Goal: Task Accomplishment & Management: Use online tool/utility

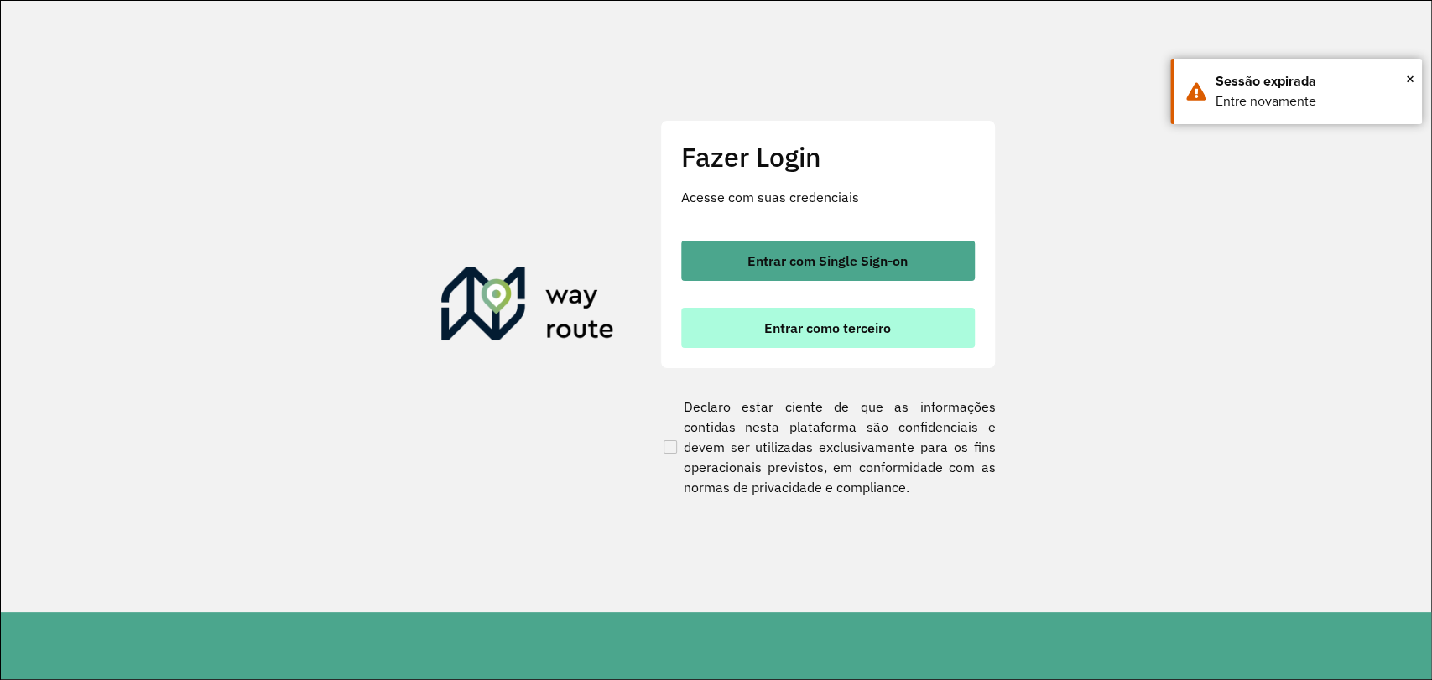
click at [799, 339] on button "Entrar como terceiro" at bounding box center [828, 328] width 294 height 40
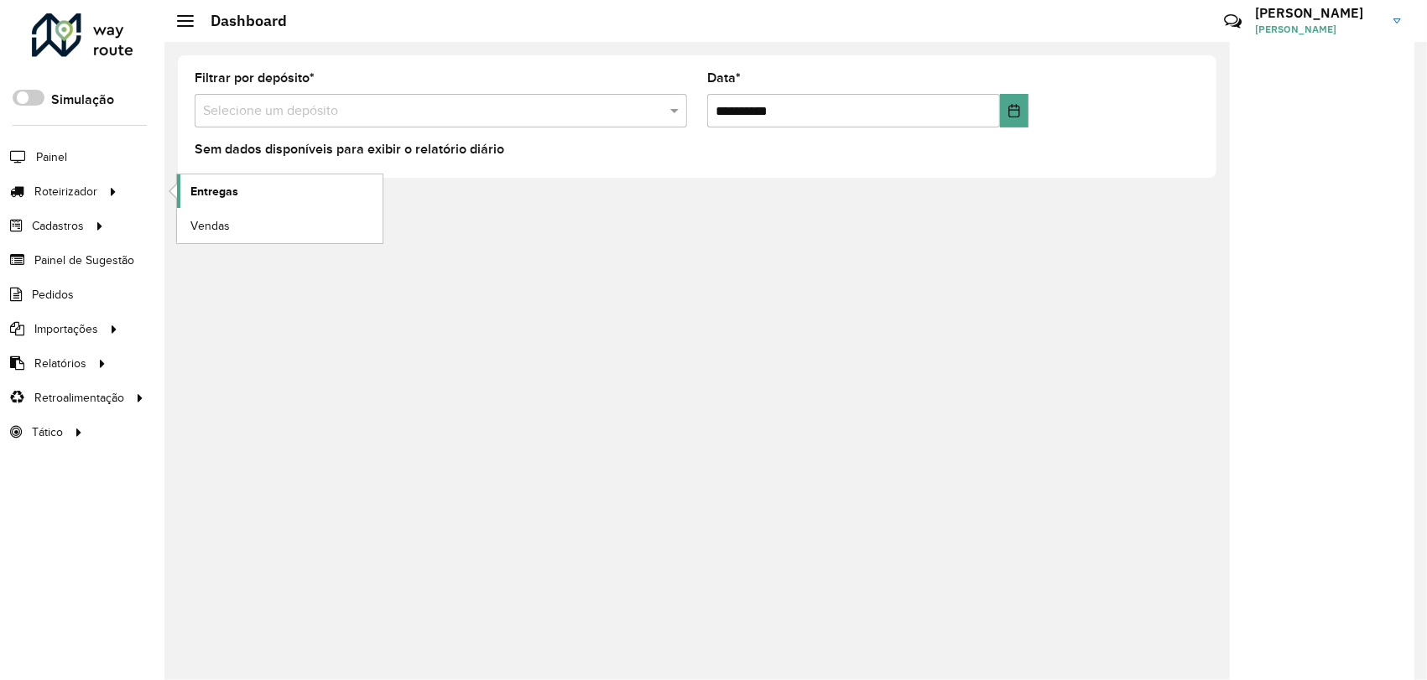
click at [232, 189] on span "Entregas" at bounding box center [214, 192] width 48 height 18
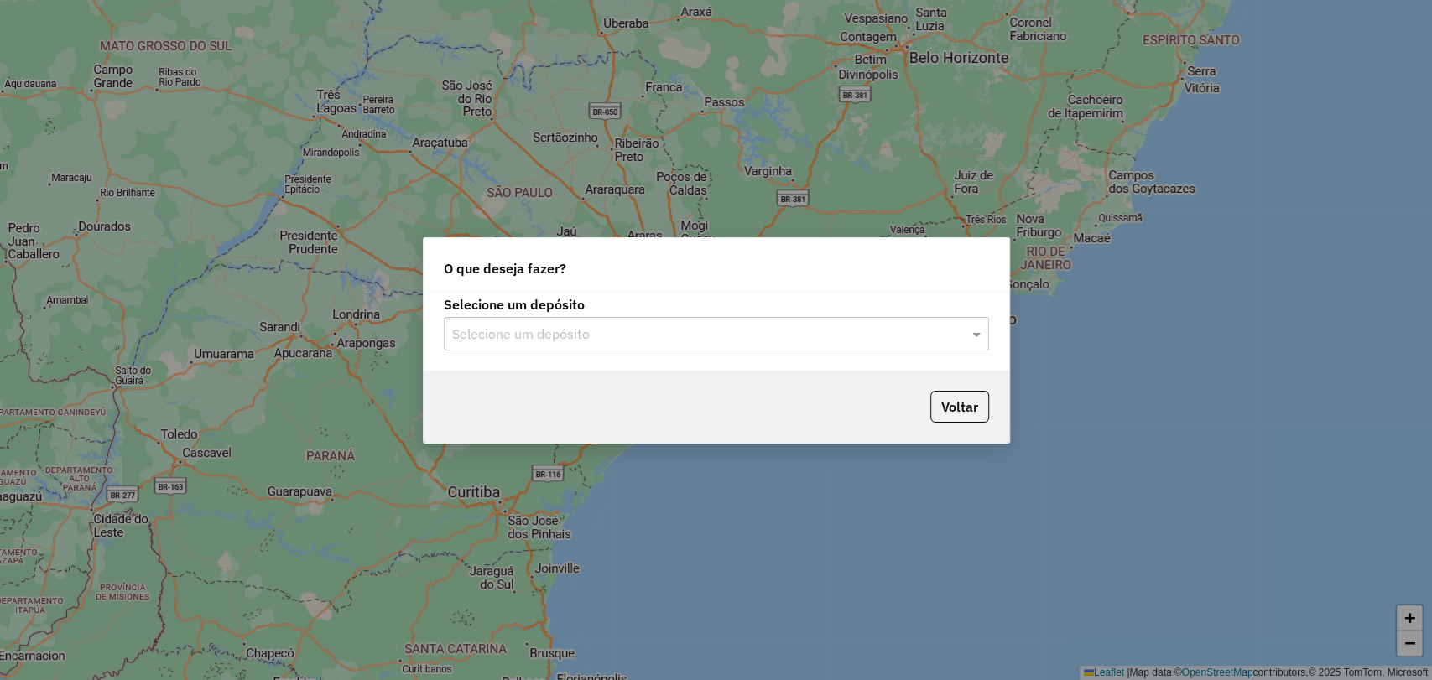
click at [570, 337] on input "text" at bounding box center [699, 335] width 495 height 20
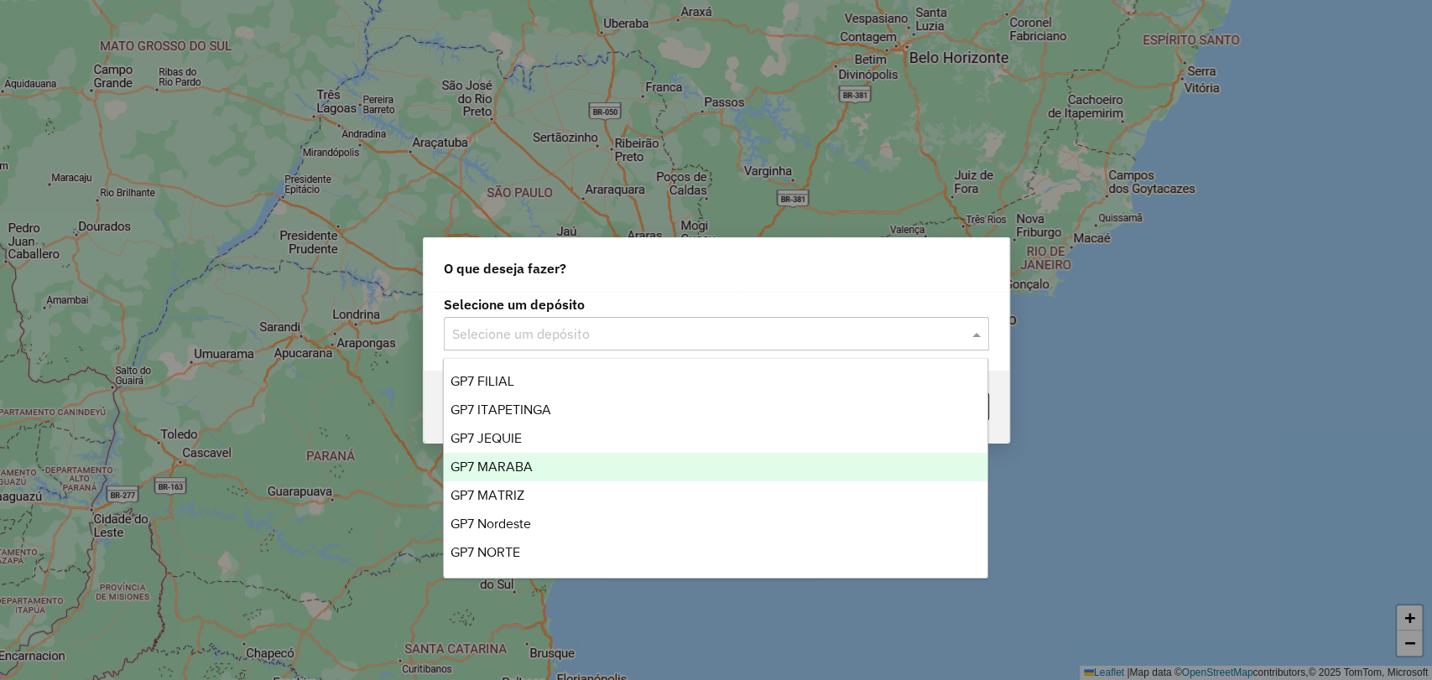
click at [562, 460] on div "GP7 MARABA" at bounding box center [716, 467] width 544 height 29
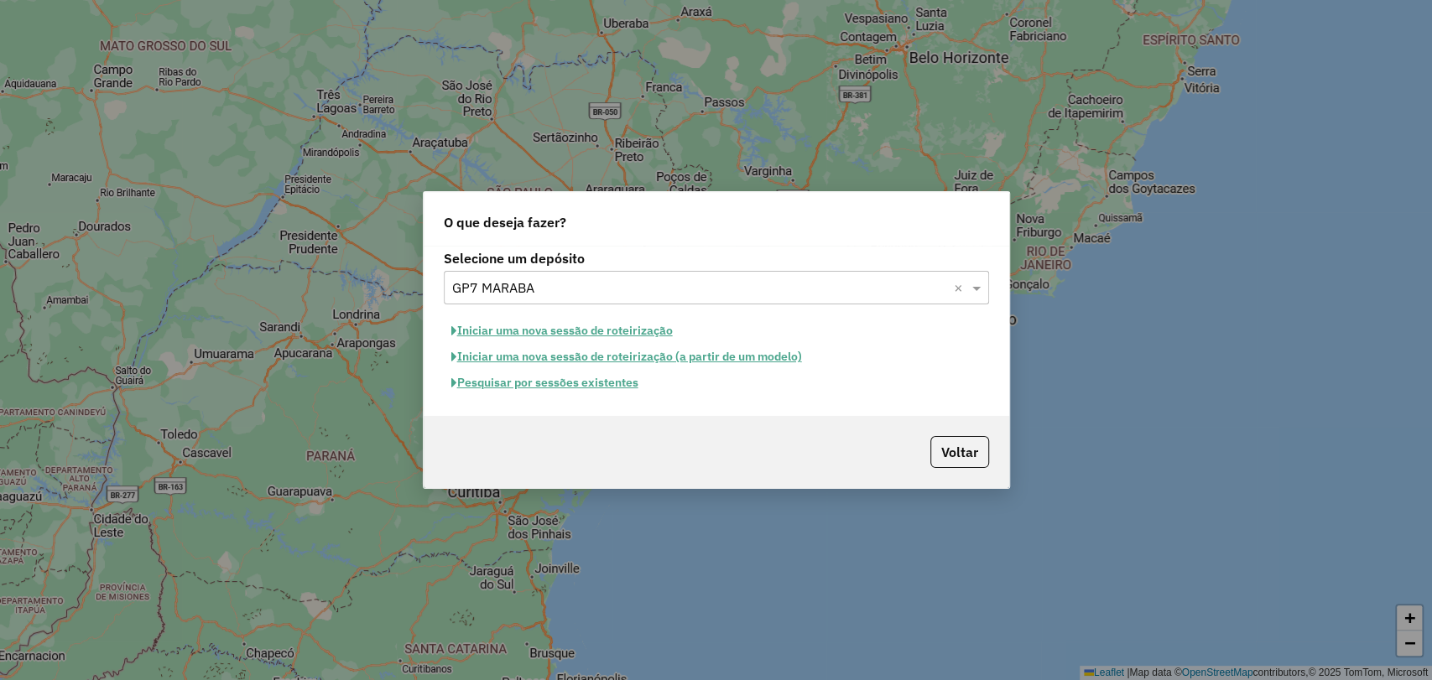
click at [570, 323] on button "Iniciar uma nova sessão de roteirização" at bounding box center [562, 331] width 237 height 26
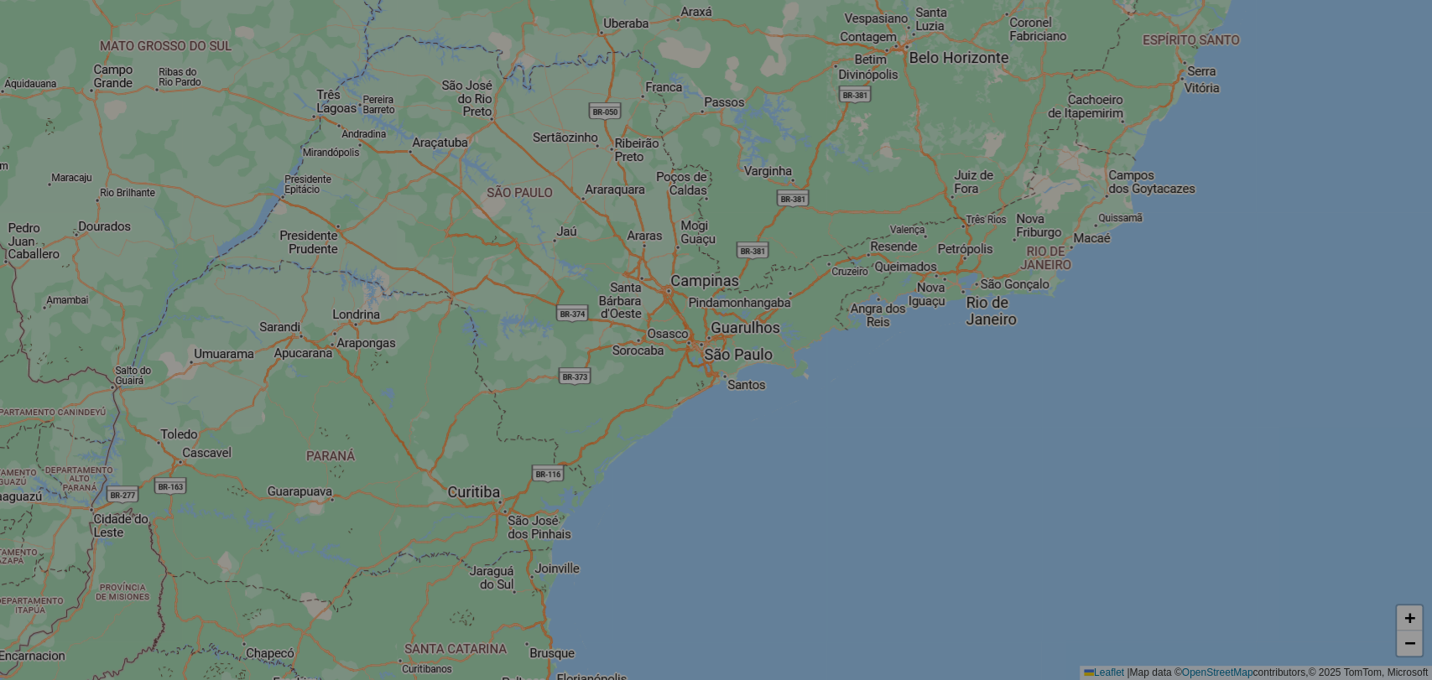
select select "*"
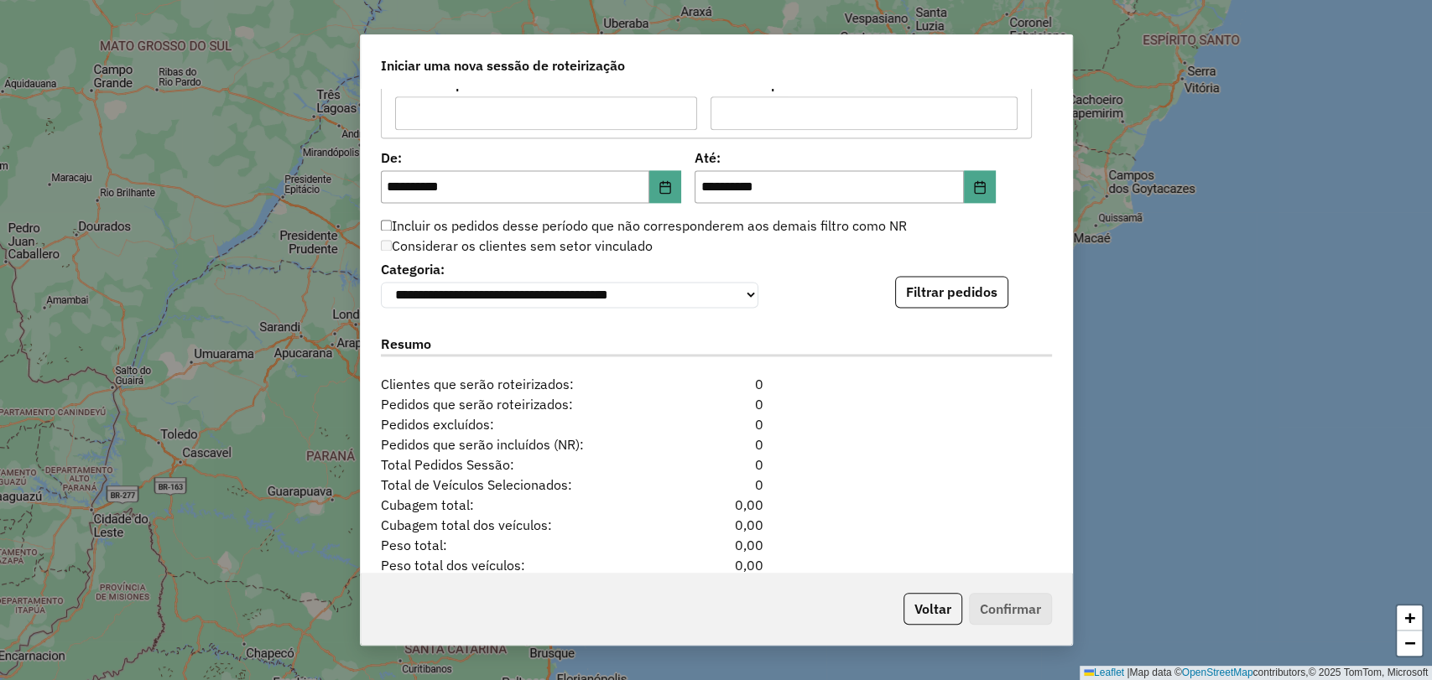
scroll to position [1584, 0]
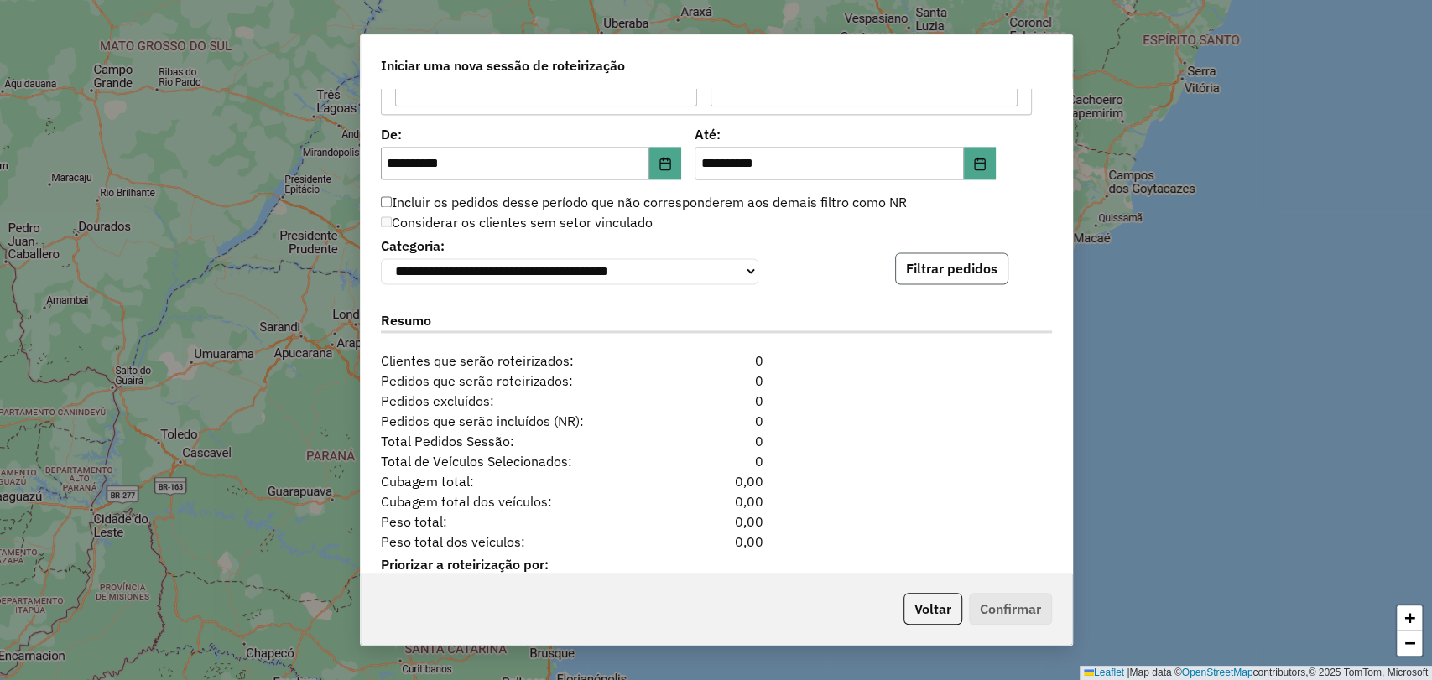
click at [930, 278] on button "Filtrar pedidos" at bounding box center [951, 268] width 113 height 32
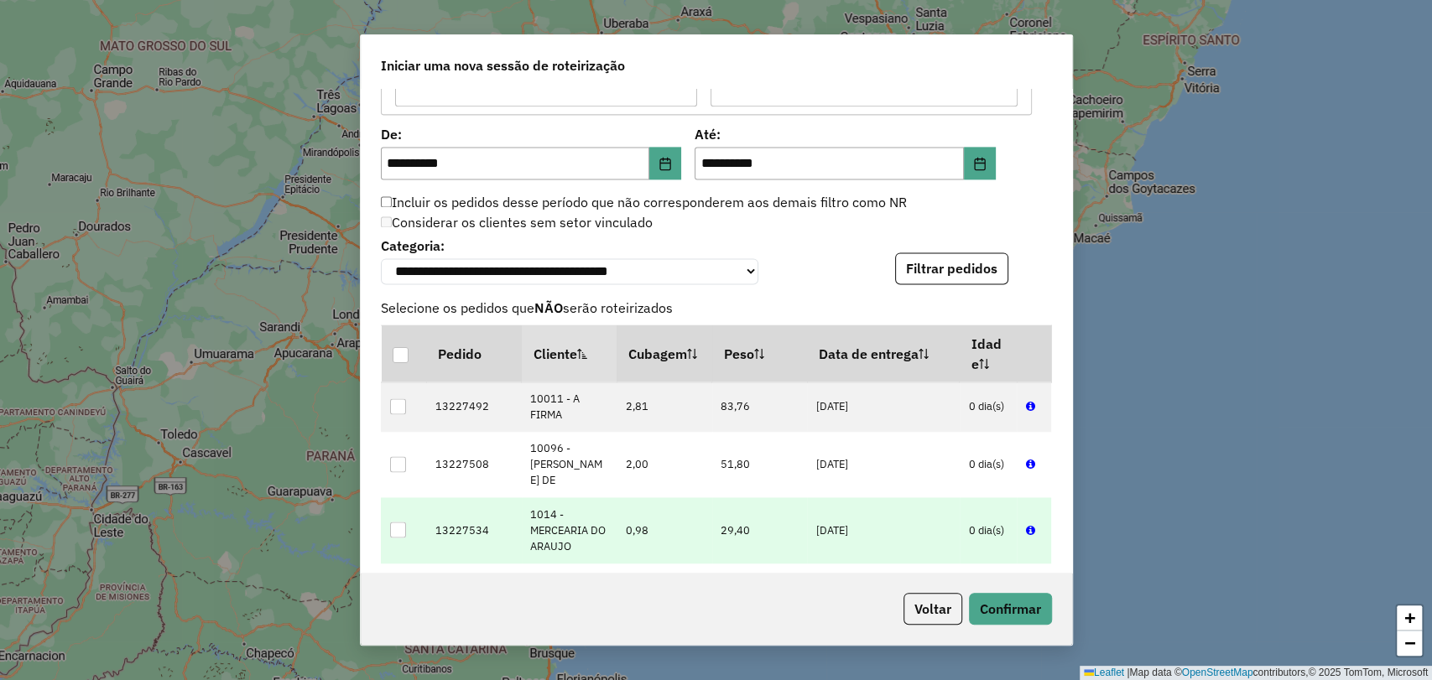
scroll to position [559, 0]
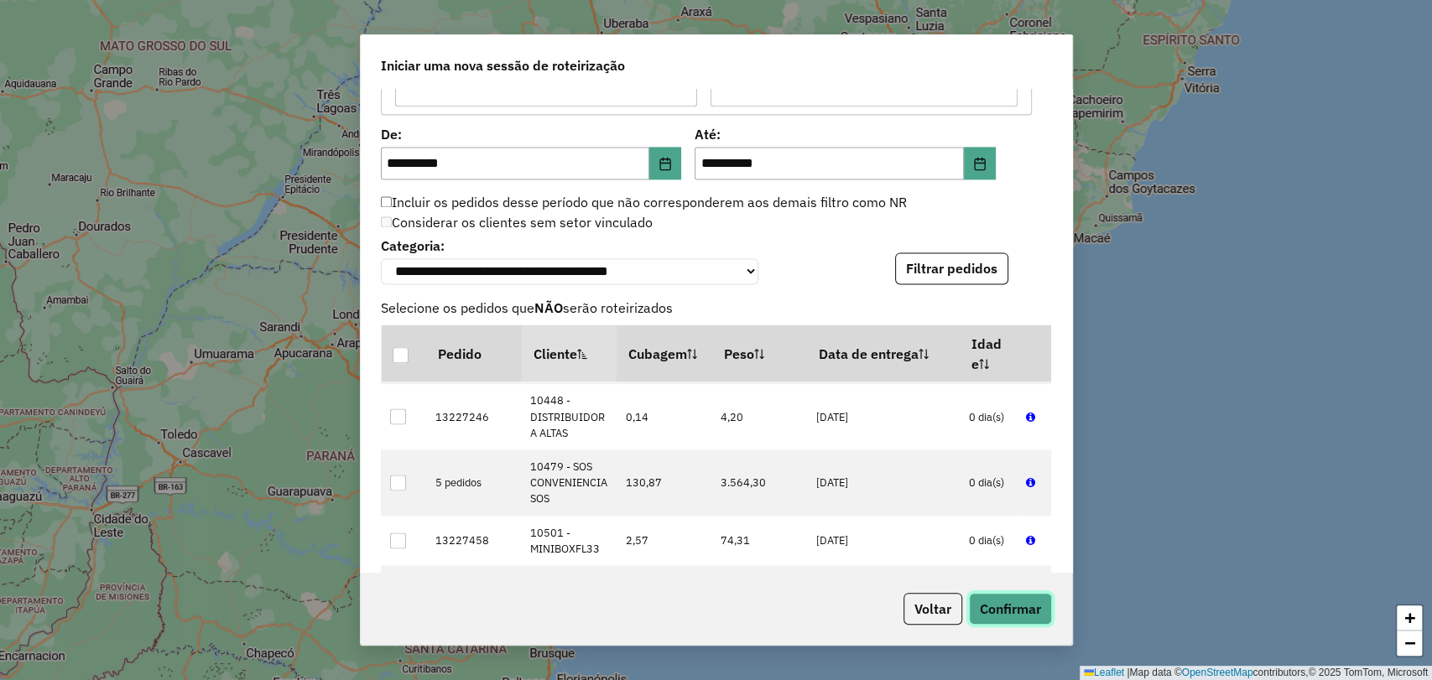
click at [1018, 611] on button "Confirmar" at bounding box center [1010, 609] width 83 height 32
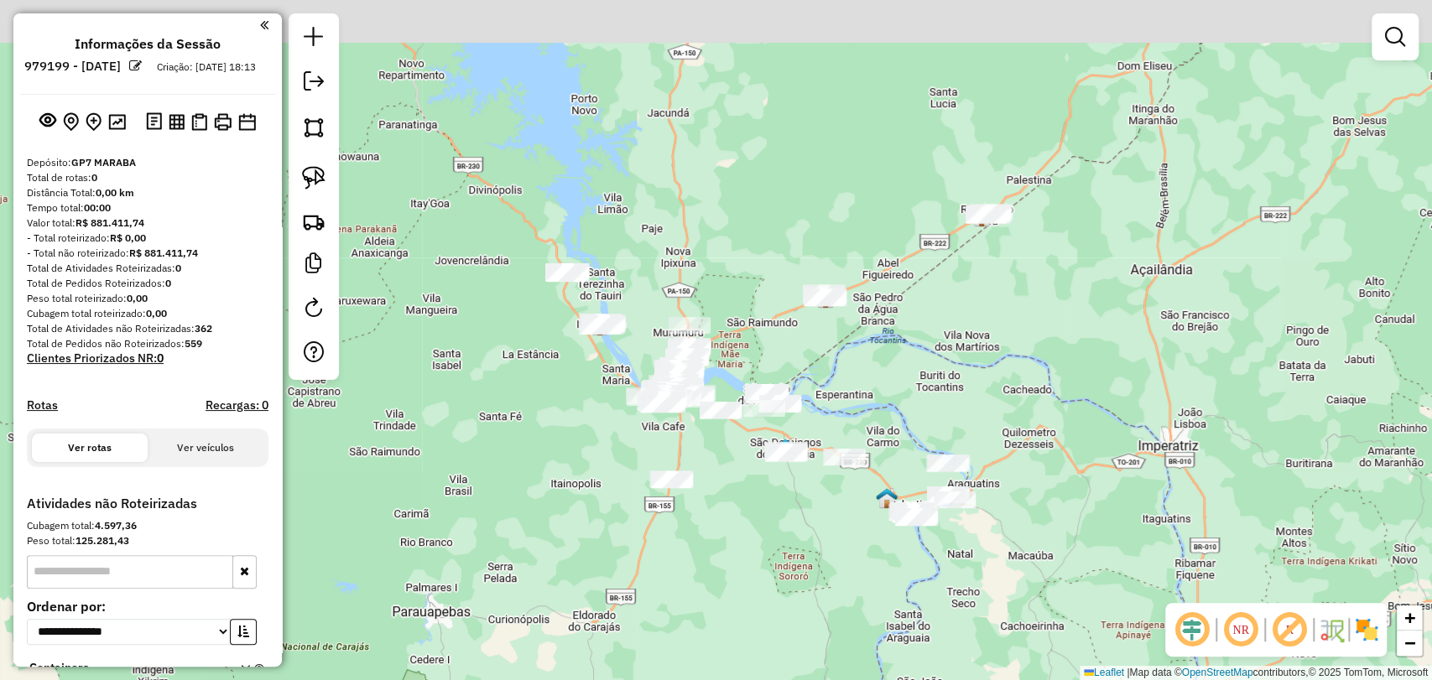
drag, startPoint x: 1007, startPoint y: 280, endPoint x: 860, endPoint y: 355, distance: 164.7
click at [866, 355] on div "Janela de atendimento Grade de atendimento Capacidade Transportadoras Veículos …" at bounding box center [716, 340] width 1432 height 680
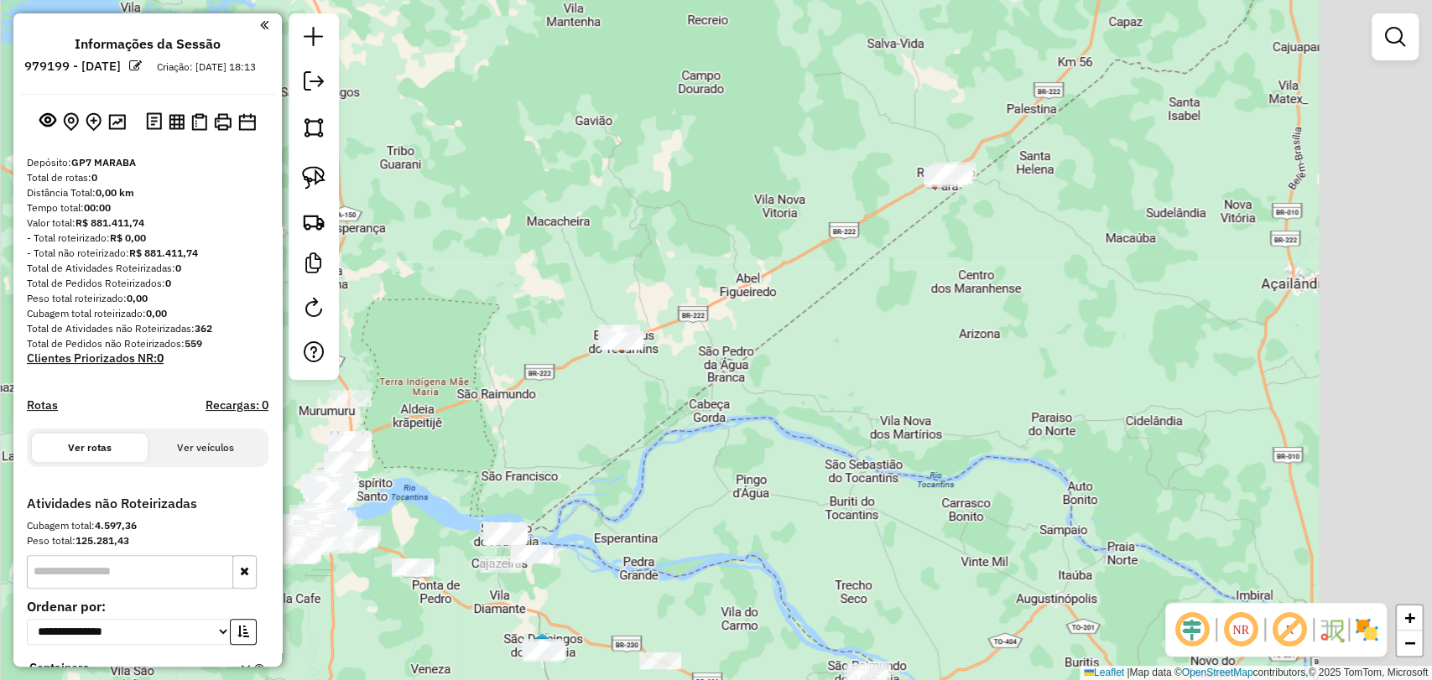
drag, startPoint x: 919, startPoint y: 271, endPoint x: 745, endPoint y: 279, distance: 173.8
click at [745, 279] on div "Janela de atendimento Grade de atendimento Capacidade Transportadoras Veículos …" at bounding box center [716, 340] width 1432 height 680
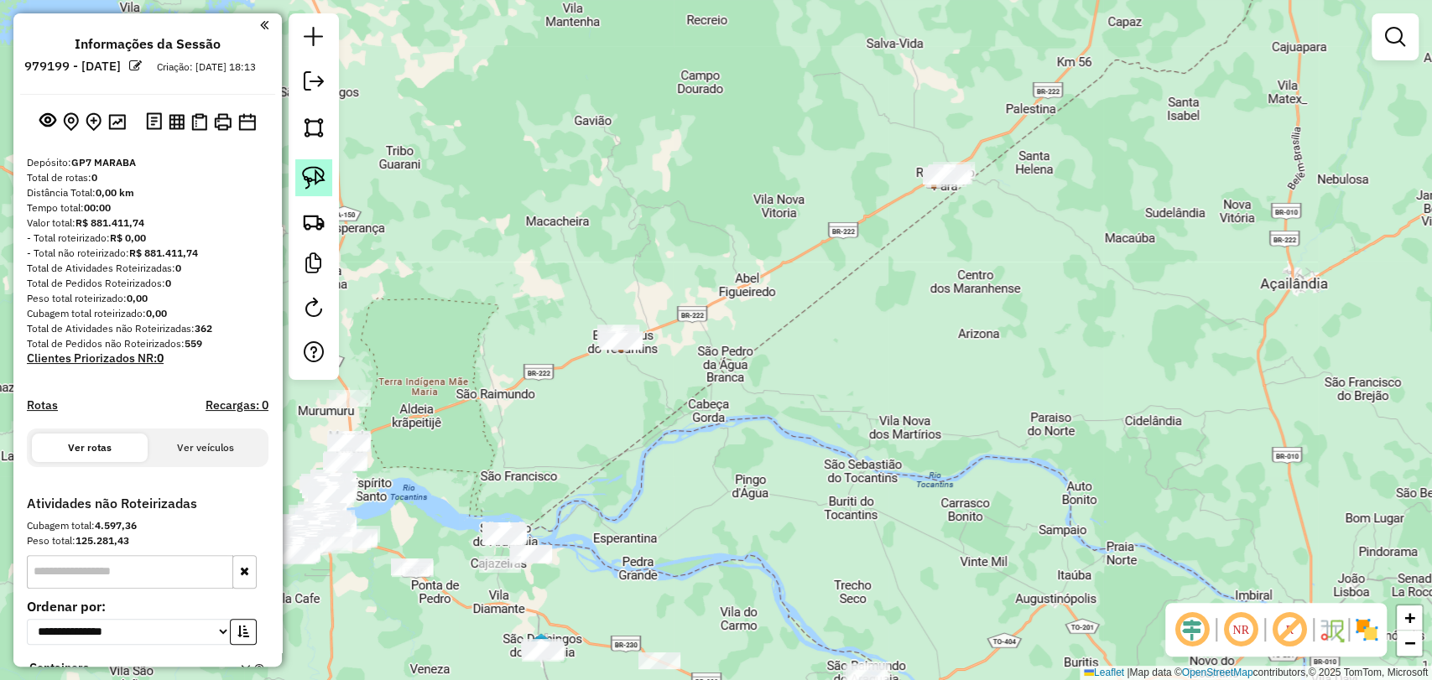
click at [311, 174] on img at bounding box center [313, 177] width 23 height 23
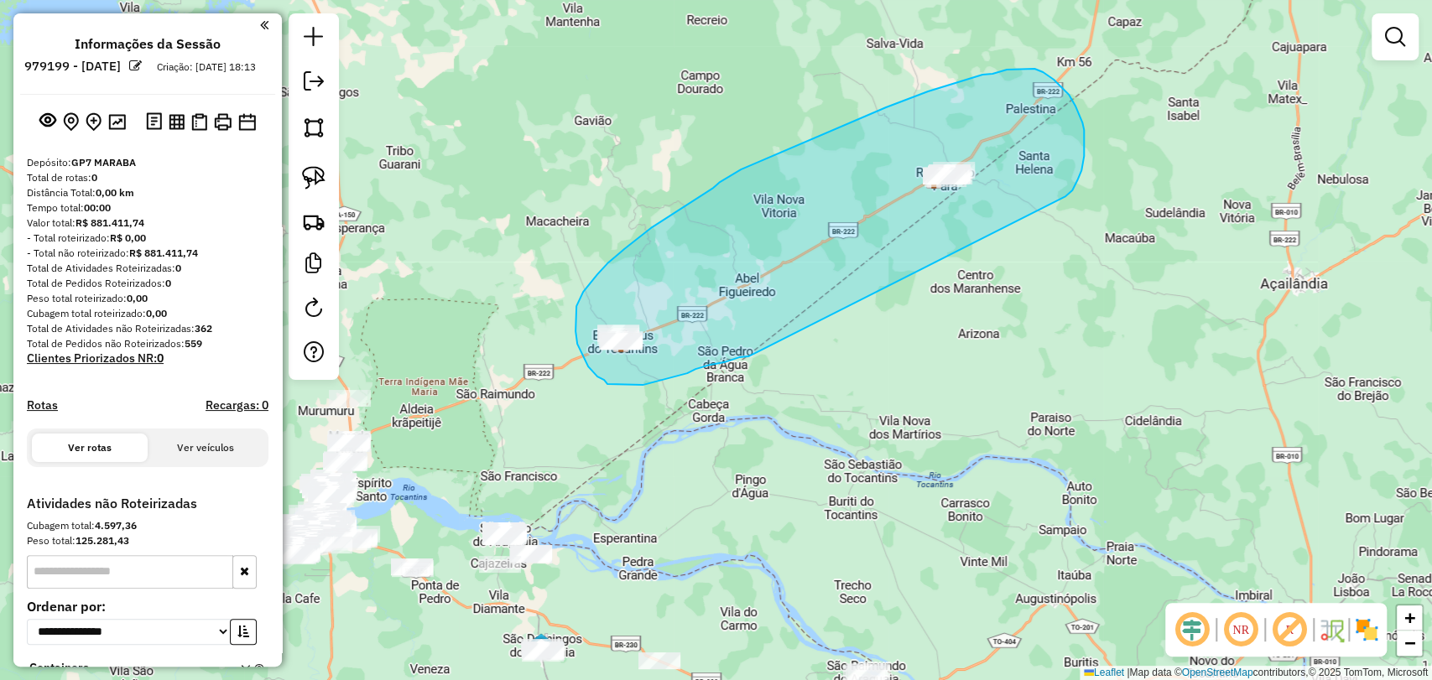
drag, startPoint x: 747, startPoint y: 356, endPoint x: 1060, endPoint y: 197, distance: 351.9
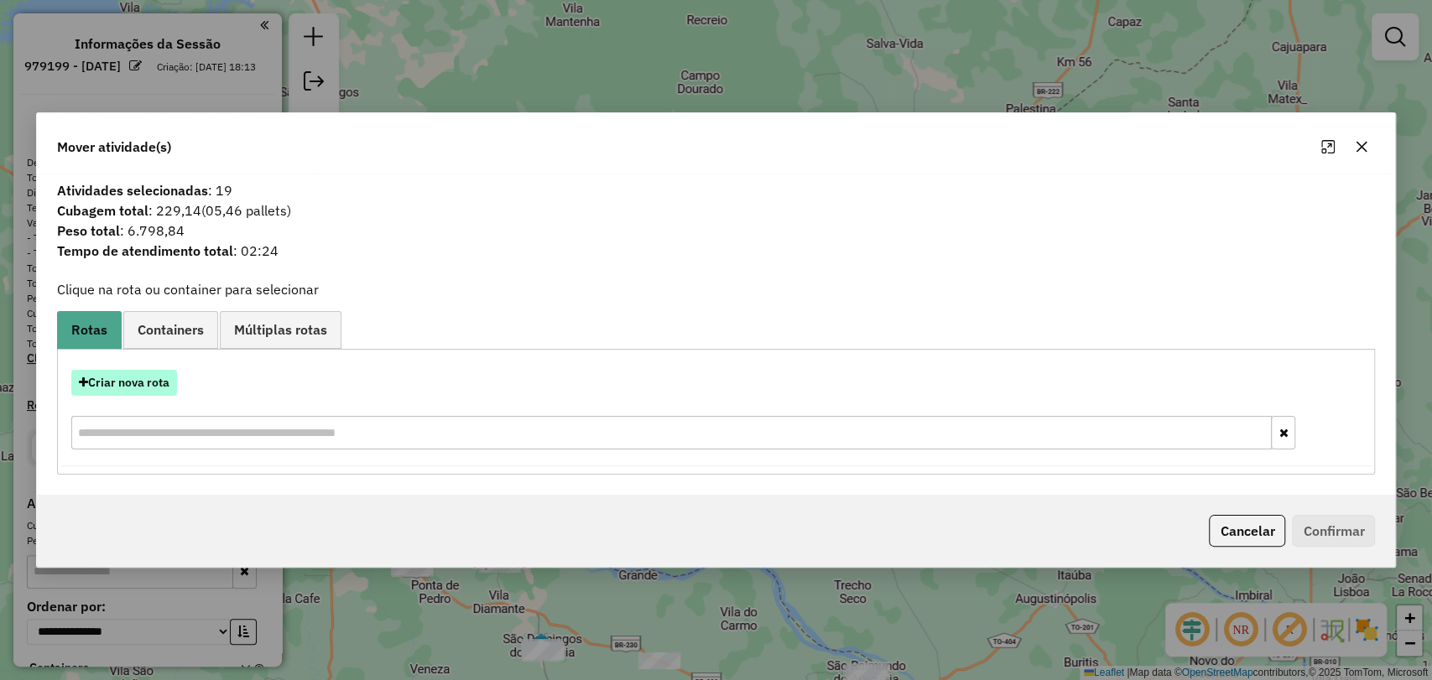
click at [136, 387] on button "Criar nova rota" at bounding box center [124, 383] width 106 height 26
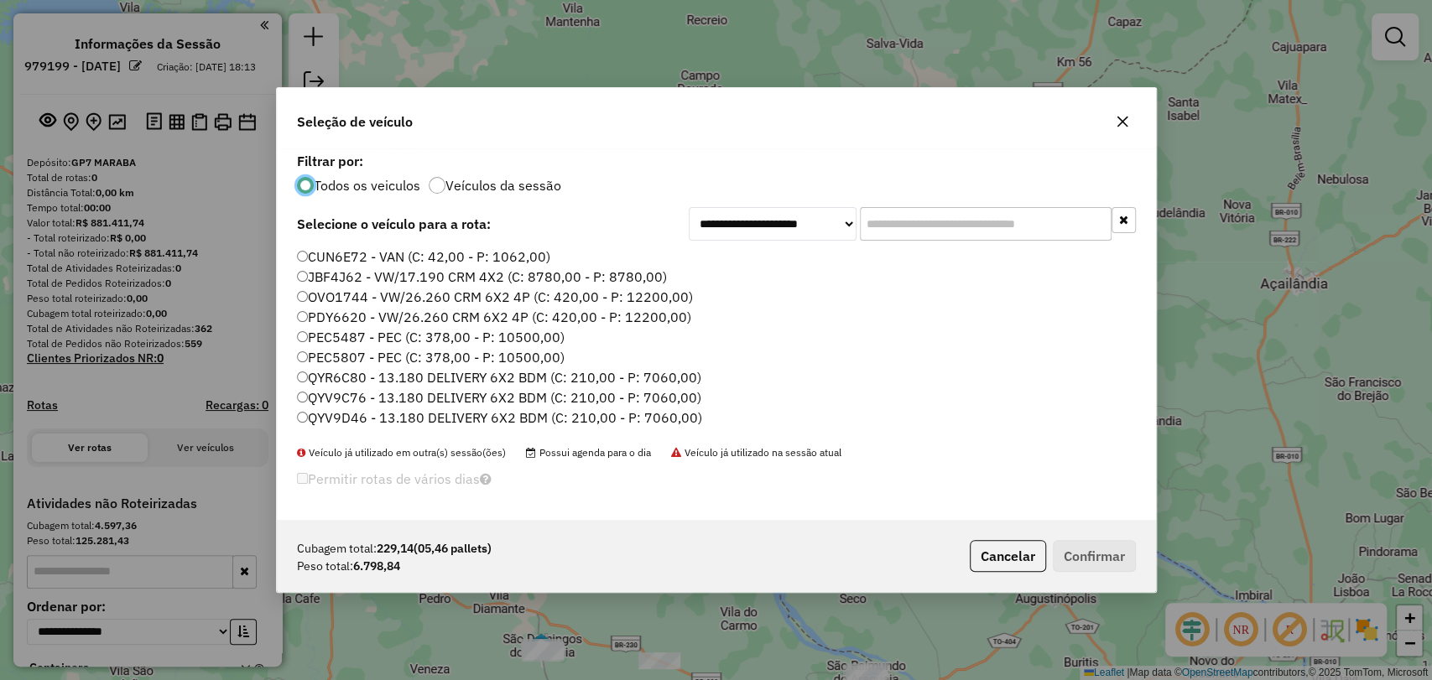
scroll to position [8, 5]
click at [893, 237] on input "text" at bounding box center [986, 224] width 252 height 34
paste input "*******"
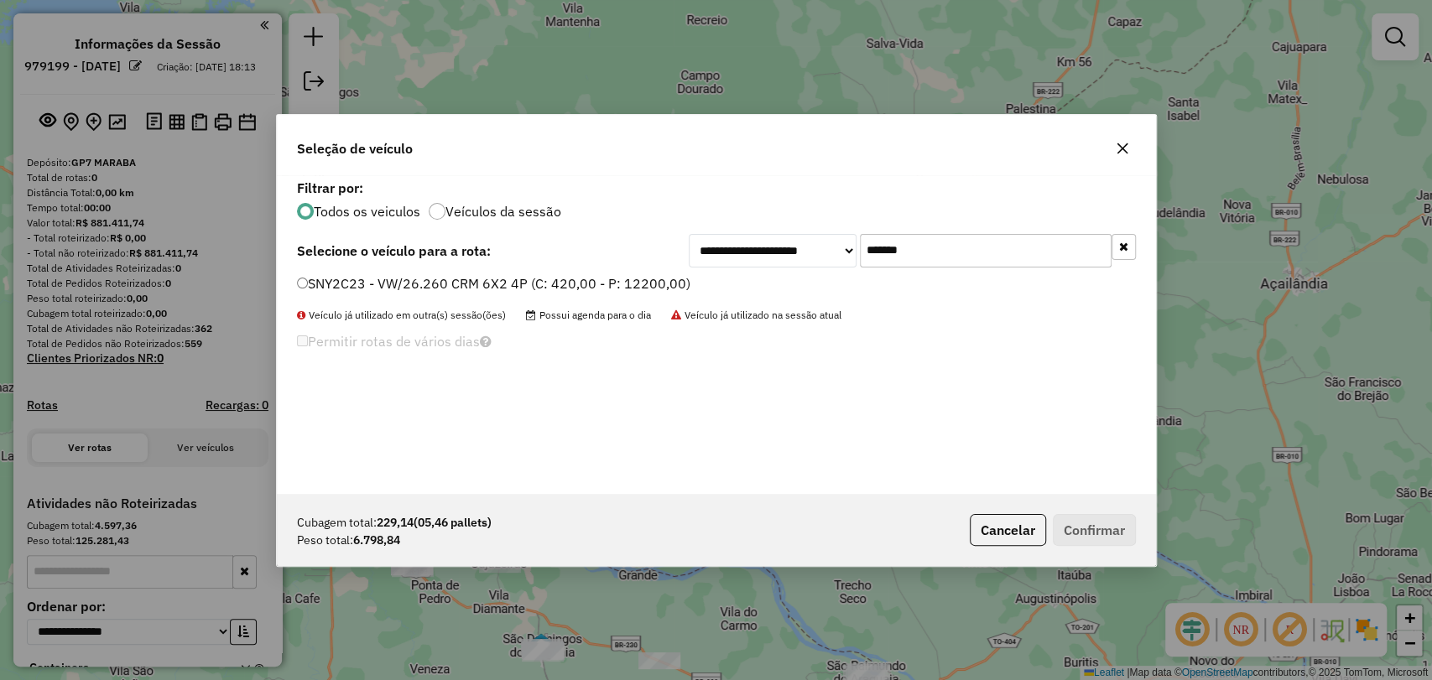
type input "*******"
click at [417, 284] on label "SNY2C23 - VW/26.260 CRM 6X2 4P (C: 420,00 - P: 12200,00)" at bounding box center [493, 283] width 393 height 20
click at [1101, 525] on button "Confirmar" at bounding box center [1094, 530] width 83 height 32
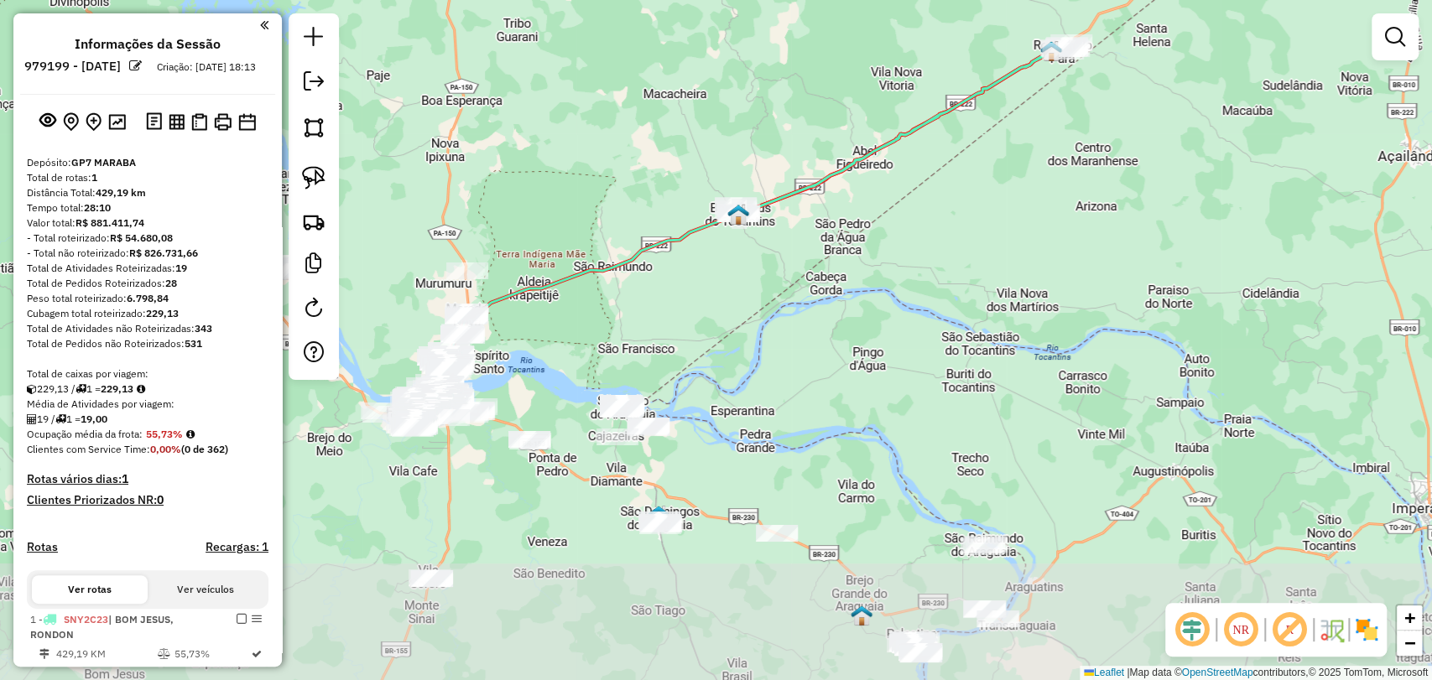
drag, startPoint x: 580, startPoint y: 512, endPoint x: 698, endPoint y: 384, distance: 173.9
click at [698, 384] on div "Janela de atendimento Grade de atendimento Capacidade Transportadoras Veículos …" at bounding box center [716, 340] width 1432 height 680
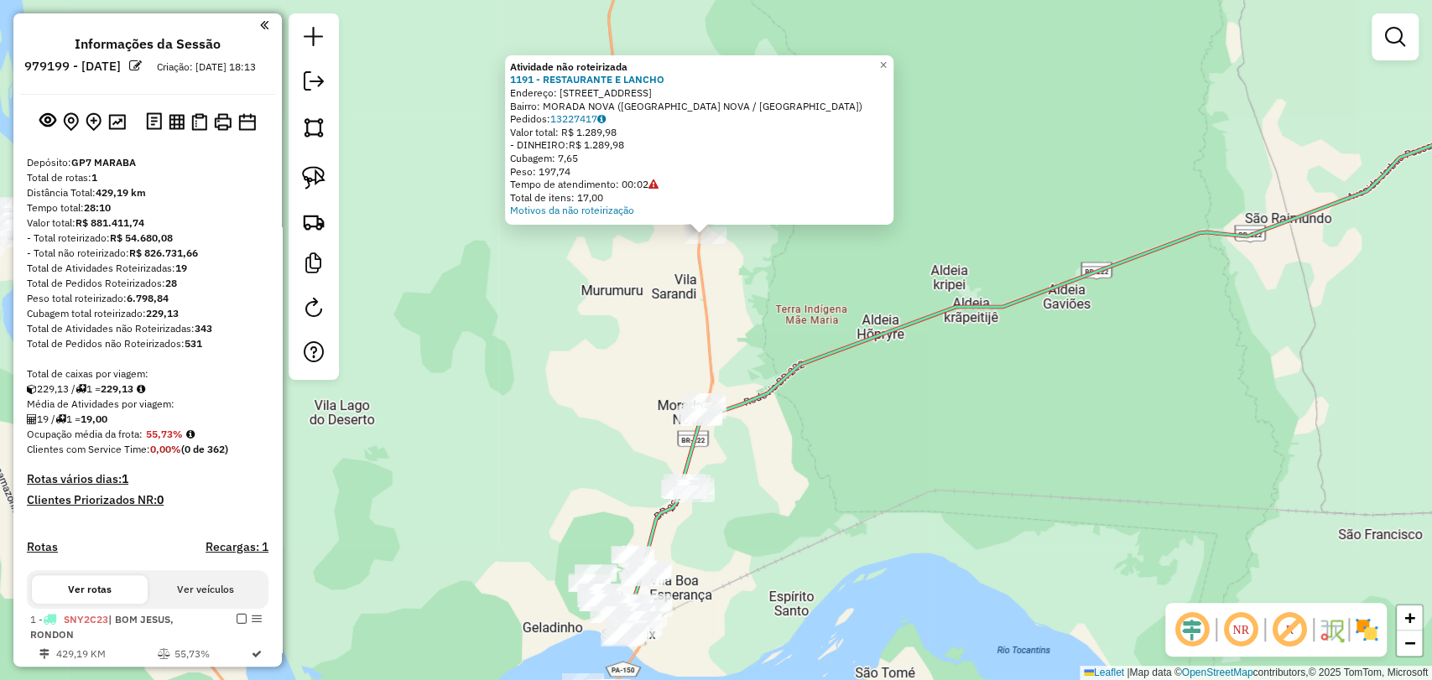
drag, startPoint x: 757, startPoint y: 424, endPoint x: 727, endPoint y: 294, distance: 134.1
click at [727, 294] on div "Atividade não roteirizada 1191 - RESTAURANTE E LANCHO Endereço: Avenida Tocanti…" at bounding box center [716, 340] width 1432 height 680
click at [632, 80] on strong "1191 - RESTAURANTE E LANCHO" at bounding box center [587, 79] width 154 height 13
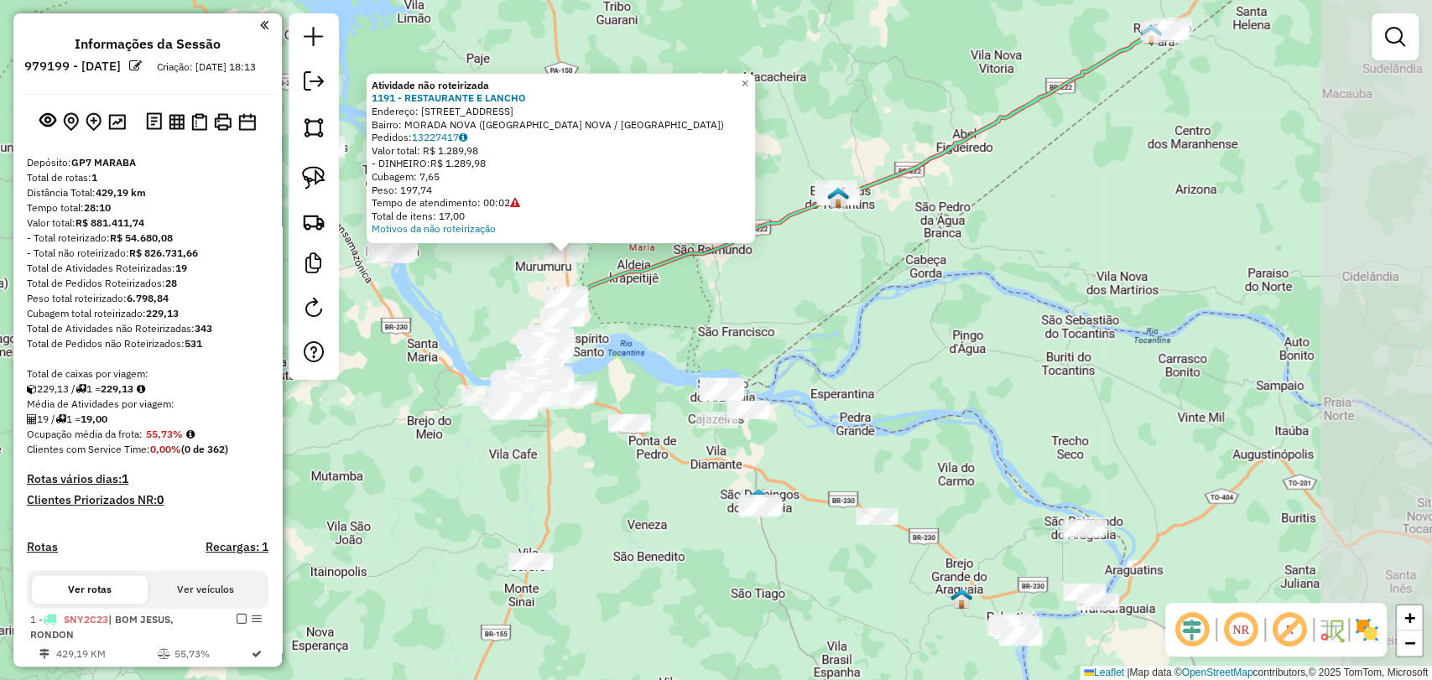
drag, startPoint x: 1013, startPoint y: 494, endPoint x: 721, endPoint y: 370, distance: 317.2
click at [721, 370] on div "Atividade não roteirizada 1191 - RESTAURANTE E LANCHO Endereço: Avenida Tocanti…" at bounding box center [716, 340] width 1432 height 680
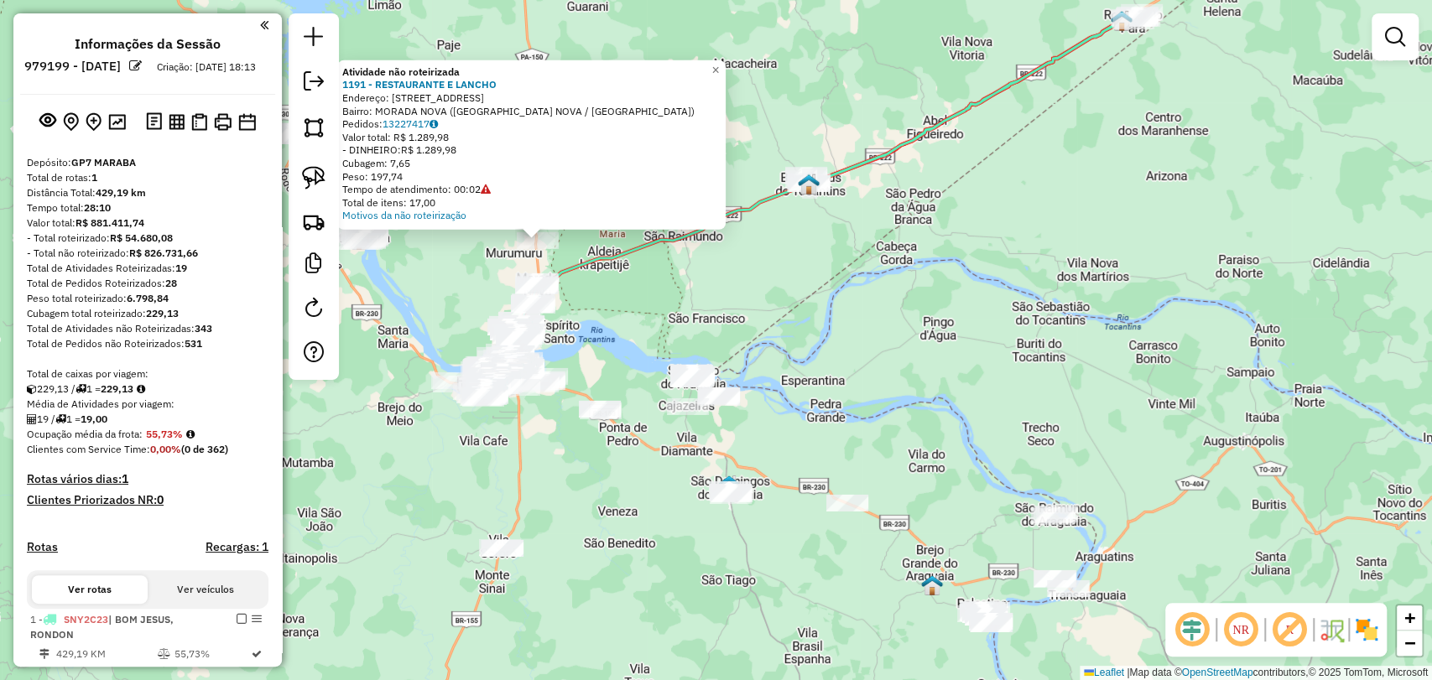
drag, startPoint x: 857, startPoint y: 557, endPoint x: 657, endPoint y: 450, distance: 227.0
click at [657, 450] on div "Atividade não roteirizada 1191 - RESTAURANTE E LANCHO Endereço: Avenida Tocanti…" at bounding box center [716, 340] width 1432 height 680
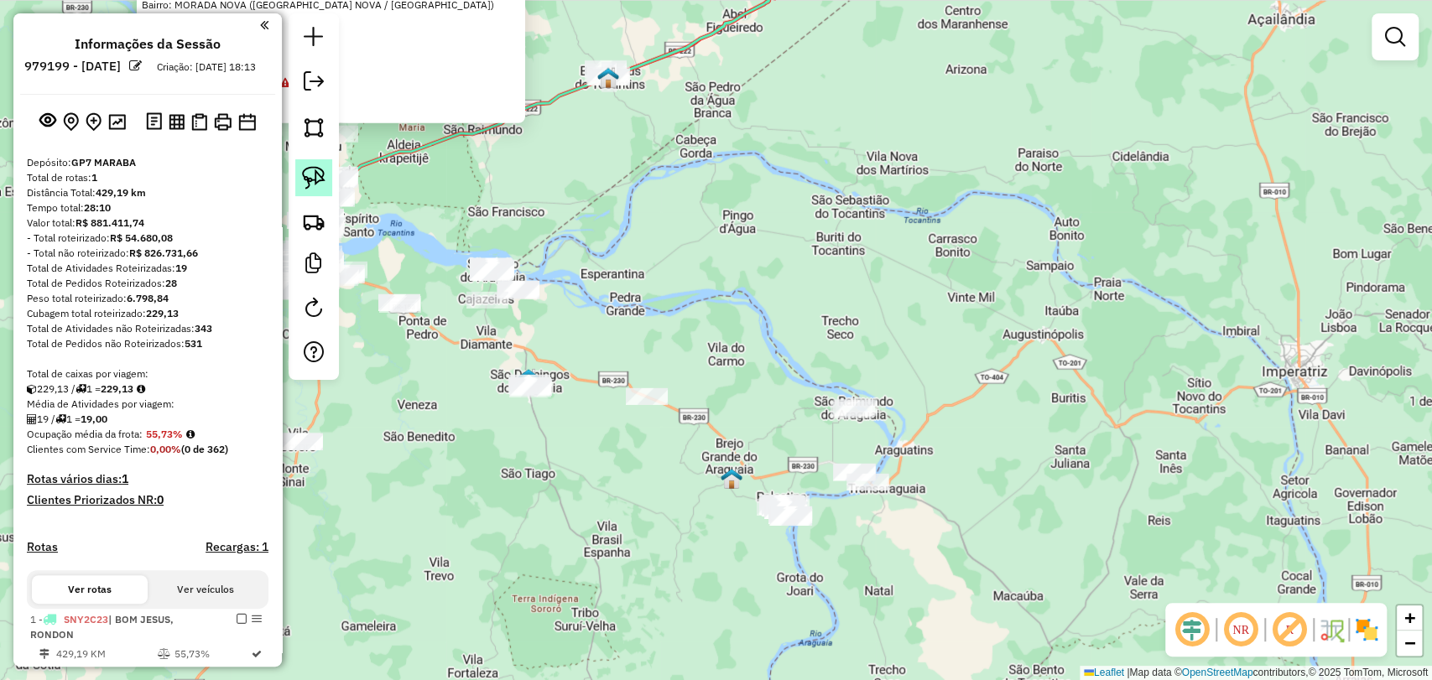
click at [320, 169] on img at bounding box center [313, 177] width 23 height 23
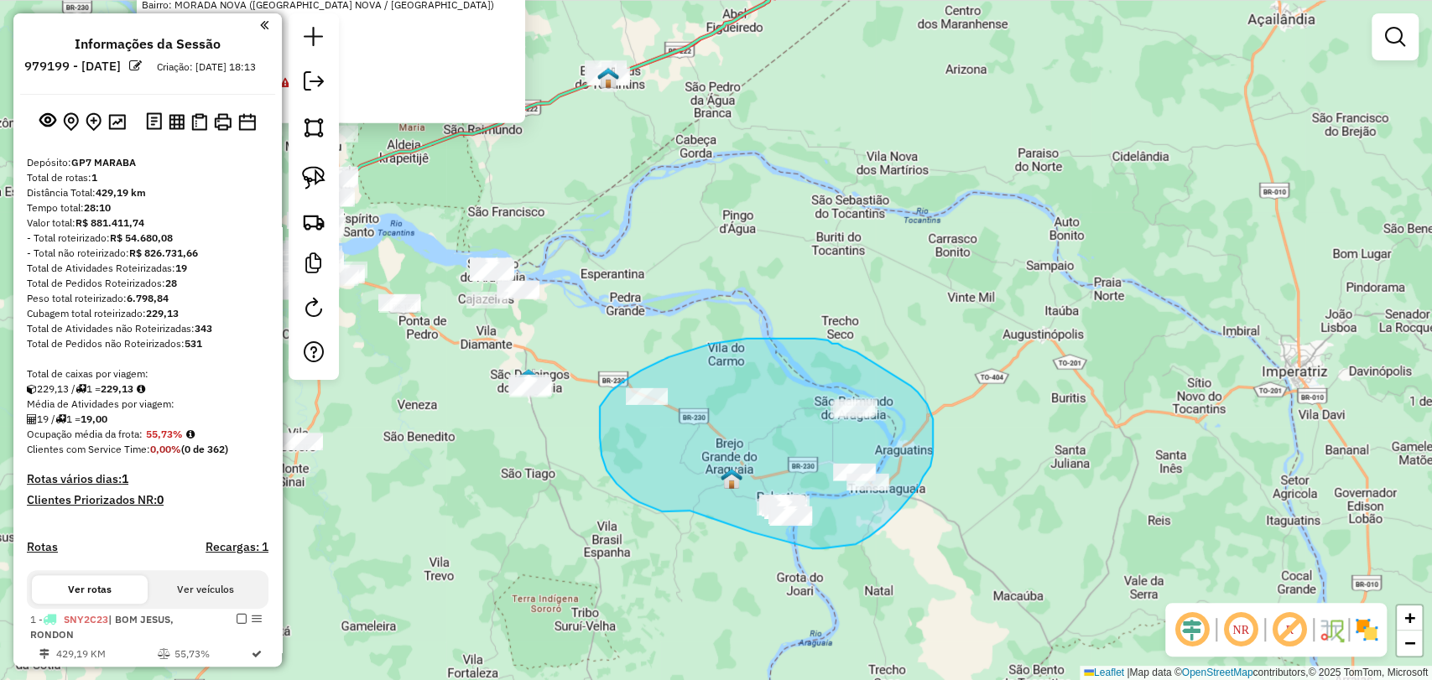
drag, startPoint x: 639, startPoint y: 502, endPoint x: 751, endPoint y: 527, distance: 114.2
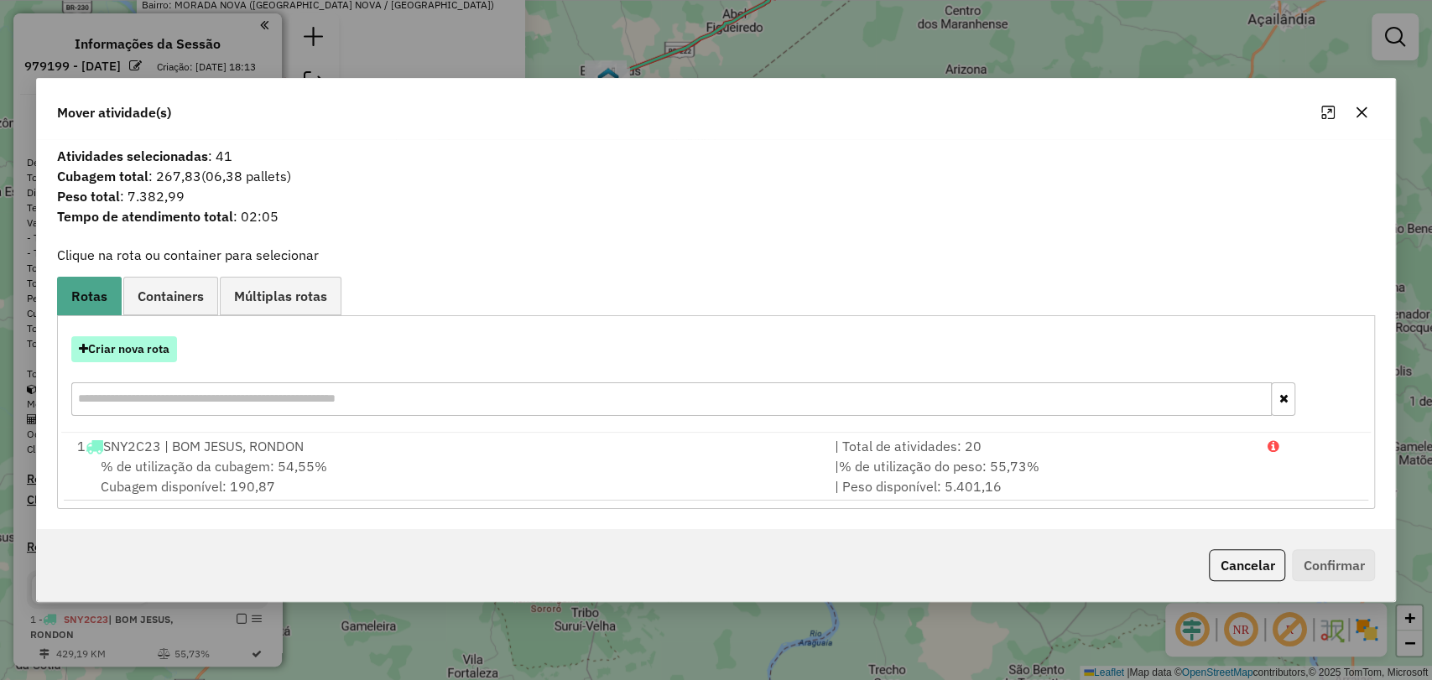
click at [149, 351] on button "Criar nova rota" at bounding box center [124, 349] width 106 height 26
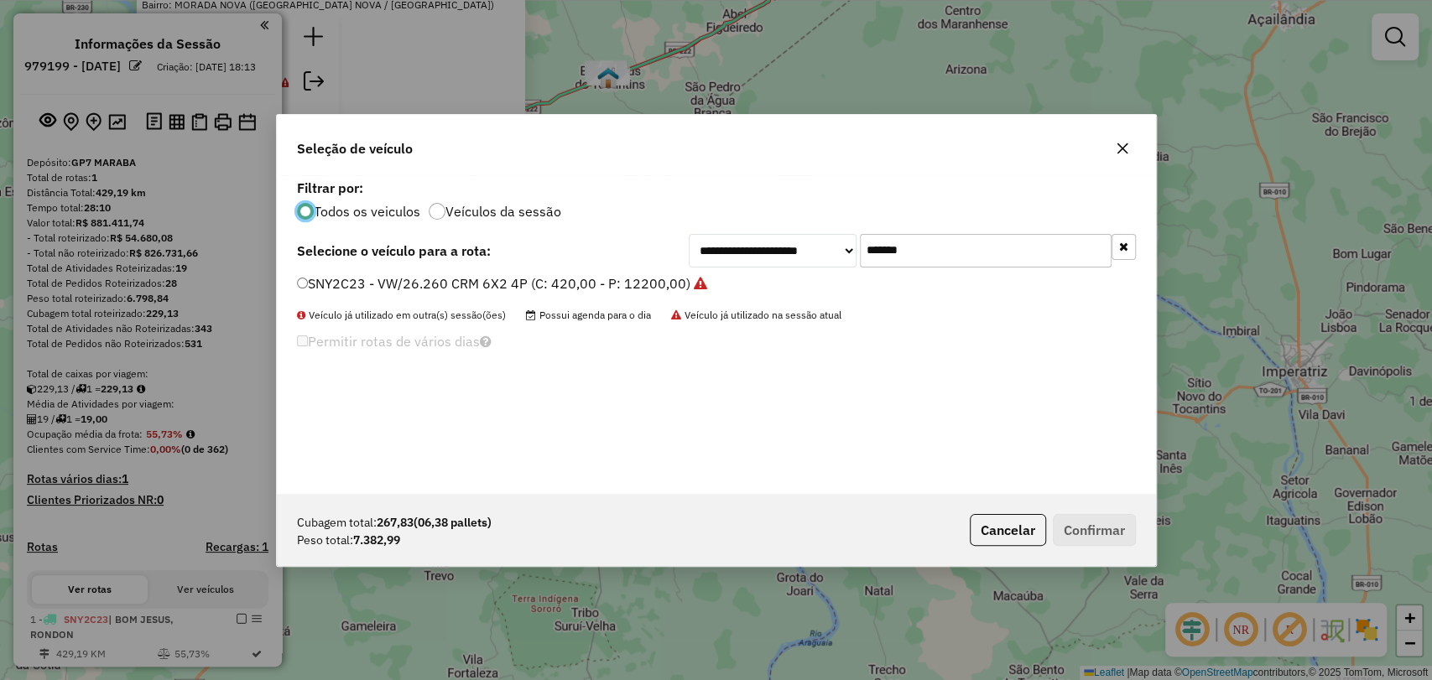
click at [887, 258] on input "*******" at bounding box center [986, 251] width 252 height 34
paste input "text"
type input "*******"
click at [456, 283] on label "SNY0G73 - VW/26.260 CRM 6X2 4P (C: 420,00 - P: 12200,00)" at bounding box center [494, 283] width 394 height 20
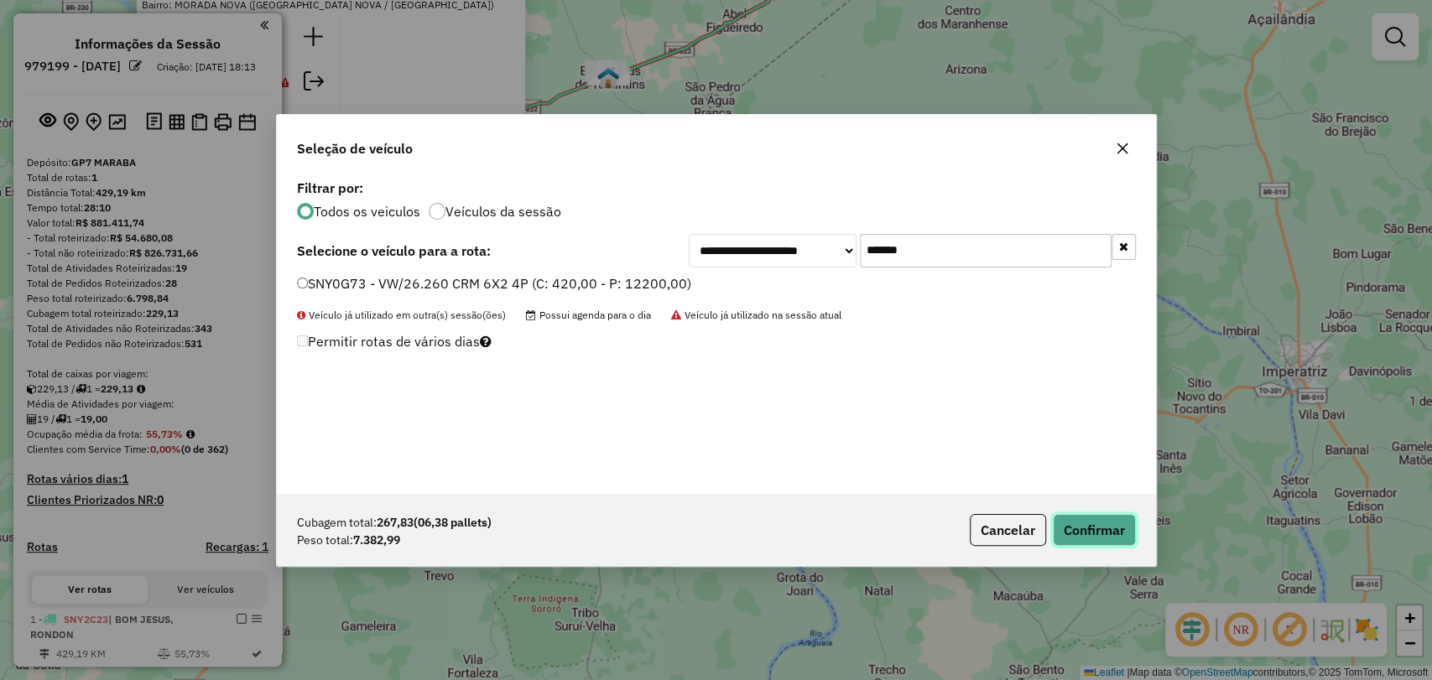
click at [1069, 528] on button "Confirmar" at bounding box center [1094, 530] width 83 height 32
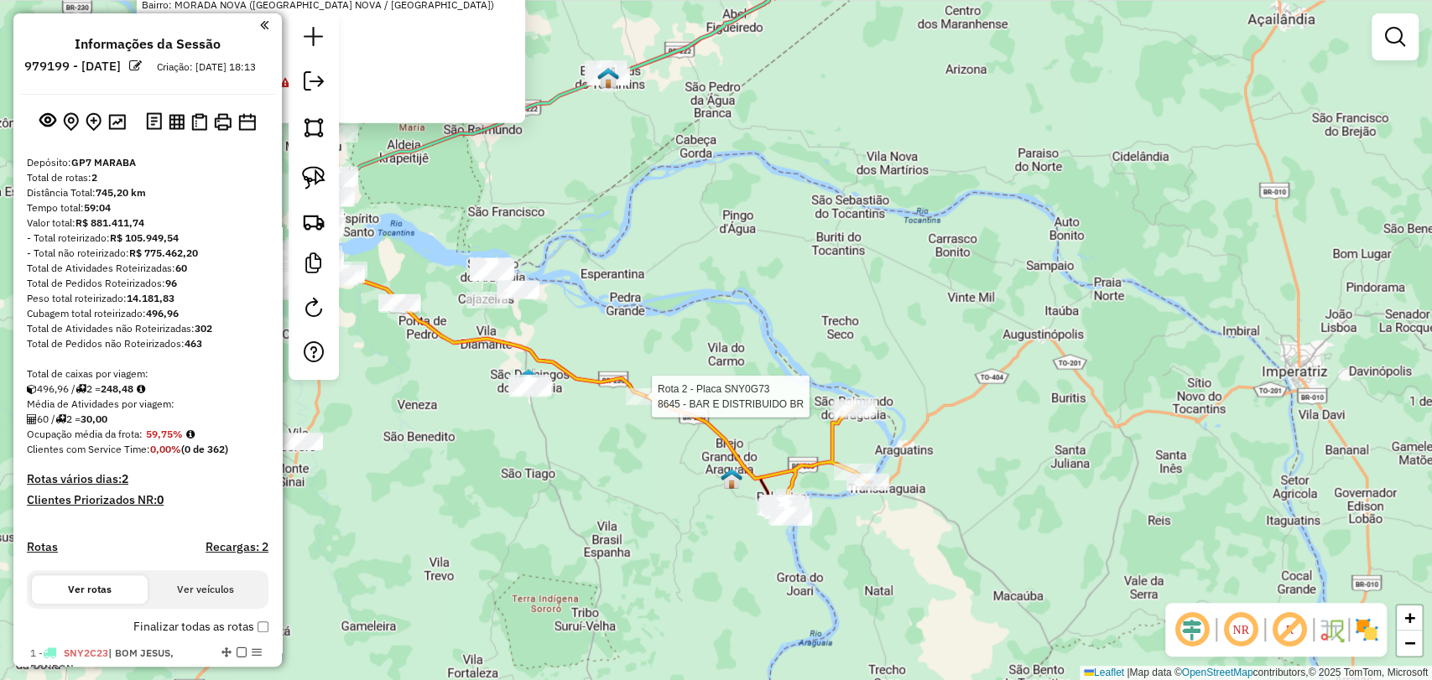
select select "**********"
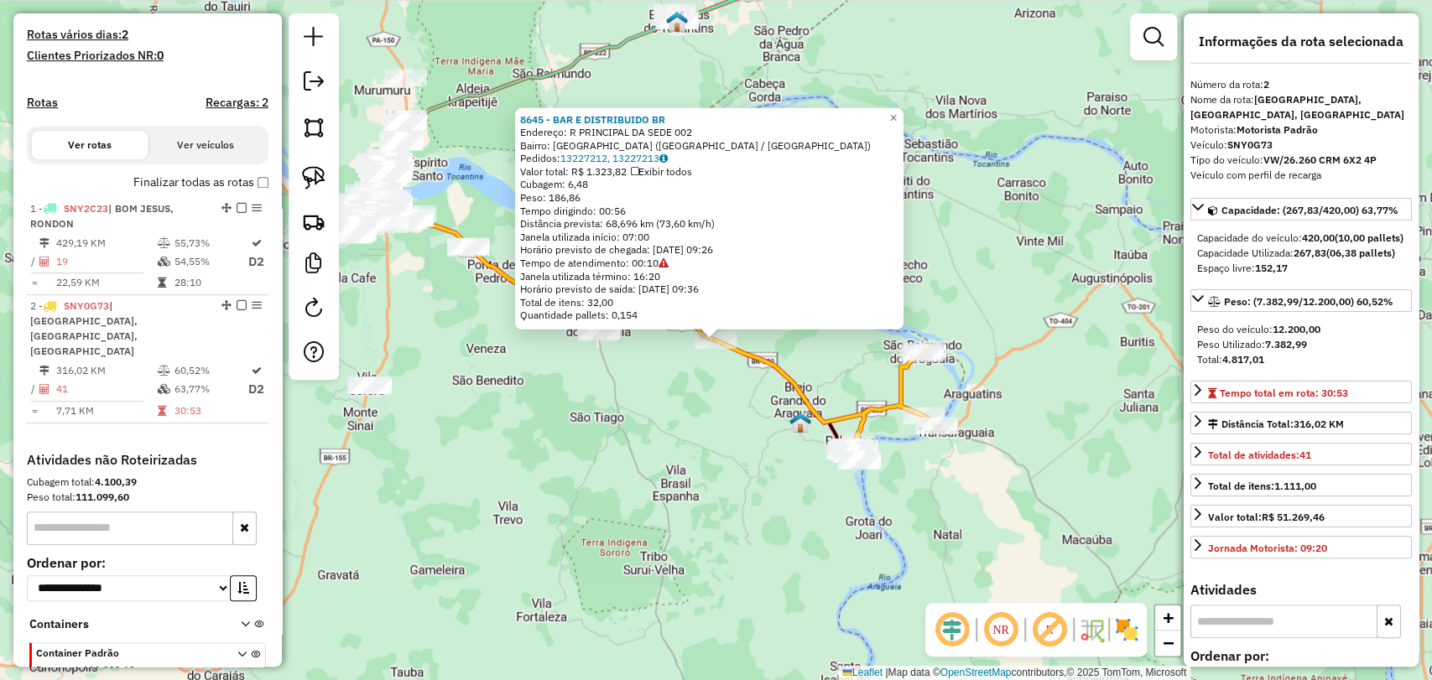
scroll to position [530, 0]
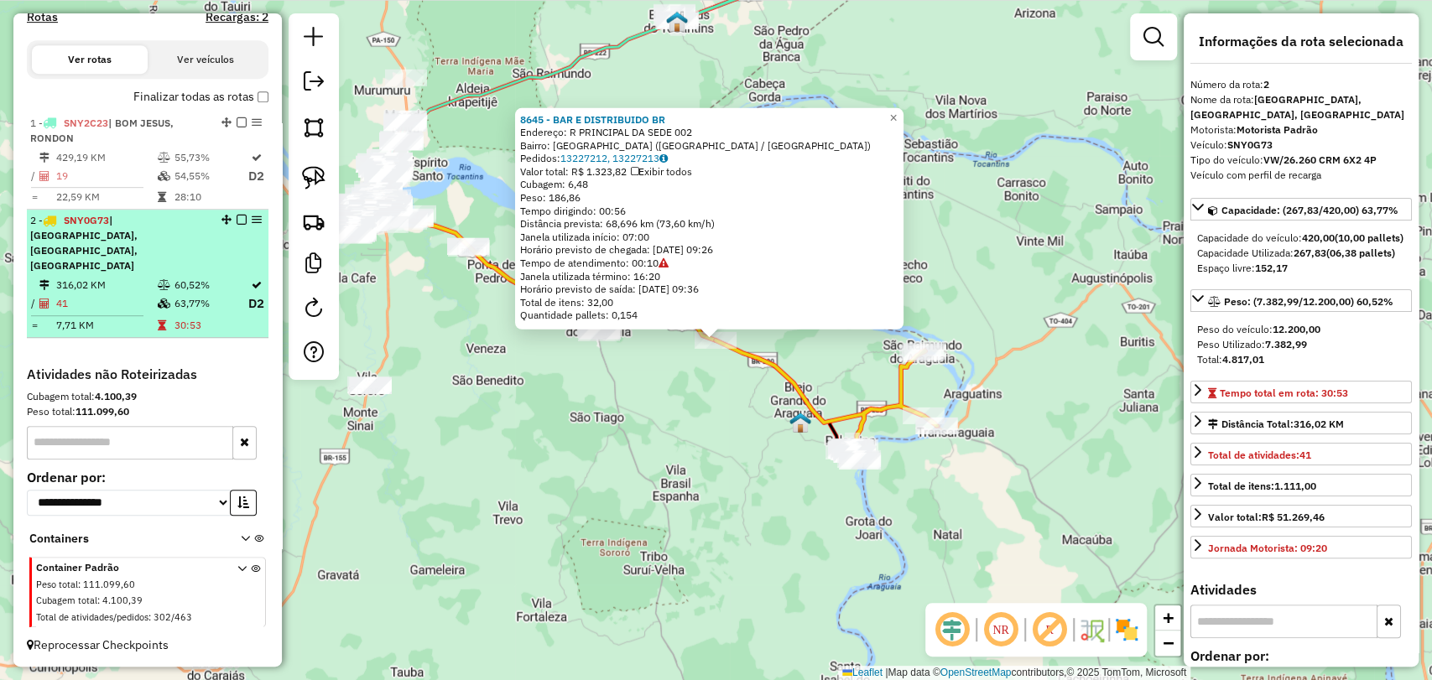
click at [237, 225] on em at bounding box center [242, 220] width 10 height 10
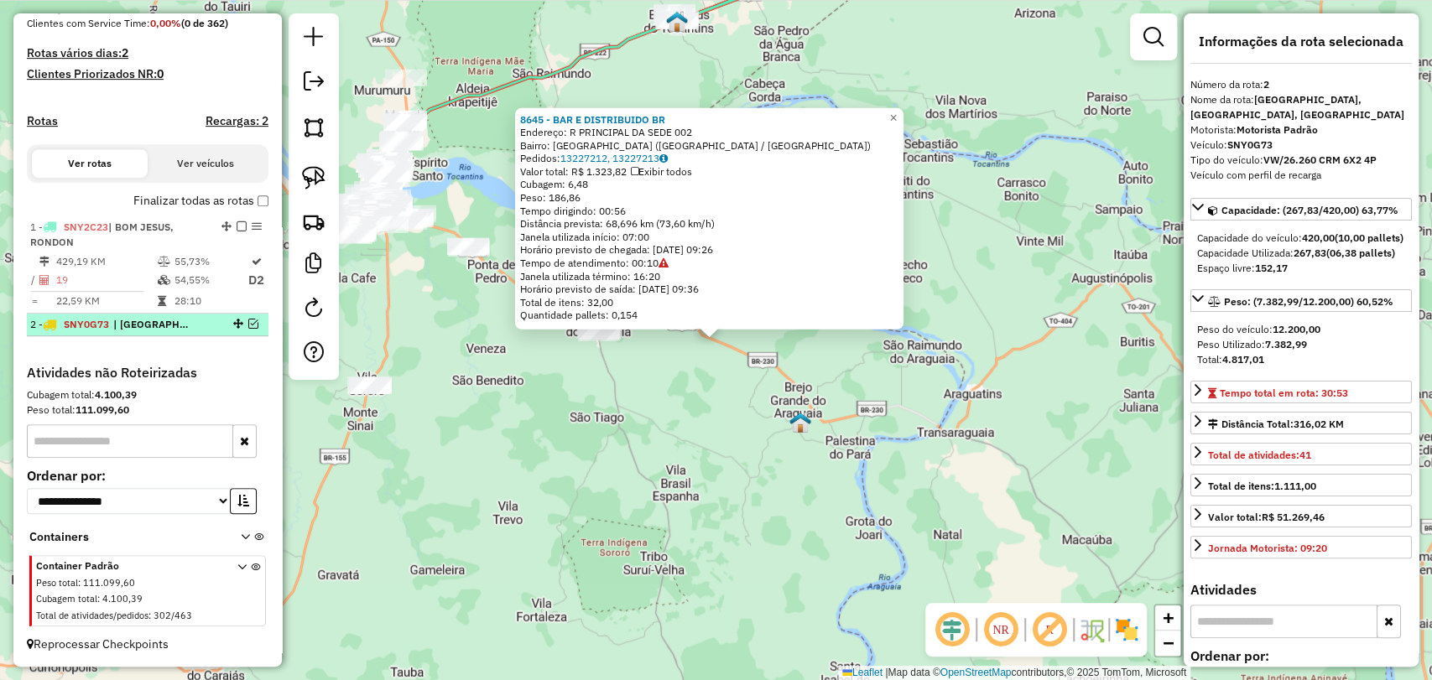
scroll to position [440, 0]
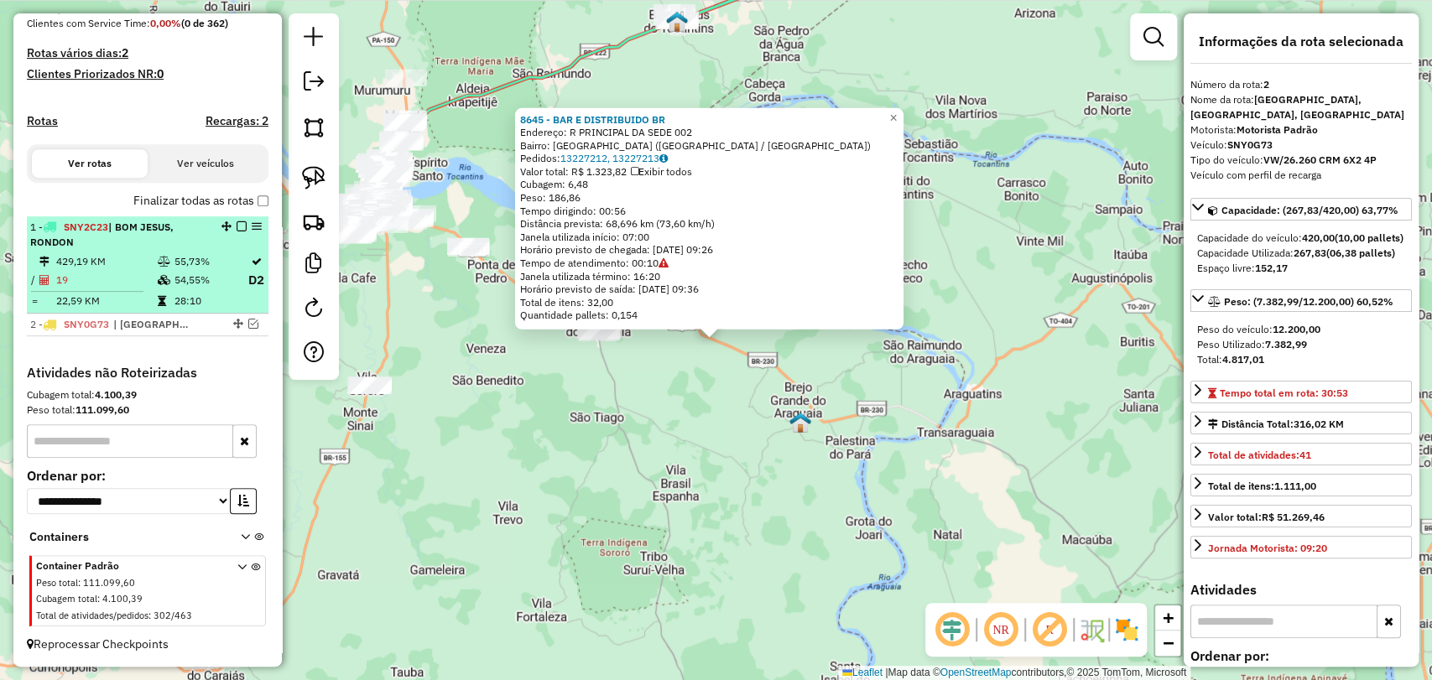
click at [178, 232] on div "1 - SNY2C23 | BOM JESUS, RONDON" at bounding box center [119, 235] width 178 height 30
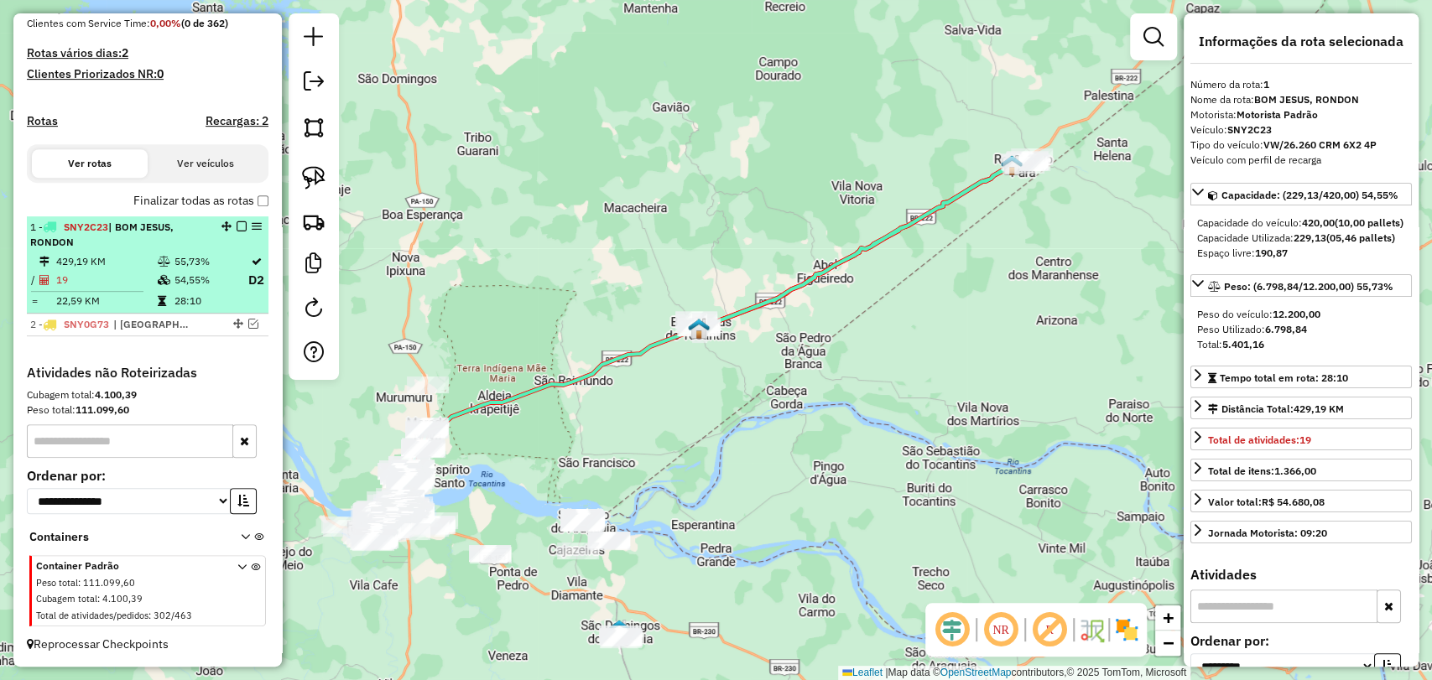
click at [237, 230] on em at bounding box center [242, 226] width 10 height 10
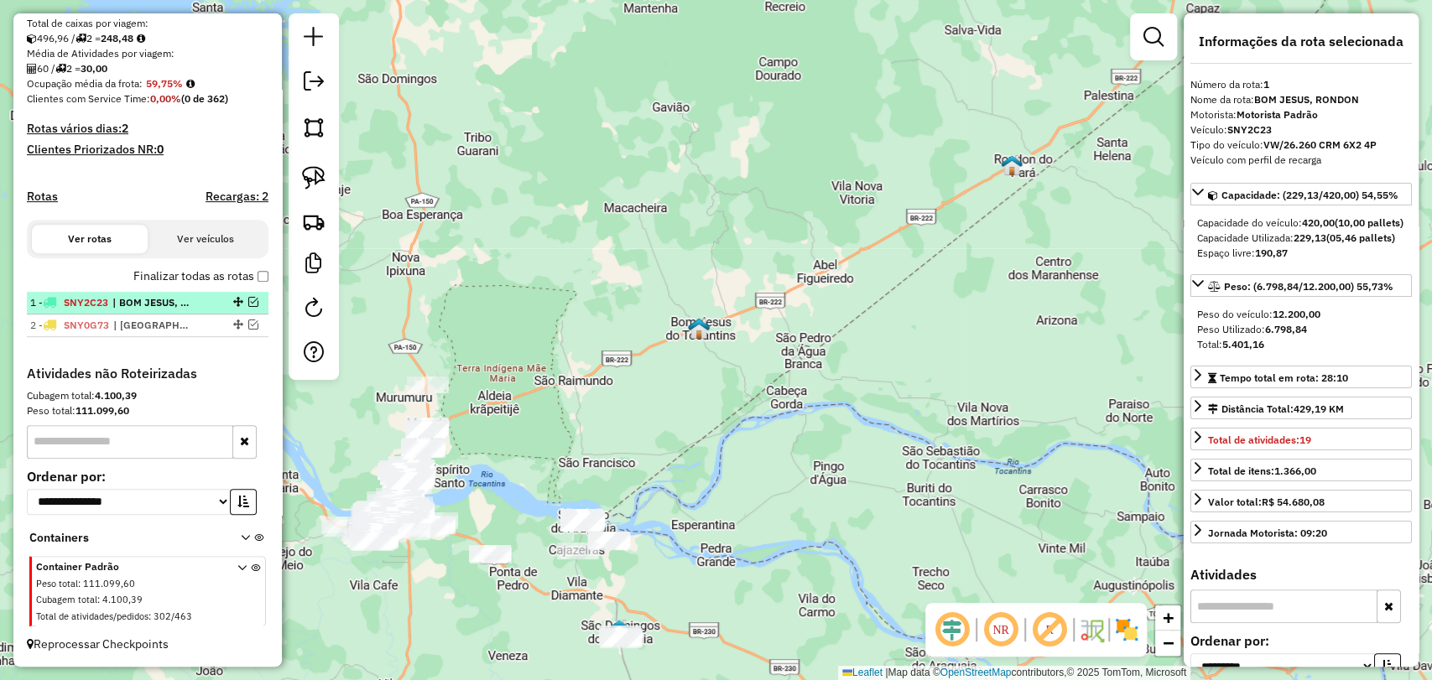
scroll to position [365, 0]
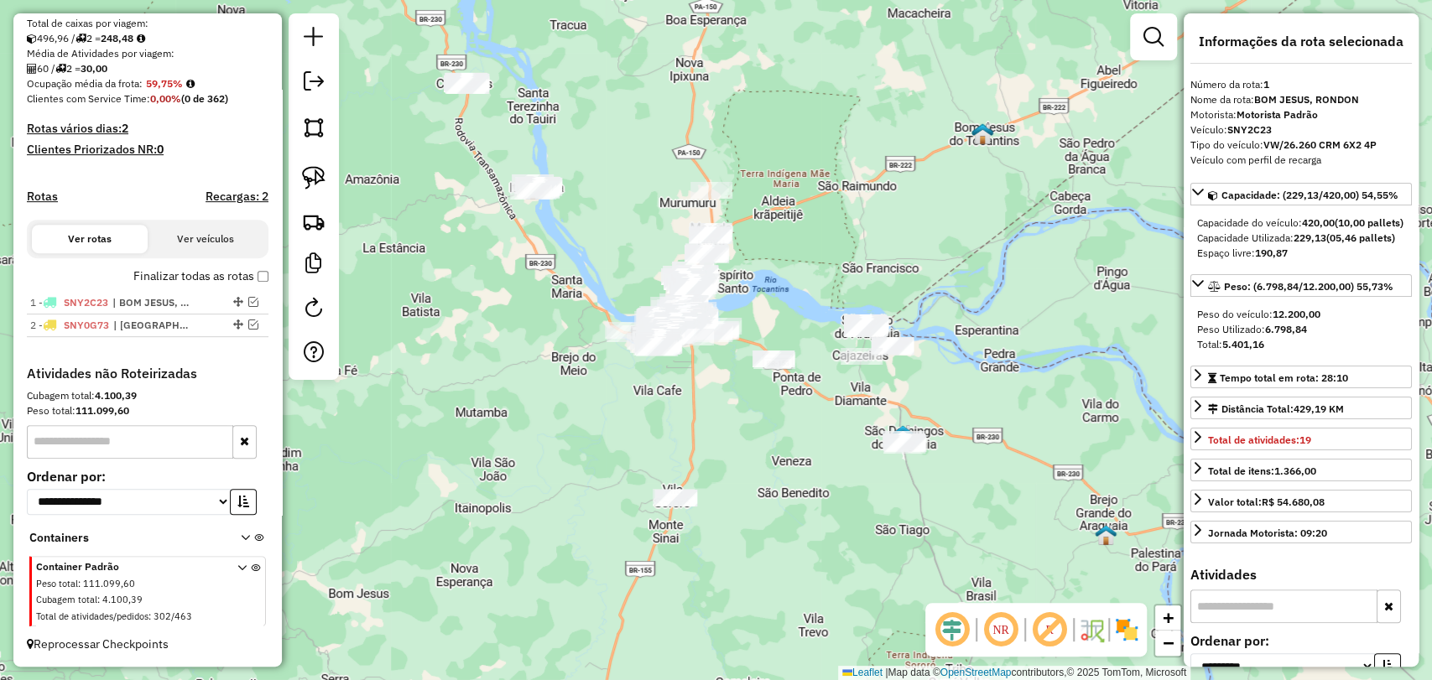
drag, startPoint x: 603, startPoint y: 453, endPoint x: 887, endPoint y: 258, distance: 343.9
click at [887, 258] on div "Janela de atendimento Grade de atendimento Capacidade Transportadoras Veículos …" at bounding box center [716, 340] width 1432 height 680
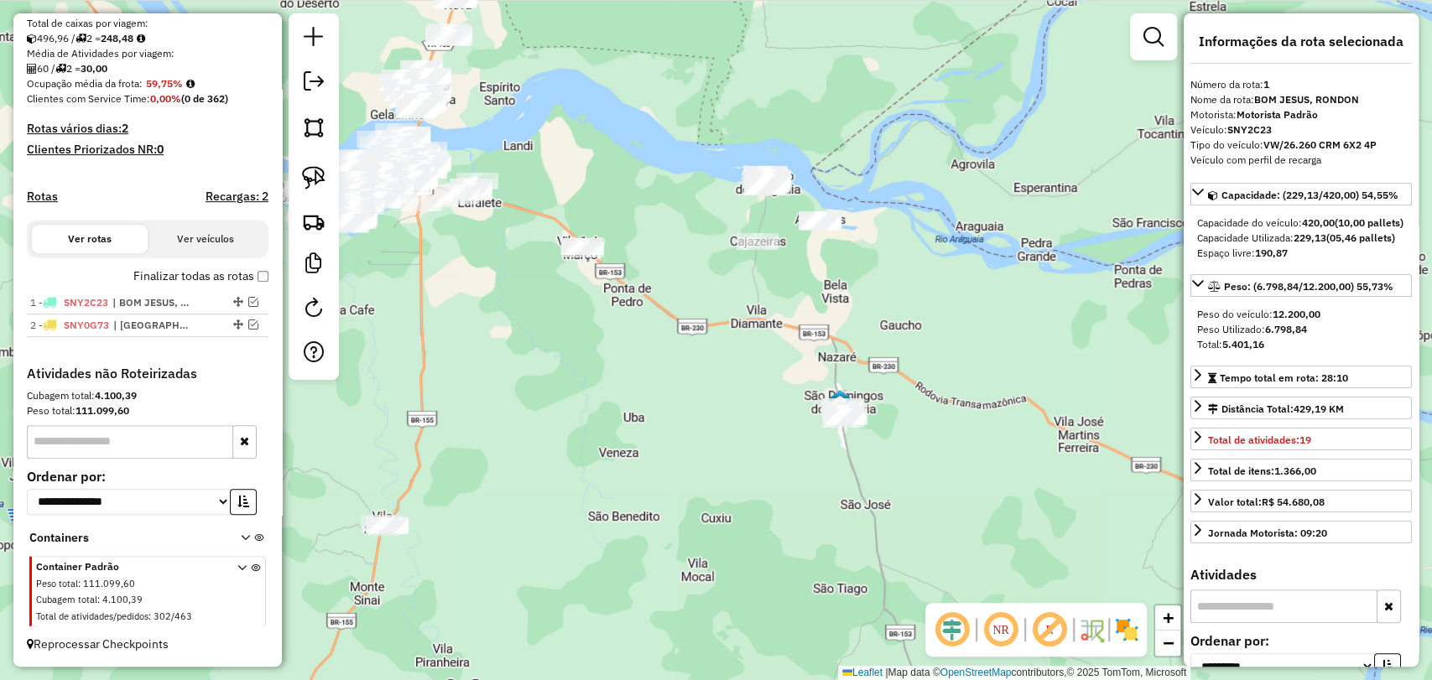
drag, startPoint x: 838, startPoint y: 433, endPoint x: 734, endPoint y: 376, distance: 118.6
click at [742, 378] on div "Janela de atendimento Grade de atendimento Capacidade Transportadoras Veículos …" at bounding box center [716, 340] width 1432 height 680
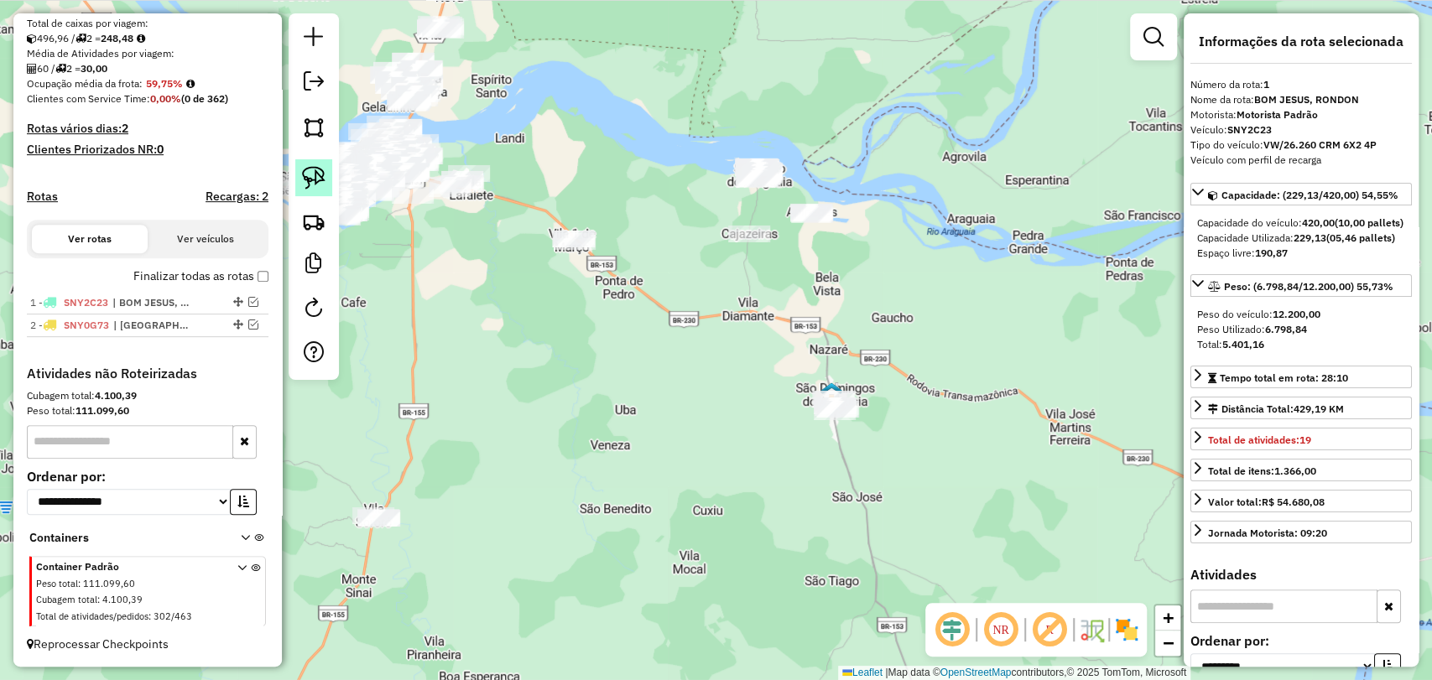
click at [315, 186] on img at bounding box center [313, 177] width 23 height 23
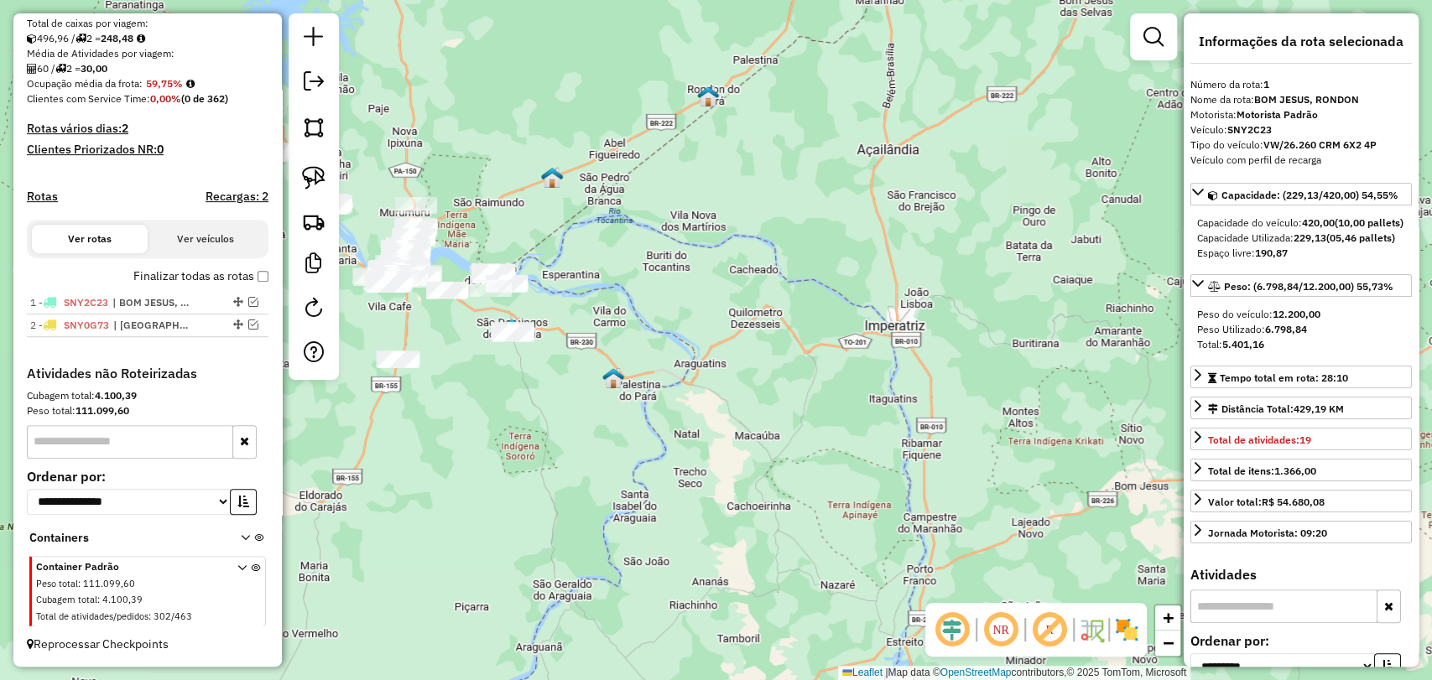
click at [457, 264] on div "Janela de atendimento Grade de atendimento Capacidade Transportadoras Veículos …" at bounding box center [716, 340] width 1432 height 680
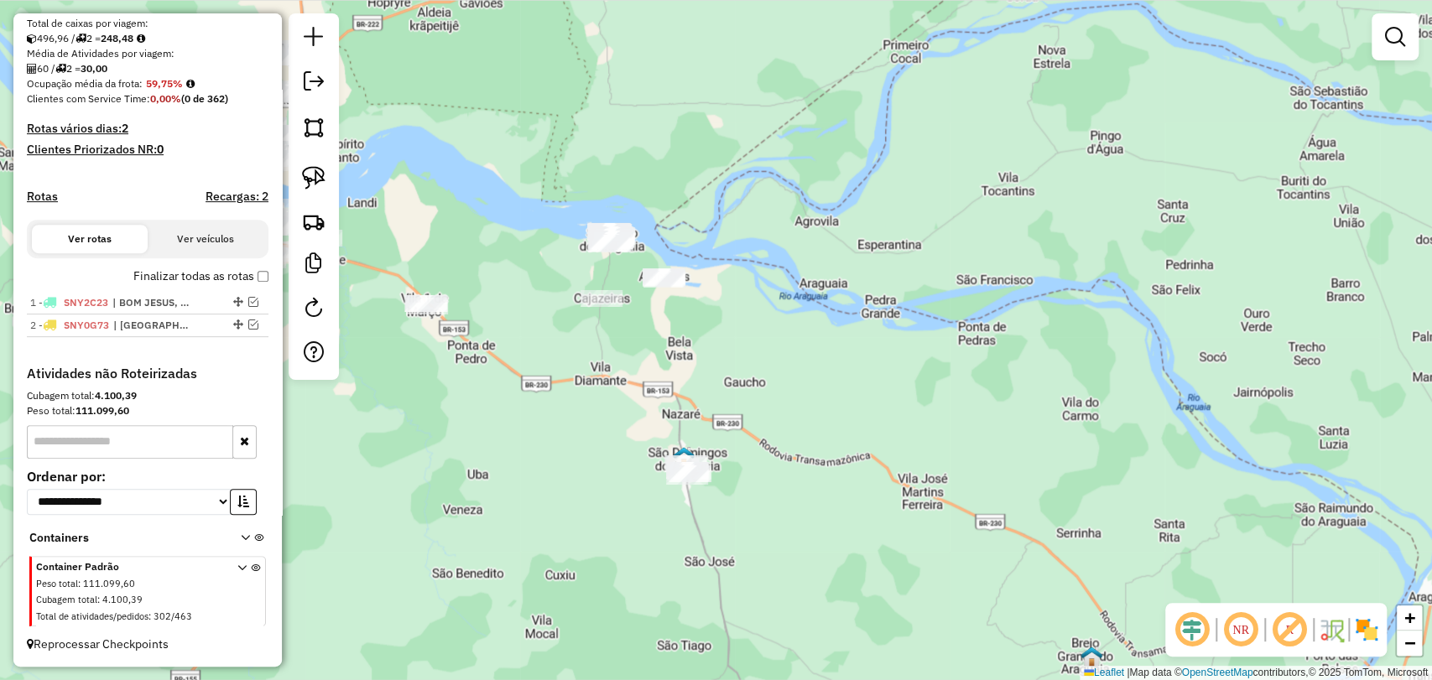
drag, startPoint x: 445, startPoint y: 320, endPoint x: 535, endPoint y: 351, distance: 95.0
click at [535, 351] on div "Janela de atendimento Grade de atendimento Capacidade Transportadoras Veículos …" at bounding box center [716, 340] width 1432 height 680
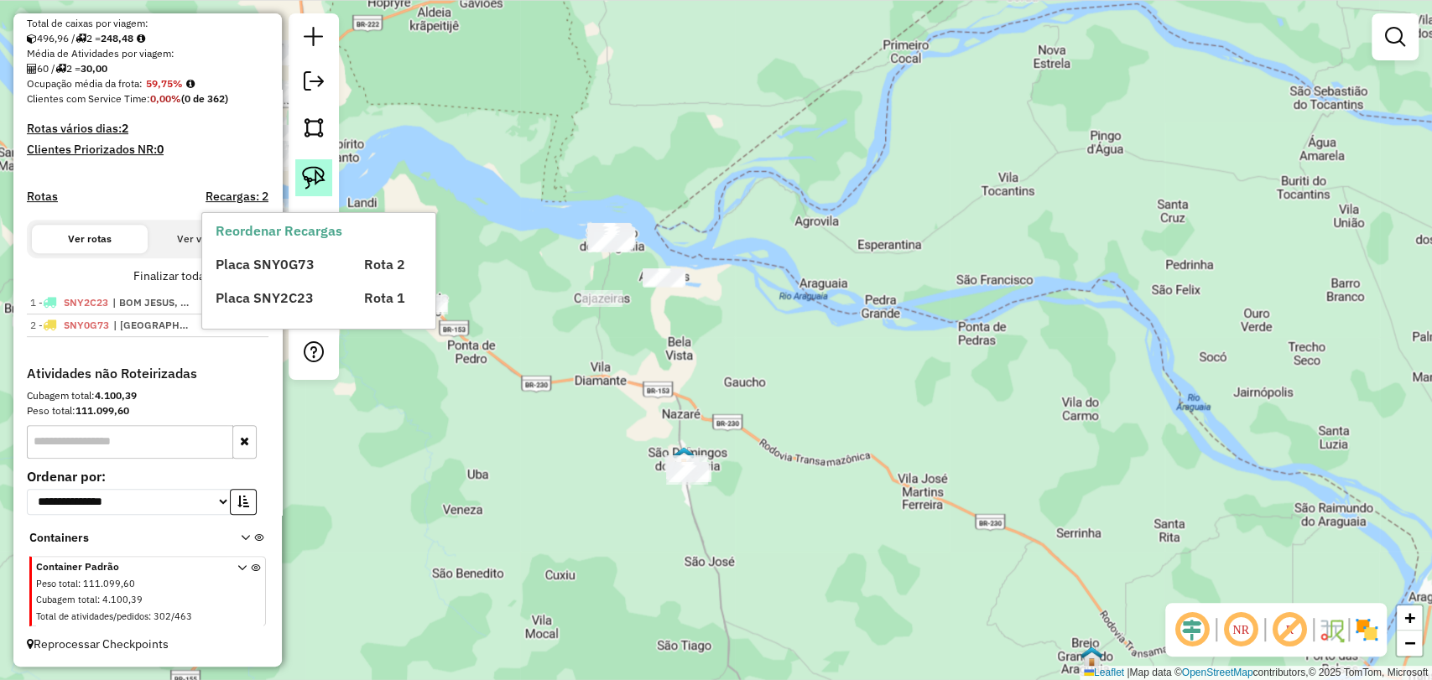
click at [303, 169] on img at bounding box center [313, 177] width 23 height 23
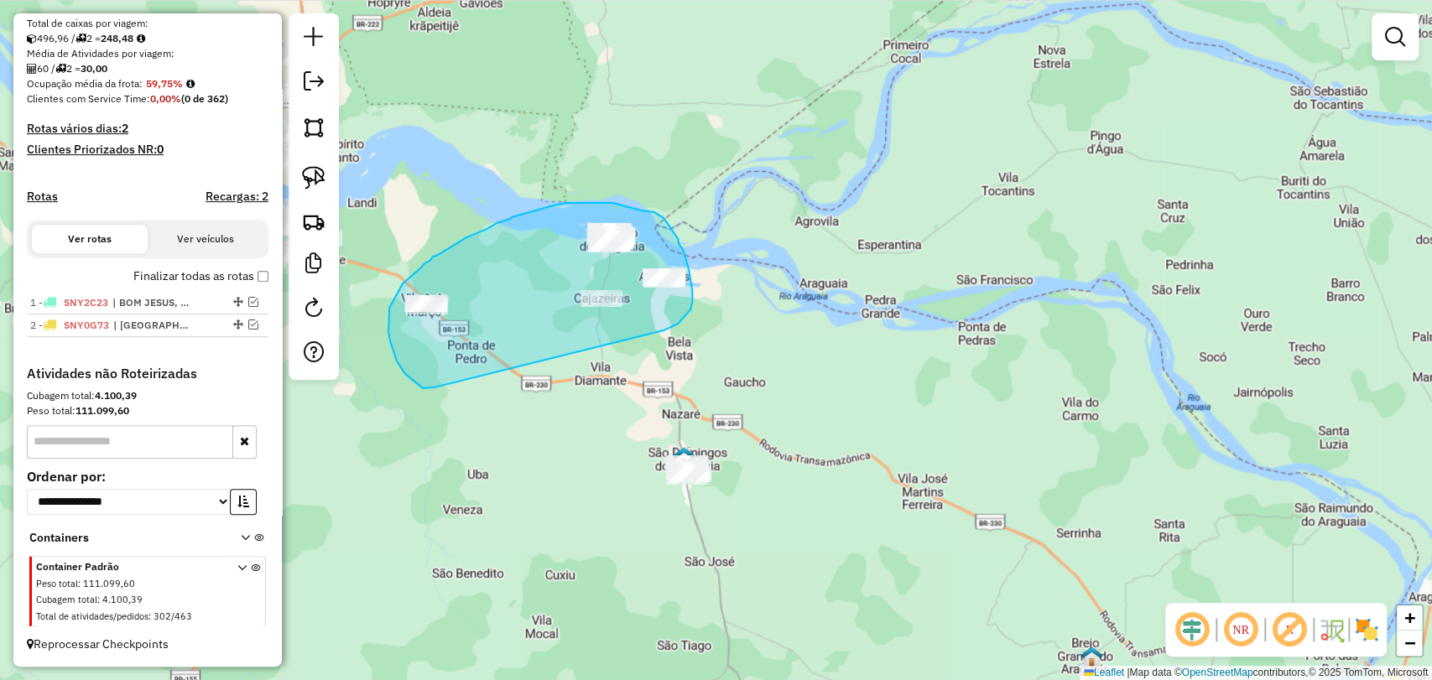
drag, startPoint x: 434, startPoint y: 388, endPoint x: 629, endPoint y: 329, distance: 204.1
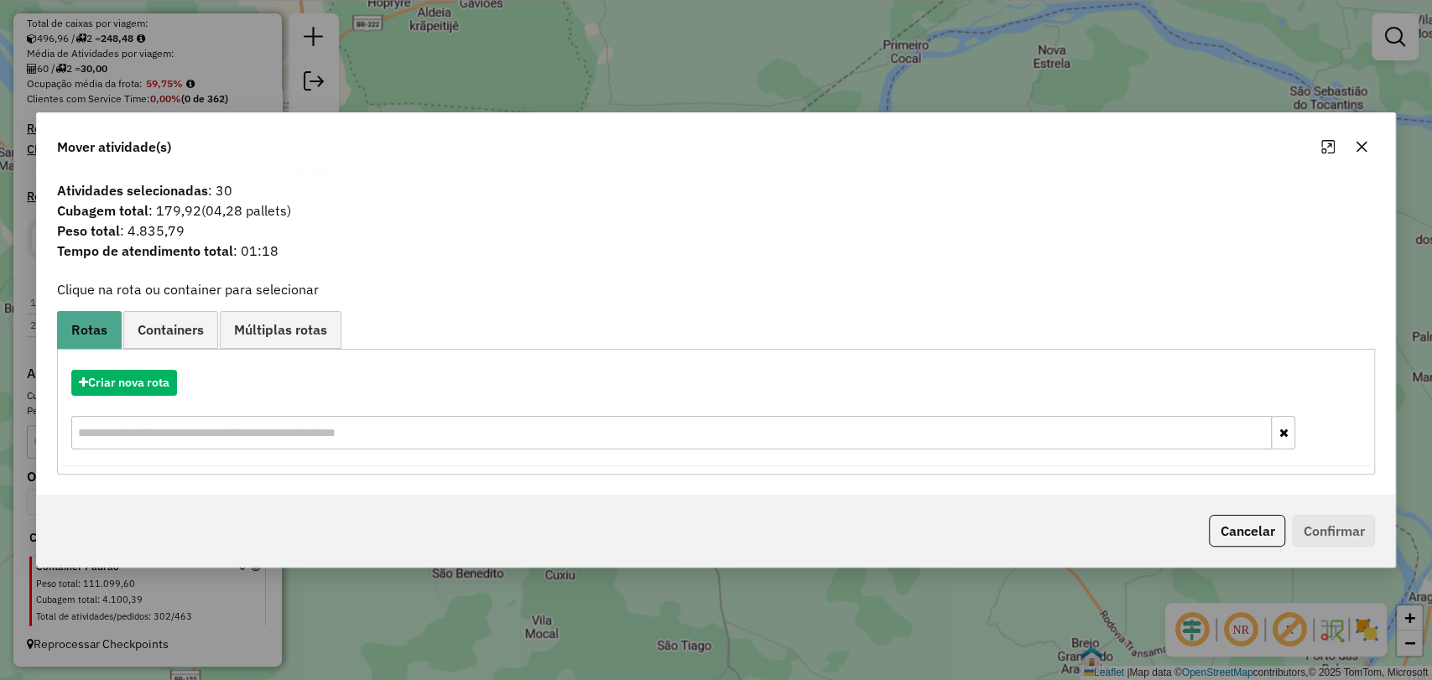
click at [1361, 148] on icon "button" at bounding box center [1361, 146] width 13 height 13
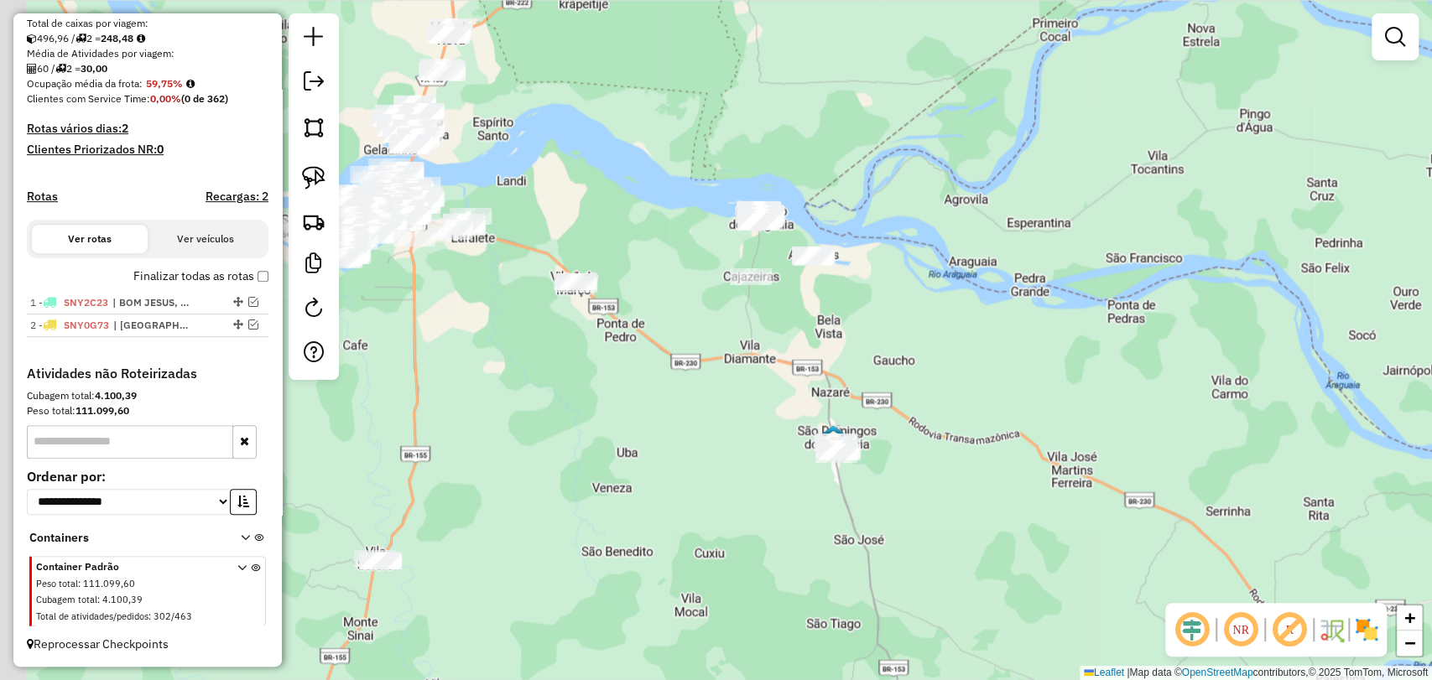
drag, startPoint x: 554, startPoint y: 513, endPoint x: 700, endPoint y: 492, distance: 148.4
click at [703, 492] on div "Janela de atendimento Grade de atendimento Capacidade Transportadoras Veículos …" at bounding box center [716, 340] width 1432 height 680
click at [325, 184] on img at bounding box center [313, 177] width 23 height 23
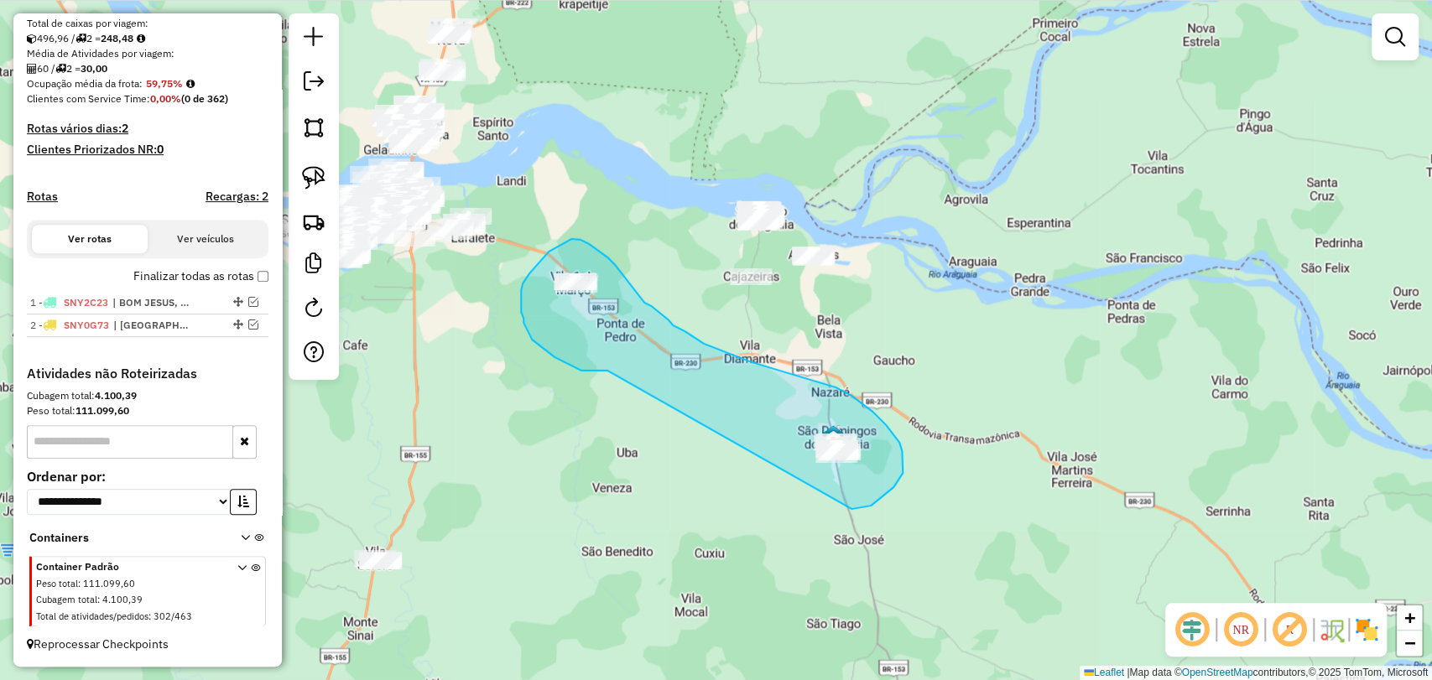
drag, startPoint x: 575, startPoint y: 367, endPoint x: 822, endPoint y: 502, distance: 281.9
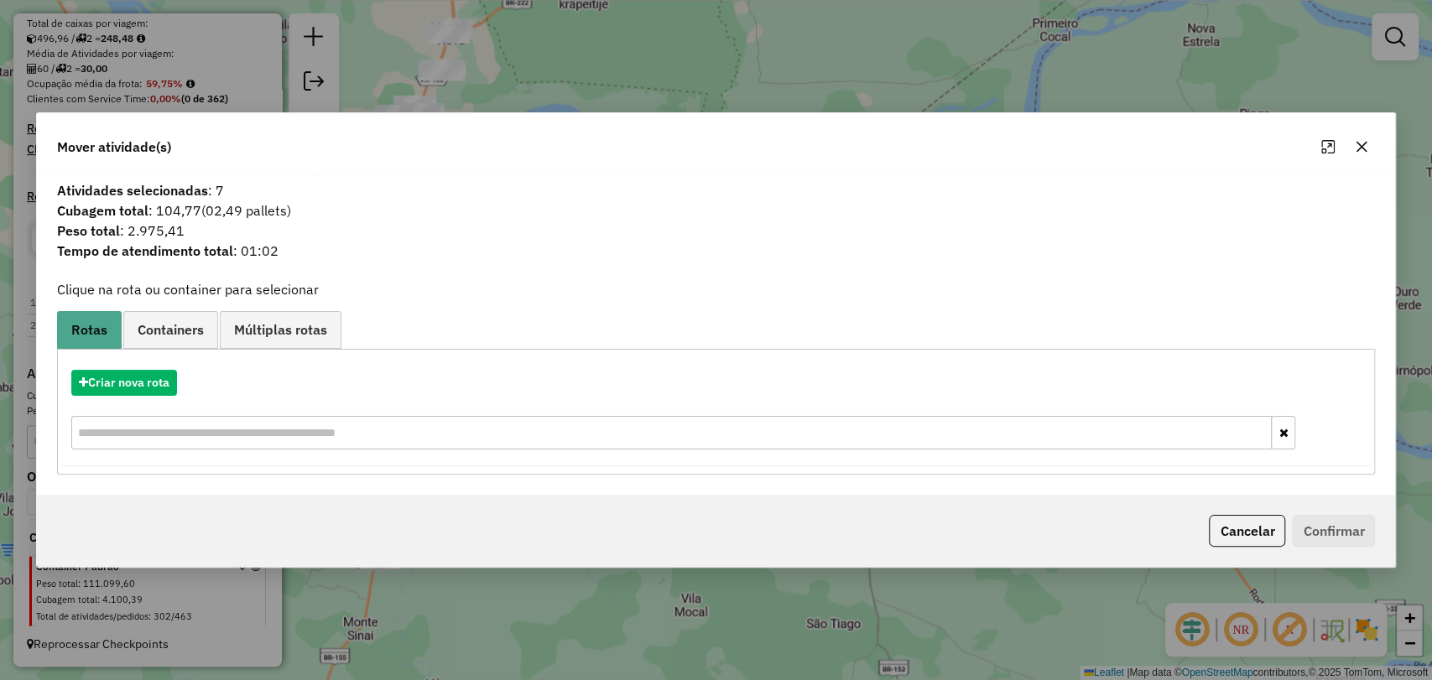
click at [1366, 149] on icon "button" at bounding box center [1361, 146] width 13 height 13
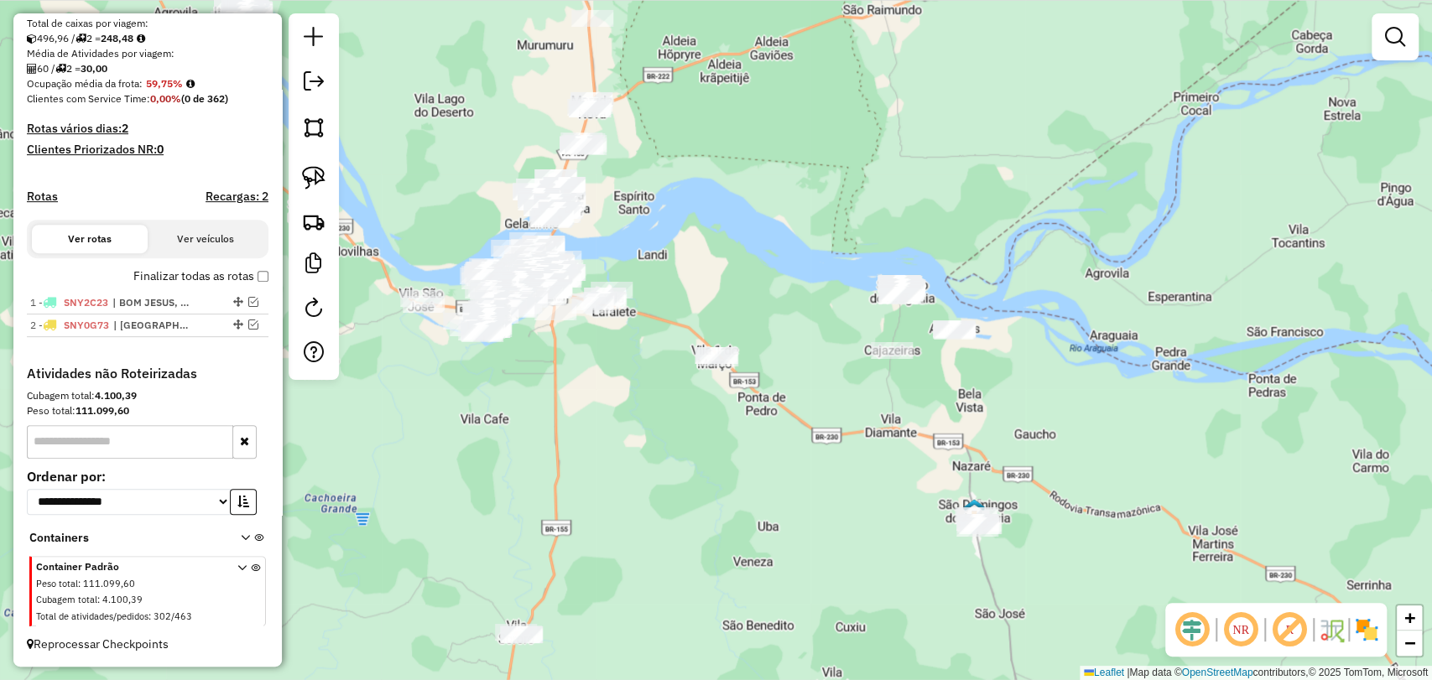
drag, startPoint x: 495, startPoint y: 536, endPoint x: 622, endPoint y: 596, distance: 140.3
click at [622, 596] on div "Janela de atendimento Grade de atendimento Capacidade Transportadoras Veículos …" at bounding box center [716, 340] width 1432 height 680
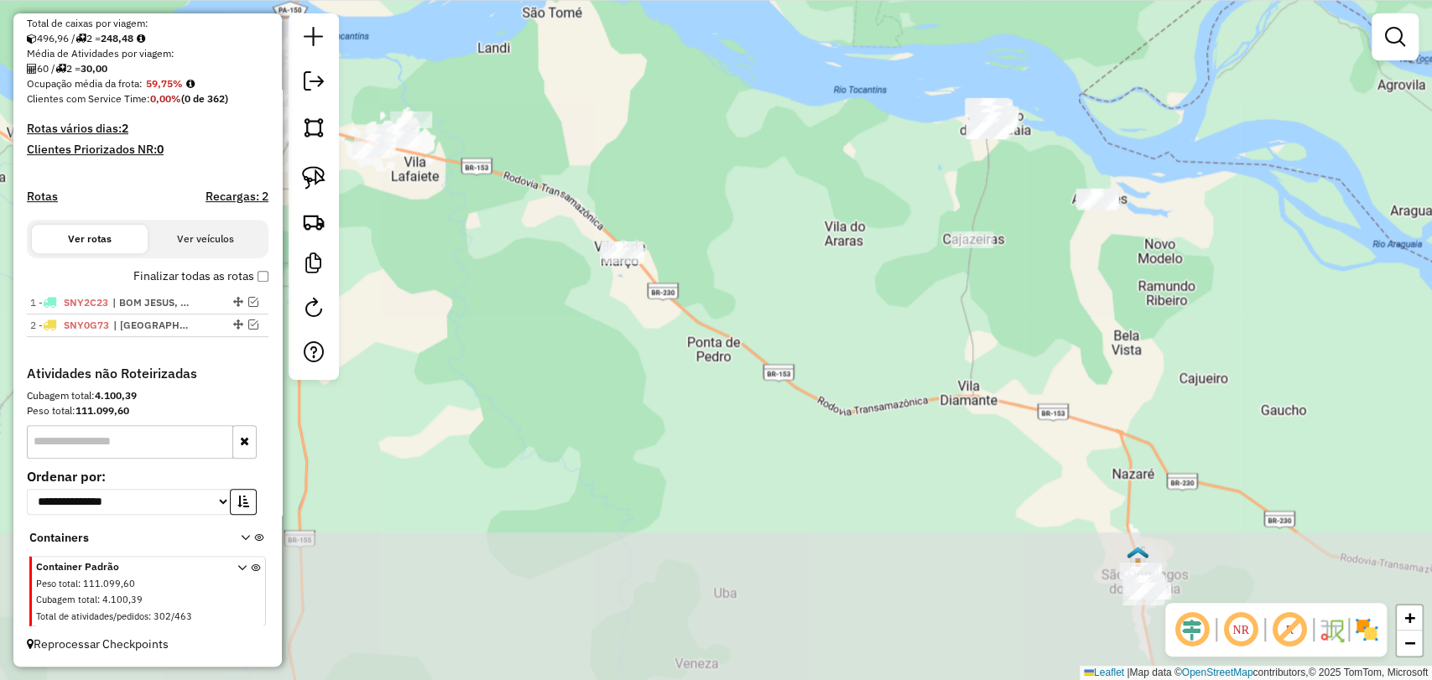
drag, startPoint x: 852, startPoint y: 344, endPoint x: 866, endPoint y: 176, distance: 168.3
click at [866, 176] on div "Janela de atendimento Grade de atendimento Capacidade Transportadoras Veículos …" at bounding box center [716, 340] width 1432 height 680
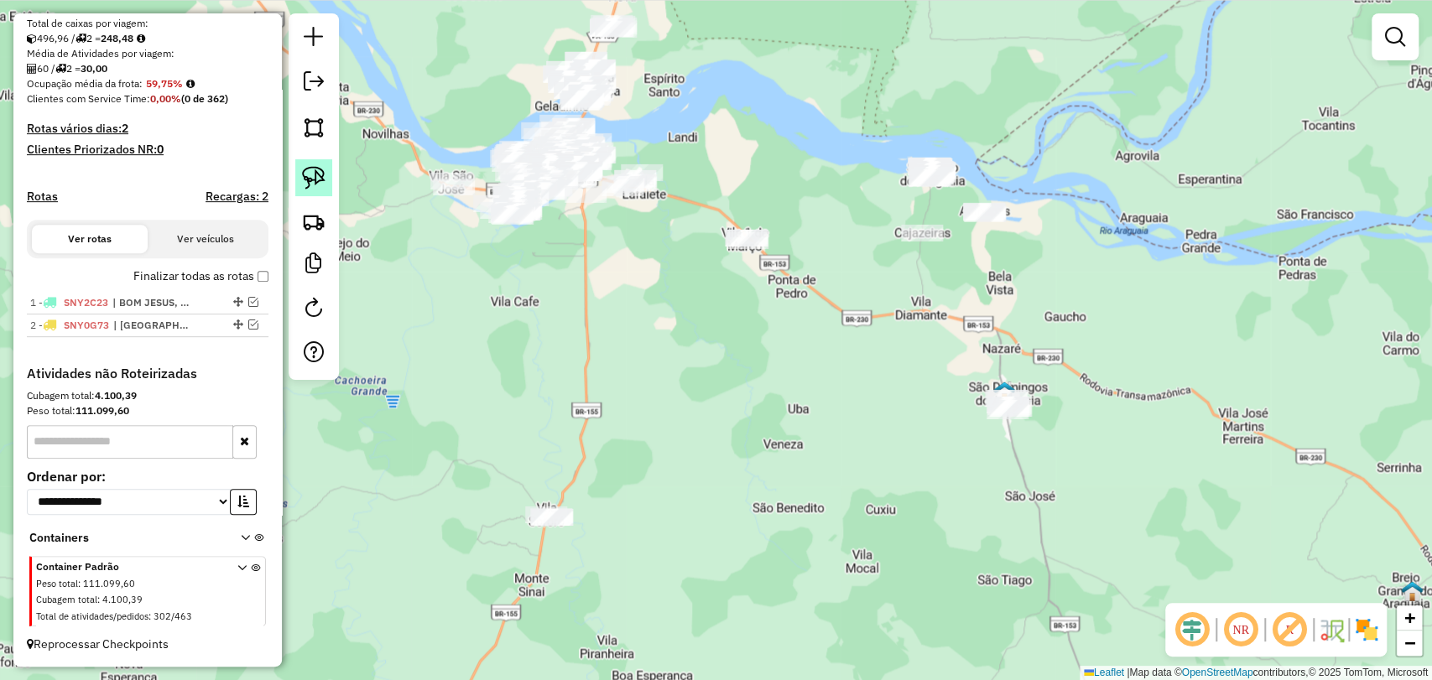
click at [320, 187] on img at bounding box center [313, 177] width 23 height 23
drag, startPoint x: 1002, startPoint y: 453, endPoint x: 1046, endPoint y: 405, distance: 64.7
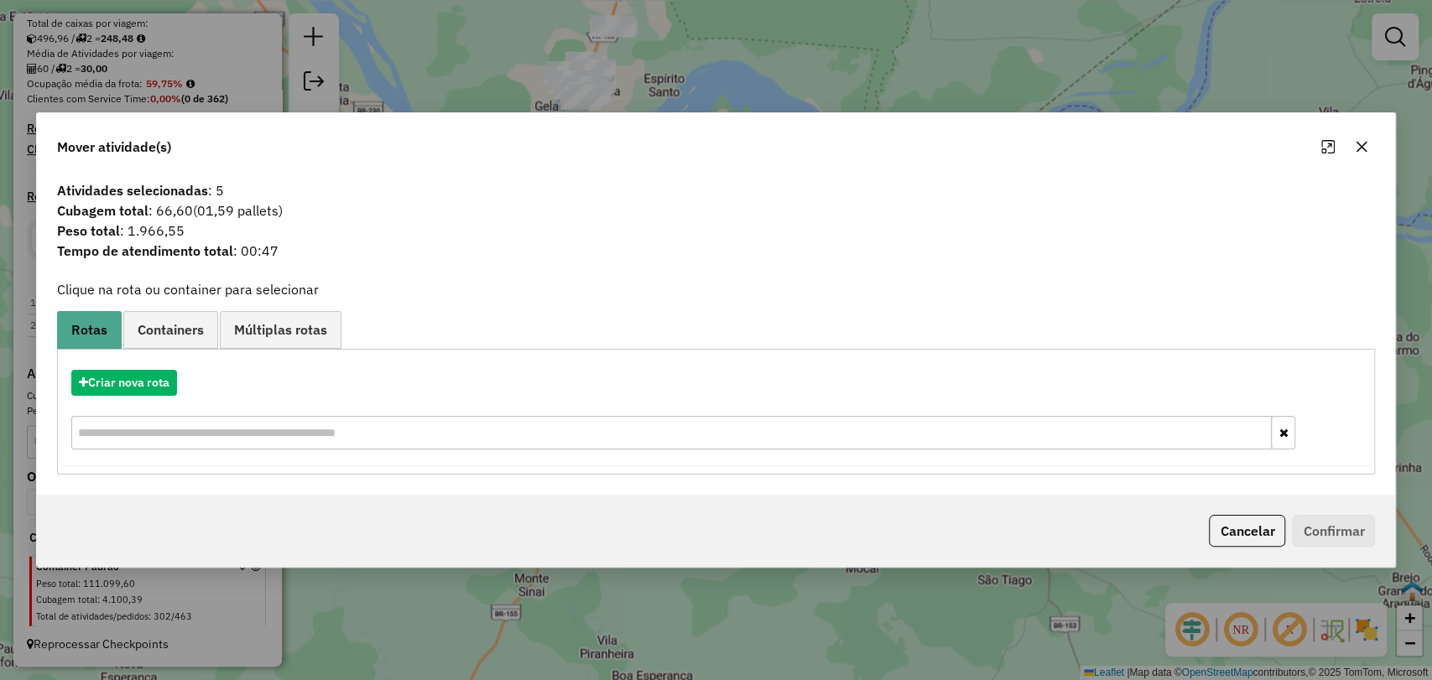
click at [1363, 148] on icon "button" at bounding box center [1361, 146] width 11 height 11
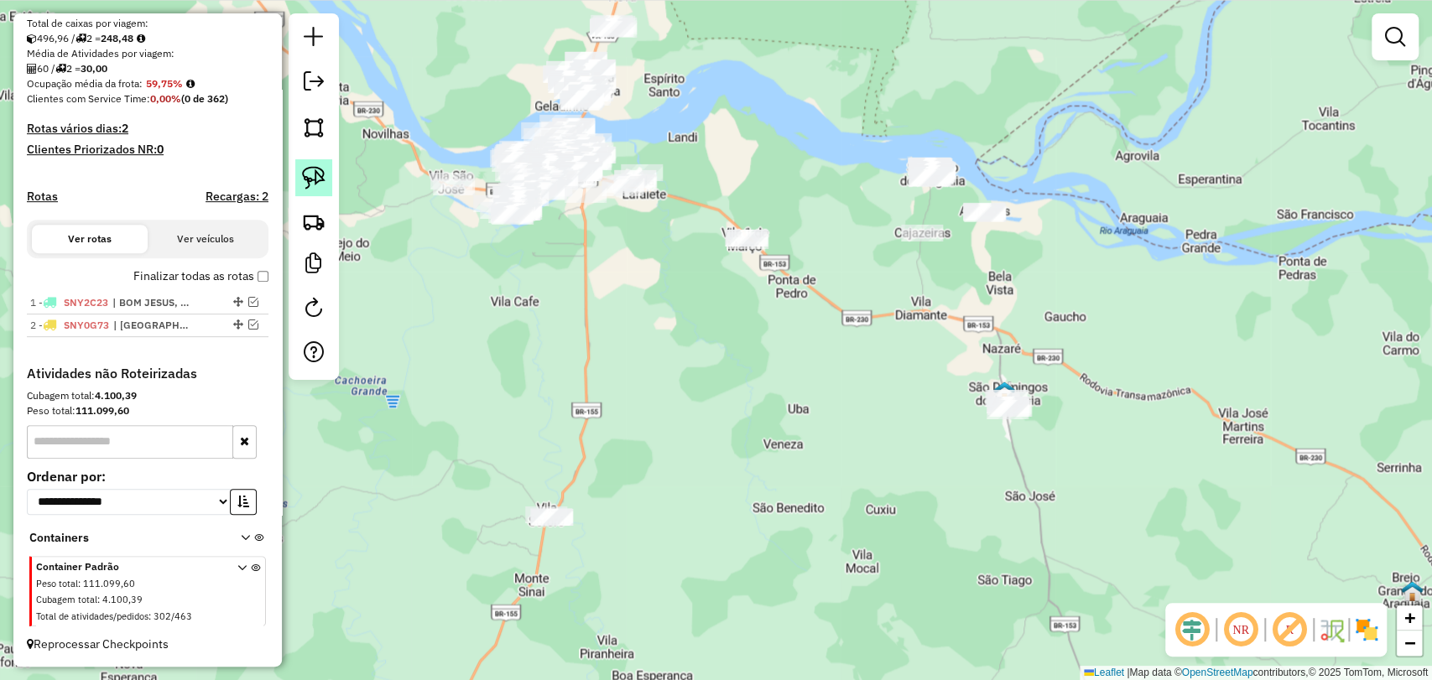
click at [323, 180] on img at bounding box center [313, 177] width 23 height 23
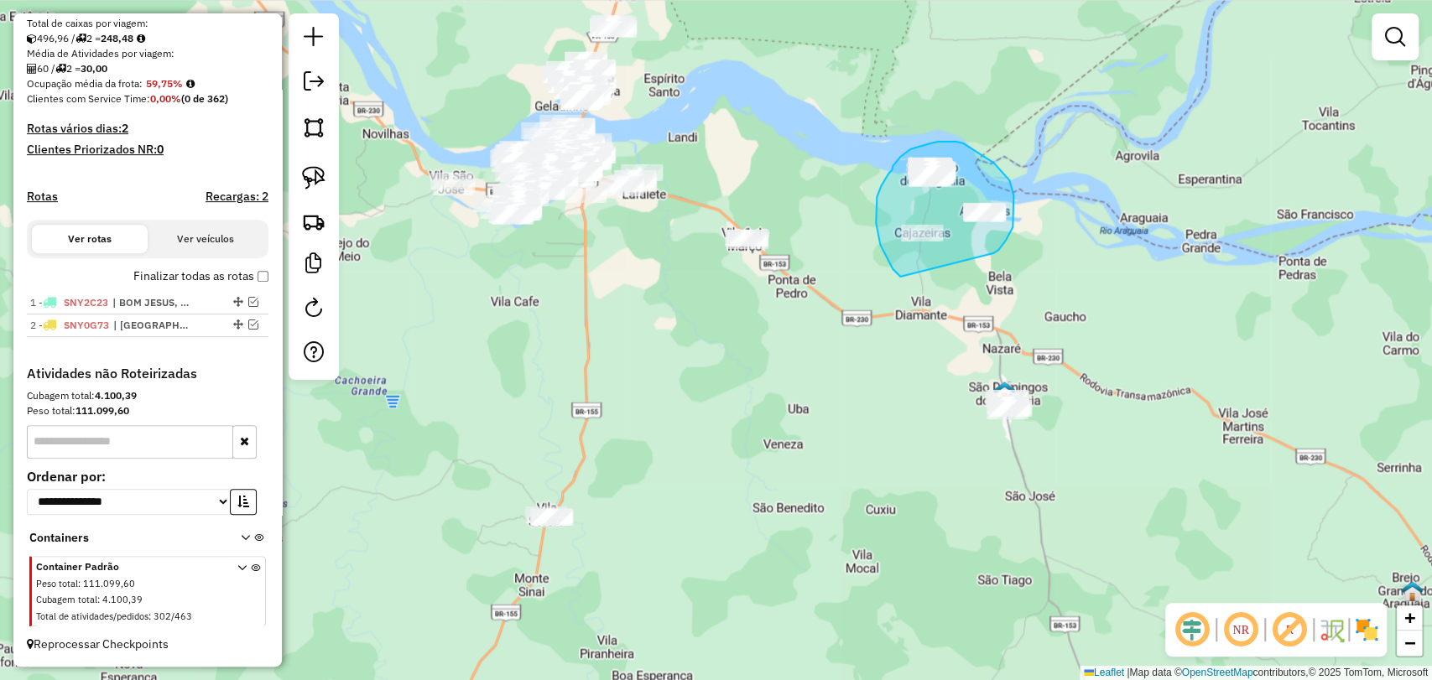
drag, startPoint x: 900, startPoint y: 277, endPoint x: 974, endPoint y: 251, distance: 78.3
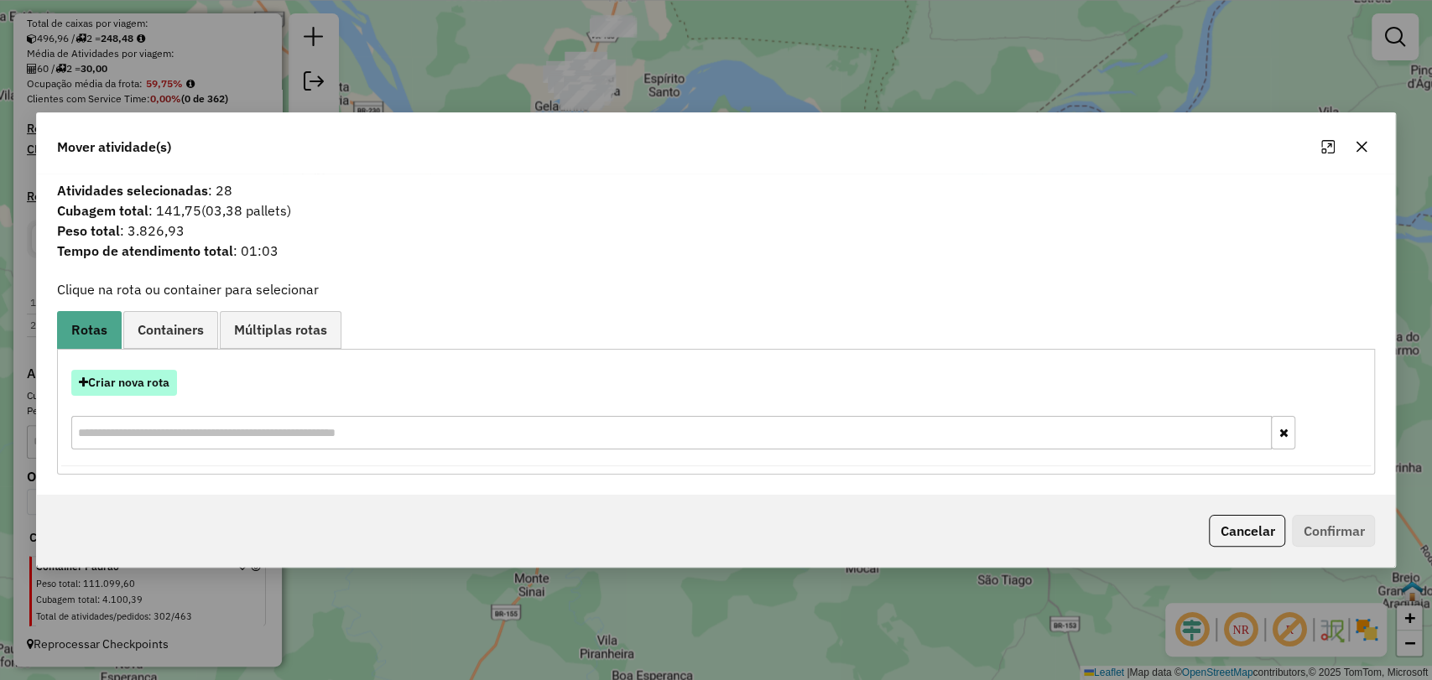
click at [160, 377] on button "Criar nova rota" at bounding box center [124, 383] width 106 height 26
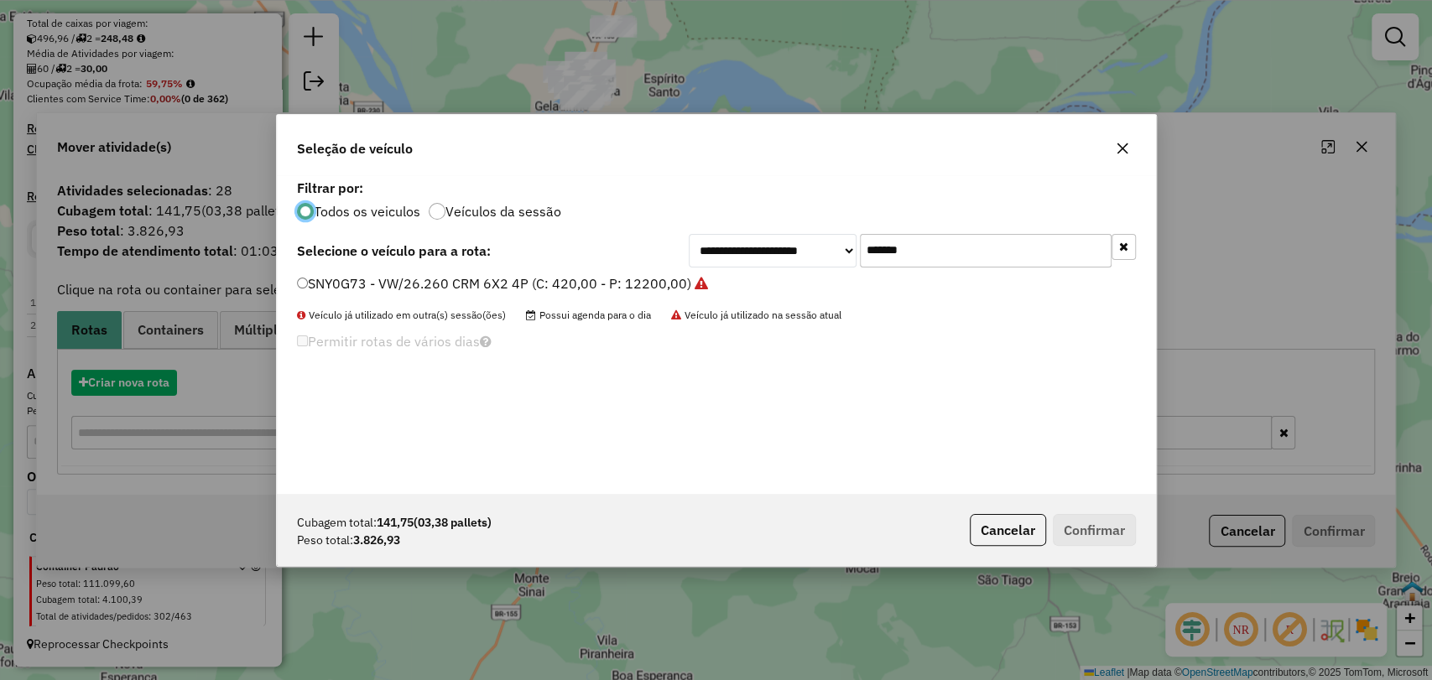
scroll to position [8, 5]
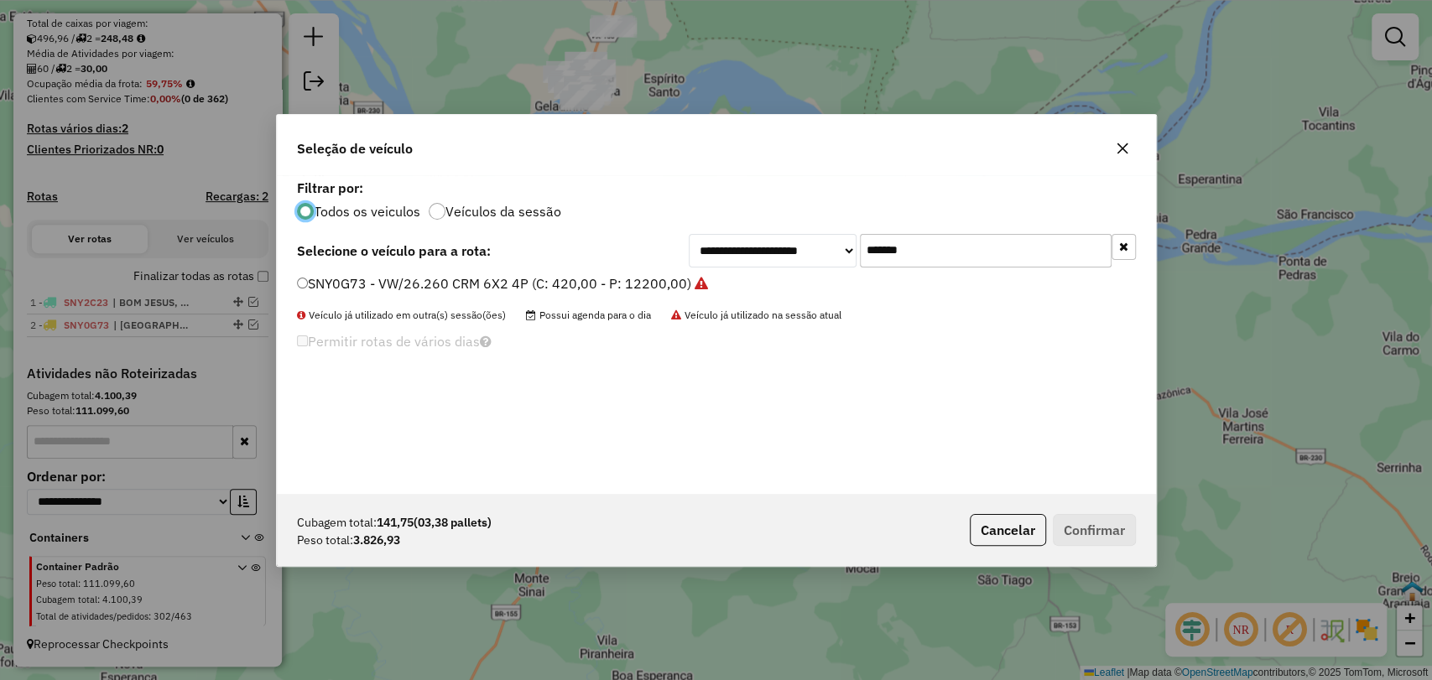
click at [881, 243] on input "*******" at bounding box center [986, 251] width 252 height 34
paste input "text"
type input "*******"
click at [485, 285] on label "SNY6J89 - VW/26.260 CRM 6X2 4P (C: 420,00 - P: 12200,00)" at bounding box center [493, 283] width 392 height 20
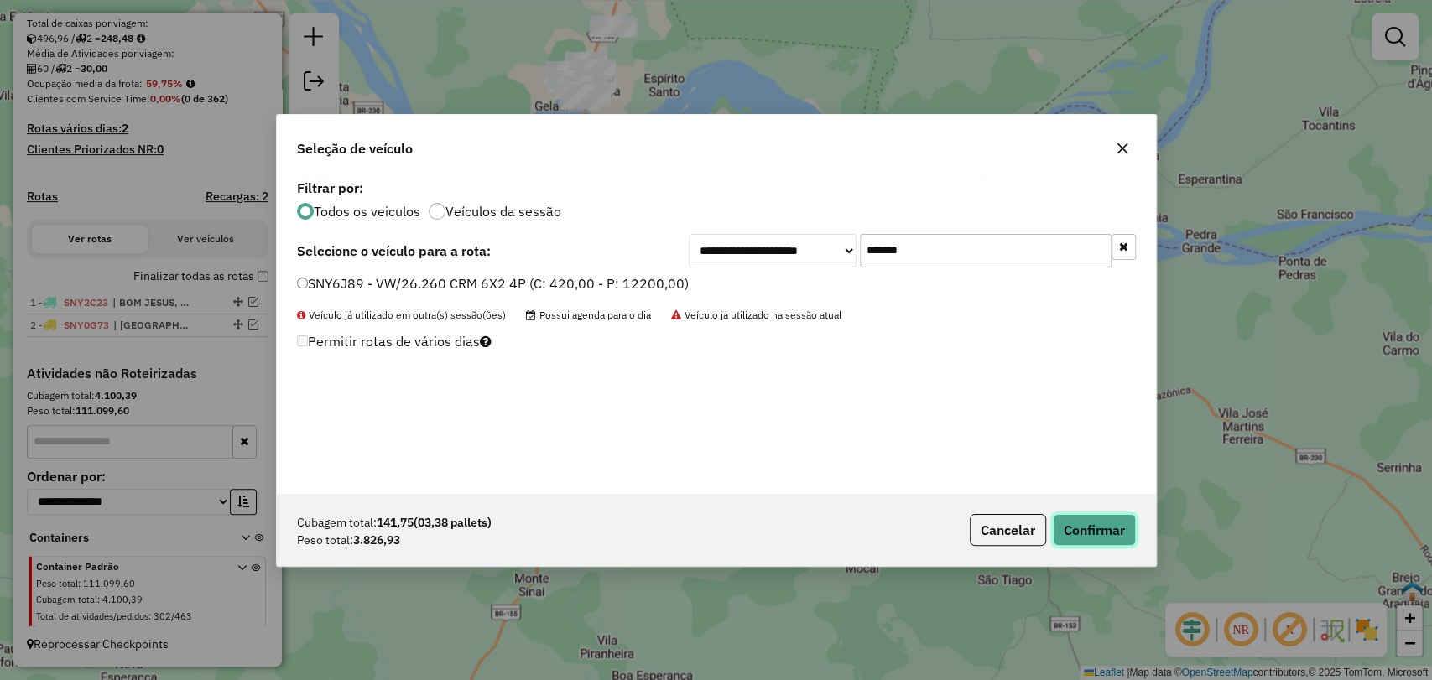
click at [1074, 539] on button "Confirmar" at bounding box center [1094, 530] width 83 height 32
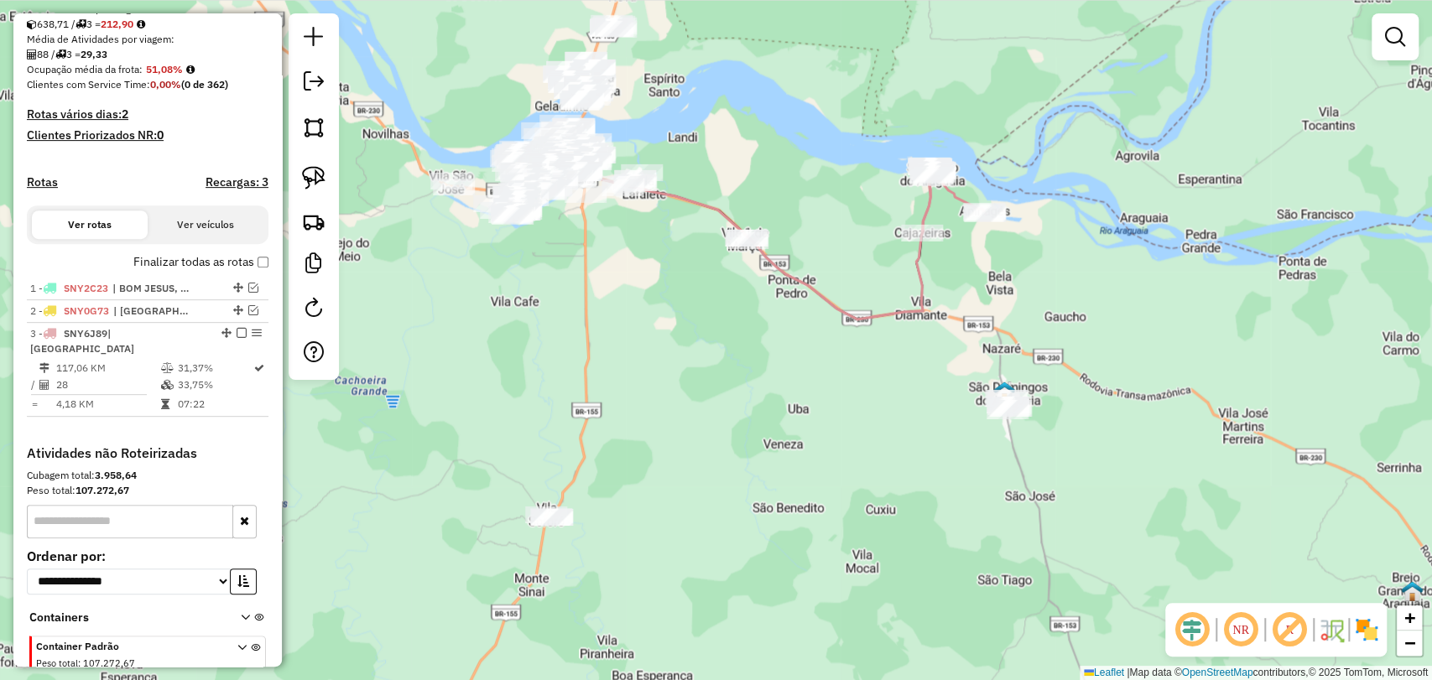
scroll to position [443, 0]
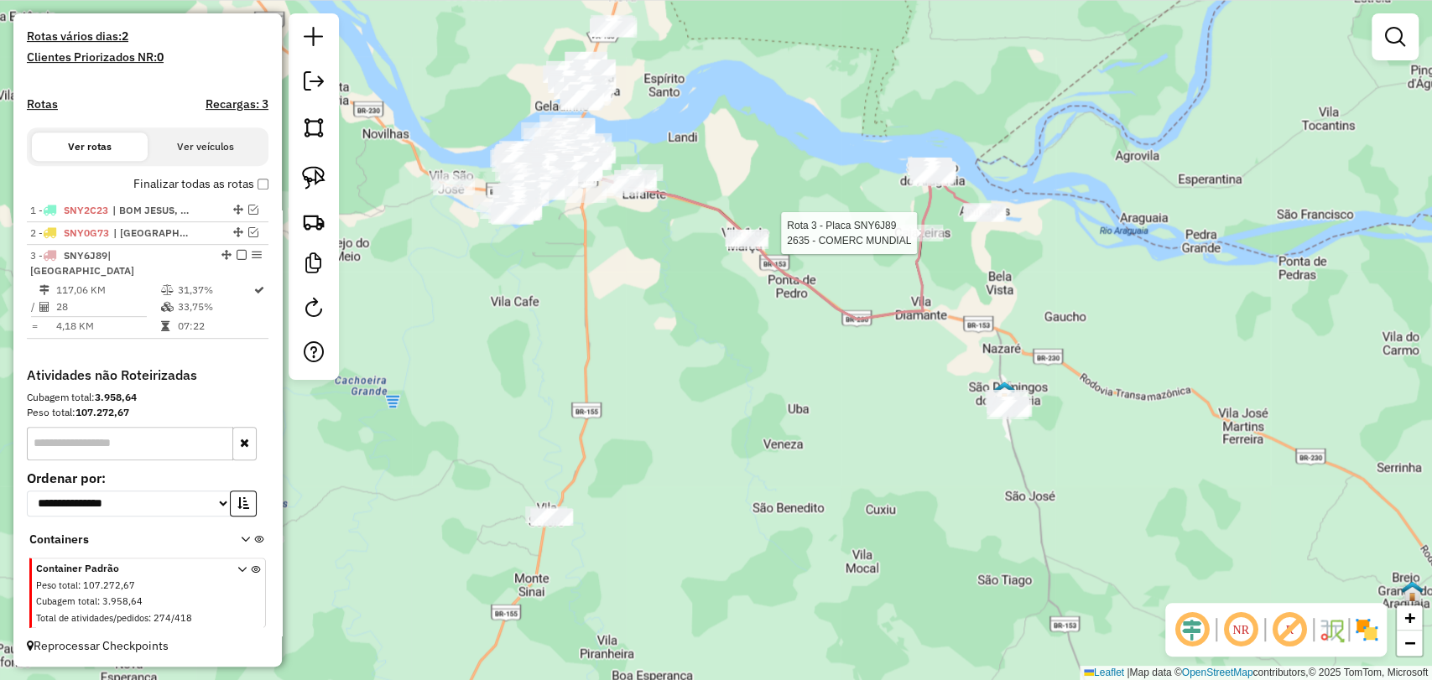
select select "**********"
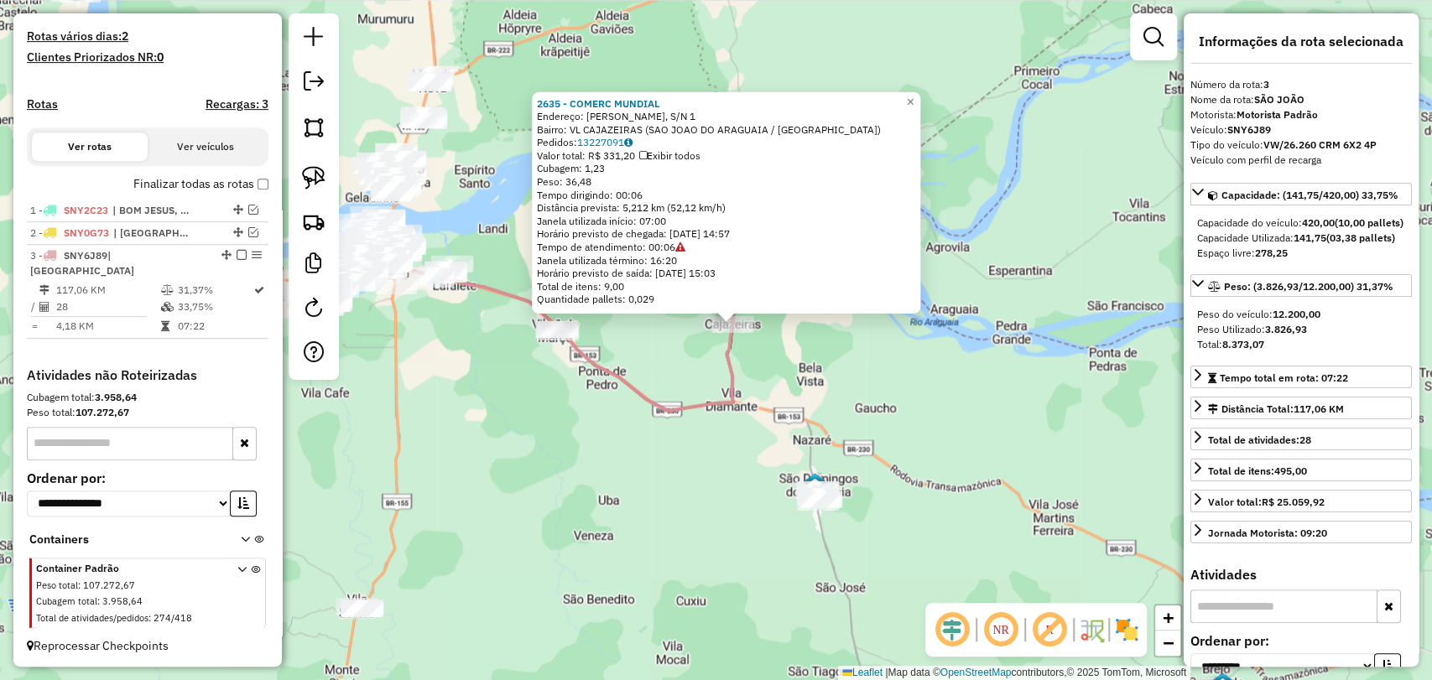
drag, startPoint x: 644, startPoint y: 460, endPoint x: 672, endPoint y: 438, distance: 35.2
click at [672, 438] on div "2635 - COMERC MUNDIAL Endereço: GETULIO VARGAS, S/N 1 Bairro: VL CAJAZEIRAS (SA…" at bounding box center [716, 340] width 1432 height 680
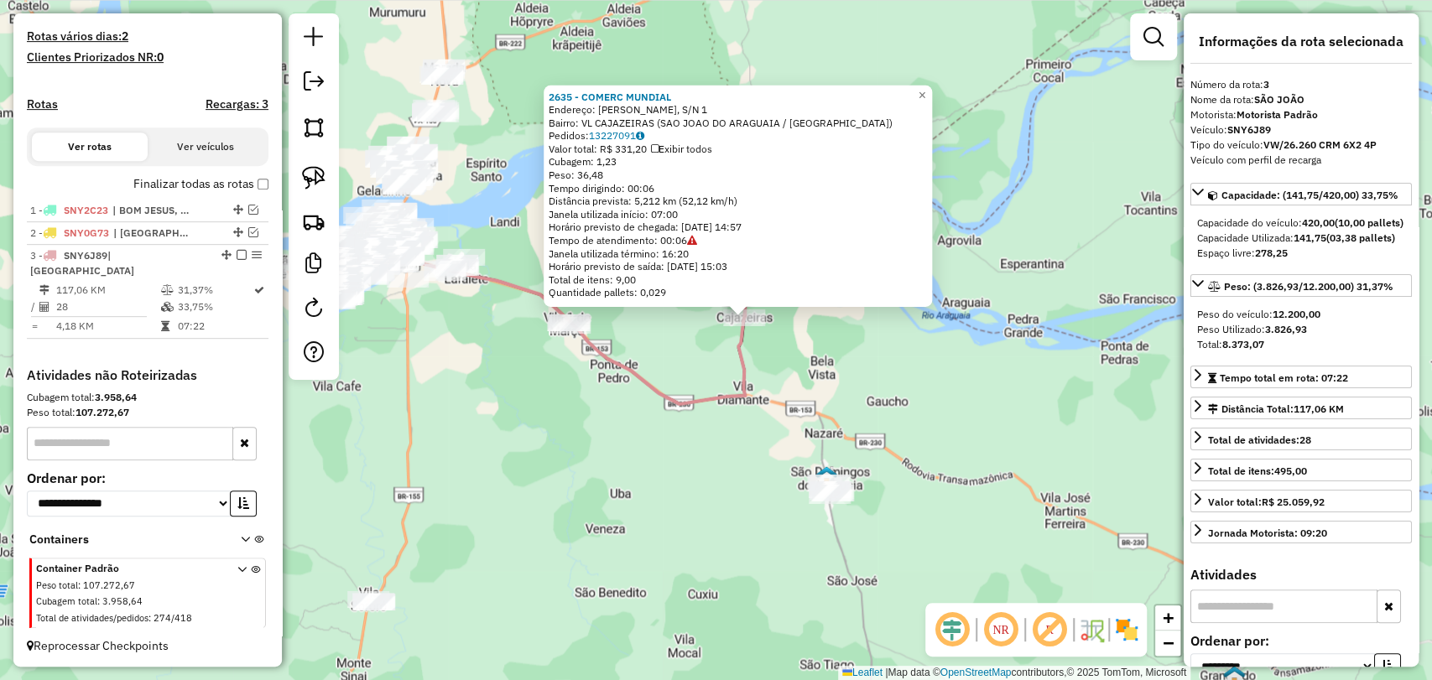
click at [672, 438] on div "2635 - COMERC MUNDIAL Endereço: GETULIO VARGAS, S/N 1 Bairro: VL CAJAZEIRAS (SA…" at bounding box center [716, 340] width 1432 height 680
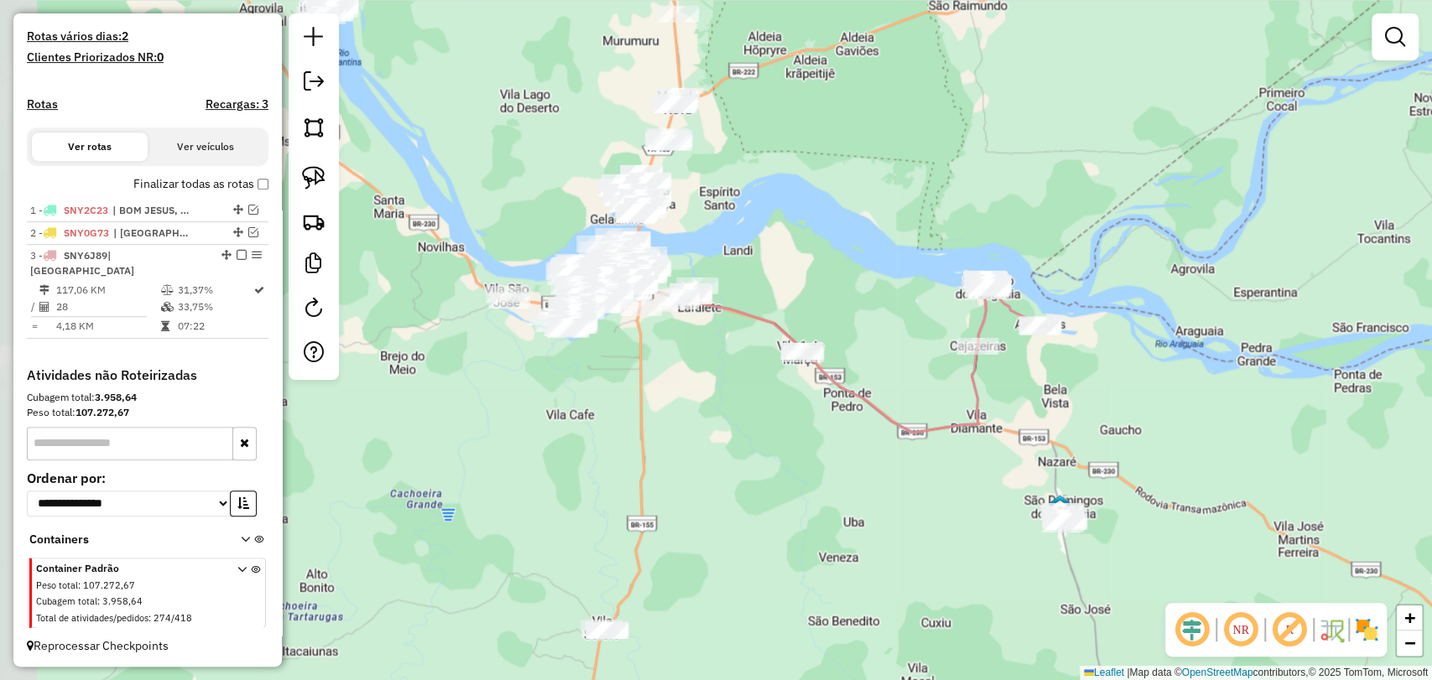
drag, startPoint x: 556, startPoint y: 420, endPoint x: 788, endPoint y: 449, distance: 234.1
click at [788, 449] on div "Janela de atendimento Grade de atendimento Capacidade Transportadoras Veículos …" at bounding box center [716, 340] width 1432 height 680
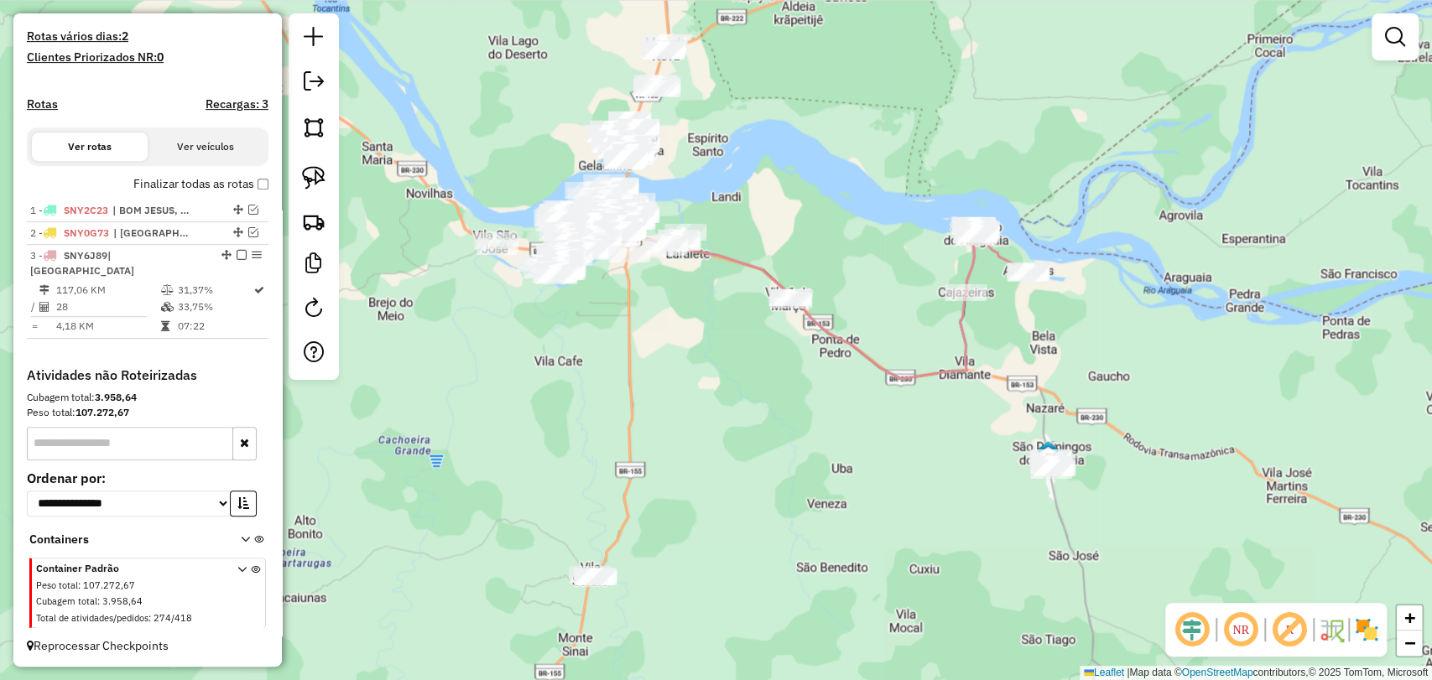
drag, startPoint x: 813, startPoint y: 425, endPoint x: 804, endPoint y: 345, distance: 81.0
click at [804, 346] on div "Janela de atendimento Grade de atendimento Capacidade Transportadoras Veículos …" at bounding box center [716, 340] width 1432 height 680
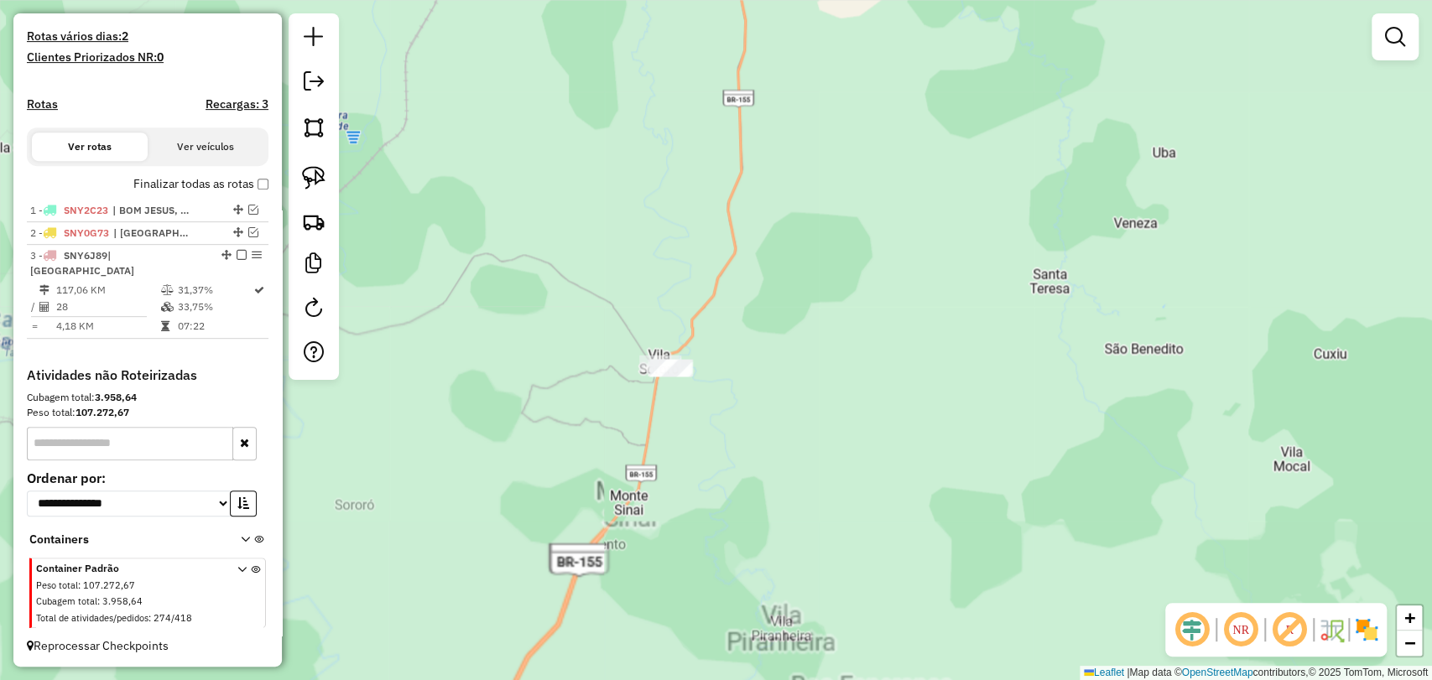
drag, startPoint x: 558, startPoint y: 520, endPoint x: 585, endPoint y: 287, distance: 234.8
click at [589, 300] on div "Janela de atendimento Grade de atendimento Capacidade Transportadoras Veículos …" at bounding box center [716, 340] width 1432 height 680
click at [321, 170] on img at bounding box center [313, 177] width 23 height 23
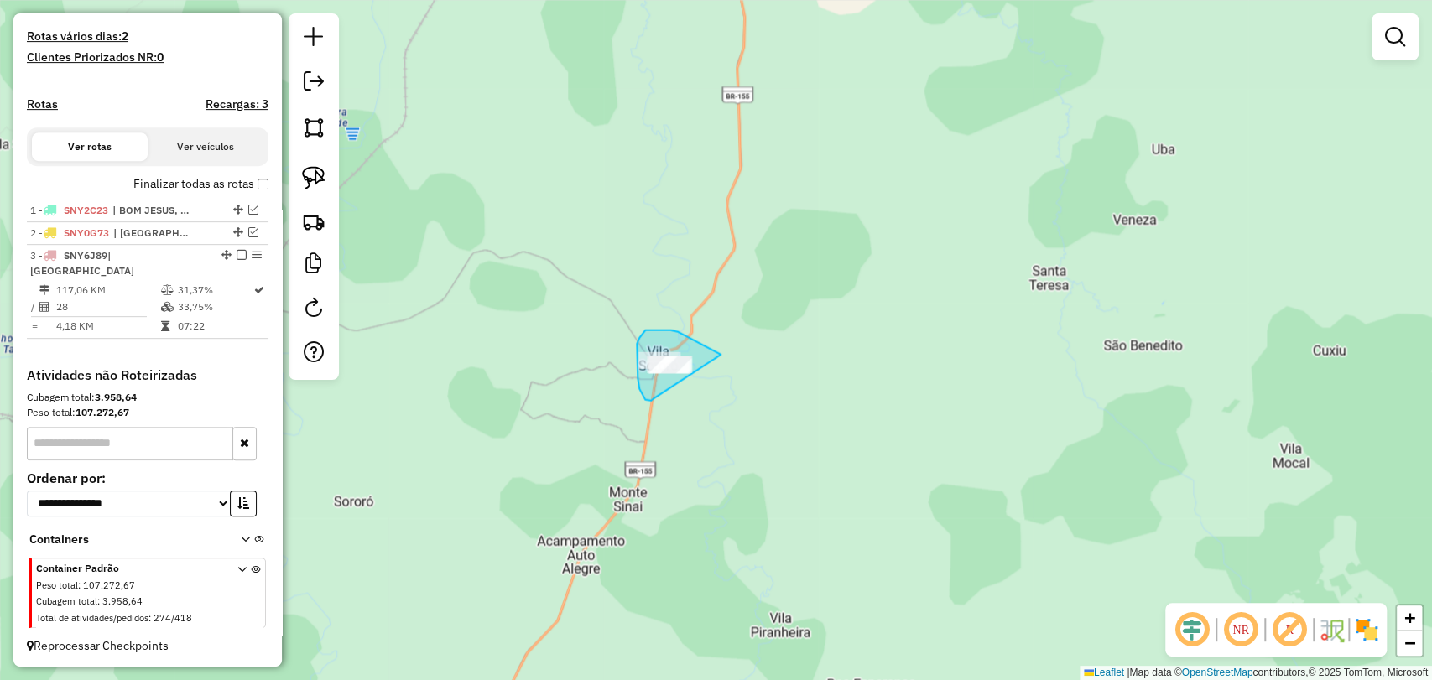
drag, startPoint x: 653, startPoint y: 399, endPoint x: 749, endPoint y: 403, distance: 96.5
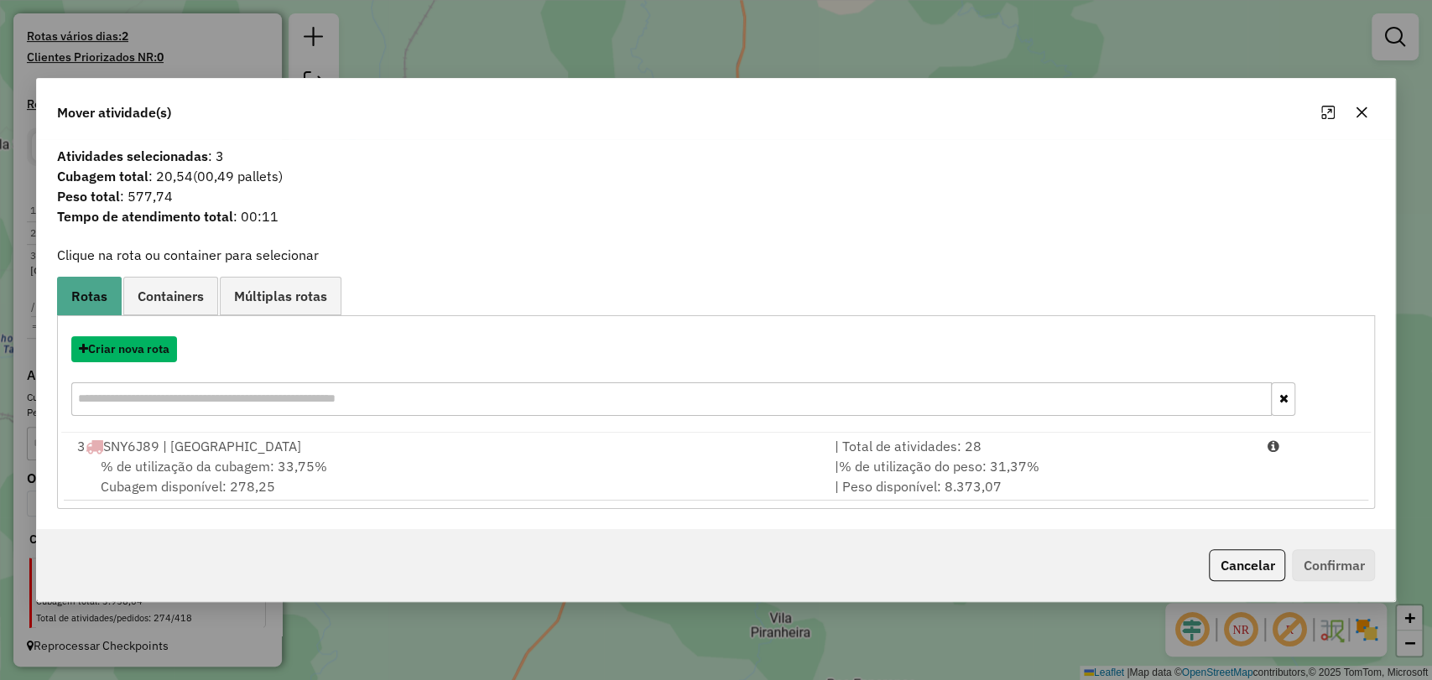
click at [117, 357] on button "Criar nova rota" at bounding box center [124, 349] width 106 height 26
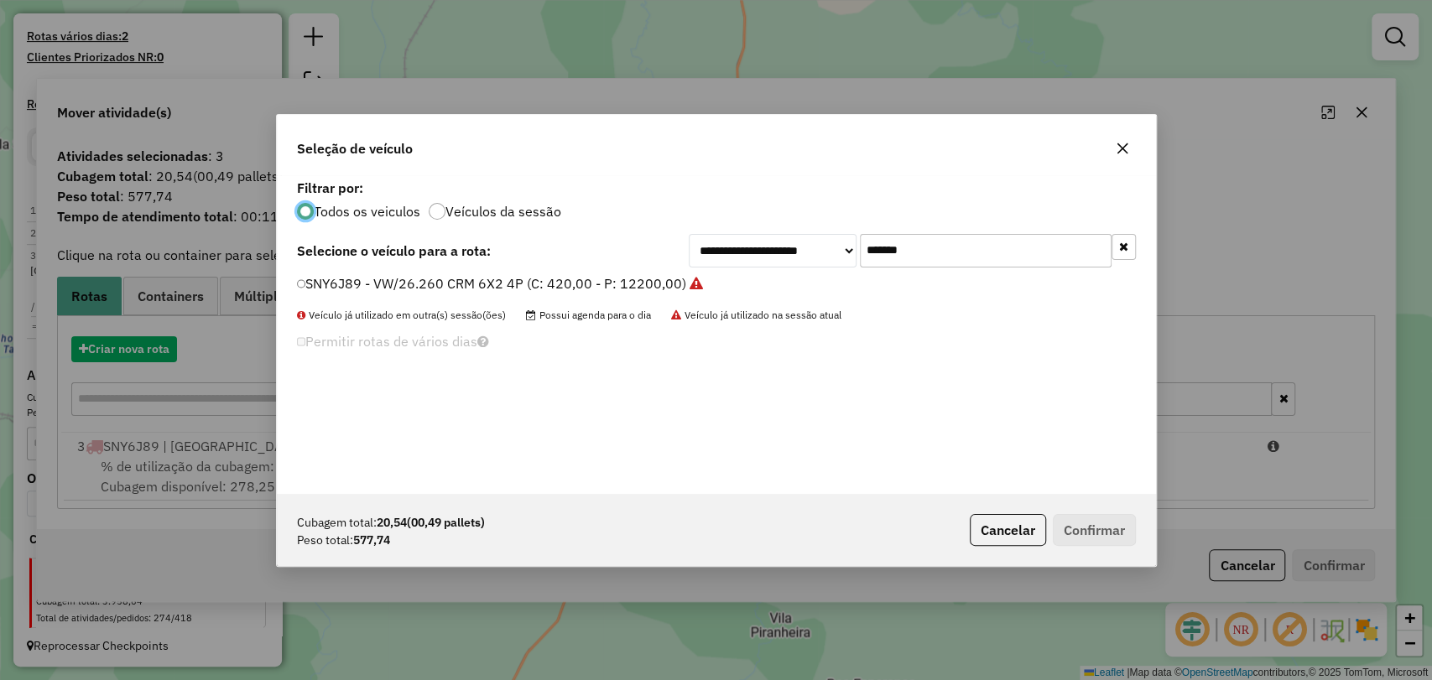
scroll to position [8, 5]
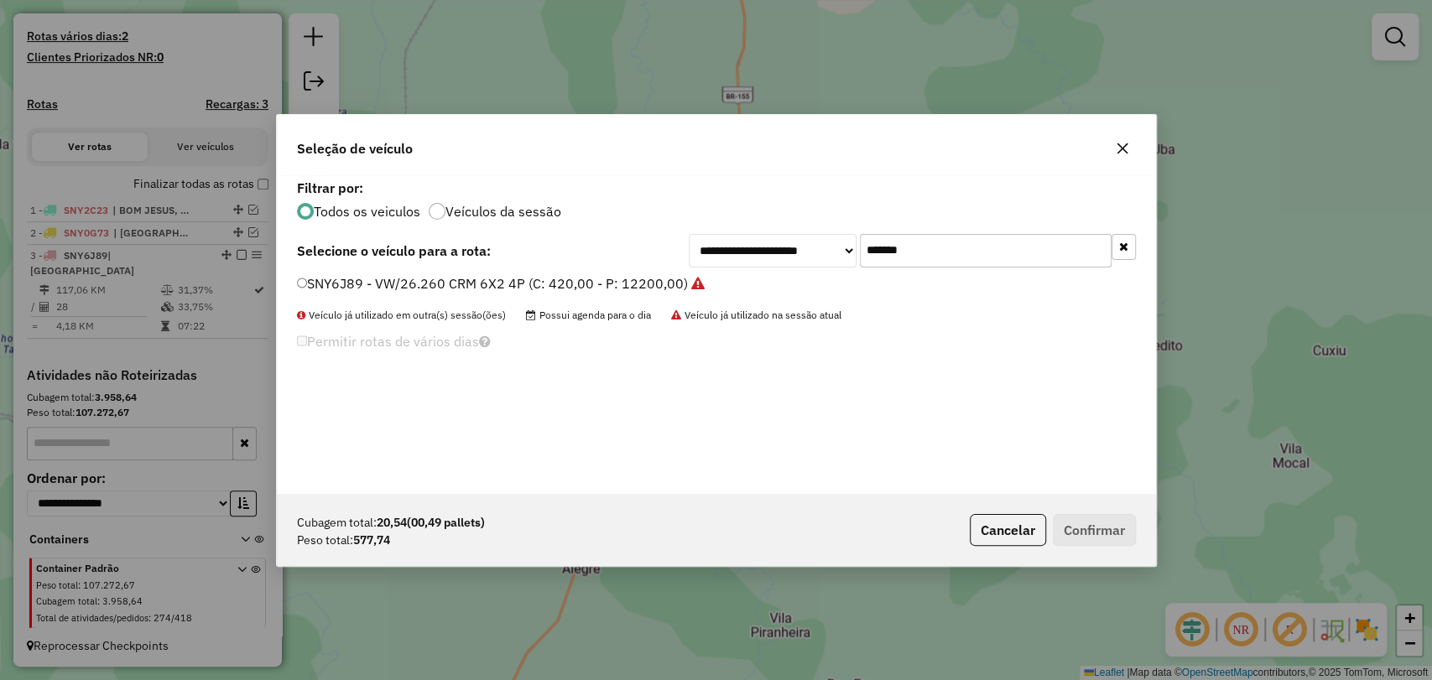
drag, startPoint x: 973, startPoint y: 254, endPoint x: 872, endPoint y: 254, distance: 100.7
click at [872, 254] on input "*******" at bounding box center [986, 251] width 252 height 34
type input "*"
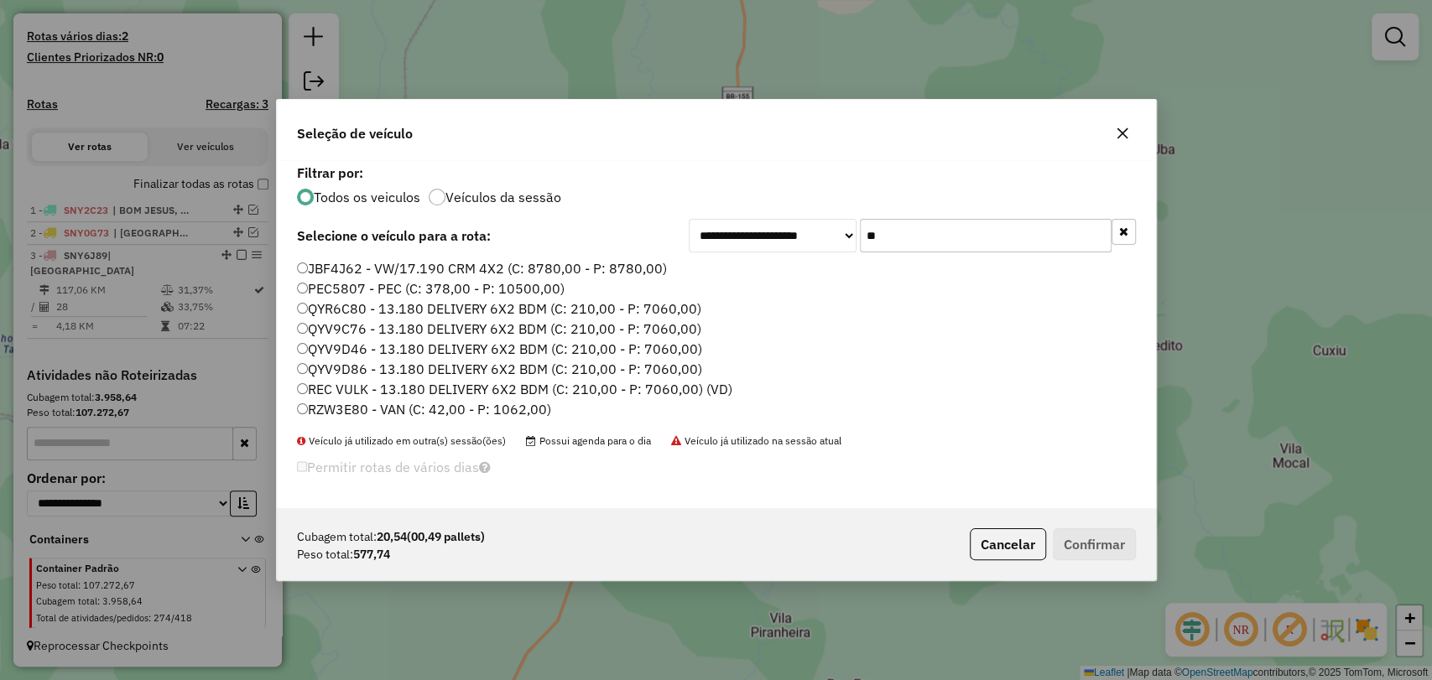
type input "**"
click at [1069, 549] on button "Confirmar" at bounding box center [1094, 544] width 83 height 32
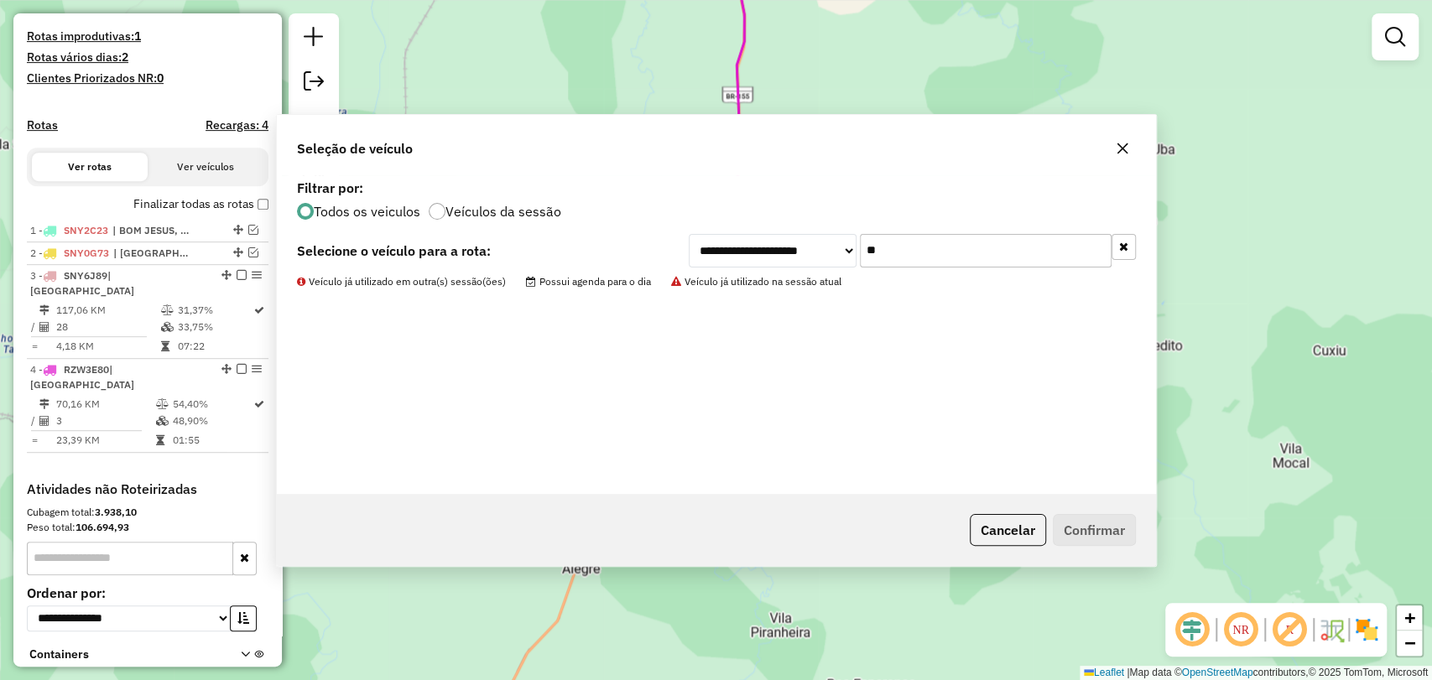
scroll to position [544, 0]
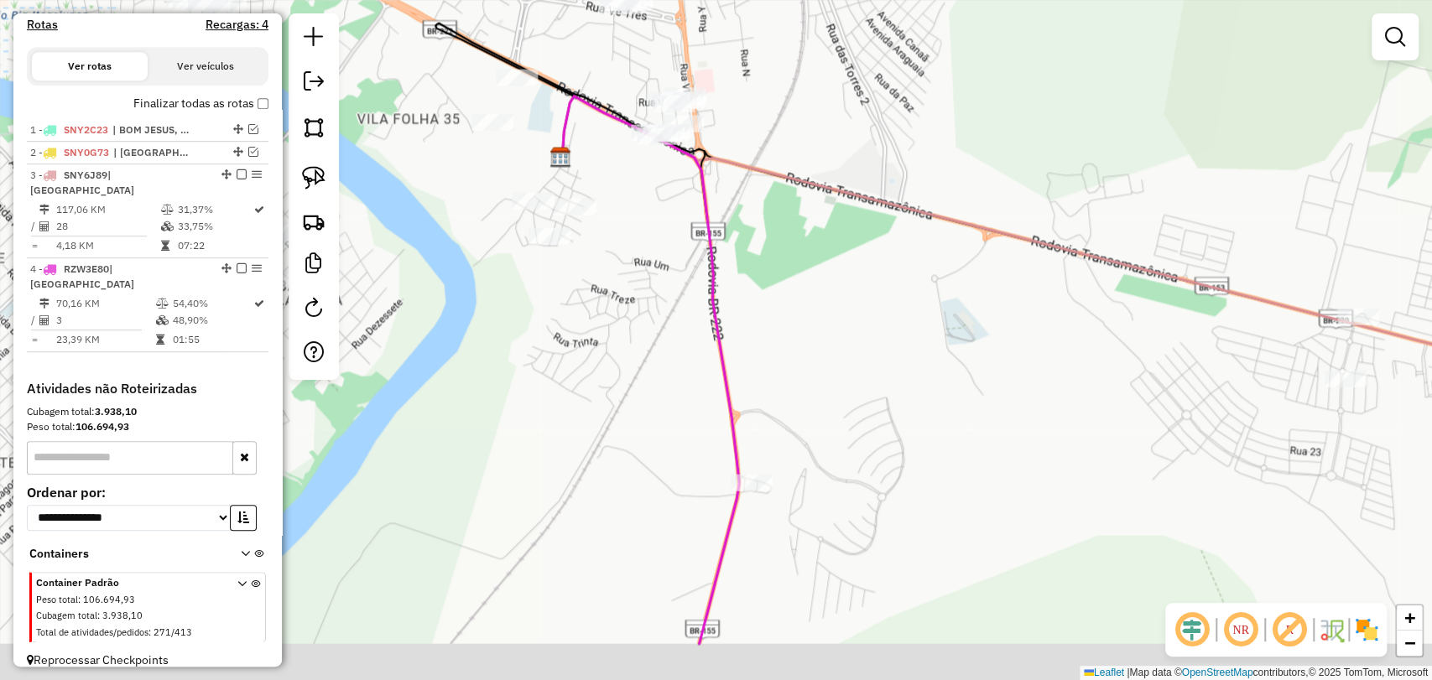
drag, startPoint x: 705, startPoint y: 335, endPoint x: 746, endPoint y: 221, distance: 121.3
click at [730, 181] on icon at bounding box center [650, 370] width 177 height 549
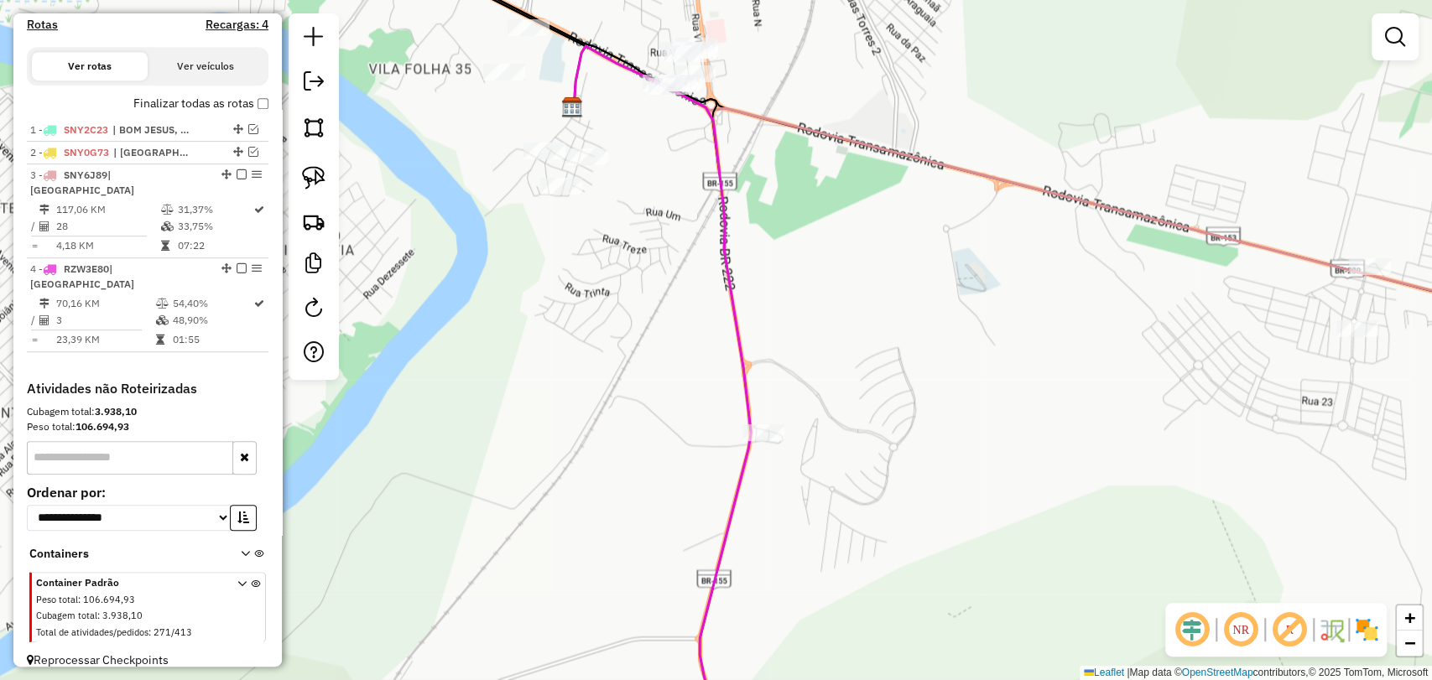
click at [770, 441] on div at bounding box center [763, 432] width 42 height 17
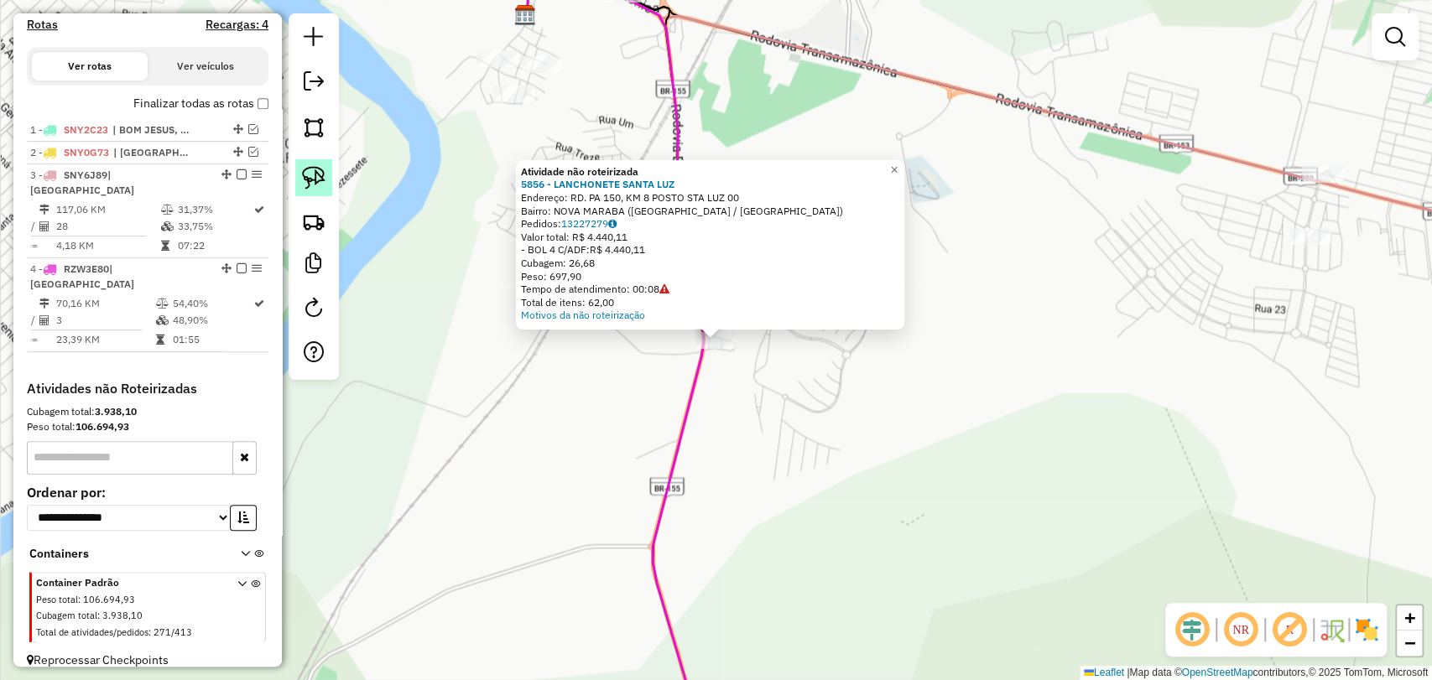
click at [309, 179] on img at bounding box center [313, 177] width 23 height 23
click at [733, 337] on div "Atividade não roteirizada 5856 - LANCHONETE SANTA LUZ Endereço: RD. PA 150, KM …" at bounding box center [716, 340] width 1432 height 680
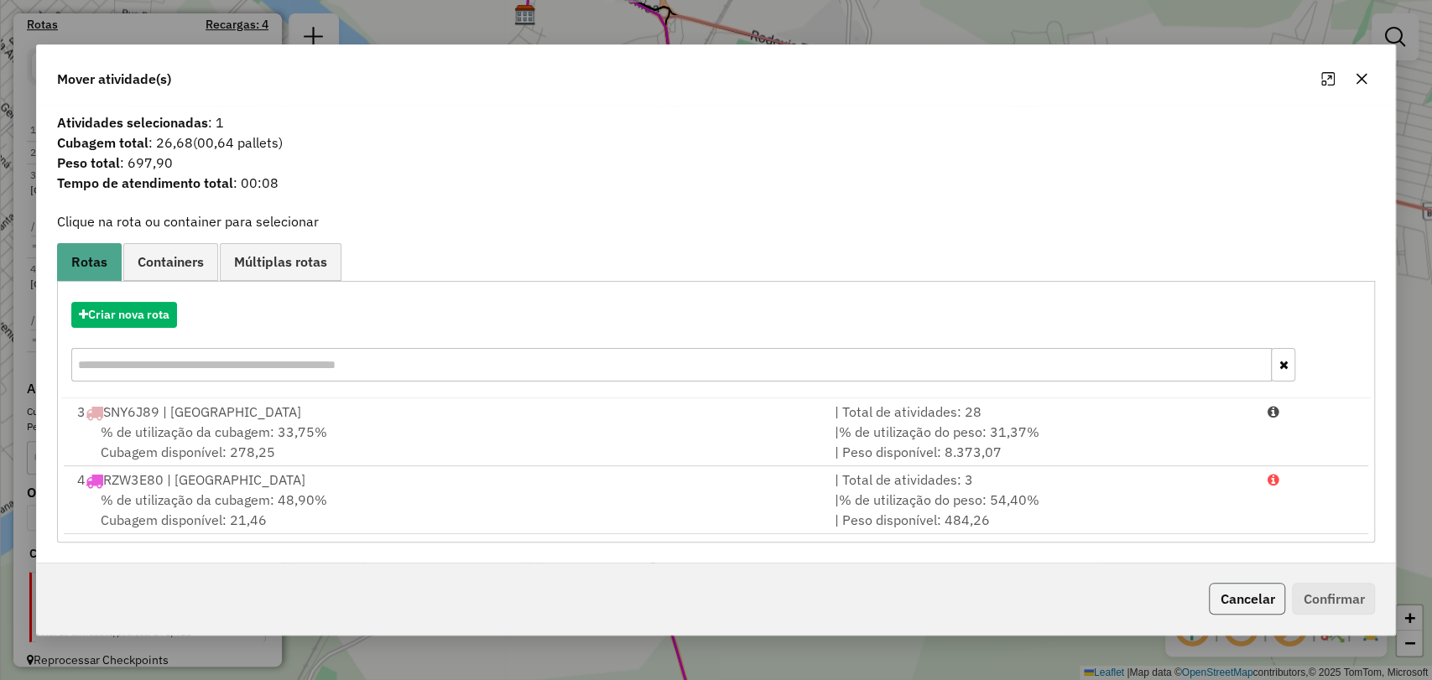
click at [1246, 604] on button "Cancelar" at bounding box center [1247, 599] width 76 height 32
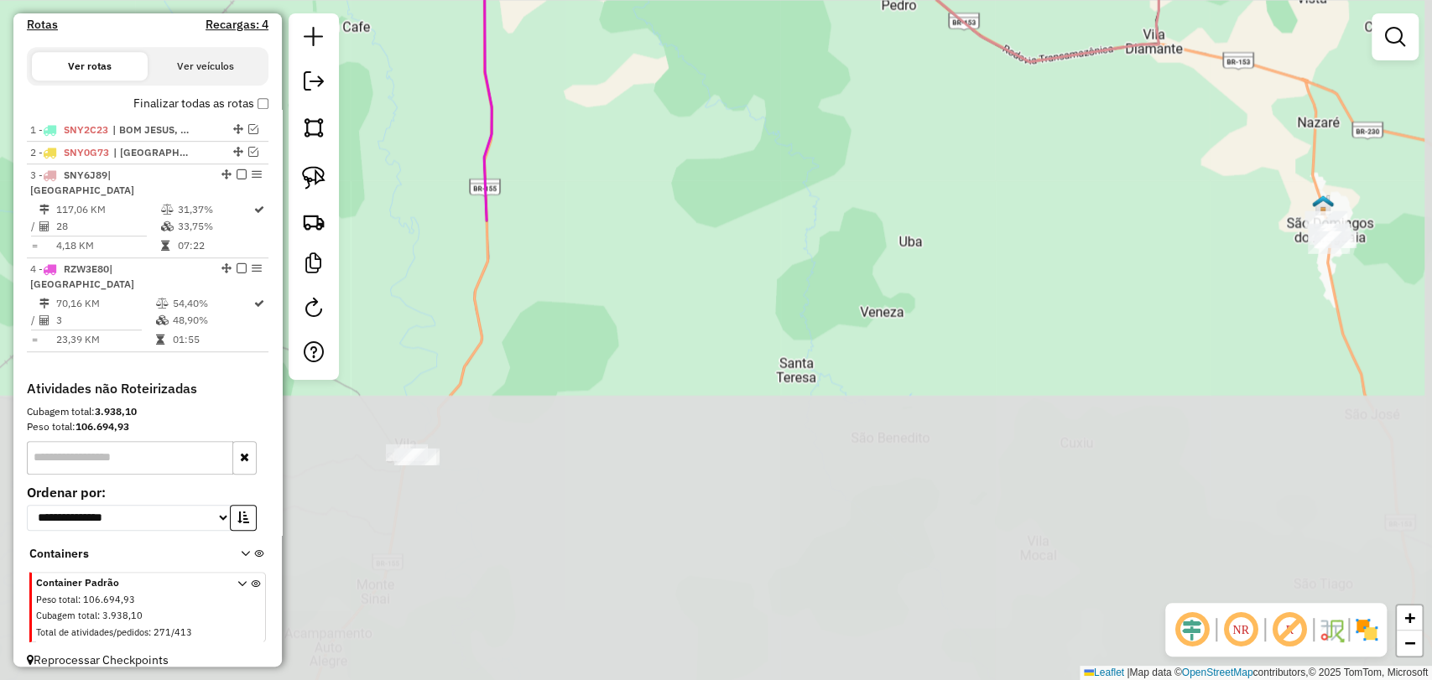
drag, startPoint x: 850, startPoint y: 445, endPoint x: 597, endPoint y: -81, distance: 584.2
click at [597, 0] on html "Aguarde... Pop-up bloqueado! Seu navegador bloqueou automáticamente a abertura …" at bounding box center [716, 340] width 1432 height 680
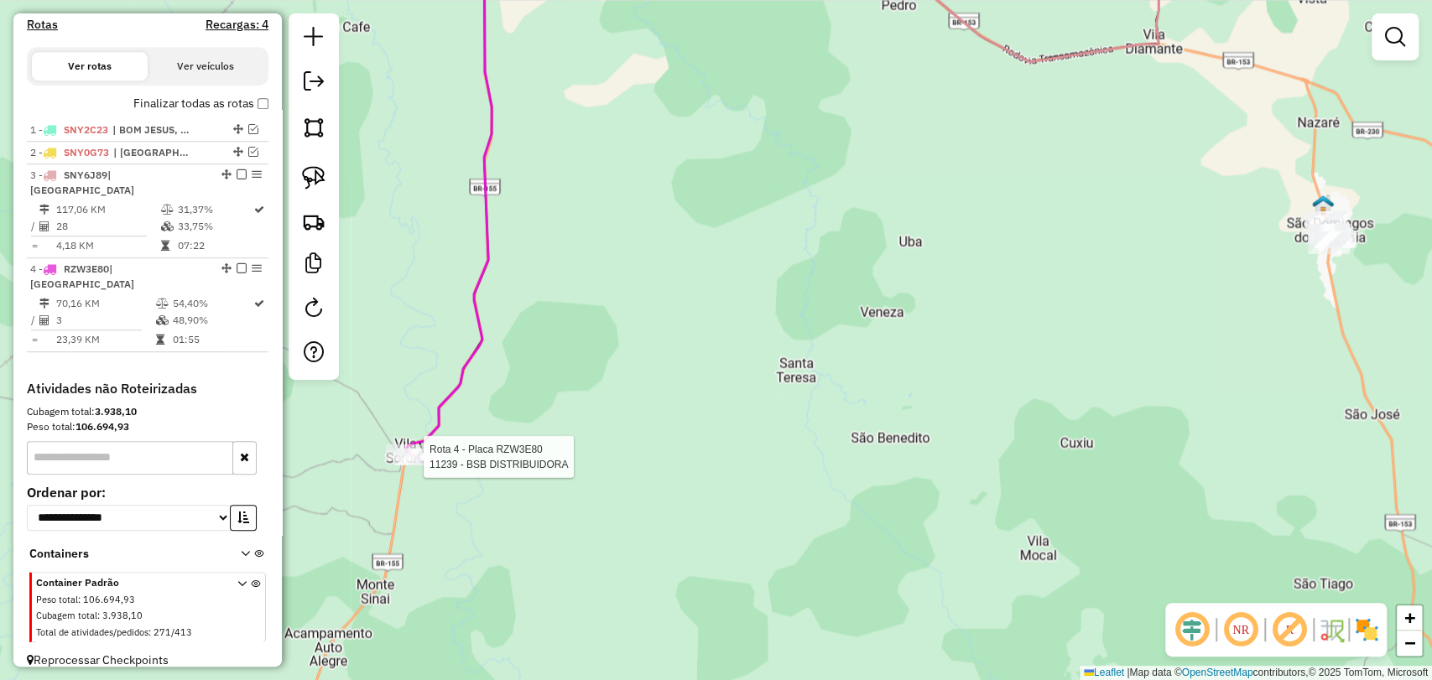
select select "**********"
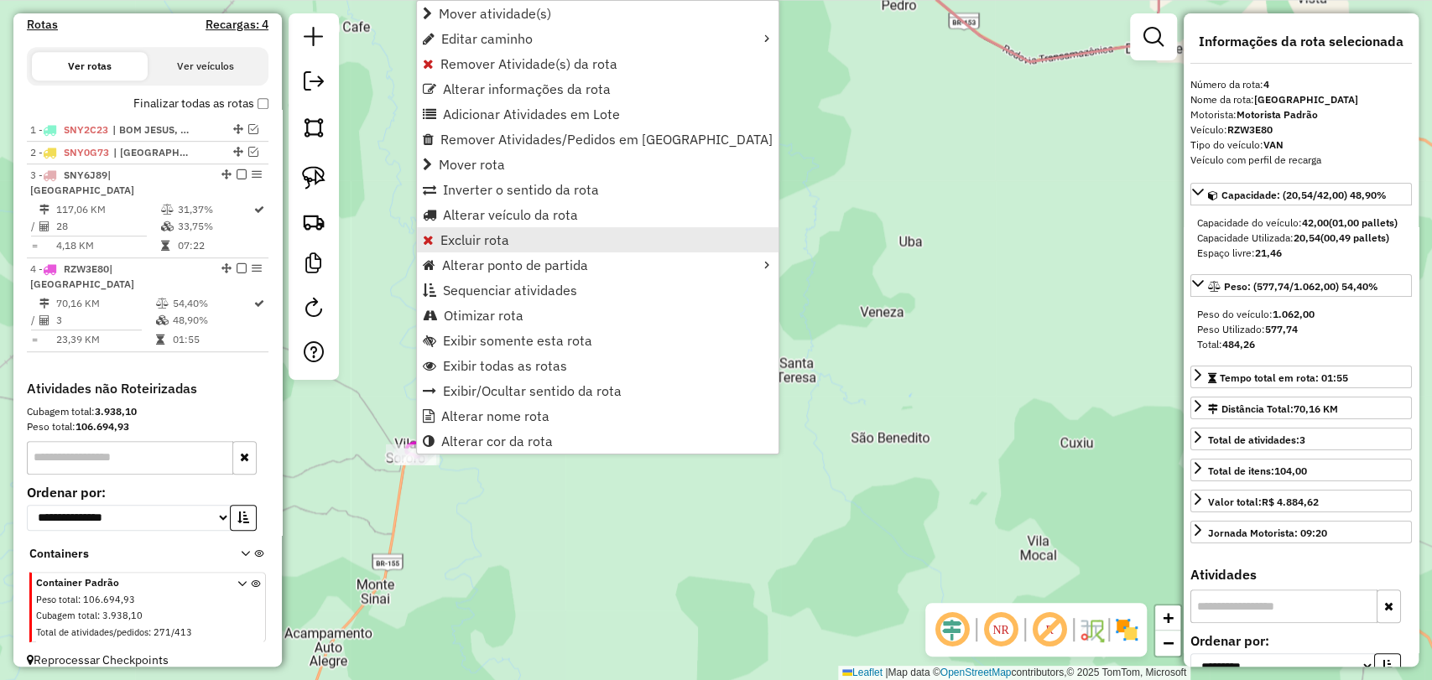
click at [537, 234] on link "Excluir rota" at bounding box center [598, 239] width 362 height 25
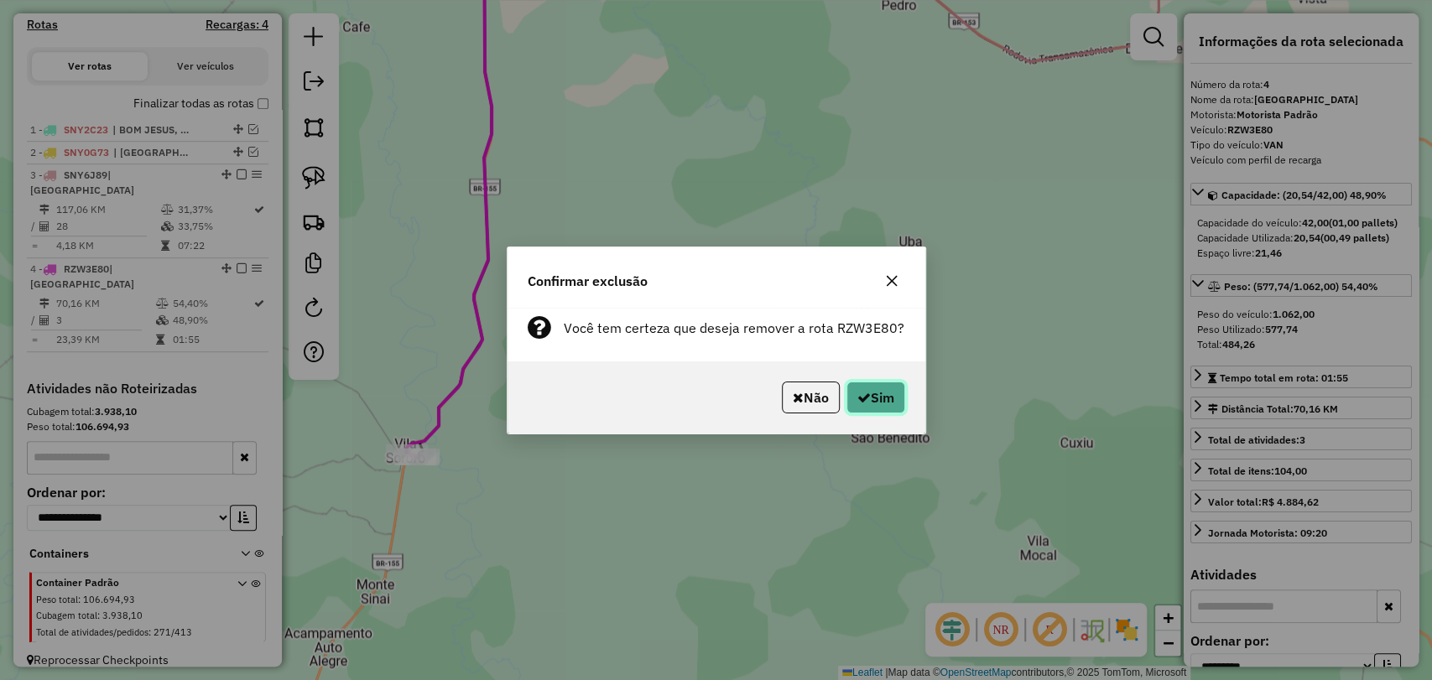
click at [863, 399] on icon "button" at bounding box center [863, 397] width 13 height 13
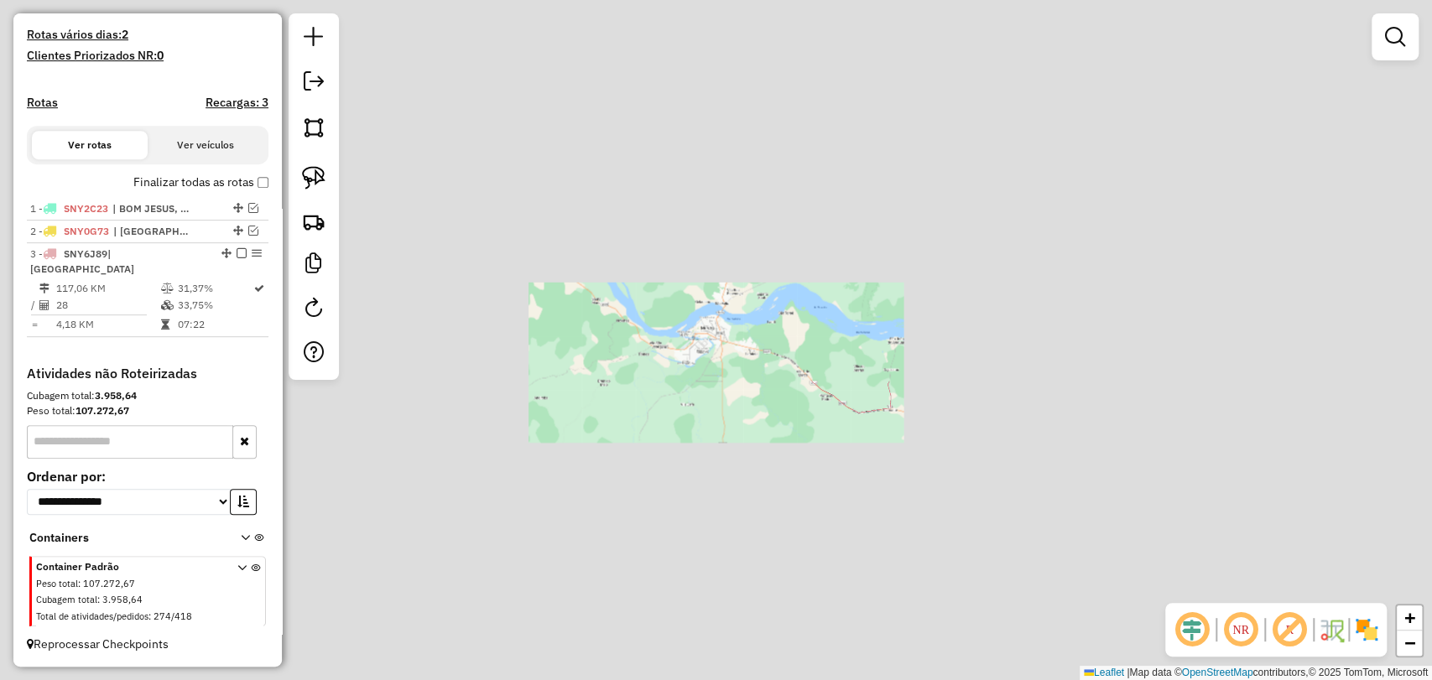
scroll to position [443, 0]
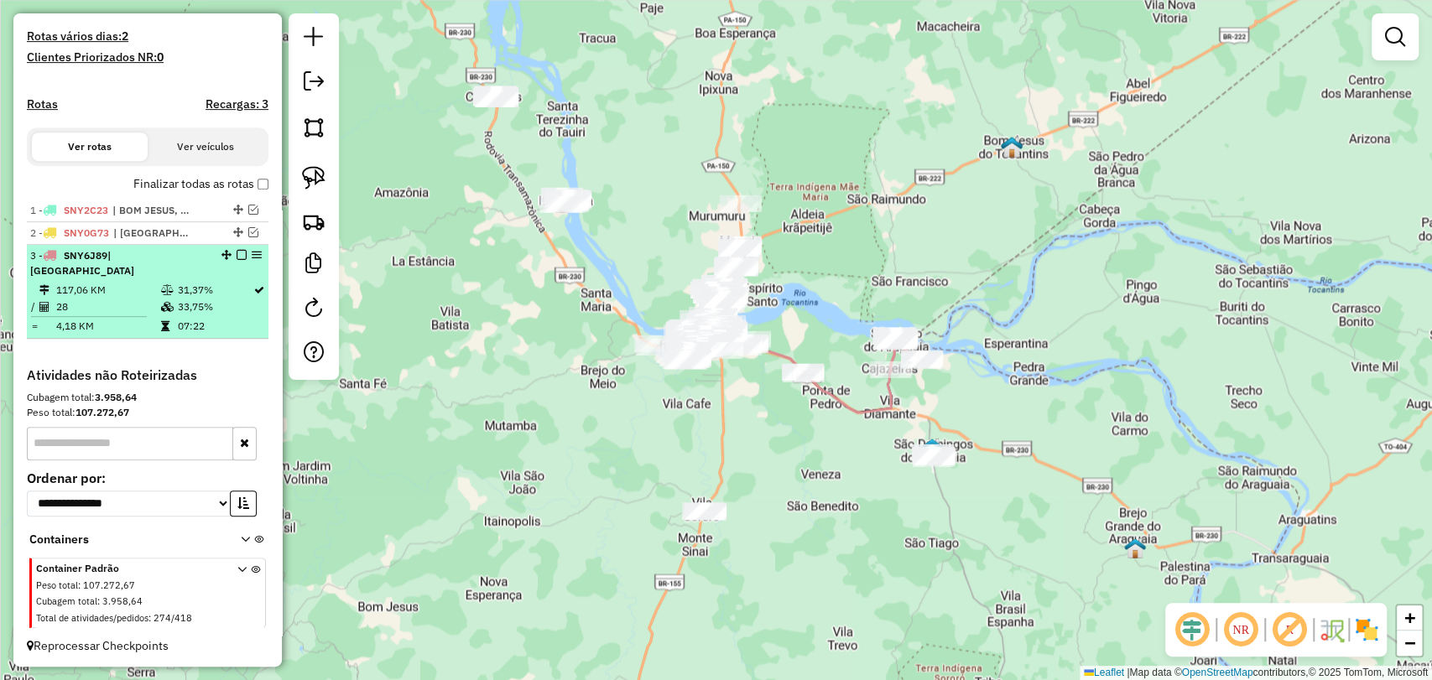
click at [237, 260] on em at bounding box center [242, 255] width 10 height 10
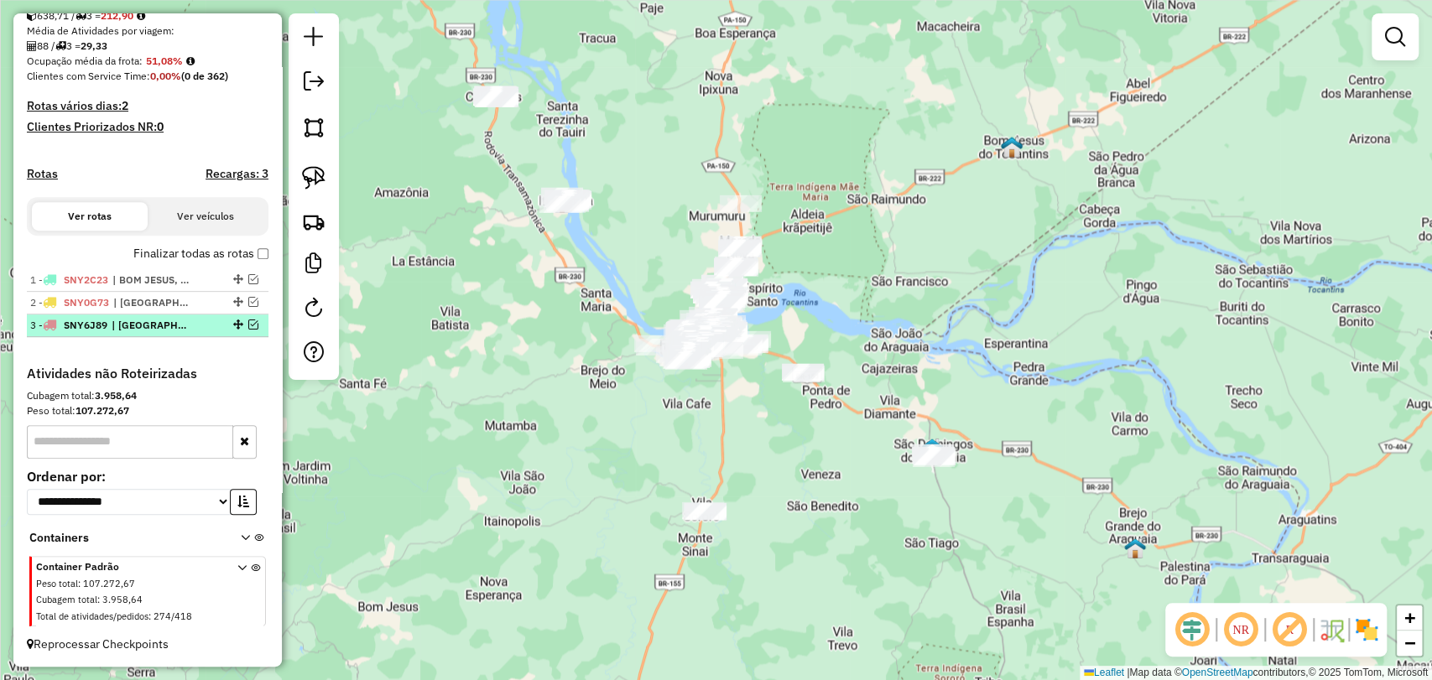
scroll to position [388, 0]
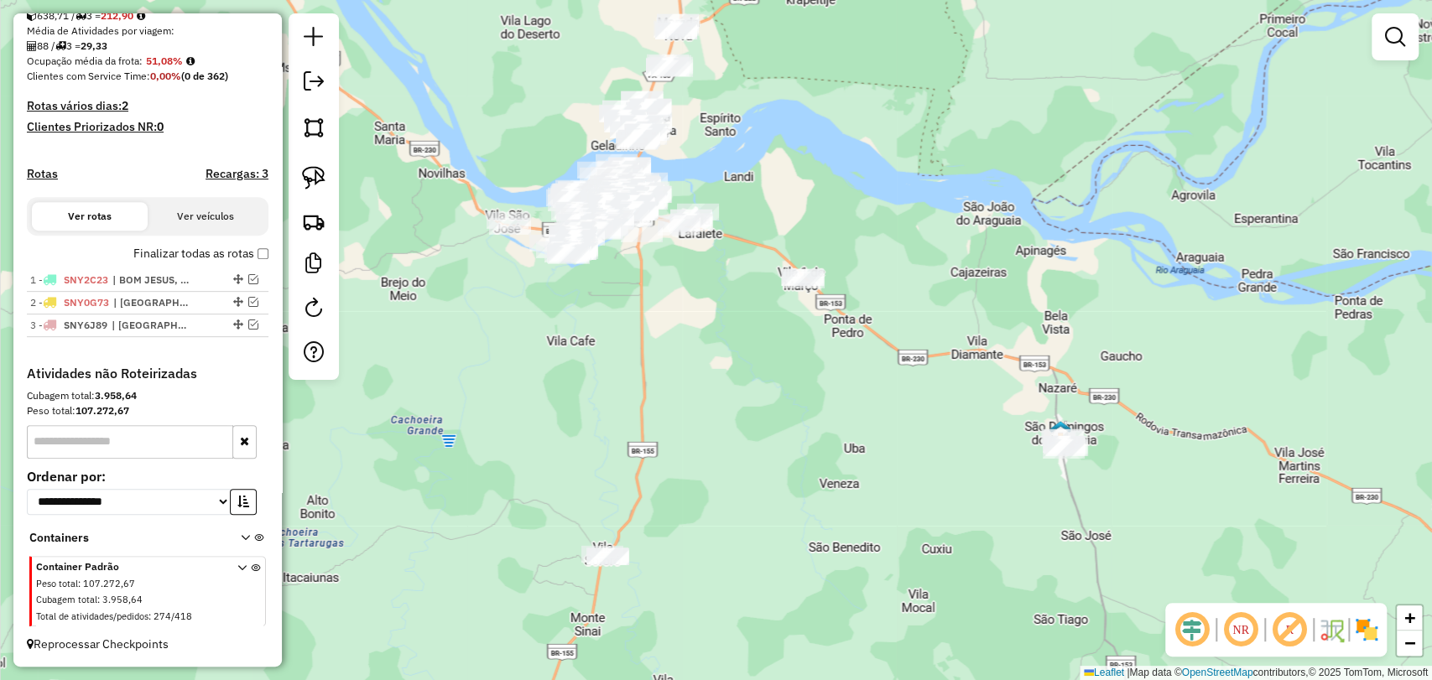
drag, startPoint x: 886, startPoint y: 458, endPoint x: 794, endPoint y: 385, distance: 117.0
click at [794, 385] on div "Janela de atendimento Grade de atendimento Capacidade Transportadoras Veículos …" at bounding box center [716, 340] width 1432 height 680
click at [302, 166] on img at bounding box center [313, 177] width 23 height 23
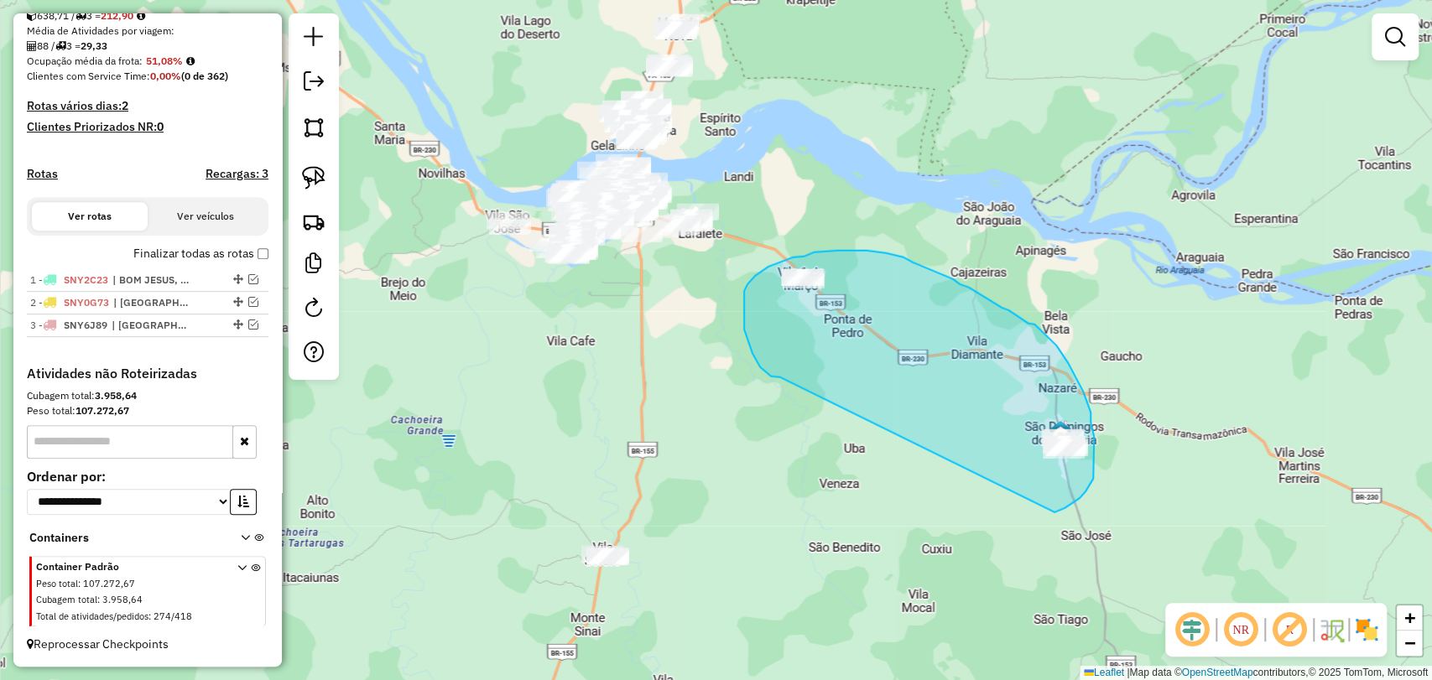
drag, startPoint x: 780, startPoint y: 377, endPoint x: 1023, endPoint y: 514, distance: 279.1
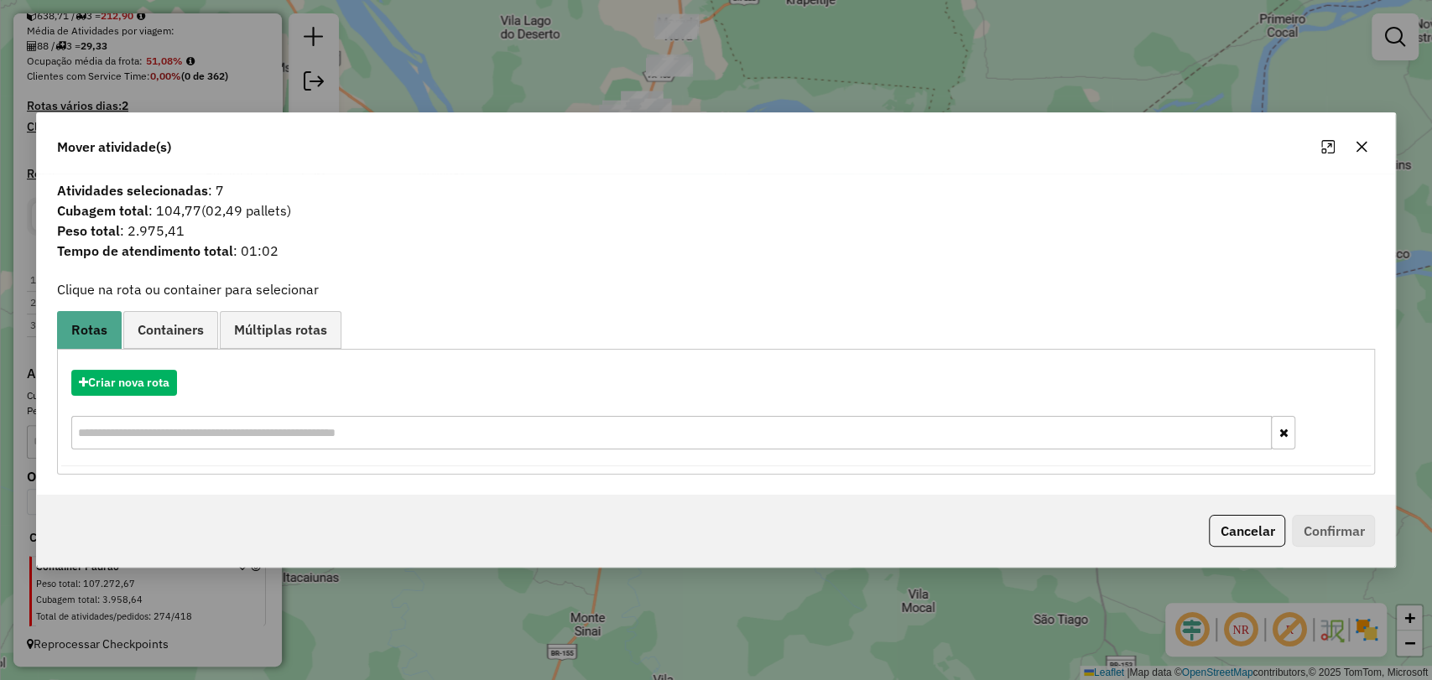
click at [1365, 146] on icon "button" at bounding box center [1361, 146] width 13 height 13
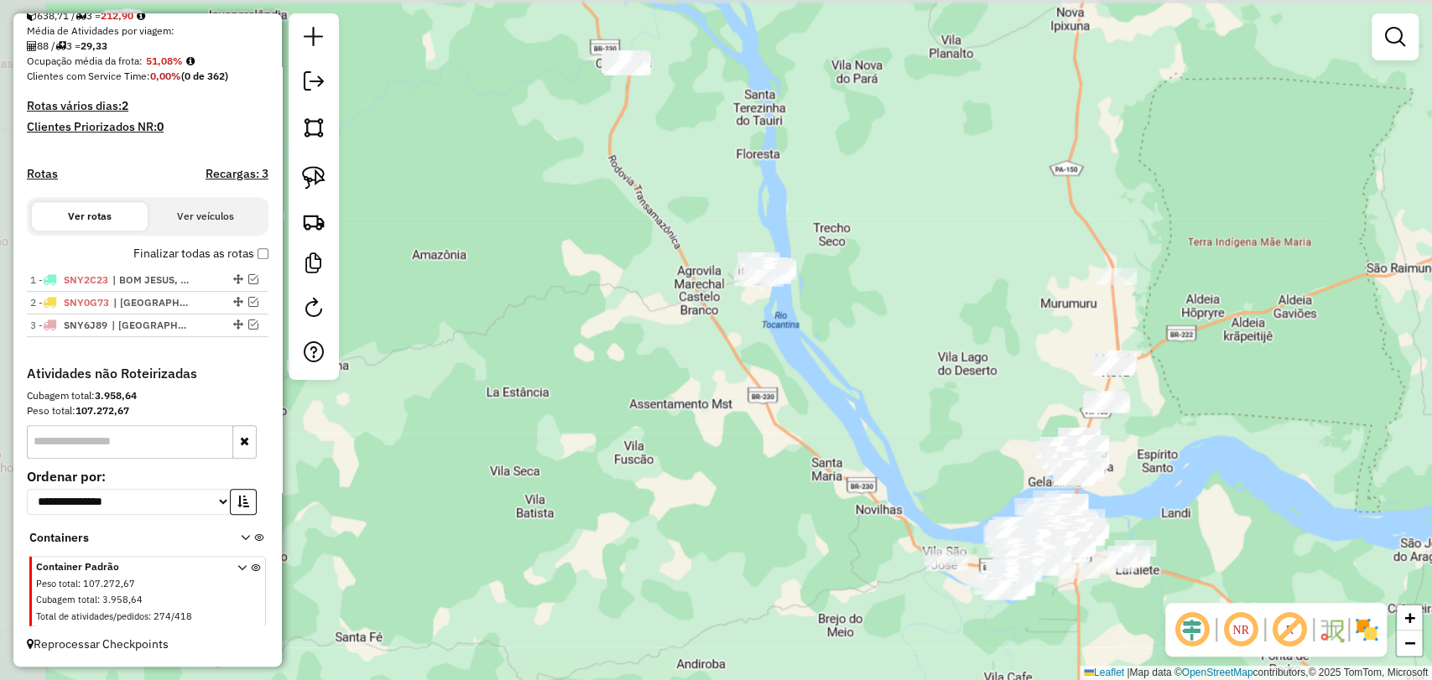
drag, startPoint x: 704, startPoint y: 342, endPoint x: 1145, endPoint y: 684, distance: 557.9
click at [1145, 679] on html "Aguarde... Pop-up bloqueado! Seu navegador bloqueou automáticamente a abertura …" at bounding box center [716, 340] width 1432 height 680
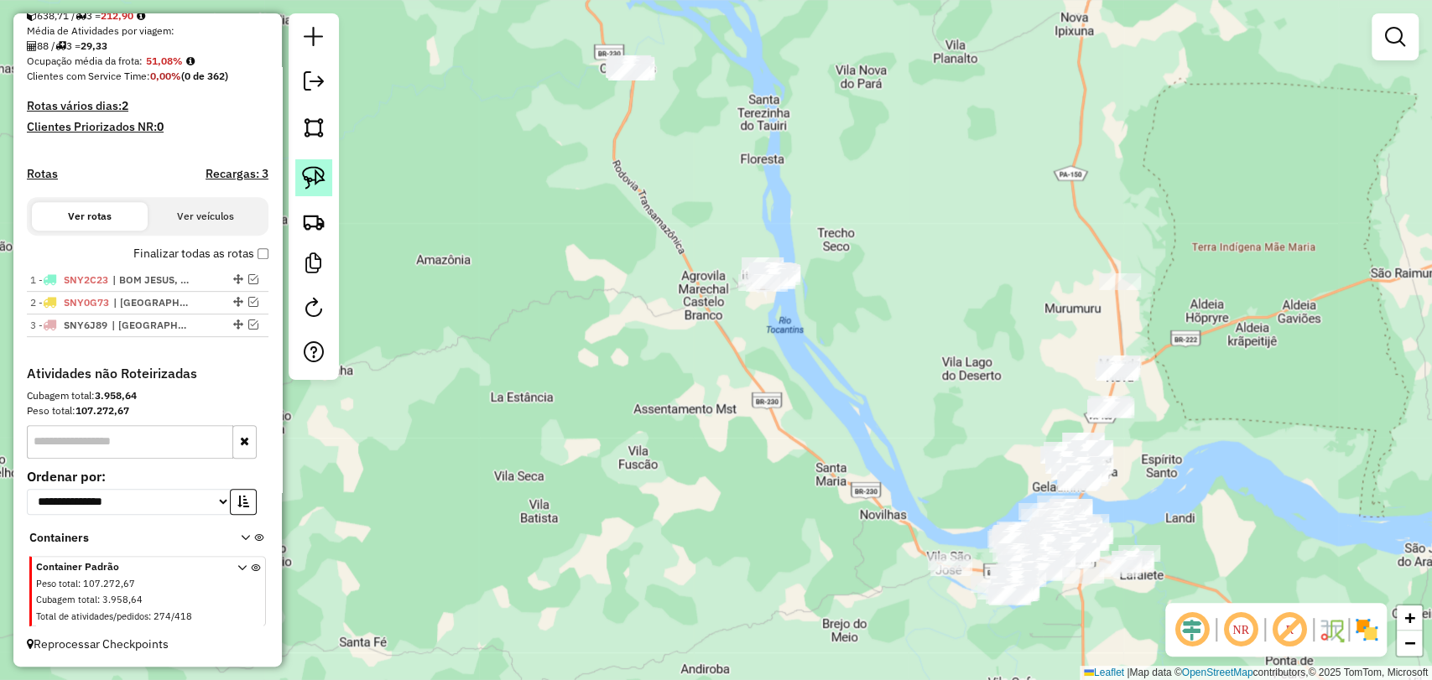
click at [316, 184] on img at bounding box center [313, 177] width 23 height 23
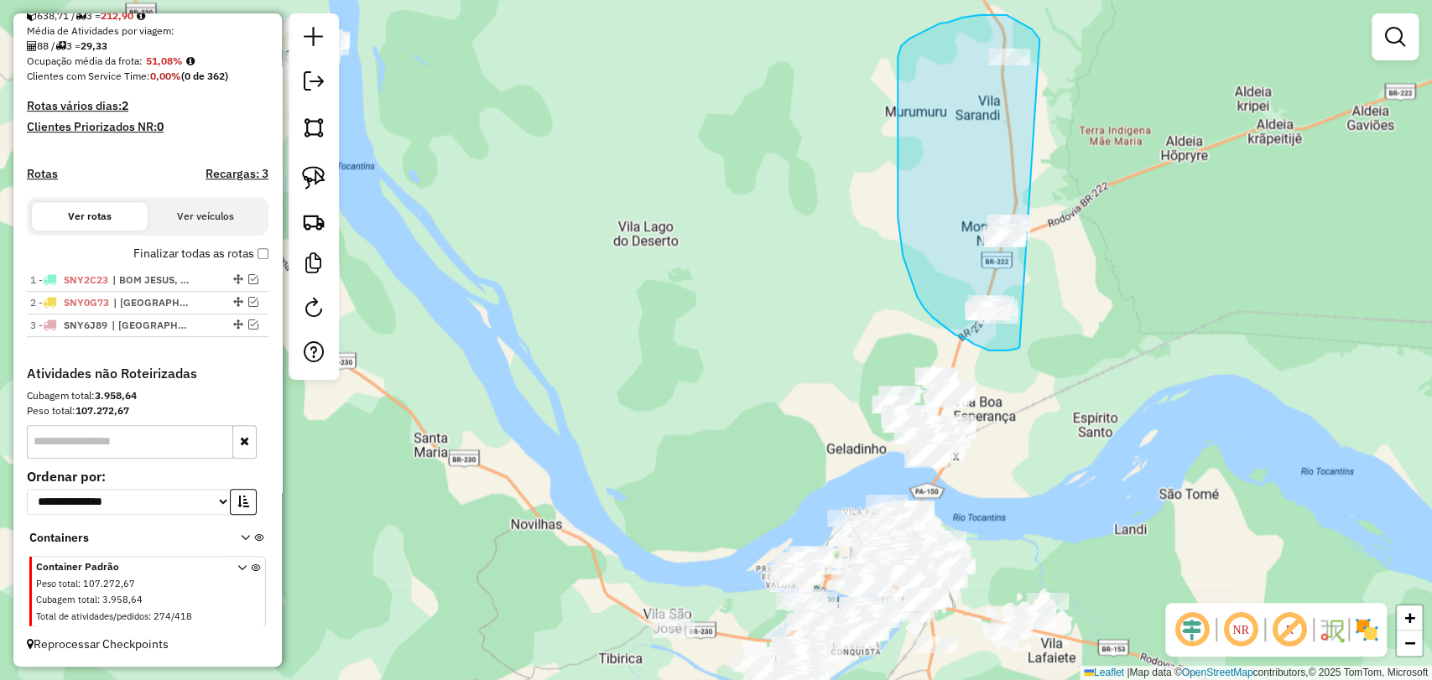
drag, startPoint x: 1019, startPoint y: 348, endPoint x: 1050, endPoint y: 60, distance: 290.2
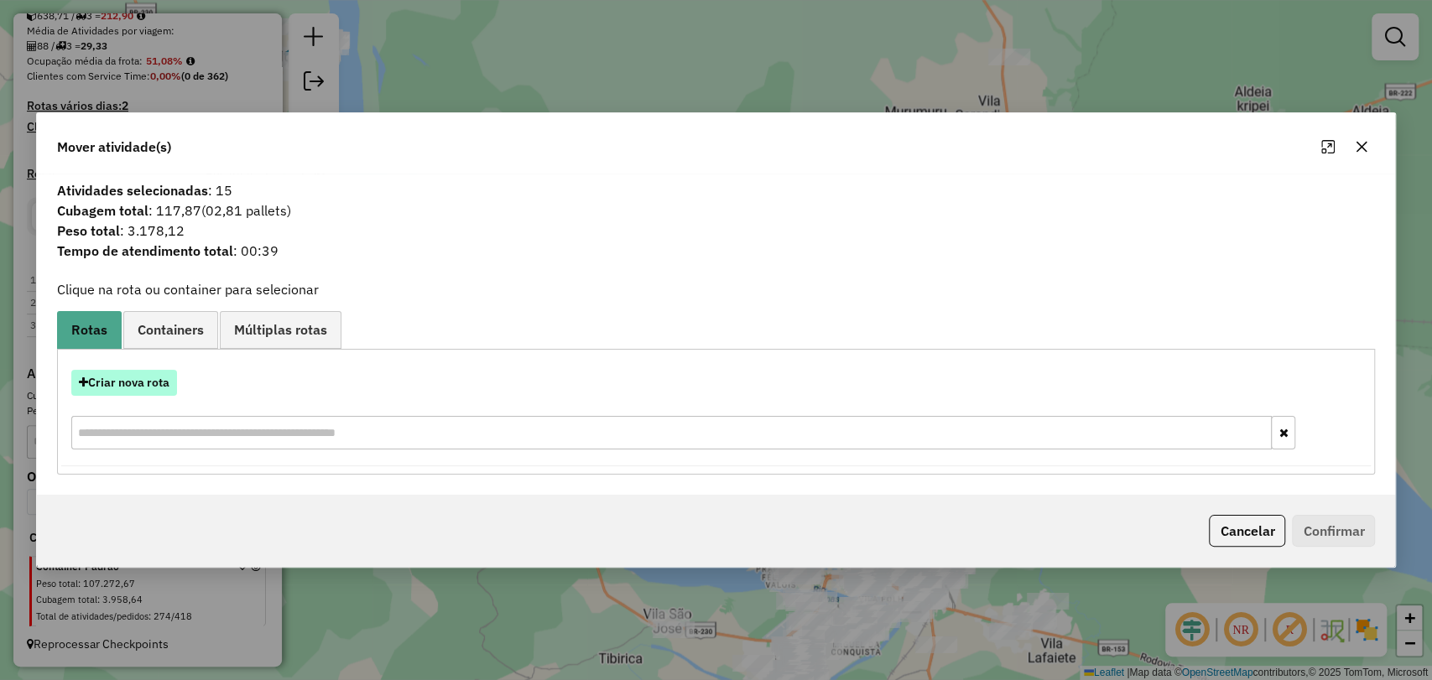
click at [125, 377] on button "Criar nova rota" at bounding box center [124, 383] width 106 height 26
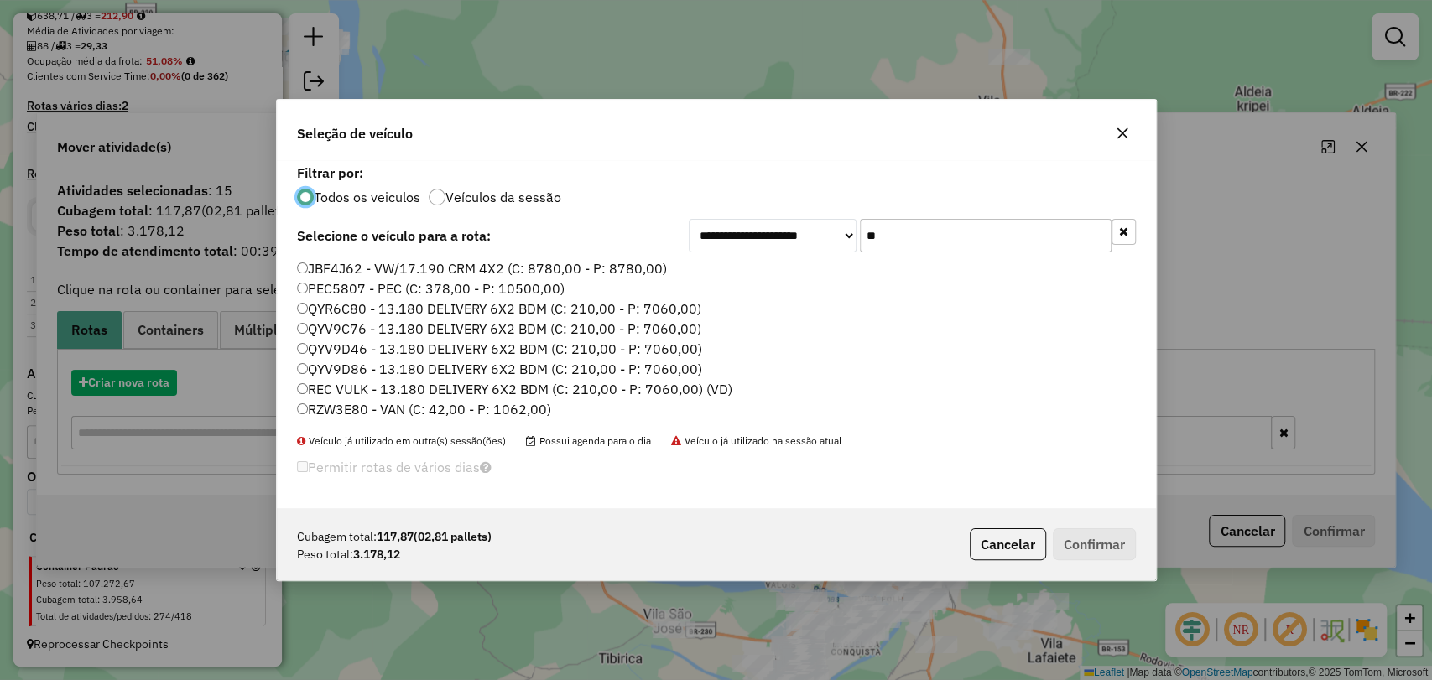
scroll to position [8, 5]
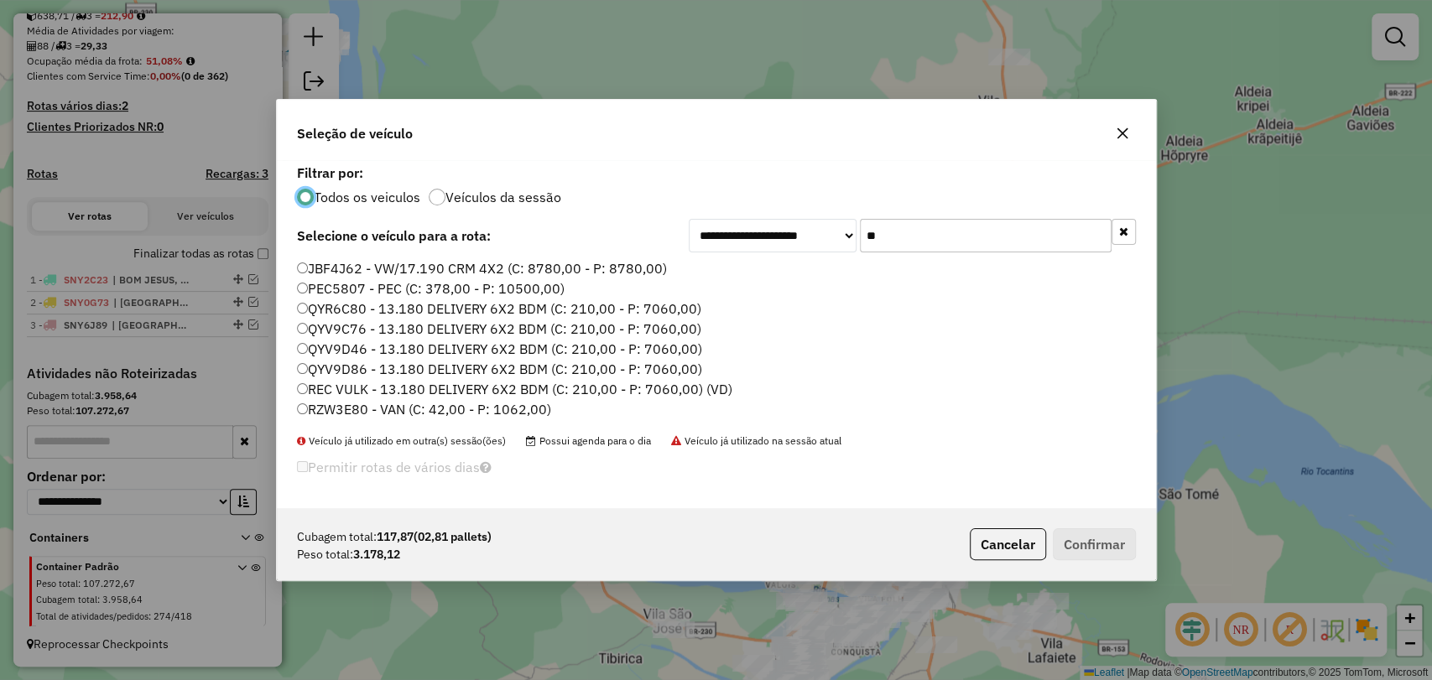
click at [887, 233] on input "**" at bounding box center [986, 236] width 252 height 34
paste input "*****"
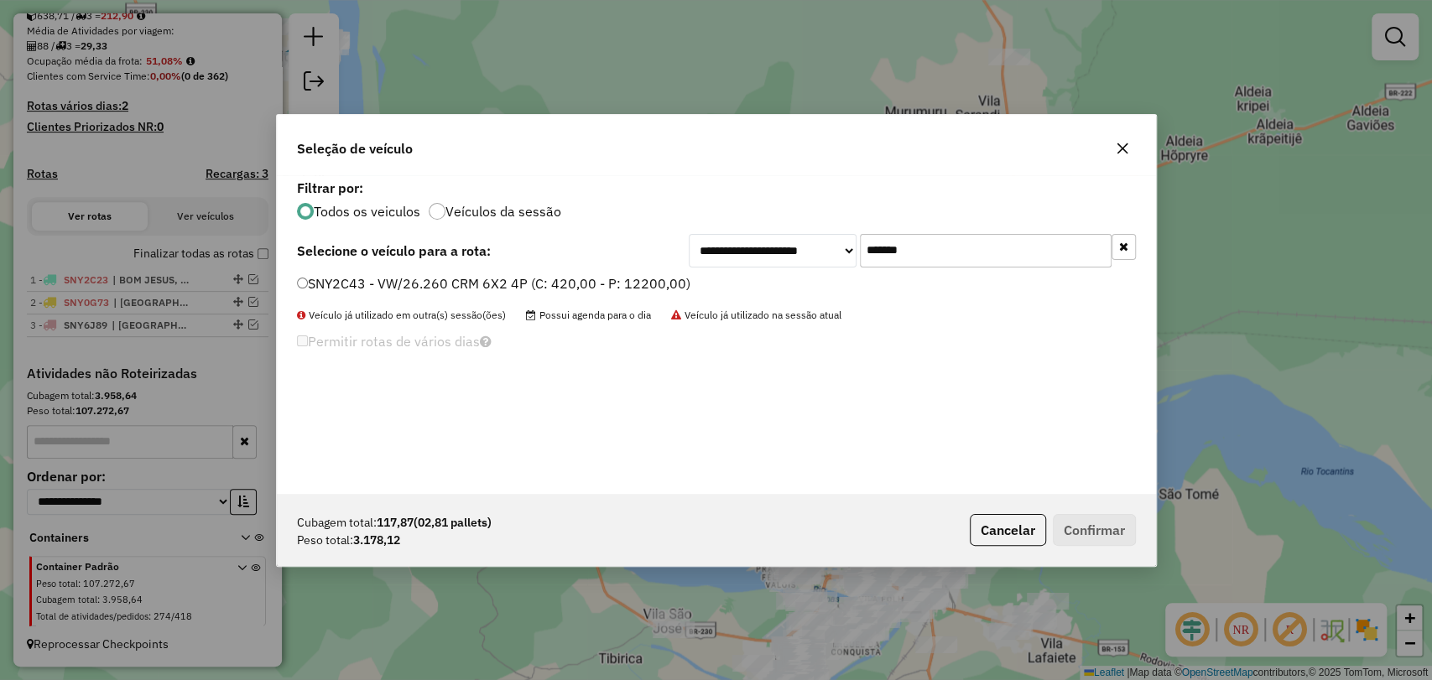
type input "*******"
click at [463, 277] on label "SNY2C43 - VW/26.260 CRM 6X2 4P (C: 420,00 - P: 12200,00)" at bounding box center [493, 283] width 393 height 20
click at [1075, 525] on button "Confirmar" at bounding box center [1094, 530] width 83 height 32
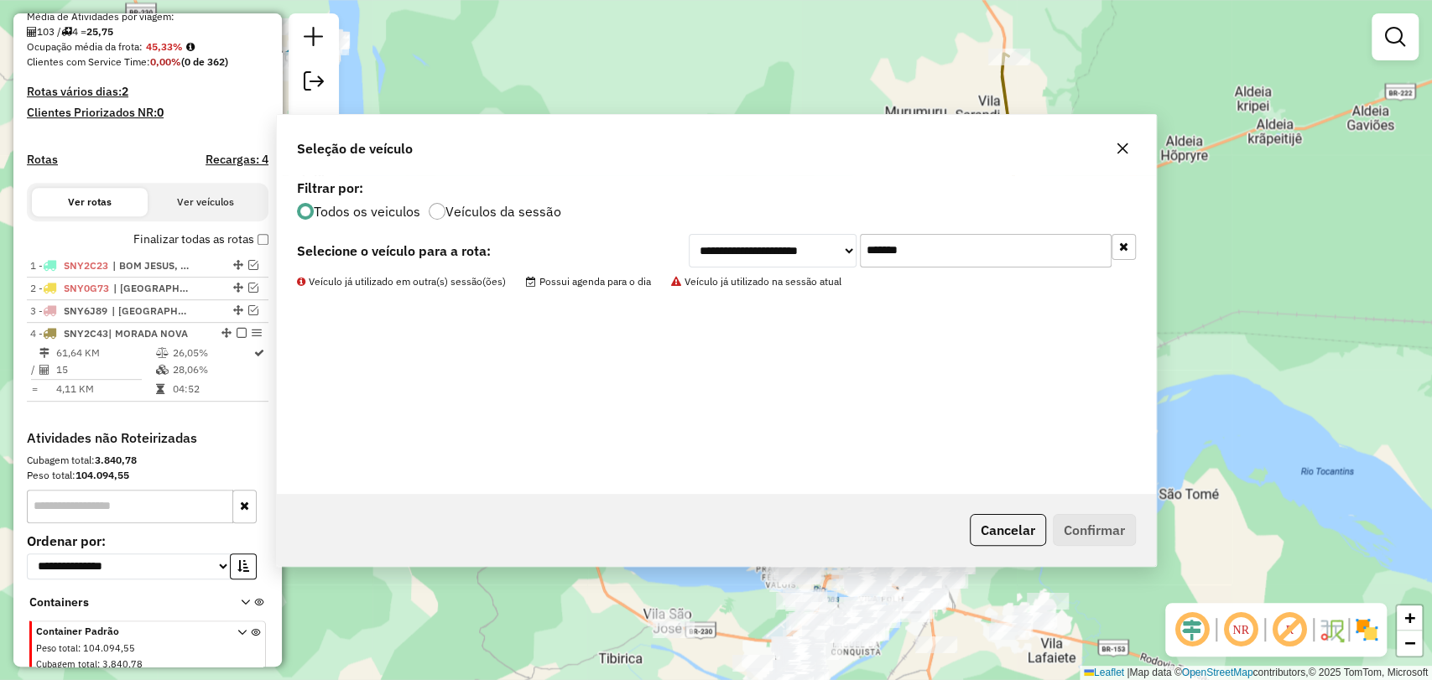
scroll to position [466, 0]
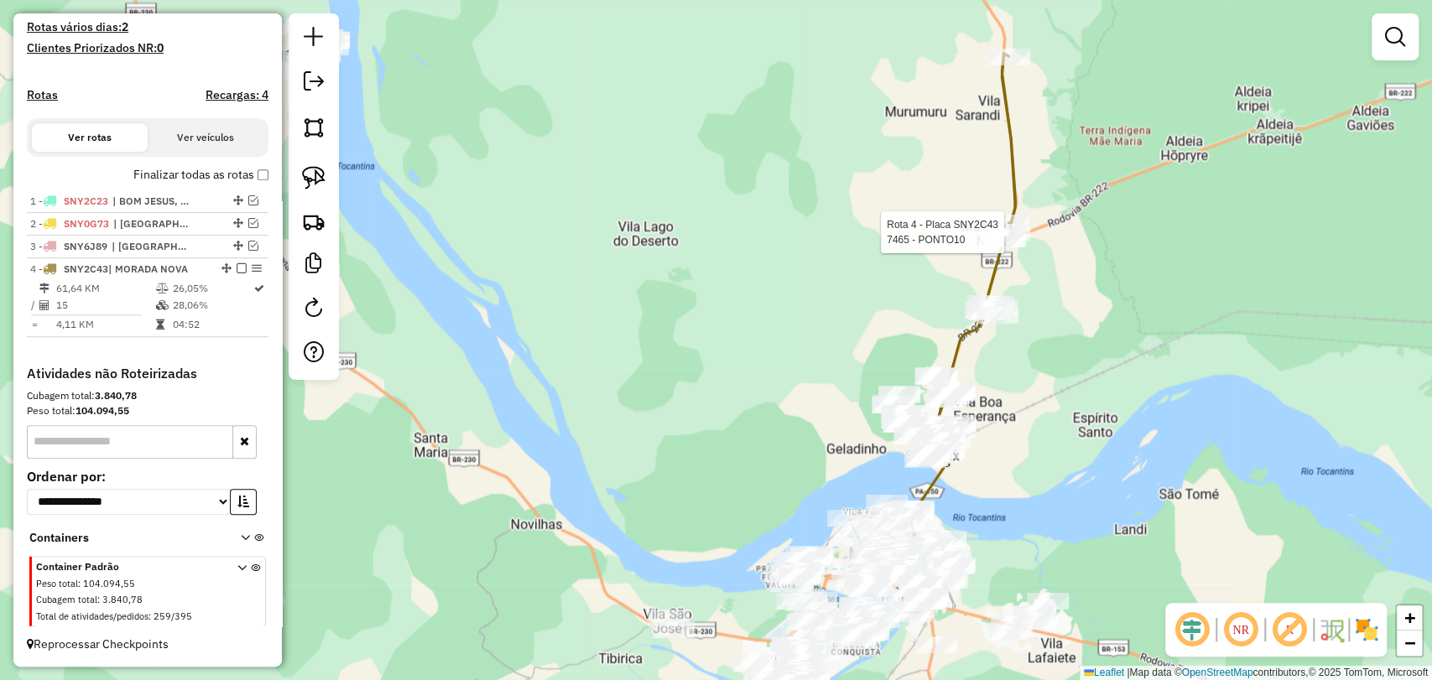
select select "**********"
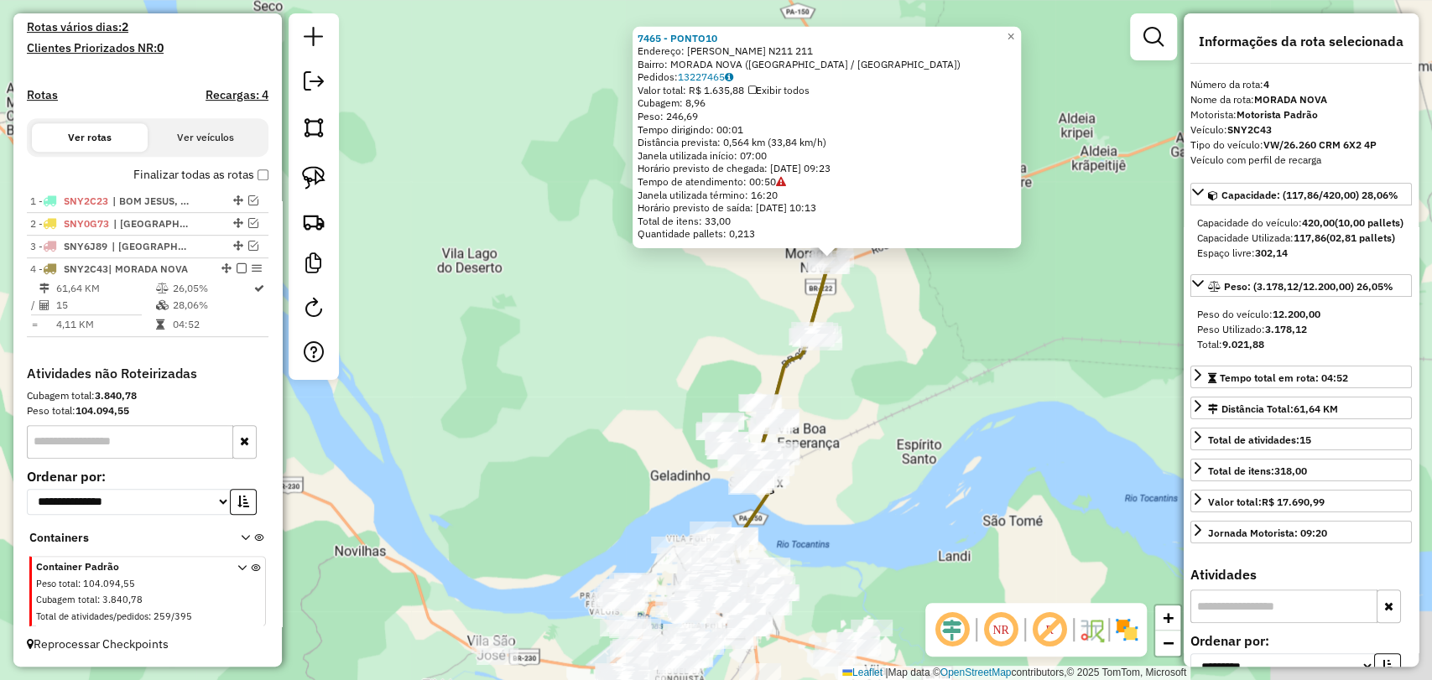
drag, startPoint x: 809, startPoint y: 460, endPoint x: 926, endPoint y: 378, distance: 142.2
click at [926, 378] on div "7465 - PONTO10 Endereço: ANTONIO CHAVES N211 211 Bairro: MORADA NOVA (MARABA / …" at bounding box center [716, 340] width 1432 height 680
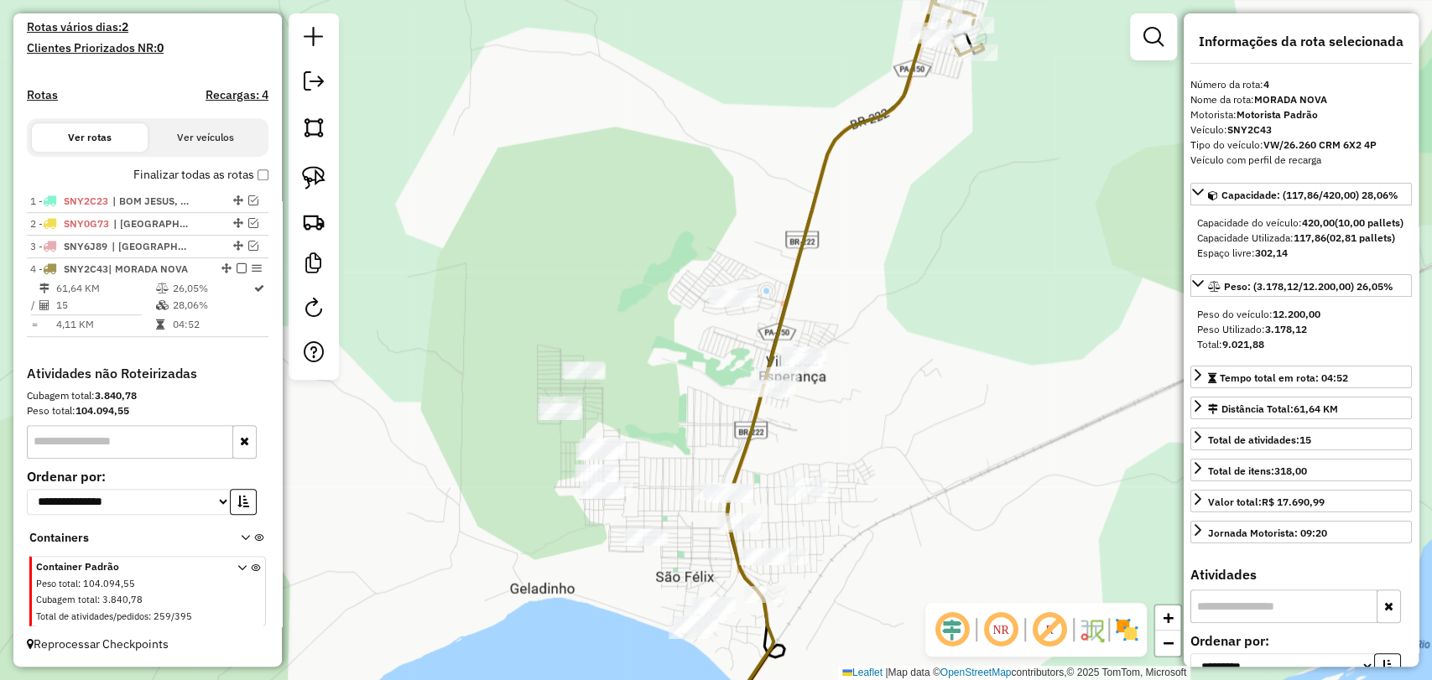
drag, startPoint x: 865, startPoint y: 470, endPoint x: 868, endPoint y: 382, distance: 88.1
click at [870, 383] on div "7465 - PONTO10 Endereço: ANTONIO CHAVES N211 211 Bairro: MORADA NOVA (MARABA / …" at bounding box center [716, 340] width 1432 height 680
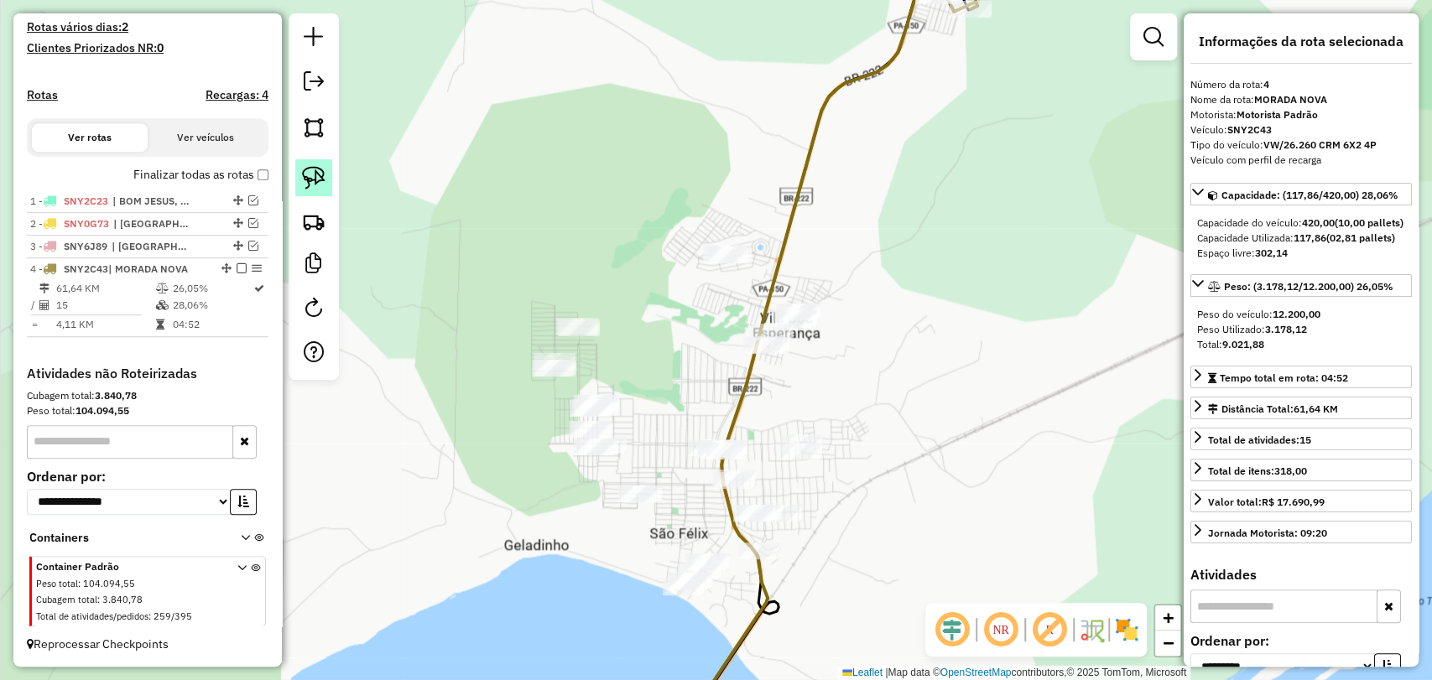
click at [316, 186] on img at bounding box center [313, 177] width 23 height 23
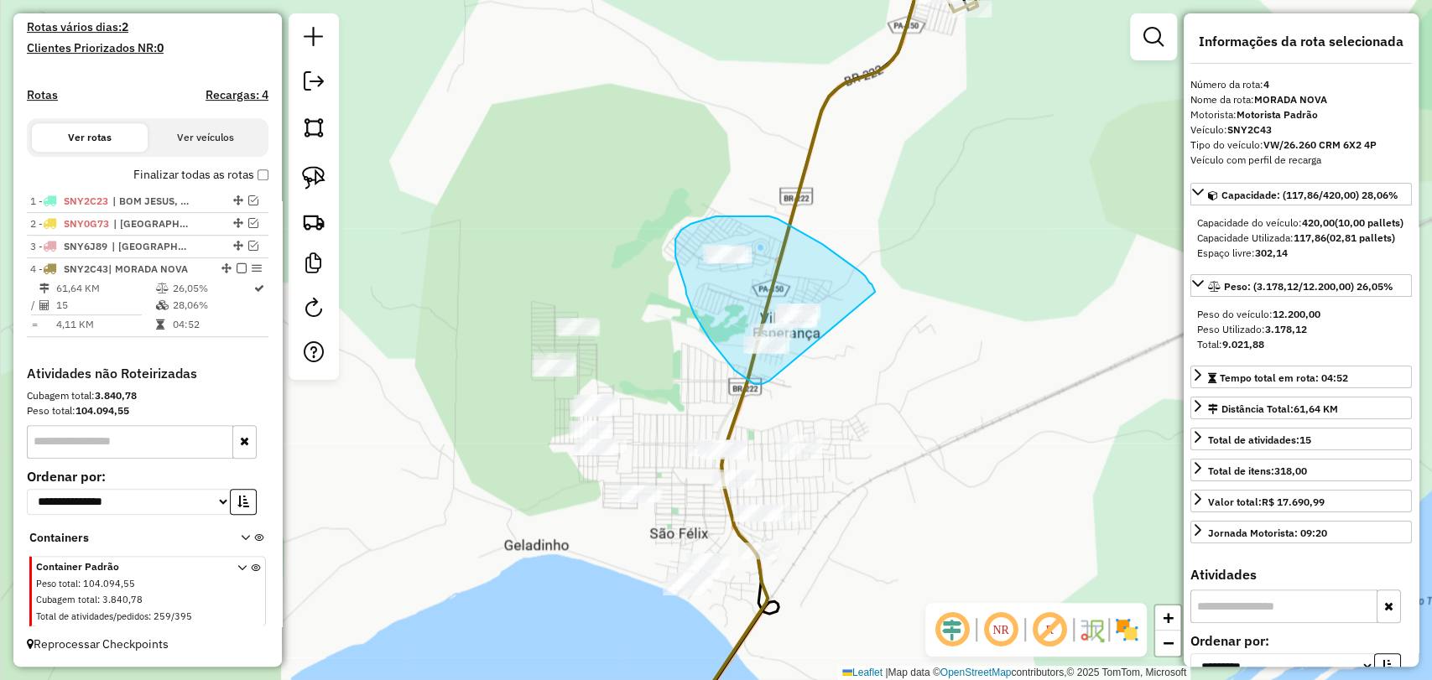
drag, startPoint x: 762, startPoint y: 384, endPoint x: 886, endPoint y: 354, distance: 127.8
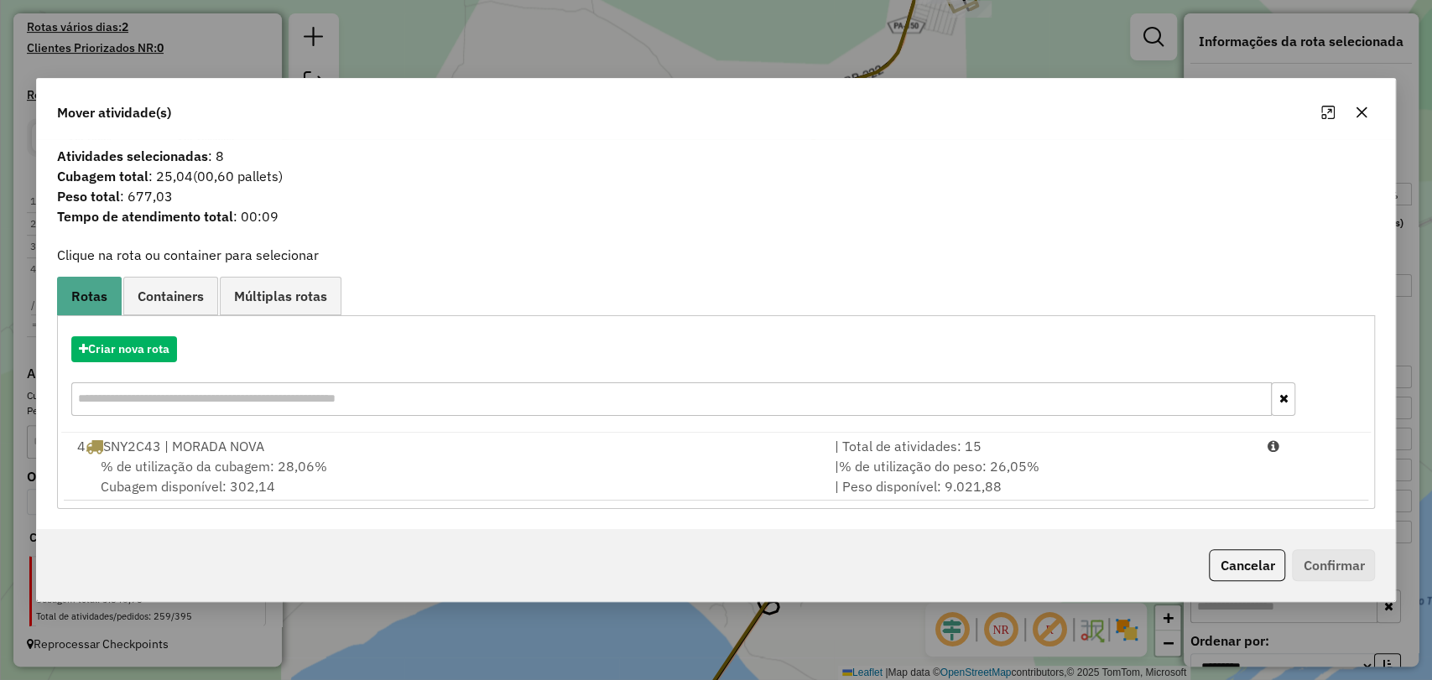
click at [423, 468] on div "% de utilização da cubagem: 28,06% Cubagem disponível: 302,14" at bounding box center [445, 476] width 757 height 40
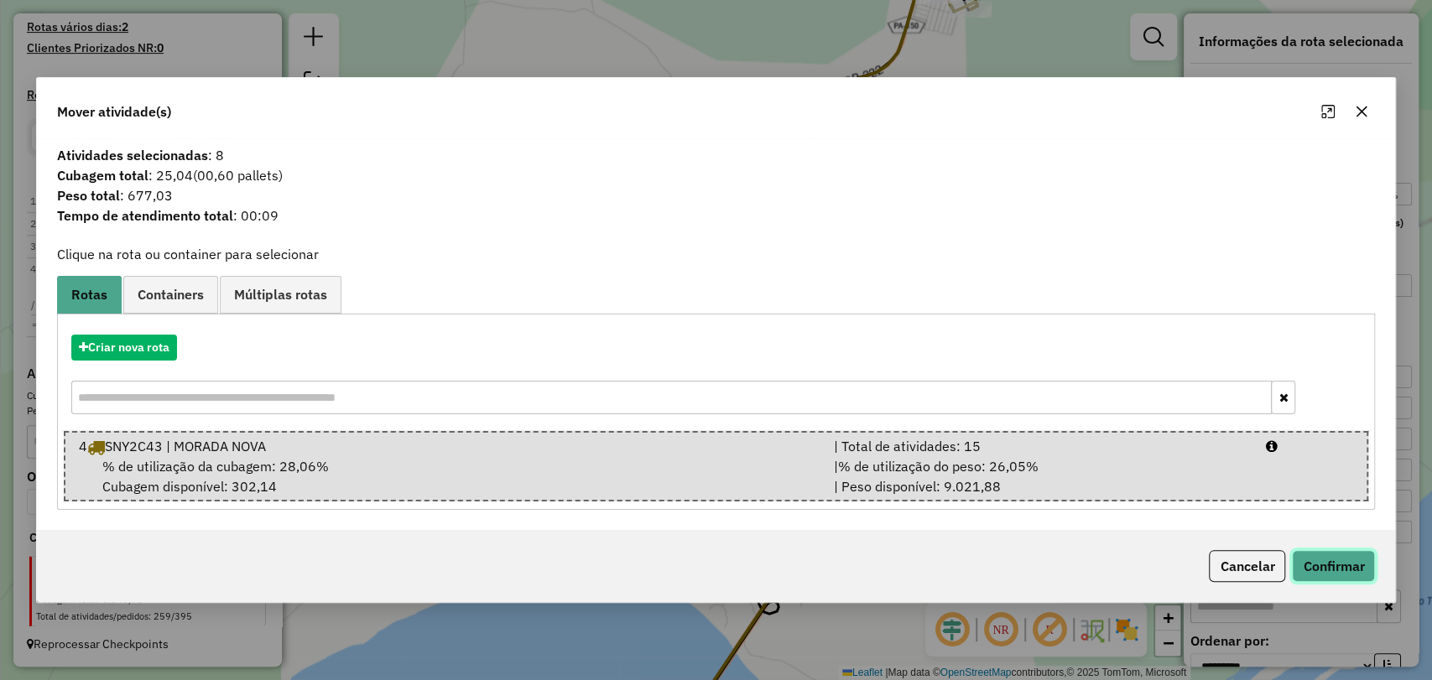
click at [1357, 559] on button "Confirmar" at bounding box center [1333, 566] width 83 height 32
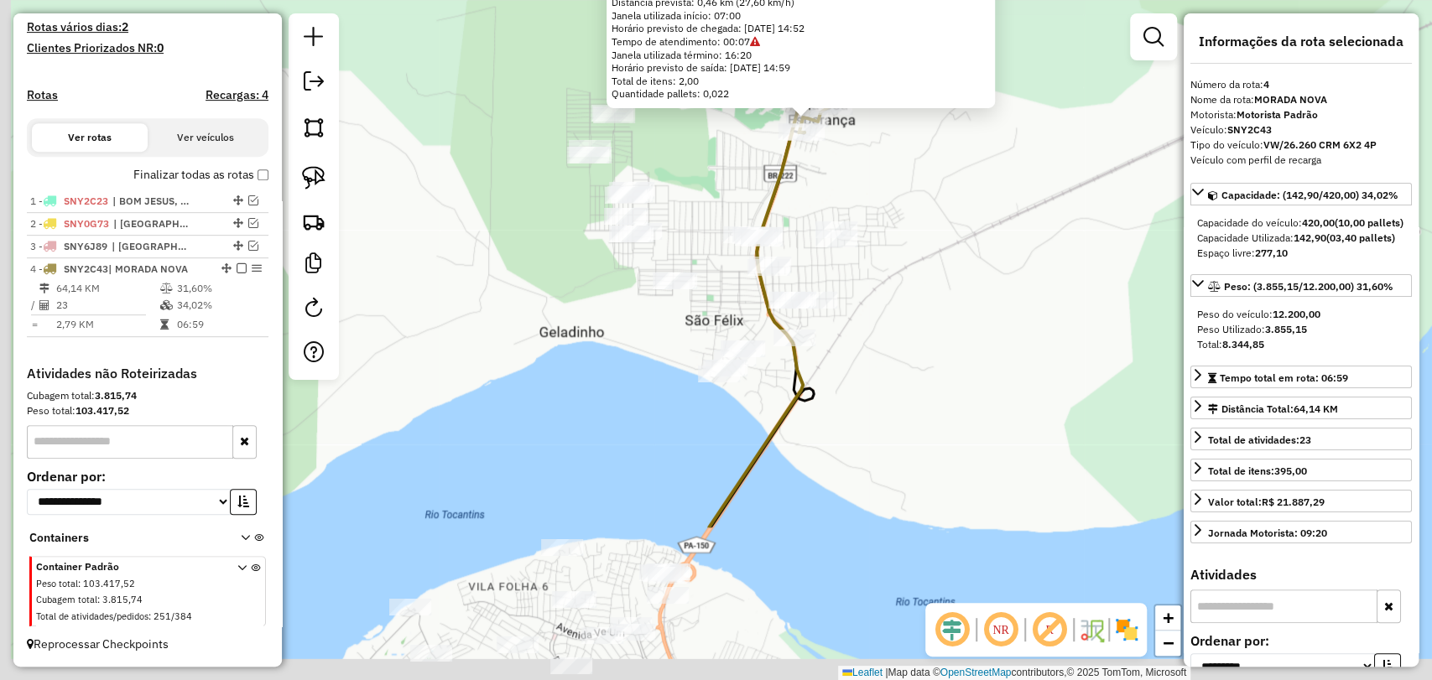
drag, startPoint x: 809, startPoint y: 412, endPoint x: 913, endPoint y: 173, distance: 260.7
click at [913, 173] on div "6360 - ESPET. DA FLOR Endereço: R. MARANHaO 115 Bairro: SAO FELIX III (MARABA /…" at bounding box center [716, 340] width 1432 height 680
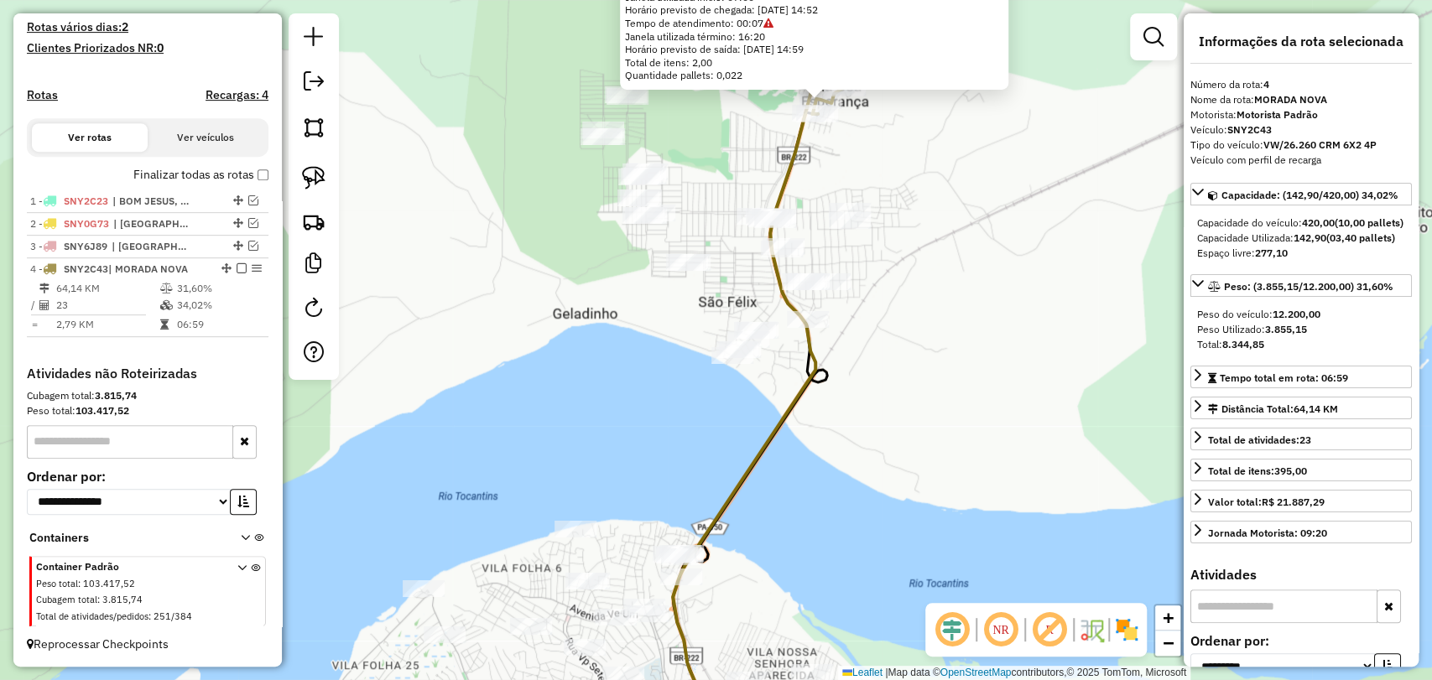
click at [445, 181] on div "6360 - ESPET. DA FLOR Endereço: R. MARANHaO 115 Bairro: SAO FELIX III (MARABA /…" at bounding box center [716, 340] width 1432 height 680
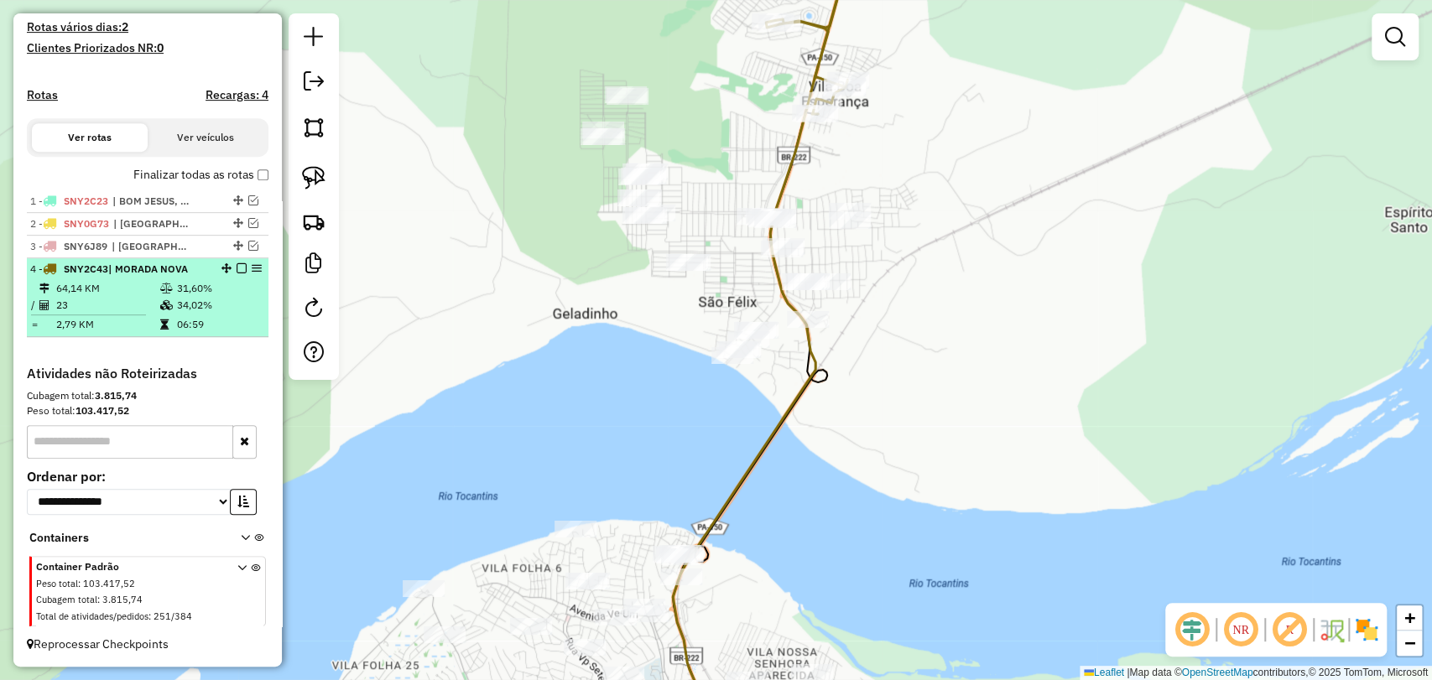
click at [236, 258] on li "4 - SNY2C43 | MORADA NOVA 64,14 KM 31,60% / 23 34,02% = 2,79 KM 06:59" at bounding box center [148, 297] width 242 height 79
select select "**********"
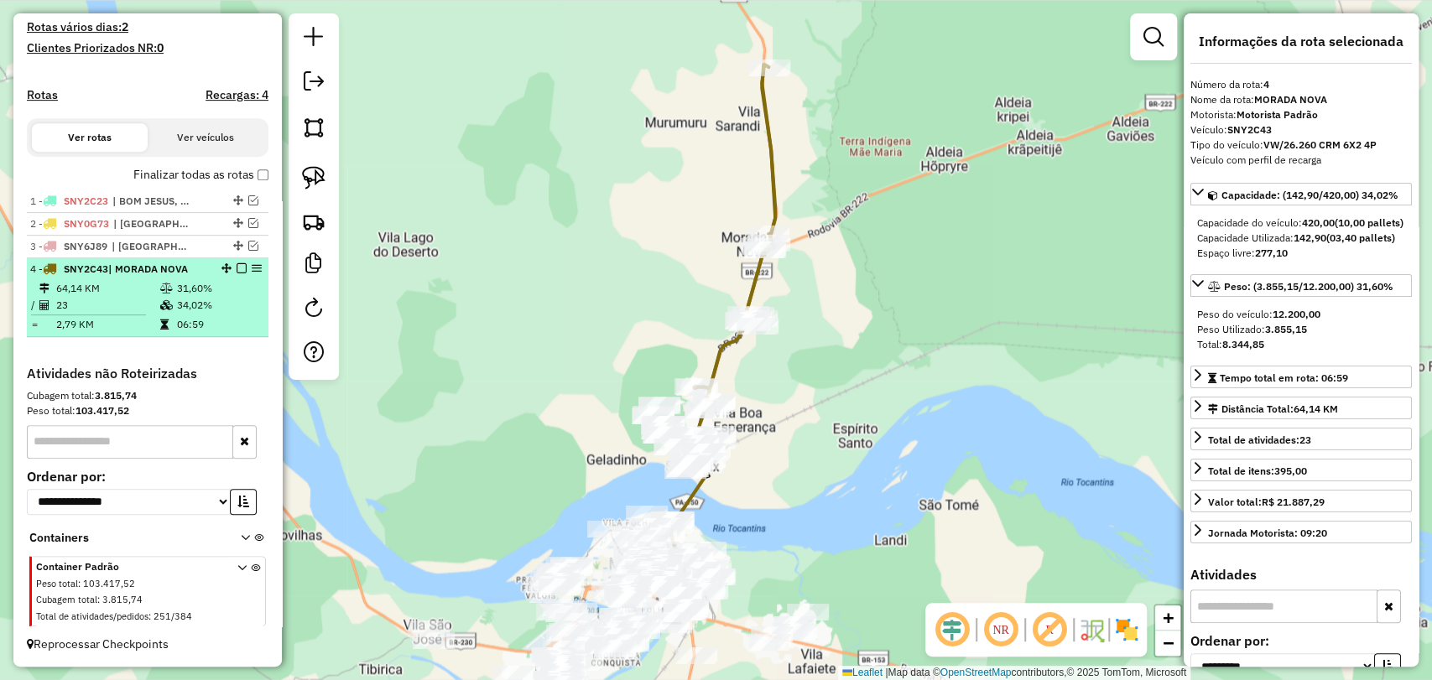
click at [237, 267] on em at bounding box center [242, 268] width 10 height 10
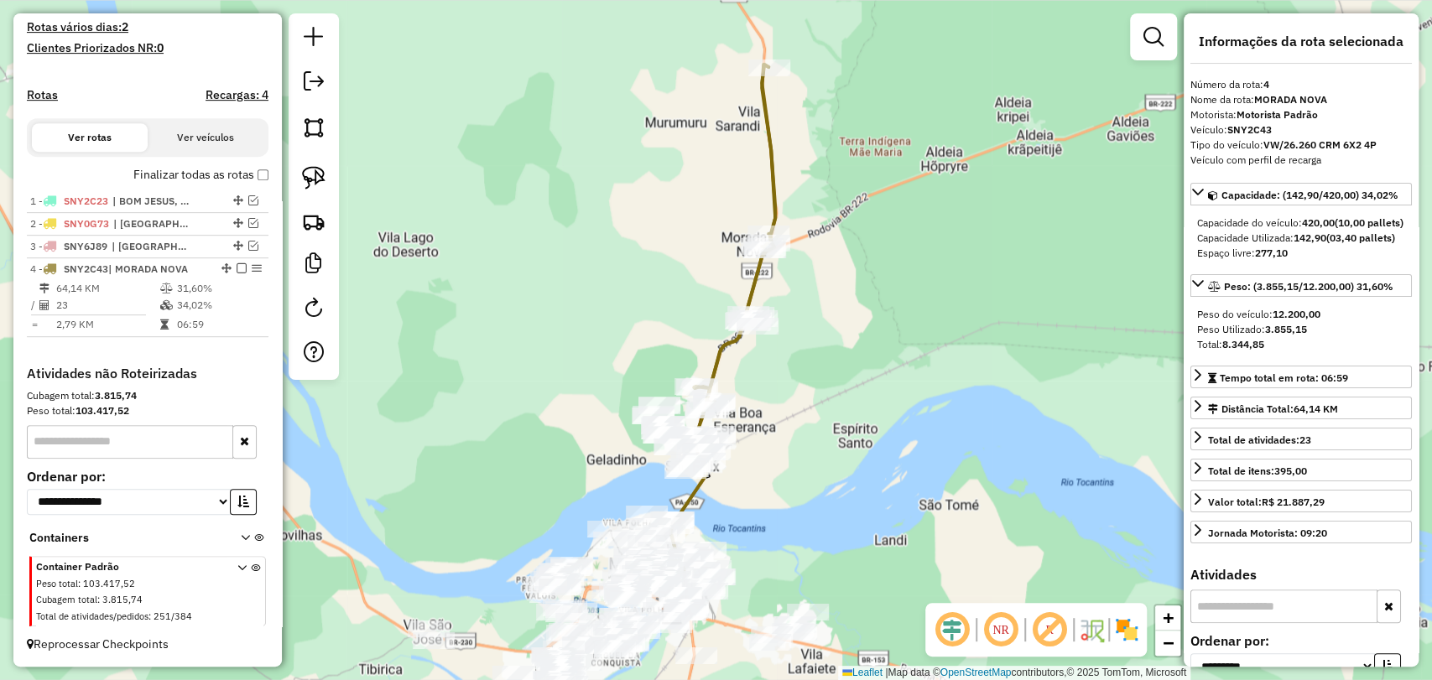
scroll to position [409, 0]
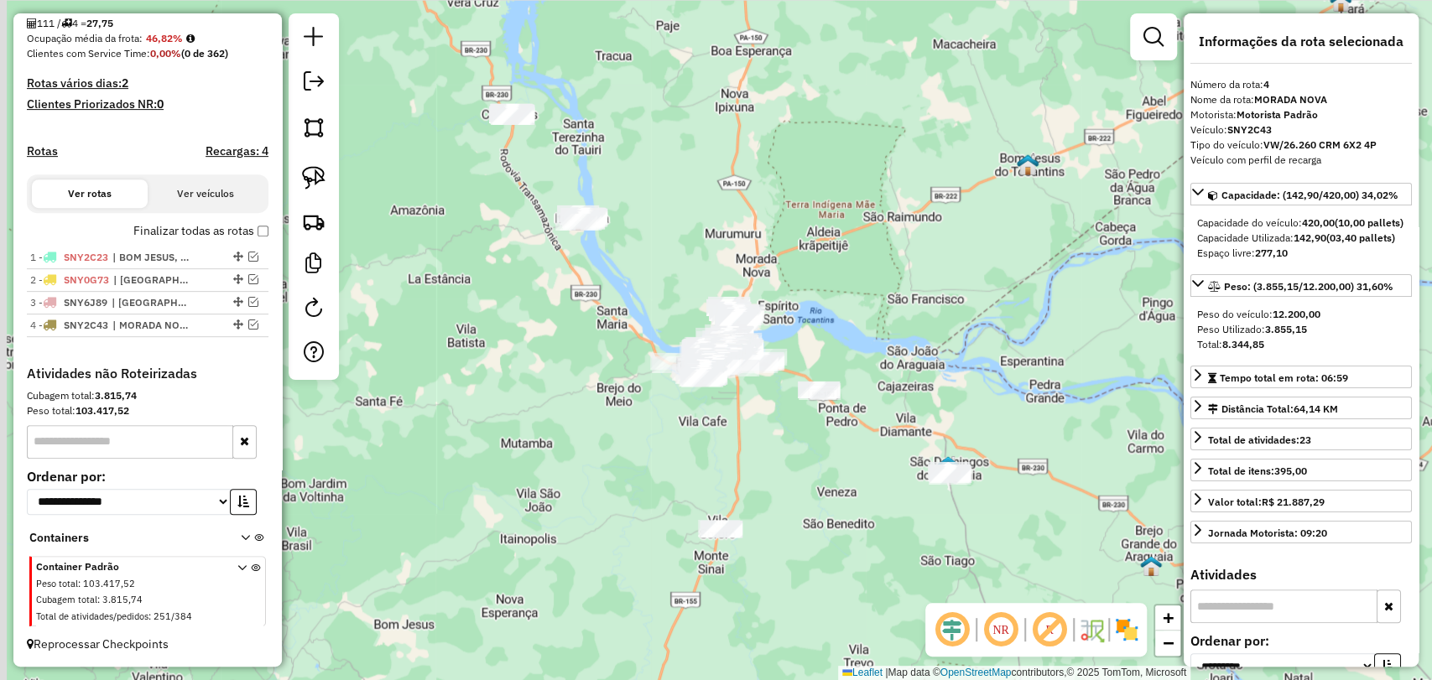
drag, startPoint x: 752, startPoint y: 602, endPoint x: 799, endPoint y: 425, distance: 183.1
click at [799, 425] on div "Janela de atendimento Grade de atendimento Capacidade Transportadoras Veículos …" at bounding box center [716, 340] width 1432 height 680
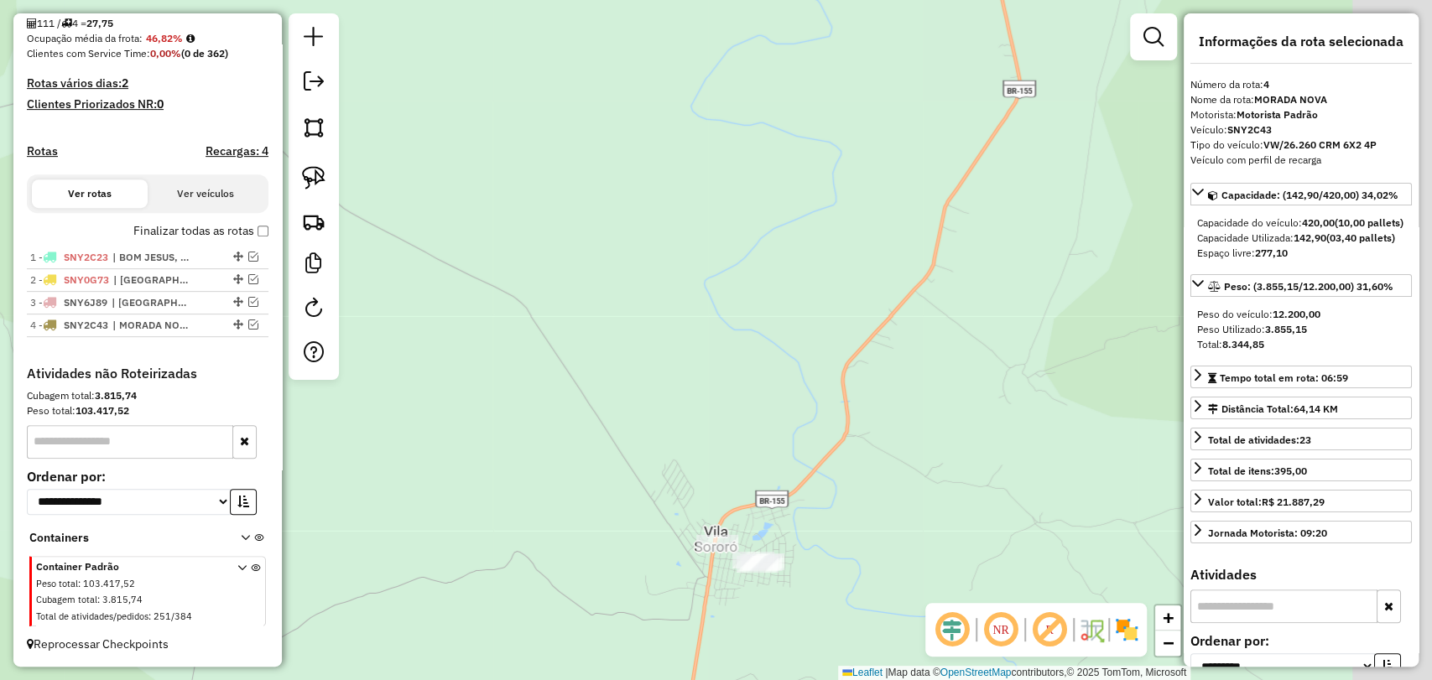
drag, startPoint x: 794, startPoint y: 525, endPoint x: 671, endPoint y: 498, distance: 125.4
click at [675, 507] on div "Janela de atendimento Grade de atendimento Capacidade Transportadoras Veículos …" at bounding box center [716, 340] width 1432 height 680
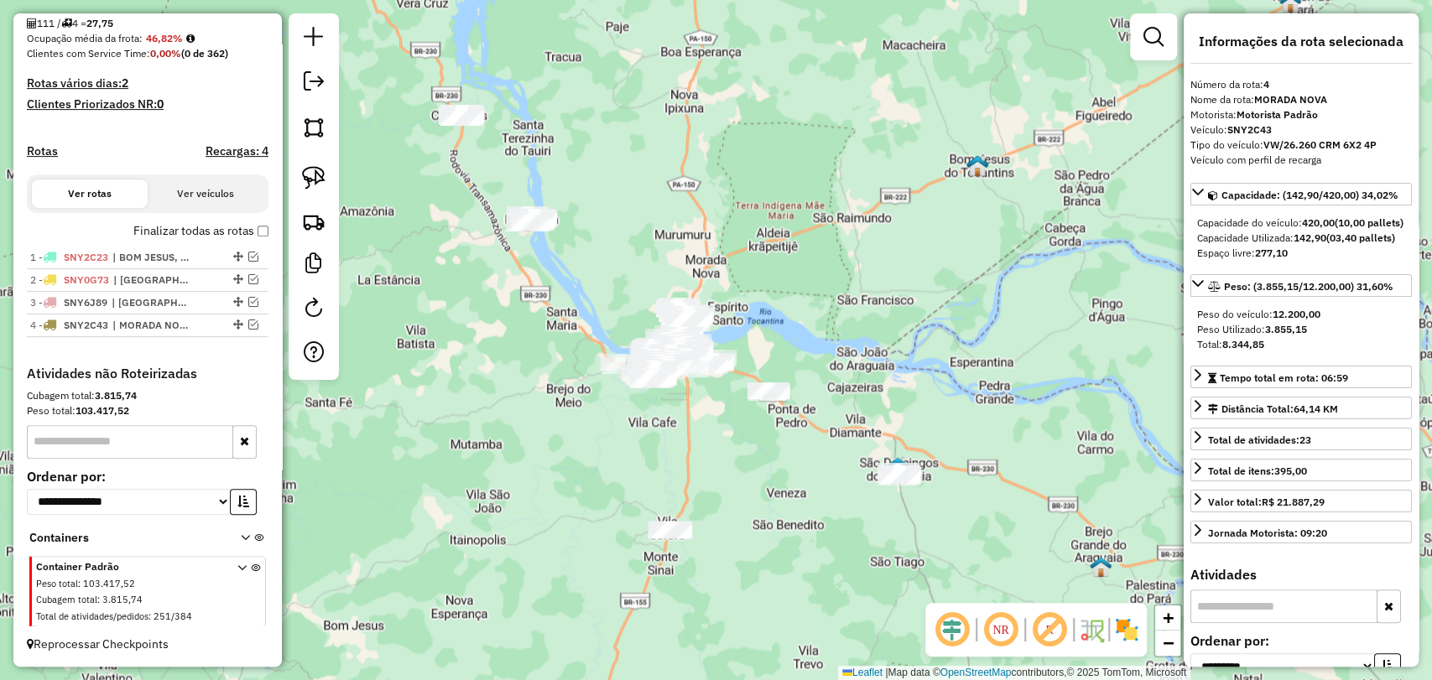
drag, startPoint x: 667, startPoint y: 382, endPoint x: 665, endPoint y: 506, distance: 124.2
click at [665, 506] on div "Janela de atendimento Grade de atendimento Capacidade Transportadoras Veículos …" at bounding box center [716, 340] width 1432 height 680
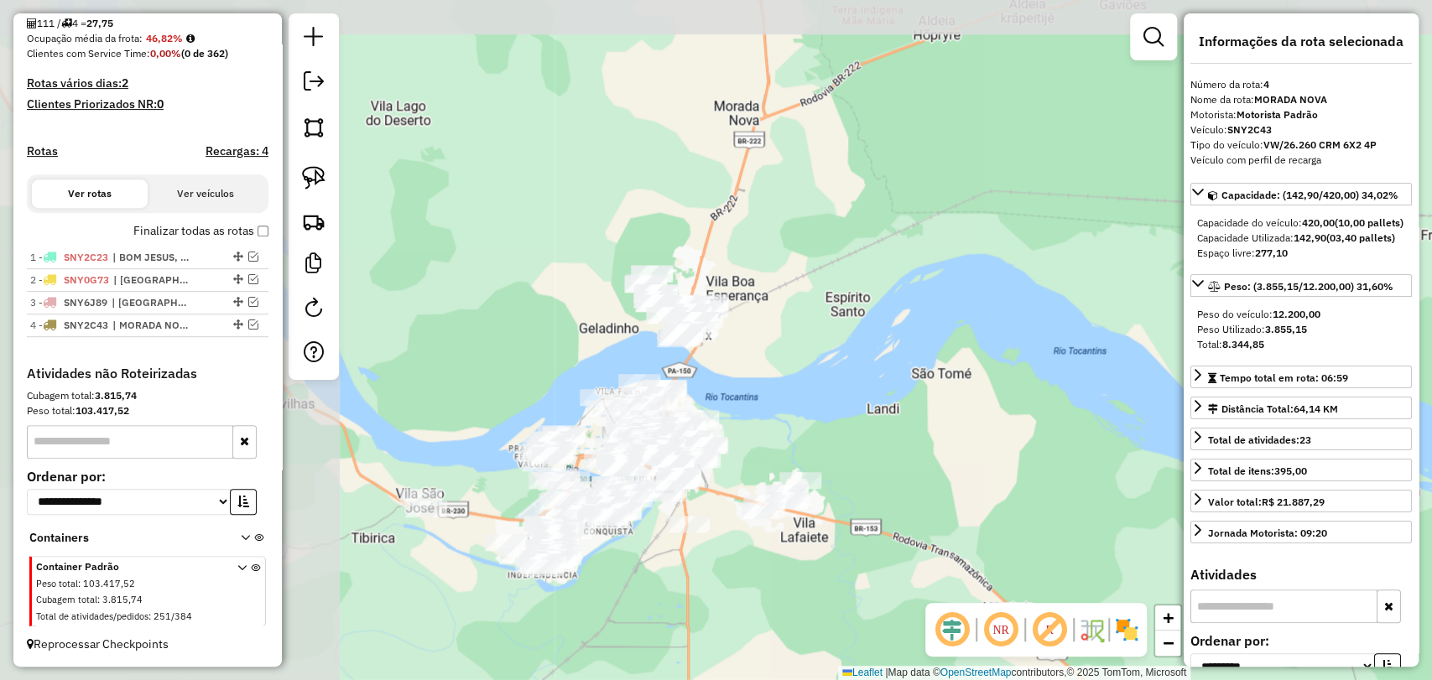
drag, startPoint x: 559, startPoint y: 223, endPoint x: 965, endPoint y: 420, distance: 452.1
click at [965, 420] on div "Janela de atendimento Grade de atendimento Capacidade Transportadoras Veículos …" at bounding box center [716, 340] width 1432 height 680
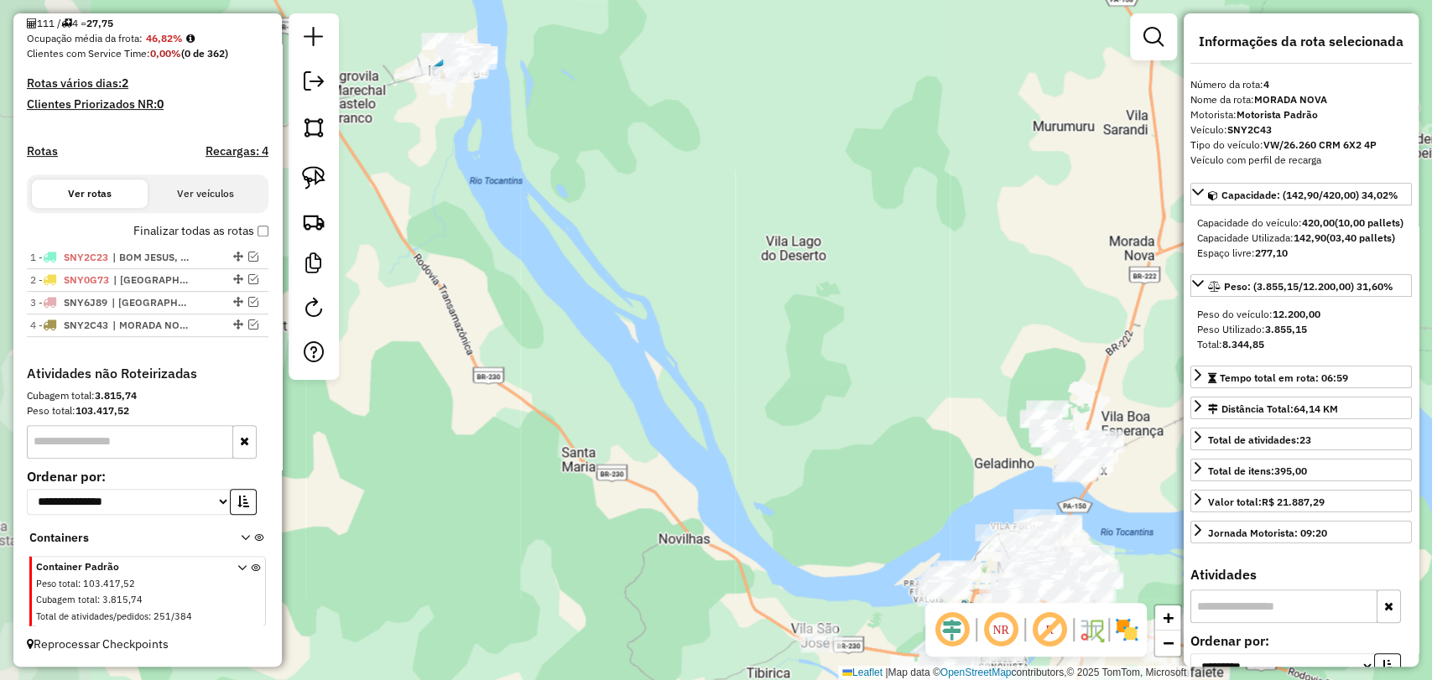
drag, startPoint x: 421, startPoint y: 441, endPoint x: 816, endPoint y: 575, distance: 417.3
click at [816, 575] on div "Janela de atendimento Grade de atendimento Capacidade Transportadoras Veículos …" at bounding box center [716, 340] width 1432 height 680
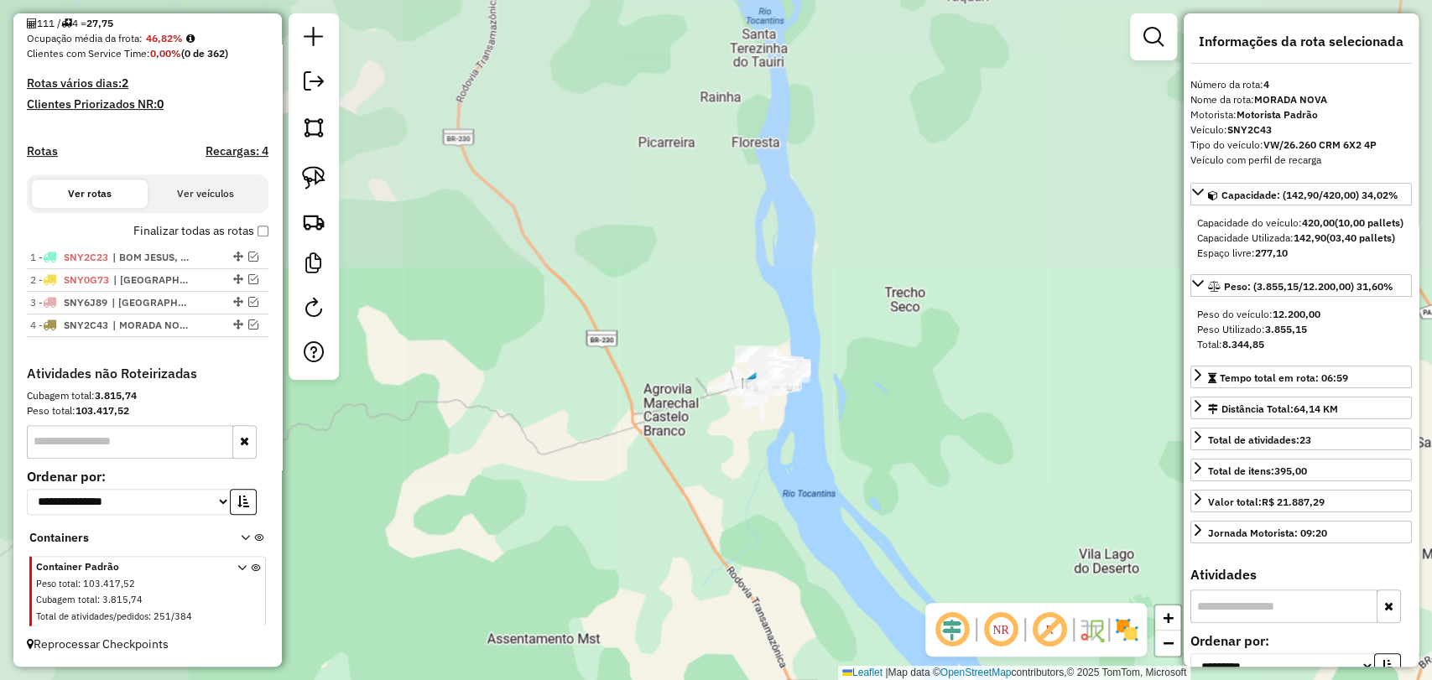
drag, startPoint x: 565, startPoint y: 263, endPoint x: 882, endPoint y: 608, distance: 468.4
click at [882, 608] on div "Janela de atendimento Grade de atendimento Capacidade Transportadoras Veículos …" at bounding box center [716, 340] width 1432 height 680
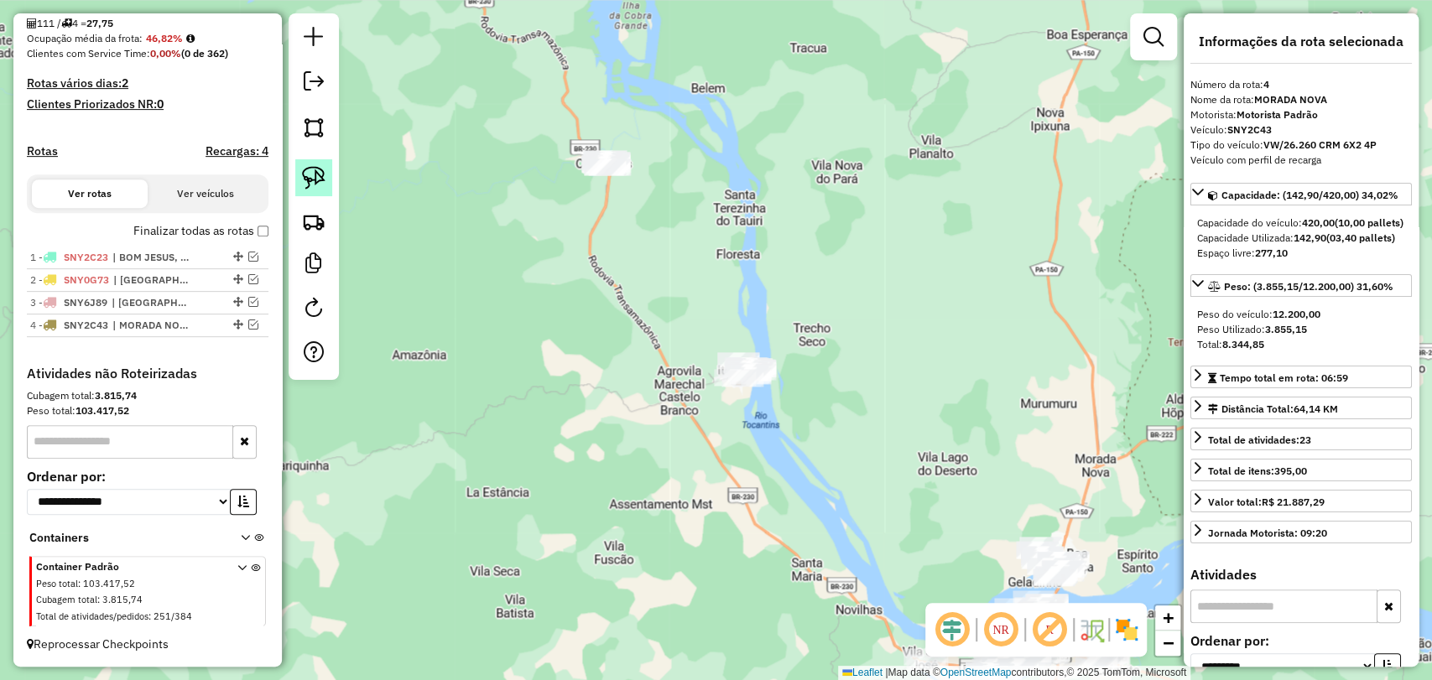
click at [314, 177] on img at bounding box center [313, 177] width 23 height 23
drag, startPoint x: 598, startPoint y: 230, endPoint x: 656, endPoint y: 180, distance: 76.7
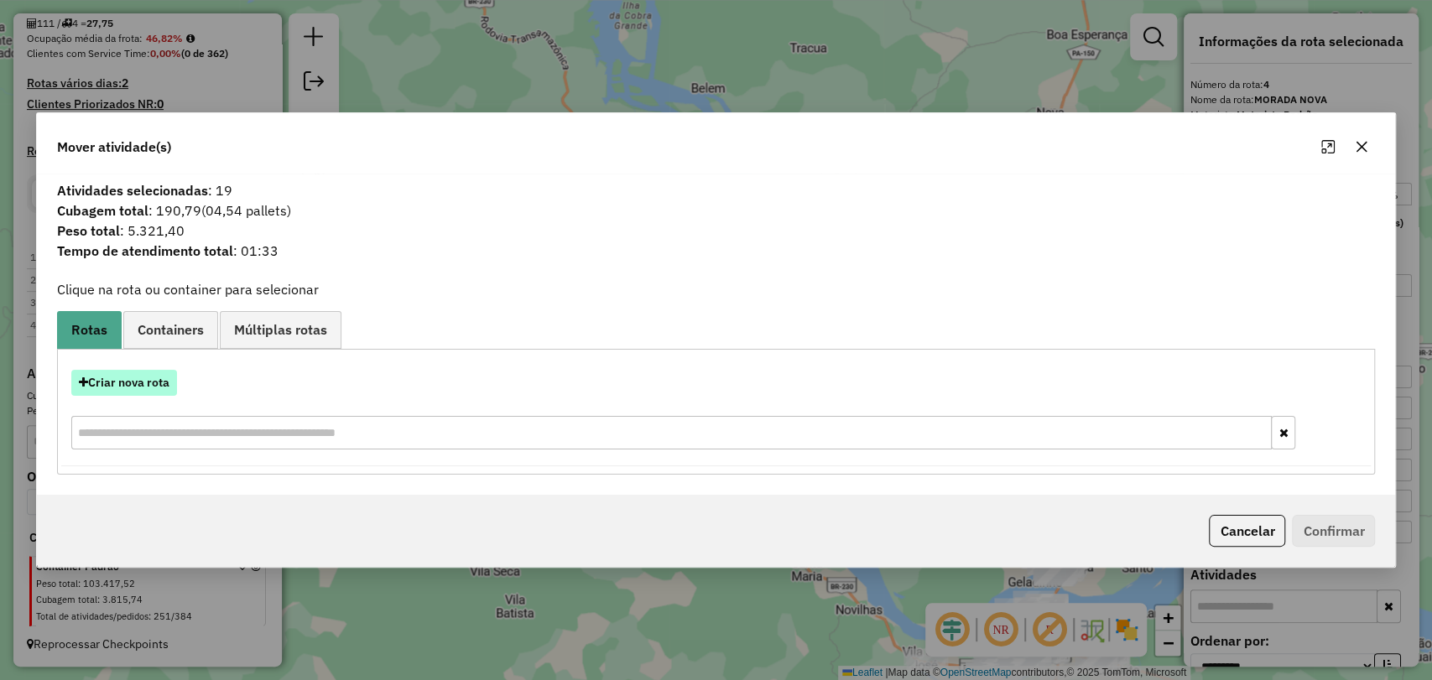
click at [155, 388] on button "Criar nova rota" at bounding box center [124, 383] width 106 height 26
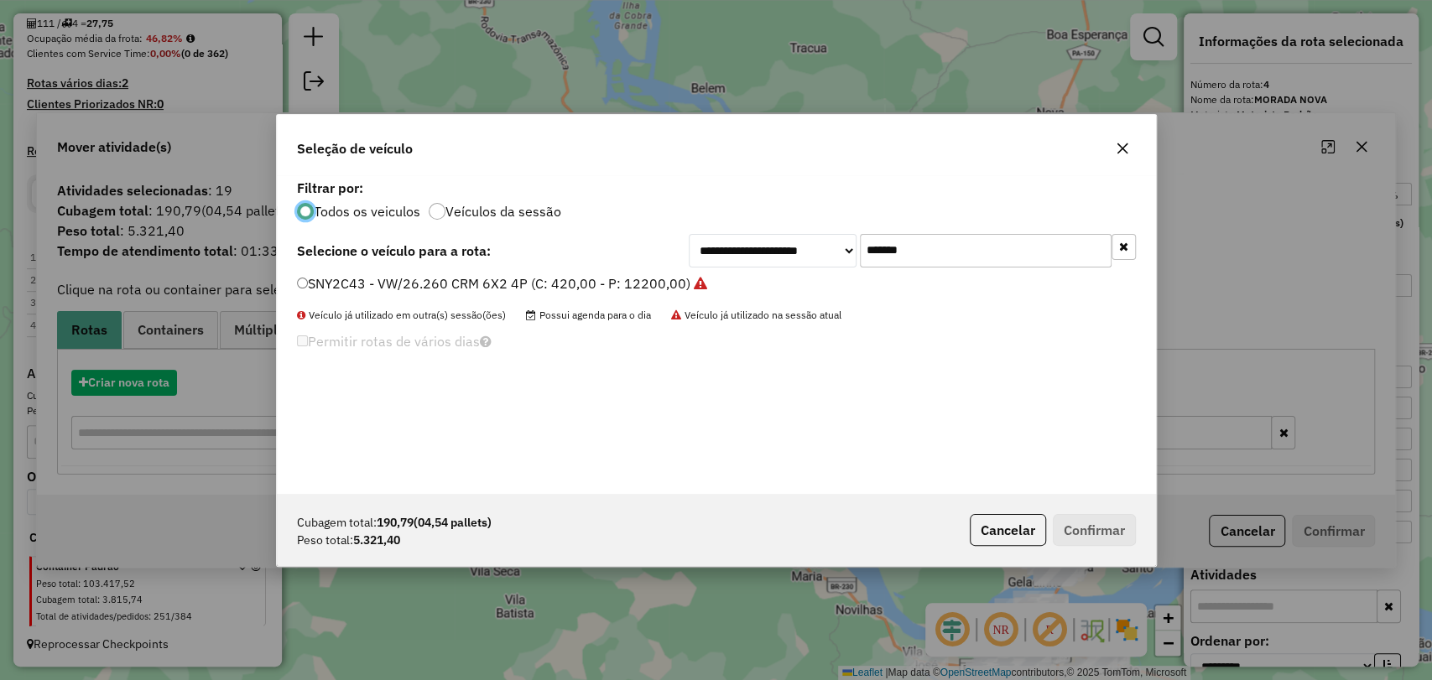
scroll to position [8, 5]
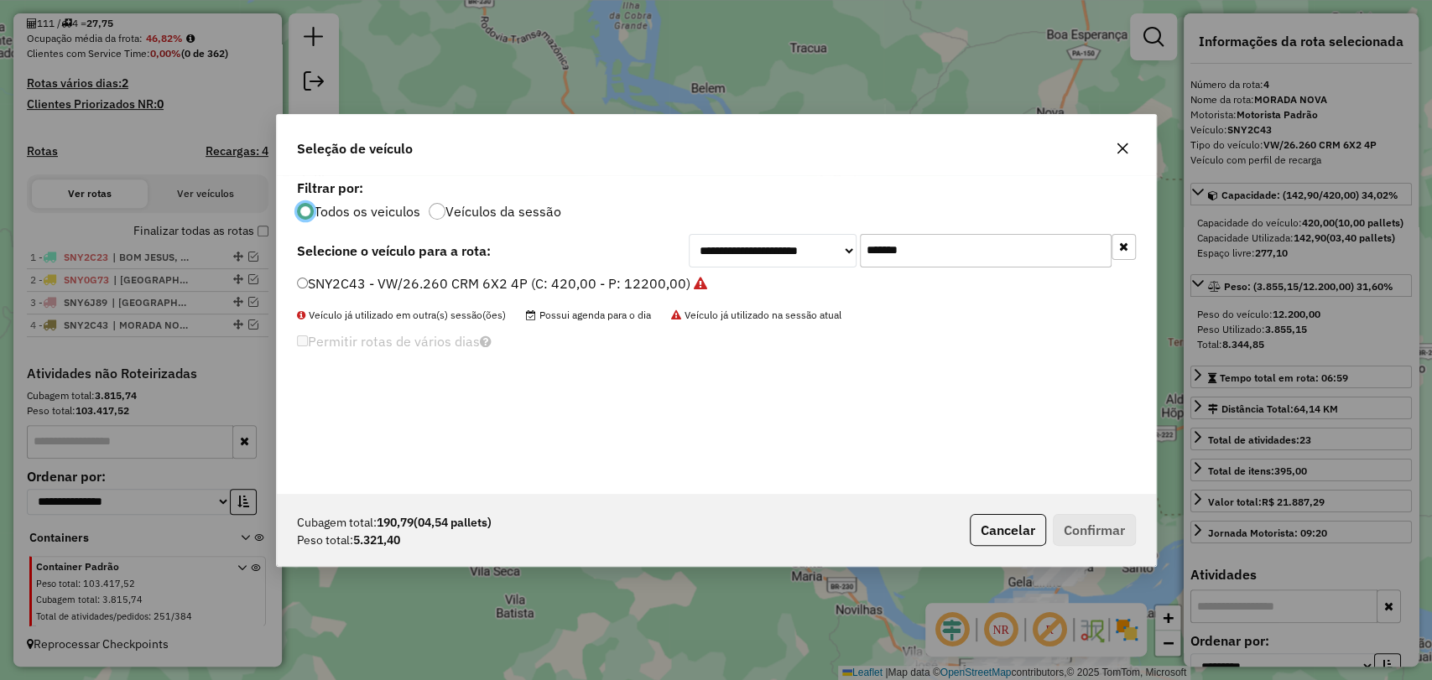
click at [880, 237] on input "*******" at bounding box center [986, 251] width 252 height 34
paste input "text"
type input "*******"
click at [386, 289] on label "SNY8I05 - VW/26.260 CRM 6X2 4P (C: 420,00 - P: 12200,00)" at bounding box center [492, 283] width 390 height 20
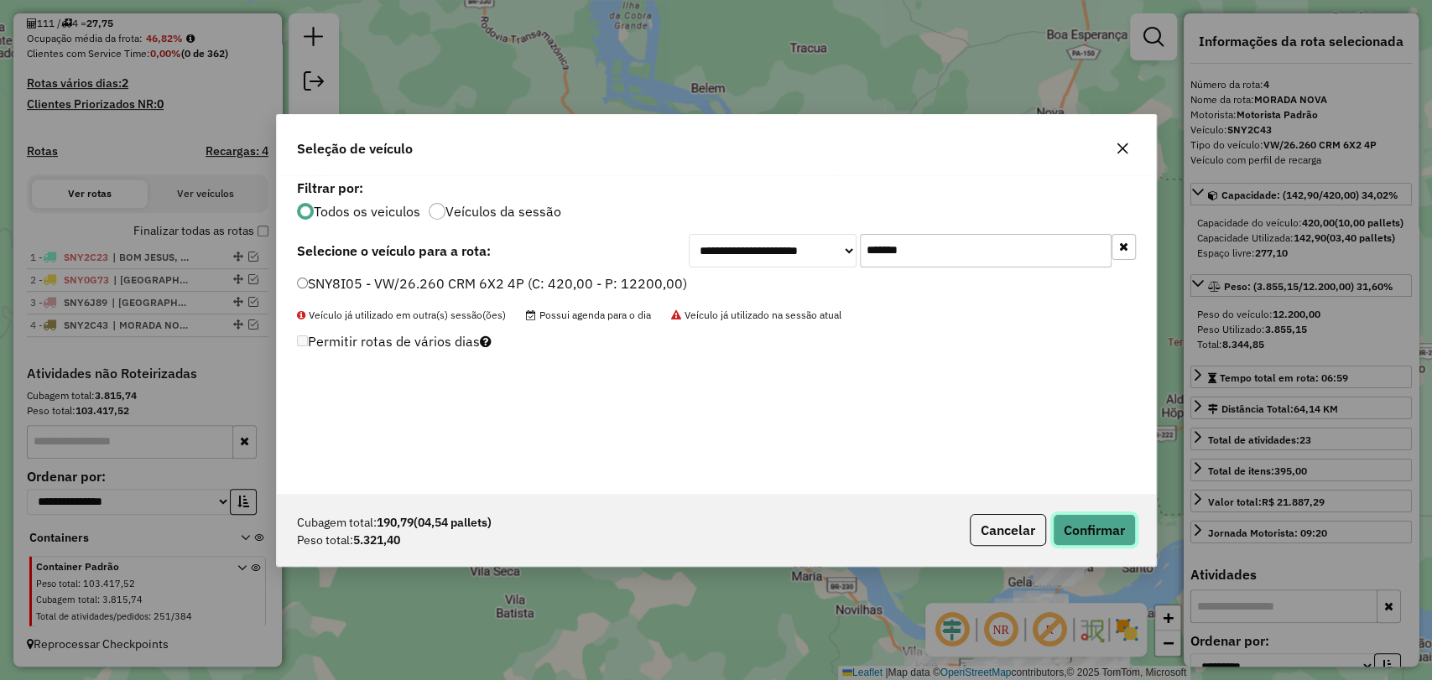
click at [1088, 529] on button "Confirmar" at bounding box center [1094, 530] width 83 height 32
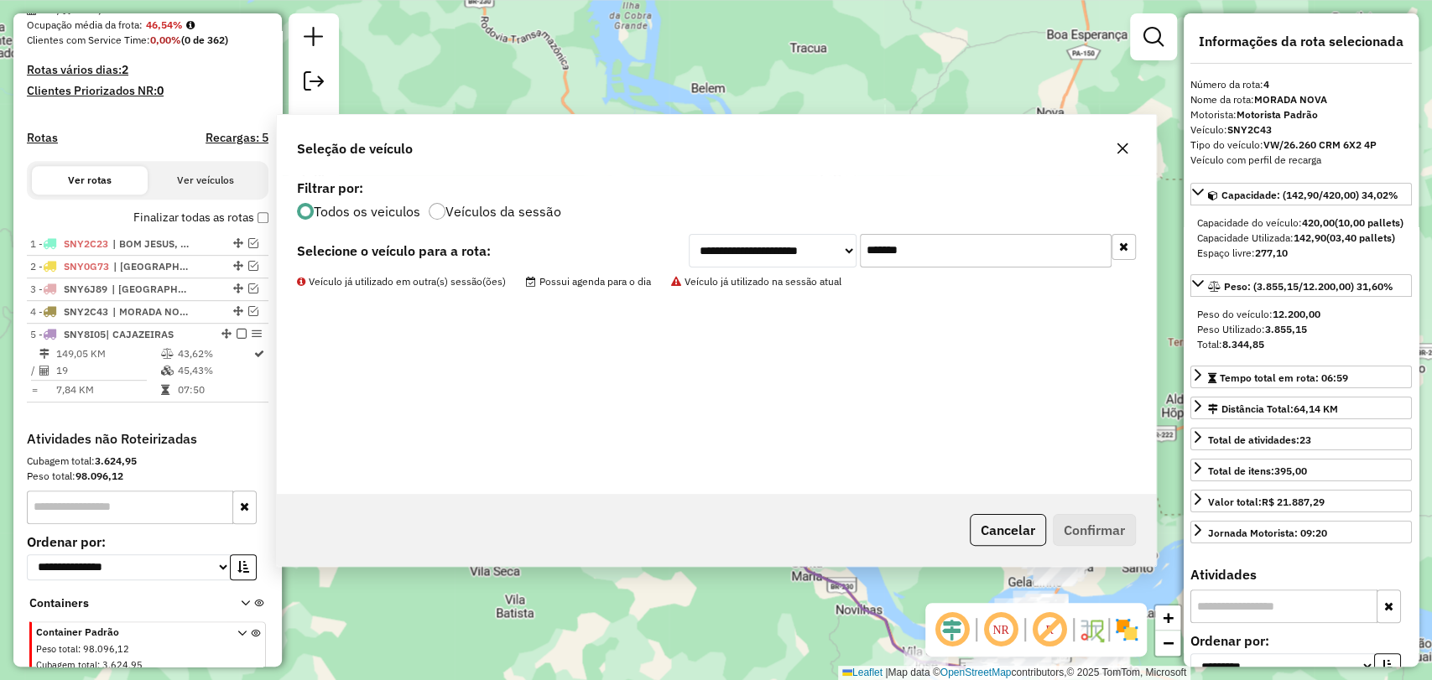
scroll to position [489, 0]
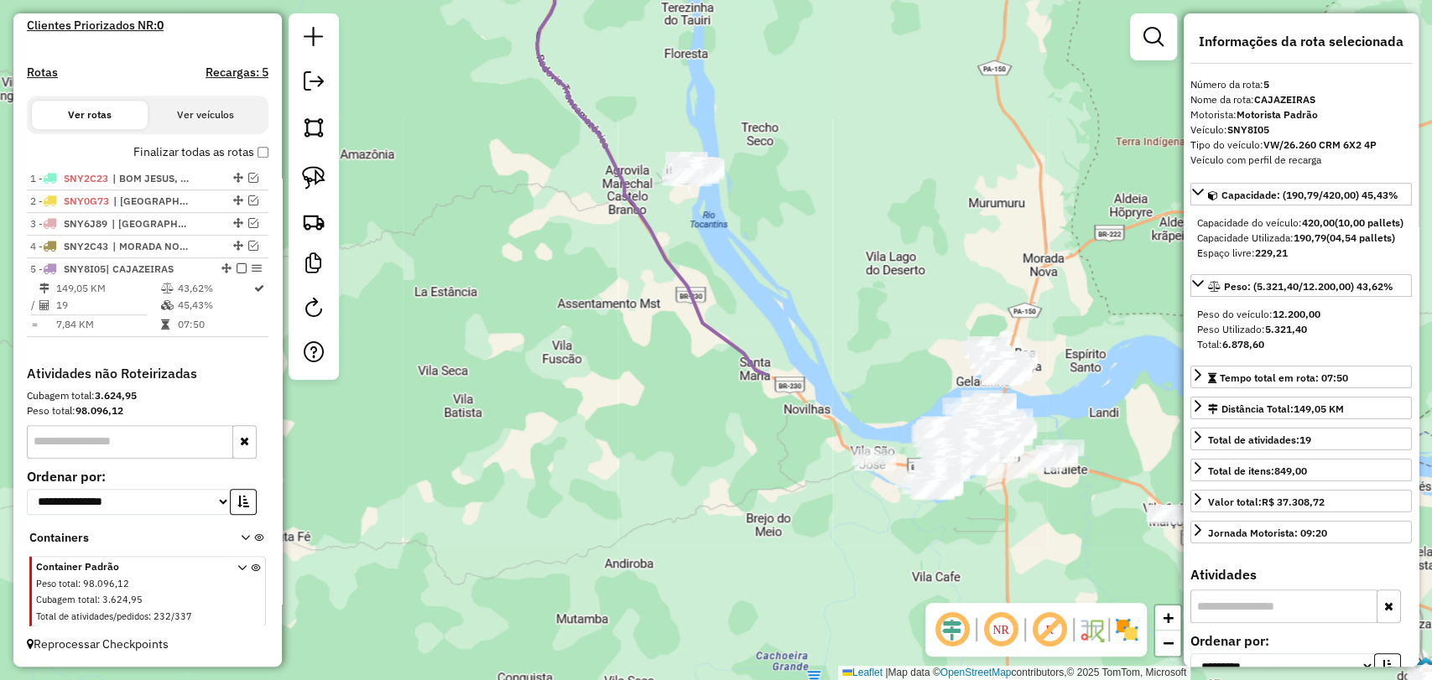
drag, startPoint x: 928, startPoint y: 518, endPoint x: 765, endPoint y: 144, distance: 407.2
click at [765, 144] on div "4781 - BAR DA IRENE Endereço: RD TRANSAMAZONICA KM66 1 Bairro: VILA CAJAZEIRAS …" at bounding box center [716, 340] width 1432 height 680
click at [305, 180] on img at bounding box center [313, 177] width 23 height 23
drag, startPoint x: 705, startPoint y: 250, endPoint x: 747, endPoint y: 158, distance: 101.4
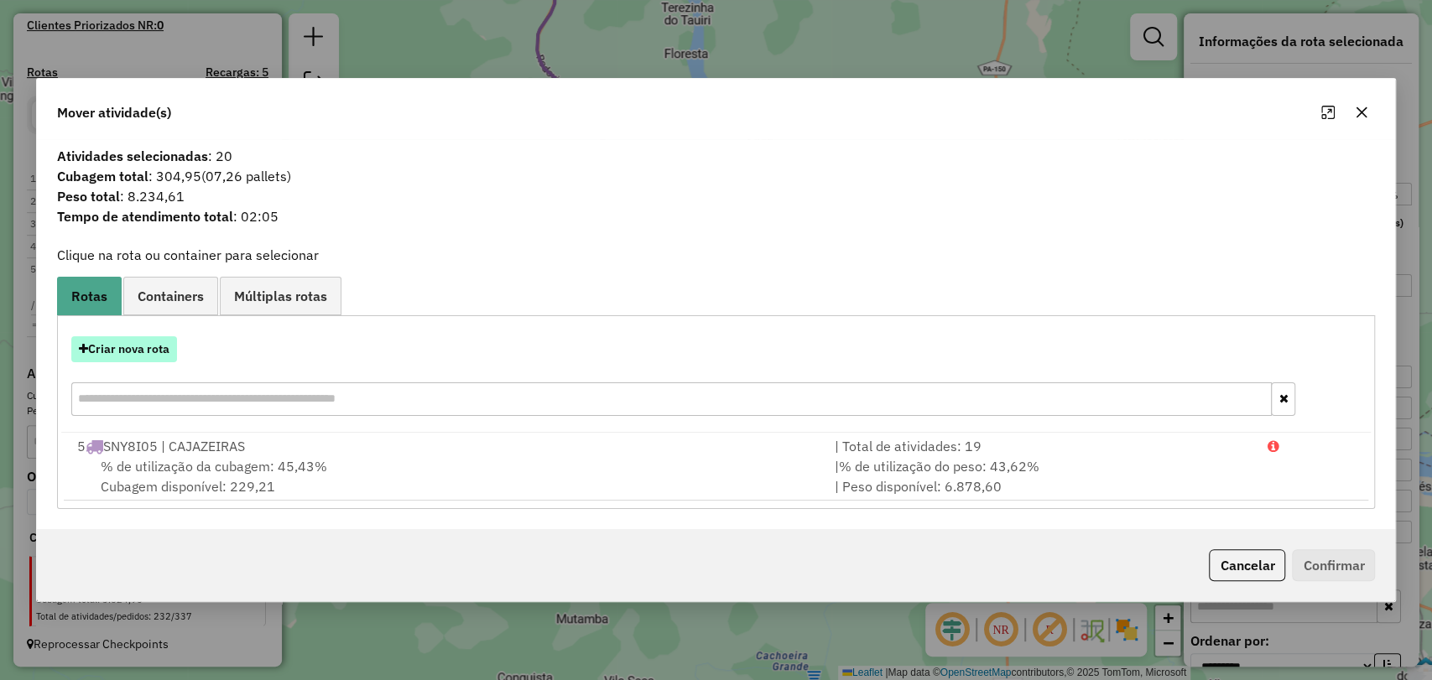
click at [134, 346] on button "Criar nova rota" at bounding box center [124, 349] width 106 height 26
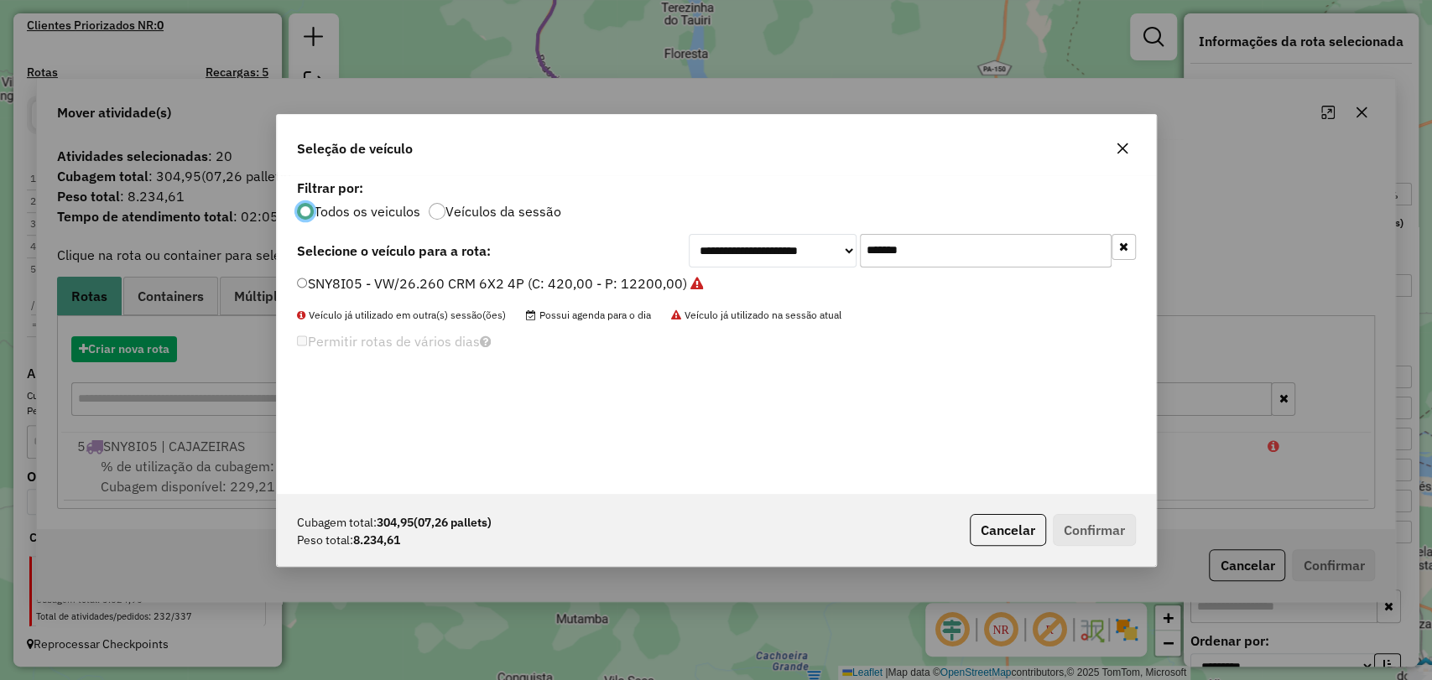
scroll to position [8, 5]
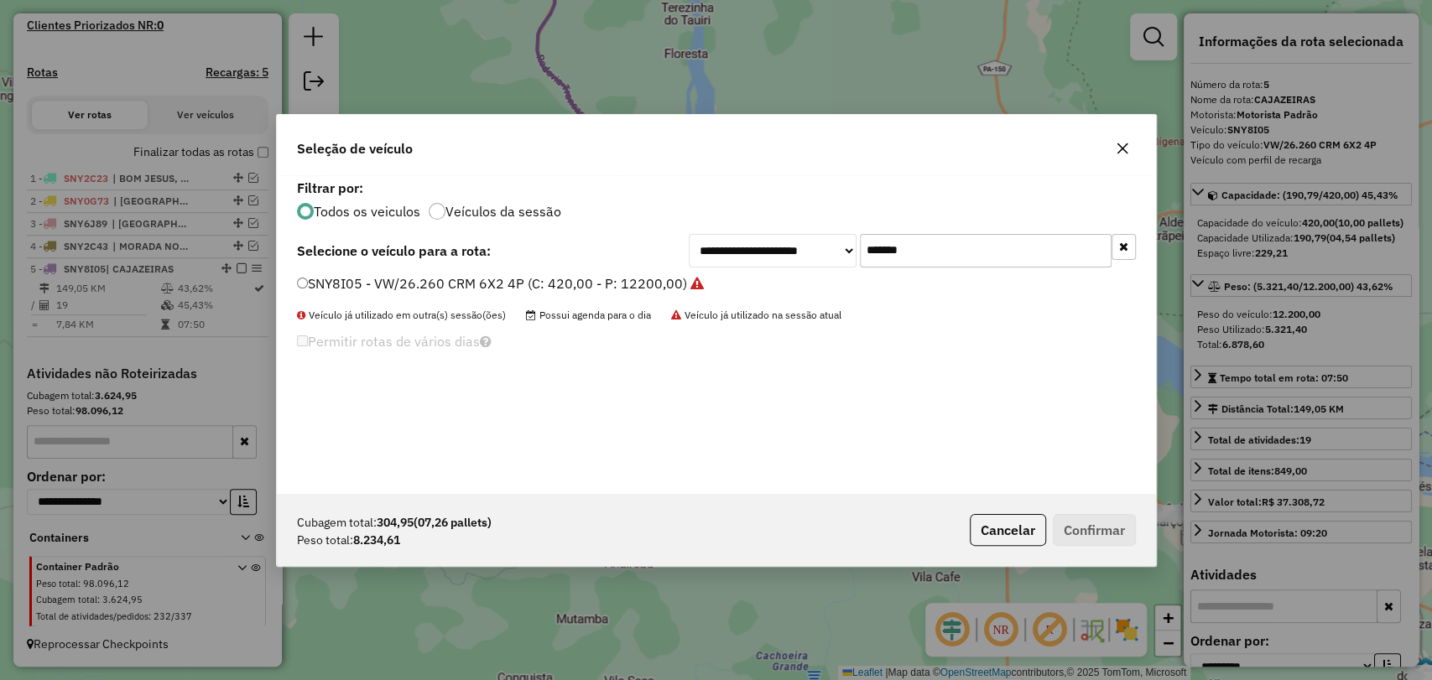
click at [906, 254] on input "*******" at bounding box center [986, 251] width 252 height 34
paste input "text"
type input "*******"
click at [592, 279] on label "SNY8G86 - VW/26.260 CRM 6X2 4P (C: 420,00 - P: 12200,00)" at bounding box center [494, 283] width 394 height 20
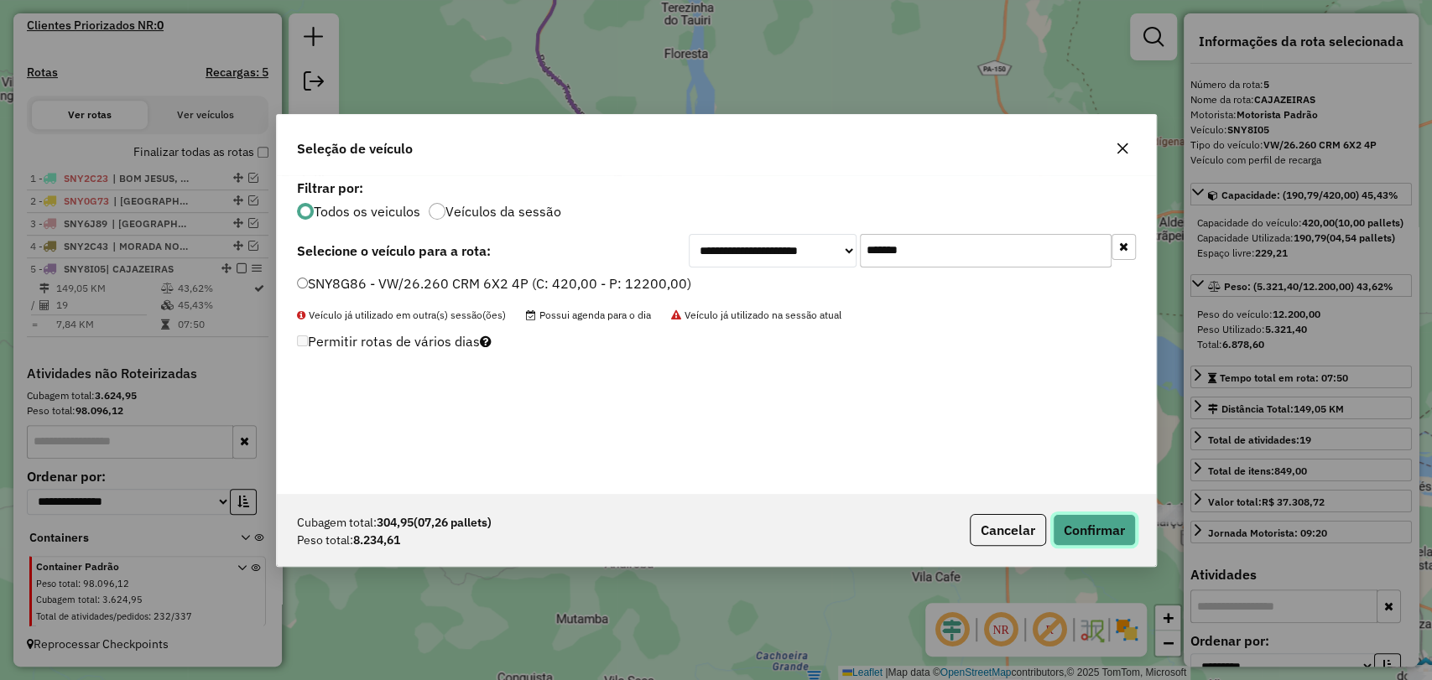
click at [1118, 529] on button "Confirmar" at bounding box center [1094, 530] width 83 height 32
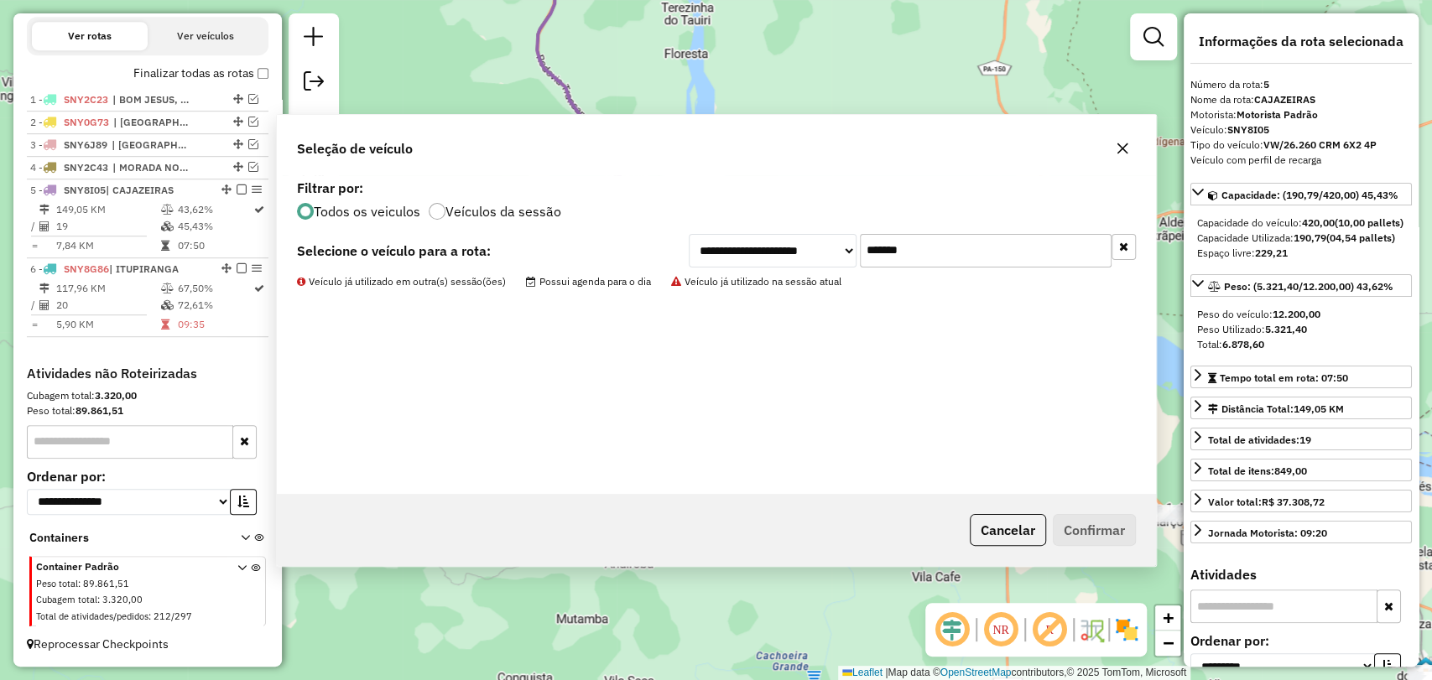
scroll to position [567, 0]
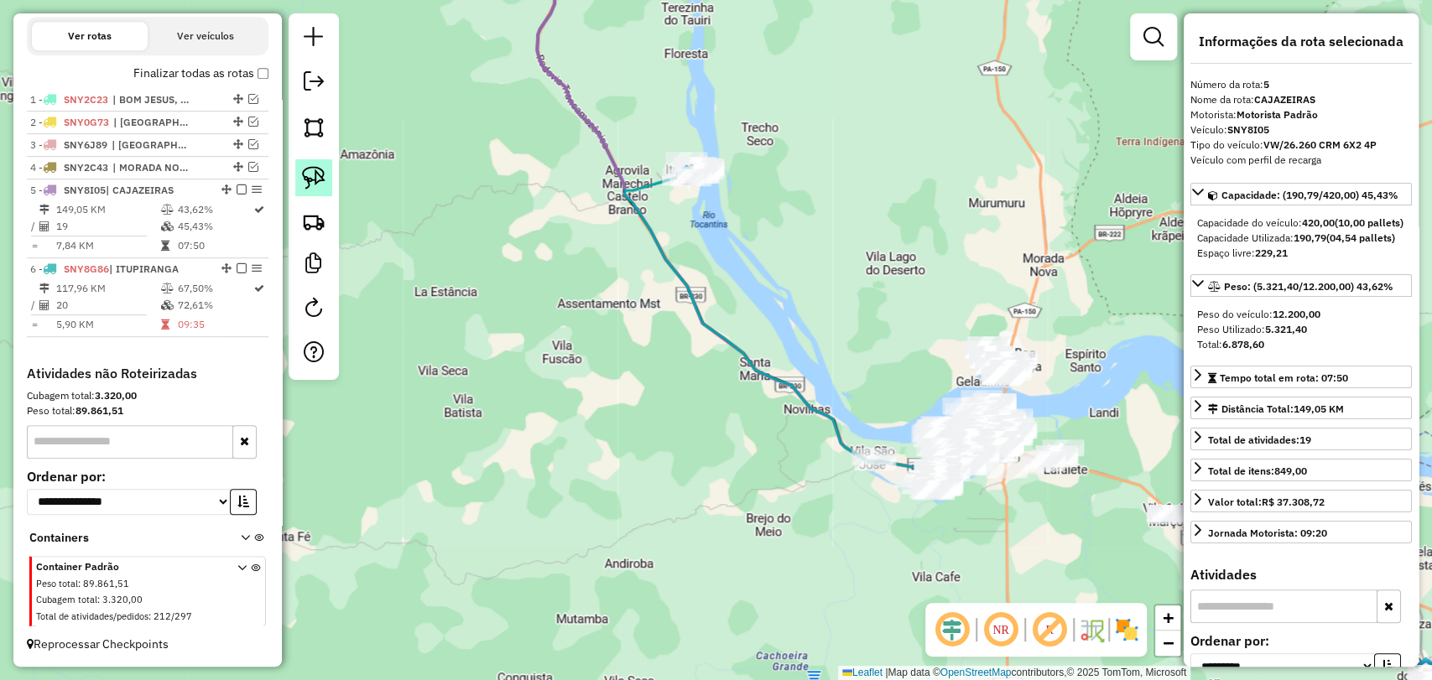
click at [312, 176] on img at bounding box center [313, 177] width 23 height 23
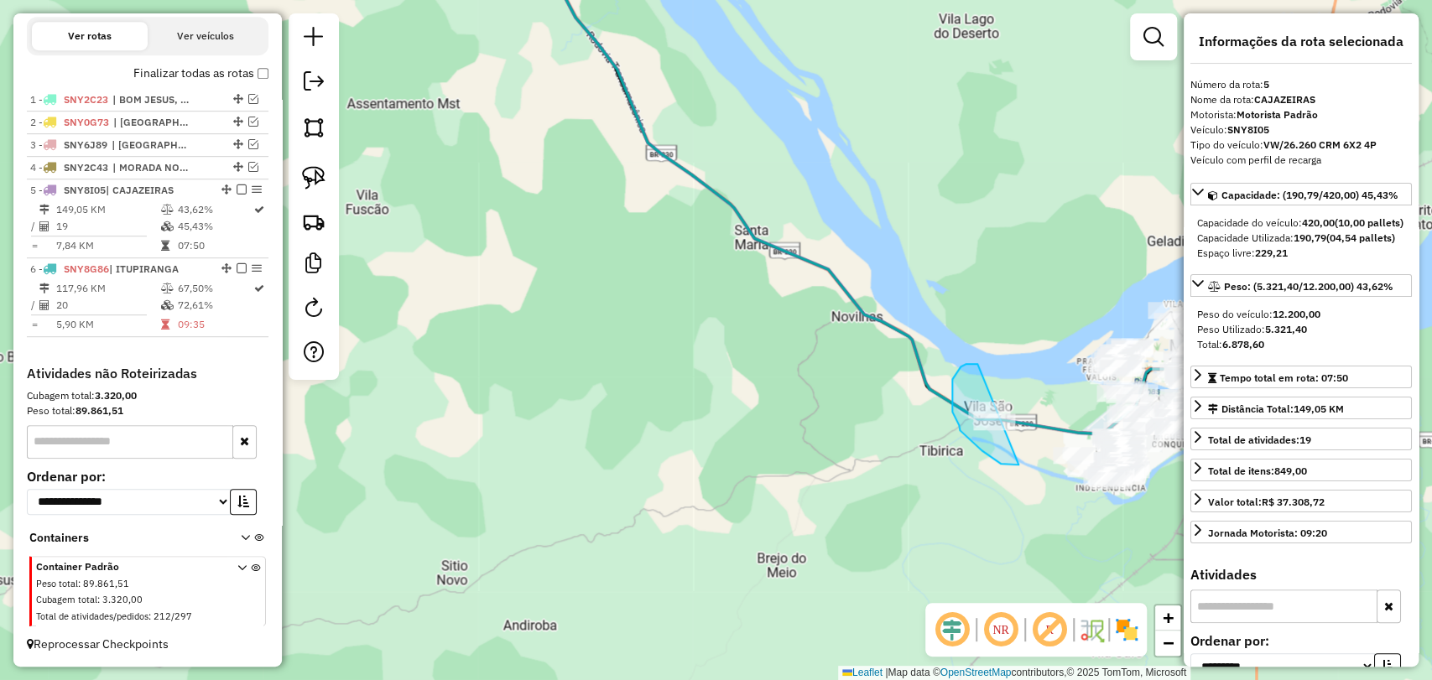
drag, startPoint x: 1001, startPoint y: 464, endPoint x: 1029, endPoint y: 419, distance: 52.8
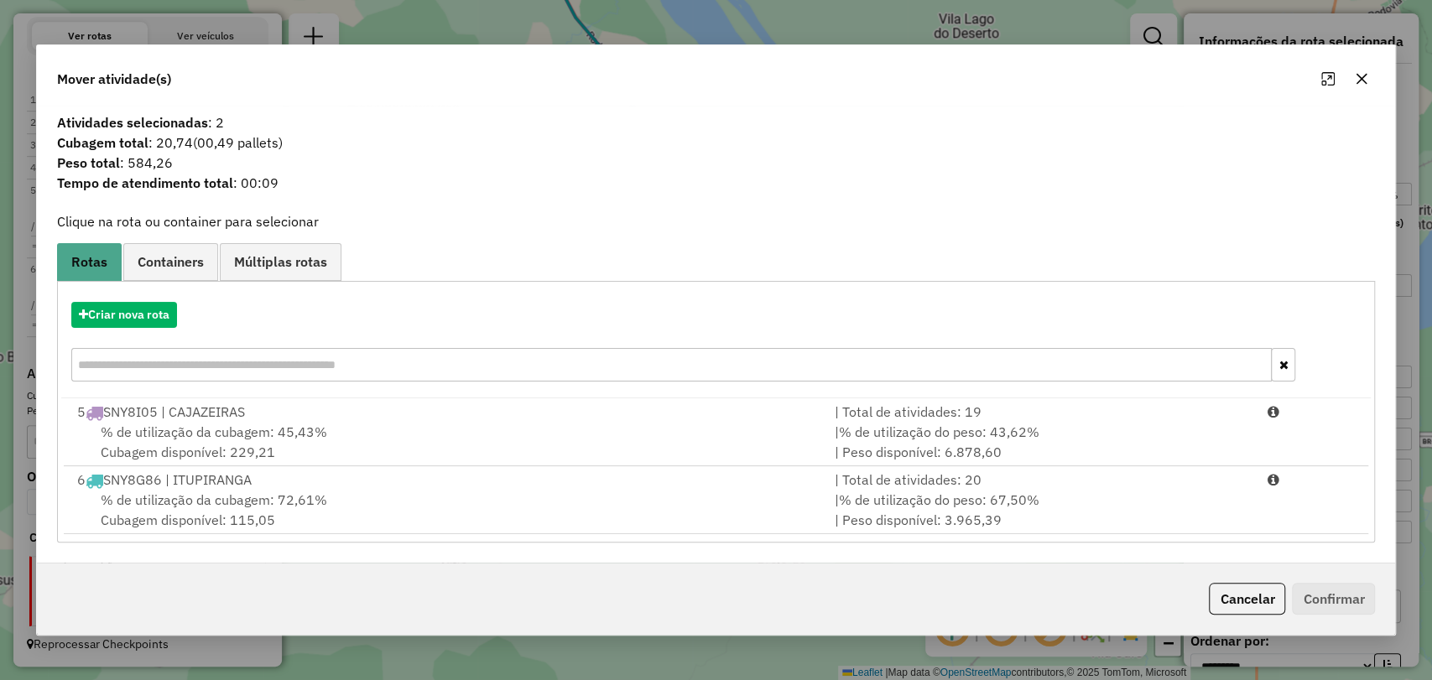
click at [315, 424] on span "% de utilização da cubagem: 45,43%" at bounding box center [214, 432] width 226 height 17
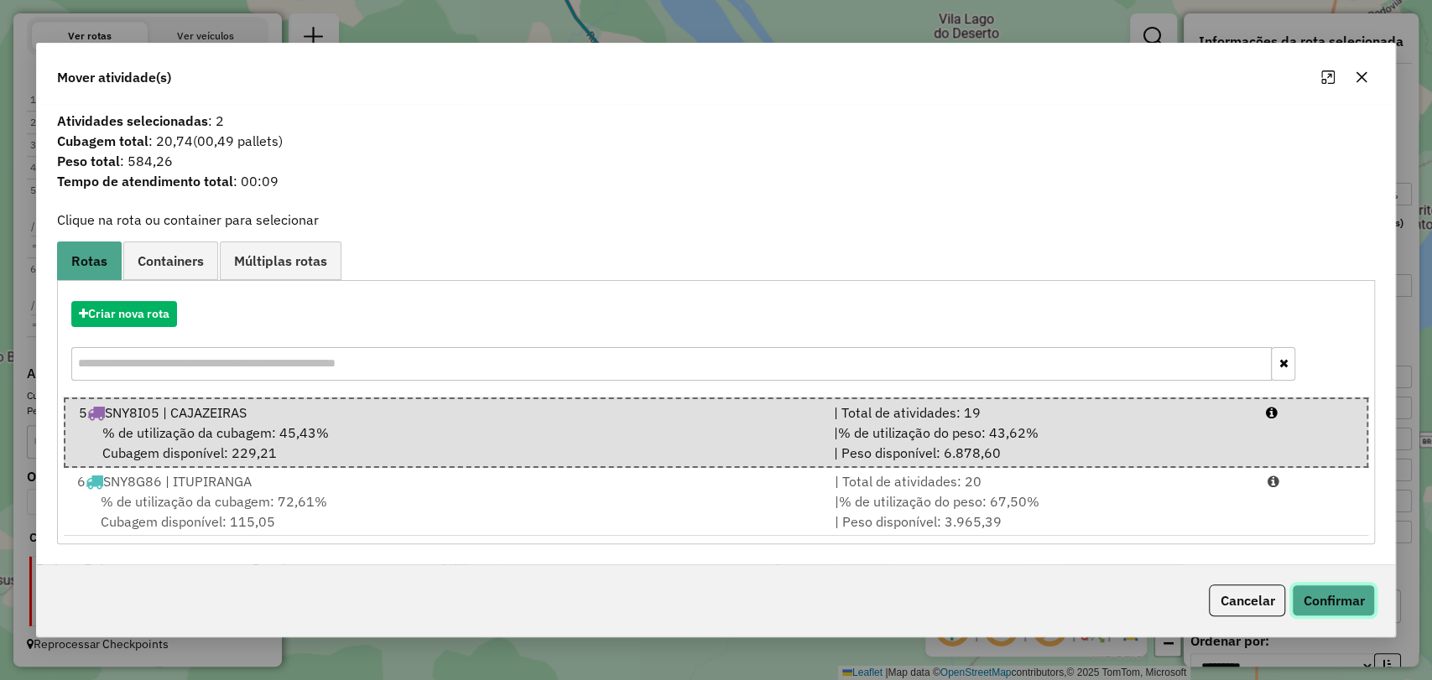
click at [1351, 588] on button "Confirmar" at bounding box center [1333, 601] width 83 height 32
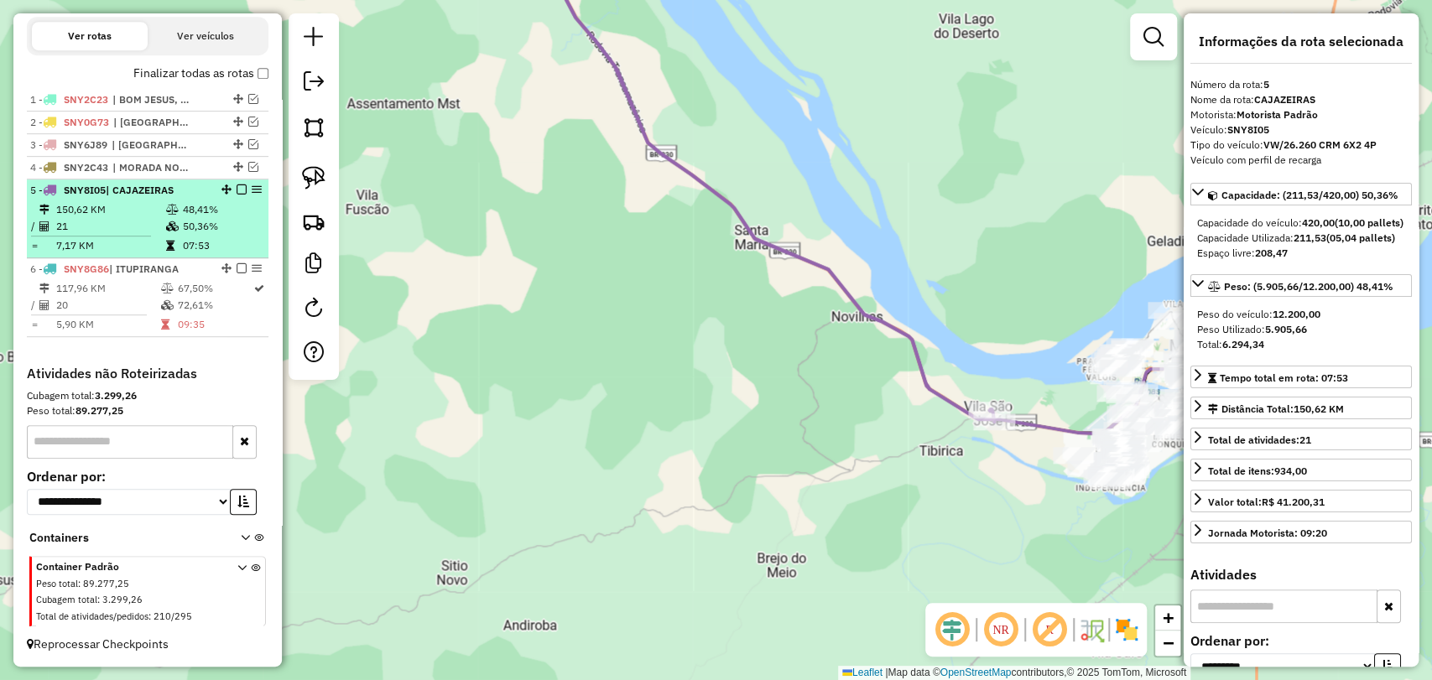
click at [160, 213] on td "150,62 KM" at bounding box center [110, 209] width 110 height 17
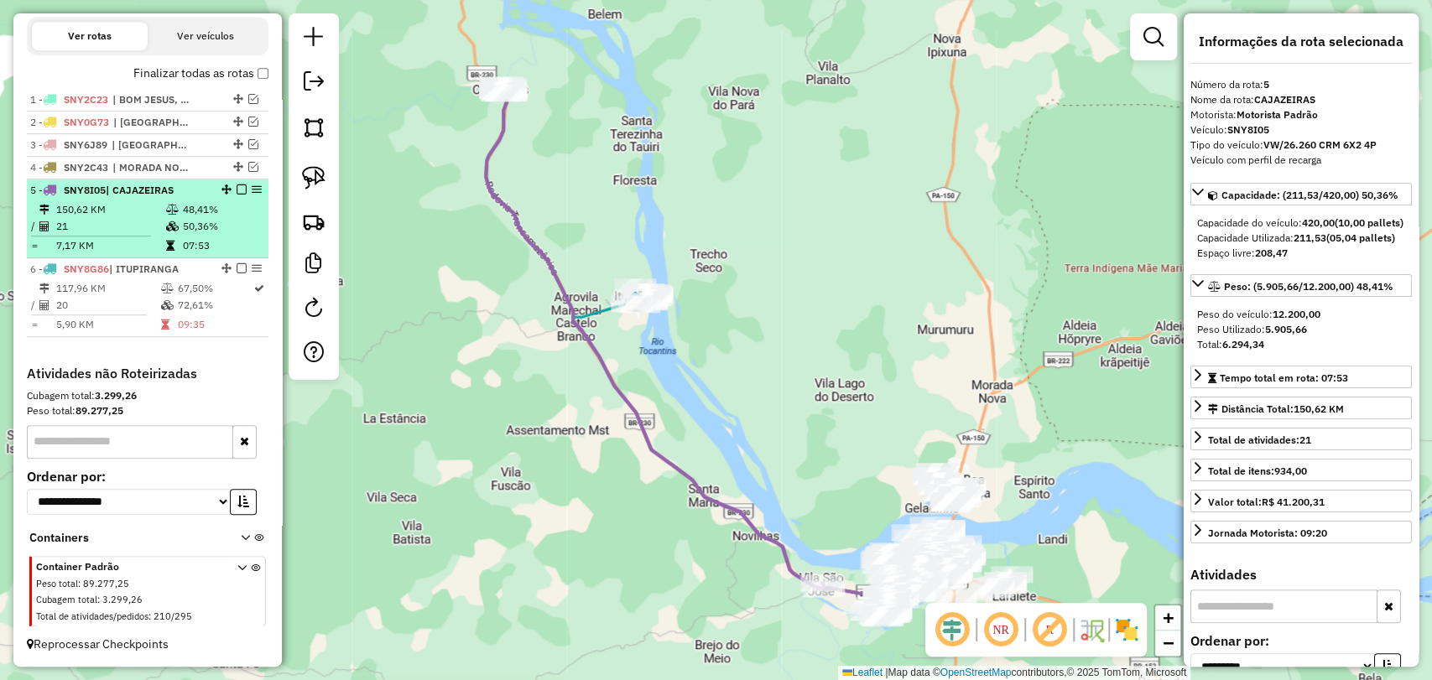
click at [237, 190] on em at bounding box center [242, 190] width 10 height 10
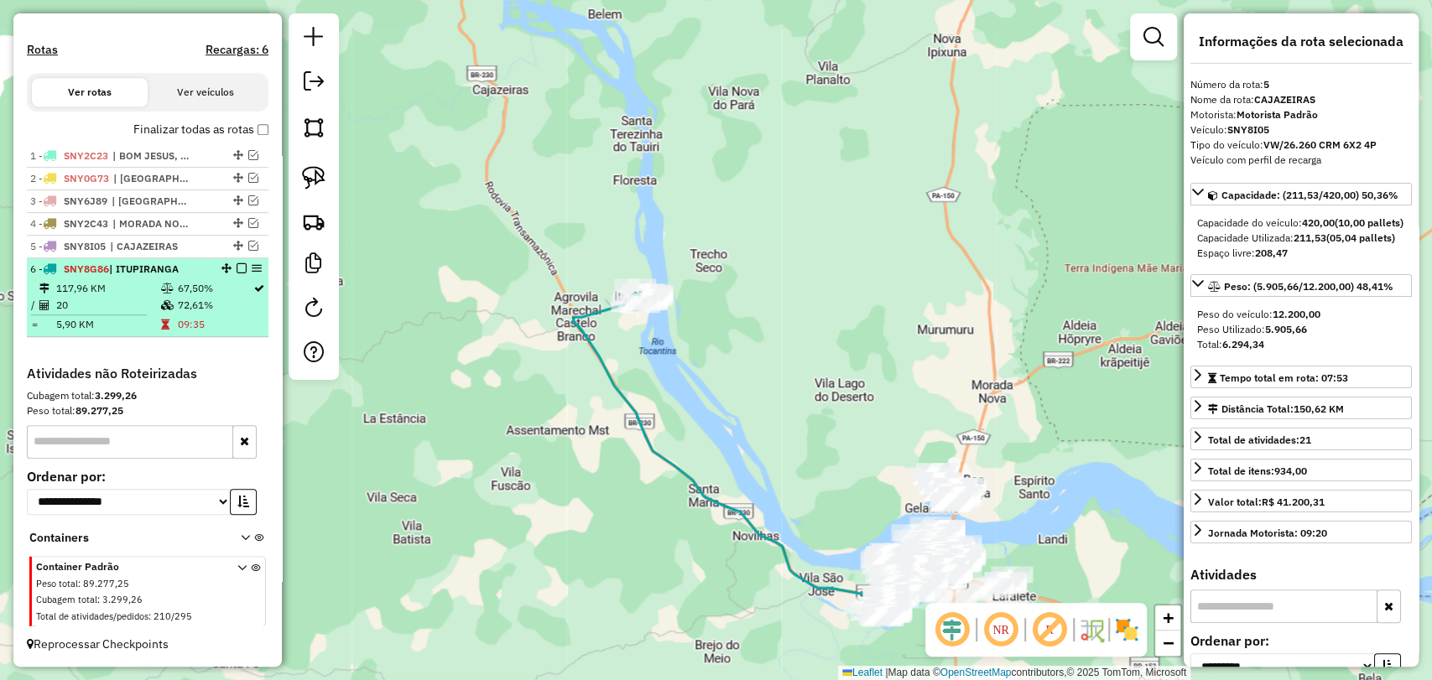
click at [202, 270] on div "6 - SNY8G86 | ITUPIRANGA" at bounding box center [147, 269] width 235 height 15
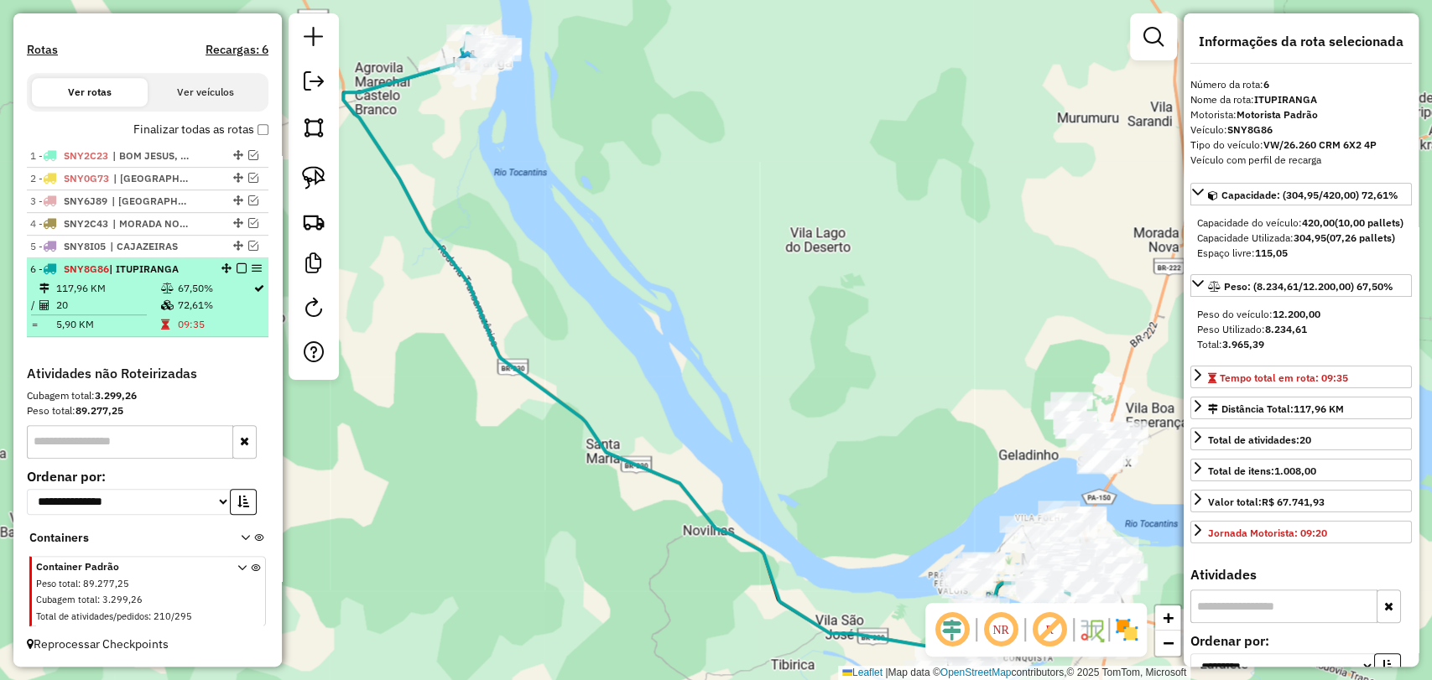
click at [237, 271] on em at bounding box center [242, 268] width 10 height 10
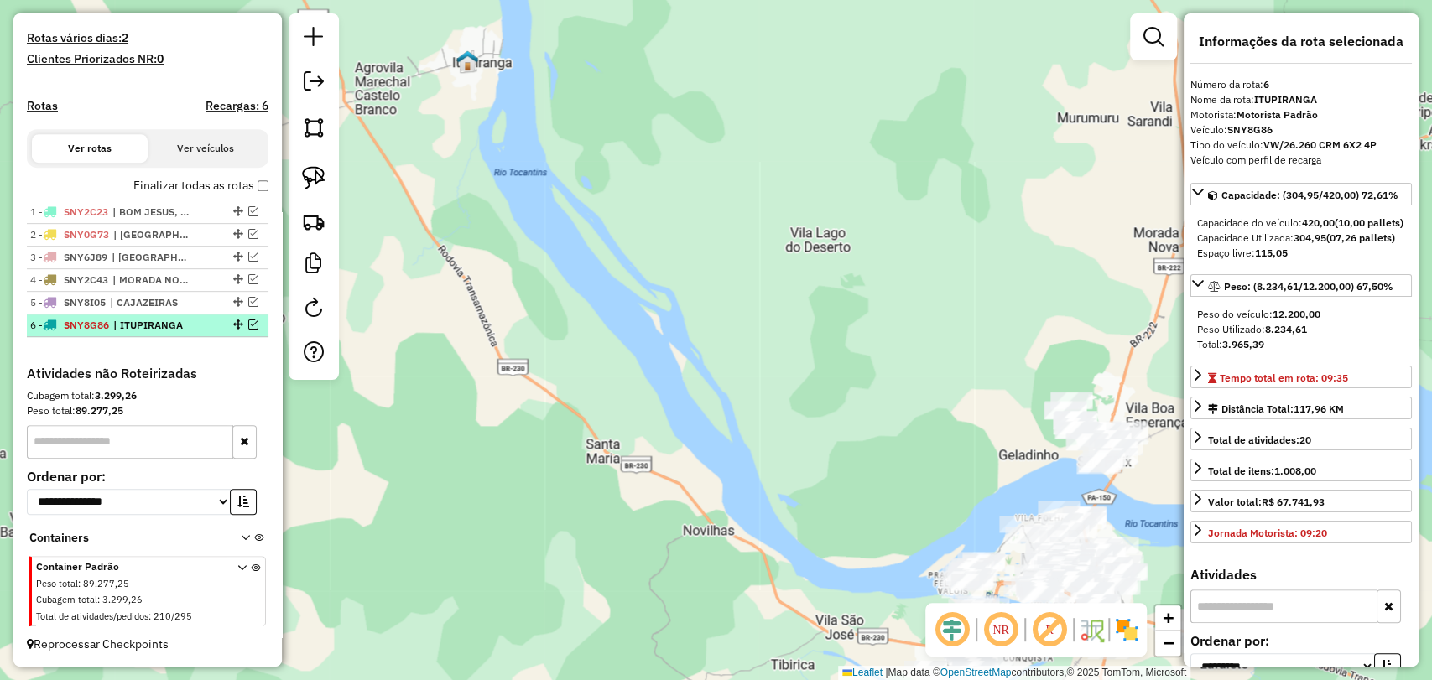
scroll to position [455, 0]
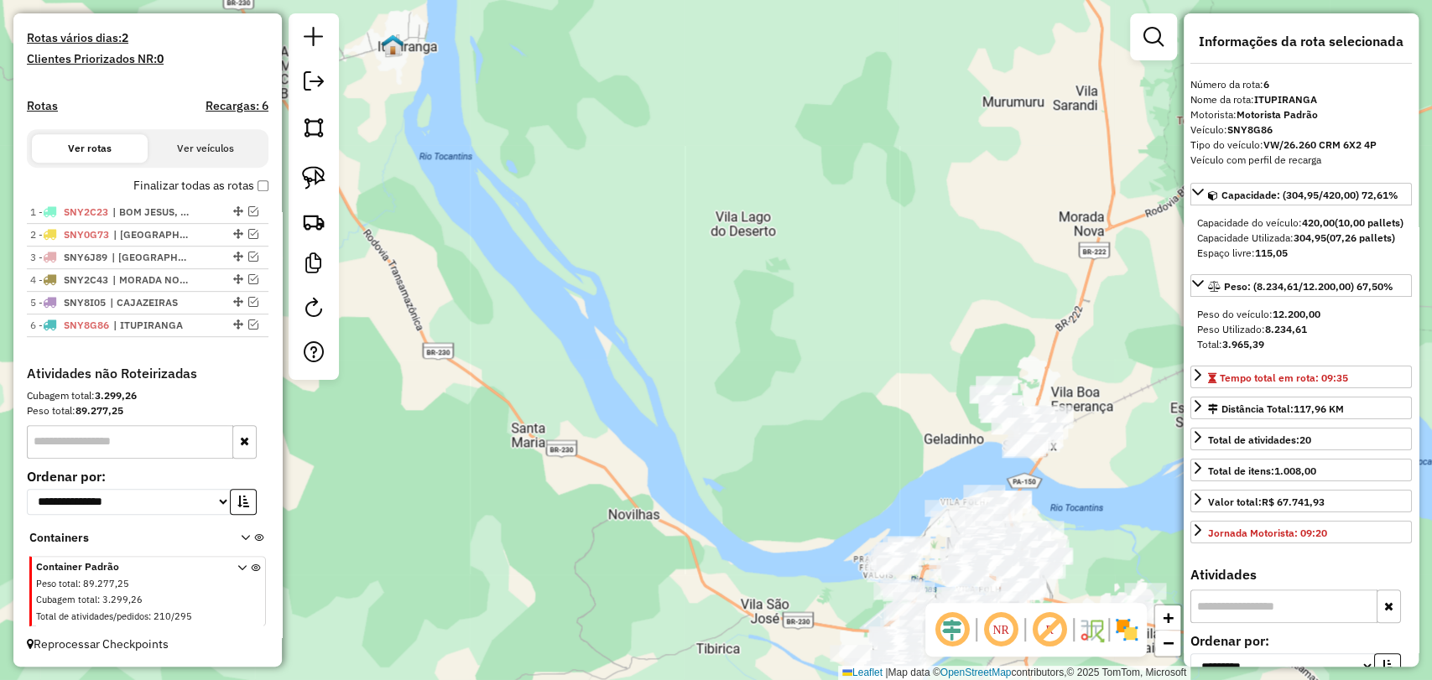
drag, startPoint x: 694, startPoint y: 407, endPoint x: 268, endPoint y: 223, distance: 463.3
click at [278, 227] on hb-router-mapa "Informações da Sessão 979199 - 14/08/2025 Criação: 13/08/2025 18:13 Depósito: G…" at bounding box center [716, 340] width 1432 height 680
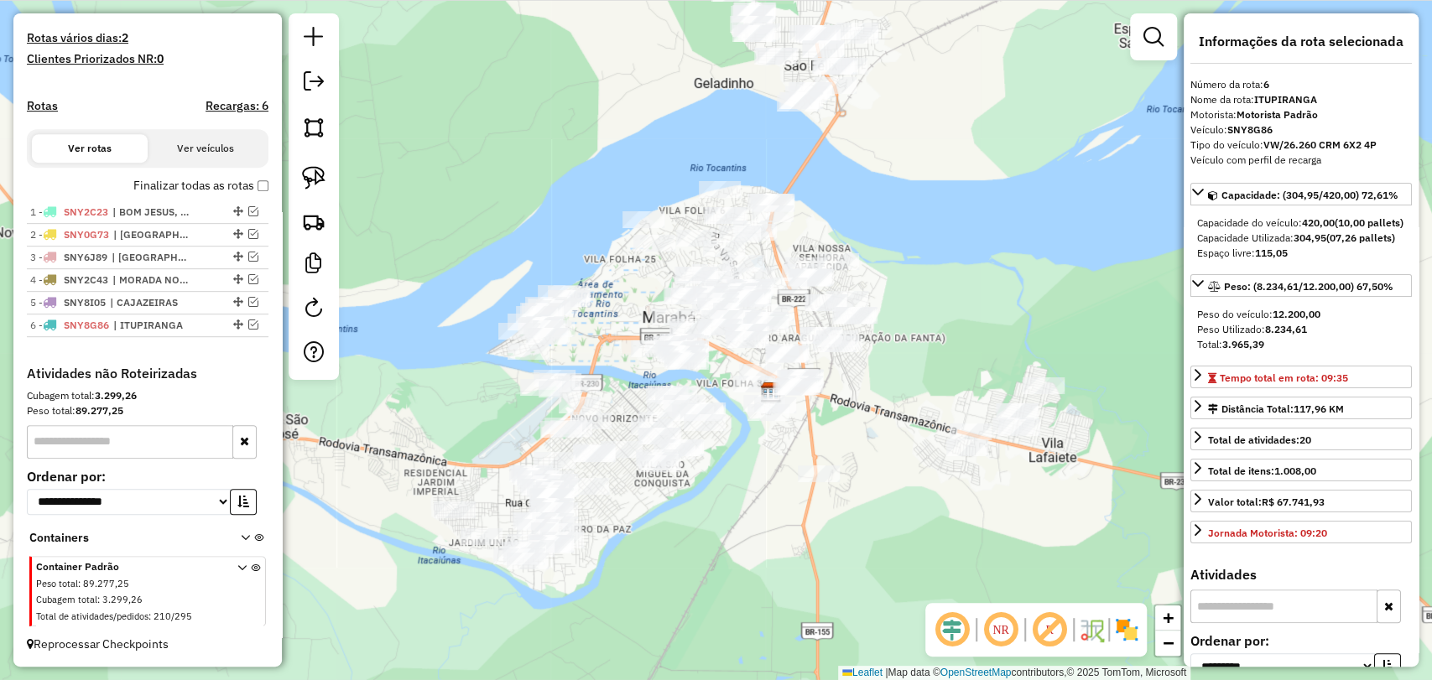
drag, startPoint x: 556, startPoint y: 403, endPoint x: 634, endPoint y: 320, distance: 114.6
click at [634, 320] on div "Janela de atendimento Grade de atendimento Capacidade Transportadoras Veículos …" at bounding box center [716, 340] width 1432 height 680
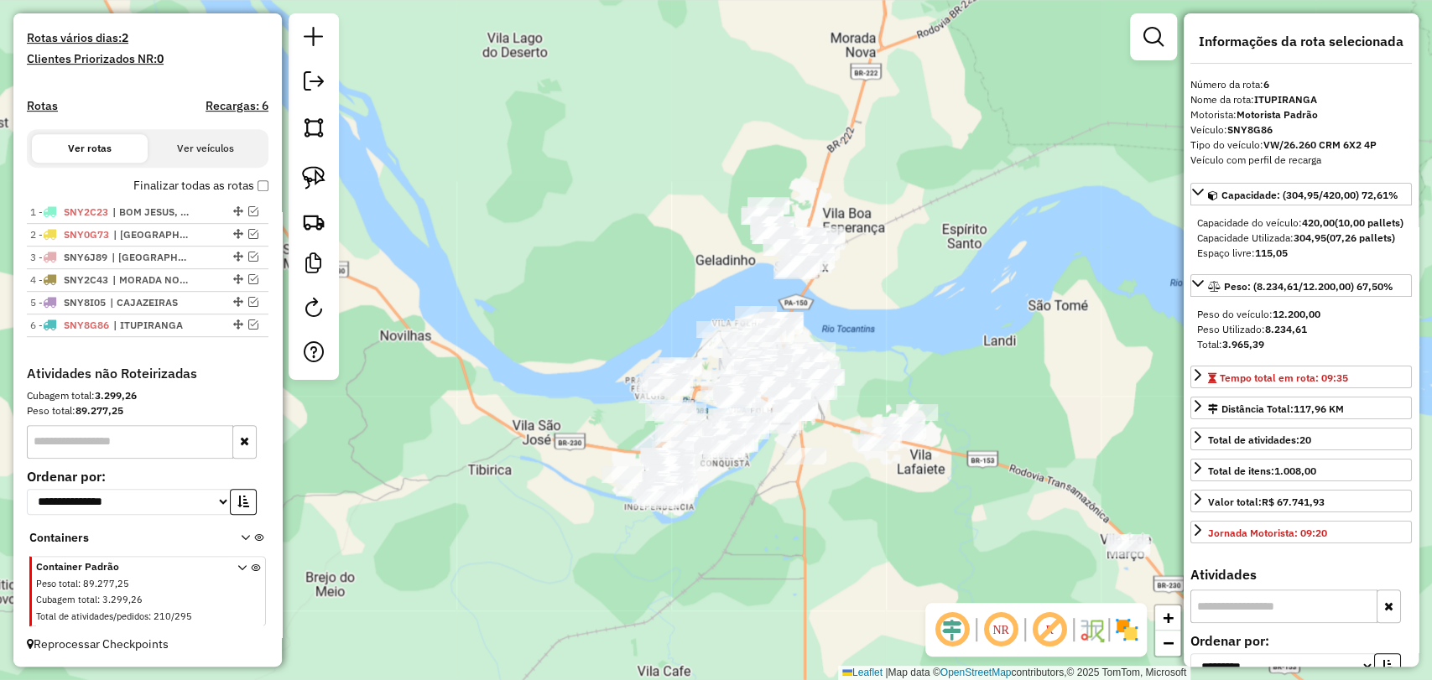
drag, startPoint x: 940, startPoint y: 518, endPoint x: 736, endPoint y: 403, distance: 234.0
click at [739, 406] on div "Janela de atendimento Grade de atendimento Capacidade Transportadoras Veículos …" at bounding box center [716, 340] width 1432 height 680
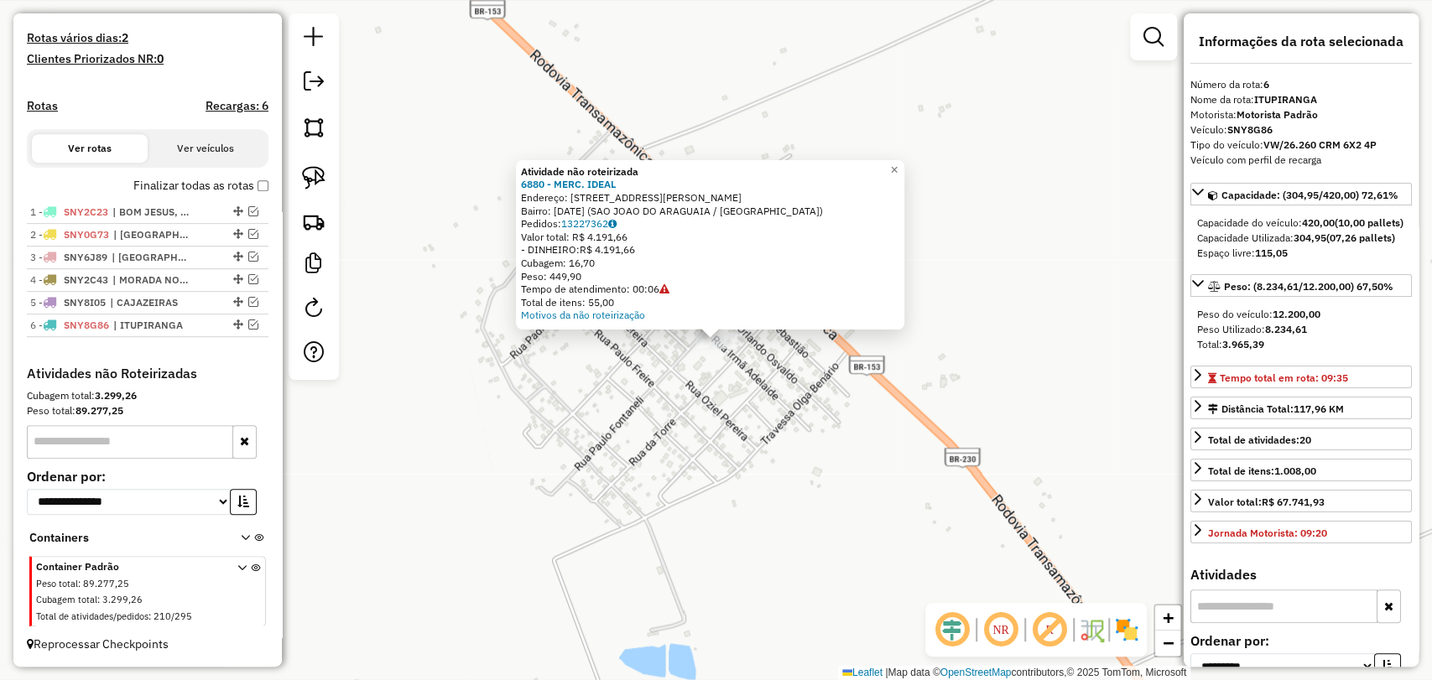
click at [723, 430] on div "Atividade não roteirizada 6880 - MERC. IDEAL Endereço: RUA IRMA ADELAIDE 15 Bai…" at bounding box center [716, 340] width 1432 height 680
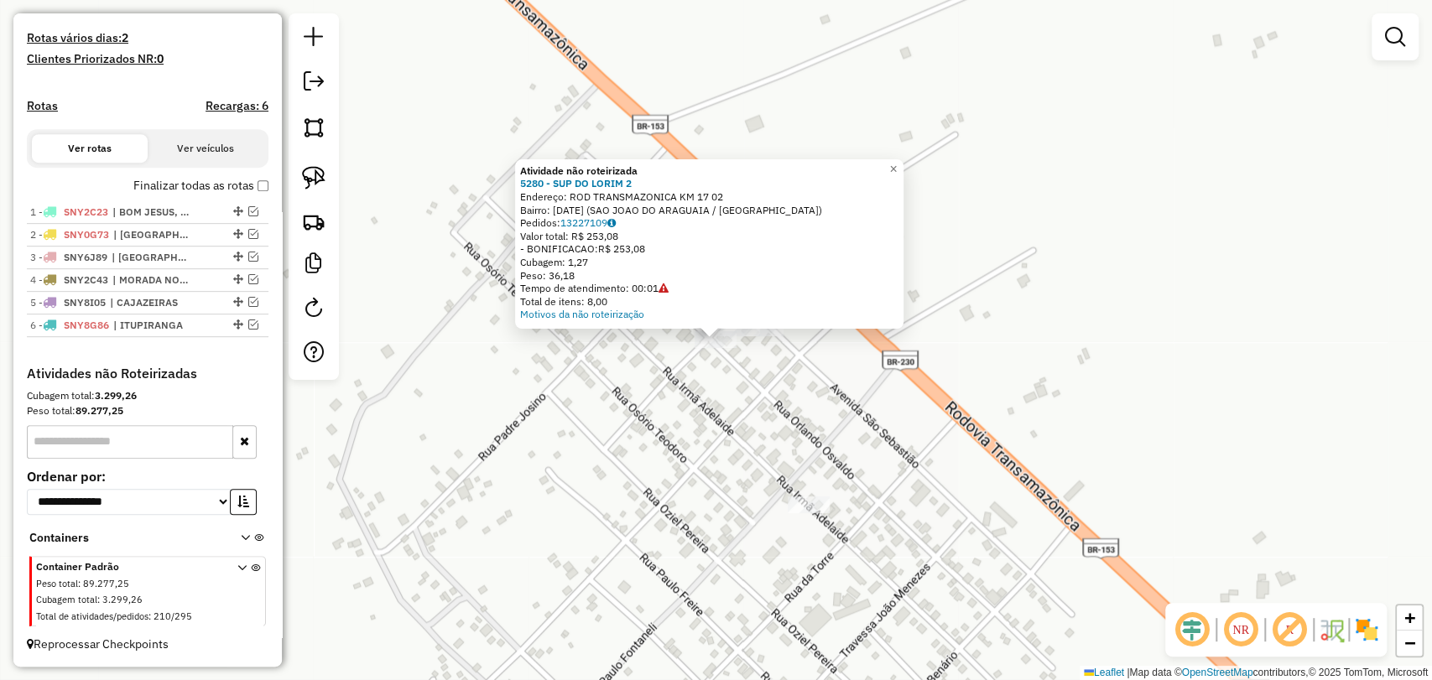
click at [757, 328] on div "Atividade não roteirizada 5280 - SUP DO LORIM 2 Endereço: ROD TRANSMAZONICA KM …" at bounding box center [709, 243] width 388 height 169
click at [769, 328] on div "Atividade não roteirizada 5280 - SUP DO LORIM 2 Endereço: ROD TRANSMAZONICA KM …" at bounding box center [709, 243] width 388 height 169
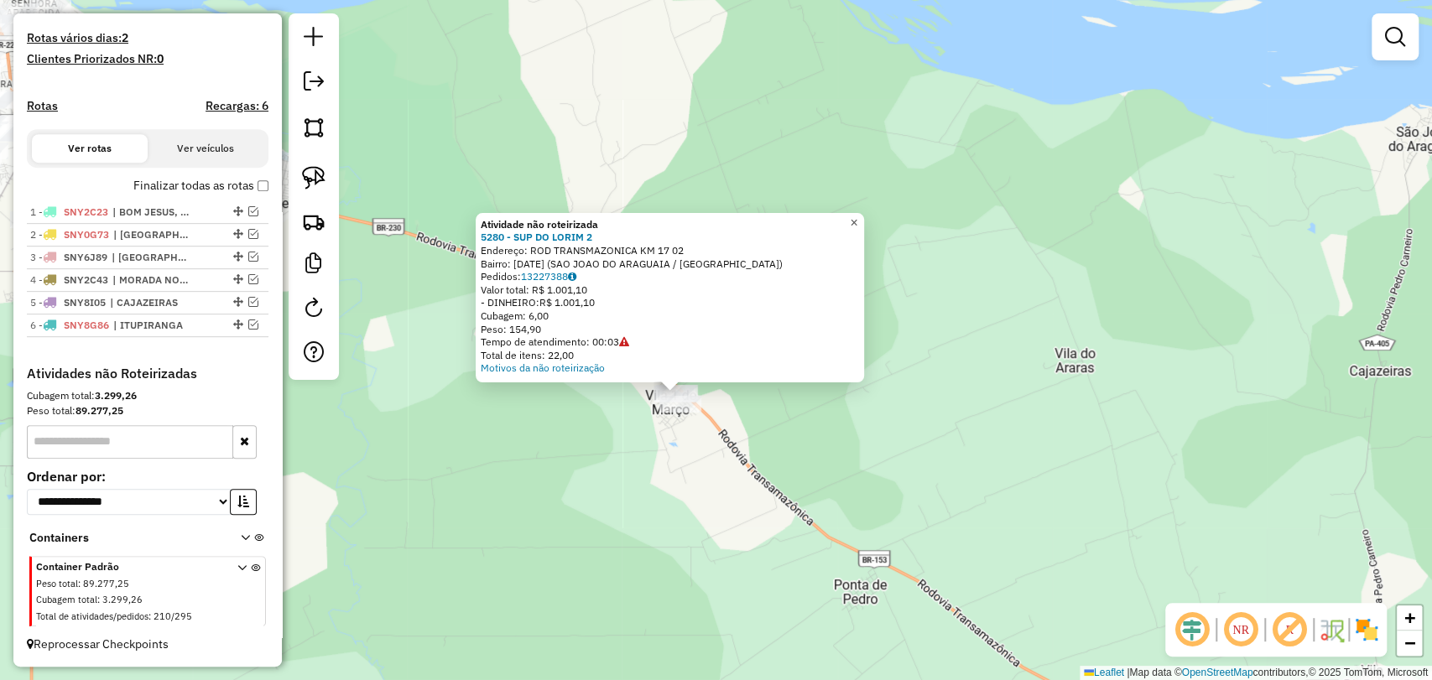
click at [861, 216] on link "×" at bounding box center [854, 223] width 20 height 20
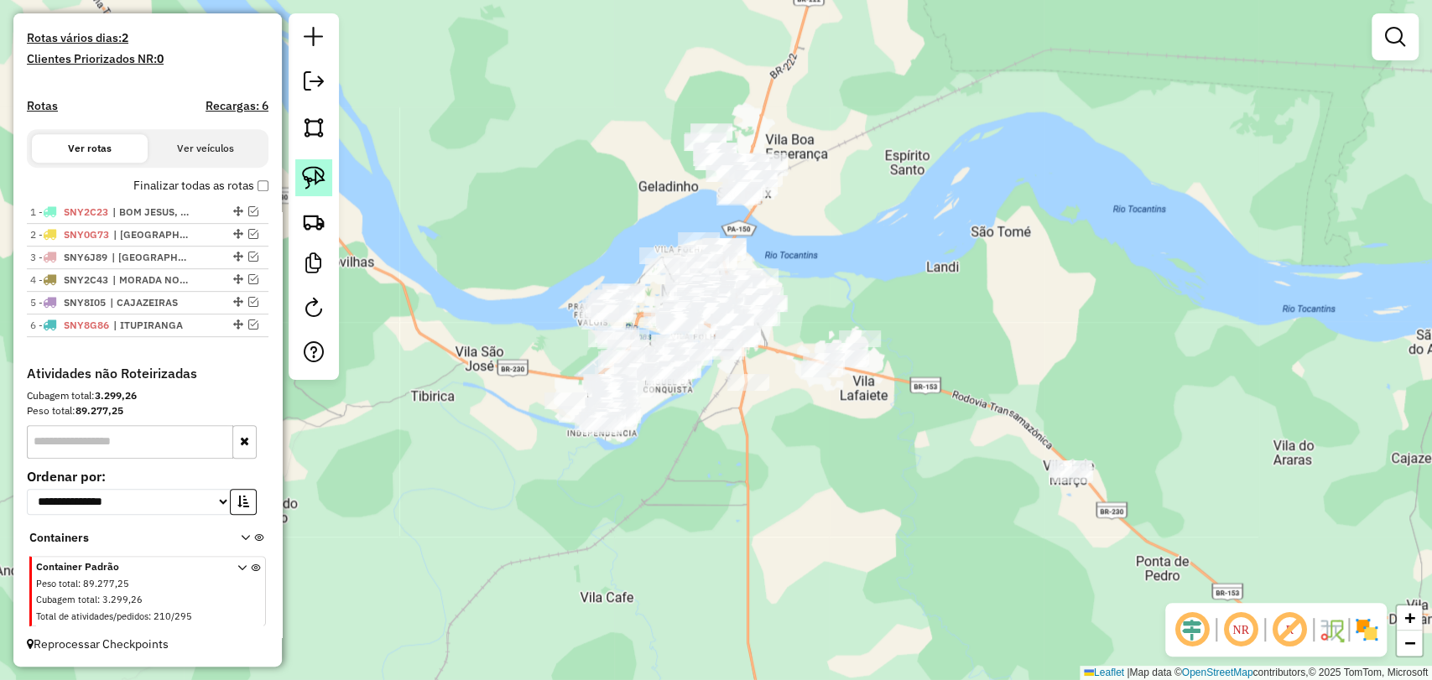
click at [315, 167] on img at bounding box center [313, 177] width 23 height 23
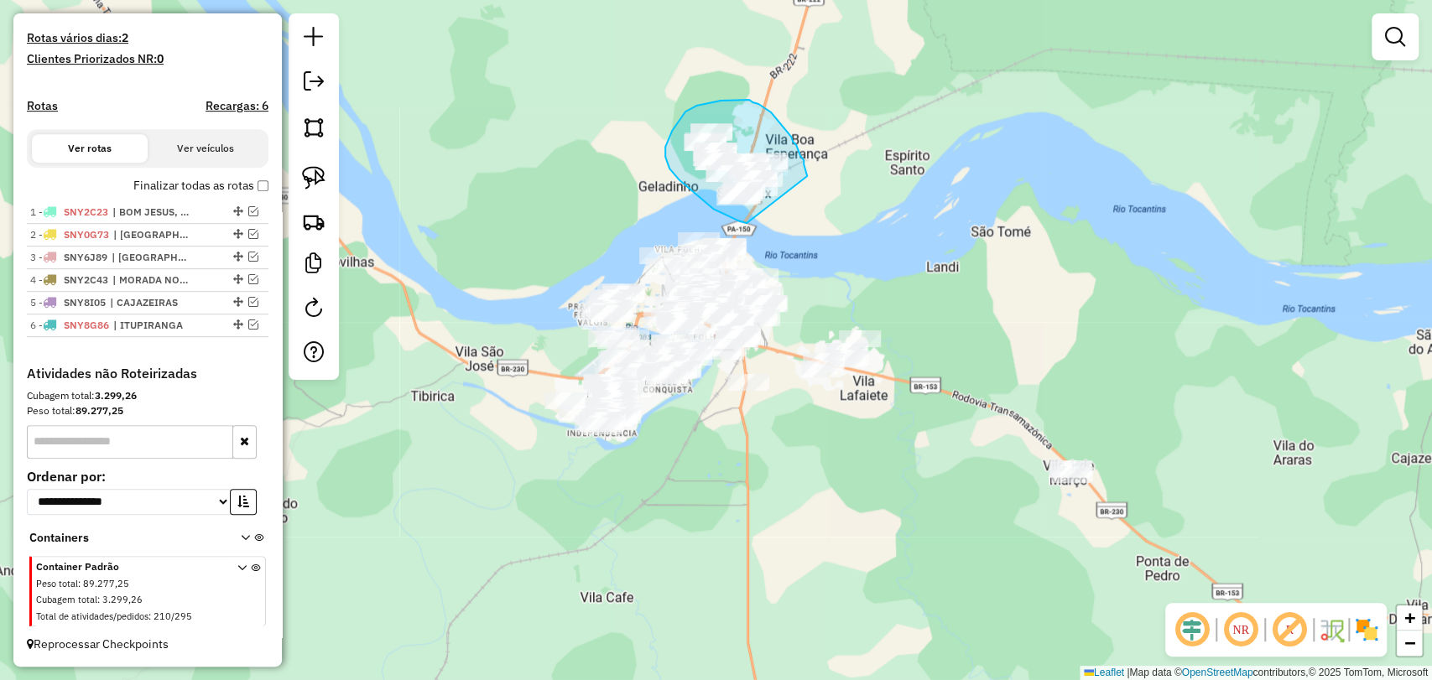
drag, startPoint x: 747, startPoint y: 223, endPoint x: 799, endPoint y: 184, distance: 65.9
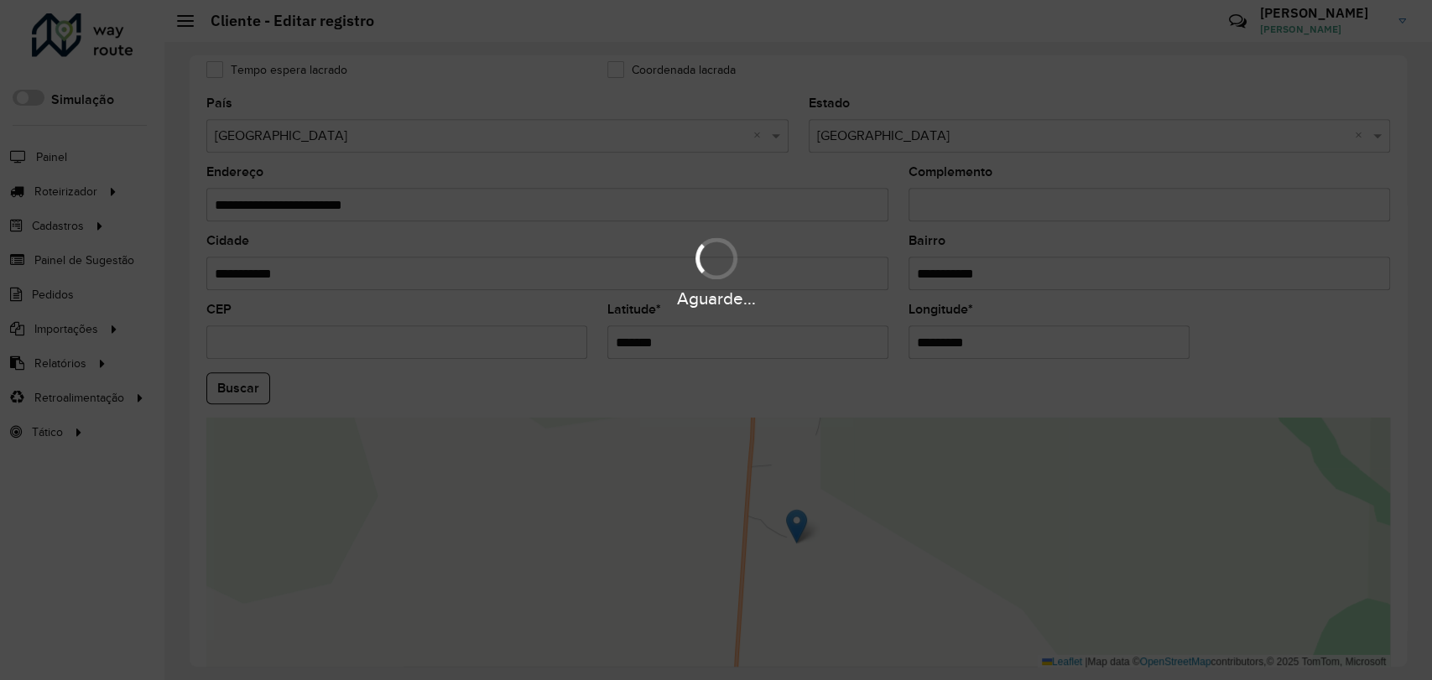
scroll to position [569, 0]
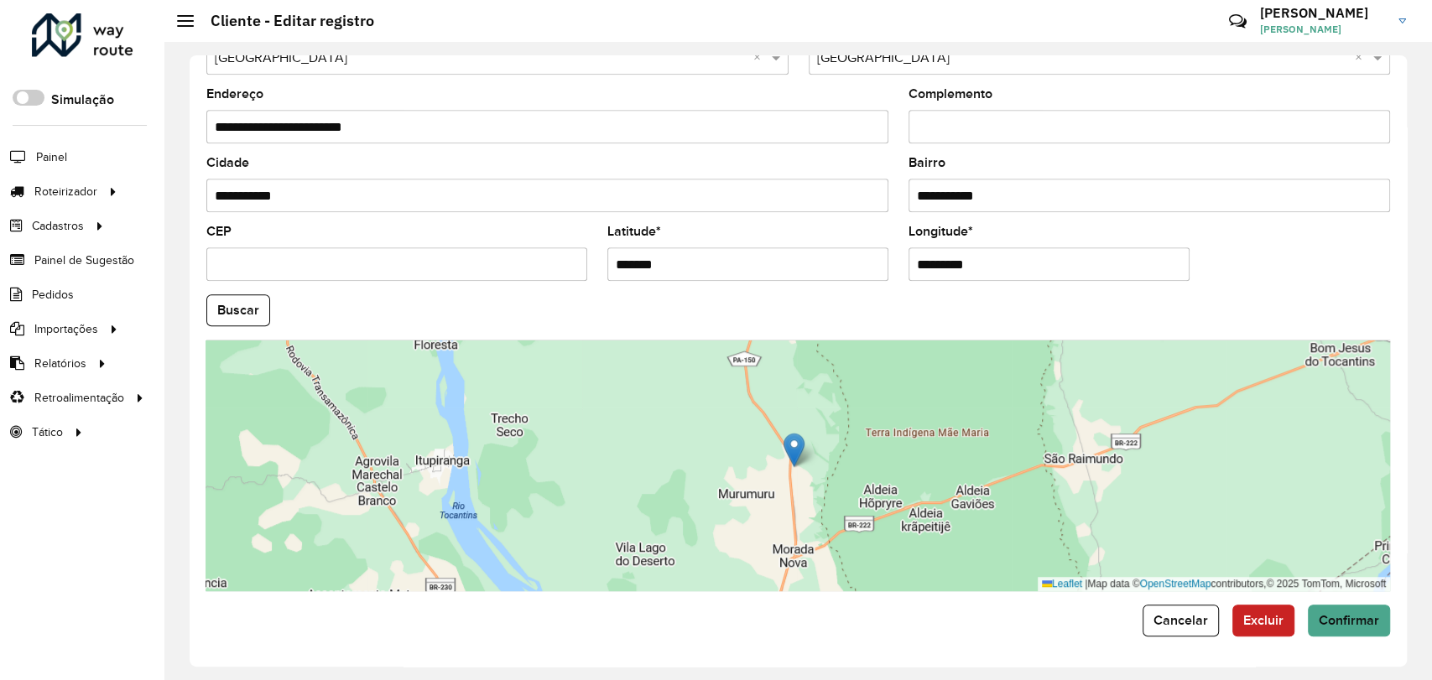
drag, startPoint x: 852, startPoint y: 479, endPoint x: 886, endPoint y: 359, distance: 124.6
click at [885, 362] on div "Leaflet | Map data © OpenStreetMap contributors,© 2025 TomTom, Microsoft" at bounding box center [798, 466] width 1184 height 252
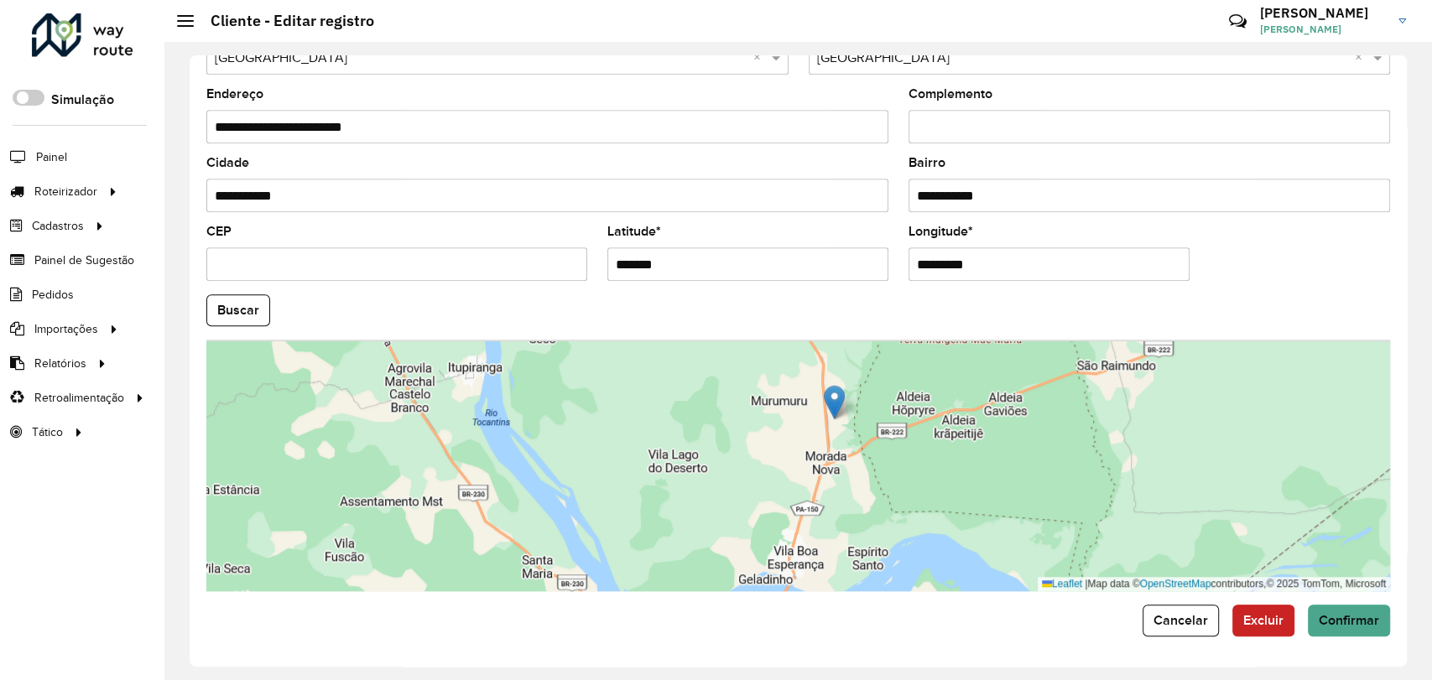
drag, startPoint x: 827, startPoint y: 357, endPoint x: 835, endPoint y: 403, distance: 45.9
click at [835, 403] on img at bounding box center [834, 402] width 21 height 34
type input "**********"
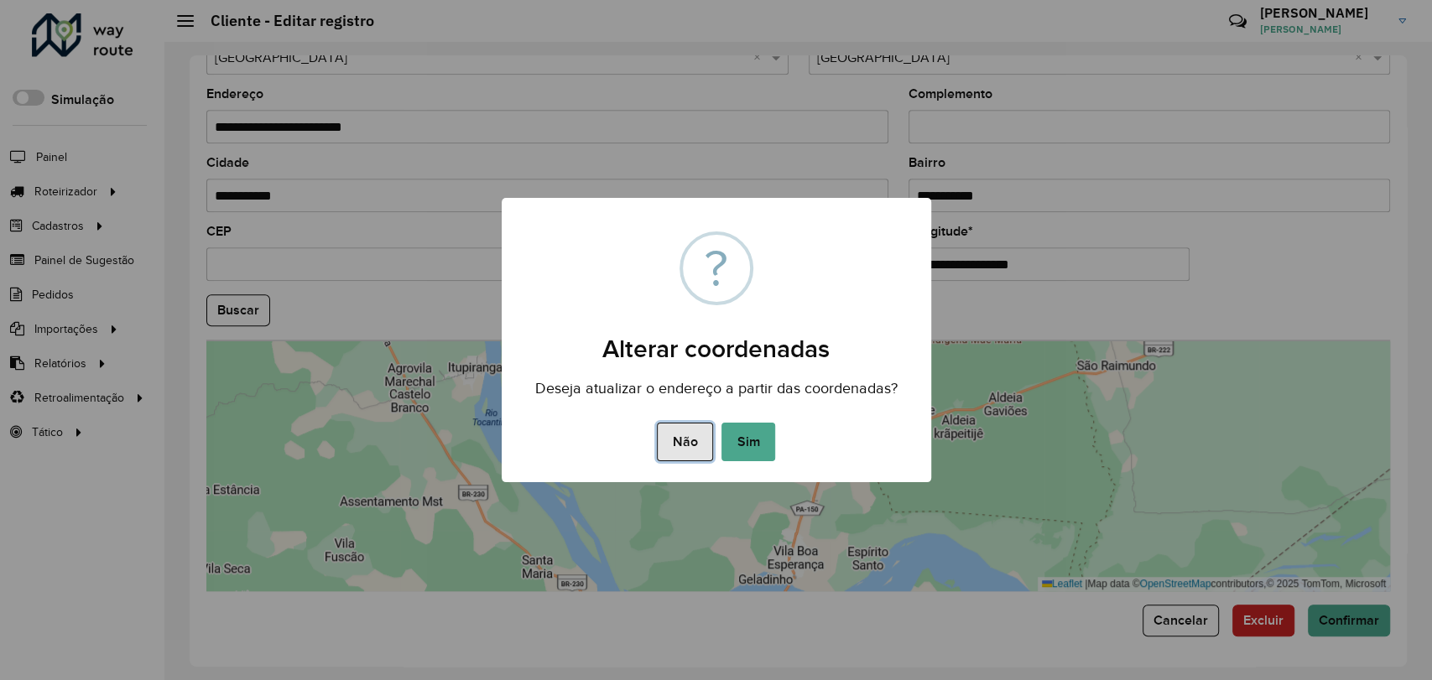
click at [678, 445] on button "Não" at bounding box center [685, 442] width 56 height 39
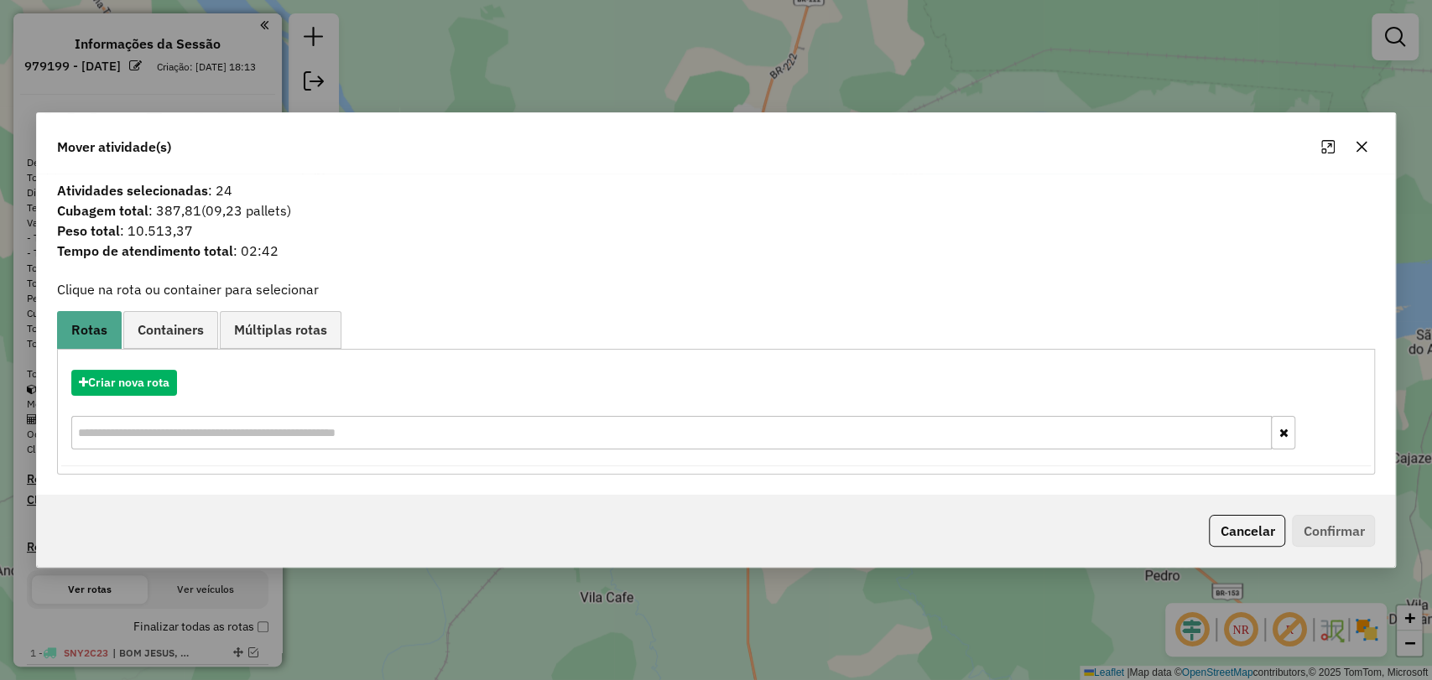
scroll to position [455, 0]
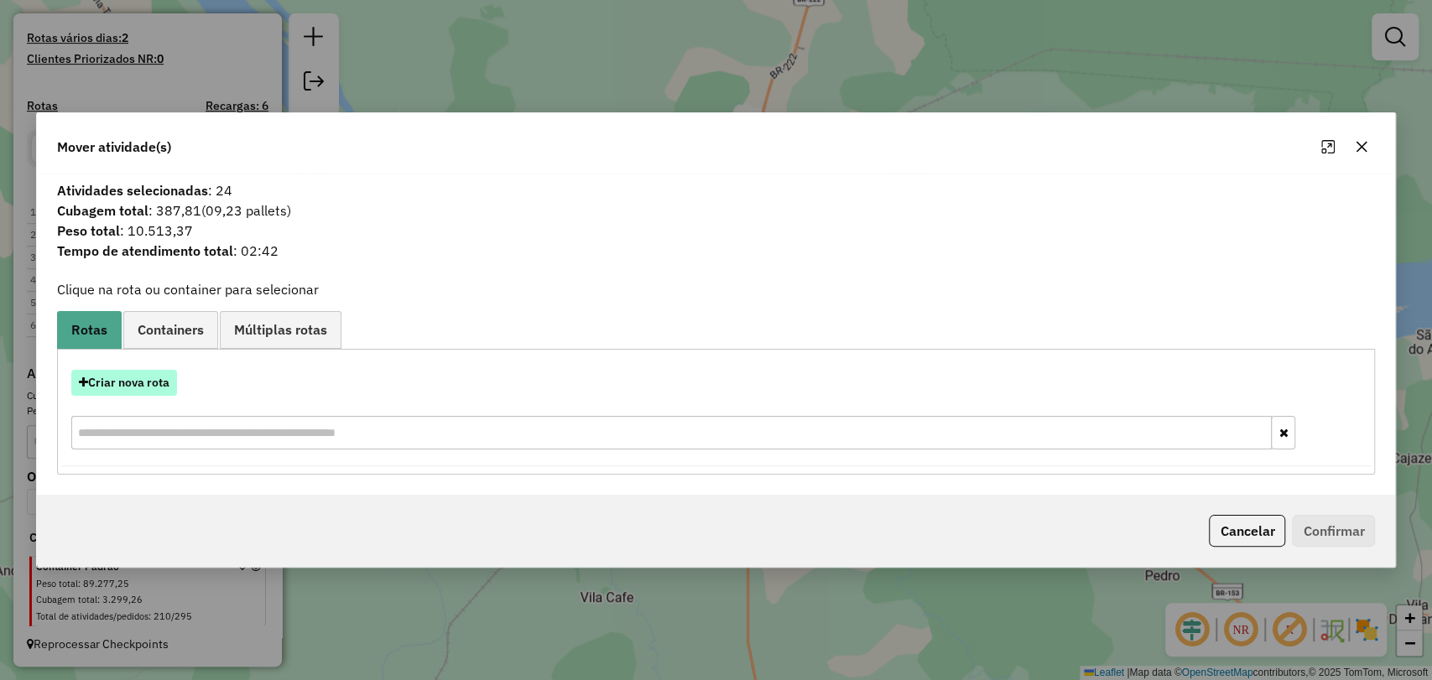
click at [141, 380] on button "Criar nova rota" at bounding box center [124, 383] width 106 height 26
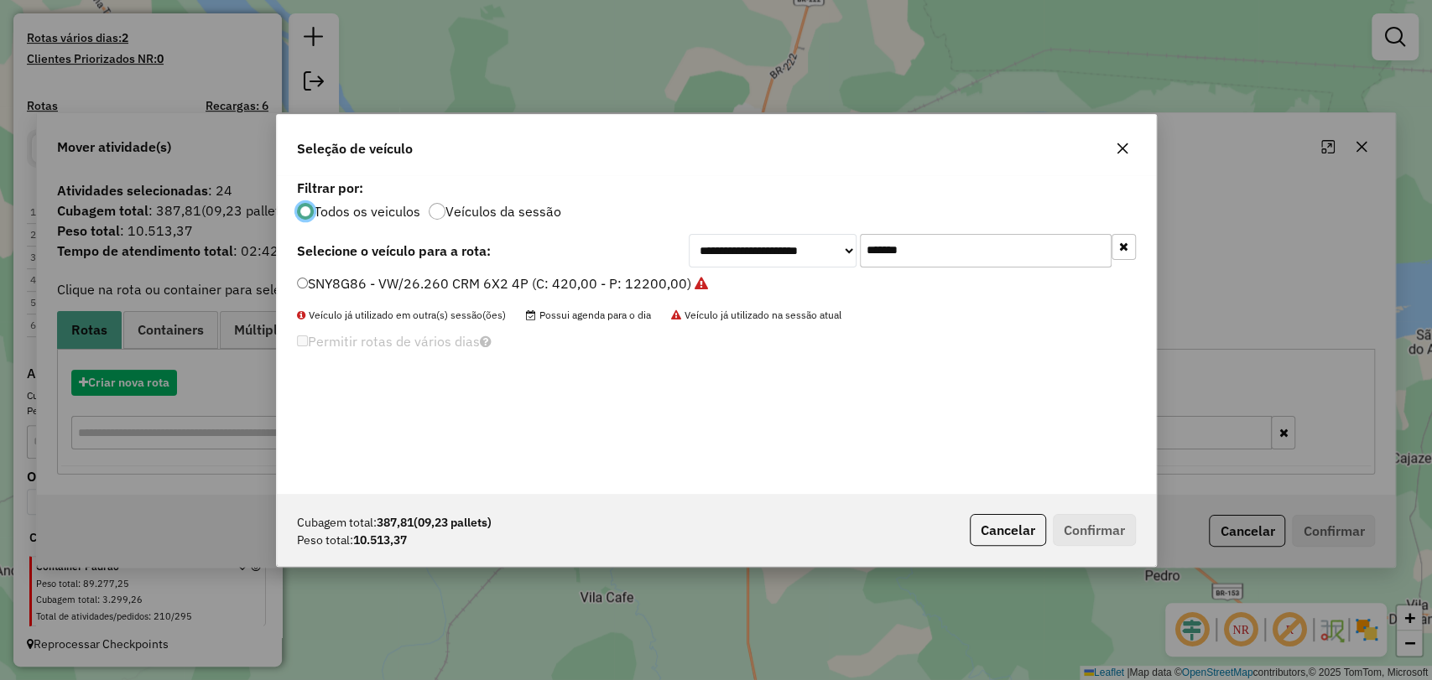
scroll to position [8, 5]
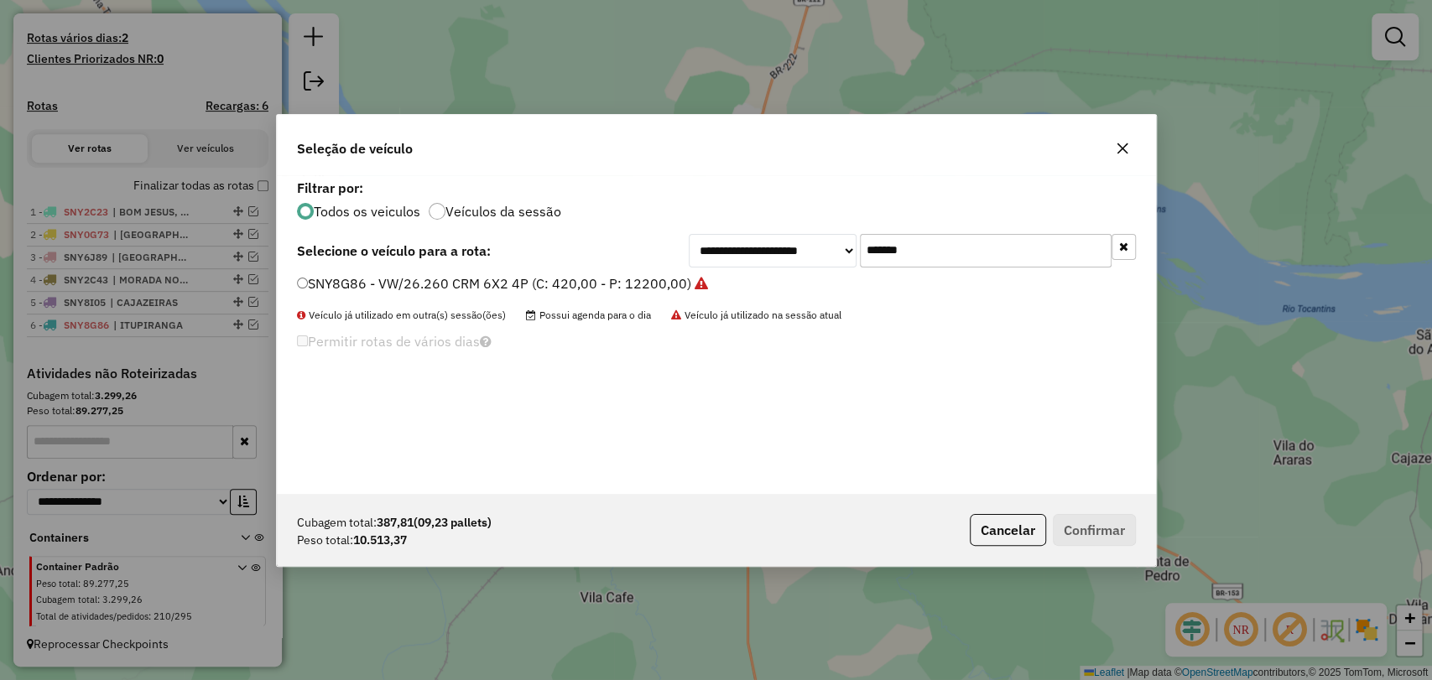
click at [890, 252] on input "*******" at bounding box center [986, 251] width 252 height 34
paste input "text"
type input "*******"
click at [611, 279] on label "SNY8G36 - VW/26.260 CRM 6X2 4P (C: 420,00 - P: 12200,00)" at bounding box center [494, 283] width 394 height 20
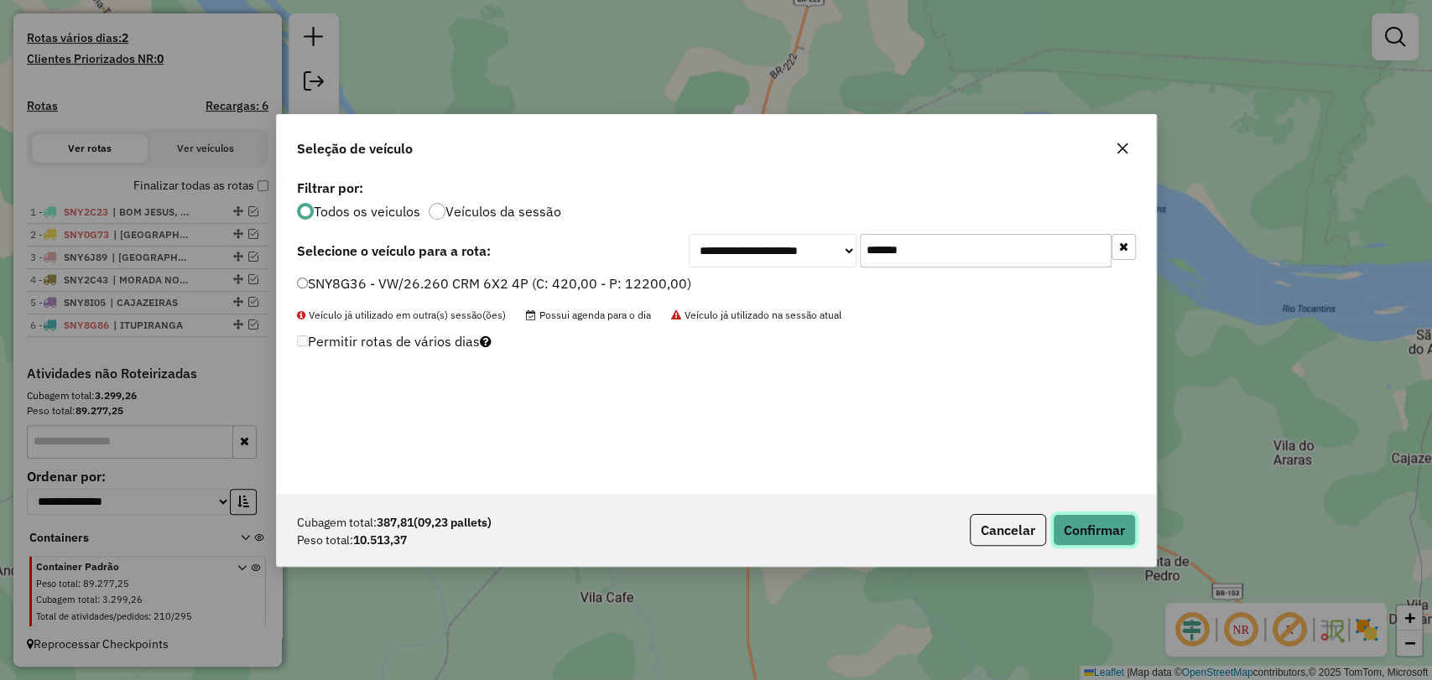
click at [1093, 535] on button "Confirmar" at bounding box center [1094, 530] width 83 height 32
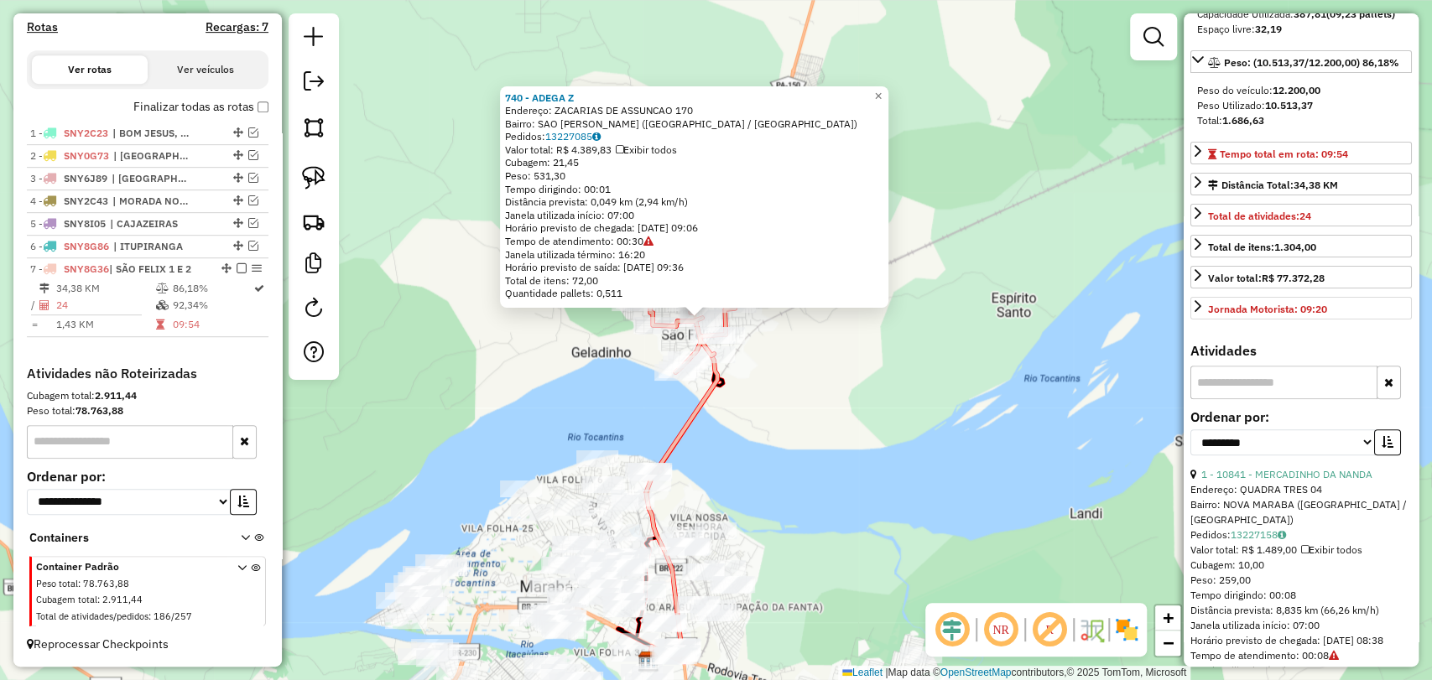
scroll to position [466, 0]
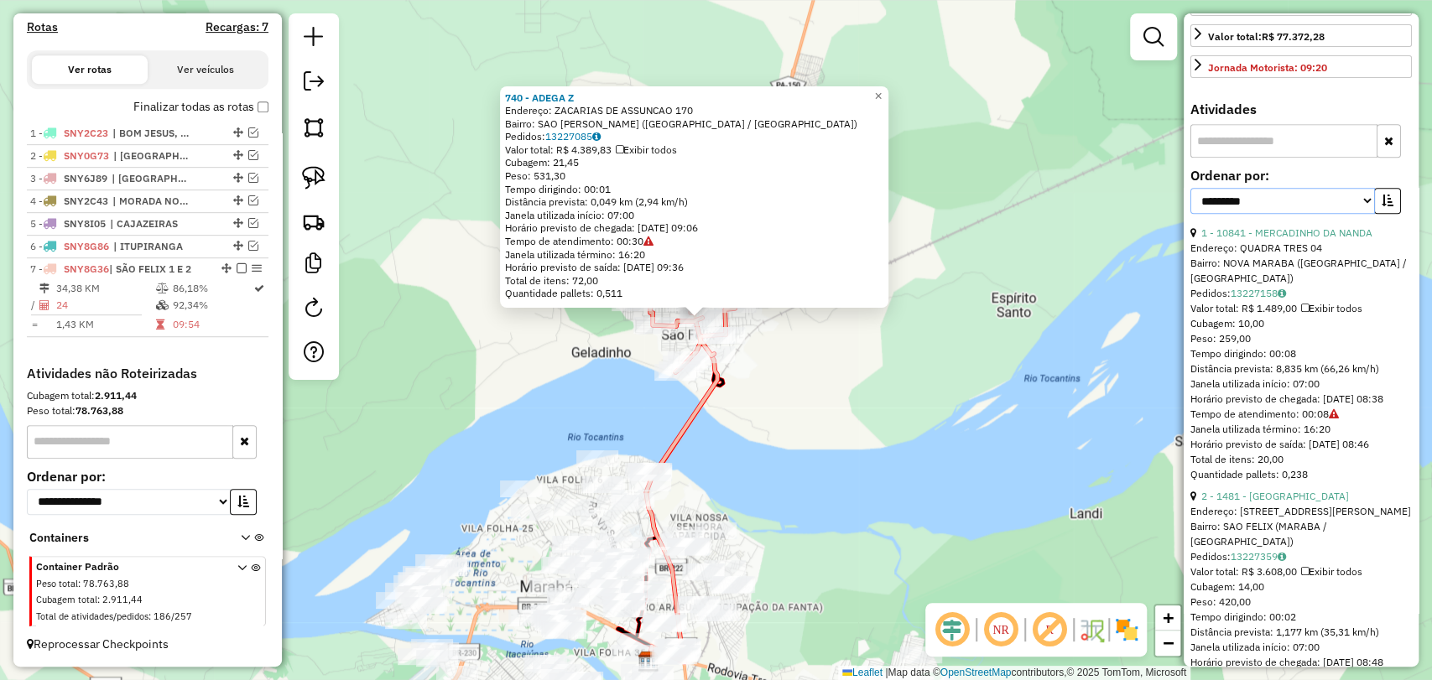
click at [1287, 214] on select "**********" at bounding box center [1282, 201] width 185 height 26
select select "**********"
click at [1190, 214] on select "**********" at bounding box center [1282, 201] width 185 height 26
click at [1368, 214] on select "**********" at bounding box center [1282, 201] width 185 height 26
click at [1375, 214] on button "button" at bounding box center [1387, 201] width 27 height 26
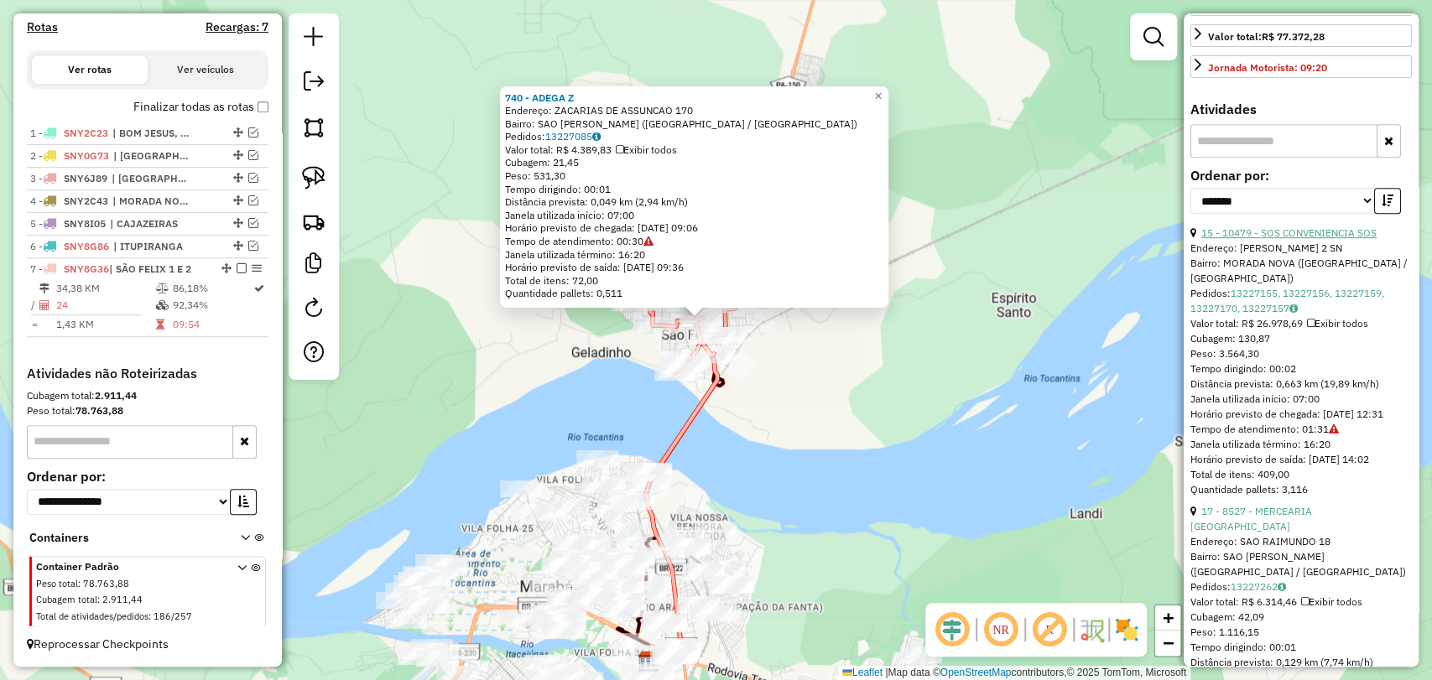
click at [1317, 239] on link "15 - 10479 - SOS CONVENIENCIA SOS" at bounding box center [1288, 232] width 175 height 13
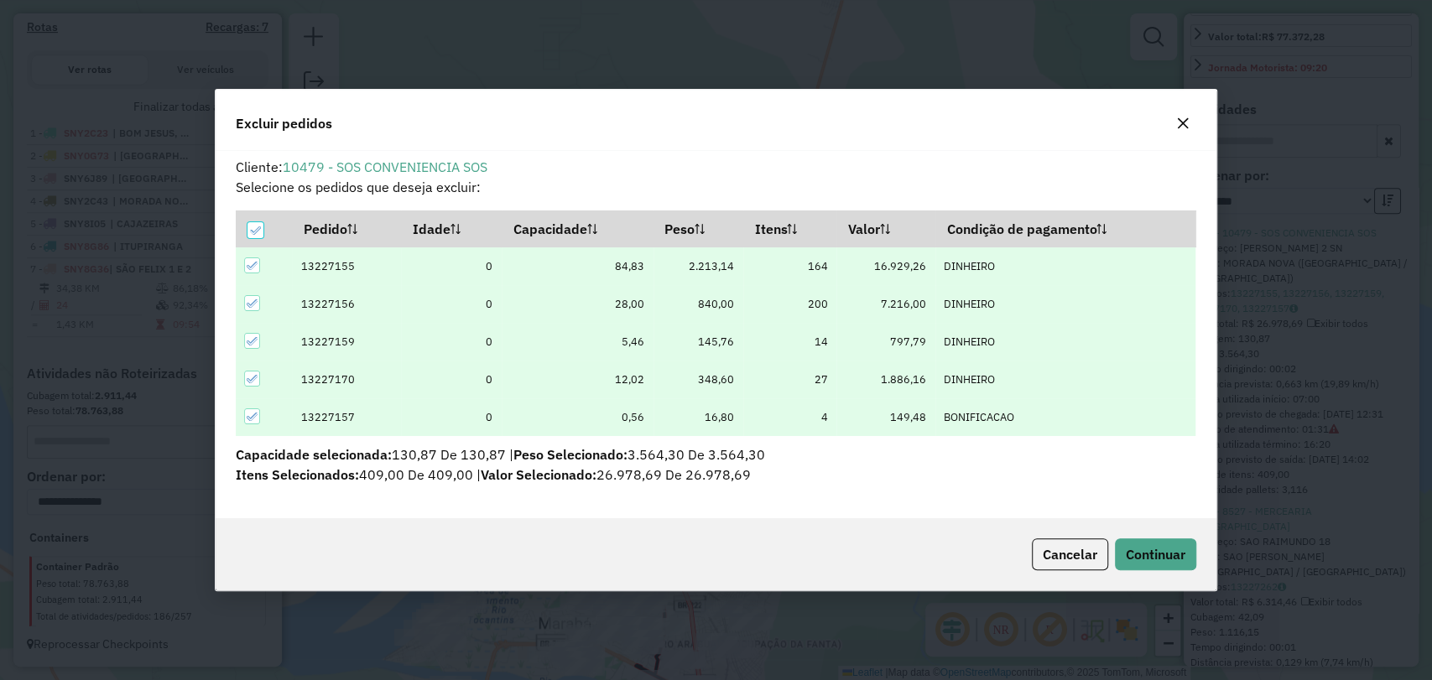
scroll to position [0, 0]
click at [1182, 554] on span "Continuar" at bounding box center [1156, 554] width 60 height 17
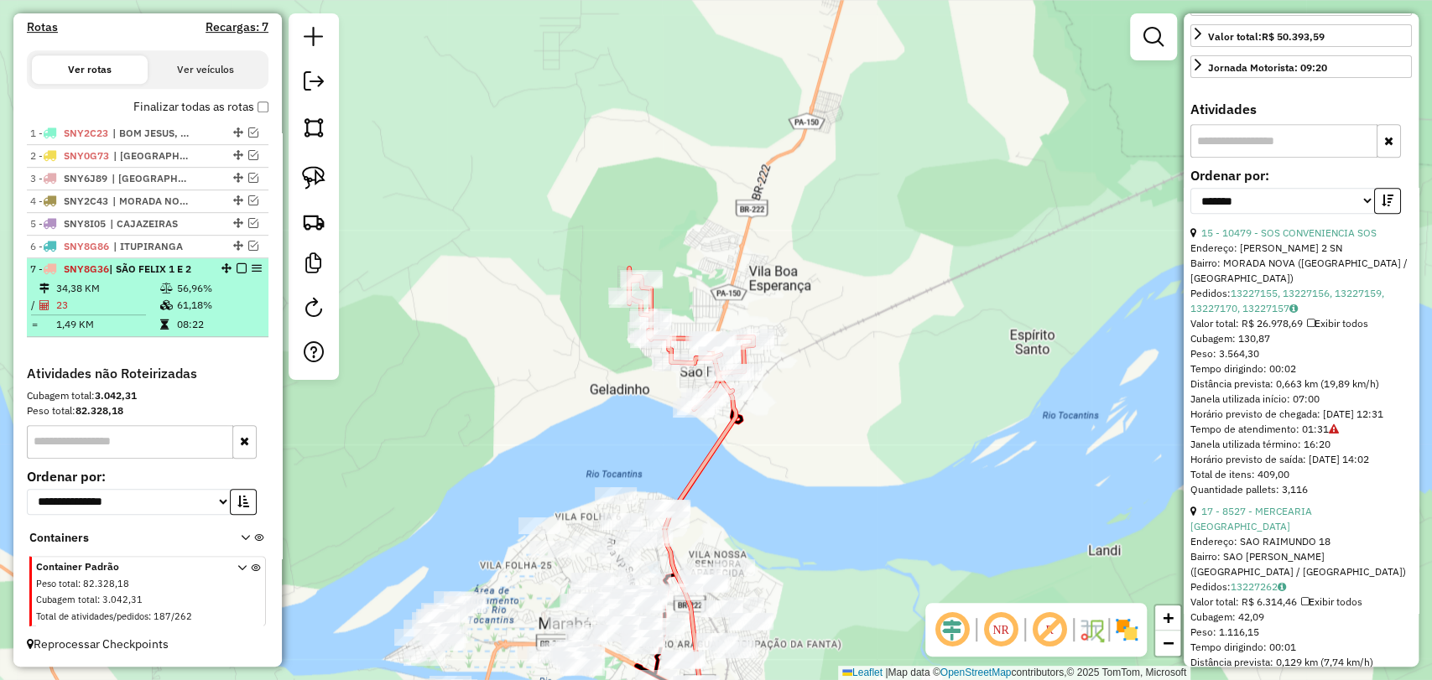
click at [176, 320] on td "08:22" at bounding box center [218, 324] width 85 height 17
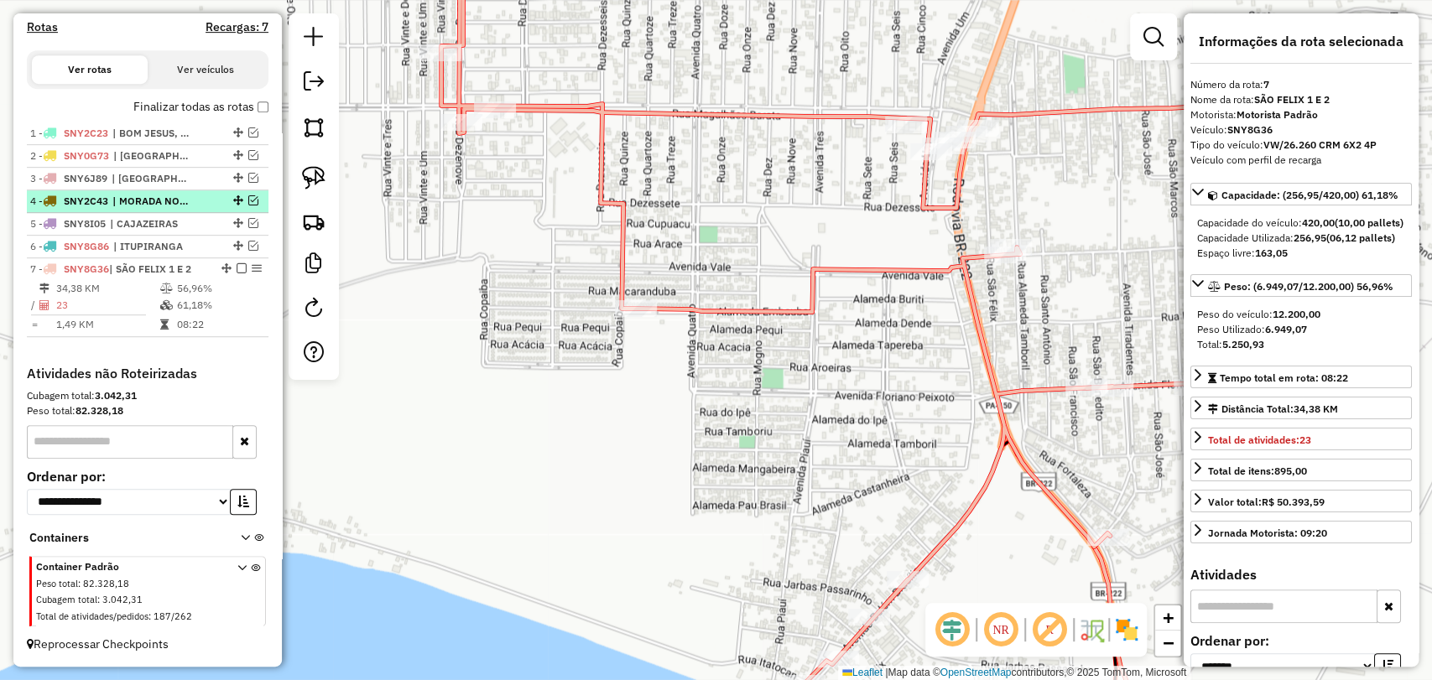
click at [249, 200] on em at bounding box center [253, 200] width 10 height 10
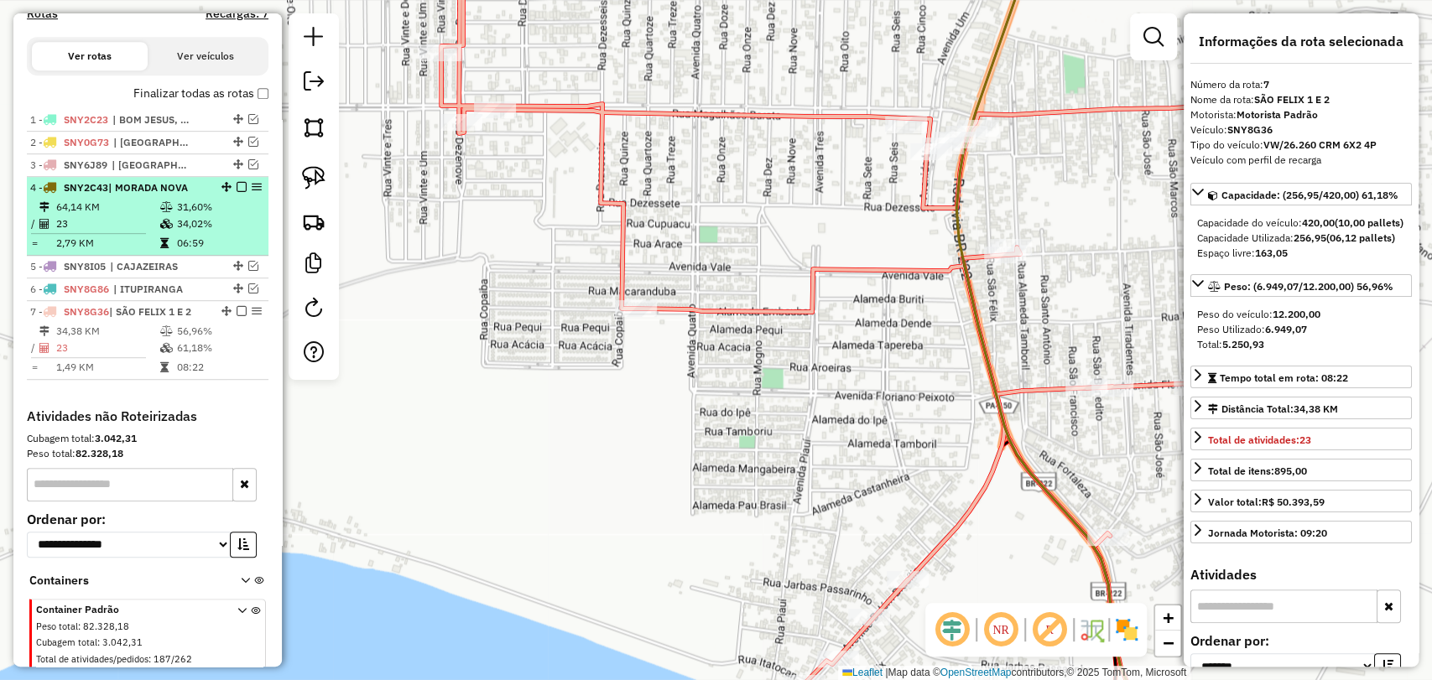
scroll to position [567, 0]
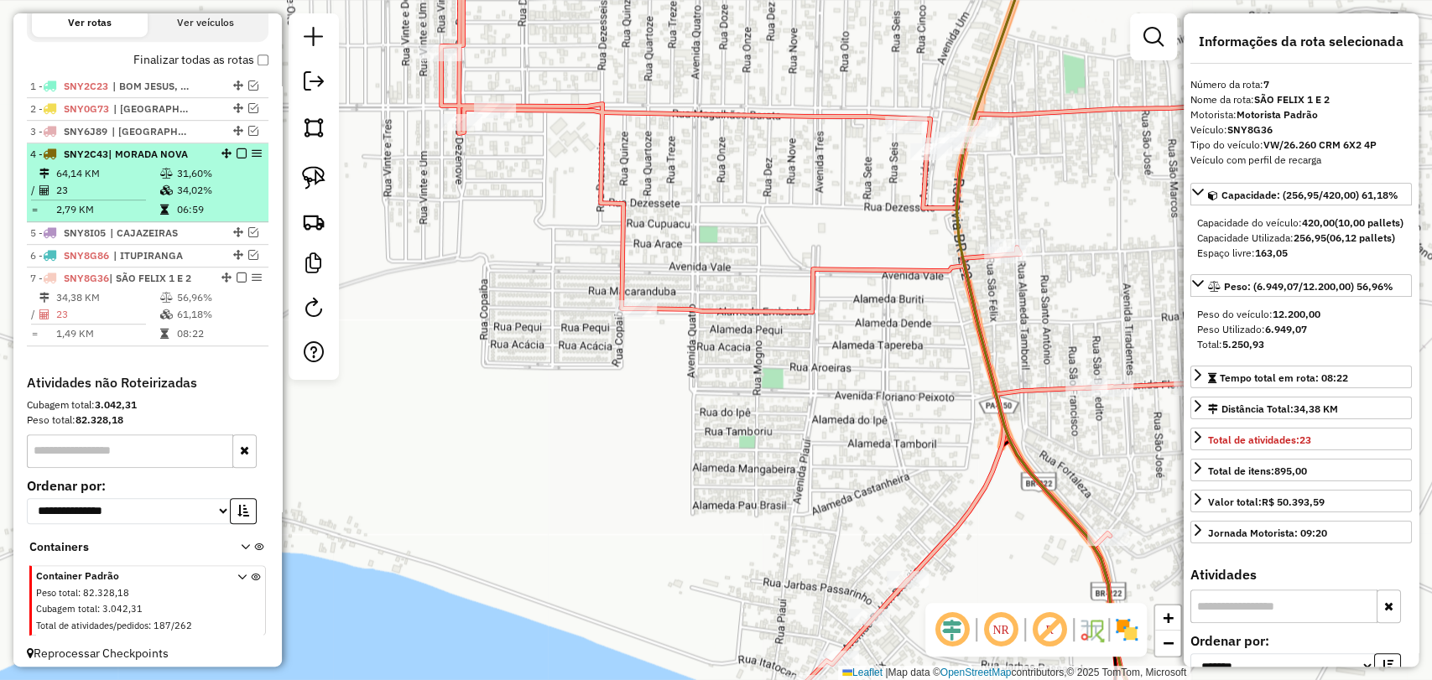
click at [176, 182] on td "31,60%" at bounding box center [218, 173] width 85 height 17
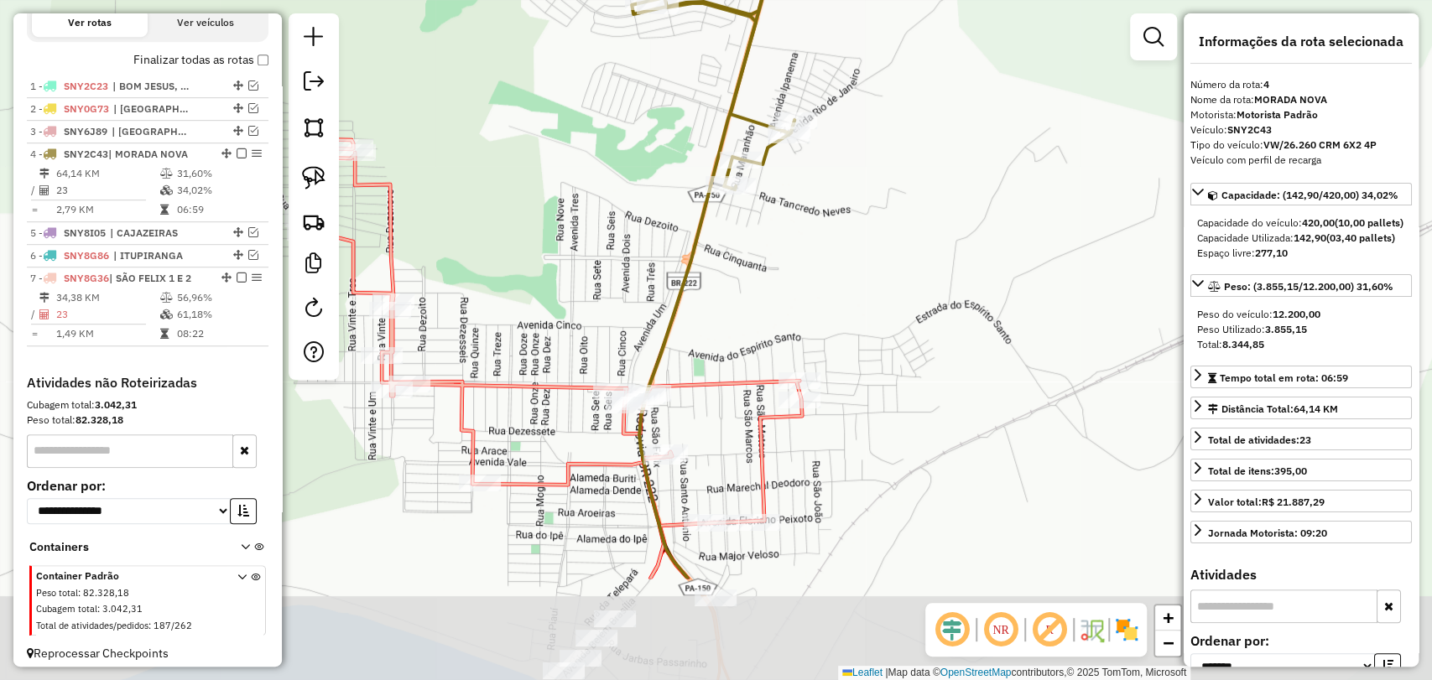
drag, startPoint x: 677, startPoint y: 500, endPoint x: 631, endPoint y: 330, distance: 175.6
click at [631, 330] on div "Janela de atendimento Grade de atendimento Capacidade Transportadoras Veículos …" at bounding box center [716, 340] width 1432 height 680
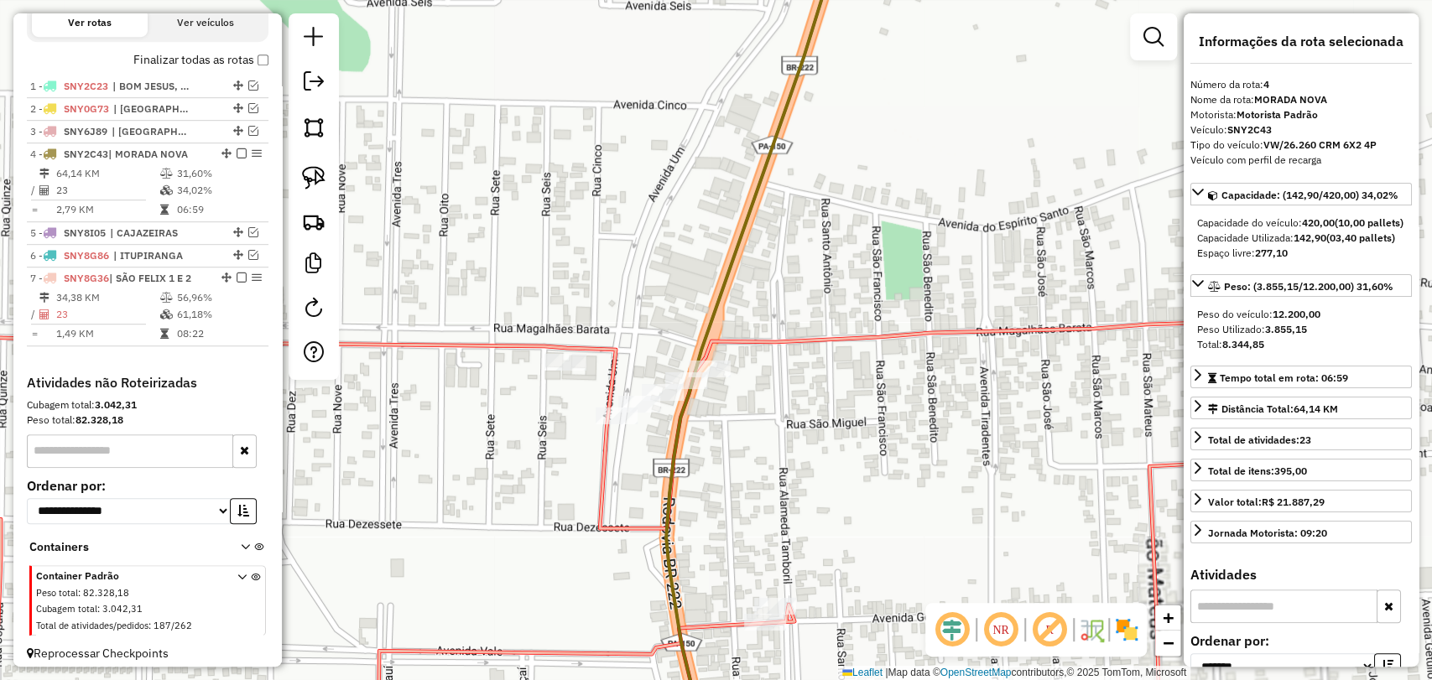
click at [300, 157] on div at bounding box center [314, 196] width 50 height 367
click at [318, 175] on img at bounding box center [313, 177] width 23 height 23
drag, startPoint x: 651, startPoint y: 455, endPoint x: 662, endPoint y: 403, distance: 53.1
click at [662, 403] on div "Janela de atendimento Grade de atendimento Capacidade Transportadoras Veículos …" at bounding box center [716, 340] width 1432 height 680
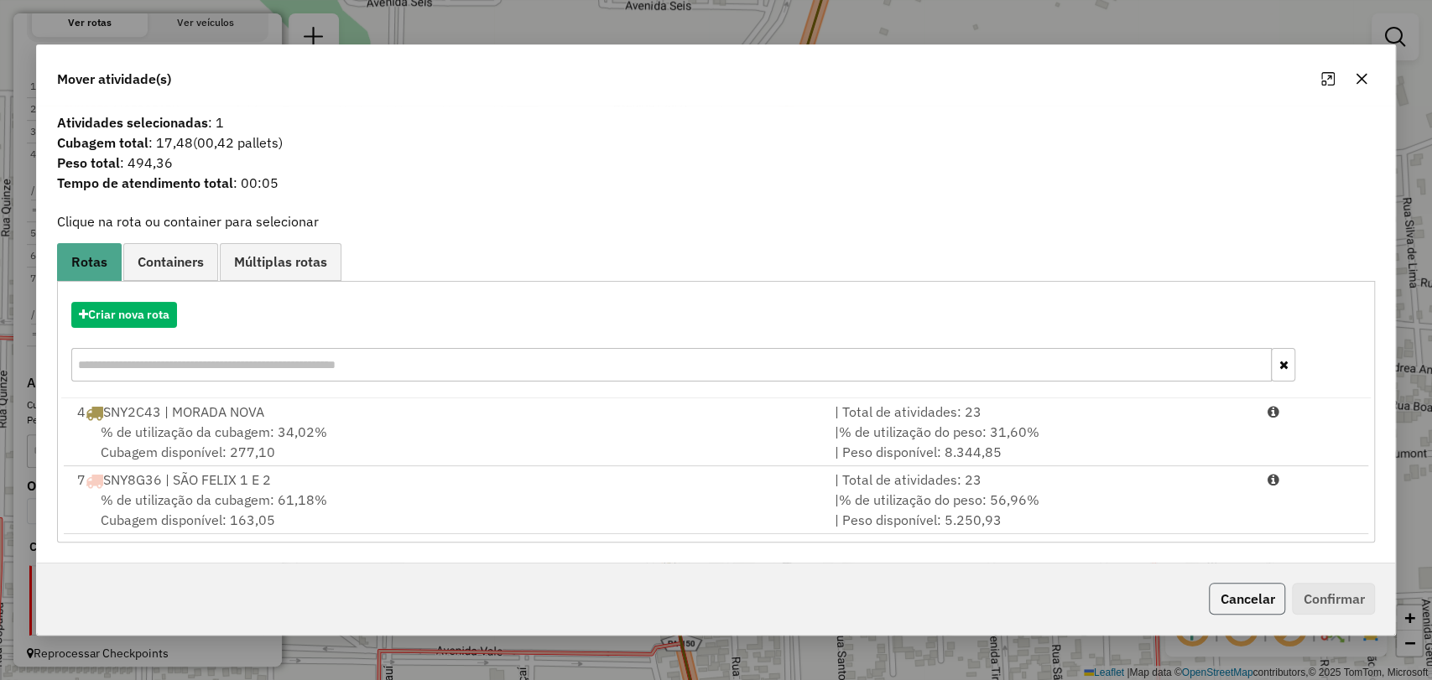
click at [1255, 595] on button "Cancelar" at bounding box center [1247, 599] width 76 height 32
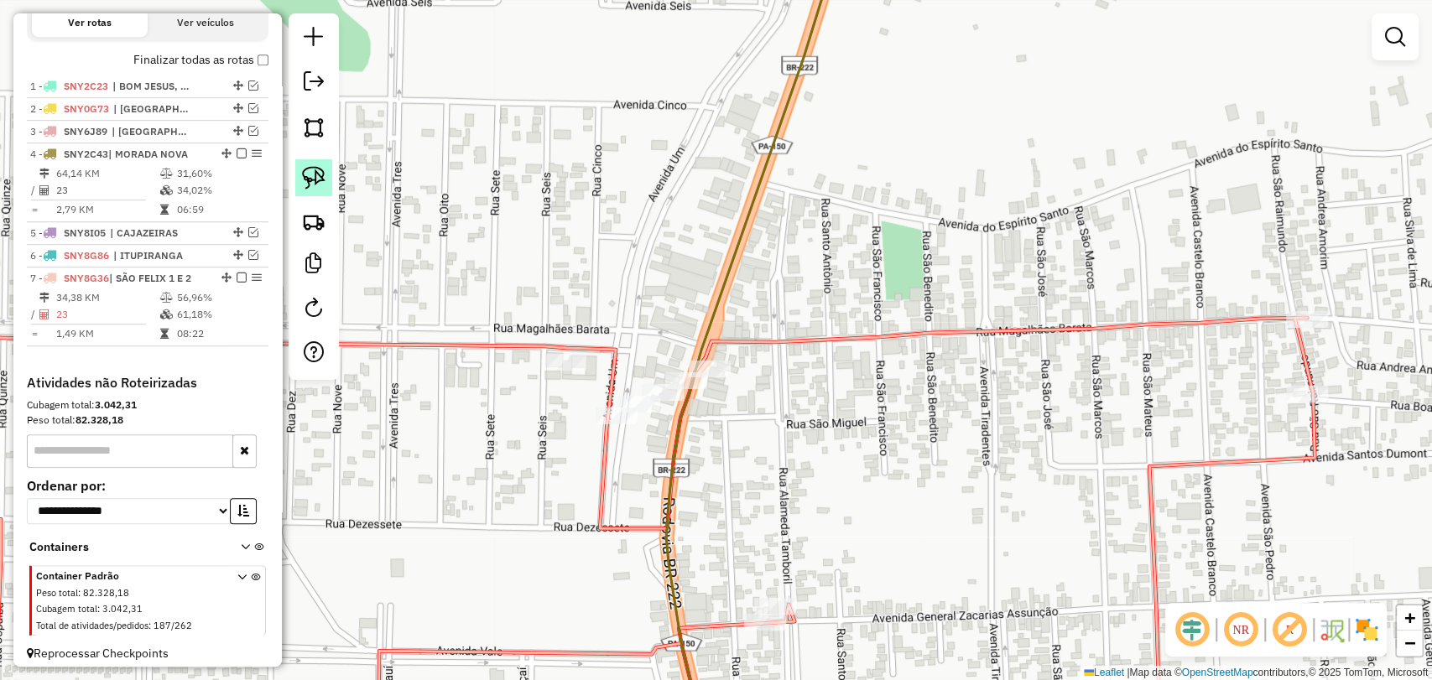
click at [319, 177] on img at bounding box center [313, 177] width 23 height 23
drag, startPoint x: 604, startPoint y: 452, endPoint x: 740, endPoint y: 361, distance: 163.8
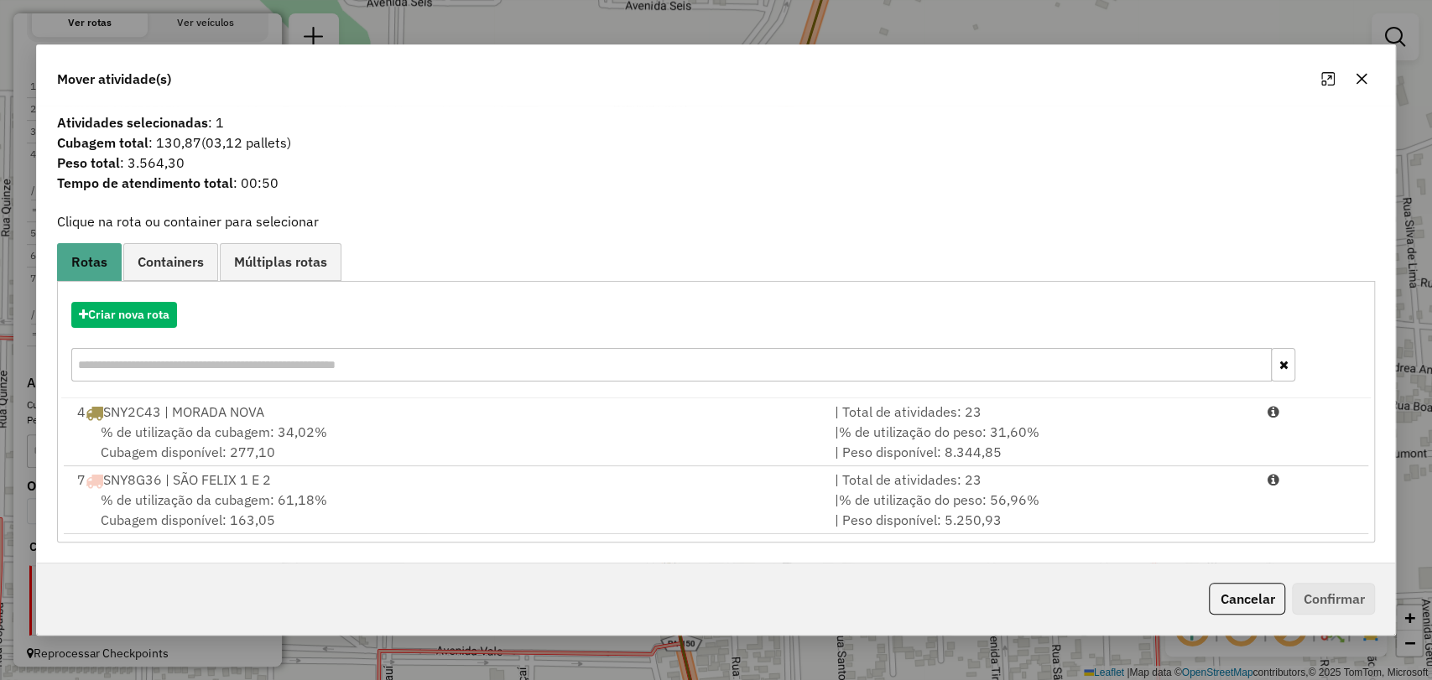
click at [523, 434] on div "% de utilização da cubagem: 34,02% Cubagem disponível: 277,10" at bounding box center [445, 442] width 757 height 40
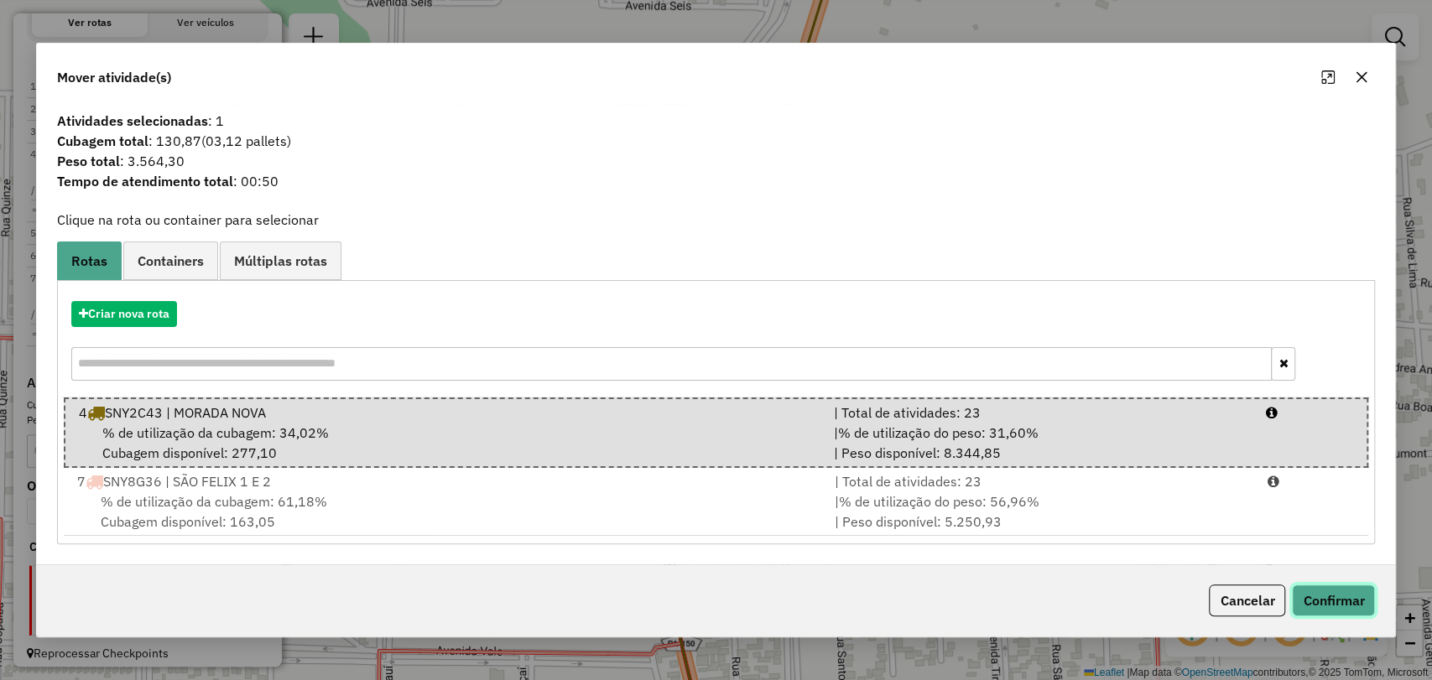
click at [1344, 601] on button "Confirmar" at bounding box center [1333, 601] width 83 height 32
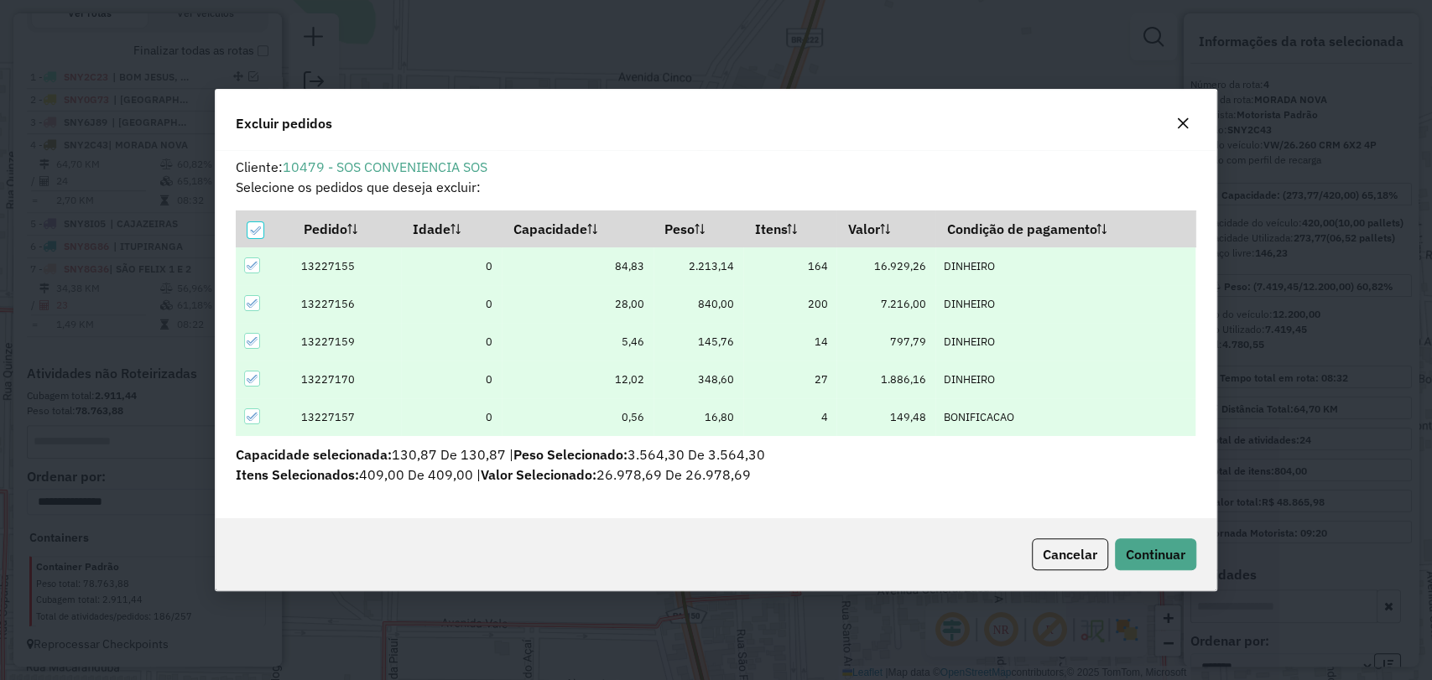
scroll to position [0, 0]
click at [245, 221] on th at bounding box center [264, 229] width 56 height 36
click at [245, 227] on th at bounding box center [264, 229] width 56 height 36
drag, startPoint x: 266, startPoint y: 223, endPoint x: 256, endPoint y: 226, distance: 10.4
click at [266, 223] on th at bounding box center [264, 229] width 56 height 36
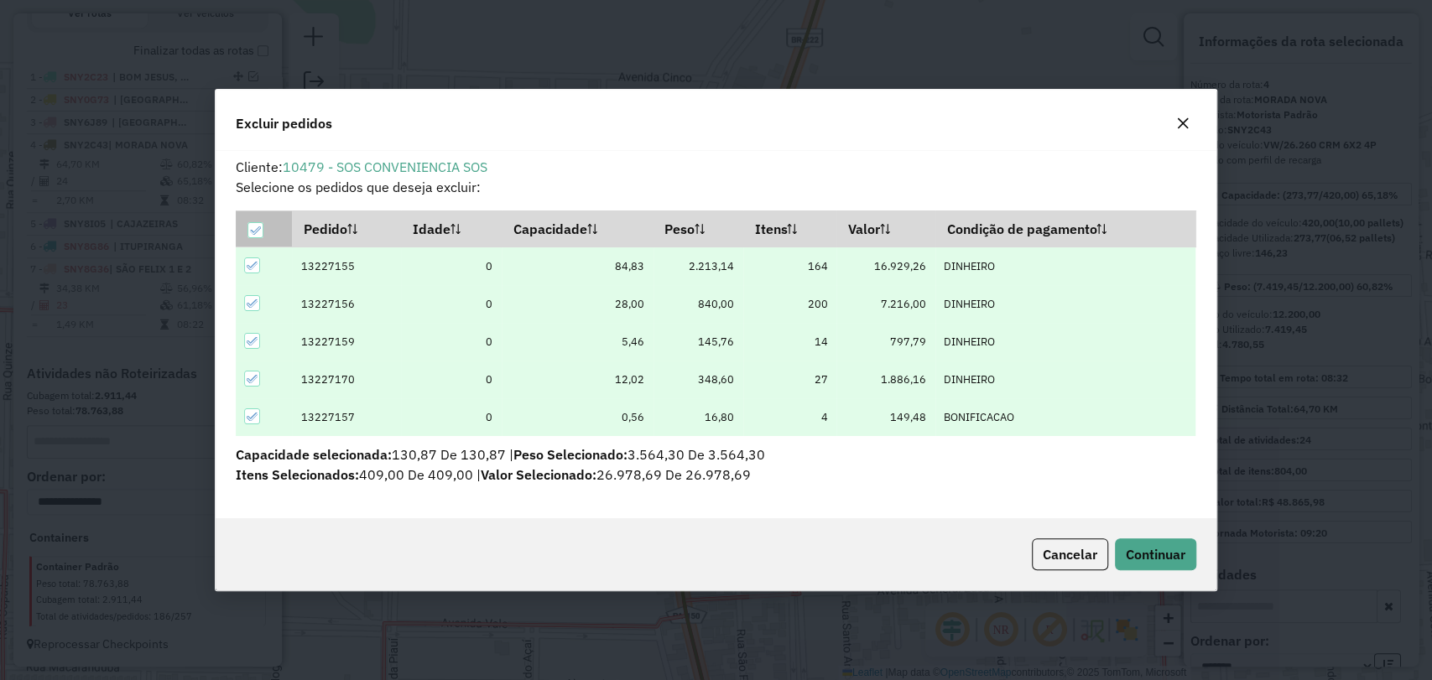
click at [256, 226] on icon at bounding box center [255, 231] width 12 height 12
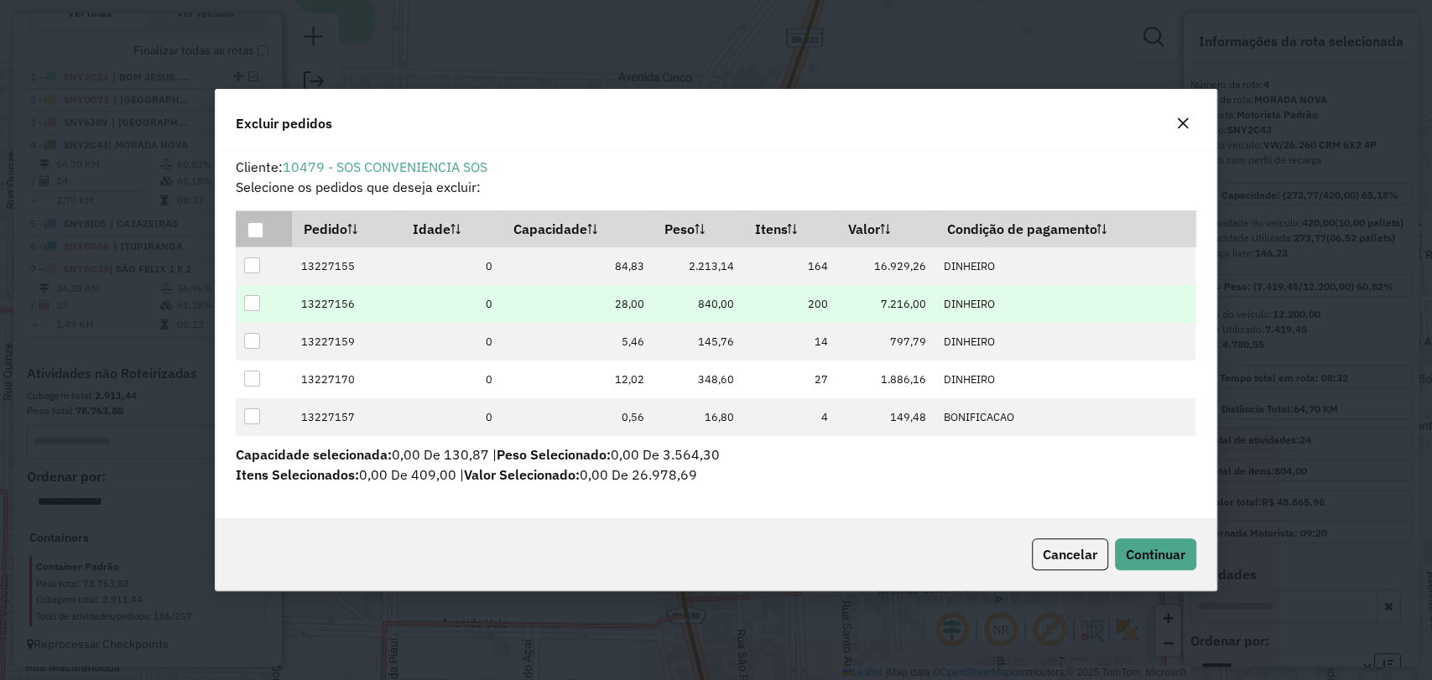
click at [251, 299] on div at bounding box center [252, 303] width 16 height 16
click at [1127, 543] on button "Continuar" at bounding box center [1155, 555] width 81 height 32
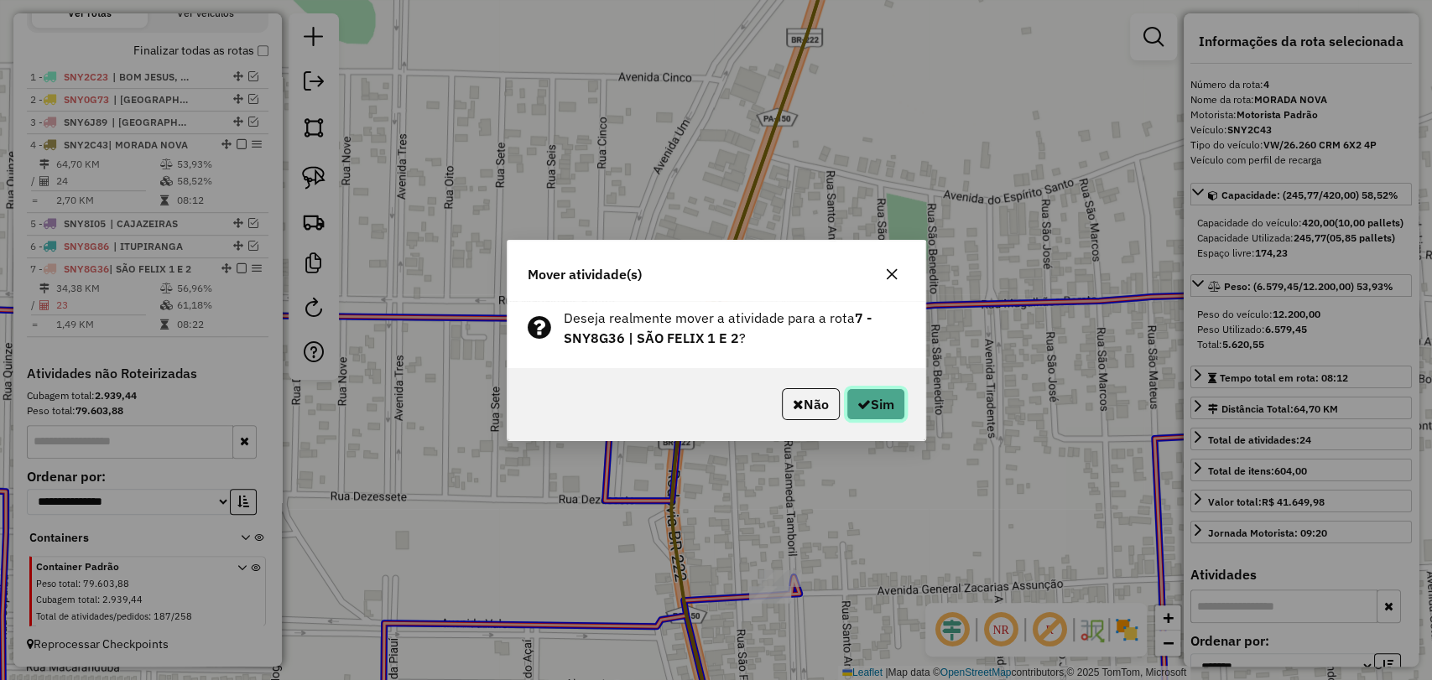
click at [867, 406] on button "Sim" at bounding box center [875, 404] width 59 height 32
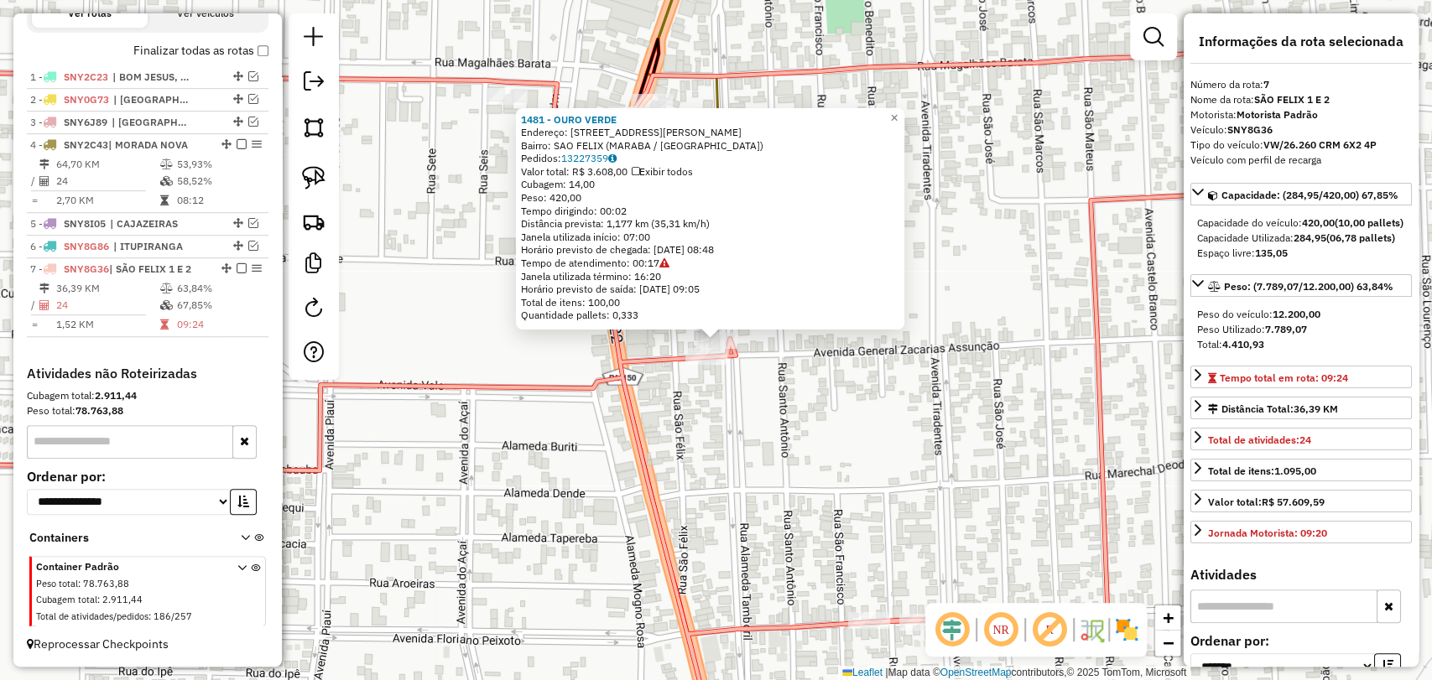
click at [780, 440] on div "1481 - OURO VERDE Endereço: Avenida General Zacarias Assun 398 Bairro: SAO FELI…" at bounding box center [716, 340] width 1432 height 680
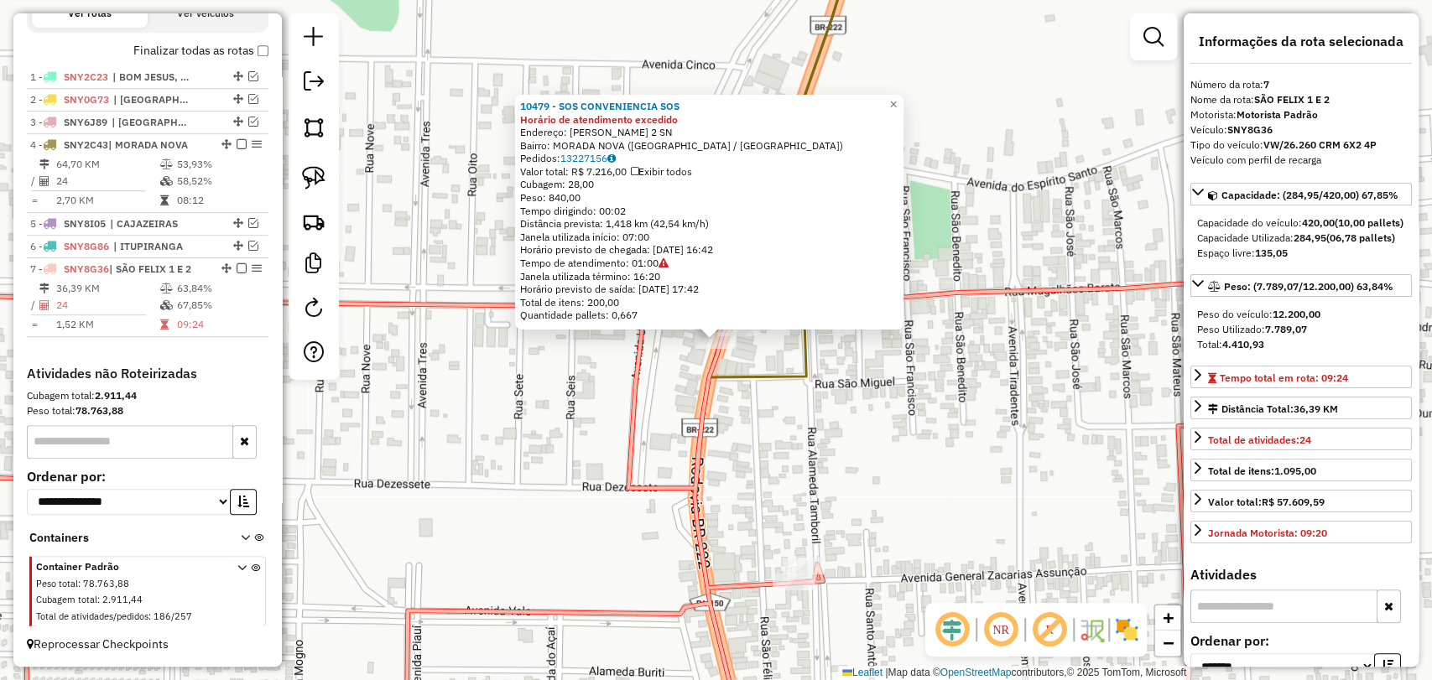
click at [783, 418] on div "10479 - SOS CONVENIENCIA SOS Horário de atendimento excedido Endereço: SaO FELI…" at bounding box center [716, 340] width 1432 height 680
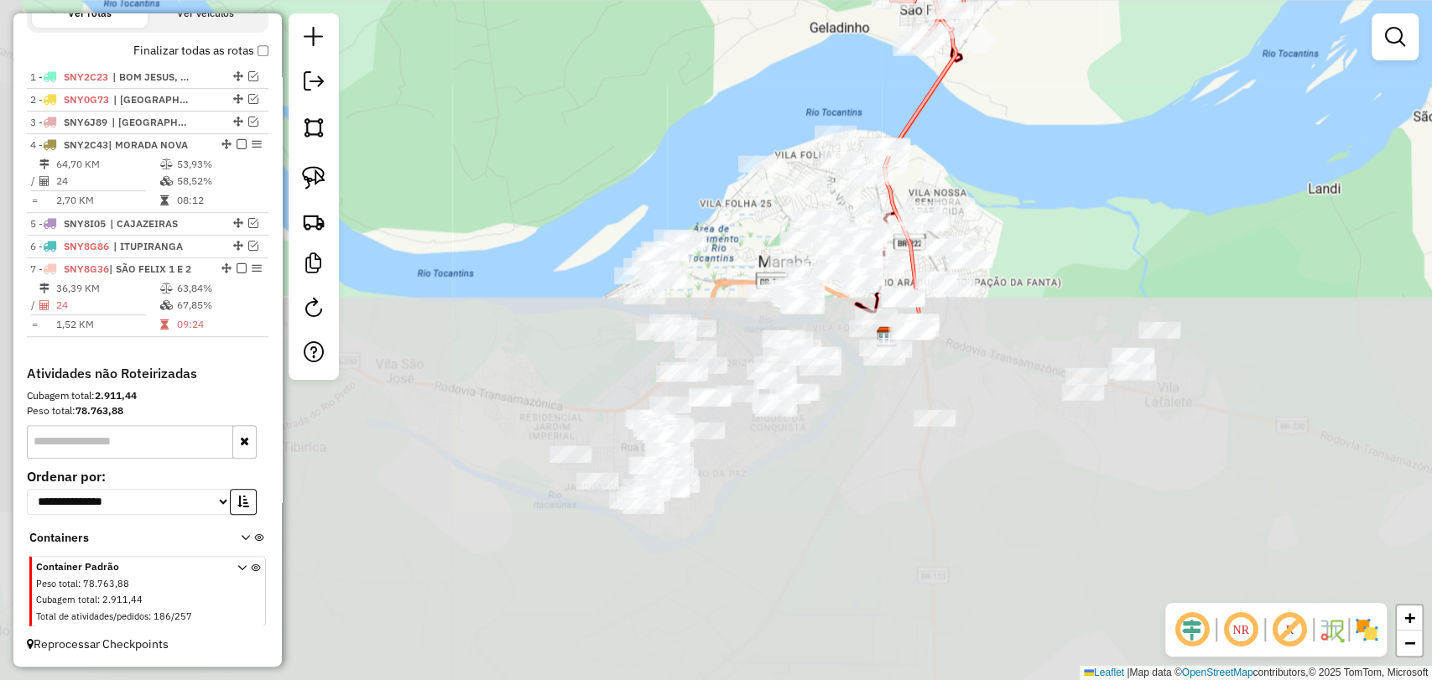
drag, startPoint x: 632, startPoint y: 540, endPoint x: 788, endPoint y: 106, distance: 461.7
click at [788, 106] on div "Janela de atendimento Grade de atendimento Capacidade Transportadoras Veículos …" at bounding box center [716, 340] width 1432 height 680
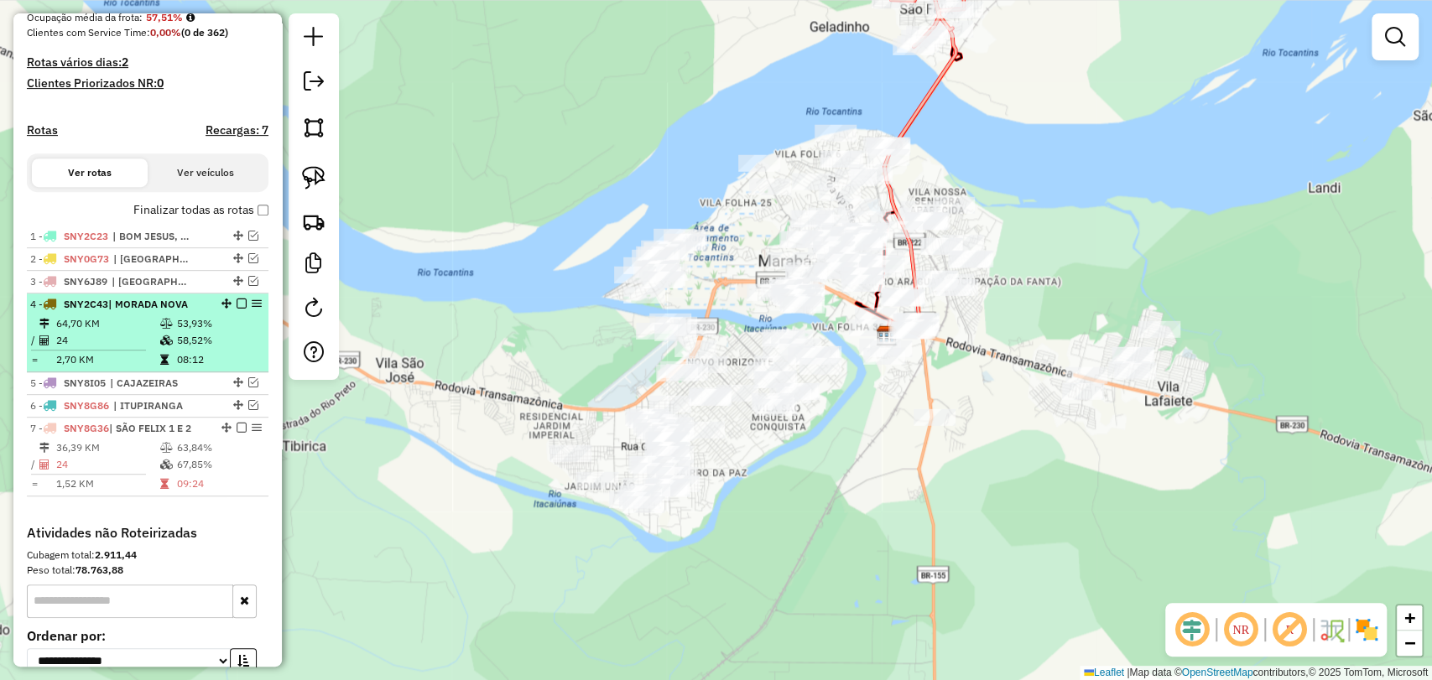
scroll to position [403, 0]
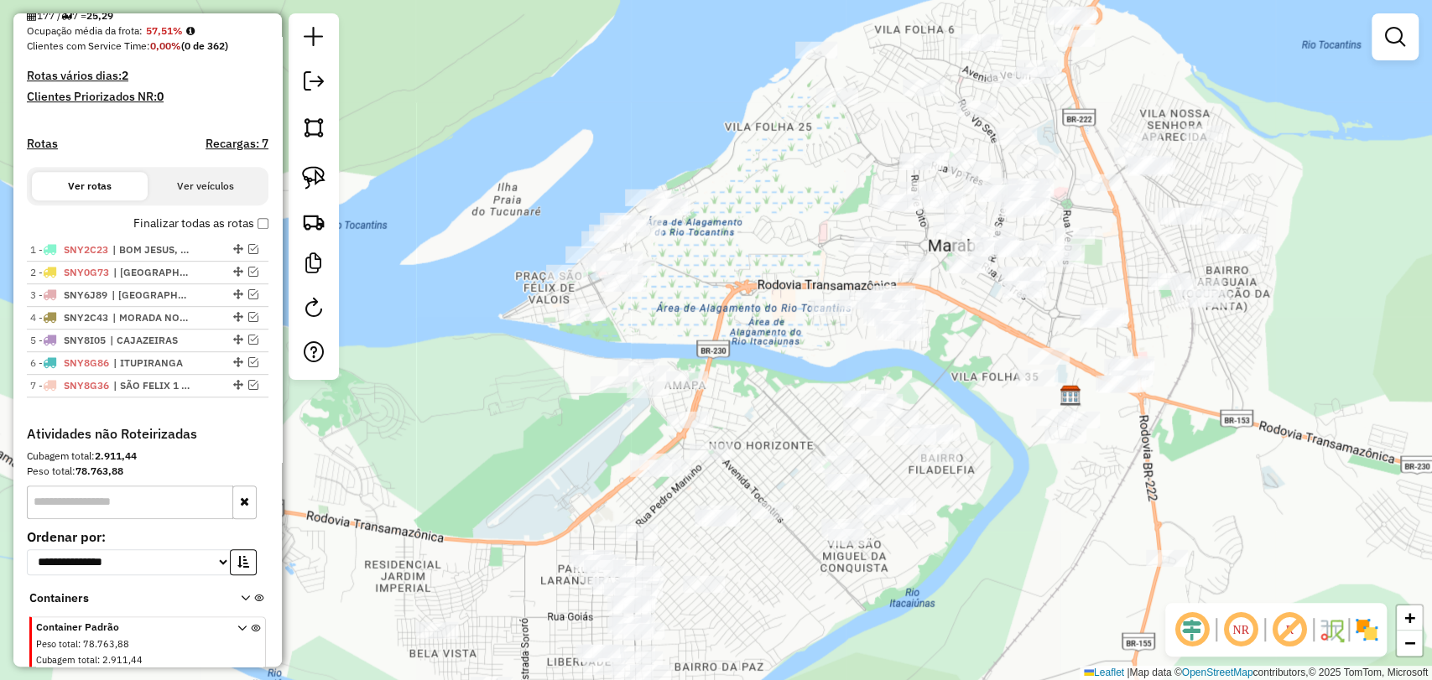
drag, startPoint x: 718, startPoint y: 303, endPoint x: 736, endPoint y: 216, distance: 88.3
click at [736, 216] on div "Janela de atendimento Grade de atendimento Capacidade Transportadoras Veículos …" at bounding box center [716, 340] width 1432 height 680
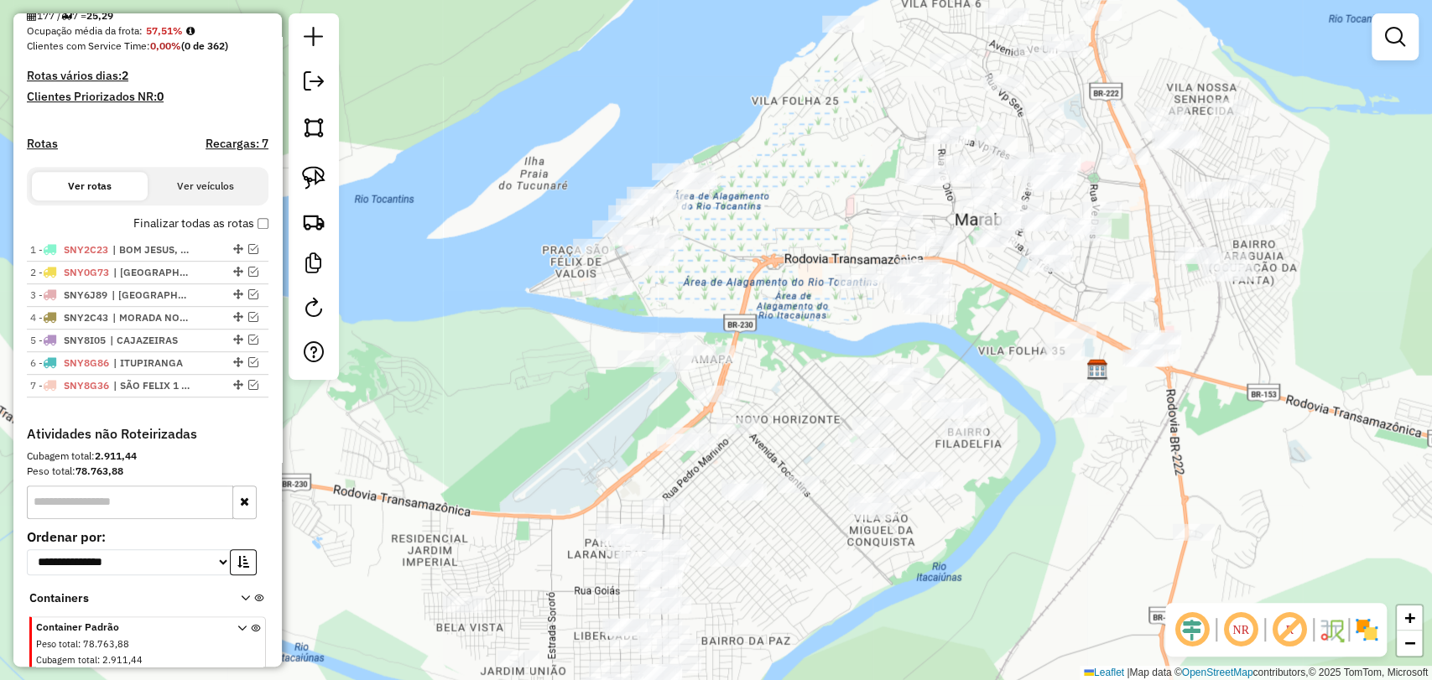
drag, startPoint x: 728, startPoint y: 142, endPoint x: 701, endPoint y: 204, distance: 67.6
click at [736, 204] on div "Janela de atendimento Grade de atendimento Capacidade Transportadoras Veículos …" at bounding box center [716, 340] width 1432 height 680
click at [312, 178] on img at bounding box center [313, 177] width 23 height 23
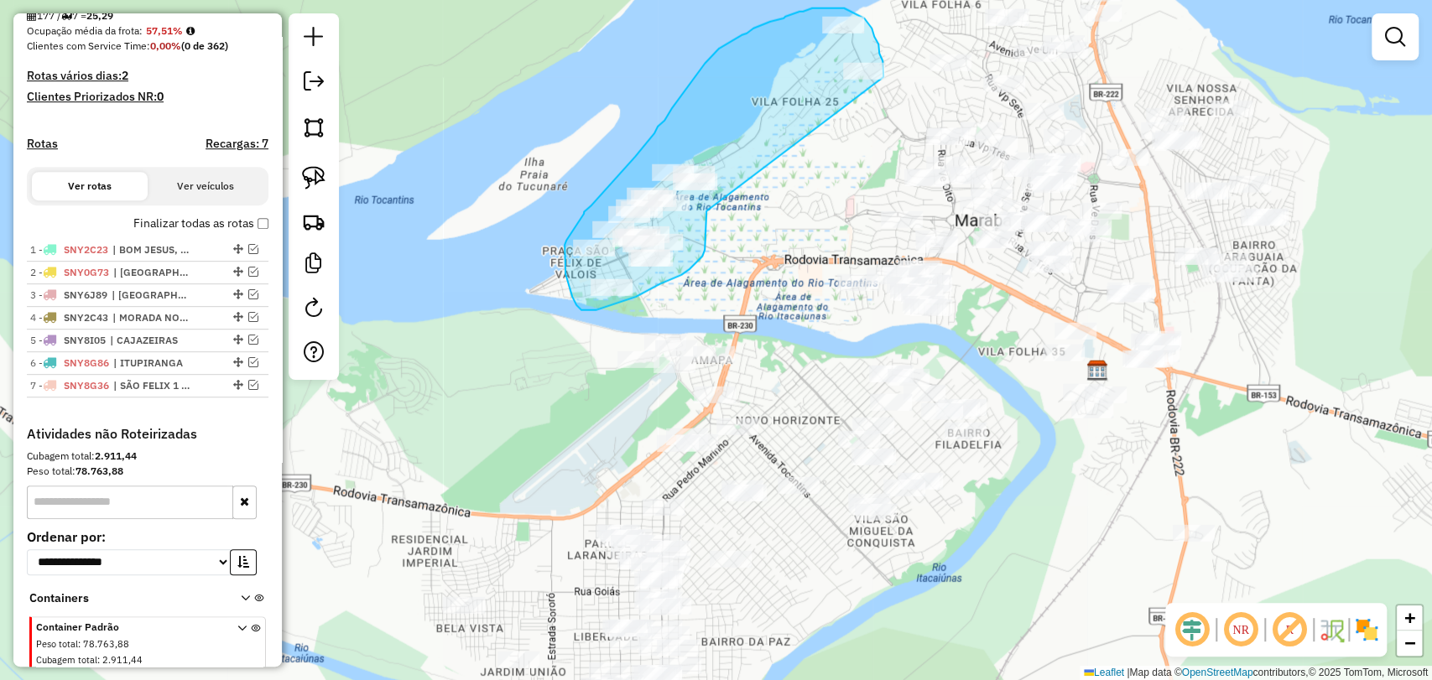
click at [883, 77] on div "Janela de atendimento Grade de atendimento Capacidade Transportadoras Veículos …" at bounding box center [716, 340] width 1432 height 680
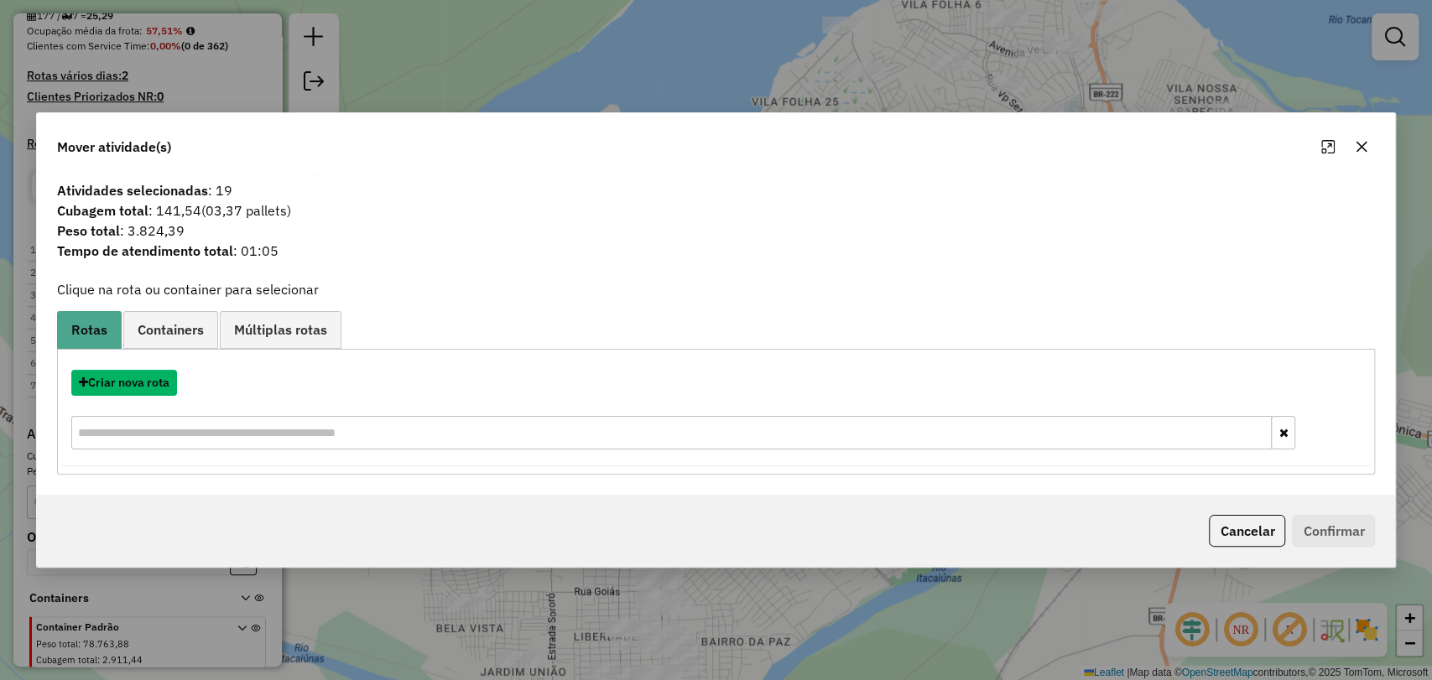
click at [151, 385] on button "Criar nova rota" at bounding box center [124, 383] width 106 height 26
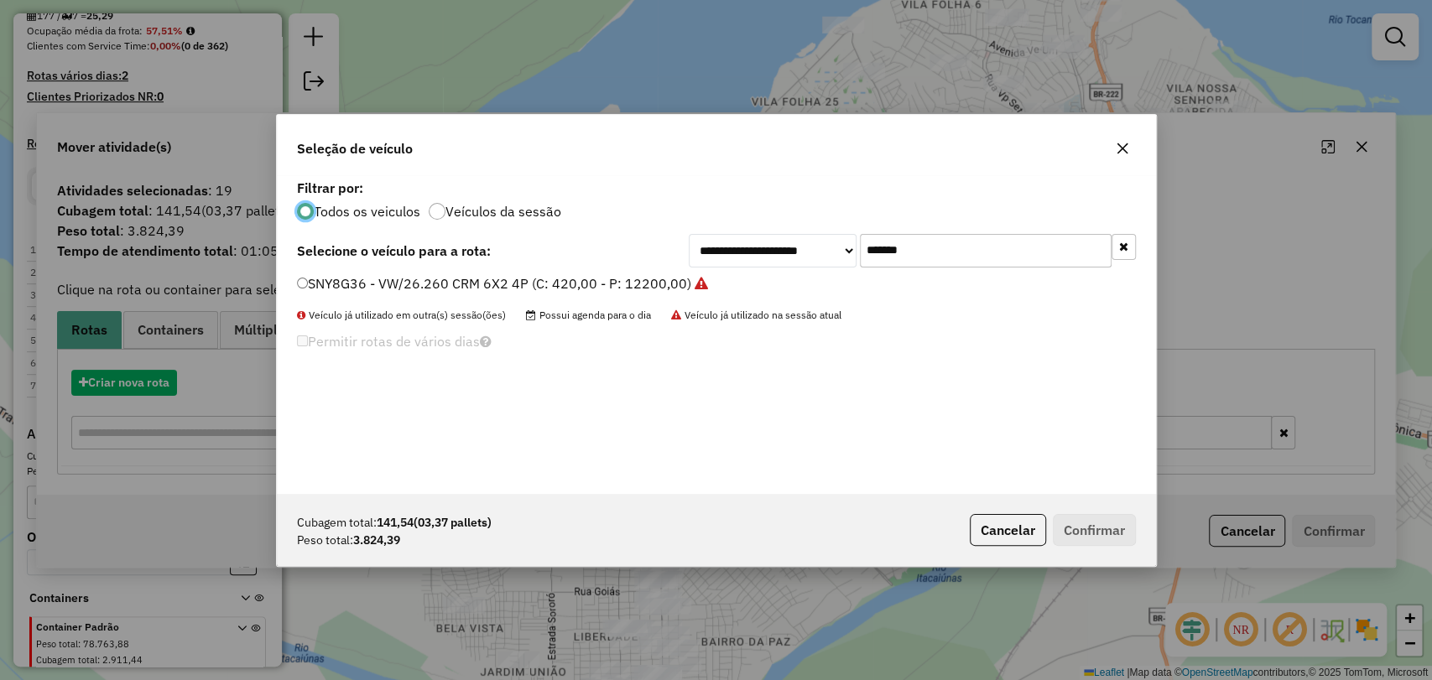
scroll to position [8, 5]
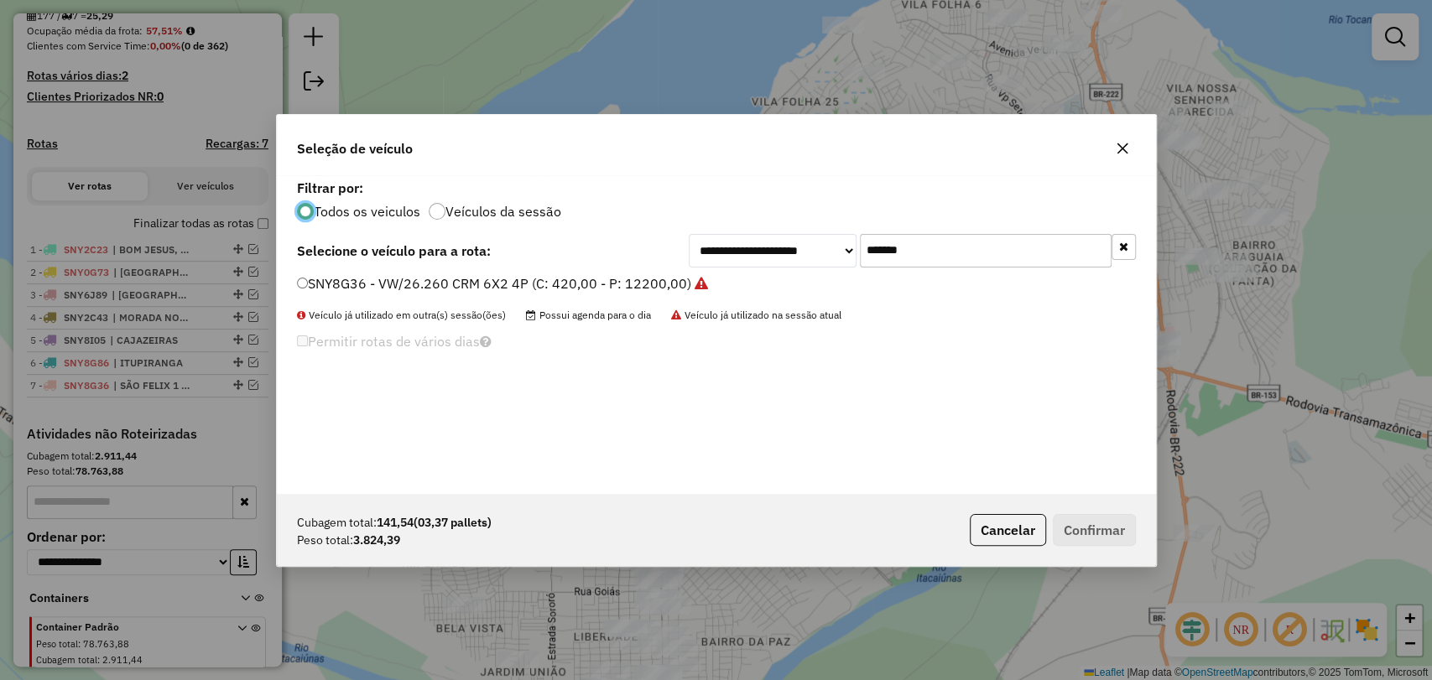
click at [917, 247] on input "*******" at bounding box center [986, 251] width 252 height 34
paste input "text"
type input "*******"
click at [530, 284] on label "QYV9C76 - 13.180 DELIVERY 6X2 BDM (C: 210,00 - P: 7060,00)" at bounding box center [499, 283] width 404 height 20
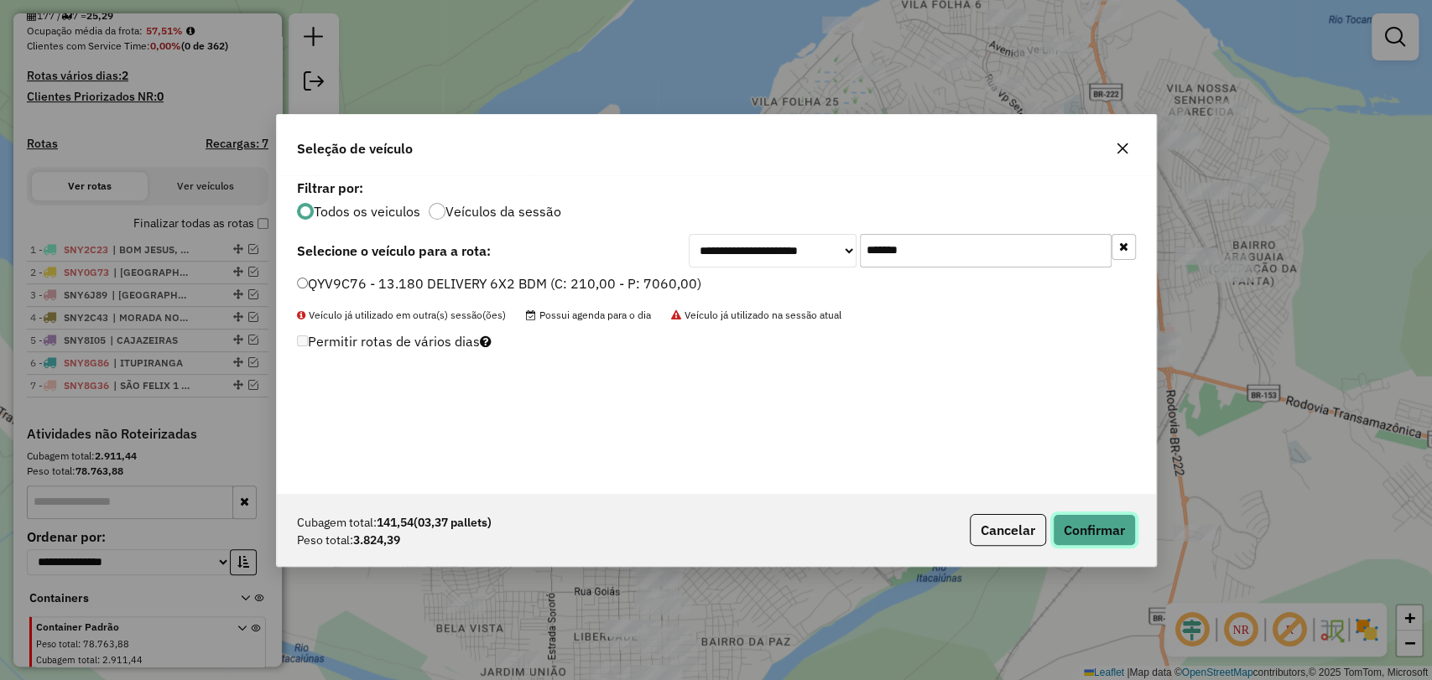
click at [1091, 541] on button "Confirmar" at bounding box center [1094, 530] width 83 height 32
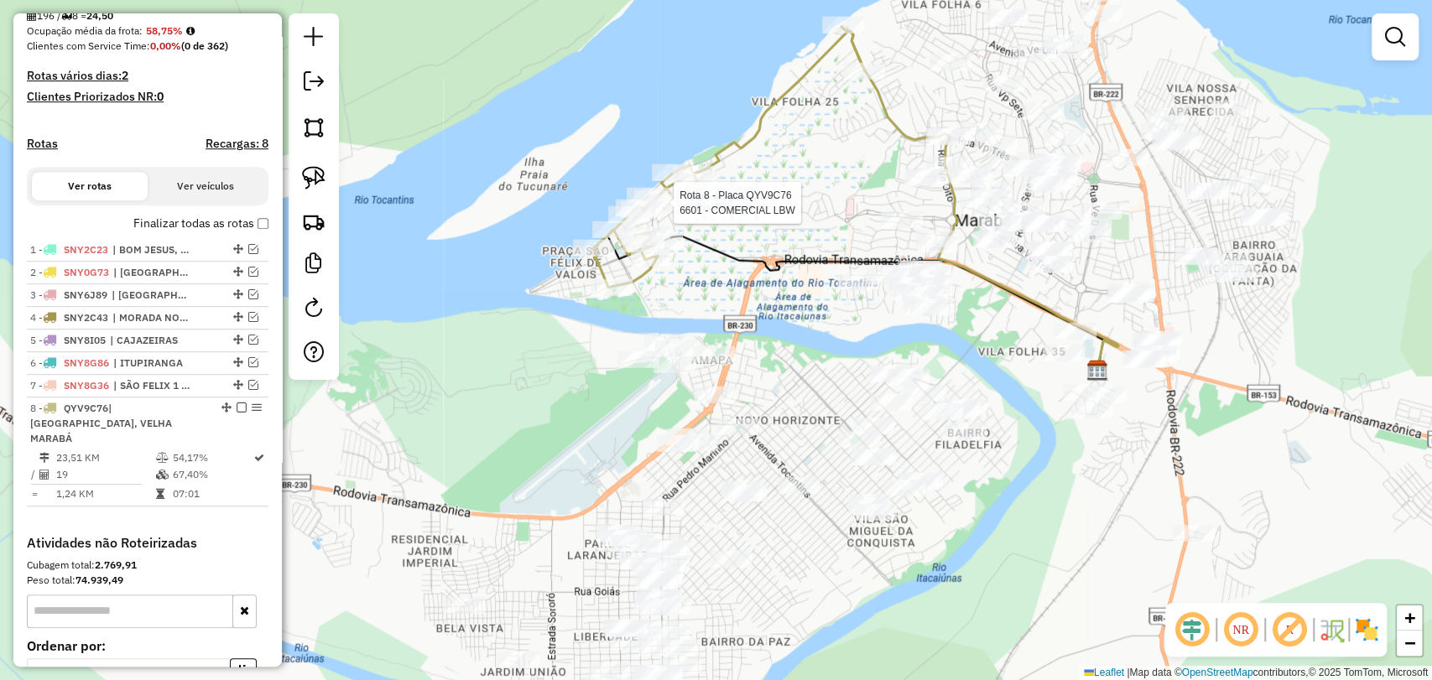
click at [683, 190] on div at bounding box center [696, 182] width 42 height 17
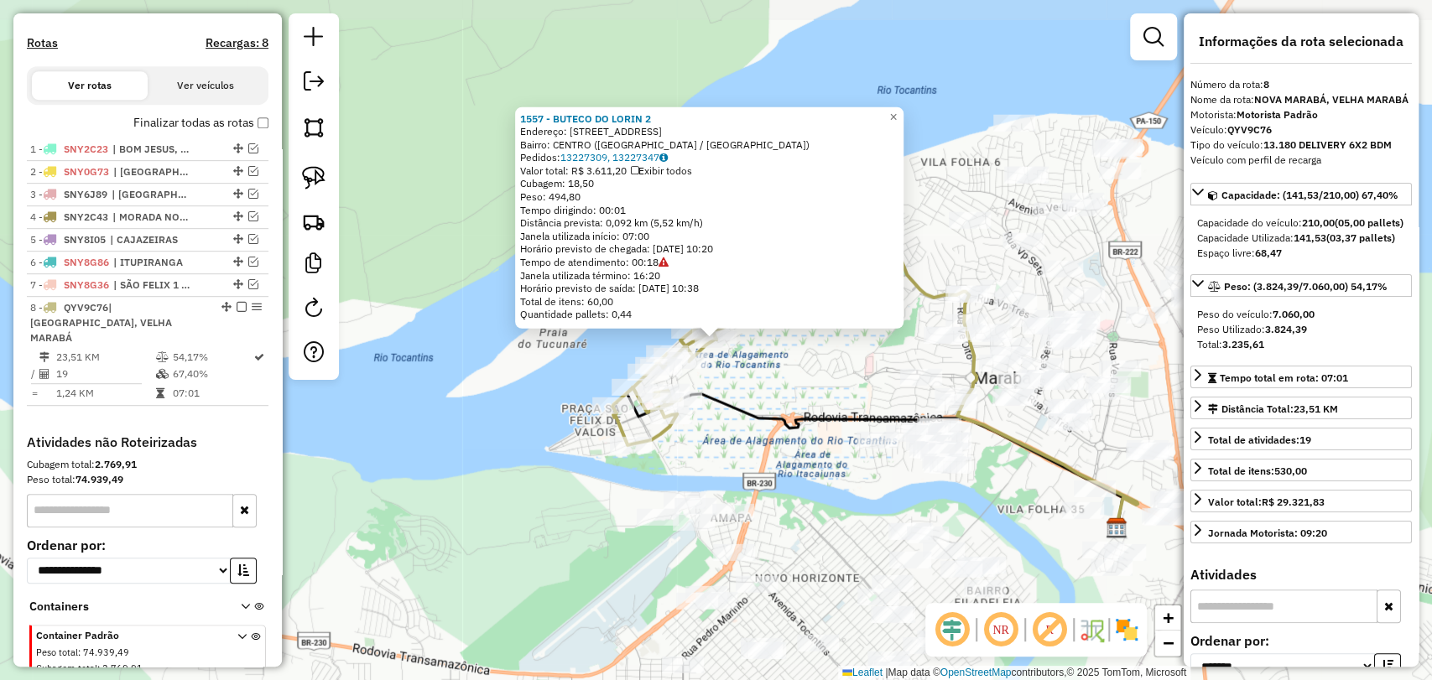
scroll to position [571, 0]
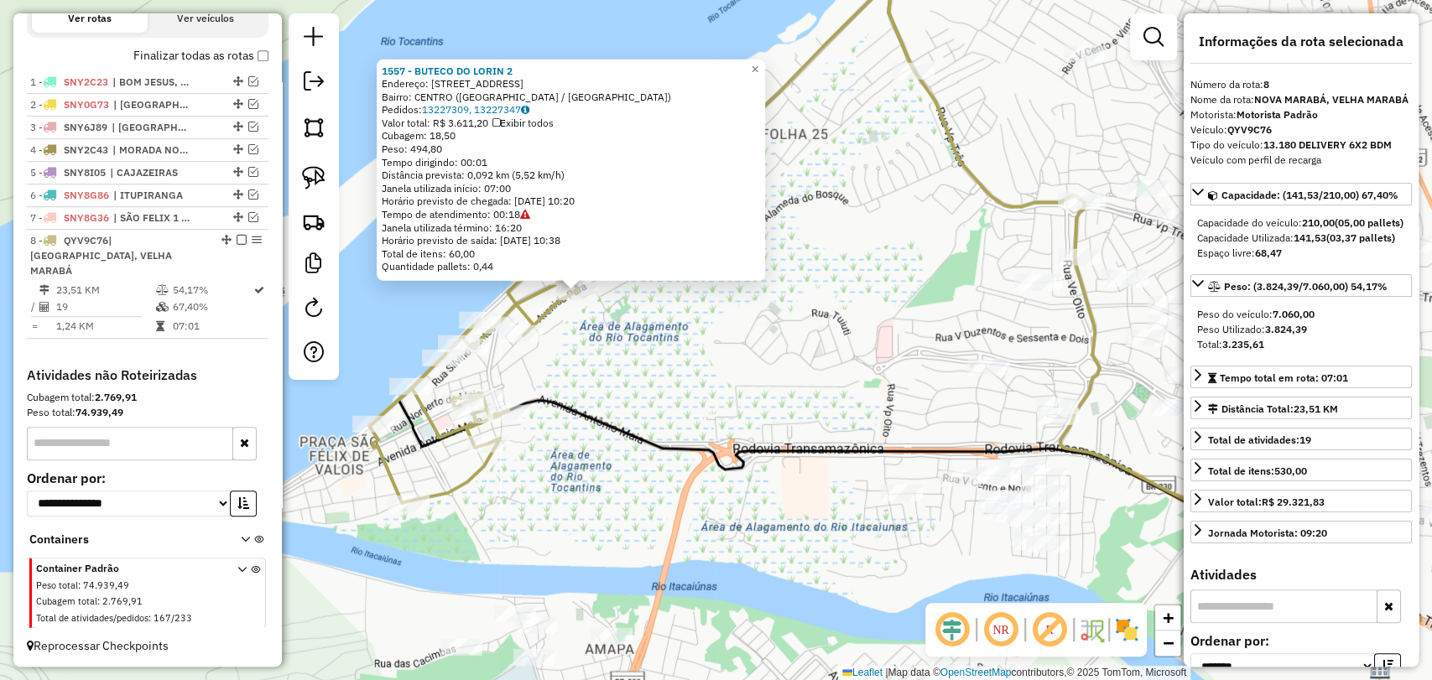
click at [852, 388] on div "1557 - BUTECO DO LORIN 2 Endereço: Avenida Para 2553 Bairro: CENTRO (MARABA / P…" at bounding box center [716, 340] width 1432 height 680
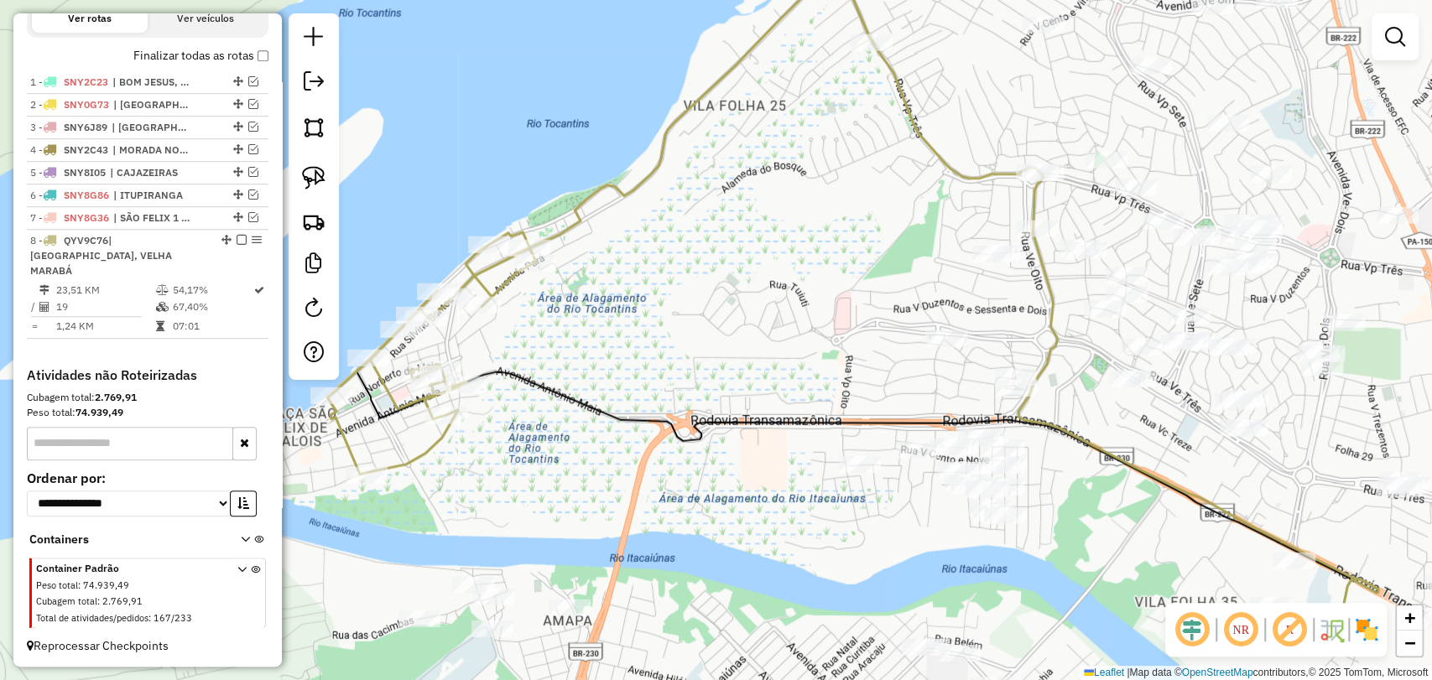
drag, startPoint x: 846, startPoint y: 463, endPoint x: 803, endPoint y: 427, distance: 56.6
click at [803, 434] on div "Janela de atendimento Grade de atendimento Capacidade Transportadoras Veículos …" at bounding box center [716, 340] width 1432 height 680
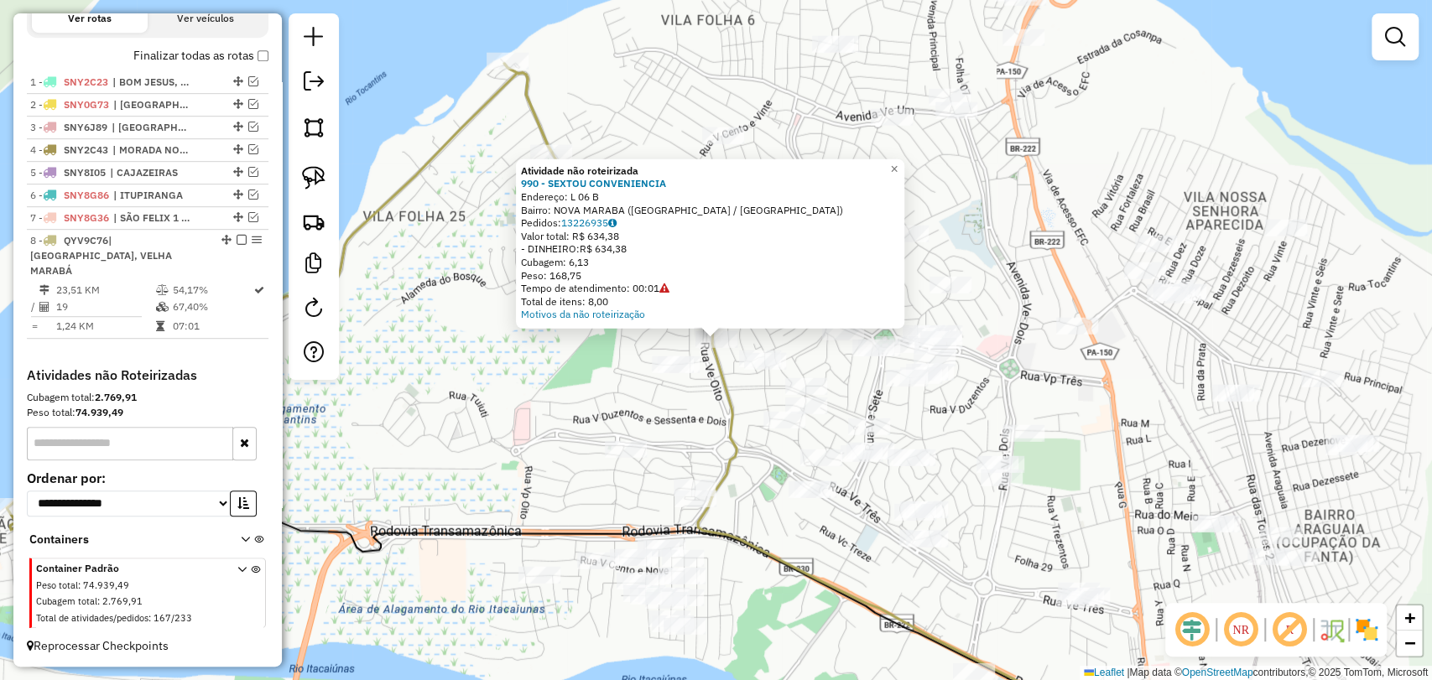
click at [562, 350] on div "Atividade não roteirizada 990 - SEXTOU CONVENIENCIA Endereço: L 06 B Bairro: NO…" at bounding box center [716, 340] width 1432 height 680
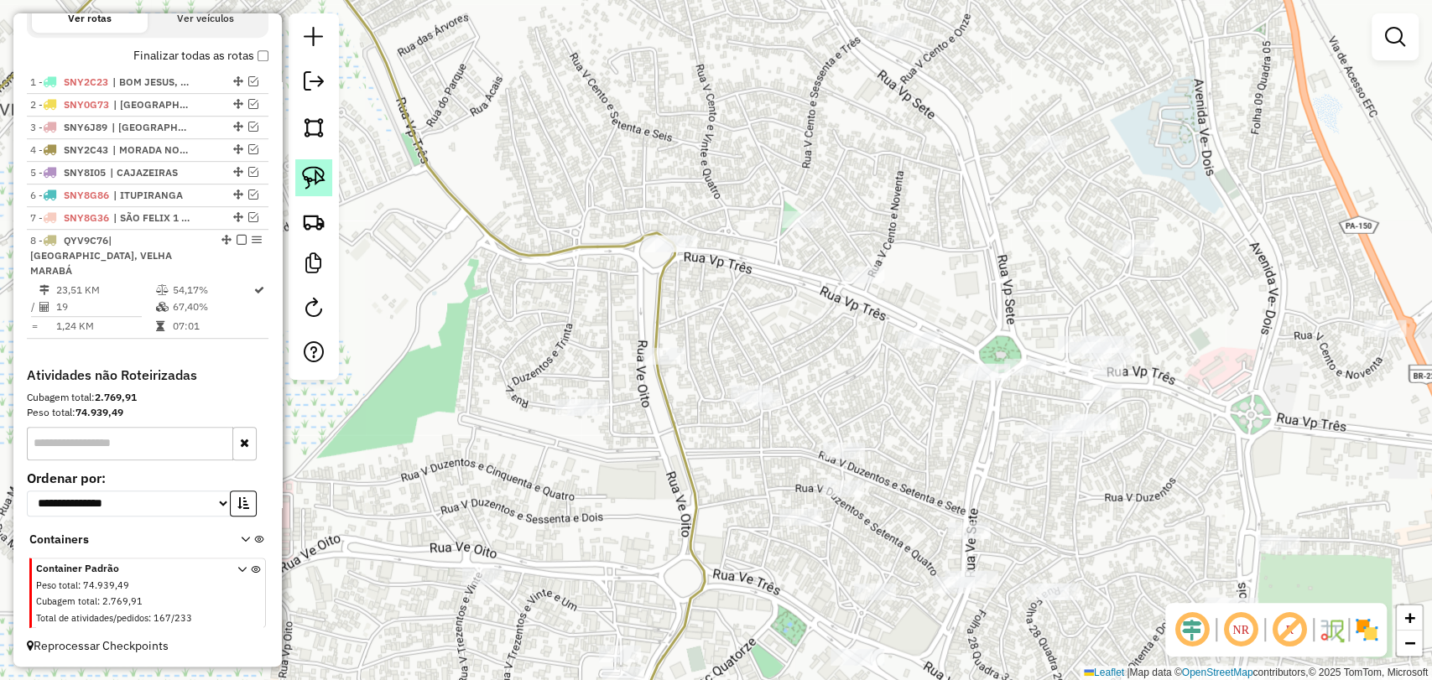
click at [309, 181] on img at bounding box center [313, 177] width 23 height 23
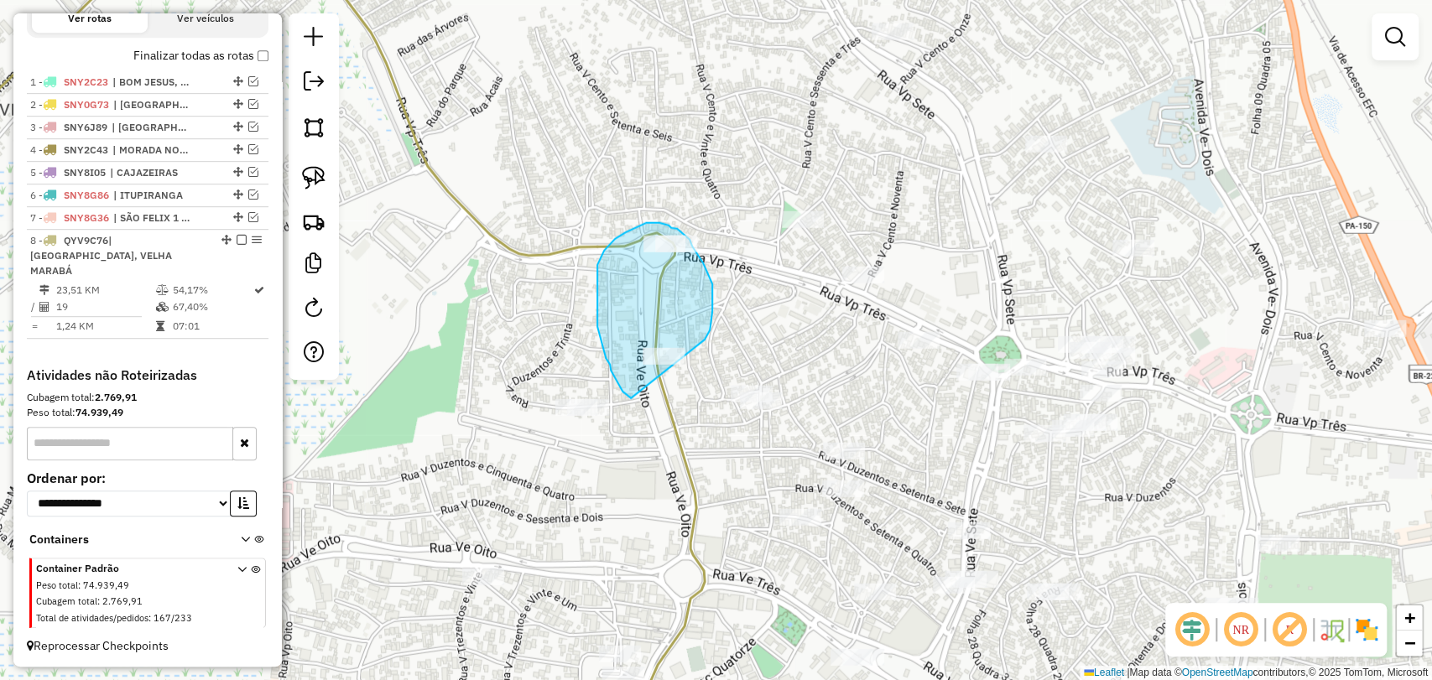
drag, startPoint x: 631, startPoint y: 398, endPoint x: 698, endPoint y: 354, distance: 80.0
click at [698, 354] on div "Janela de atendimento Grade de atendimento Capacidade Transportadoras Veículos …" at bounding box center [716, 340] width 1432 height 680
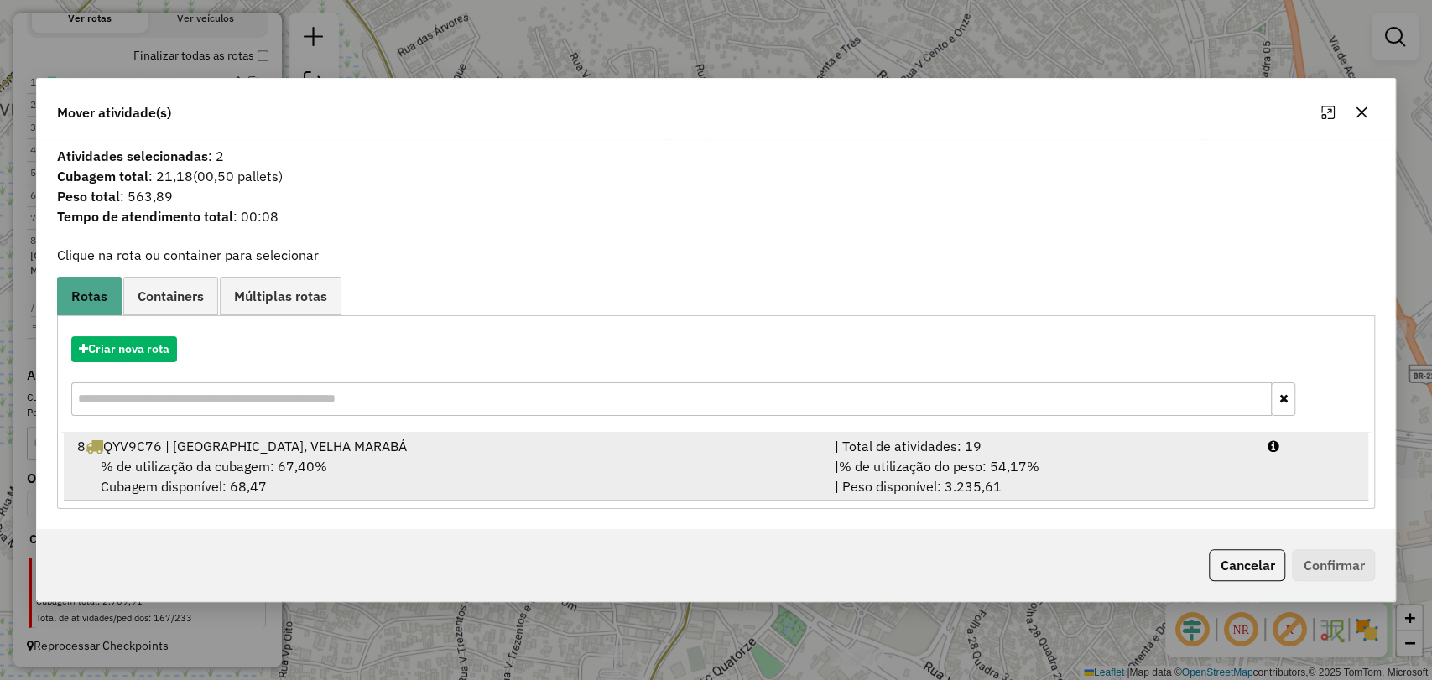
click at [462, 454] on div "8 QYV9C76 | NOVA MARABÁ, VELHA MARABÁ" at bounding box center [445, 446] width 757 height 20
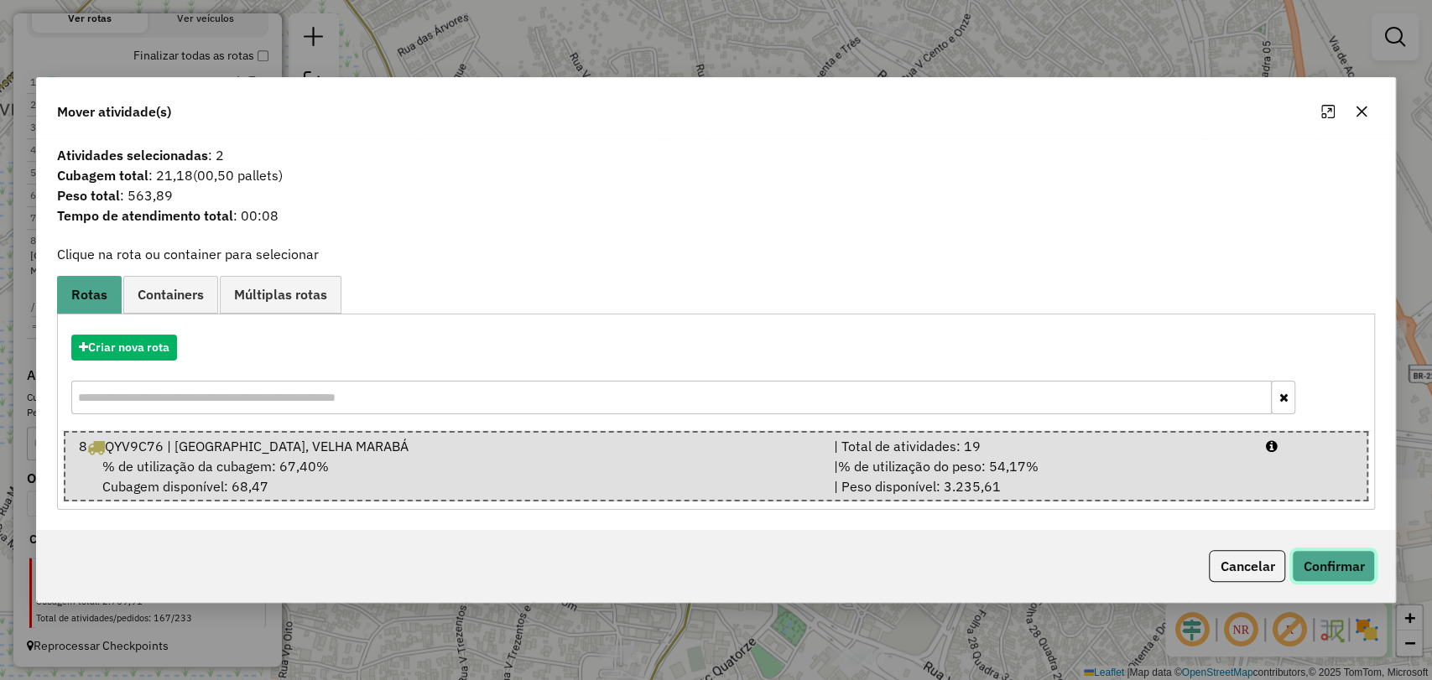
click at [1315, 572] on button "Confirmar" at bounding box center [1333, 566] width 83 height 32
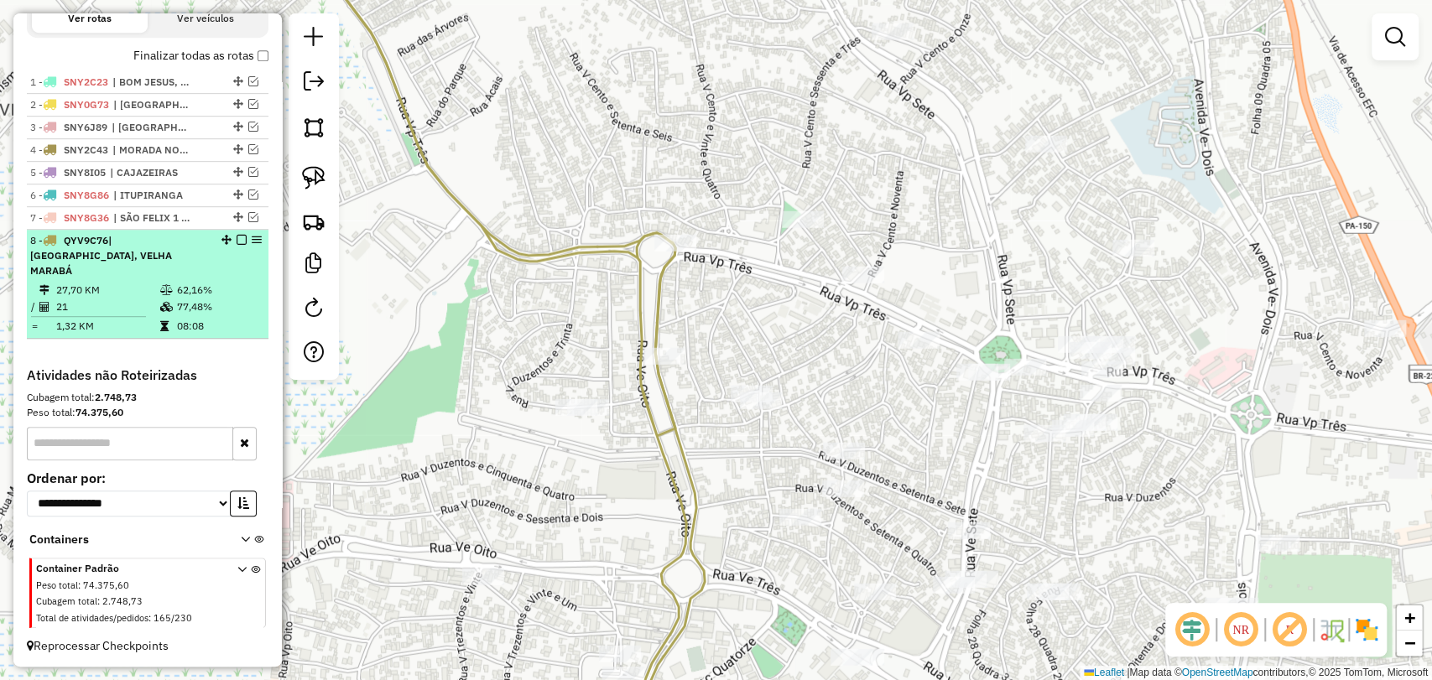
click at [121, 266] on div "8 - QYV9C76 | [GEOGRAPHIC_DATA], VELHA MARABÁ" at bounding box center [119, 255] width 178 height 45
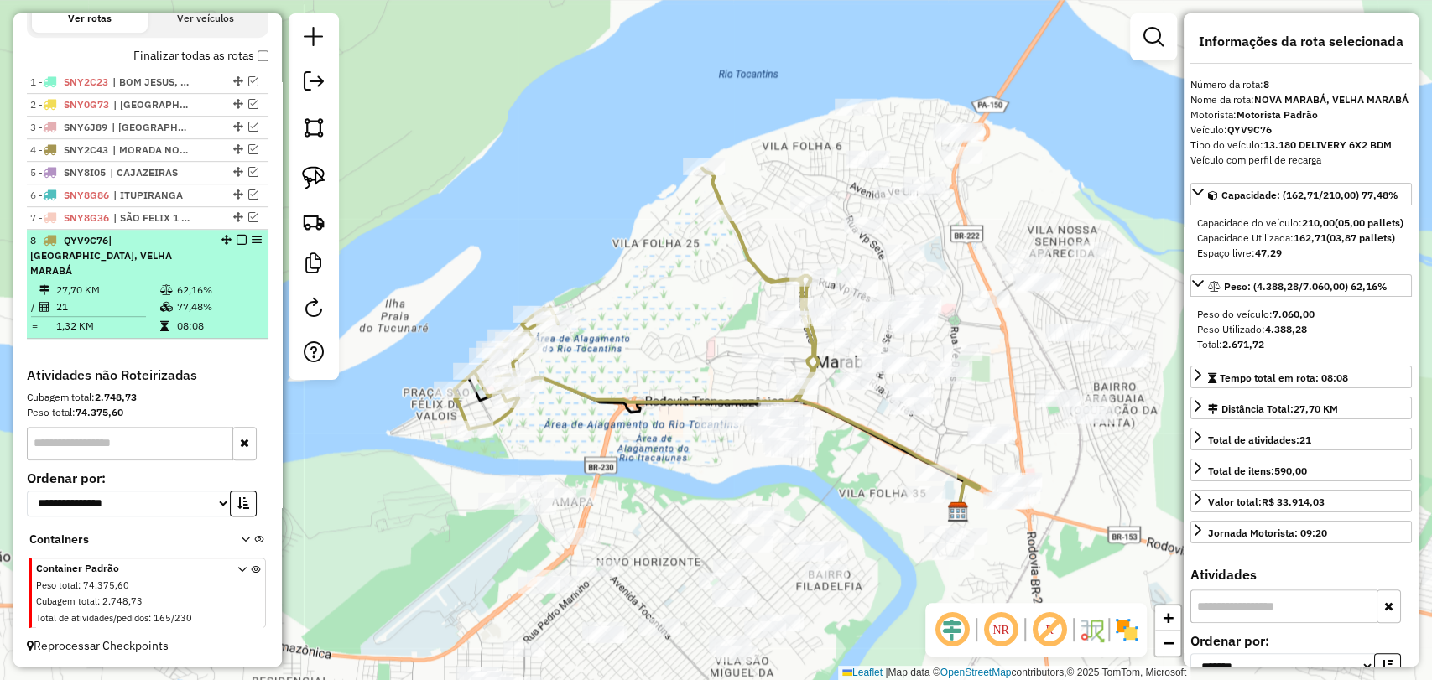
click at [237, 245] on em at bounding box center [242, 240] width 10 height 10
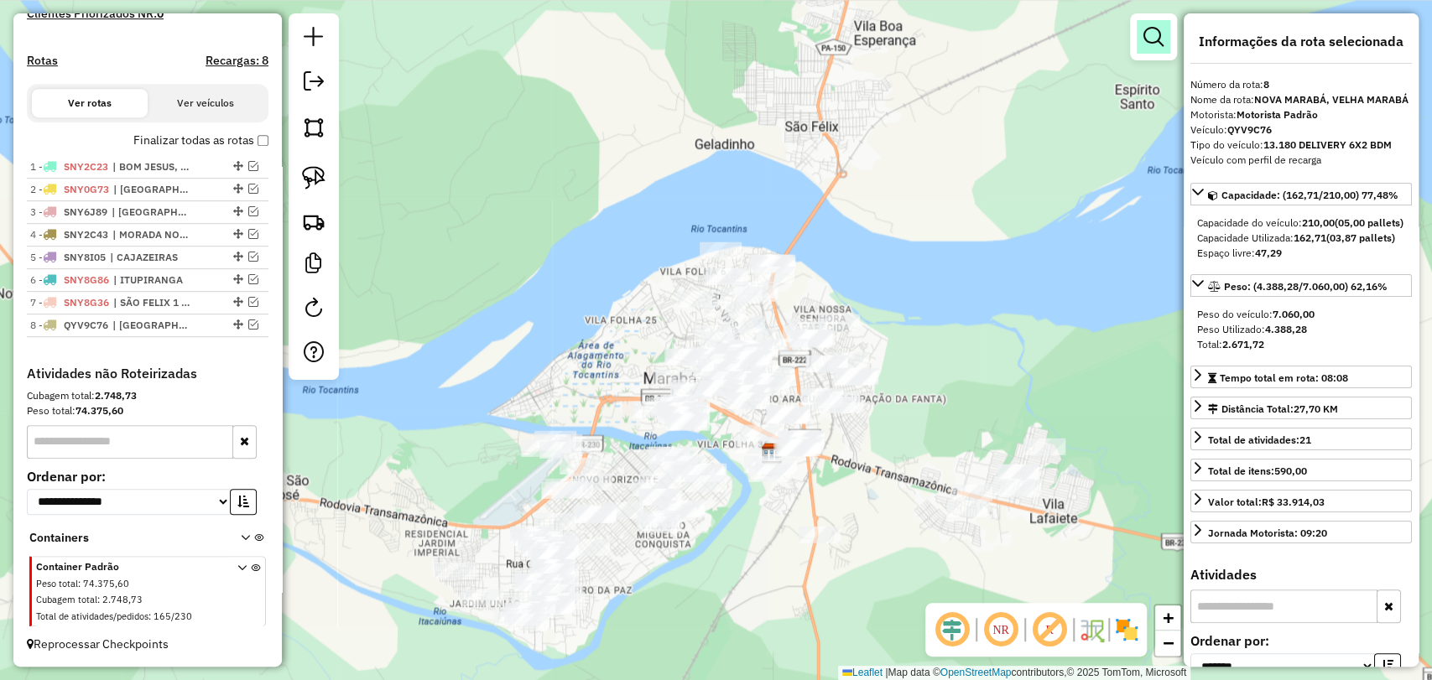
click at [1164, 20] on link at bounding box center [1154, 37] width 34 height 34
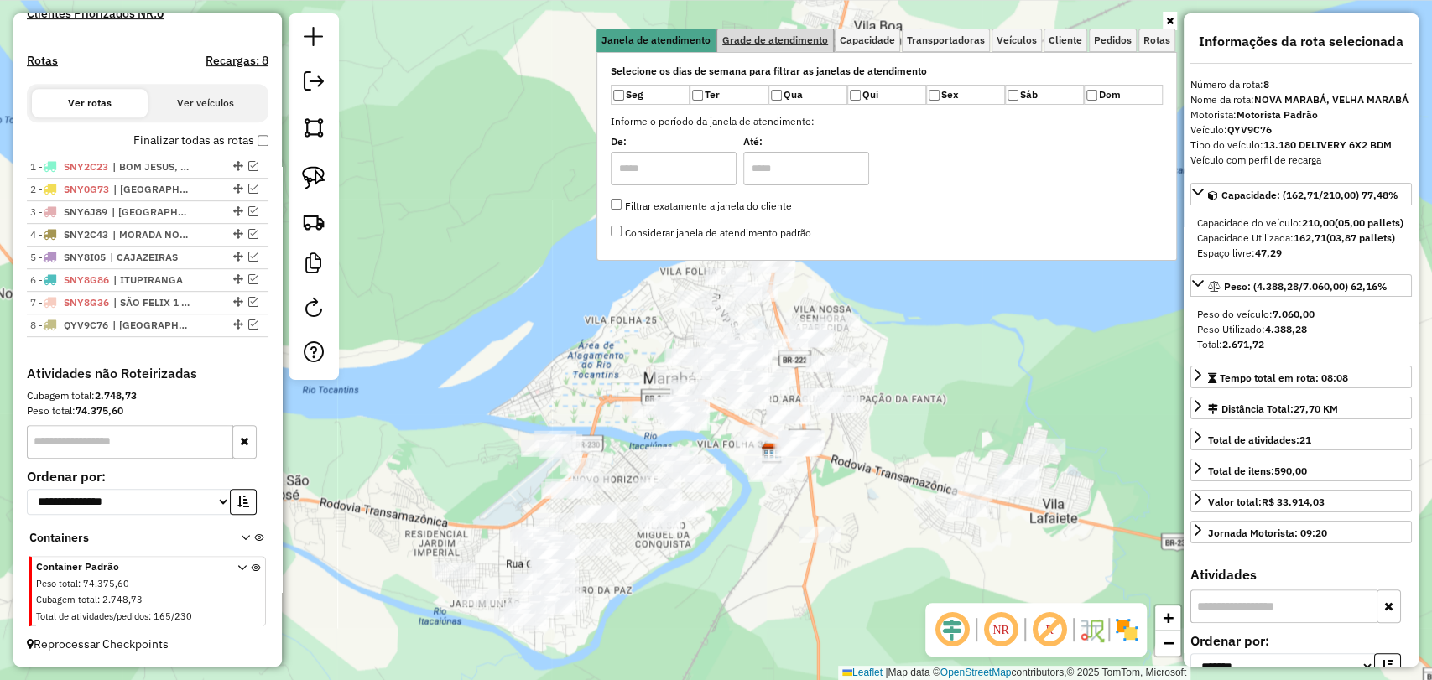
click at [833, 38] on link "Grade de atendimento" at bounding box center [775, 40] width 116 height 23
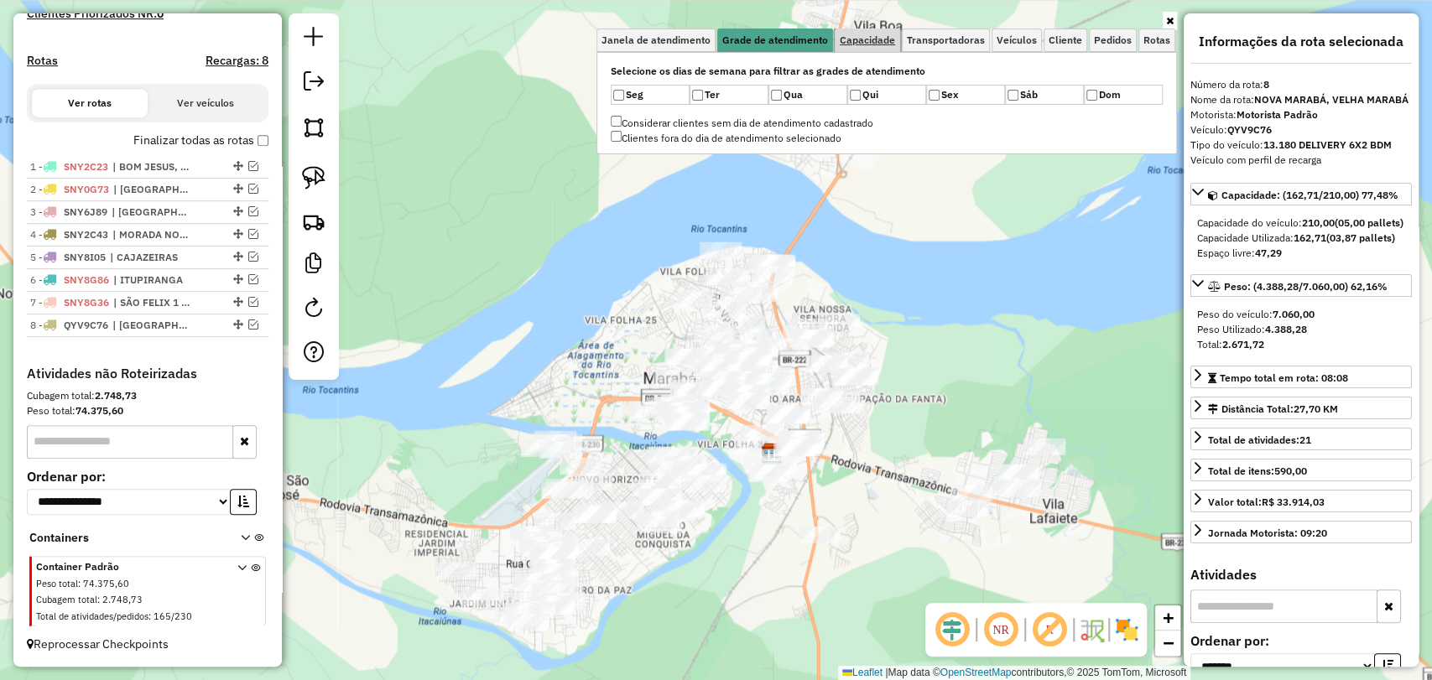
click at [878, 46] on link "Capacidade" at bounding box center [867, 40] width 65 height 23
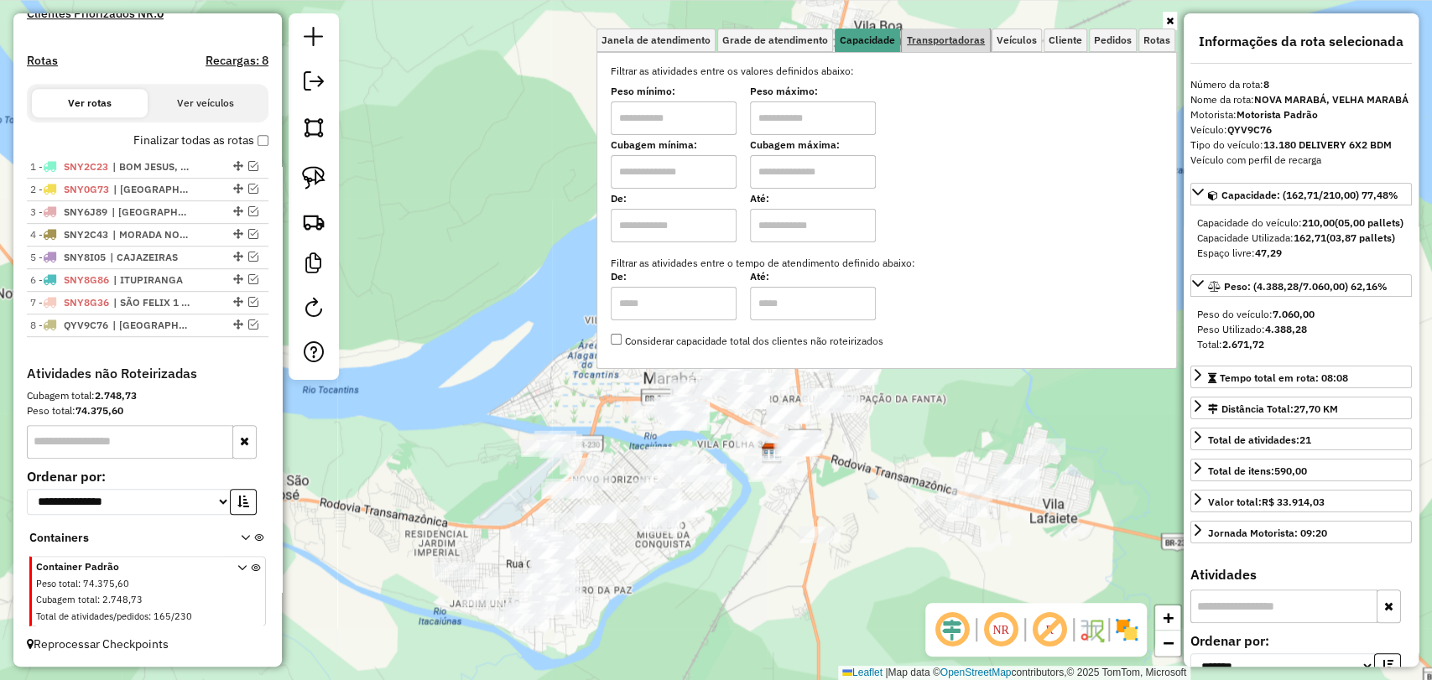
click at [955, 36] on span "Transportadoras" at bounding box center [946, 40] width 78 height 10
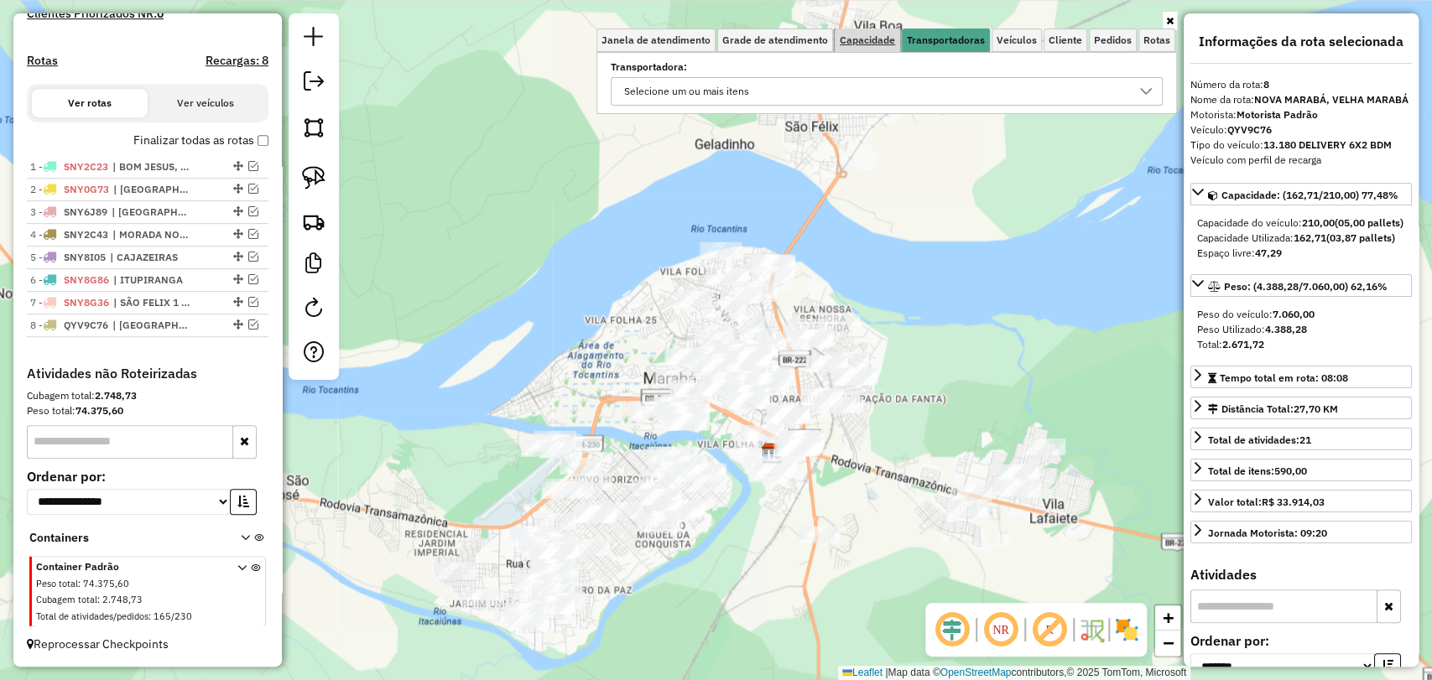
click at [887, 37] on span "Capacidade" at bounding box center [867, 40] width 55 height 10
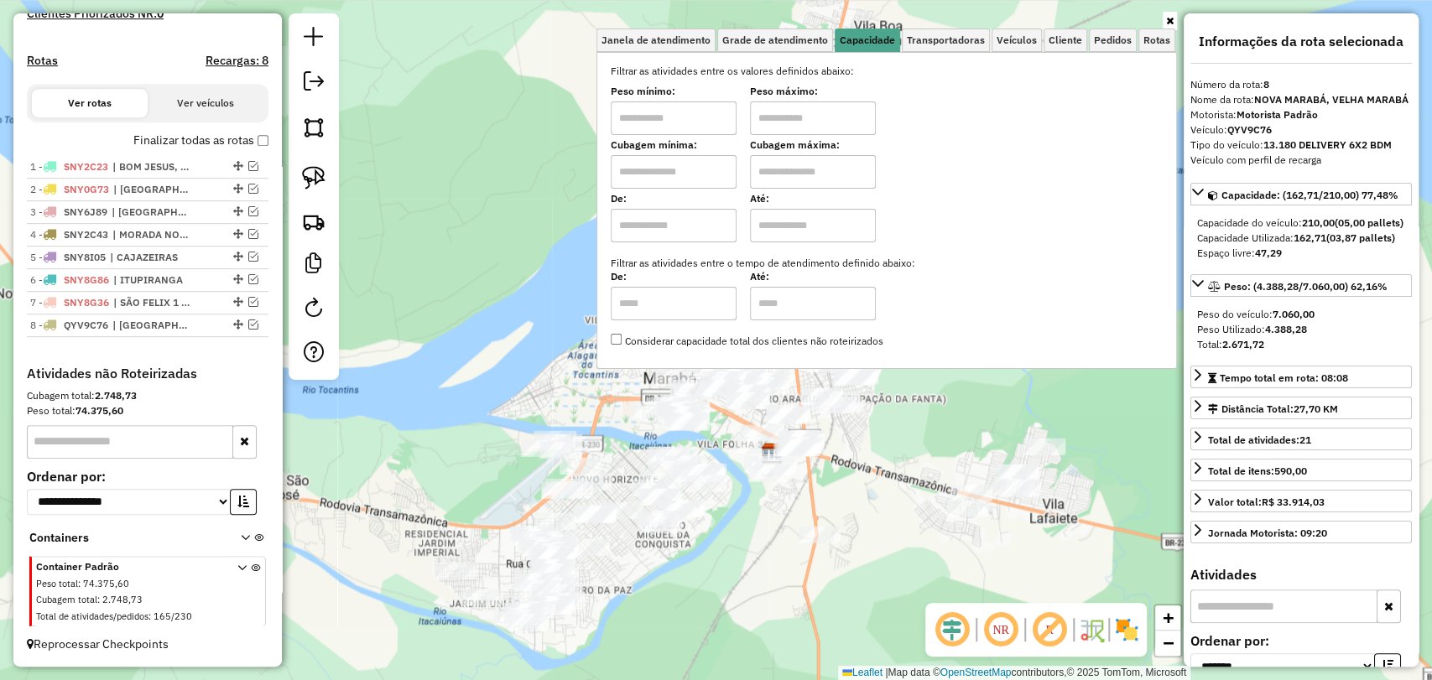
click at [713, 164] on input "text" at bounding box center [674, 172] width 126 height 34
type input "****"
click at [785, 169] on input "text" at bounding box center [813, 172] width 126 height 34
type input "****"
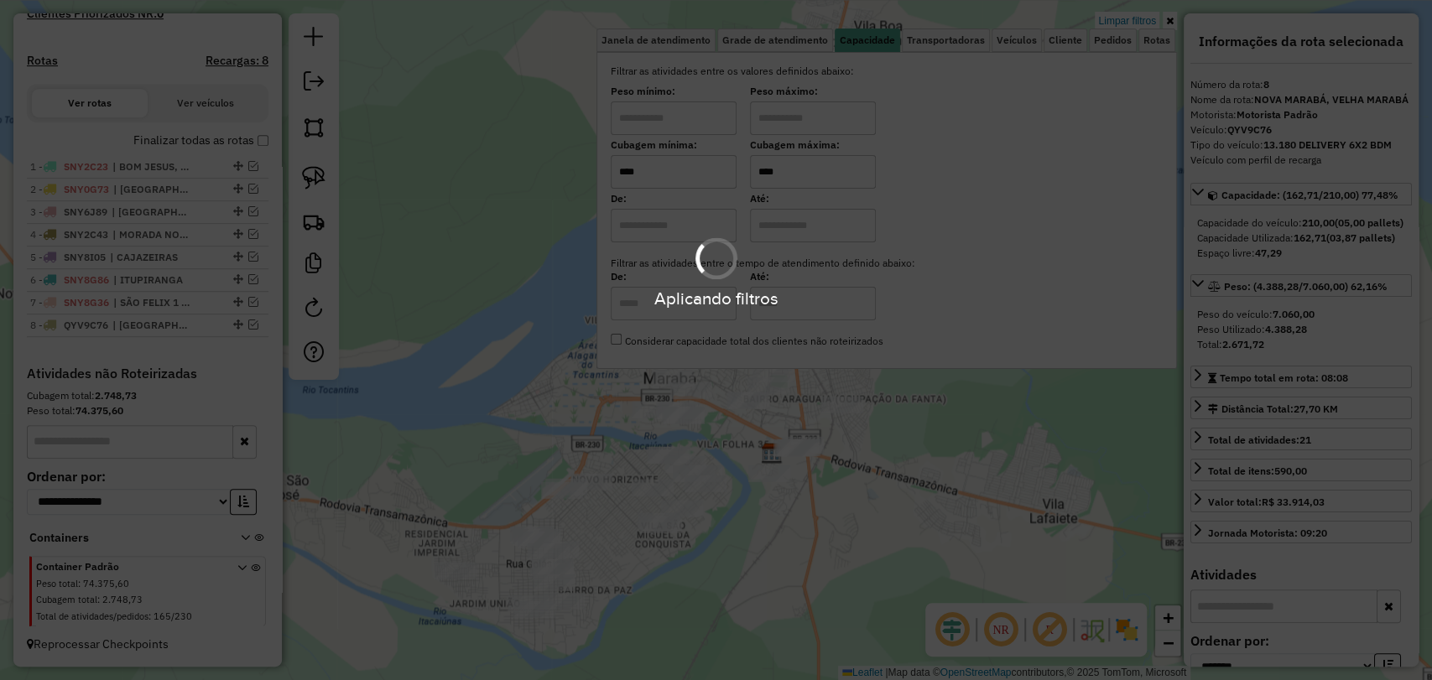
click at [638, 598] on div "Aplicando filtros" at bounding box center [716, 340] width 1432 height 680
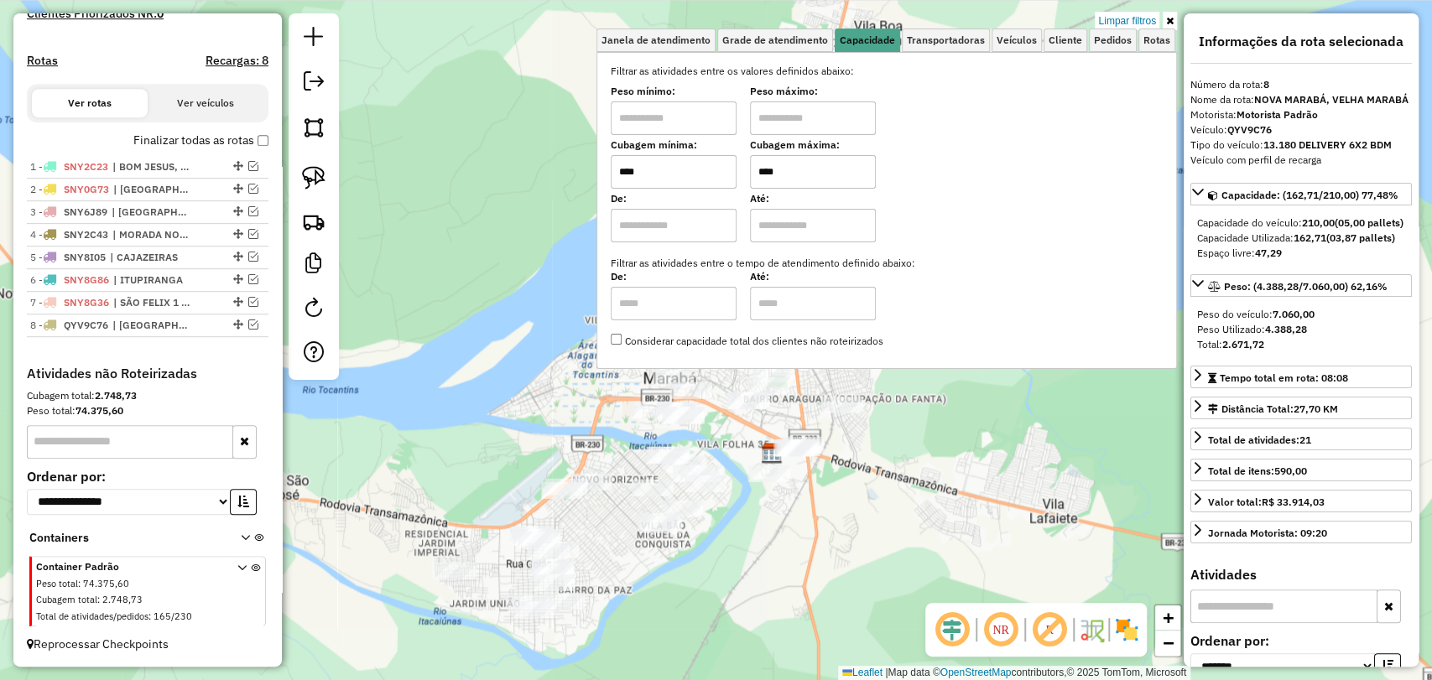
click at [652, 574] on div "Limpar filtros Janela de atendimento Grade de atendimento Capacidade Transporta…" at bounding box center [716, 340] width 1432 height 680
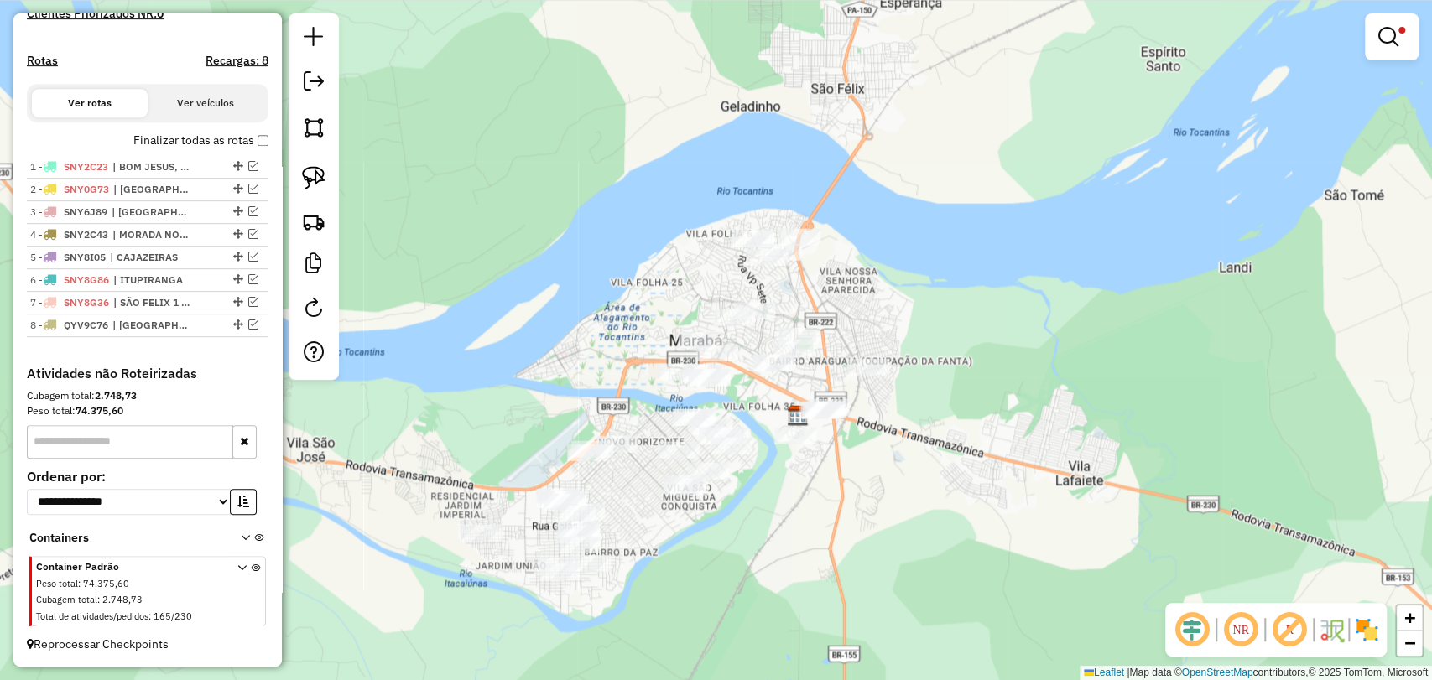
drag, startPoint x: 597, startPoint y: 597, endPoint x: 620, endPoint y: 562, distance: 41.9
click at [620, 562] on div "Limpar filtros Janela de atendimento Grade de atendimento Capacidade Transporta…" at bounding box center [716, 340] width 1432 height 680
click at [1376, 44] on link at bounding box center [1391, 37] width 40 height 34
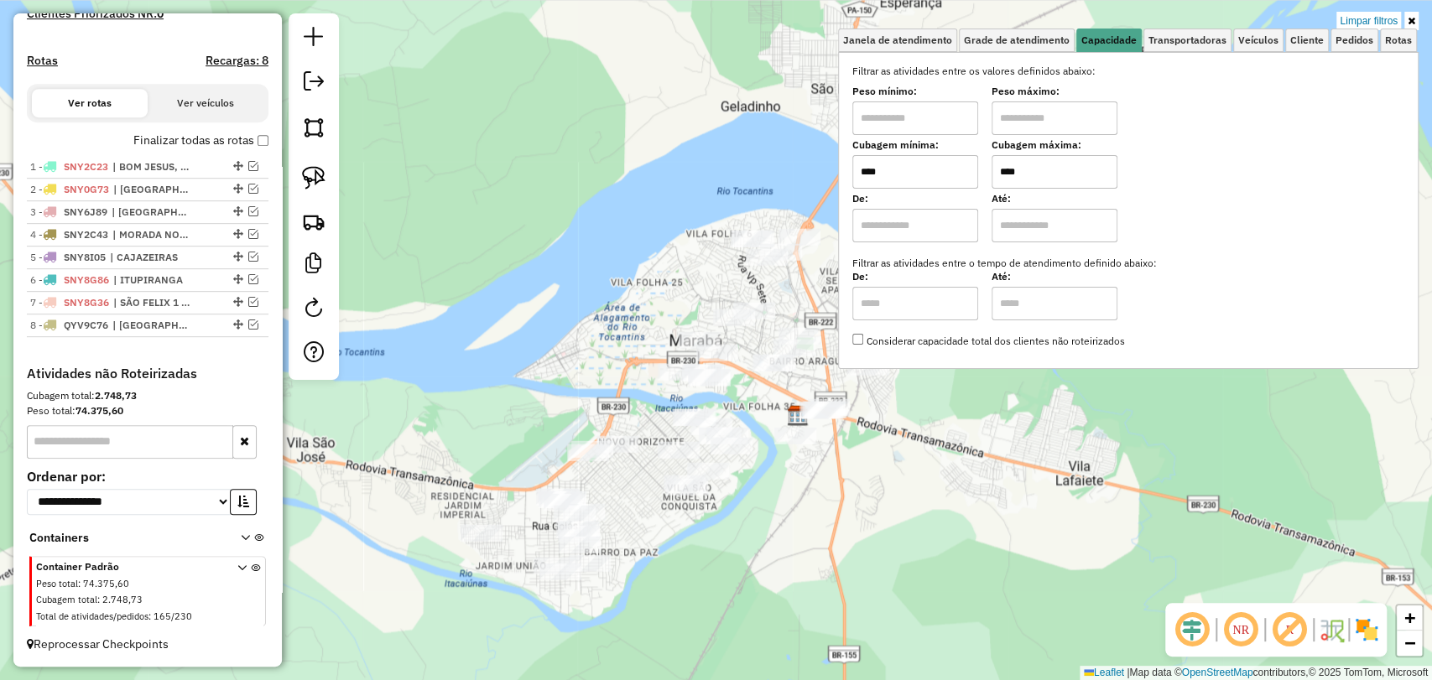
click at [918, 169] on input "****" at bounding box center [915, 172] width 126 height 34
type input "****"
click at [1049, 169] on input "****" at bounding box center [1054, 172] width 126 height 34
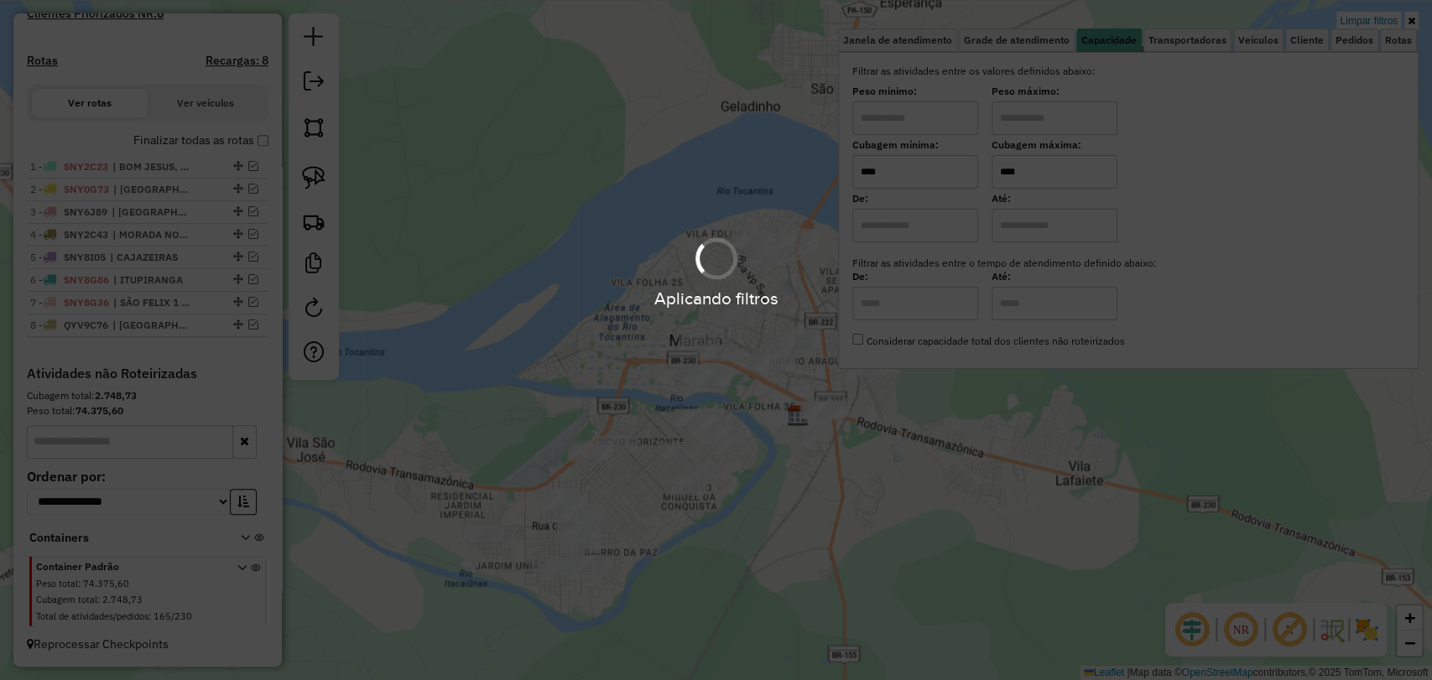
click at [1049, 169] on div "Aplicando filtros" at bounding box center [716, 340] width 1432 height 680
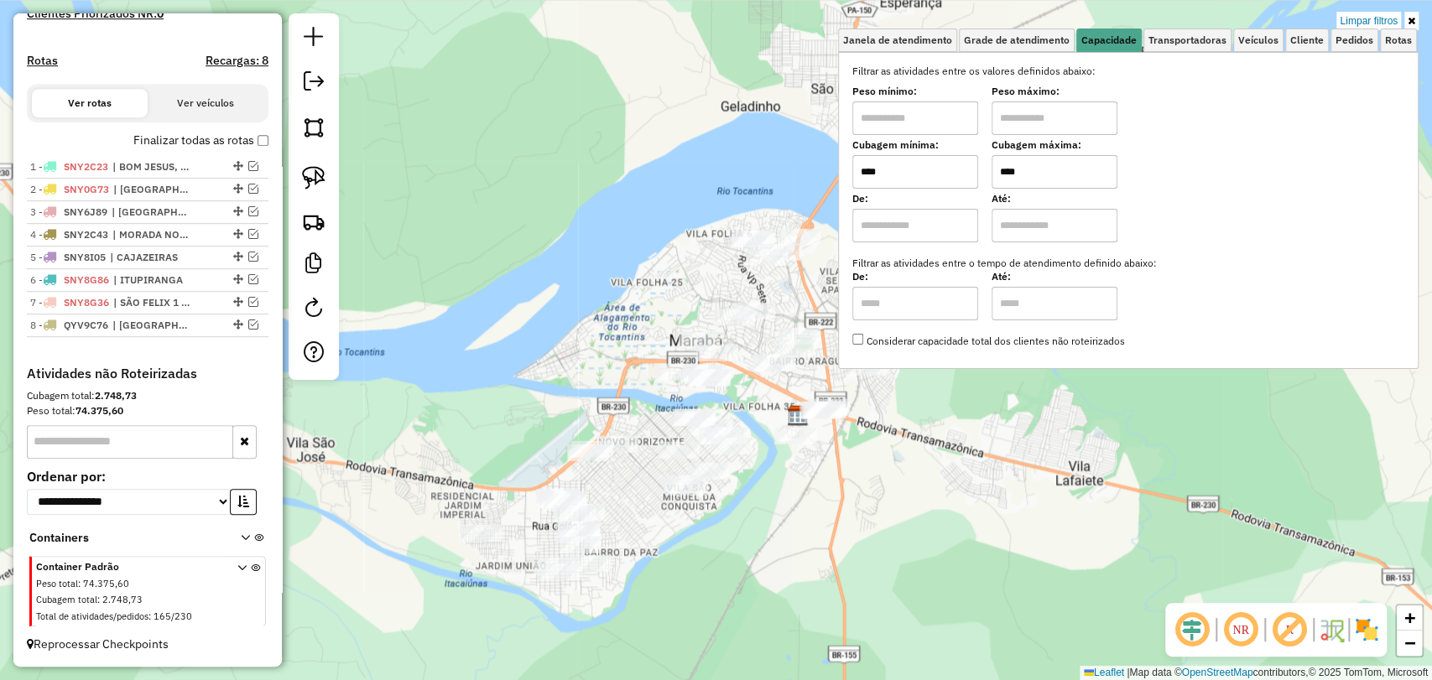
click at [1056, 176] on input "****" at bounding box center [1054, 172] width 126 height 34
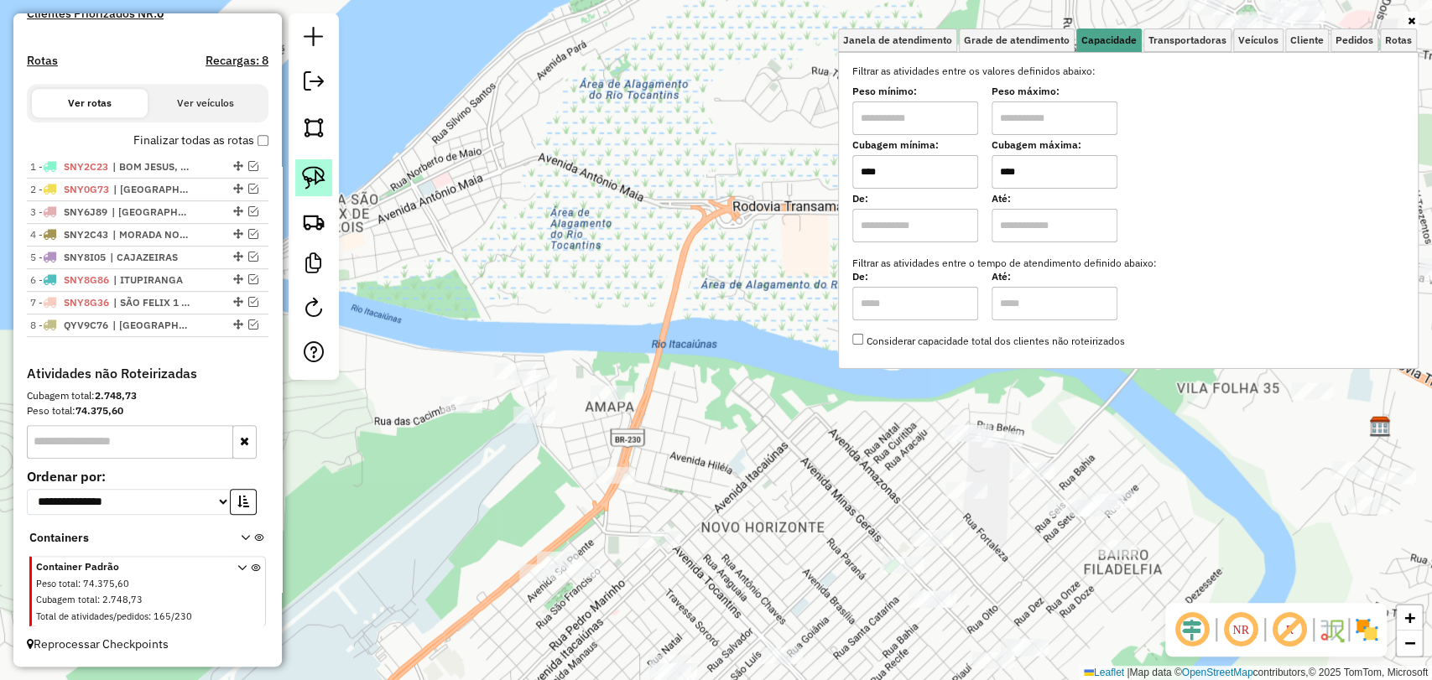
type input "****"
click at [320, 179] on img at bounding box center [313, 177] width 23 height 23
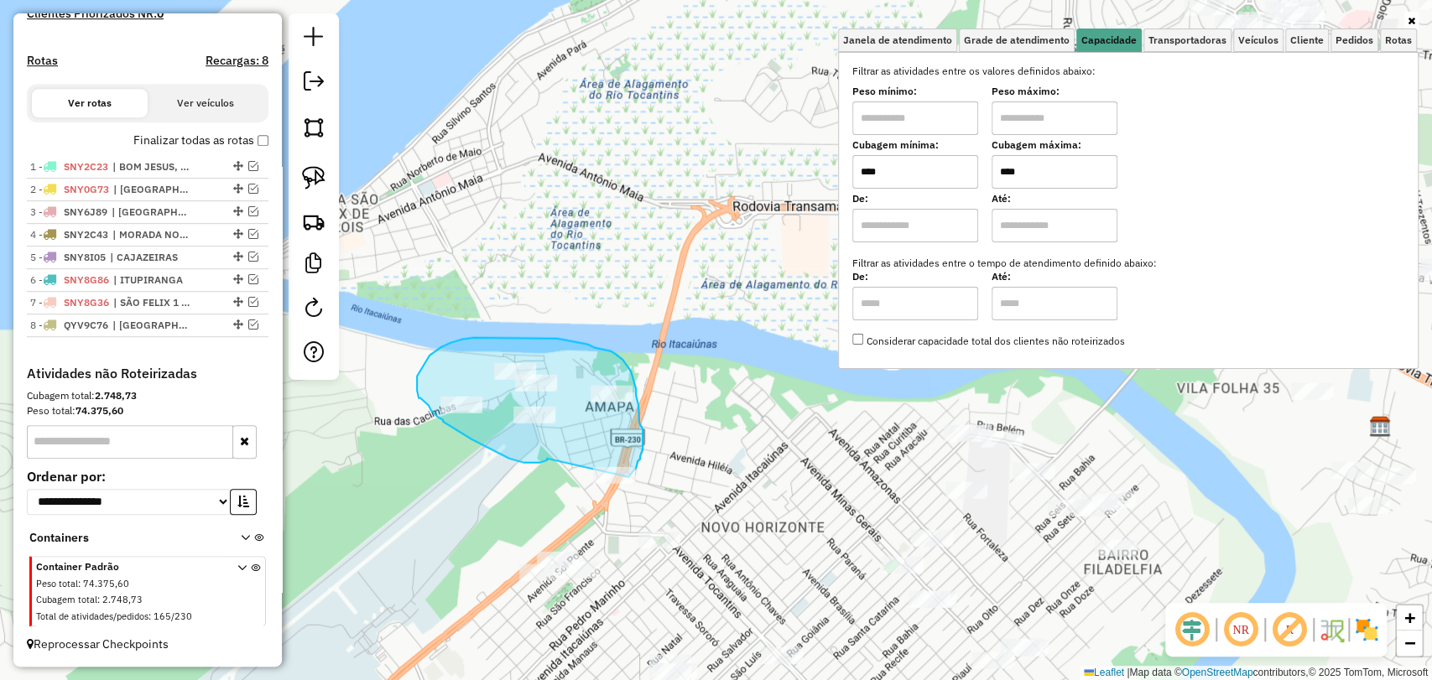
drag, startPoint x: 517, startPoint y: 461, endPoint x: 607, endPoint y: 490, distance: 95.2
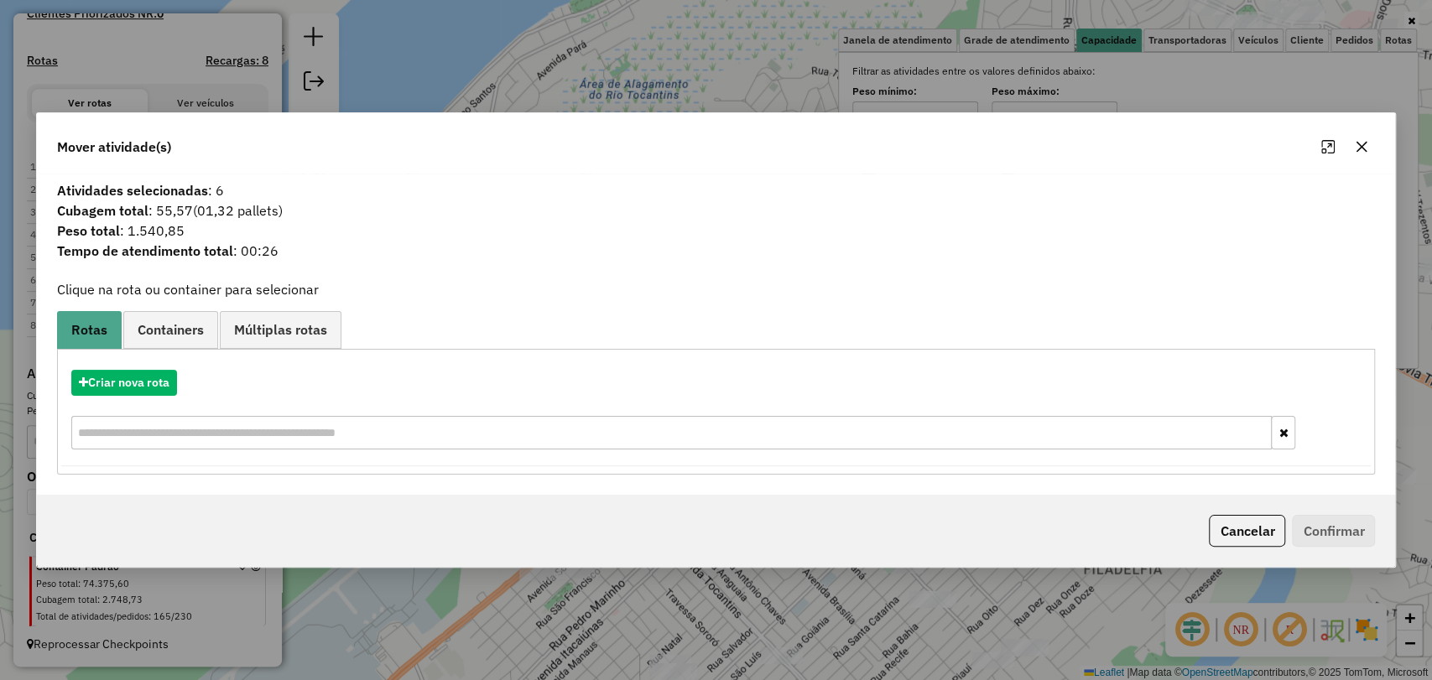
click at [1361, 146] on icon "button" at bounding box center [1361, 146] width 11 height 11
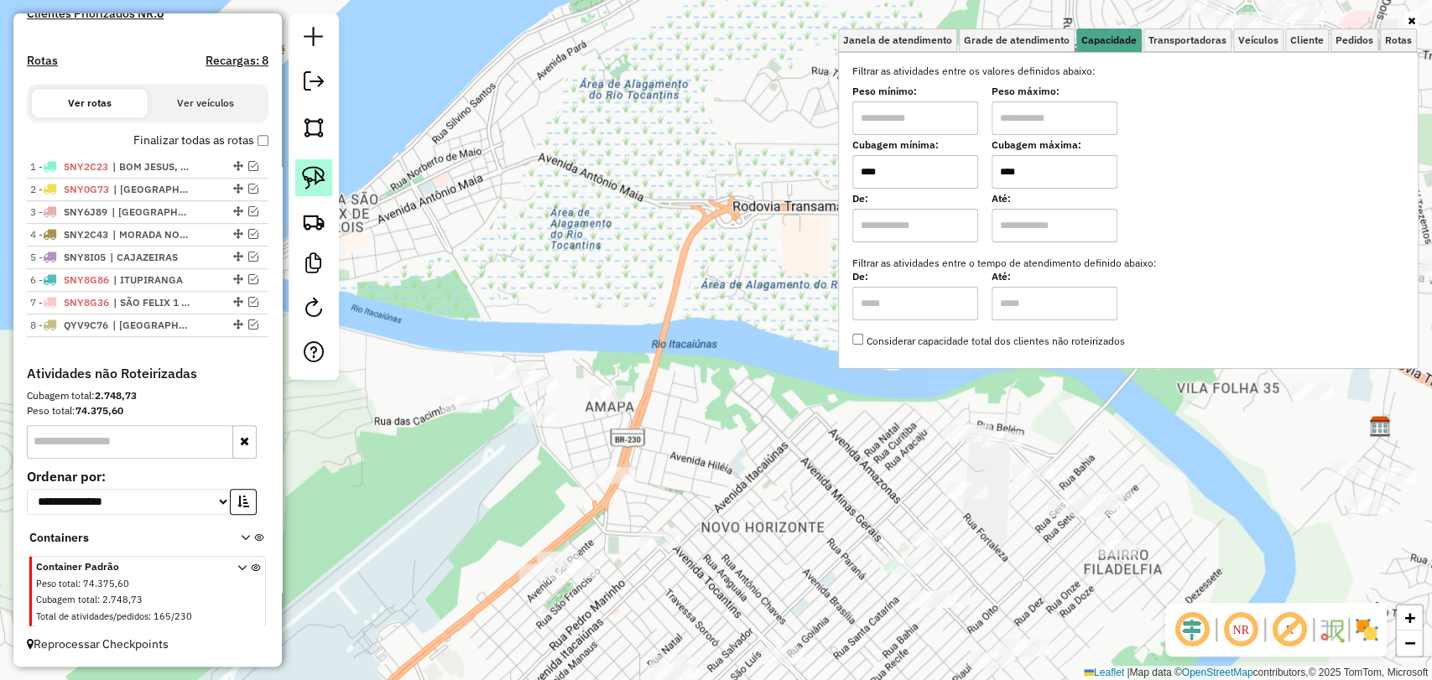
click at [320, 181] on img at bounding box center [313, 177] width 23 height 23
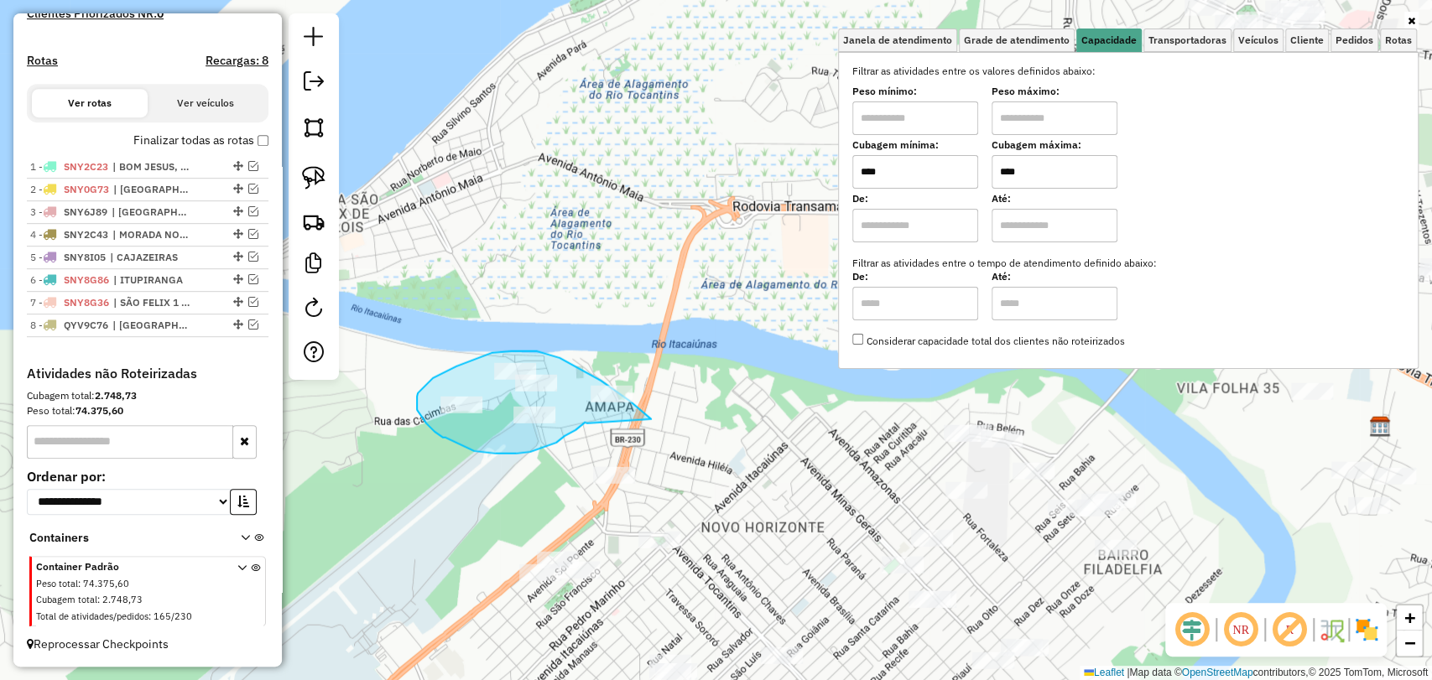
drag, startPoint x: 587, startPoint y: 423, endPoint x: 650, endPoint y: 420, distance: 63.0
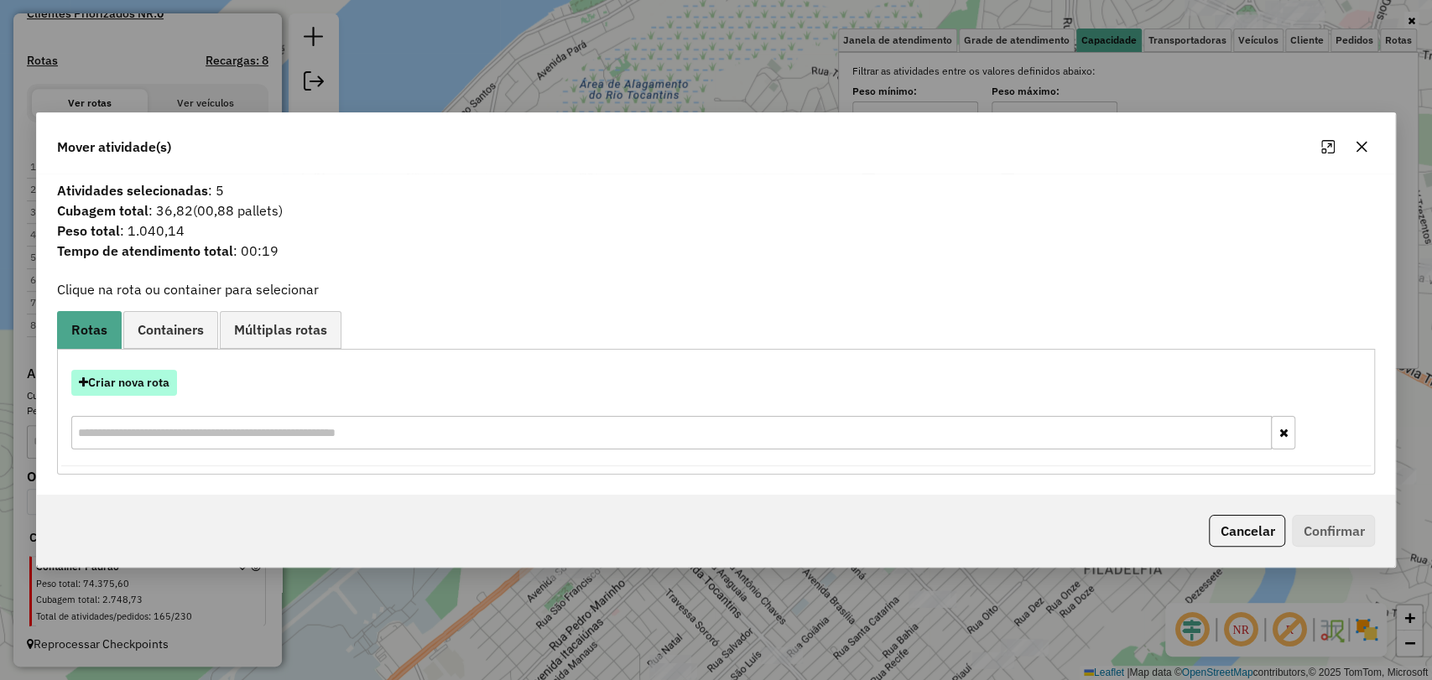
click at [140, 389] on button "Criar nova rota" at bounding box center [124, 383] width 106 height 26
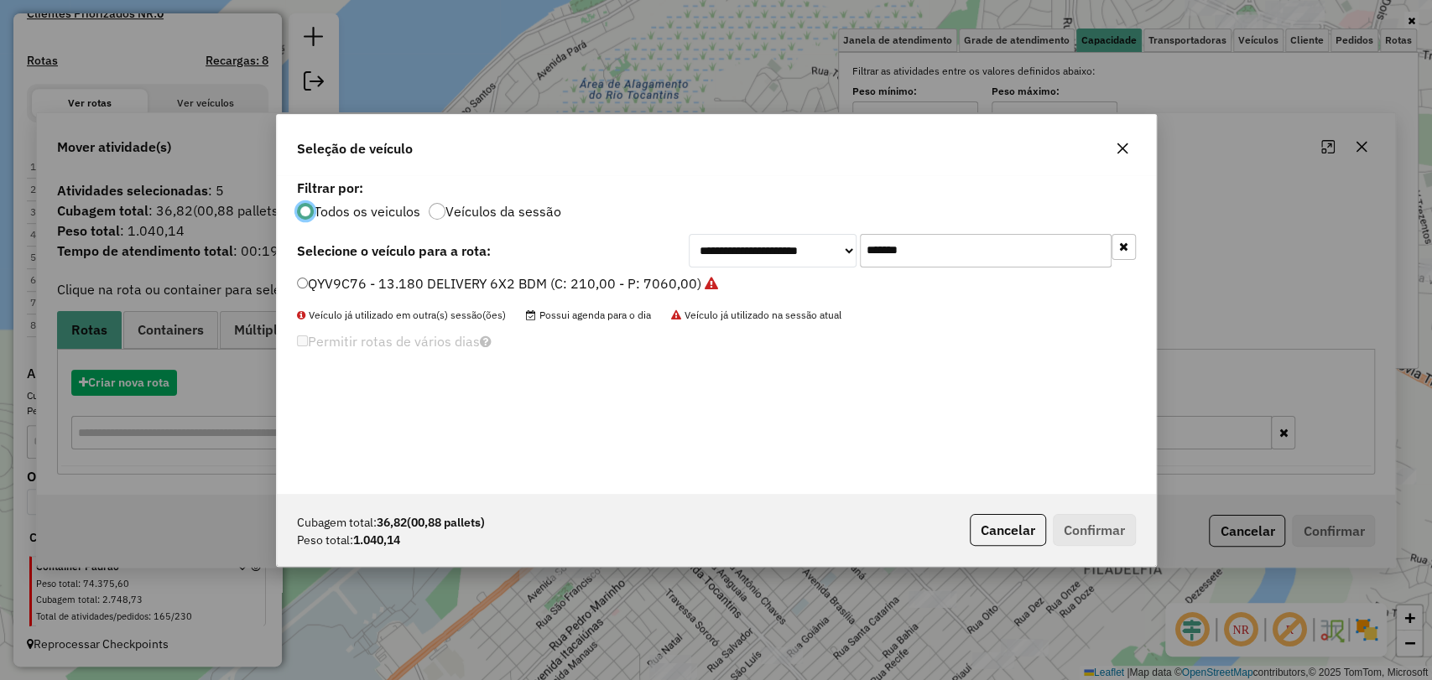
scroll to position [8, 5]
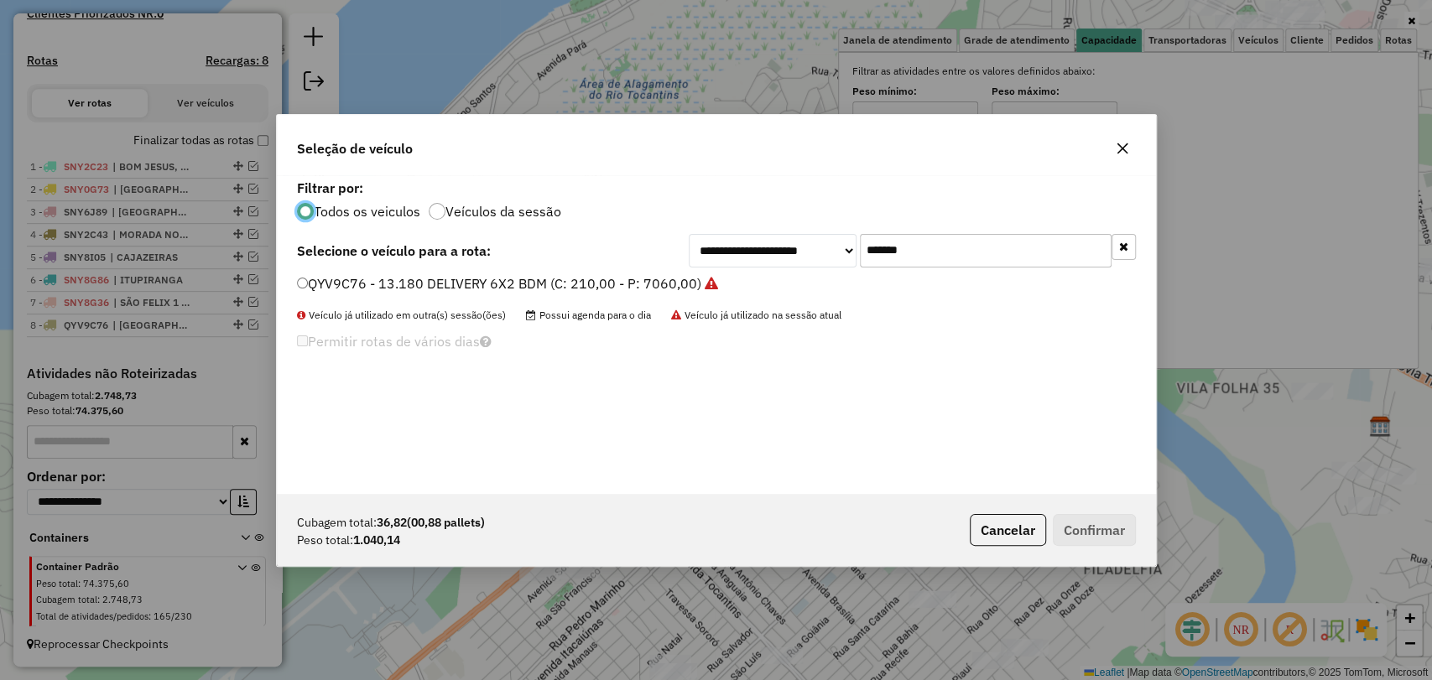
click at [882, 245] on input "*******" at bounding box center [986, 251] width 252 height 34
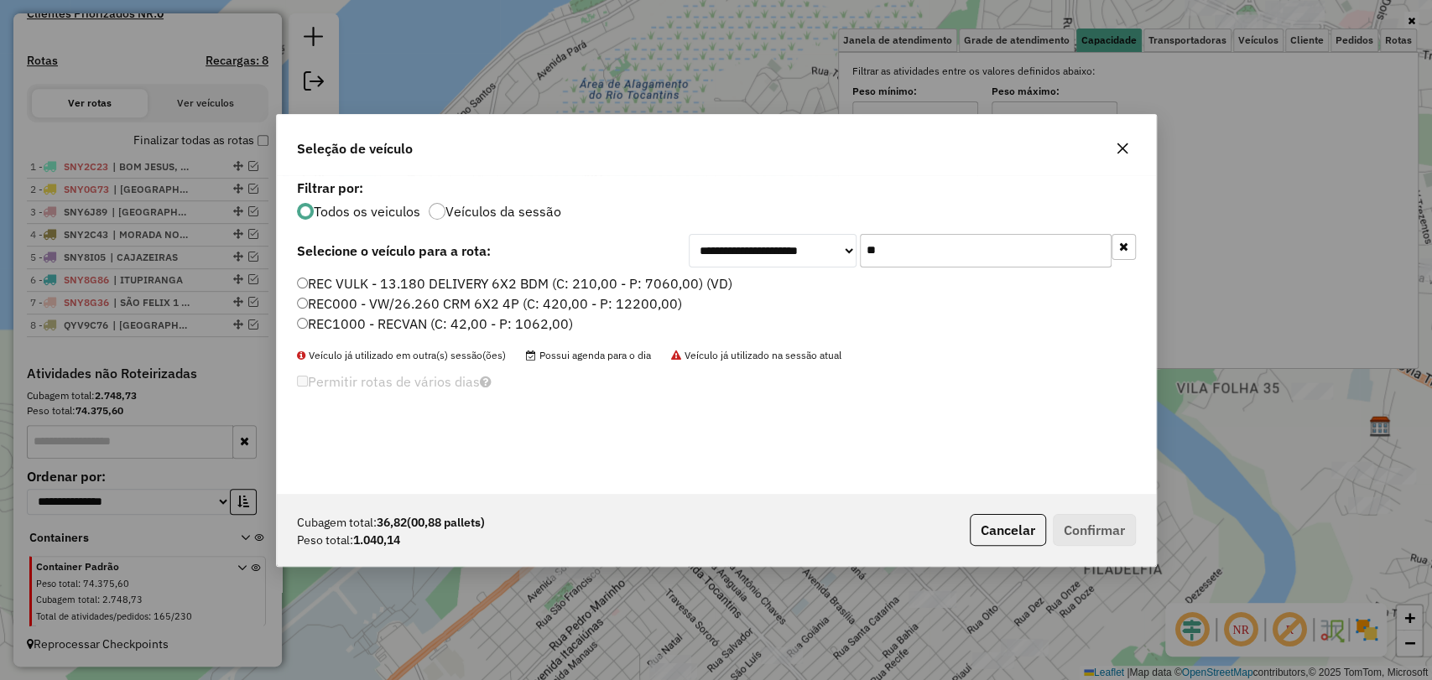
type input "**"
click at [372, 321] on label "REC1000 - RECVAN (C: 42,00 - P: 1062,00)" at bounding box center [435, 324] width 276 height 20
click at [1073, 527] on button "Confirmar" at bounding box center [1094, 530] width 83 height 32
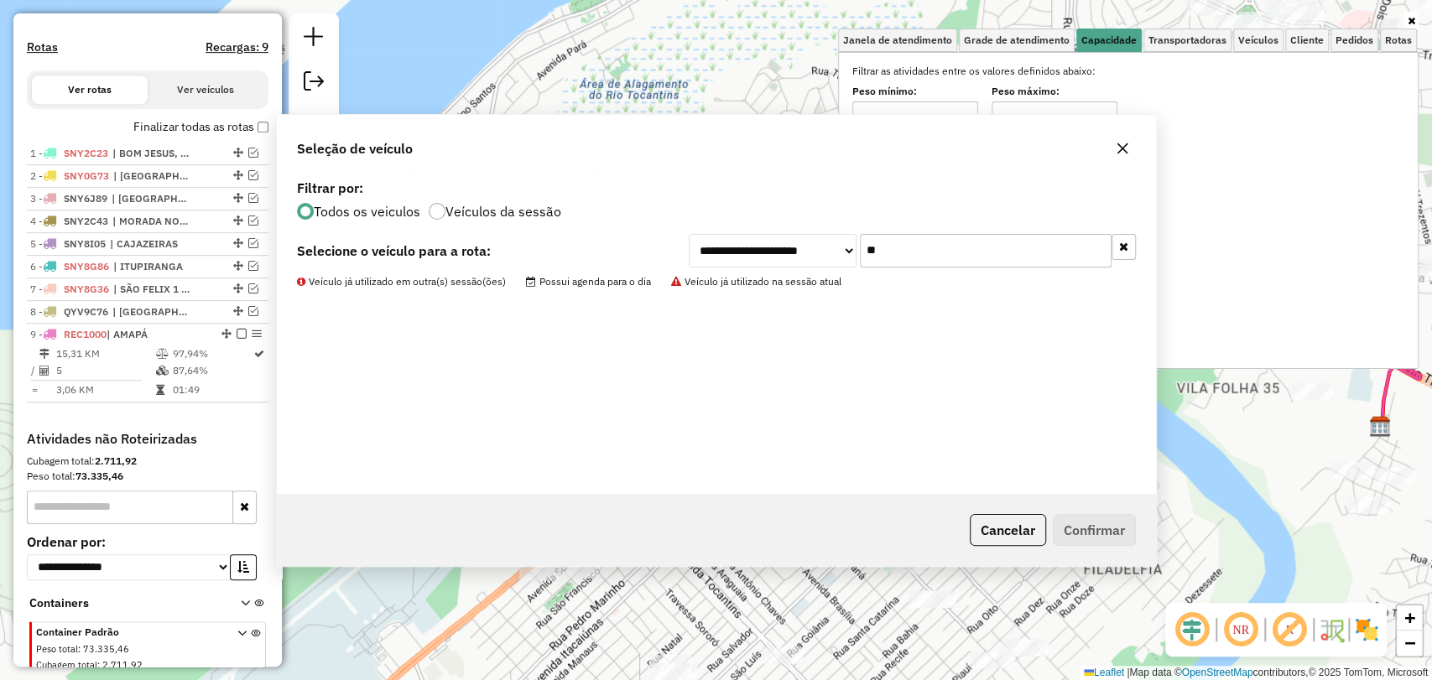
scroll to position [571, 0]
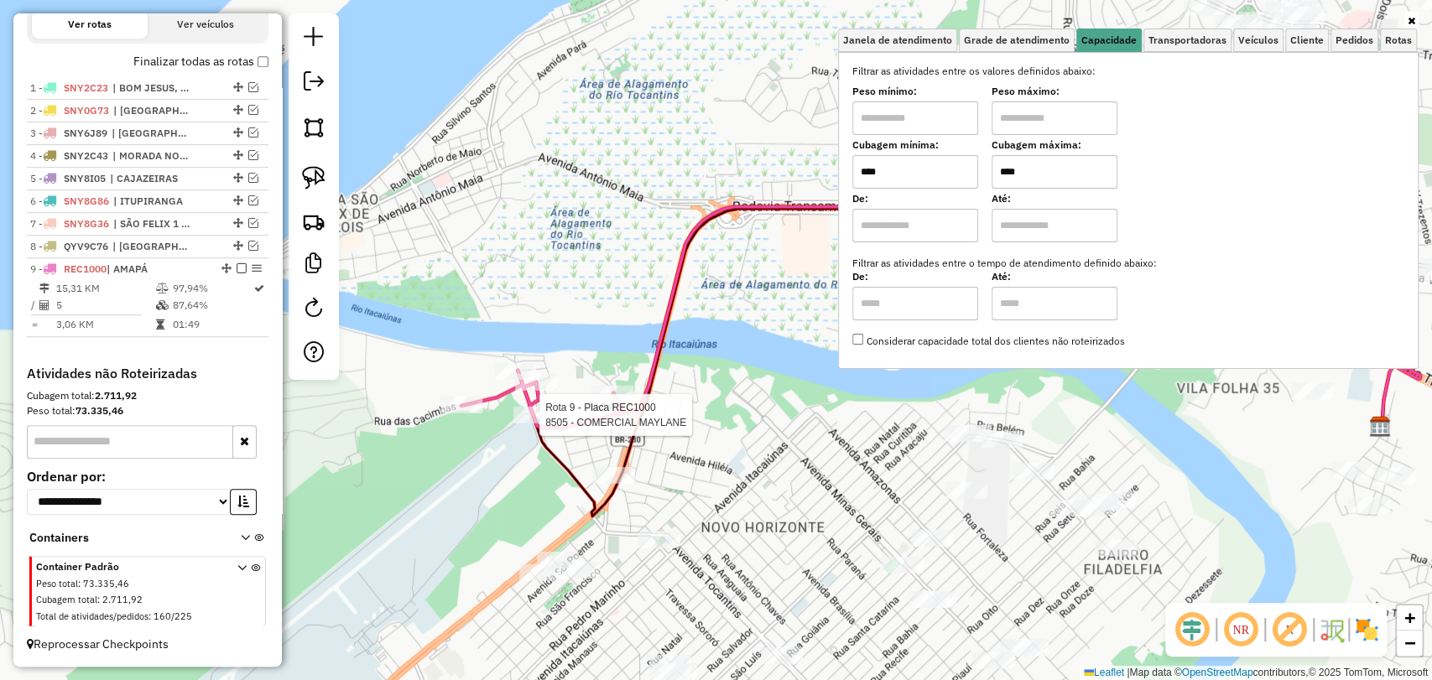
click at [542, 424] on div at bounding box center [534, 415] width 42 height 17
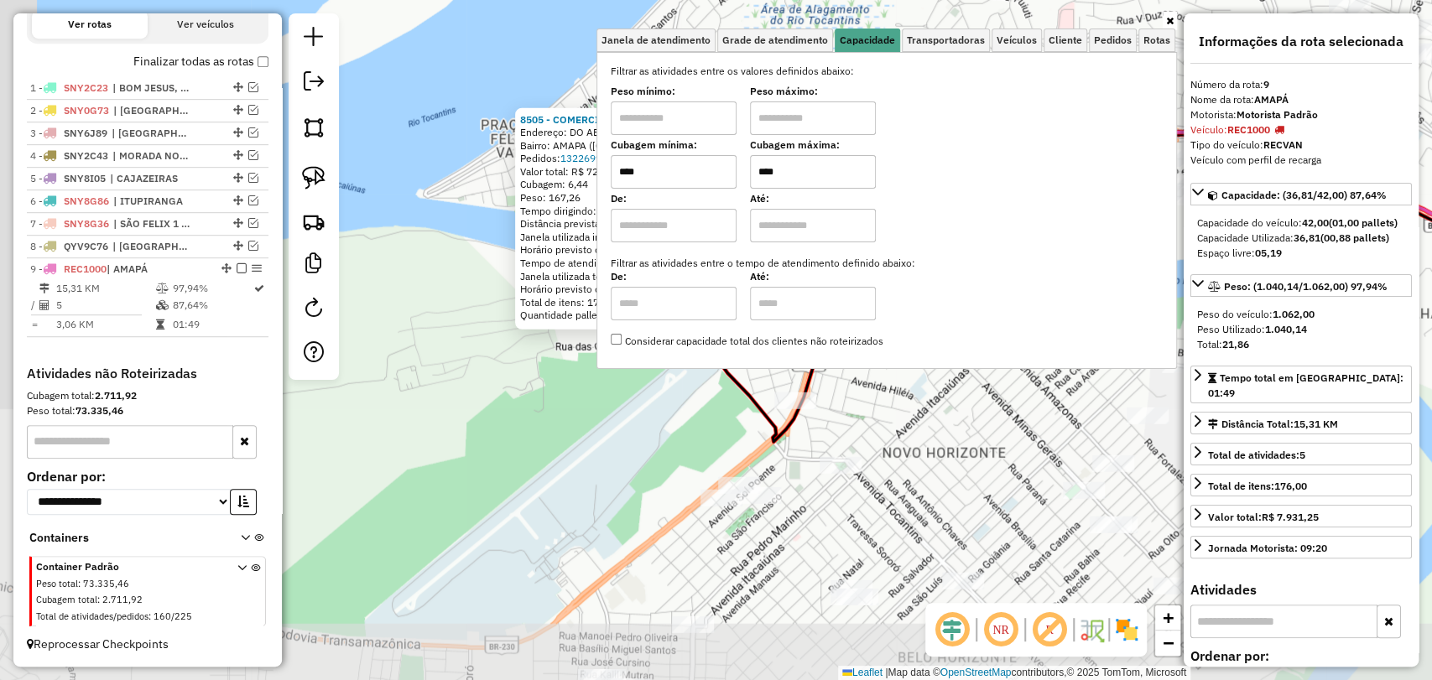
scroll to position [579, 0]
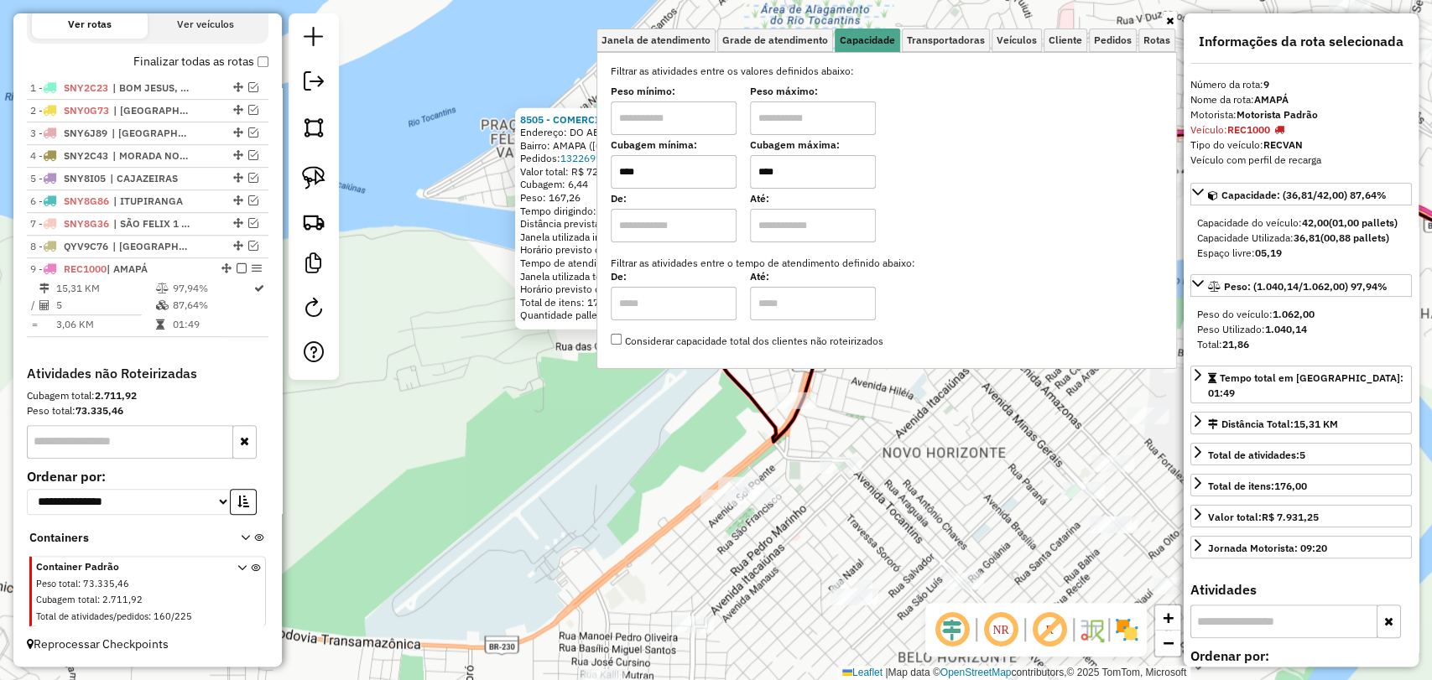
click at [1168, 18] on icon at bounding box center [1170, 21] width 8 height 10
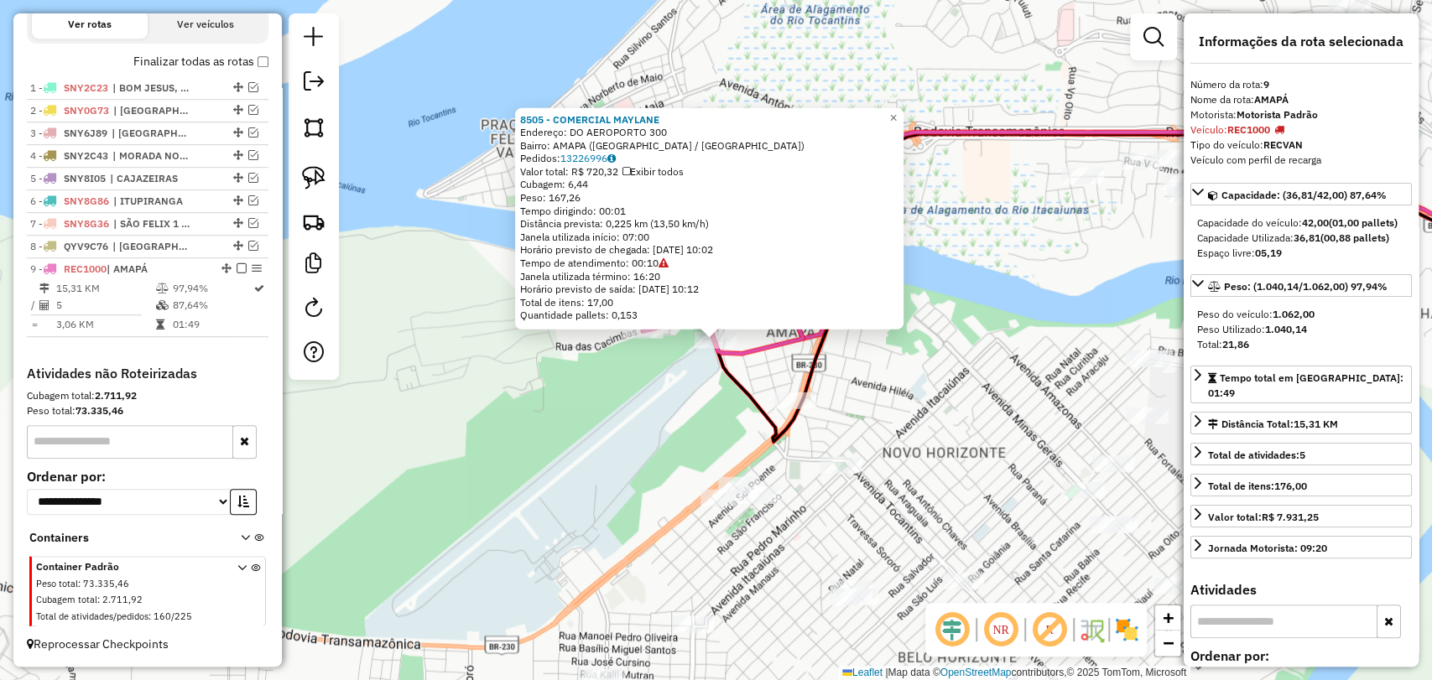
click at [1020, 359] on div "8505 - COMERCIAL MAYLANE Endereço: DO AEROPORTO 300 Bairro: [GEOGRAPHIC_DATA] (…" at bounding box center [716, 340] width 1432 height 680
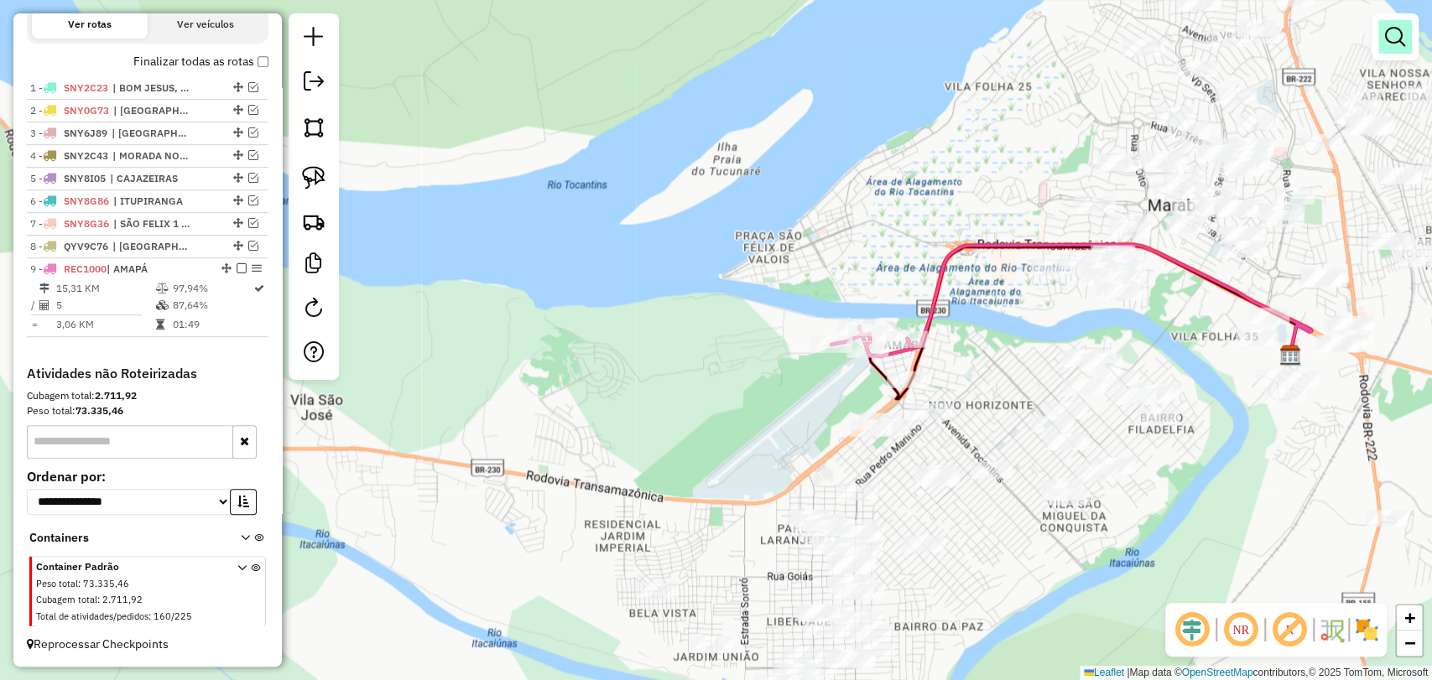
click at [1391, 36] on em at bounding box center [1395, 37] width 20 height 20
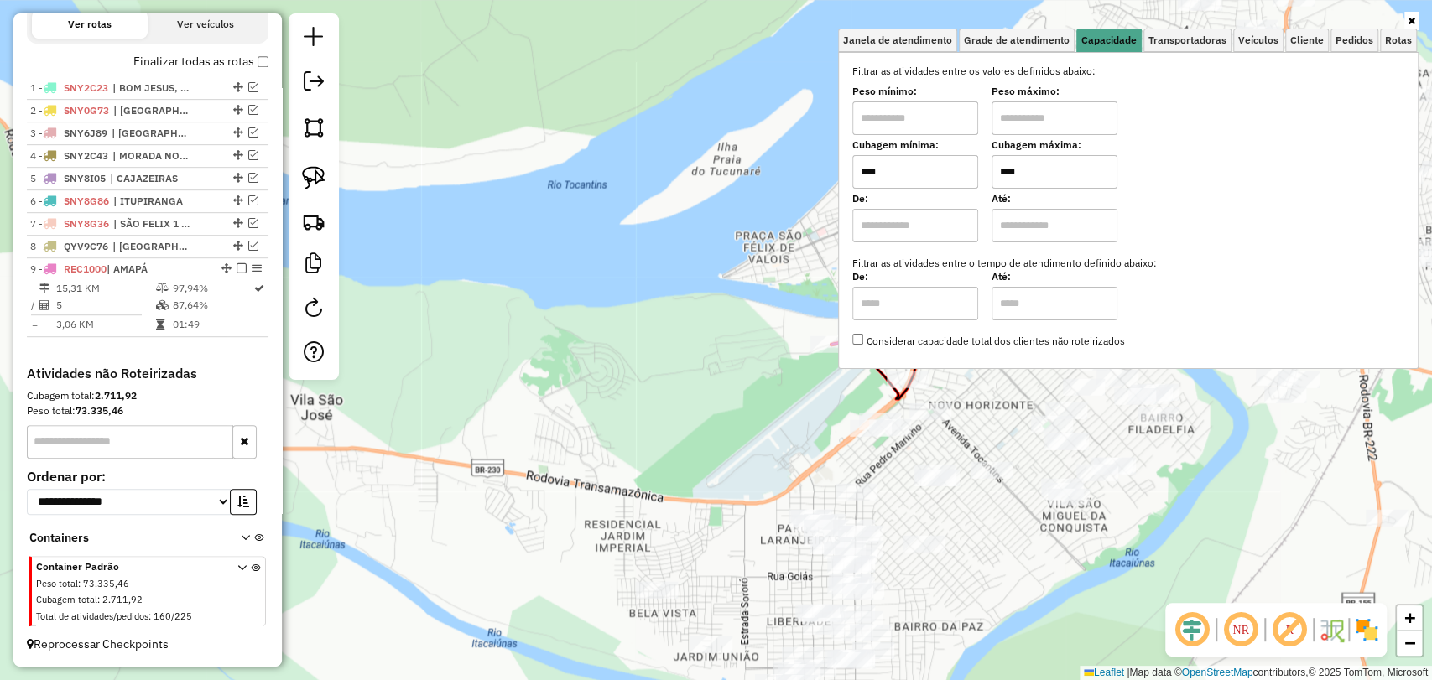
drag, startPoint x: 932, startPoint y: 180, endPoint x: 809, endPoint y: 164, distance: 124.3
click at [809, 164] on div "Janela de atendimento Grade de atendimento Capacidade Transportadoras Veículos …" at bounding box center [716, 340] width 1432 height 680
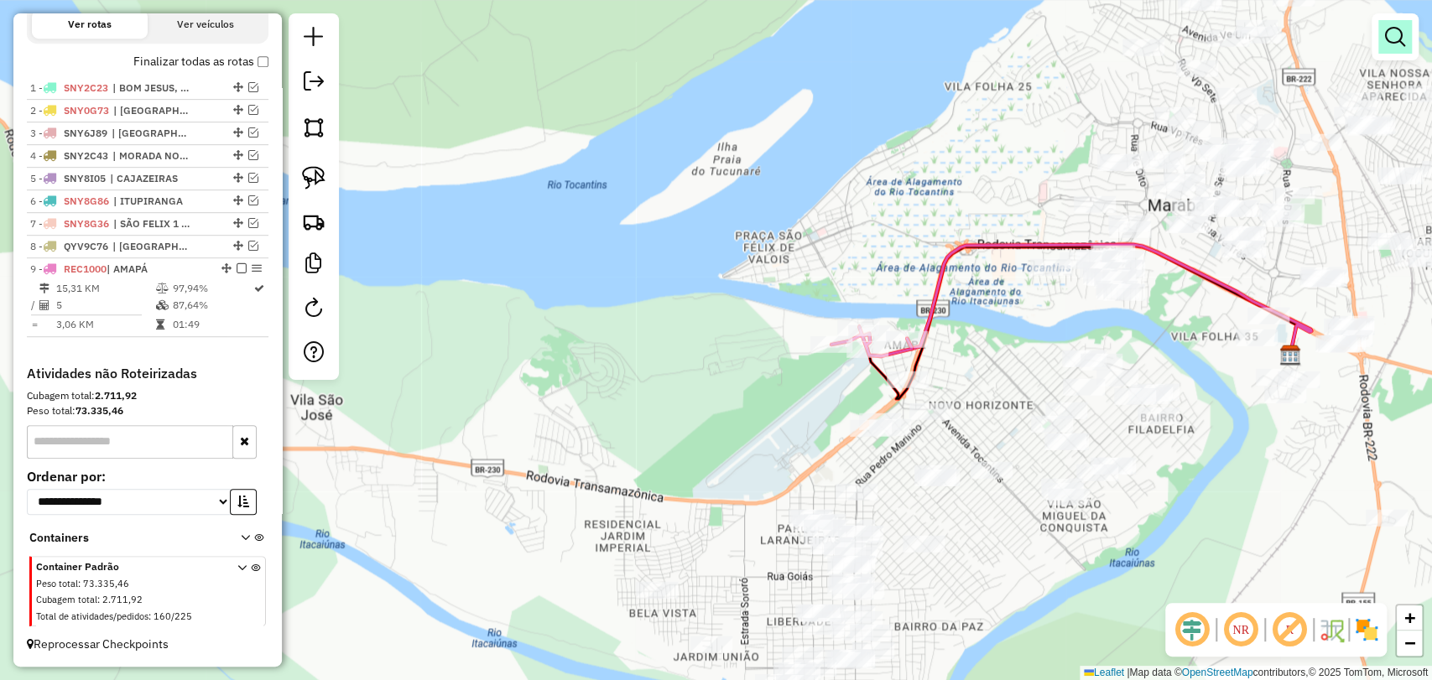
click at [1410, 24] on link at bounding box center [1395, 37] width 34 height 34
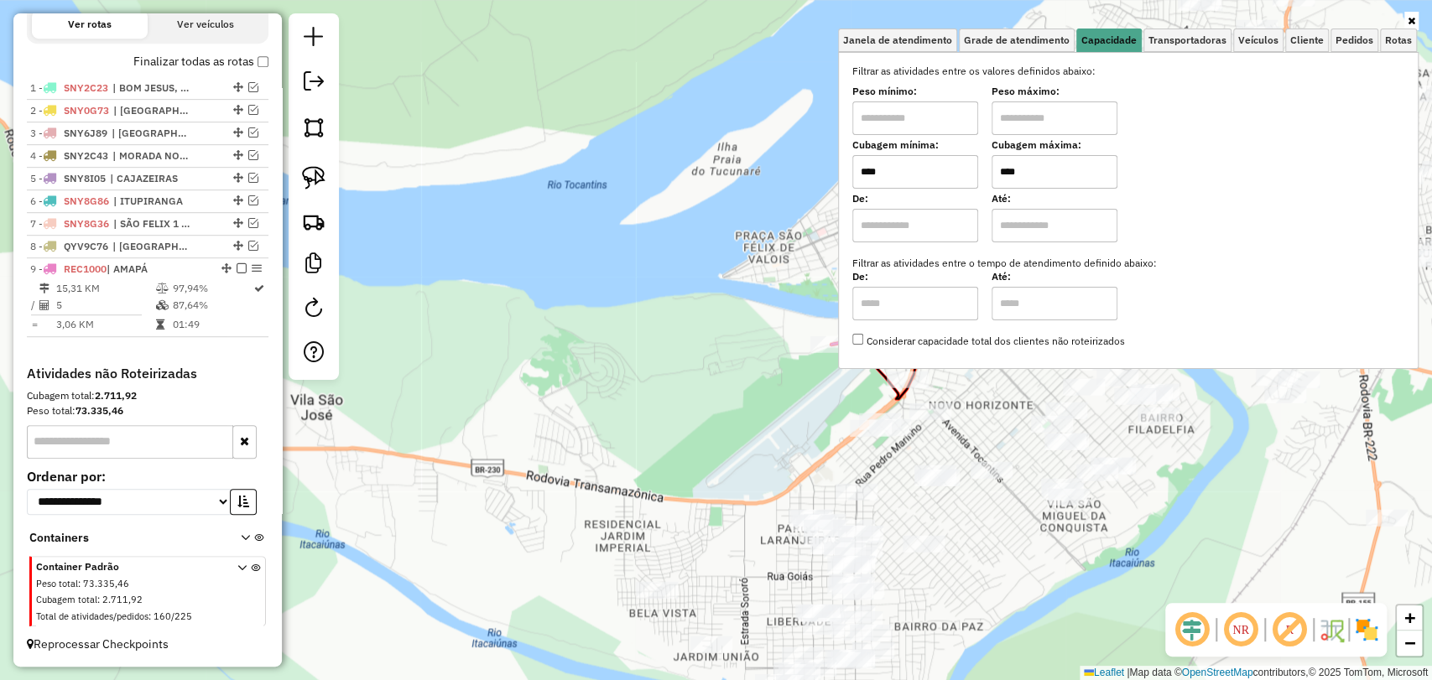
click at [908, 171] on input "****" at bounding box center [915, 172] width 126 height 34
type input "****"
drag, startPoint x: 1080, startPoint y: 180, endPoint x: 990, endPoint y: 163, distance: 92.1
click at [990, 163] on div "Cubagem mínima: **** Cubagem máxima: ****" at bounding box center [1128, 165] width 552 height 47
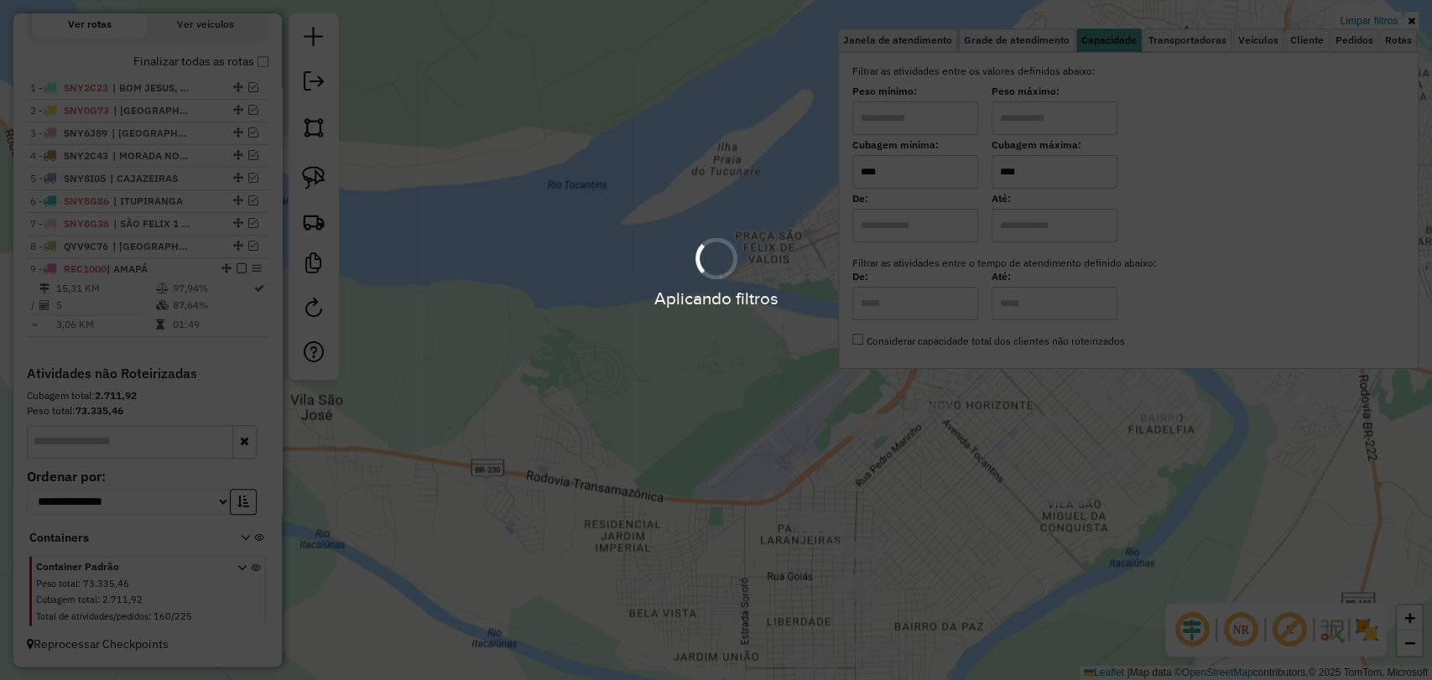
type input "****"
click at [744, 404] on hb-app "Aplicando filtros Pop-up bloqueado! Seu navegador bloqueou automáticamente a ab…" at bounding box center [716, 340] width 1432 height 680
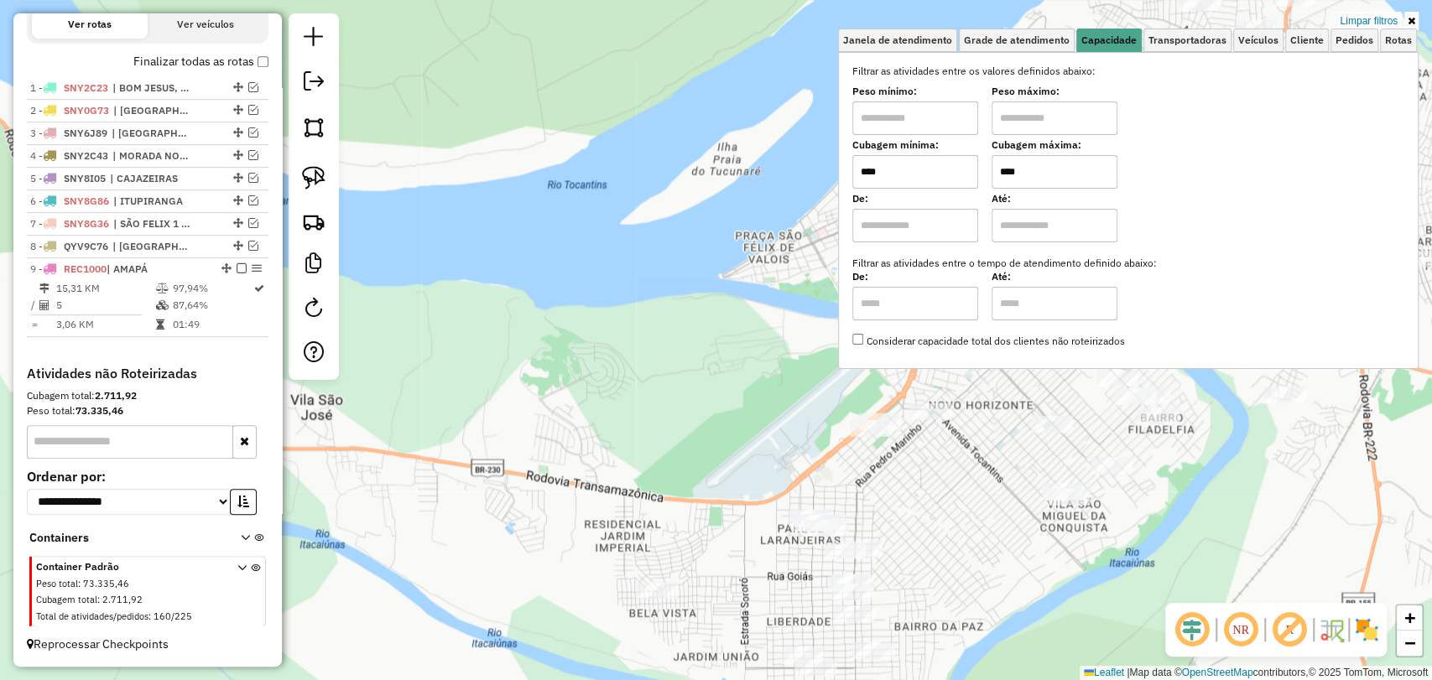
click at [744, 404] on div "Limpar filtros Janela de atendimento Grade de atendimento Capacidade Transporta…" at bounding box center [716, 340] width 1432 height 680
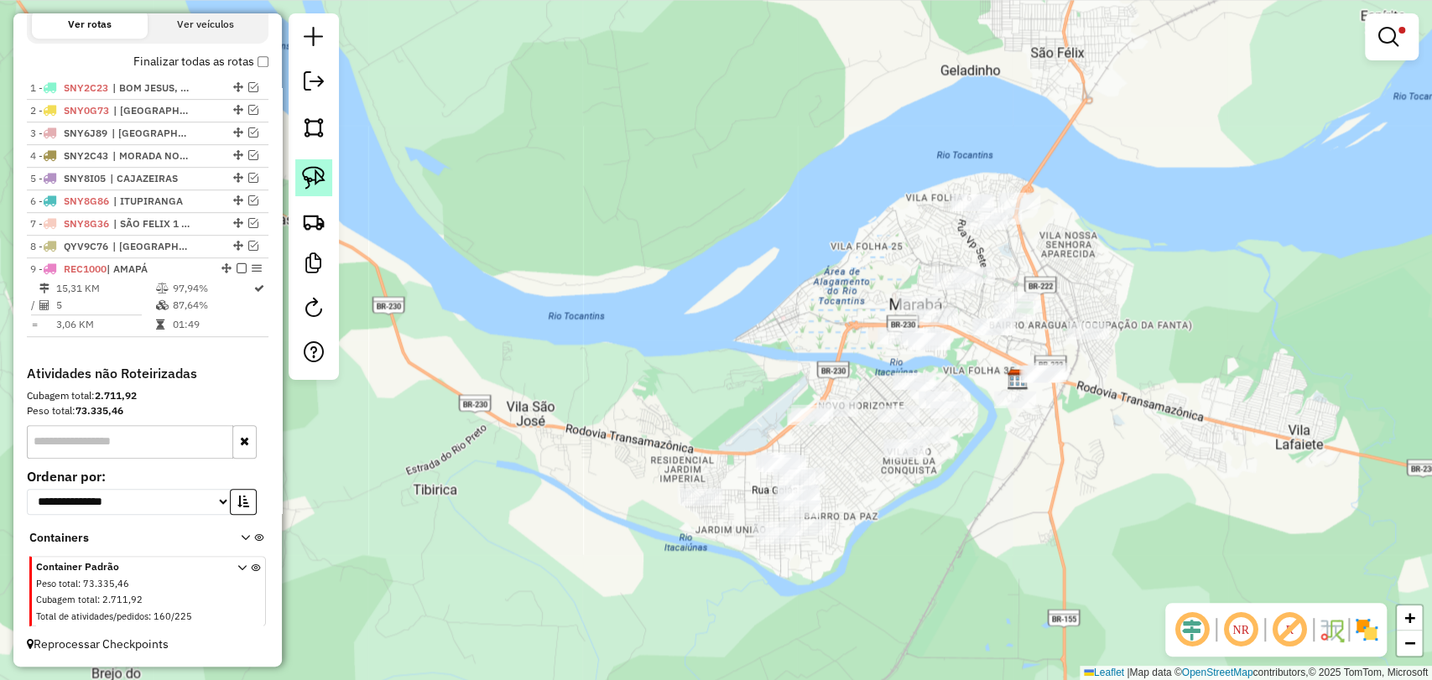
click at [315, 174] on img at bounding box center [313, 177] width 23 height 23
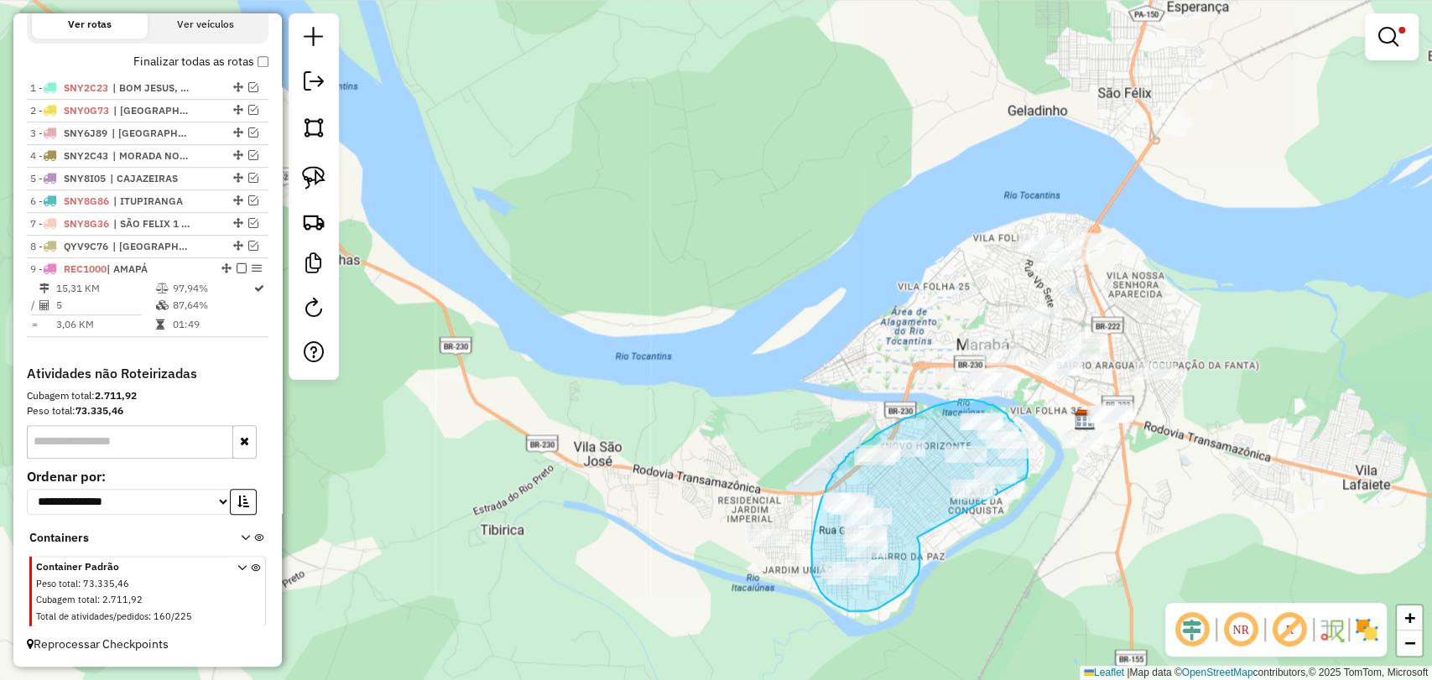
drag, startPoint x: 917, startPoint y: 537, endPoint x: 1016, endPoint y: 492, distance: 108.5
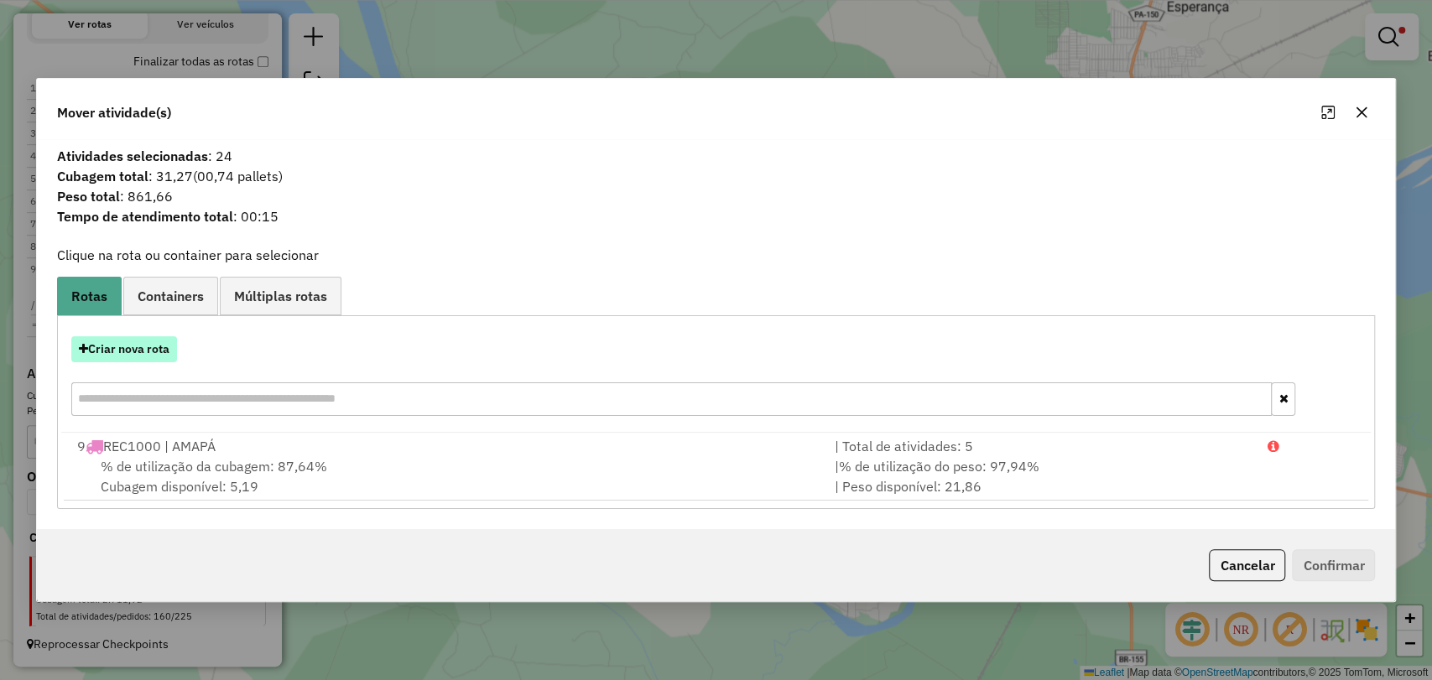
click at [131, 358] on button "Criar nova rota" at bounding box center [124, 349] width 106 height 26
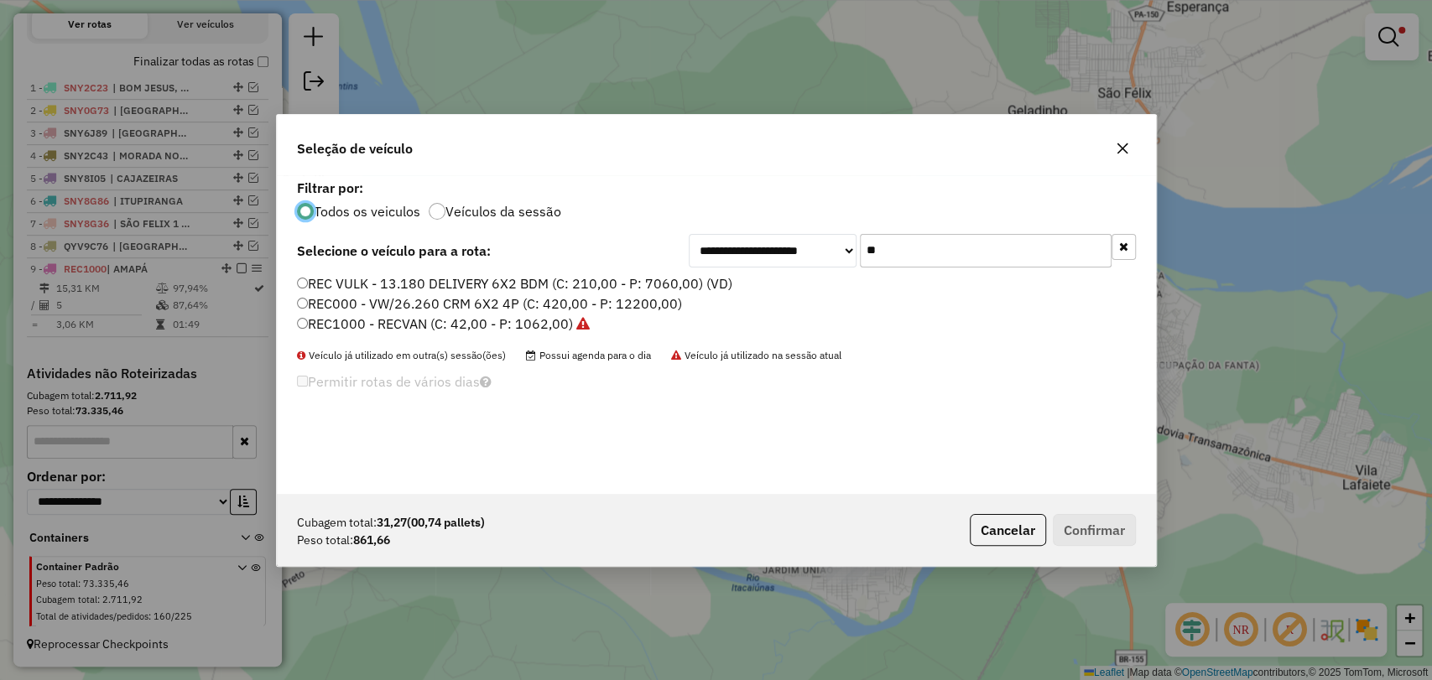
scroll to position [8, 5]
drag, startPoint x: 897, startPoint y: 253, endPoint x: 812, endPoint y: 234, distance: 86.9
click at [812, 234] on div "**********" at bounding box center [912, 251] width 447 height 34
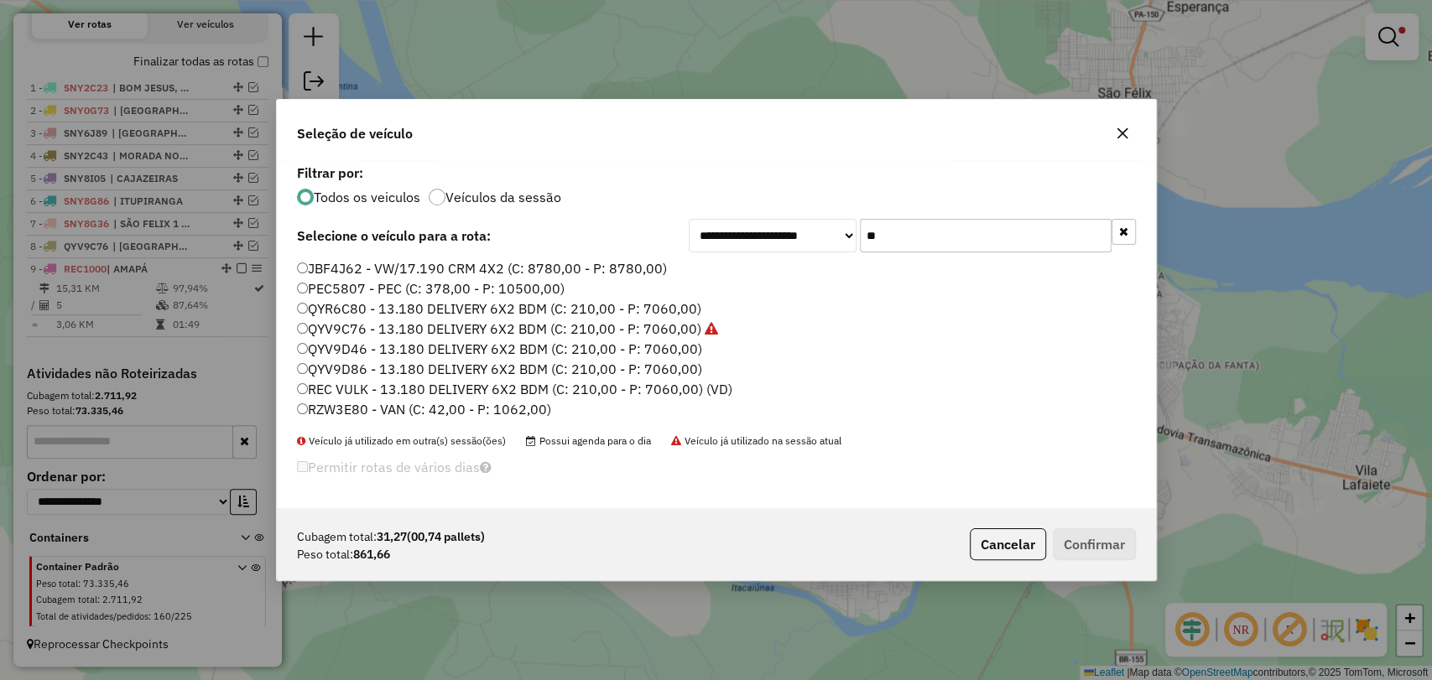
type input "**"
drag, startPoint x: 460, startPoint y: 399, endPoint x: 447, endPoint y: 405, distance: 13.9
click at [448, 404] on label "RZW3E80 - VAN (C: 42,00 - P: 1062,00)" at bounding box center [424, 409] width 254 height 20
click at [445, 406] on label "RZW3E80 - VAN (C: 42,00 - P: 1062,00)" at bounding box center [424, 409] width 254 height 20
click at [1090, 539] on button "Confirmar" at bounding box center [1094, 544] width 83 height 32
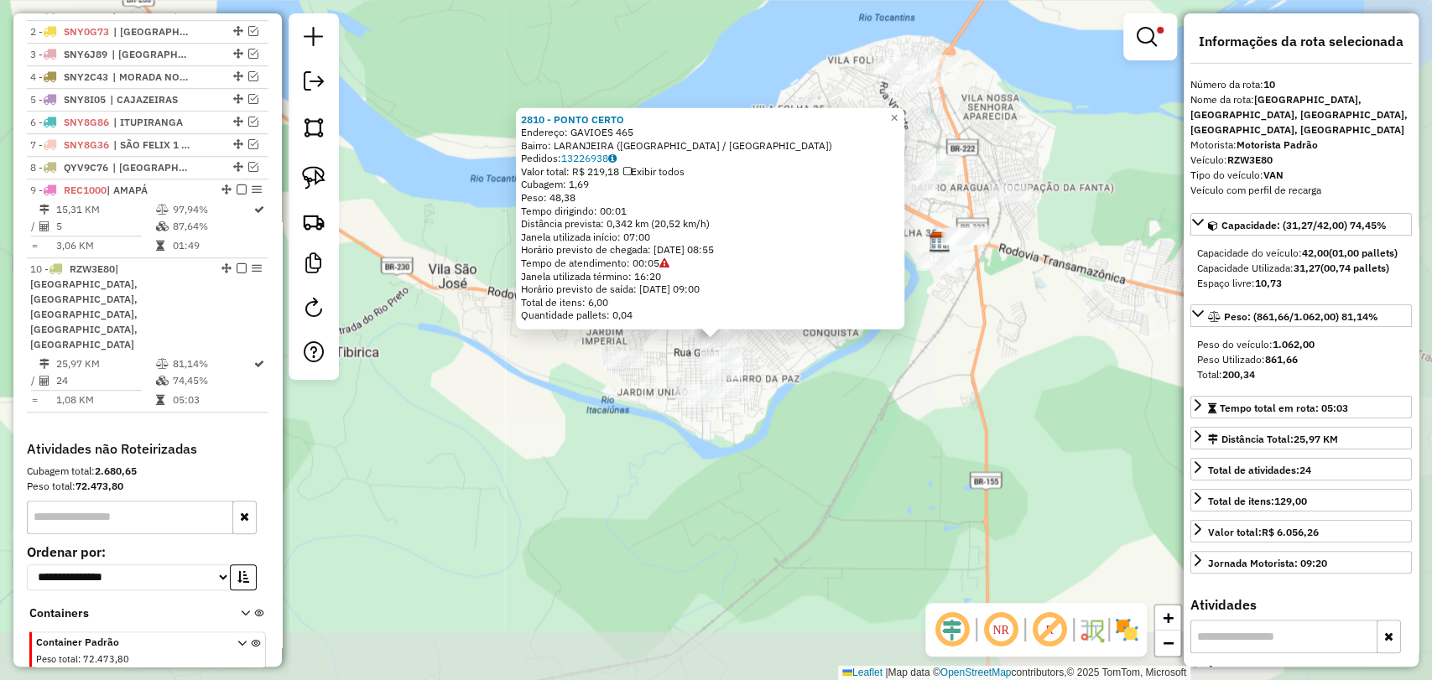
scroll to position [688, 0]
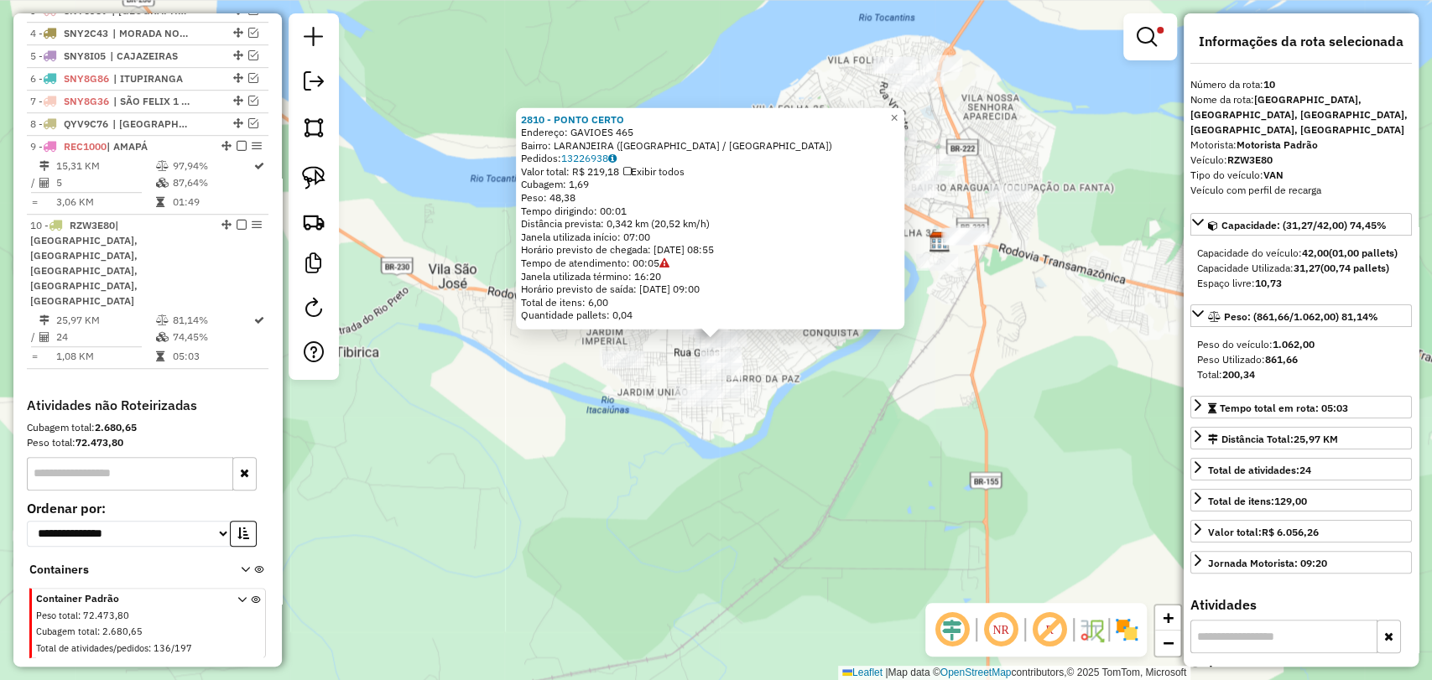
click at [787, 398] on div "2810 - PONTO CERTO Endereço: GAVIOES 465 Bairro: LARANJEIRA (MARABA / PA) Pedid…" at bounding box center [716, 340] width 1432 height 680
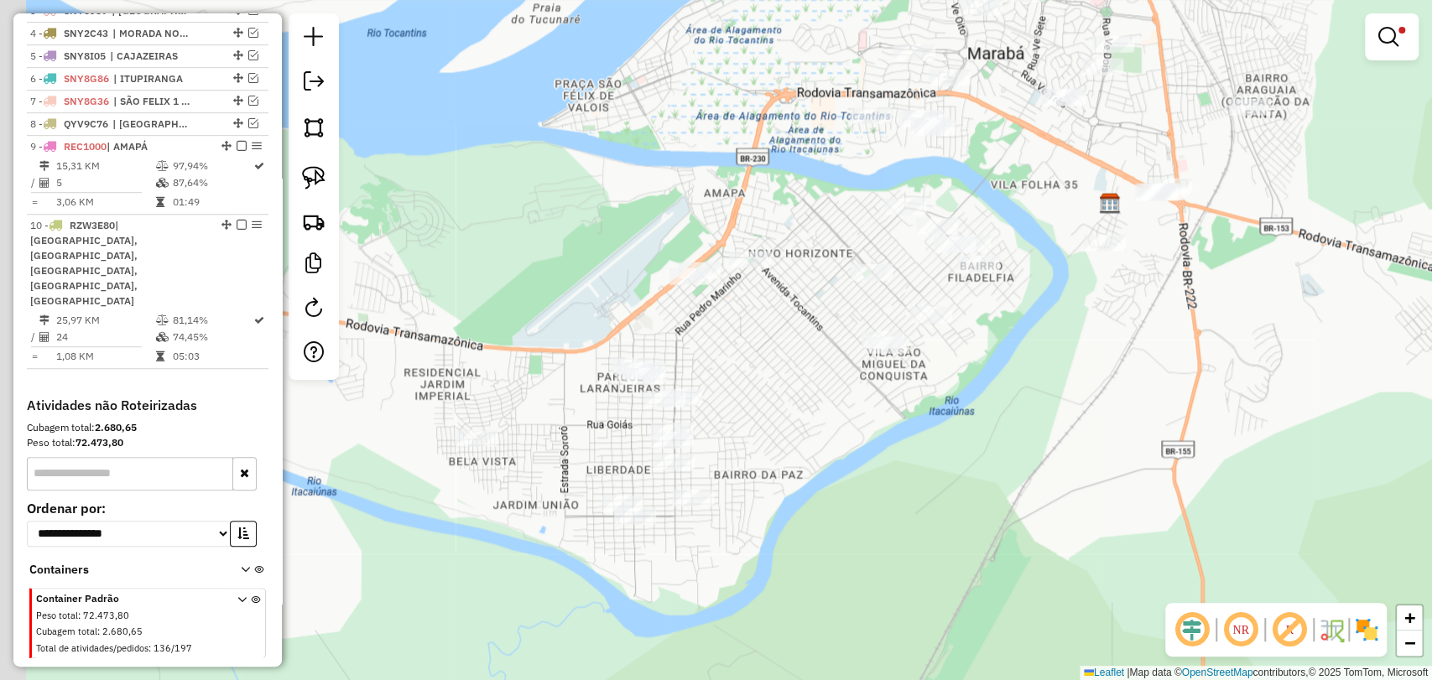
drag, startPoint x: 748, startPoint y: 428, endPoint x: 953, endPoint y: 344, distance: 221.2
click at [953, 344] on div "Limpar filtros Janela de atendimento Grade de atendimento Capacidade Transporta…" at bounding box center [716, 340] width 1432 height 680
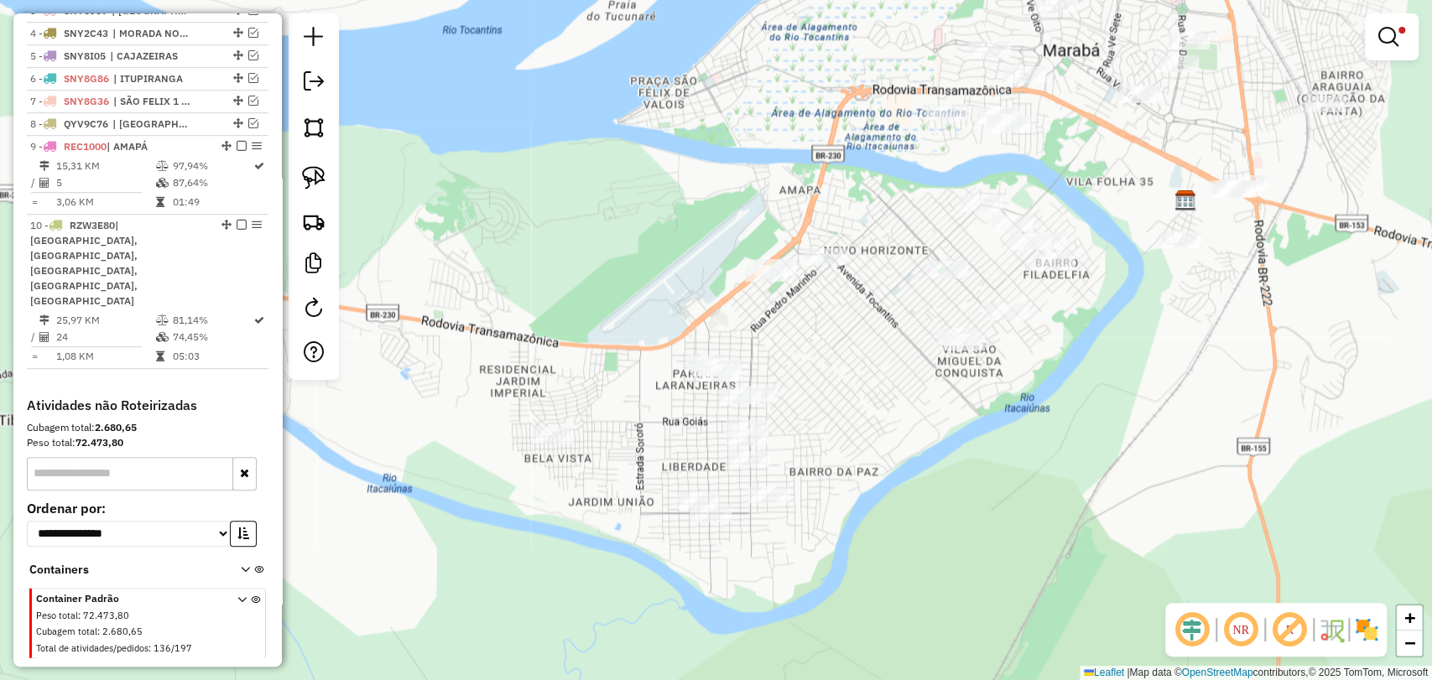
drag, startPoint x: 1241, startPoint y: 185, endPoint x: 1188, endPoint y: 230, distance: 69.6
click at [1188, 230] on div "Limpar filtros Janela de atendimento Grade de atendimento Capacidade Transporta…" at bounding box center [716, 340] width 1432 height 680
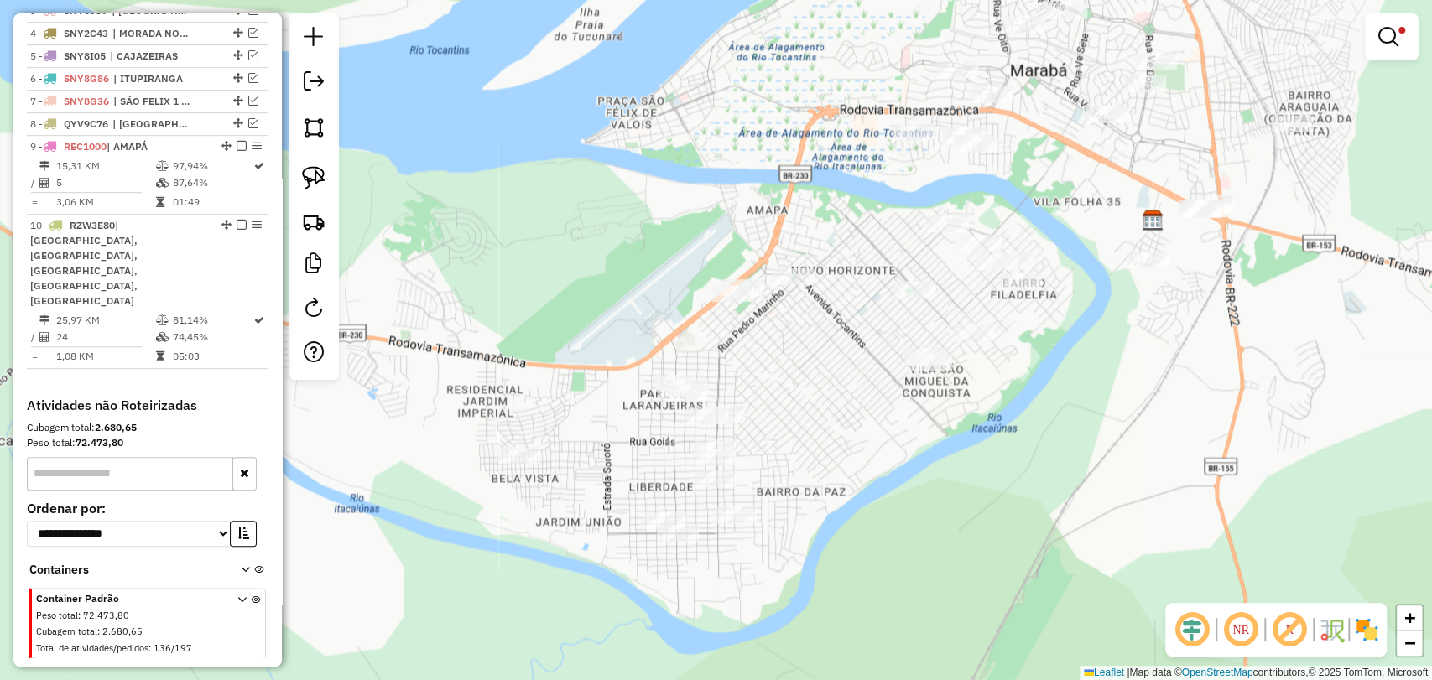
drag, startPoint x: 315, startPoint y: 180, endPoint x: 556, endPoint y: 167, distance: 242.0
click at [315, 180] on img at bounding box center [313, 177] width 23 height 23
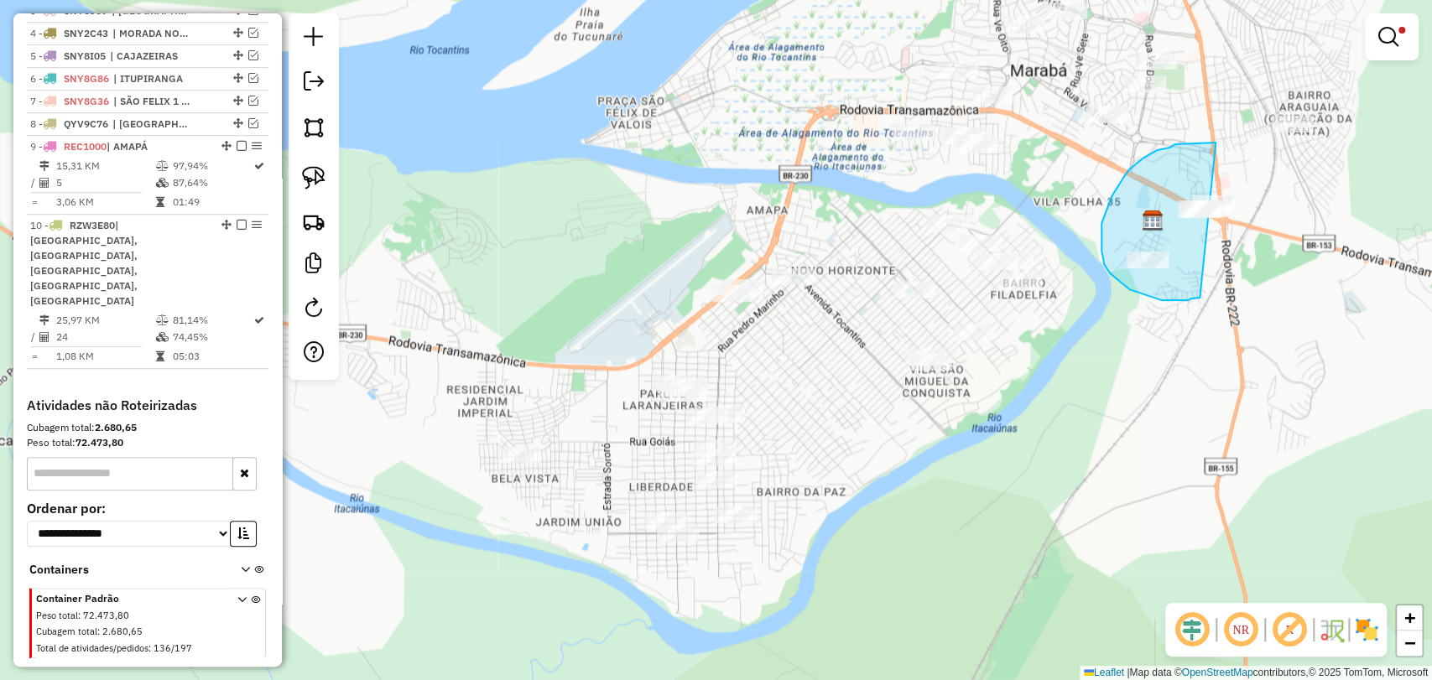
drag, startPoint x: 1200, startPoint y: 298, endPoint x: 1267, endPoint y: 188, distance: 128.8
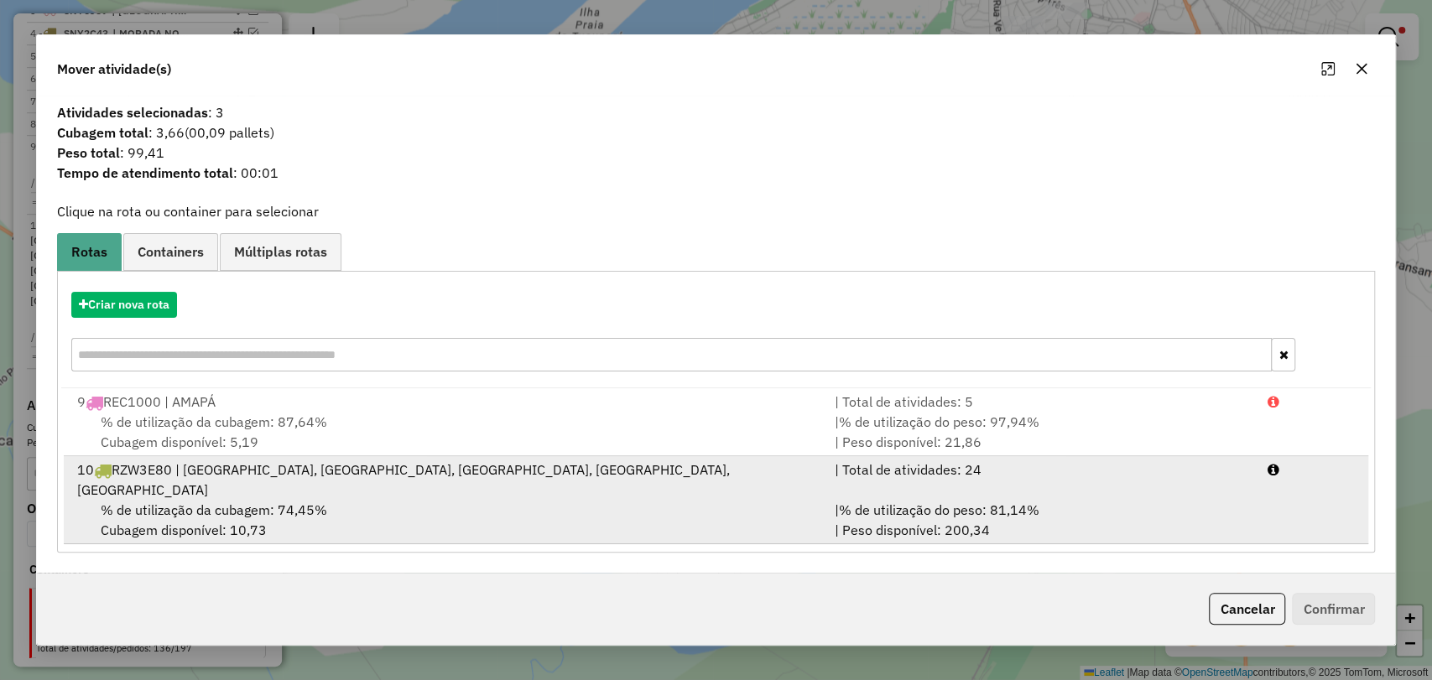
click at [568, 481] on div "10 RZW3E80 | CIDADE NOVA, LARANJEIRA, LIBERDADE, BELA VISTA, NOVO HORIZONTE" at bounding box center [445, 480] width 757 height 40
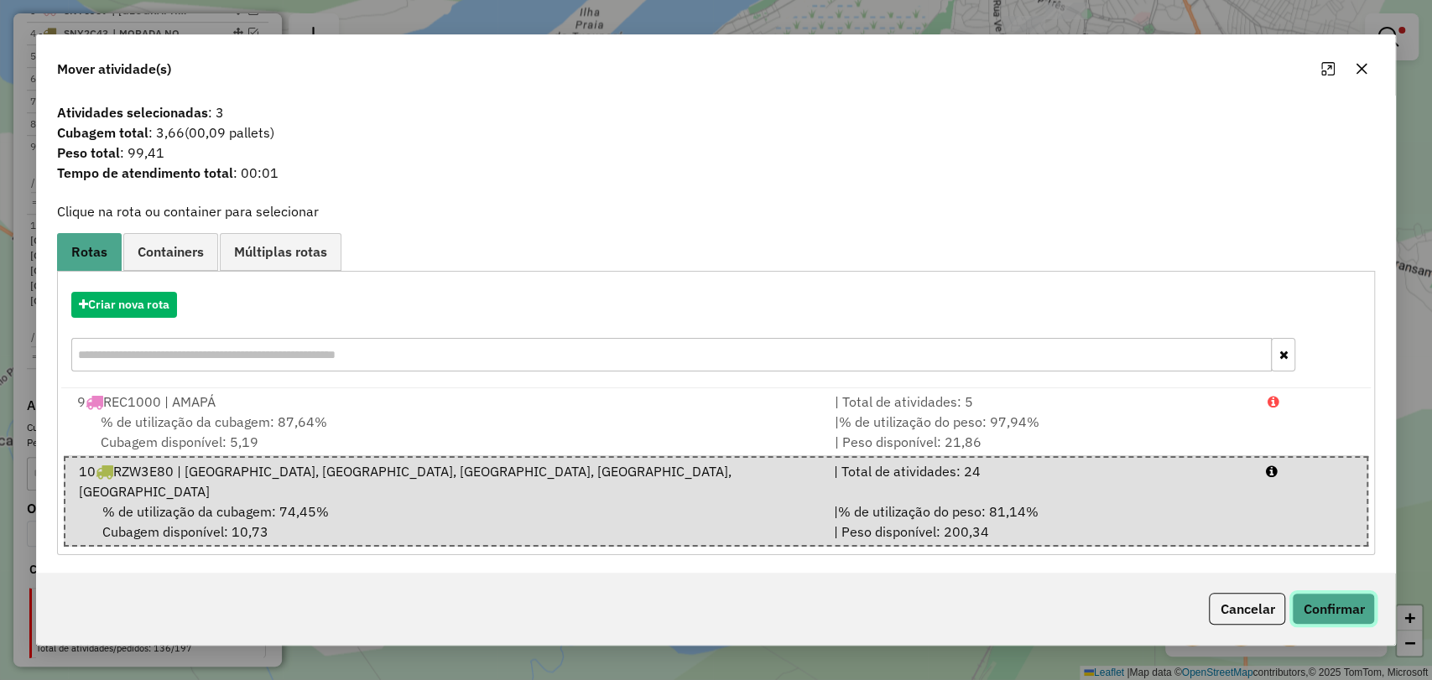
click at [1347, 607] on button "Confirmar" at bounding box center [1333, 609] width 83 height 32
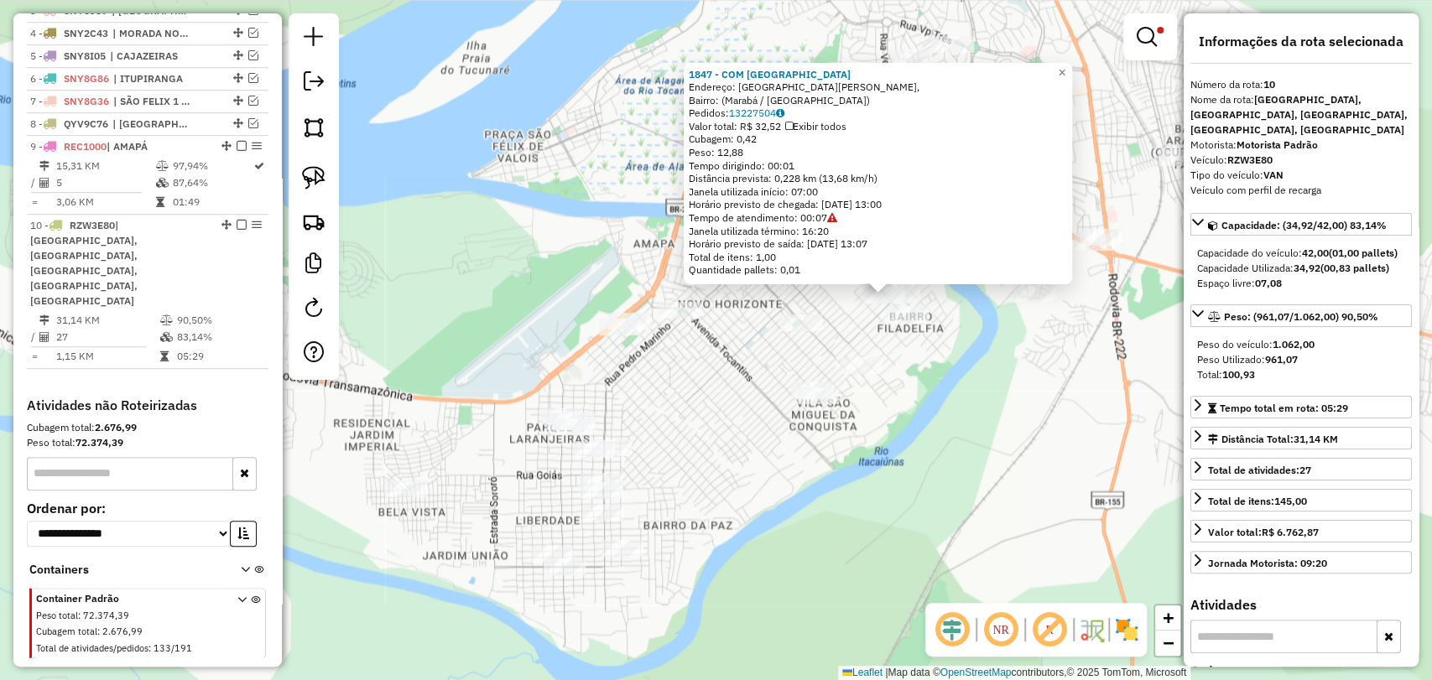
drag, startPoint x: 508, startPoint y: 508, endPoint x: 783, endPoint y: 415, distance: 289.7
click at [783, 415] on div "1847 - COM FILADELFIA Endereço: Avenida Armando Brito, Bairro: (Marabá / PA) Pe…" at bounding box center [716, 340] width 1432 height 680
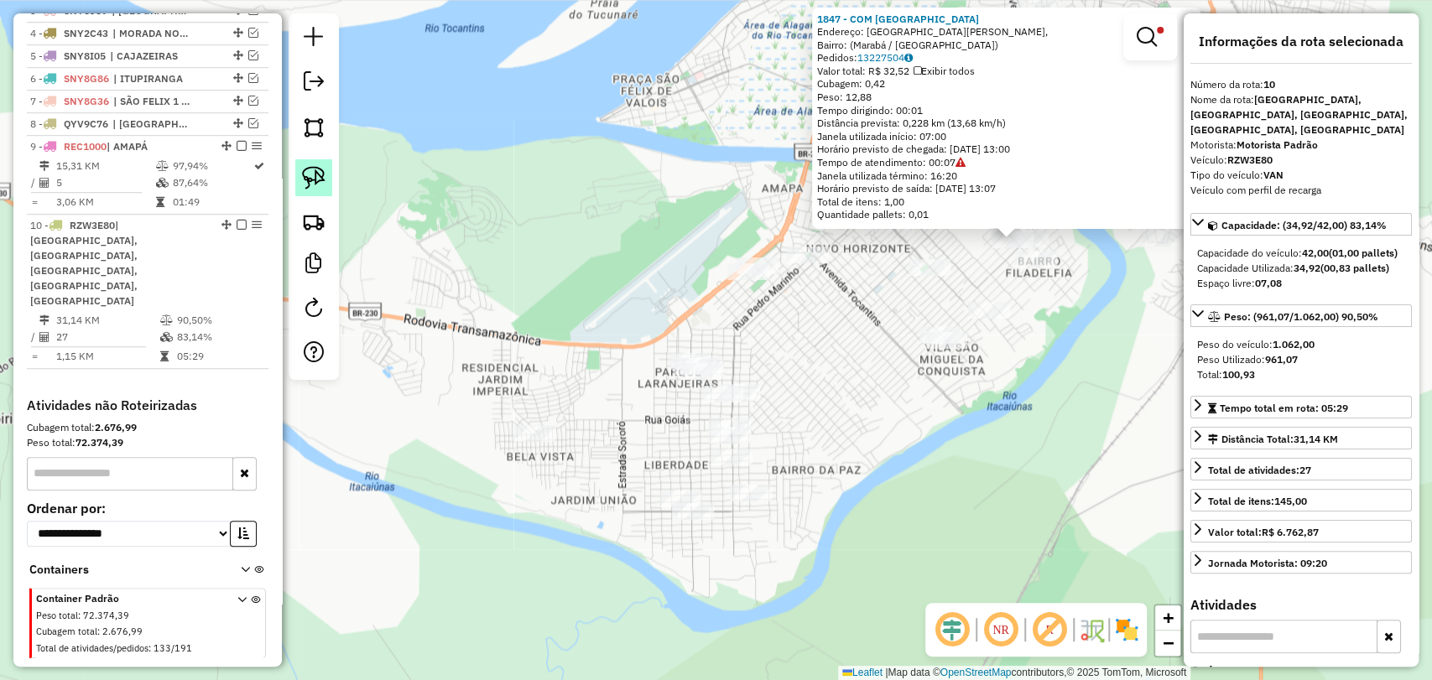
click at [330, 178] on link at bounding box center [313, 177] width 37 height 37
drag, startPoint x: 553, startPoint y: 471, endPoint x: 565, endPoint y: 427, distance: 45.2
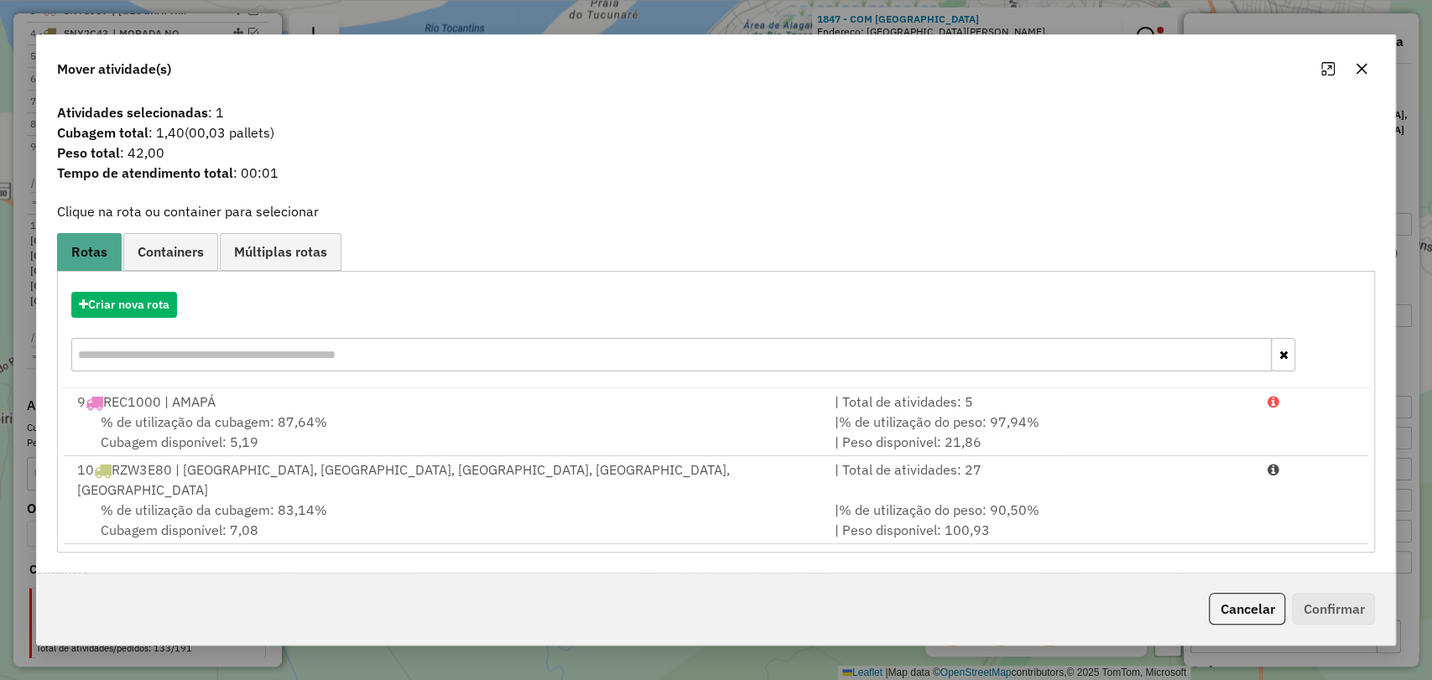
click at [531, 510] on div "% de utilização da cubagem: 83,14% Cubagem disponível: 7,08" at bounding box center [445, 520] width 757 height 40
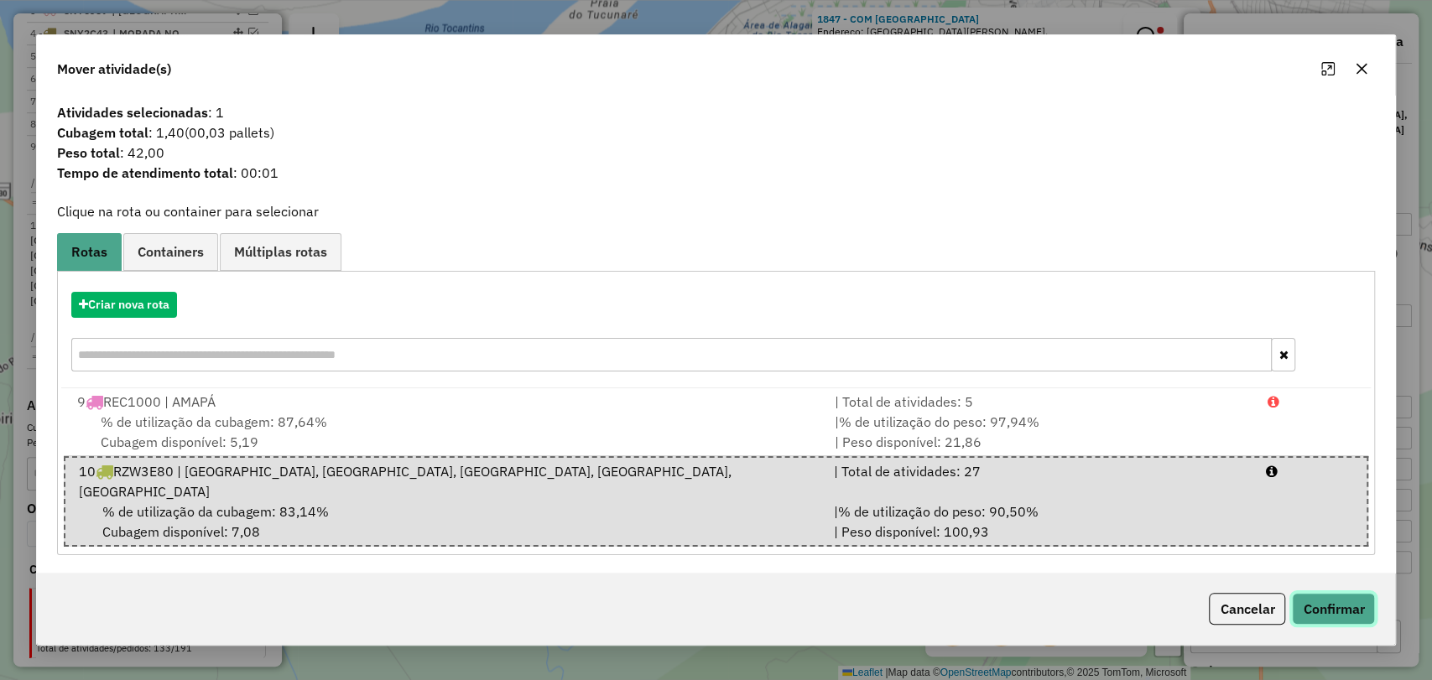
click at [1324, 596] on button "Confirmar" at bounding box center [1333, 609] width 83 height 32
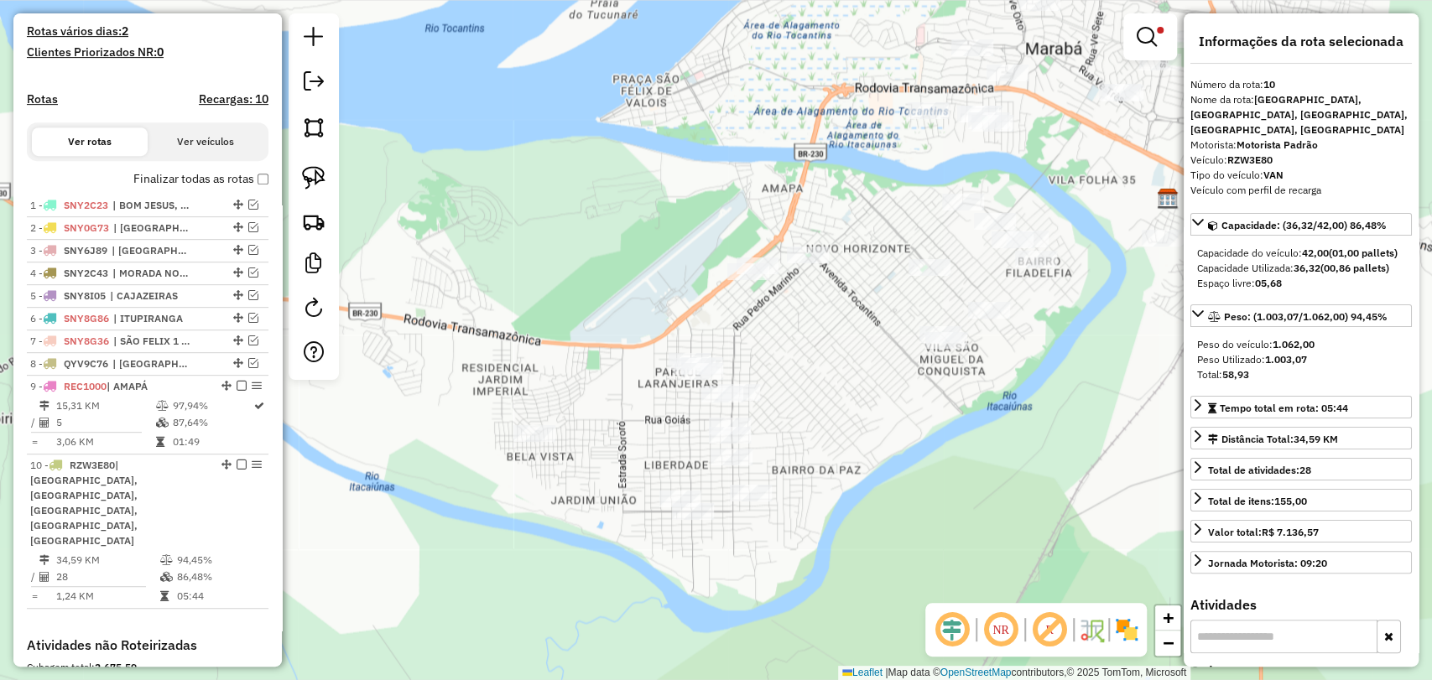
scroll to position [409, 0]
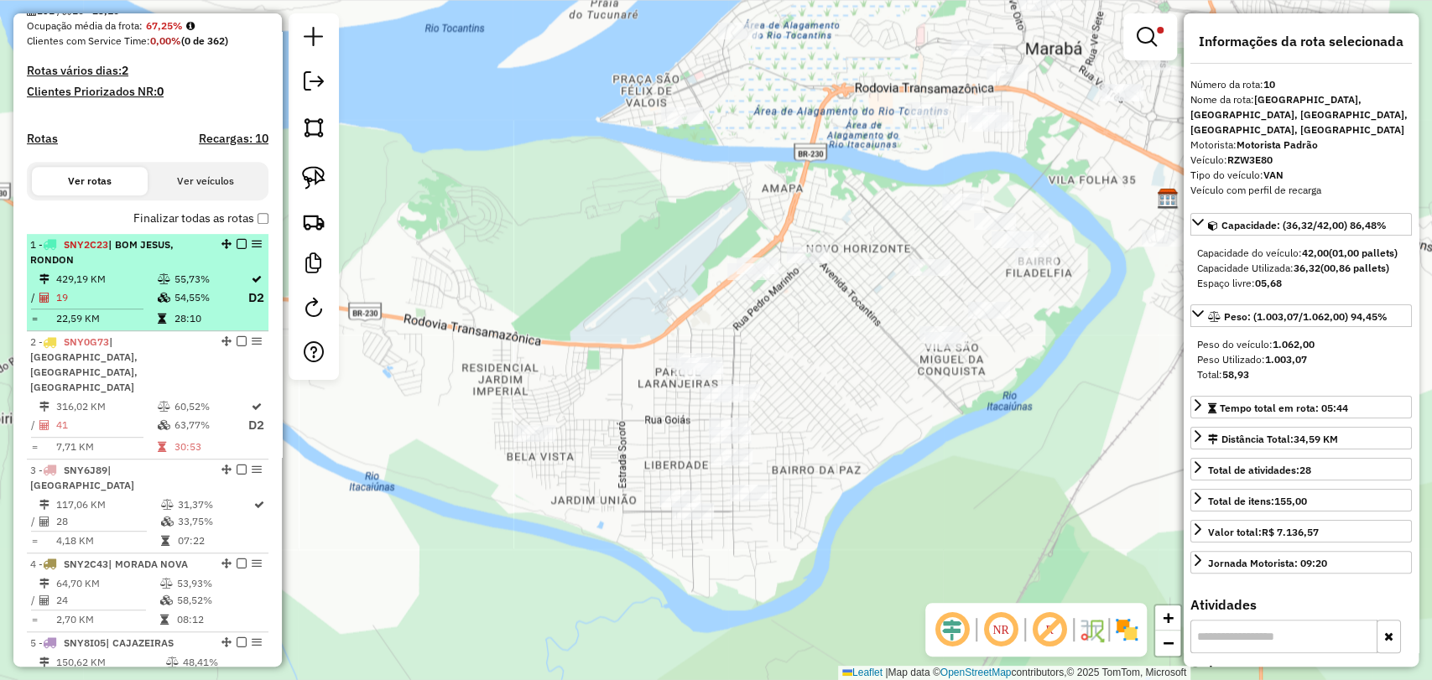
click at [153, 288] on td "429,19 KM" at bounding box center [105, 279] width 101 height 17
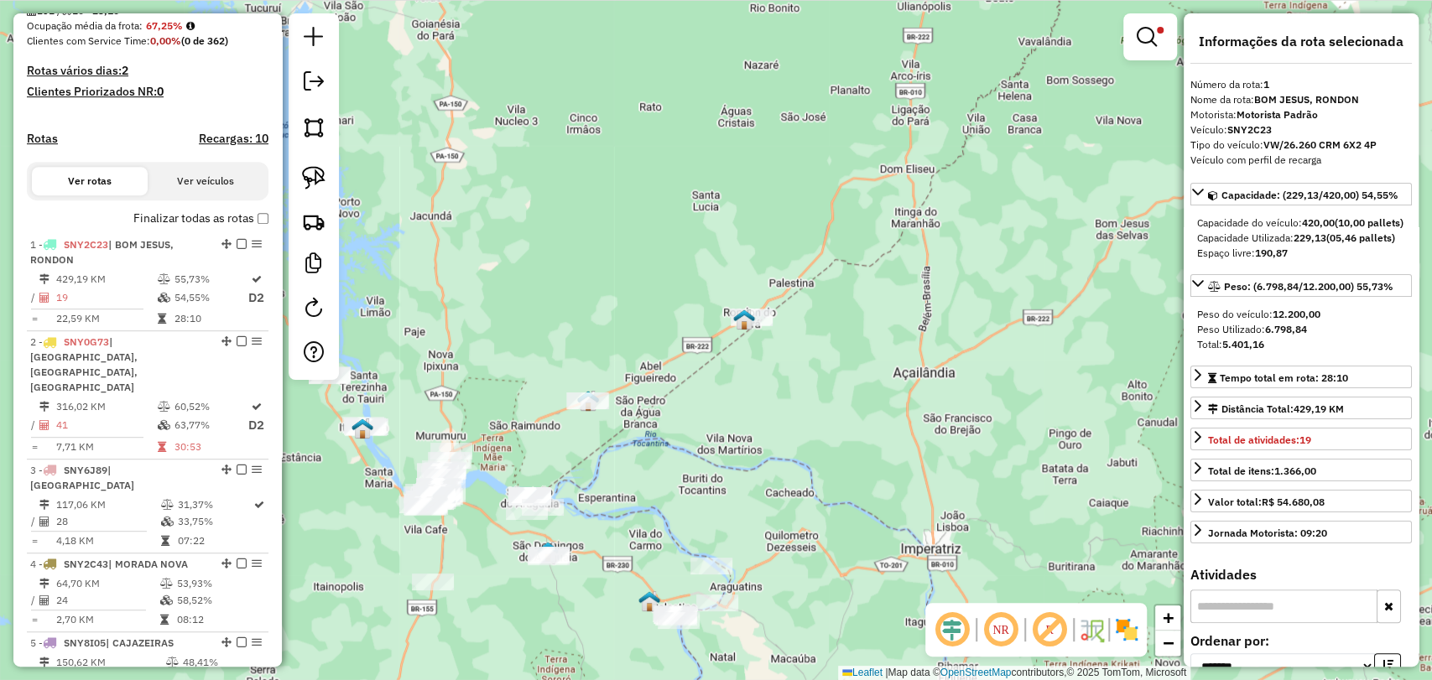
drag, startPoint x: 776, startPoint y: 562, endPoint x: 750, endPoint y: 462, distance: 103.2
click at [750, 462] on div "Limpar filtros Janela de atendimento Grade de atendimento Capacidade Transporta…" at bounding box center [716, 340] width 1432 height 680
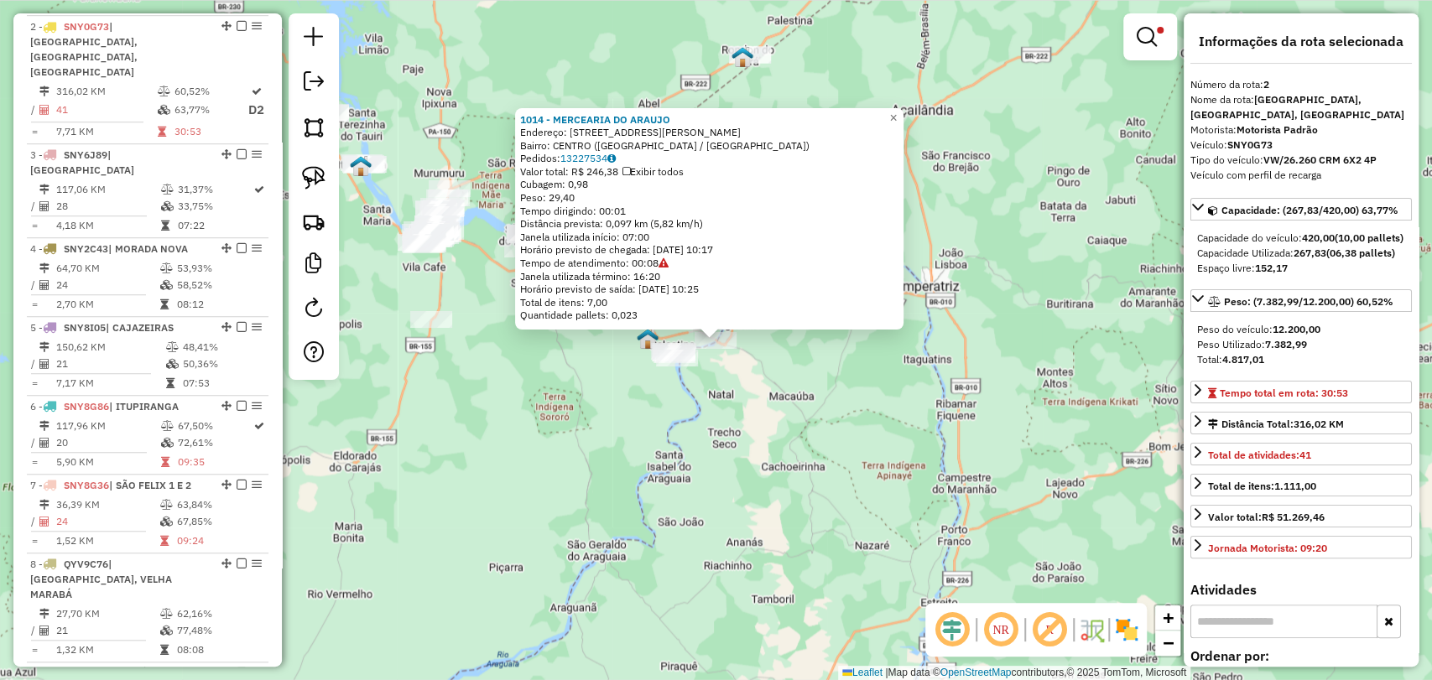
scroll to position [740, 0]
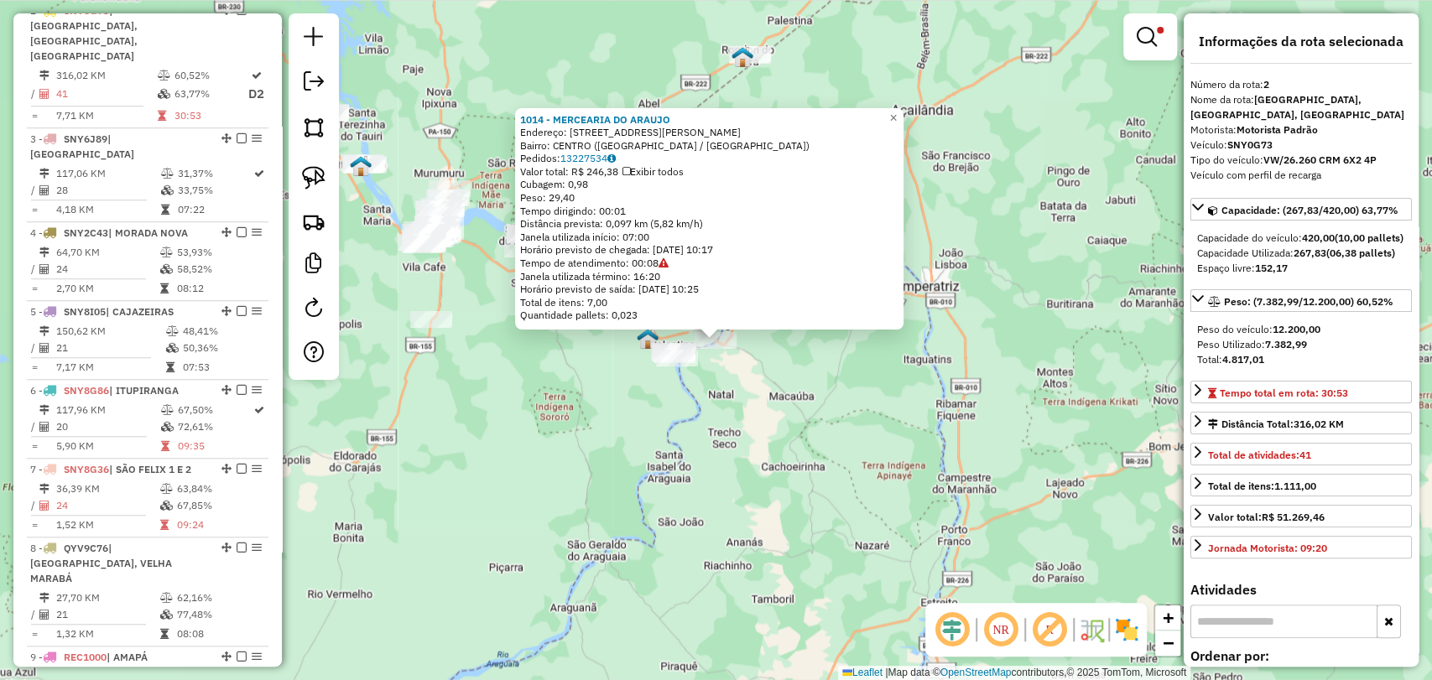
click at [869, 40] on div "Rota 2 - Placa SNY0G73 1014 - MERCEARIA DO ARAUJO 1014 - MERCEARIA DO ARAUJO En…" at bounding box center [716, 340] width 1432 height 680
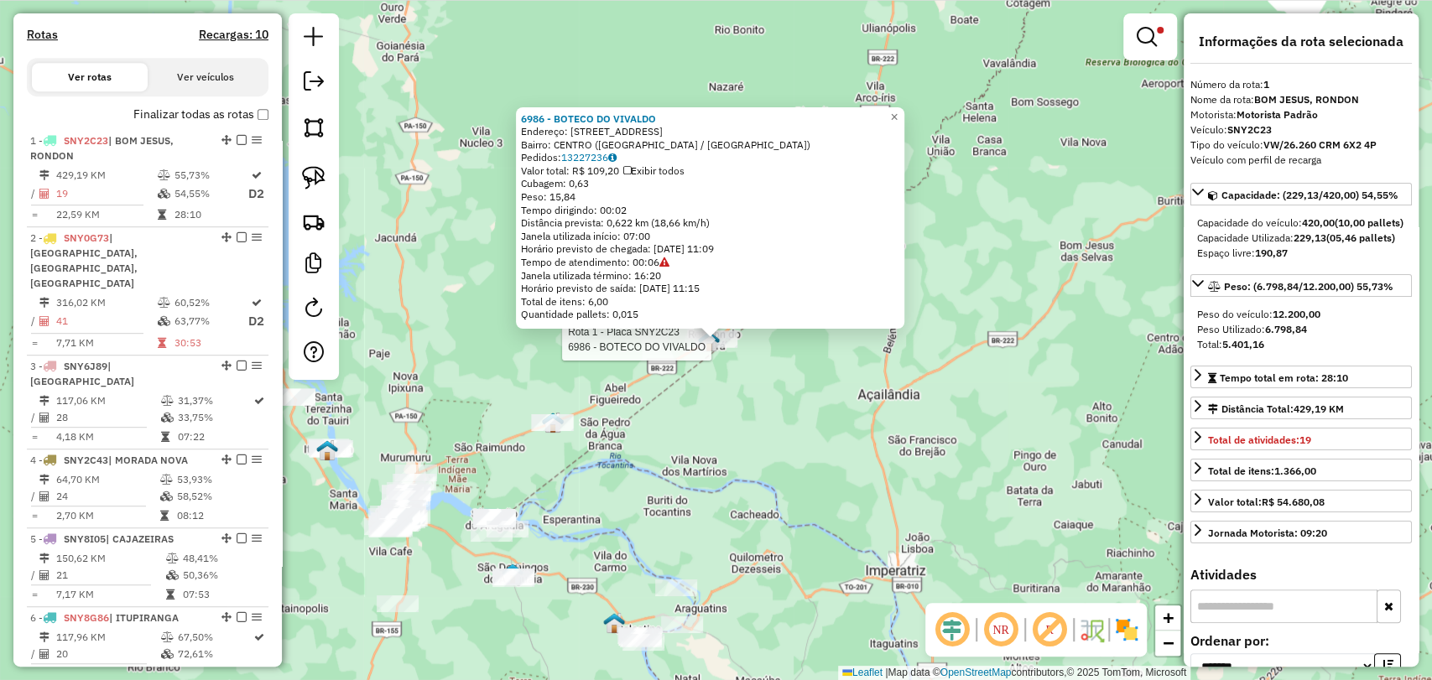
scroll to position [550, 0]
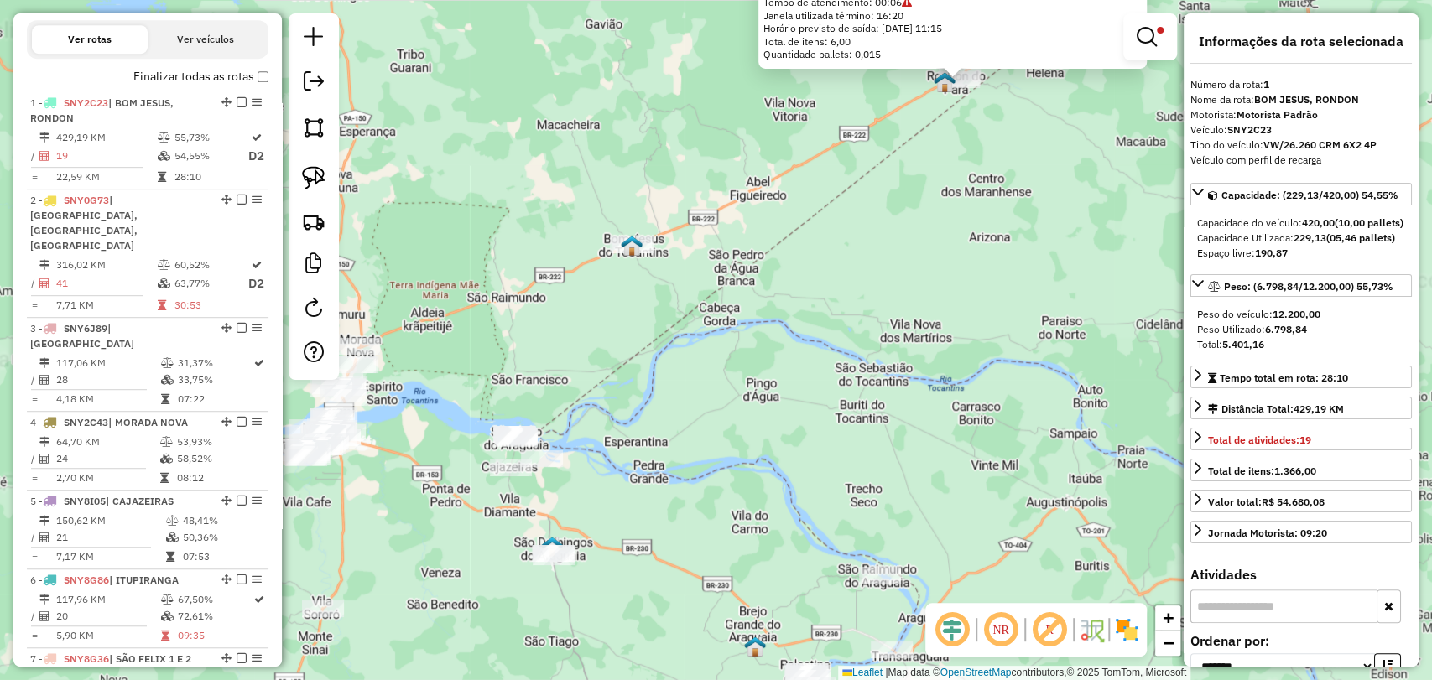
drag, startPoint x: 397, startPoint y: 510, endPoint x: 554, endPoint y: 485, distance: 158.9
click at [554, 485] on div "6986 - BOTECO DO VIVALDO Endereço: RUA NOSSA SENHORA DE FATIMA 459 Bairro: CENT…" at bounding box center [716, 340] width 1432 height 680
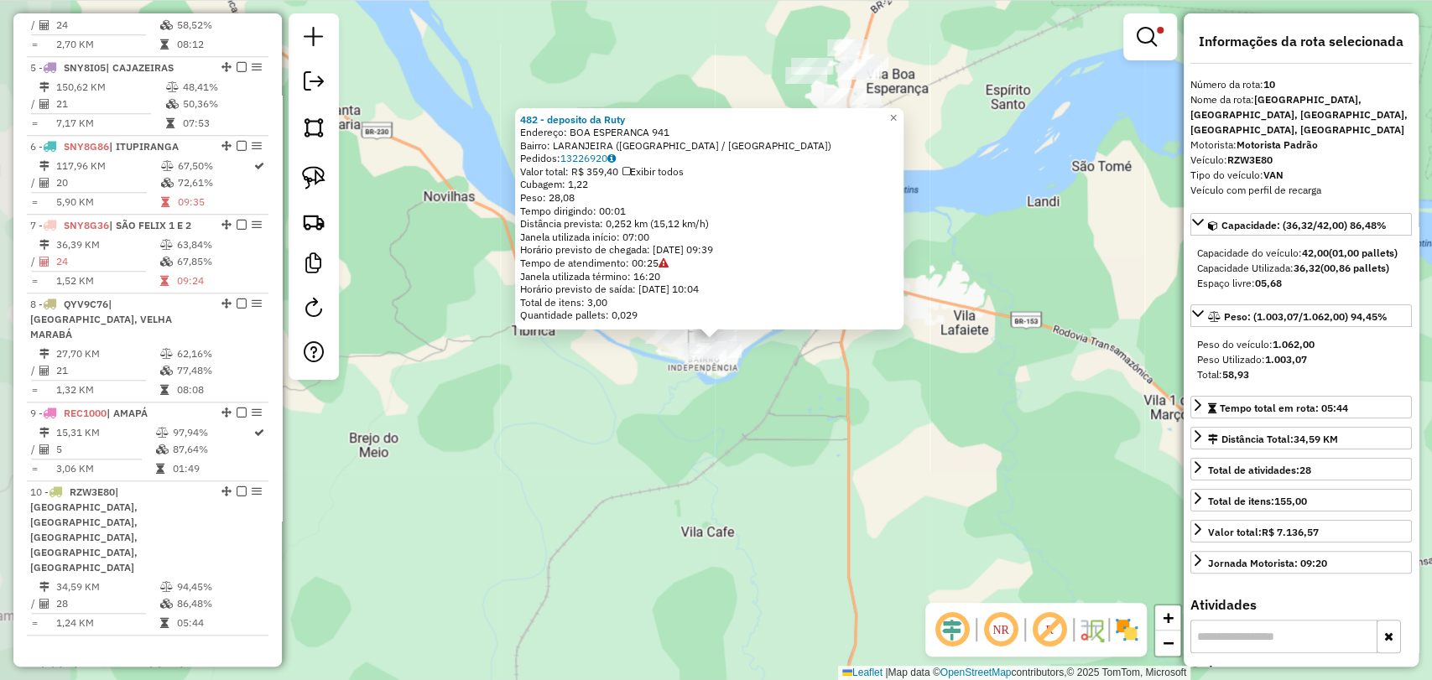
scroll to position [1205, 0]
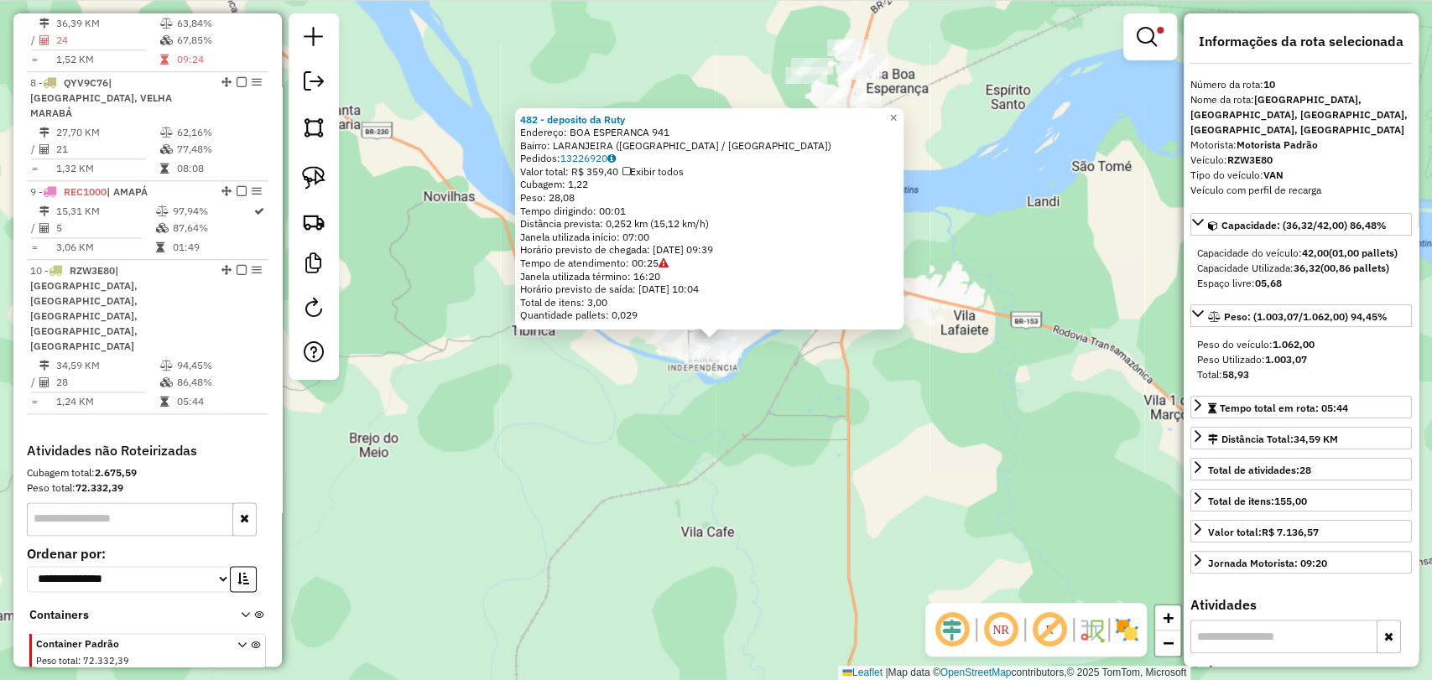
click at [755, 405] on div "482 - deposito da Ruty Endereço: BOA ESPERANCA 941 Bairro: LARANJEIRA (MARABA /…" at bounding box center [716, 340] width 1432 height 680
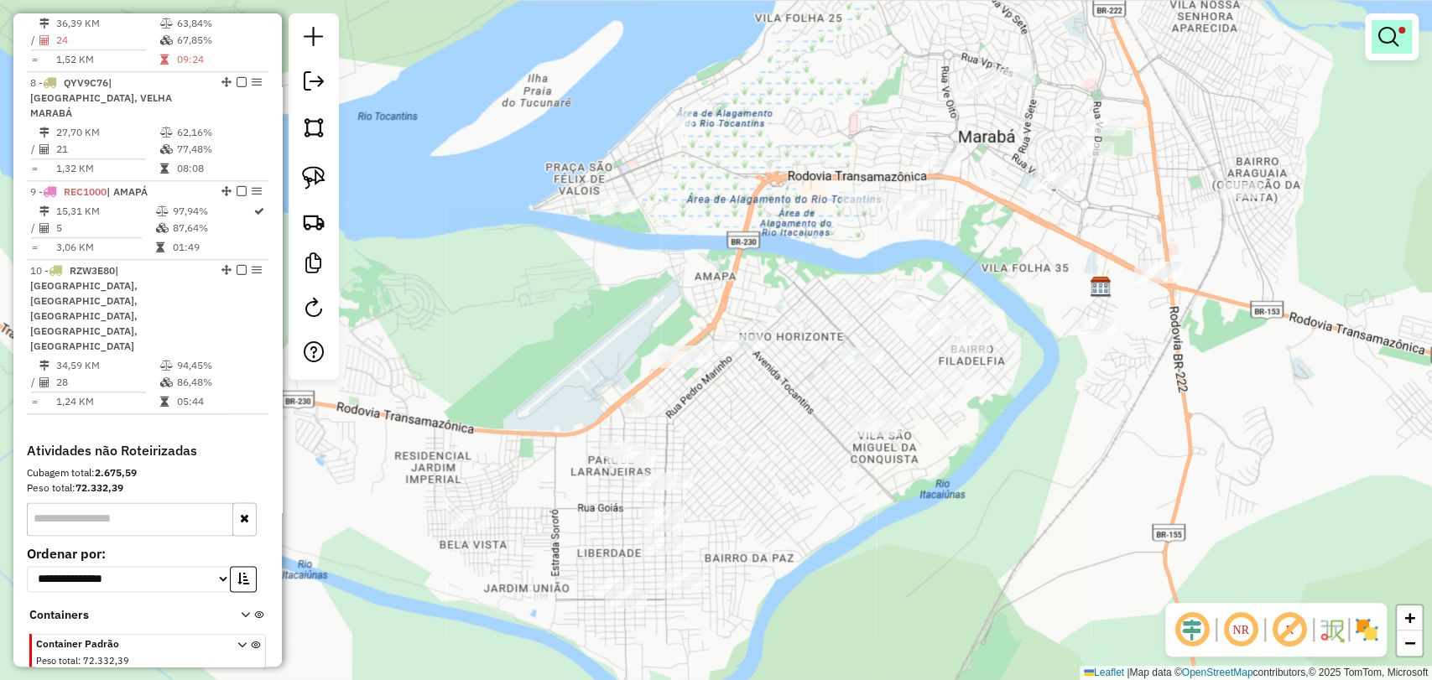
click at [1382, 51] on link at bounding box center [1391, 37] width 40 height 34
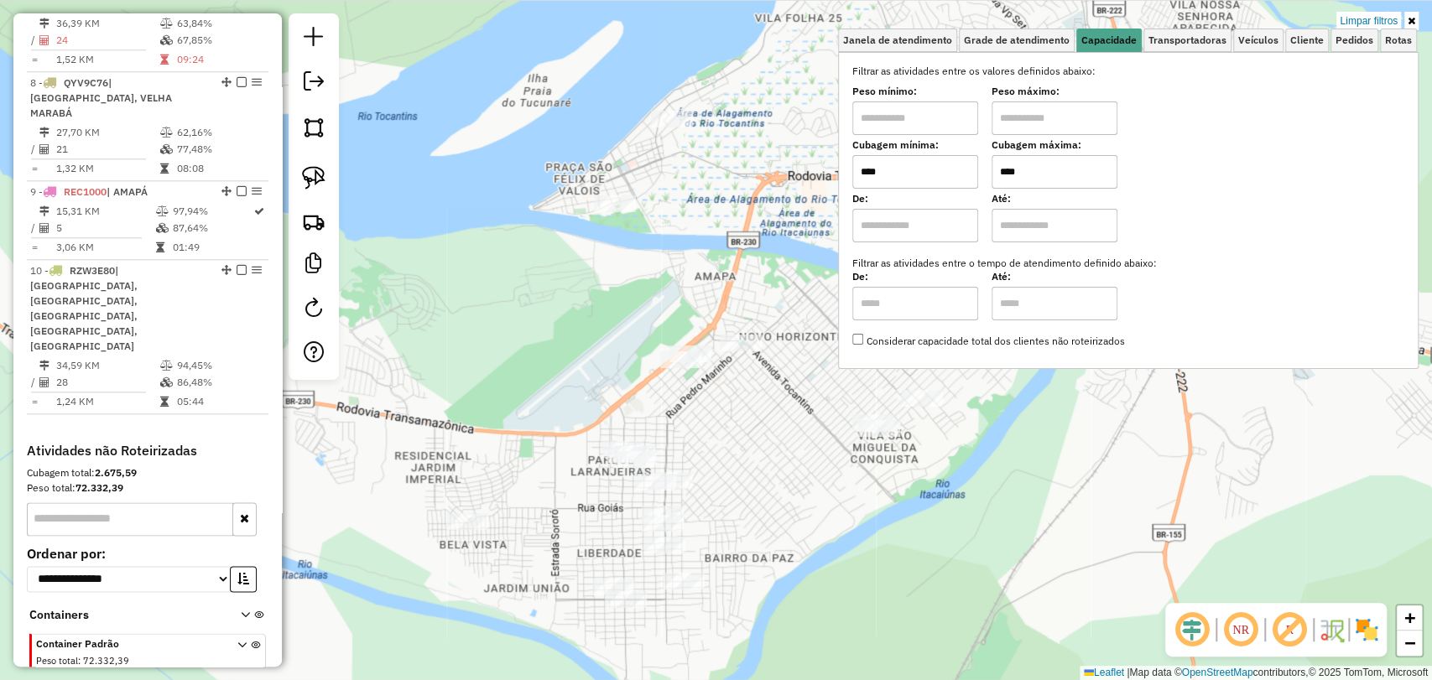
click at [1028, 174] on input "****" at bounding box center [1054, 172] width 126 height 34
type input "****"
click at [914, 171] on input "****" at bounding box center [915, 172] width 126 height 34
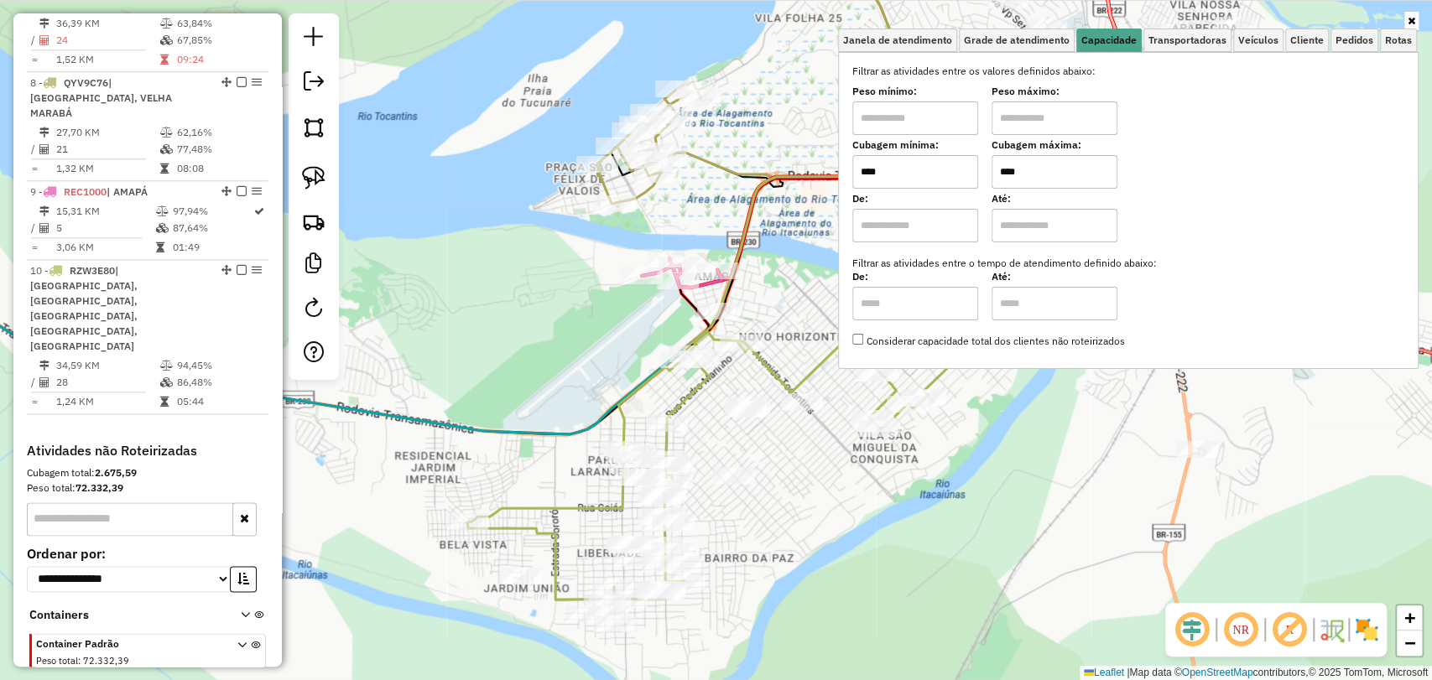
click at [914, 171] on input "****" at bounding box center [915, 172] width 126 height 34
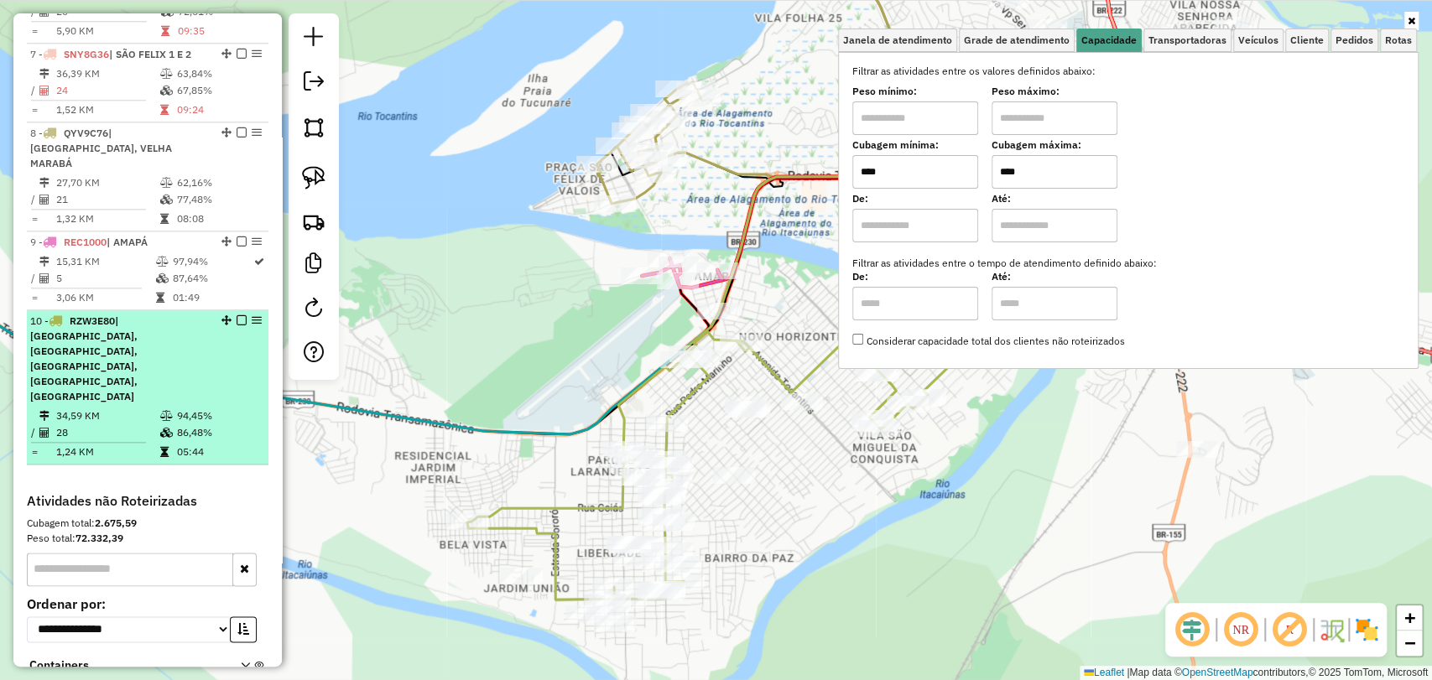
scroll to position [1112, 0]
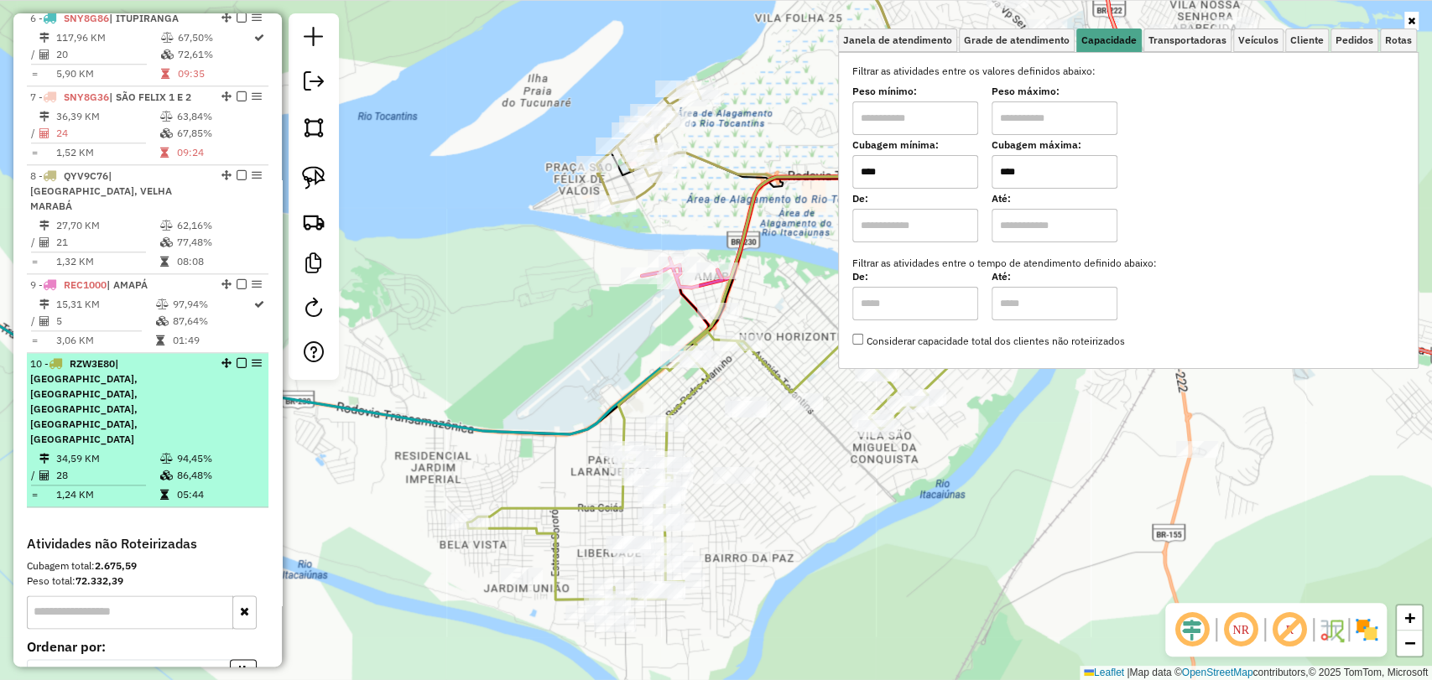
drag, startPoint x: 216, startPoint y: 252, endPoint x: 217, endPoint y: 375, distance: 122.5
click at [217, 375] on ul "1 - SNY2C23 | BOM JESUS, RONDON 429,19 KM 55,73% / 19 54,55% D2 = 22,59 KM 28:1…" at bounding box center [148, 18] width 242 height 977
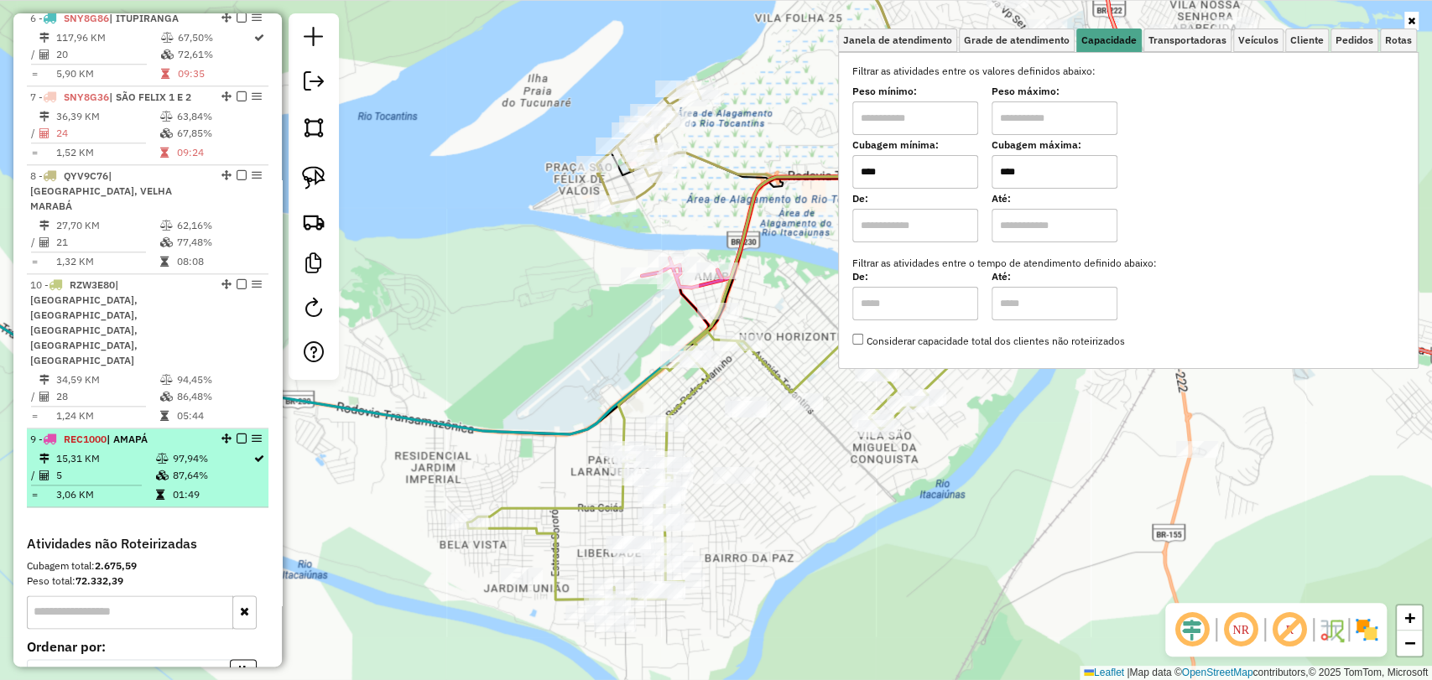
drag, startPoint x: 219, startPoint y: 249, endPoint x: 244, endPoint y: 413, distance: 165.5
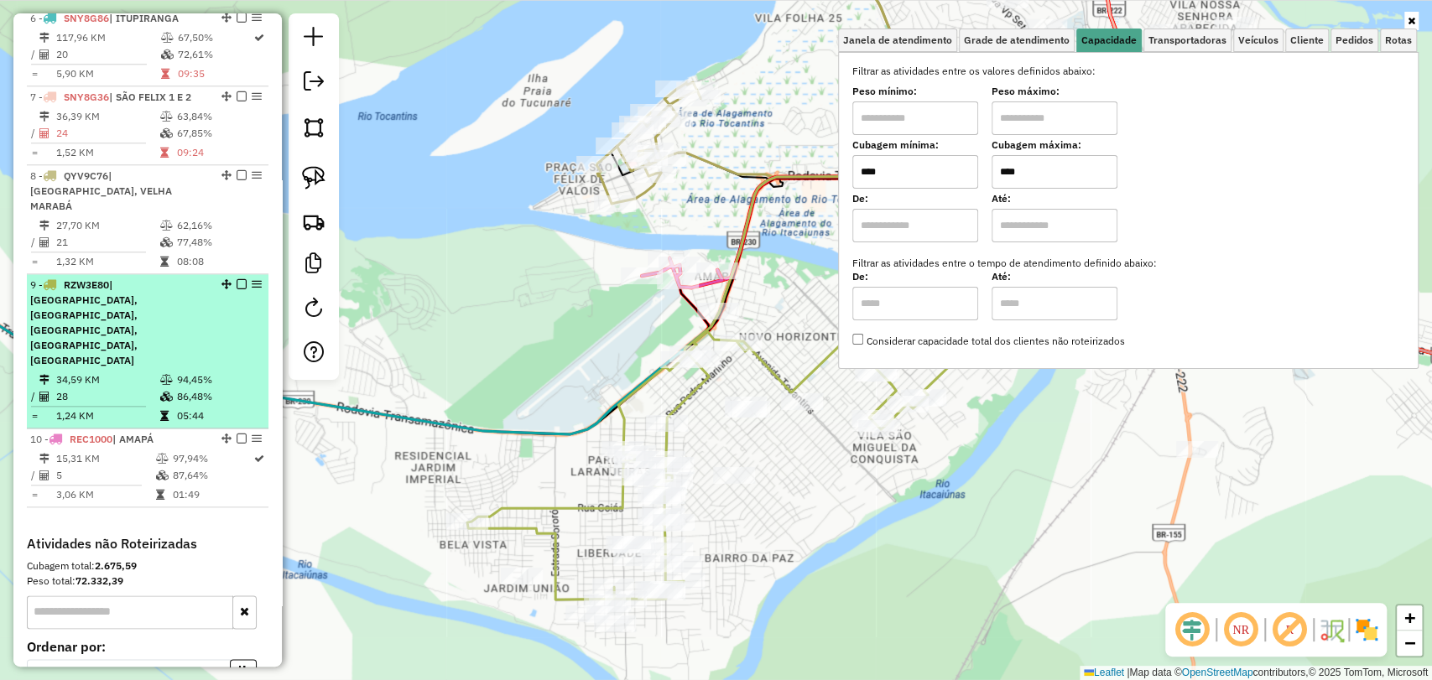
type input "****"
click at [237, 279] on em at bounding box center [242, 284] width 10 height 10
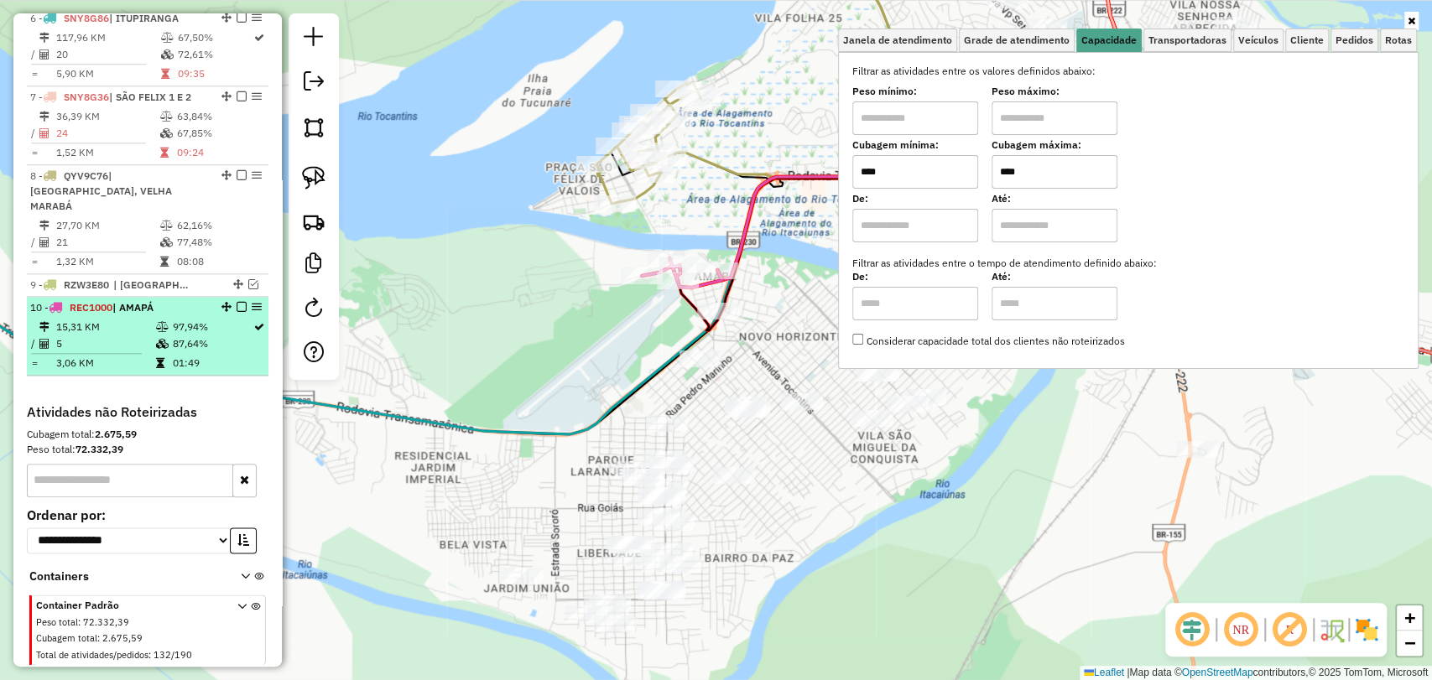
click at [237, 302] on em at bounding box center [242, 307] width 10 height 10
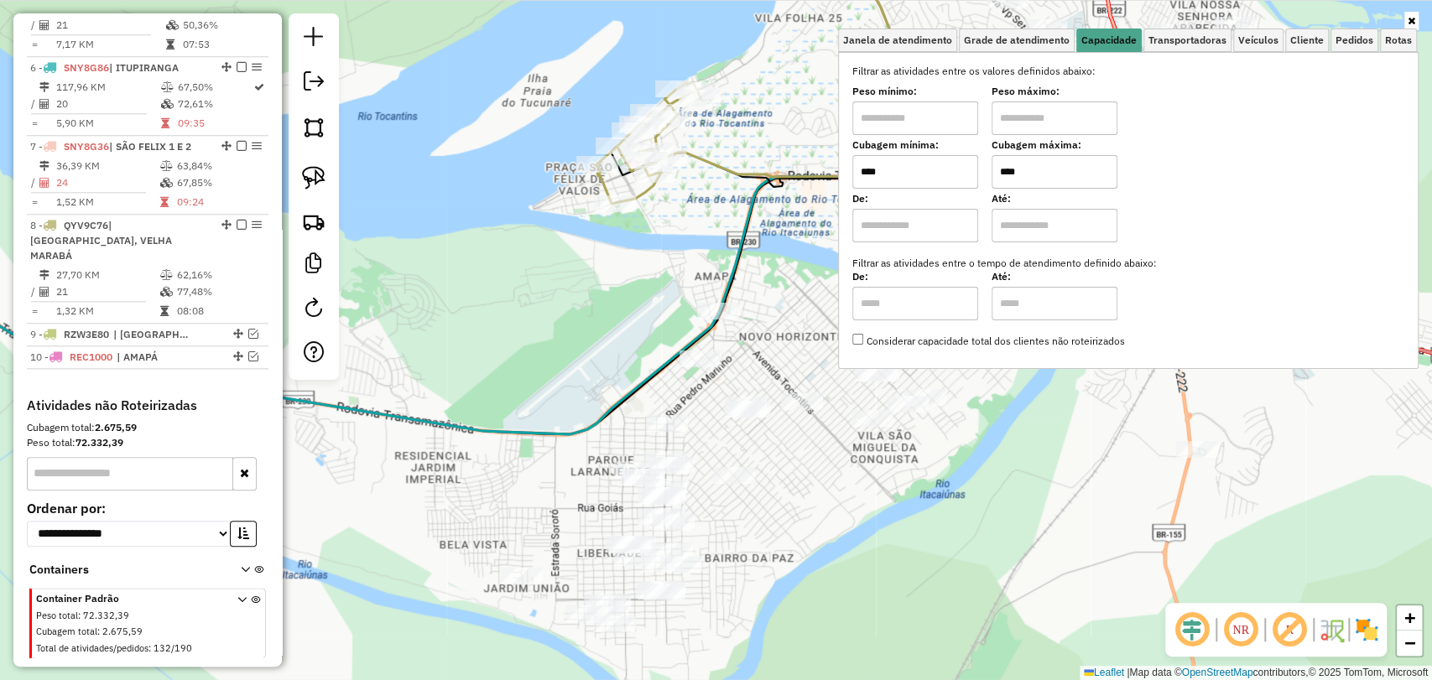
click at [413, 422] on icon at bounding box center [489, 305] width 1265 height 258
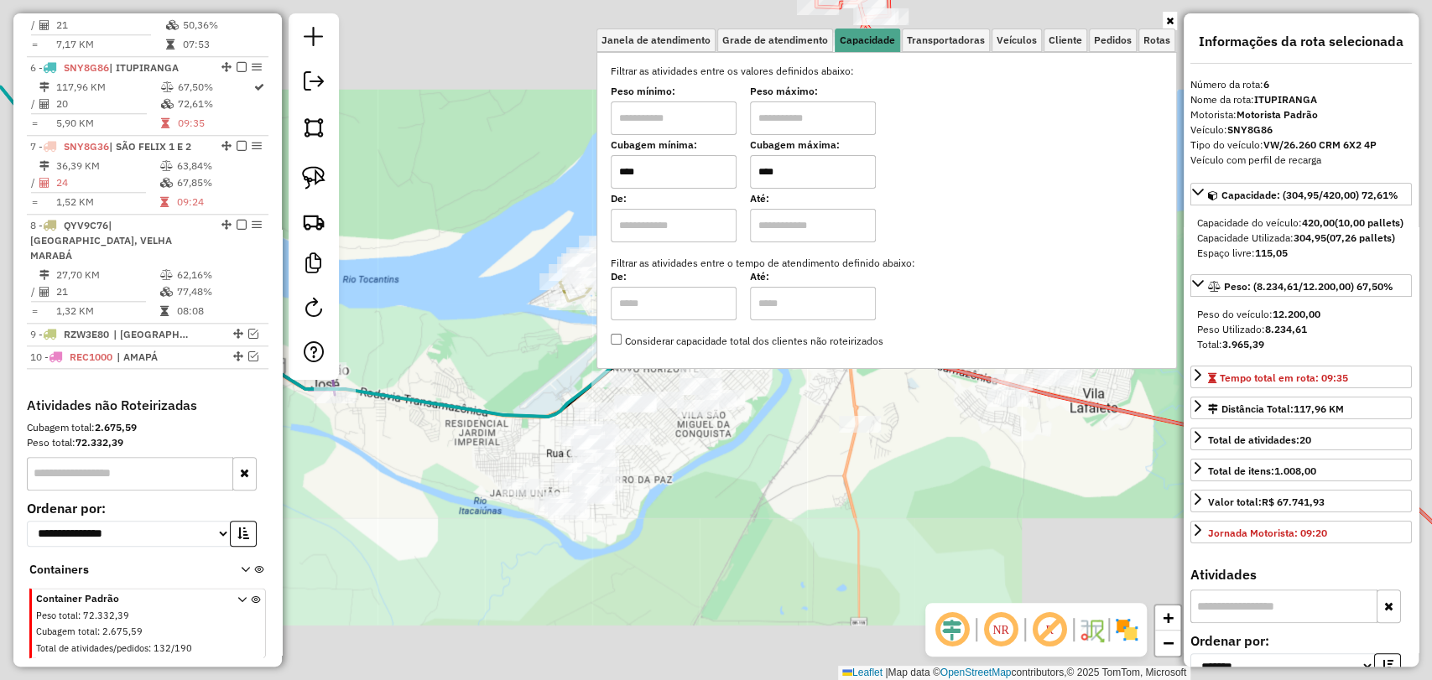
click at [523, 398] on div "Janela de atendimento Grade de atendimento Capacidade Transportadoras Veículos …" at bounding box center [716, 340] width 1432 height 680
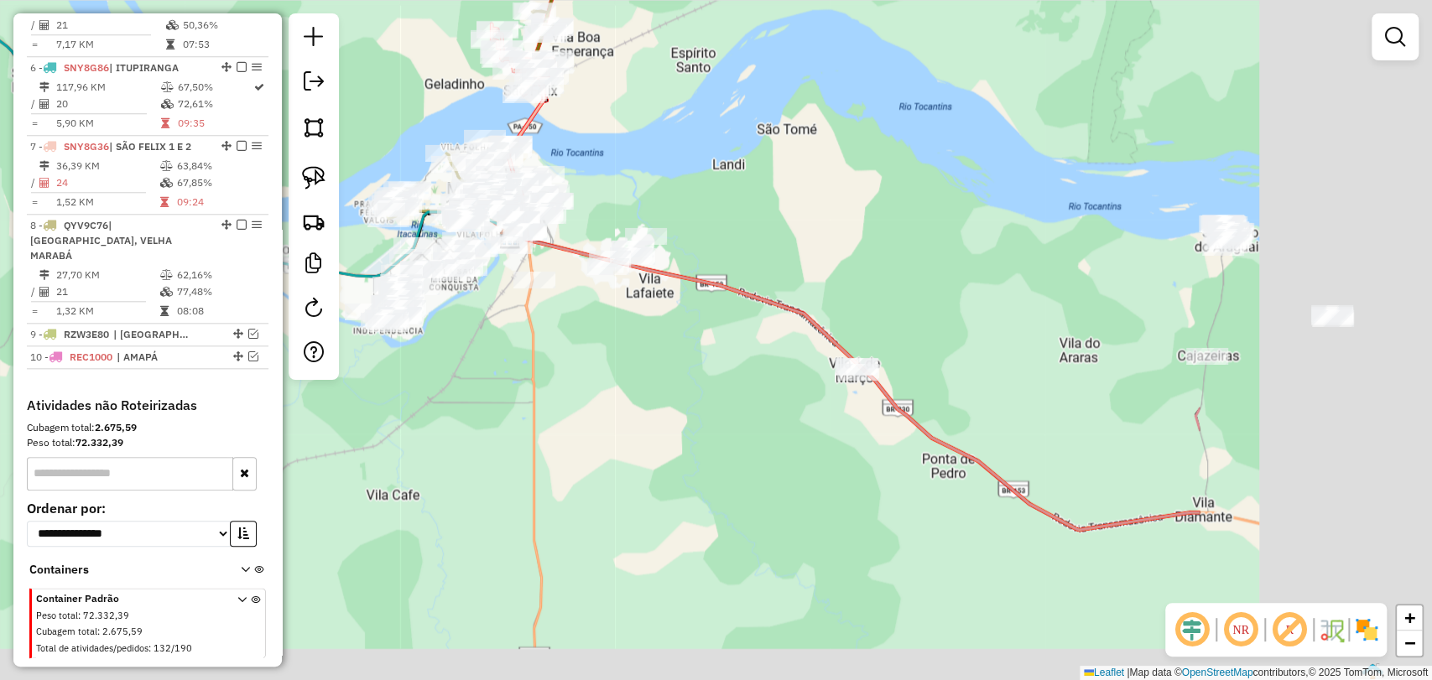
drag, startPoint x: 1073, startPoint y: 541, endPoint x: 634, endPoint y: 329, distance: 487.3
click at [643, 336] on div "Janela de atendimento Grade de atendimento Capacidade Transportadoras Veículos …" at bounding box center [716, 340] width 1432 height 680
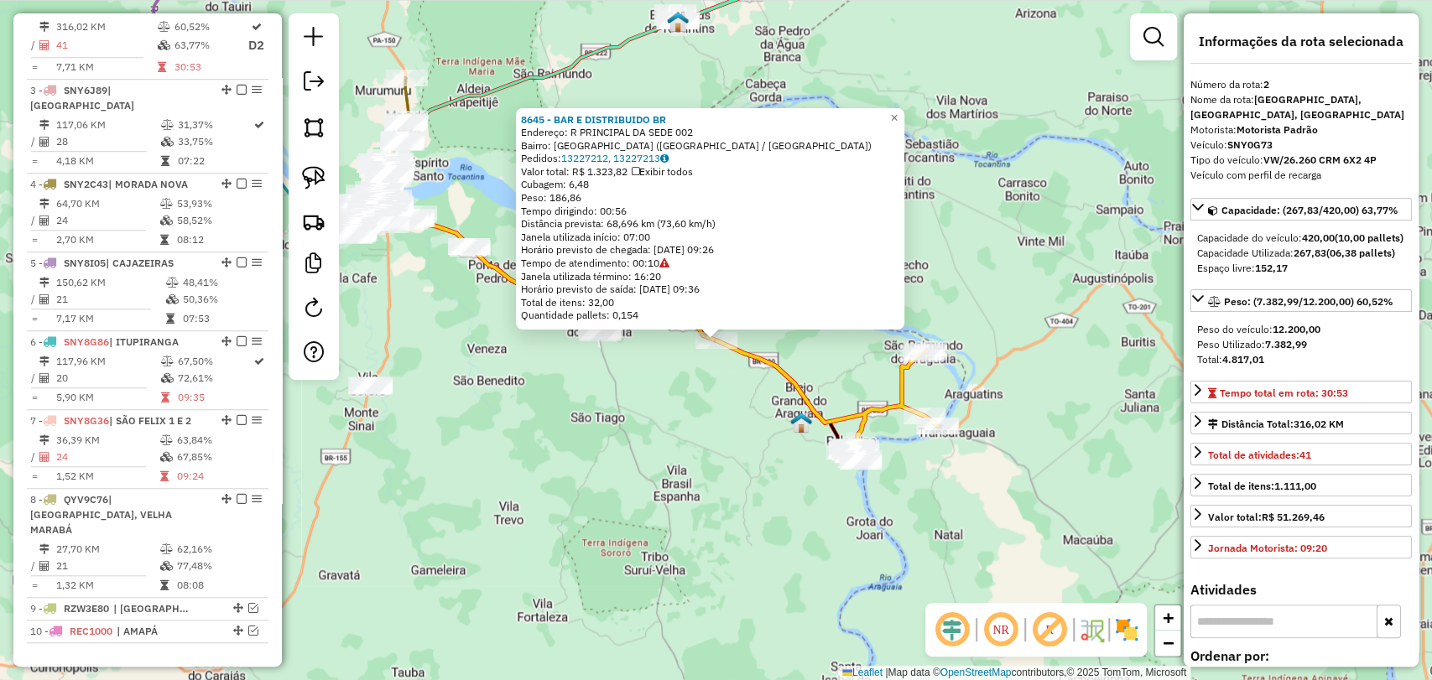
scroll to position [740, 0]
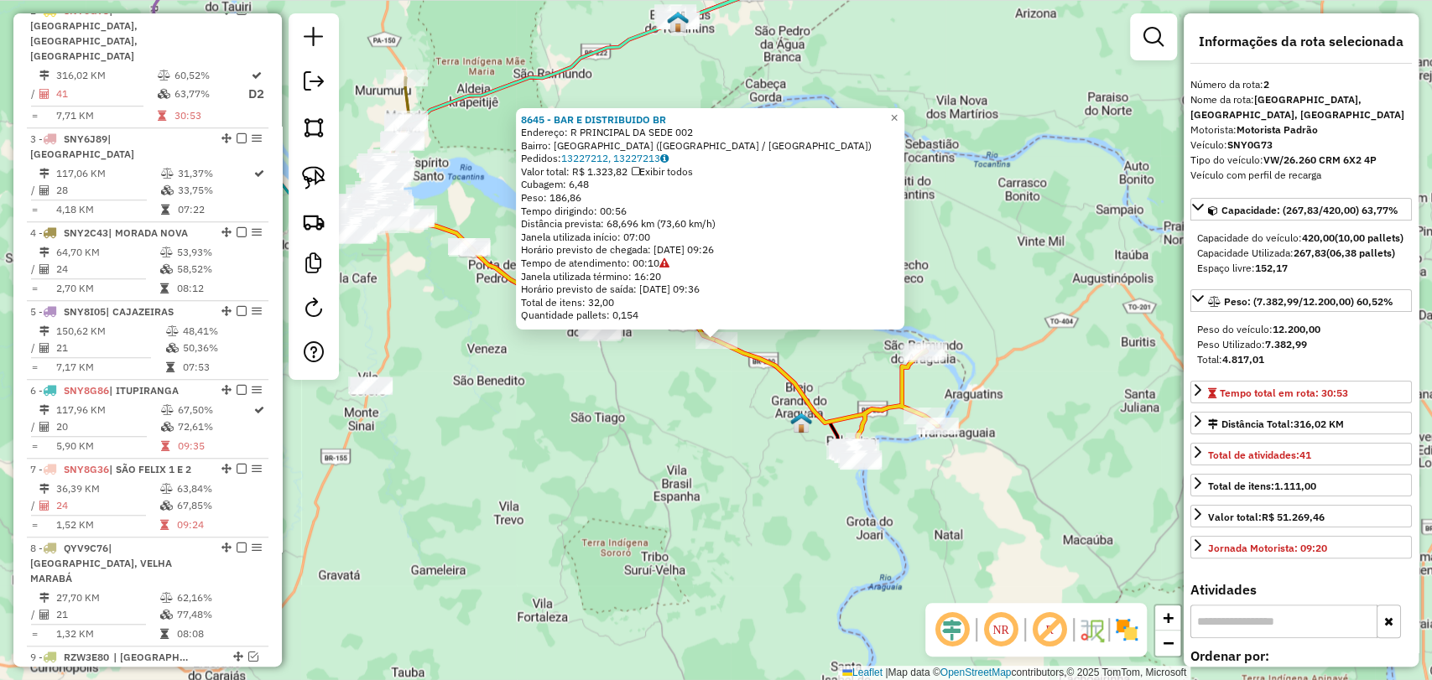
click at [554, 402] on div "8645 - BAR E DISTRIBUIDO BR Endereço: R PRINCIPAL DA SEDE 002 Bairro: VILA SANT…" at bounding box center [716, 340] width 1432 height 680
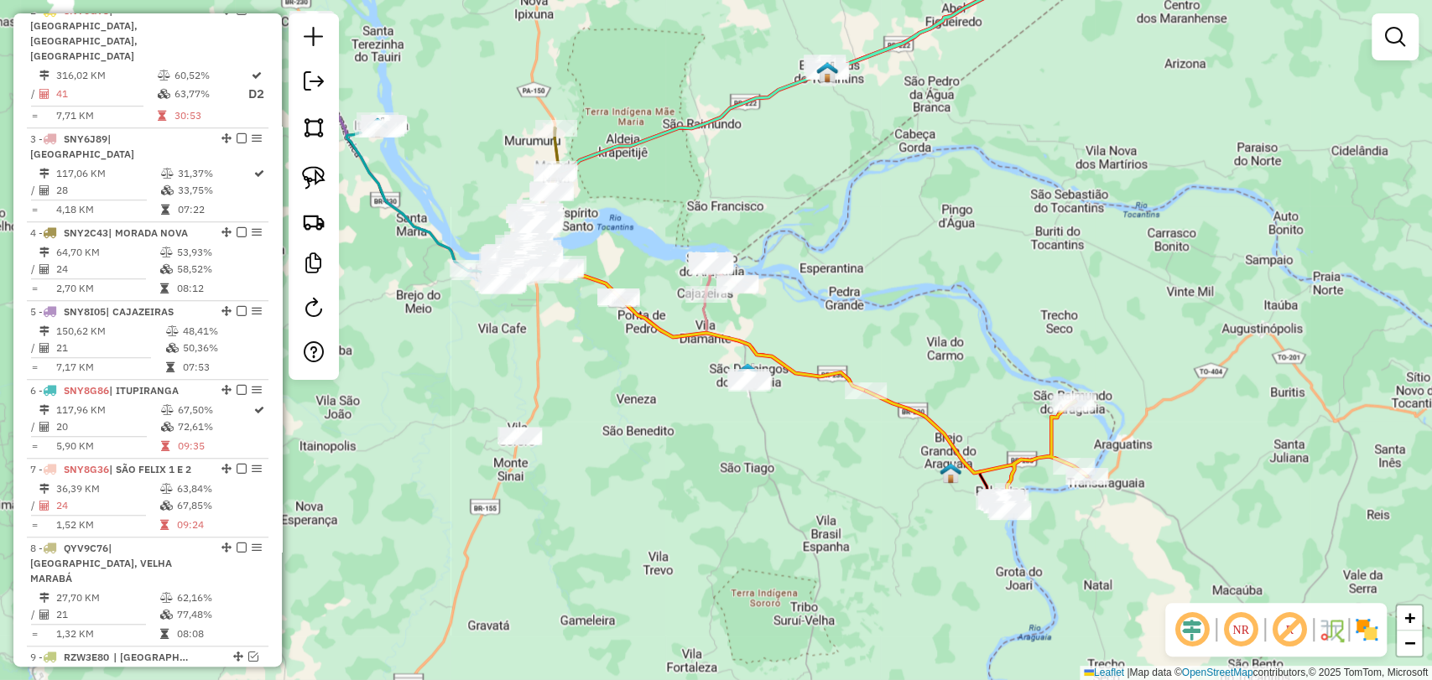
drag, startPoint x: 596, startPoint y: 363, endPoint x: 747, endPoint y: 412, distance: 158.6
click at [747, 412] on div "Janela de atendimento Grade de atendimento Capacidade Transportadoras Veículos …" at bounding box center [716, 340] width 1432 height 680
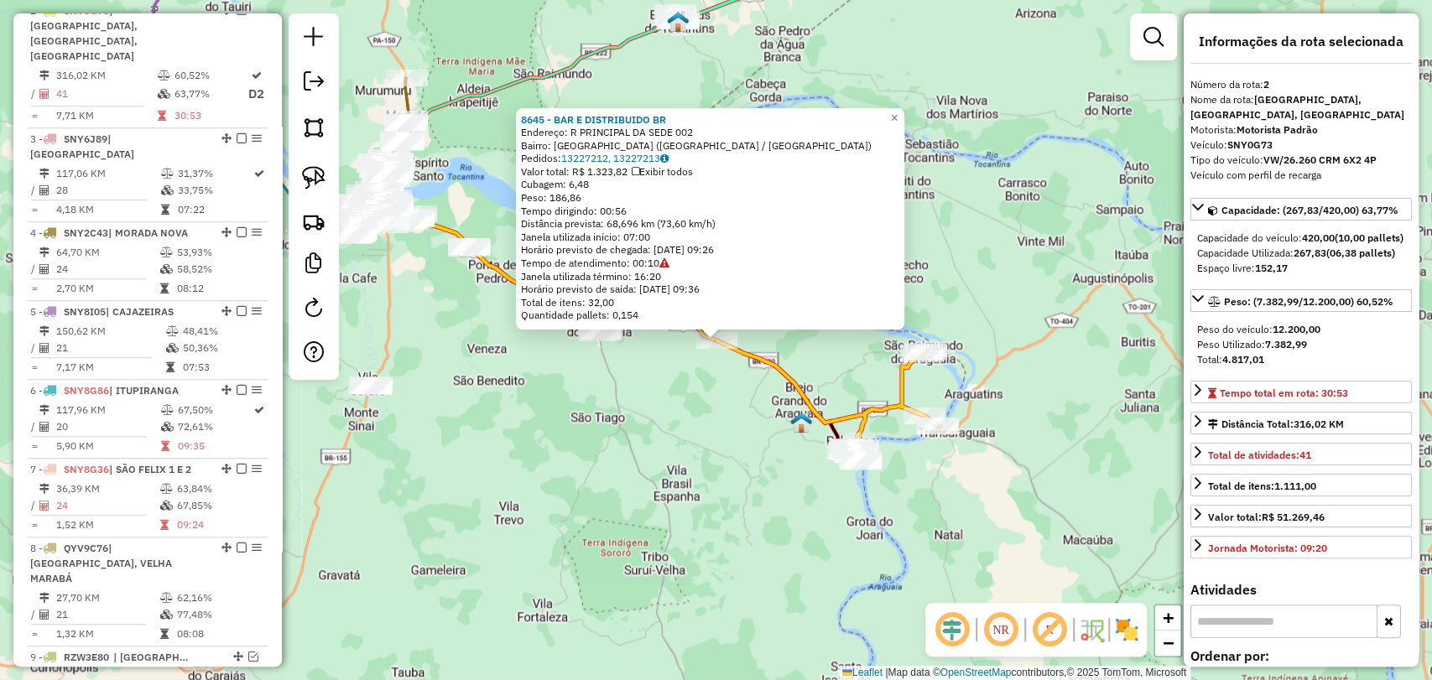
click at [628, 412] on div "8645 - BAR E DISTRIBUIDO BR Endereço: R PRINCIPAL DA SEDE 002 Bairro: VILA SANT…" at bounding box center [716, 340] width 1432 height 680
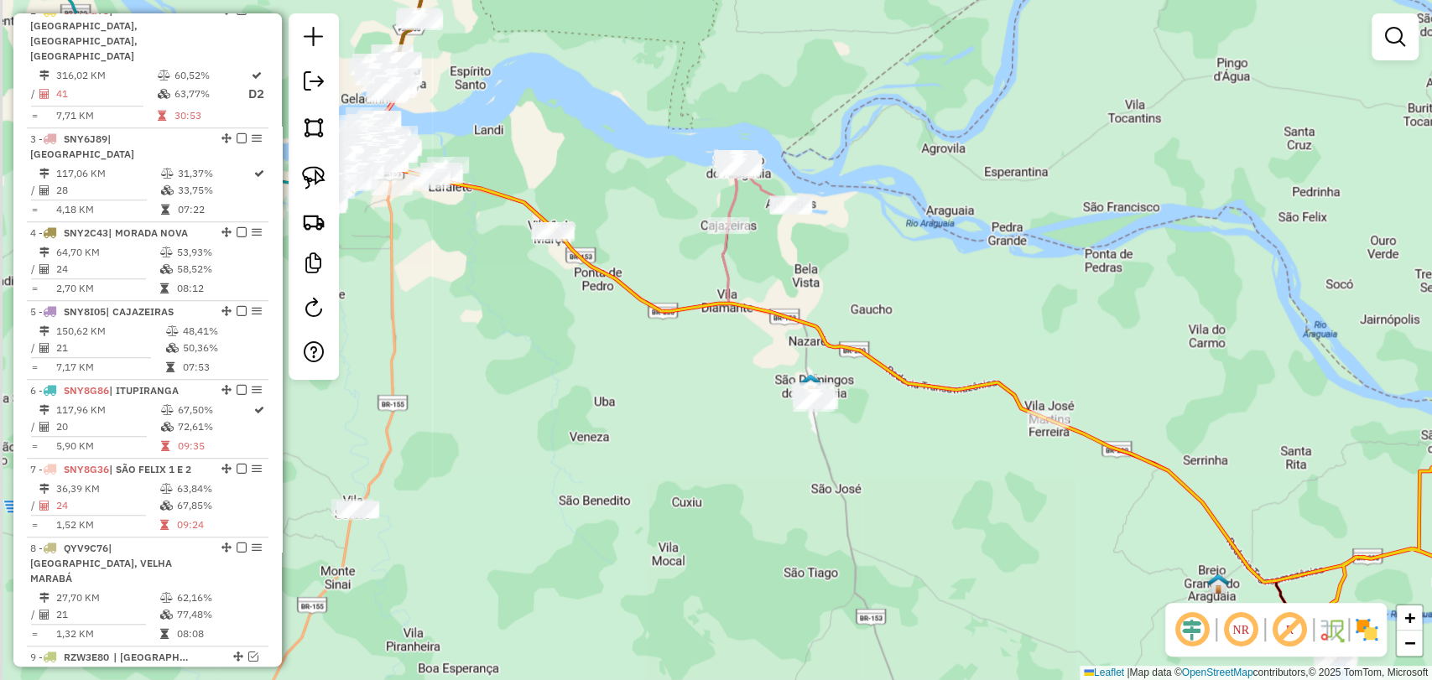
drag, startPoint x: 487, startPoint y: 346, endPoint x: 699, endPoint y: 397, distance: 218.1
click at [699, 397] on div "Janela de atendimento Grade de atendimento Capacidade Transportadoras Veículos …" at bounding box center [716, 340] width 1432 height 680
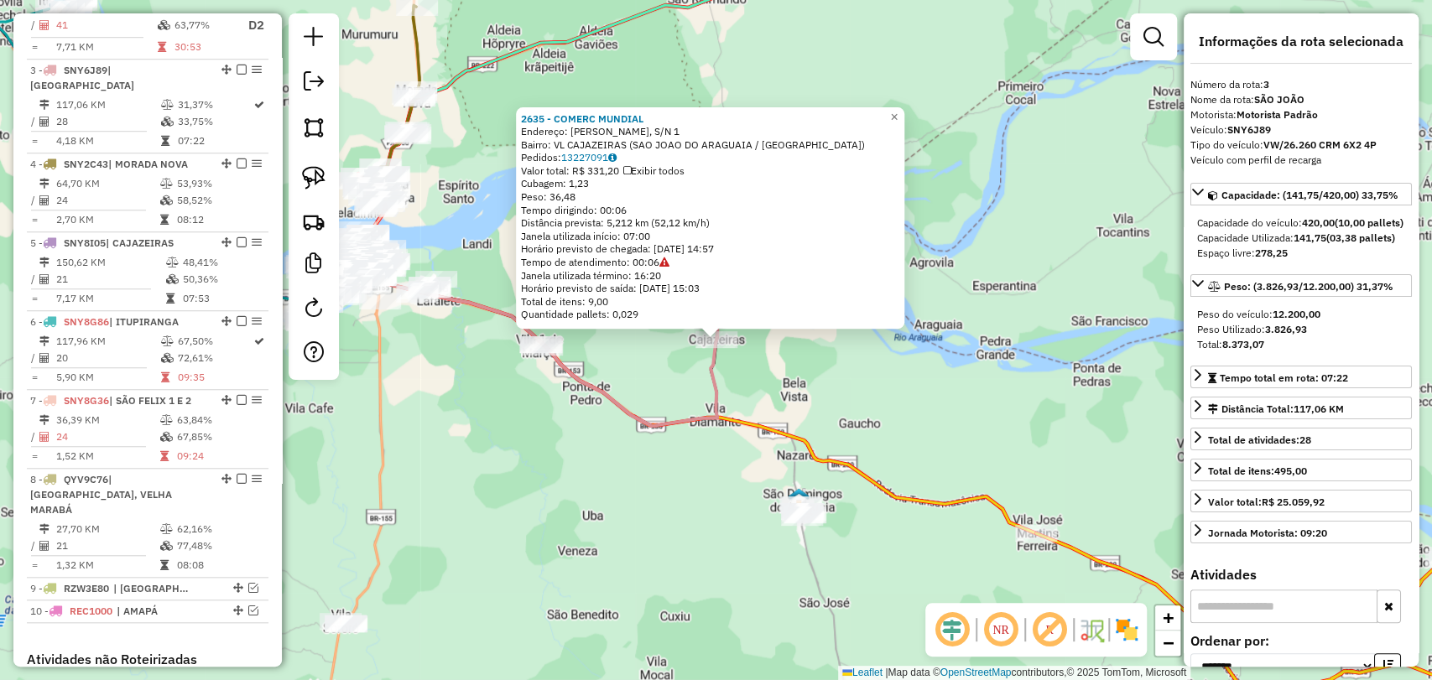
scroll to position [853, 0]
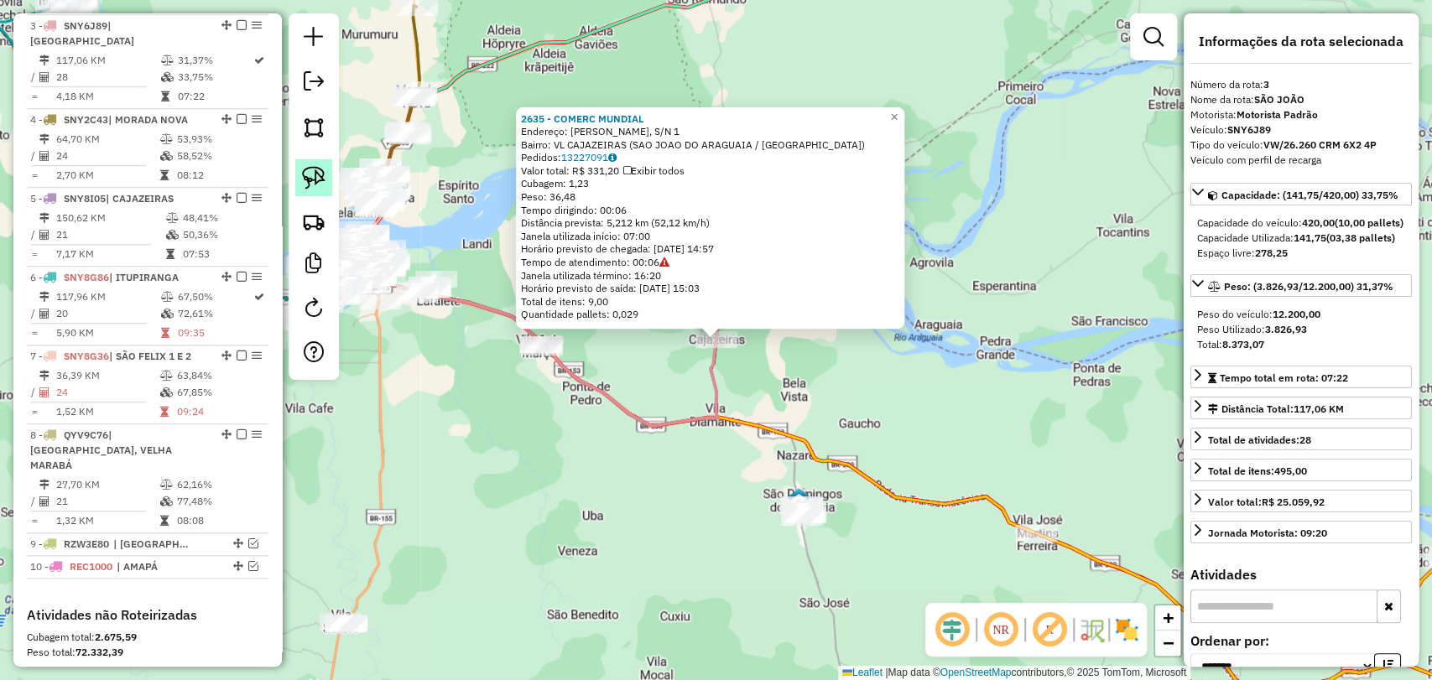
click at [329, 175] on link at bounding box center [313, 177] width 37 height 37
drag, startPoint x: 528, startPoint y: 384, endPoint x: 569, endPoint y: 351, distance: 52.4
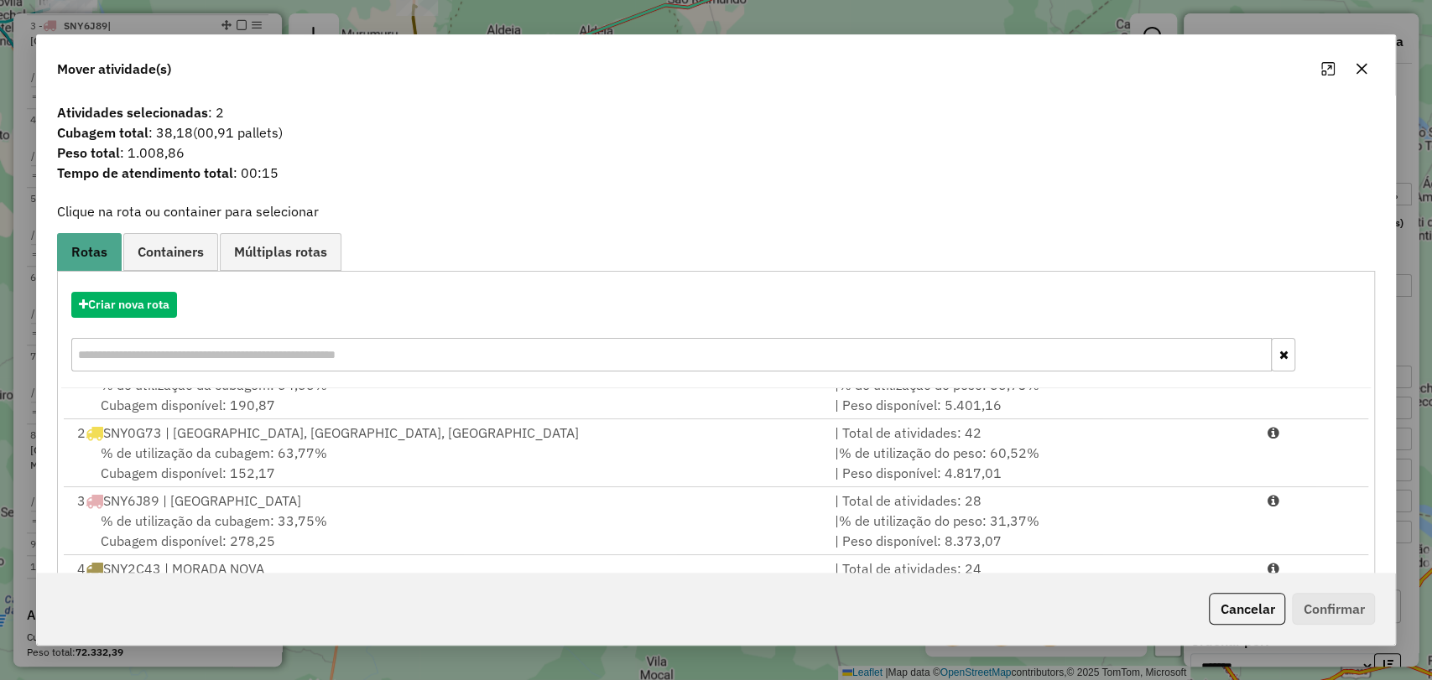
scroll to position [0, 0]
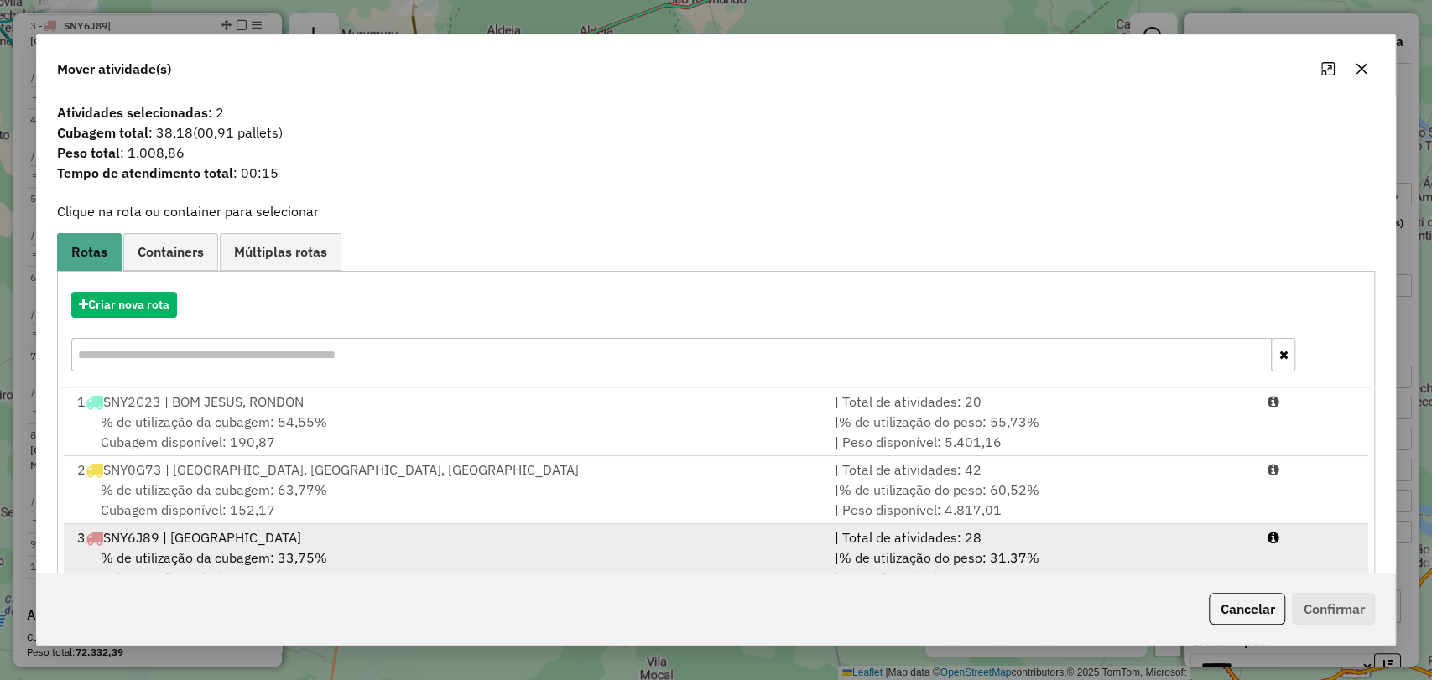
click at [428, 548] on div "% de utilização da cubagem: 33,75% Cubagem disponível: 278,25" at bounding box center [445, 568] width 757 height 40
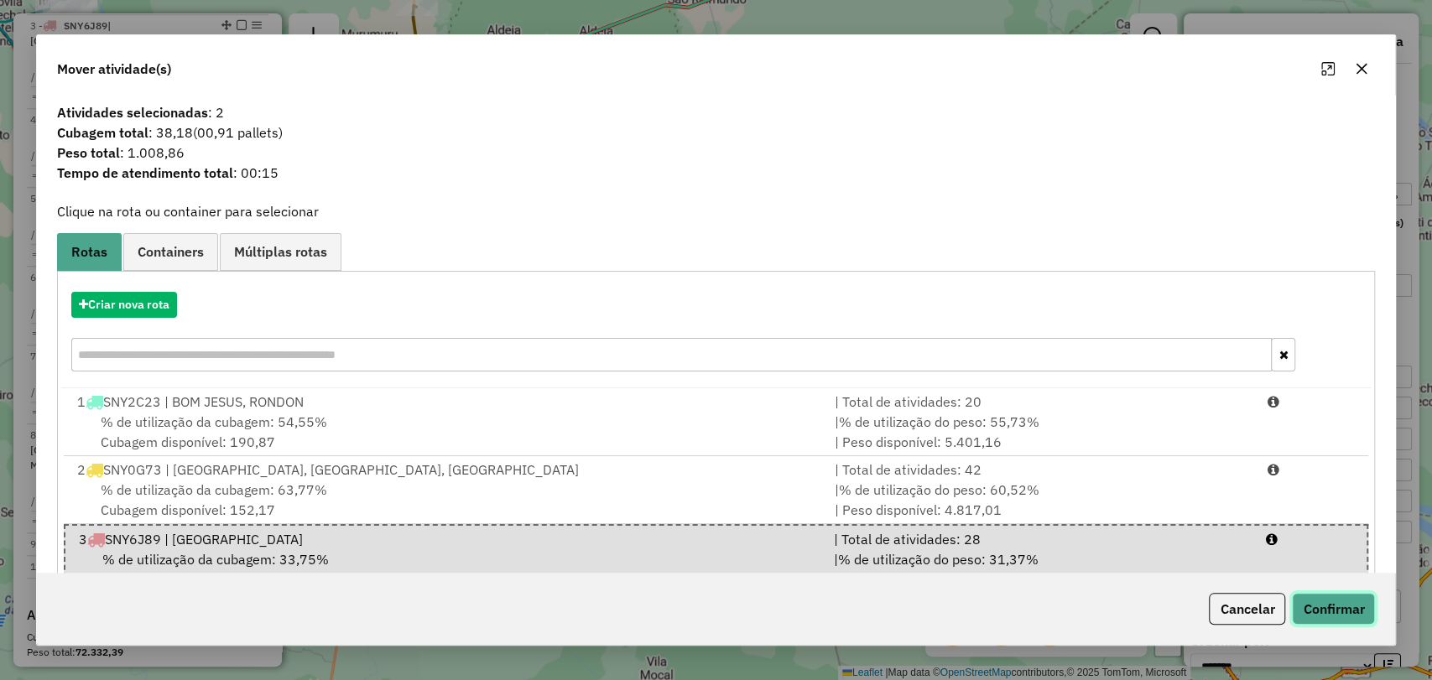
click at [1333, 609] on button "Confirmar" at bounding box center [1333, 609] width 83 height 32
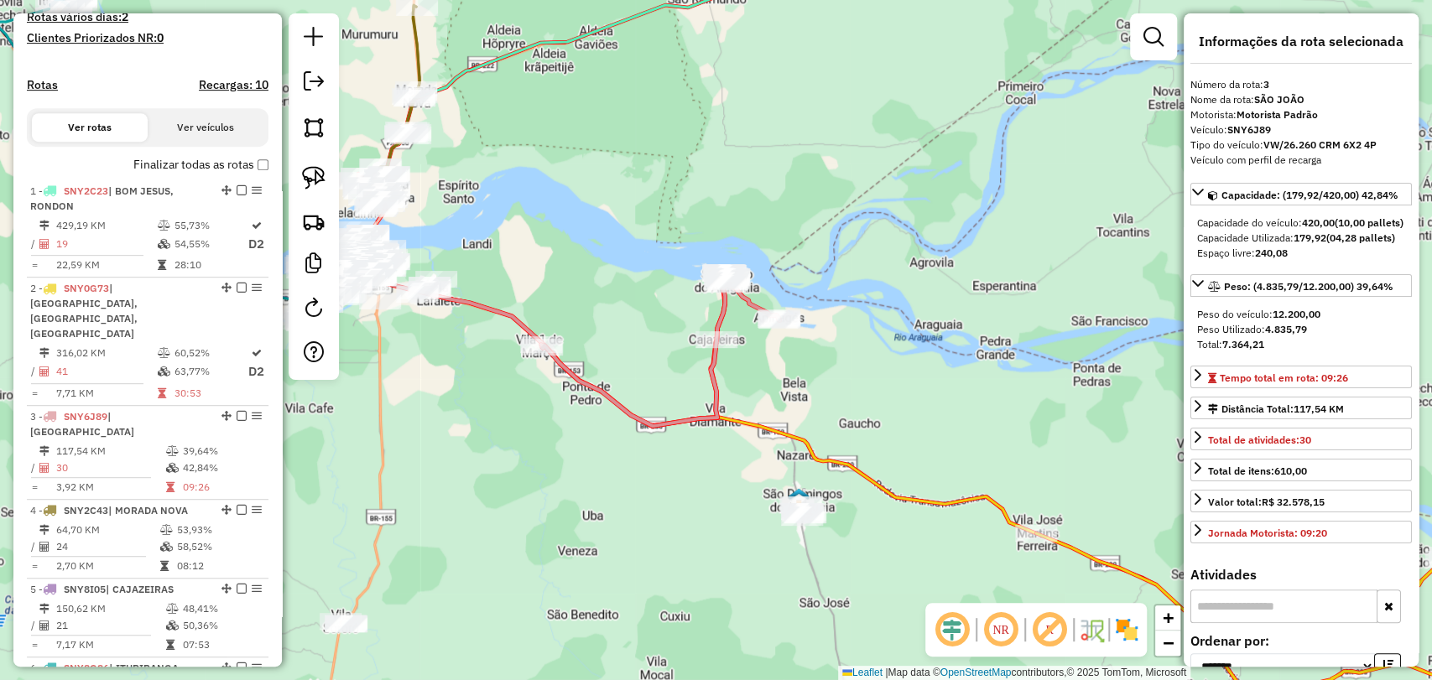
scroll to position [853, 0]
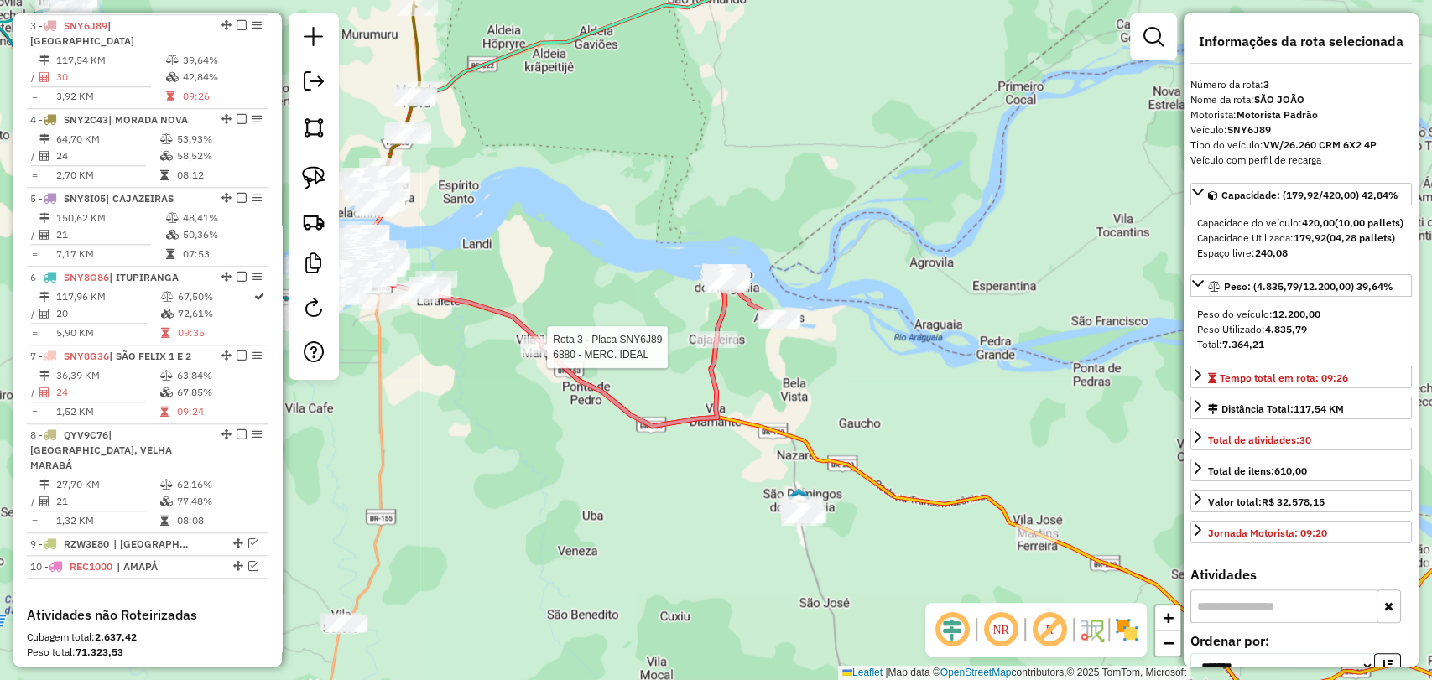
click at [540, 356] on div at bounding box center [542, 347] width 42 height 17
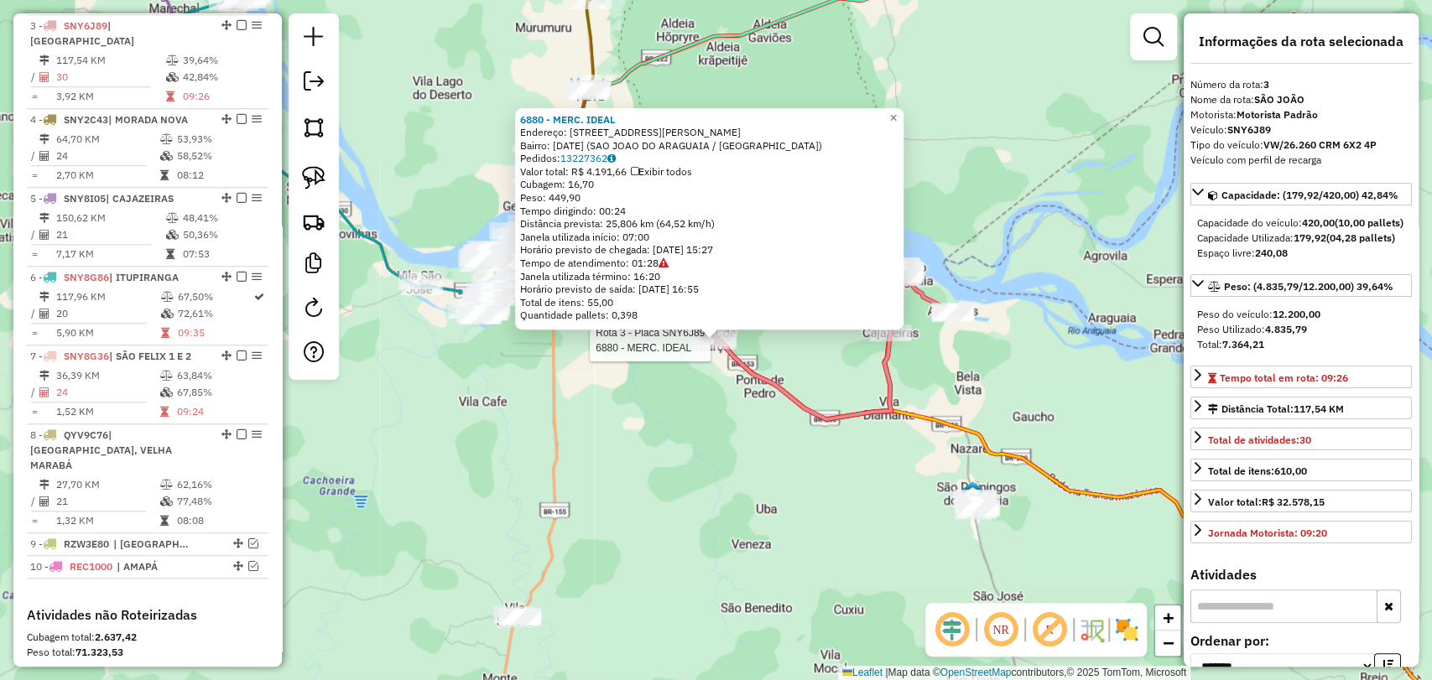
click at [699, 449] on div "Rota 3 - Placa SNY6J89 6880 - MERC. IDEAL 6880 - MERC. IDEAL Endereço: RUA IRMA…" at bounding box center [716, 340] width 1432 height 680
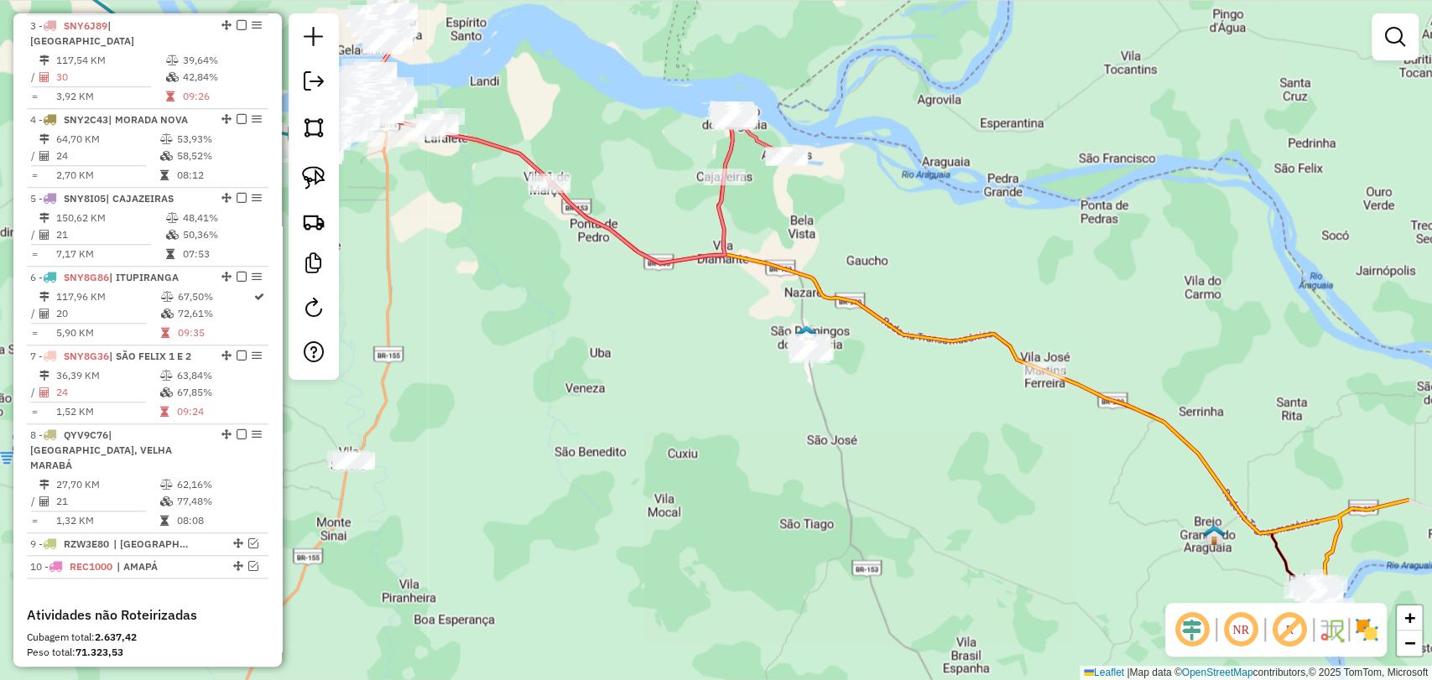
drag, startPoint x: 802, startPoint y: 532, endPoint x: 631, endPoint y: 370, distance: 235.6
click at [631, 370] on div "Janela de atendimento Grade de atendimento Capacidade Transportadoras Veículos …" at bounding box center [716, 340] width 1432 height 680
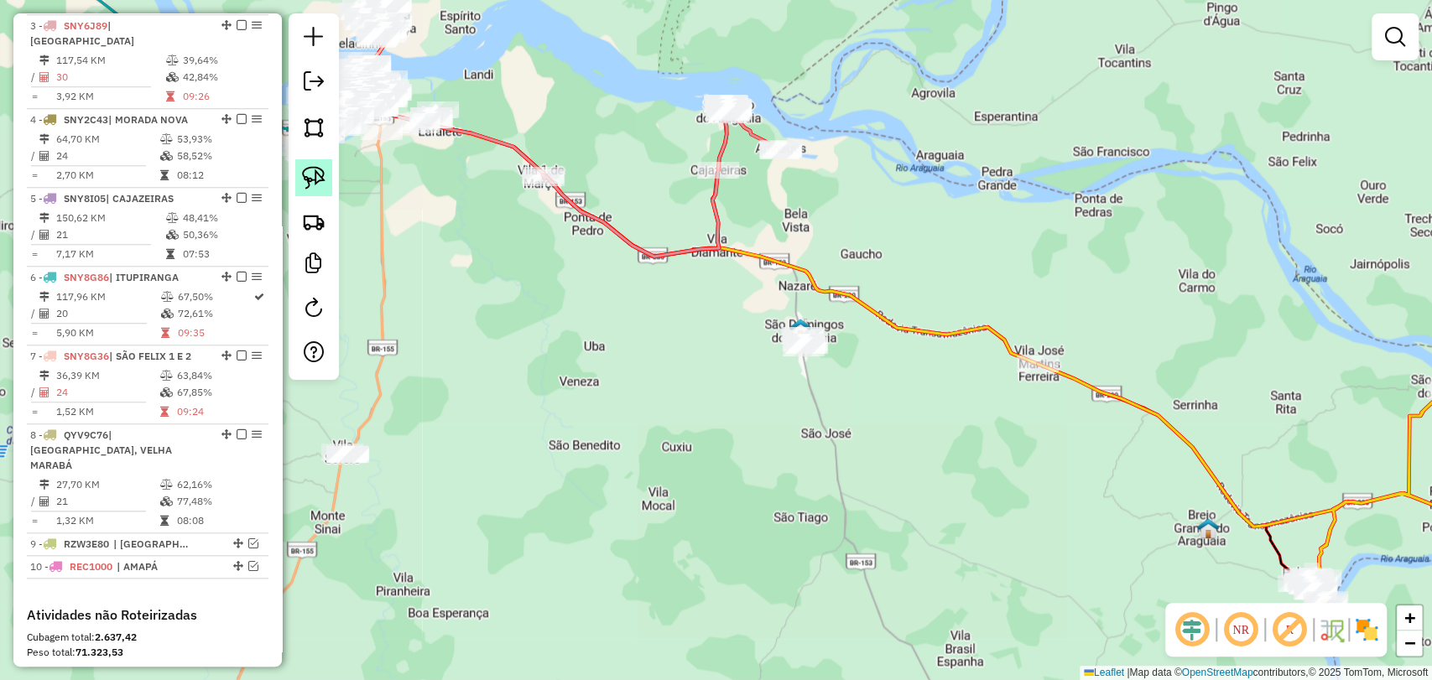
click at [330, 178] on link at bounding box center [313, 177] width 37 height 37
drag, startPoint x: 808, startPoint y: 403, endPoint x: 838, endPoint y: 337, distance: 72.8
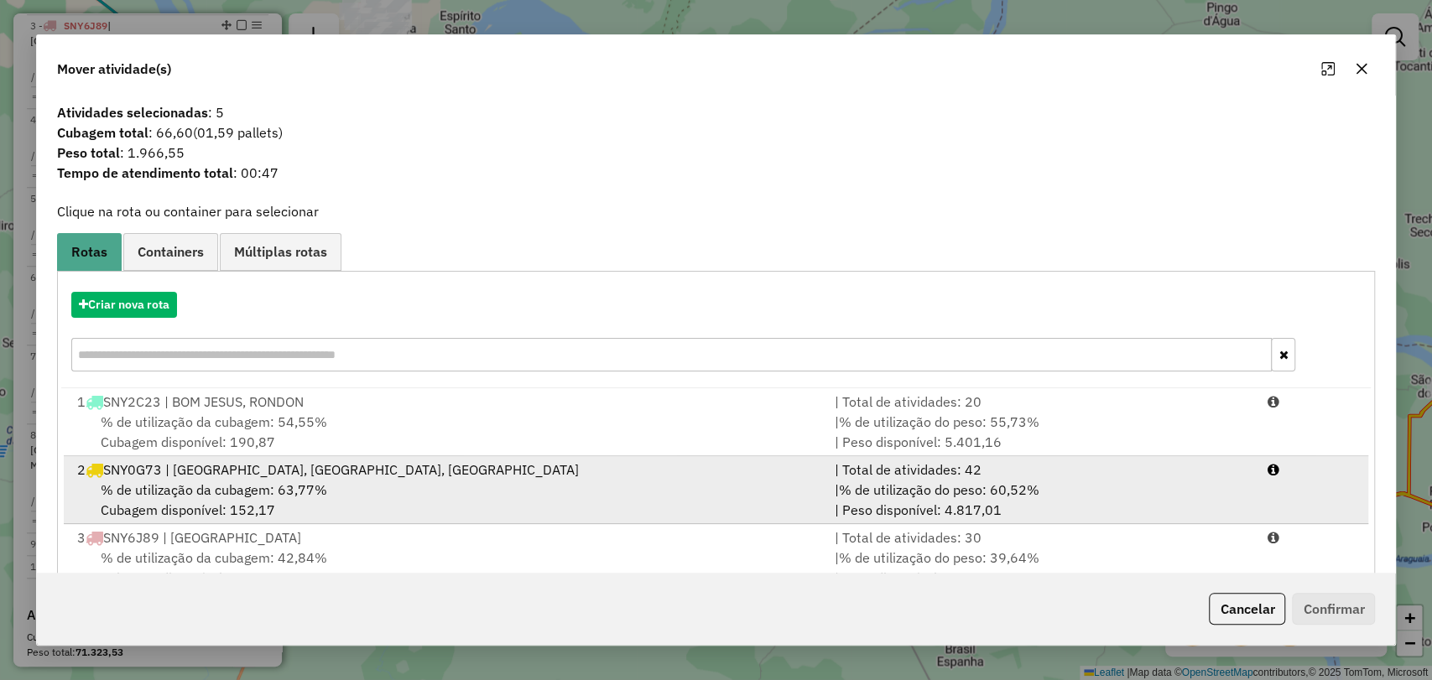
click at [436, 476] on div "2 SNY0G73 | PALESTINA DO PARÁ, PORTO DE BALSAS, VILA SANTANA" at bounding box center [445, 470] width 757 height 20
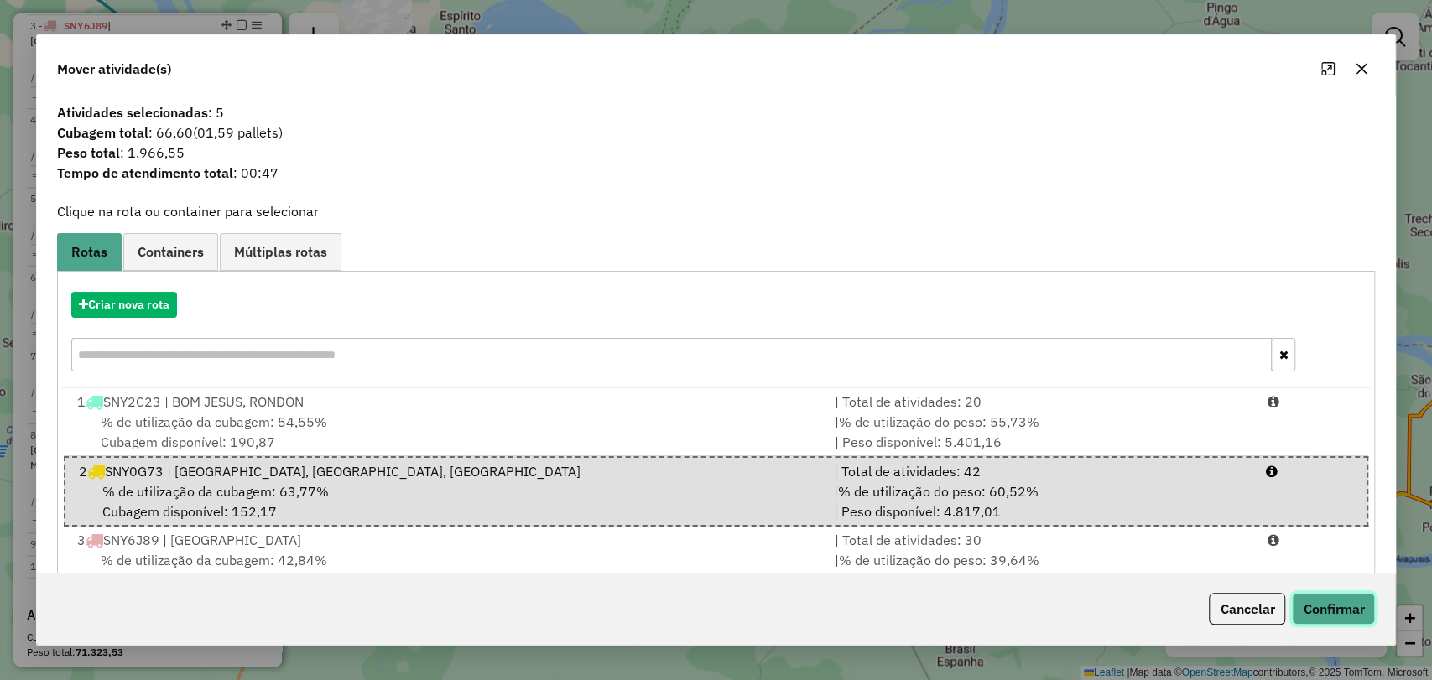
click at [1336, 619] on button "Confirmar" at bounding box center [1333, 609] width 83 height 32
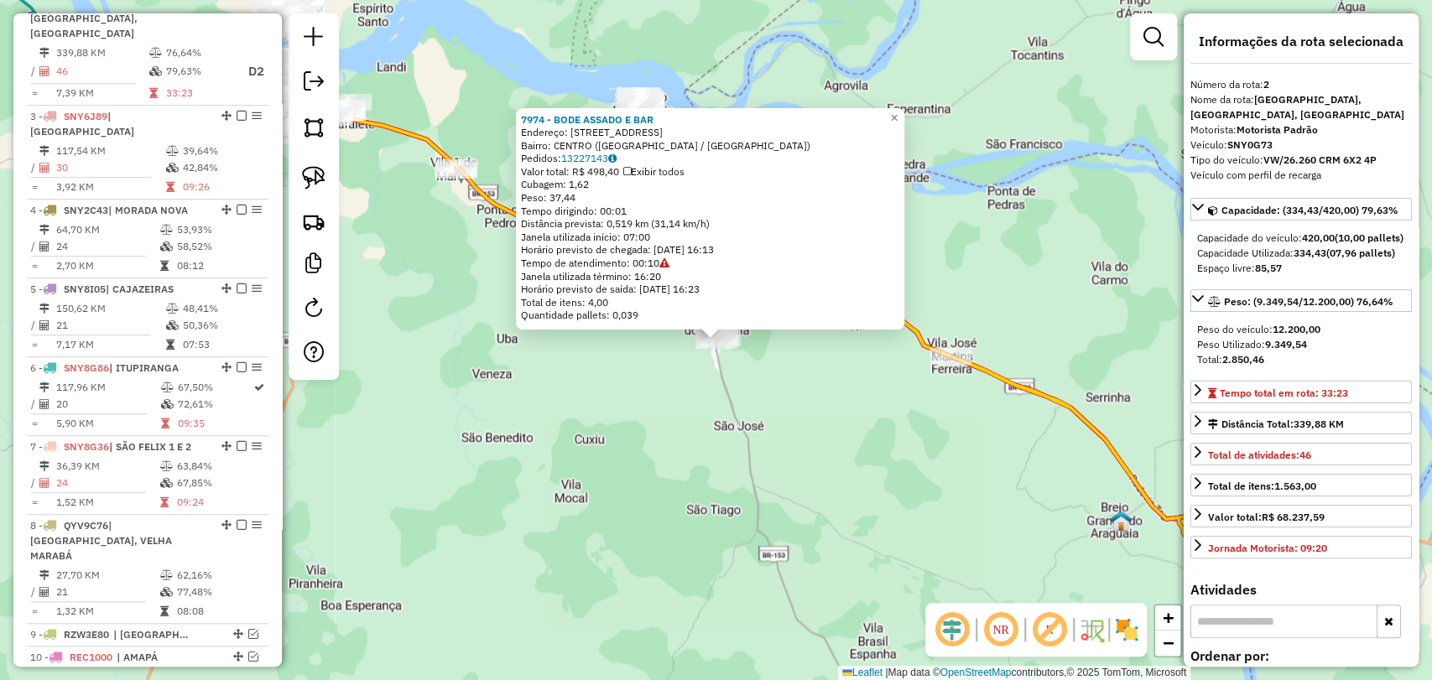
scroll to position [740, 0]
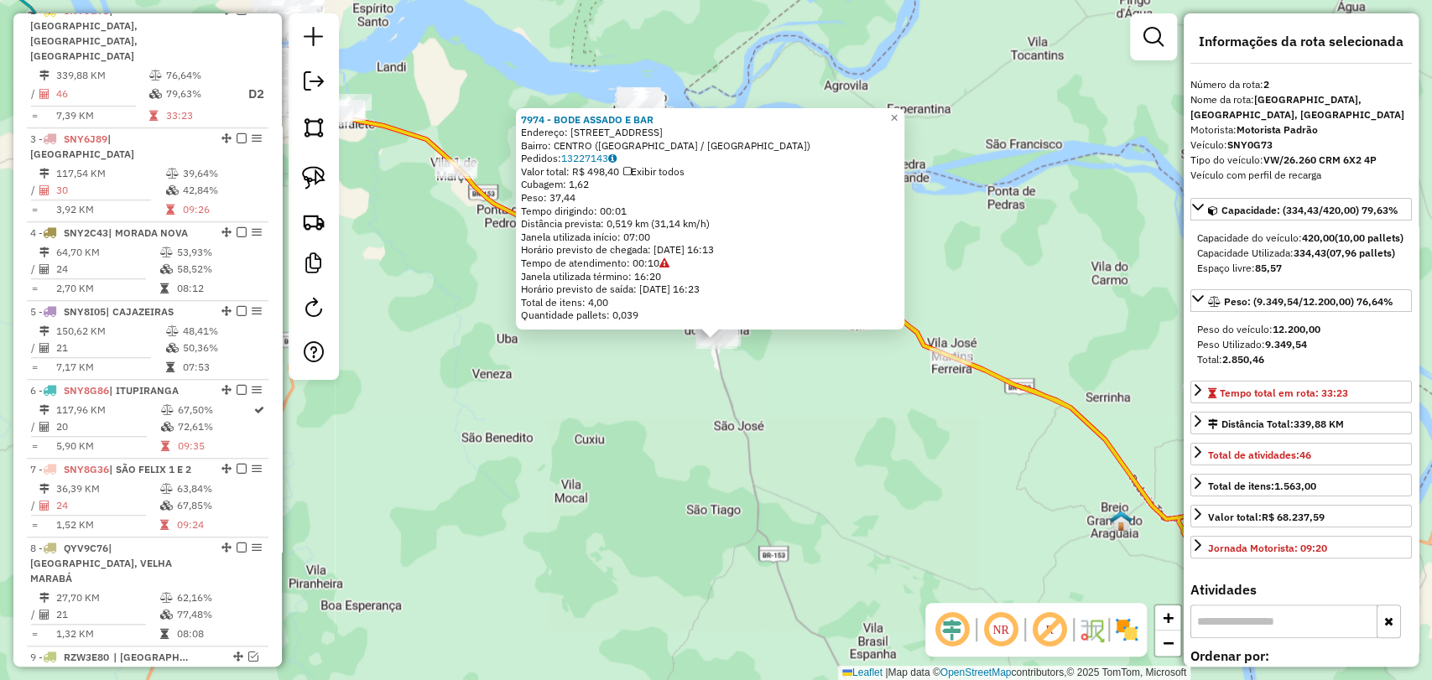
click at [935, 466] on div "7974 - BODE ASSADO E BAR Endereço: AVENIDA DUQUE DE CAXIAS 223 Bairro: CENTRO (…" at bounding box center [716, 340] width 1432 height 680
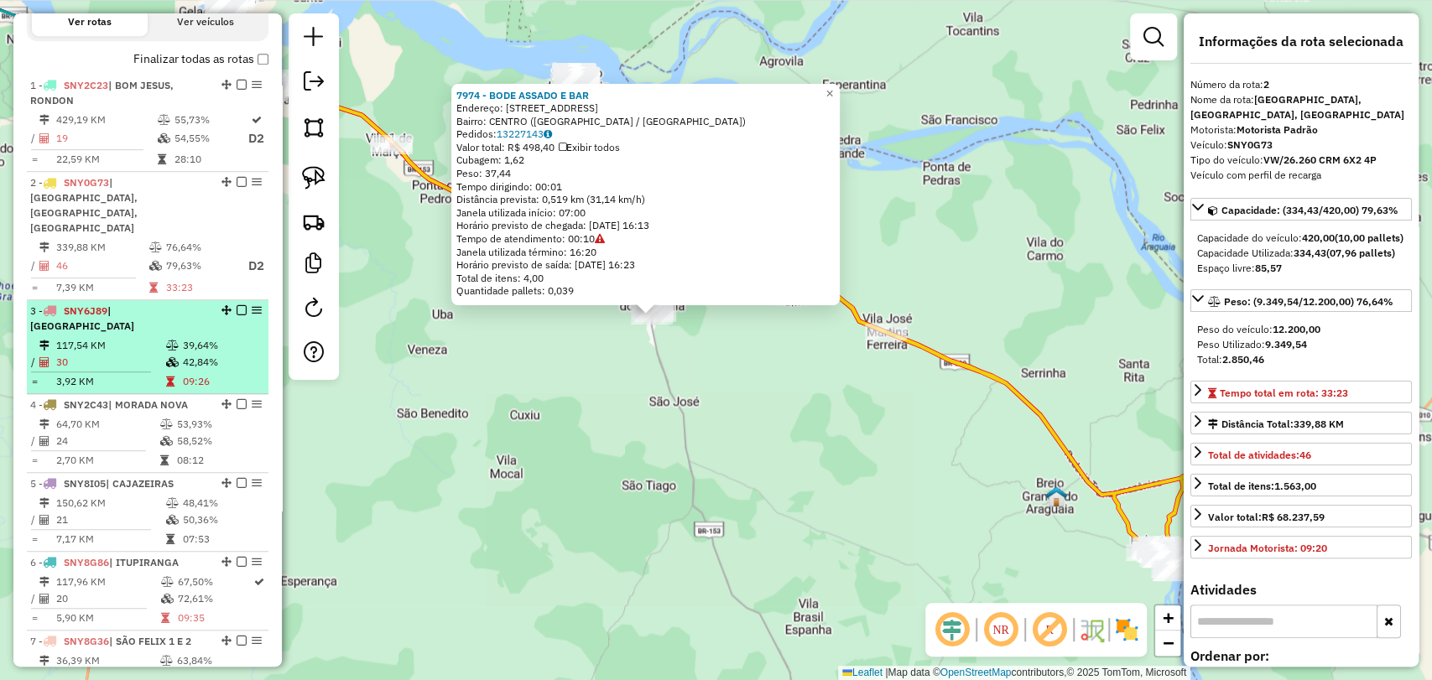
scroll to position [554, 0]
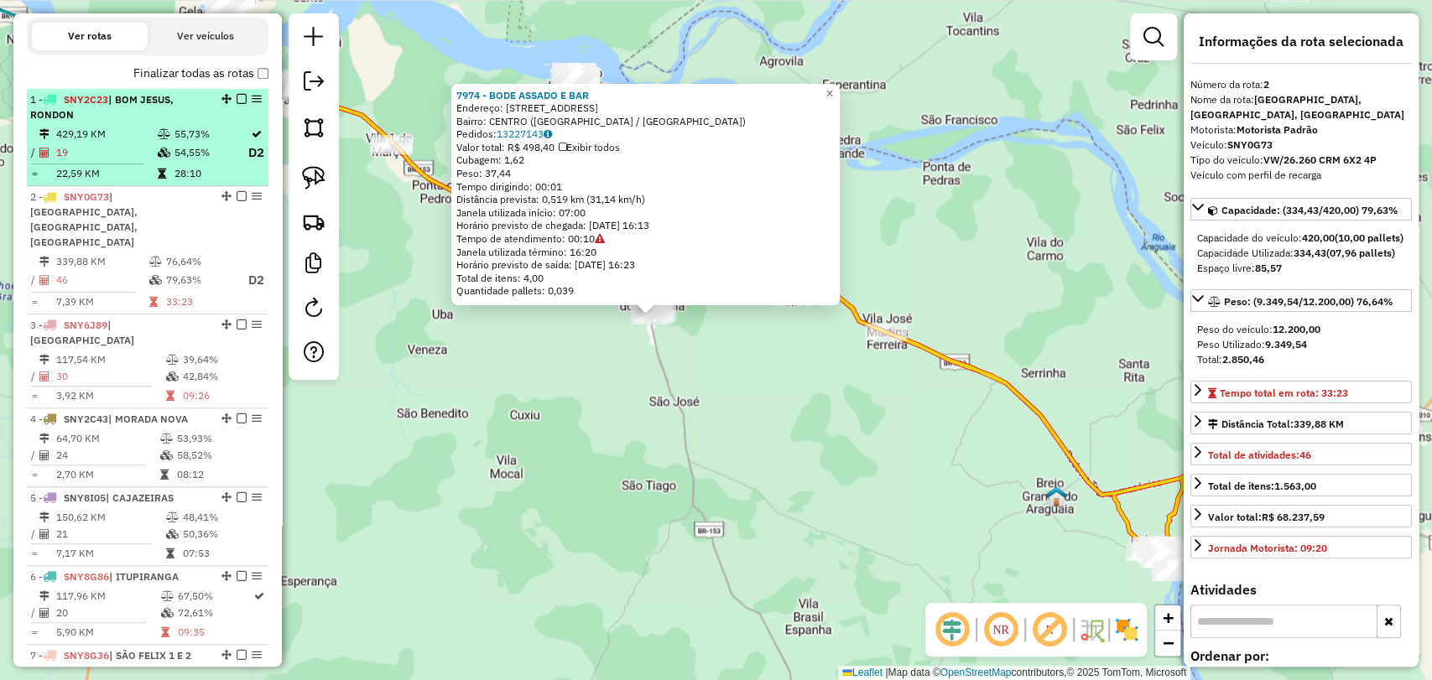
click at [174, 164] on td "54,55%" at bounding box center [211, 153] width 74 height 21
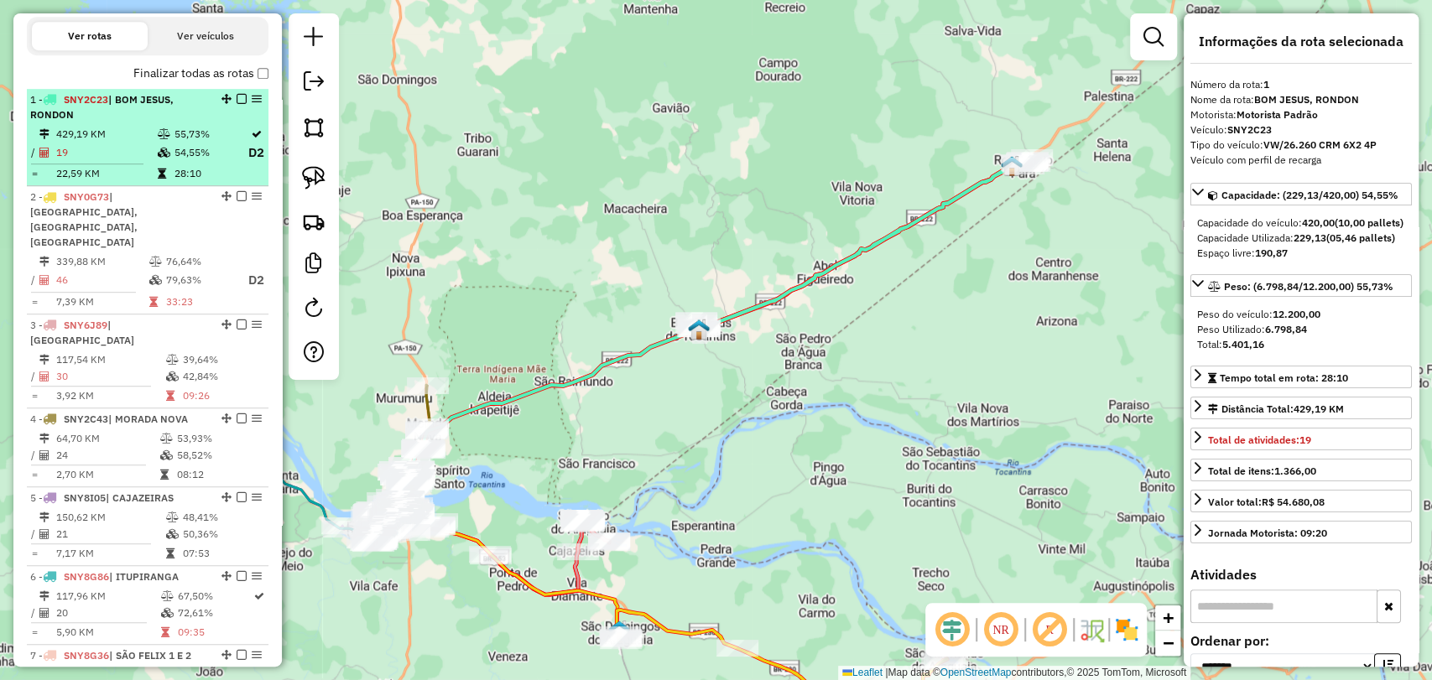
click at [131, 142] on td "429,19 KM" at bounding box center [105, 134] width 101 height 17
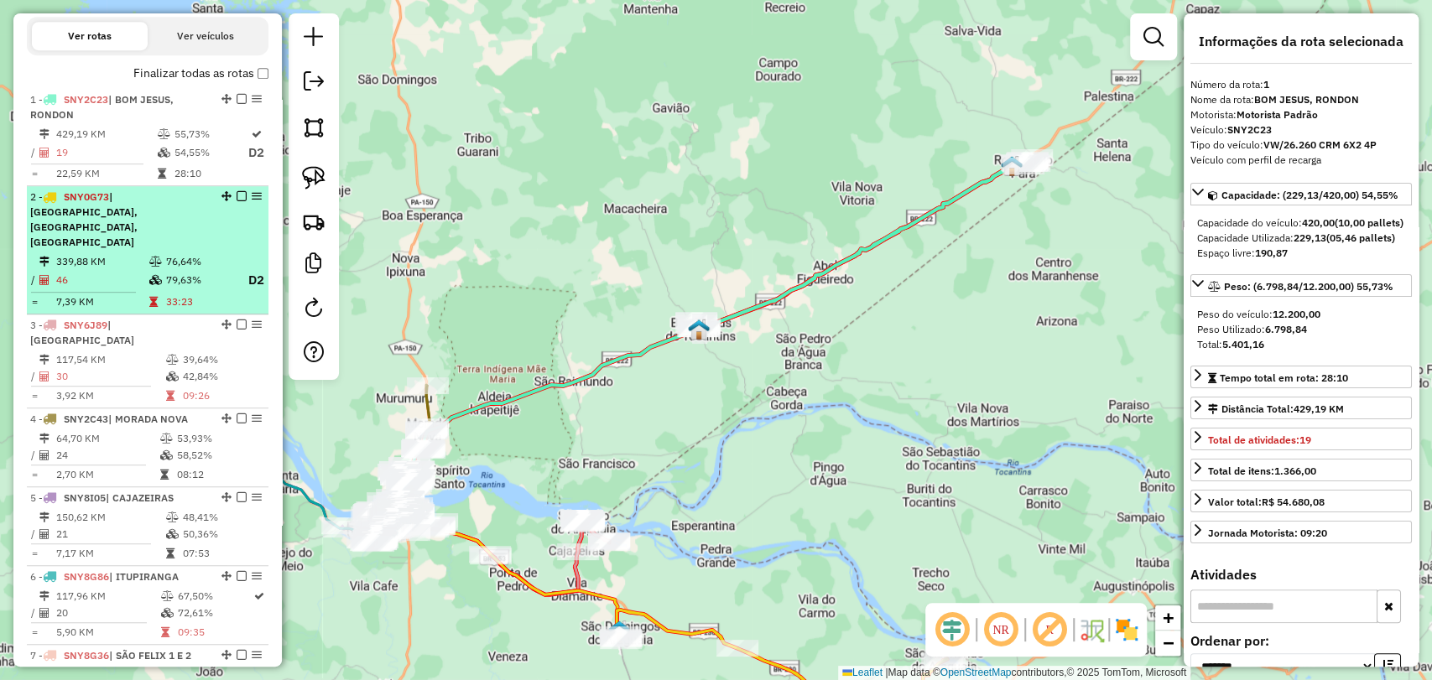
click at [126, 219] on span "| [GEOGRAPHIC_DATA], [GEOGRAPHIC_DATA], [GEOGRAPHIC_DATA]" at bounding box center [83, 219] width 107 height 58
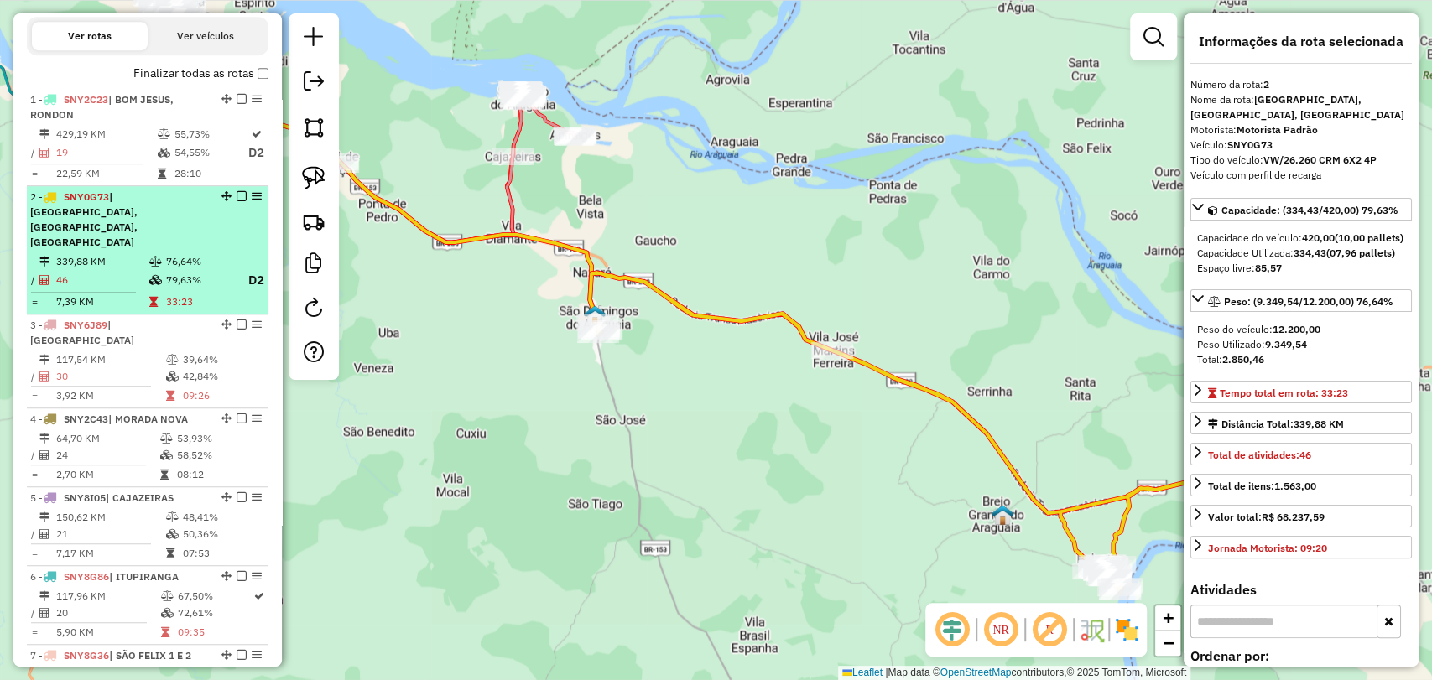
click at [240, 201] on em at bounding box center [242, 196] width 10 height 10
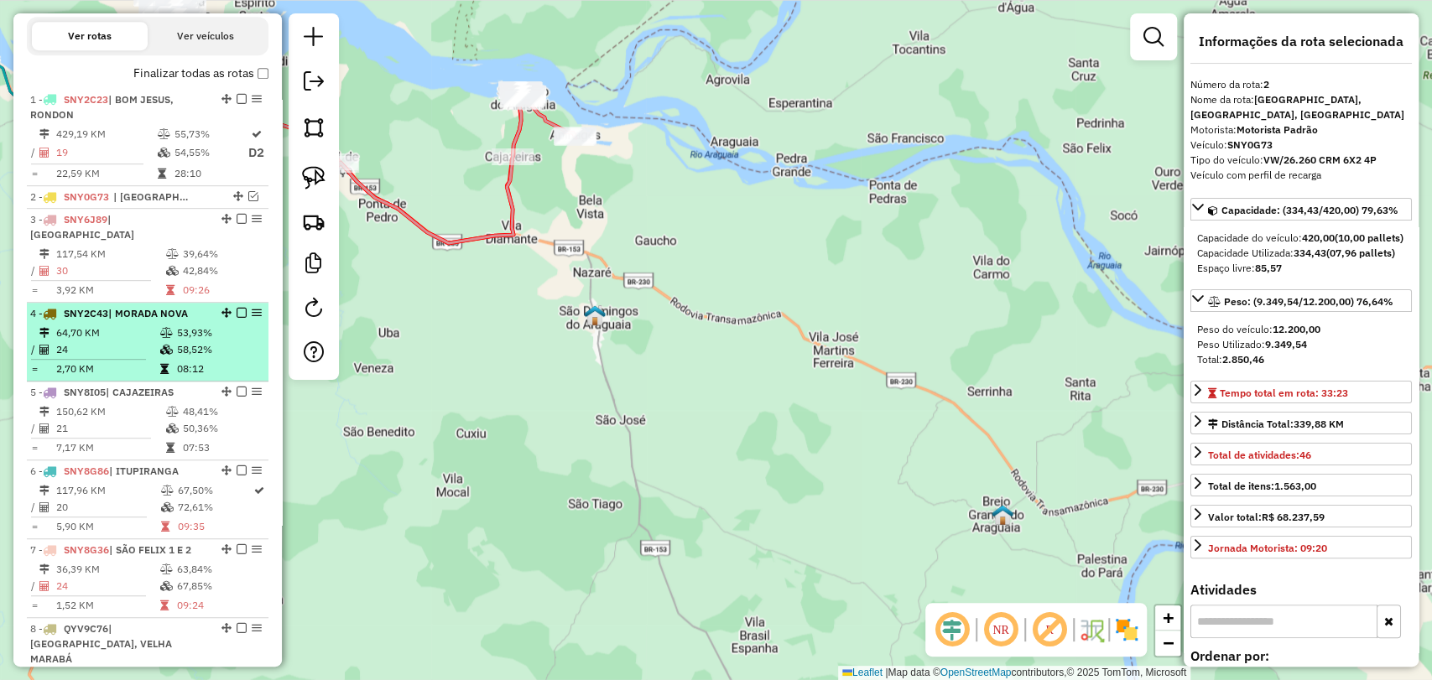
click at [134, 320] on div "4 - SNY2C43 | MORADA NOVA" at bounding box center [119, 313] width 178 height 15
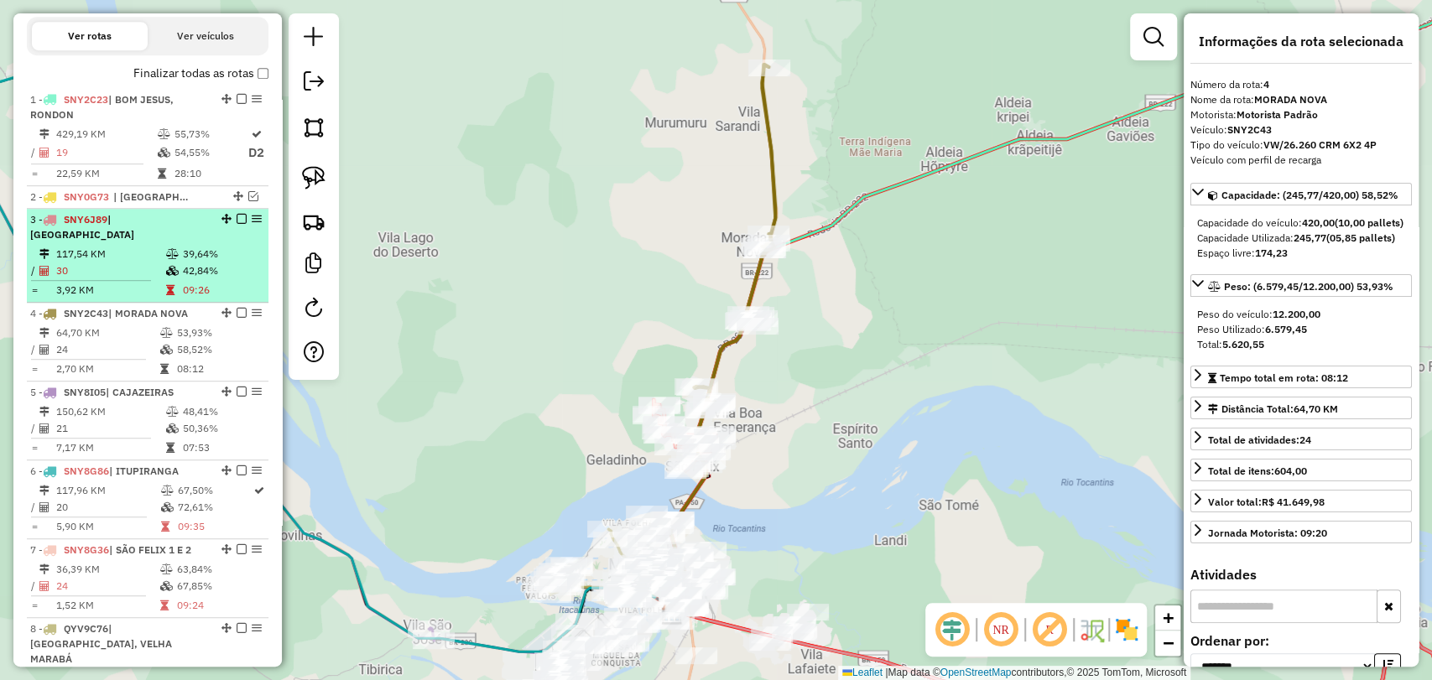
click at [150, 267] on td "30" at bounding box center [110, 271] width 110 height 17
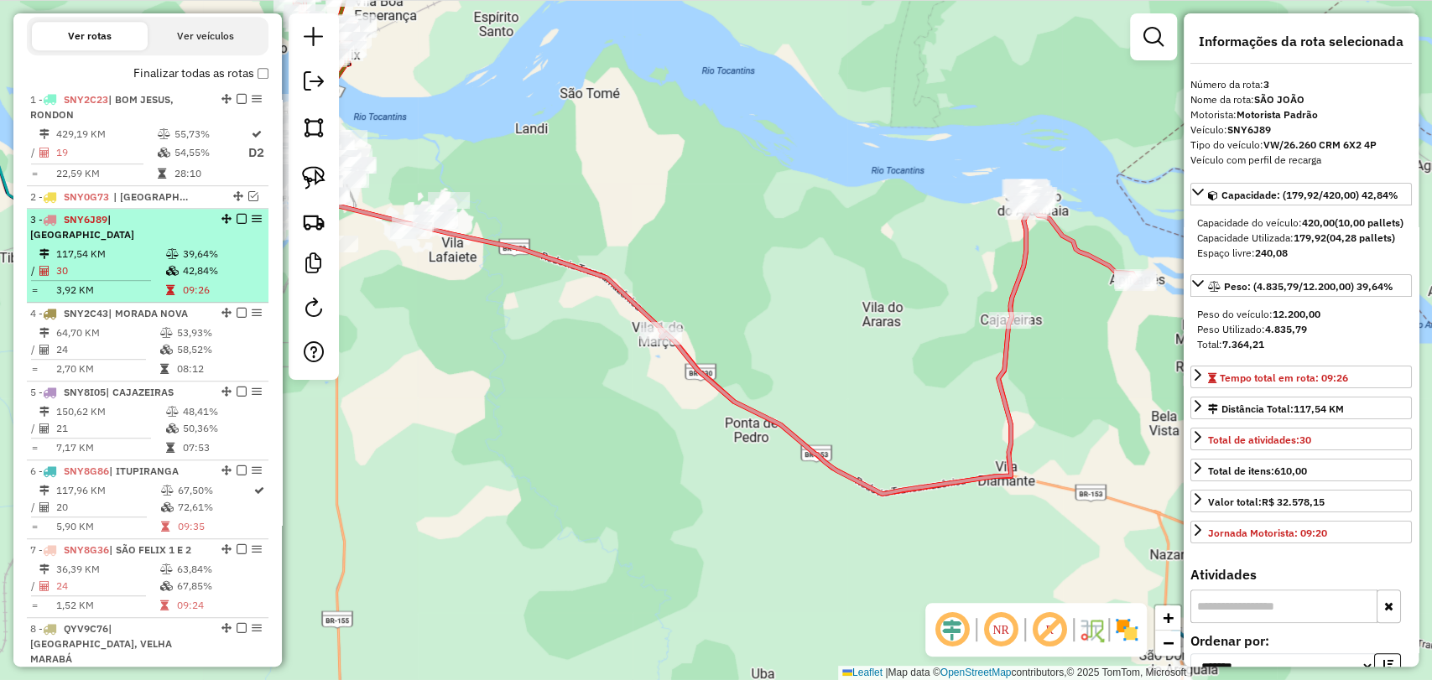
click at [237, 224] on em at bounding box center [242, 219] width 10 height 10
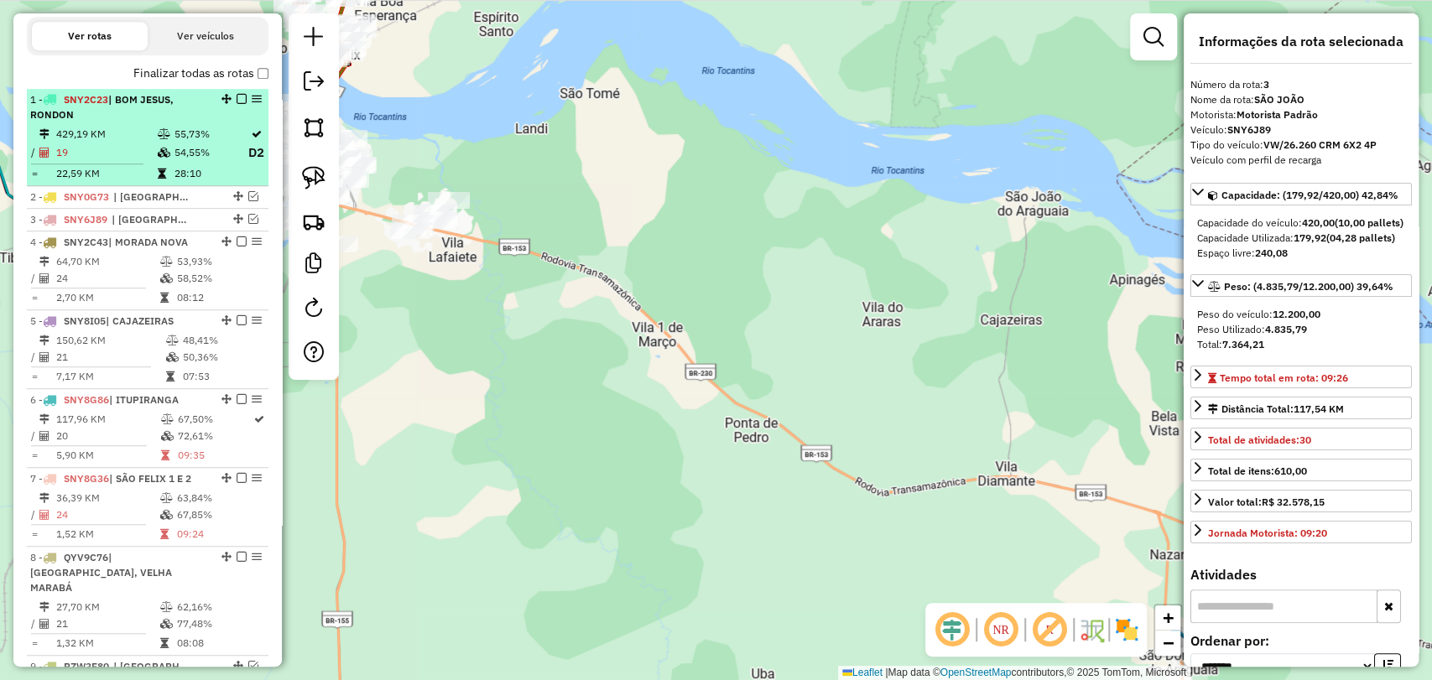
click at [174, 164] on td "54,55%" at bounding box center [211, 153] width 74 height 21
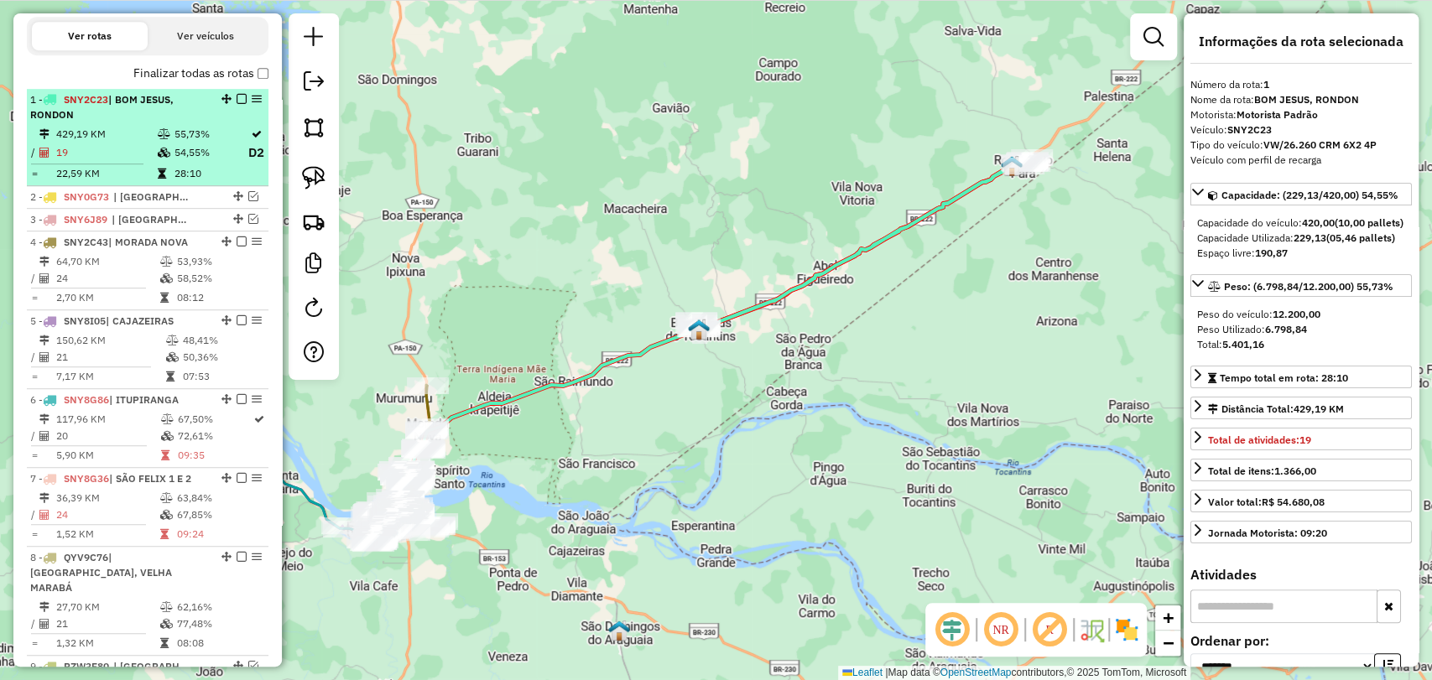
click at [239, 104] on em at bounding box center [242, 99] width 10 height 10
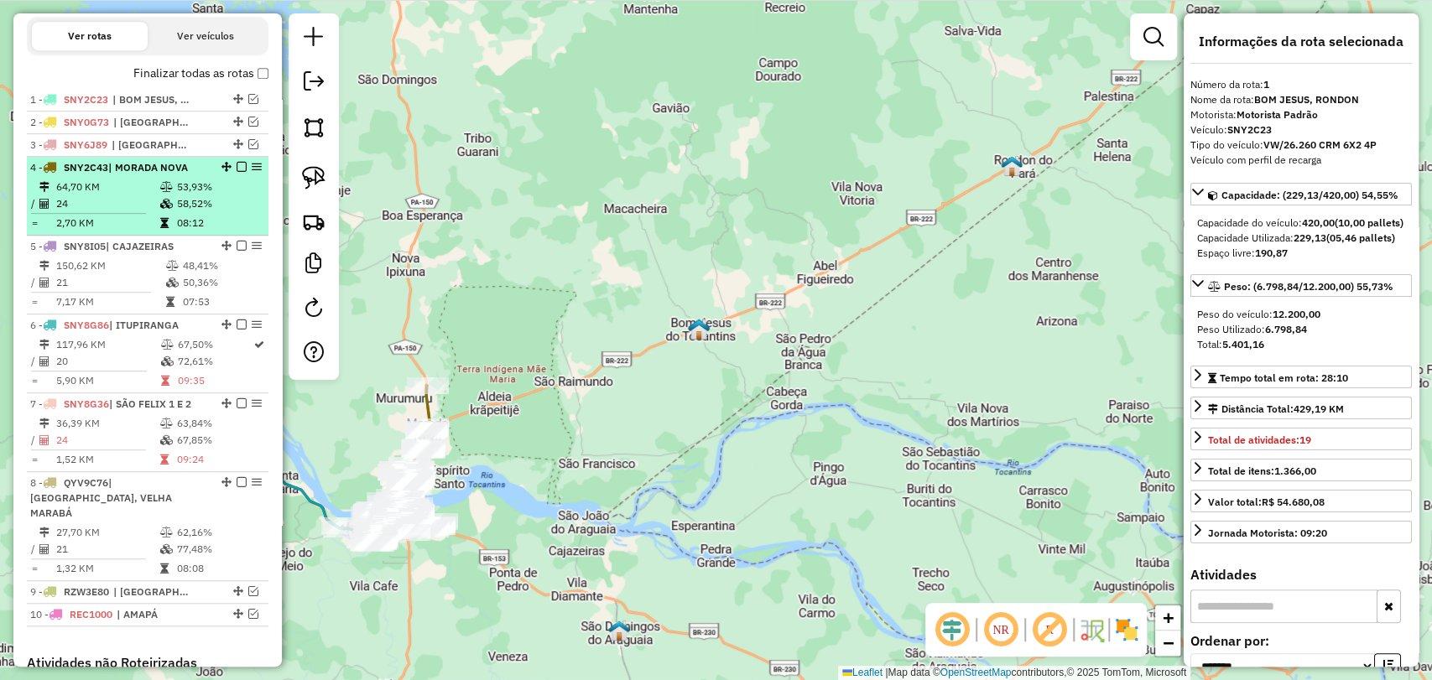
click at [183, 195] on td "53,93%" at bounding box center [218, 187] width 85 height 17
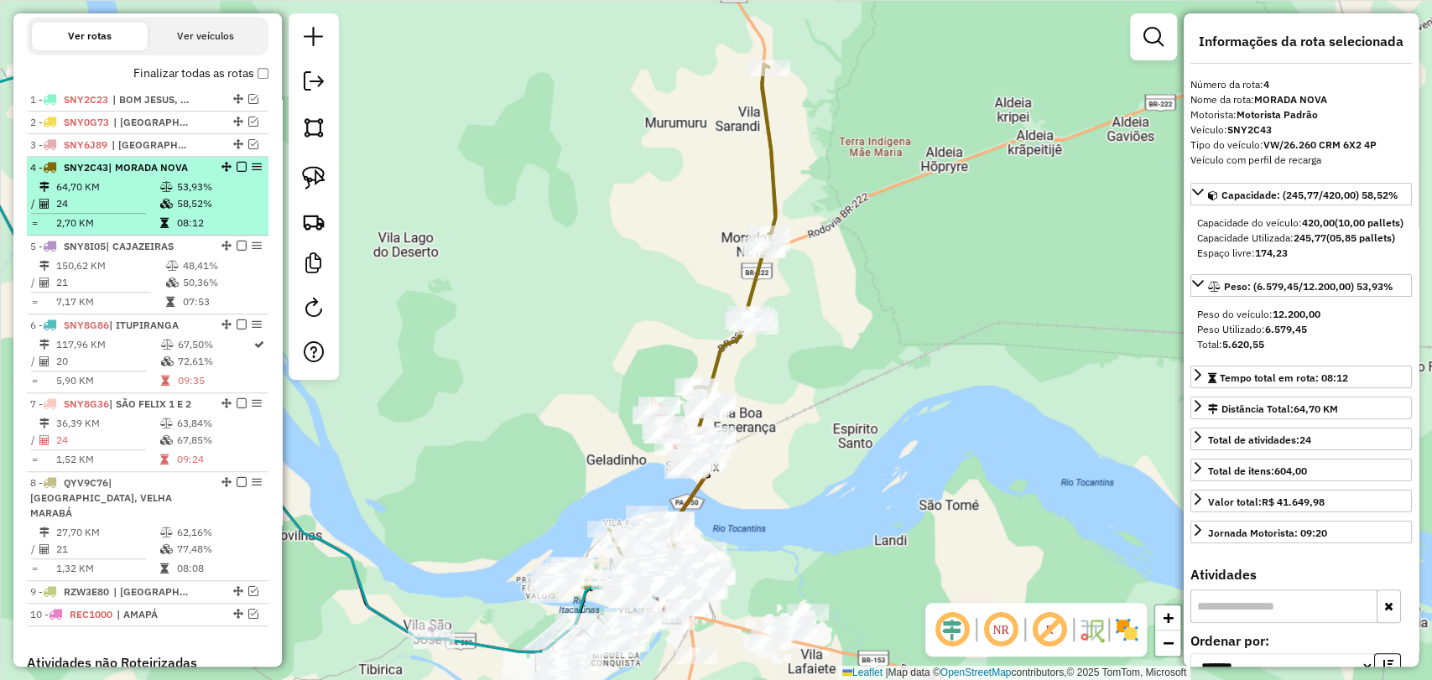
click at [240, 172] on em at bounding box center [242, 167] width 10 height 10
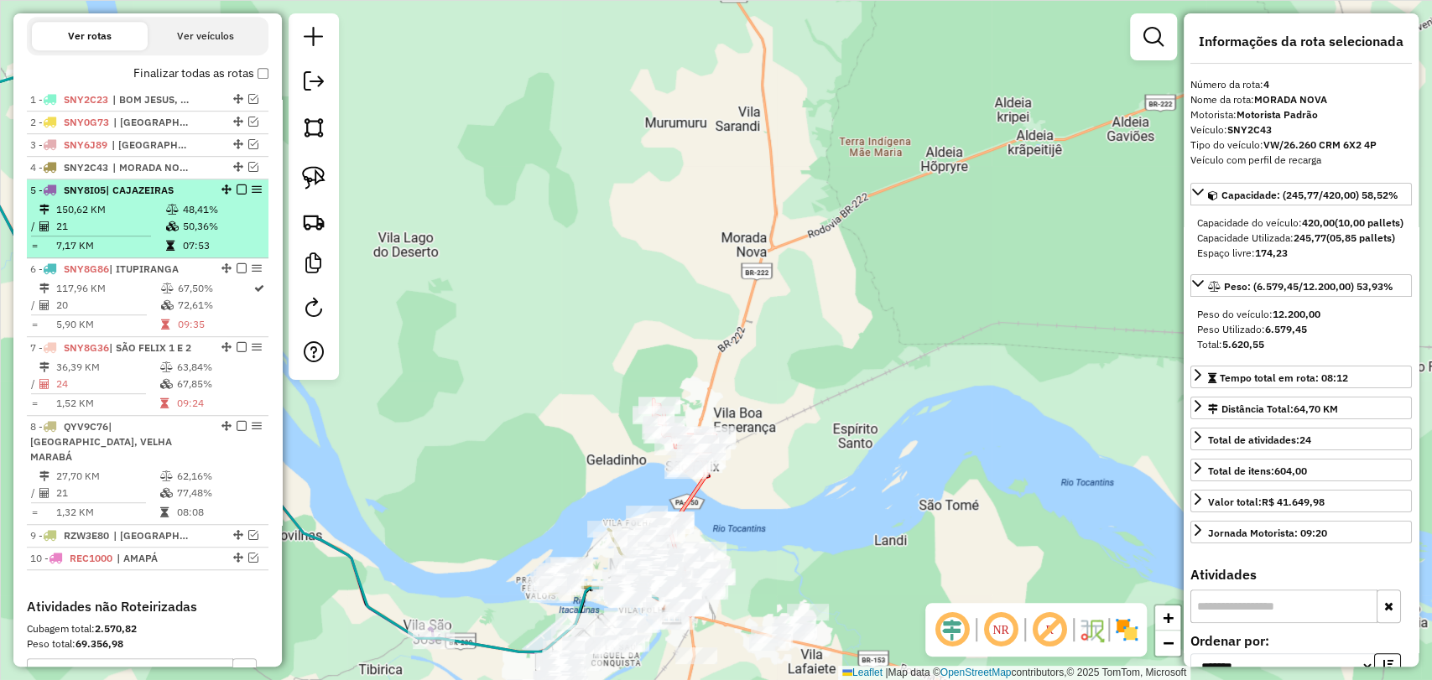
click at [192, 234] on td "50,36%" at bounding box center [222, 226] width 80 height 17
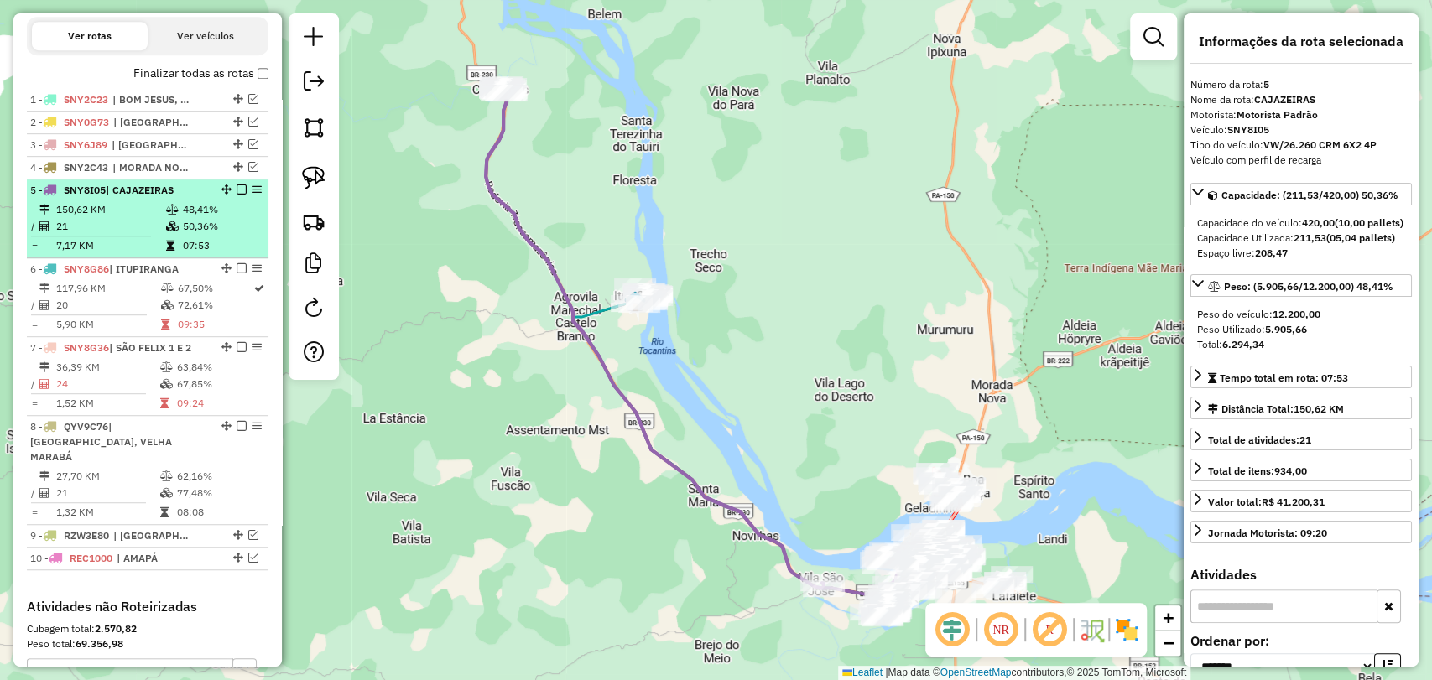
click at [237, 195] on em at bounding box center [242, 190] width 10 height 10
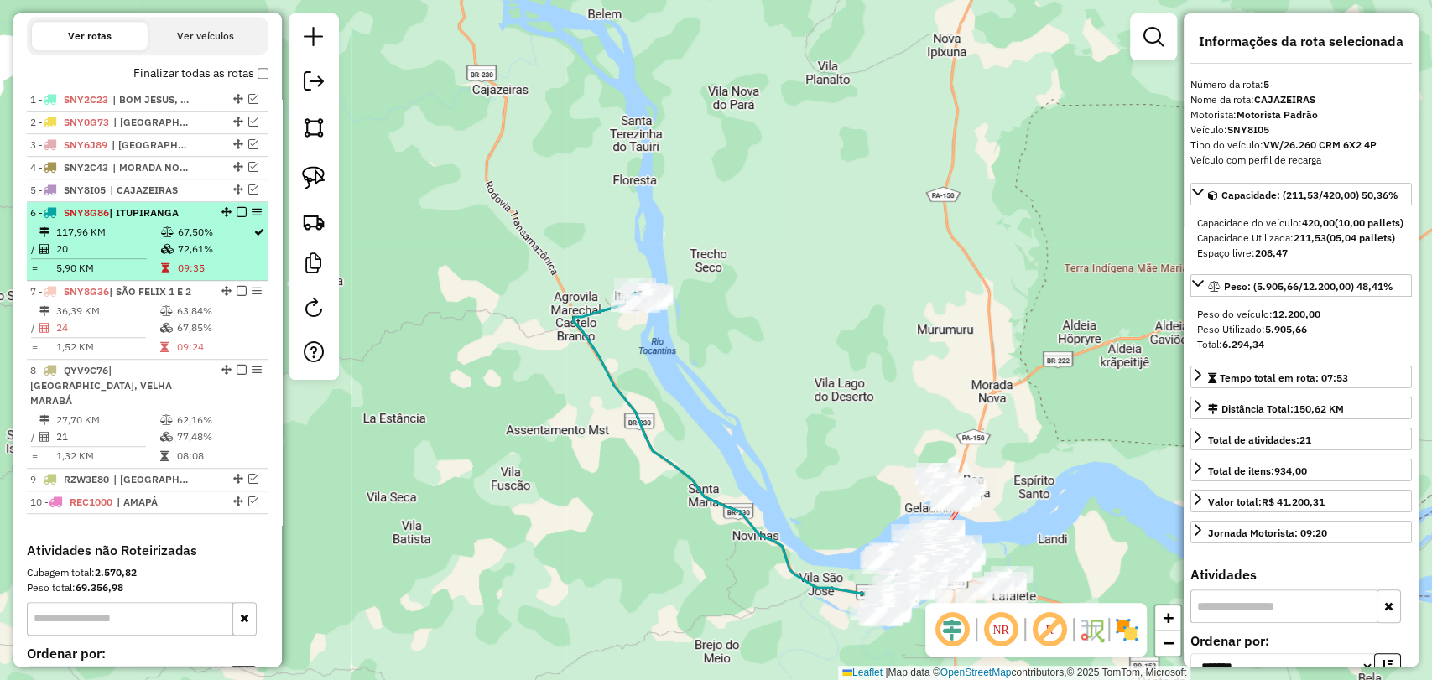
click at [161, 254] on icon at bounding box center [167, 249] width 13 height 10
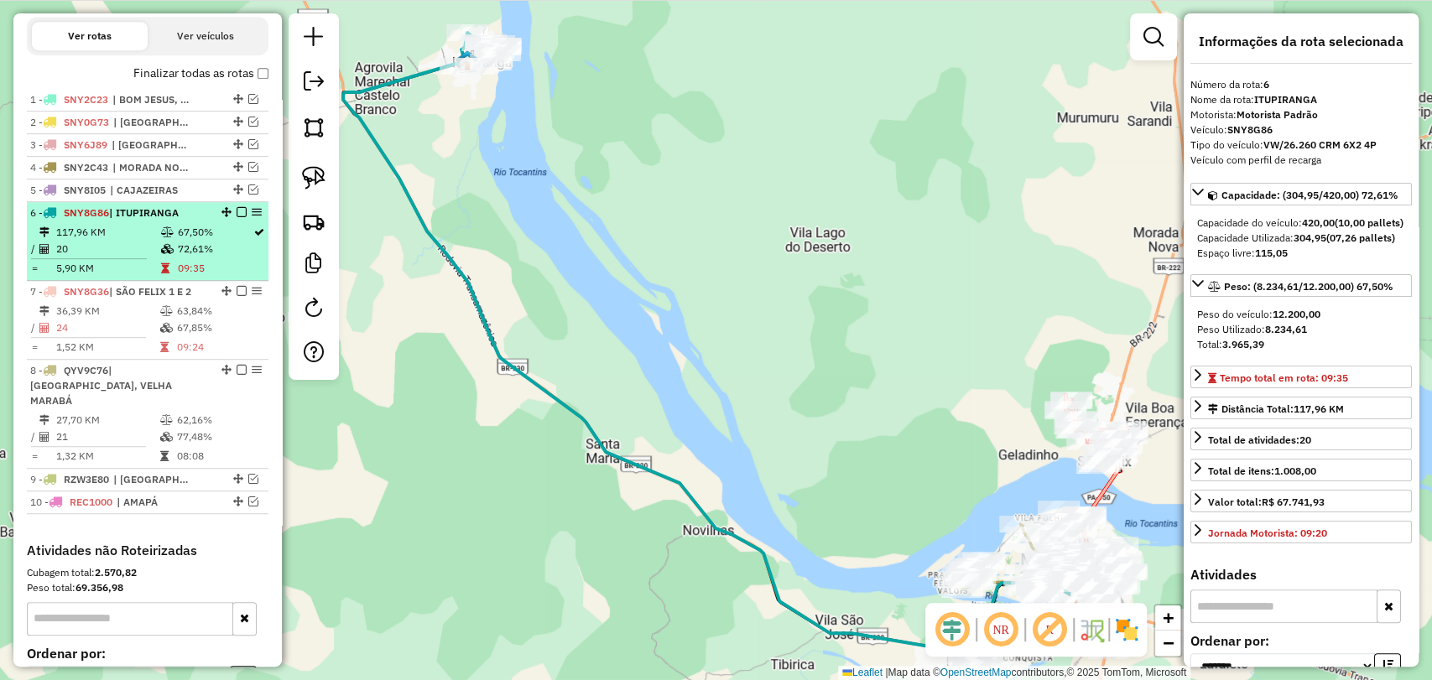
click at [237, 217] on em at bounding box center [242, 212] width 10 height 10
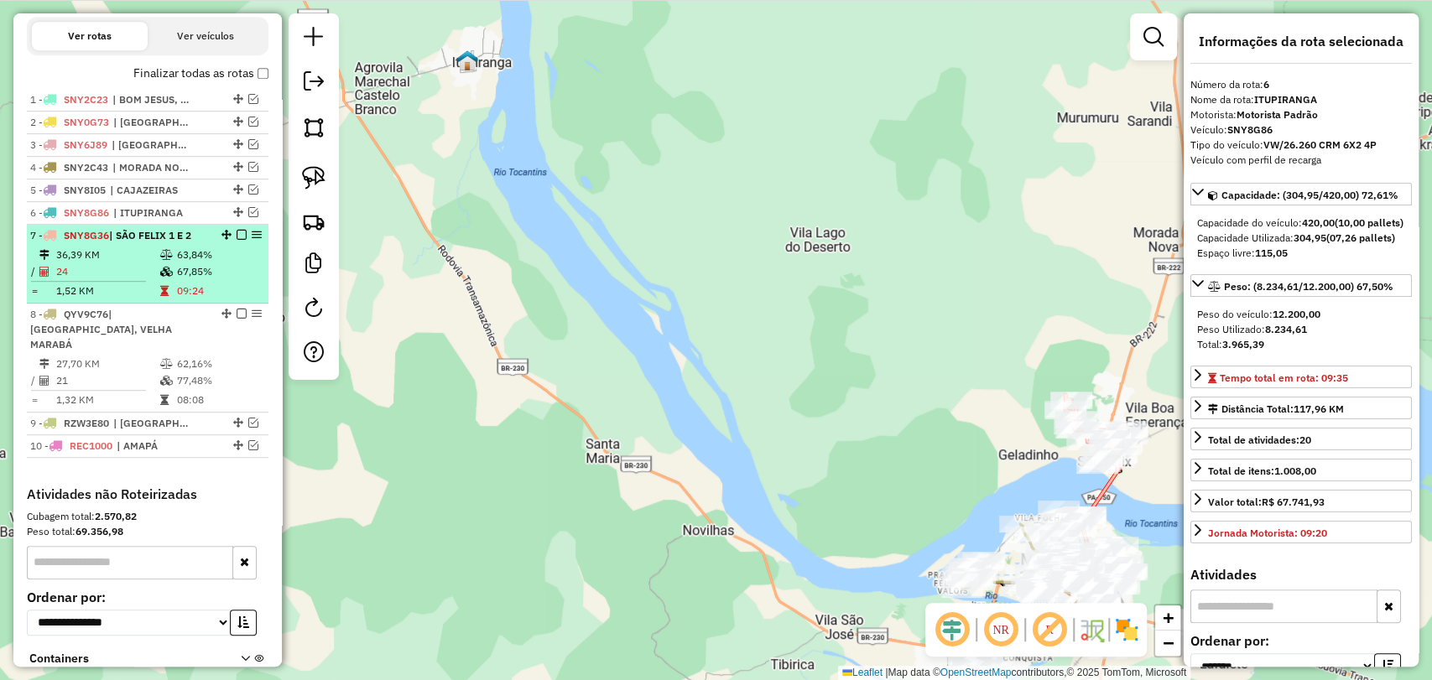
click at [189, 280] on td "67,85%" at bounding box center [218, 271] width 85 height 17
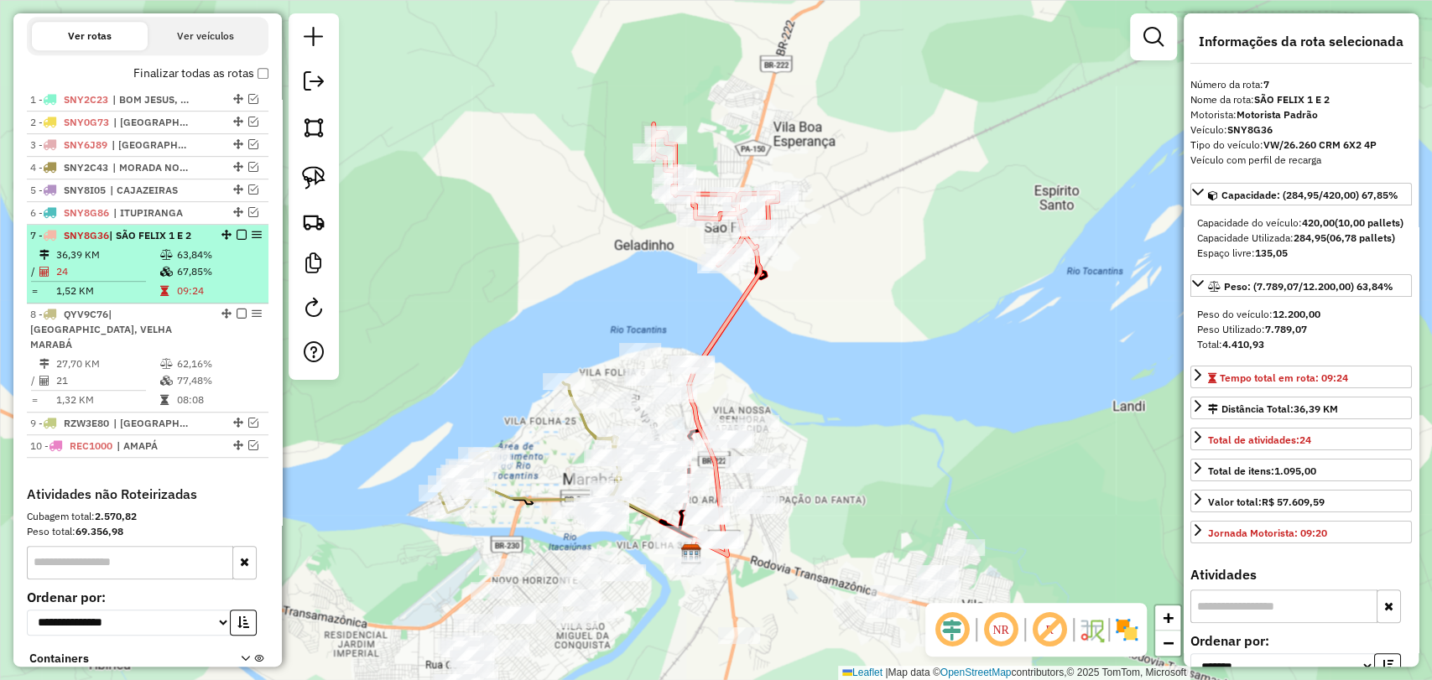
click at [237, 240] on em at bounding box center [242, 235] width 10 height 10
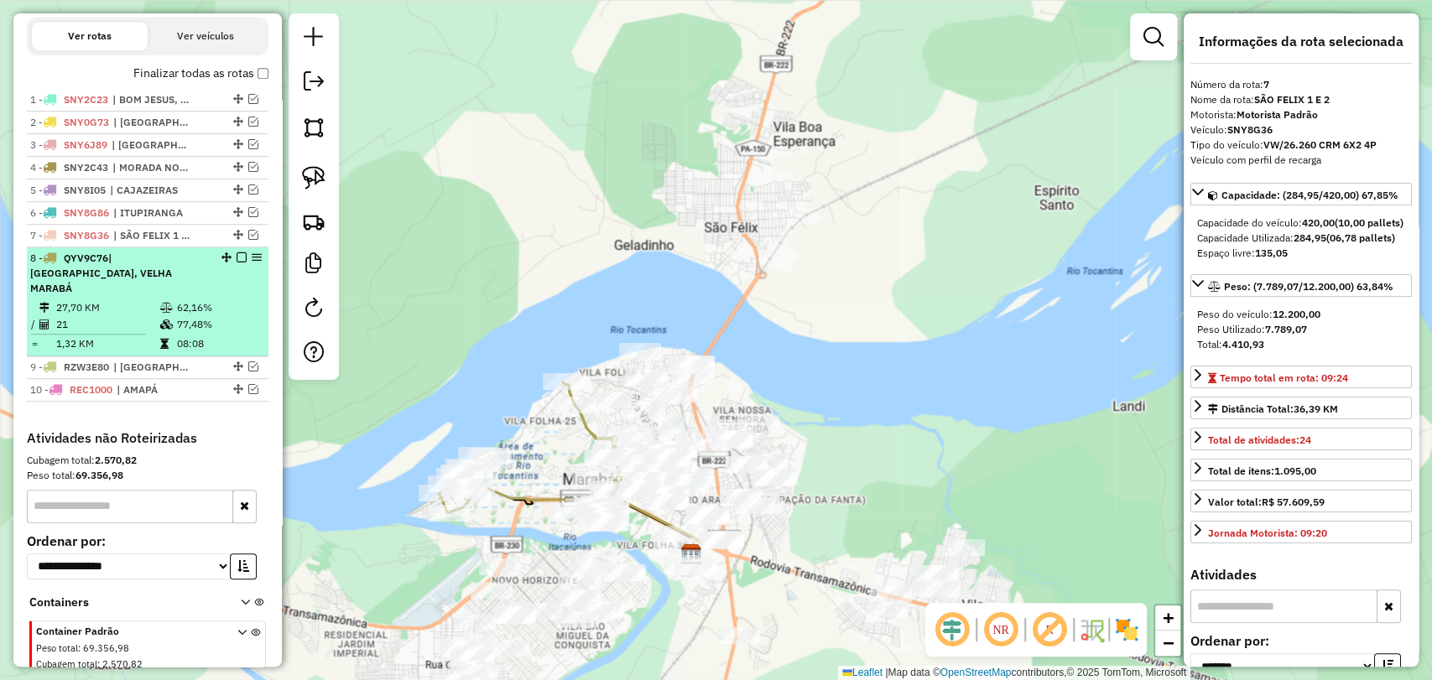
click at [176, 330] on td "77,48%" at bounding box center [218, 324] width 85 height 17
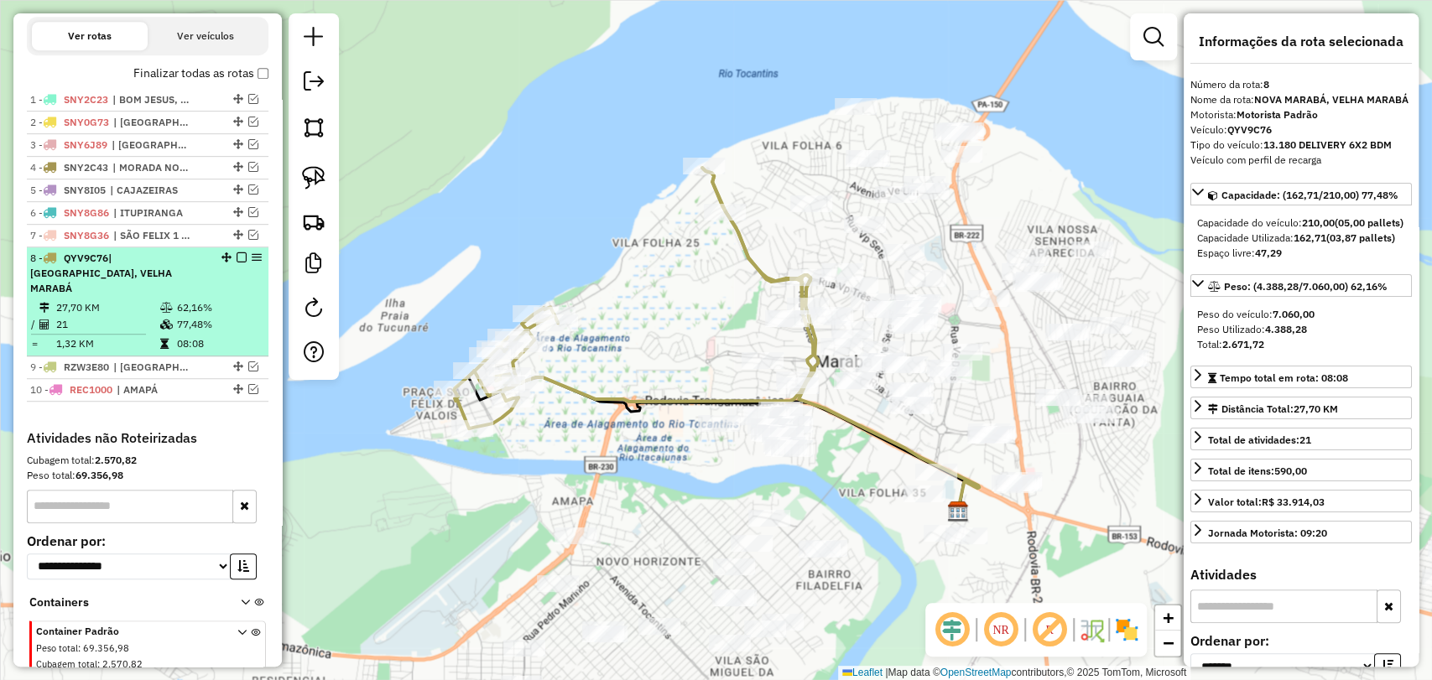
click at [237, 263] on em at bounding box center [242, 257] width 10 height 10
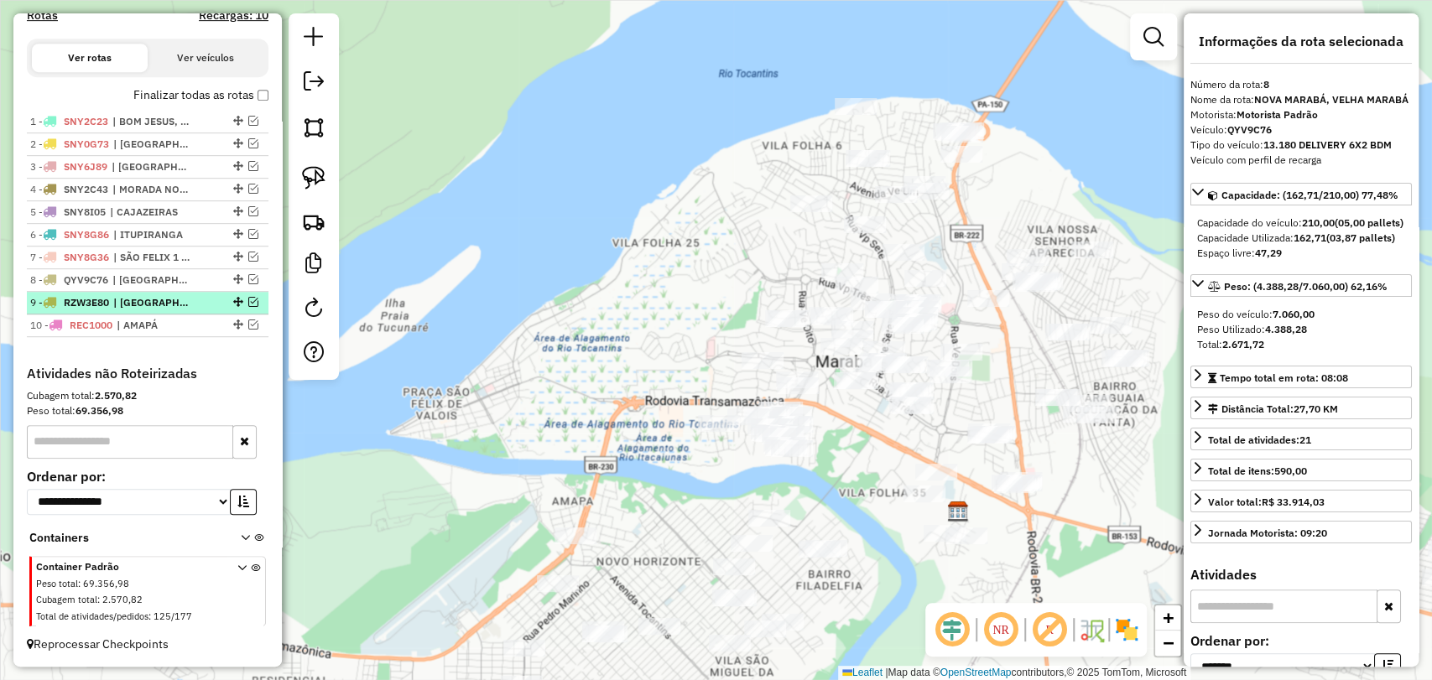
click at [251, 301] on em at bounding box center [253, 302] width 10 height 10
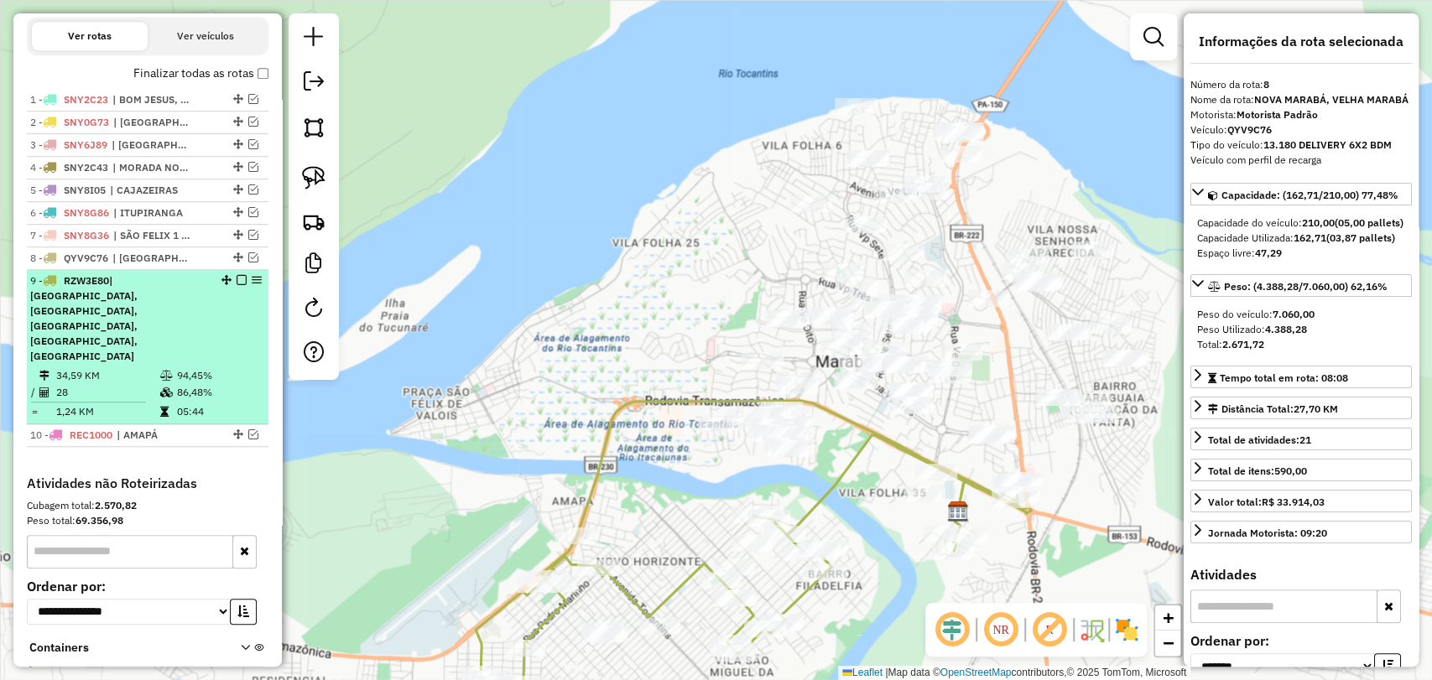
click at [218, 367] on td "94,45%" at bounding box center [218, 375] width 85 height 17
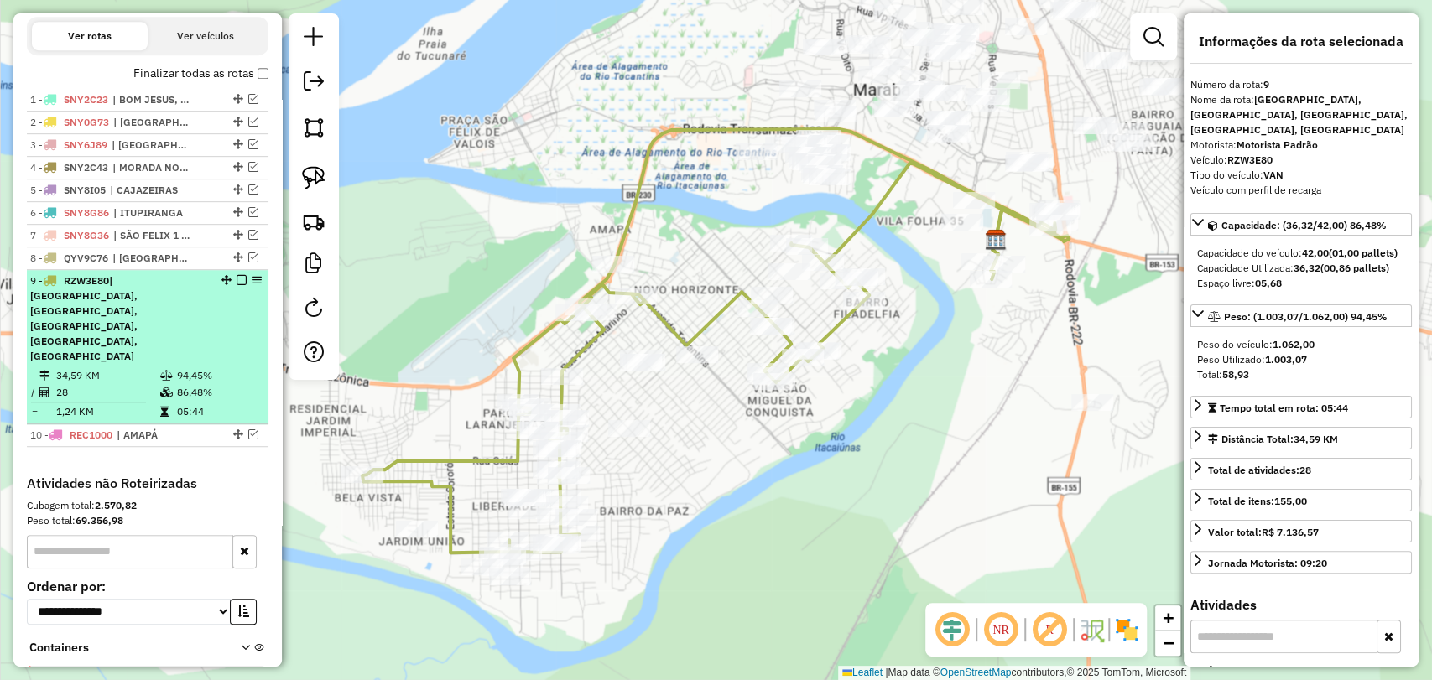
click at [237, 285] on em at bounding box center [242, 280] width 10 height 10
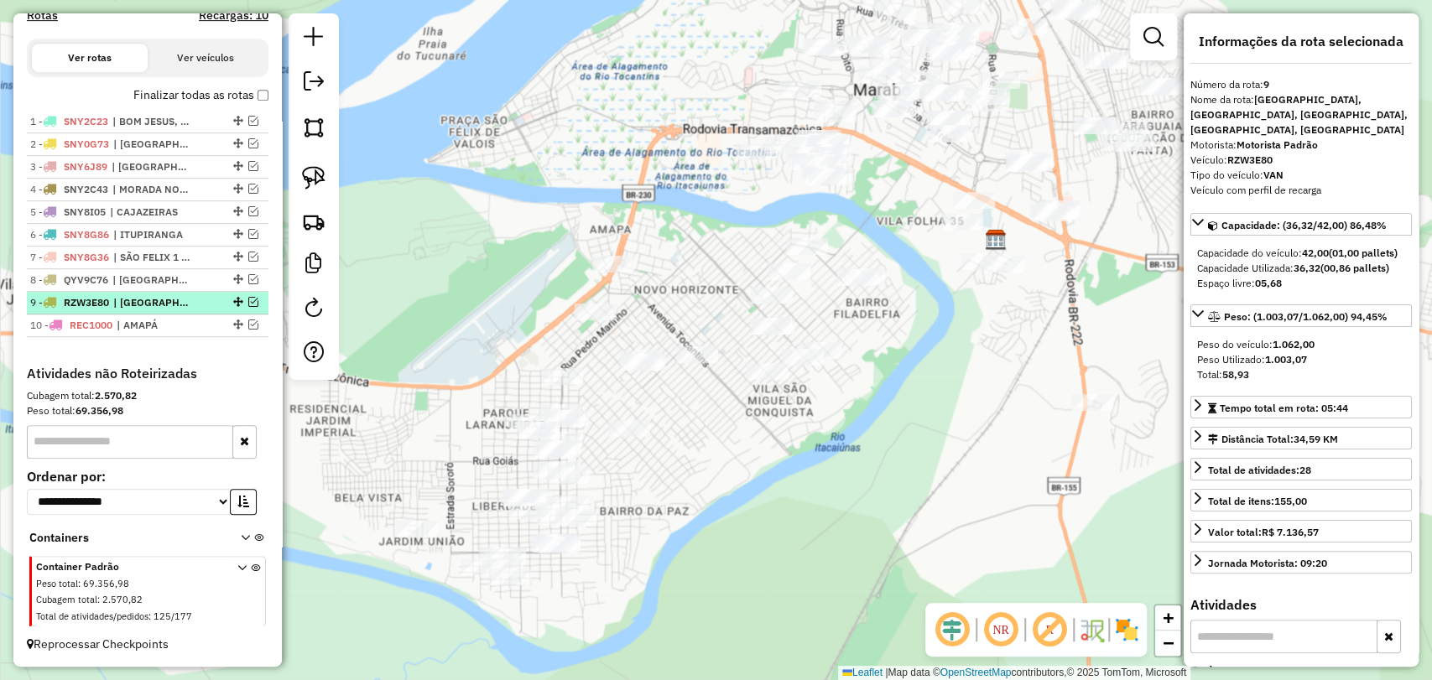
scroll to position [545, 0]
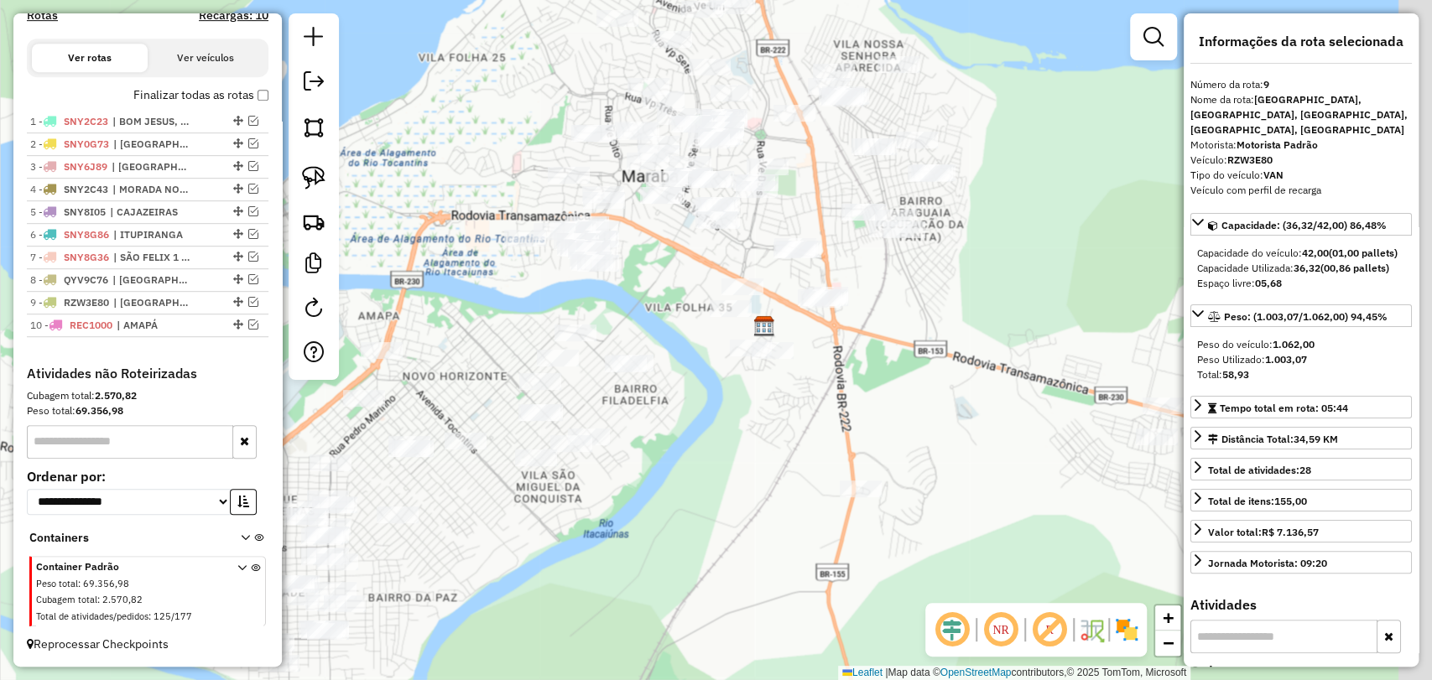
drag, startPoint x: 725, startPoint y: 476, endPoint x: 482, endPoint y: 543, distance: 251.5
click at [478, 554] on div "Janela de atendimento Grade de atendimento Capacidade Transportadoras Veículos …" at bounding box center [716, 340] width 1432 height 680
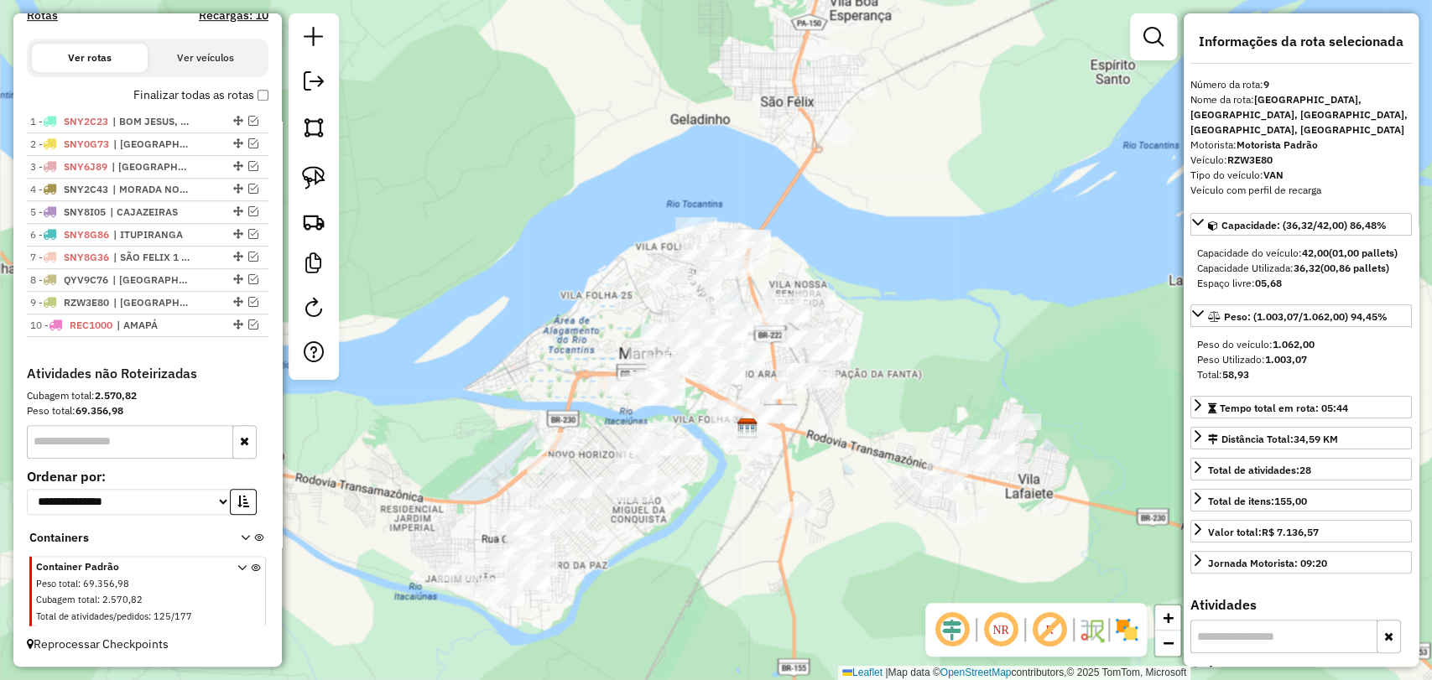
drag, startPoint x: 814, startPoint y: 418, endPoint x: 812, endPoint y: 465, distance: 47.0
click at [812, 465] on div "Janela de atendimento Grade de atendimento Capacidade Transportadoras Veículos …" at bounding box center [716, 340] width 1432 height 680
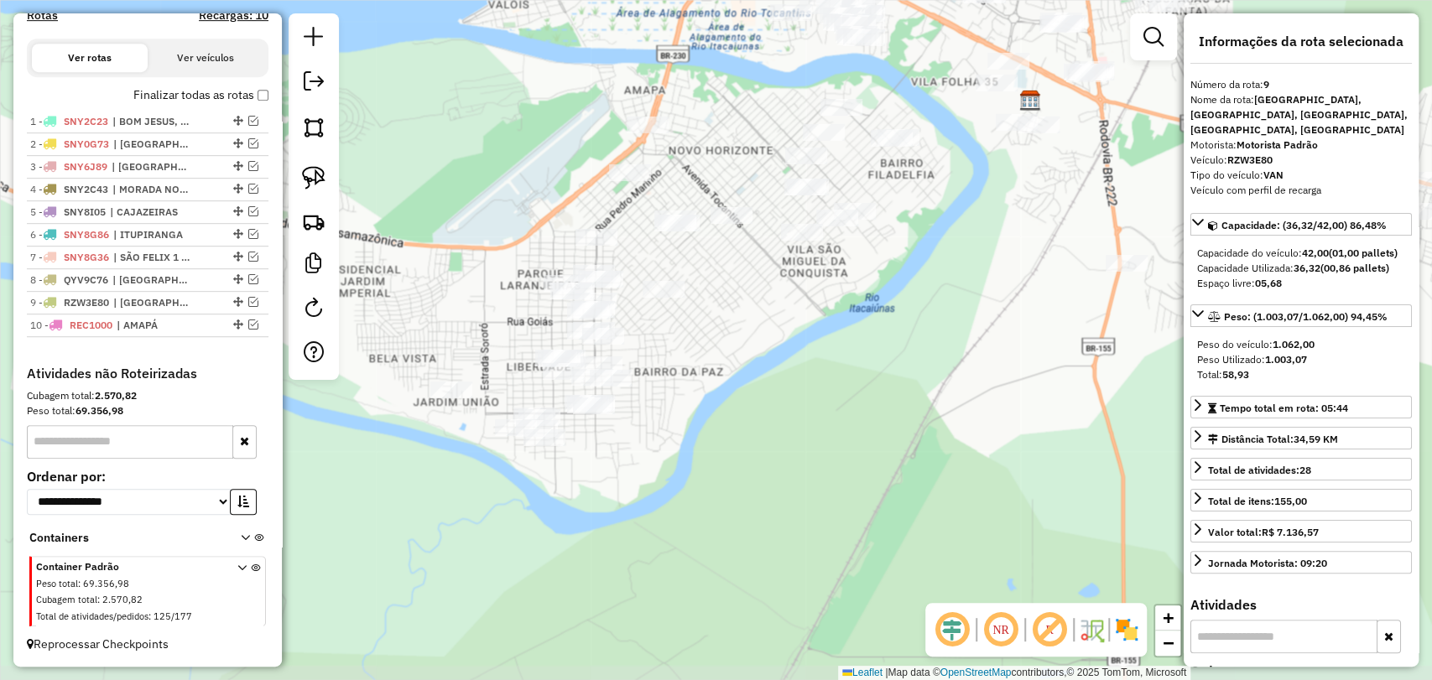
drag, startPoint x: 575, startPoint y: 461, endPoint x: 745, endPoint y: 132, distance: 370.3
click at [745, 132] on div "Janela de atendimento Grade de atendimento Capacidade Transportadoras Veículos …" at bounding box center [716, 340] width 1432 height 680
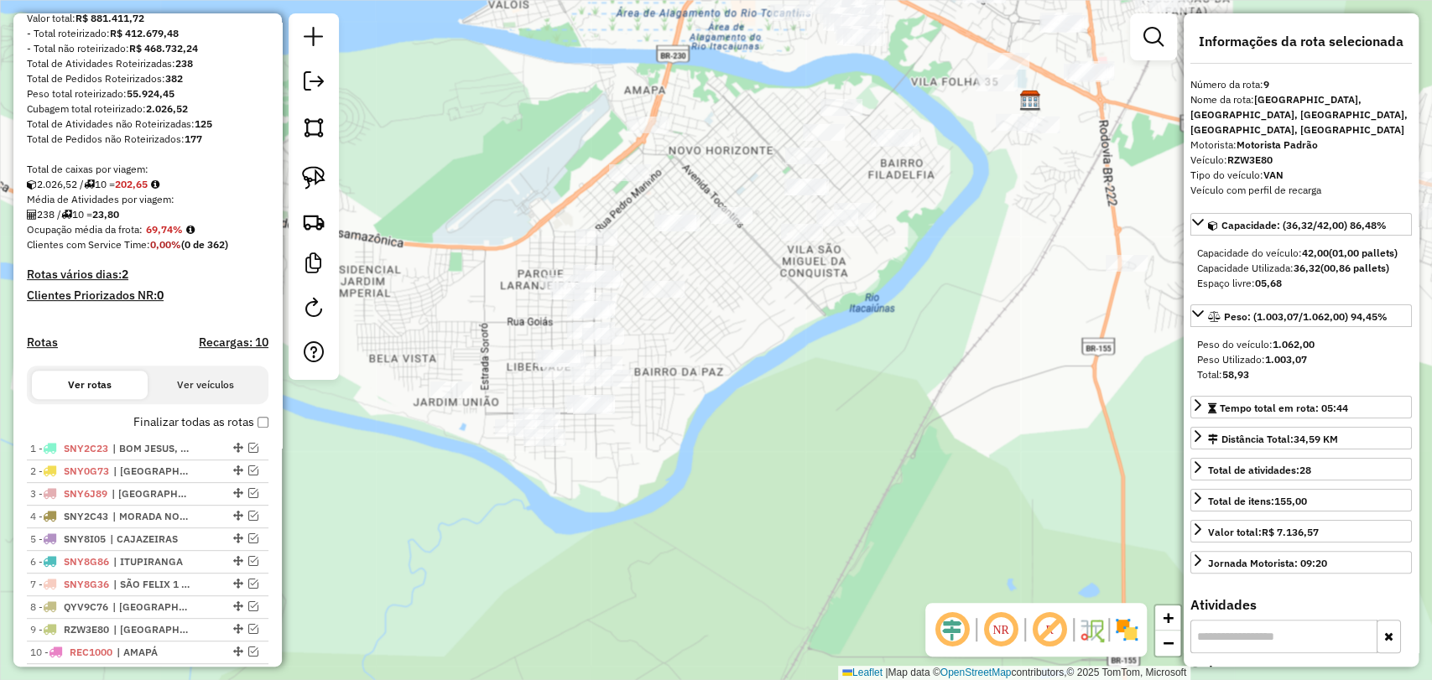
scroll to position [80, 0]
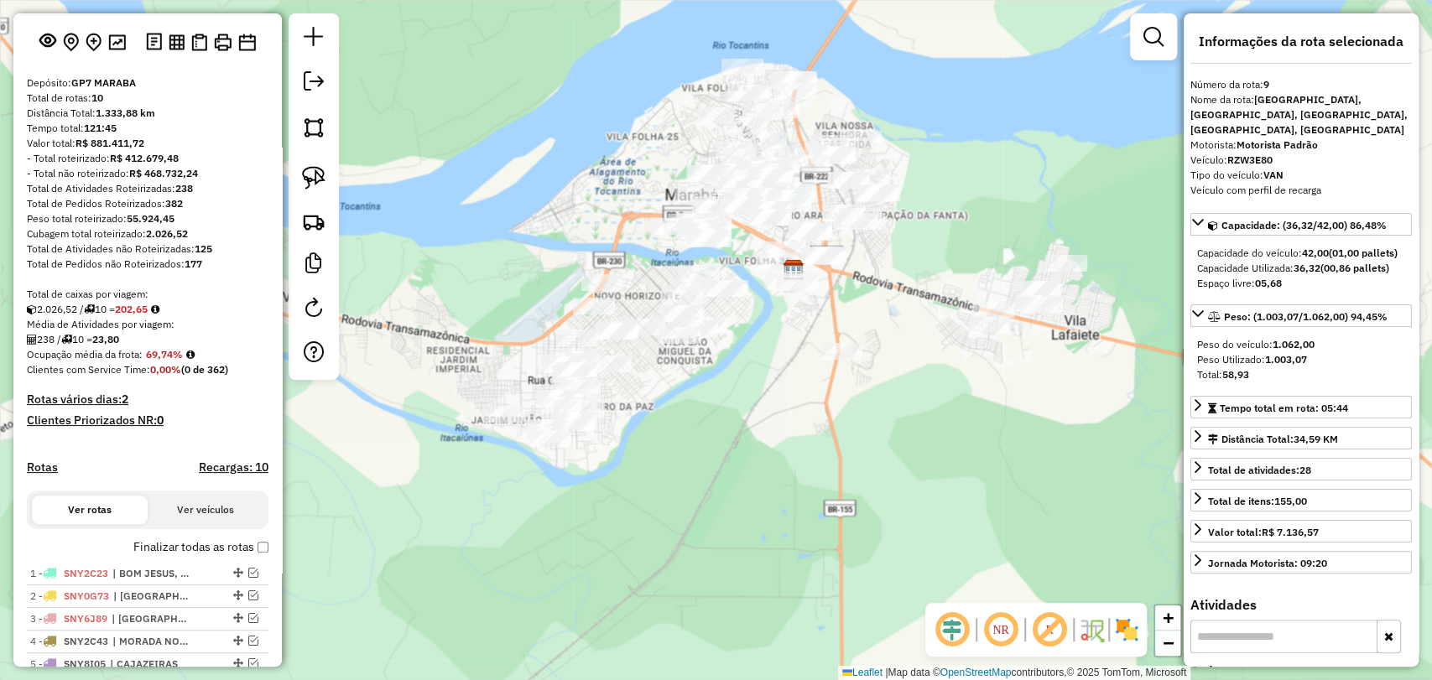
drag, startPoint x: 717, startPoint y: 560, endPoint x: 706, endPoint y: 284, distance: 276.2
click at [694, 313] on div "Janela de atendimento Grade de atendimento Capacidade Transportadoras Veículos …" at bounding box center [716, 340] width 1432 height 680
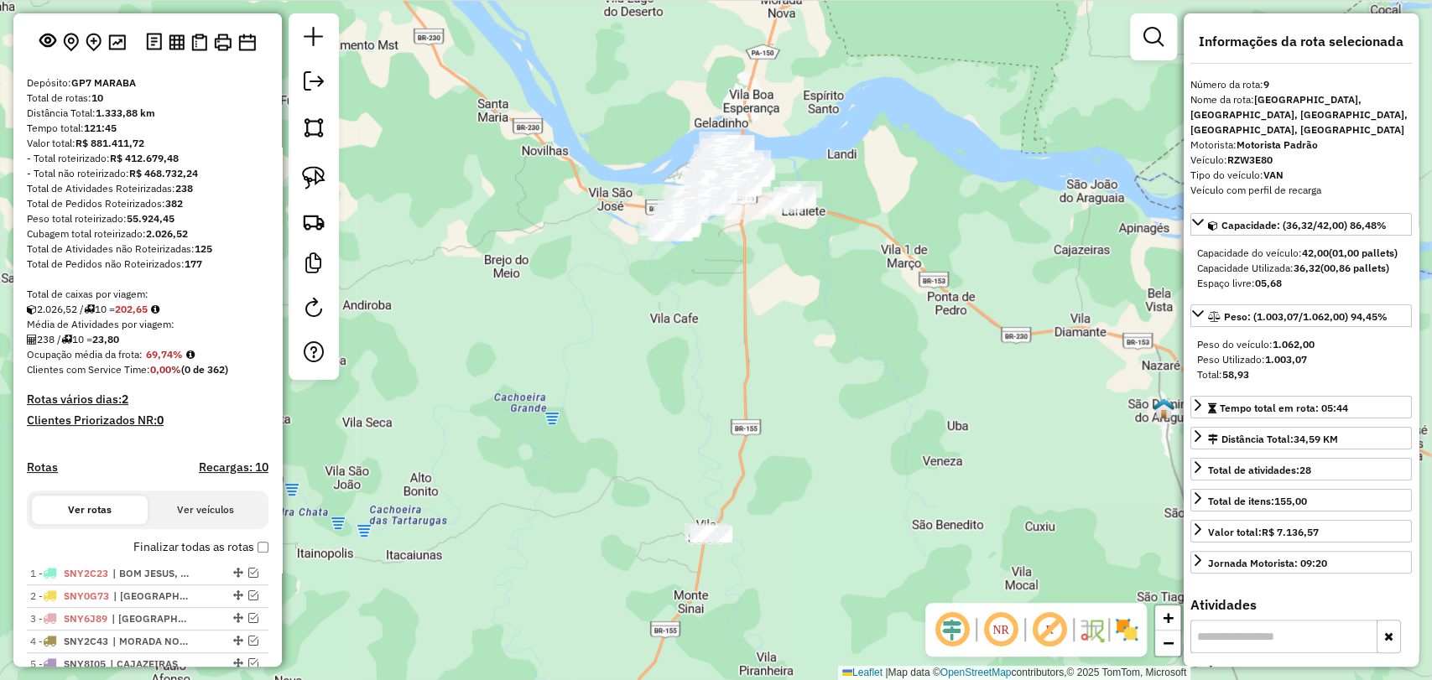
drag, startPoint x: 681, startPoint y: 477, endPoint x: 677, endPoint y: 431, distance: 46.3
click at [677, 431] on div "Janela de atendimento Grade de atendimento Capacidade Transportadoras Veículos …" at bounding box center [716, 340] width 1432 height 680
click at [317, 169] on img at bounding box center [313, 177] width 23 height 23
drag, startPoint x: 733, startPoint y: 565, endPoint x: 753, endPoint y: 522, distance: 48.0
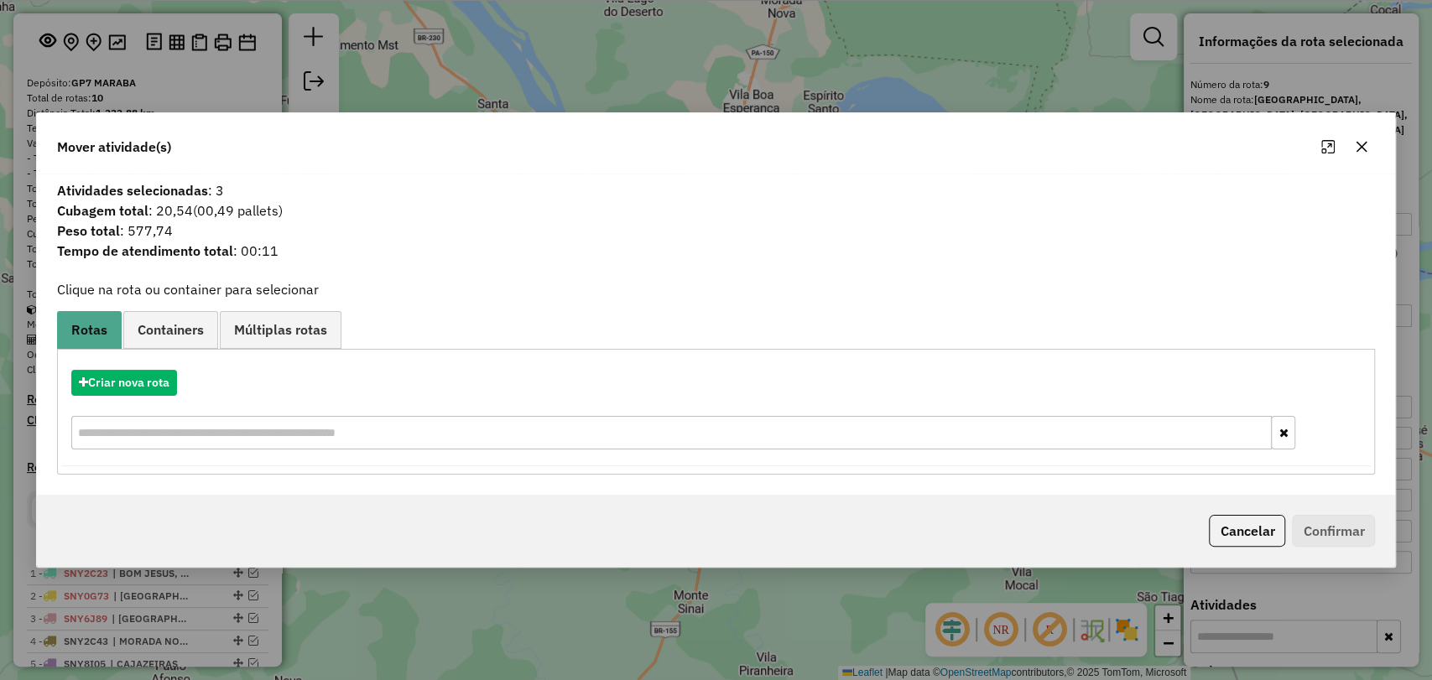
click at [1371, 144] on div "Mover atividade(s)" at bounding box center [716, 143] width 1359 height 60
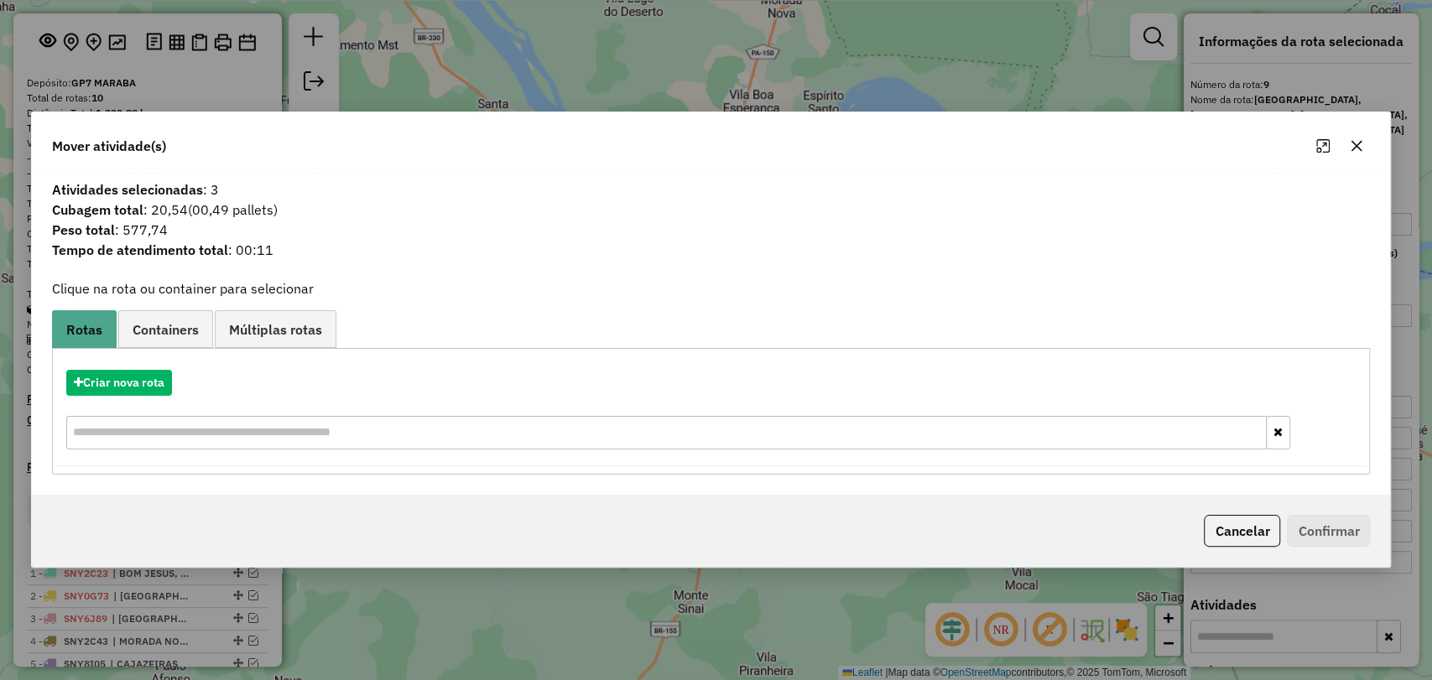
click at [1359, 147] on icon "button" at bounding box center [1356, 145] width 13 height 13
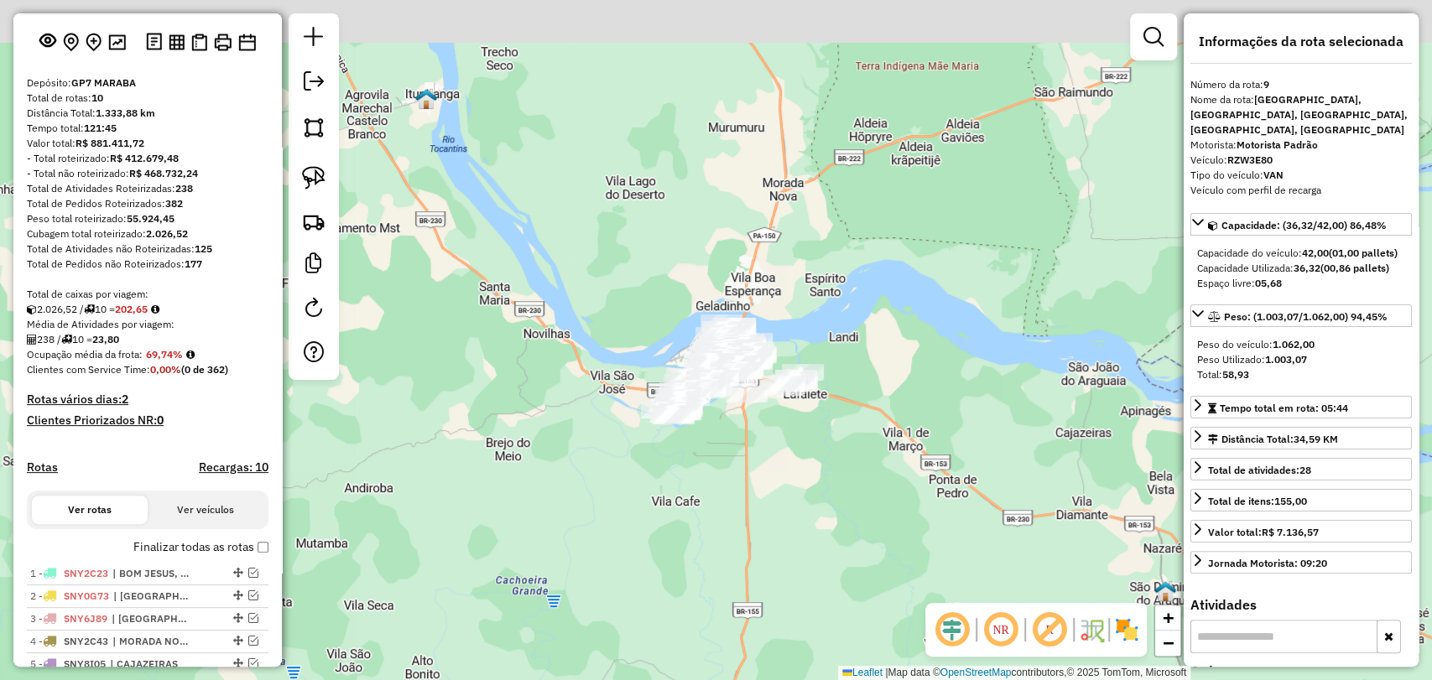
drag, startPoint x: 739, startPoint y: 296, endPoint x: 537, endPoint y: 574, distance: 343.4
click at [741, 498] on div "Janela de atendimento Grade de atendimento Capacidade Transportadoras Veículos …" at bounding box center [716, 340] width 1432 height 680
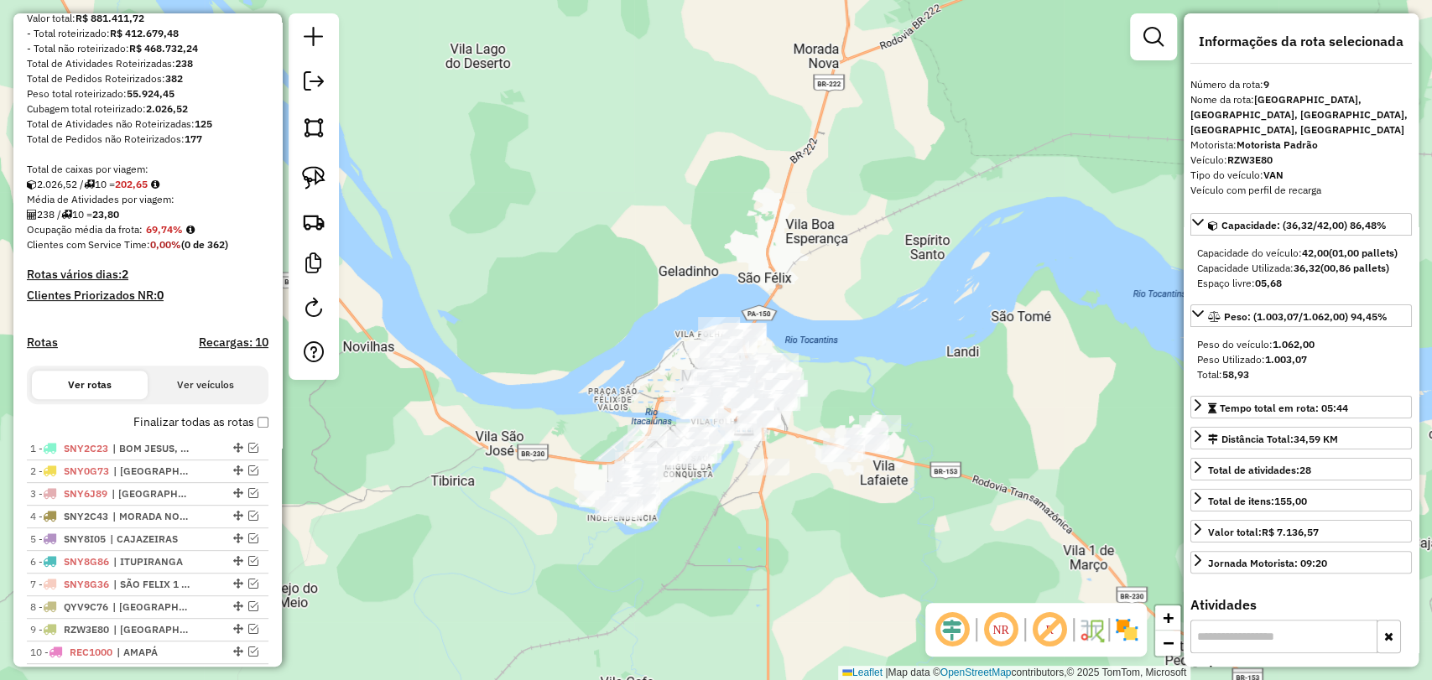
scroll to position [452, 0]
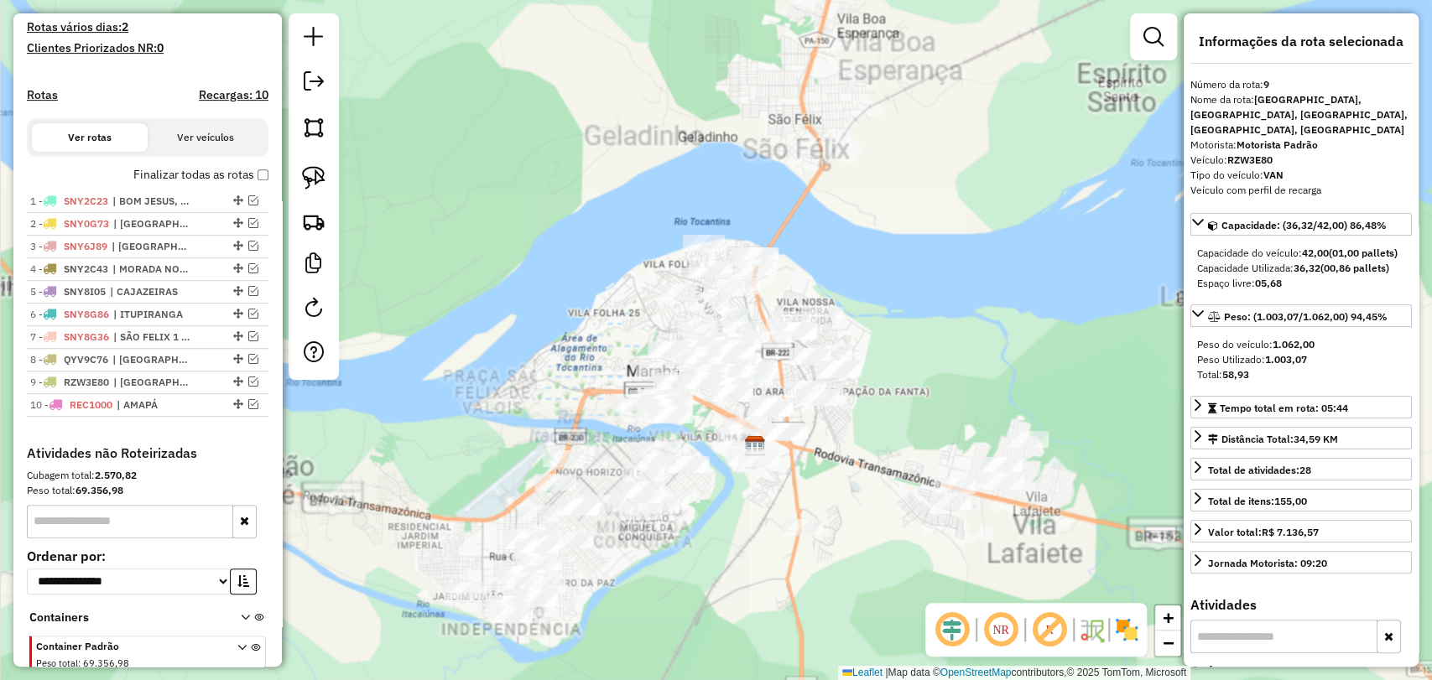
drag, startPoint x: 867, startPoint y: 461, endPoint x: 792, endPoint y: 422, distance: 84.4
click at [792, 422] on div "Janela de atendimento Grade de atendimento Capacidade Transportadoras Veículos …" at bounding box center [716, 340] width 1432 height 680
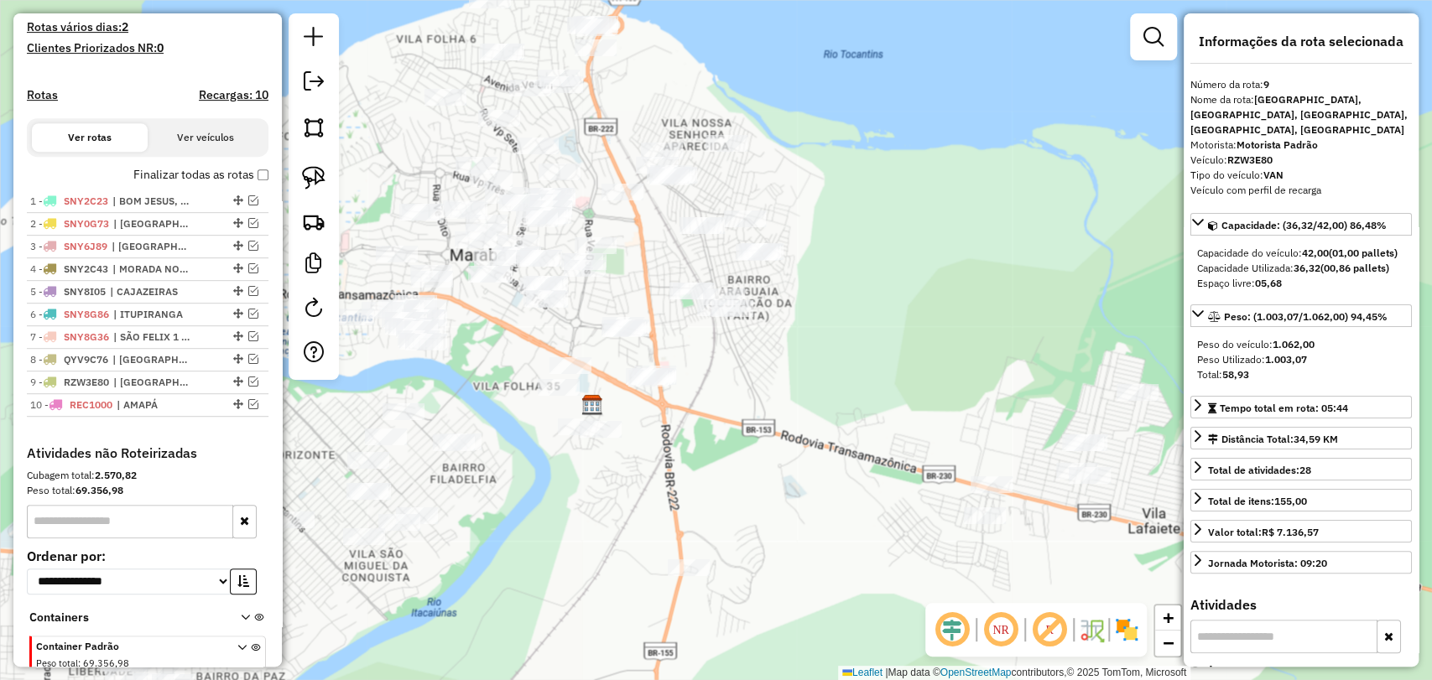
drag, startPoint x: 810, startPoint y: 412, endPoint x: 819, endPoint y: 346, distance: 66.8
click at [819, 346] on div "Janela de atendimento Grade de atendimento Capacidade Transportadoras Veículos …" at bounding box center [716, 340] width 1432 height 680
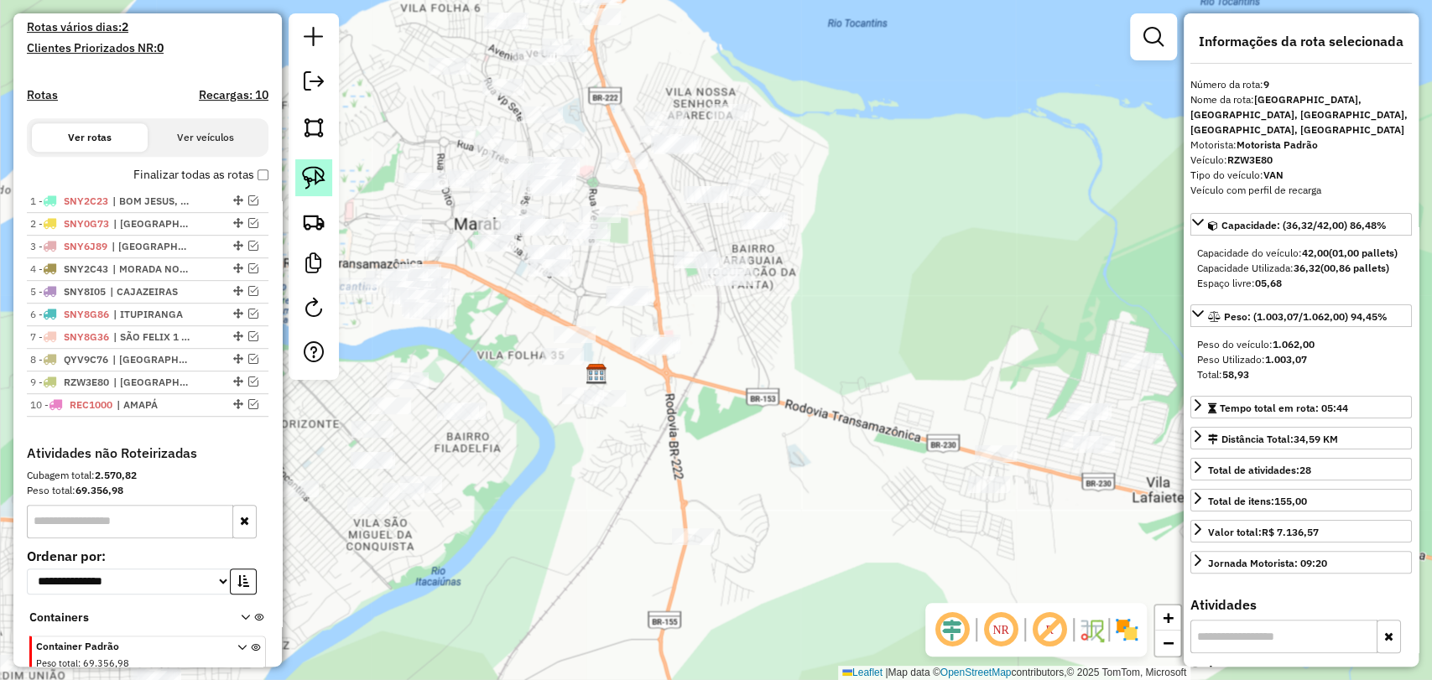
click at [328, 171] on link at bounding box center [313, 177] width 37 height 37
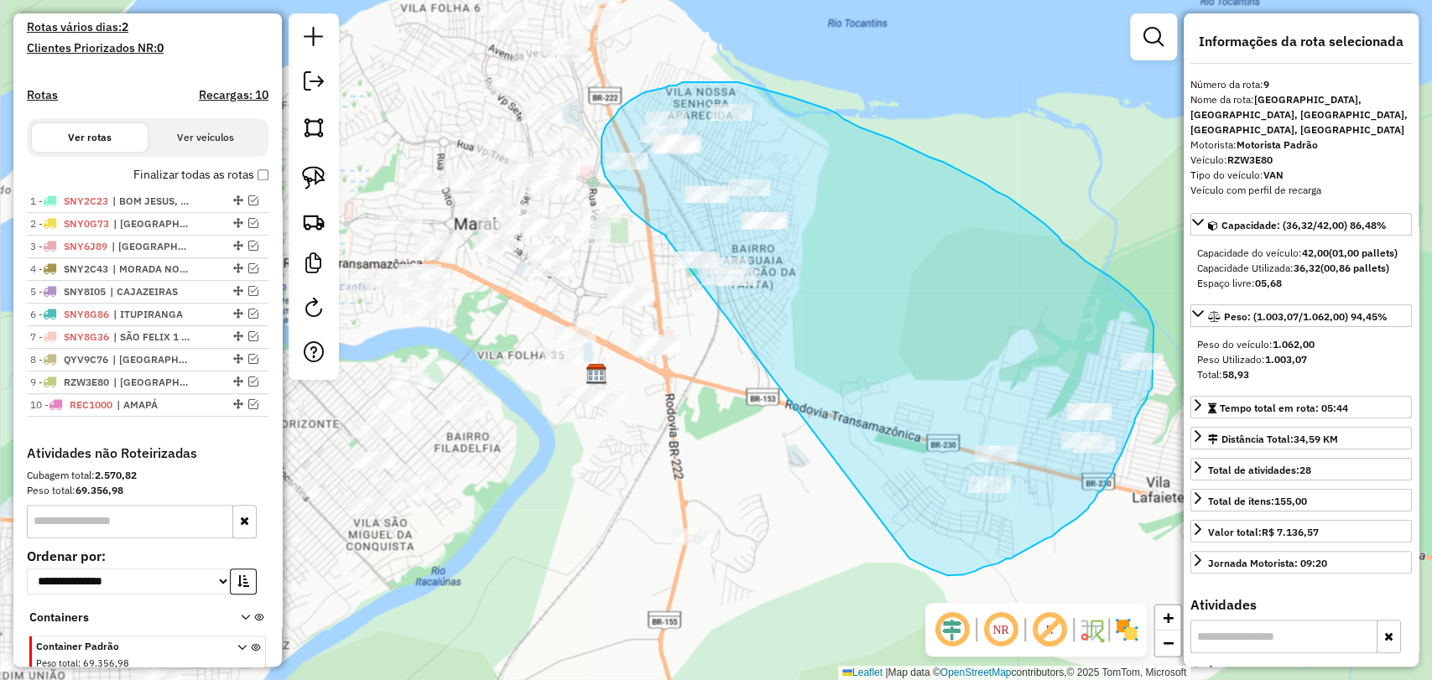
drag, startPoint x: 665, startPoint y: 237, endPoint x: 872, endPoint y: 520, distance: 351.2
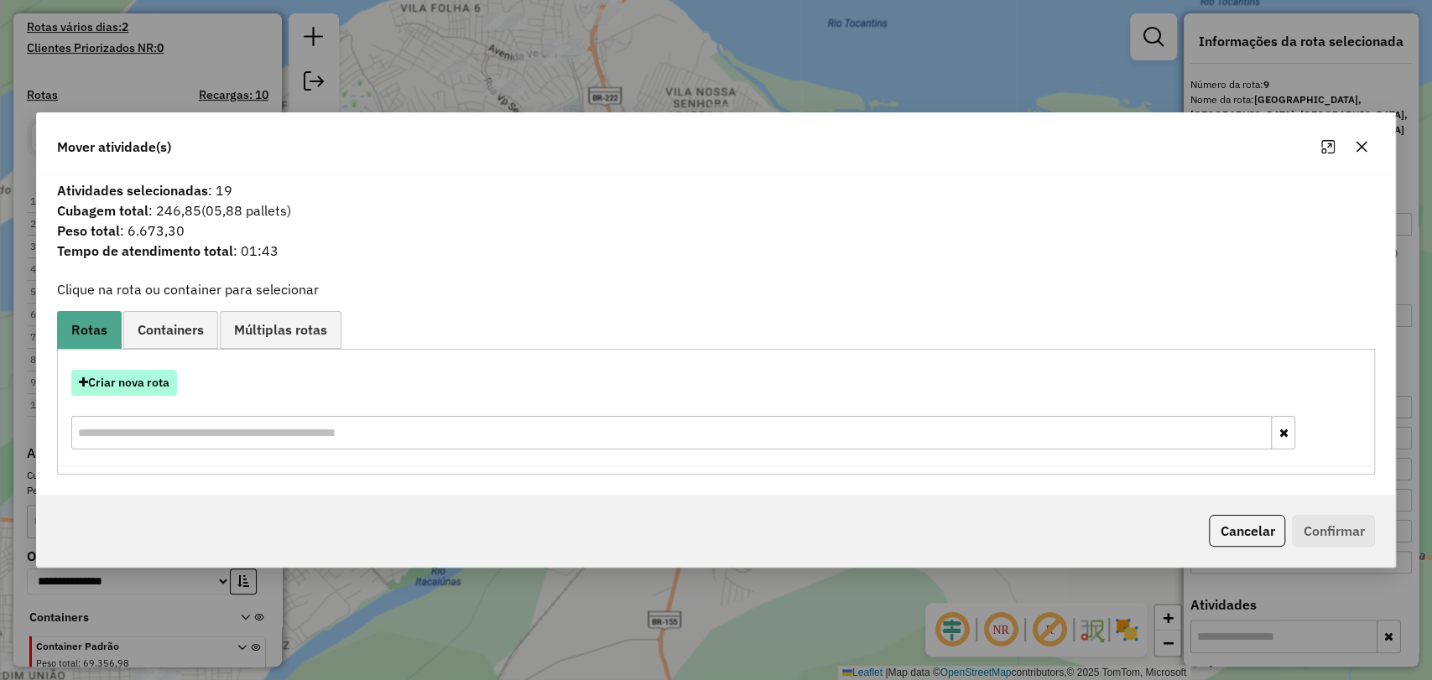
click at [135, 372] on button "Criar nova rota" at bounding box center [124, 383] width 106 height 26
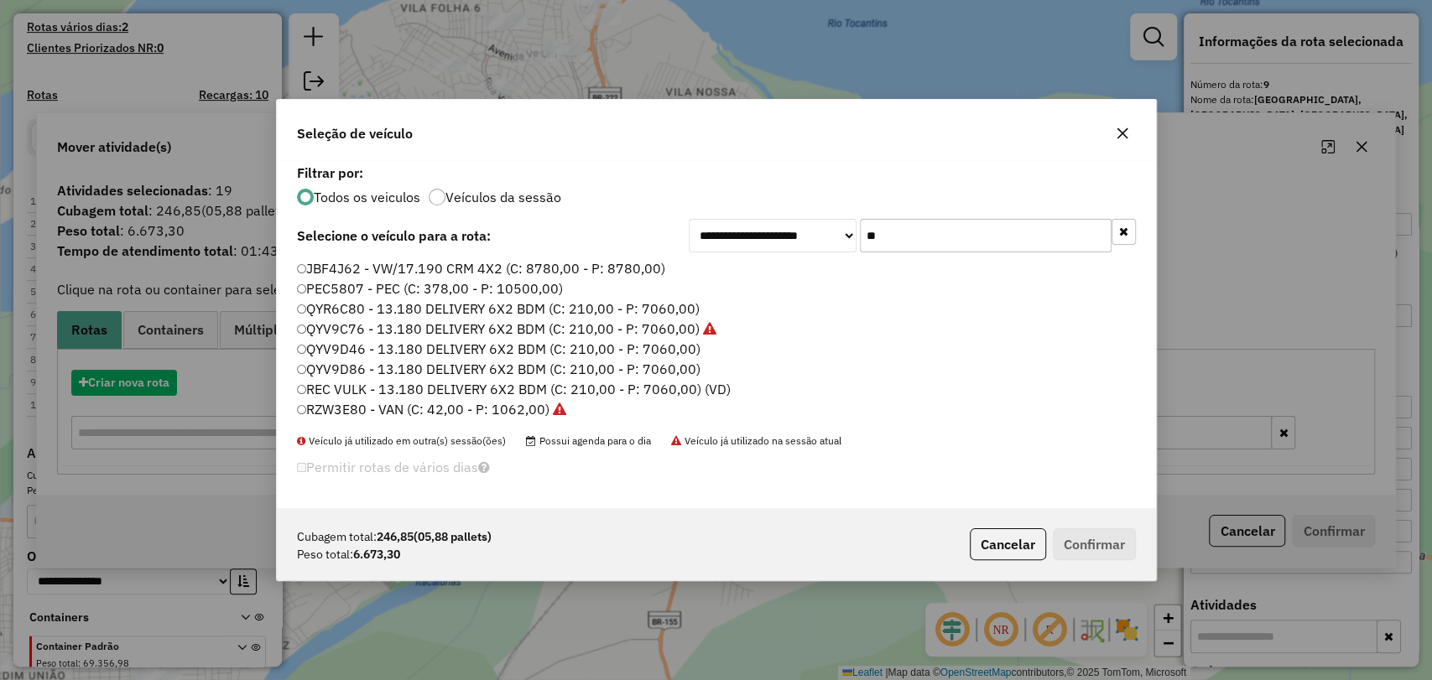
scroll to position [8, 5]
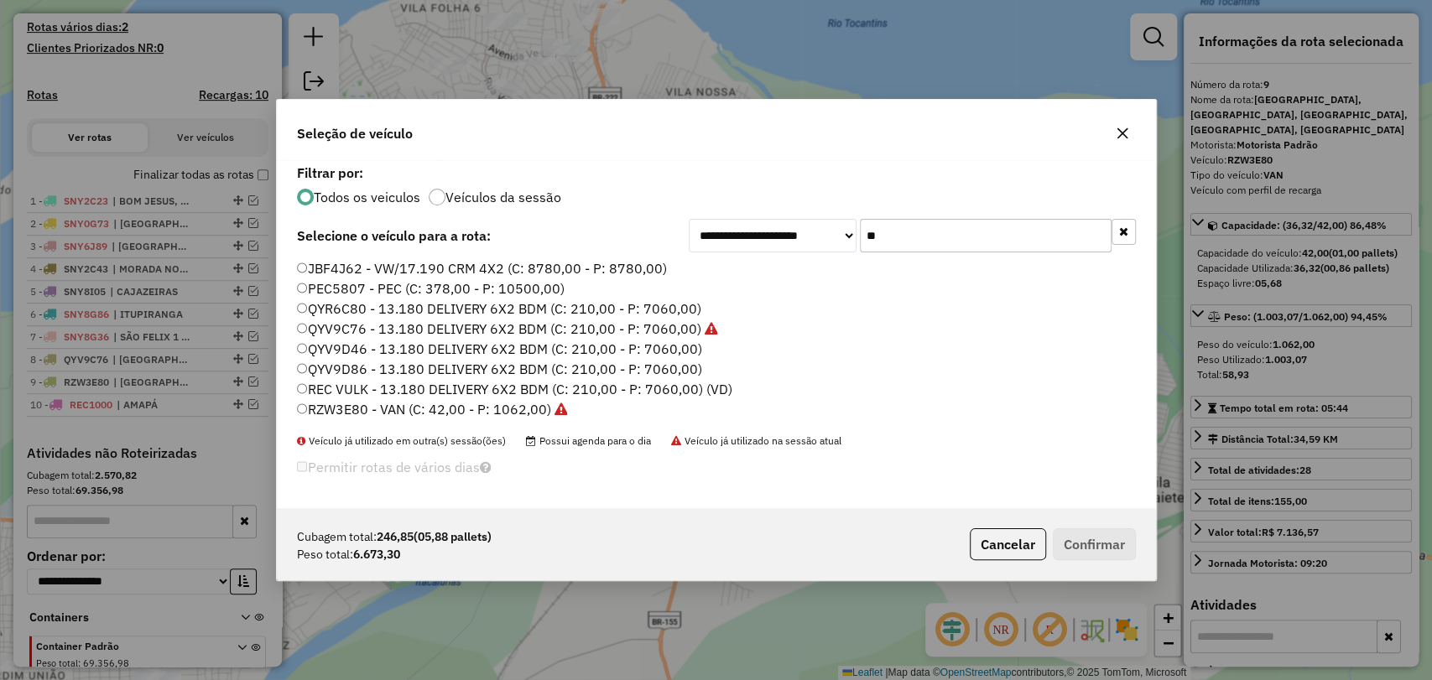
click at [953, 236] on input "**" at bounding box center [986, 236] width 252 height 34
paste input "*****"
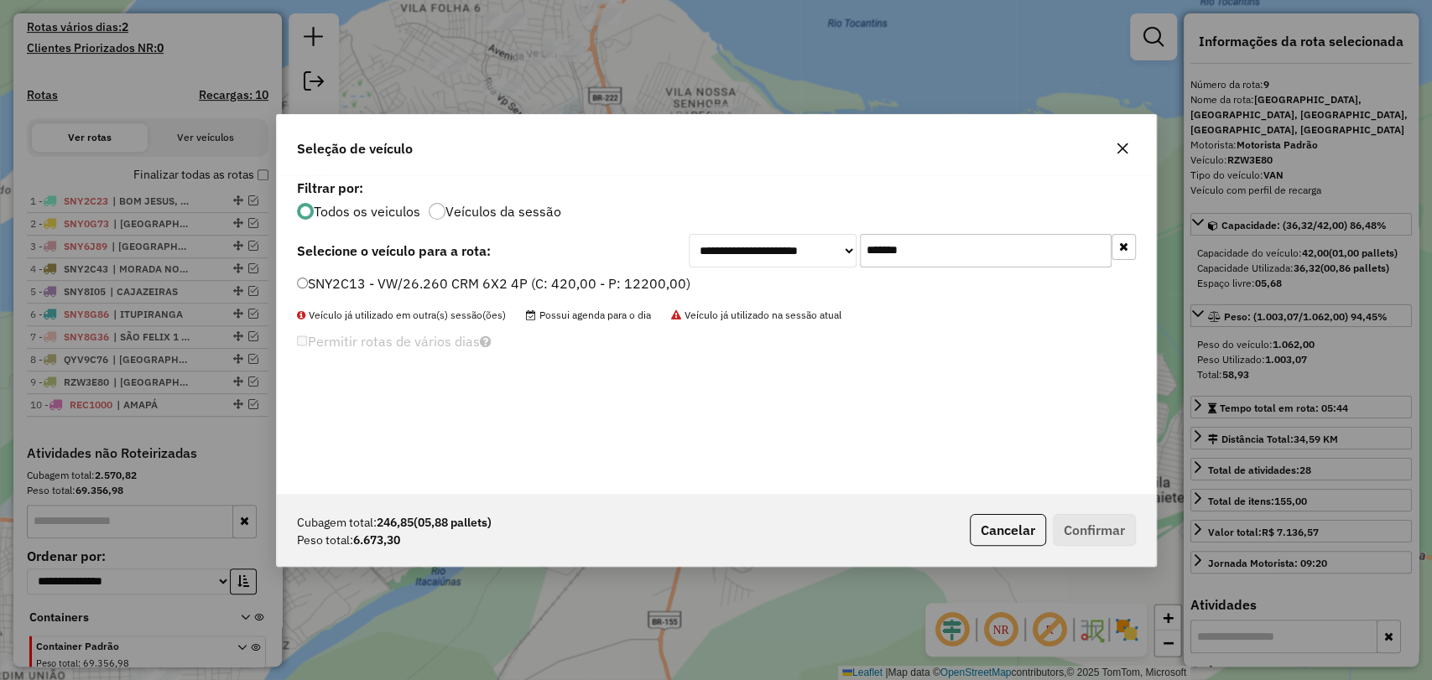
type input "*******"
click at [524, 284] on label "SNY2C13 - VW/26.260 CRM 6X2 4P (C: 420,00 - P: 12200,00)" at bounding box center [493, 283] width 393 height 20
click at [1085, 525] on button "Confirmar" at bounding box center [1094, 530] width 83 height 32
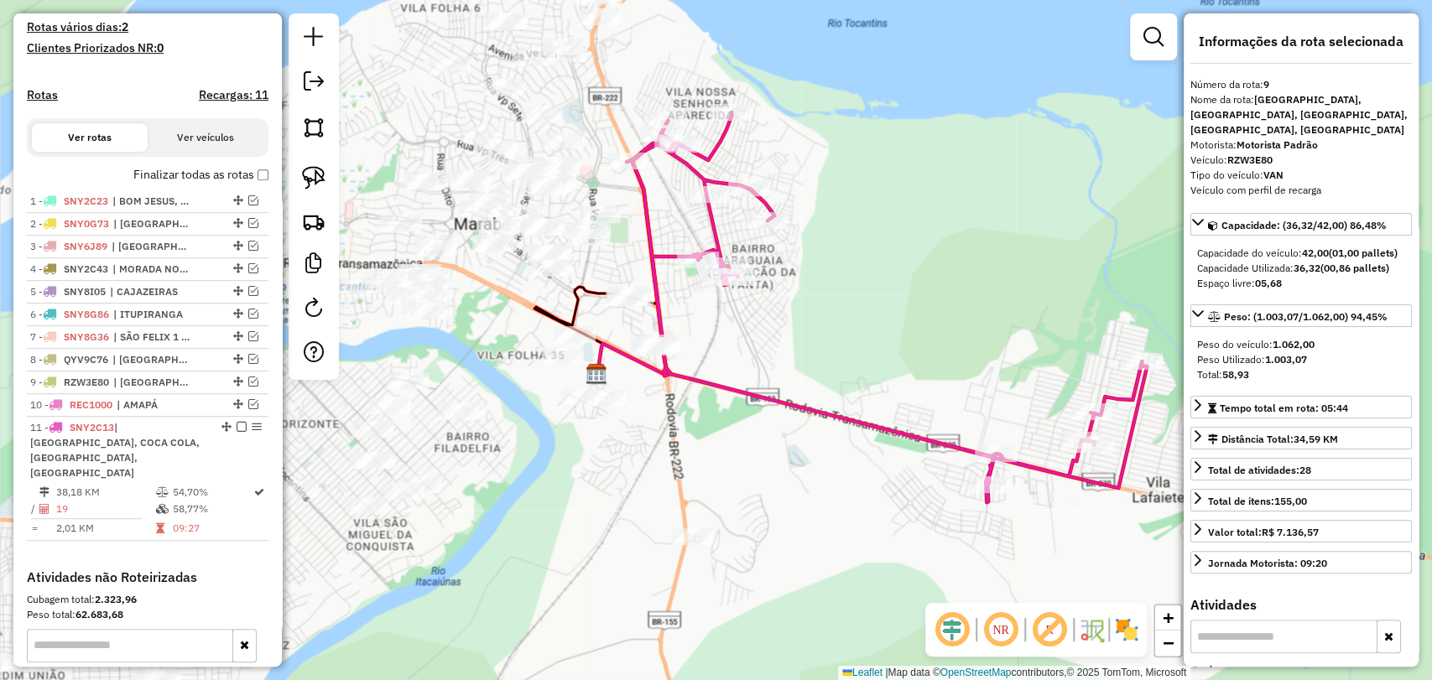
scroll to position [654, 0]
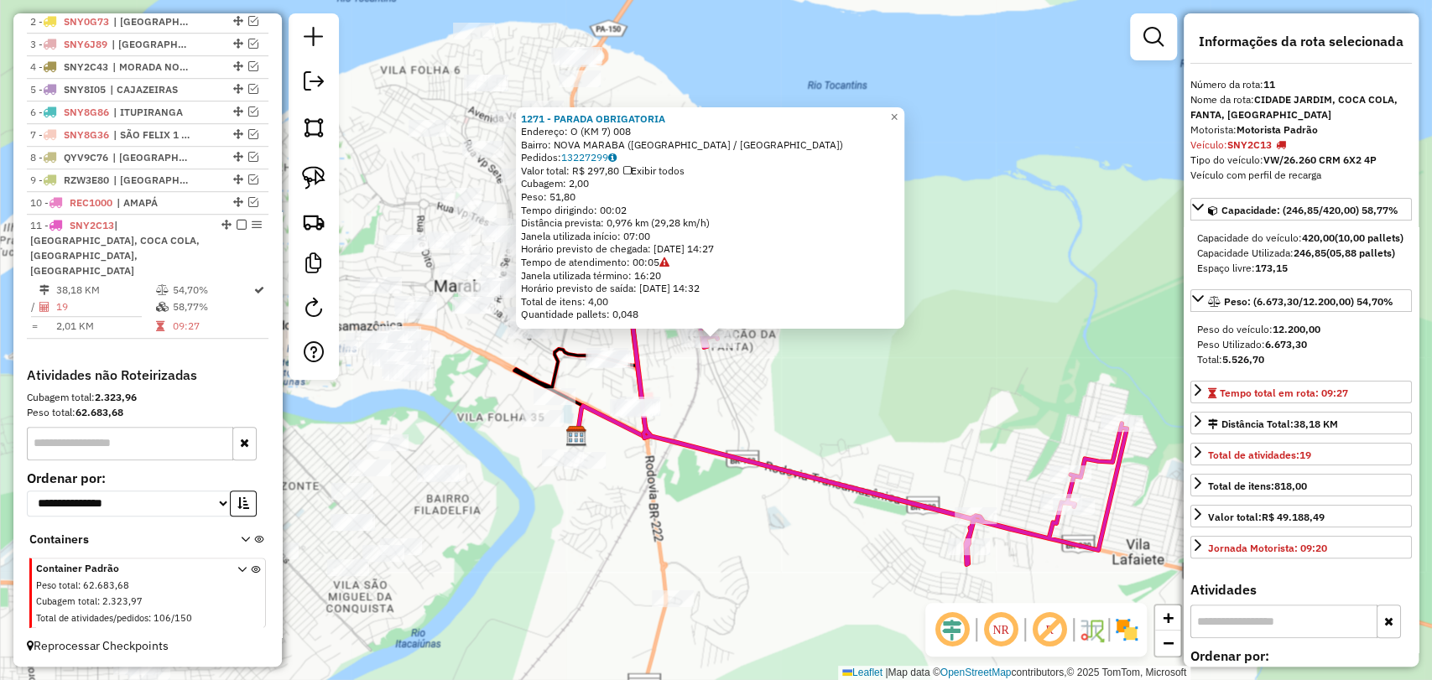
click at [706, 356] on icon at bounding box center [866, 369] width 520 height 390
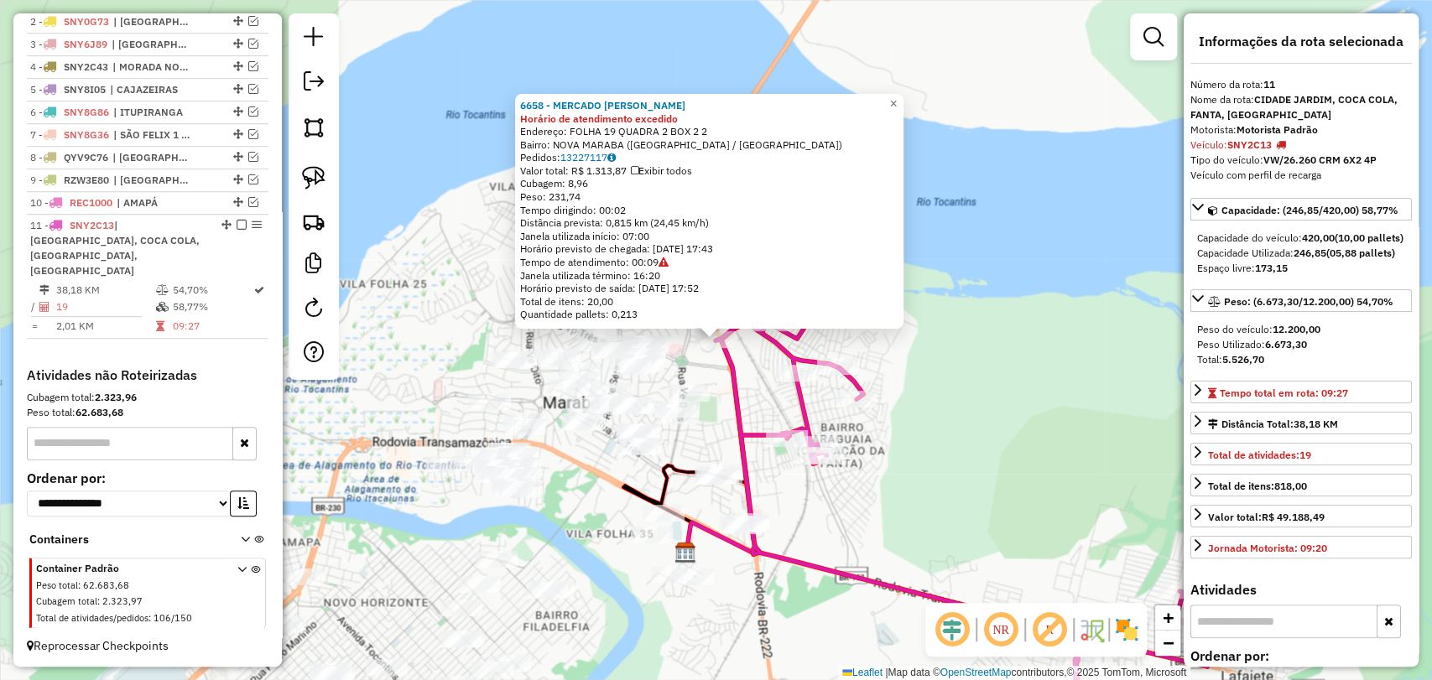
click at [766, 406] on div "6658 - MERCADO MARCO JHONE Horário de atendimento excedido Endereço: FOLHA 19 Q…" at bounding box center [716, 340] width 1432 height 680
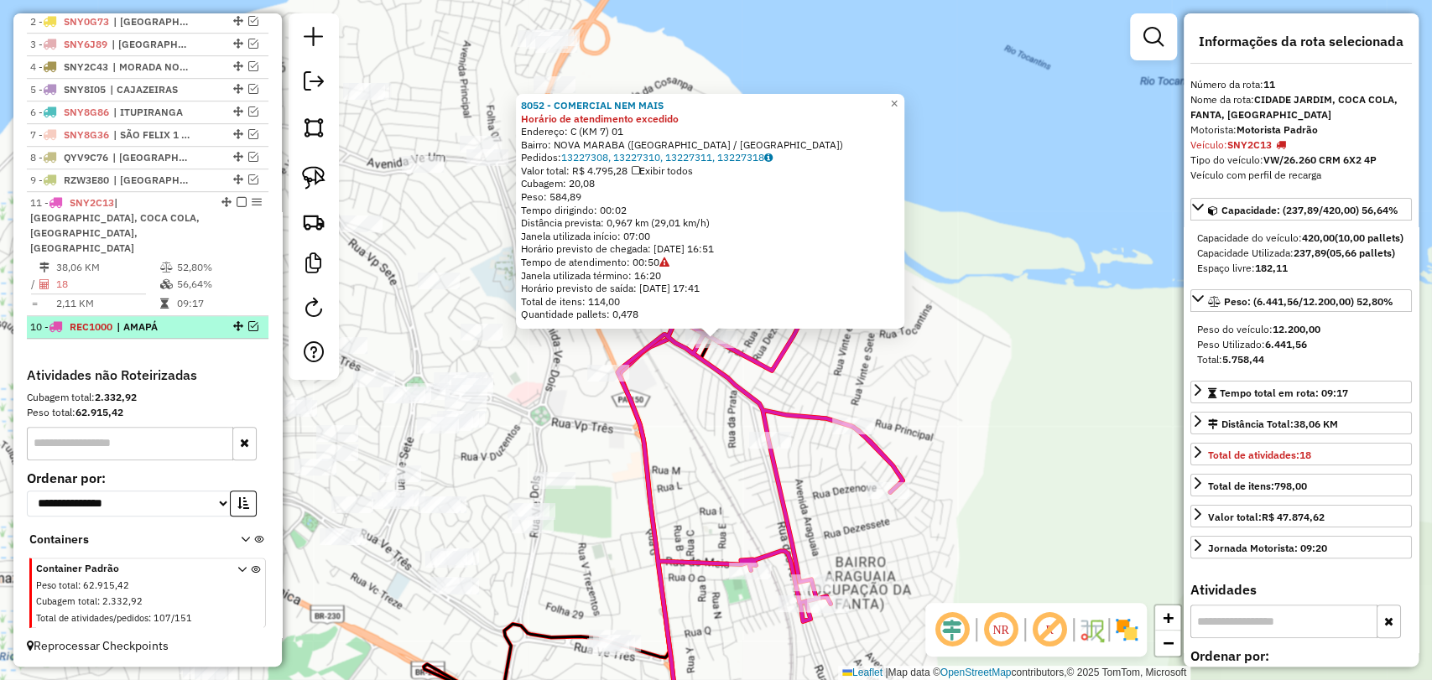
drag, startPoint x: 232, startPoint y: 211, endPoint x: 210, endPoint y: 320, distance: 111.2
click at [237, 207] on em at bounding box center [242, 202] width 10 height 10
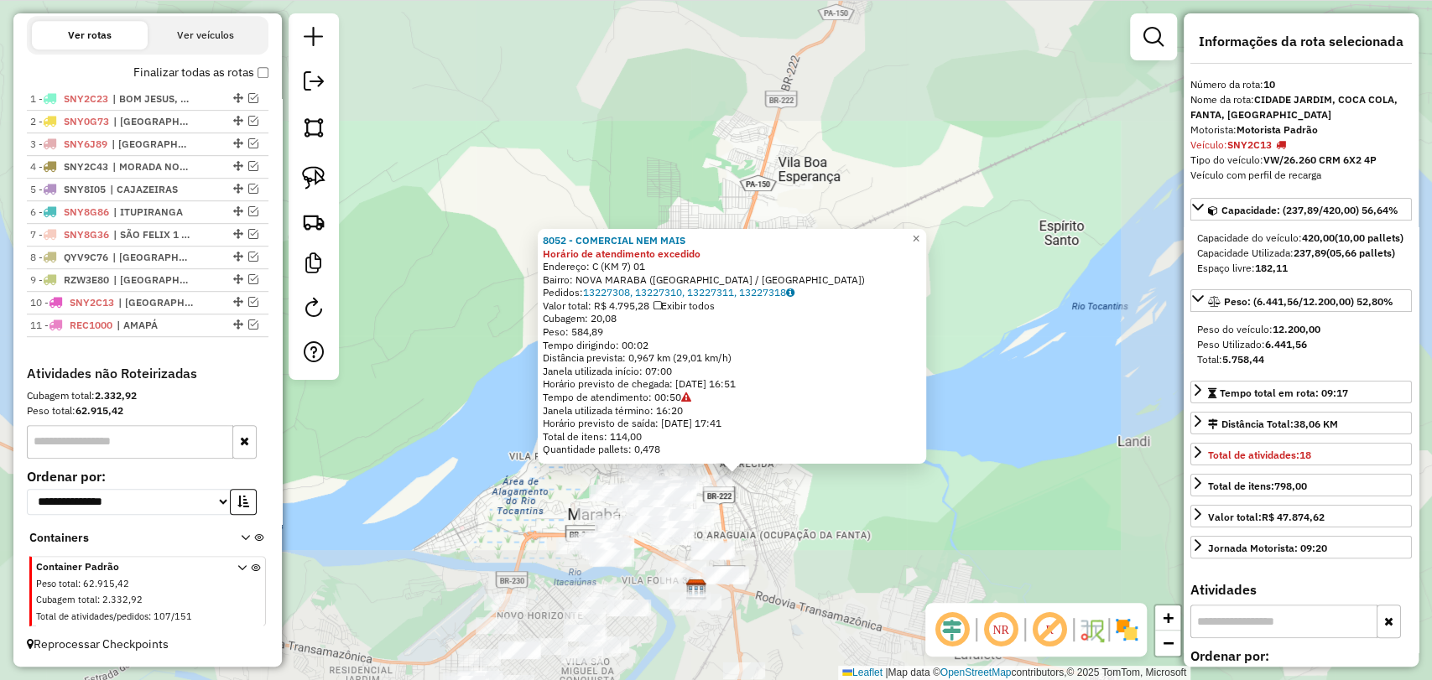
click at [779, 566] on div "8052 - COMERCIAL NEM MAIS Horário de atendimento excedido Endereço: C (KM 7) 01…" at bounding box center [716, 340] width 1432 height 680
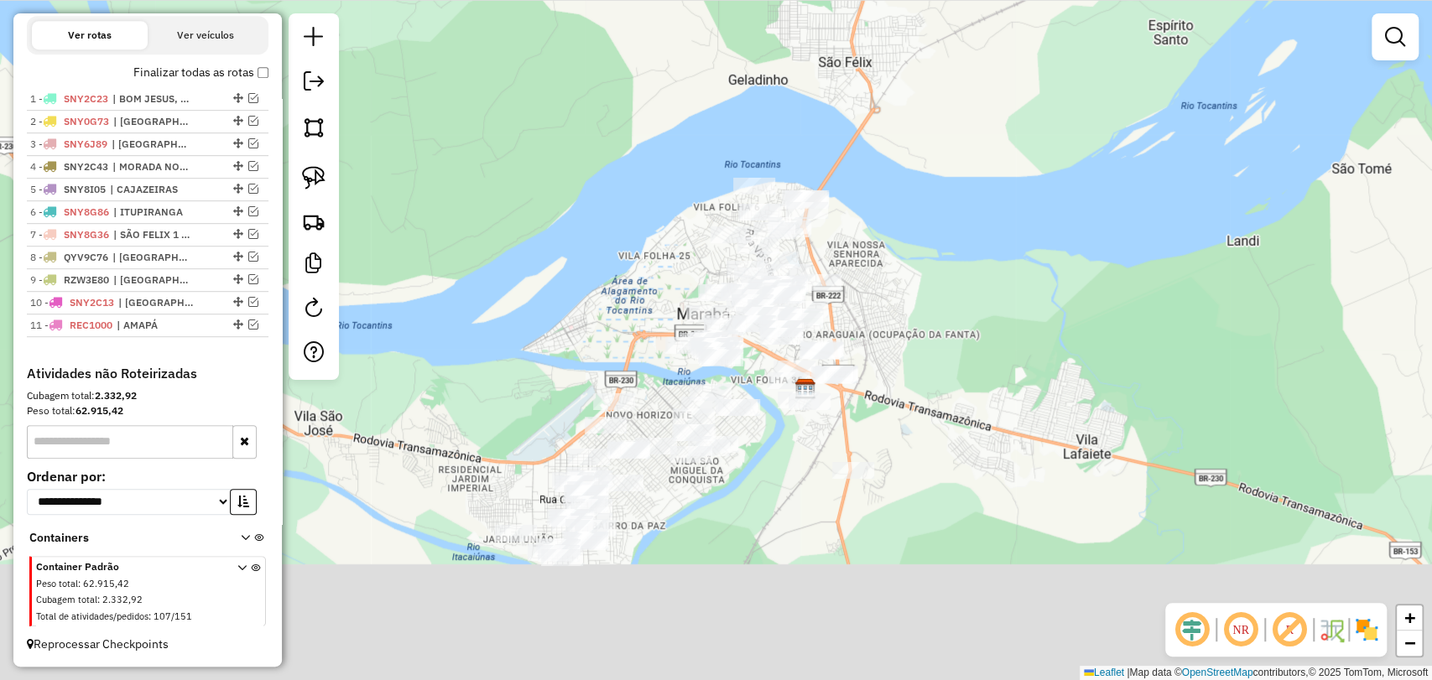
drag, startPoint x: 793, startPoint y: 580, endPoint x: 901, endPoint y: 350, distance: 254.0
click at [901, 350] on div "Janela de atendimento Grade de atendimento Capacidade Transportadoras Veículos …" at bounding box center [716, 340] width 1432 height 680
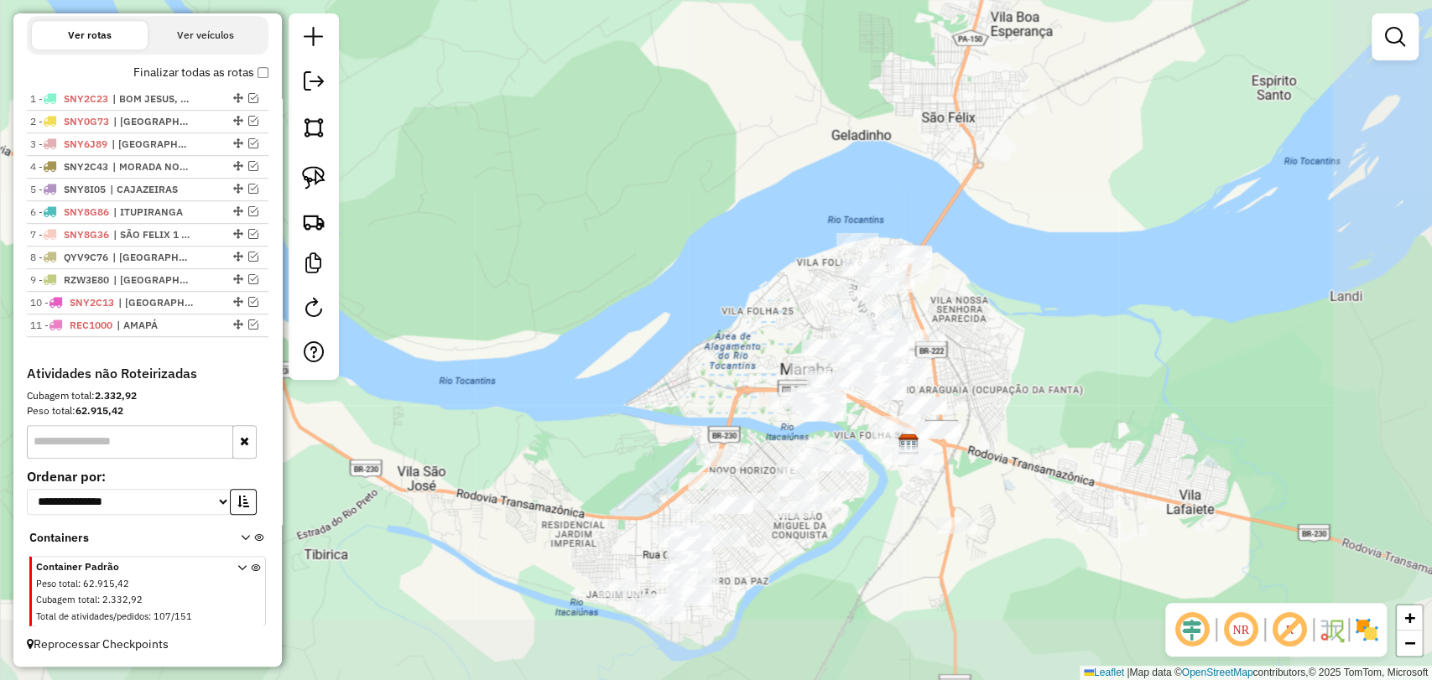
drag, startPoint x: 814, startPoint y: 531, endPoint x: 669, endPoint y: 382, distance: 208.2
click at [670, 382] on div "Janela de atendimento Grade de atendimento Capacidade Transportadoras Veículos …" at bounding box center [716, 340] width 1432 height 680
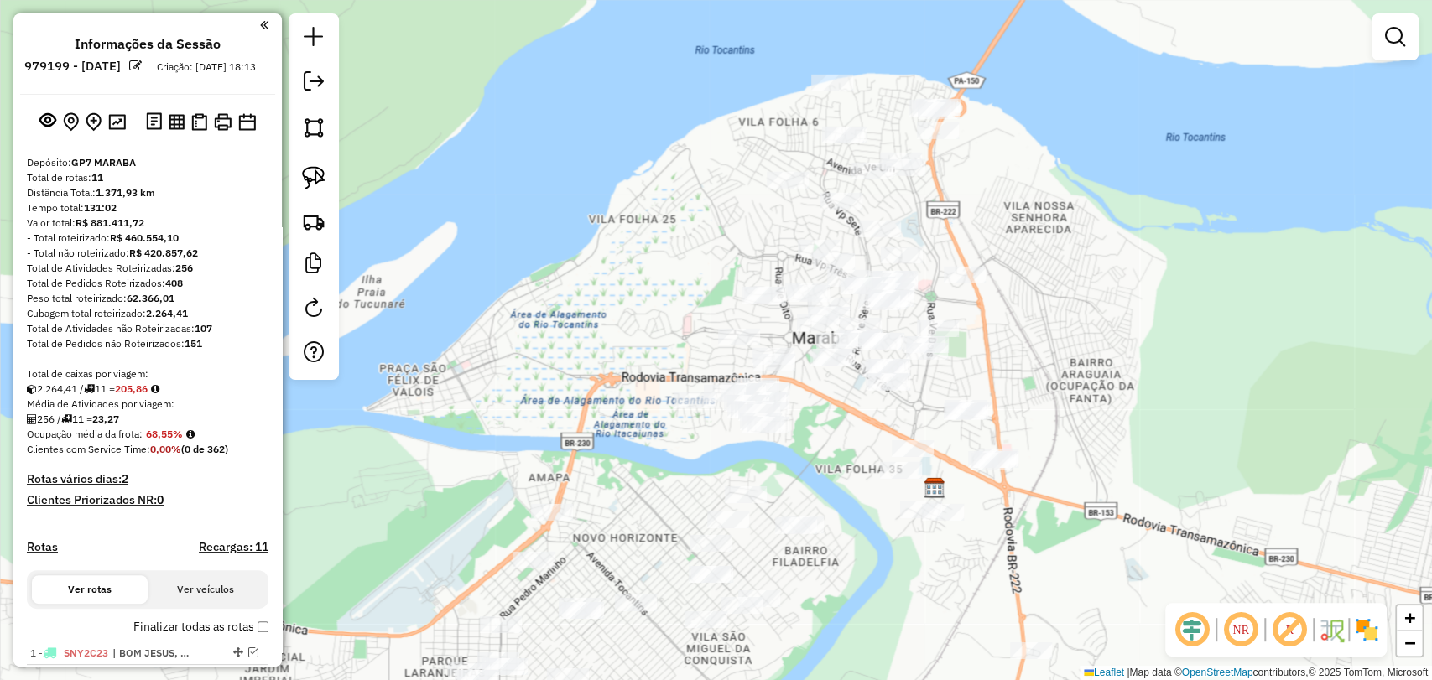
scroll to position [568, 0]
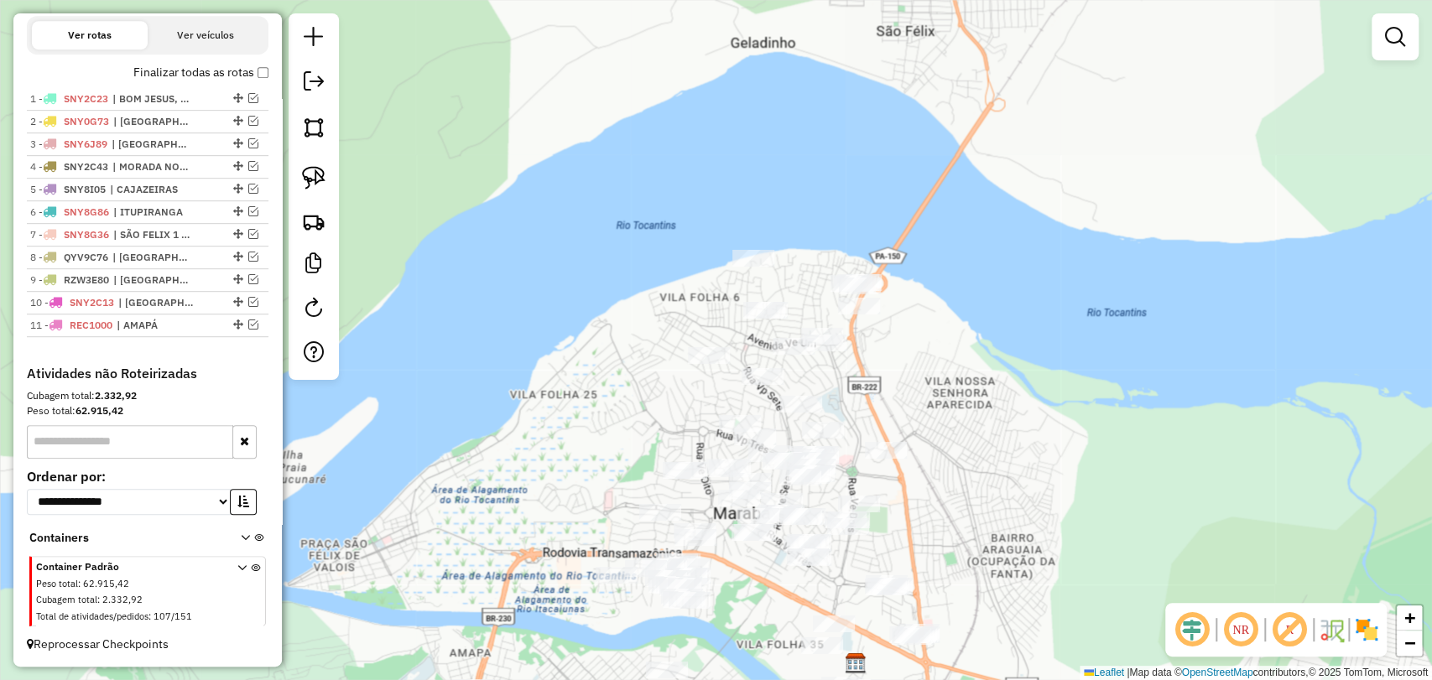
drag, startPoint x: 745, startPoint y: 143, endPoint x: 664, endPoint y: 303, distance: 178.6
click at [664, 303] on div "Janela de atendimento Grade de atendimento Capacidade Transportadoras Veículos …" at bounding box center [716, 340] width 1432 height 680
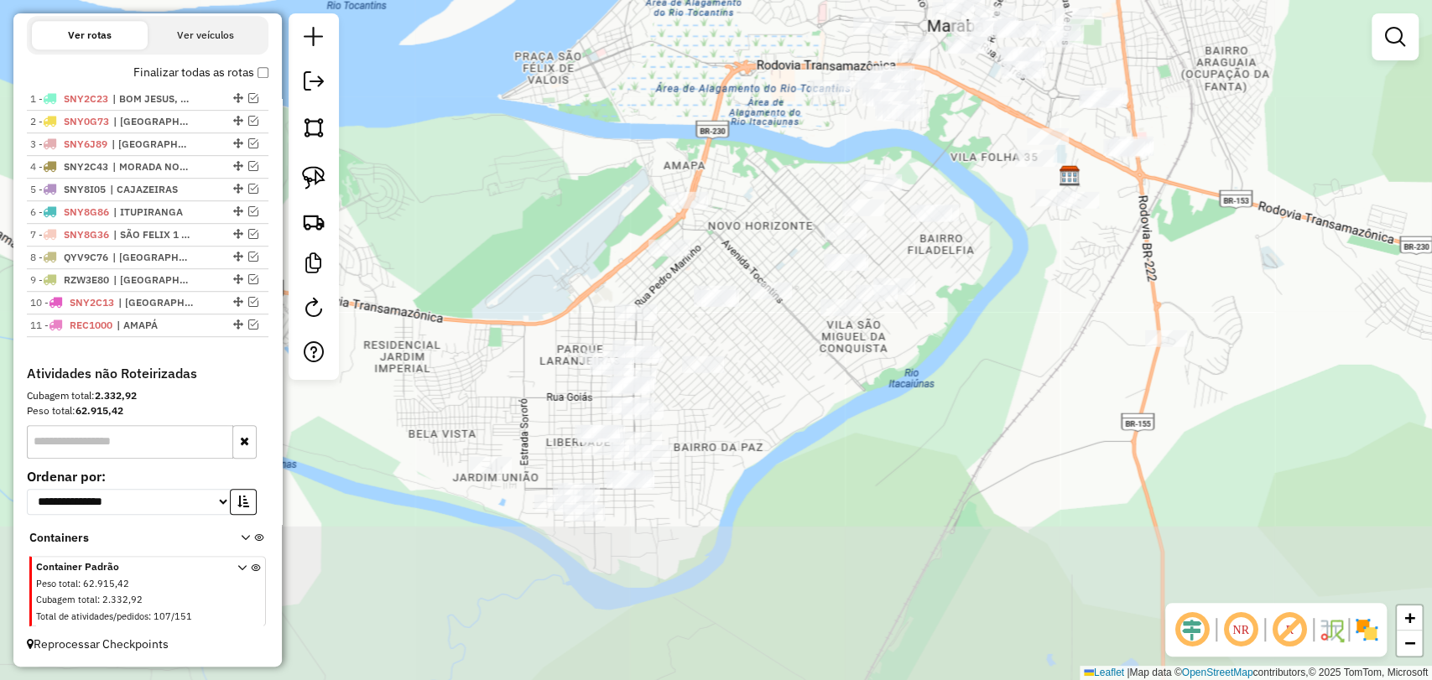
drag, startPoint x: 591, startPoint y: 429, endPoint x: 794, endPoint y: 29, distance: 448.7
click at [794, 29] on div "Janela de atendimento Grade de atendimento Capacidade Transportadoras Veículos …" at bounding box center [716, 340] width 1432 height 680
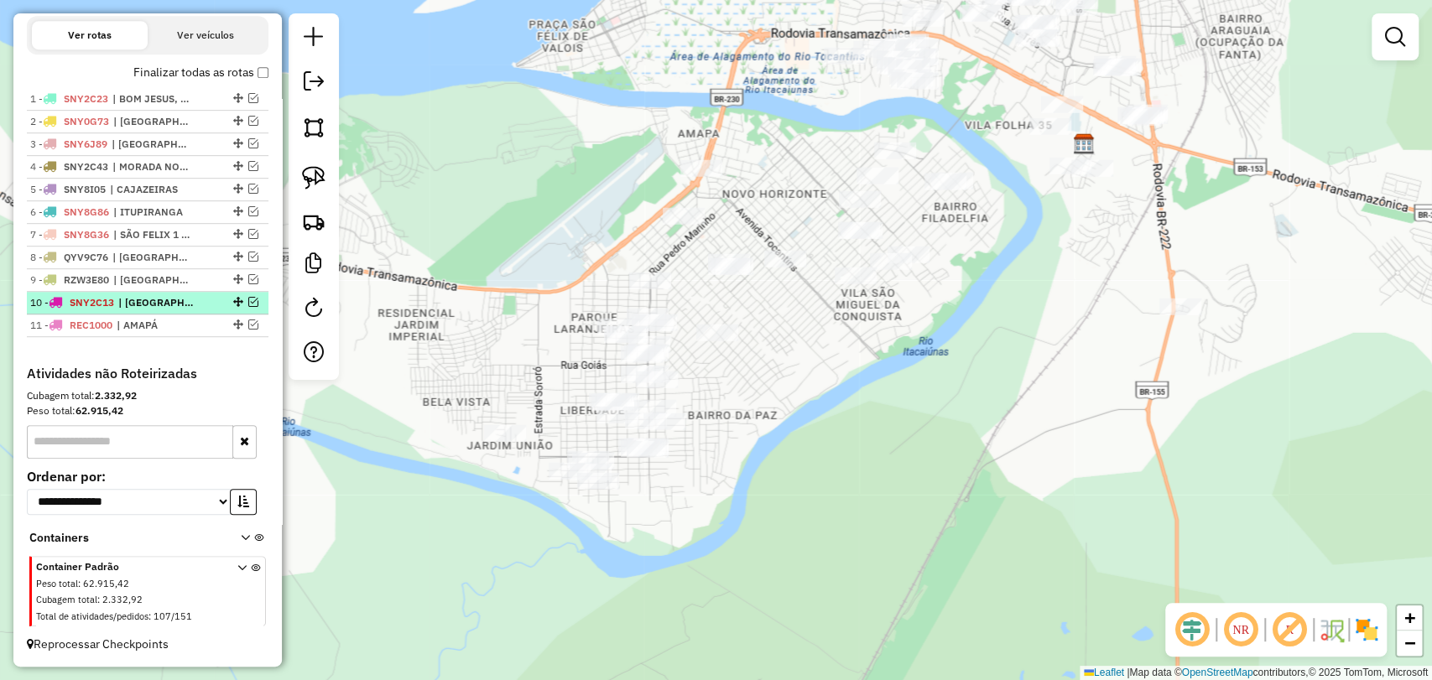
click at [248, 304] on em at bounding box center [253, 302] width 10 height 10
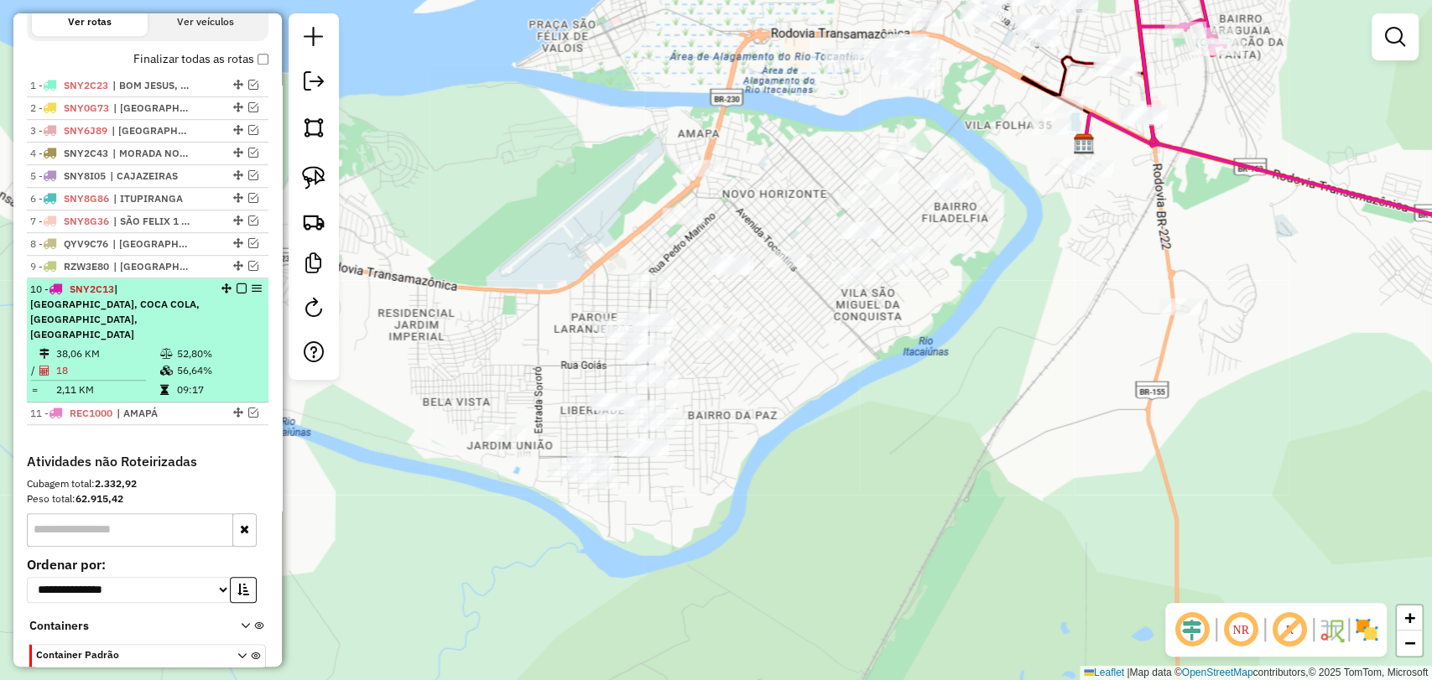
scroll to position [654, 0]
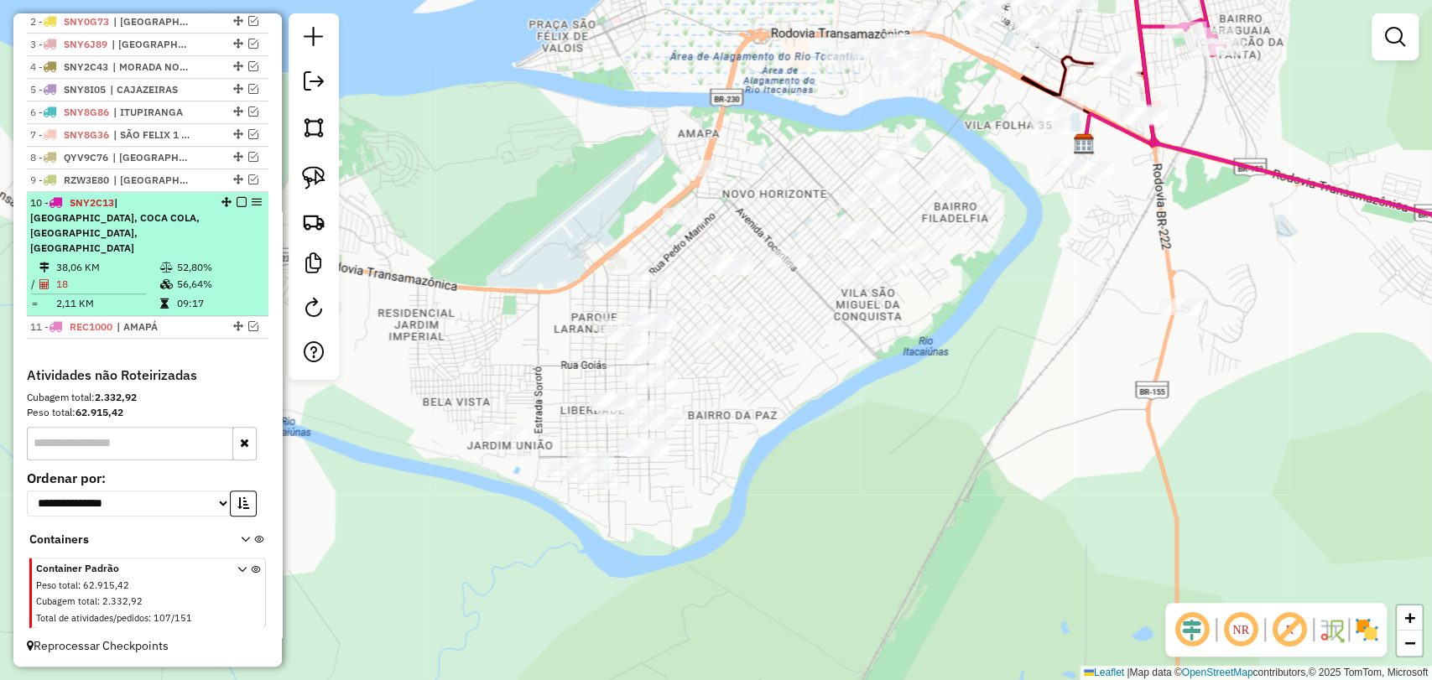
click at [148, 276] on td "18" at bounding box center [107, 284] width 104 height 17
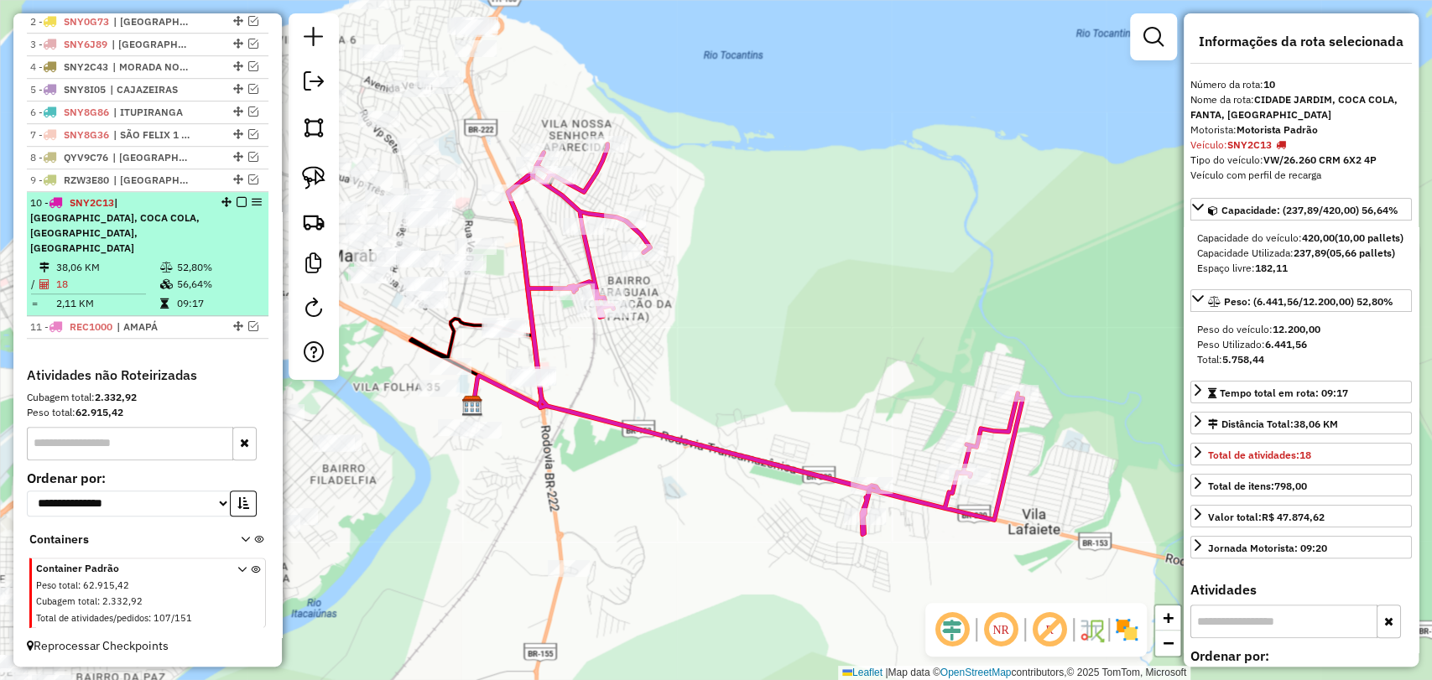
click at [237, 207] on em at bounding box center [242, 202] width 10 height 10
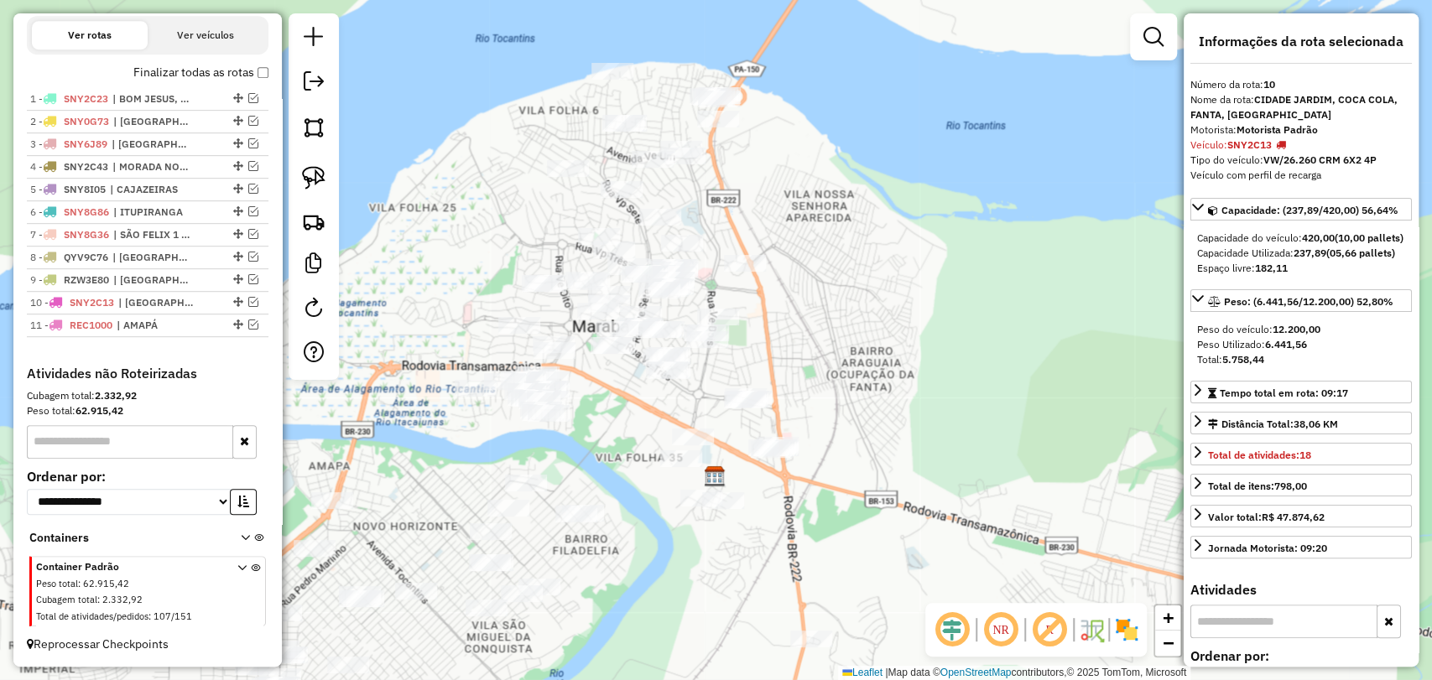
drag, startPoint x: 674, startPoint y: 303, endPoint x: 919, endPoint y: 378, distance: 257.1
click at [919, 378] on div "Janela de atendimento Grade de atendimento Capacidade Transportadoras Veículos …" at bounding box center [716, 340] width 1432 height 680
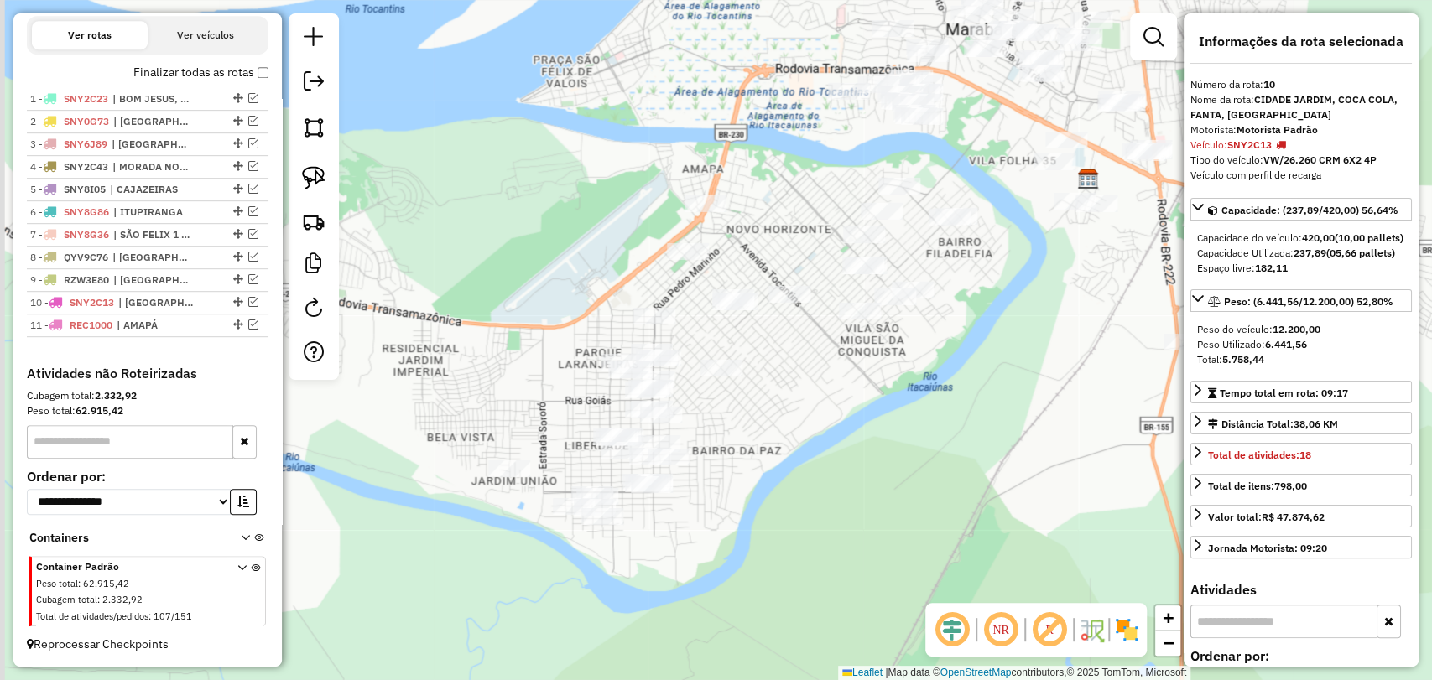
drag, startPoint x: 470, startPoint y: 349, endPoint x: 840, endPoint y: 45, distance: 478.6
click at [840, 45] on div "Janela de atendimento Grade de atendimento Capacidade Transportadoras Veículos …" at bounding box center [716, 340] width 1432 height 680
click at [312, 176] on img at bounding box center [313, 177] width 23 height 23
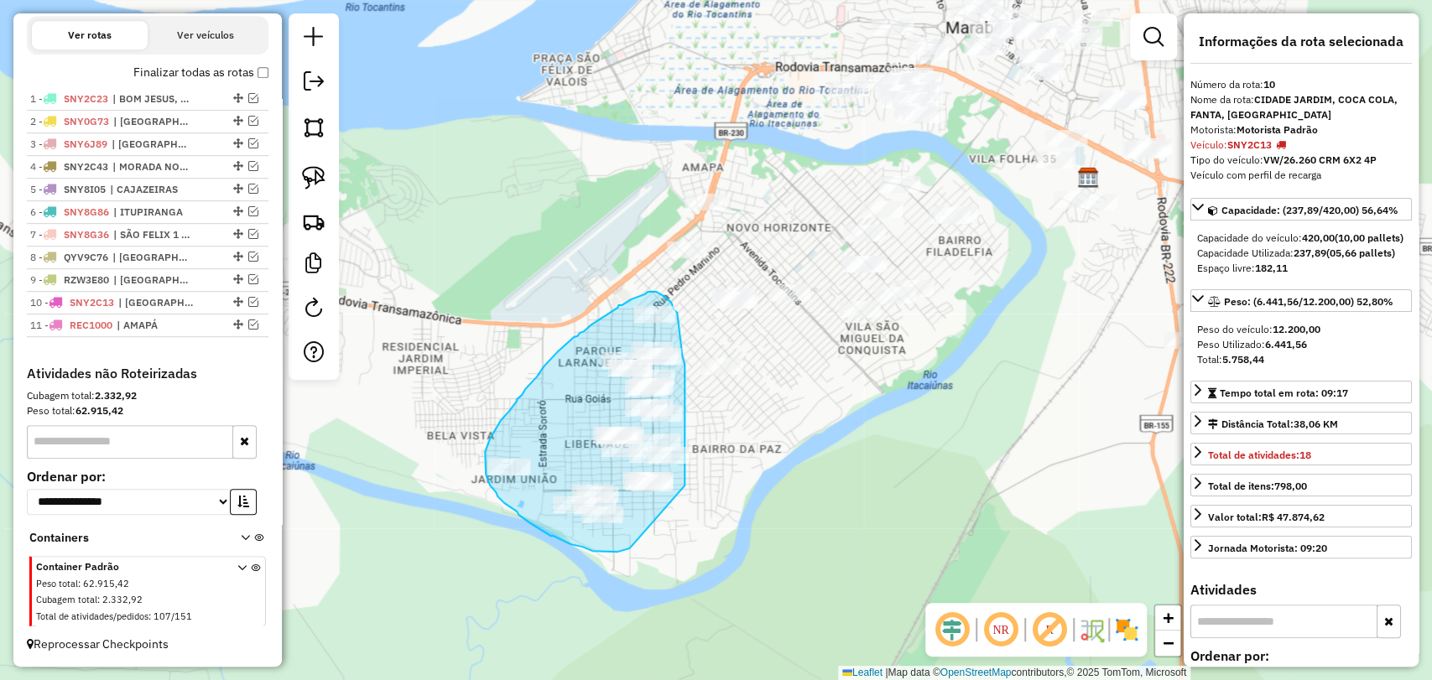
drag, startPoint x: 631, startPoint y: 547, endPoint x: 684, endPoint y: 487, distance: 80.3
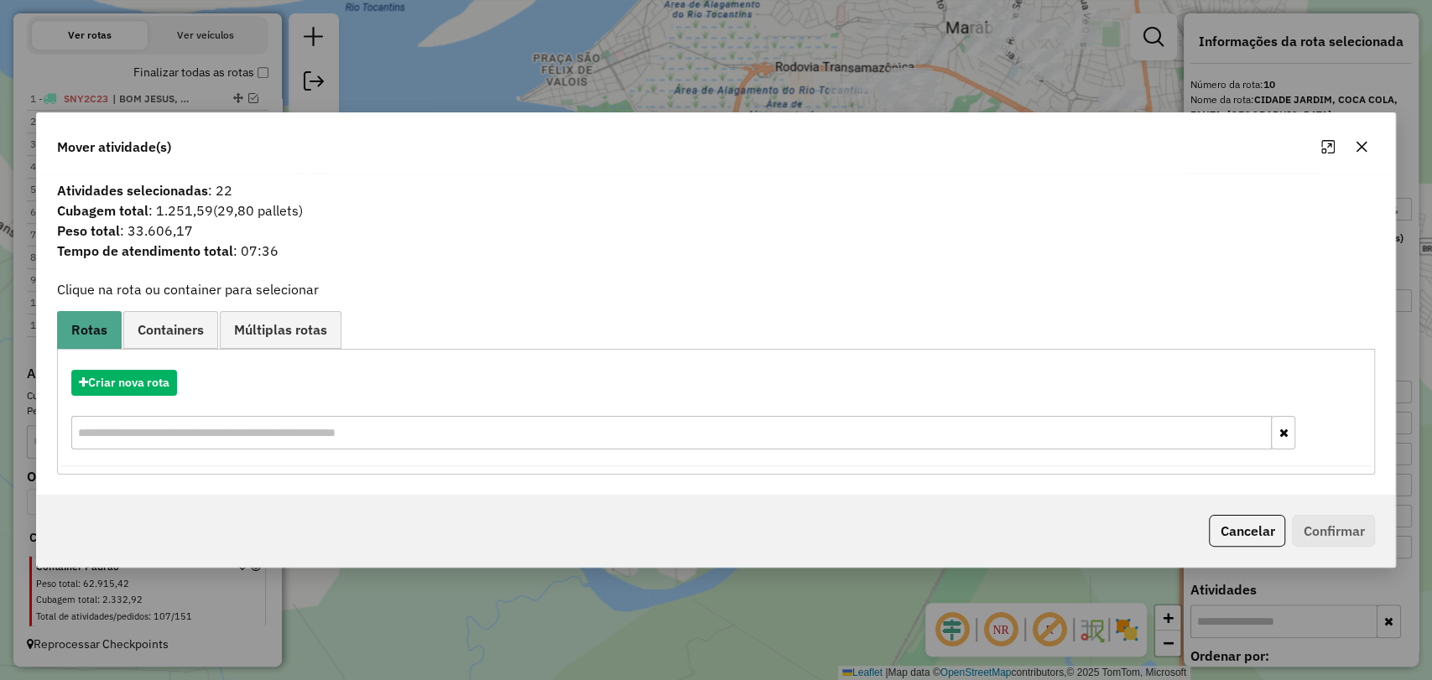
drag, startPoint x: 1246, startPoint y: 530, endPoint x: 1096, endPoint y: 499, distance: 153.3
click at [1243, 529] on button "Cancelar" at bounding box center [1247, 531] width 76 height 32
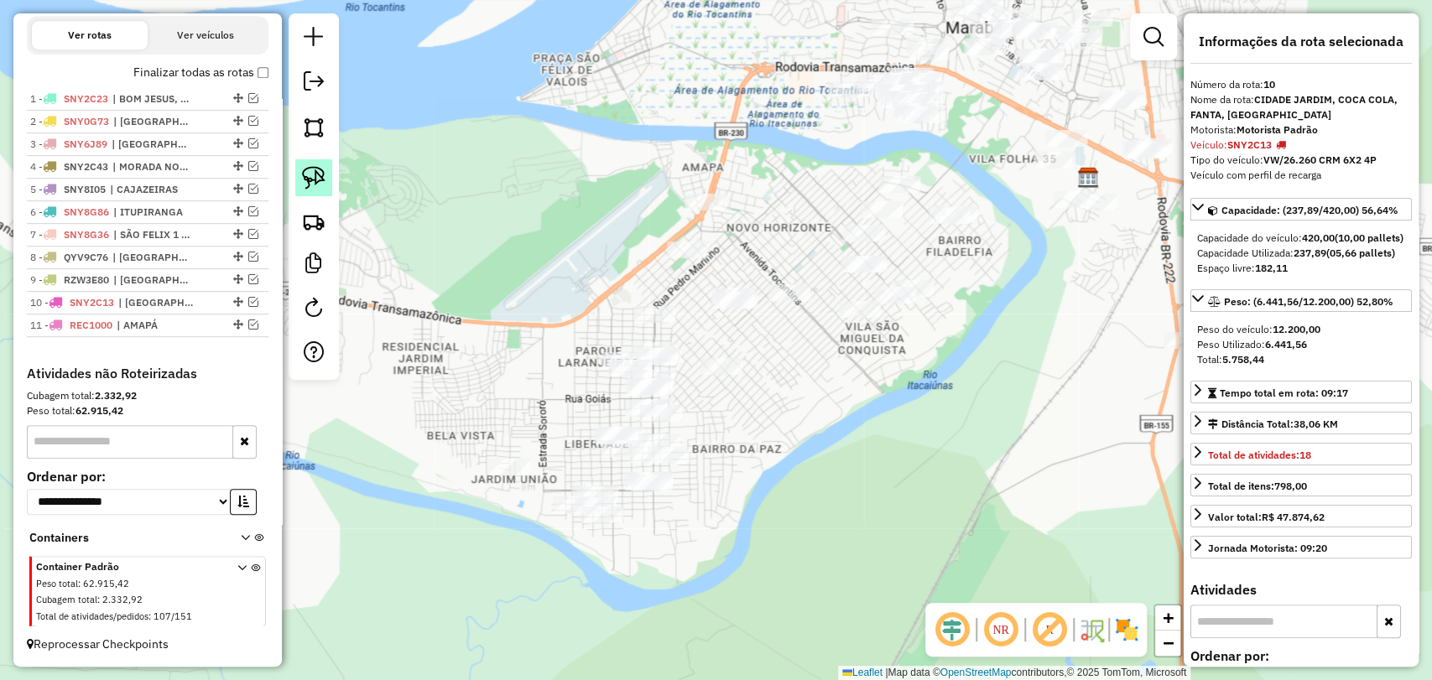
click at [305, 168] on img at bounding box center [313, 177] width 23 height 23
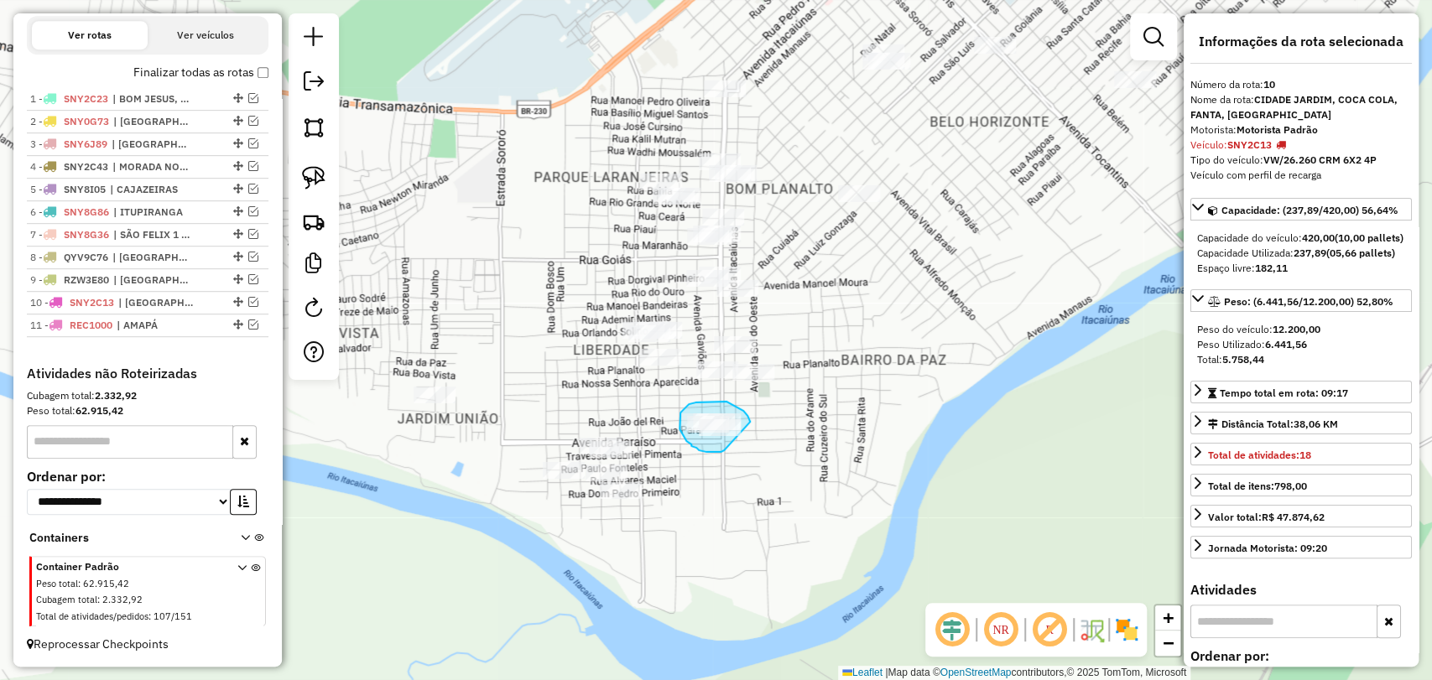
drag, startPoint x: 721, startPoint y: 452, endPoint x: 750, endPoint y: 422, distance: 42.1
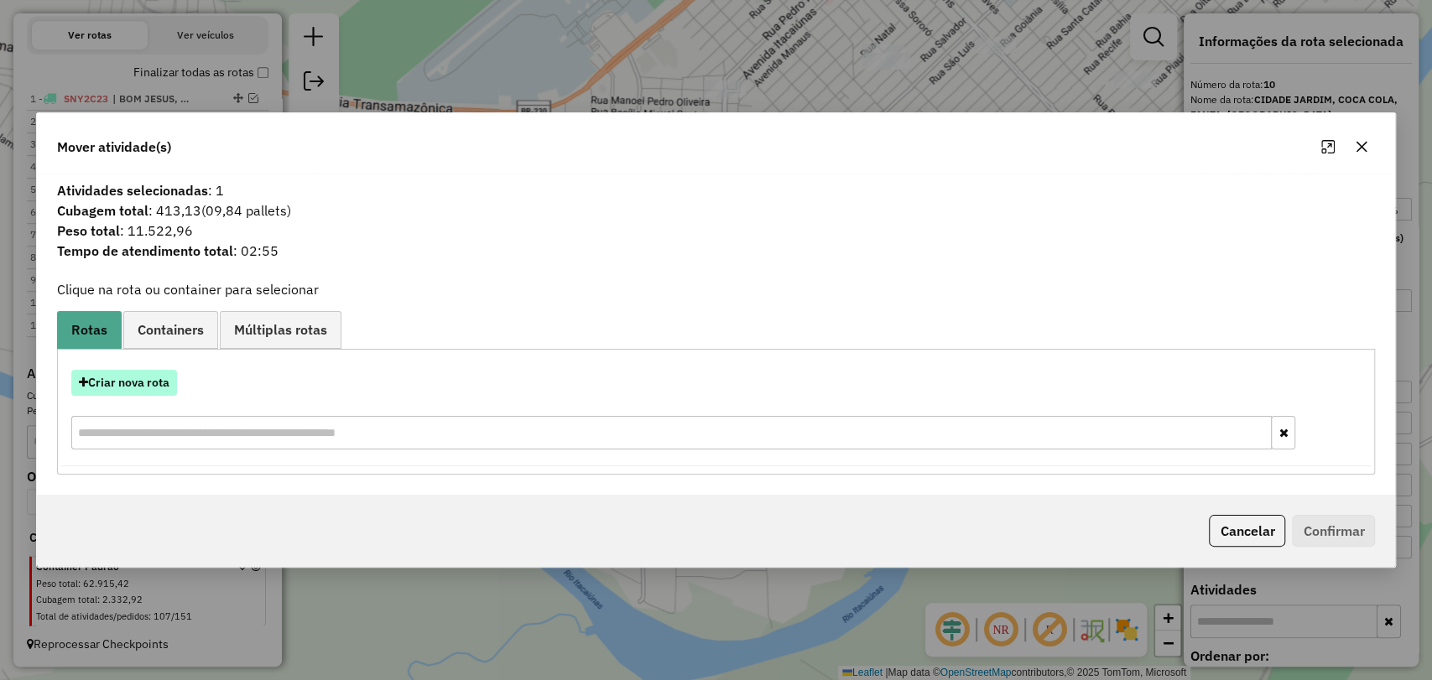
click at [121, 374] on button "Criar nova rota" at bounding box center [124, 383] width 106 height 26
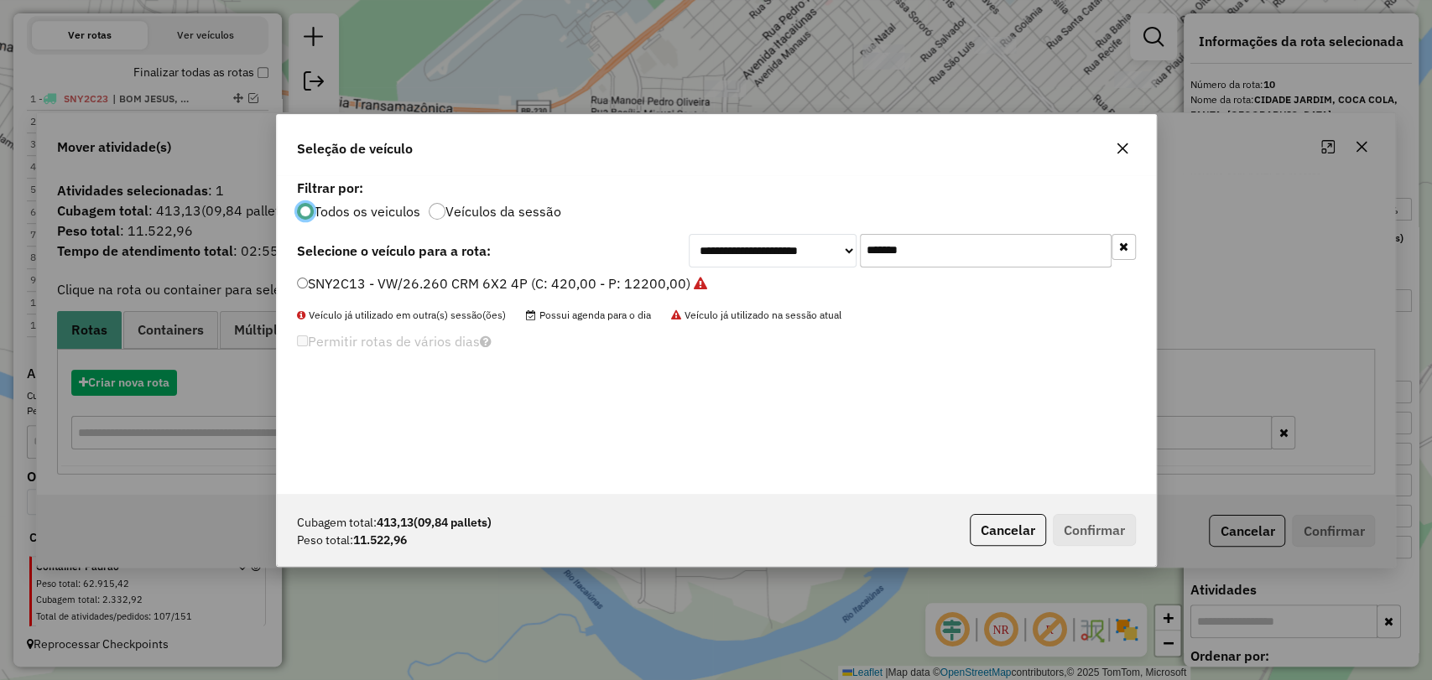
scroll to position [8, 5]
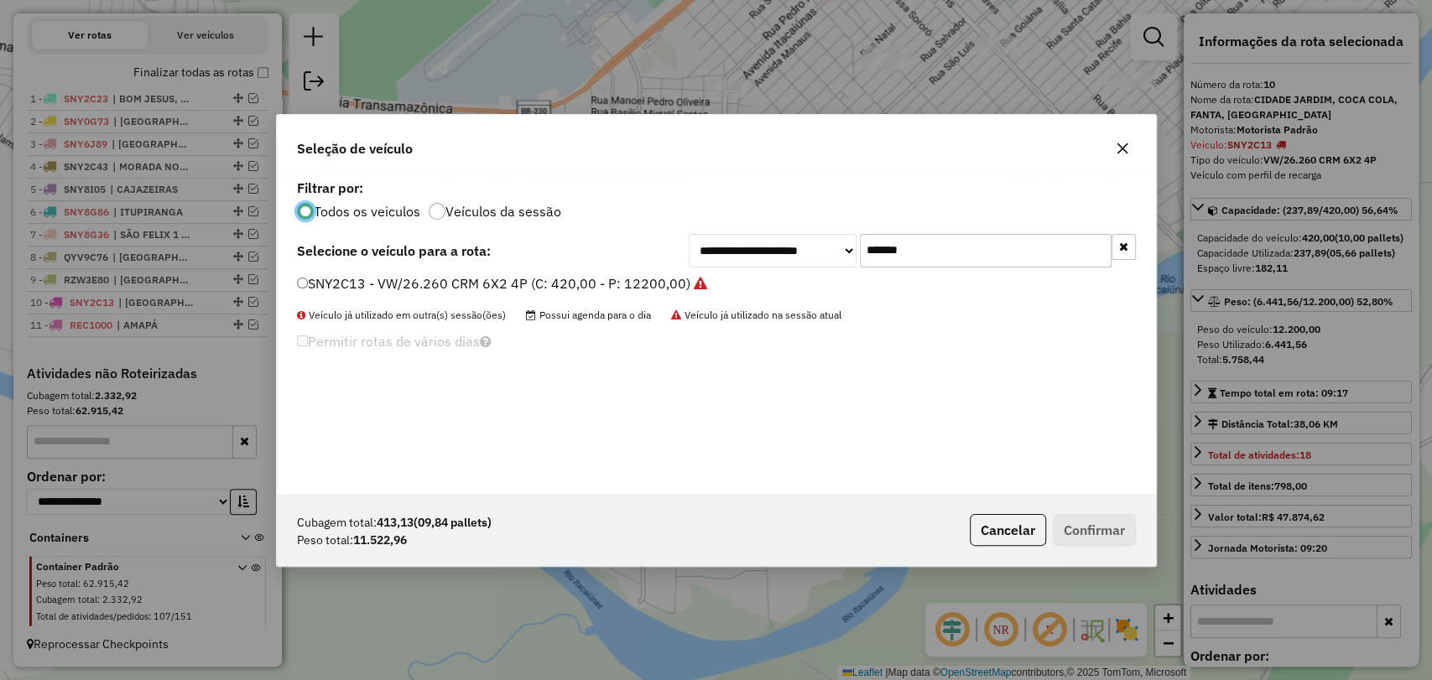
click at [876, 252] on input "*******" at bounding box center [986, 251] width 252 height 34
paste input "text"
type input "*******"
click at [594, 289] on label "SNY1J33 - VW/26.260 CRM 6X2 4P (C: 420,00 - P: 12200,00)" at bounding box center [493, 283] width 392 height 20
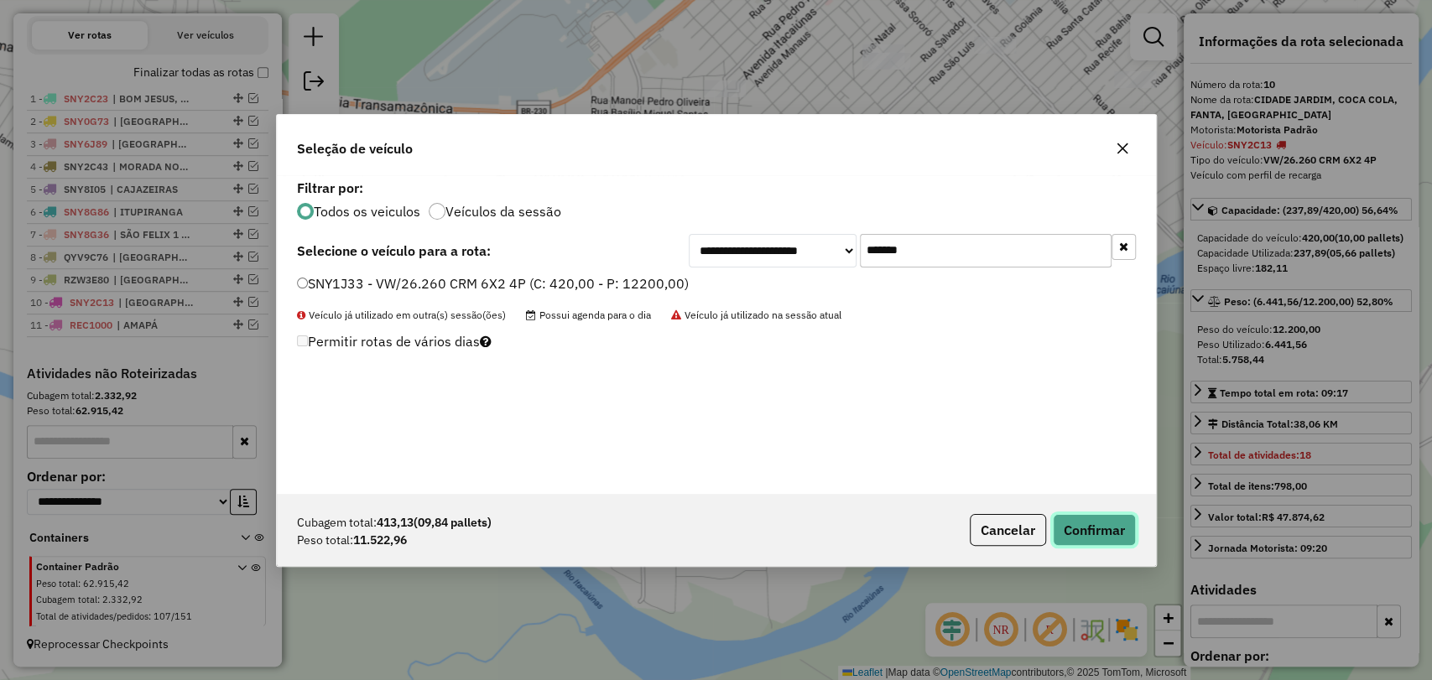
click at [1077, 533] on button "Confirmar" at bounding box center [1094, 530] width 83 height 32
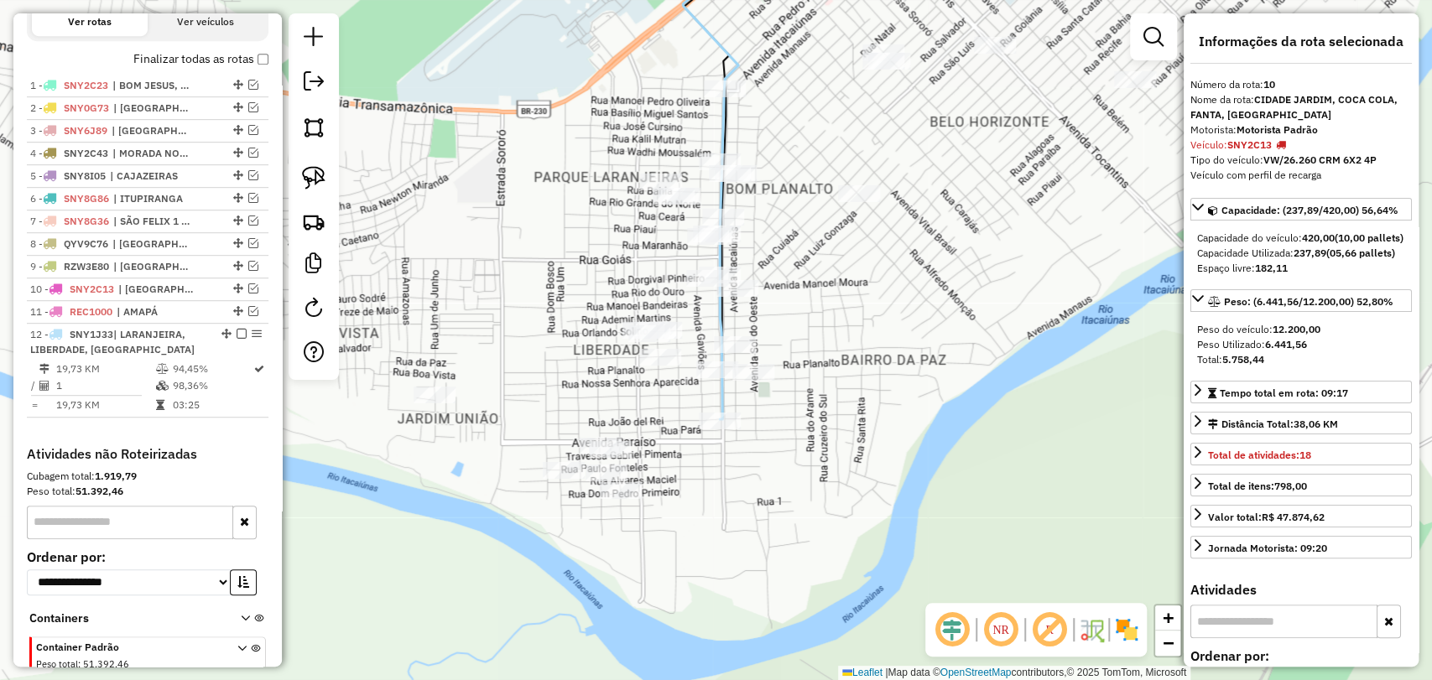
scroll to position [662, 0]
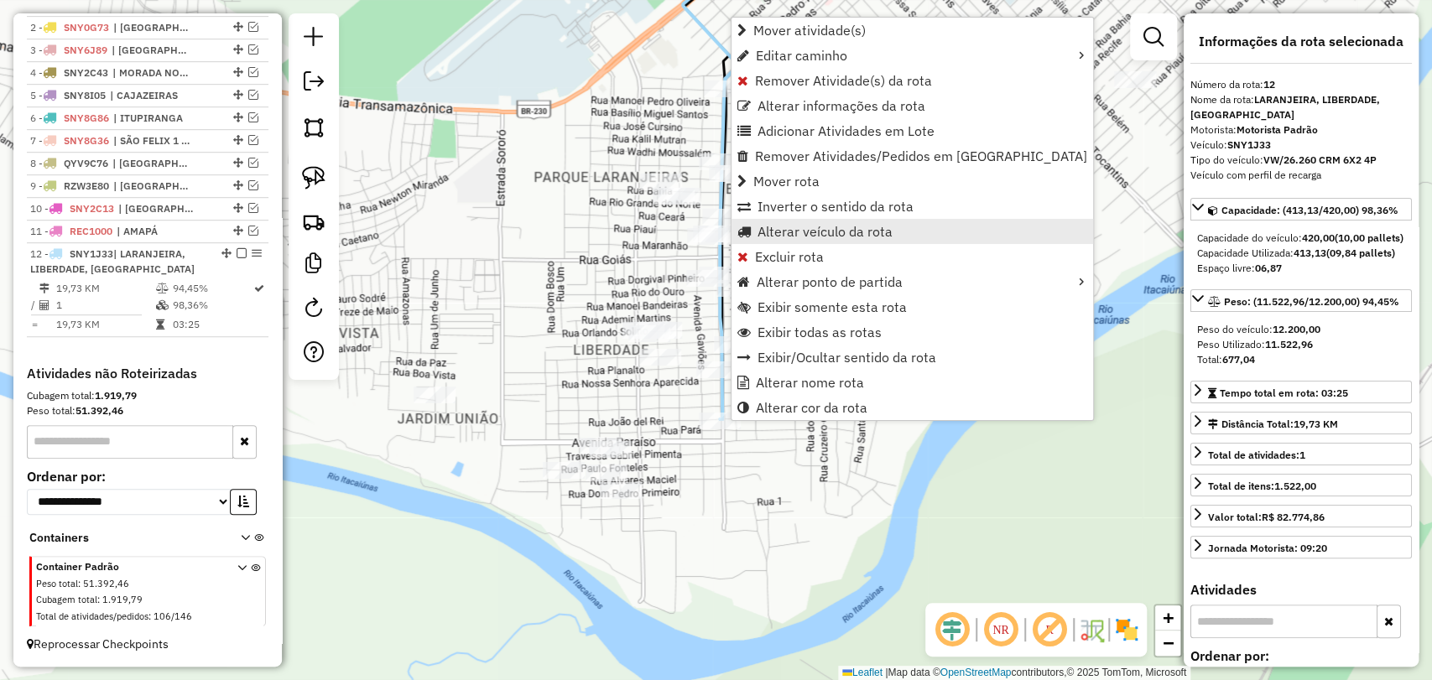
click at [806, 226] on span "Alterar veículo da rota" at bounding box center [824, 231] width 135 height 13
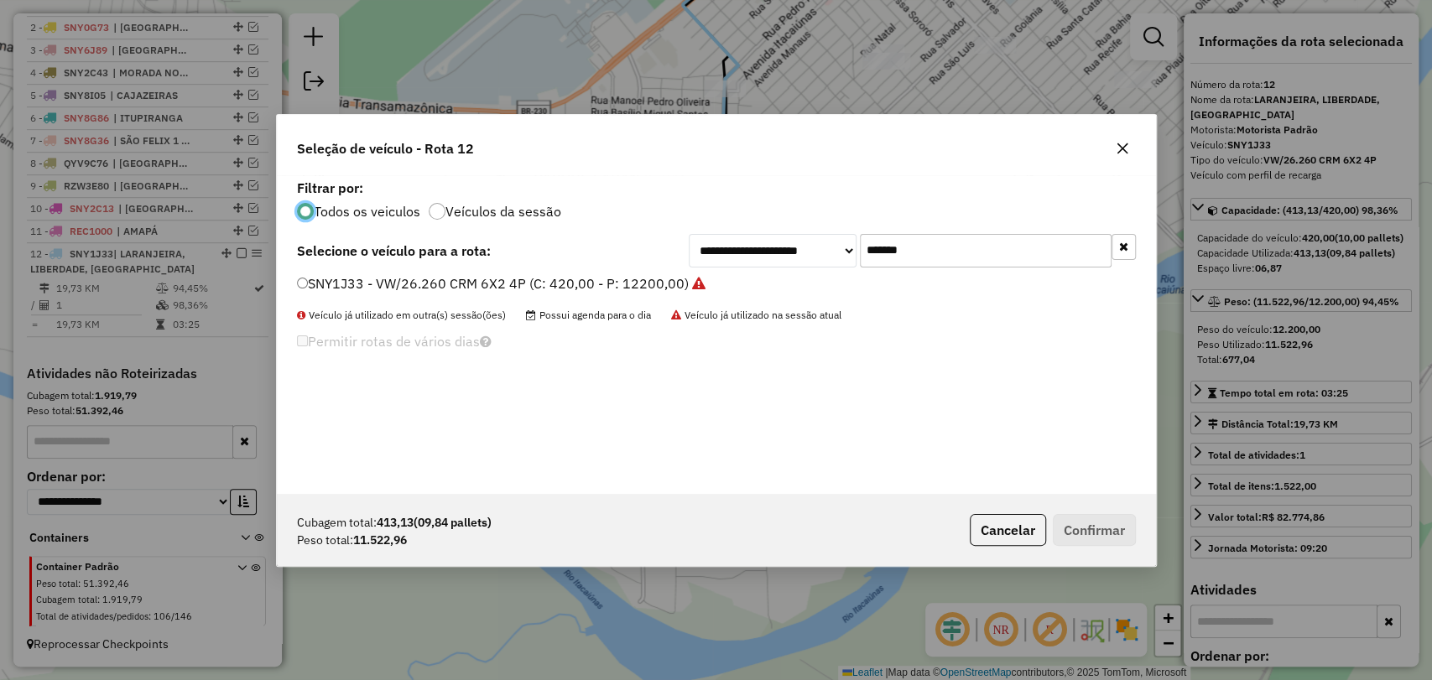
scroll to position [8, 5]
drag, startPoint x: 944, startPoint y: 257, endPoint x: 814, endPoint y: 236, distance: 130.9
click at [814, 236] on div "**********" at bounding box center [912, 251] width 447 height 34
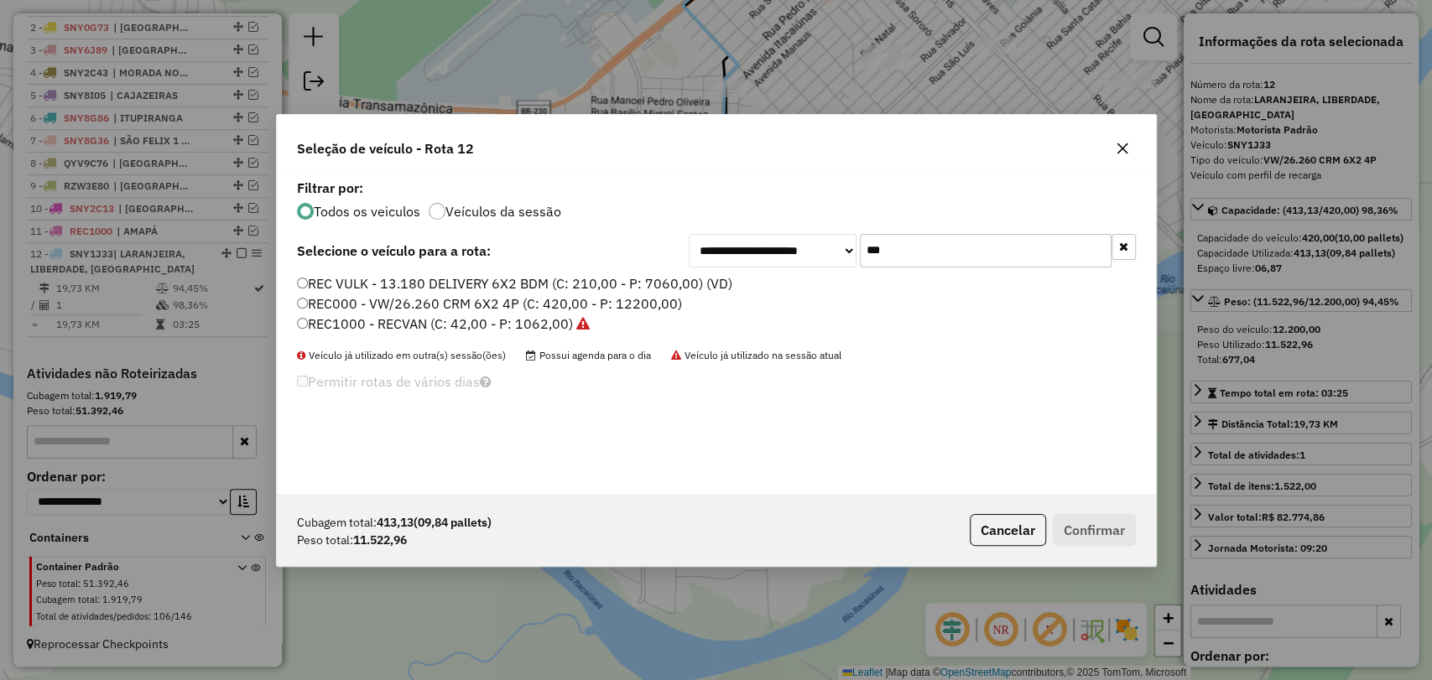
type input "***"
click at [461, 299] on label "REC000 - VW/26.260 CRM 6X2 4P (C: 420,00 - P: 12200,00)" at bounding box center [489, 304] width 385 height 20
click at [1114, 529] on button "Confirmar" at bounding box center [1094, 530] width 83 height 32
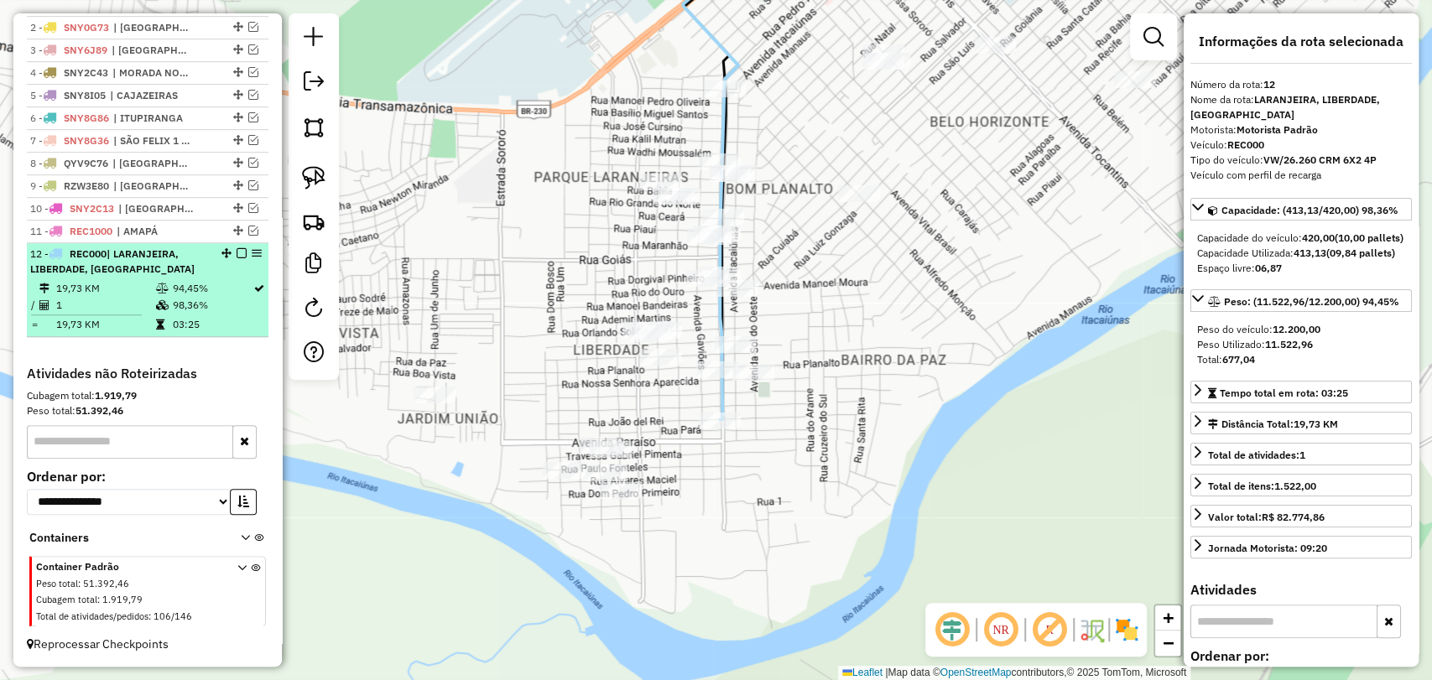
click at [236, 258] on div "12 - REC000 | LARANJEIRA, LIBERDADE, [GEOGRAPHIC_DATA]" at bounding box center [147, 262] width 235 height 30
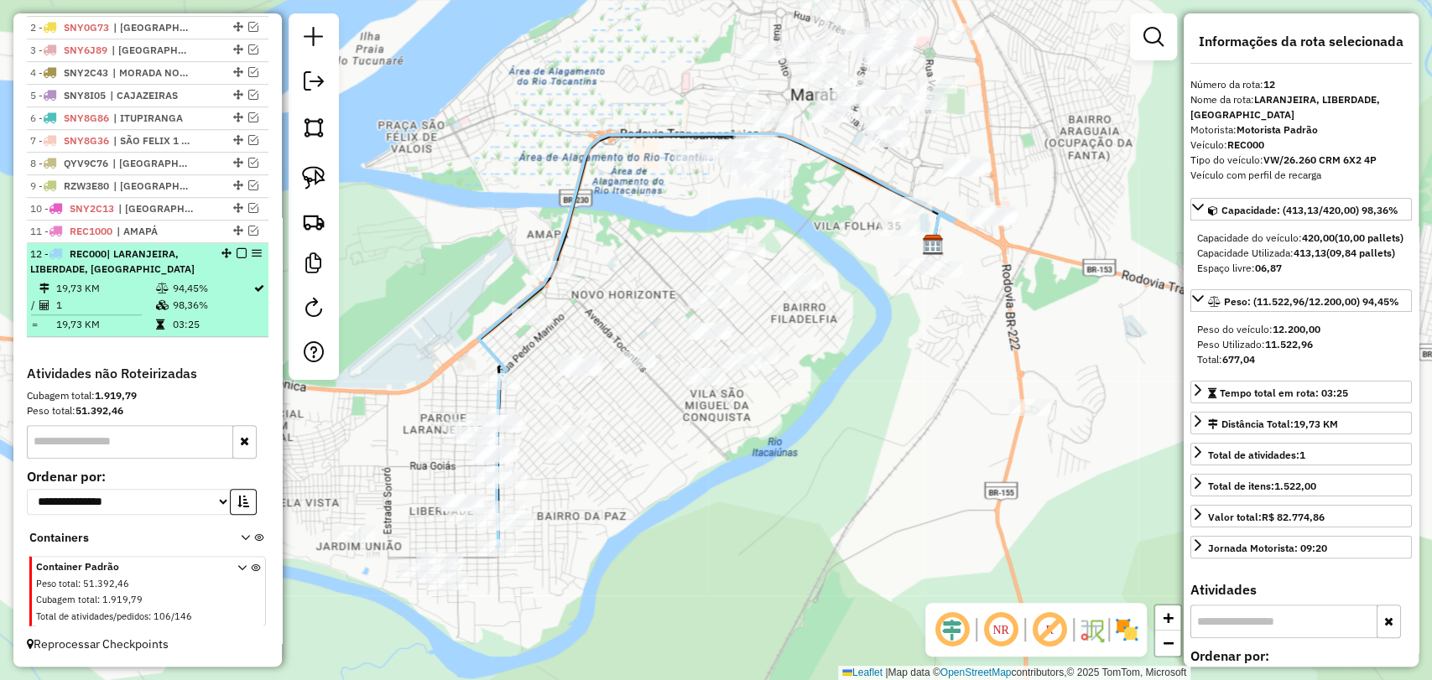
click at [238, 250] on em at bounding box center [242, 253] width 10 height 10
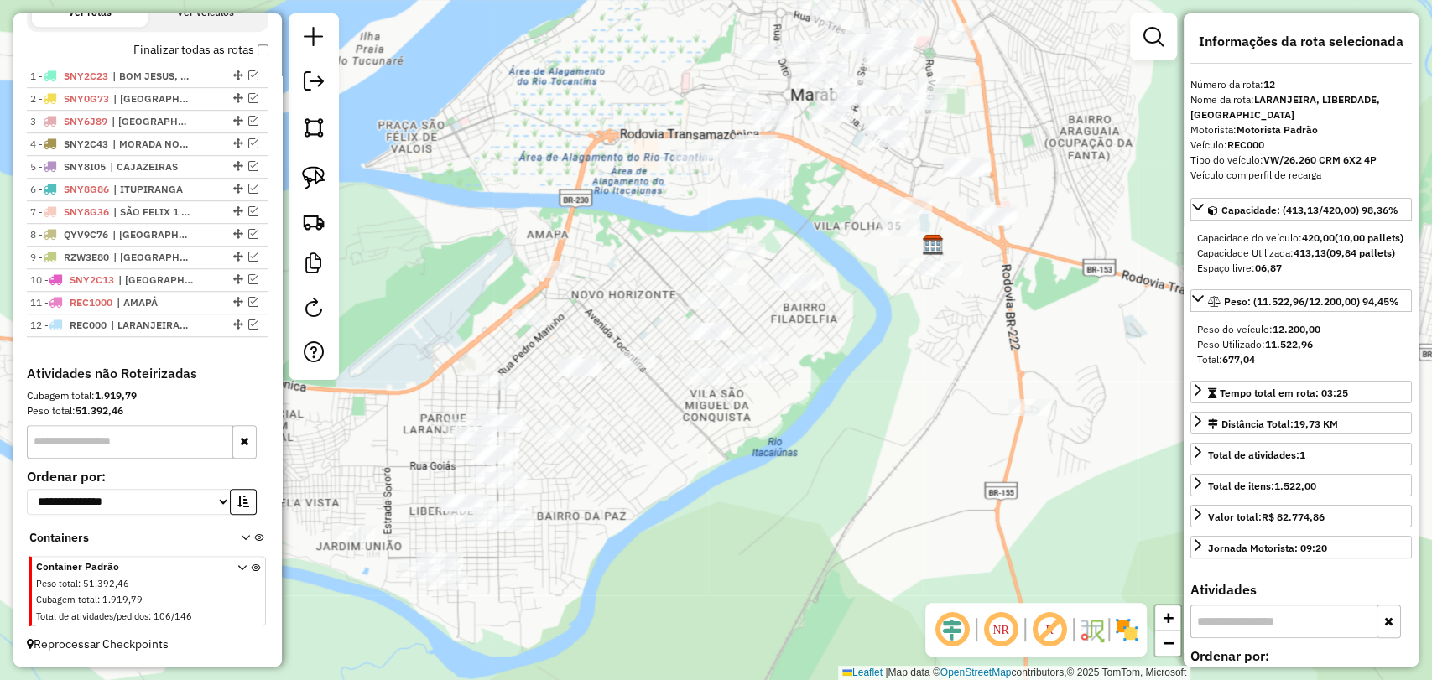
scroll to position [591, 0]
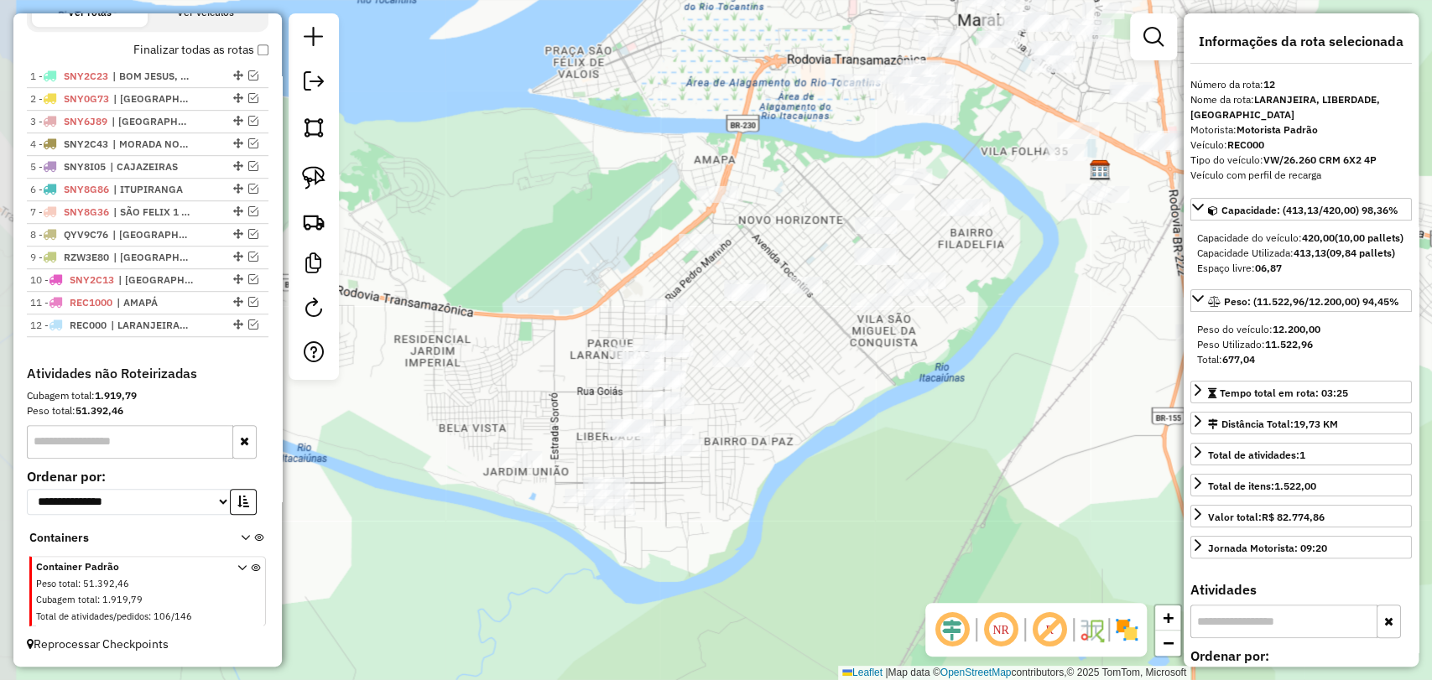
drag, startPoint x: 404, startPoint y: 486, endPoint x: 571, endPoint y: 411, distance: 182.9
click at [571, 411] on div "Janela de atendimento Grade de atendimento Capacidade Transportadoras Veículos …" at bounding box center [716, 340] width 1432 height 680
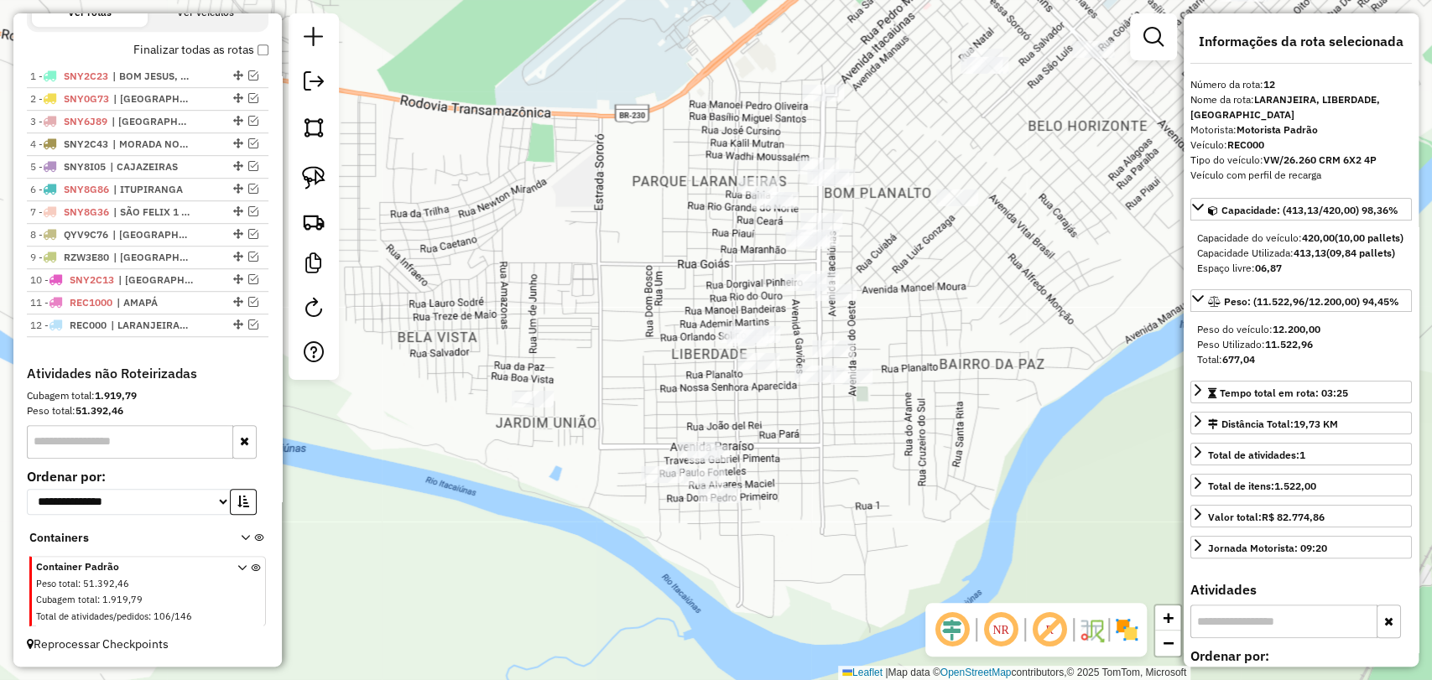
drag, startPoint x: 589, startPoint y: 510, endPoint x: 580, endPoint y: 512, distance: 8.6
click at [580, 512] on div "Janela de atendimento Grade de atendimento Capacidade Transportadoras Veículos …" at bounding box center [716, 340] width 1432 height 680
click at [314, 178] on img at bounding box center [313, 177] width 23 height 23
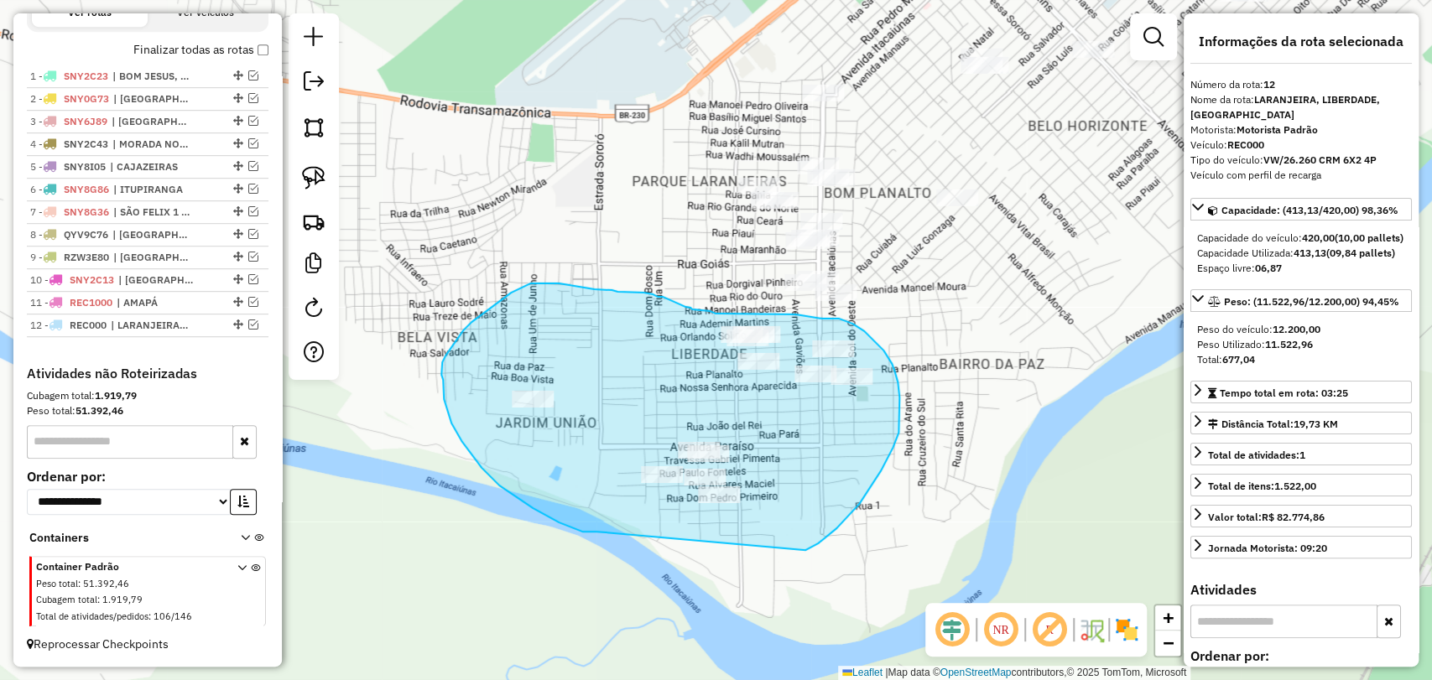
drag, startPoint x: 596, startPoint y: 532, endPoint x: 801, endPoint y: 550, distance: 205.5
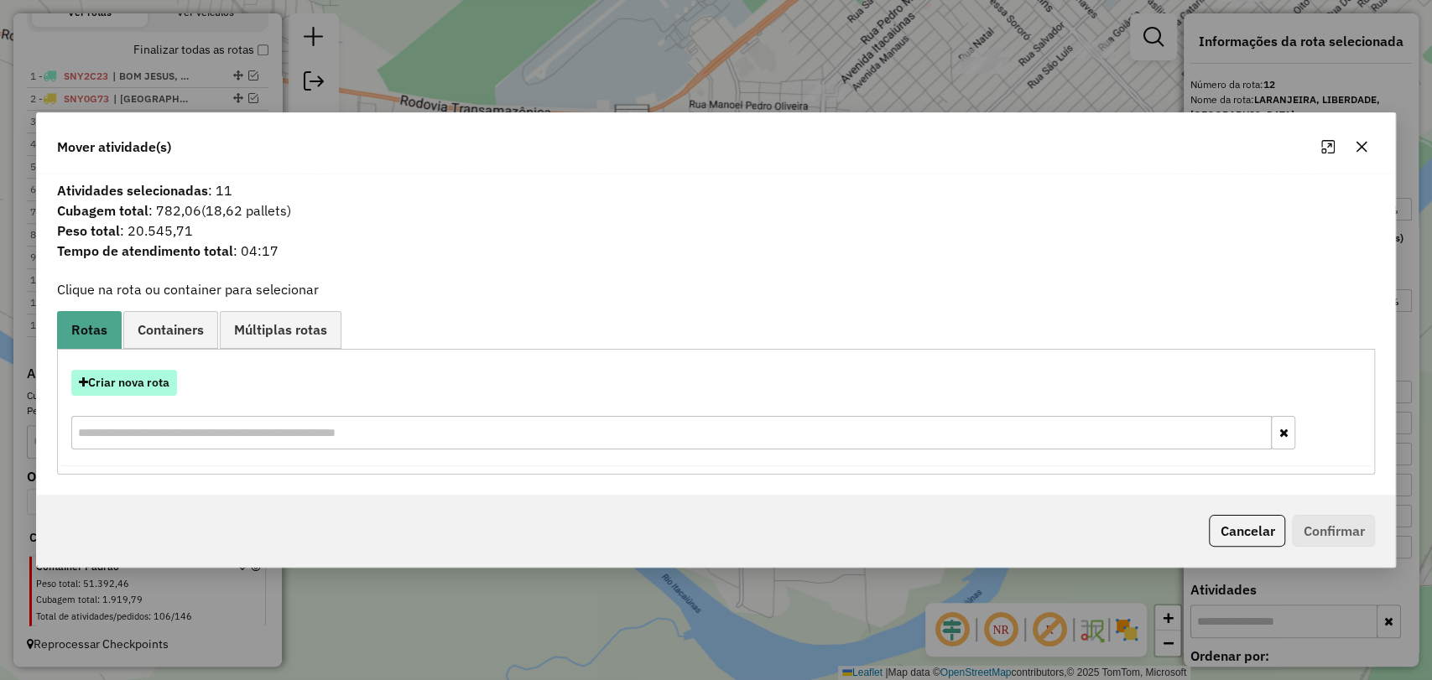
click at [131, 392] on button "Criar nova rota" at bounding box center [124, 383] width 106 height 26
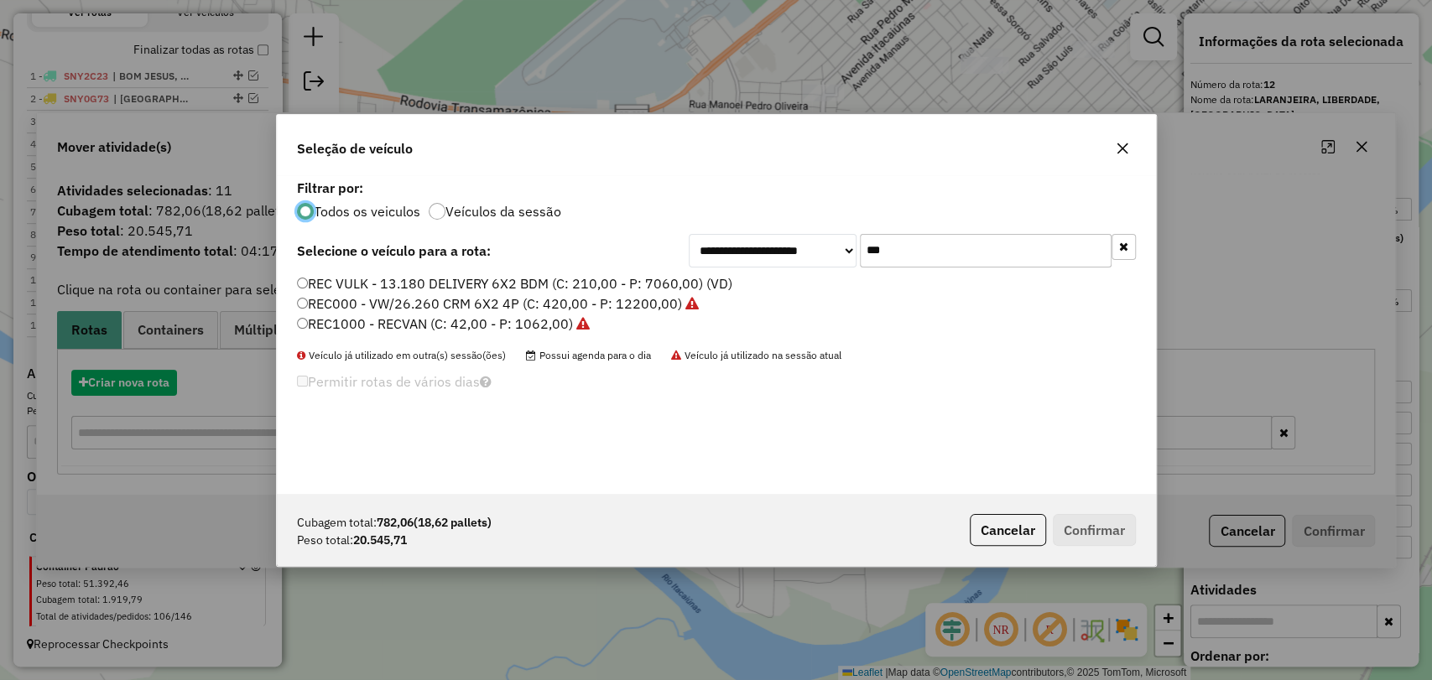
scroll to position [8, 5]
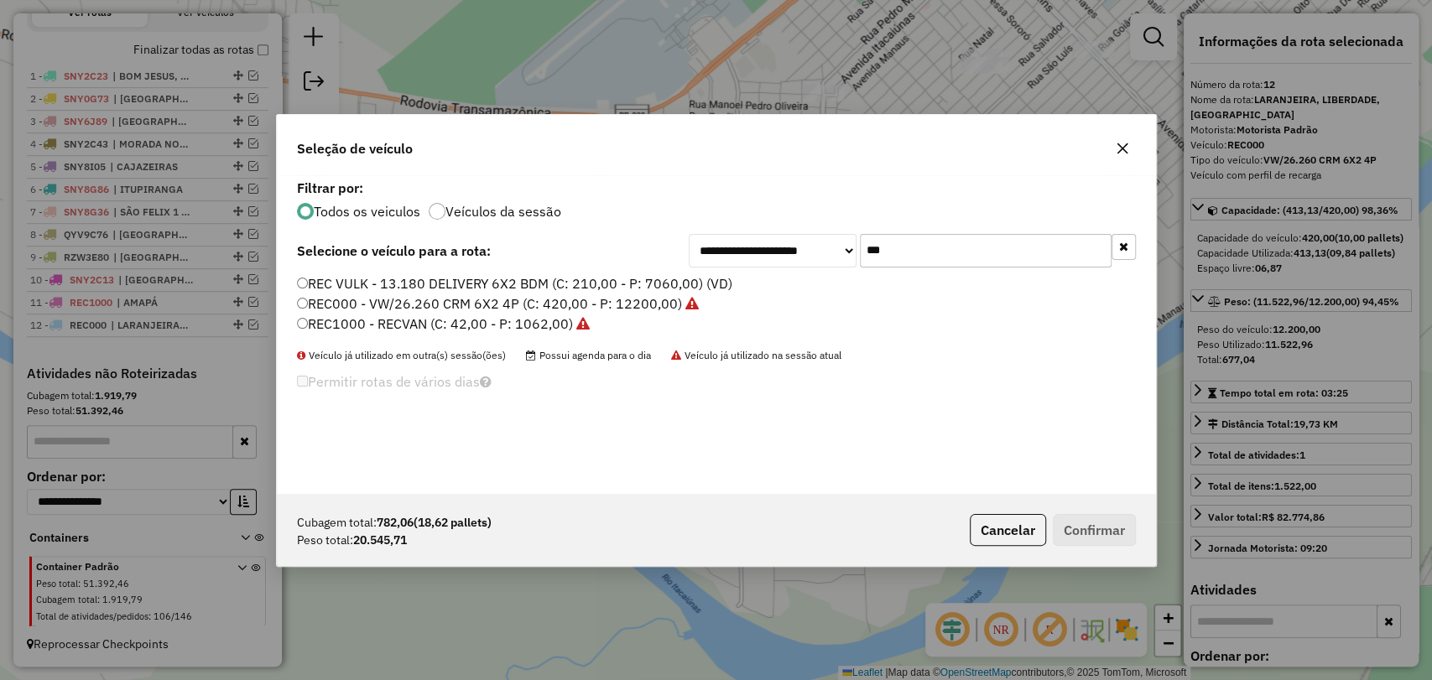
click at [874, 256] on input "***" at bounding box center [986, 251] width 252 height 34
paste input "****"
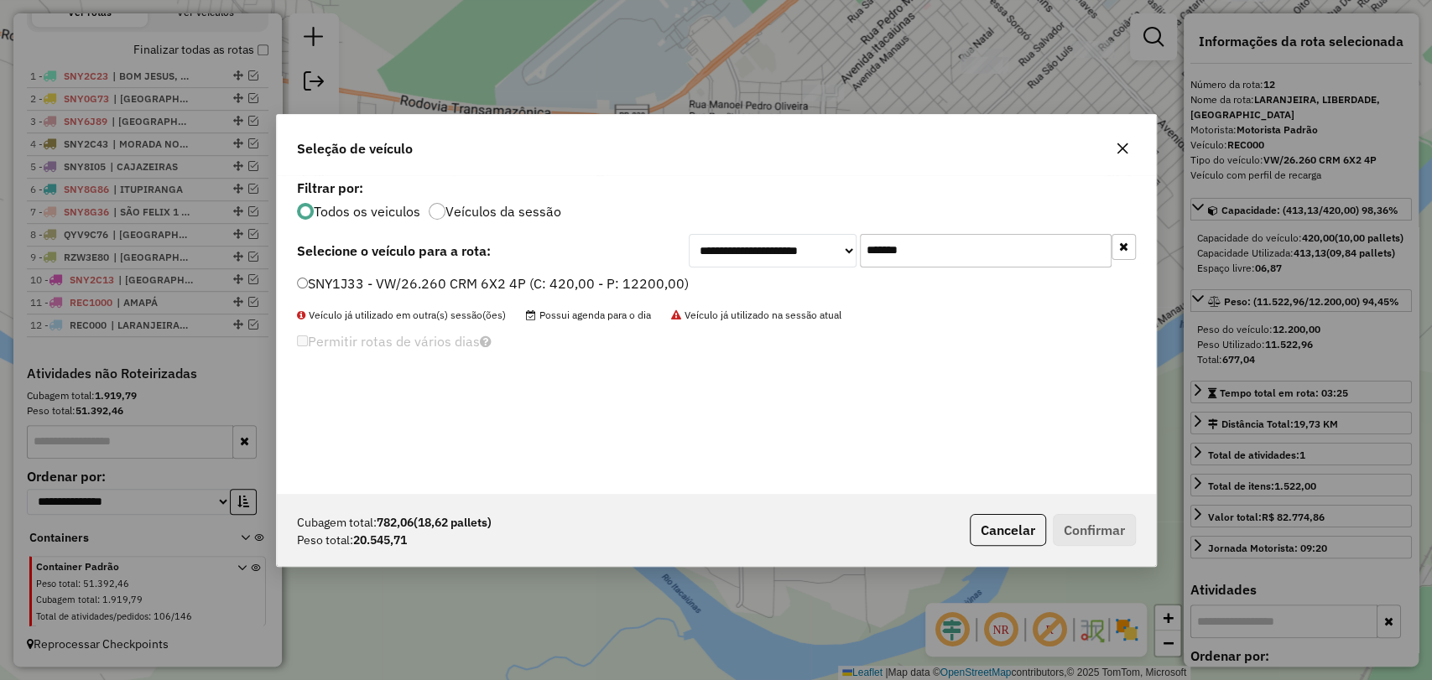
type input "*******"
click at [553, 289] on label "SNY1J33 - VW/26.260 CRM 6X2 4P (C: 420,00 - P: 12200,00)" at bounding box center [493, 283] width 392 height 20
click at [1095, 532] on button "Confirmar" at bounding box center [1094, 530] width 83 height 32
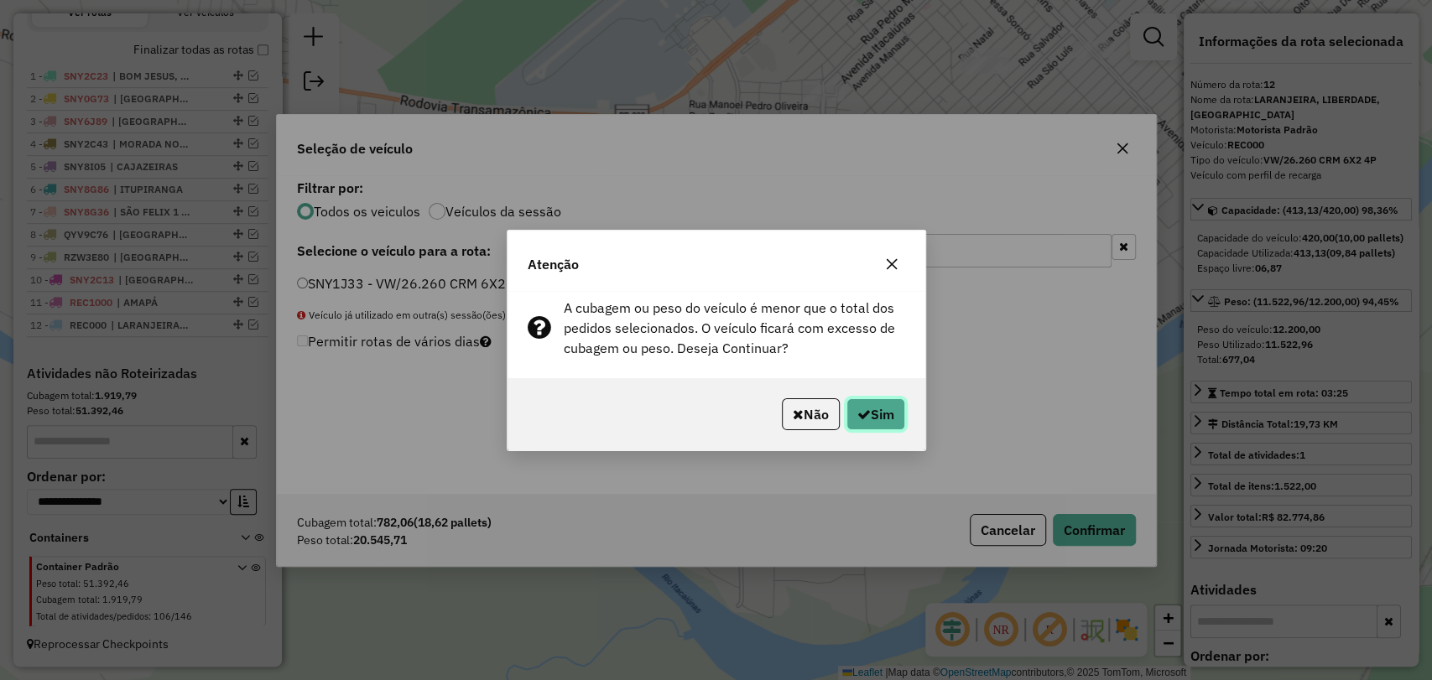
click at [846, 420] on button "Sim" at bounding box center [875, 414] width 59 height 32
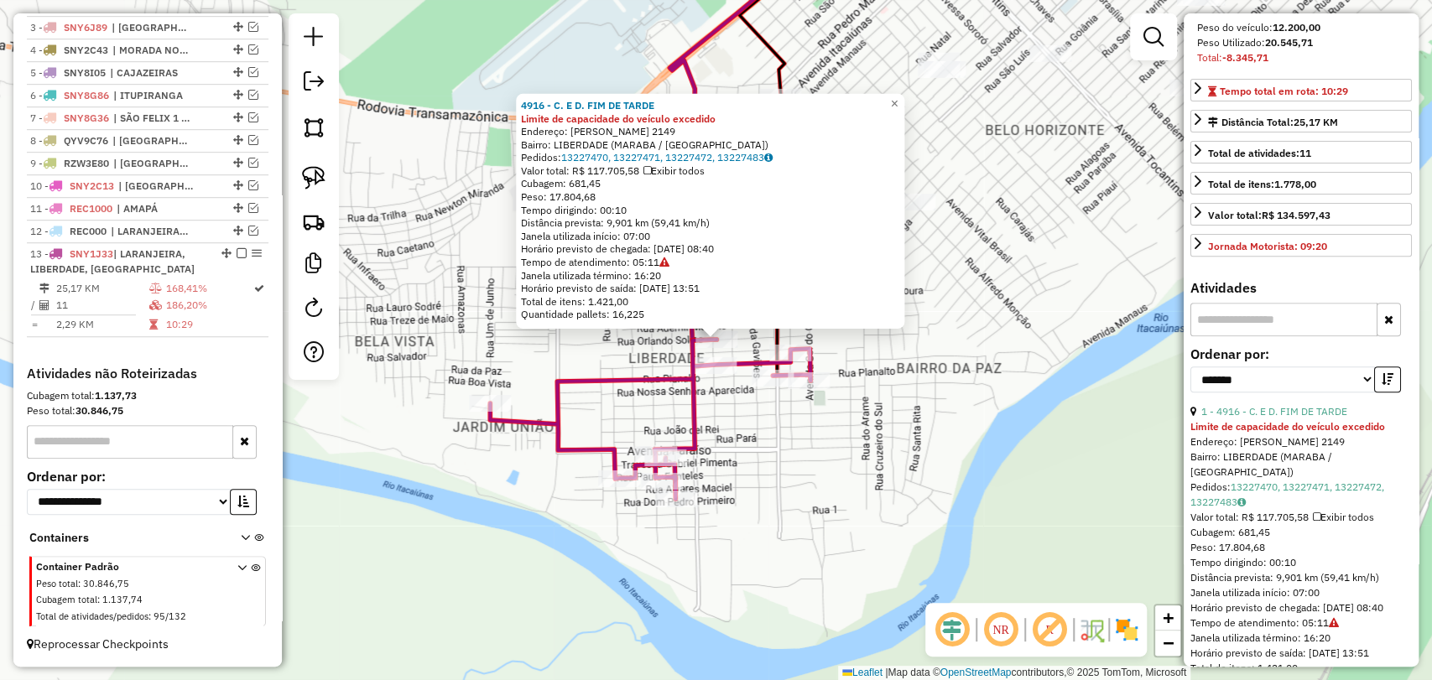
scroll to position [372, 0]
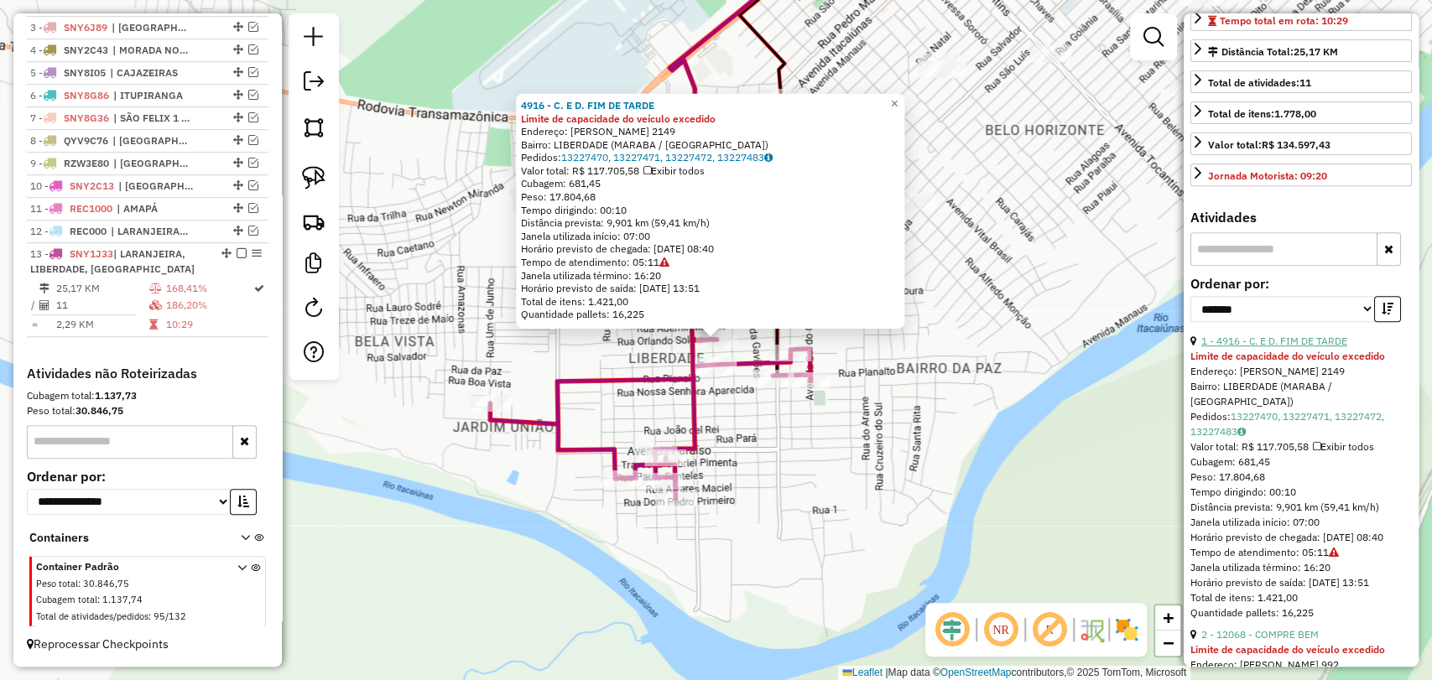
click at [1317, 347] on link "1 - 4916 - C. E D. FIM DE TARDE" at bounding box center [1274, 341] width 146 height 13
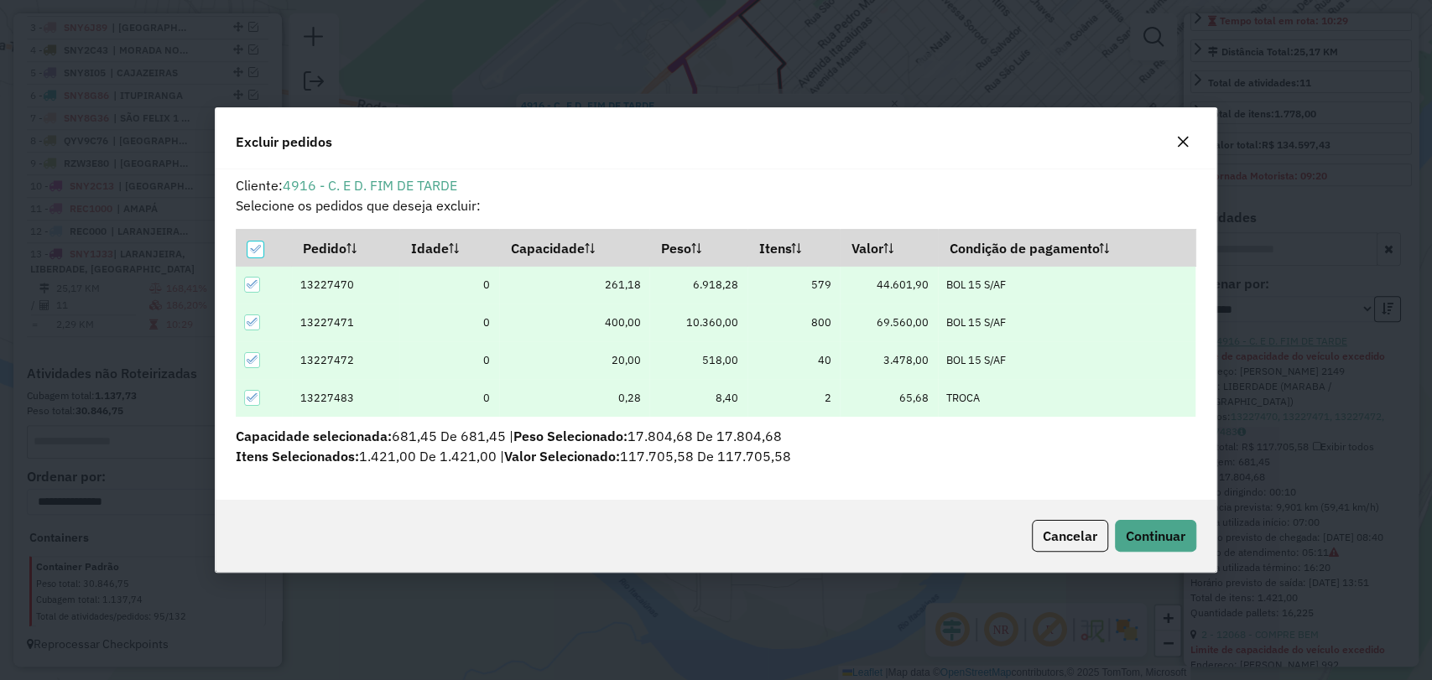
scroll to position [0, 0]
click at [1178, 535] on span "Continuar" at bounding box center [1156, 536] width 60 height 17
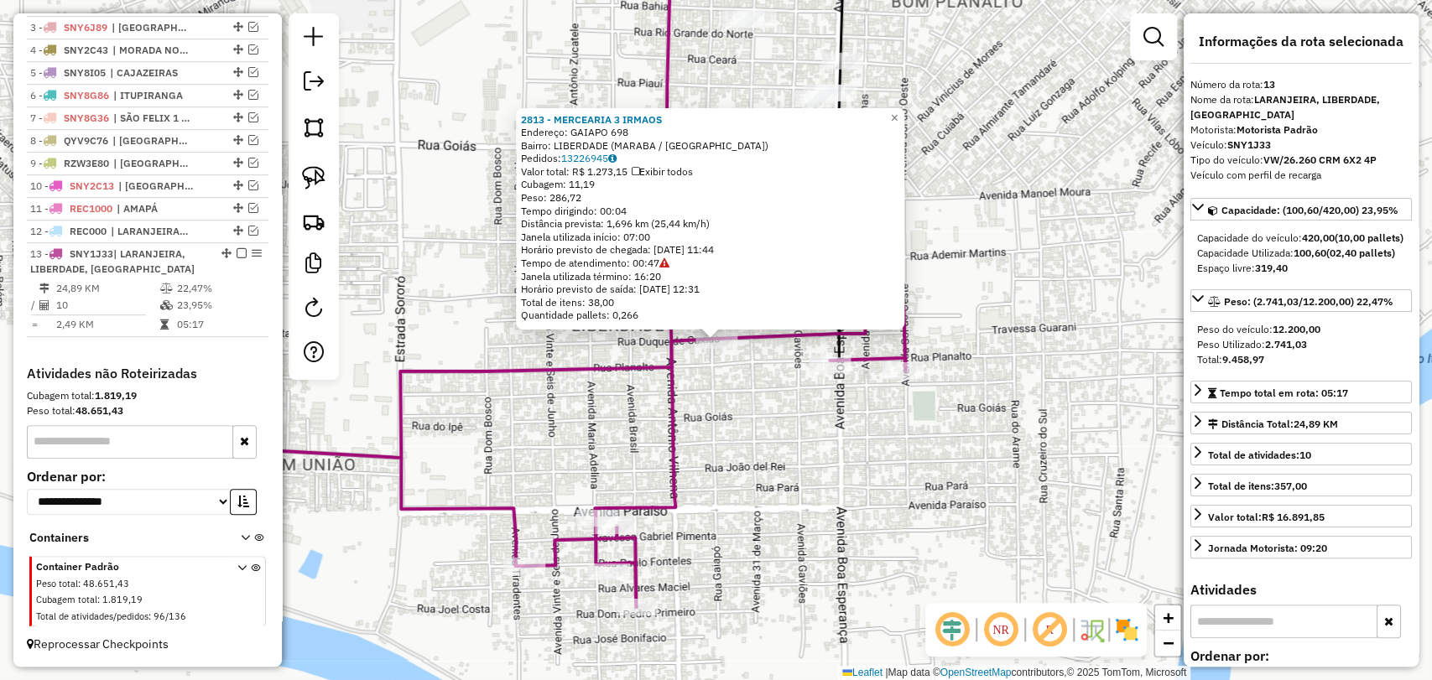
click at [768, 428] on div "2813 - MERCEARIA 3 IRMAOS Endereço: GAIAPO 698 Bairro: LIBERDADE (MARABA / PA) …" at bounding box center [716, 340] width 1432 height 680
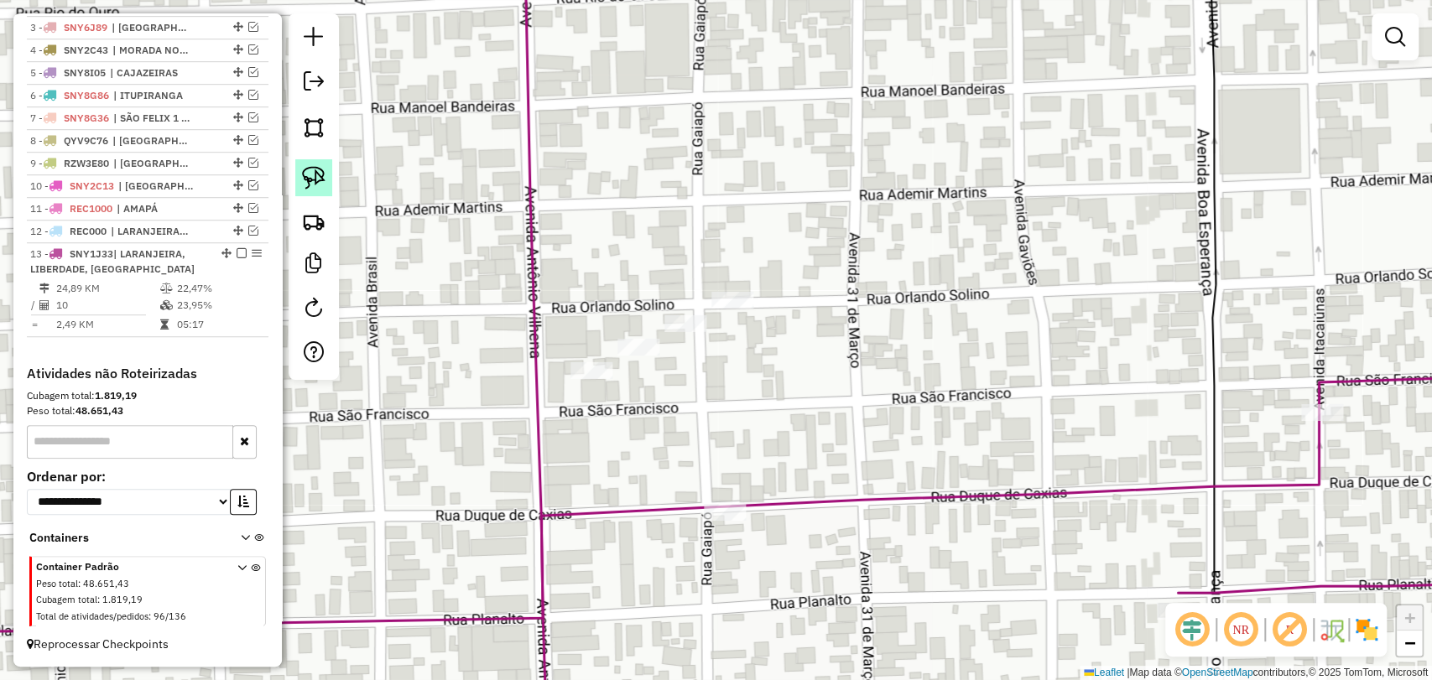
click at [305, 189] on img at bounding box center [313, 177] width 23 height 23
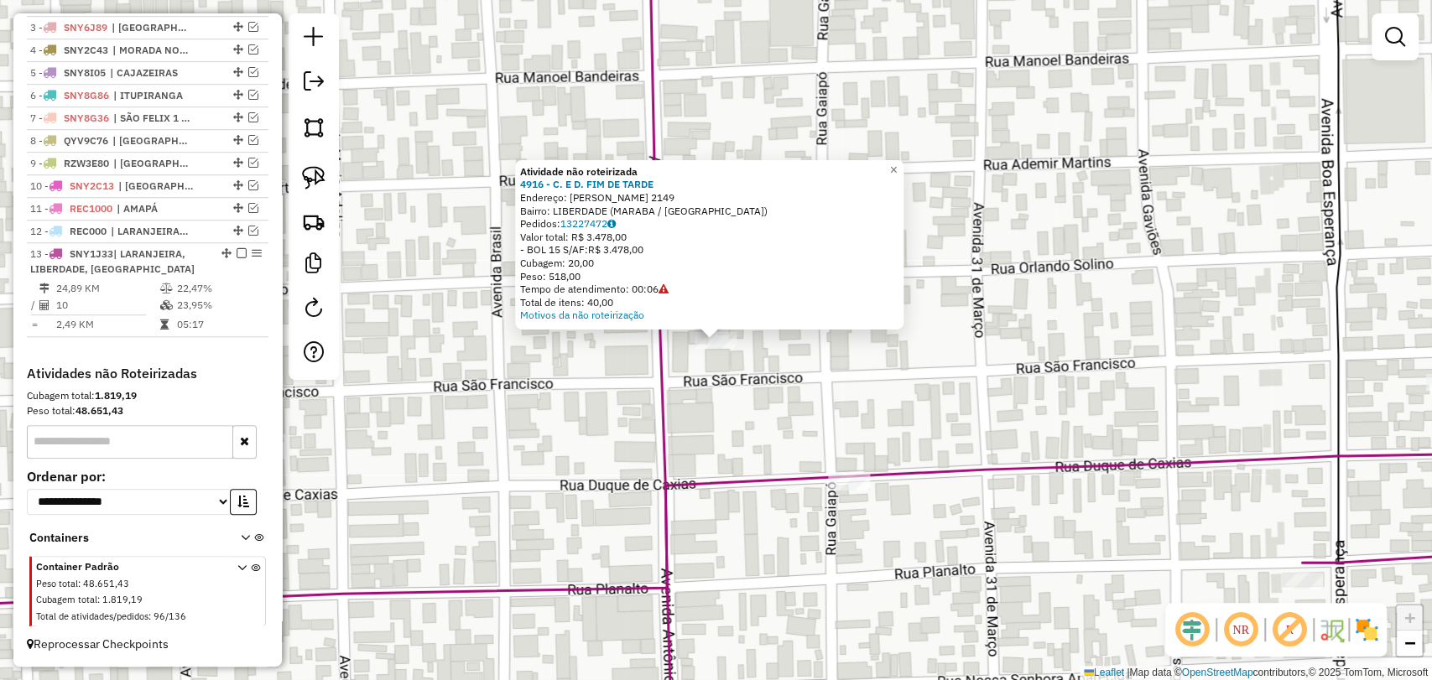
click at [856, 438] on div "Atividade não roteirizada 4916 - C. E D. FIM DE TARDE Endereço: ORLANDO SOLINO …" at bounding box center [716, 340] width 1432 height 680
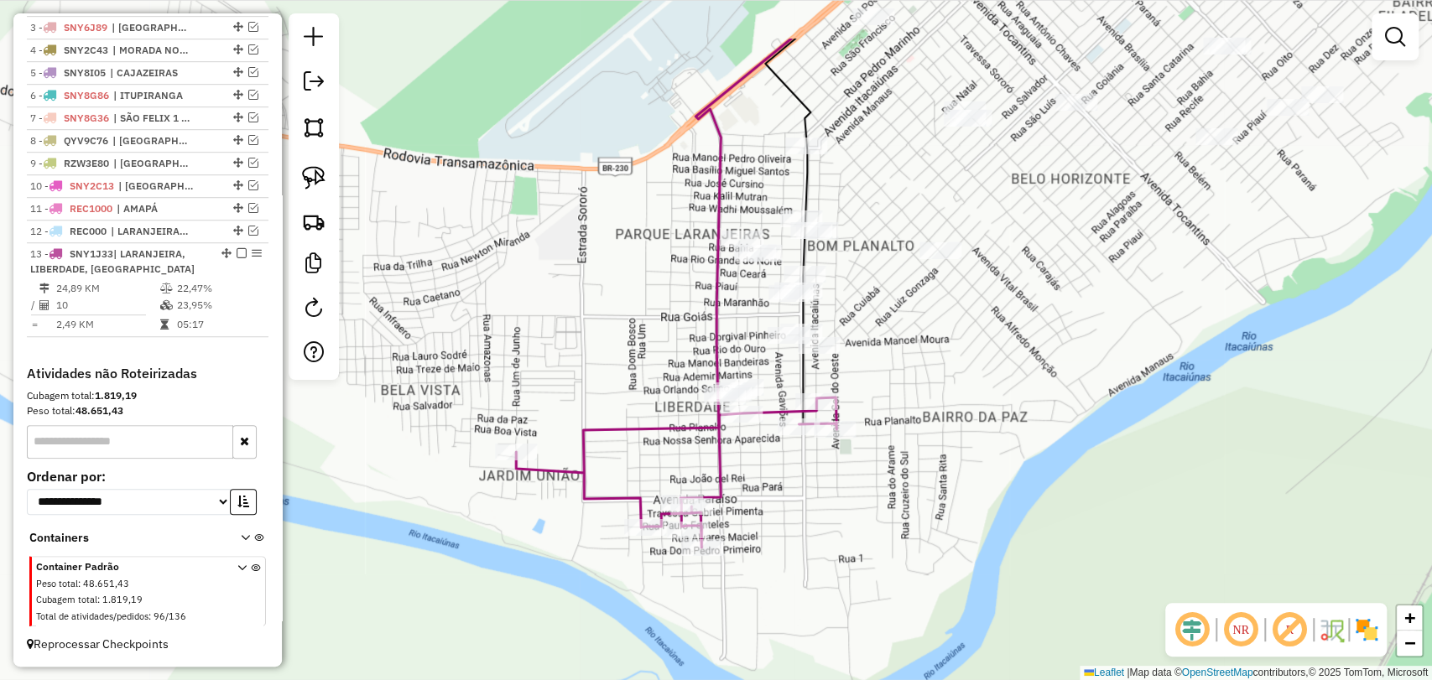
drag, startPoint x: 761, startPoint y: 215, endPoint x: 729, endPoint y: 321, distance: 111.2
click at [729, 321] on div "Janela de atendimento Grade de atendimento Capacidade Transportadoras Veículos …" at bounding box center [716, 340] width 1432 height 680
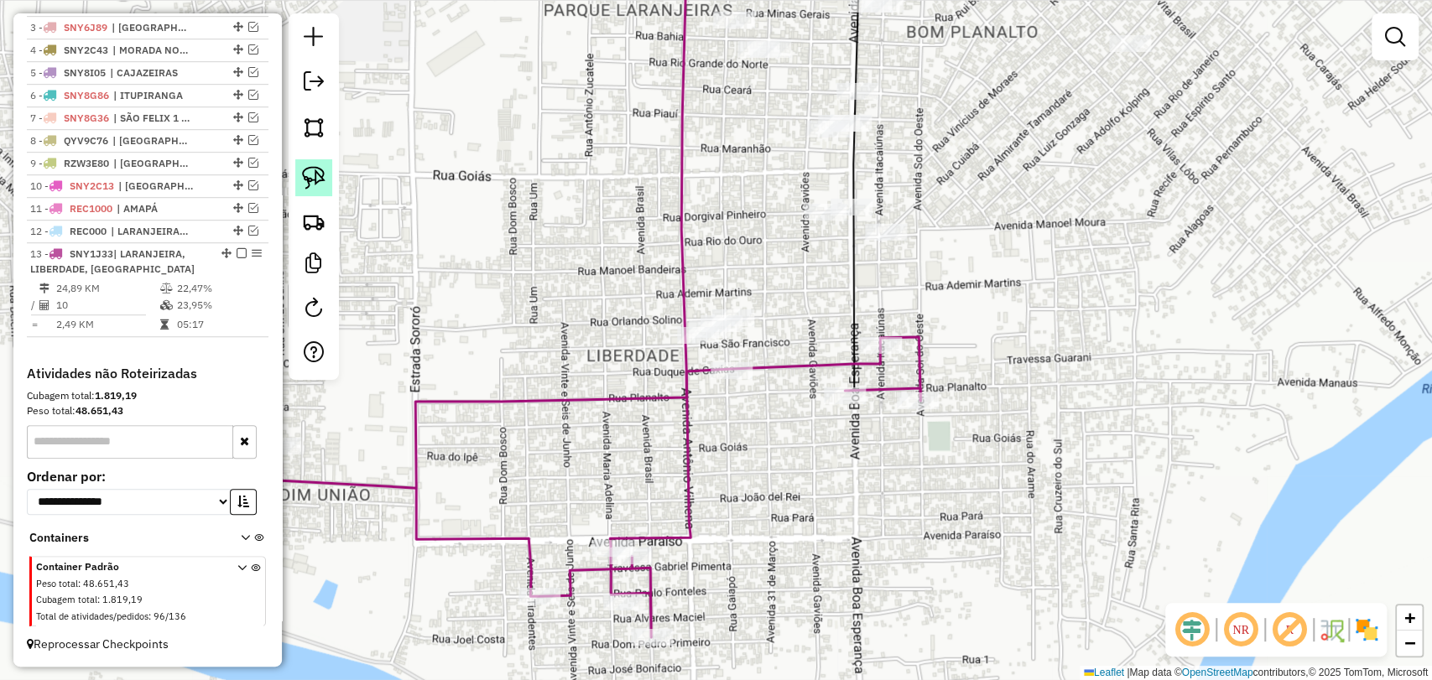
click at [309, 170] on img at bounding box center [313, 177] width 23 height 23
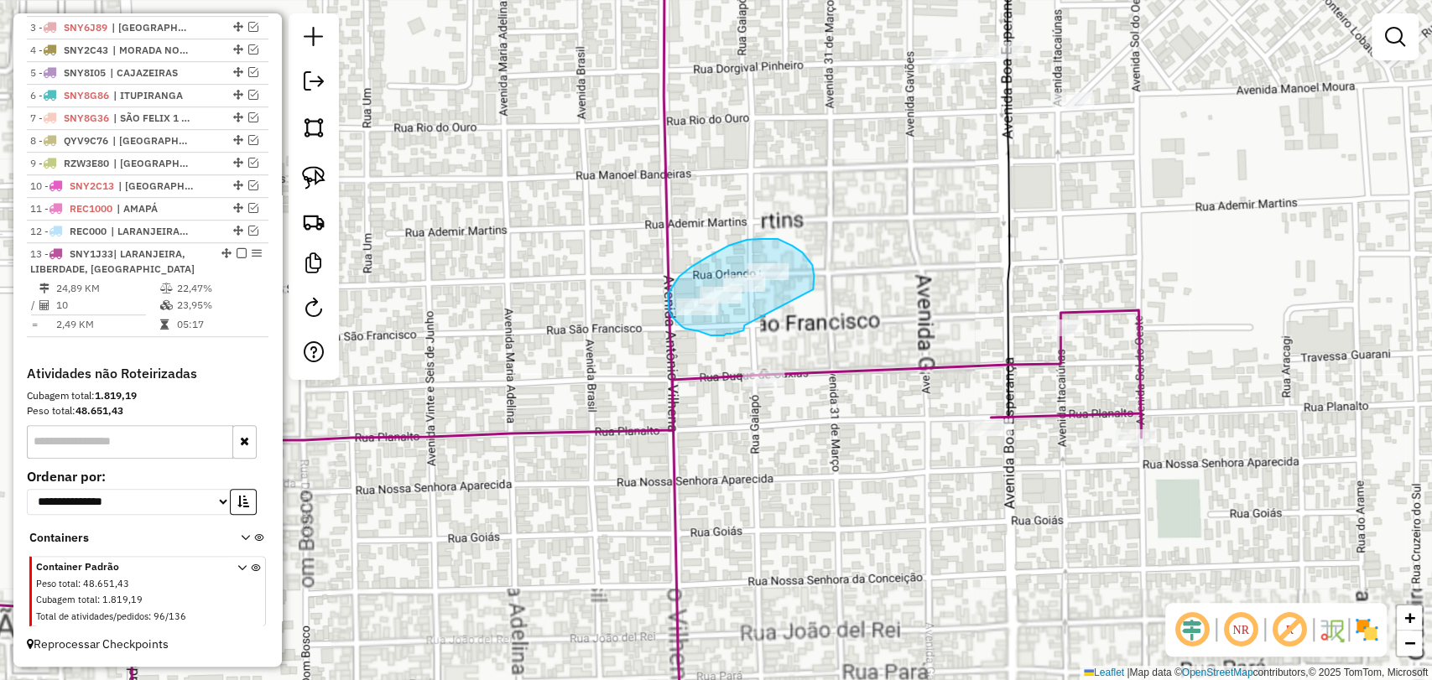
drag, startPoint x: 740, startPoint y: 331, endPoint x: 808, endPoint y: 291, distance: 79.0
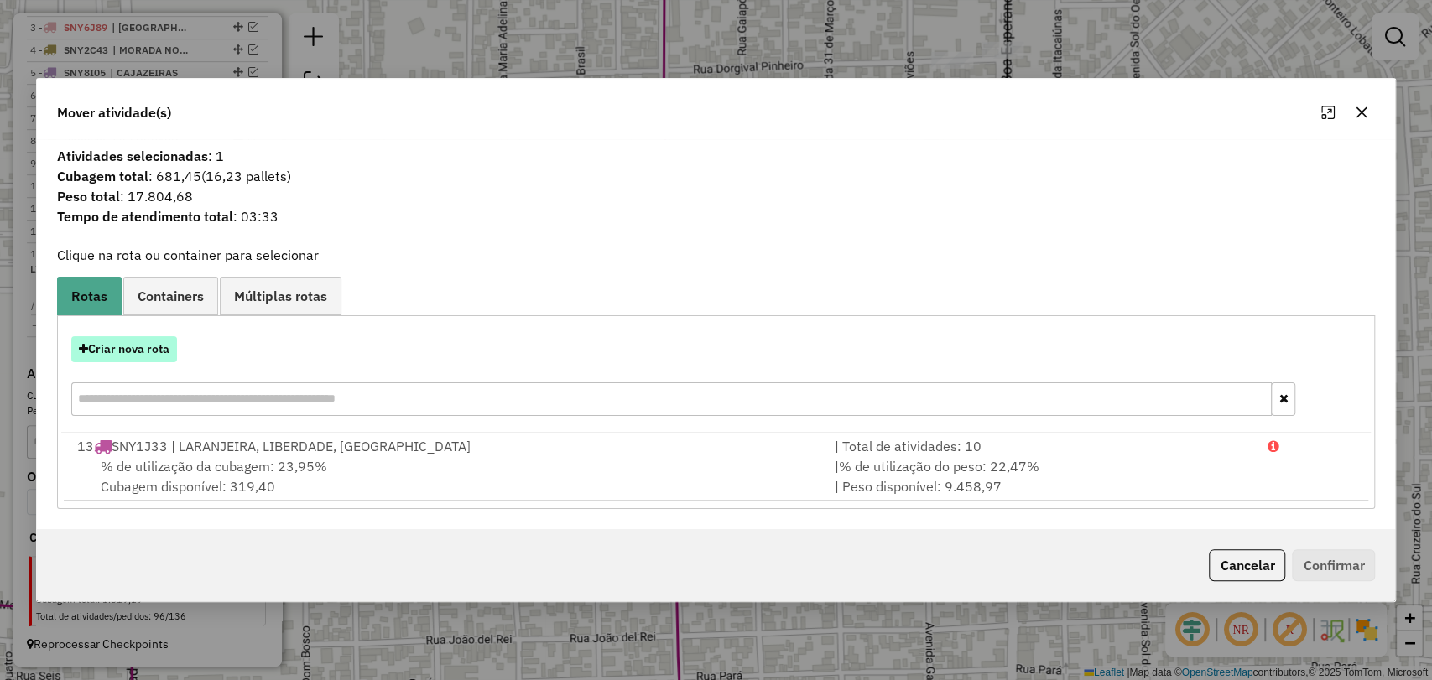
click at [120, 351] on button "Criar nova rota" at bounding box center [124, 349] width 106 height 26
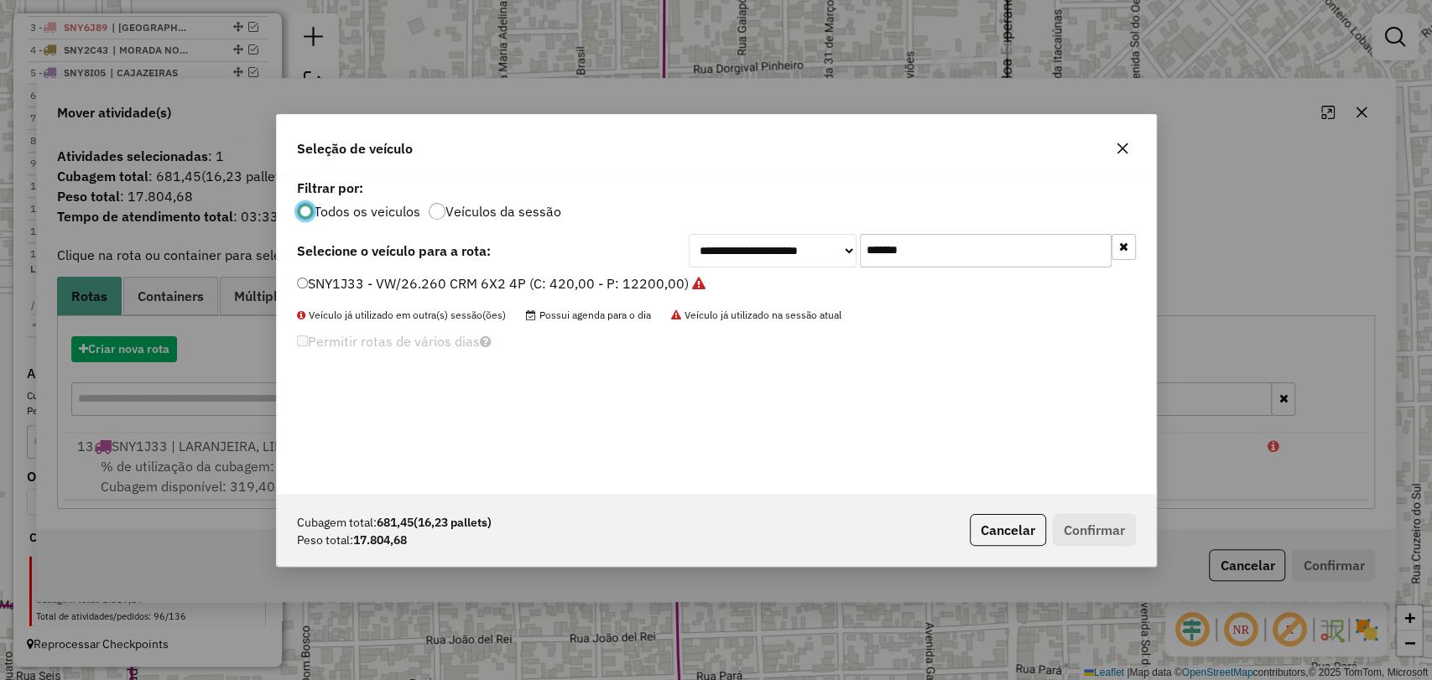
scroll to position [8, 5]
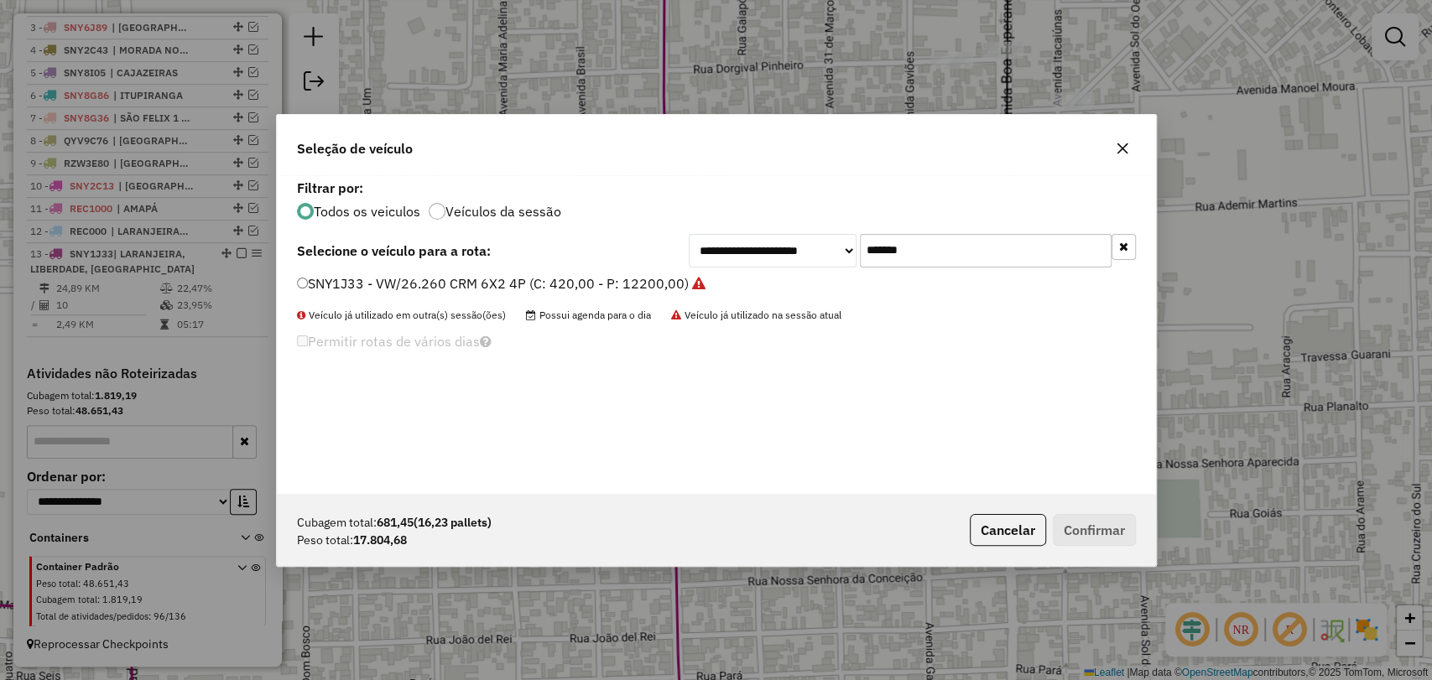
drag, startPoint x: 939, startPoint y: 252, endPoint x: 792, endPoint y: 233, distance: 148.9
click at [792, 234] on div "**********" at bounding box center [912, 251] width 447 height 34
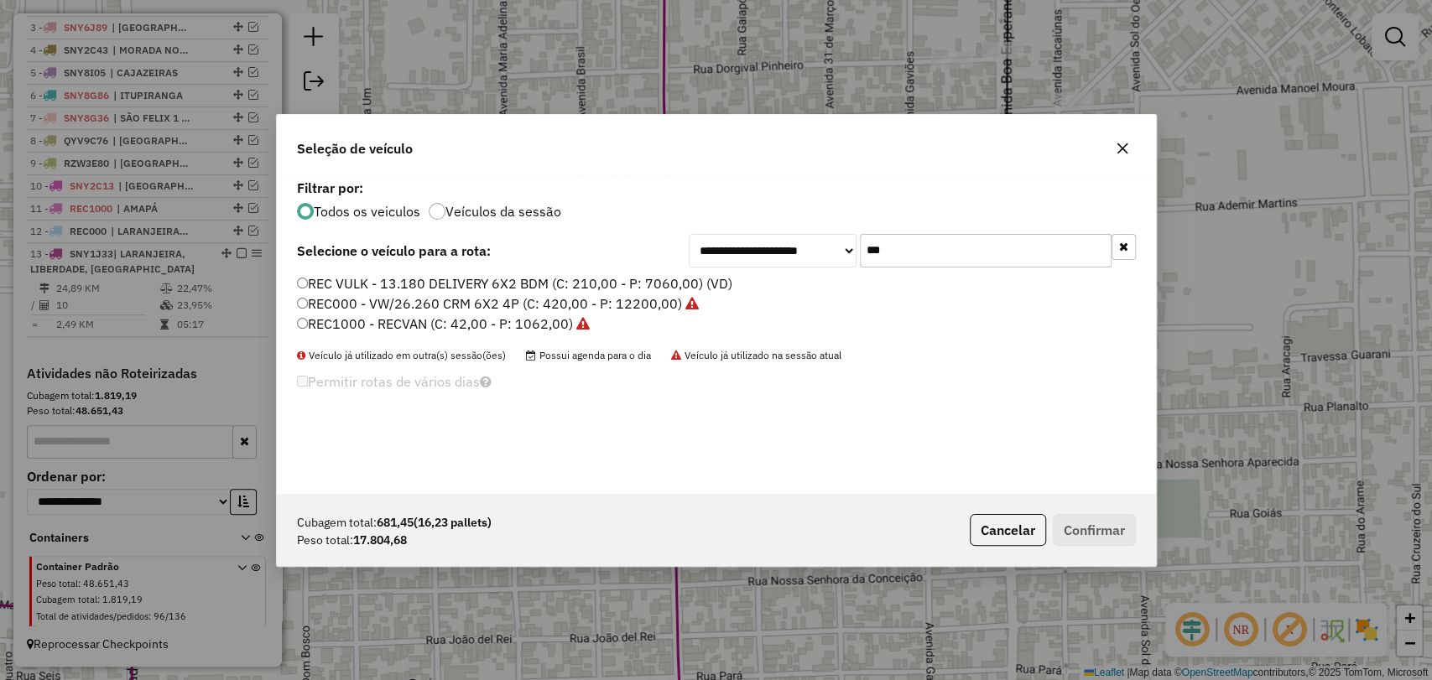
type input "***"
click at [358, 302] on label "REC000 - VW/26.260 CRM 6X2 4P (C: 420,00 - P: 12200,00)" at bounding box center [498, 304] width 402 height 20
click at [1085, 539] on button "Confirmar" at bounding box center [1094, 530] width 83 height 32
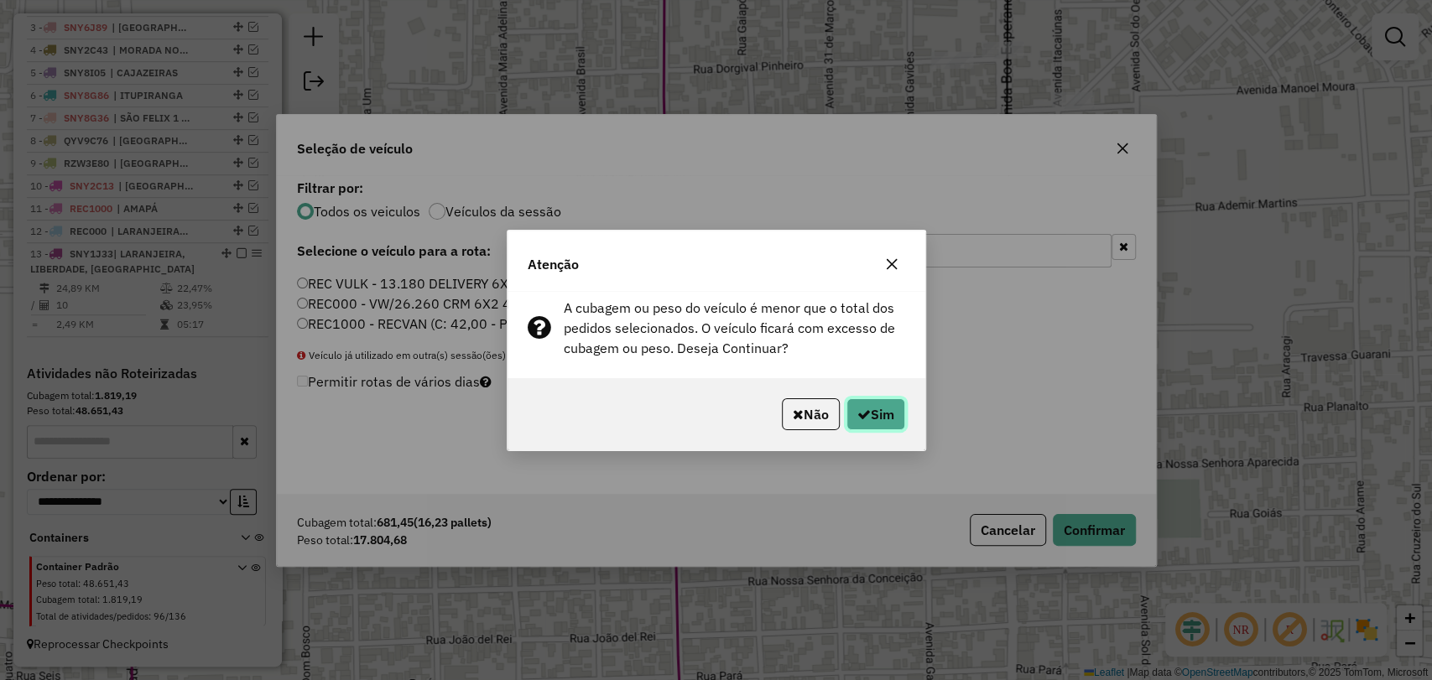
click at [868, 419] on button "Sim" at bounding box center [875, 414] width 59 height 32
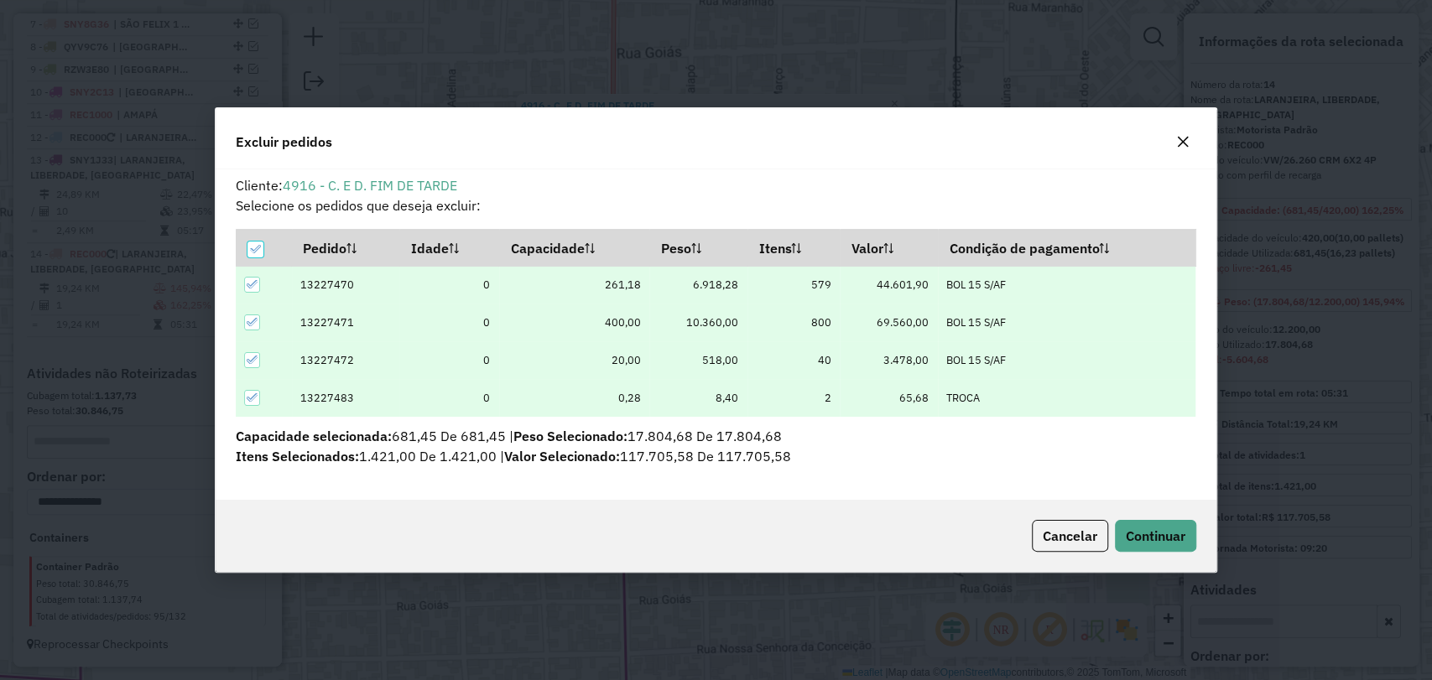
scroll to position [0, 0]
click at [252, 247] on icon at bounding box center [255, 249] width 12 height 12
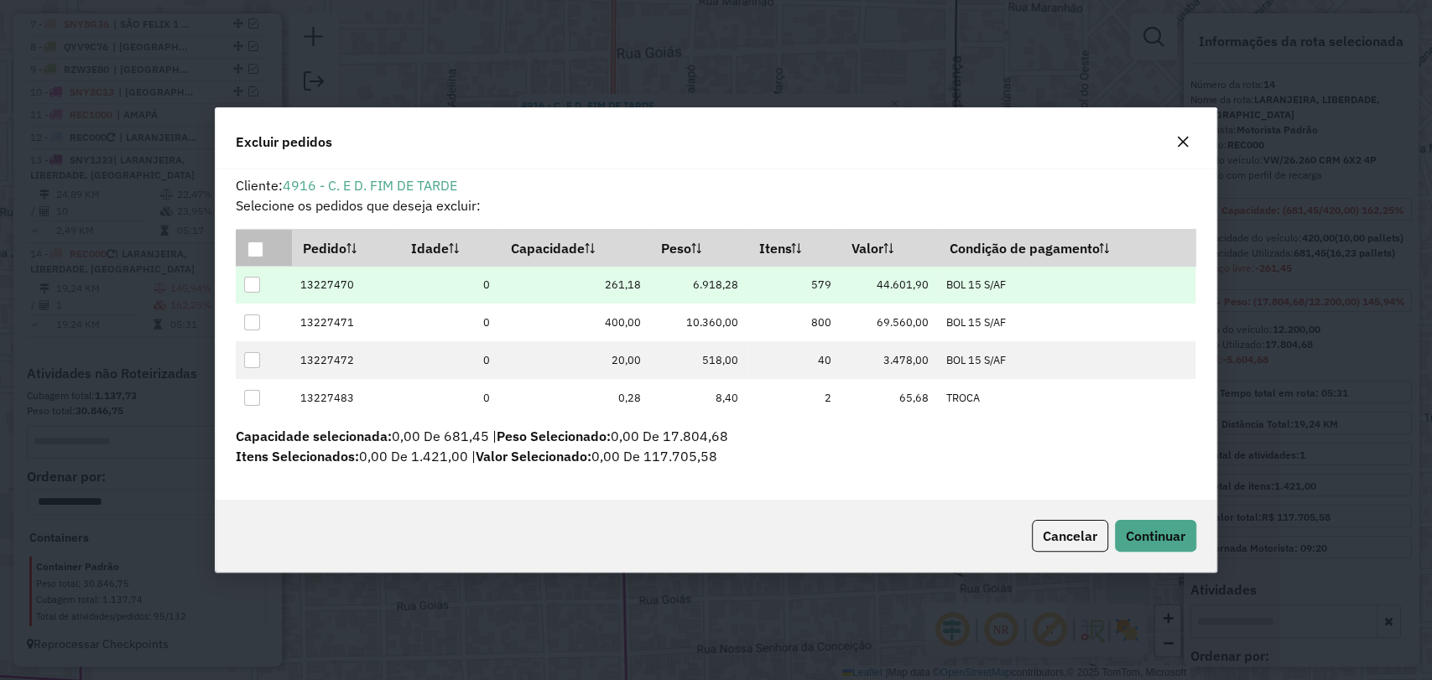
click at [255, 289] on div at bounding box center [252, 285] width 16 height 16
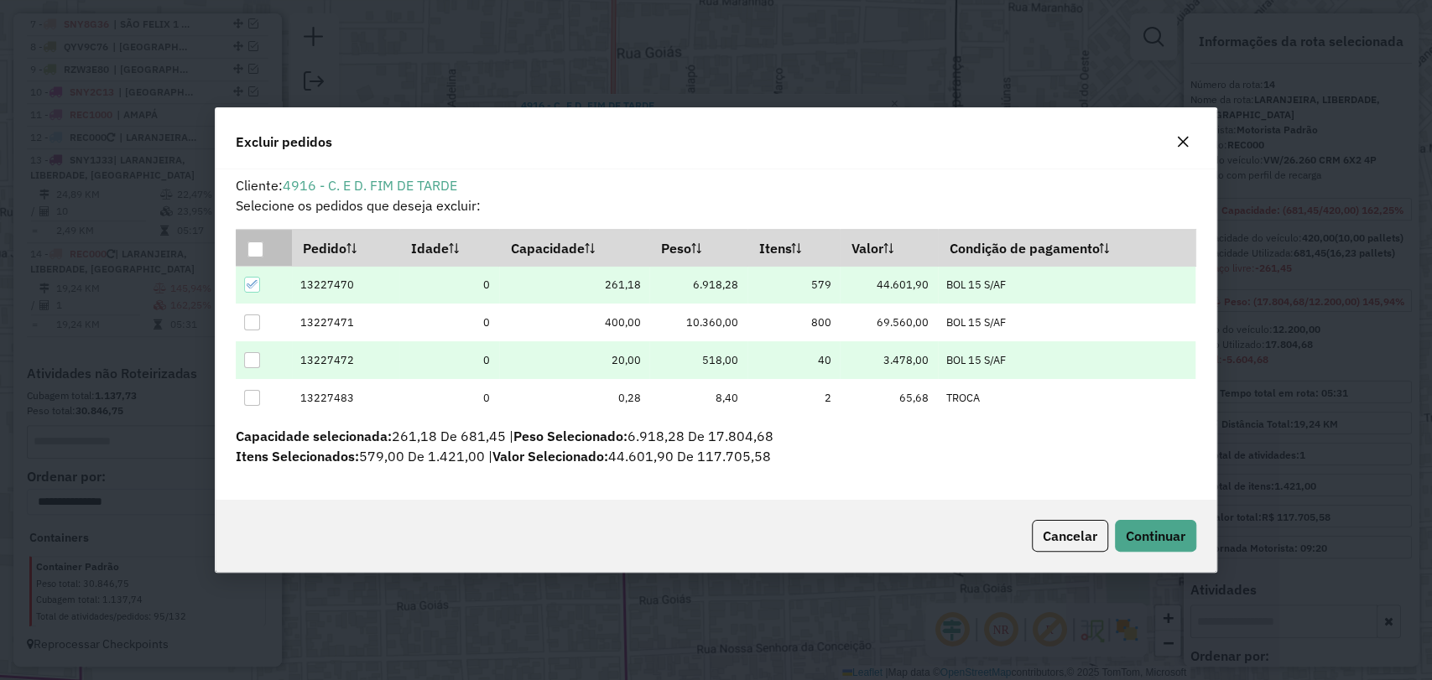
click at [246, 361] on div at bounding box center [252, 360] width 16 height 16
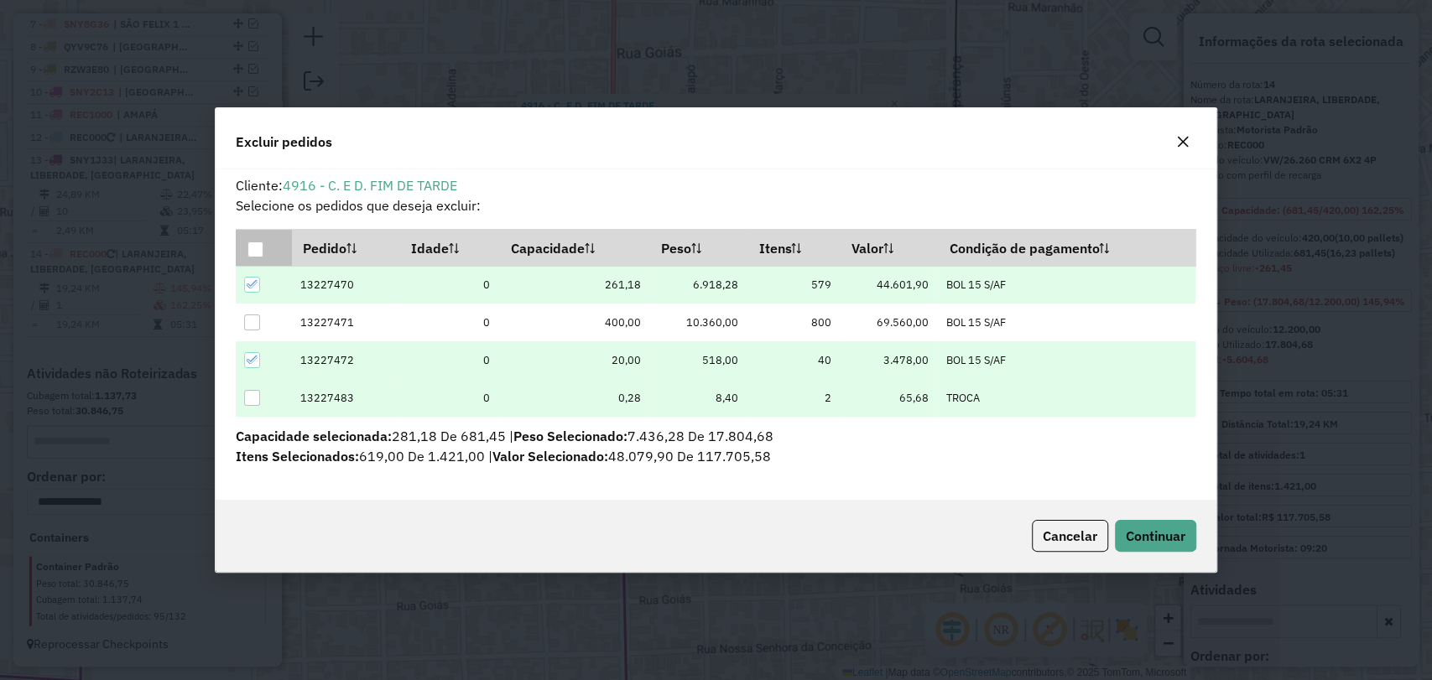
click at [251, 398] on div at bounding box center [252, 398] width 16 height 16
click at [1168, 553] on div "Cancelar Continuar" at bounding box center [716, 536] width 1001 height 72
click at [1148, 541] on span "Continuar" at bounding box center [1156, 536] width 60 height 17
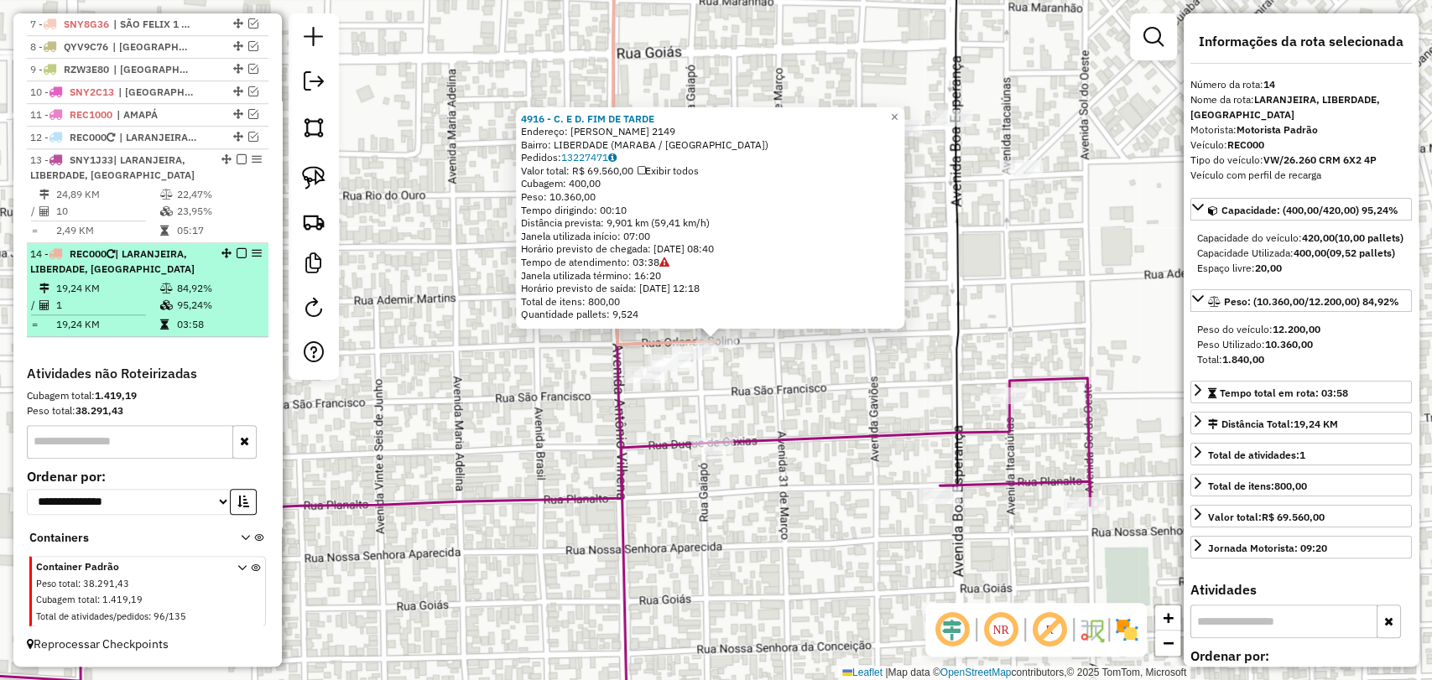
click at [237, 252] on em at bounding box center [242, 253] width 10 height 10
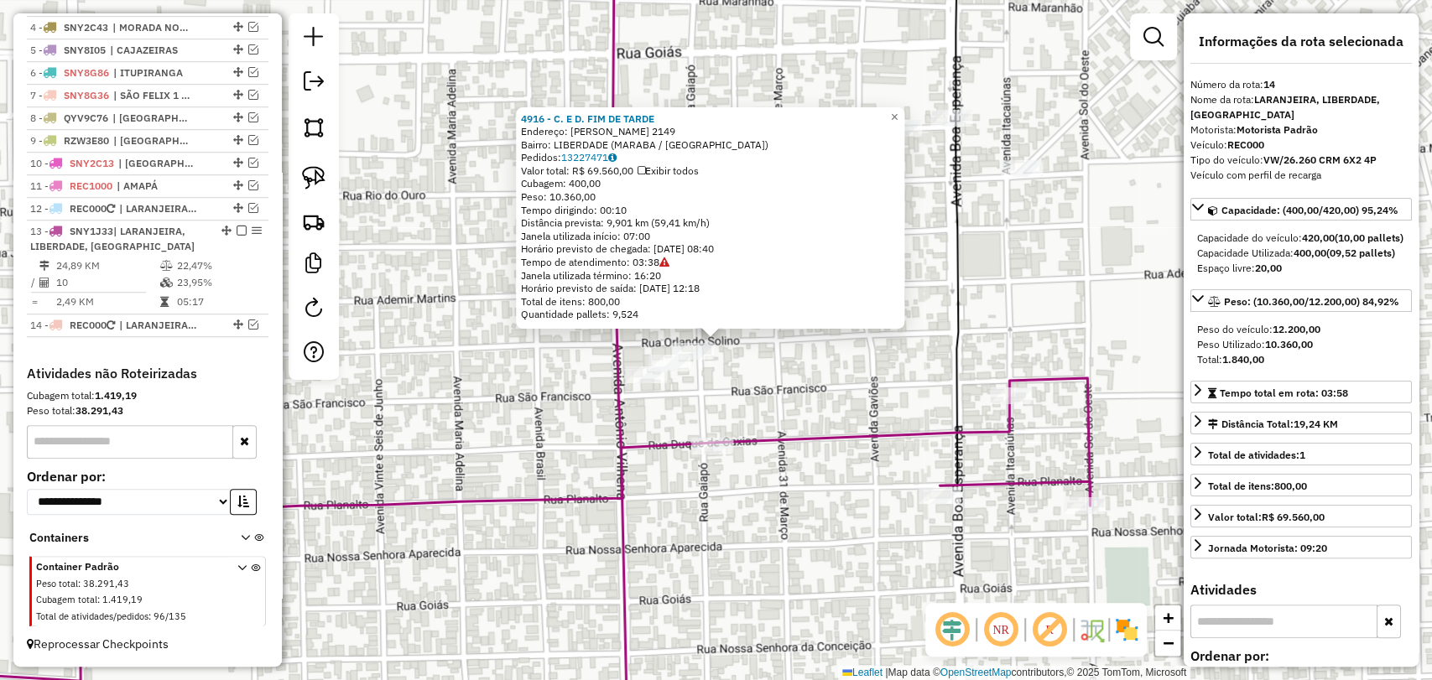
click at [708, 369] on div "4916 - C. E D. FIM DE TARDE Endereço: ORLANDO SOLINO 2149 Bairro: LIBERDADE (MA…" at bounding box center [716, 340] width 1432 height 680
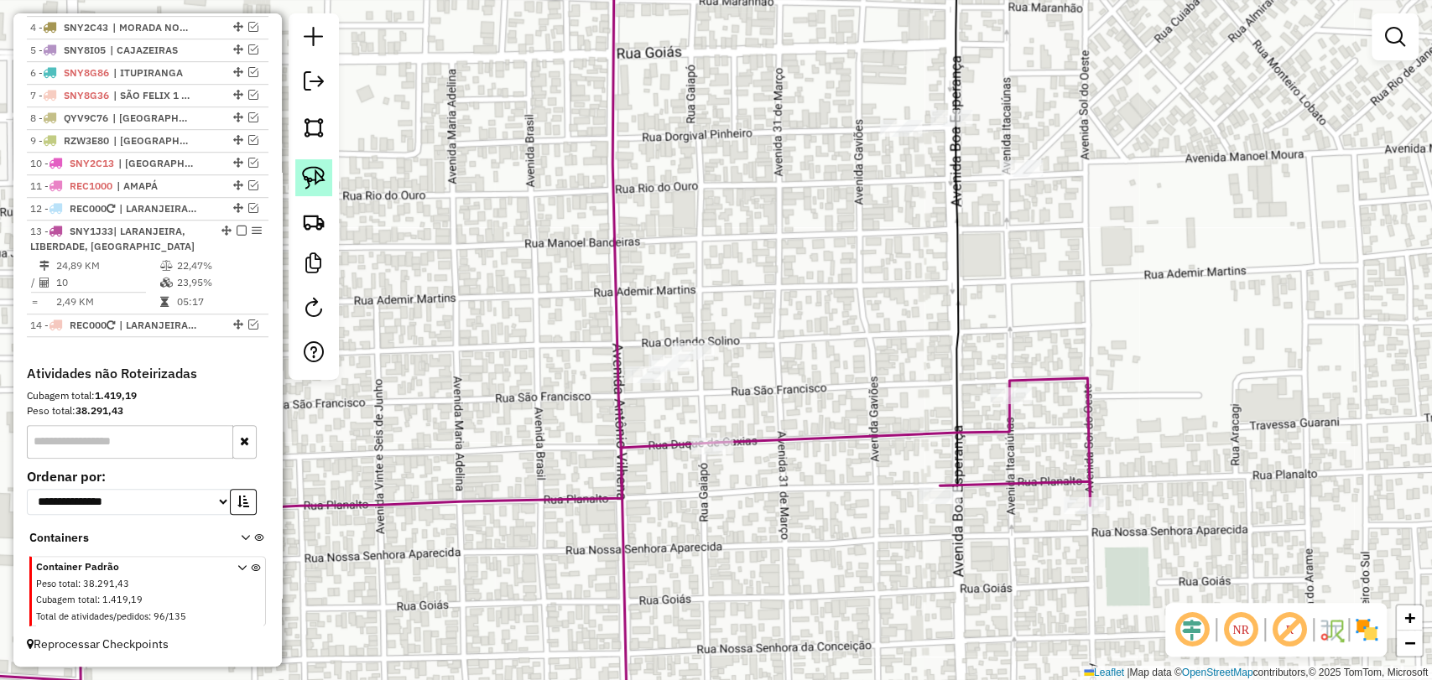
click at [320, 179] on img at bounding box center [313, 177] width 23 height 23
drag, startPoint x: 700, startPoint y: 386, endPoint x: 721, endPoint y: 351, distance: 41.0
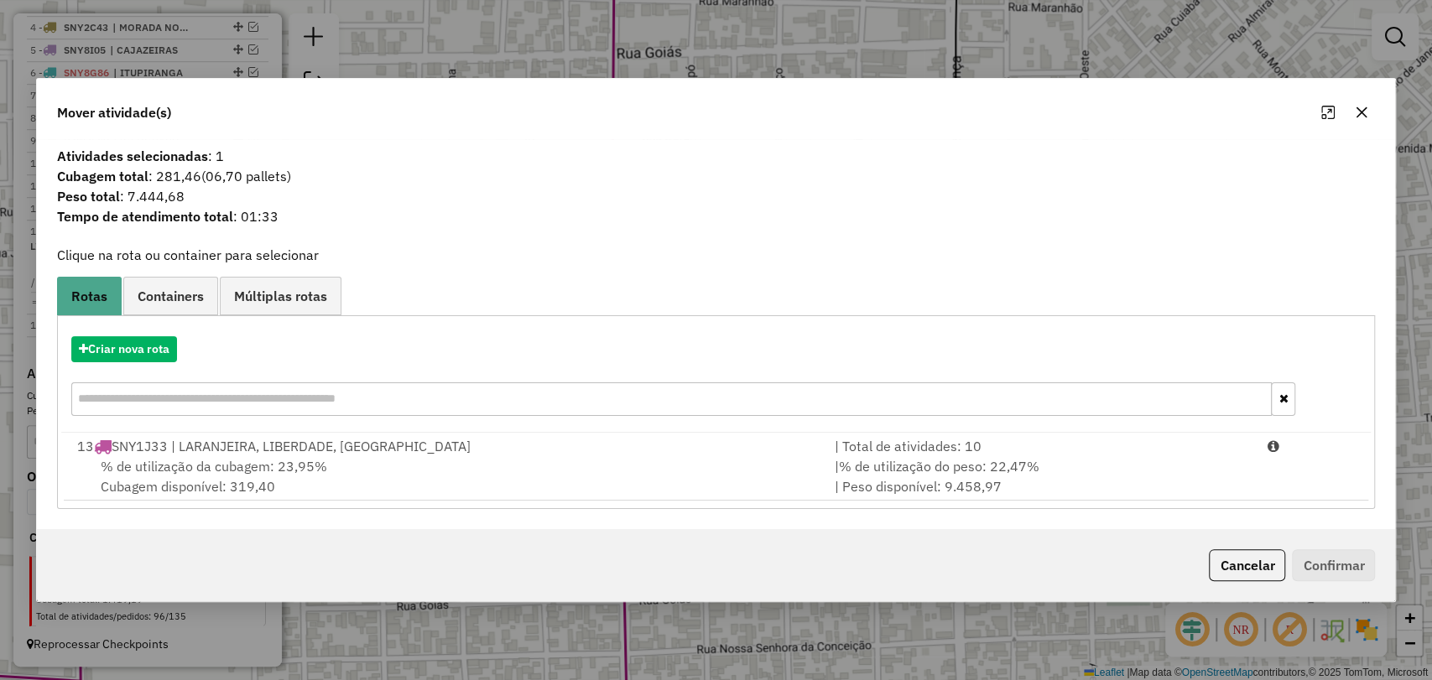
click at [77, 368] on div "Criar nova rota" at bounding box center [716, 378] width 1310 height 109
drag, startPoint x: 183, startPoint y: 354, endPoint x: 155, endPoint y: 350, distance: 28.0
click at [181, 354] on div "Criar nova rota" at bounding box center [716, 349] width 1310 height 26
click at [155, 350] on button "Criar nova rota" at bounding box center [124, 349] width 106 height 26
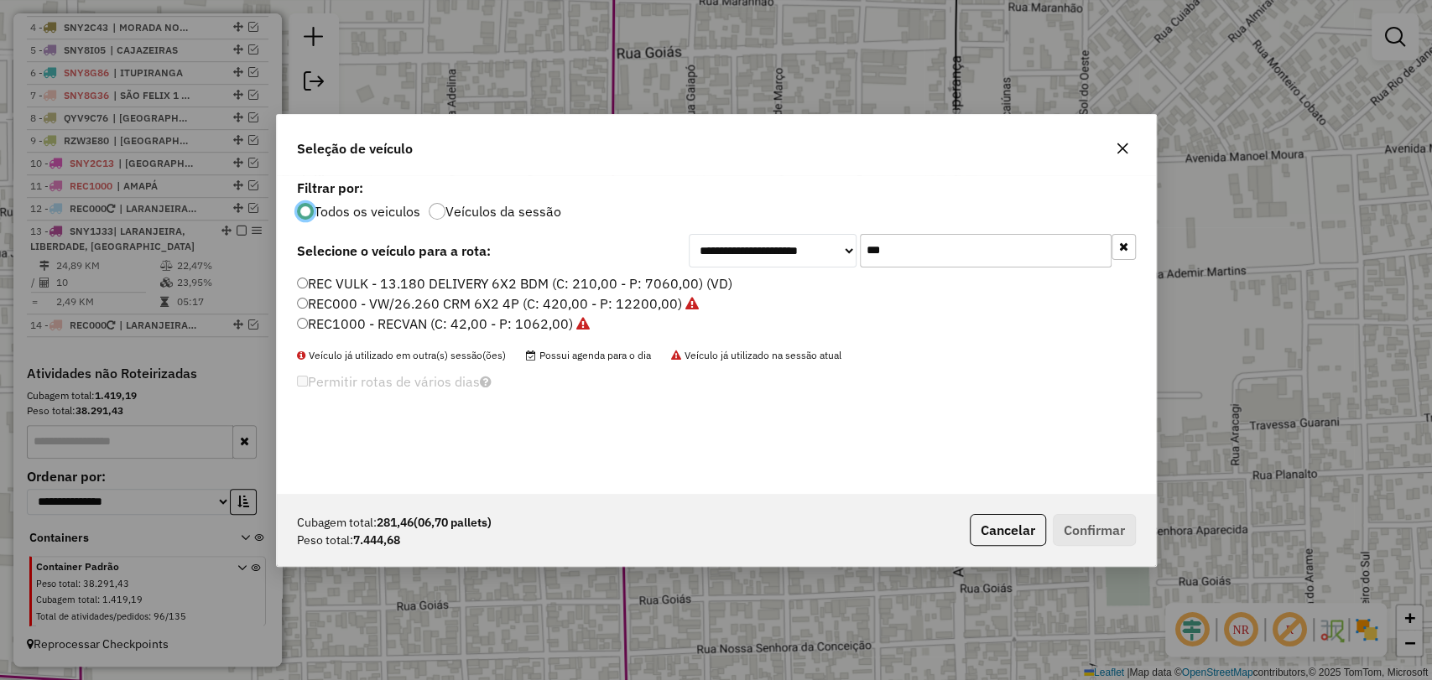
scroll to position [8, 5]
click at [886, 247] on input "***" at bounding box center [986, 251] width 252 height 34
paste input "****"
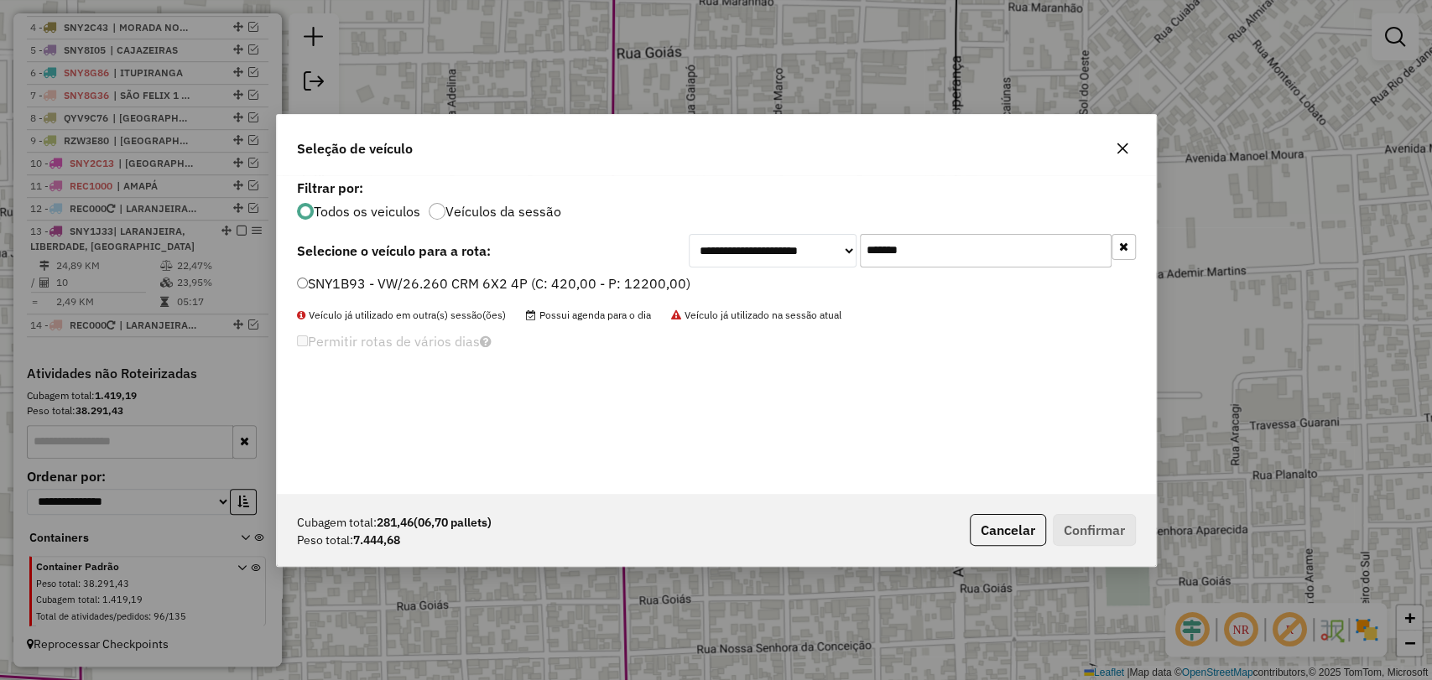
type input "*******"
click at [493, 281] on label "SNY1B93 - VW/26.260 CRM 6X2 4P (C: 420,00 - P: 12200,00)" at bounding box center [493, 283] width 393 height 20
click at [1089, 531] on button "Confirmar" at bounding box center [1094, 530] width 83 height 32
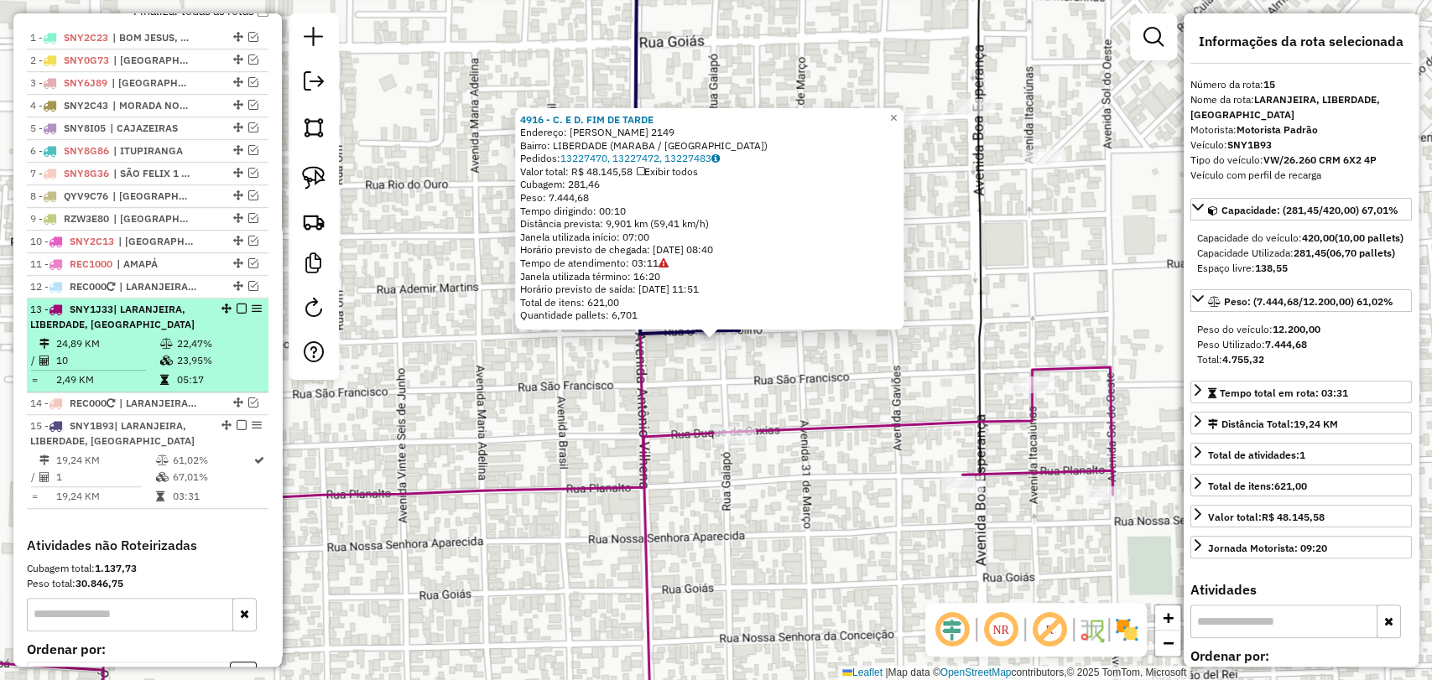
scroll to position [635, 0]
drag, startPoint x: 221, startPoint y: 441, endPoint x: 221, endPoint y: 396, distance: 45.3
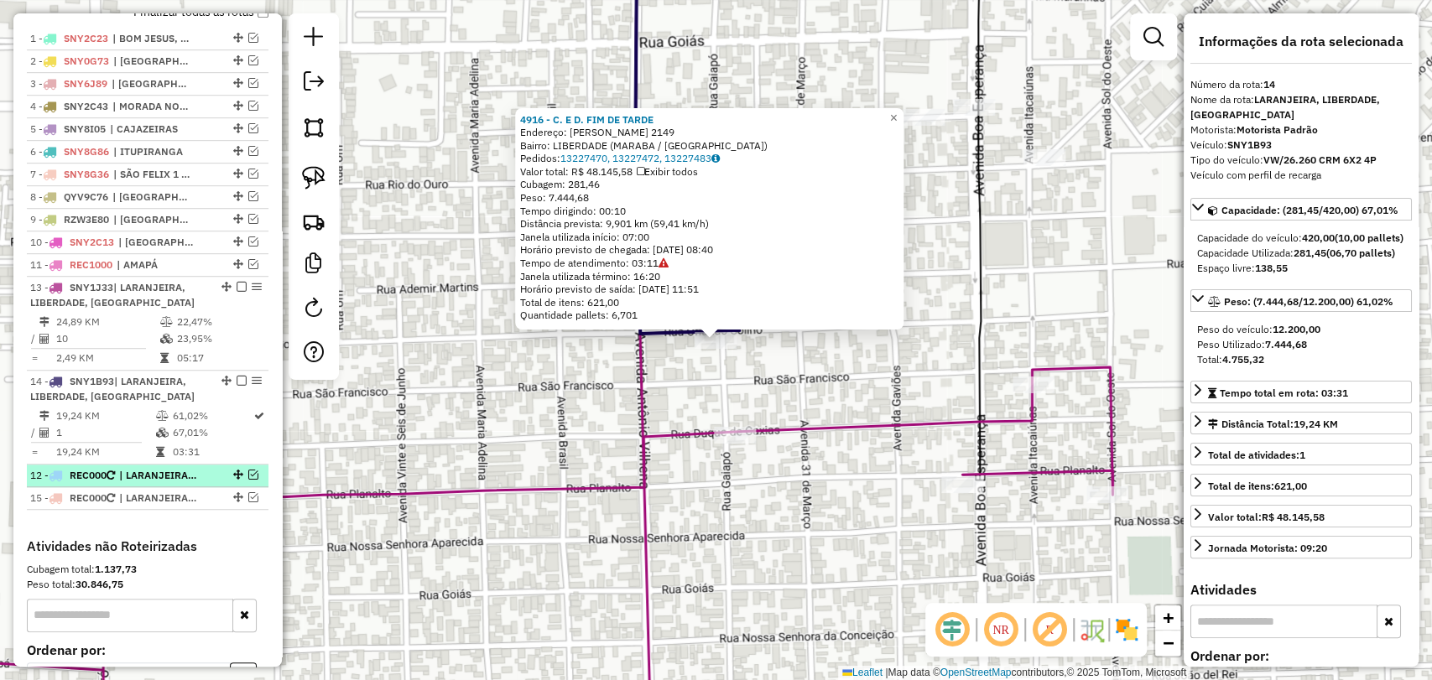
drag, startPoint x: 235, startPoint y: 299, endPoint x: 209, endPoint y: 482, distance: 184.7
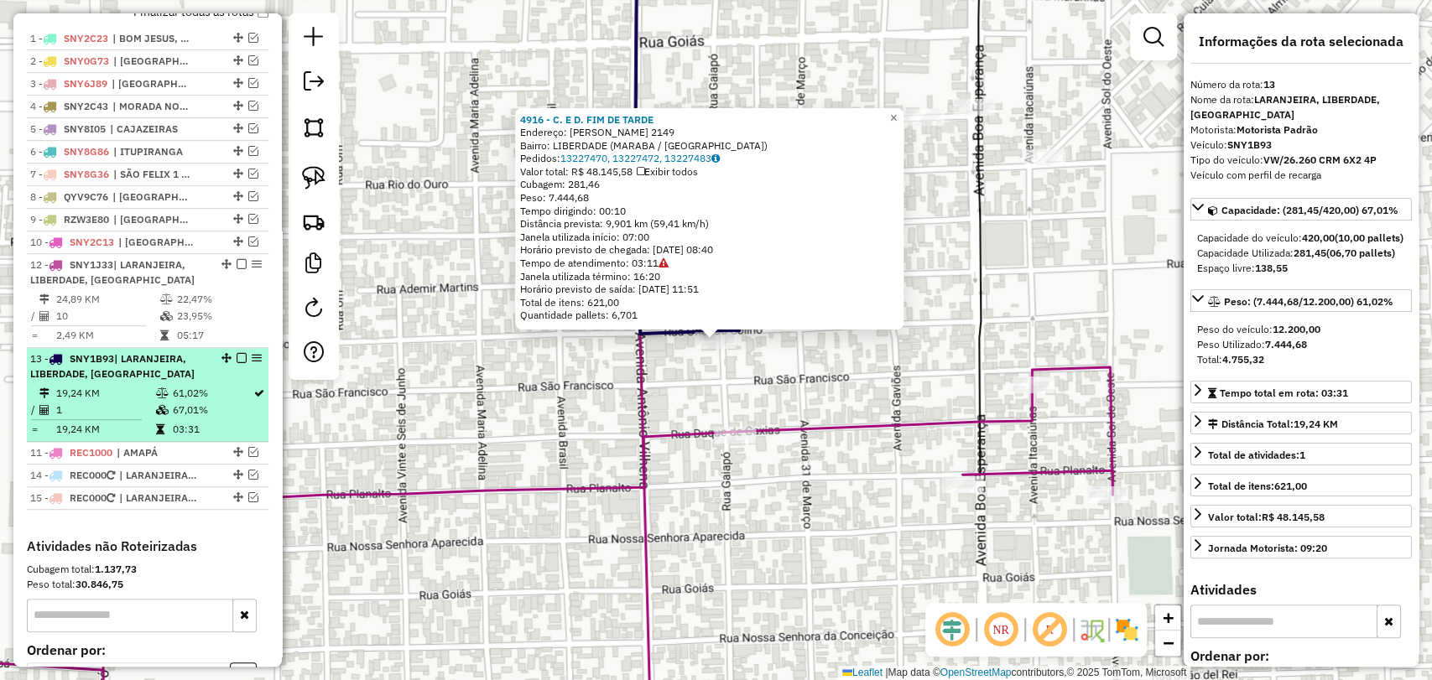
drag, startPoint x: 234, startPoint y: 278, endPoint x: 221, endPoint y: 445, distance: 167.5
click at [145, 419] on td "1" at bounding box center [104, 410] width 99 height 17
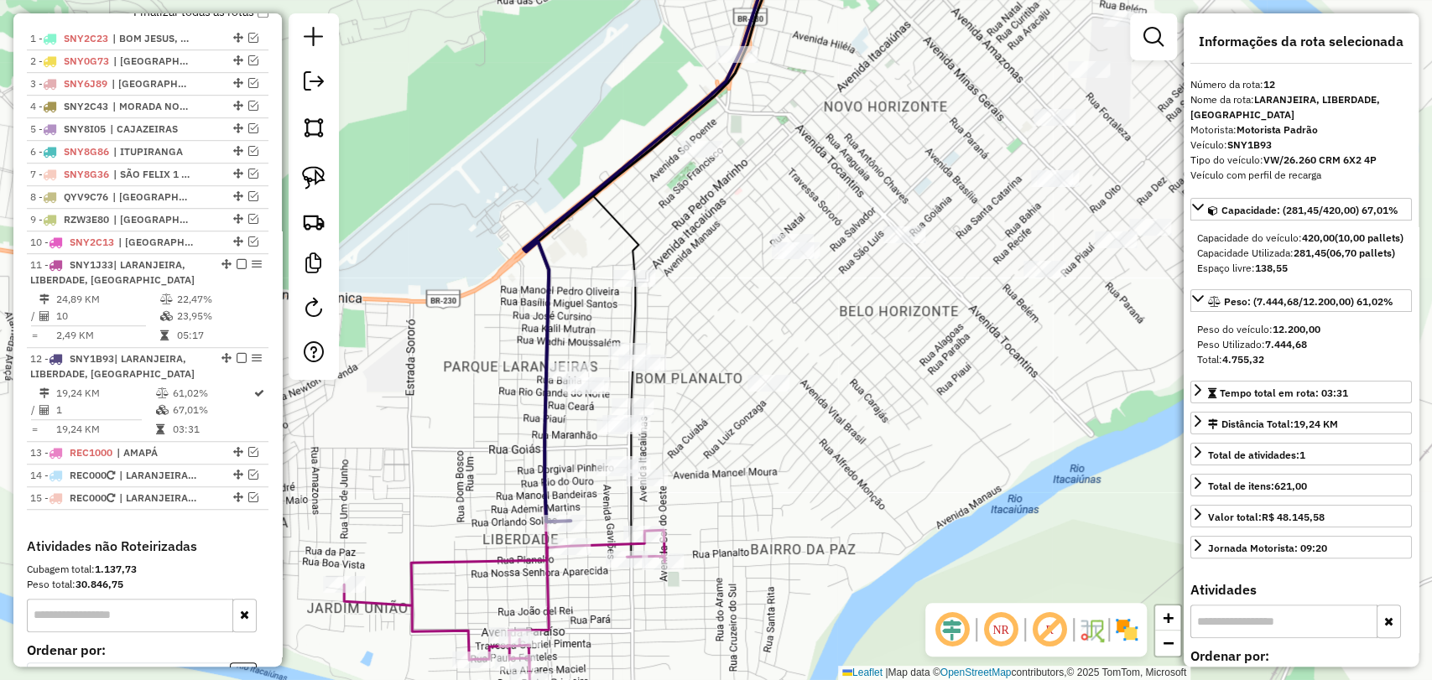
drag, startPoint x: 484, startPoint y: 534, endPoint x: 498, endPoint y: 427, distance: 108.3
click at [497, 430] on div "Janela de atendimento Grade de atendimento Capacidade Transportadoras Veículos …" at bounding box center [716, 340] width 1432 height 680
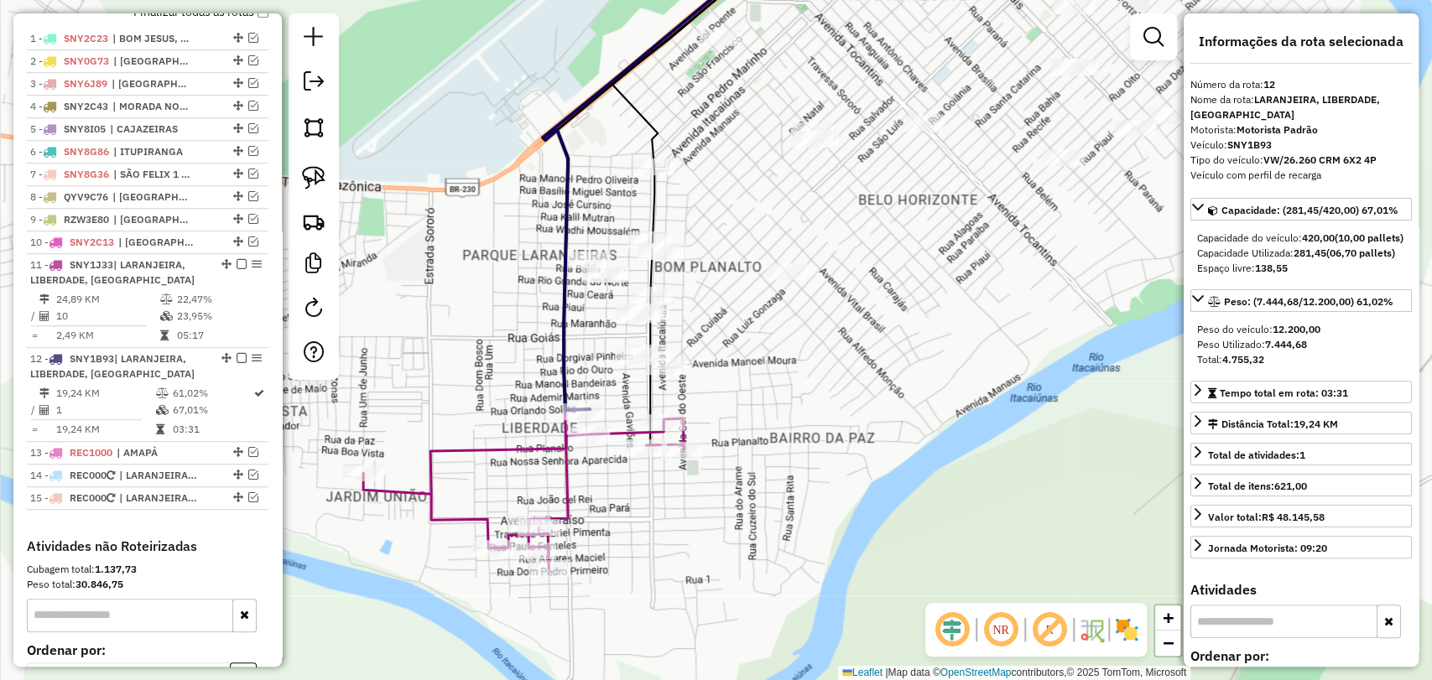
click at [783, 399] on div "Janela de atendimento Grade de atendimento Capacidade Transportadoras Veículos …" at bounding box center [716, 340] width 1432 height 680
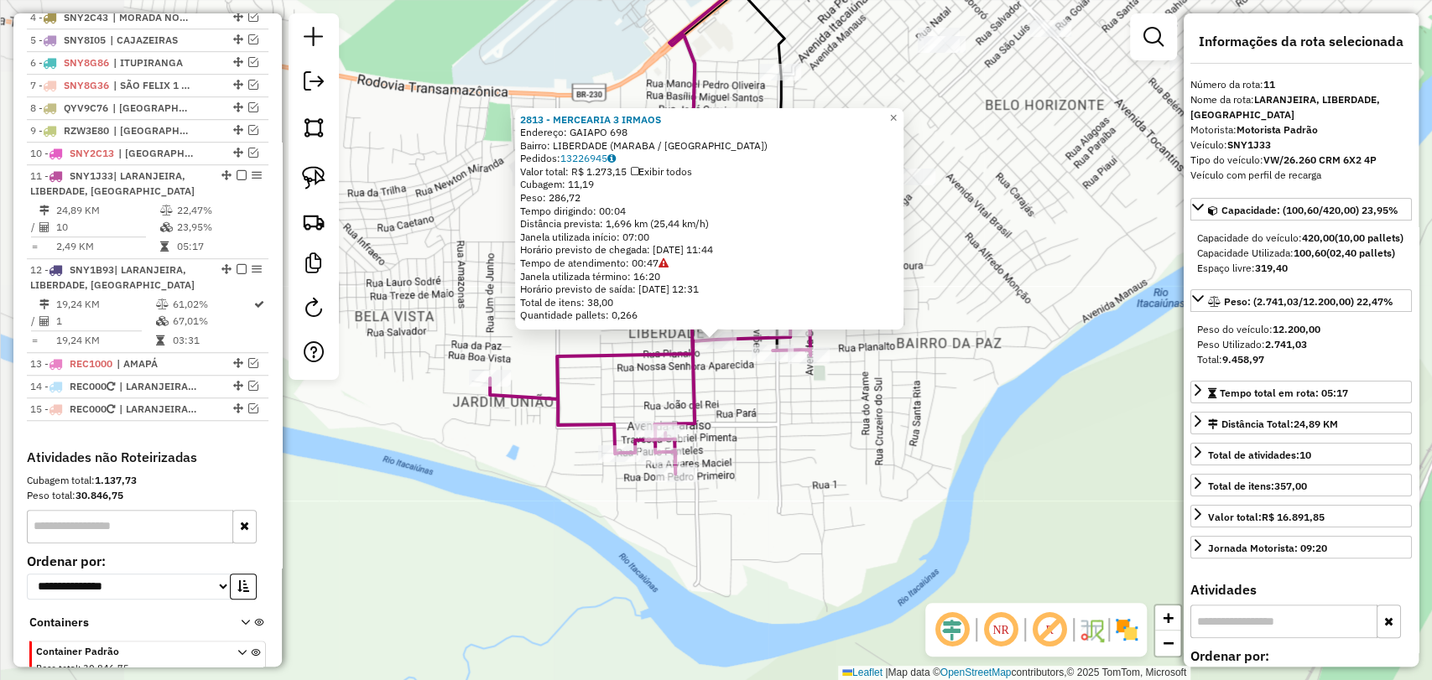
scroll to position [821, 0]
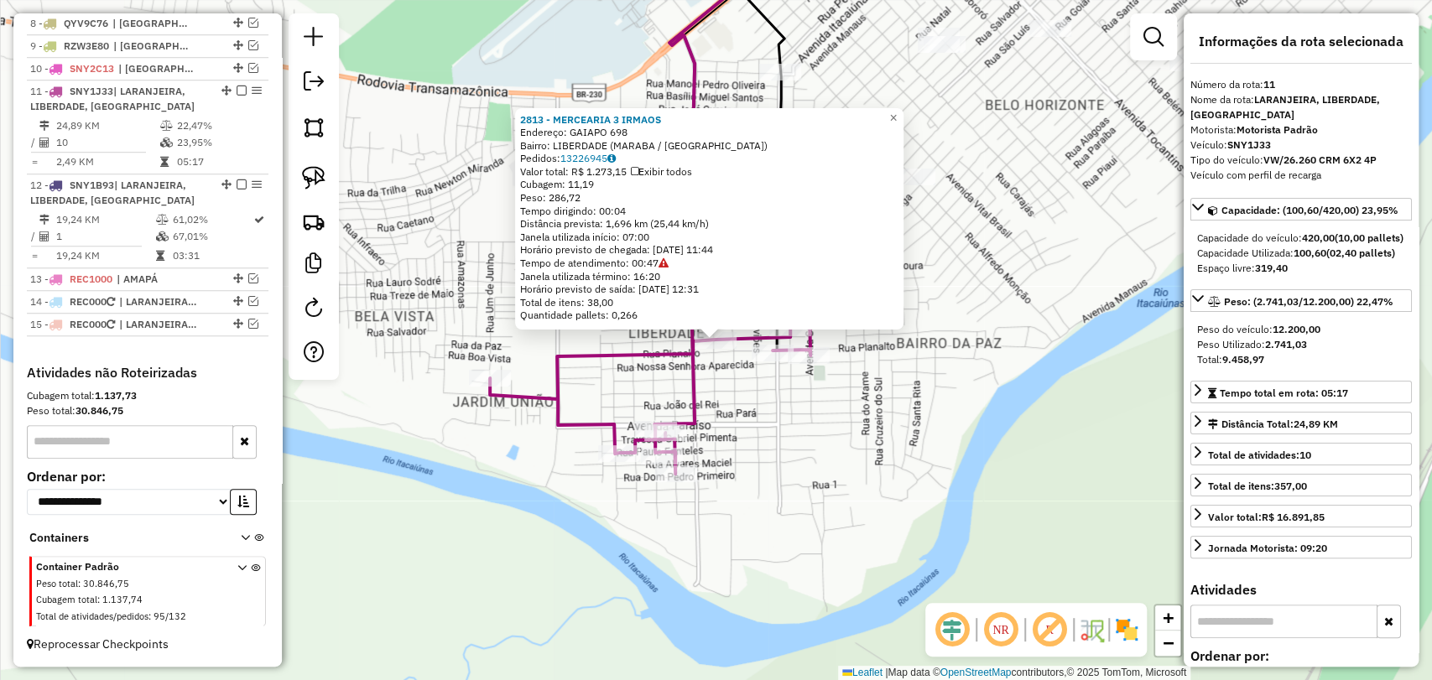
click at [839, 421] on div "2813 - MERCEARIA 3 IRMAOS Endereço: GAIAPO 698 Bairro: LIBERDADE (MARABA / PA) …" at bounding box center [716, 340] width 1432 height 680
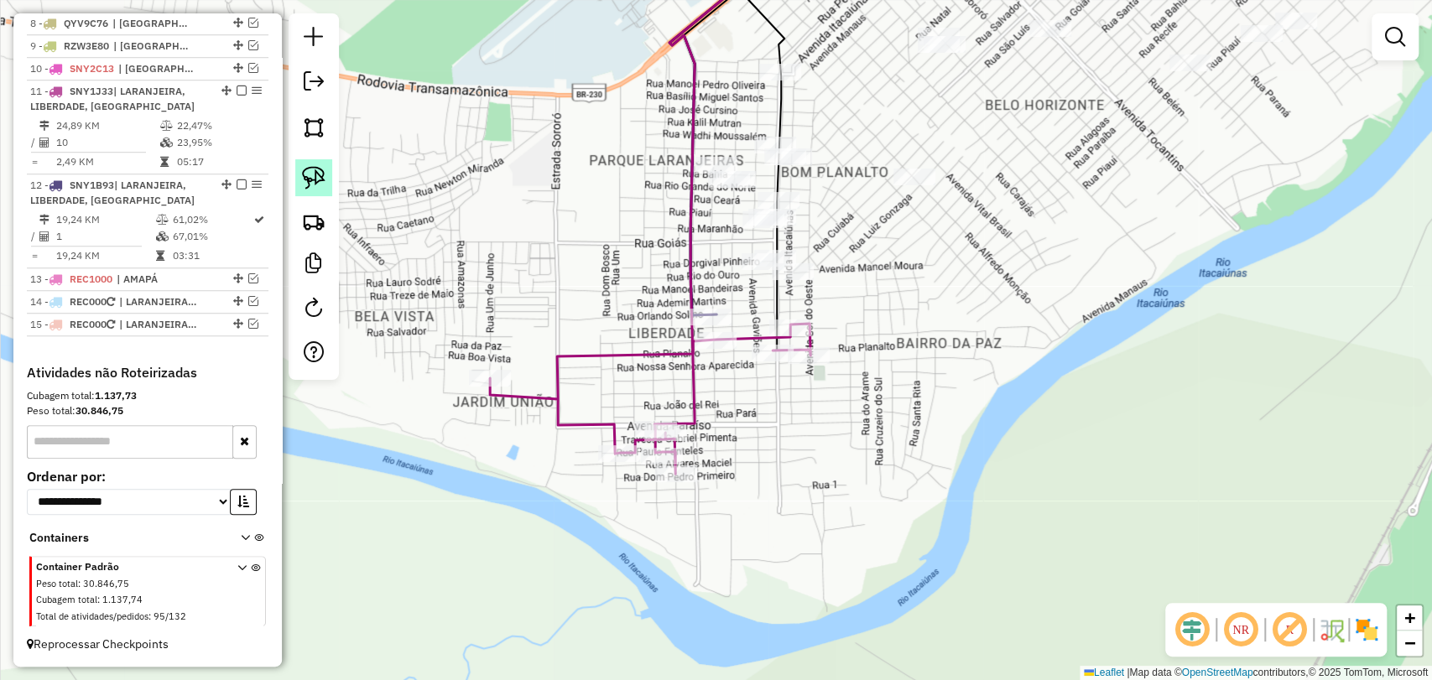
click at [326, 178] on link at bounding box center [313, 177] width 37 height 37
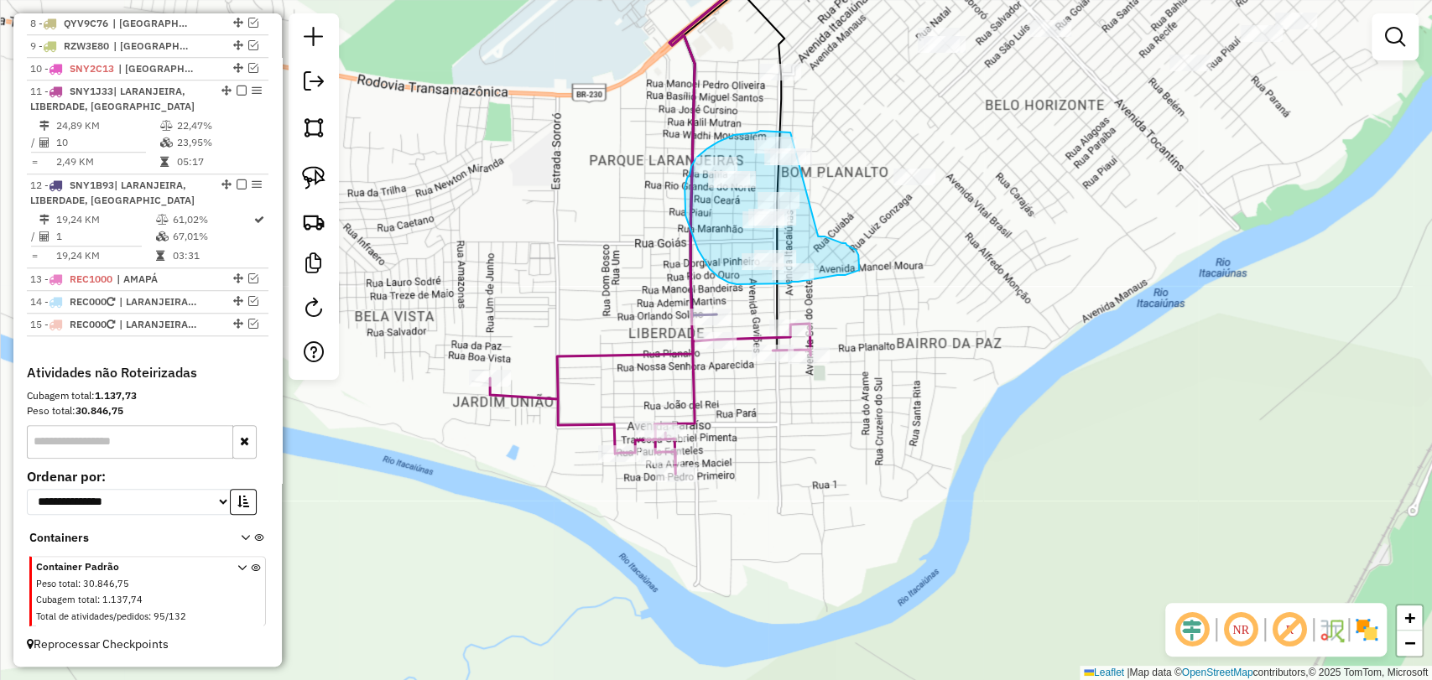
drag, startPoint x: 856, startPoint y: 250, endPoint x: 814, endPoint y: 149, distance: 108.7
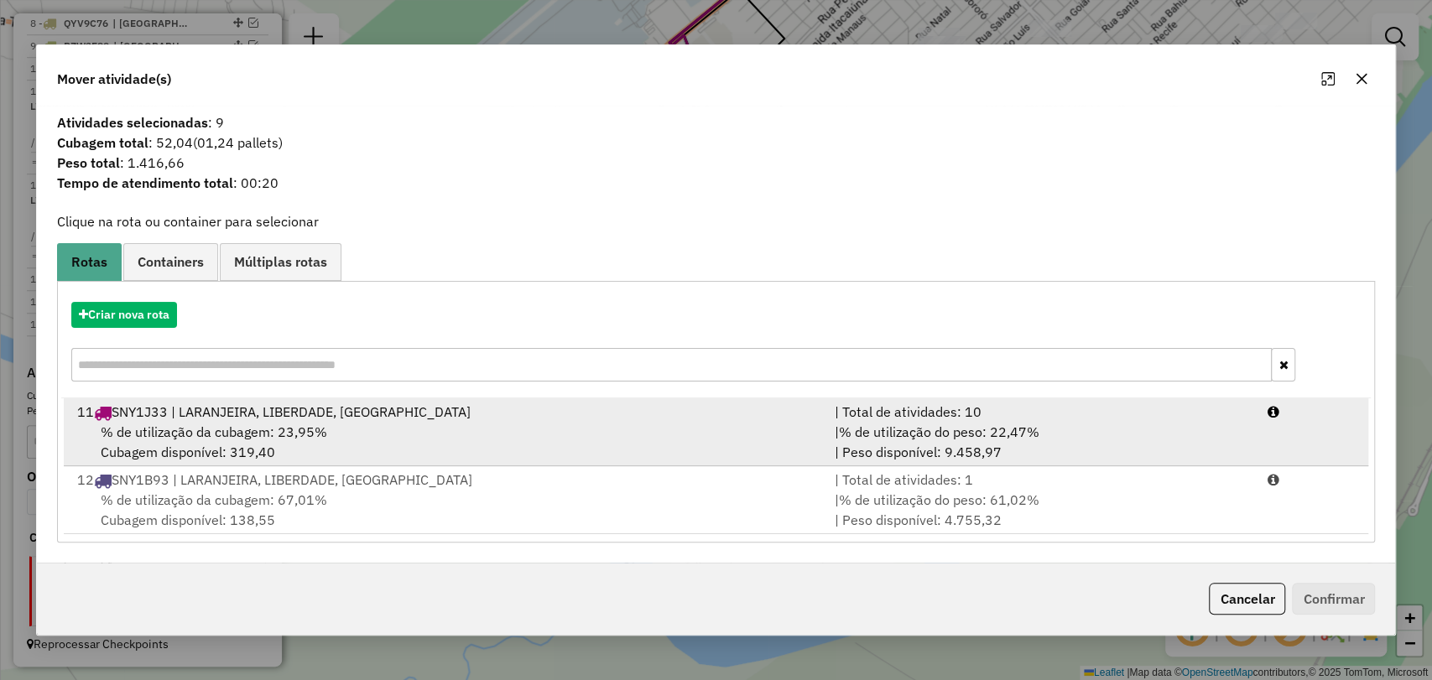
click at [409, 445] on div "% de utilização da cubagem: 23,95% Cubagem disponível: 319,40" at bounding box center [445, 442] width 757 height 40
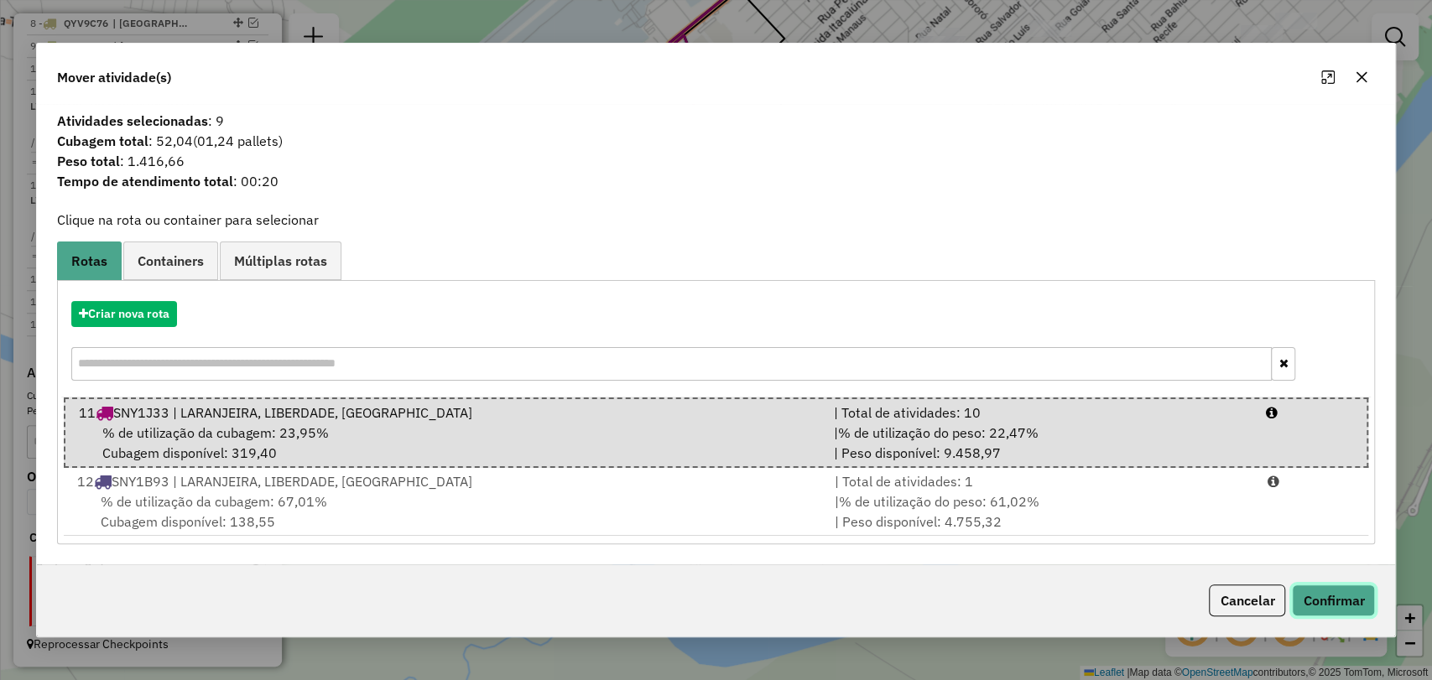
click at [1352, 587] on button "Confirmar" at bounding box center [1333, 601] width 83 height 32
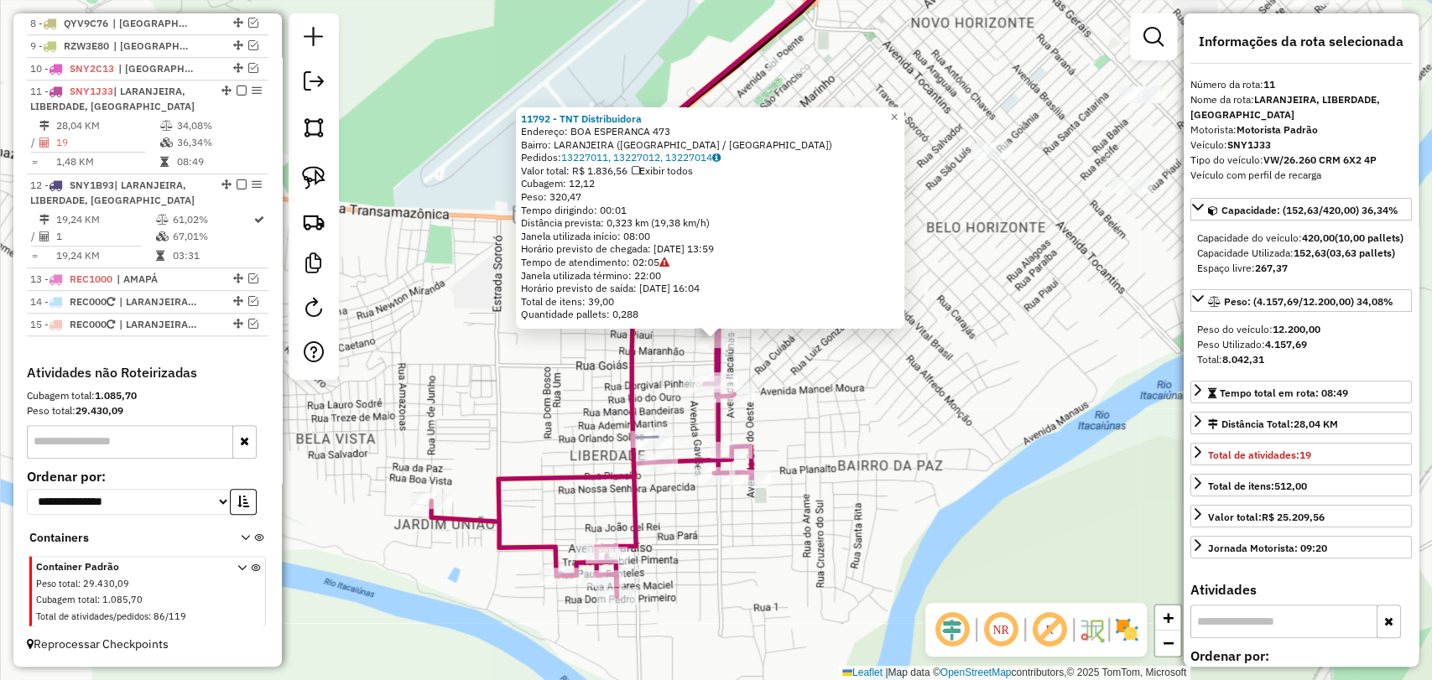
click at [865, 303] on div "Total de itens: 39,00" at bounding box center [710, 301] width 378 height 13
click at [827, 404] on div "11792 - TNT Distribuidora Endereço: BOA ESPERANCA 473 Bairro: LARANJEIRA (MARAB…" at bounding box center [716, 340] width 1432 height 680
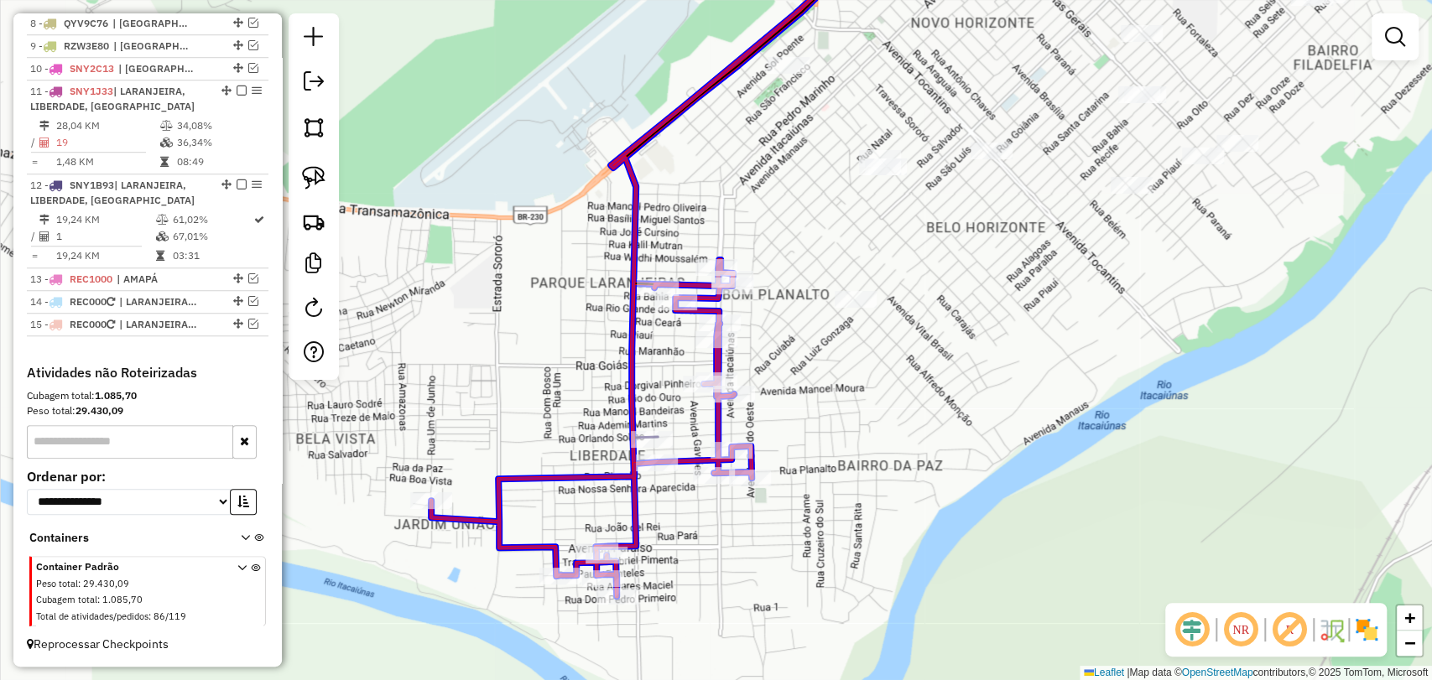
click at [718, 294] on div at bounding box center [732, 286] width 42 height 17
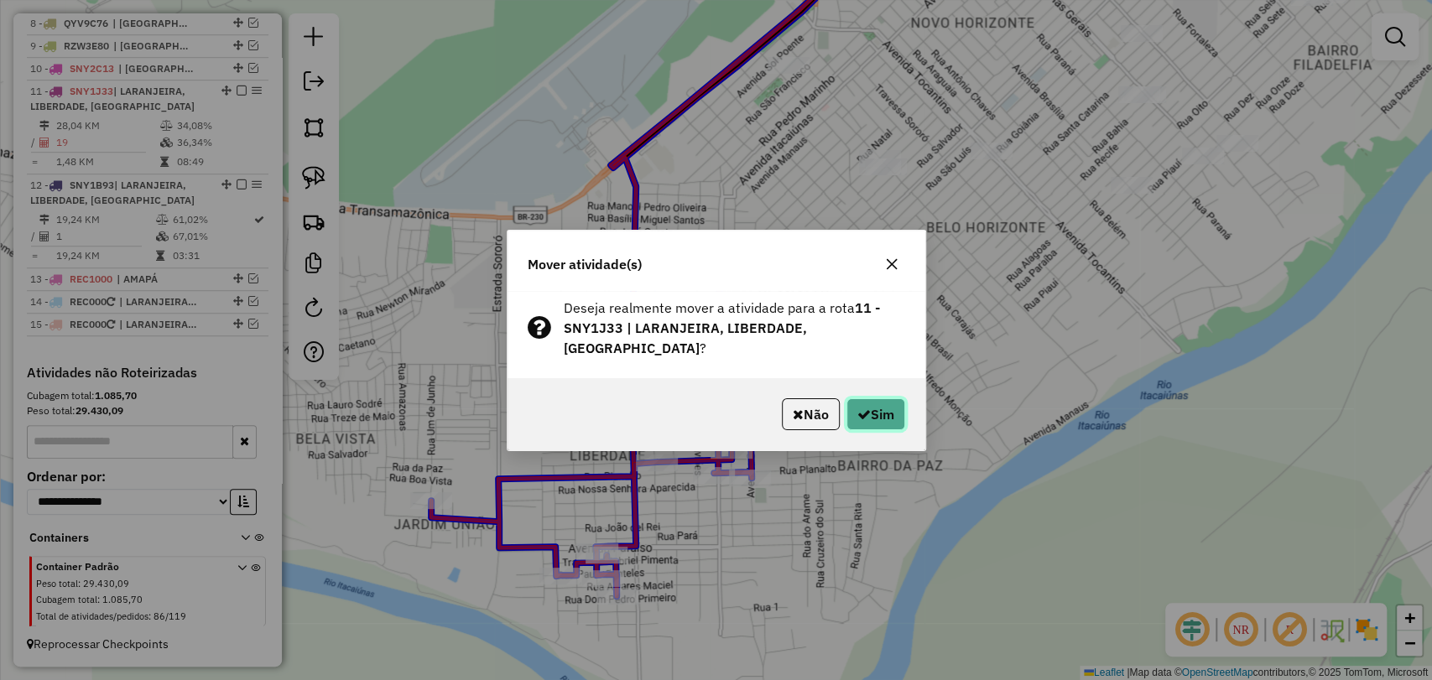
click at [886, 400] on button "Sim" at bounding box center [875, 414] width 59 height 32
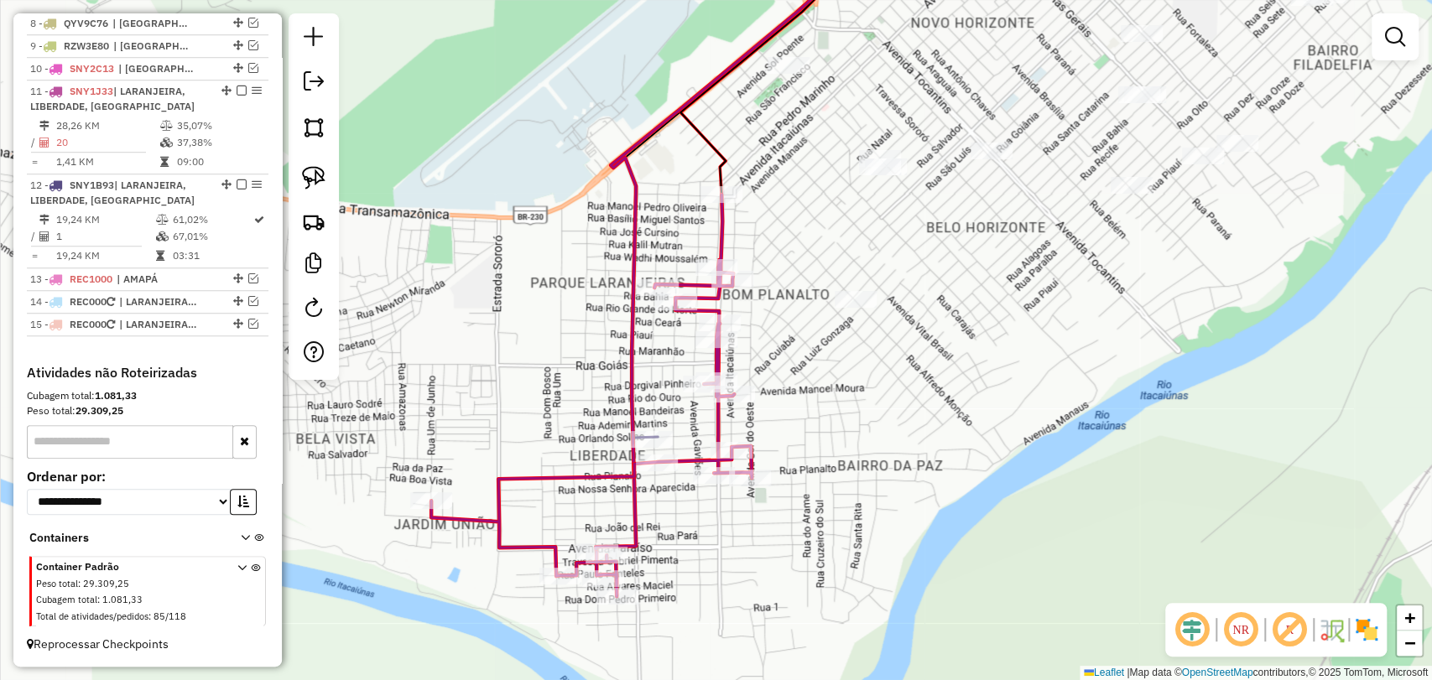
click at [705, 283] on icon at bounding box center [591, 396] width 320 height 402
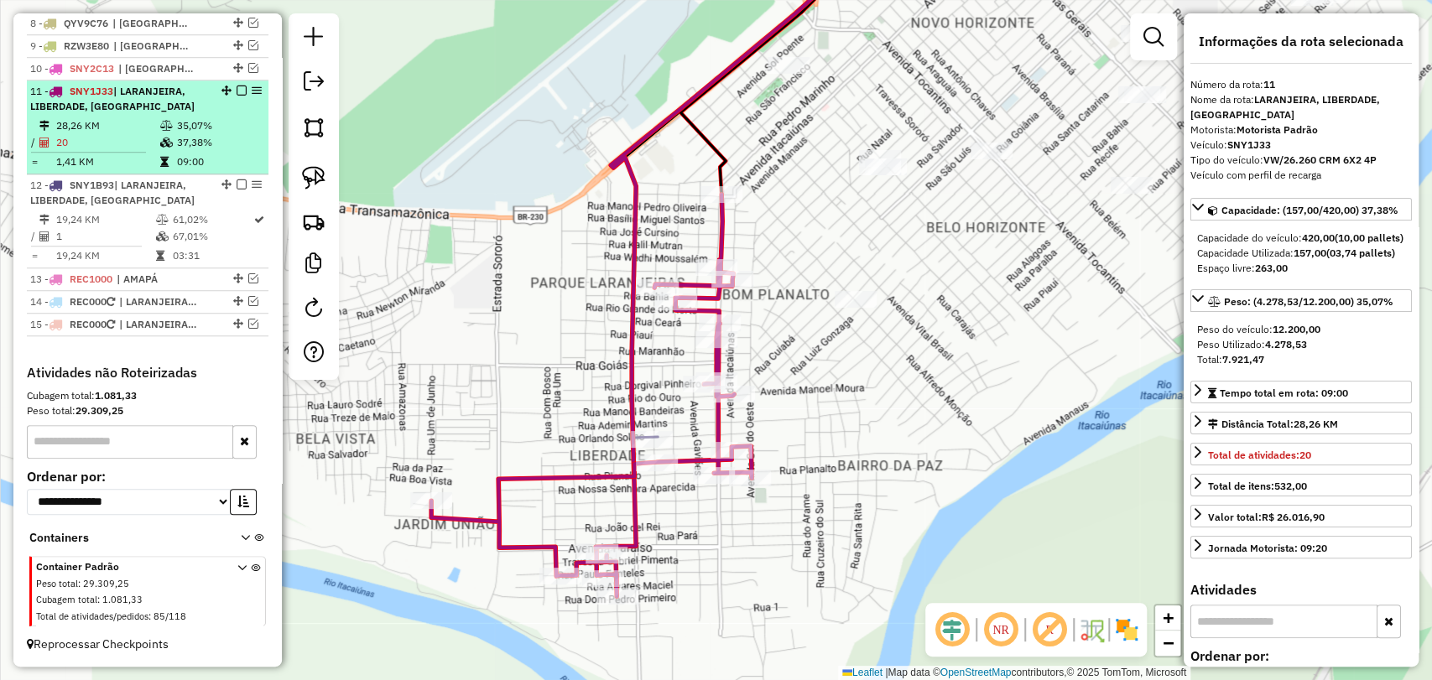
click at [237, 89] on em at bounding box center [242, 91] width 10 height 10
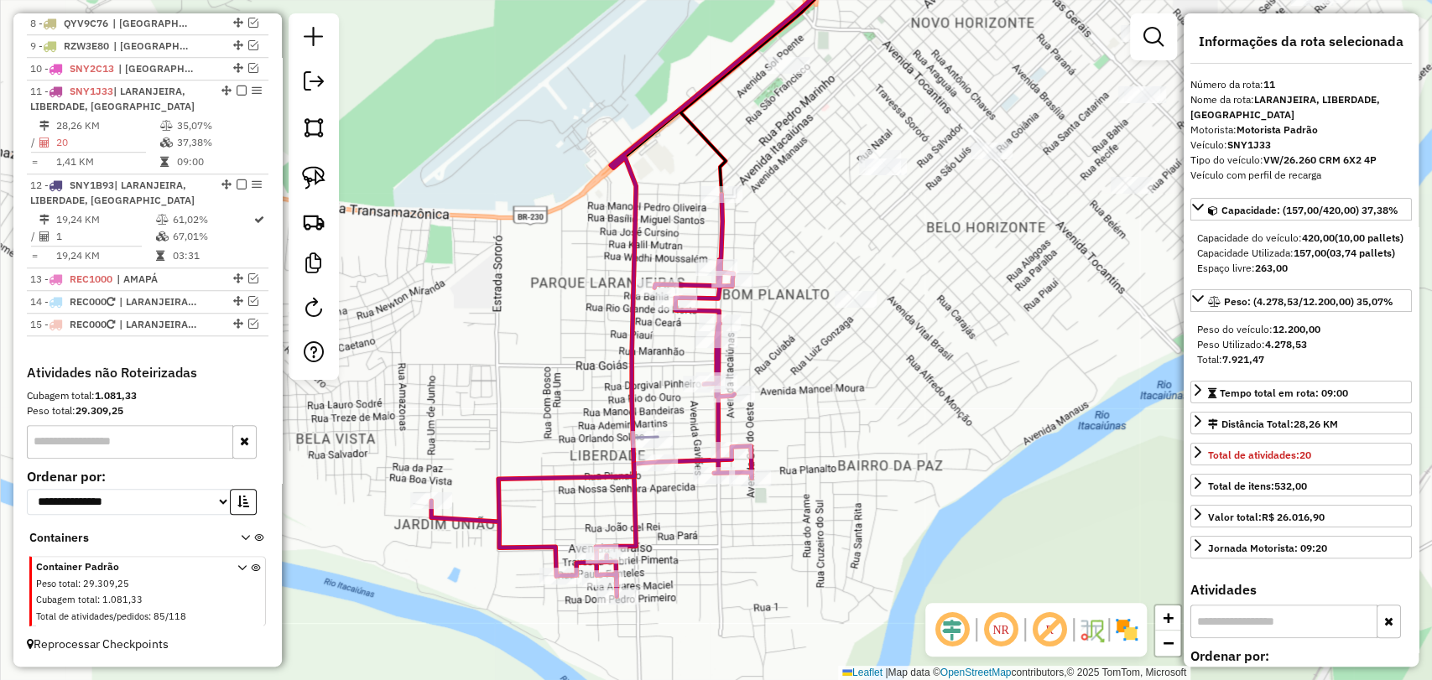
scroll to position [750, 0]
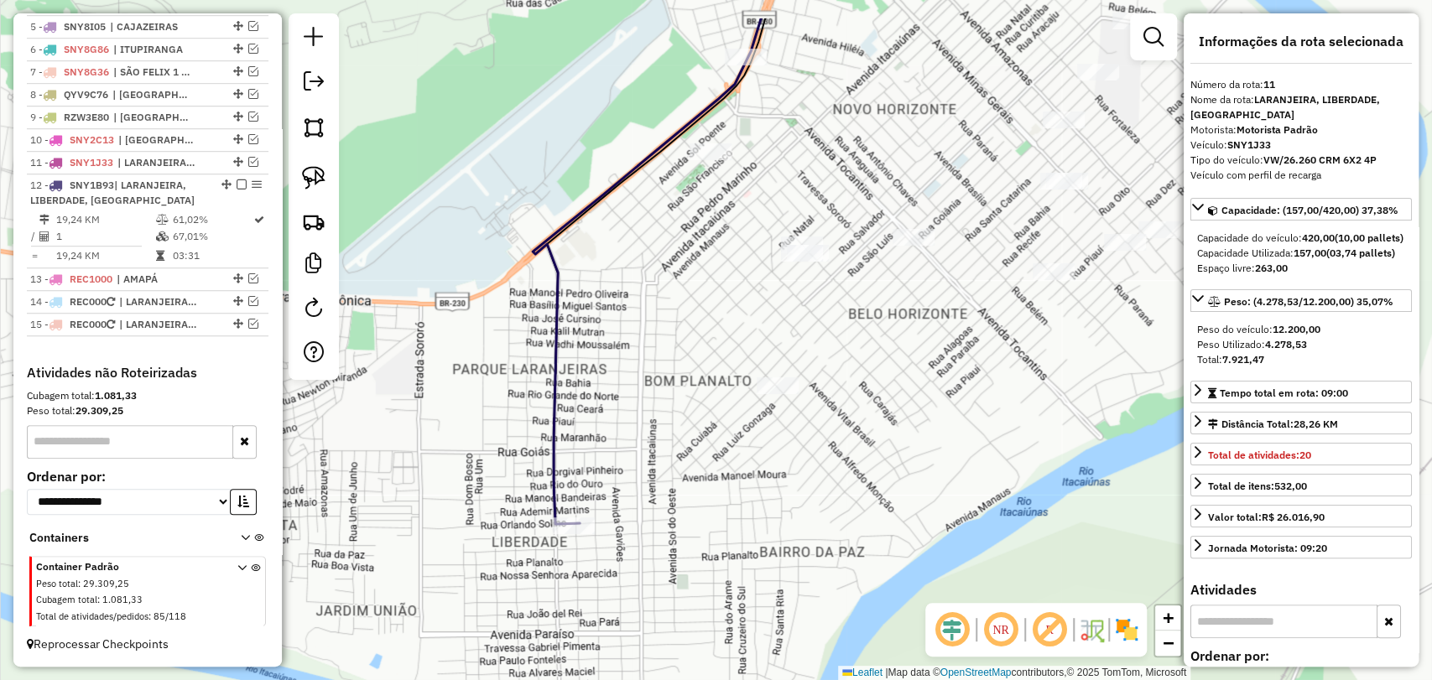
drag, startPoint x: 933, startPoint y: 334, endPoint x: 726, endPoint y: 487, distance: 257.9
click at [726, 487] on div "Janela de atendimento Grade de atendimento Capacidade Transportadoras Veículos …" at bounding box center [716, 340] width 1432 height 680
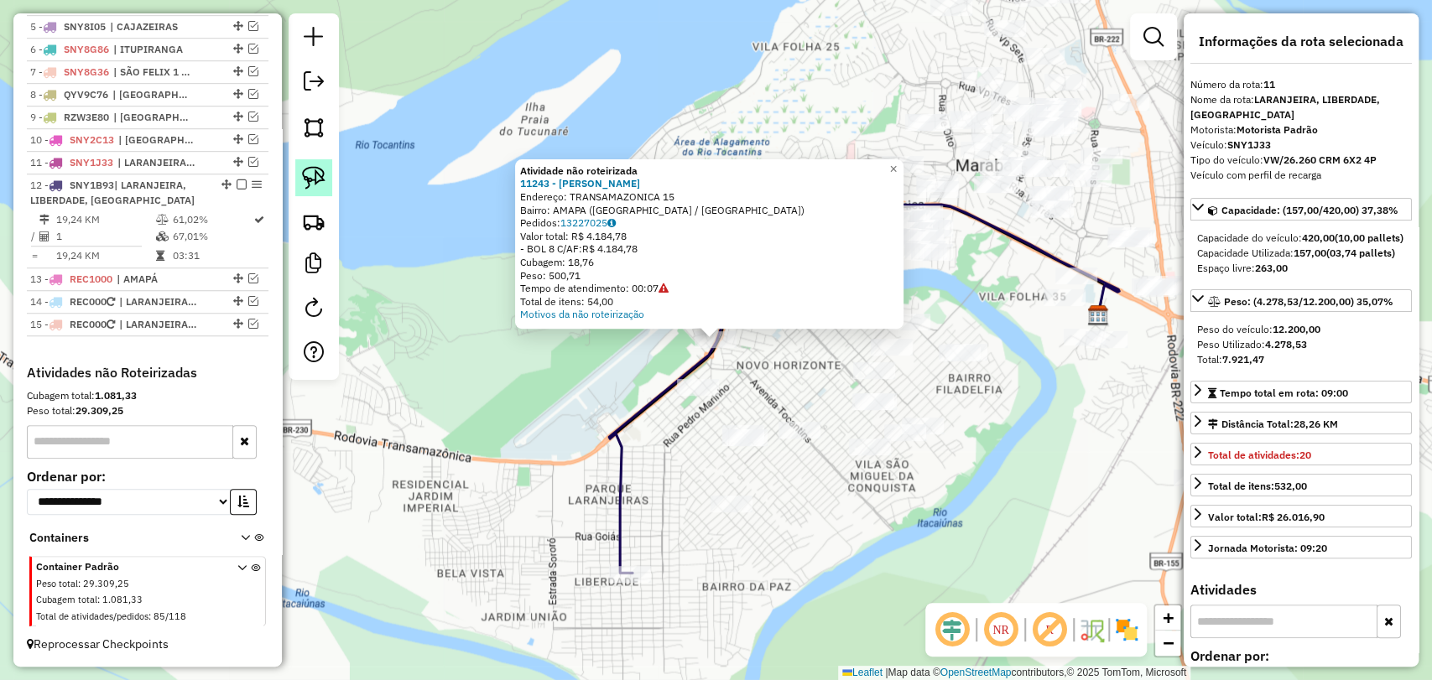
click at [322, 169] on img at bounding box center [313, 177] width 23 height 23
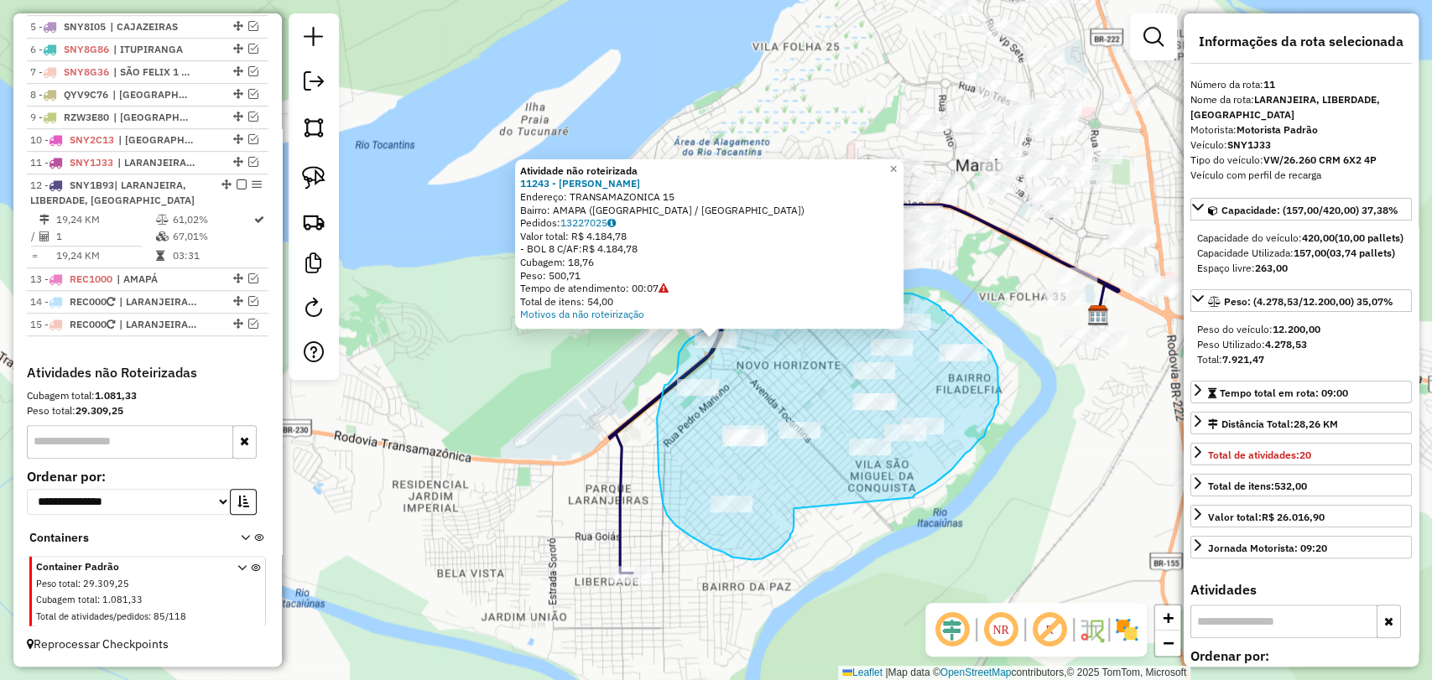
drag, startPoint x: 794, startPoint y: 508, endPoint x: 912, endPoint y: 497, distance: 118.8
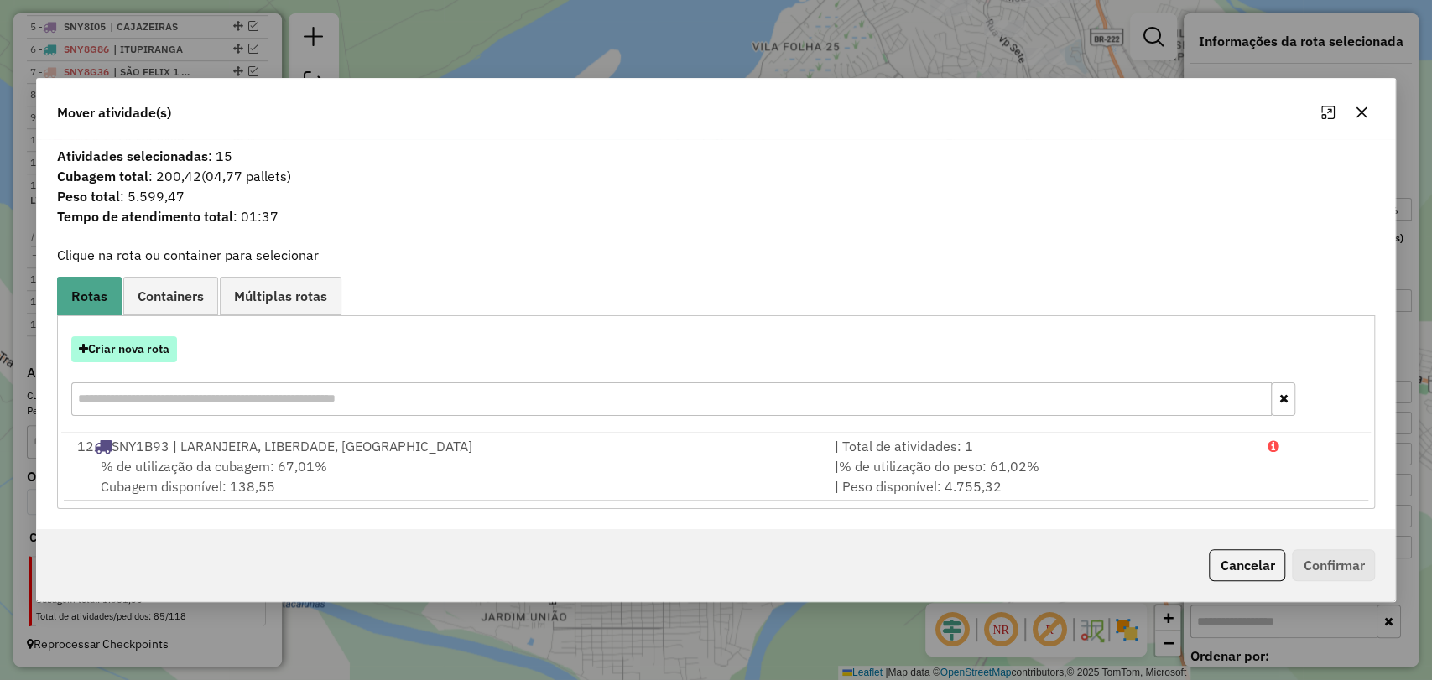
click at [148, 349] on button "Criar nova rota" at bounding box center [124, 349] width 106 height 26
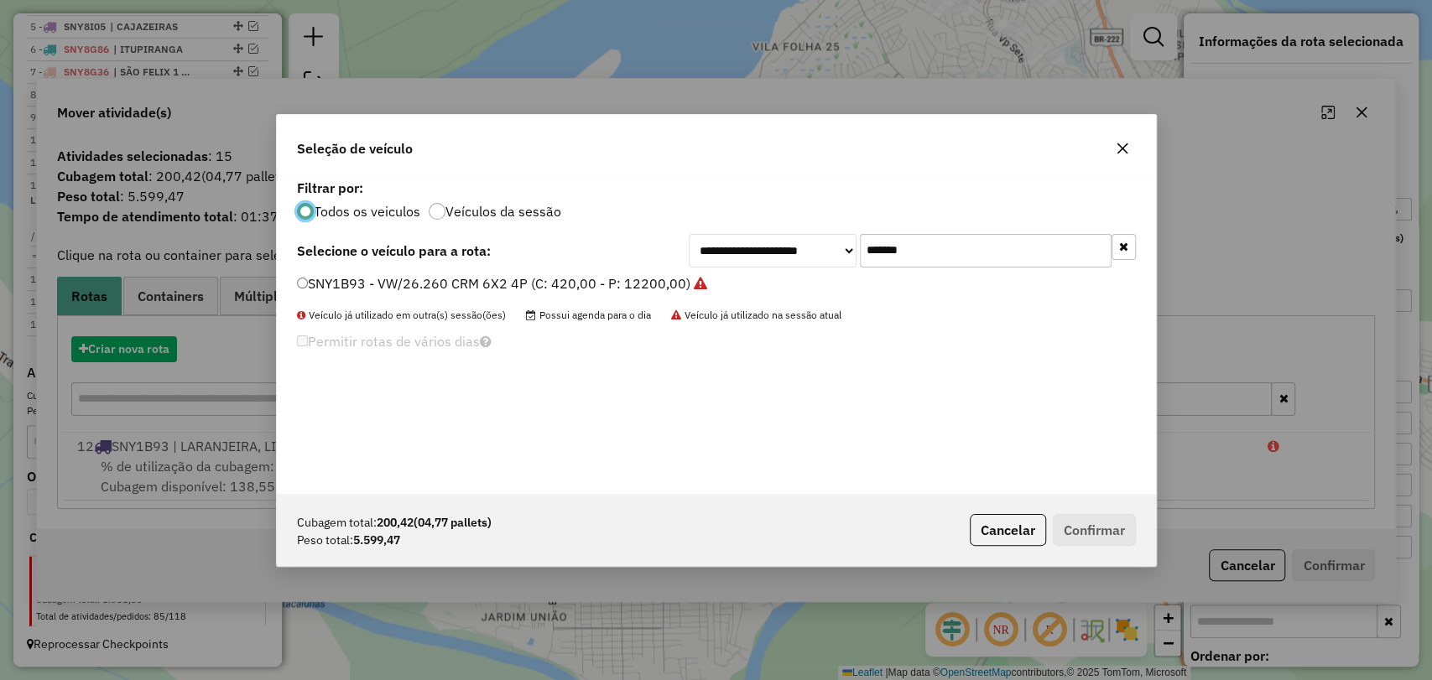
scroll to position [8, 5]
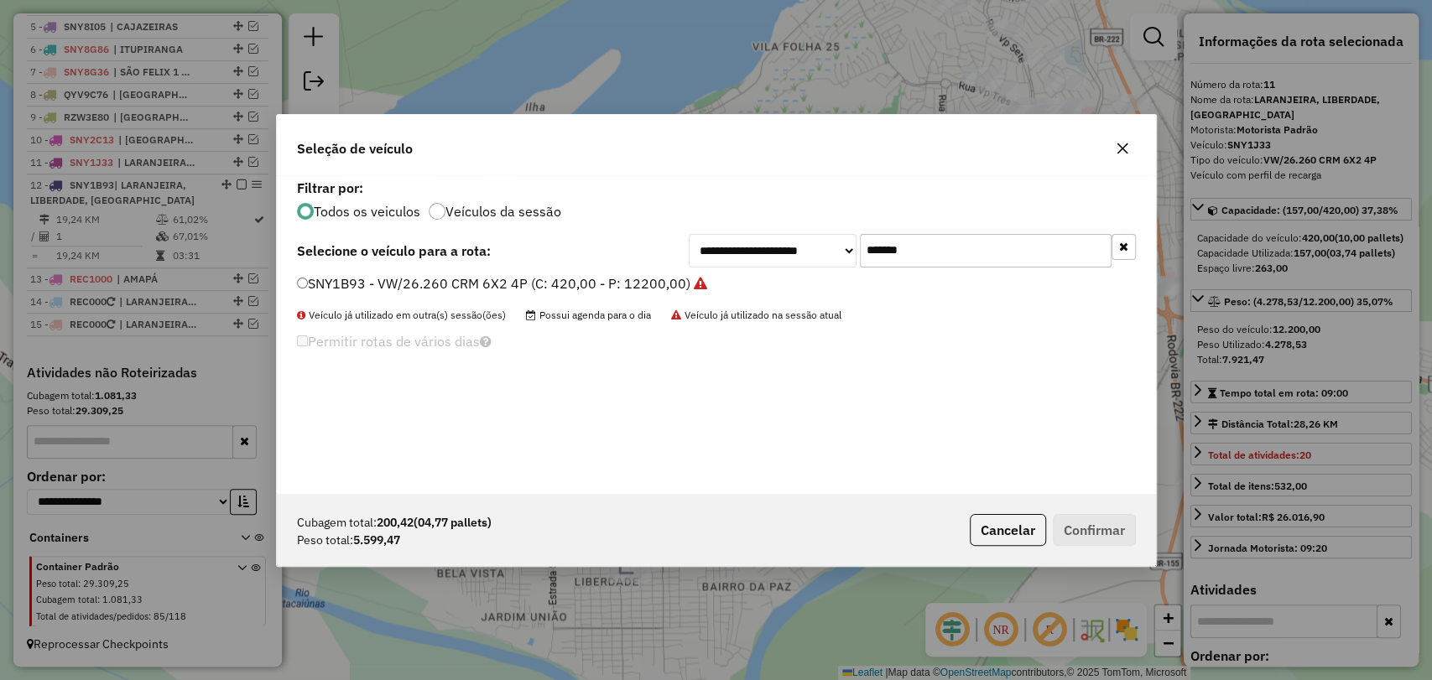
click at [905, 243] on input "*******" at bounding box center [986, 251] width 252 height 34
paste input "text"
type input "*******"
click at [505, 284] on label "SNY6J79 - VW/26.260 CRM 6X2 4P (C: 420,00 - P: 12200,00)" at bounding box center [493, 283] width 392 height 20
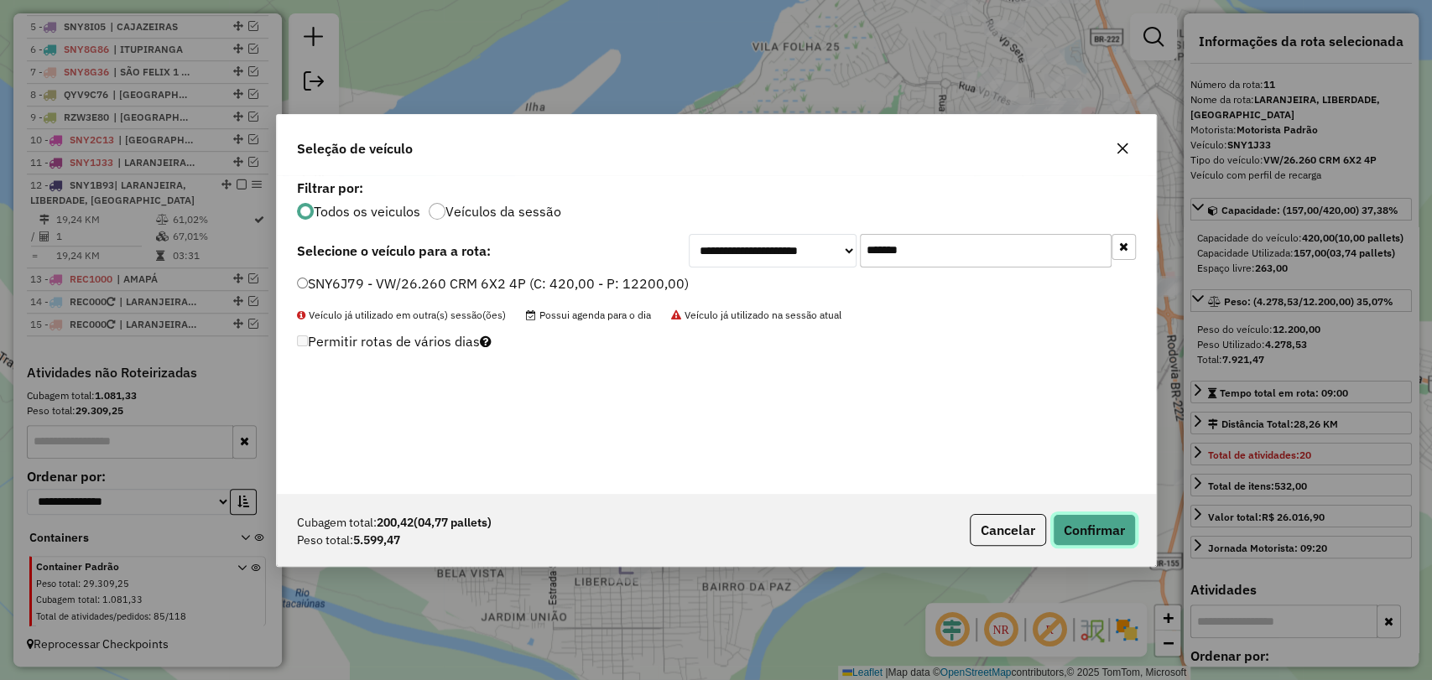
click at [1107, 526] on button "Confirmar" at bounding box center [1094, 530] width 83 height 32
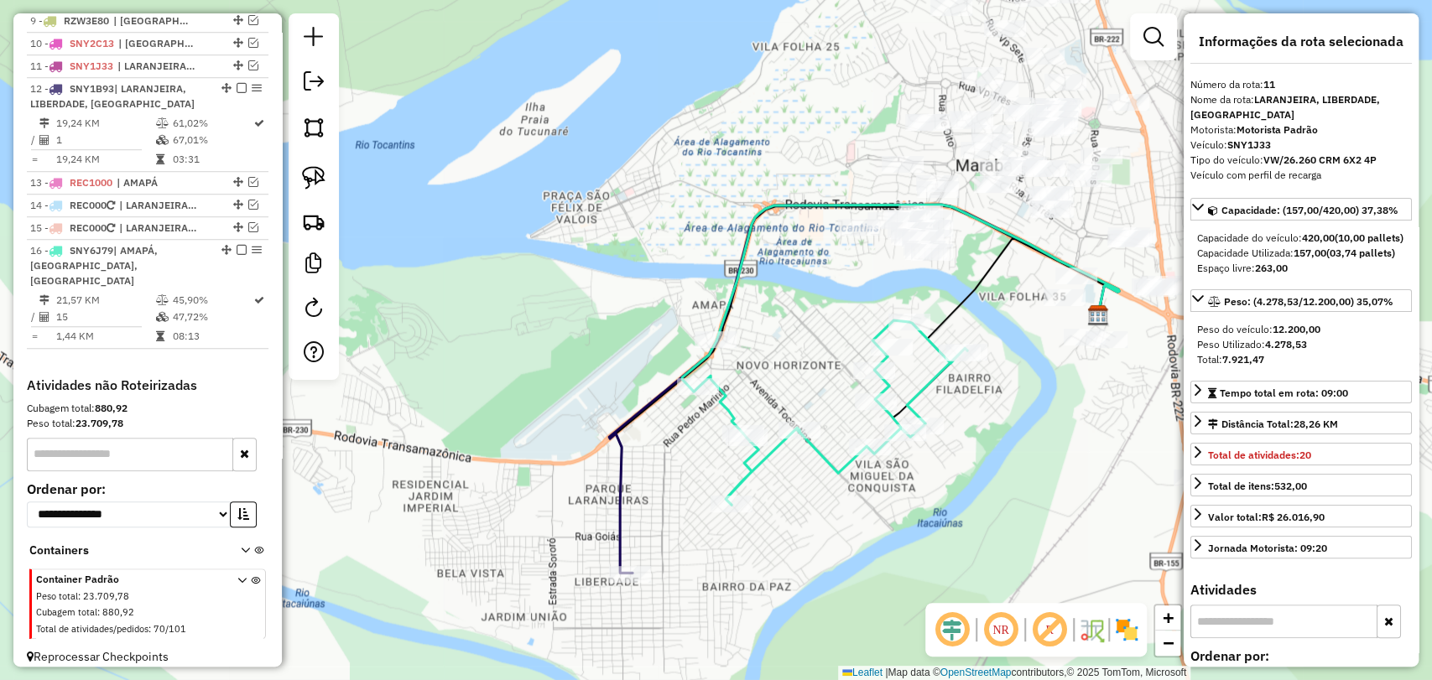
scroll to position [844, 0]
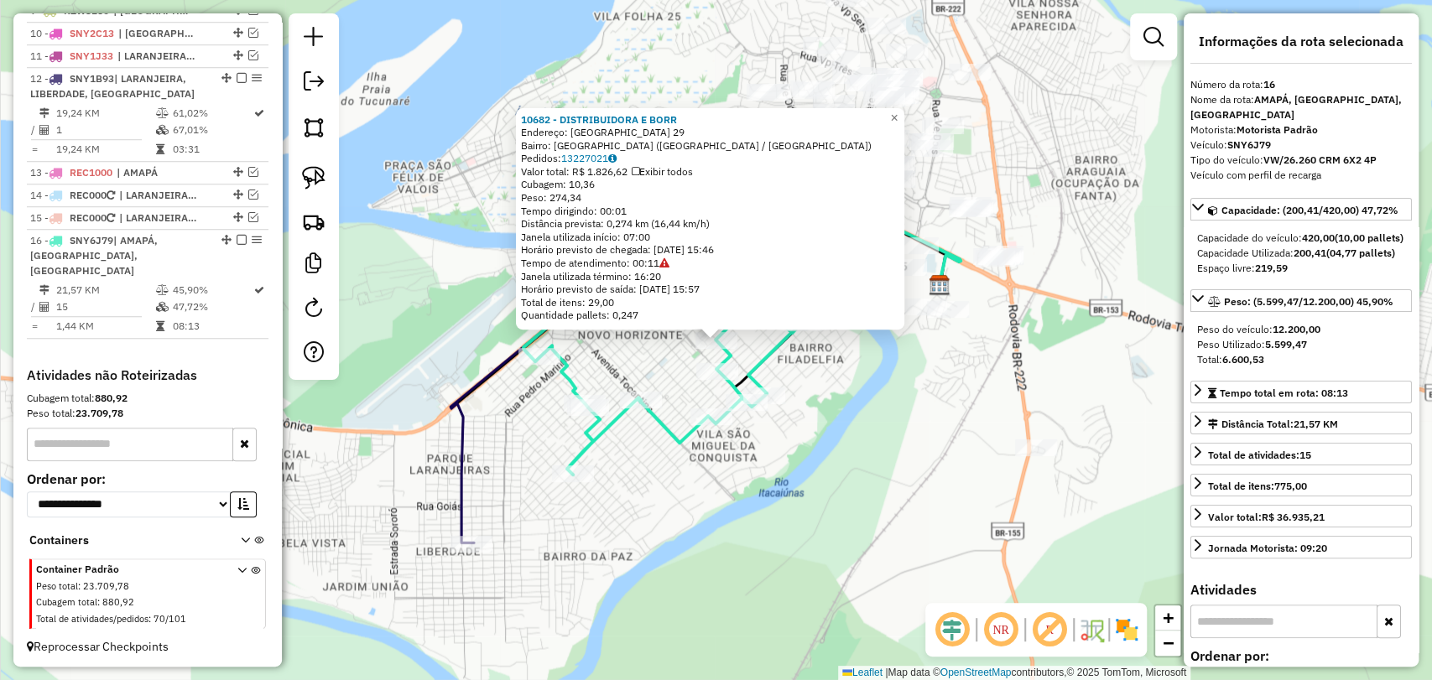
click at [684, 532] on div "10682 - DISTRIBUIDORA E BORR Endereço: AMAZONAS 29 Bairro: BELO HORIZONTE (MARA…" at bounding box center [716, 340] width 1432 height 680
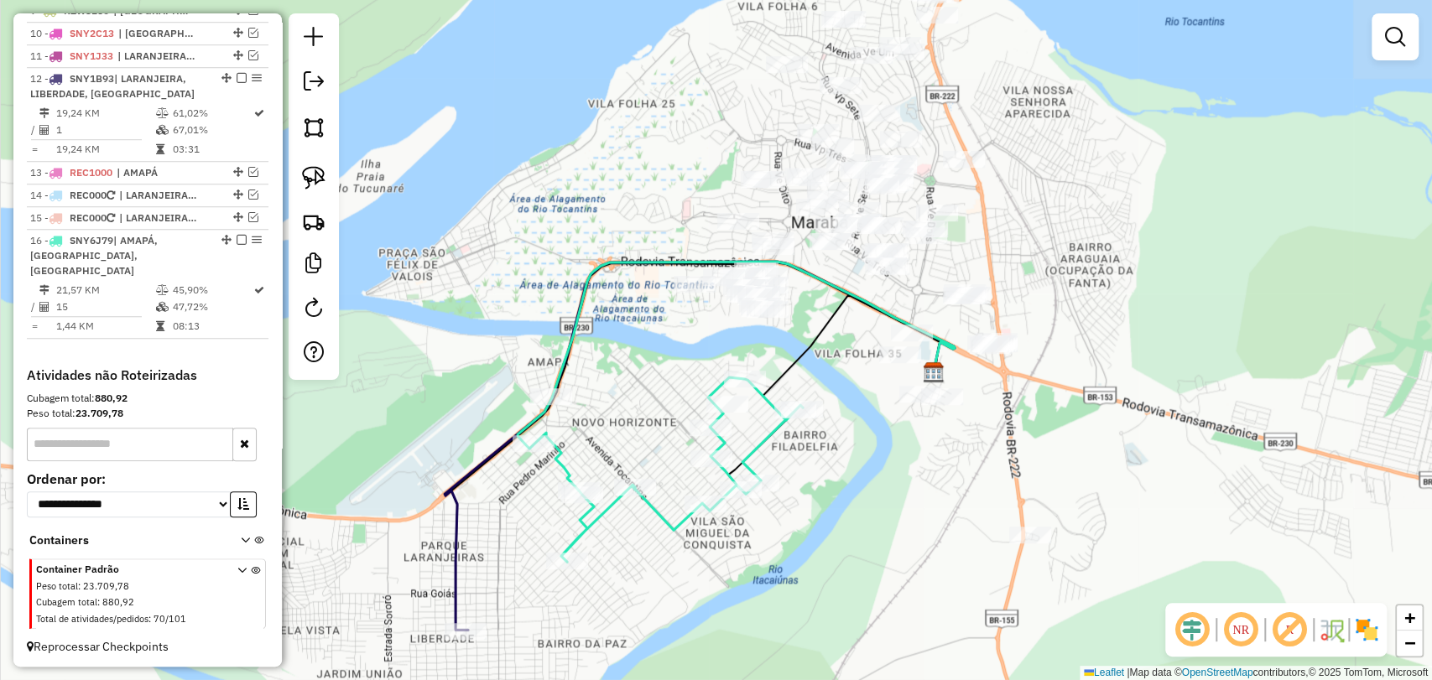
drag, startPoint x: 669, startPoint y: 270, endPoint x: 664, endPoint y: 357, distance: 87.4
click at [664, 357] on div "Janela de atendimento Grade de atendimento Capacidade Transportadoras Veículos …" at bounding box center [716, 340] width 1432 height 680
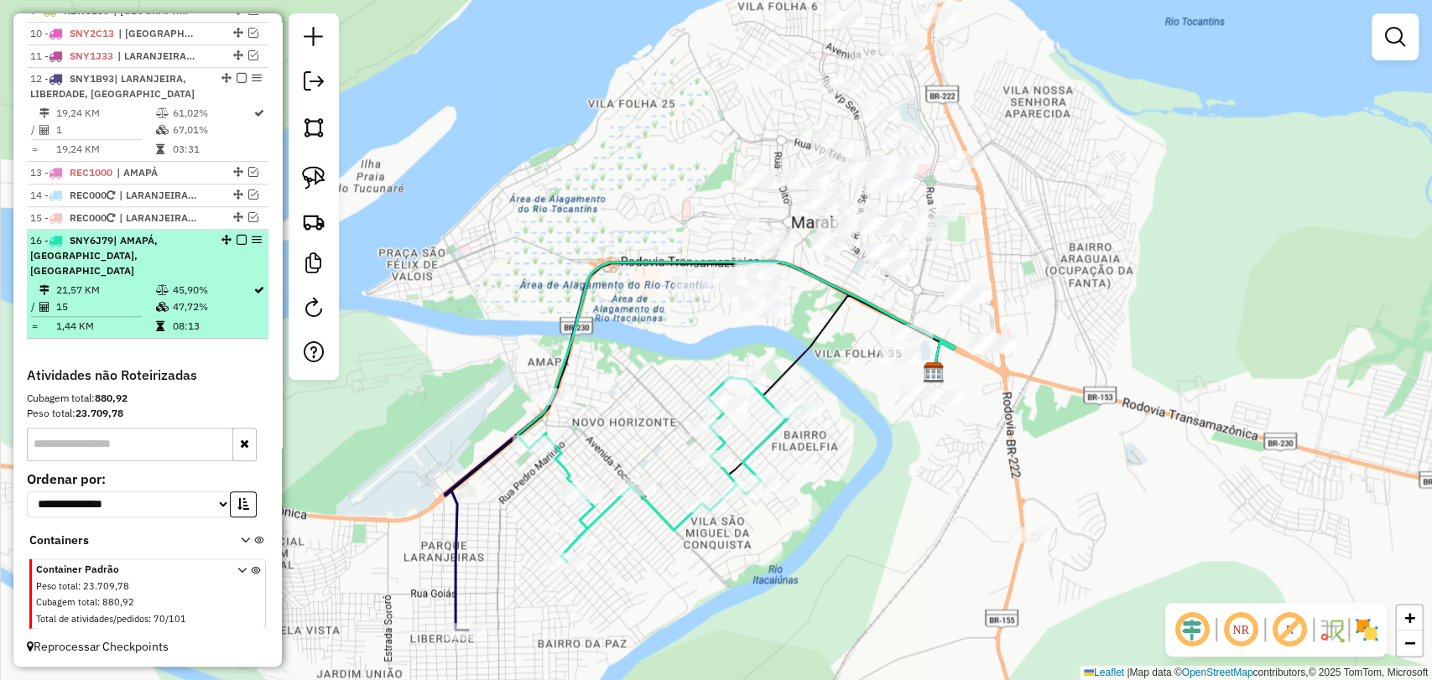
scroll to position [751, 0]
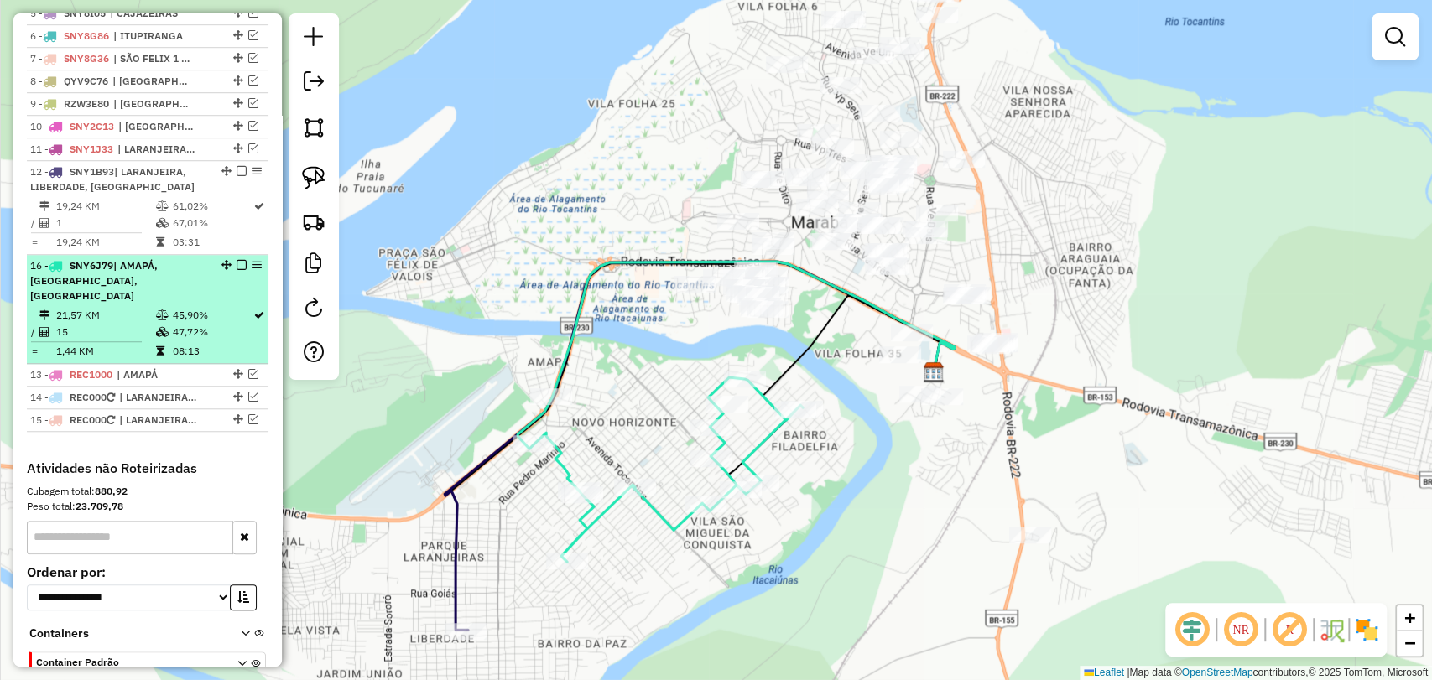
drag, startPoint x: 219, startPoint y: 346, endPoint x: 196, endPoint y: 275, distance: 74.0
click at [197, 299] on div "13 - SNY6J79 | AMAPÁ, CIDADE NOVA, NOVO HORIZONTE" at bounding box center [119, 280] width 178 height 45
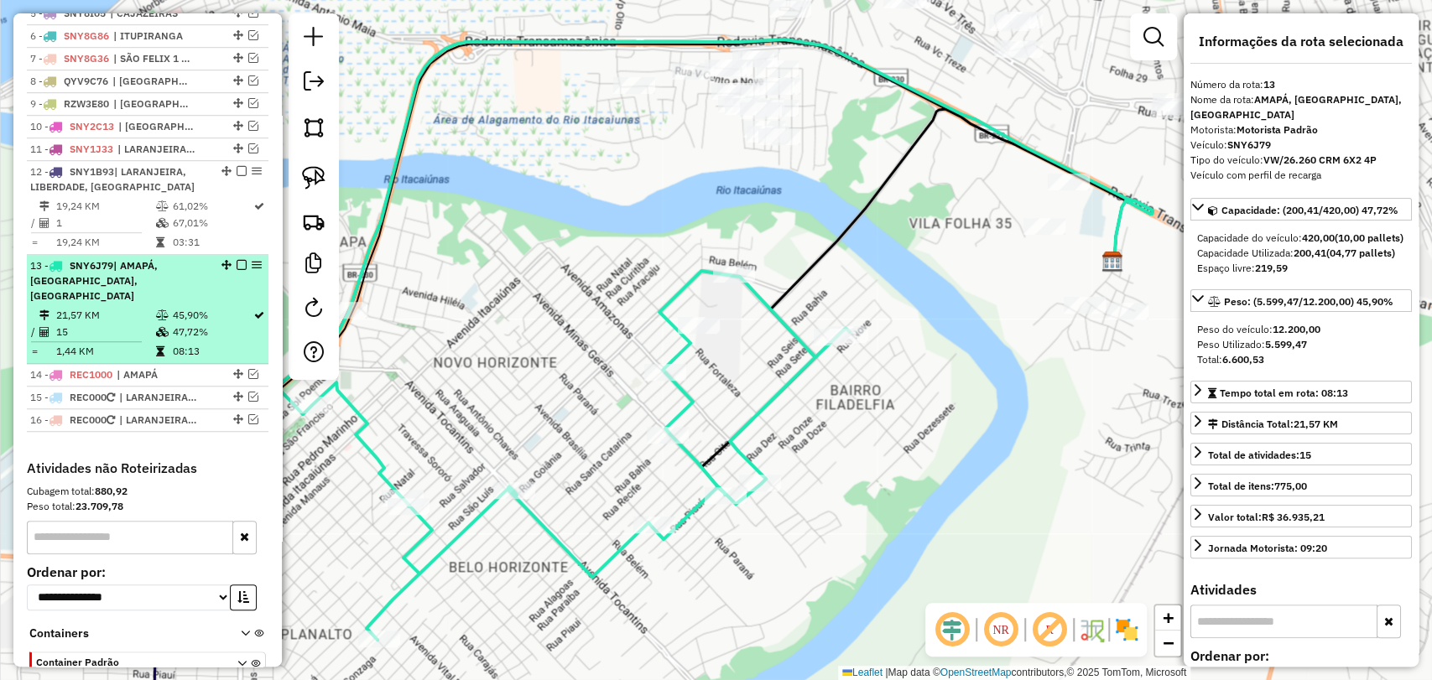
click at [237, 270] on em at bounding box center [242, 265] width 10 height 10
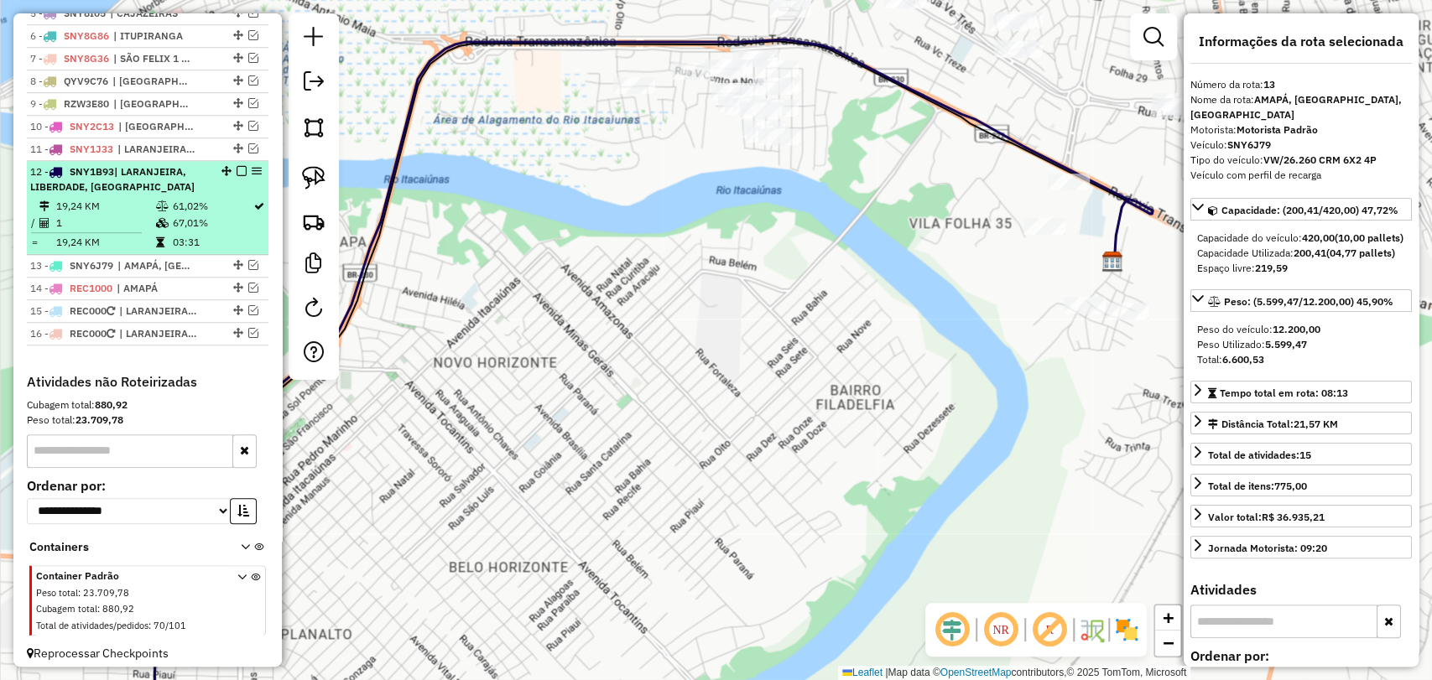
click at [165, 247] on td at bounding box center [162, 242] width 17 height 17
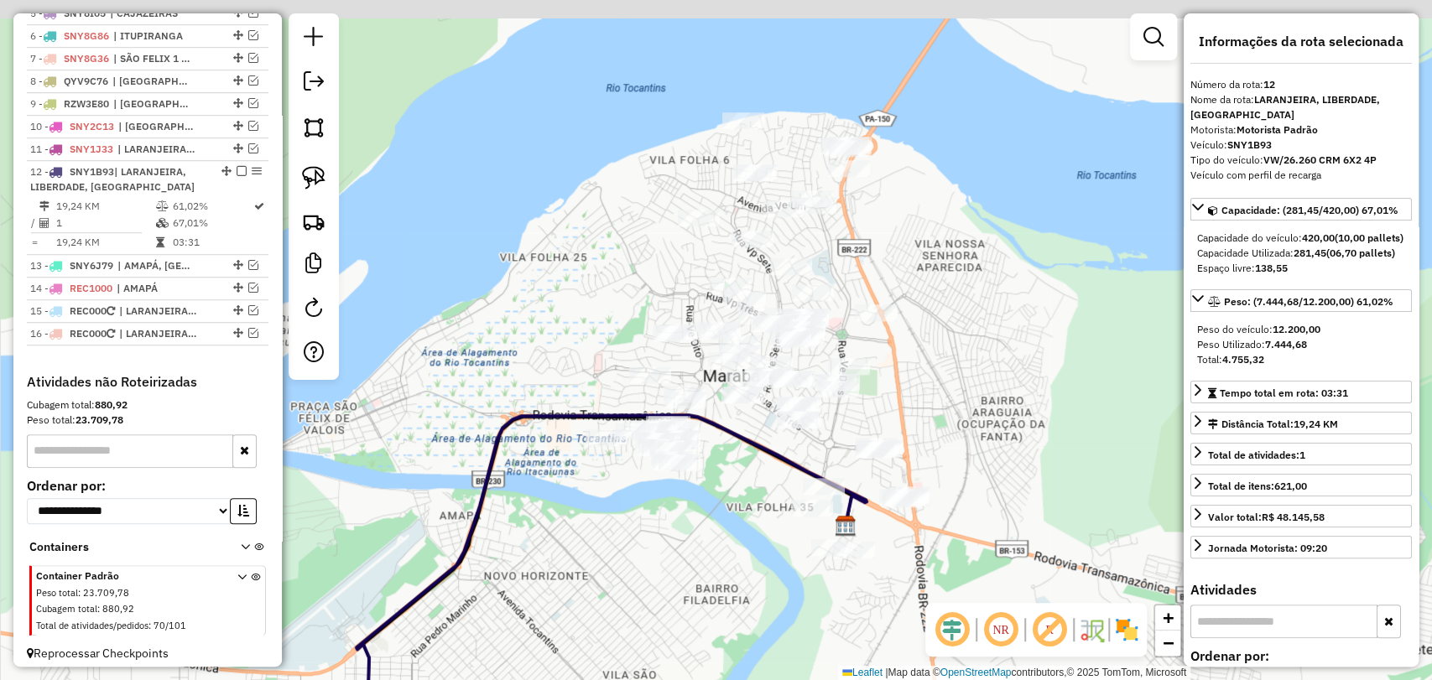
drag, startPoint x: 611, startPoint y: 354, endPoint x: 504, endPoint y: 622, distance: 288.8
click at [504, 622] on div "Janela de atendimento Grade de atendimento Capacidade Transportadoras Veículos …" at bounding box center [716, 340] width 1432 height 680
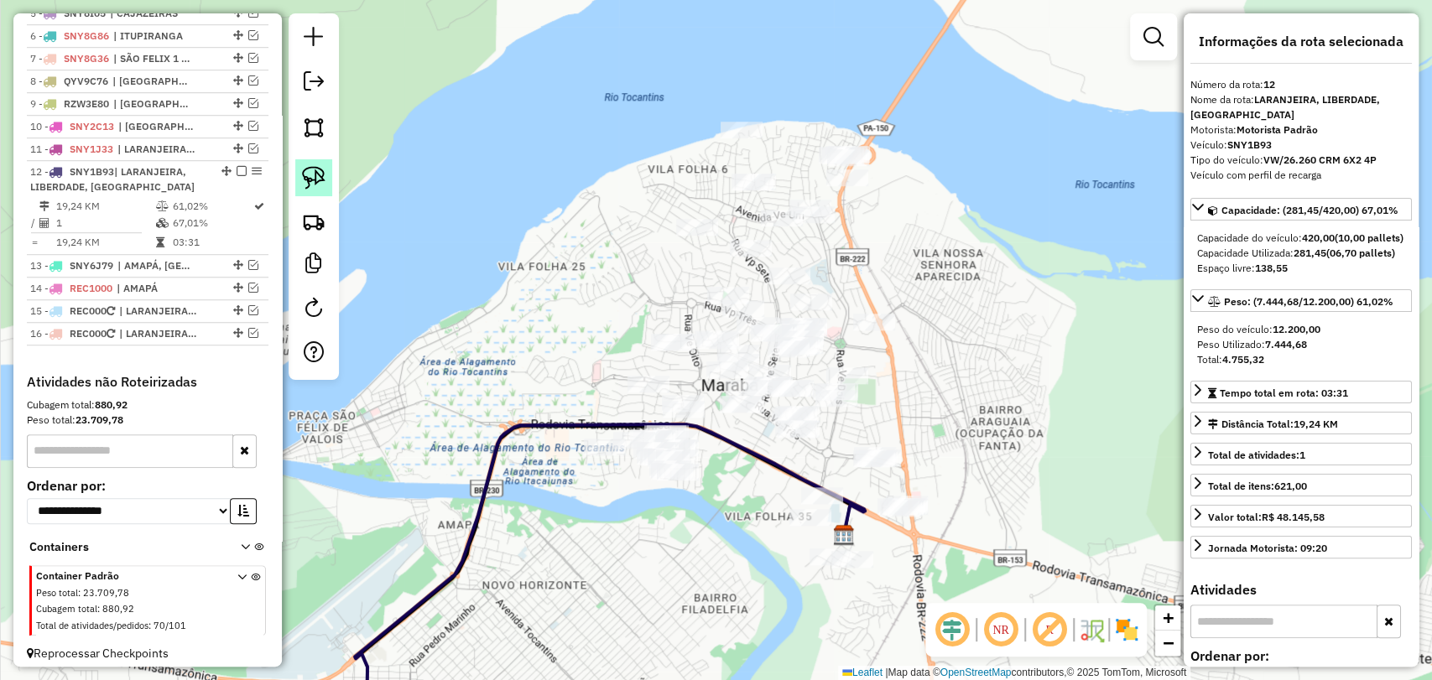
click at [315, 183] on img at bounding box center [313, 177] width 23 height 23
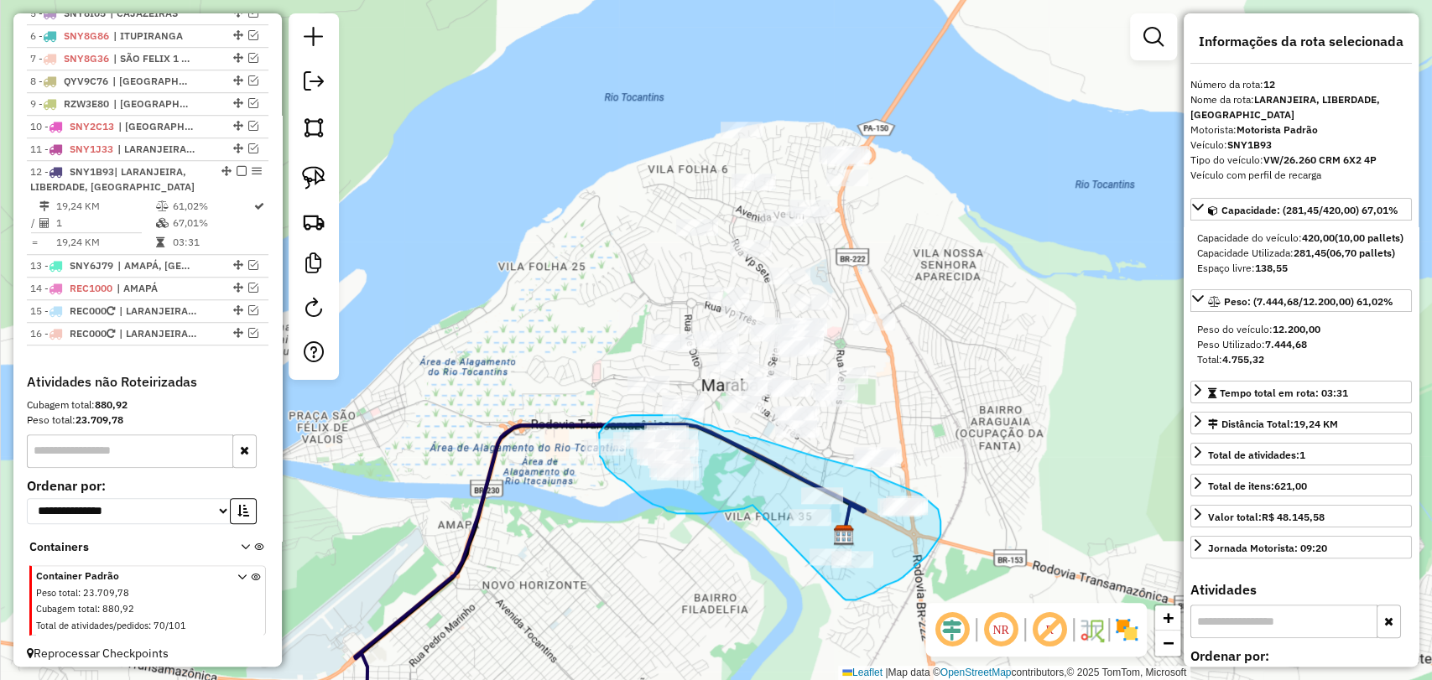
drag, startPoint x: 747, startPoint y: 507, endPoint x: 821, endPoint y: 578, distance: 102.7
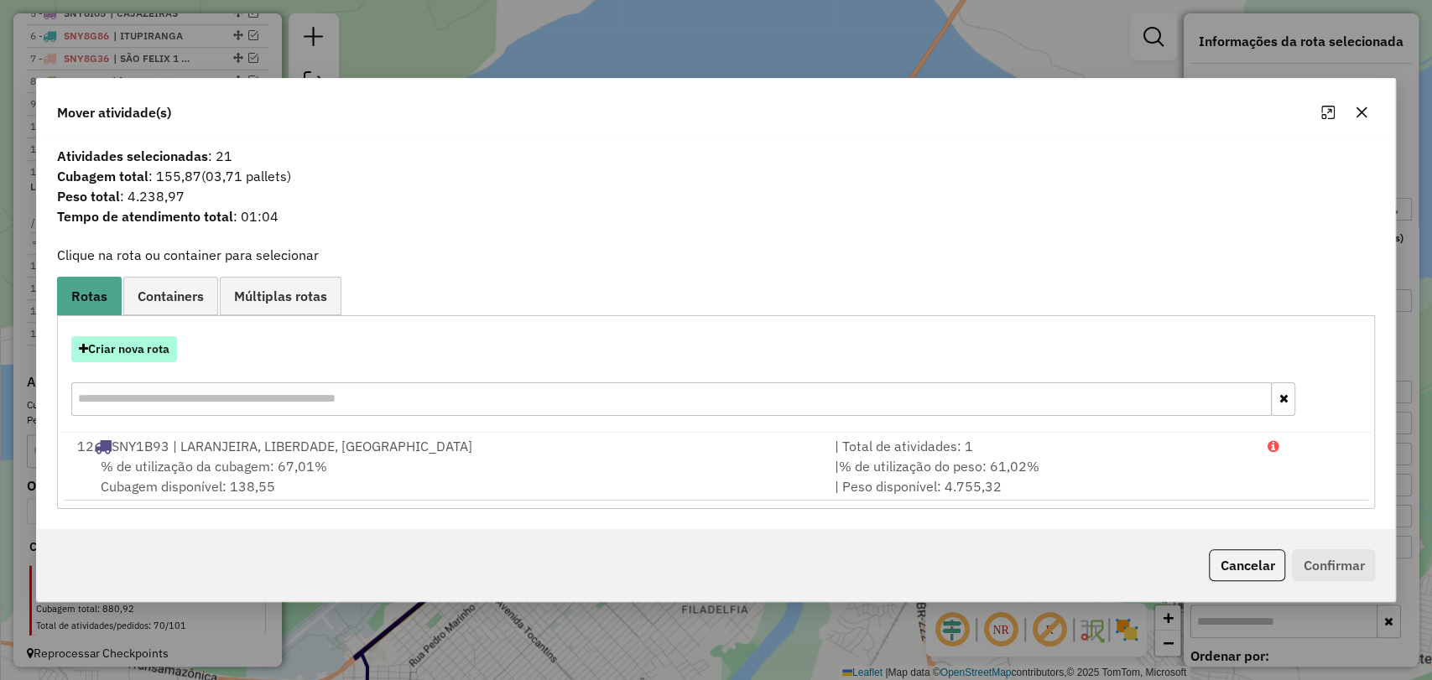
click at [131, 353] on button "Criar nova rota" at bounding box center [124, 349] width 106 height 26
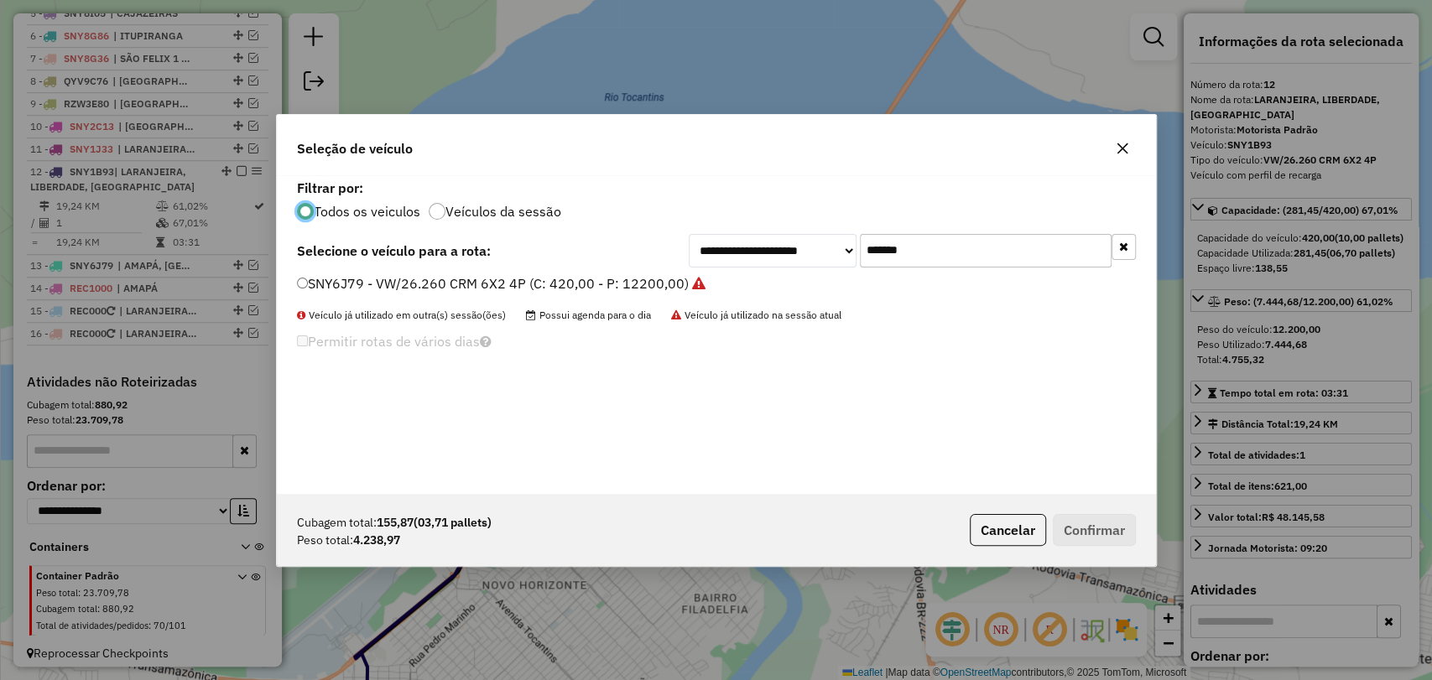
scroll to position [8, 5]
click at [913, 250] on input "*******" at bounding box center [986, 251] width 252 height 34
paste input "text"
type input "*******"
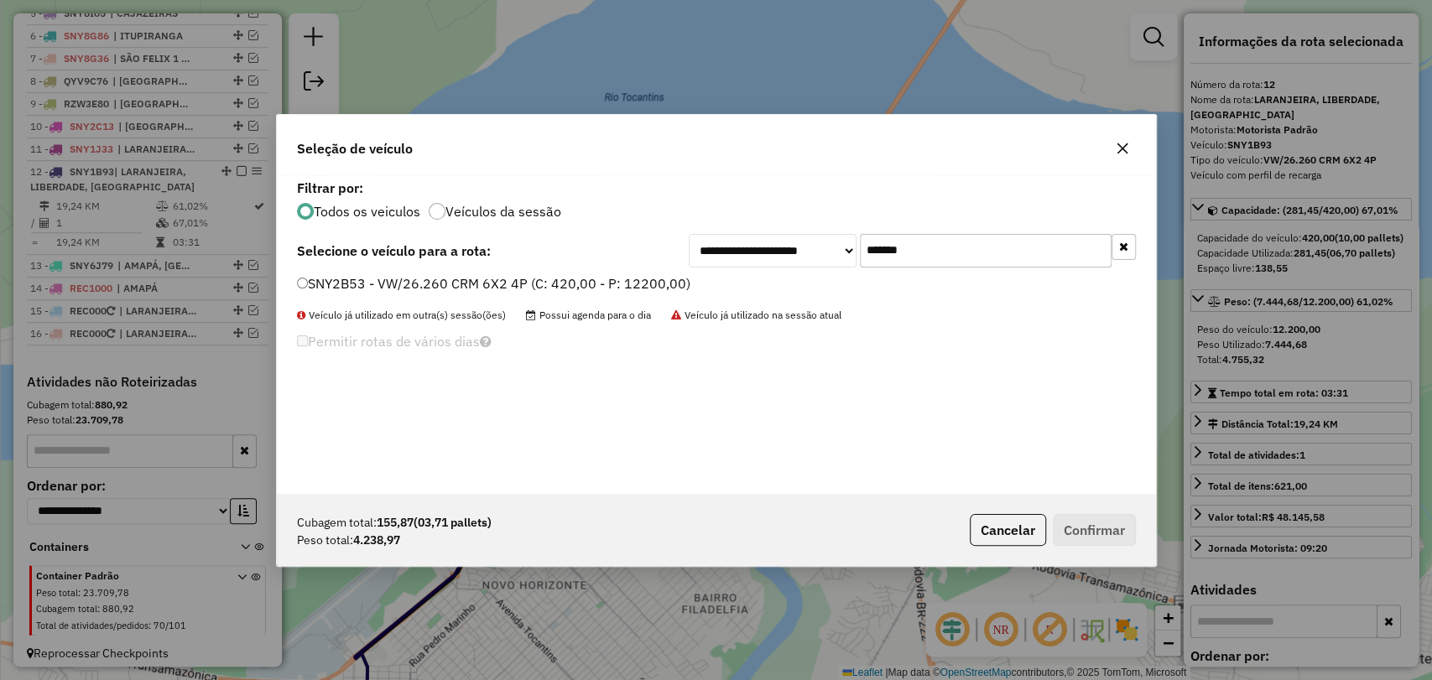
click at [606, 276] on label "SNY2B53 - VW/26.260 CRM 6X2 4P (C: 420,00 - P: 12200,00)" at bounding box center [493, 283] width 393 height 20
click at [1089, 527] on button "Confirmar" at bounding box center [1094, 530] width 83 height 32
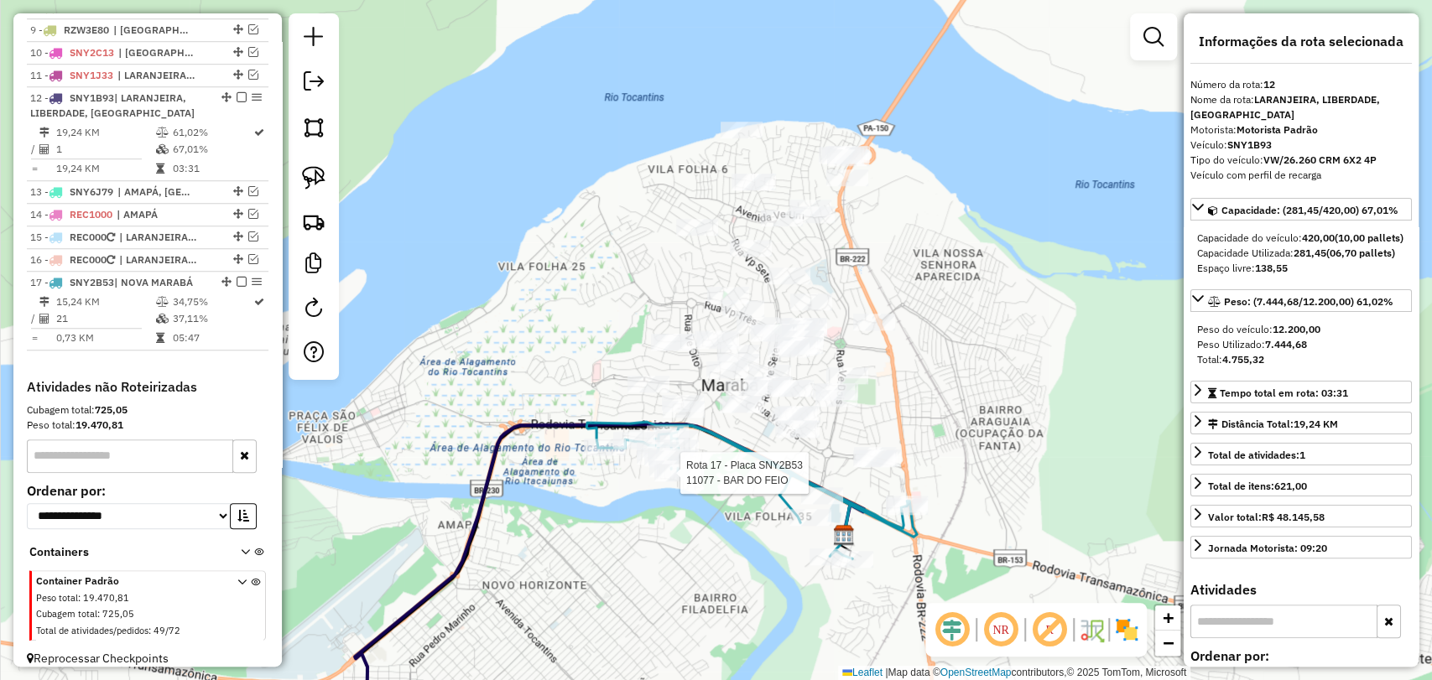
scroll to position [851, 0]
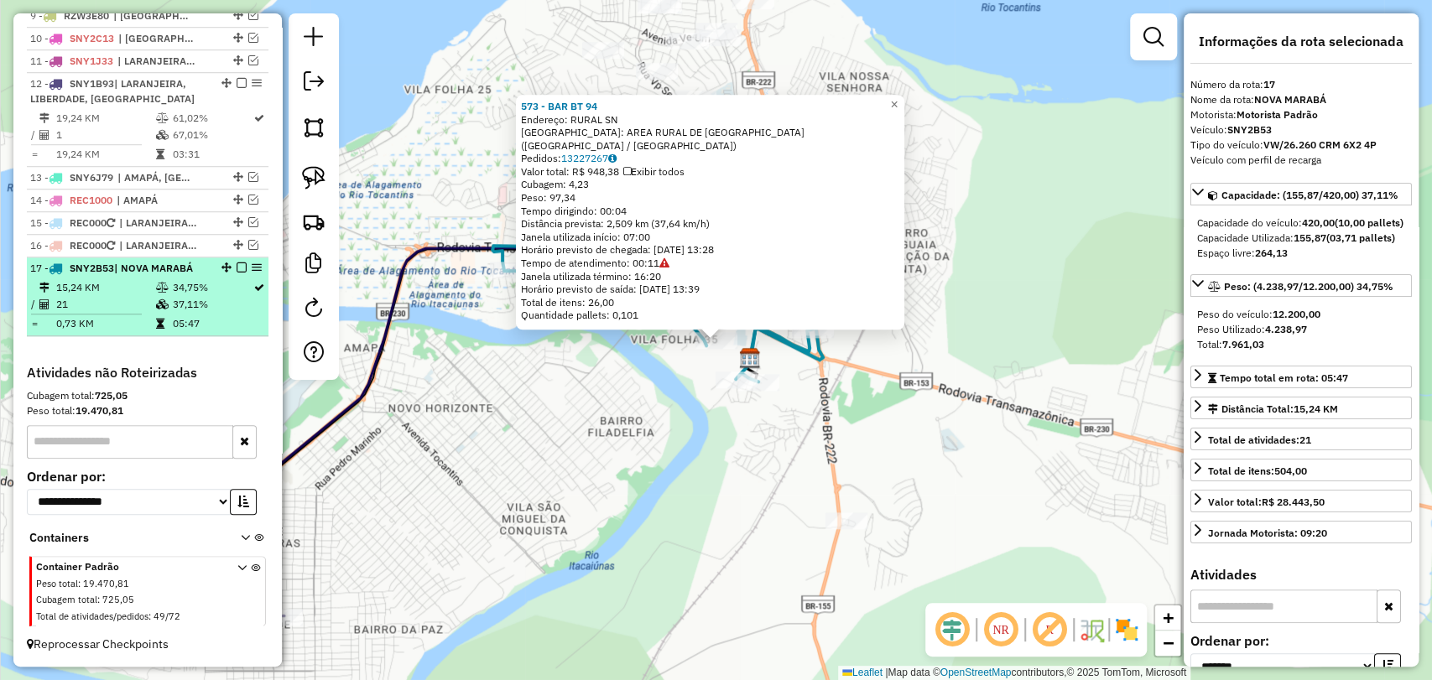
click at [239, 268] on em at bounding box center [242, 268] width 10 height 10
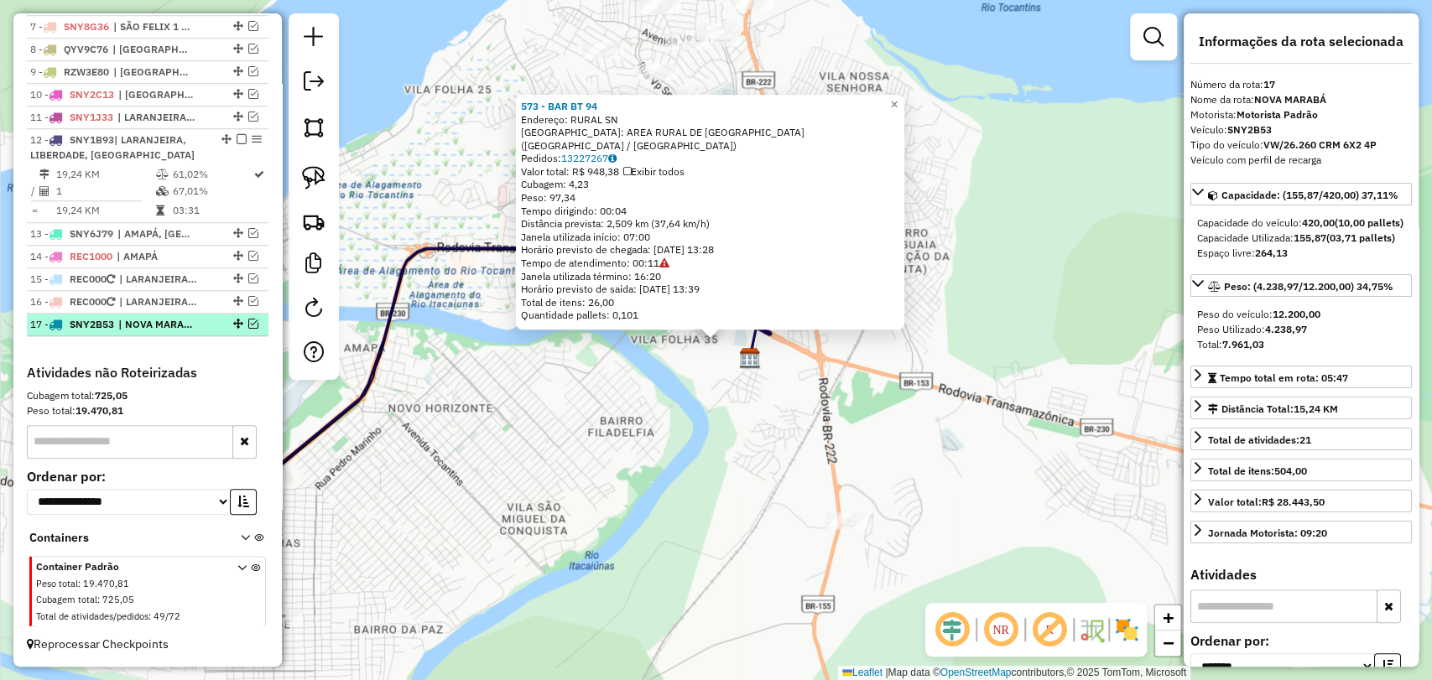
scroll to position [795, 0]
click at [250, 324] on em at bounding box center [253, 324] width 10 height 10
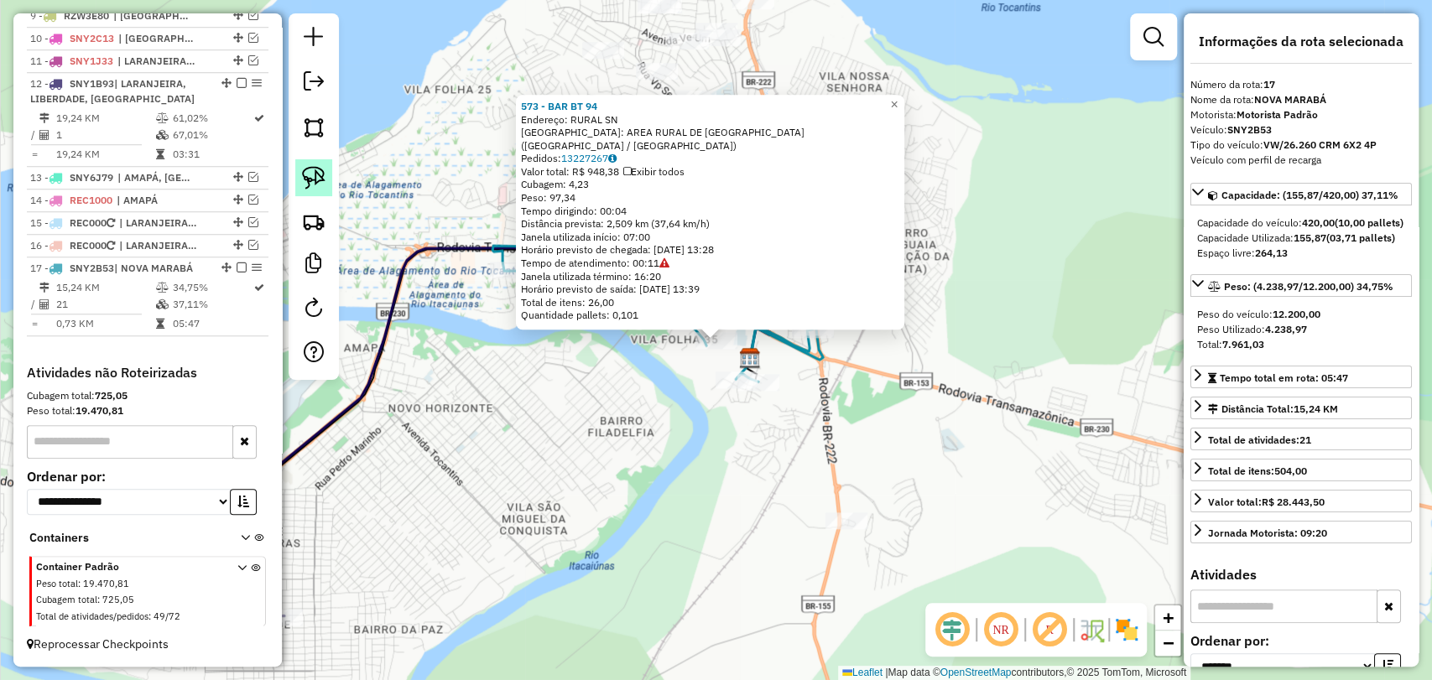
click at [302, 175] on img at bounding box center [313, 177] width 23 height 23
drag, startPoint x: 814, startPoint y: 545, endPoint x: 889, endPoint y: 538, distance: 75.0
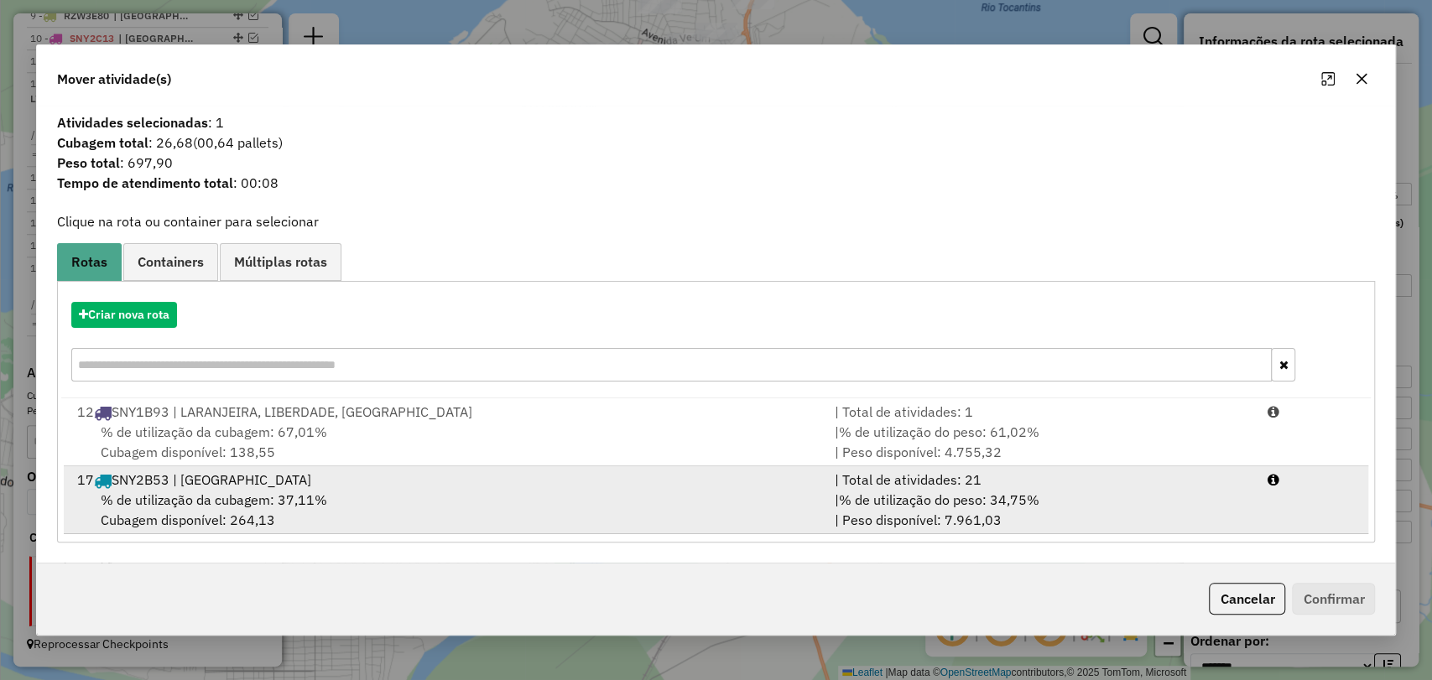
click at [630, 484] on div "17 SNY2B53 | NOVA MARABÁ" at bounding box center [445, 480] width 757 height 20
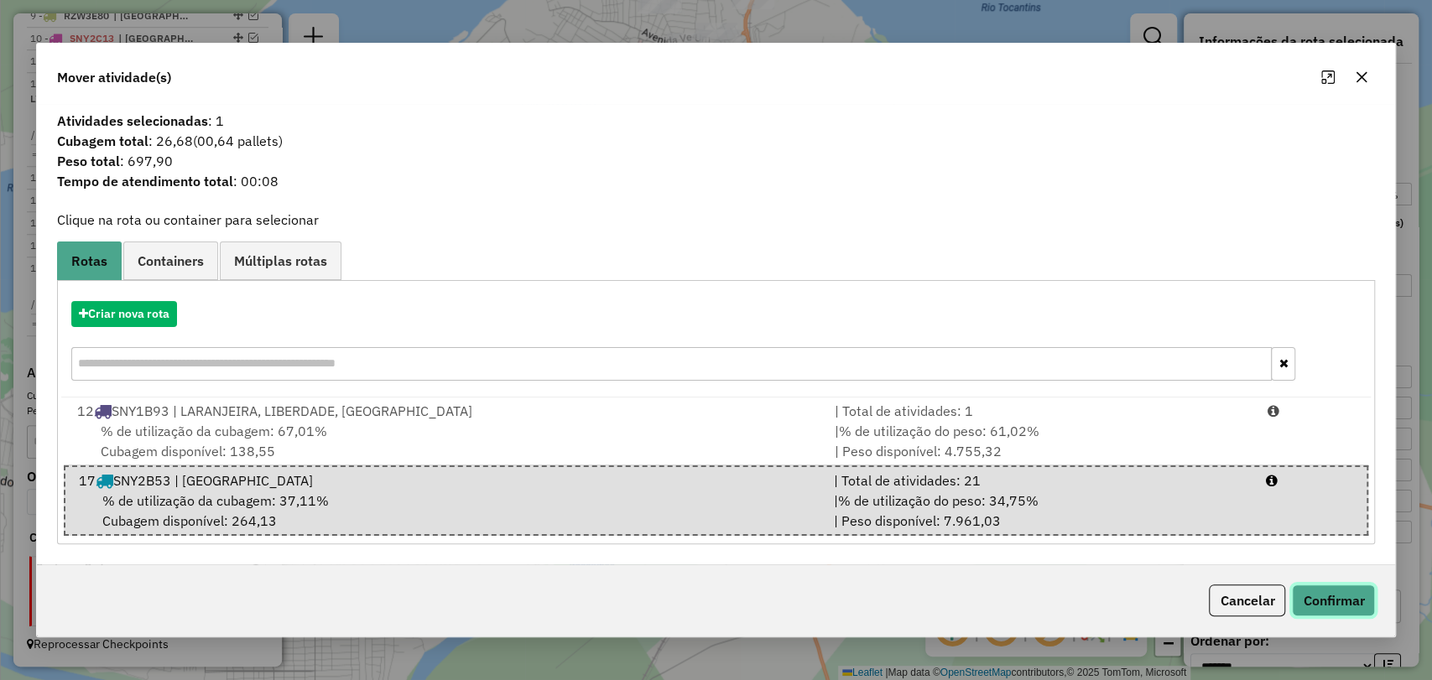
click at [1360, 585] on button "Confirmar" at bounding box center [1333, 601] width 83 height 32
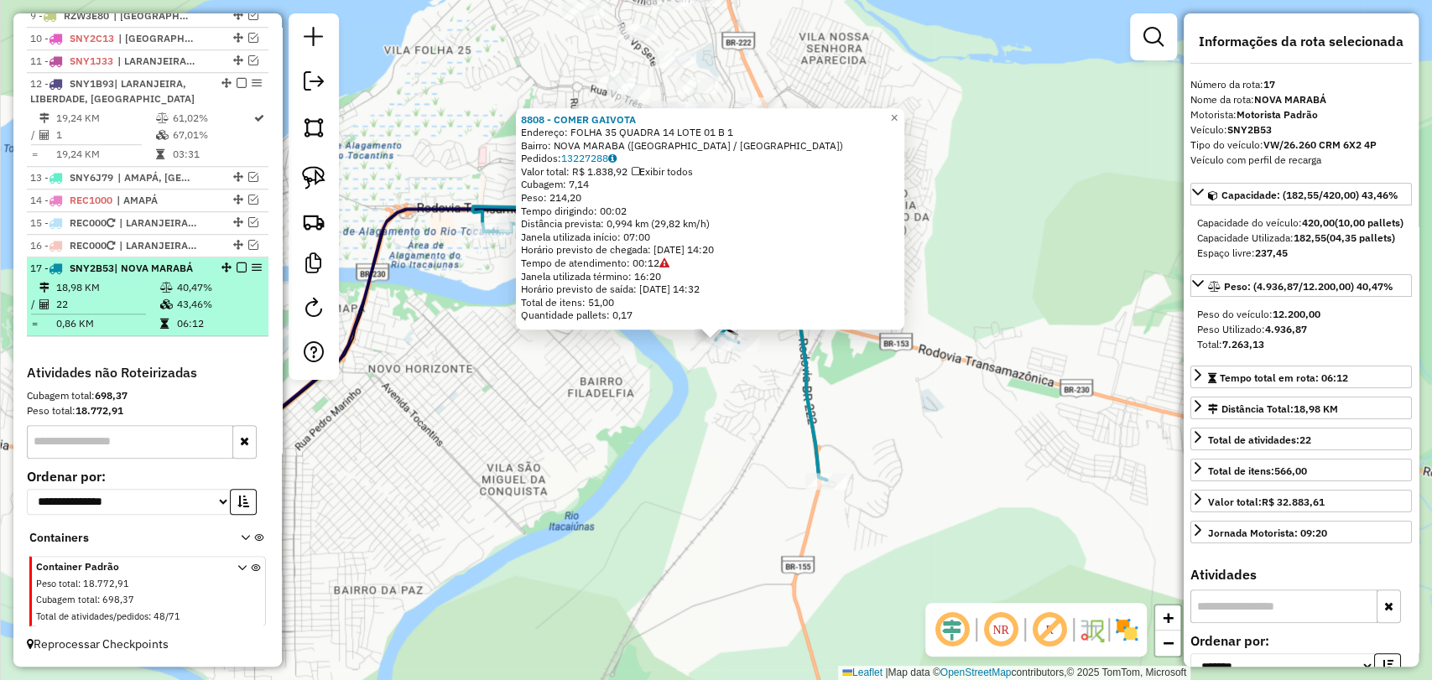
click at [237, 269] on em at bounding box center [242, 268] width 10 height 10
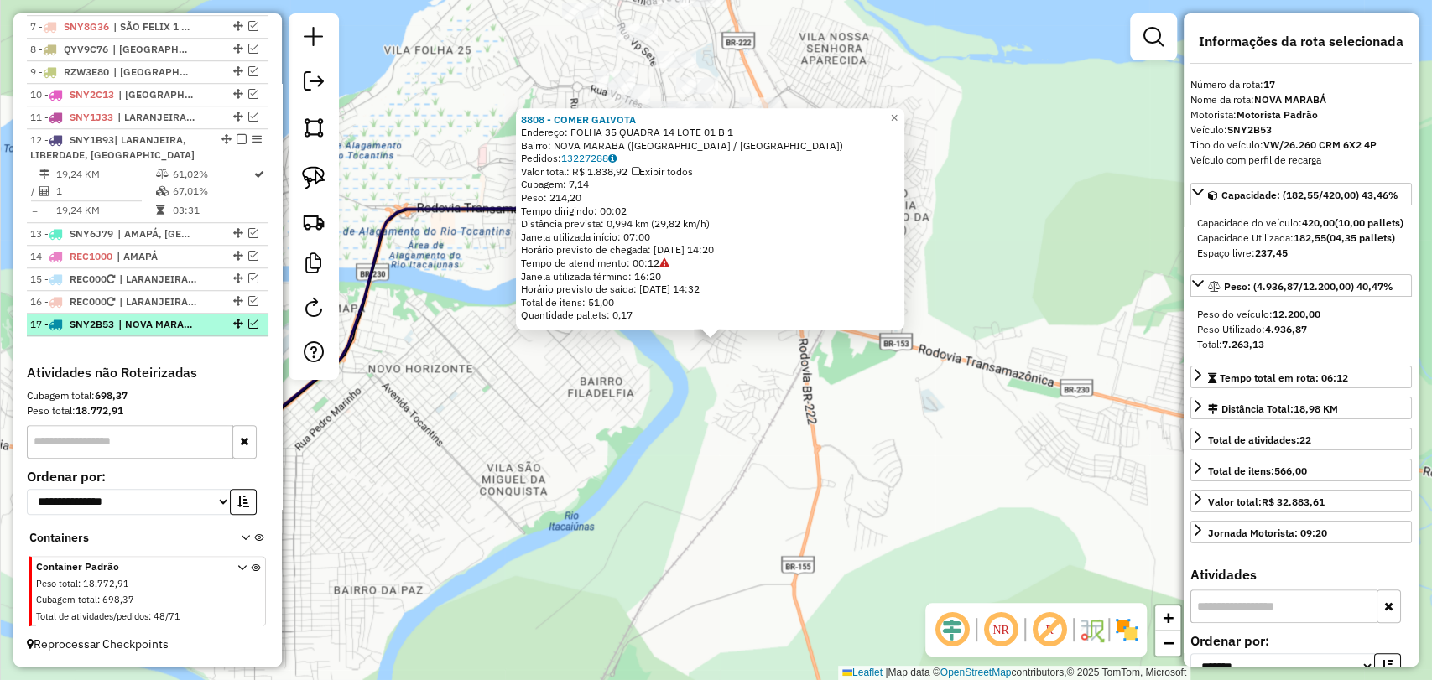
scroll to position [795, 0]
click at [557, 435] on div "8808 - COMER GAIVOTA Endereço: FOLHA 35 QUADRA 14 LOTE 01 B 1 Bairro: NOVA MARA…" at bounding box center [716, 340] width 1432 height 680
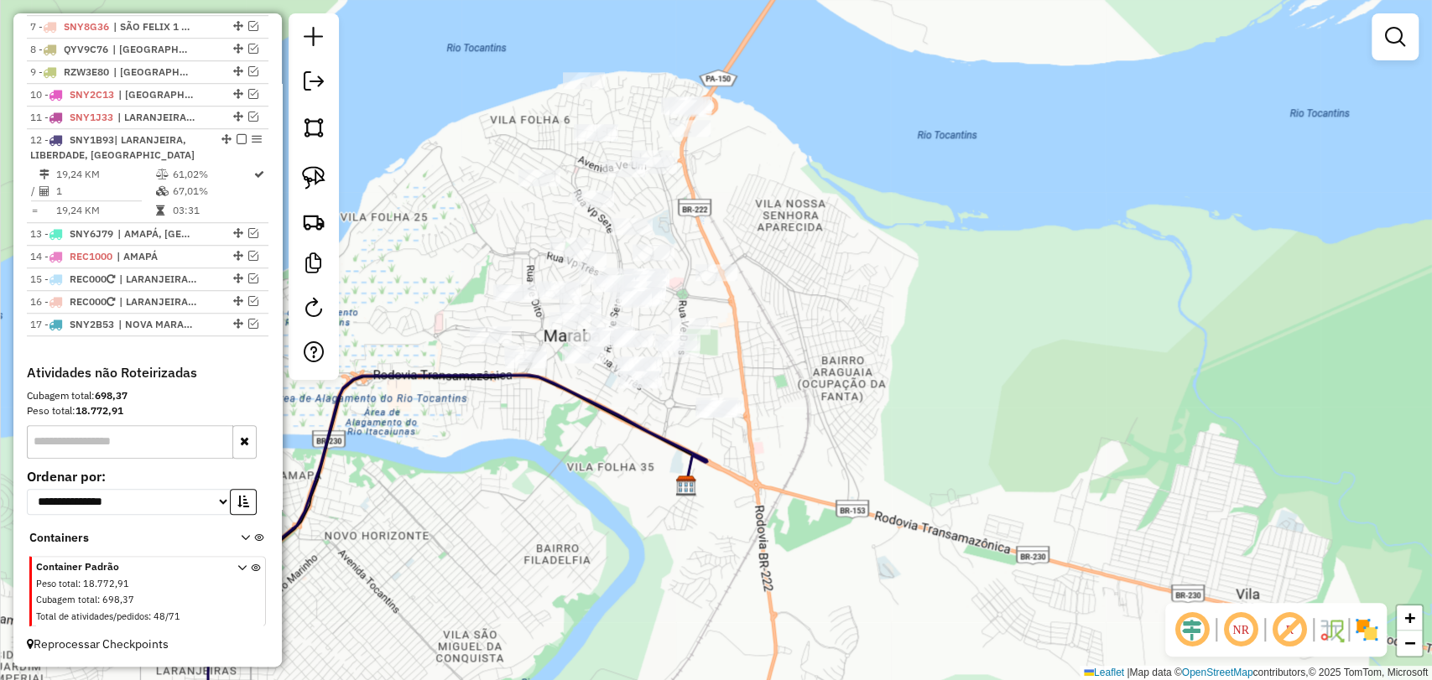
drag, startPoint x: 716, startPoint y: 431, endPoint x: 673, endPoint y: 598, distance: 172.5
click at [673, 598] on div "Janela de atendimento Grade de atendimento Capacidade Transportadoras Veículos …" at bounding box center [716, 340] width 1432 height 680
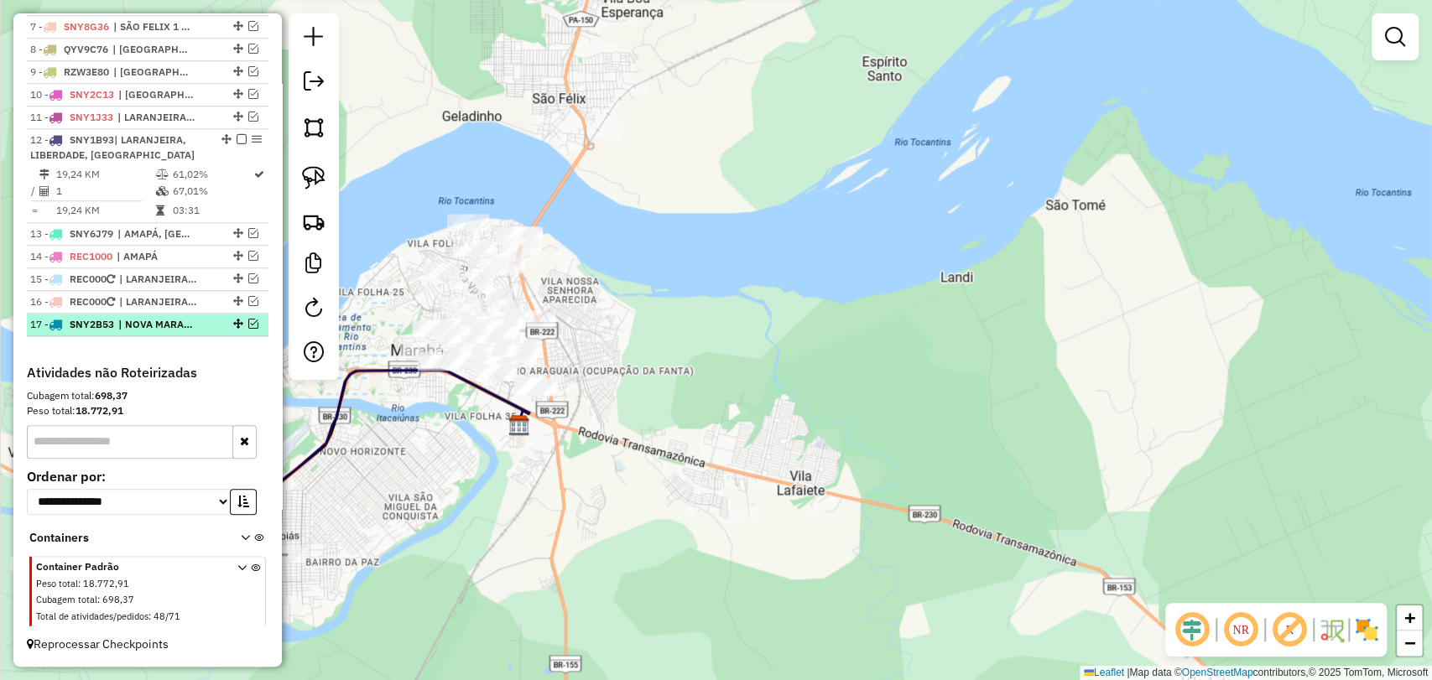
click at [248, 323] on em at bounding box center [253, 324] width 10 height 10
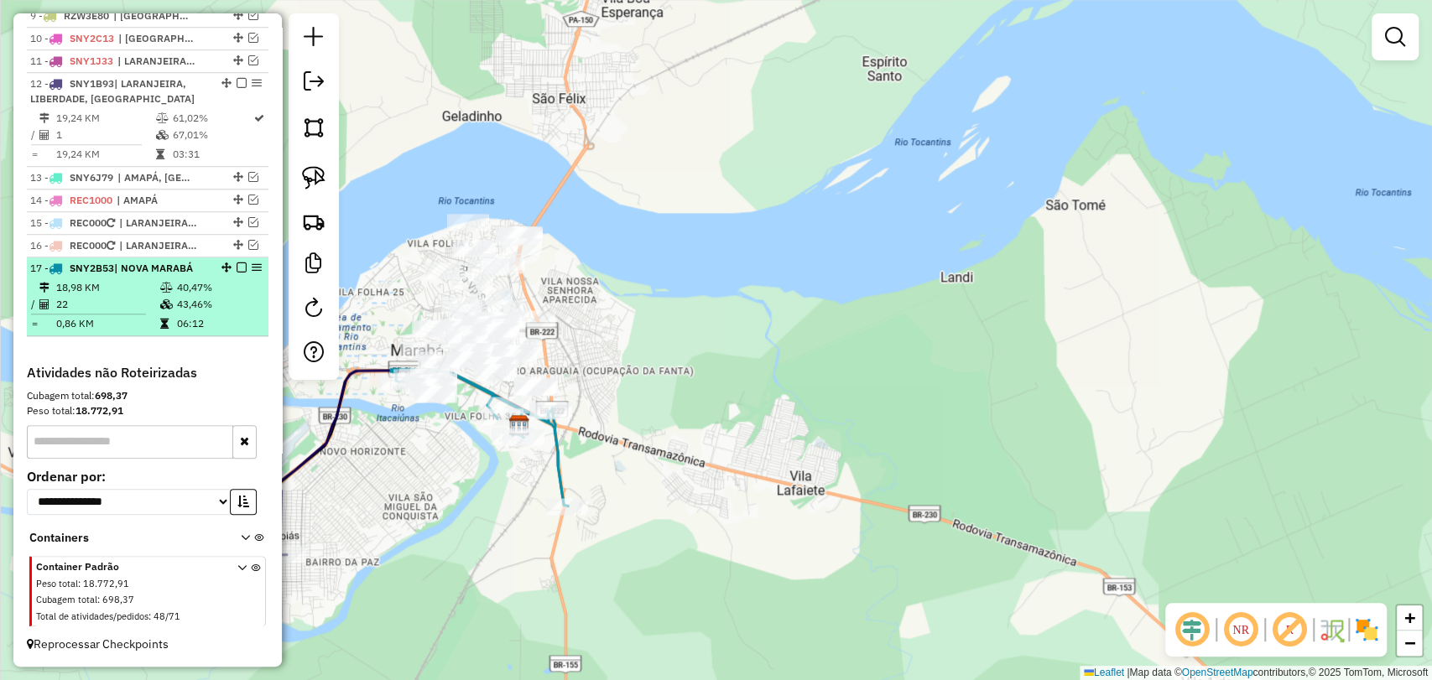
click at [237, 268] on em at bounding box center [242, 268] width 10 height 10
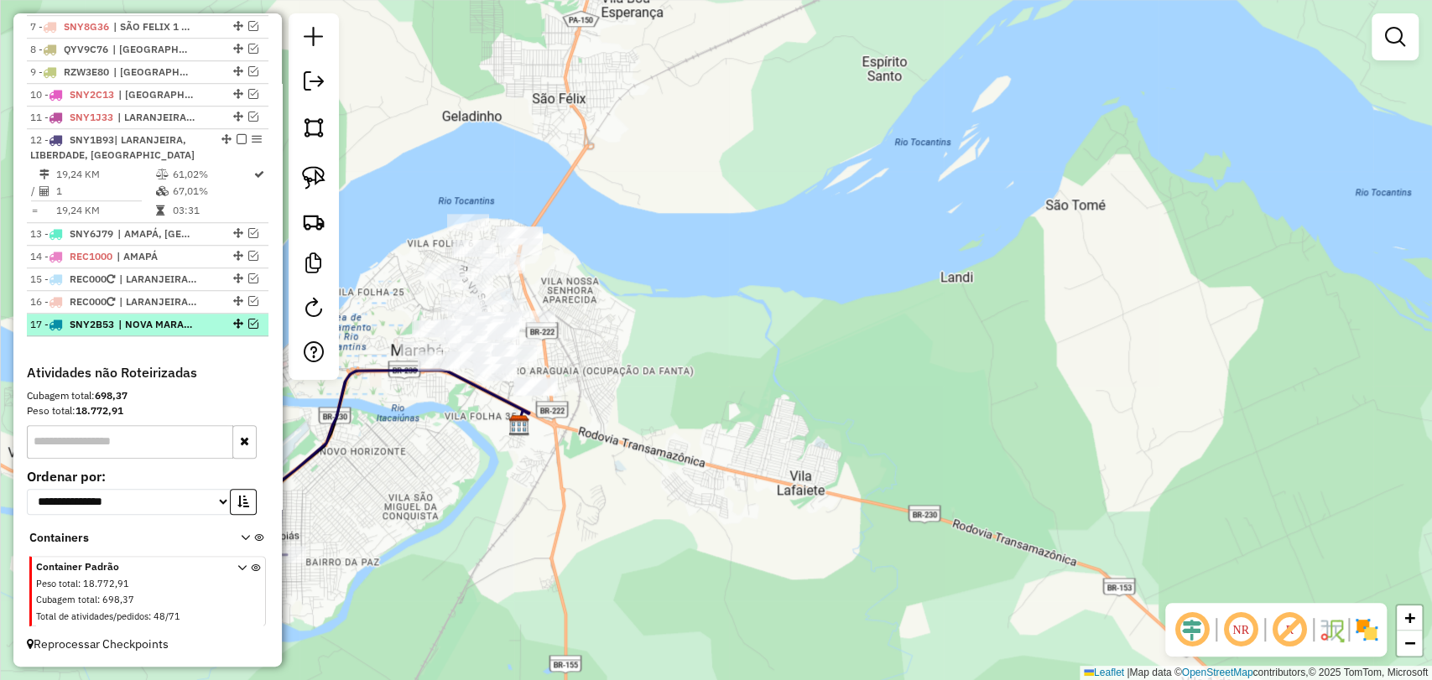
scroll to position [795, 0]
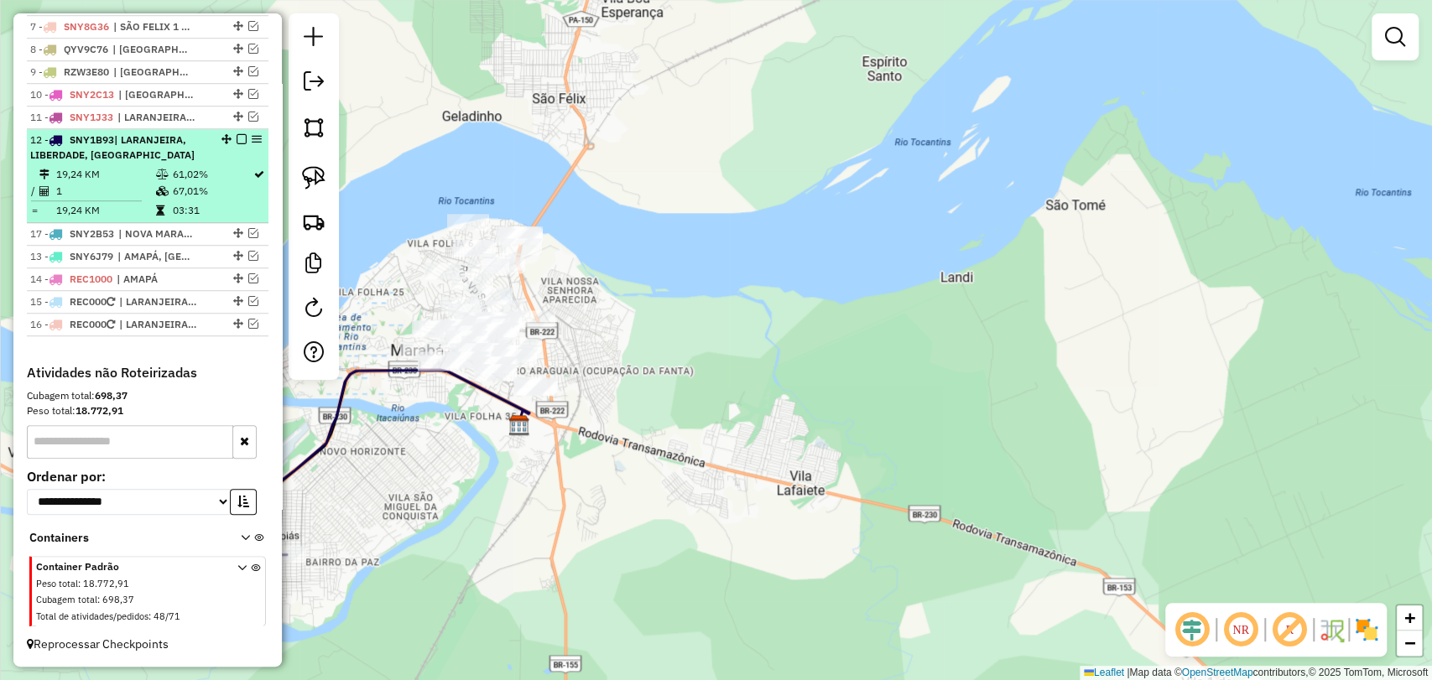
drag, startPoint x: 234, startPoint y: 319, endPoint x: 219, endPoint y: 218, distance: 101.8
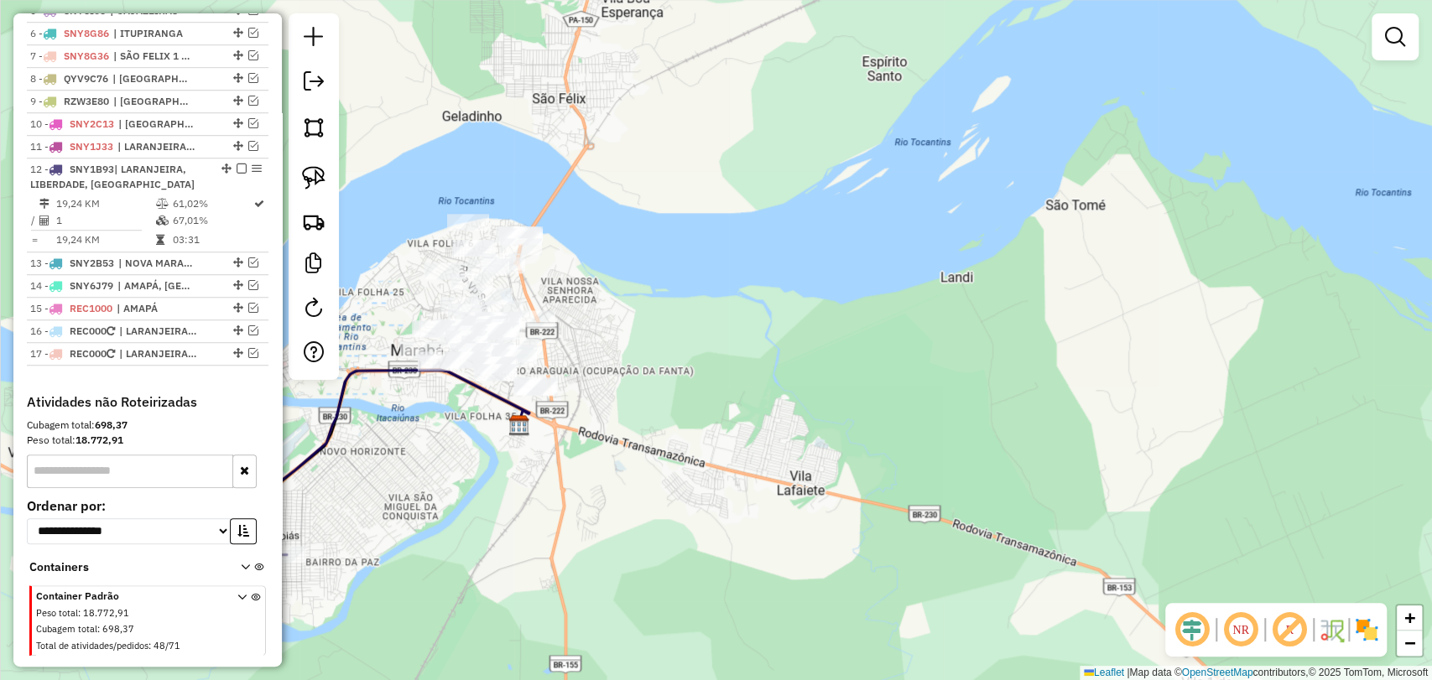
scroll to position [702, 0]
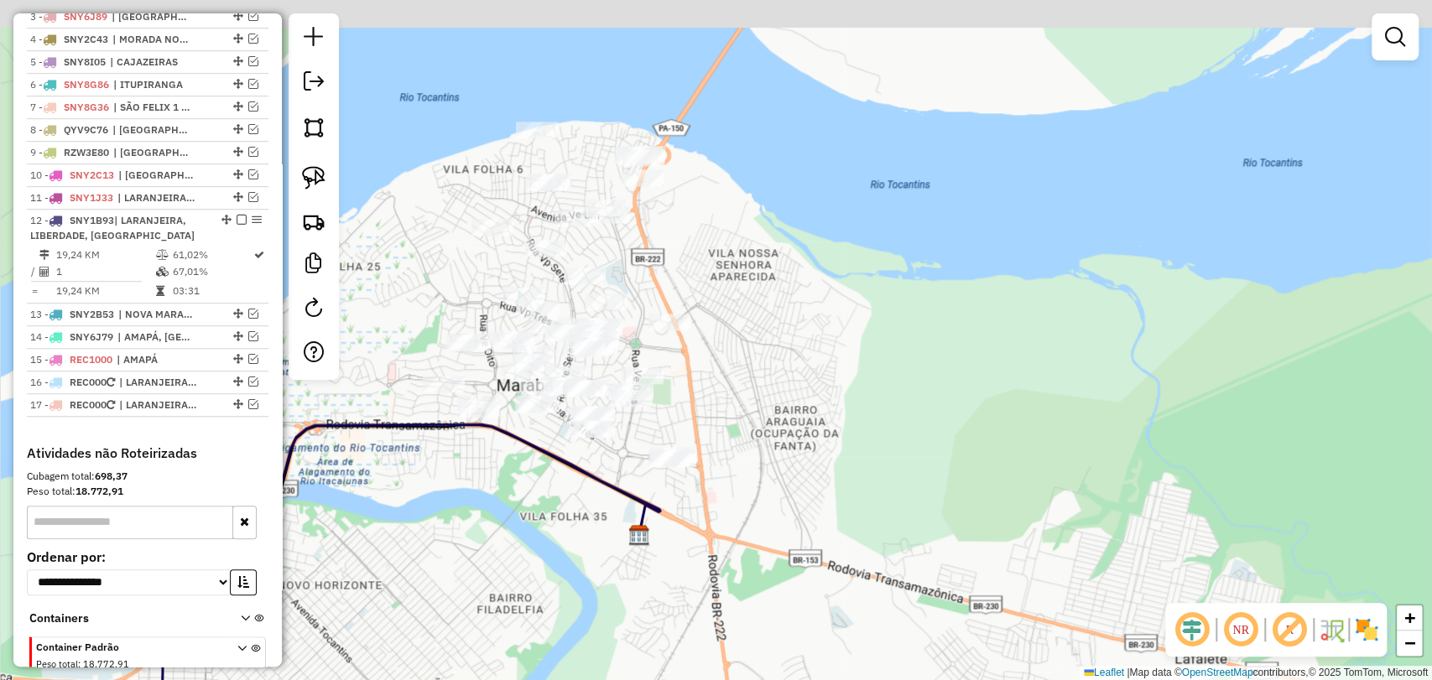
drag, startPoint x: 536, startPoint y: 436, endPoint x: 568, endPoint y: 470, distance: 46.3
click at [568, 470] on icon at bounding box center [405, 602] width 510 height 356
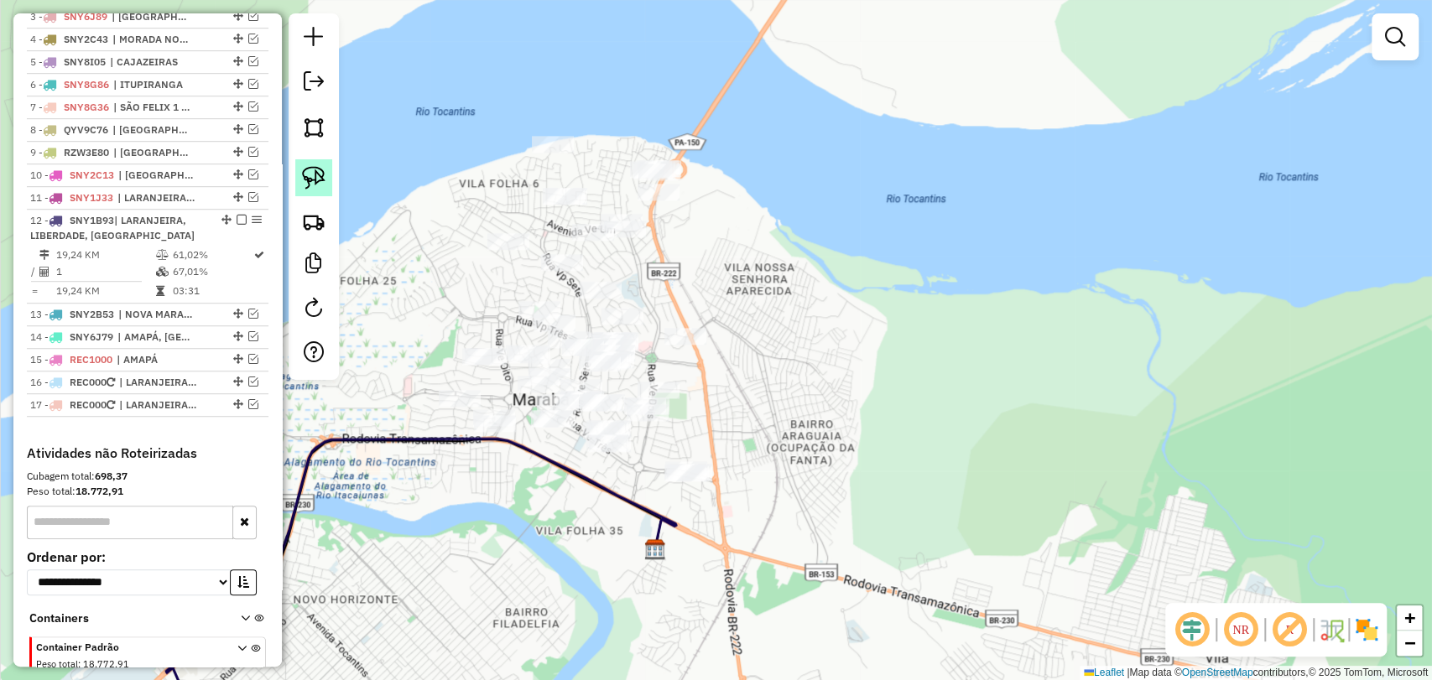
click at [324, 189] on img at bounding box center [313, 177] width 23 height 23
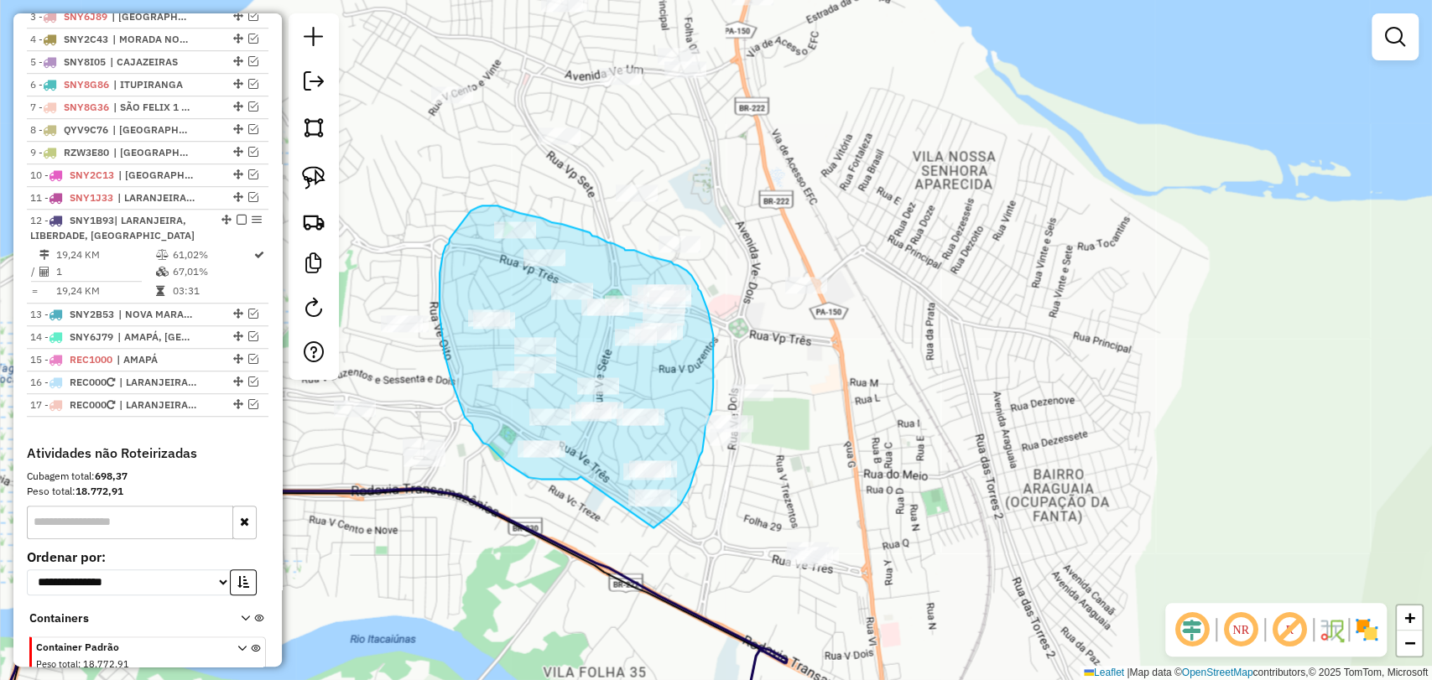
drag, startPoint x: 580, startPoint y: 476, endPoint x: 653, endPoint y: 528, distance: 89.1
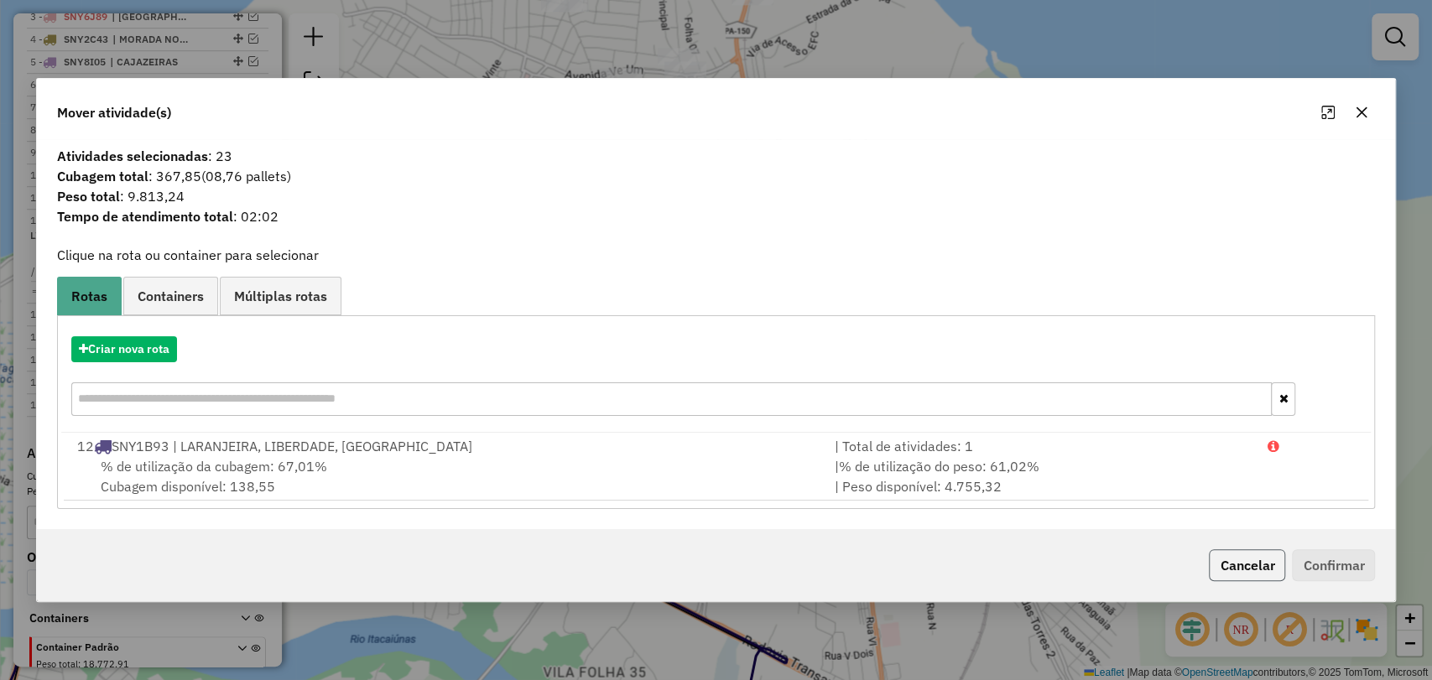
click at [1224, 572] on button "Cancelar" at bounding box center [1247, 565] width 76 height 32
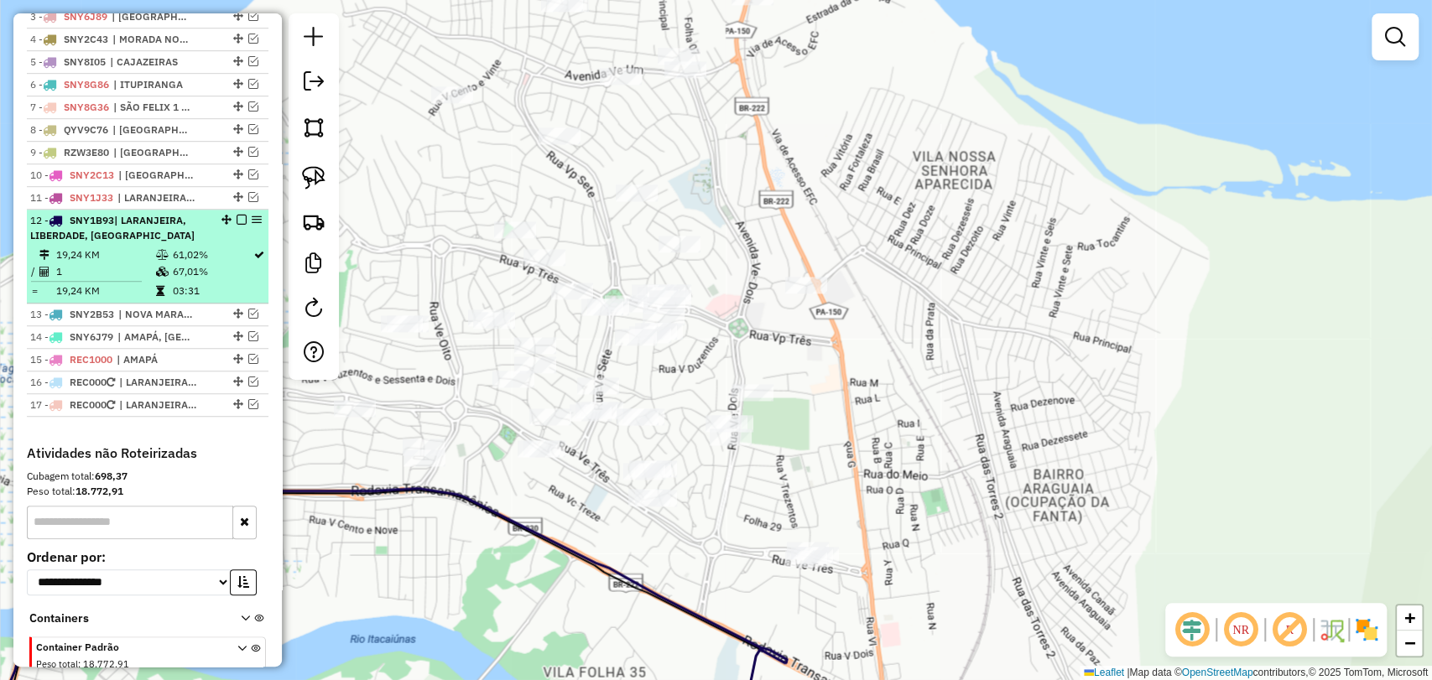
click at [143, 258] on li "12 - SNY1B93 | LARANJEIRA, LIBERDADE, BELA VISTA 19,24 KM 61,02% / 1 67,01% = 1…" at bounding box center [148, 257] width 242 height 94
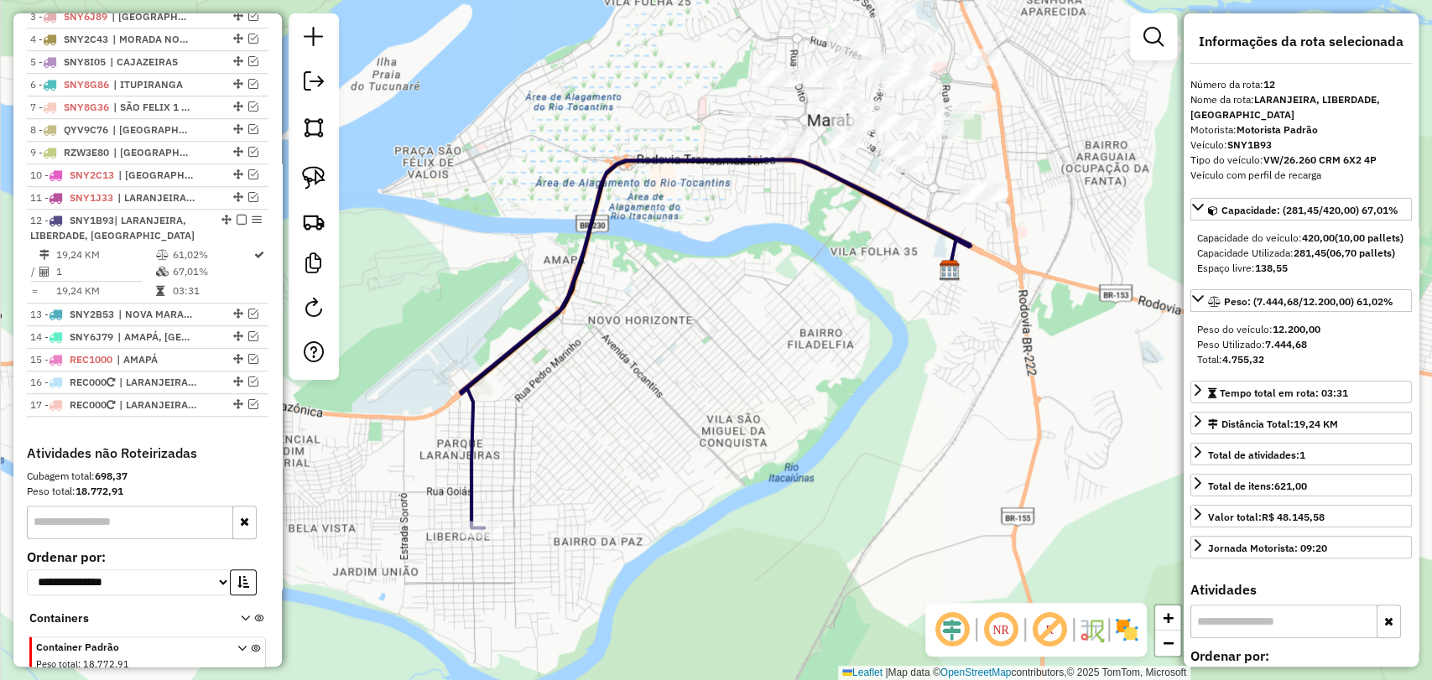
drag, startPoint x: 835, startPoint y: 174, endPoint x: 784, endPoint y: 264, distance: 103.3
click at [801, 263] on icon at bounding box center [716, 343] width 510 height 368
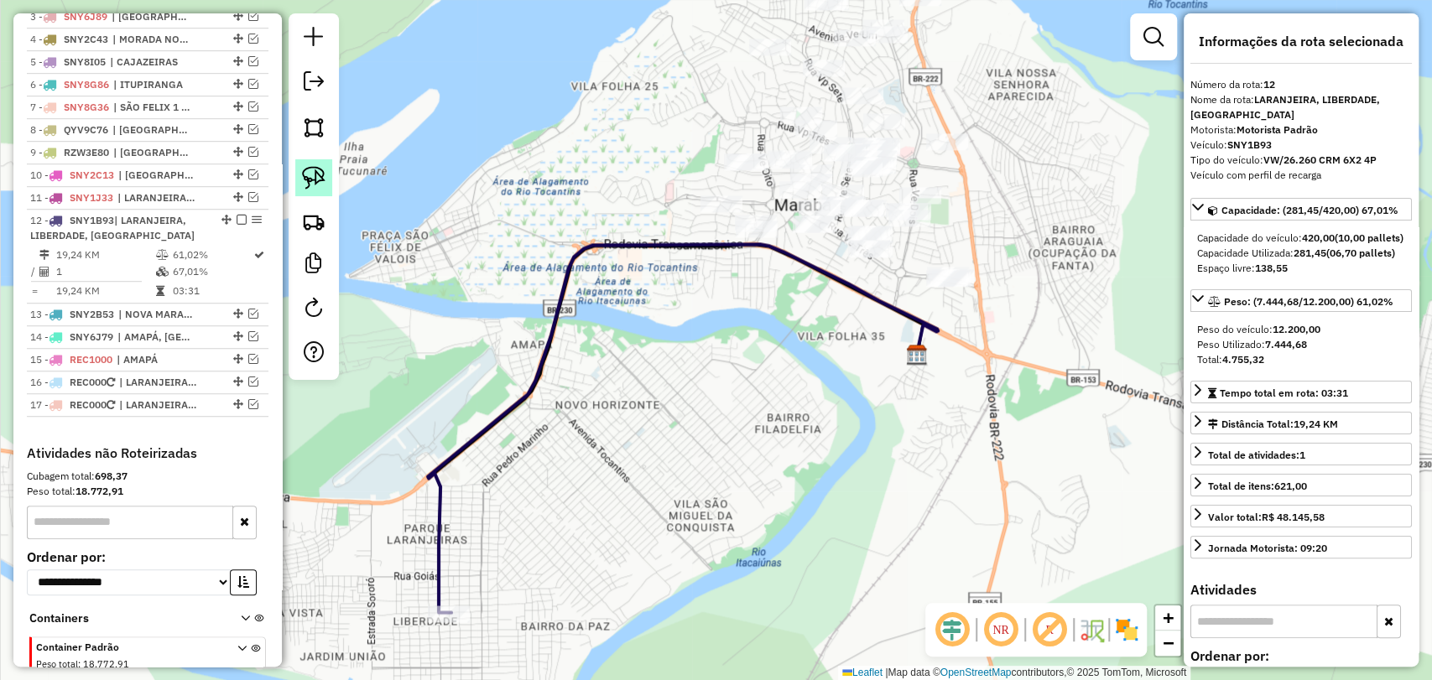
click at [314, 173] on img at bounding box center [313, 177] width 23 height 23
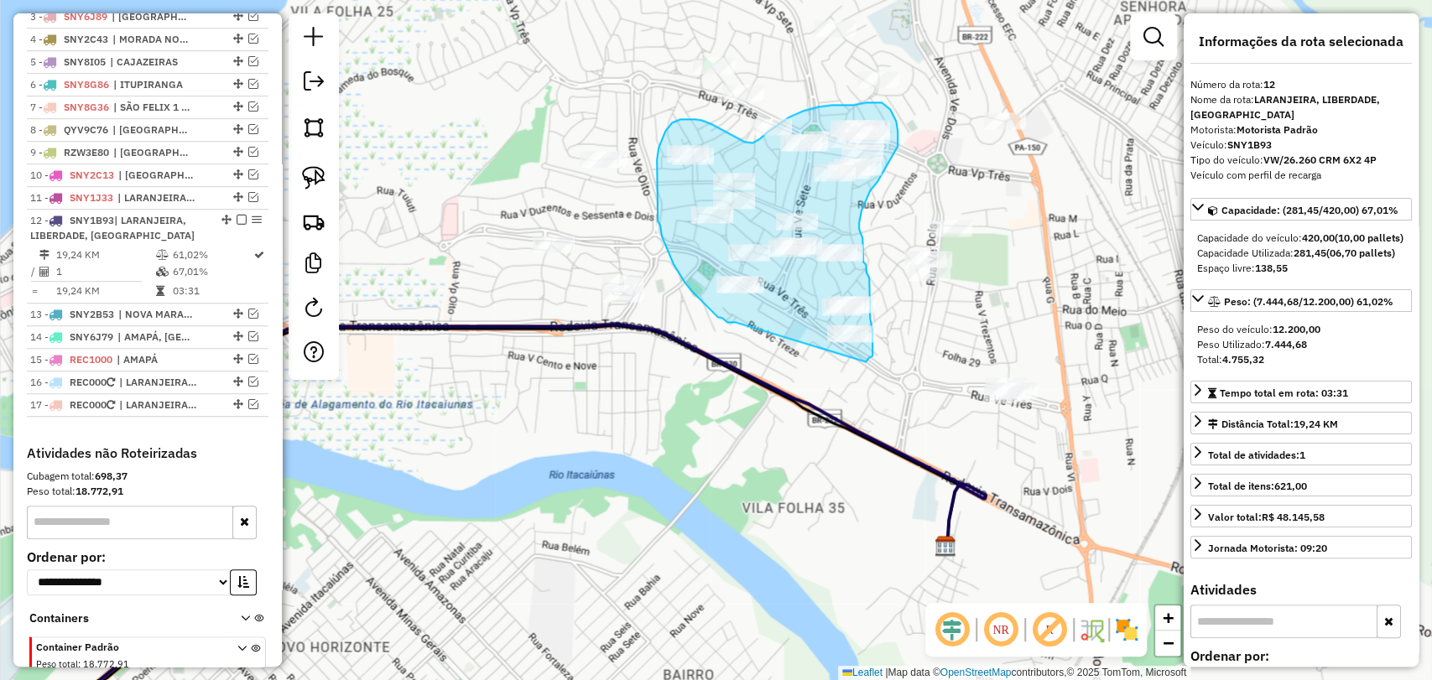
drag, startPoint x: 736, startPoint y: 322, endPoint x: 852, endPoint y: 371, distance: 126.3
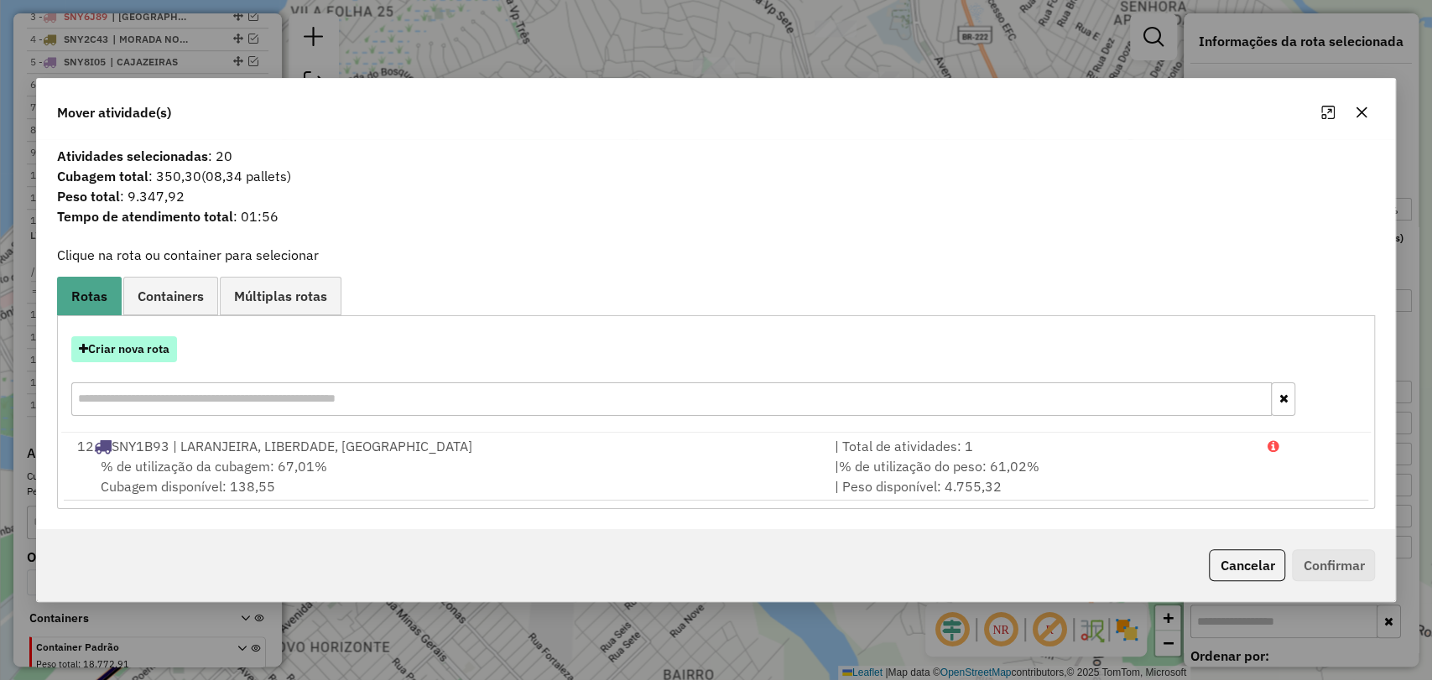
click at [109, 346] on button "Criar nova rota" at bounding box center [124, 349] width 106 height 26
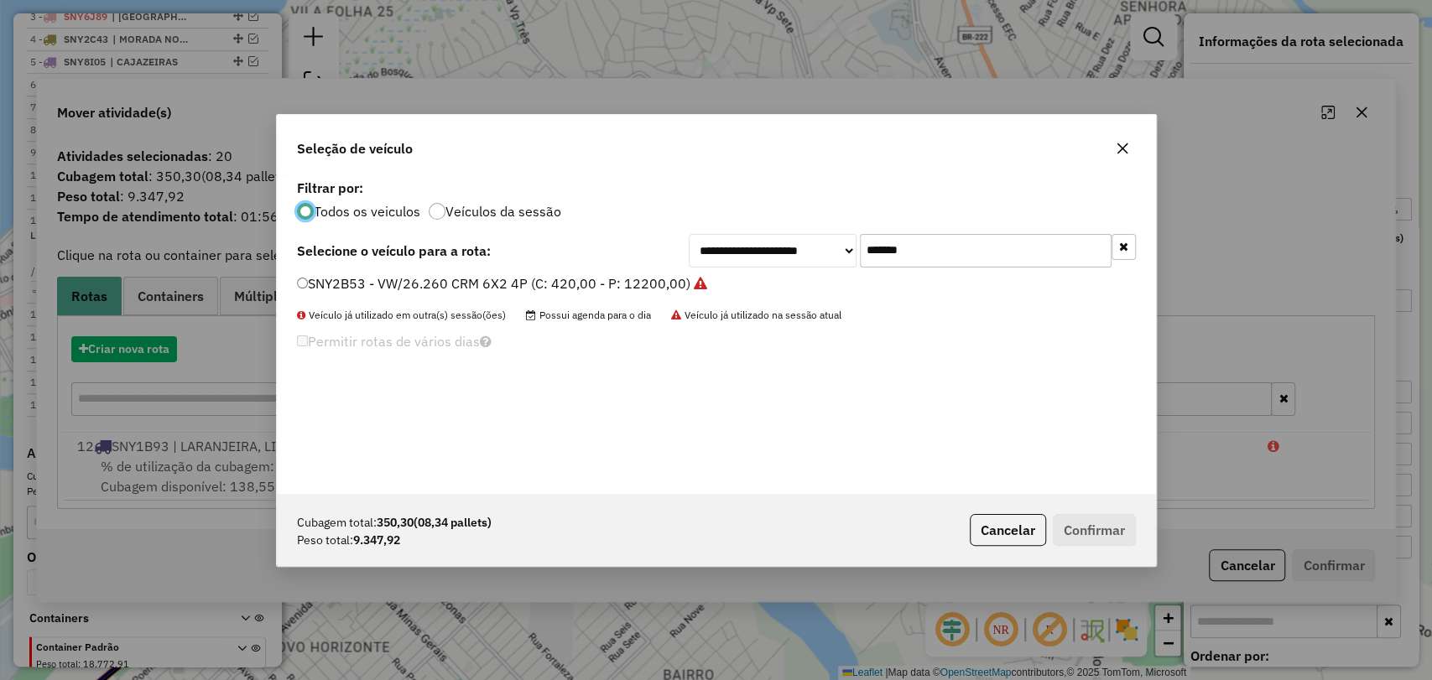
scroll to position [8, 5]
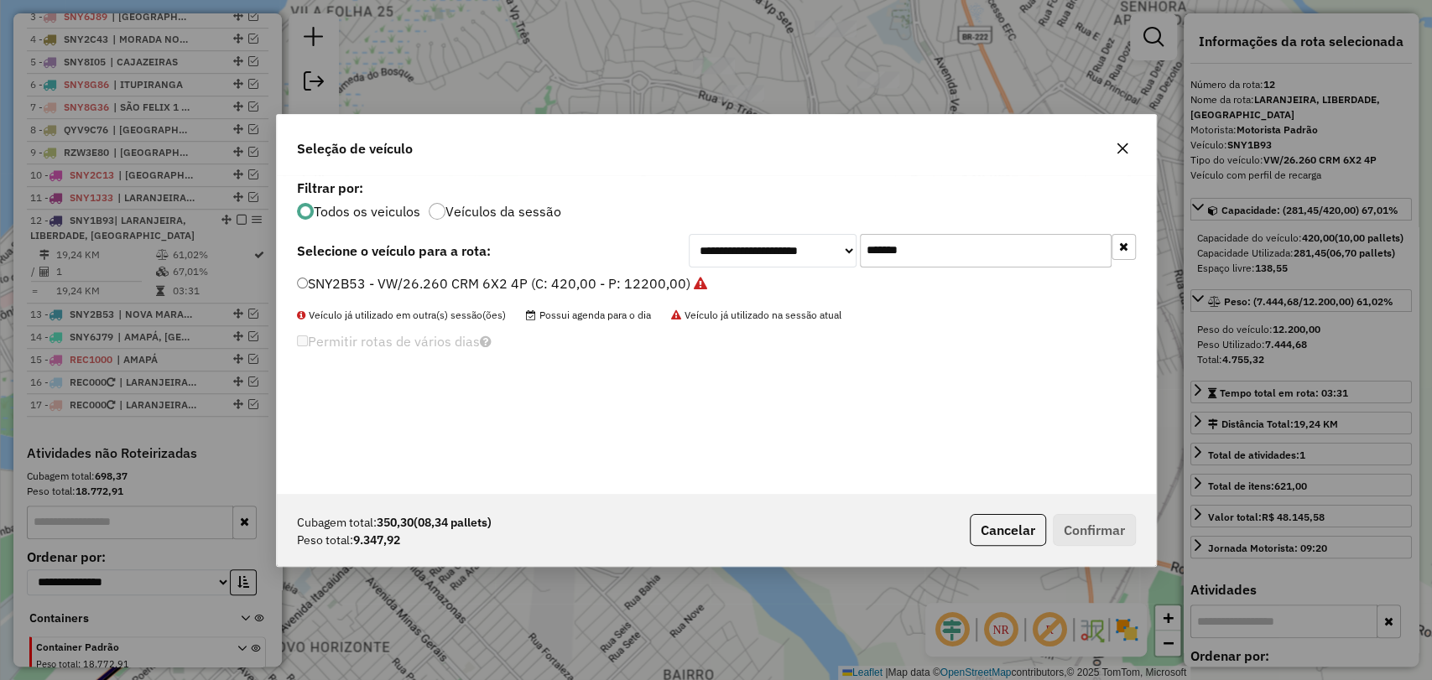
click at [882, 247] on input "*******" at bounding box center [986, 251] width 252 height 34
paste input "text"
type input "*******"
click at [529, 285] on label "SNY1C53 - VW/26.260 CRM 6X4 4P (C: 420,00 - P: 12558,00)" at bounding box center [493, 283] width 393 height 20
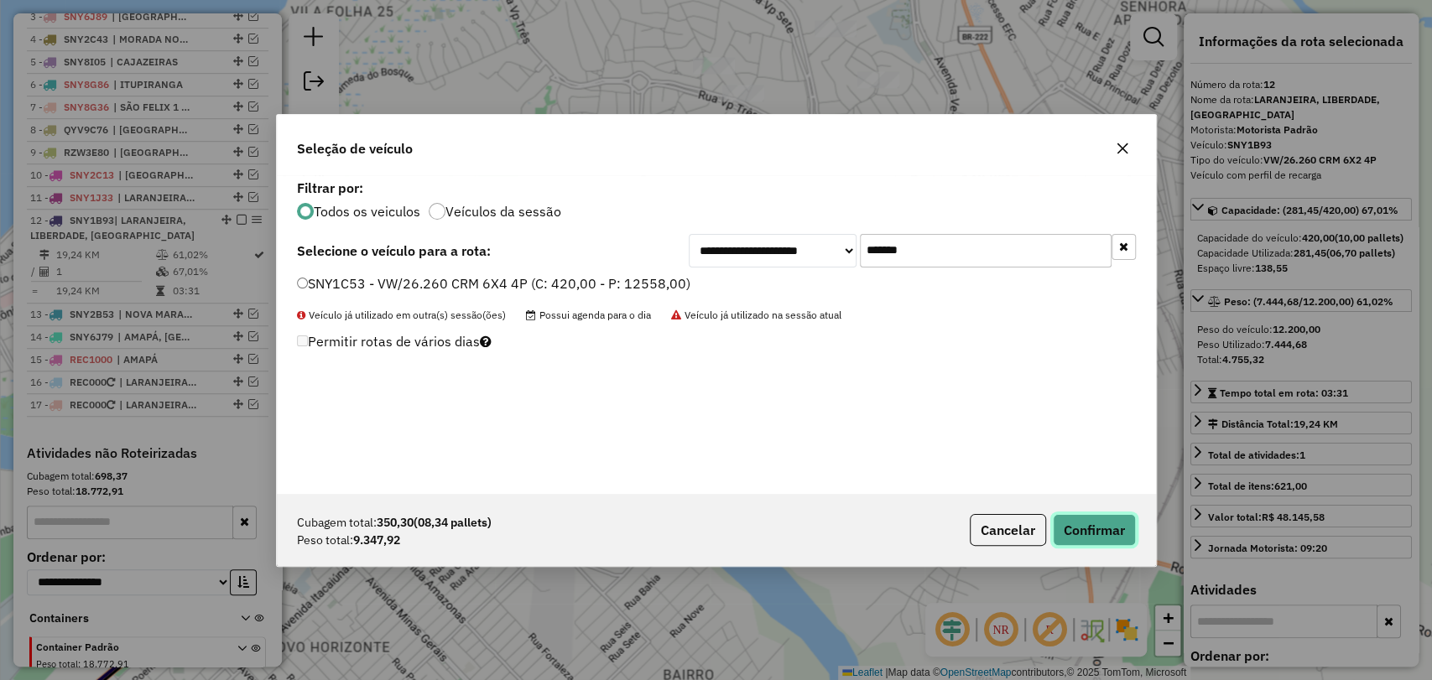
click at [1097, 537] on button "Confirmar" at bounding box center [1094, 530] width 83 height 32
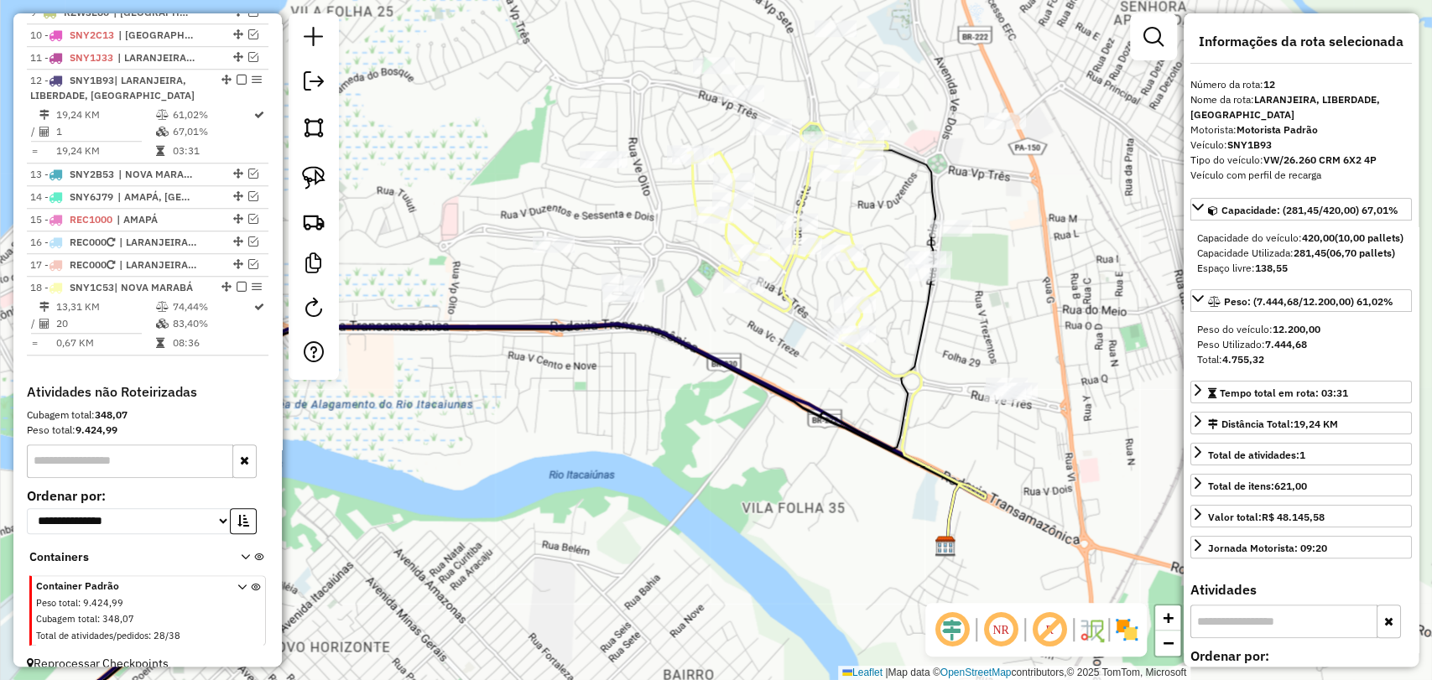
scroll to position [874, 0]
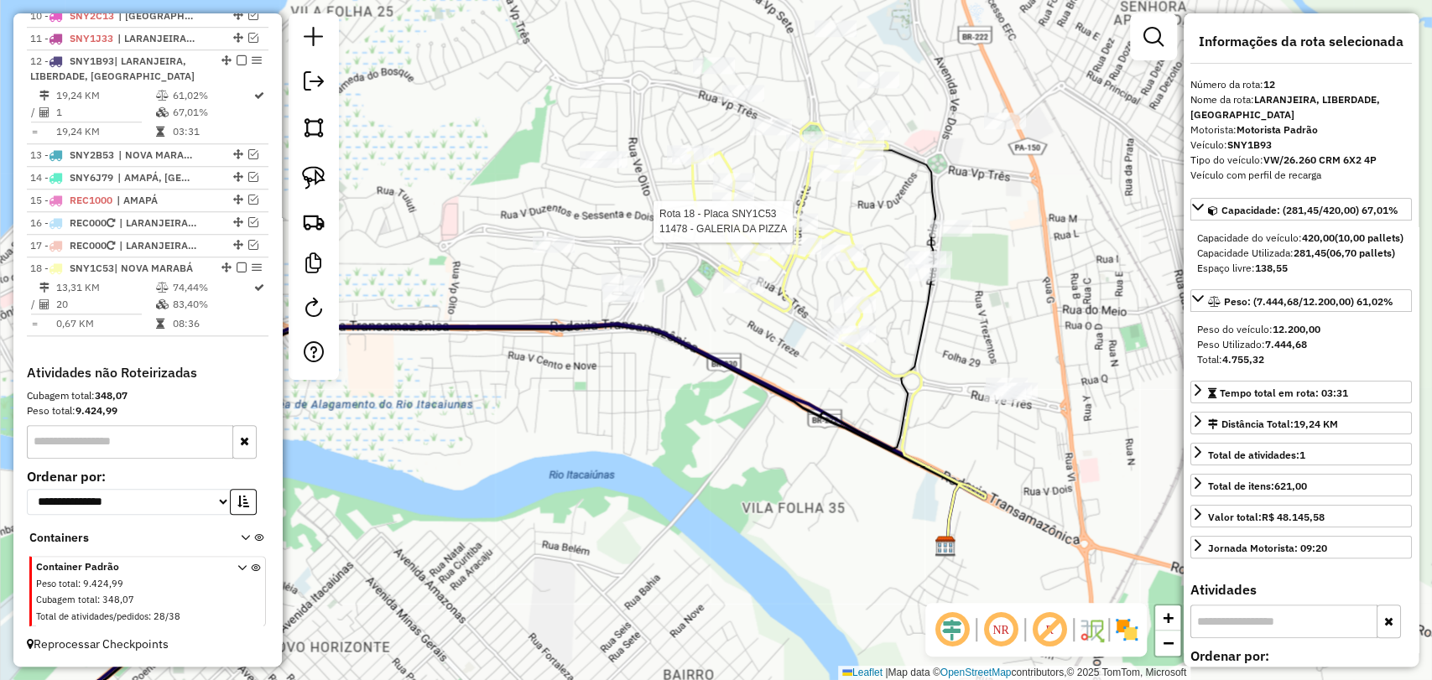
click at [803, 230] on div at bounding box center [797, 221] width 42 height 17
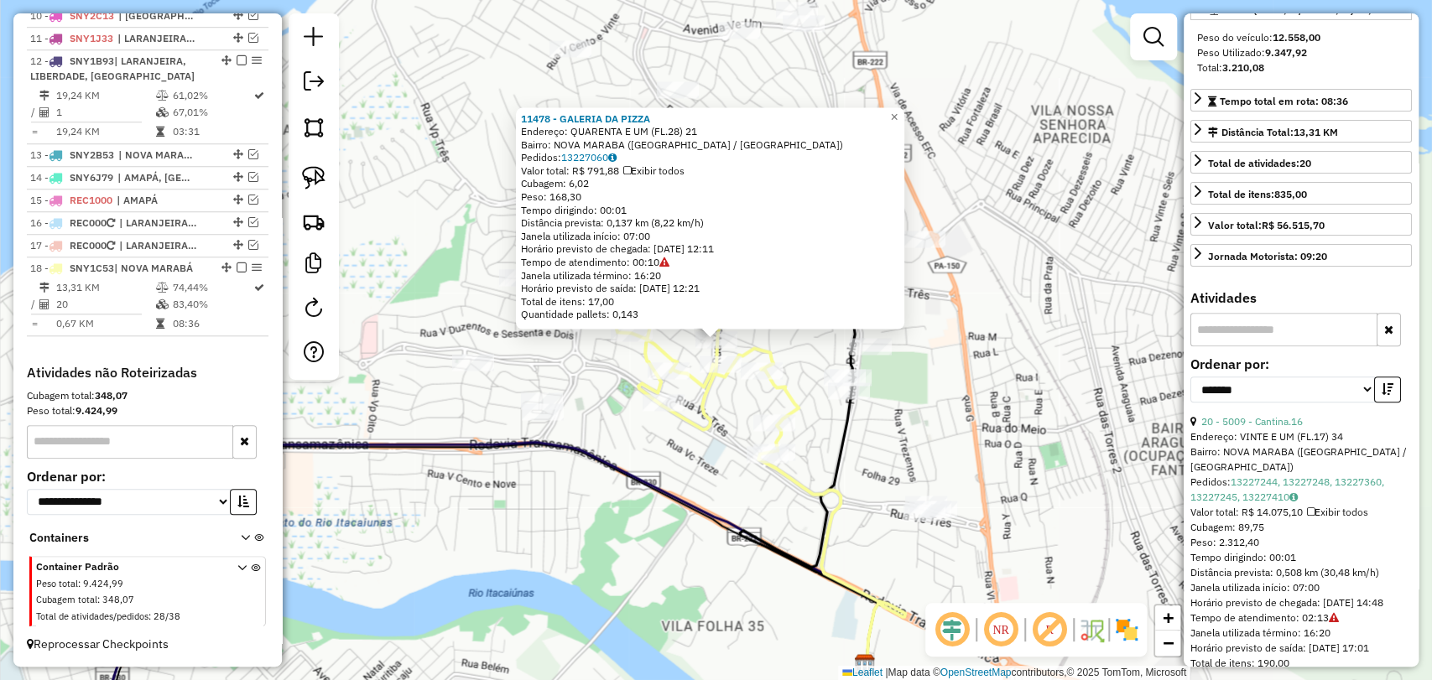
scroll to position [372, 0]
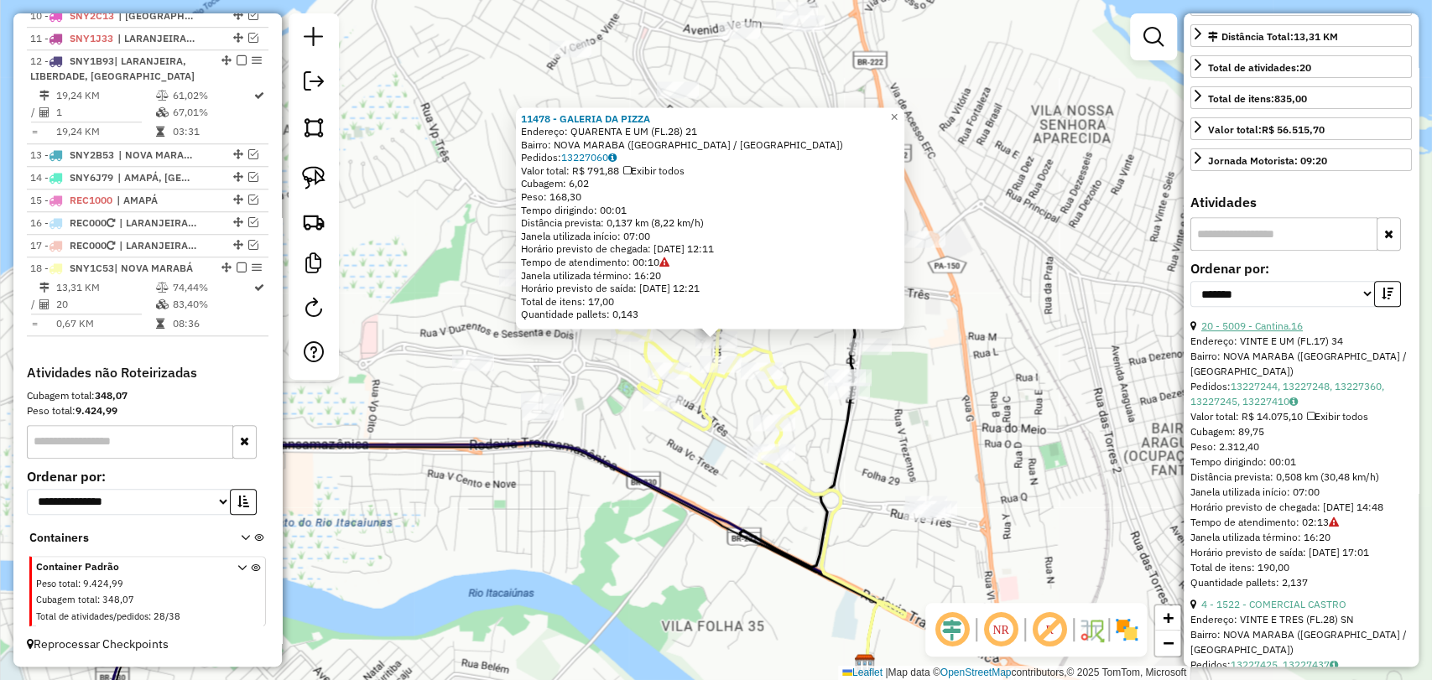
click at [1267, 332] on link "20 - 5009 - Cantina.16" at bounding box center [1251, 326] width 101 height 13
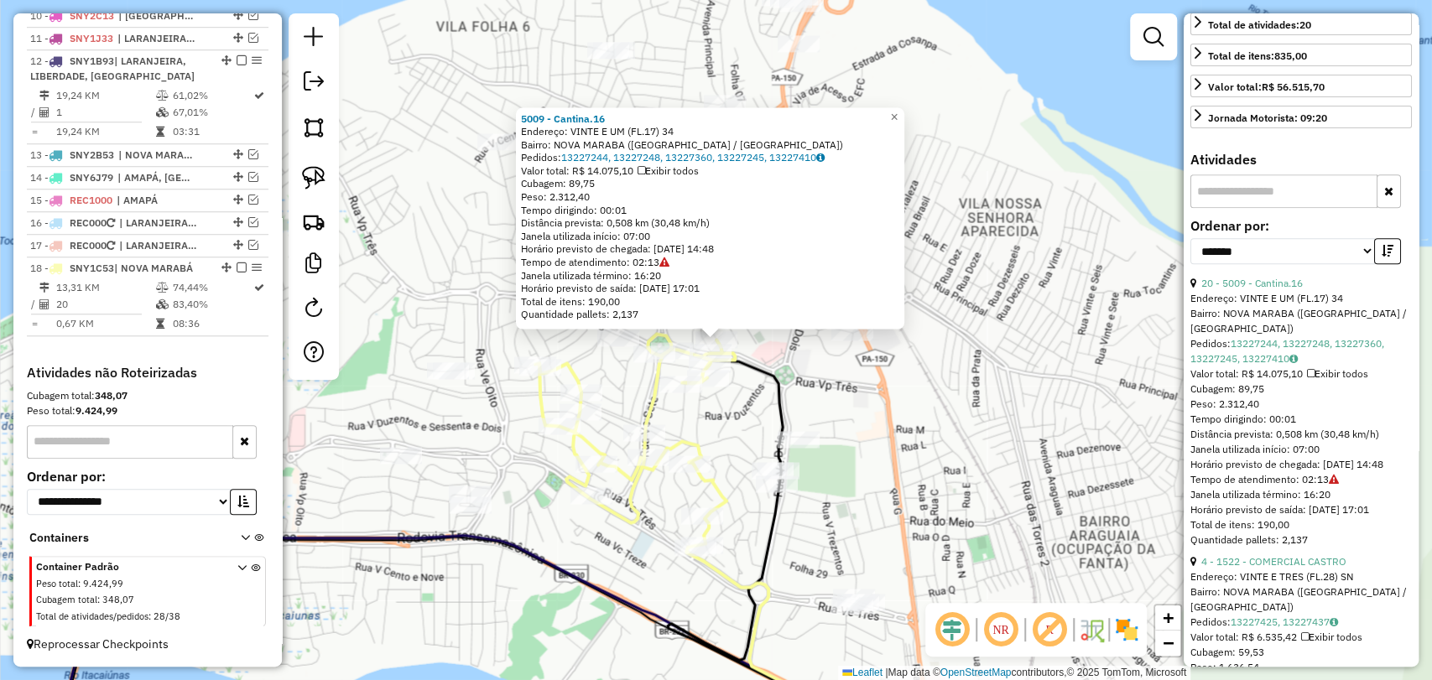
scroll to position [466, 0]
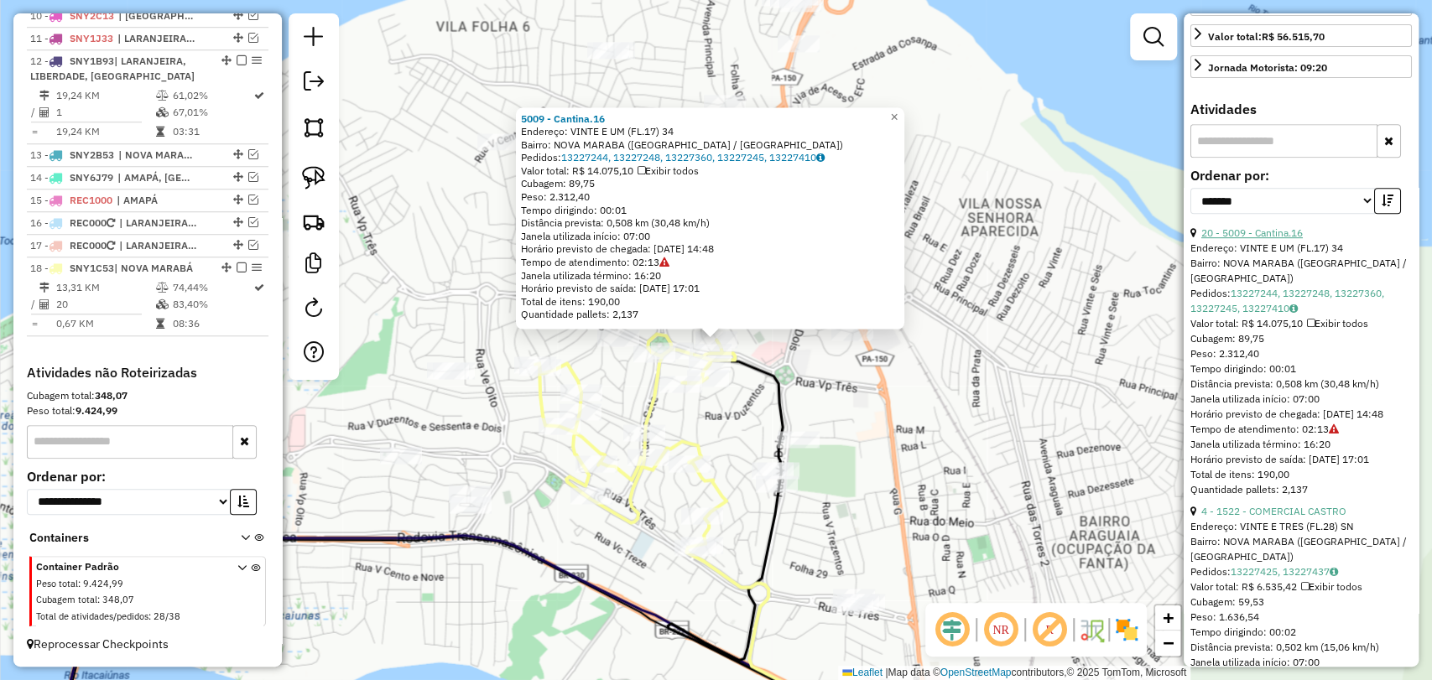
click at [1264, 239] on link "20 - 5009 - Cantina.16" at bounding box center [1251, 232] width 101 height 13
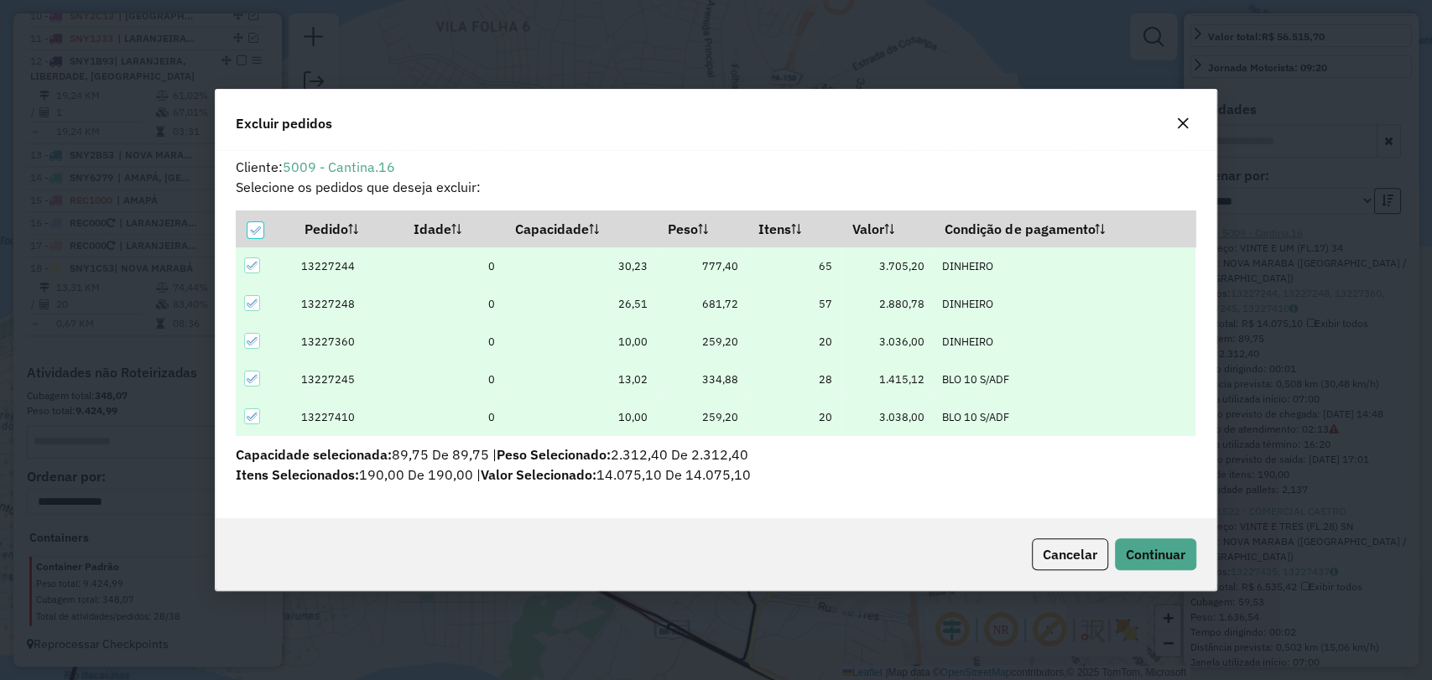
scroll to position [8, 5]
click at [1153, 565] on button "Continuar" at bounding box center [1155, 555] width 81 height 32
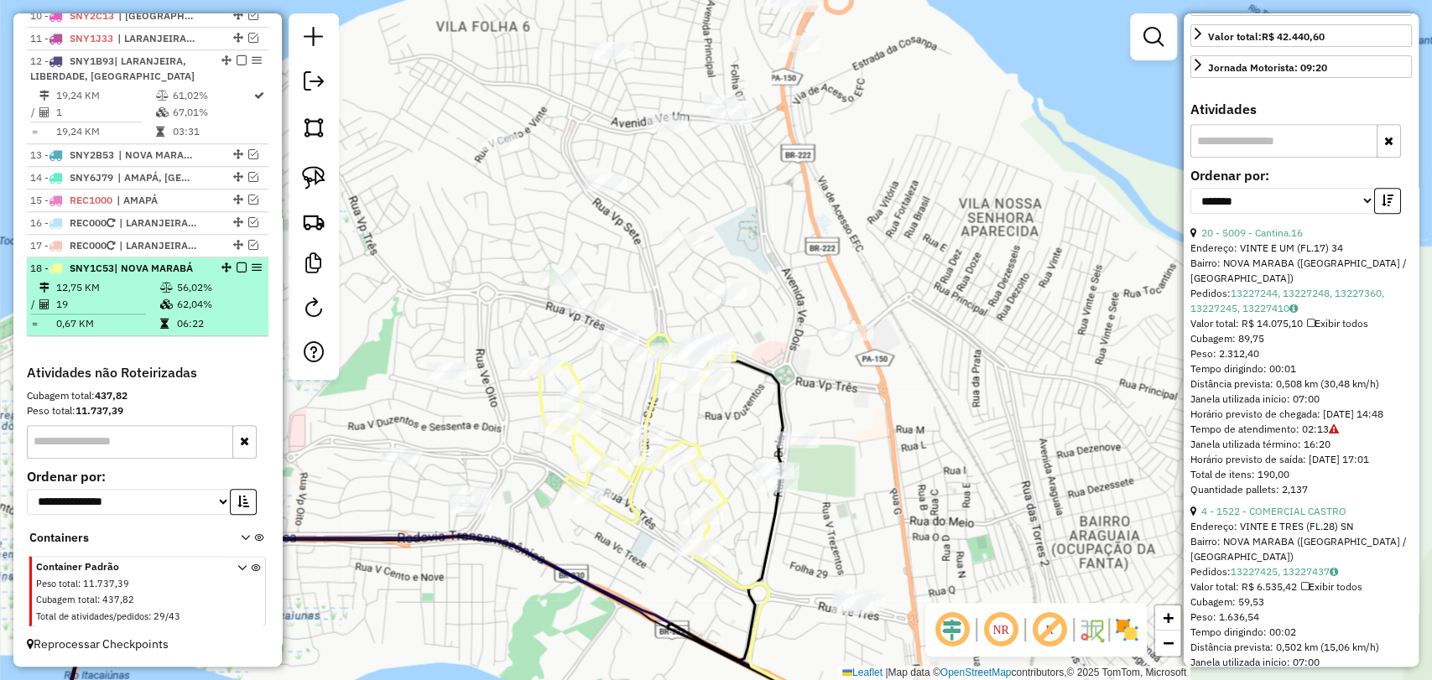
click at [237, 268] on em at bounding box center [242, 268] width 10 height 10
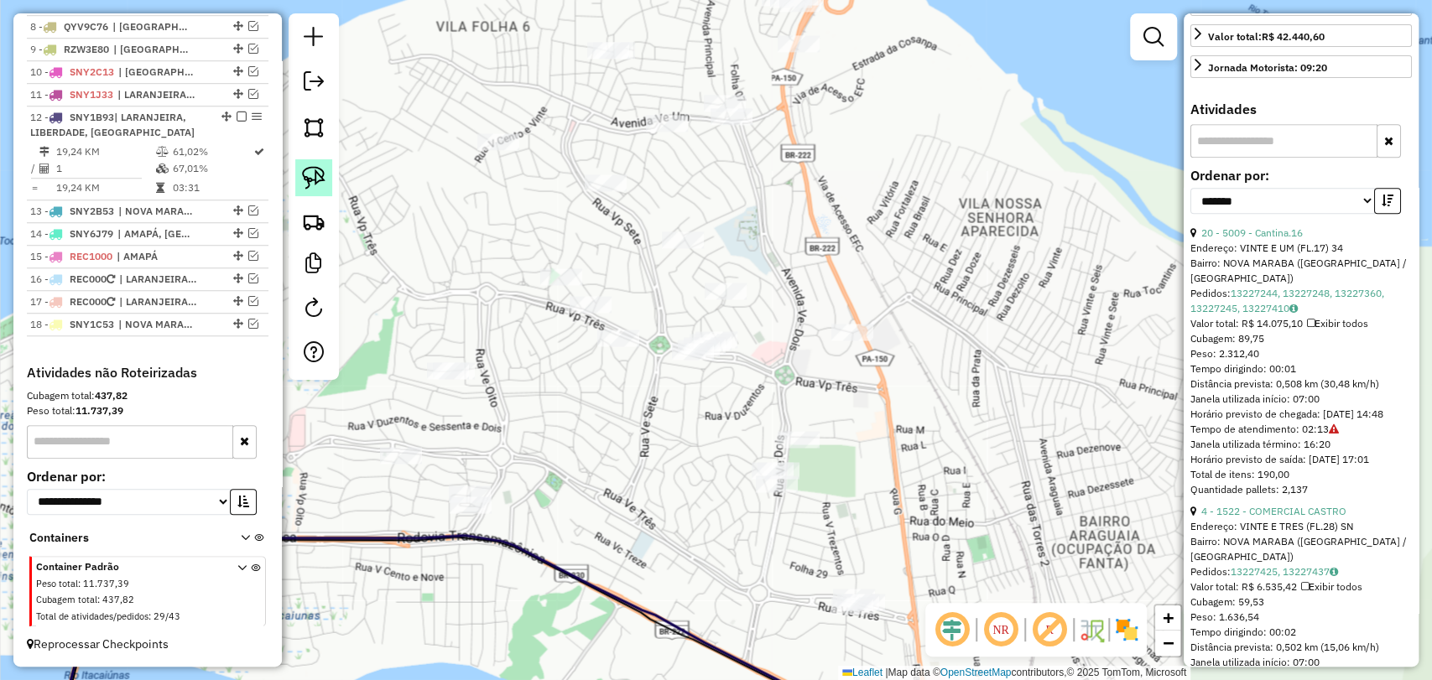
click at [326, 185] on link at bounding box center [313, 177] width 37 height 37
click at [733, 346] on div "Janela de atendimento Grade de atendimento Capacidade Transportadoras Veículos …" at bounding box center [716, 340] width 1432 height 680
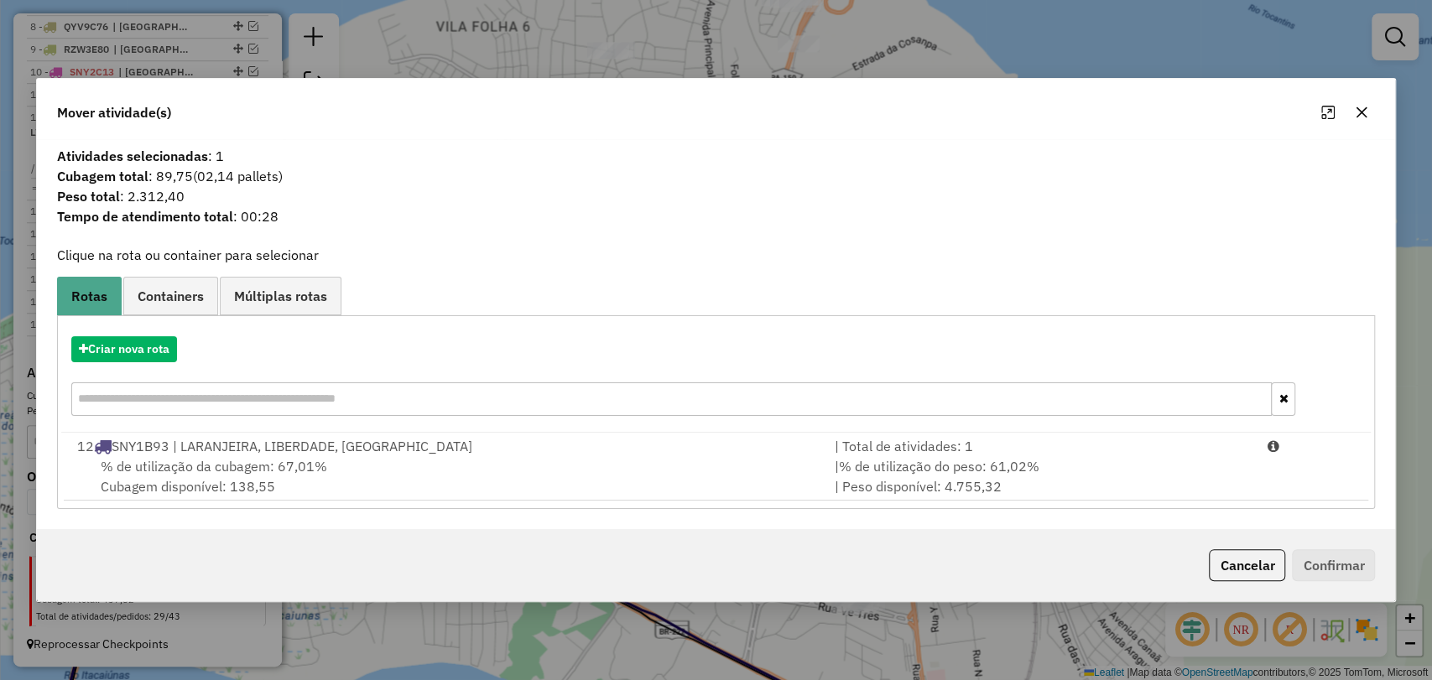
click at [554, 473] on div "% de utilização da cubagem: 67,01% Cubagem disponível: 138,55" at bounding box center [445, 476] width 757 height 40
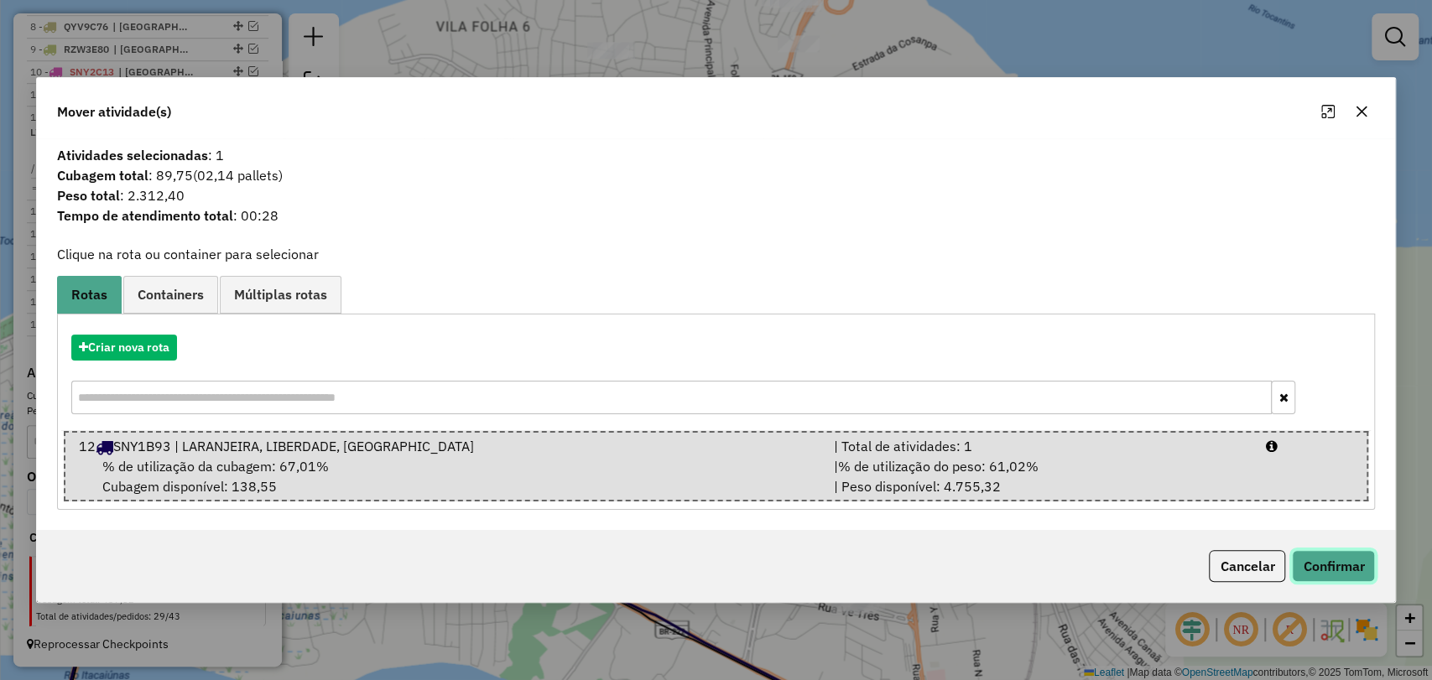
click at [1351, 559] on button "Confirmar" at bounding box center [1333, 566] width 83 height 32
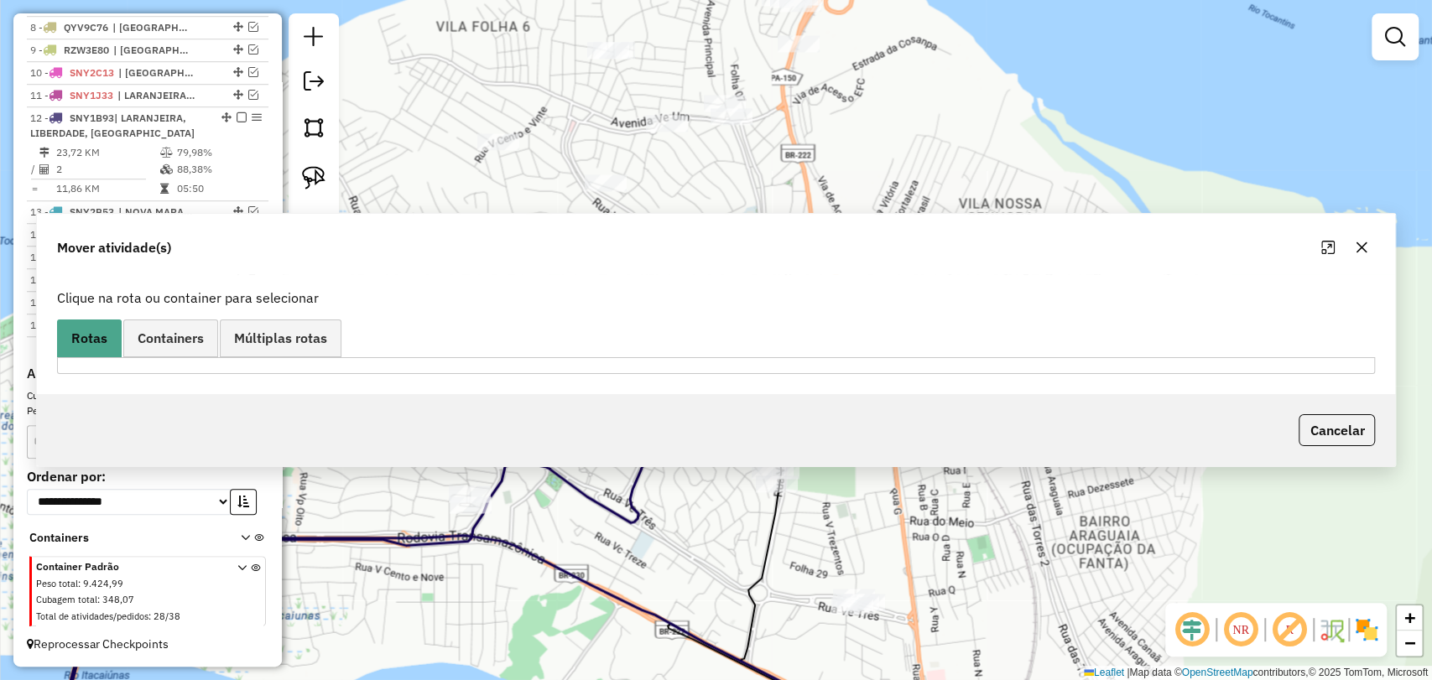
scroll to position [797, 0]
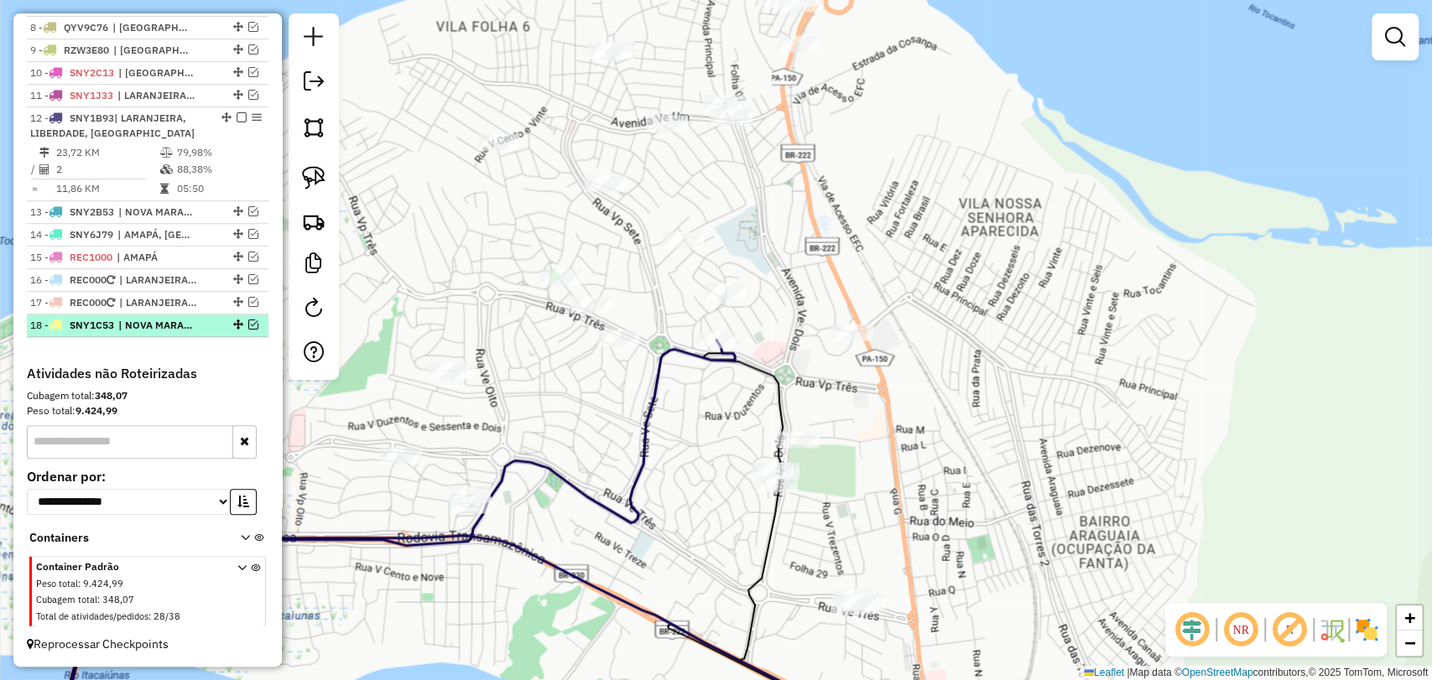
click at [242, 325] on div at bounding box center [236, 325] width 50 height 10
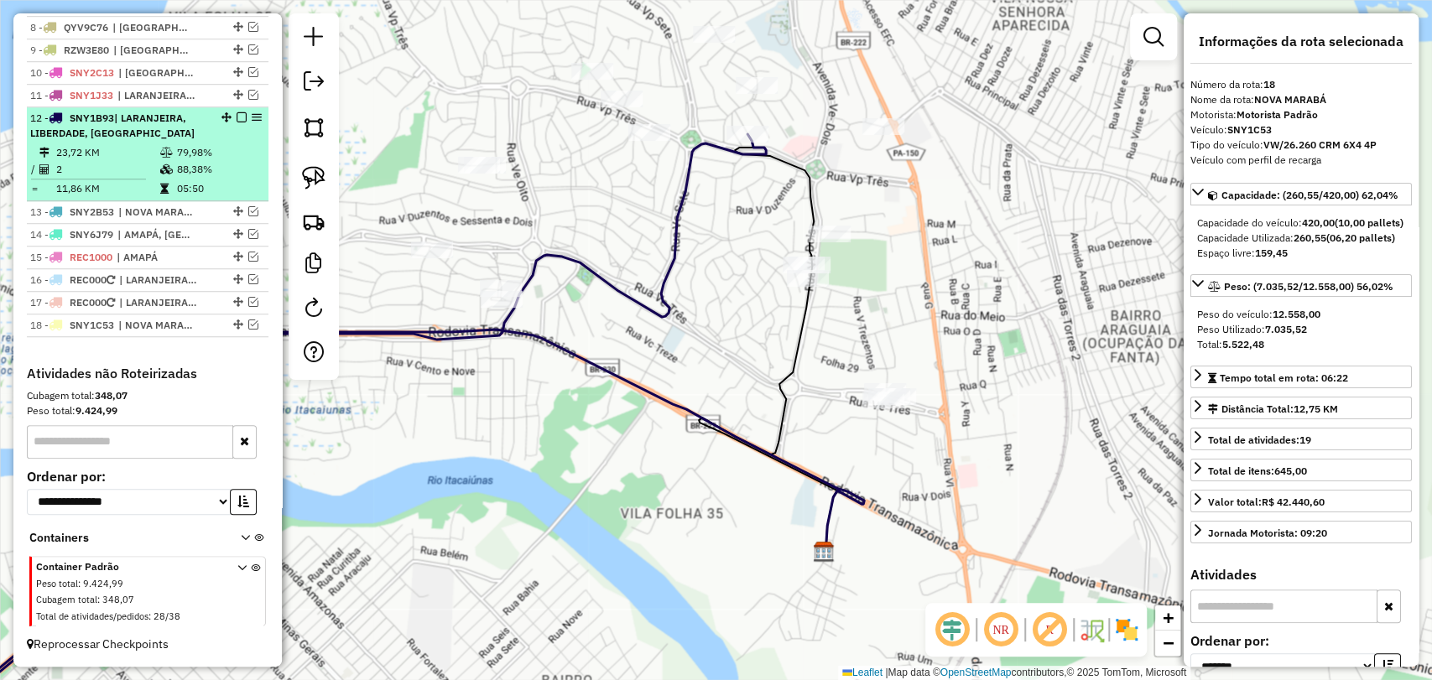
click at [241, 117] on em at bounding box center [242, 117] width 10 height 10
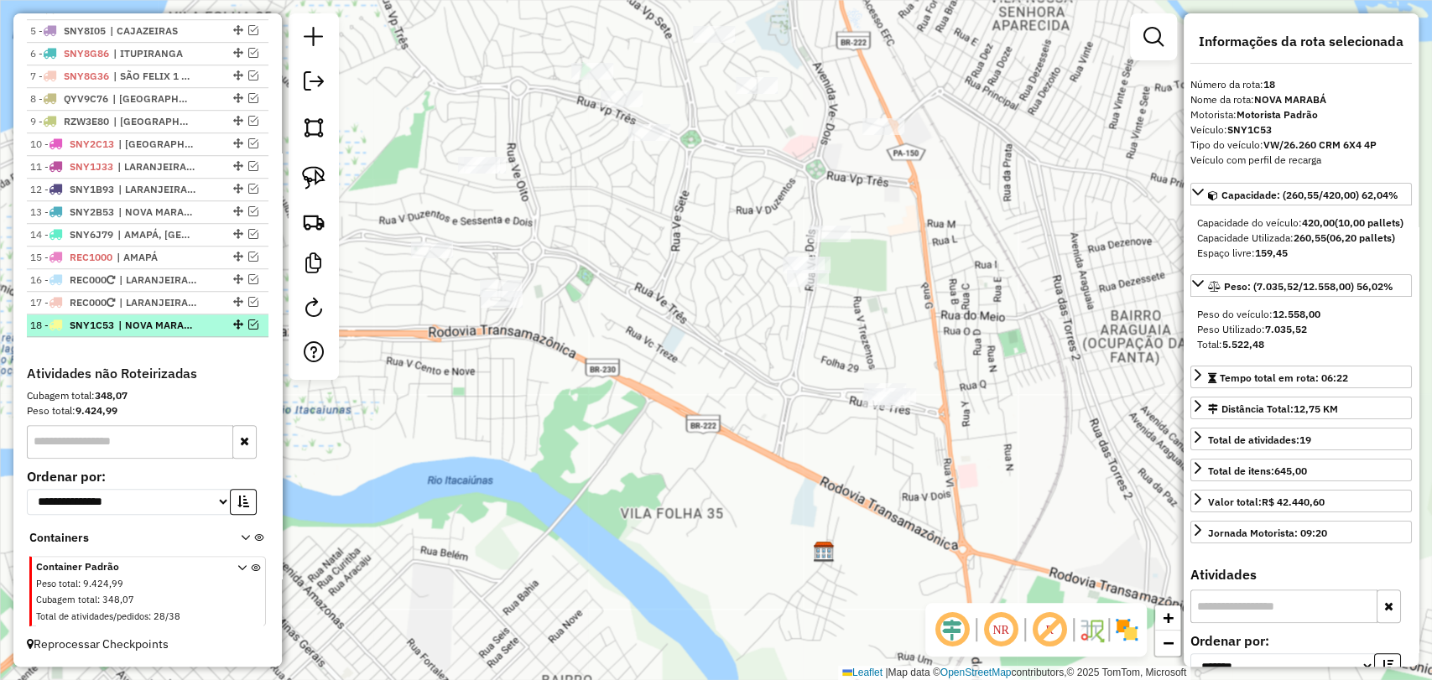
click at [250, 323] on em at bounding box center [253, 325] width 10 height 10
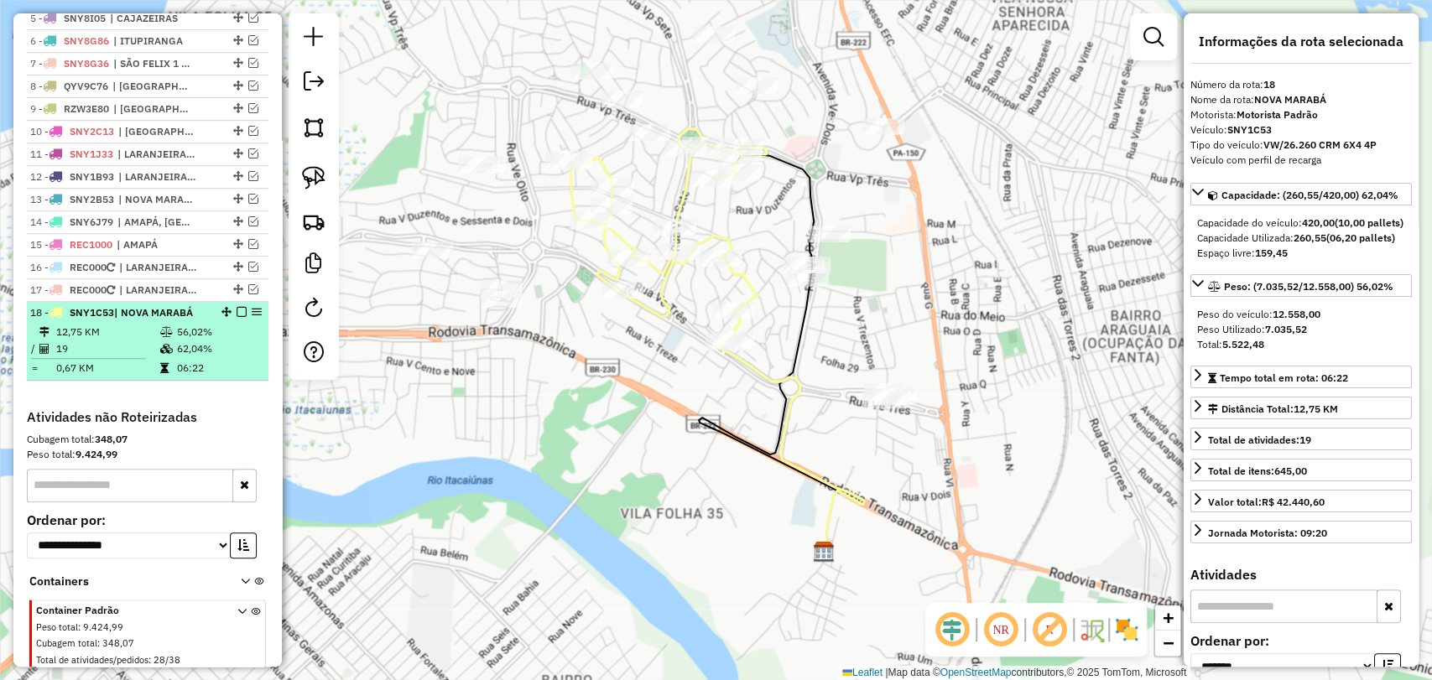
scroll to position [782, 0]
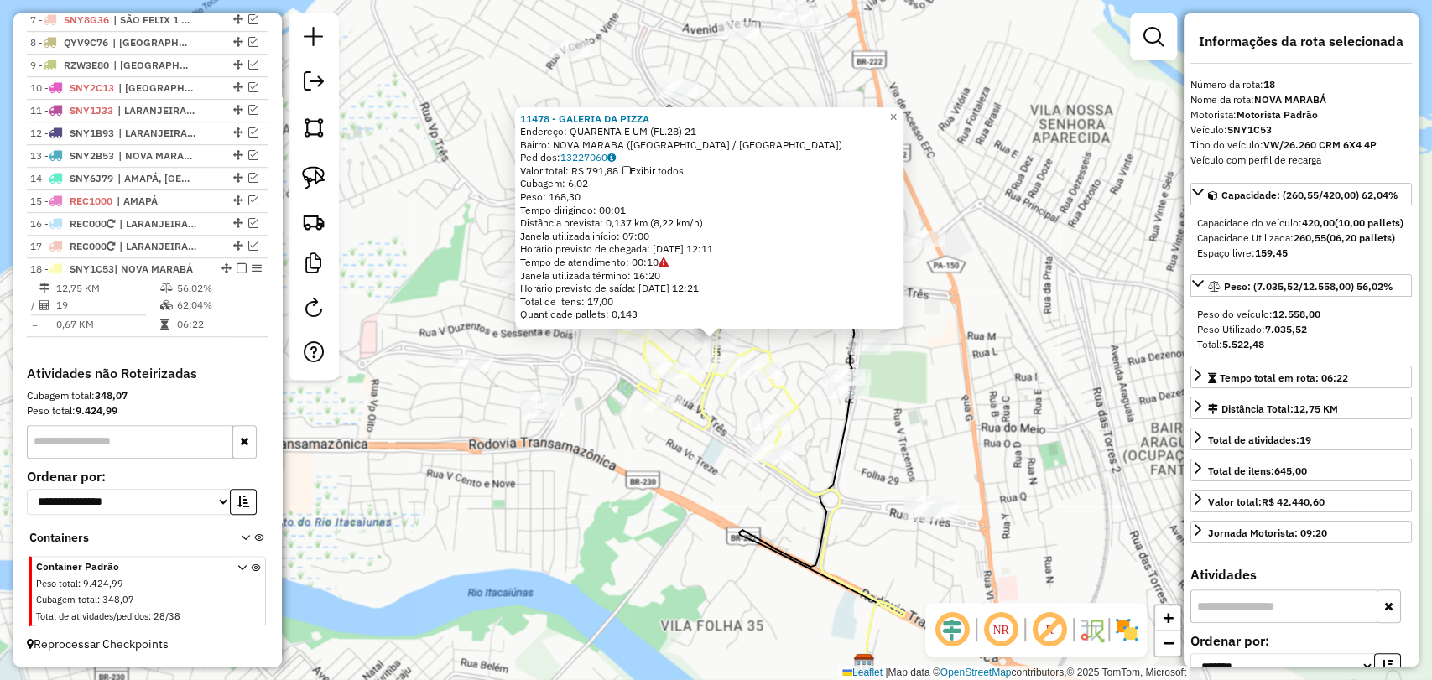
click at [631, 443] on div "11478 - GALERIA DA PIZZA Endereço: QUARENTA E UM (FL.28) 21 Bairro: NOVA MARABA…" at bounding box center [716, 340] width 1432 height 680
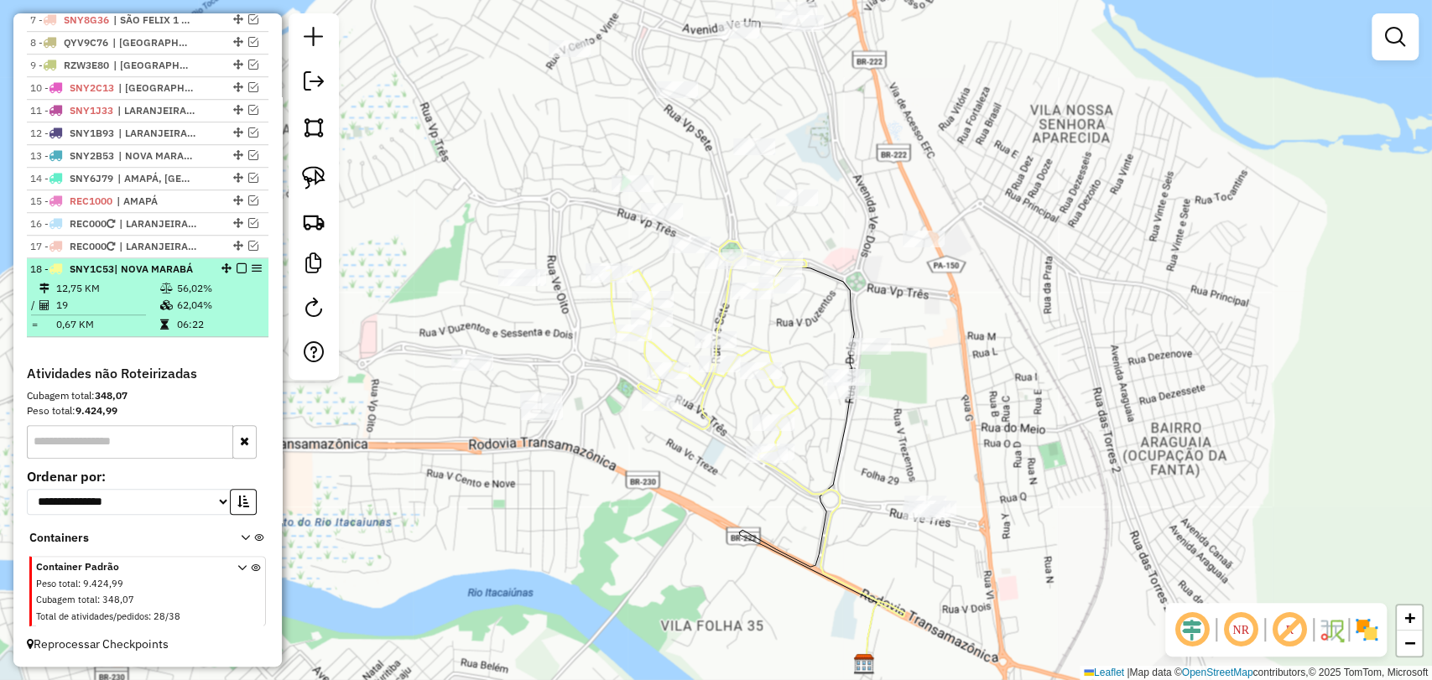
click at [237, 272] on em at bounding box center [242, 268] width 10 height 10
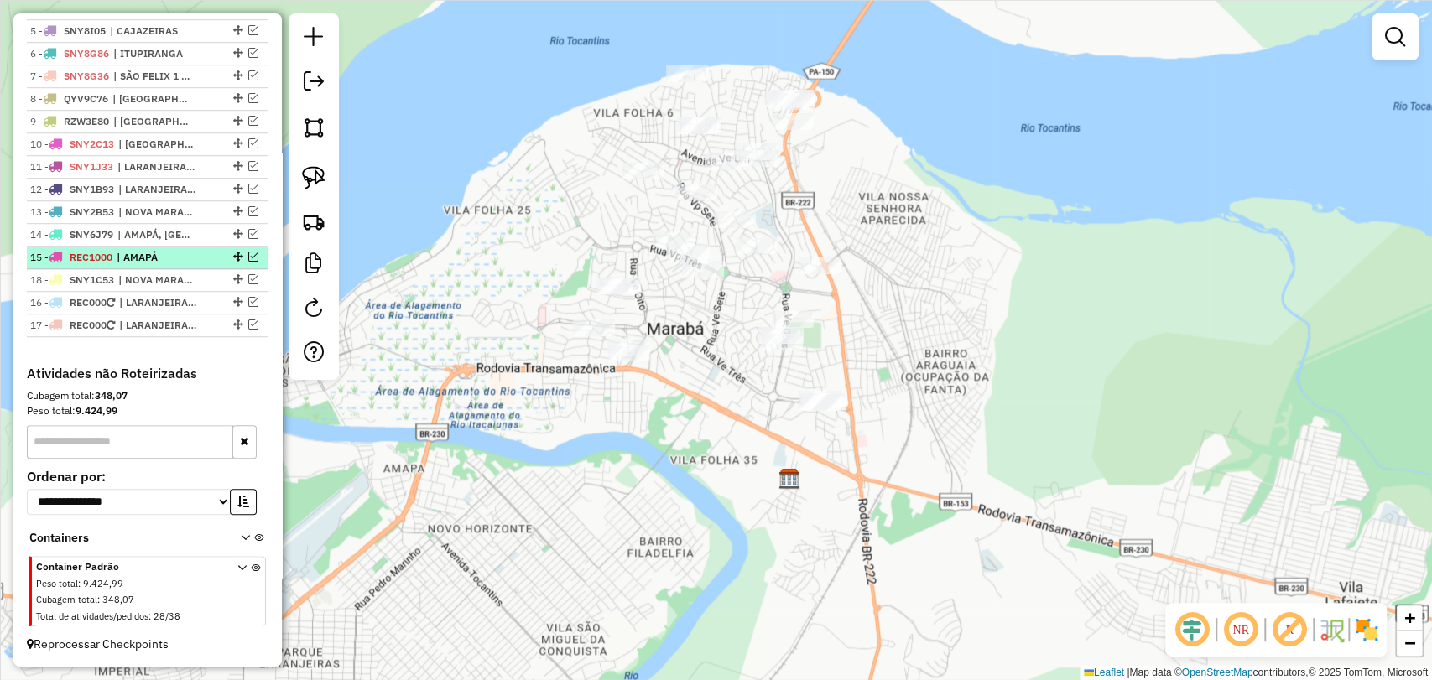
drag, startPoint x: 230, startPoint y: 324, endPoint x: 212, endPoint y: 266, distance: 60.5
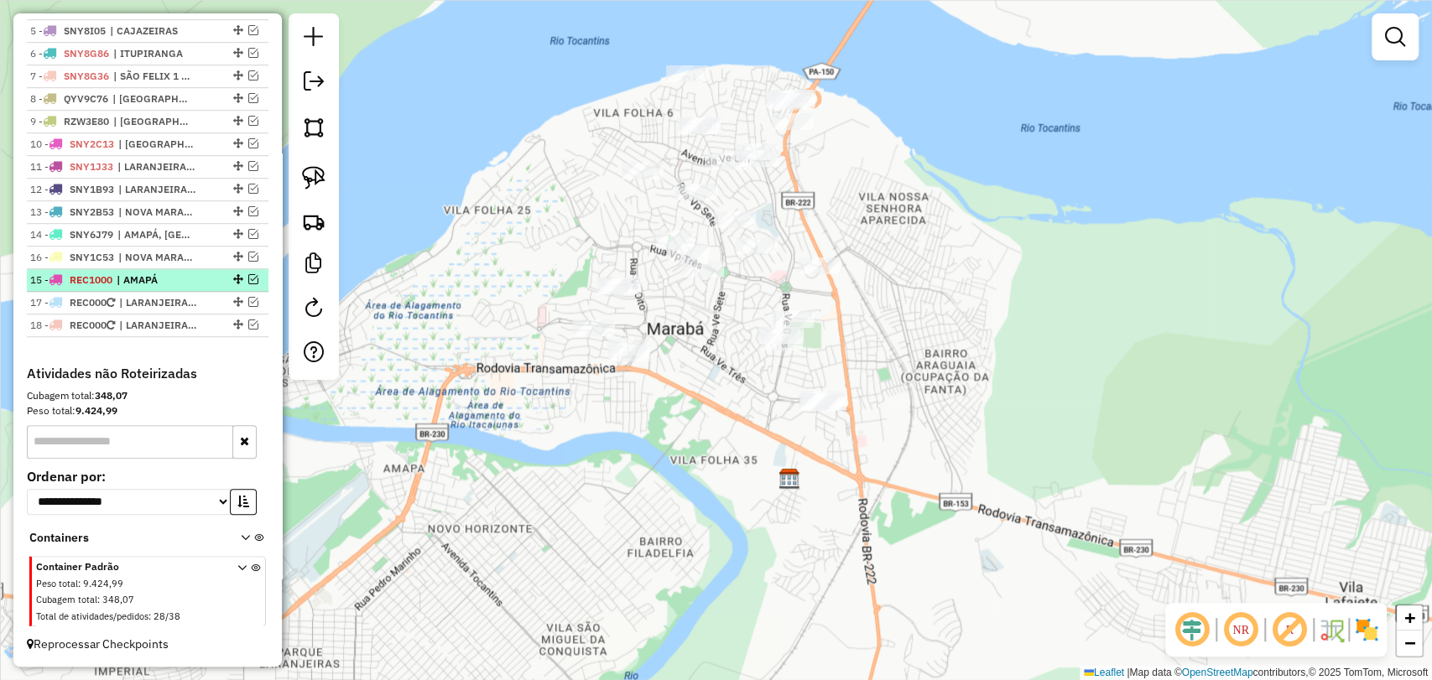
drag, startPoint x: 232, startPoint y: 254, endPoint x: 232, endPoint y: 289, distance: 34.4
click at [315, 180] on img at bounding box center [313, 177] width 23 height 23
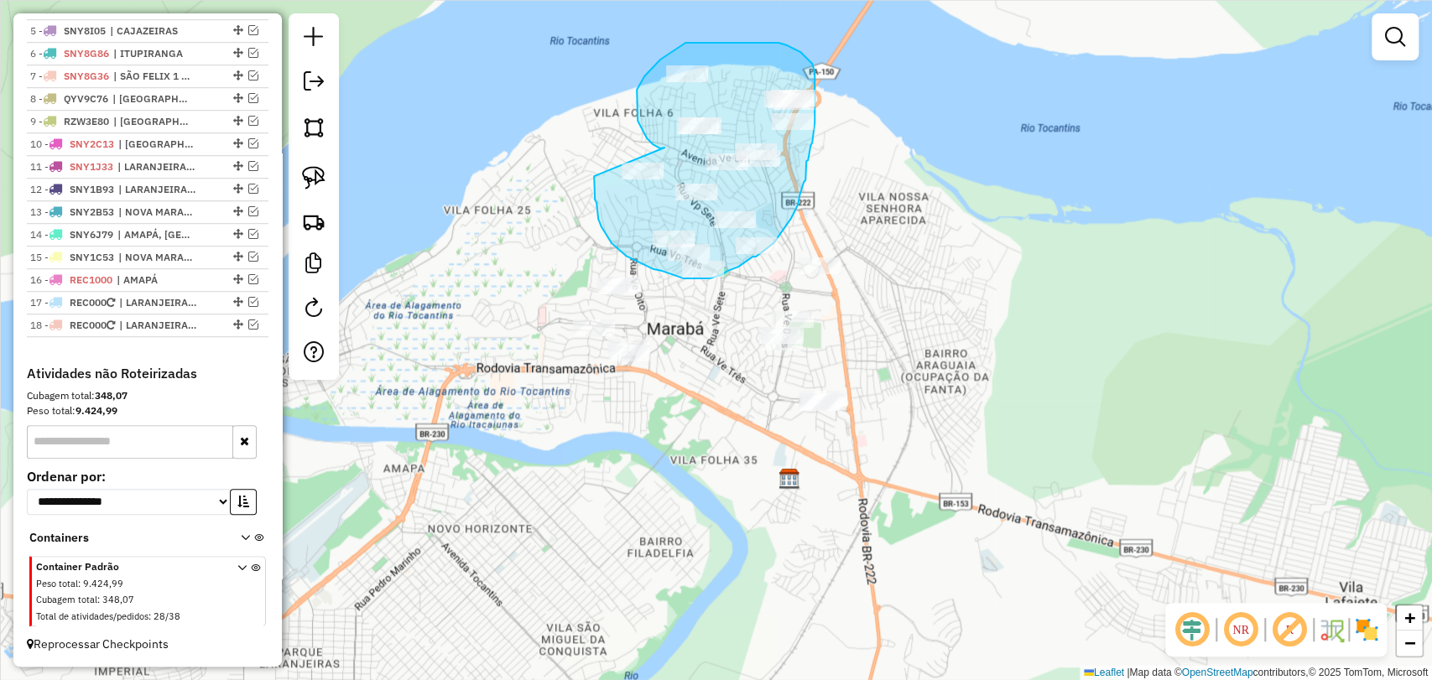
drag, startPoint x: 664, startPoint y: 148, endPoint x: 594, endPoint y: 166, distance: 72.8
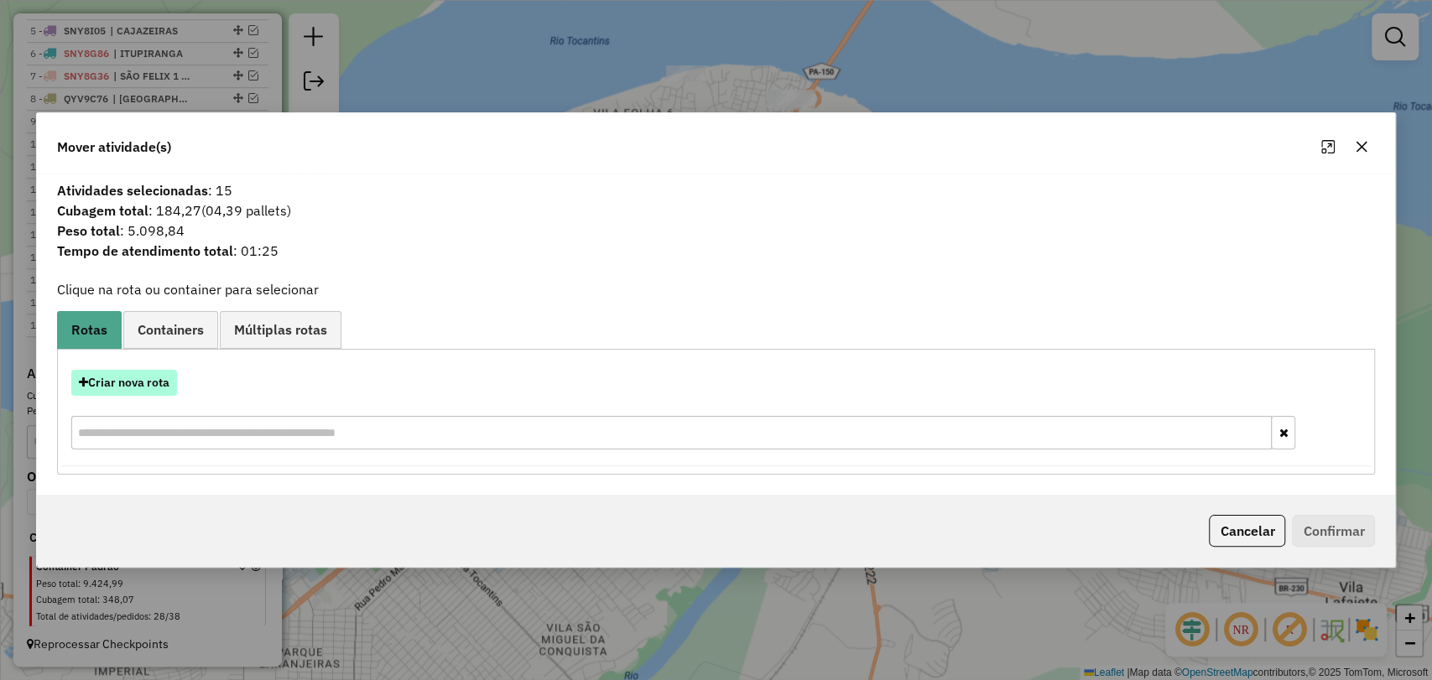
click at [153, 377] on button "Criar nova rota" at bounding box center [124, 383] width 106 height 26
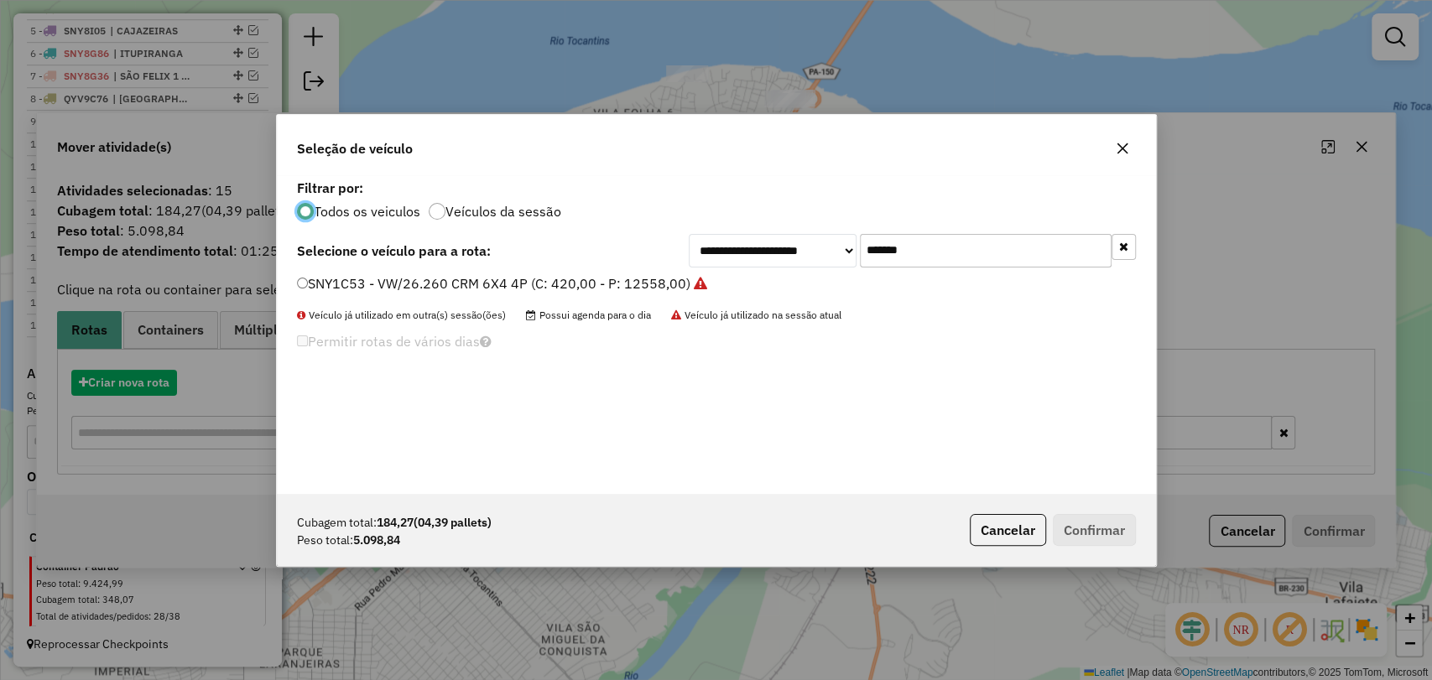
scroll to position [8, 5]
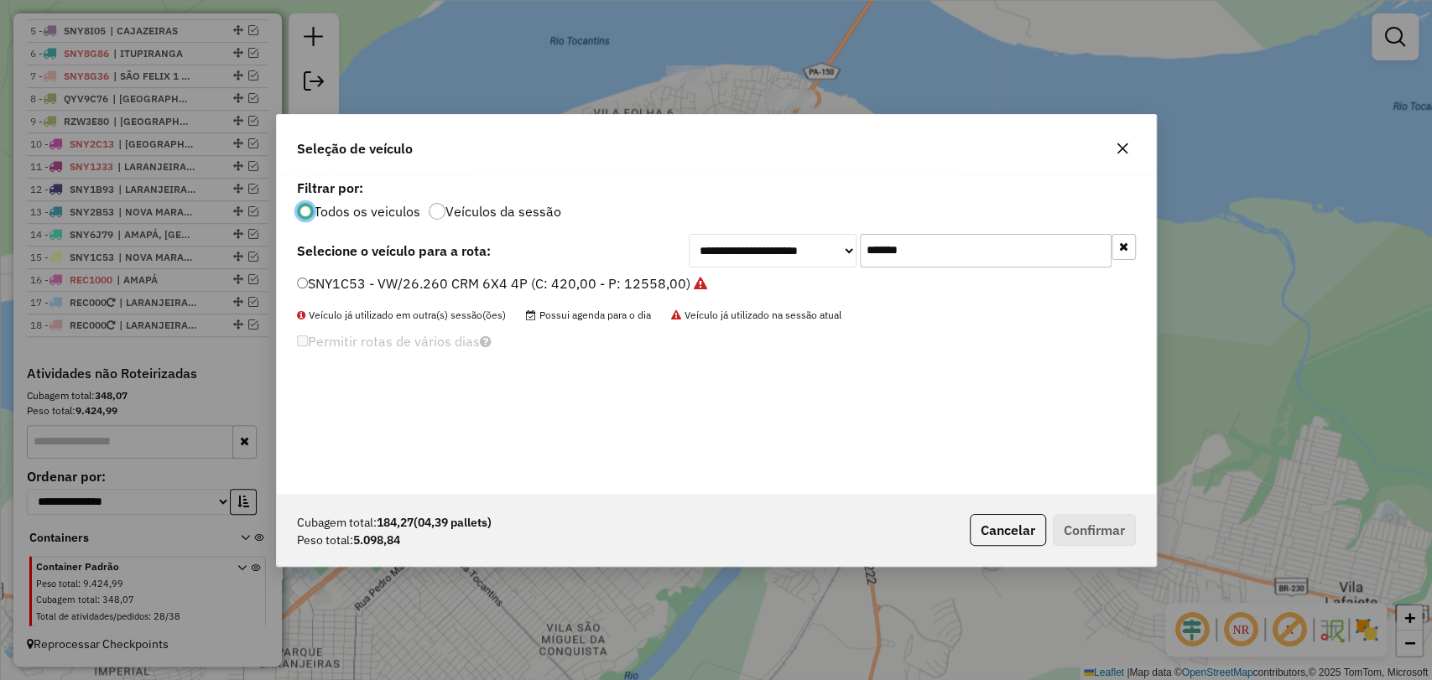
click at [872, 257] on input "*******" at bounding box center [986, 251] width 252 height 34
paste input "text"
type input "*******"
click at [550, 274] on label "SNY8G66 - VW/26.260 CRM 6X2 4P (C: 420,00 - P: 12200,00)" at bounding box center [494, 283] width 394 height 20
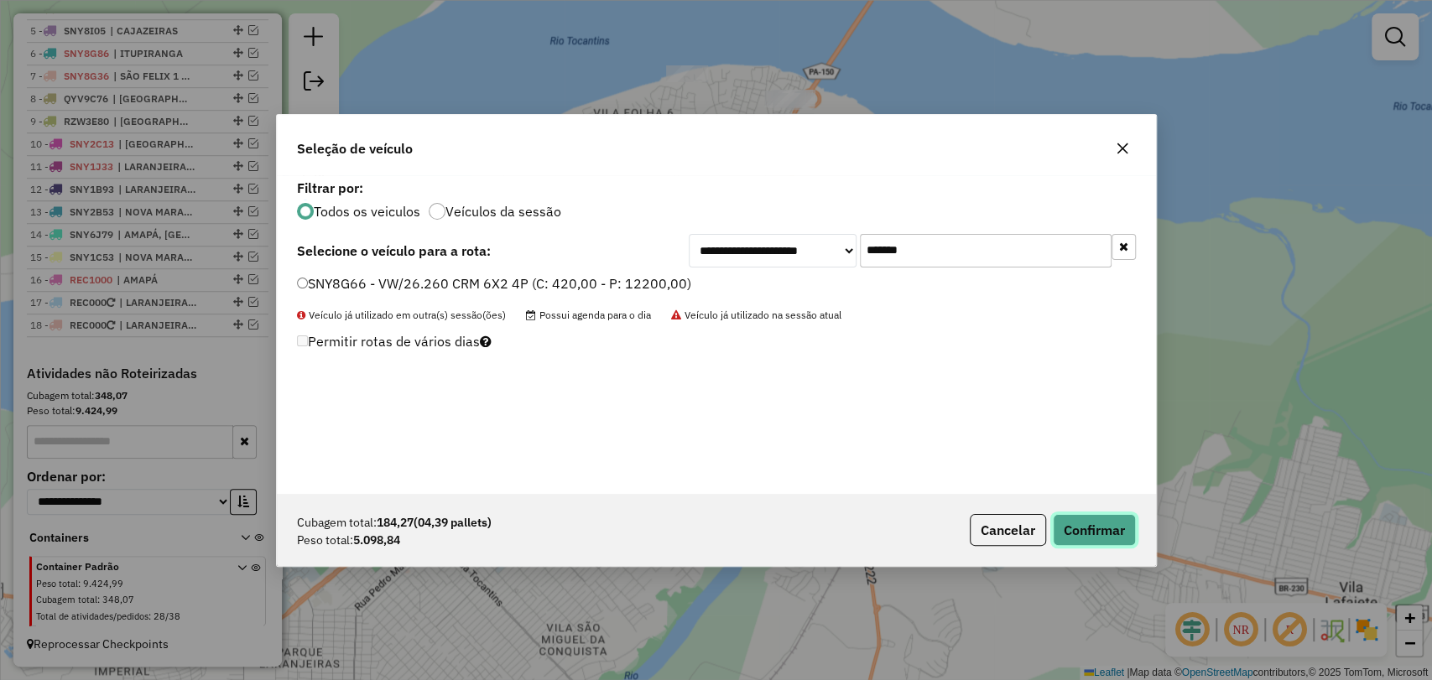
click at [1075, 544] on button "Confirmar" at bounding box center [1094, 530] width 83 height 32
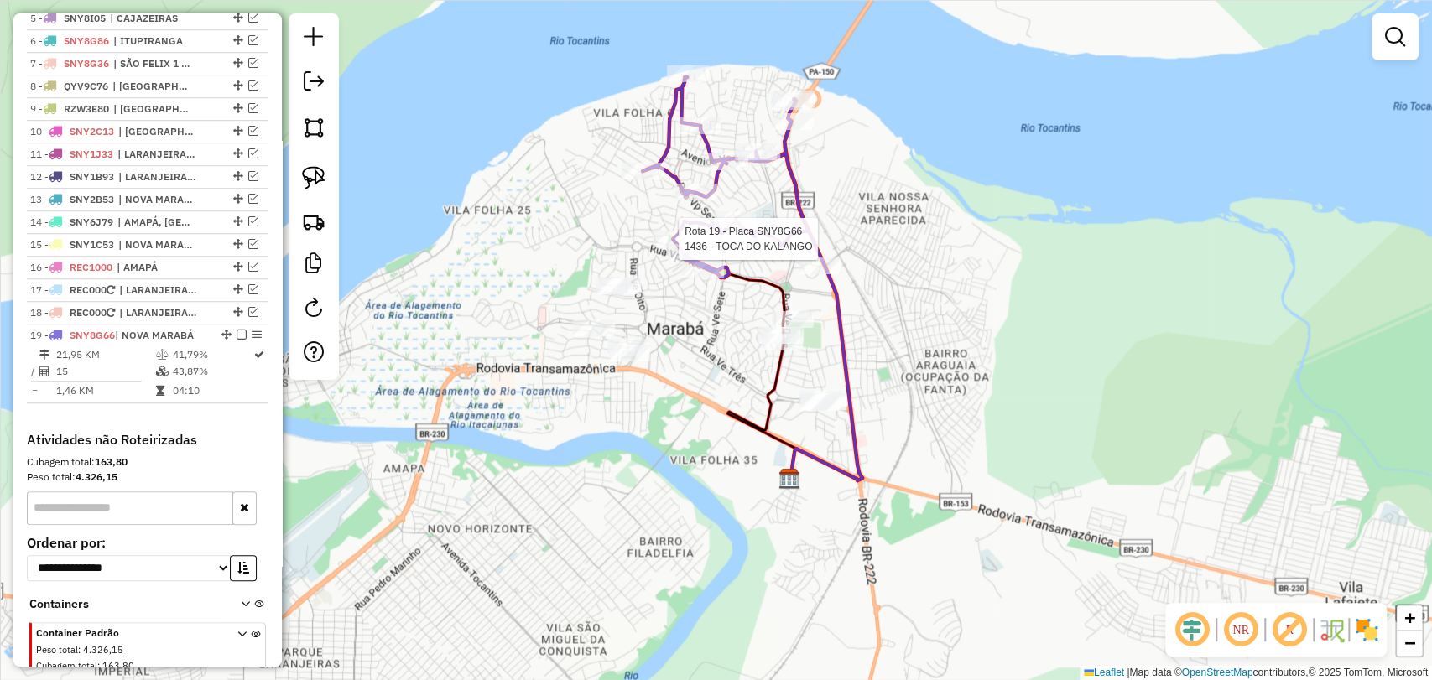
scroll to position [804, 0]
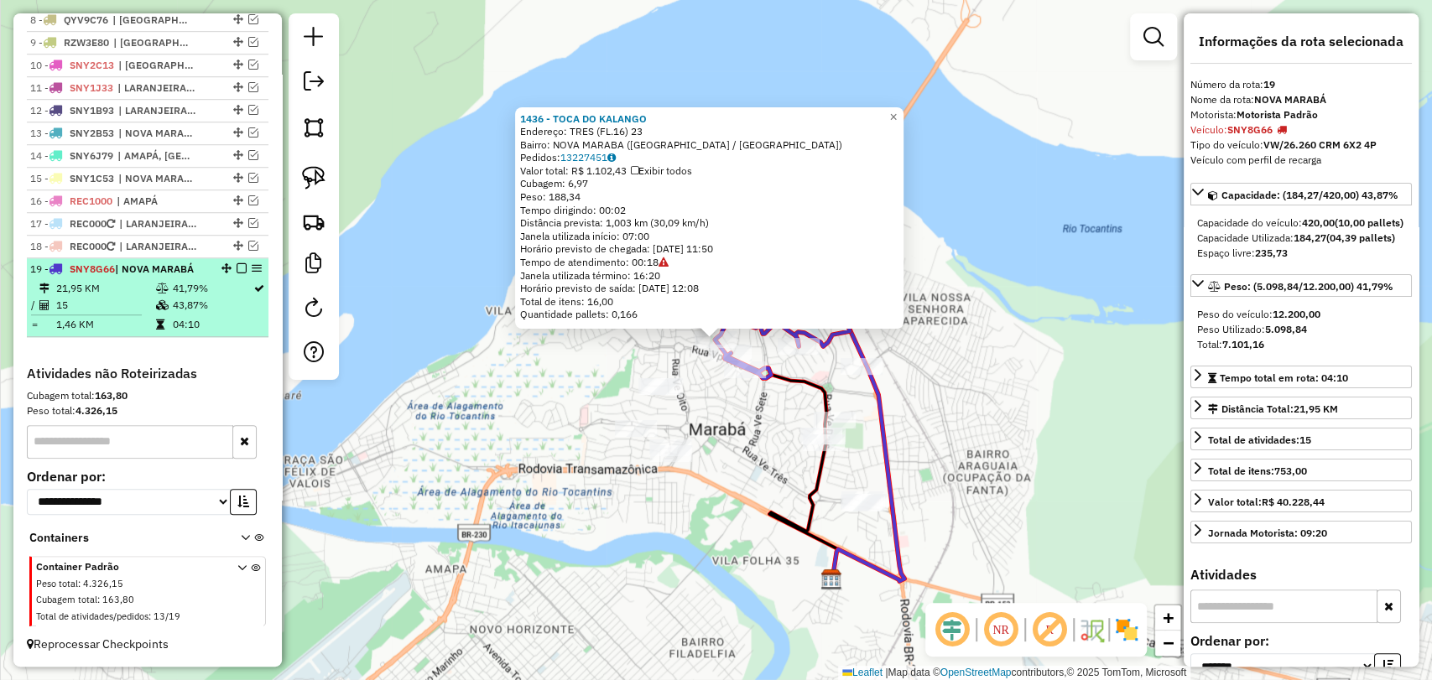
click at [238, 266] on em at bounding box center [242, 268] width 10 height 10
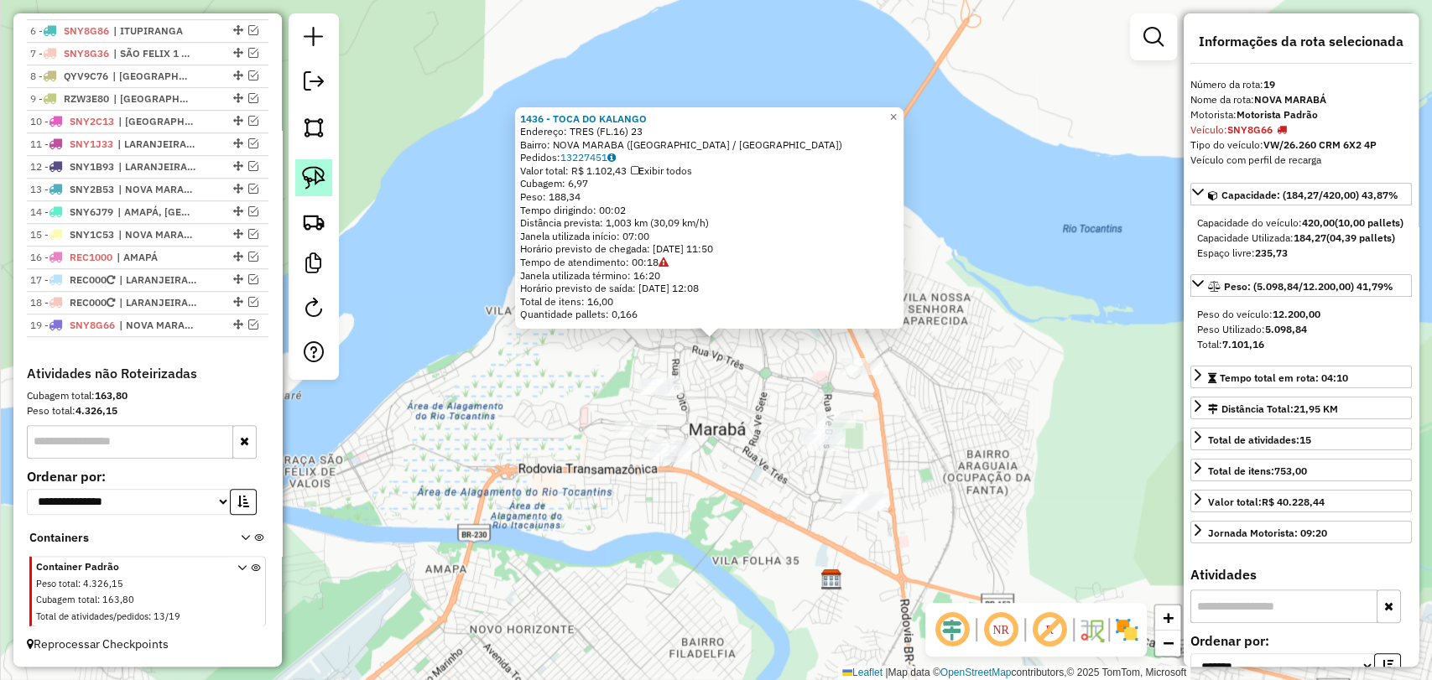
click at [327, 167] on link at bounding box center [313, 177] width 37 height 37
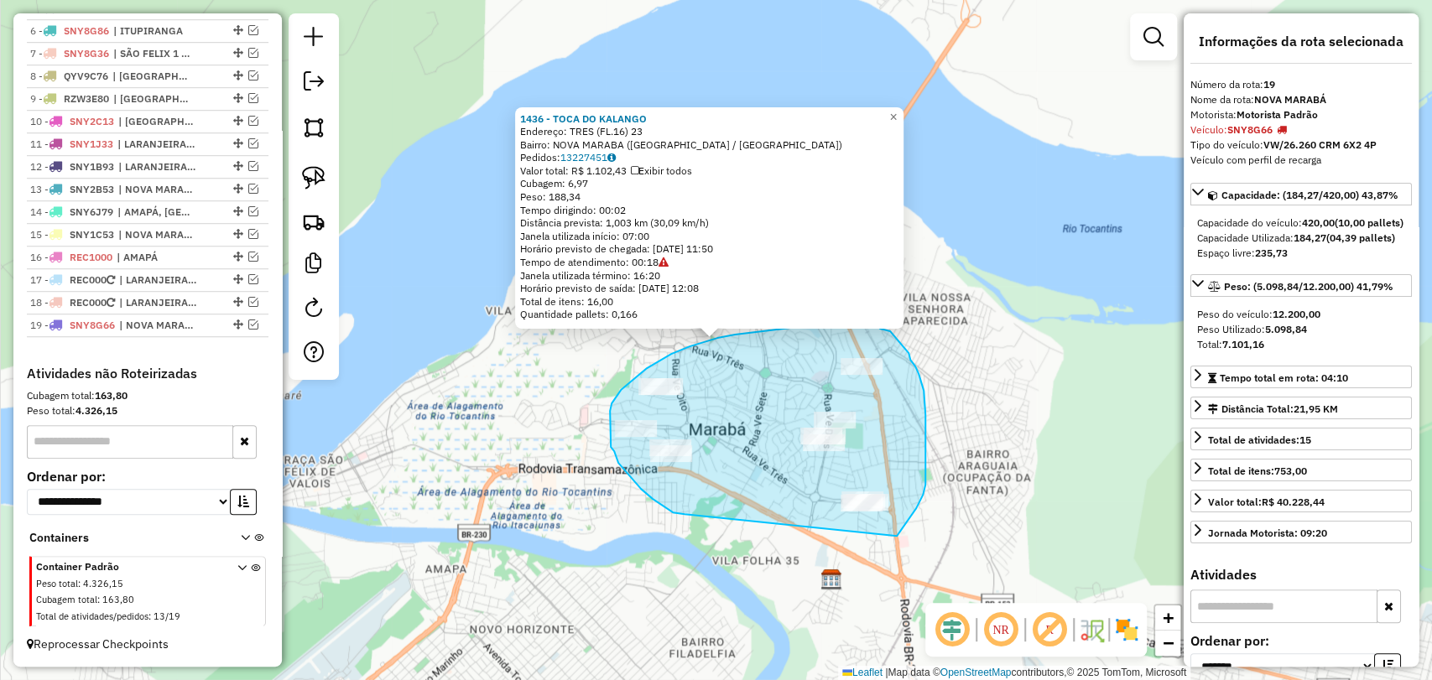
drag, startPoint x: 684, startPoint y: 514, endPoint x: 845, endPoint y: 545, distance: 163.2
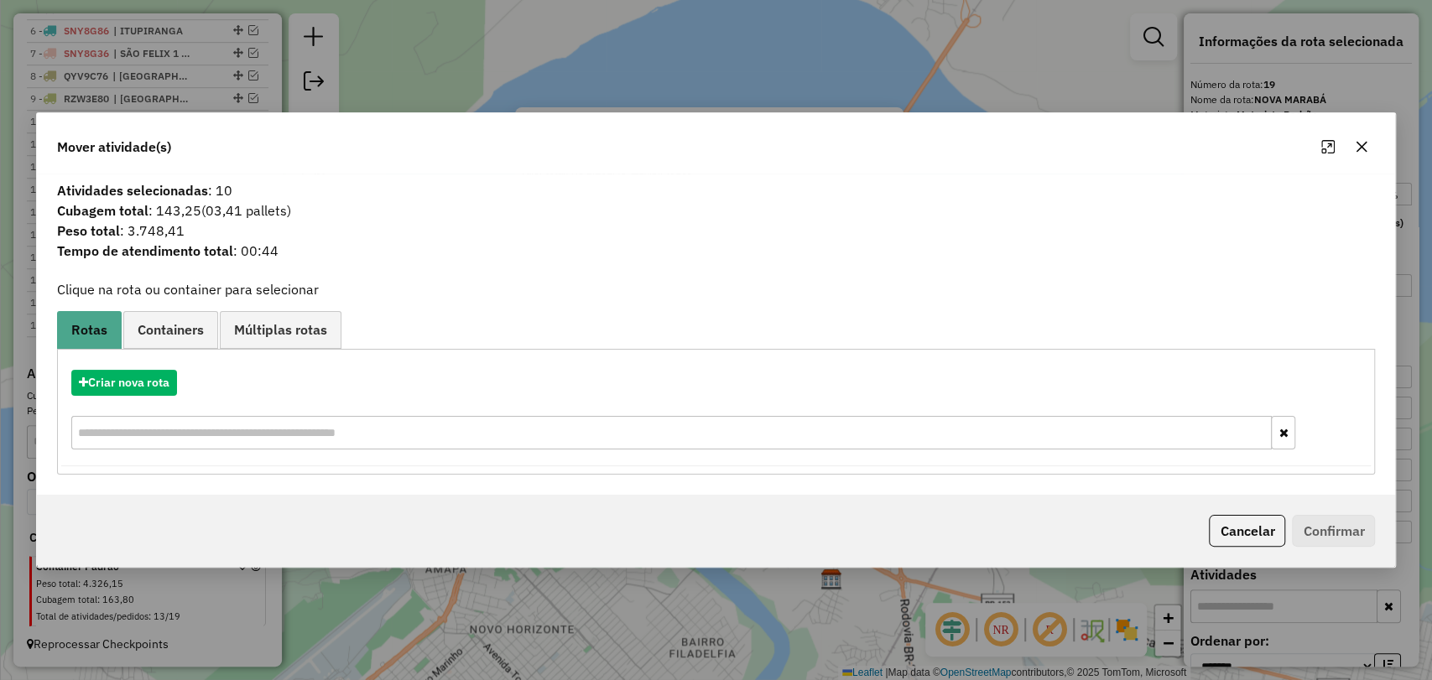
click at [1359, 150] on icon "button" at bounding box center [1361, 146] width 13 height 13
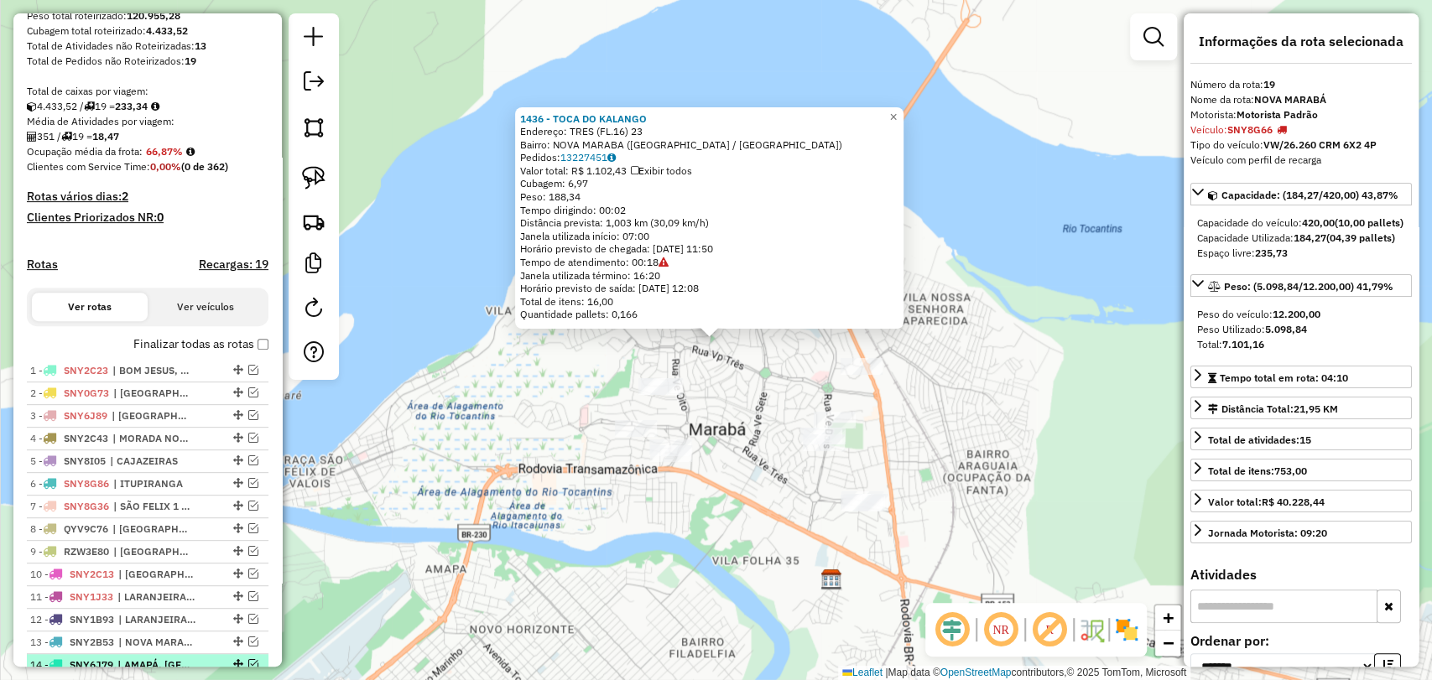
scroll to position [282, 0]
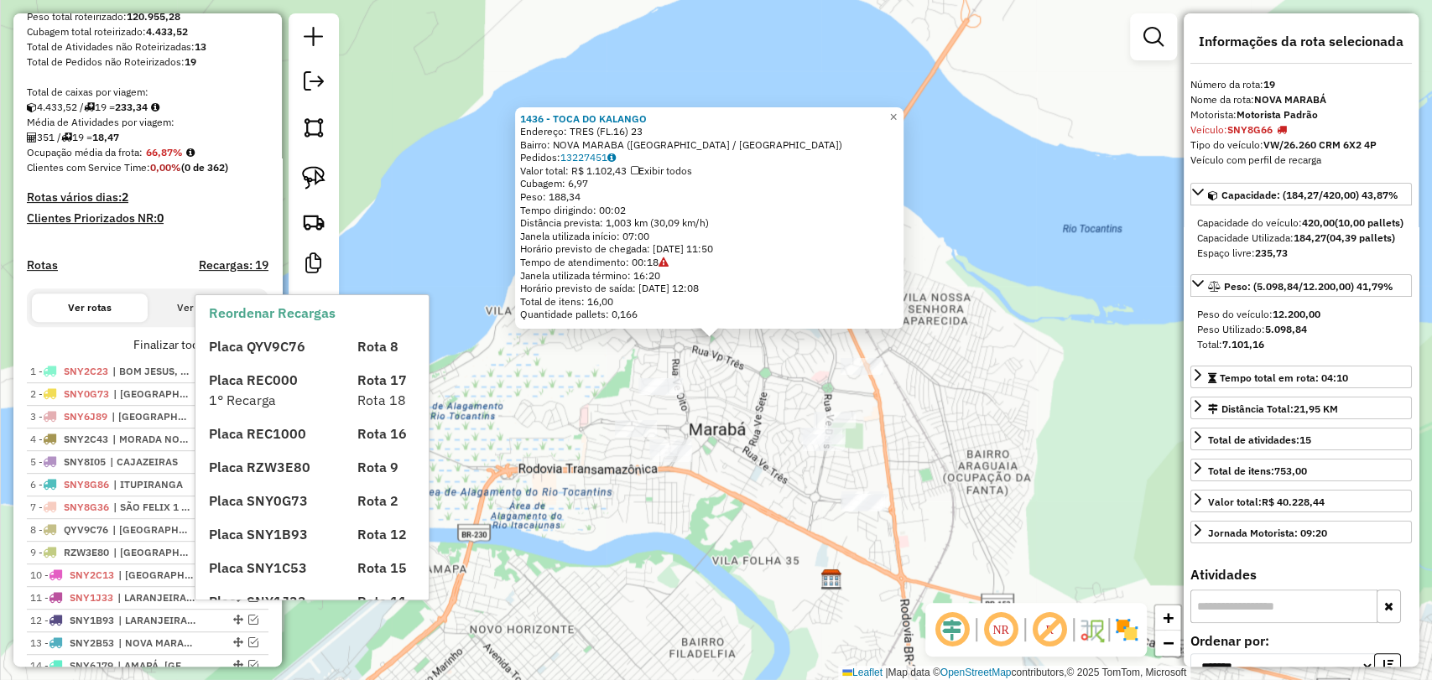
click at [257, 362] on div "Placa QYV9C76 Rota 8 Placa REC000 Rota 17 1° Recarga Rota 18 Placa REC1000 Rota…" at bounding box center [326, 635] width 235 height 624
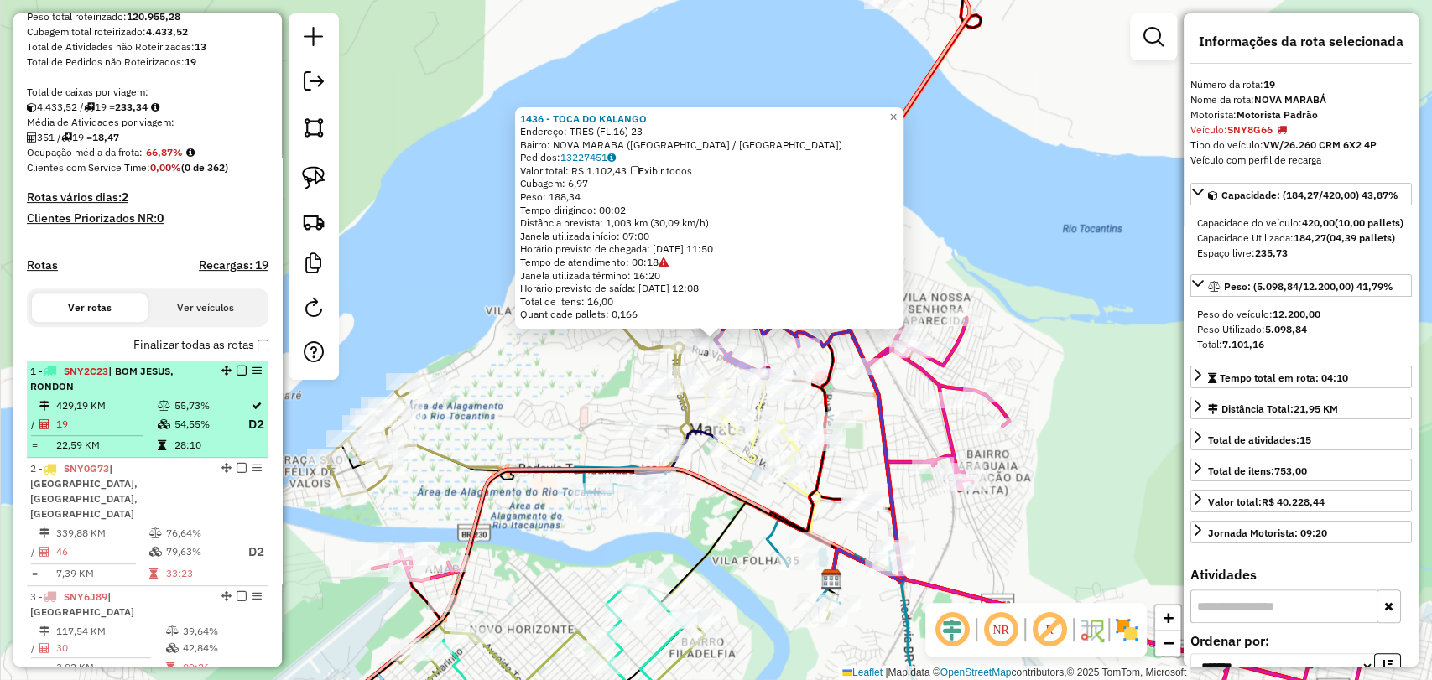
click at [139, 394] on div "1 - SNY2C23 | BOM JESUS, RONDON" at bounding box center [119, 379] width 178 height 30
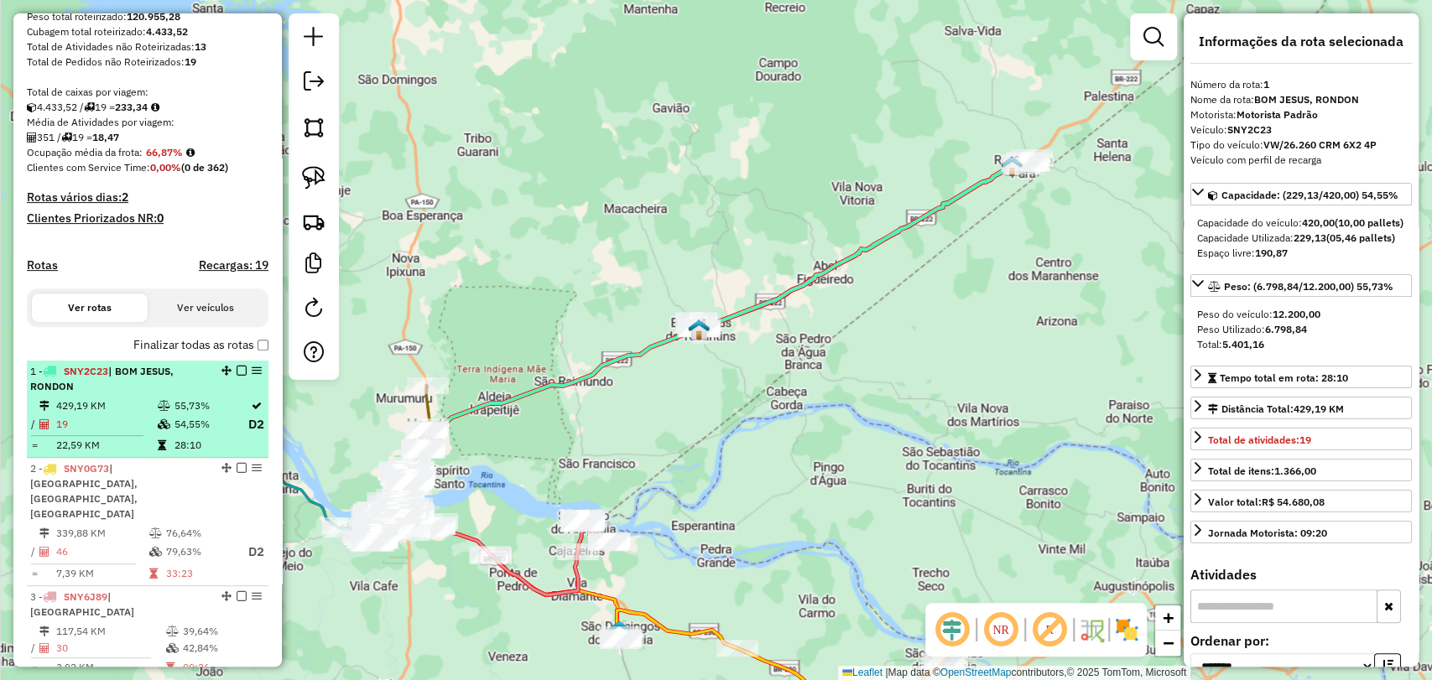
click at [238, 376] on em at bounding box center [242, 371] width 10 height 10
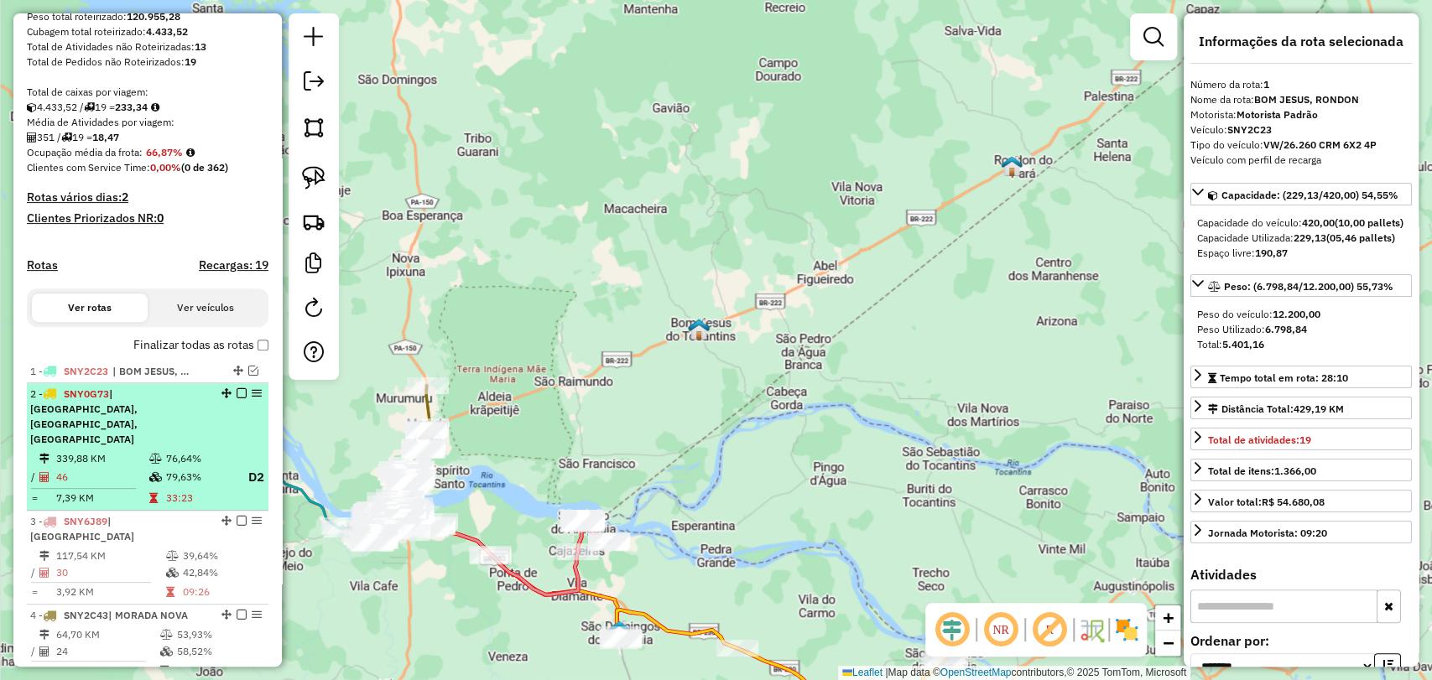
click at [201, 443] on div "2 - SNY0G73 | PALESTINA DO PARÁ, PORTO DE BALSAS, VILA SANTANA" at bounding box center [119, 417] width 178 height 60
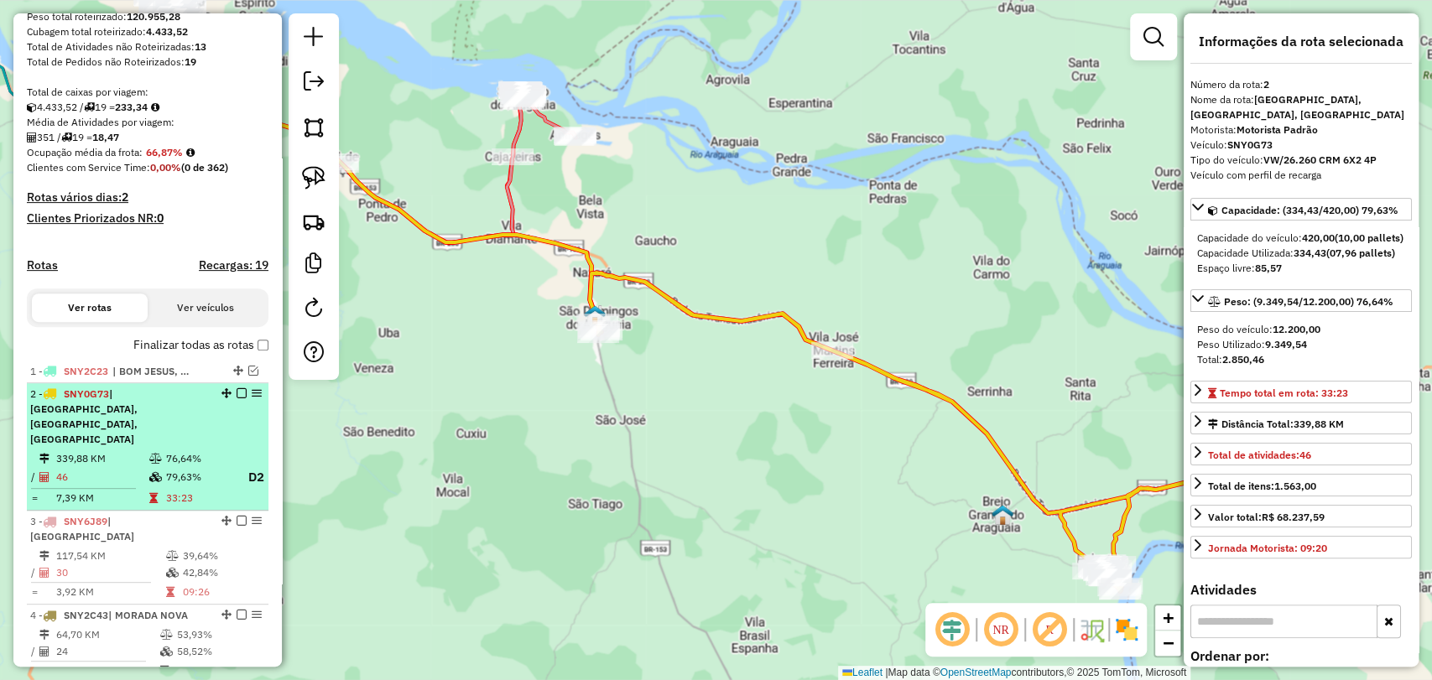
click at [237, 398] on em at bounding box center [242, 393] width 10 height 10
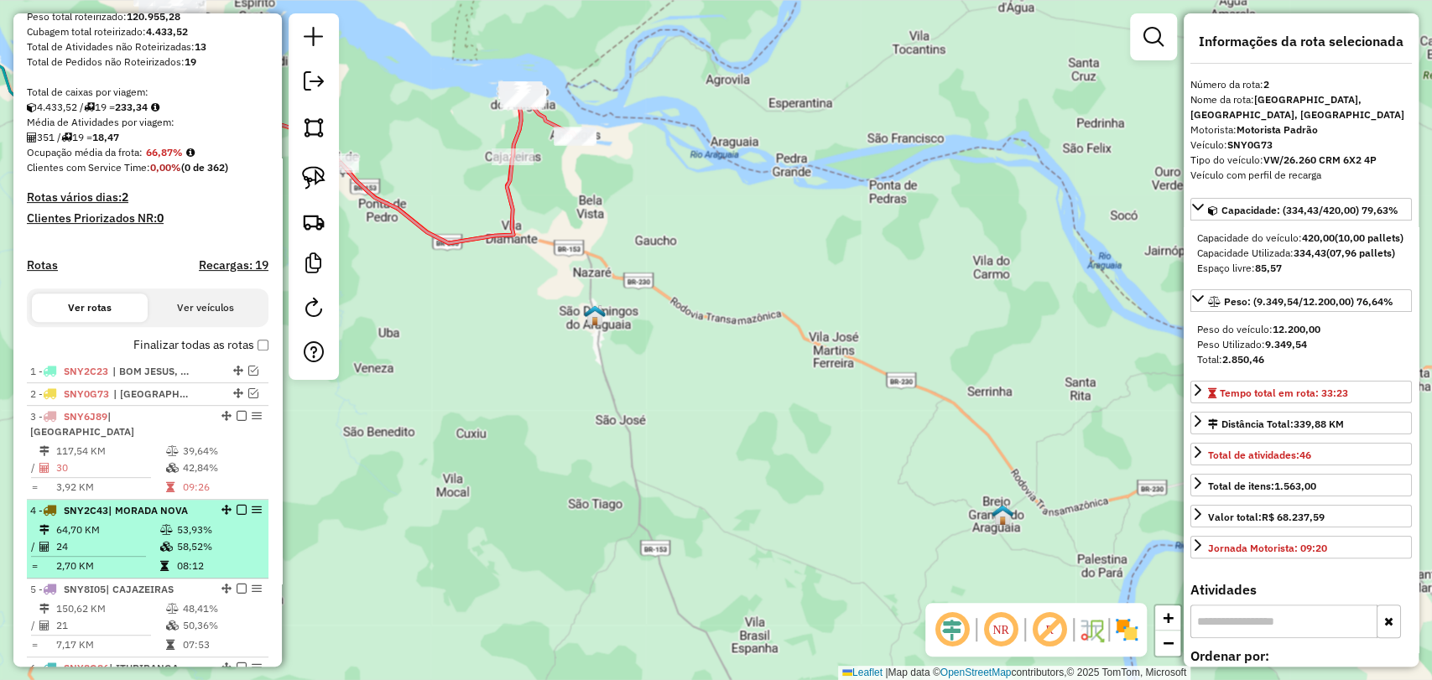
click at [121, 513] on span "| MORADA NOVA" at bounding box center [148, 510] width 80 height 13
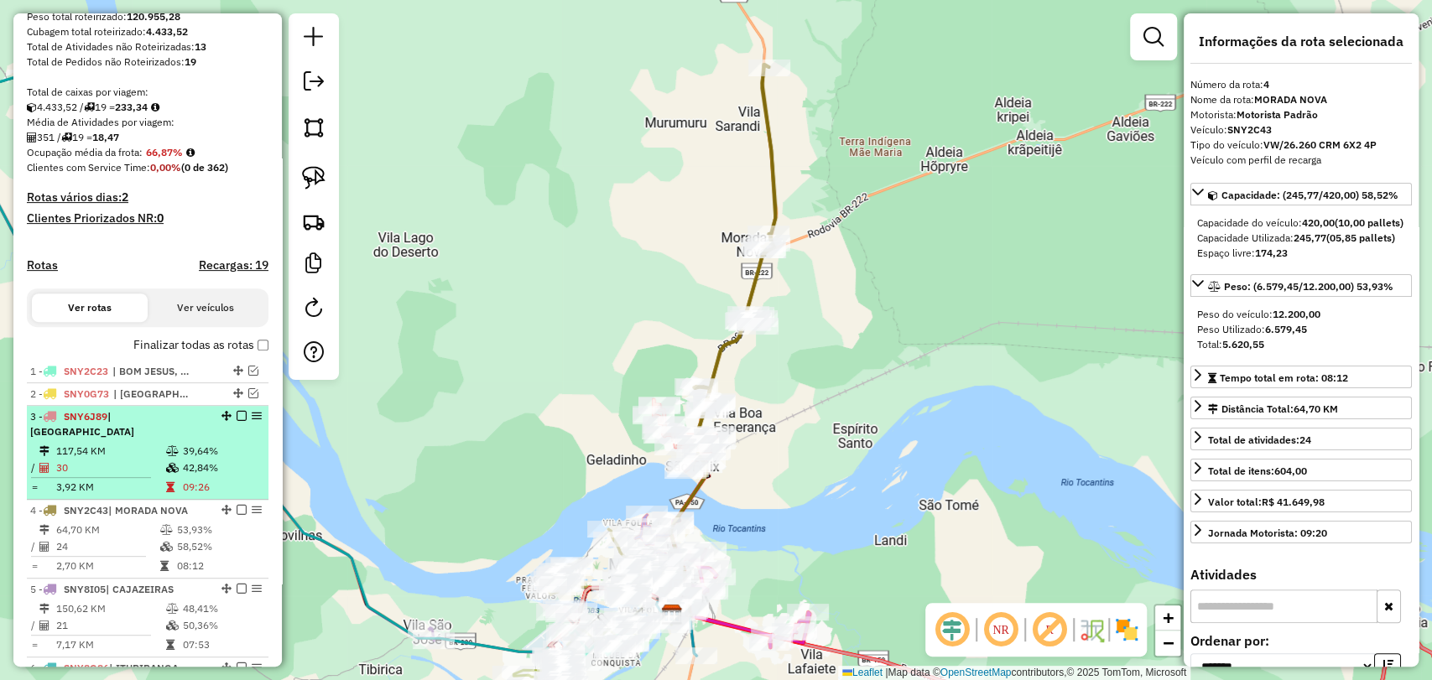
click at [130, 463] on td "30" at bounding box center [110, 468] width 110 height 17
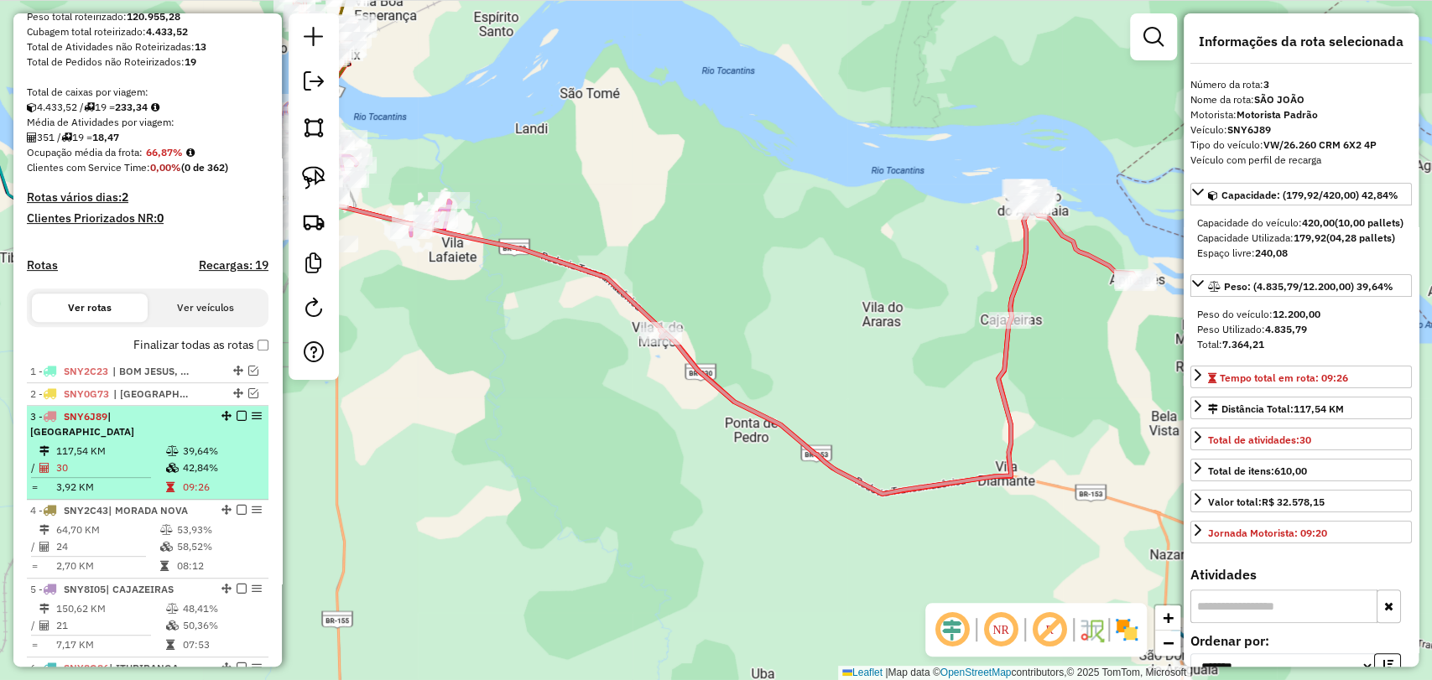
click at [182, 443] on td "39,64%" at bounding box center [222, 451] width 80 height 17
click at [237, 421] on em at bounding box center [242, 416] width 10 height 10
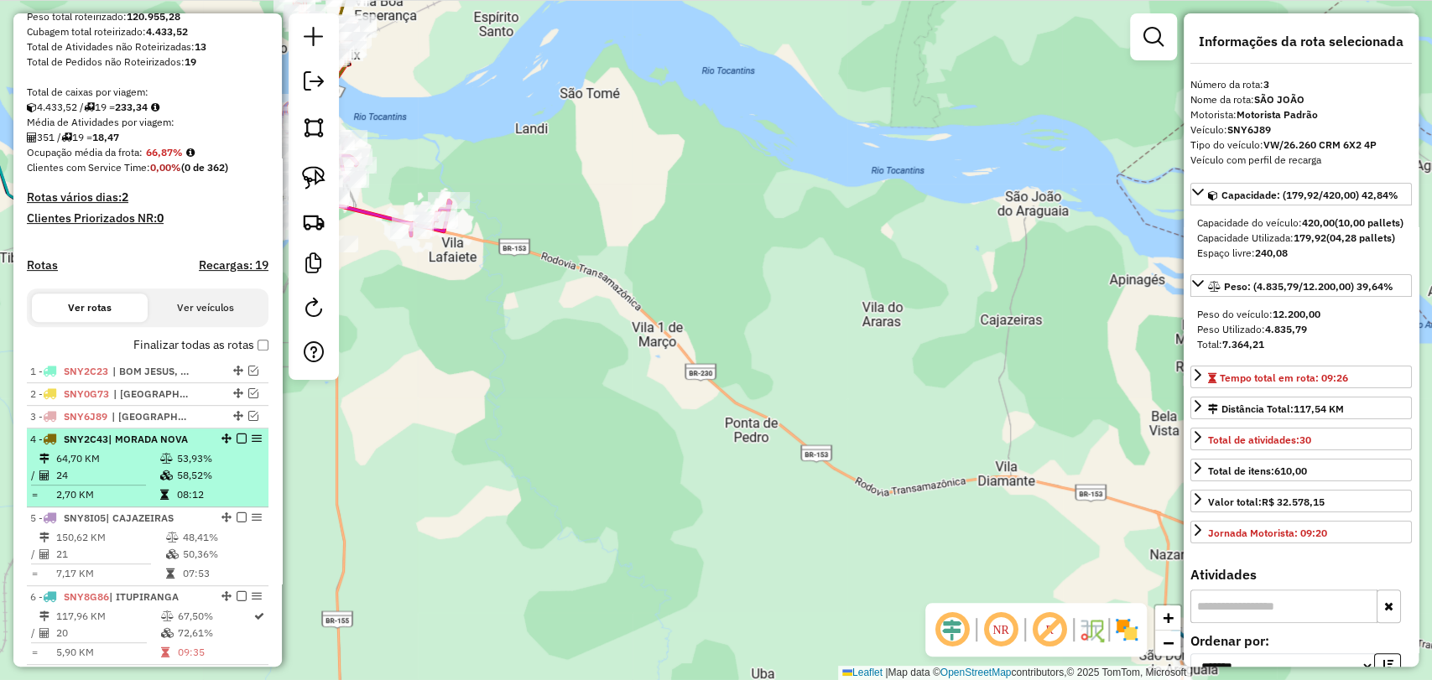
click at [153, 484] on td "24" at bounding box center [107, 475] width 104 height 17
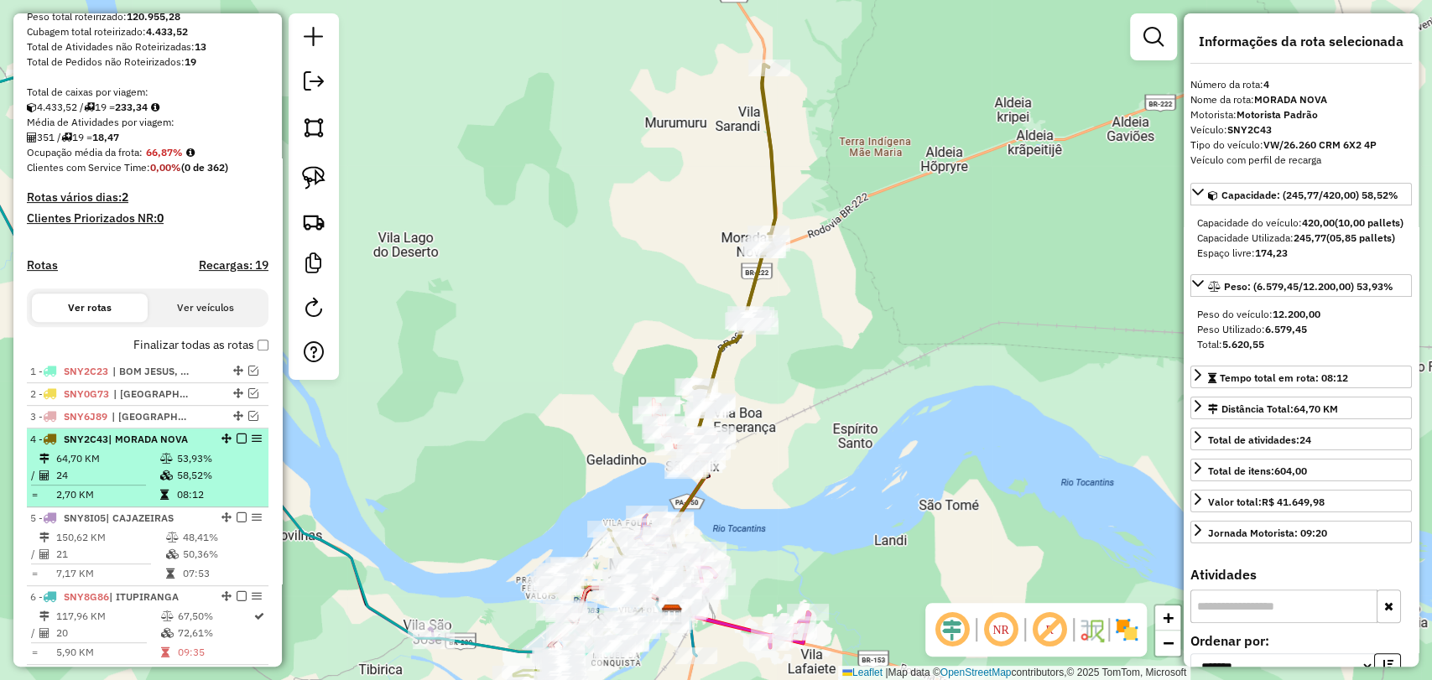
click at [237, 444] on em at bounding box center [242, 439] width 10 height 10
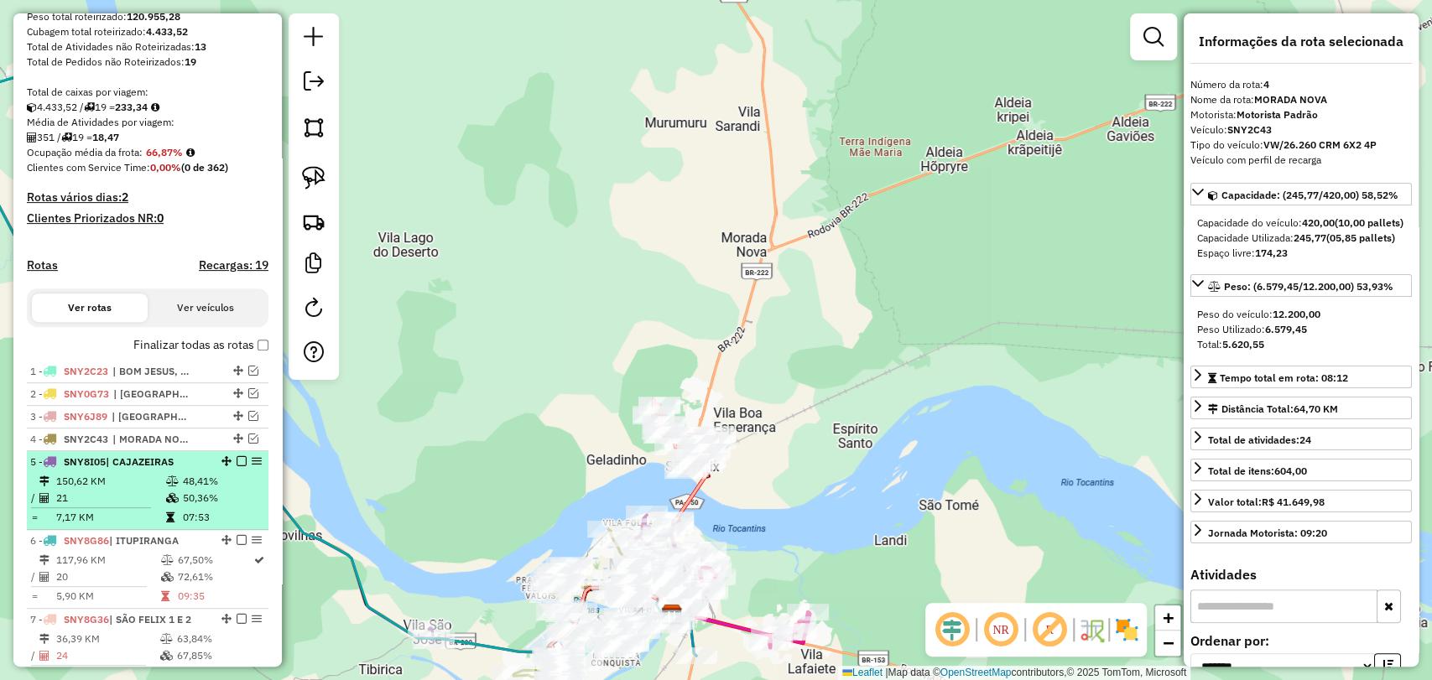
click at [166, 503] on icon at bounding box center [172, 498] width 13 height 10
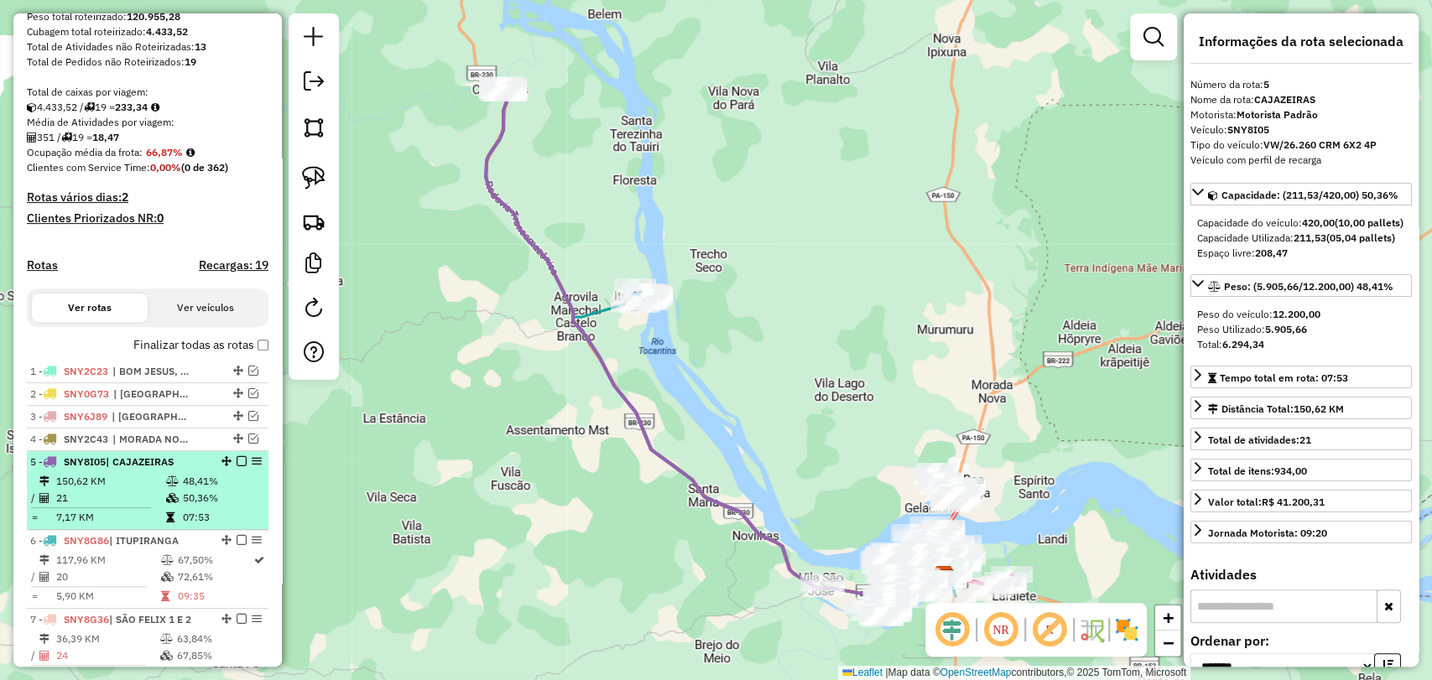
click at [237, 466] on em at bounding box center [242, 461] width 10 height 10
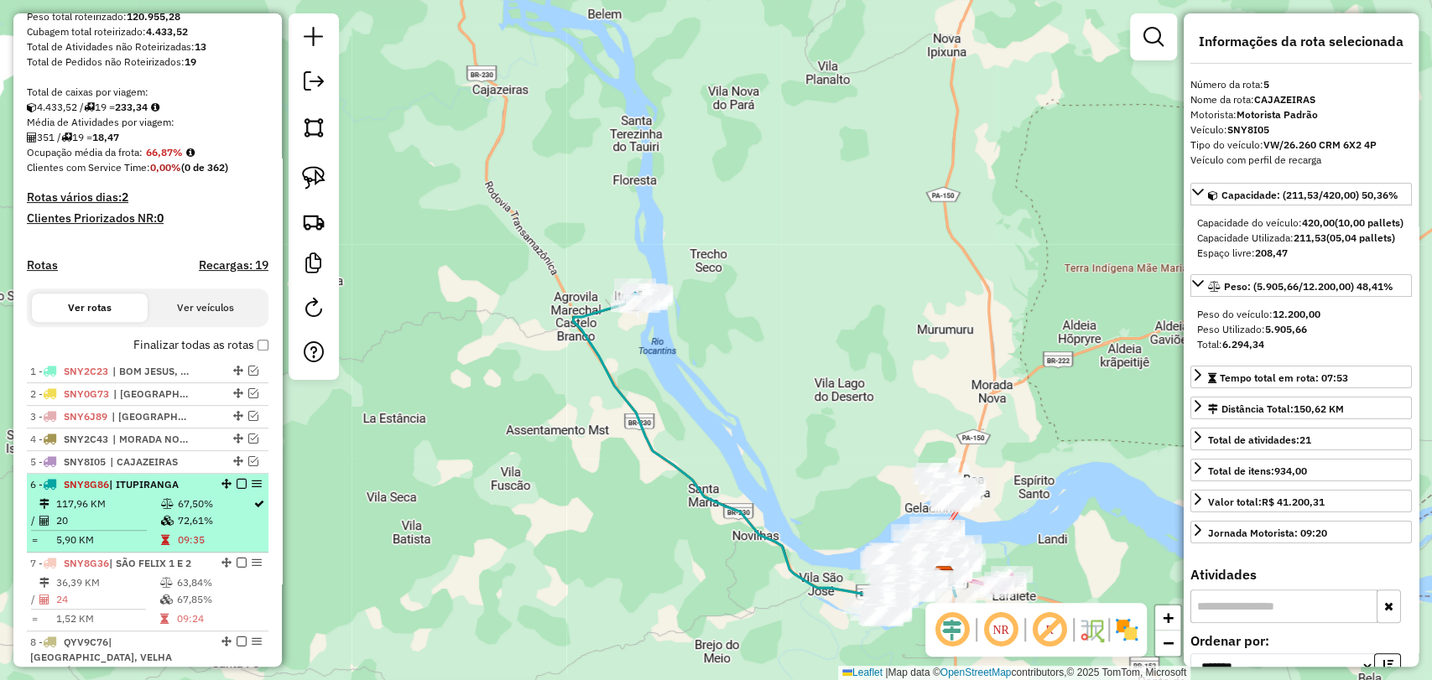
click at [187, 513] on td "67,50%" at bounding box center [214, 504] width 75 height 17
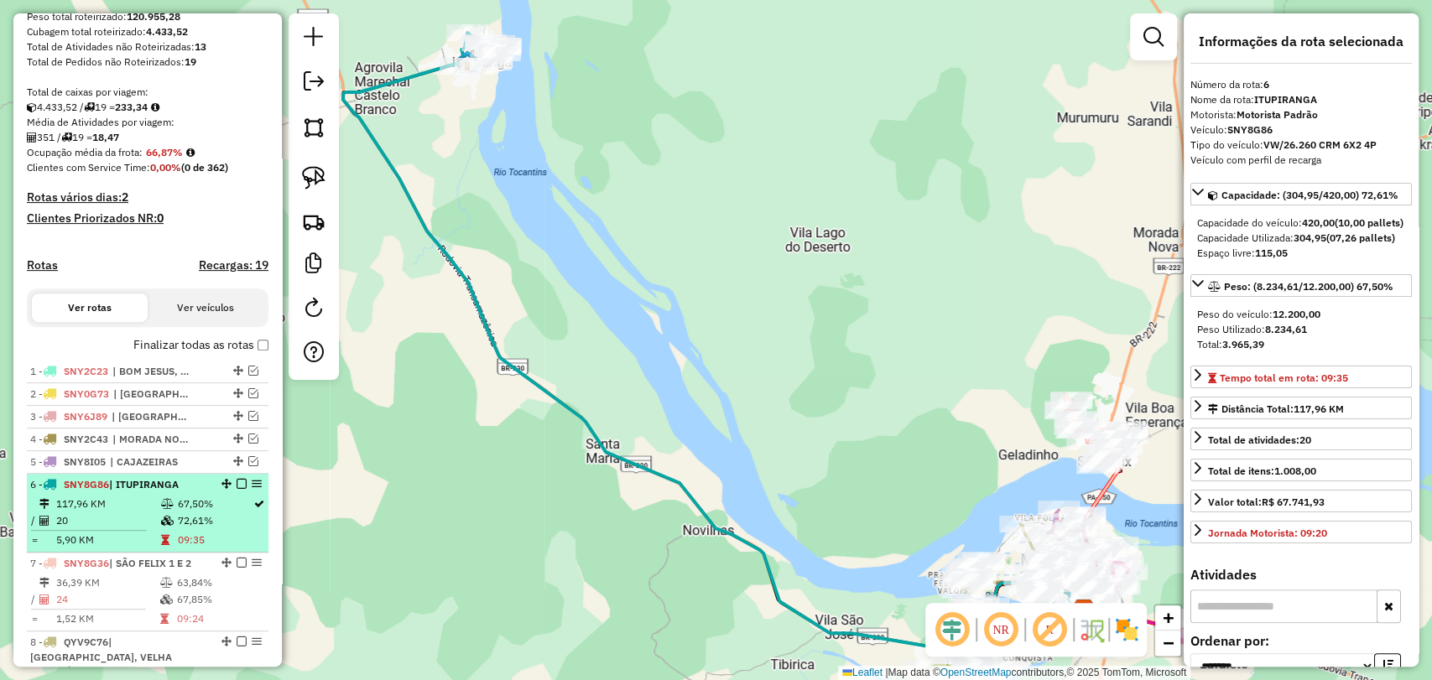
click at [237, 489] on em at bounding box center [242, 484] width 10 height 10
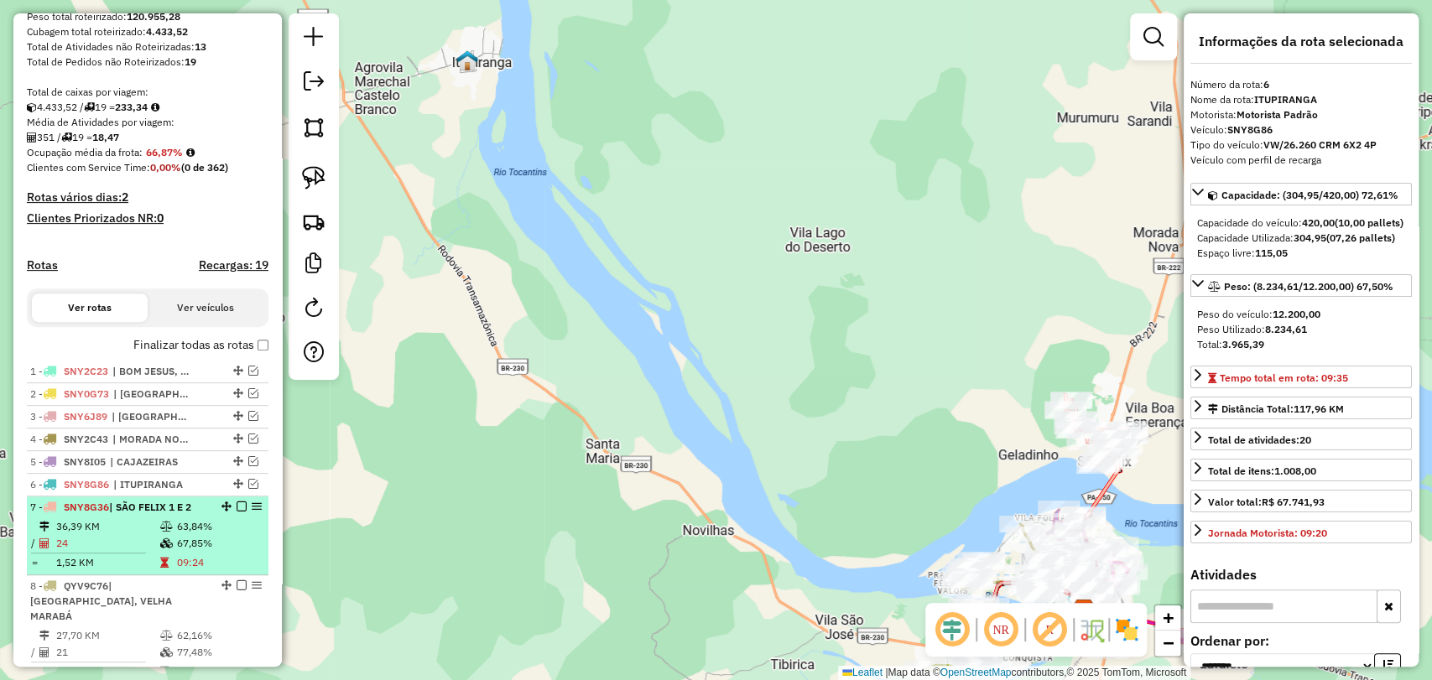
click at [187, 535] on td "63,84%" at bounding box center [218, 526] width 85 height 17
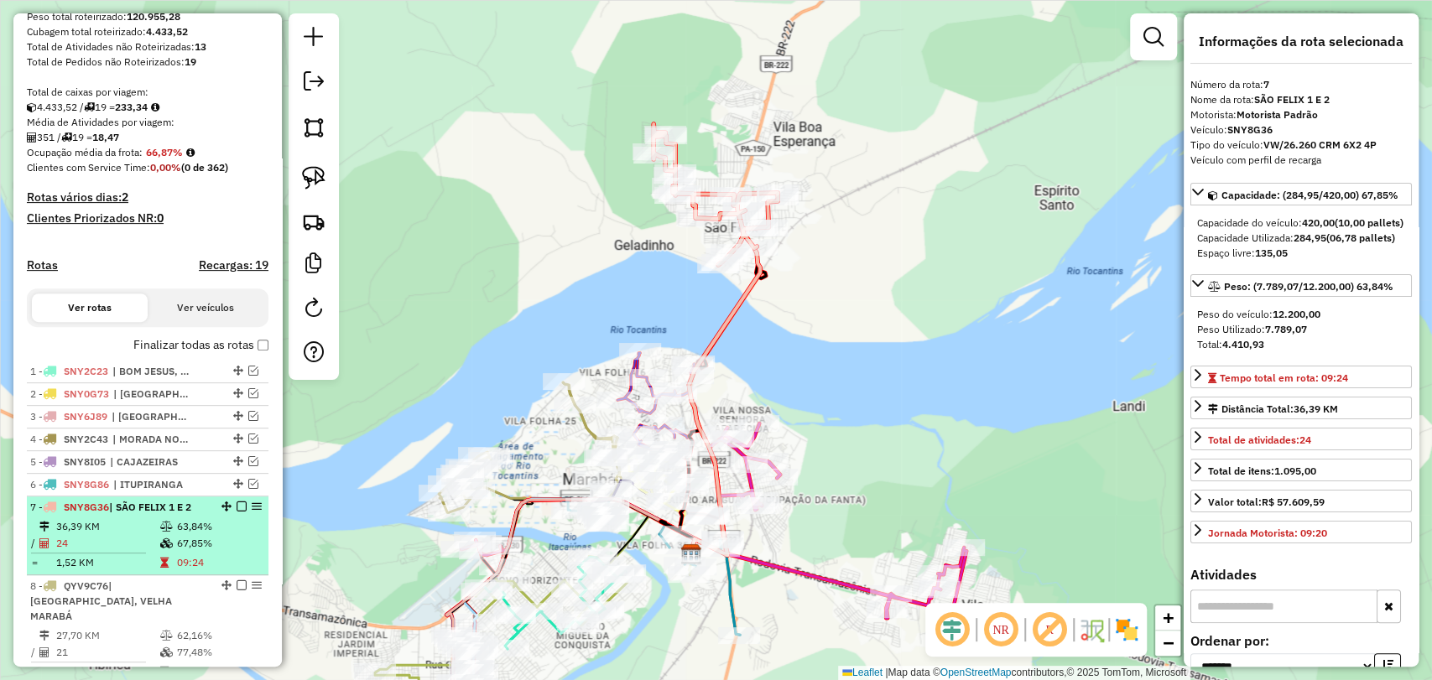
click at [237, 512] on em at bounding box center [242, 507] width 10 height 10
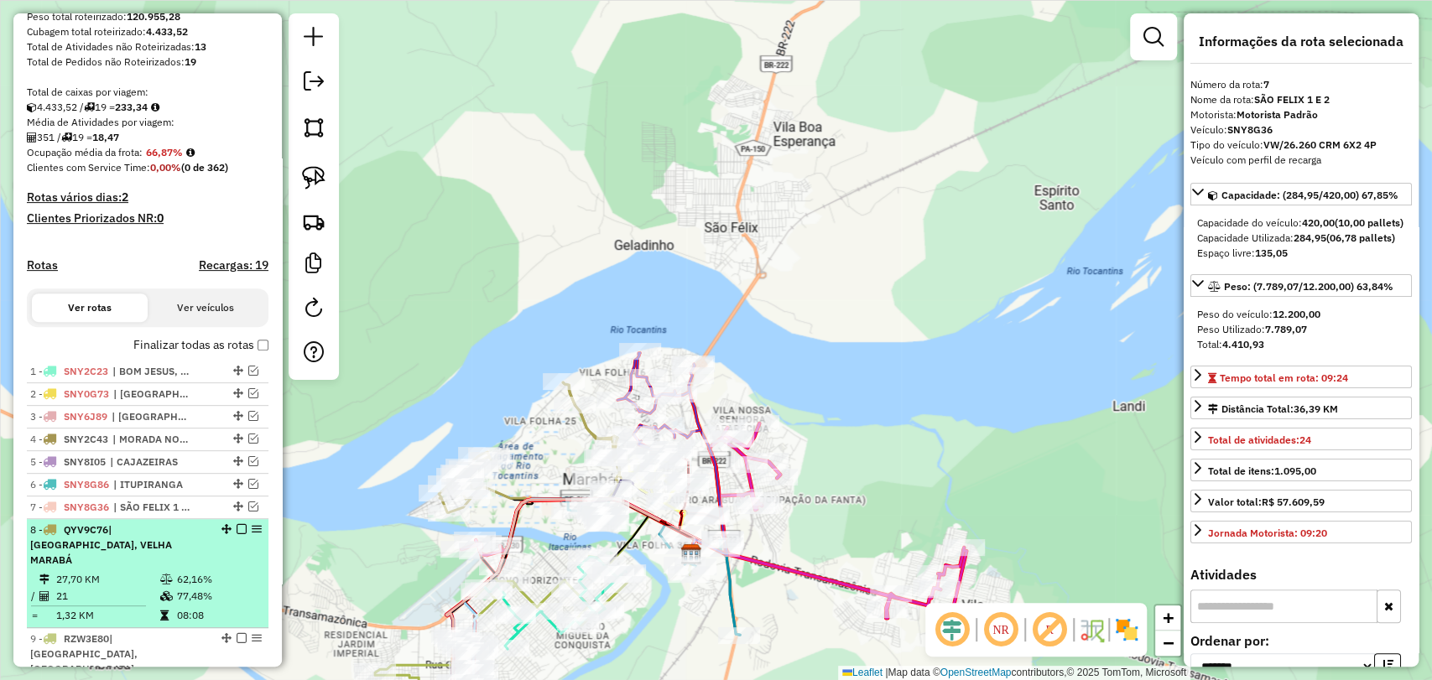
click at [161, 584] on td at bounding box center [167, 579] width 17 height 17
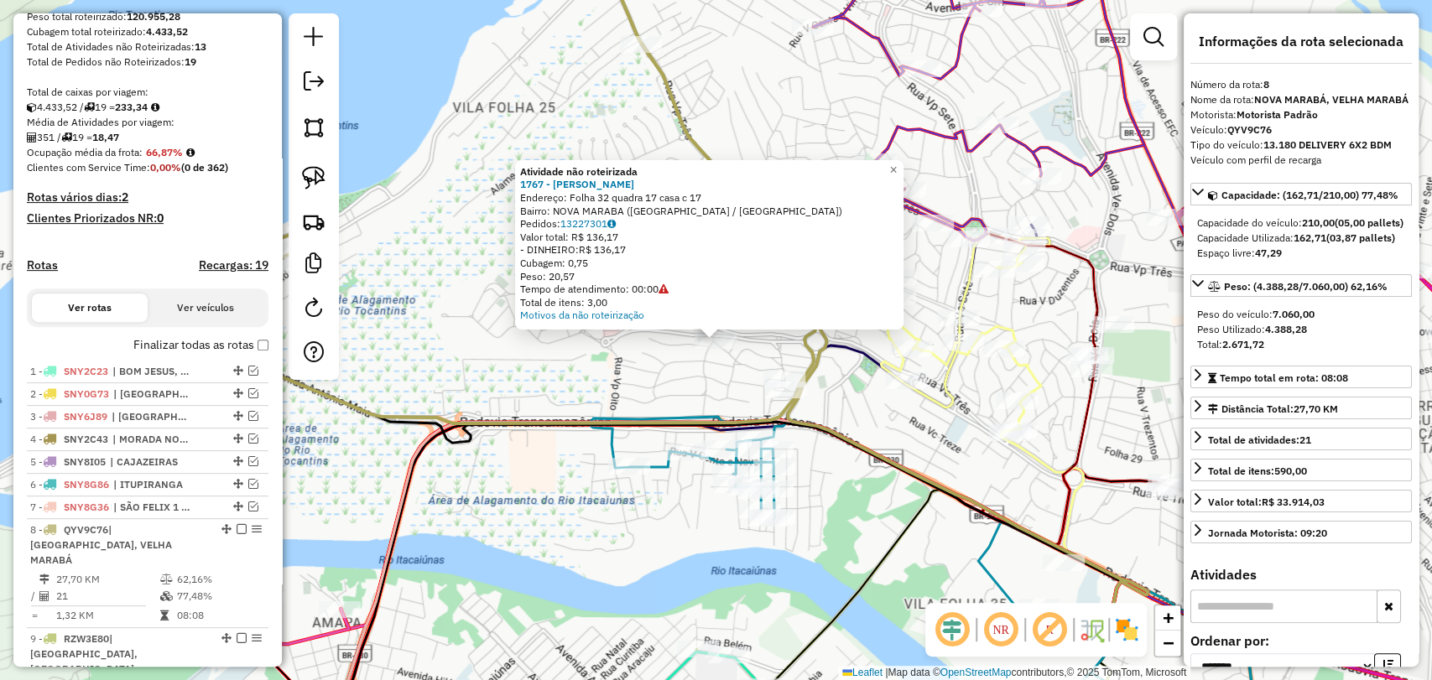
click at [699, 414] on icon at bounding box center [456, 216] width 721 height 522
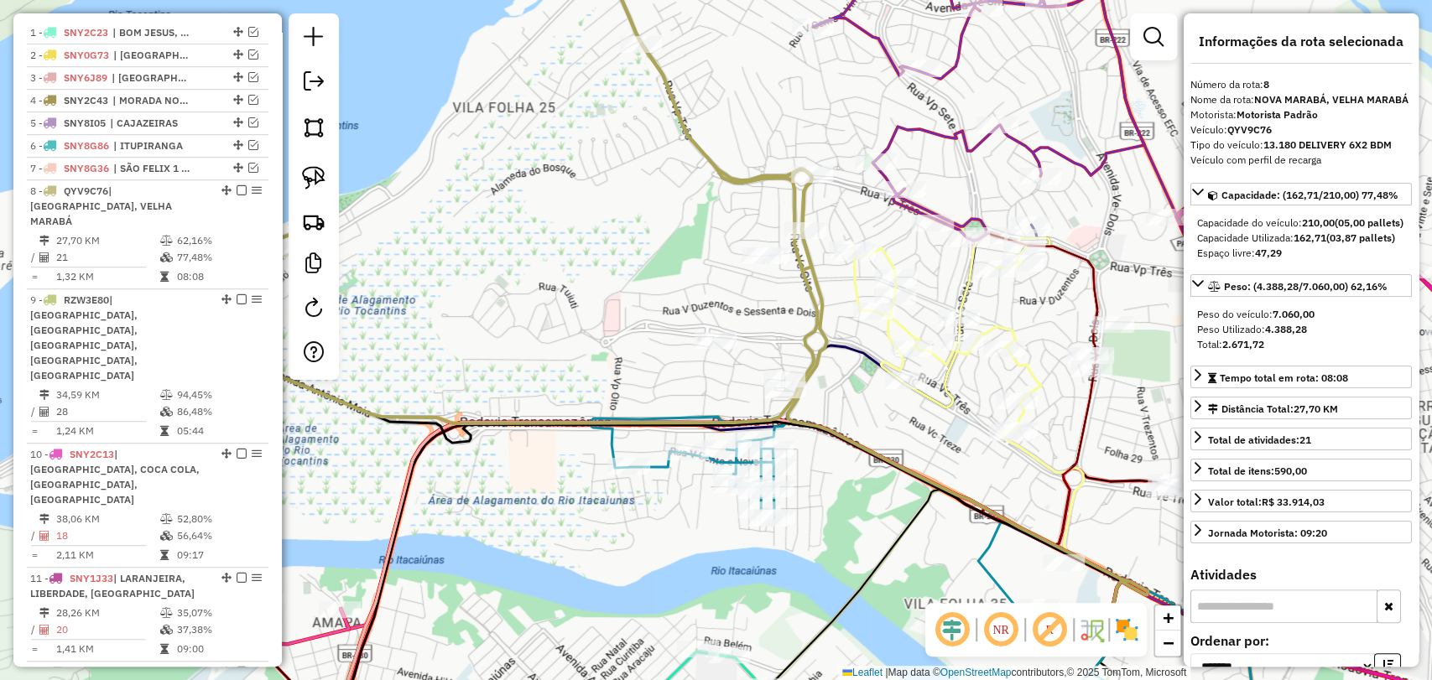
scroll to position [800, 0]
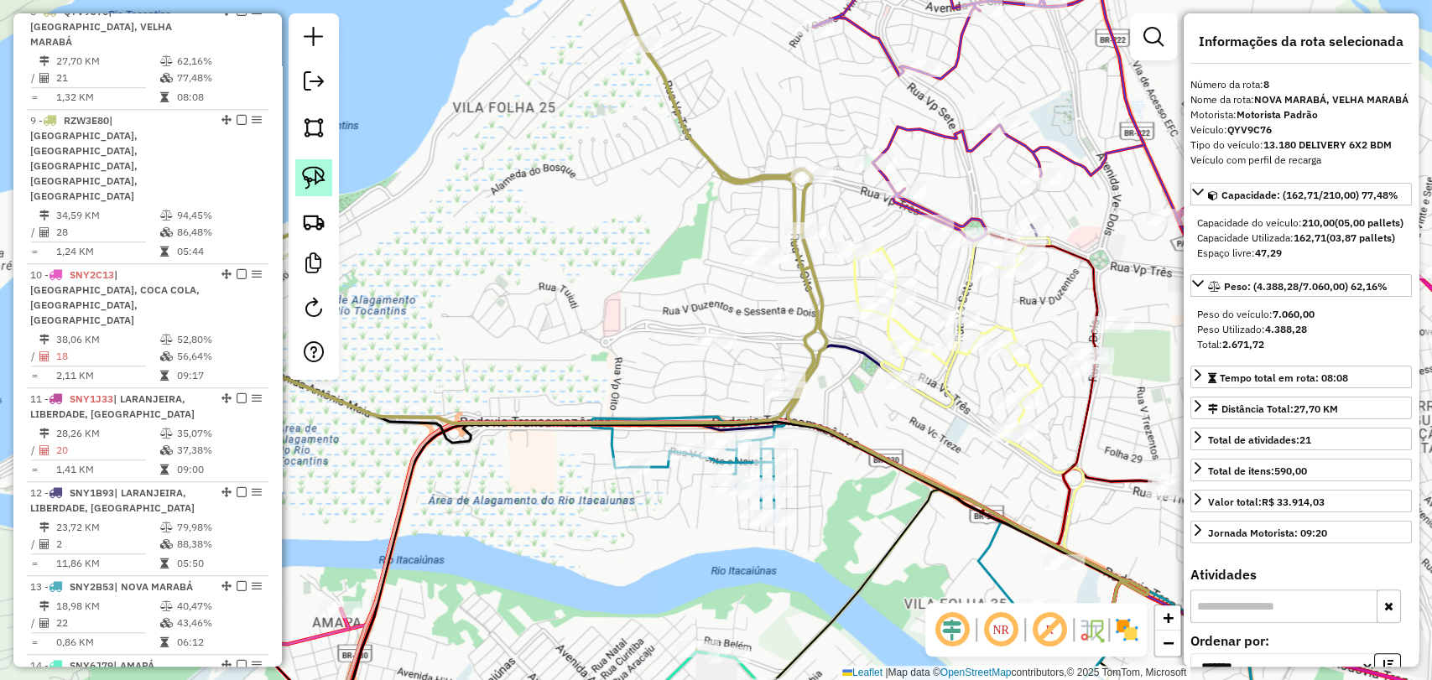
click at [310, 164] on link at bounding box center [313, 177] width 37 height 37
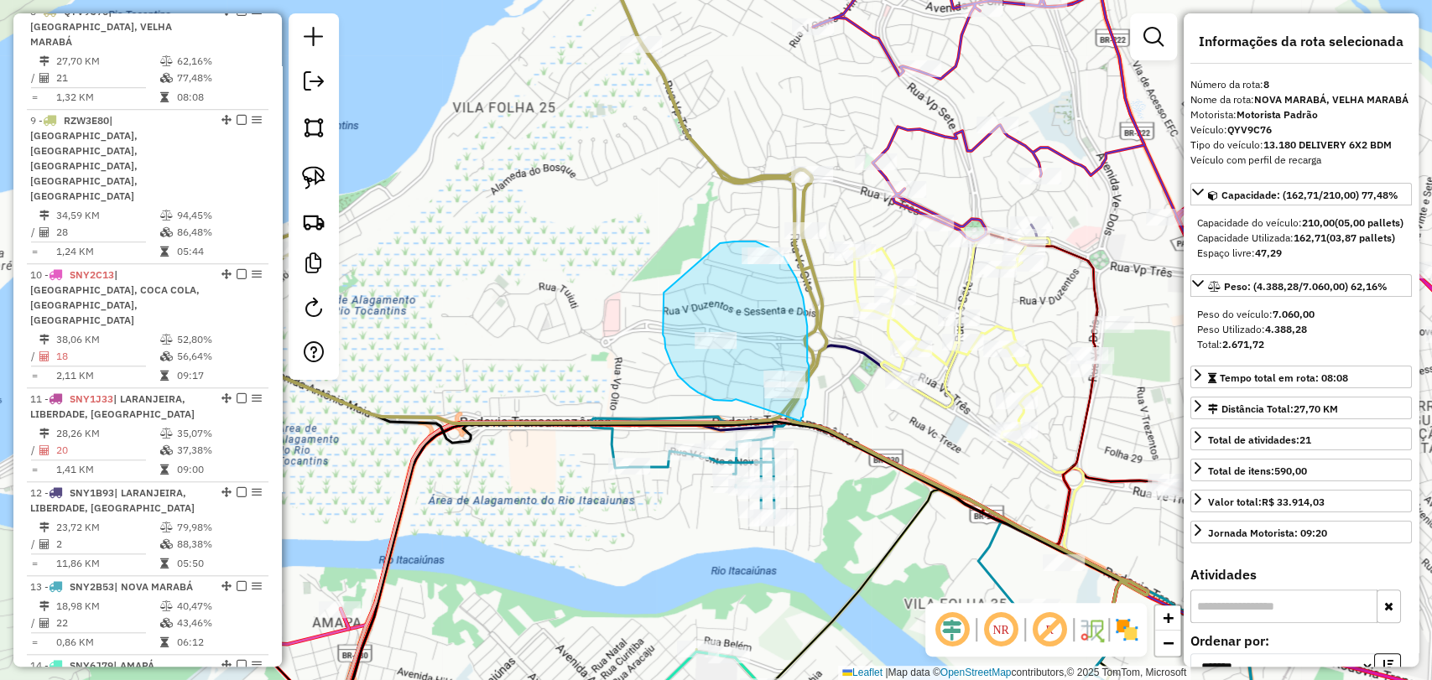
drag, startPoint x: 718, startPoint y: 401, endPoint x: 801, endPoint y: 420, distance: 85.3
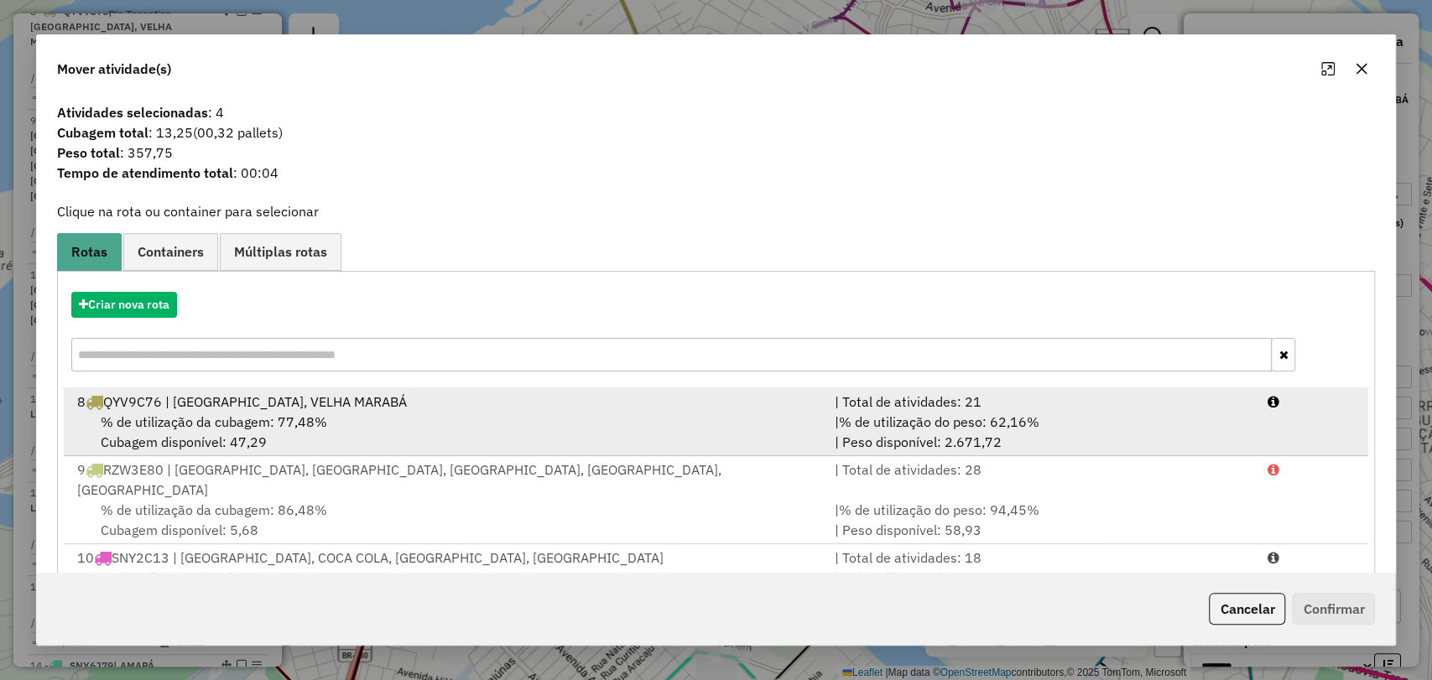
click at [484, 424] on div "% de utilização da cubagem: 77,48% Cubagem disponível: 47,29" at bounding box center [445, 432] width 757 height 40
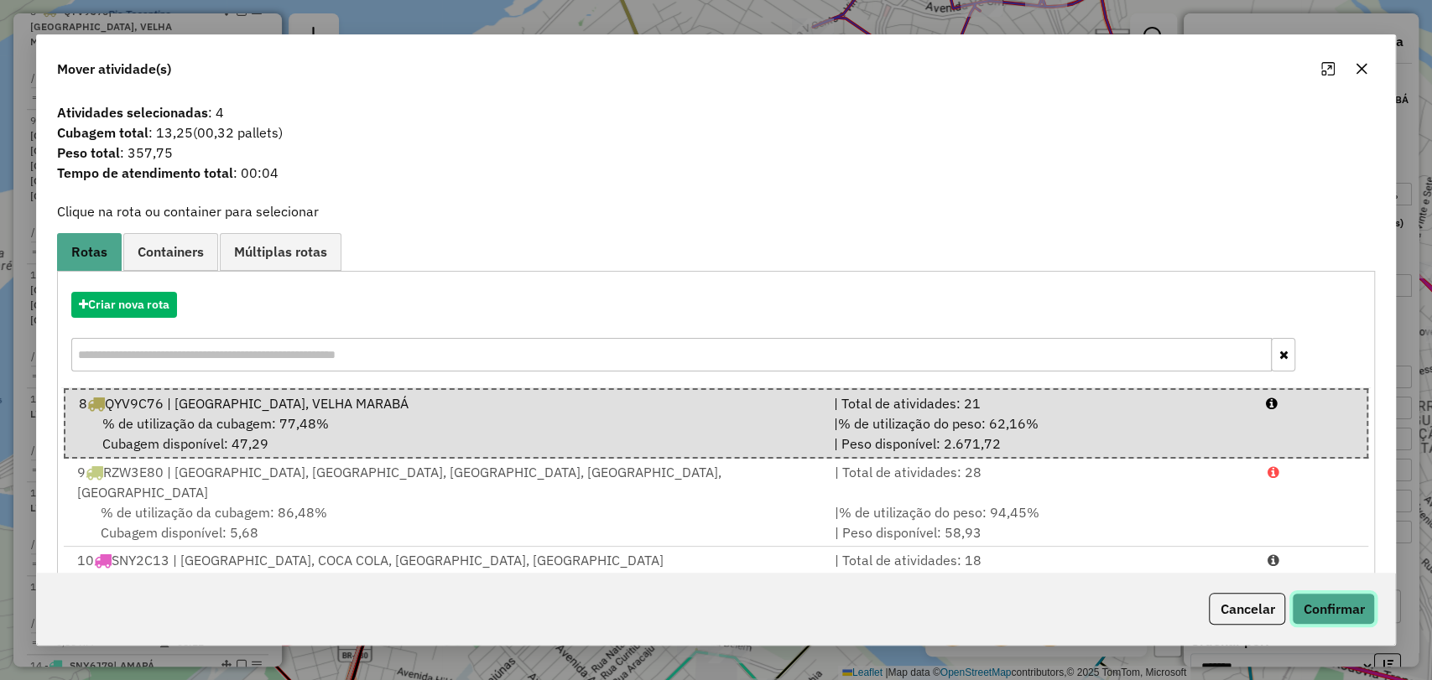
click at [1349, 603] on button "Confirmar" at bounding box center [1333, 609] width 83 height 32
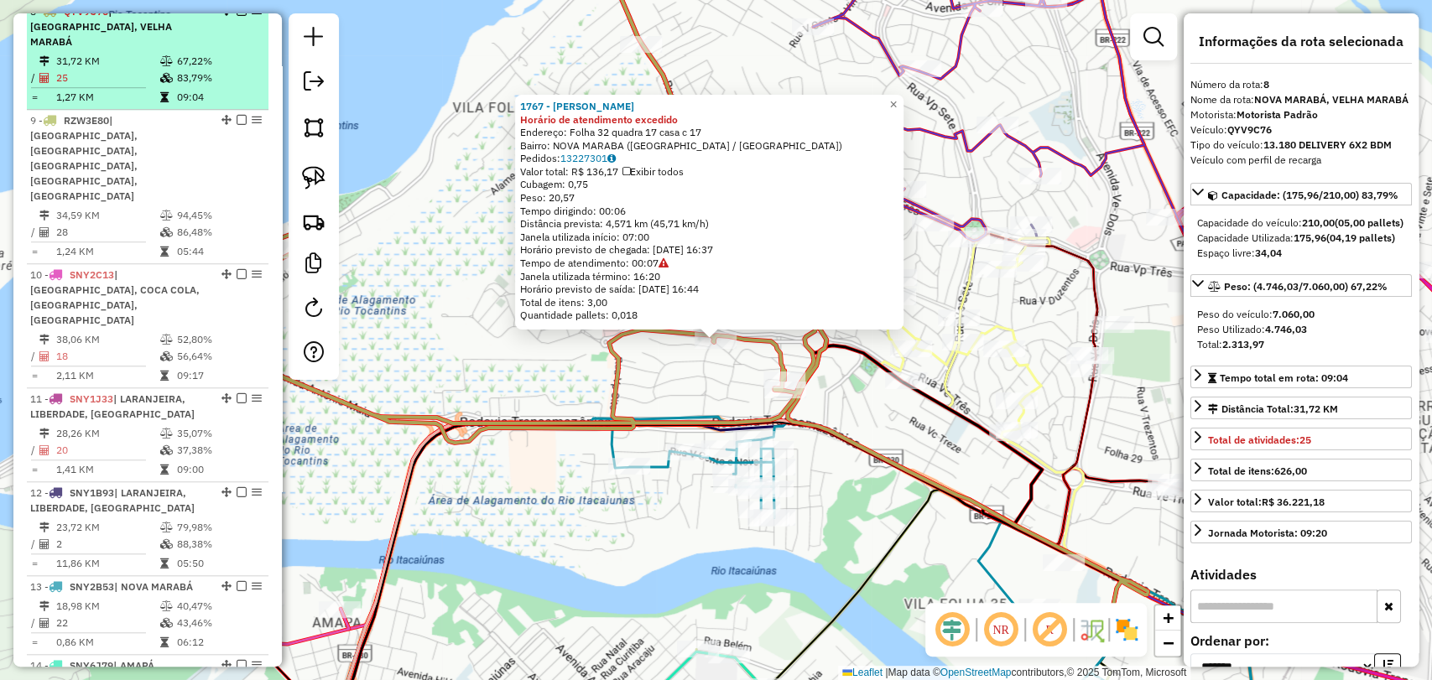
click at [237, 16] on em at bounding box center [242, 11] width 10 height 10
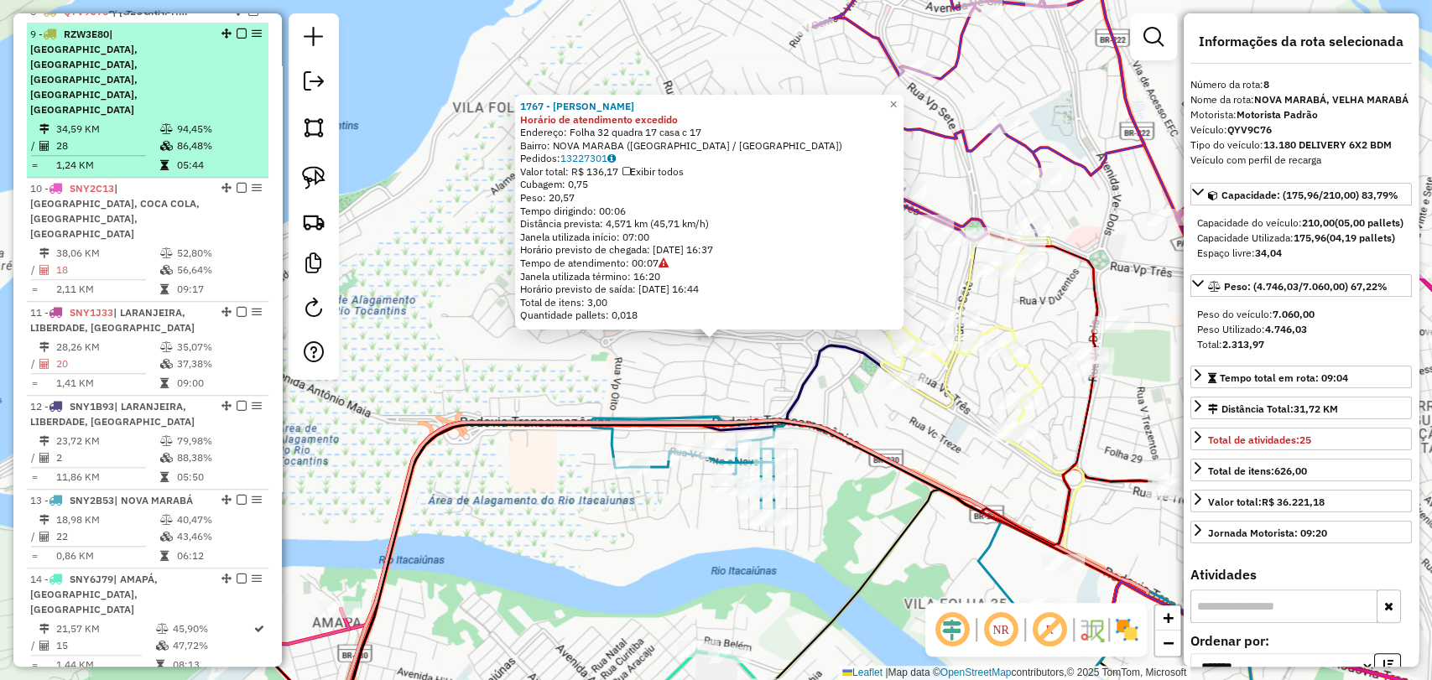
click at [161, 138] on td at bounding box center [167, 146] width 17 height 17
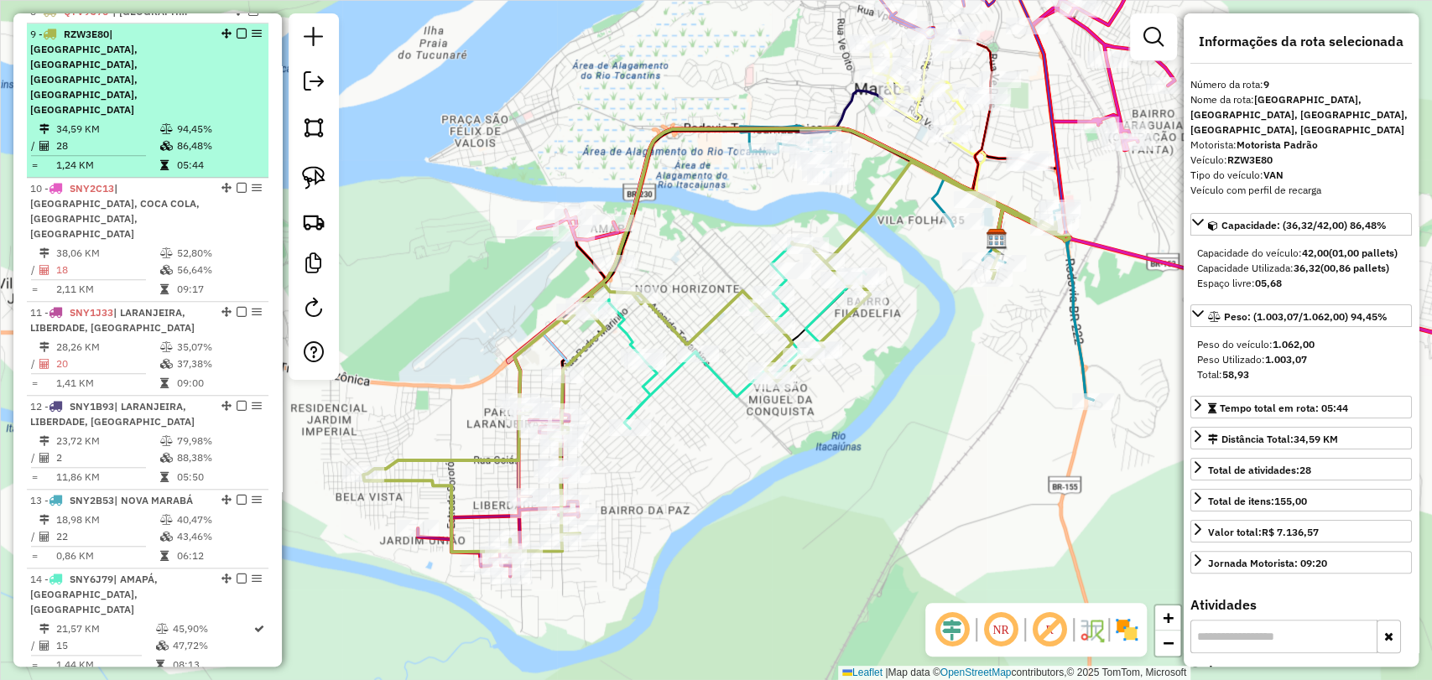
click at [237, 39] on em at bounding box center [242, 34] width 10 height 10
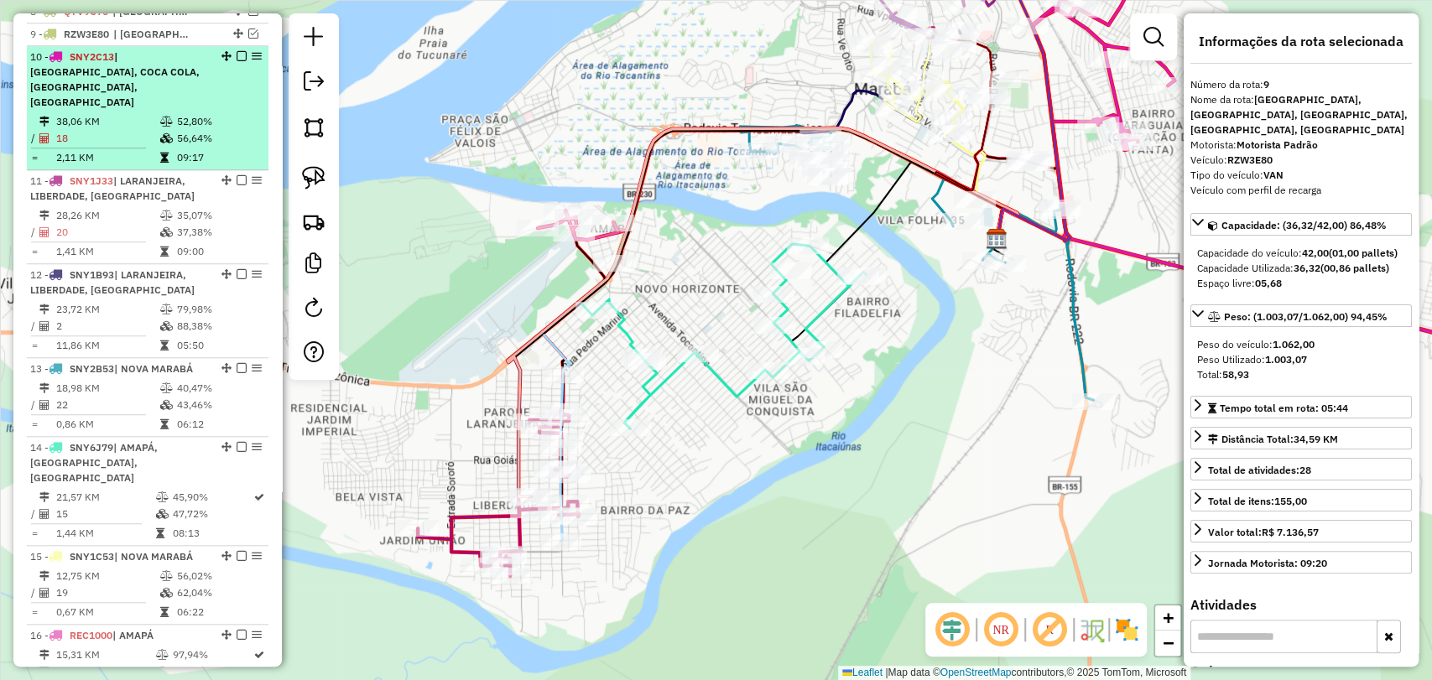
click at [185, 122] on td "52,80%" at bounding box center [218, 121] width 85 height 17
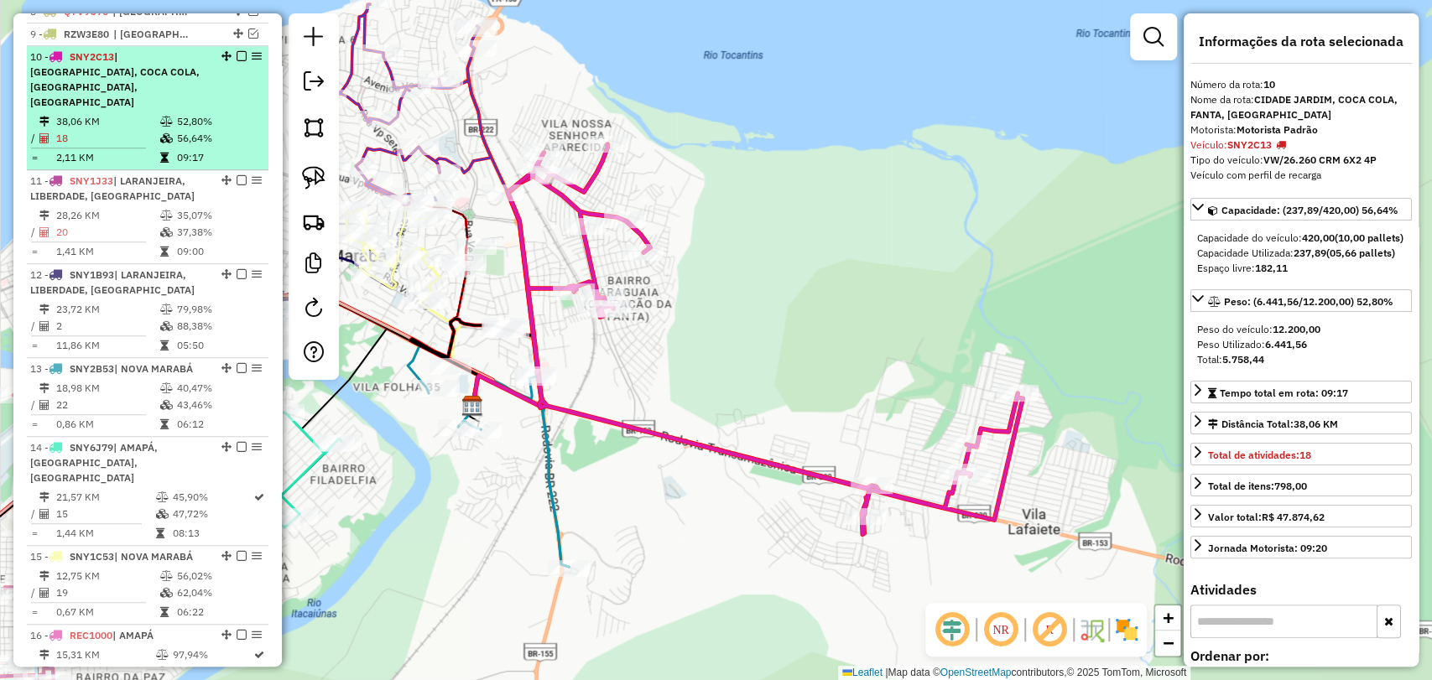
click at [237, 61] on em at bounding box center [242, 56] width 10 height 10
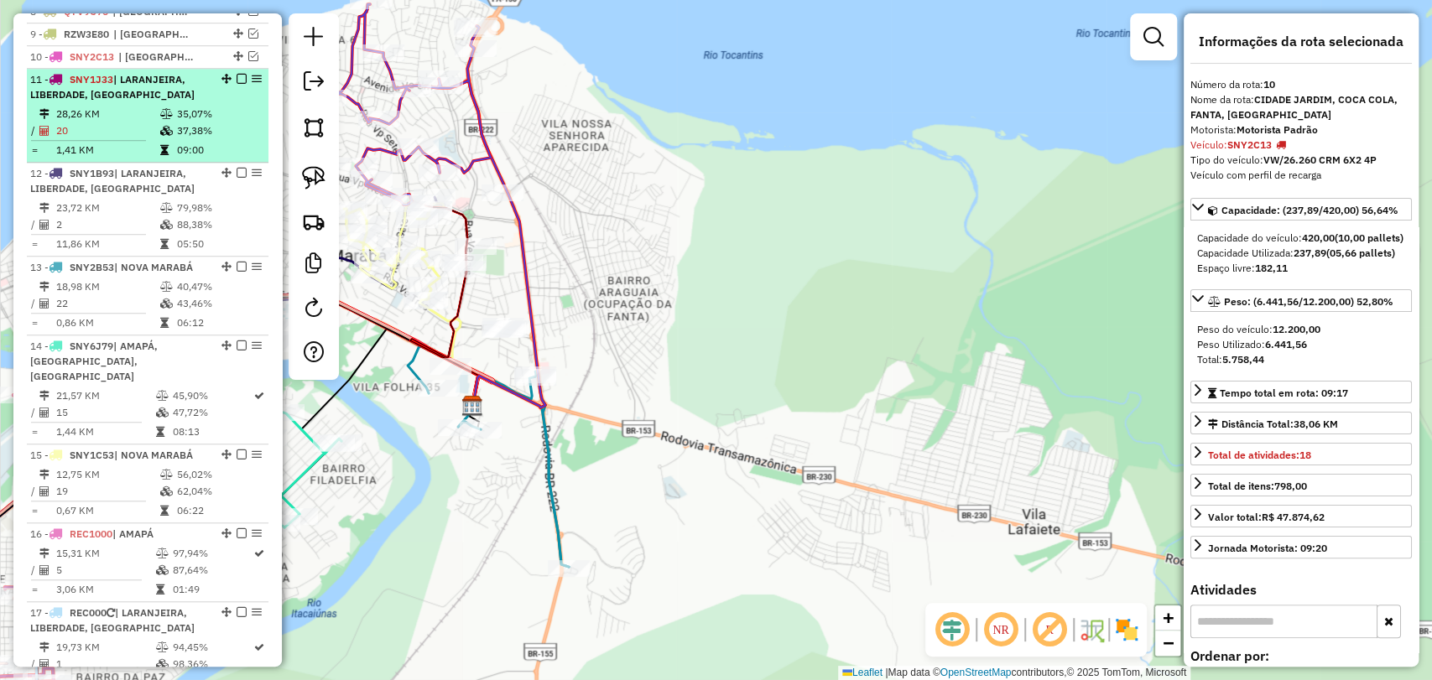
click at [193, 137] on td "37,38%" at bounding box center [218, 130] width 85 height 17
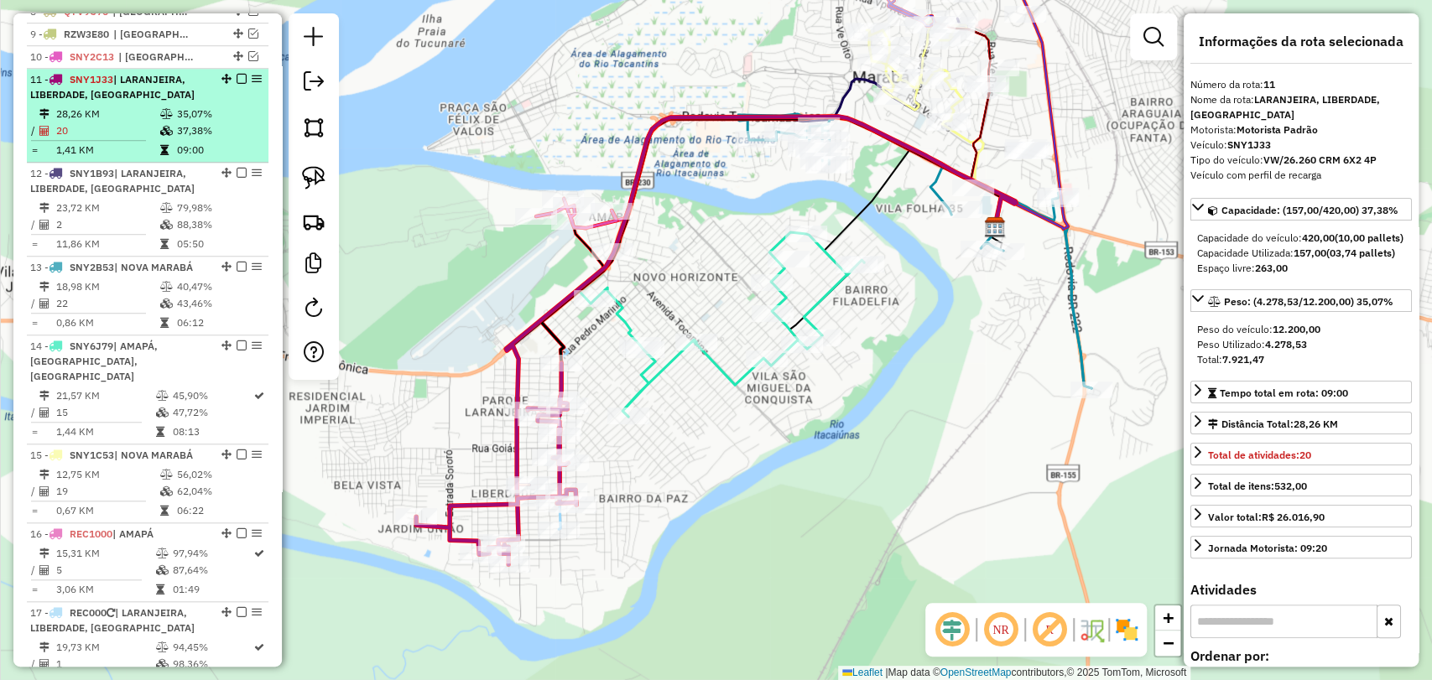
click at [237, 84] on em at bounding box center [242, 79] width 10 height 10
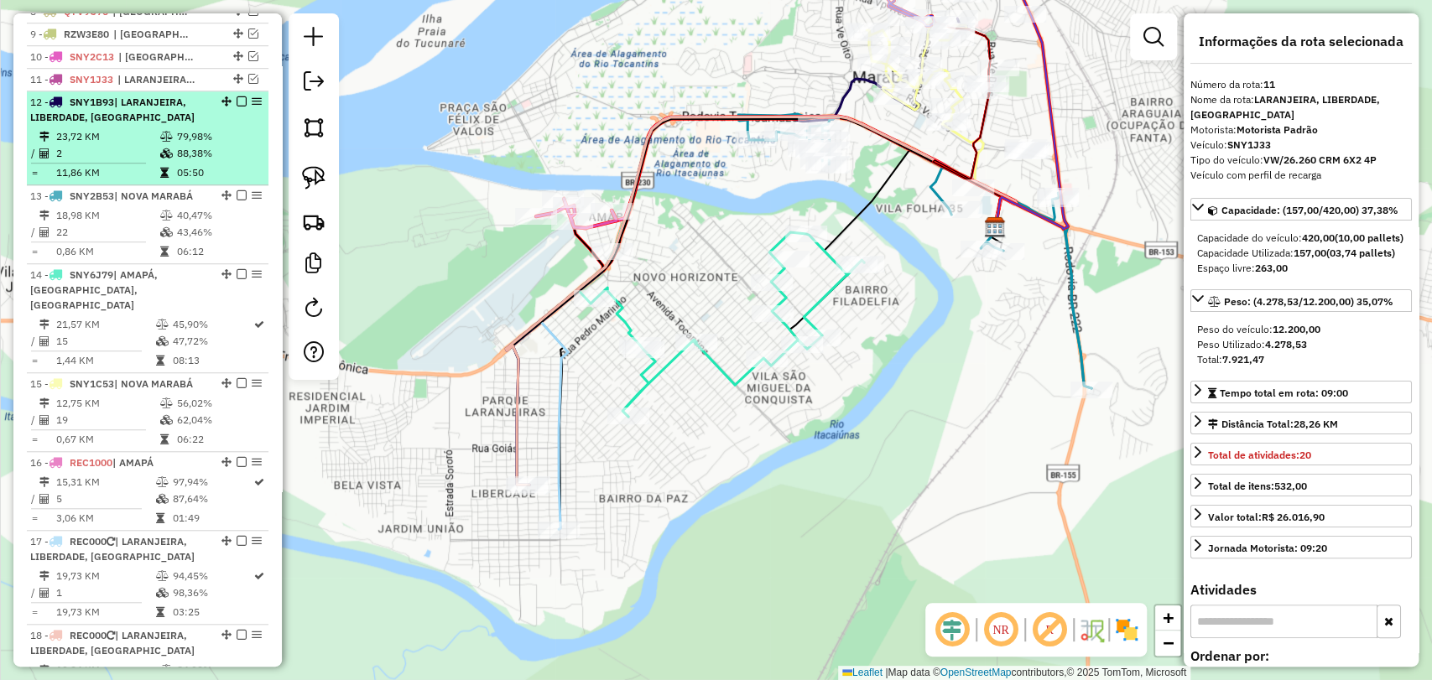
click at [205, 177] on td "05:50" at bounding box center [218, 172] width 85 height 17
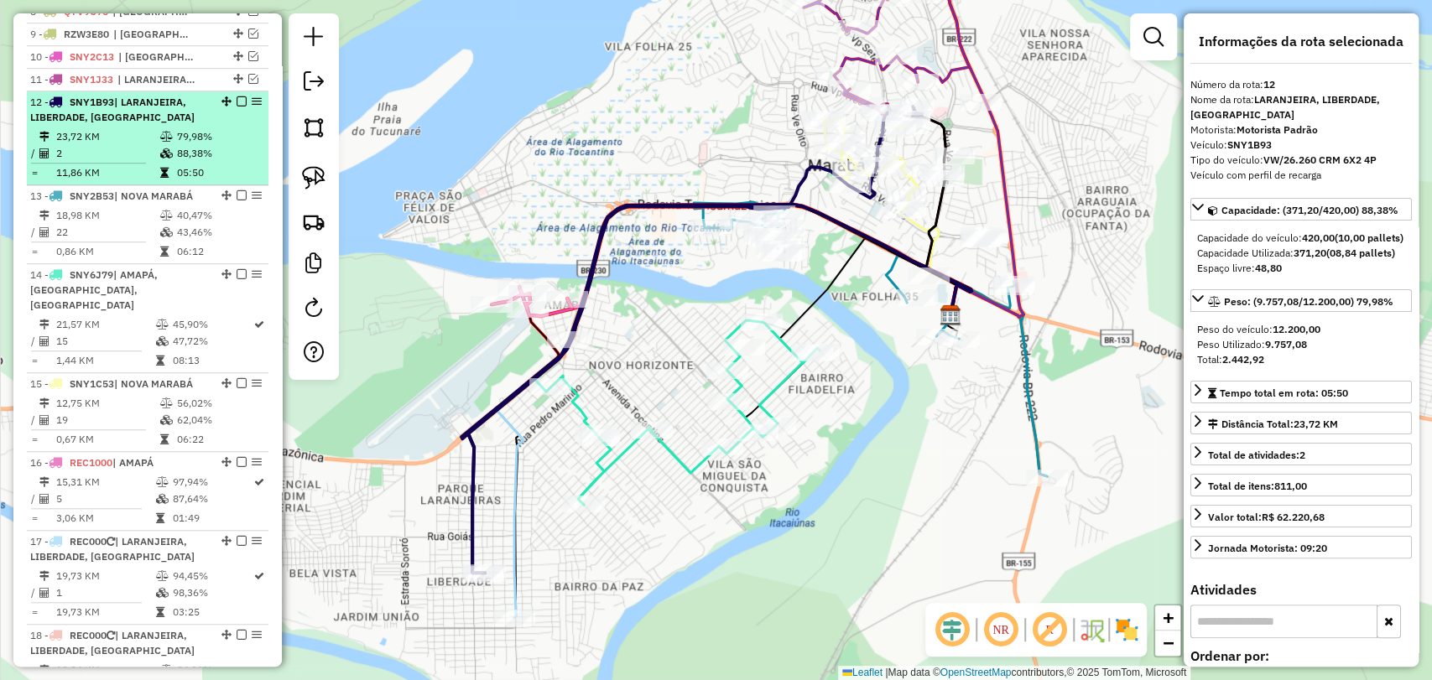
click at [205, 175] on table "23,72 KM 79,98% / 2 88,38% = 11,86 KM 05:50" at bounding box center [147, 154] width 235 height 53
click at [237, 107] on em at bounding box center [242, 101] width 10 height 10
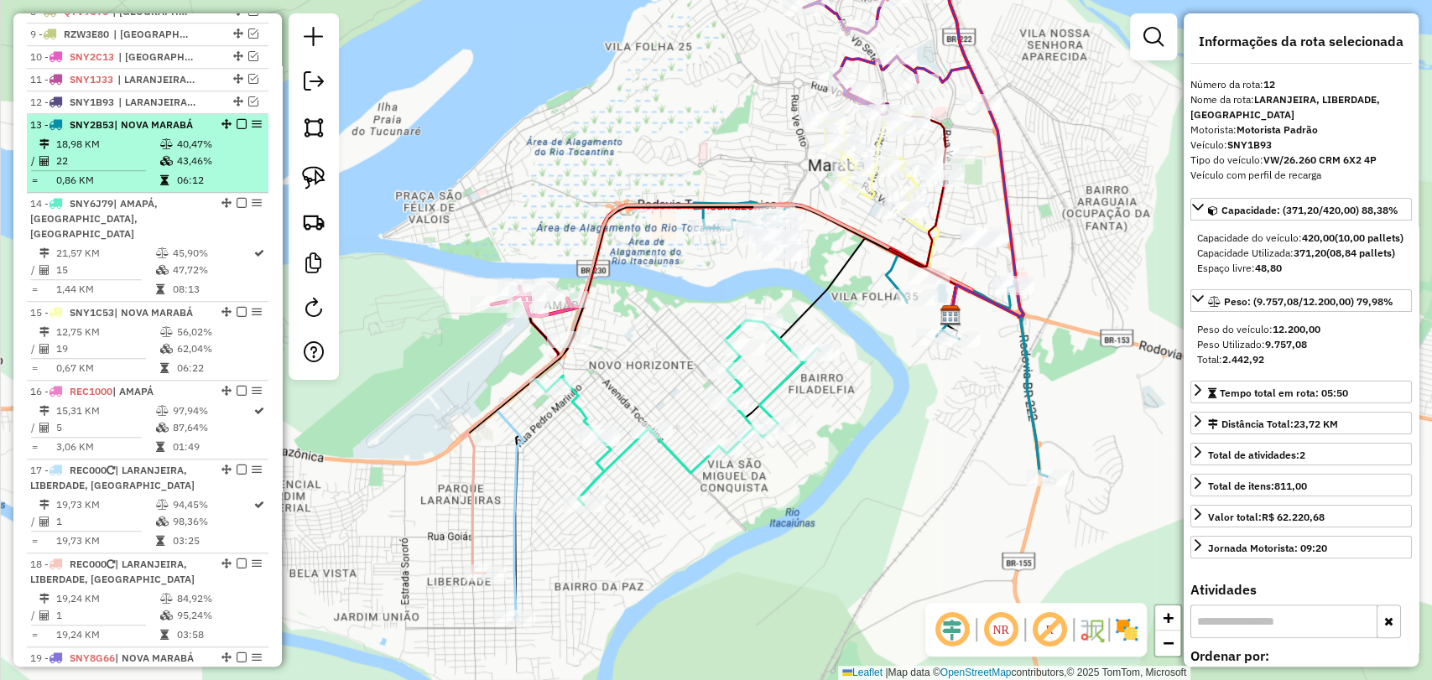
click at [189, 183] on table "18,98 KM 40,47% / 22 43,46% = 0,86 KM 06:12" at bounding box center [147, 162] width 235 height 53
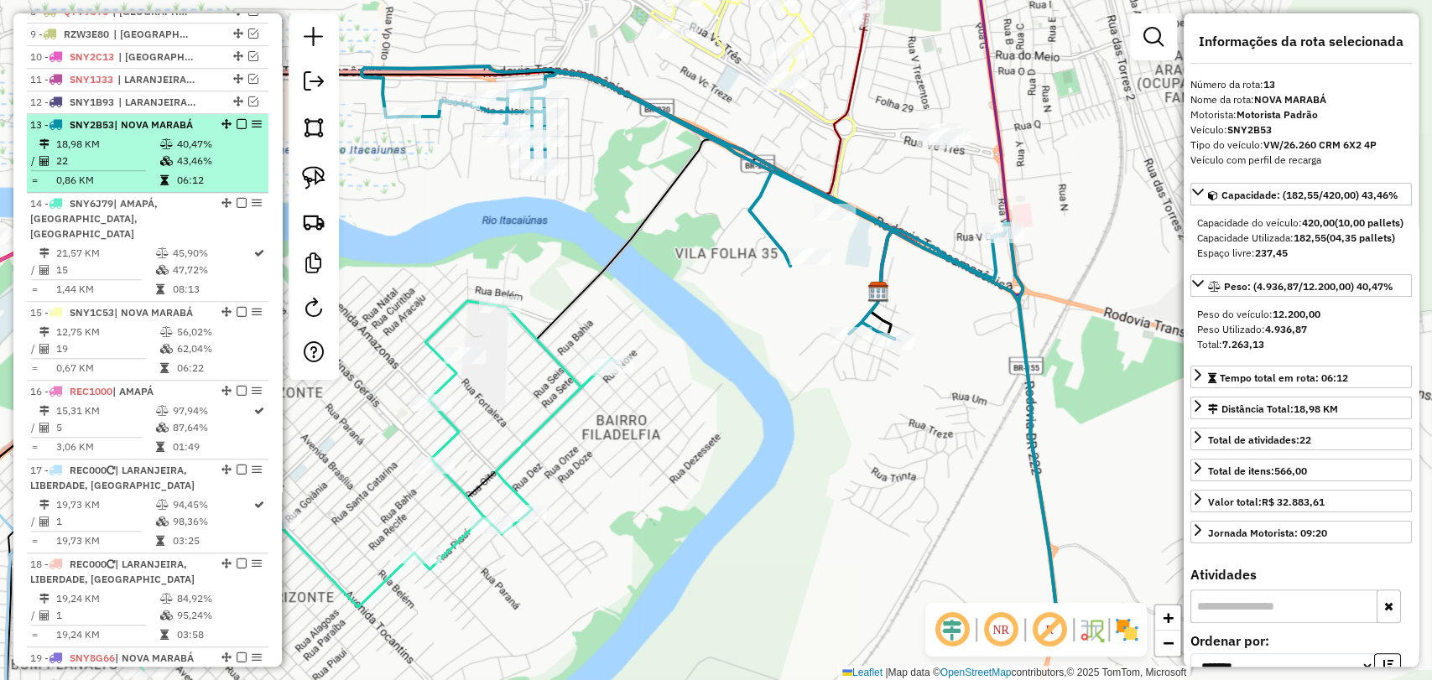
click at [237, 129] on em at bounding box center [242, 124] width 10 height 10
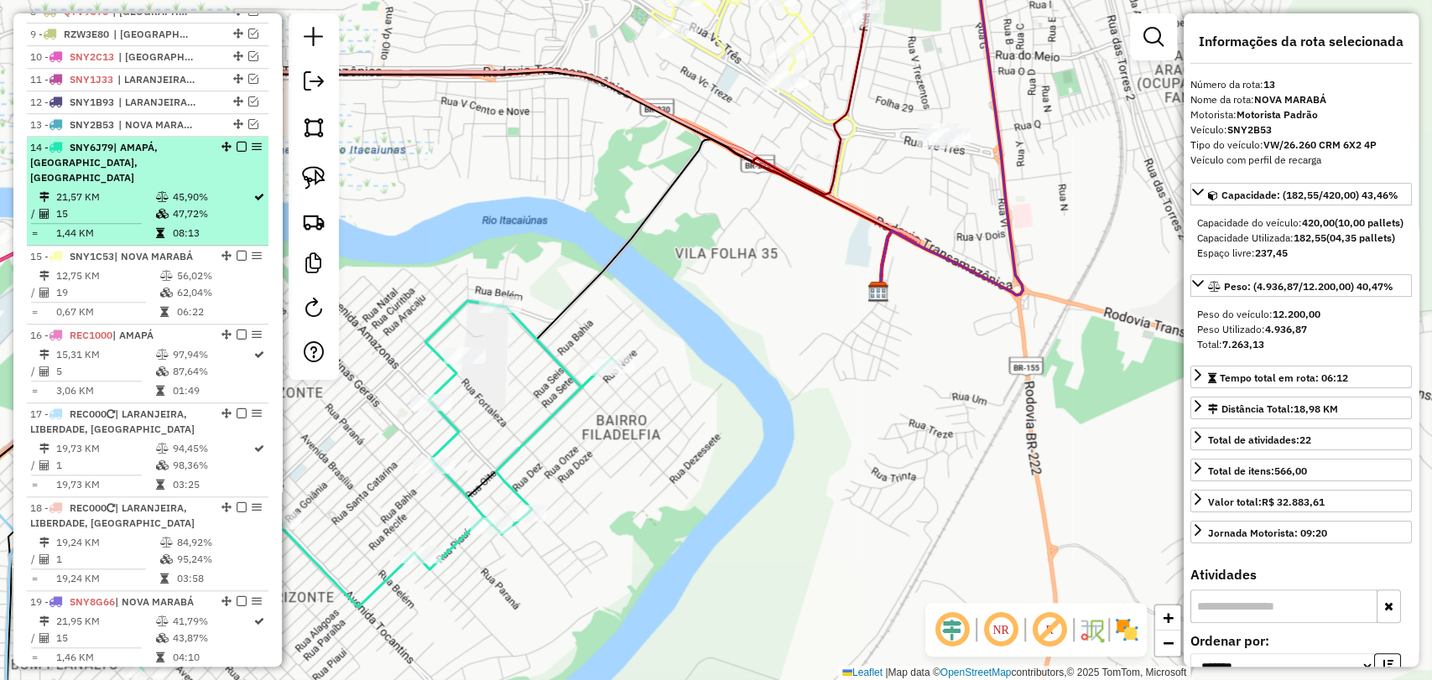
click at [215, 169] on div "14 - SNY6J79 | AMAPÁ, CIDADE NOVA, NOVO HORIZONTE" at bounding box center [147, 162] width 235 height 45
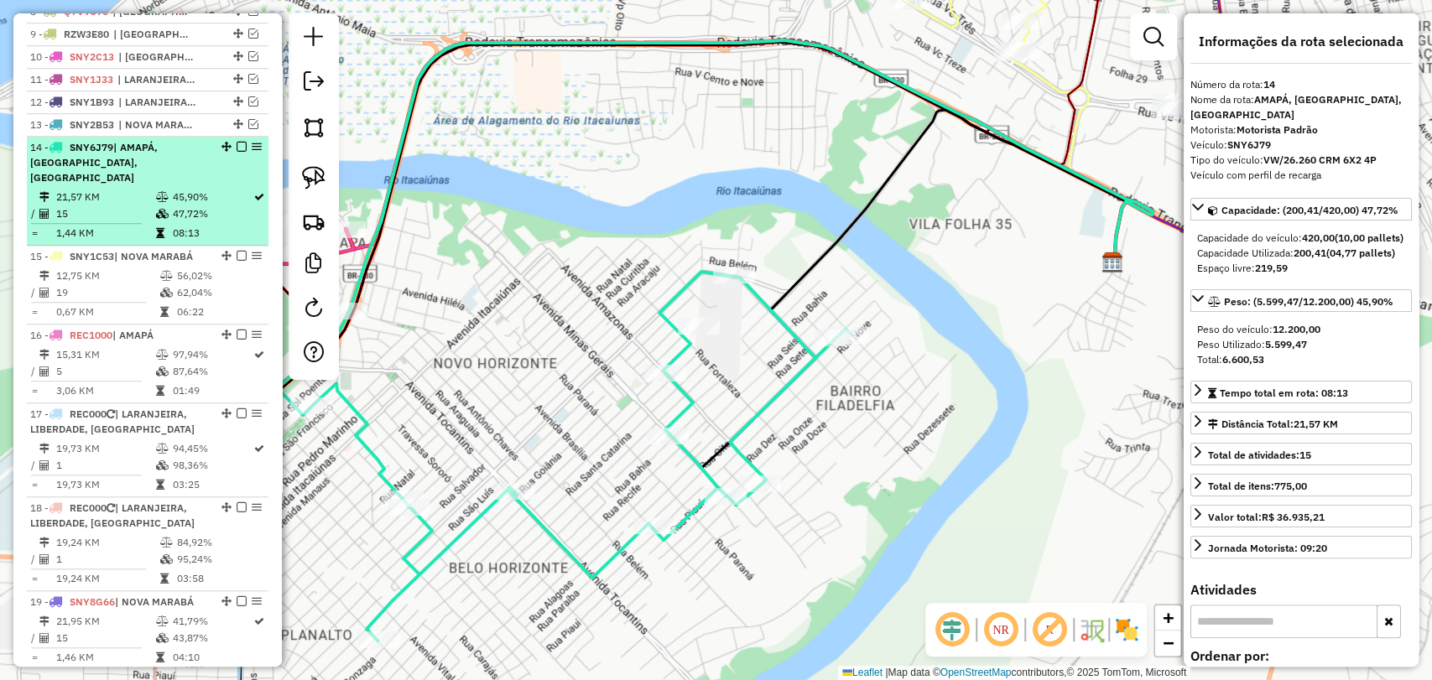
click at [237, 152] on em at bounding box center [242, 147] width 10 height 10
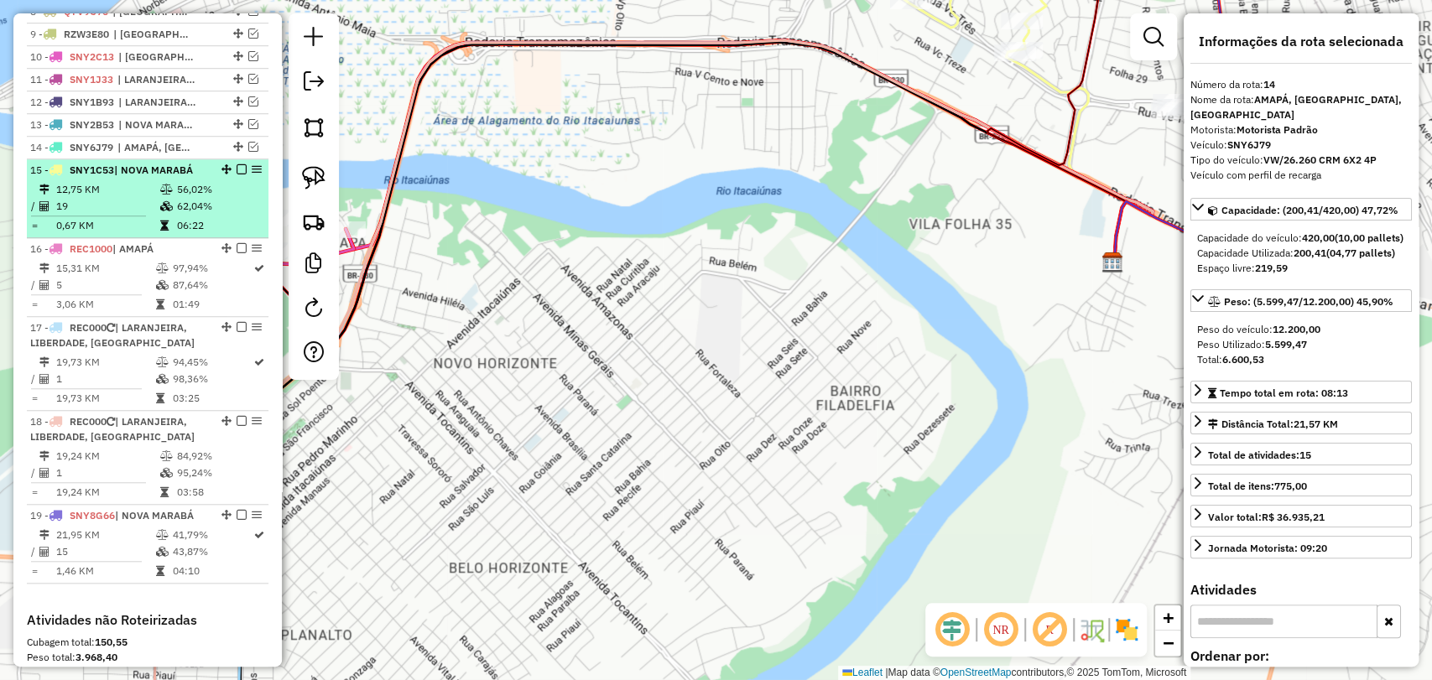
click at [166, 211] on icon at bounding box center [166, 206] width 13 height 10
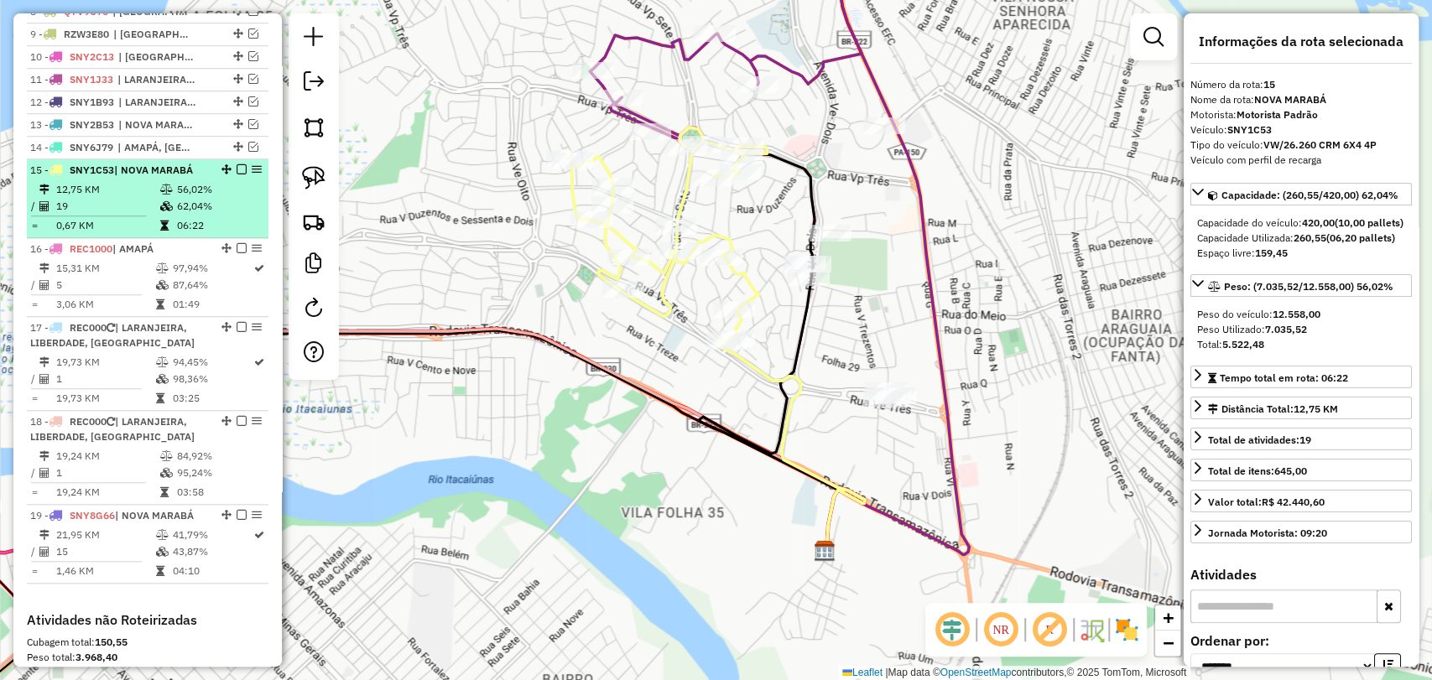
click at [237, 174] on em at bounding box center [242, 169] width 10 height 10
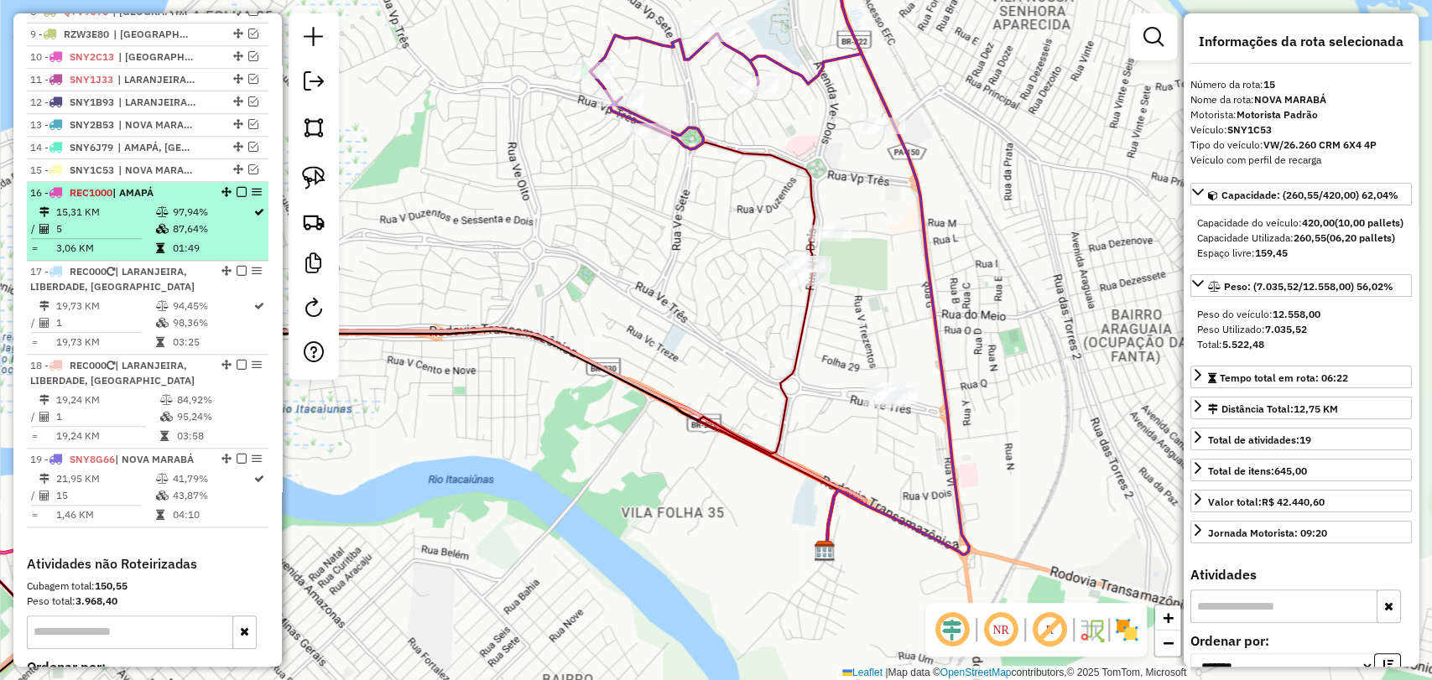
click at [203, 221] on td "97,94%" at bounding box center [211, 212] width 81 height 17
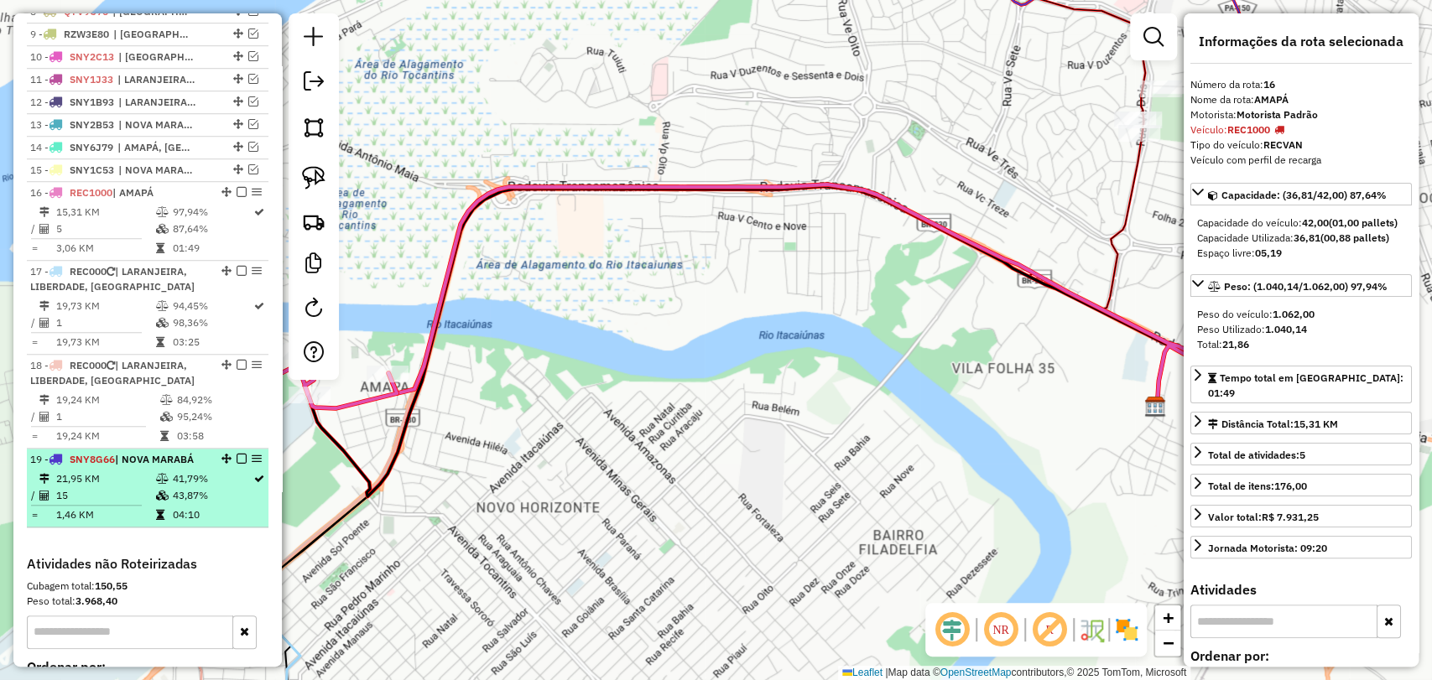
click at [174, 504] on td "43,87%" at bounding box center [211, 495] width 81 height 17
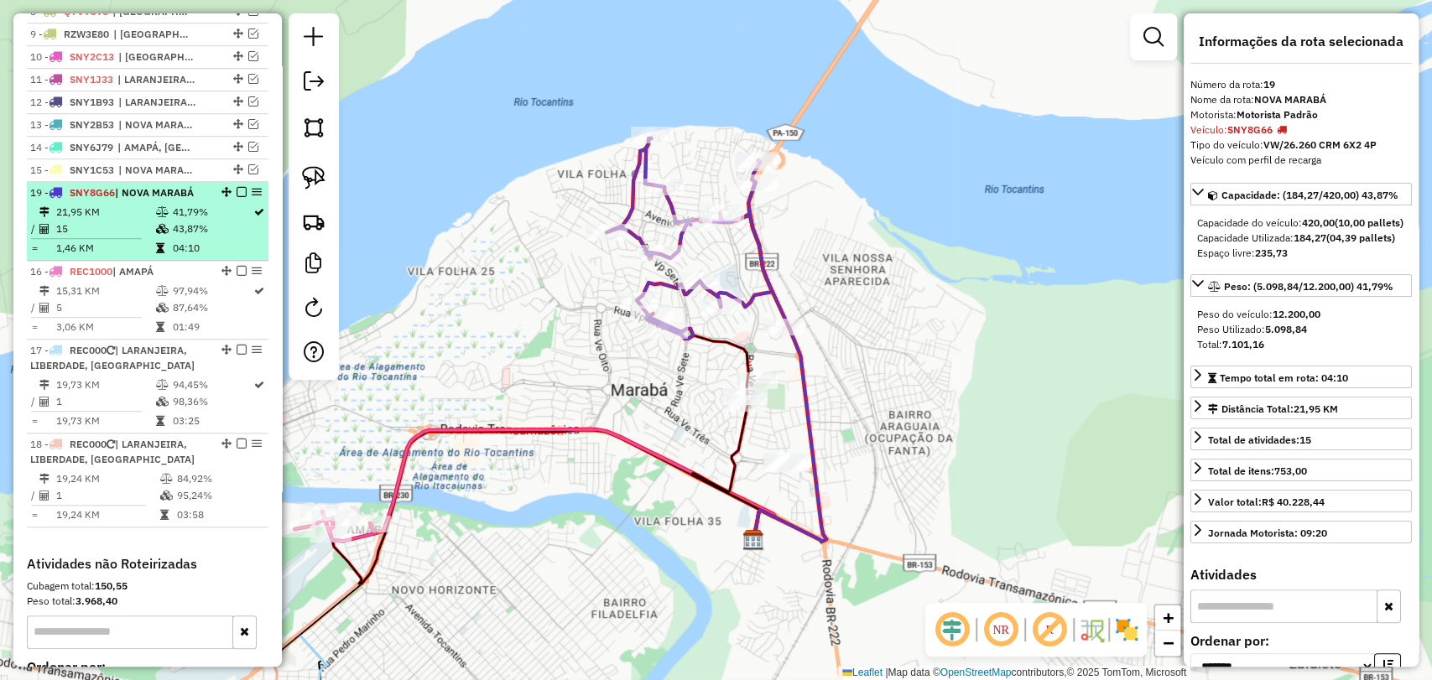
drag, startPoint x: 221, startPoint y: 471, endPoint x: 223, endPoint y: 207, distance: 263.4
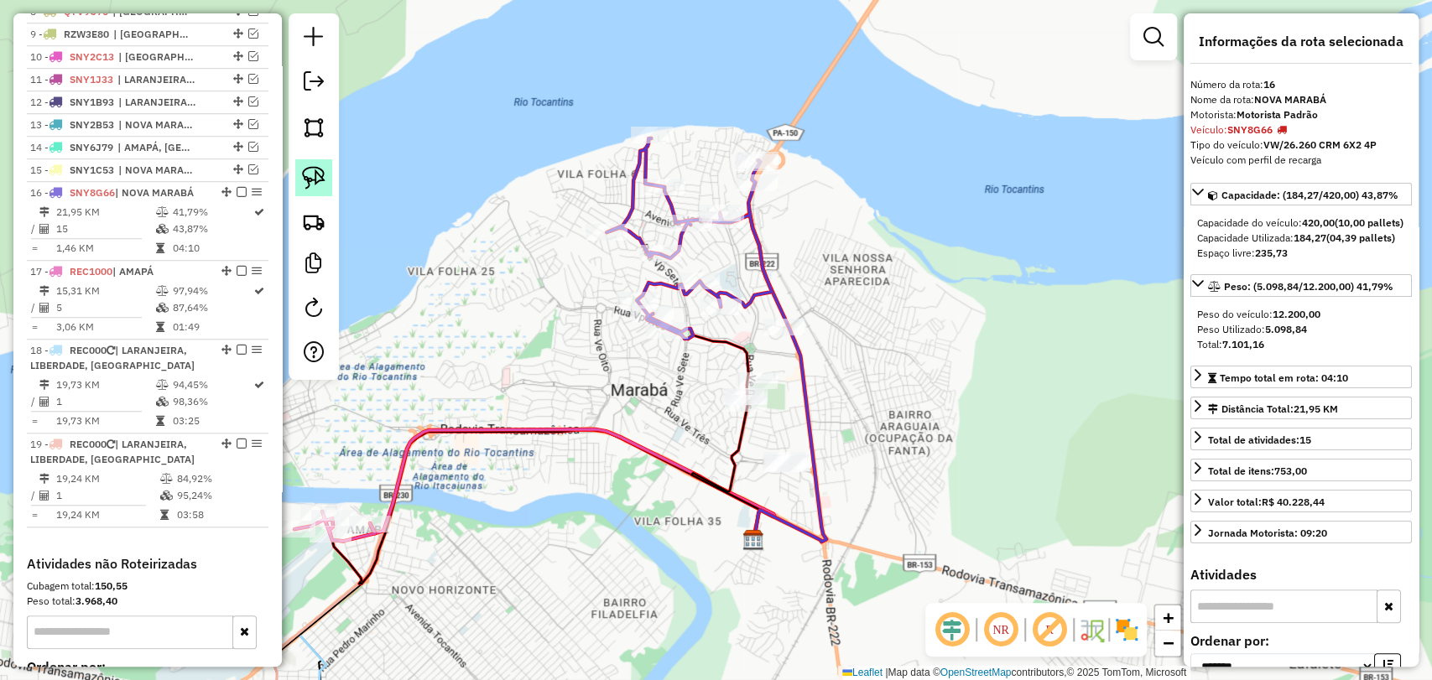
click at [304, 164] on link at bounding box center [313, 177] width 37 height 37
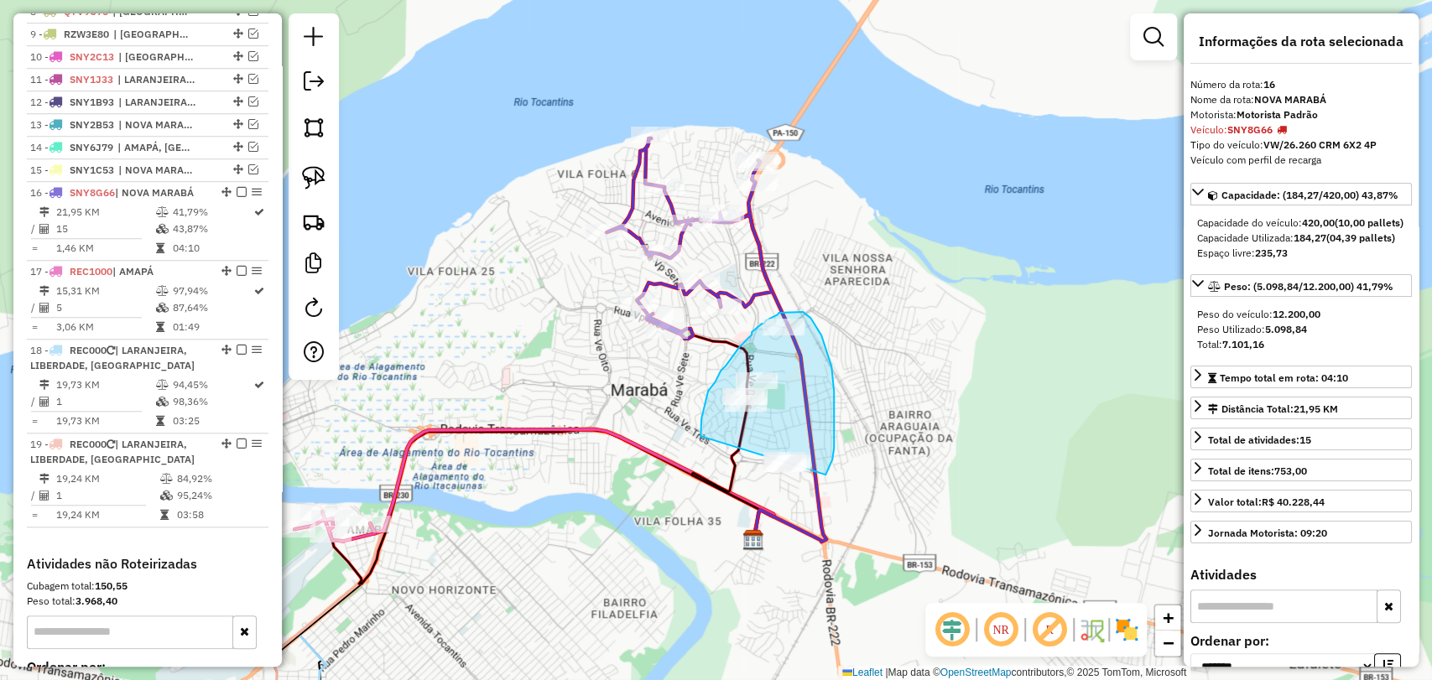
drag, startPoint x: 700, startPoint y: 436, endPoint x: 785, endPoint y: 507, distance: 110.2
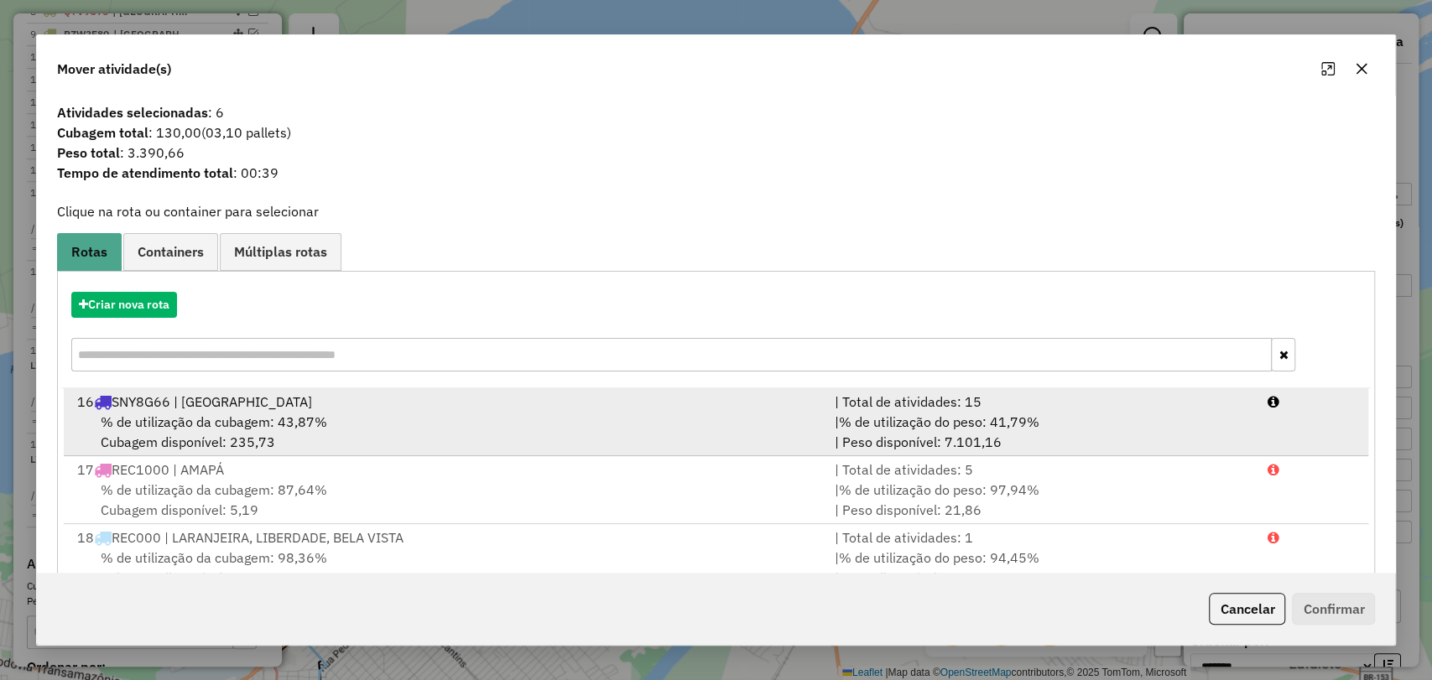
click at [535, 430] on div "% de utilização da cubagem: 43,87% Cubagem disponível: 235,73" at bounding box center [445, 432] width 757 height 40
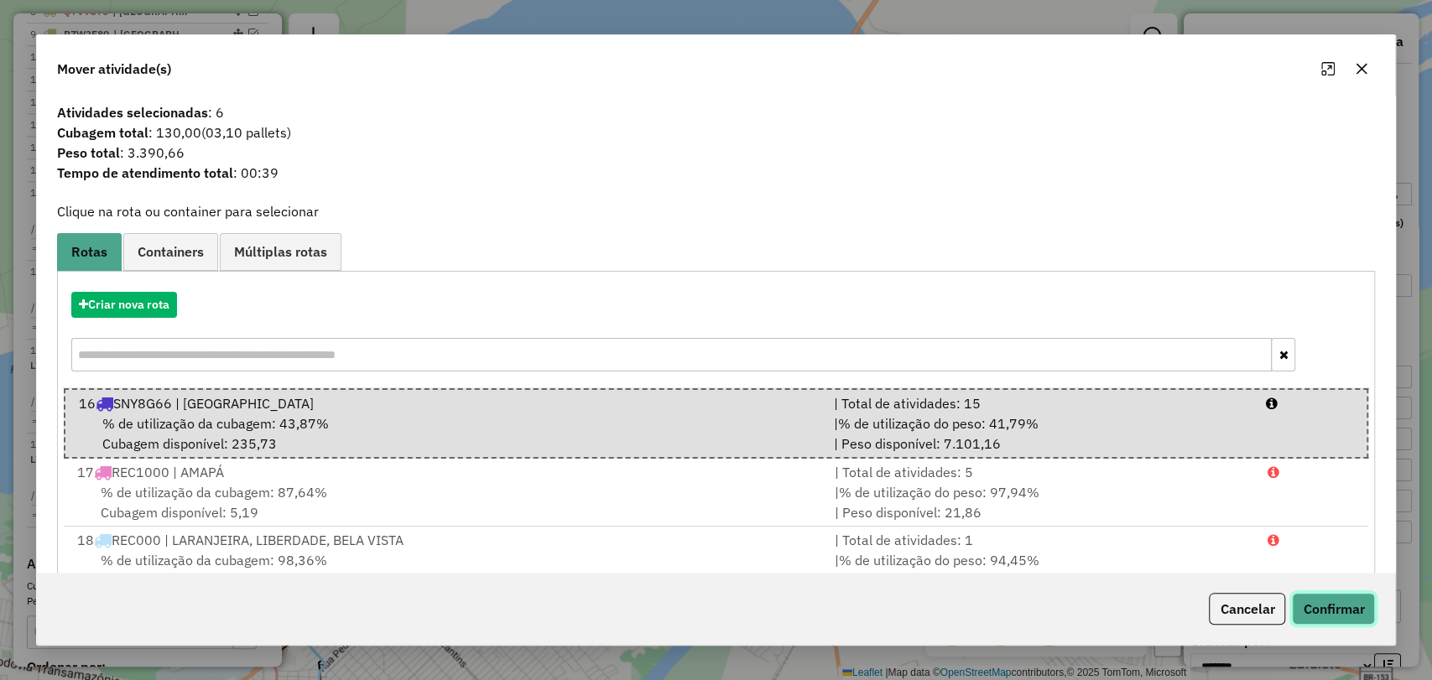
click at [1330, 607] on button "Confirmar" at bounding box center [1333, 609] width 83 height 32
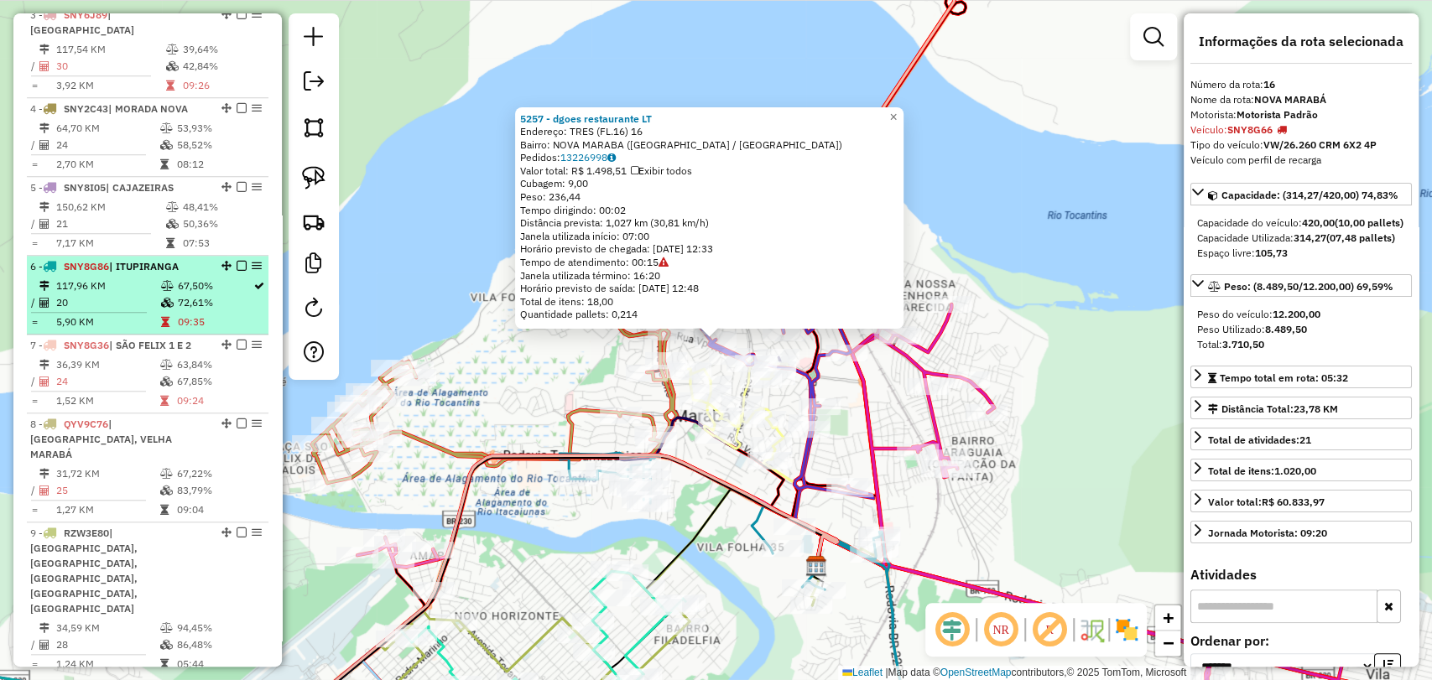
scroll to position [887, 0]
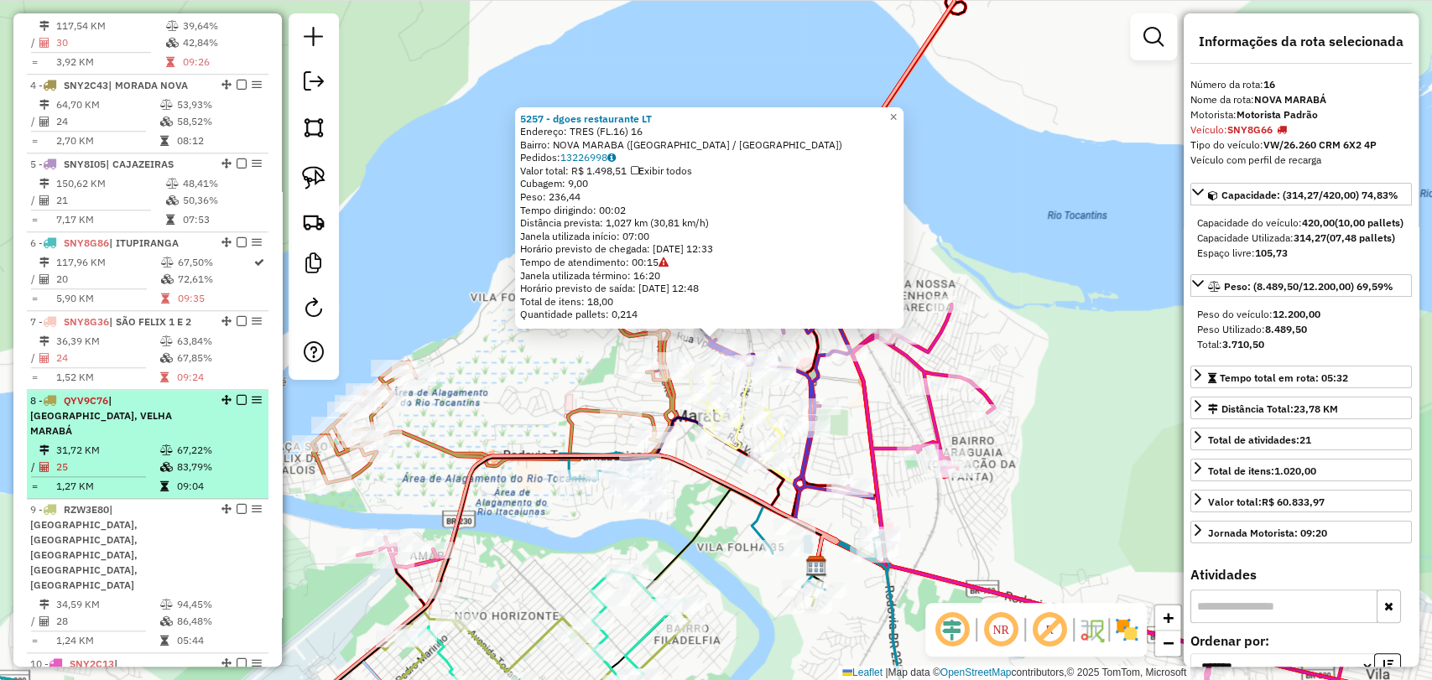
click at [143, 394] on span "| [GEOGRAPHIC_DATA], VELHA MARABÁ" at bounding box center [101, 415] width 142 height 43
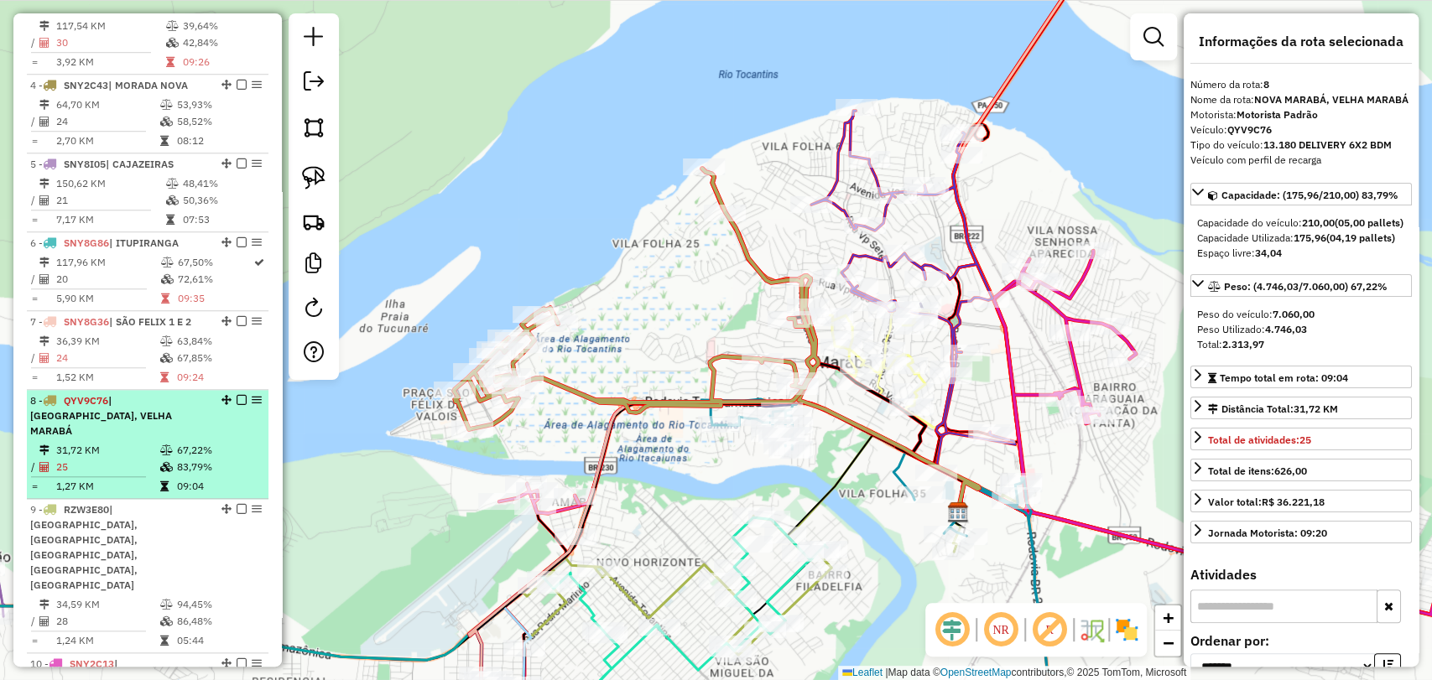
click at [237, 395] on em at bounding box center [242, 400] width 10 height 10
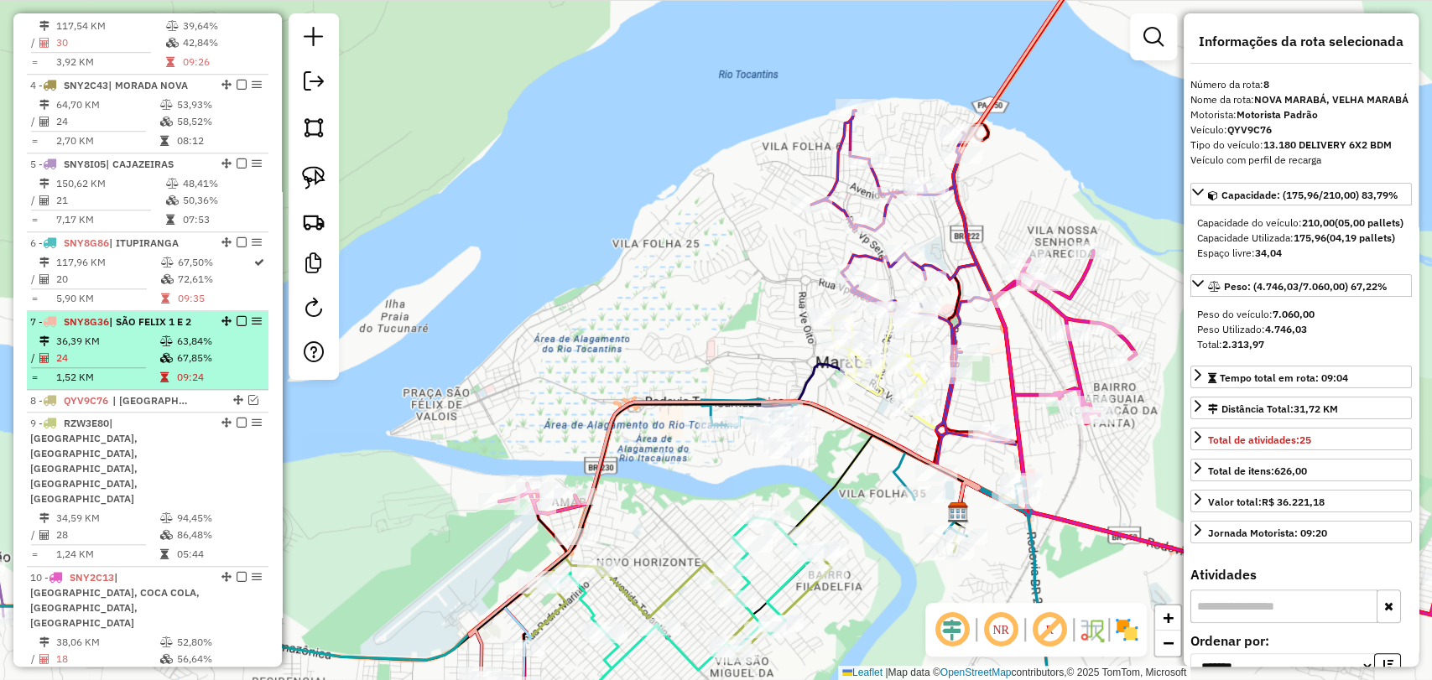
click at [154, 350] on td "24" at bounding box center [107, 358] width 104 height 17
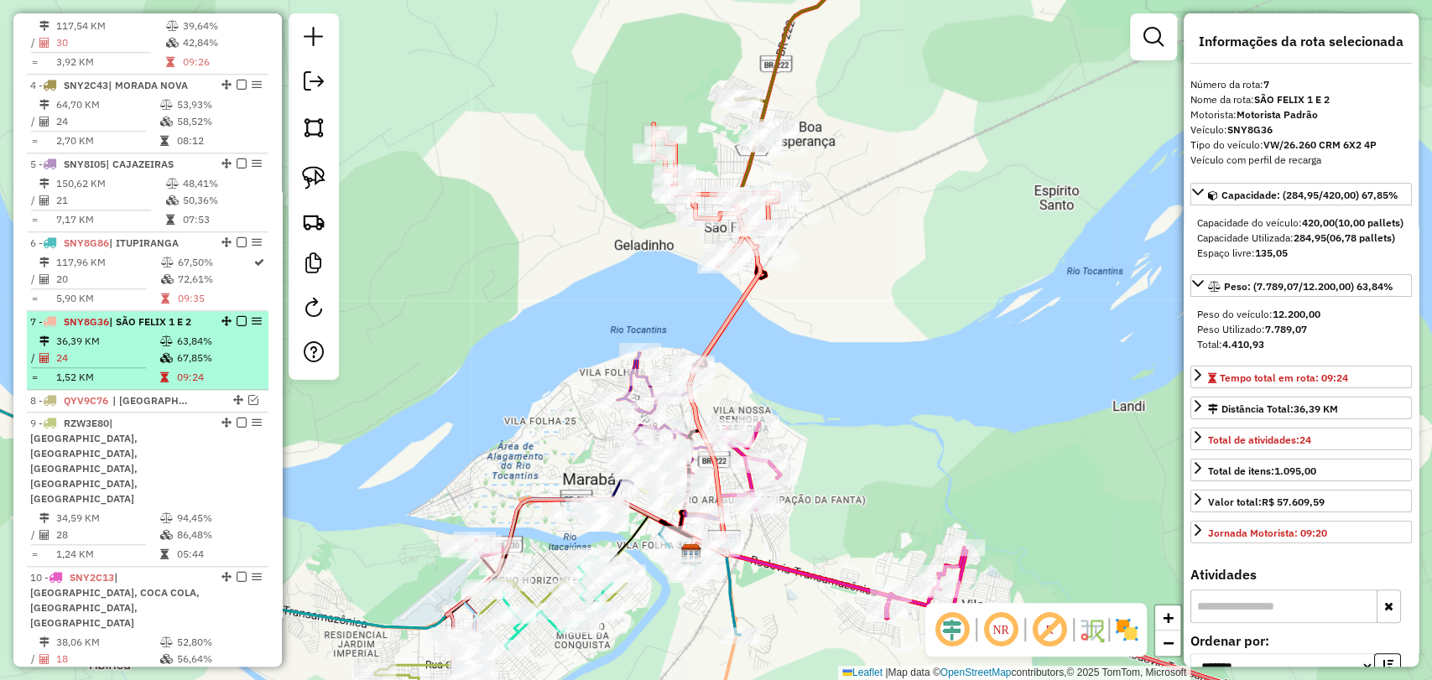
click at [240, 316] on em at bounding box center [242, 321] width 10 height 10
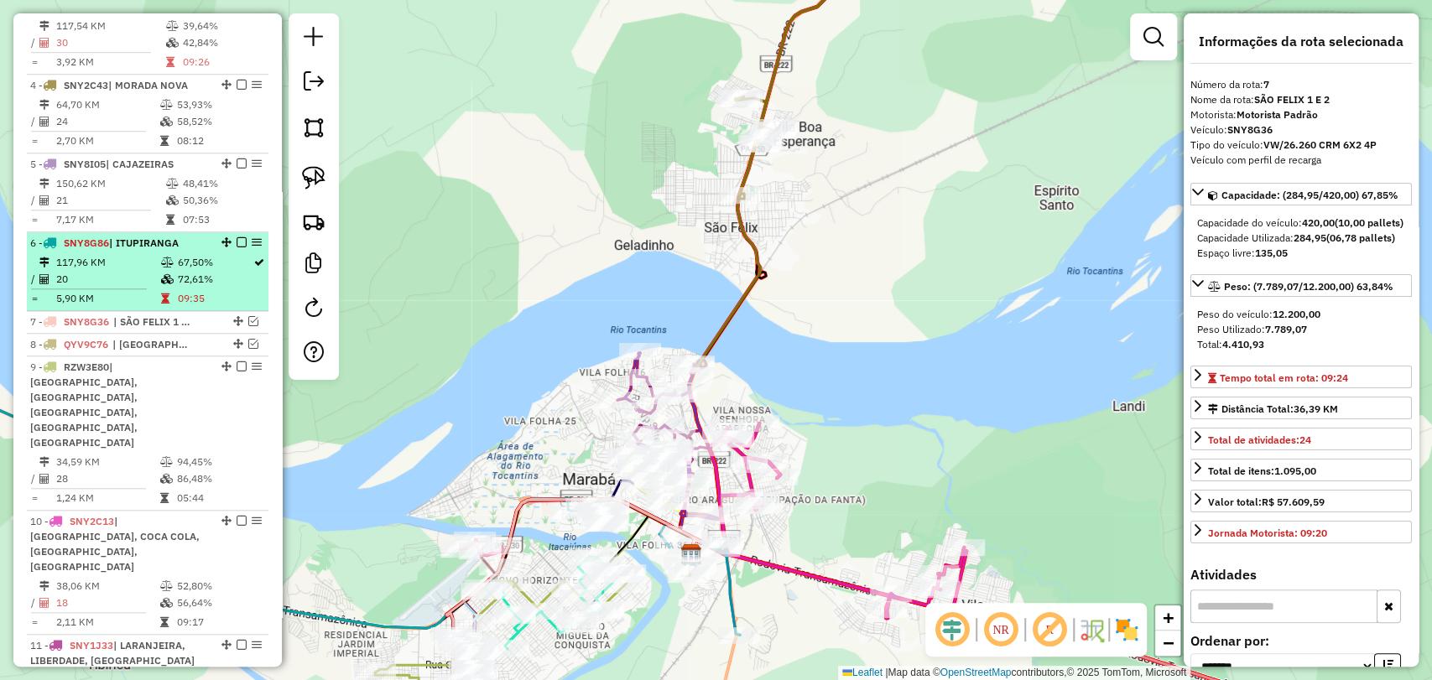
click at [125, 271] on td "20" at bounding box center [107, 279] width 105 height 17
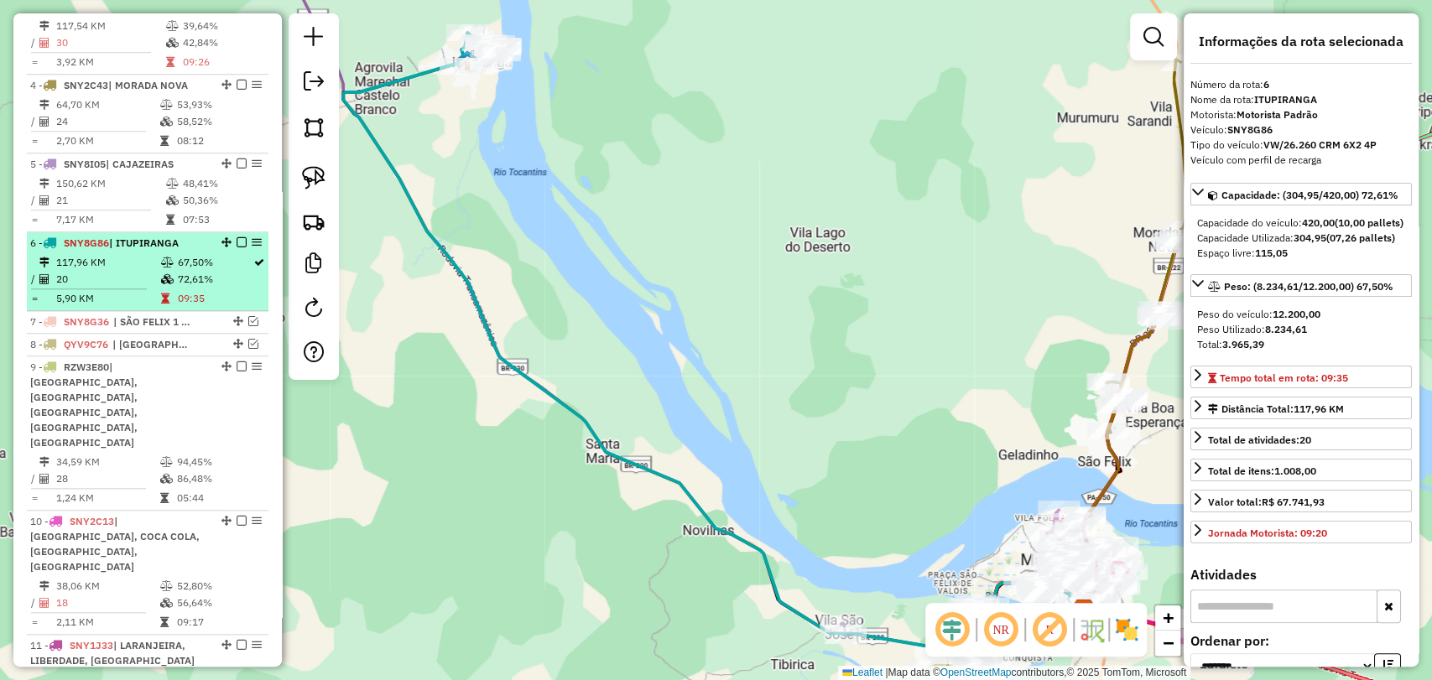
click at [241, 237] on em at bounding box center [242, 242] width 10 height 10
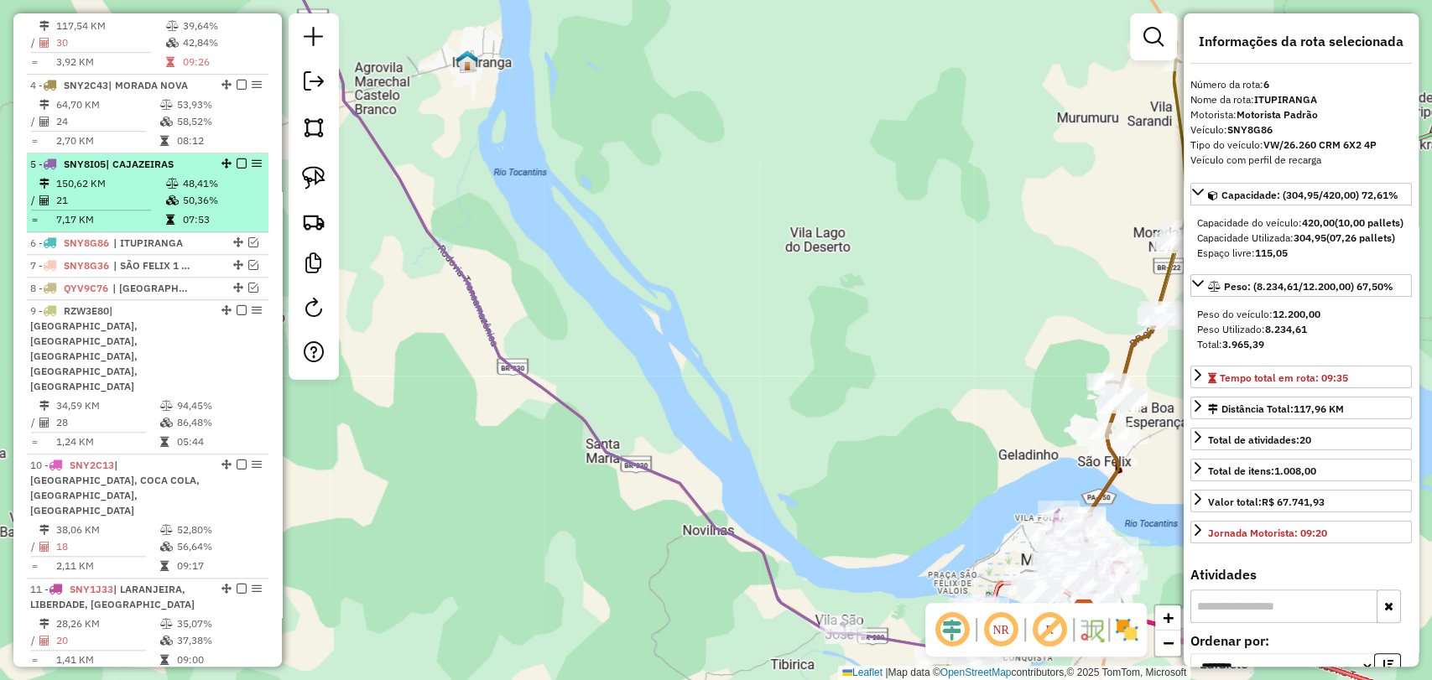
click at [186, 192] on td "50,36%" at bounding box center [222, 200] width 80 height 17
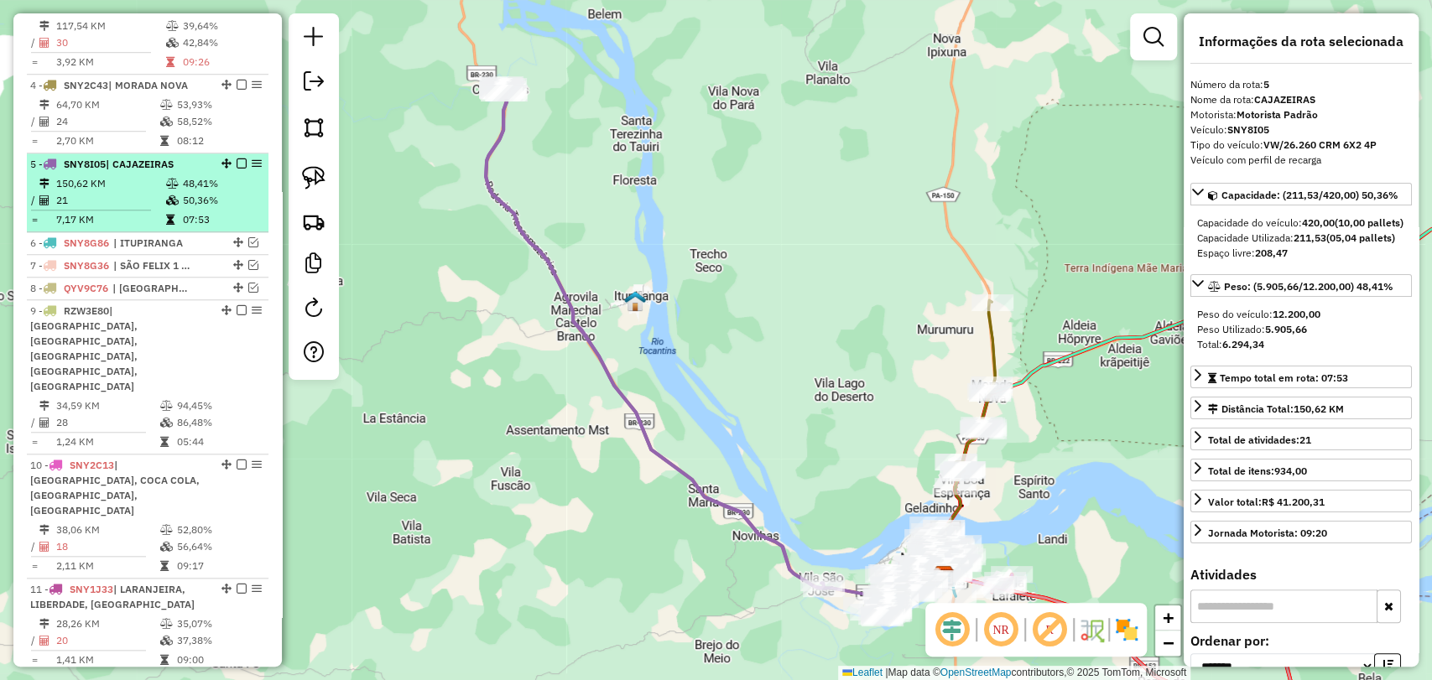
click at [239, 159] on em at bounding box center [242, 164] width 10 height 10
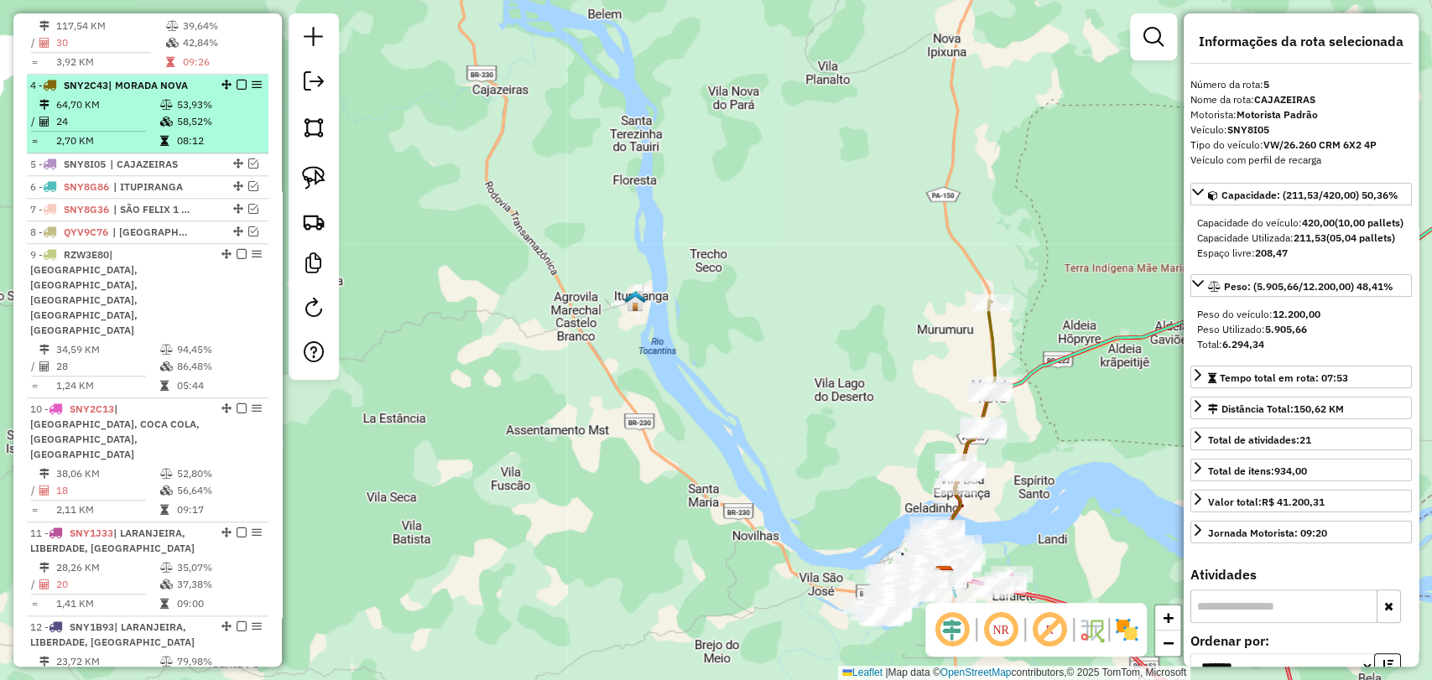
click at [188, 133] on td "08:12" at bounding box center [218, 141] width 85 height 17
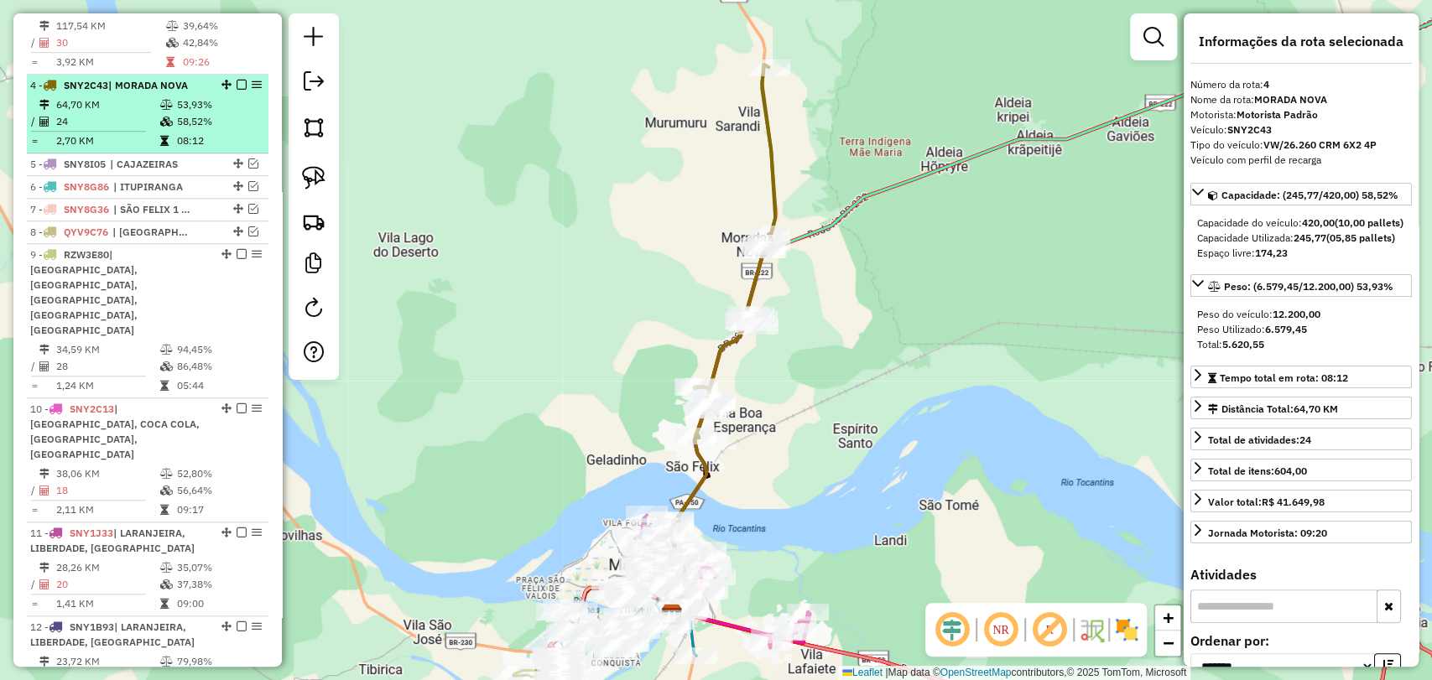
click at [237, 80] on em at bounding box center [242, 85] width 10 height 10
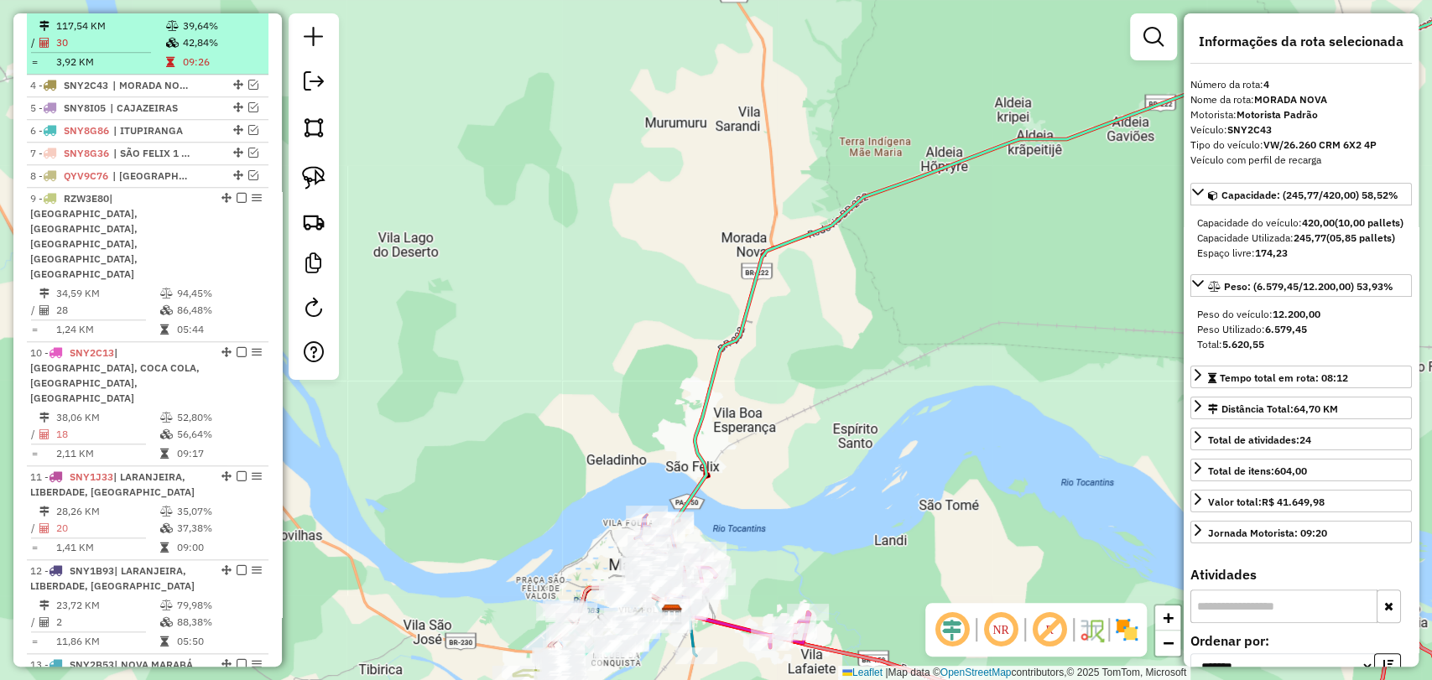
click at [196, 35] on table "117,54 KM 39,64% / 30 42,84% = 3,92 KM 09:26" at bounding box center [147, 44] width 235 height 53
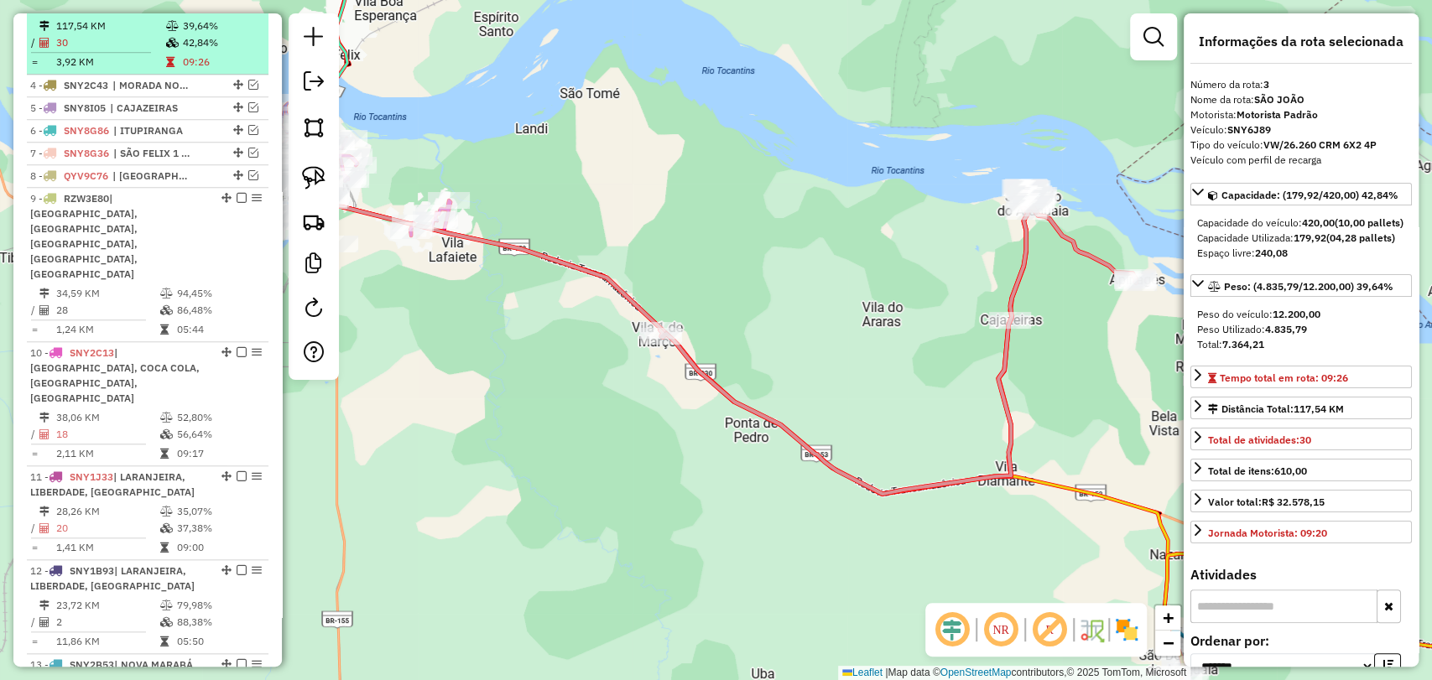
scroll to position [794, 0]
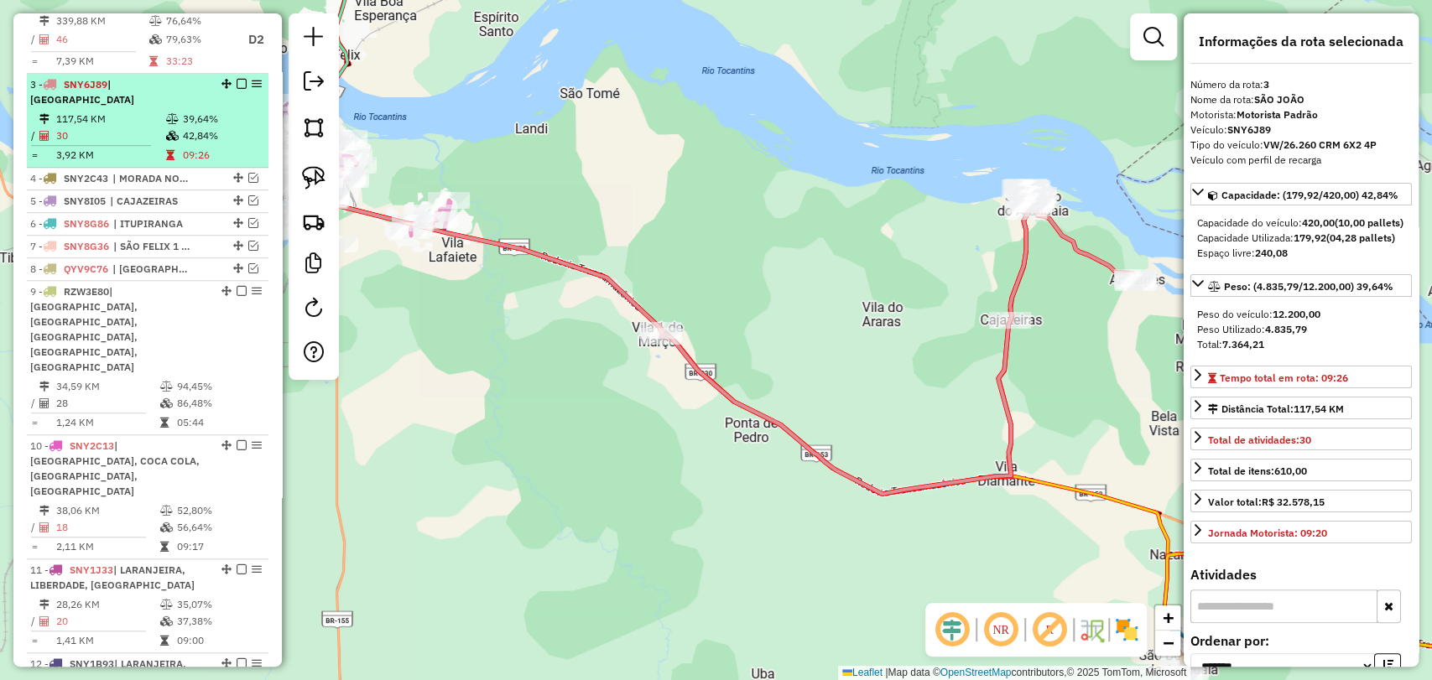
drag, startPoint x: 240, startPoint y: 82, endPoint x: 232, endPoint y: 88, distance: 10.2
click at [239, 82] on em at bounding box center [242, 84] width 10 height 10
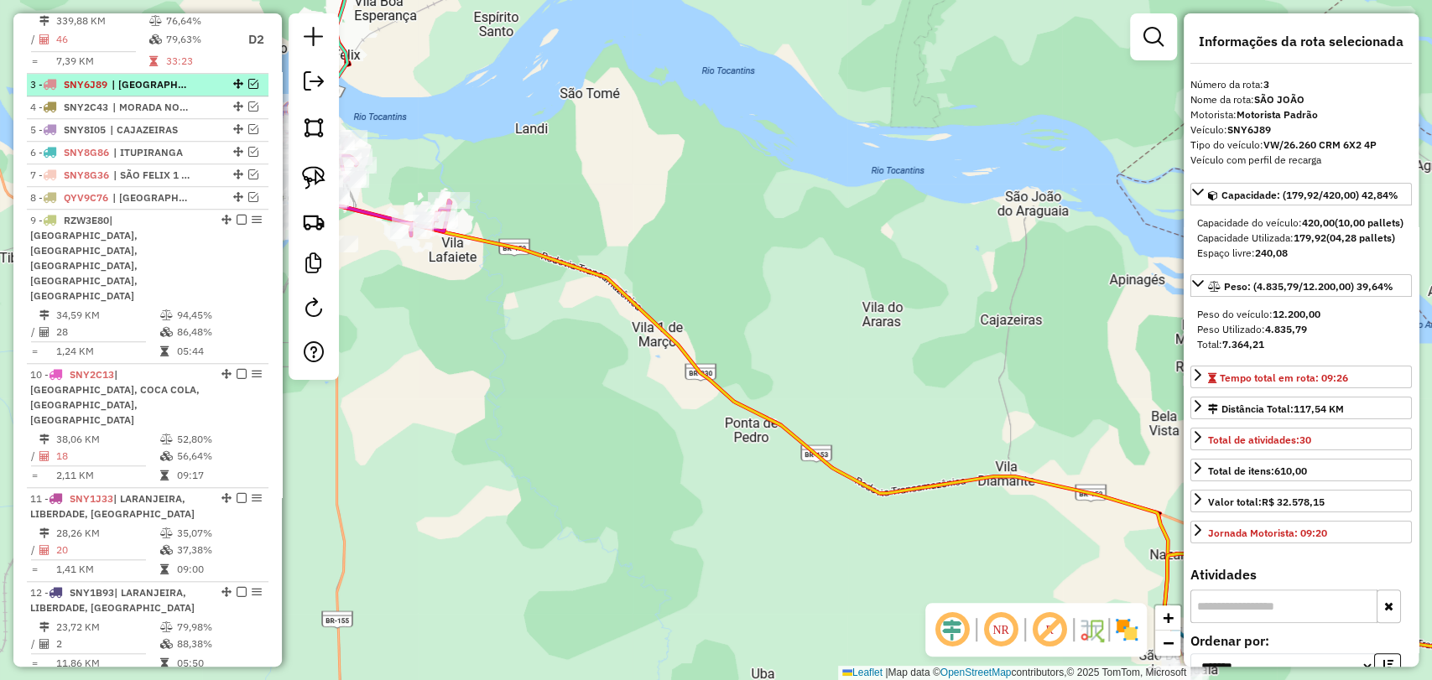
scroll to position [701, 0]
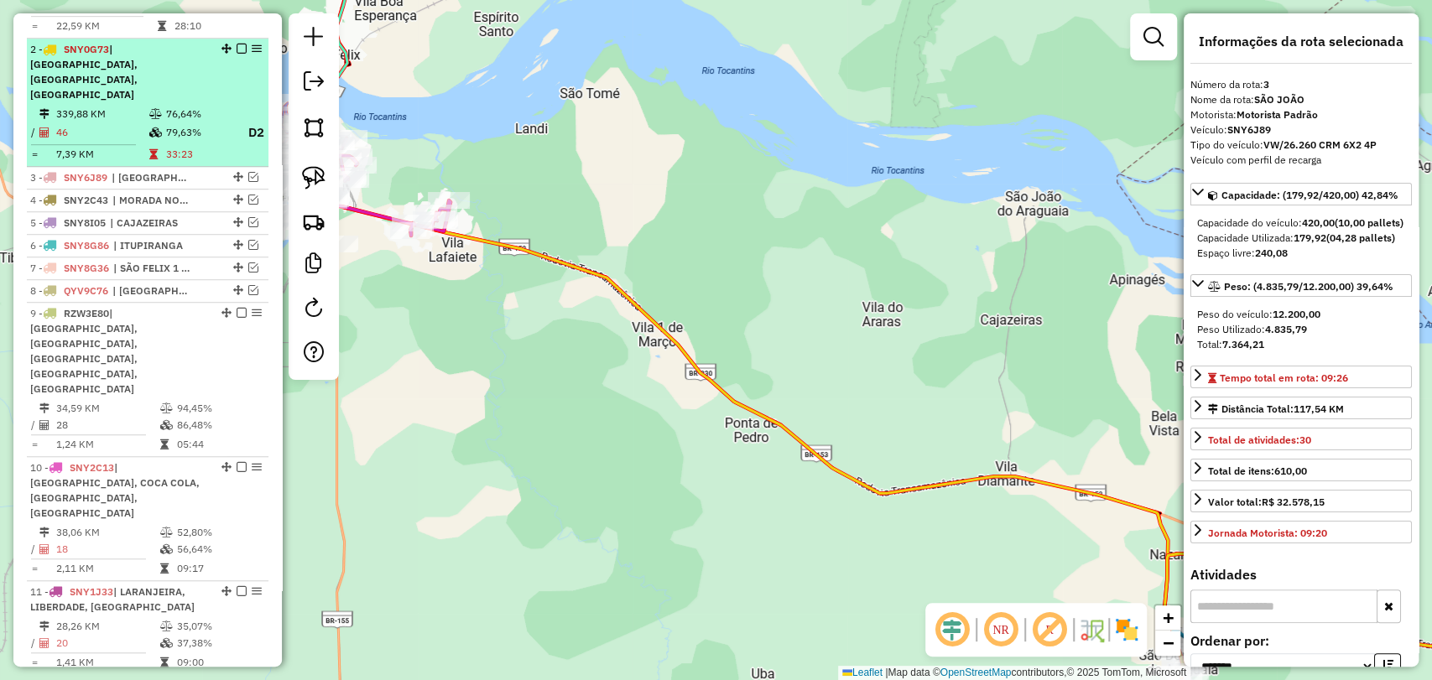
click at [199, 132] on td "79,63%" at bounding box center [198, 132] width 67 height 21
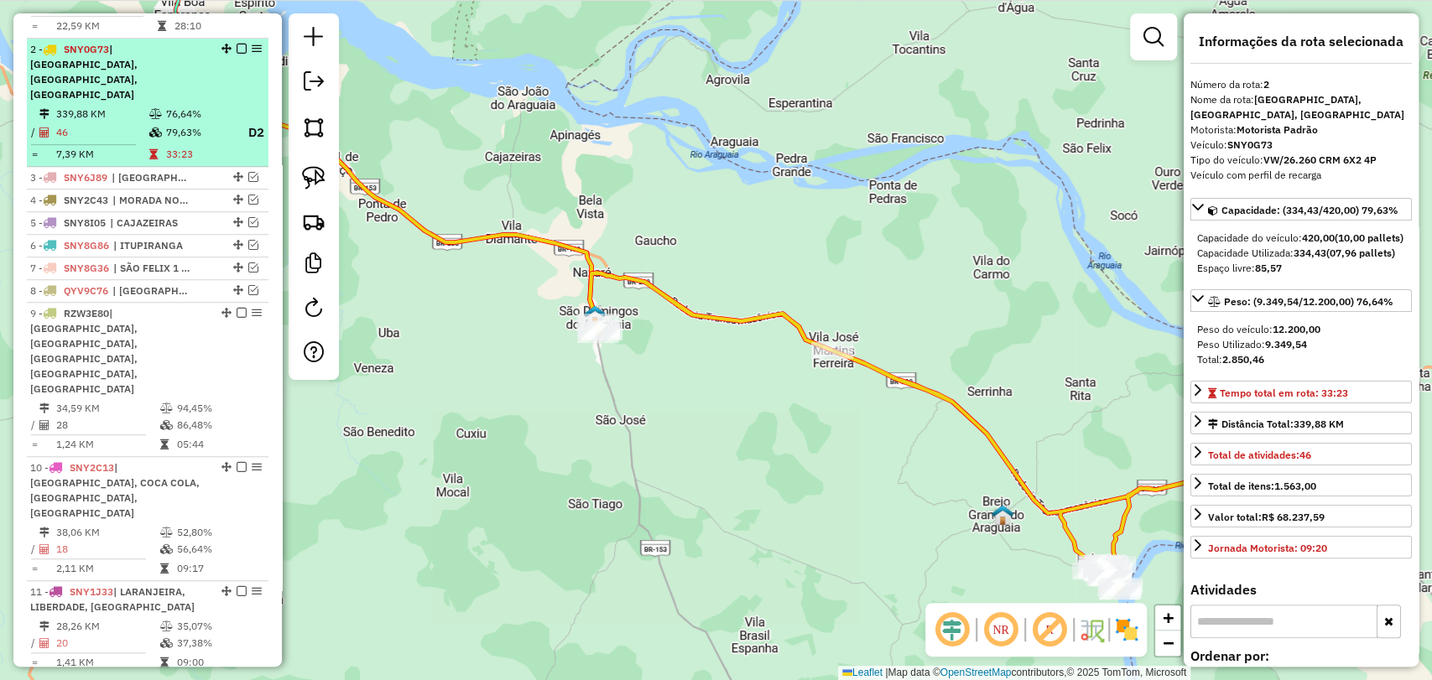
click at [237, 54] on em at bounding box center [242, 49] width 10 height 10
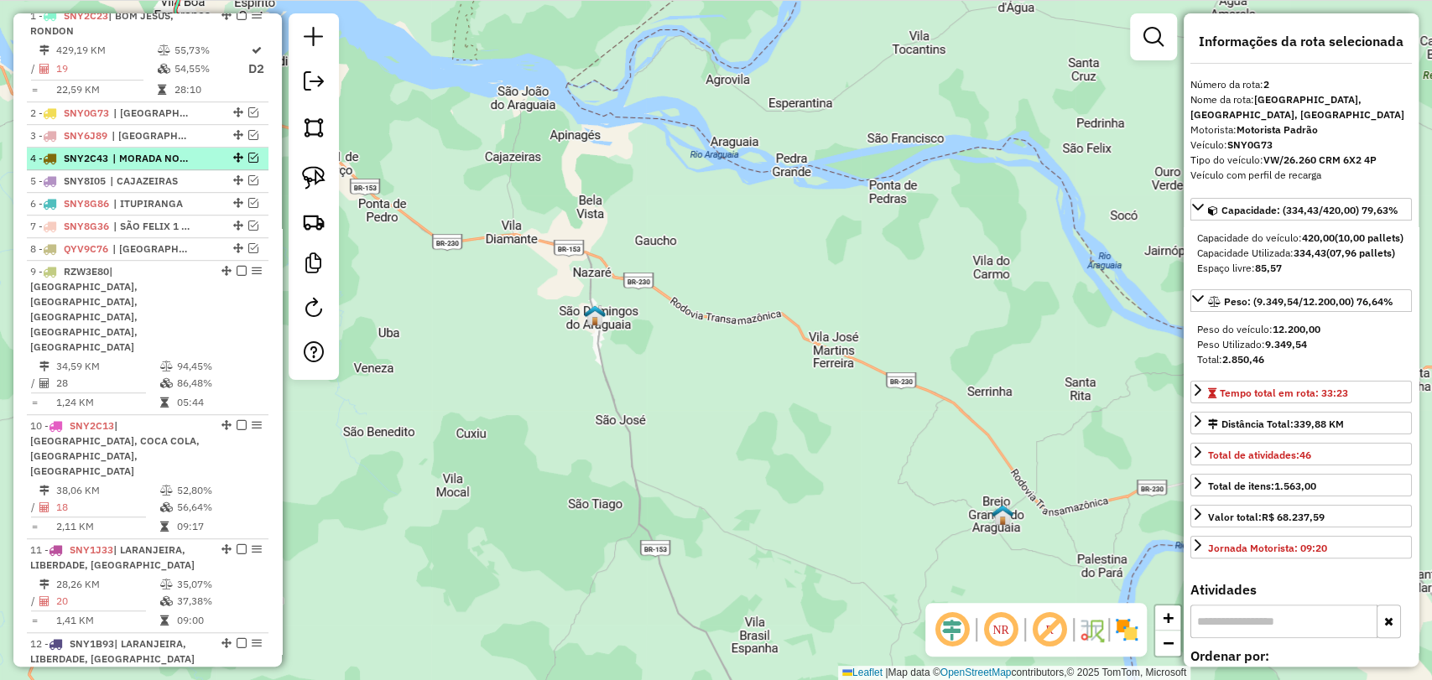
scroll to position [608, 0]
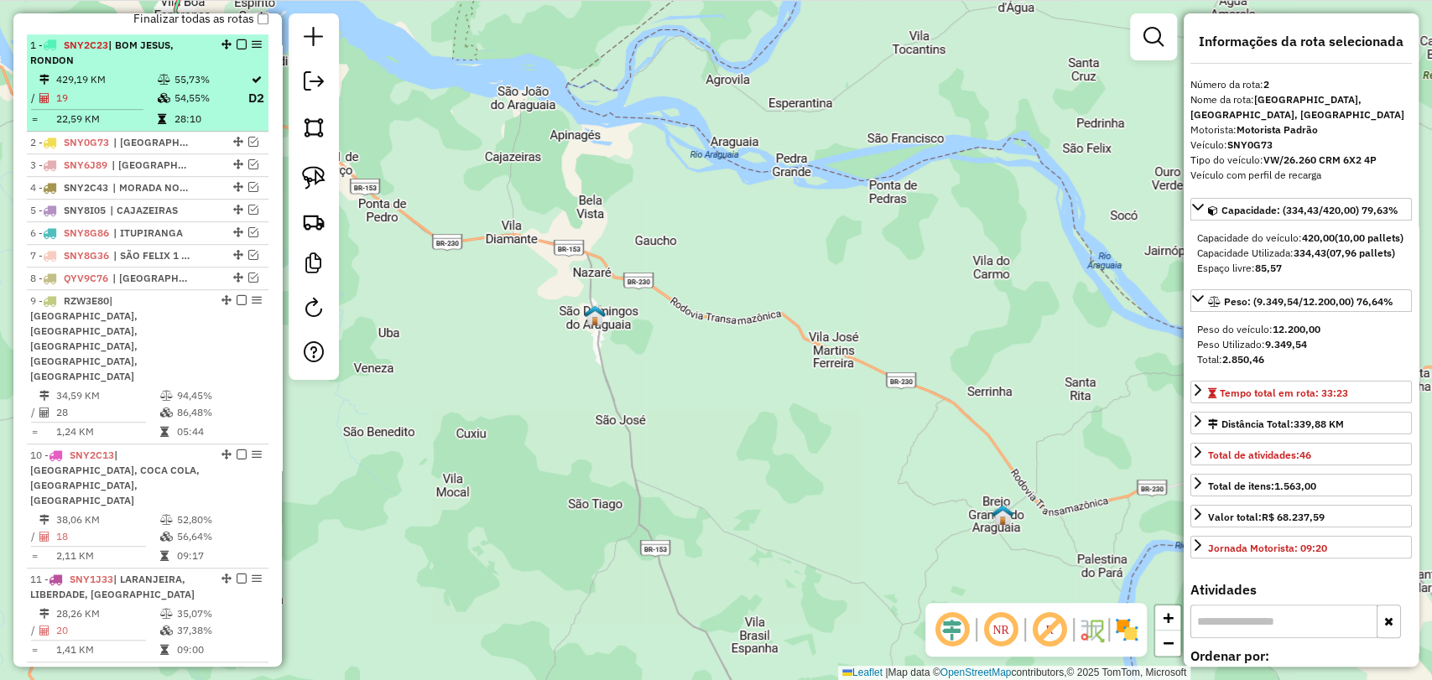
click at [185, 109] on td "54,55%" at bounding box center [211, 98] width 74 height 21
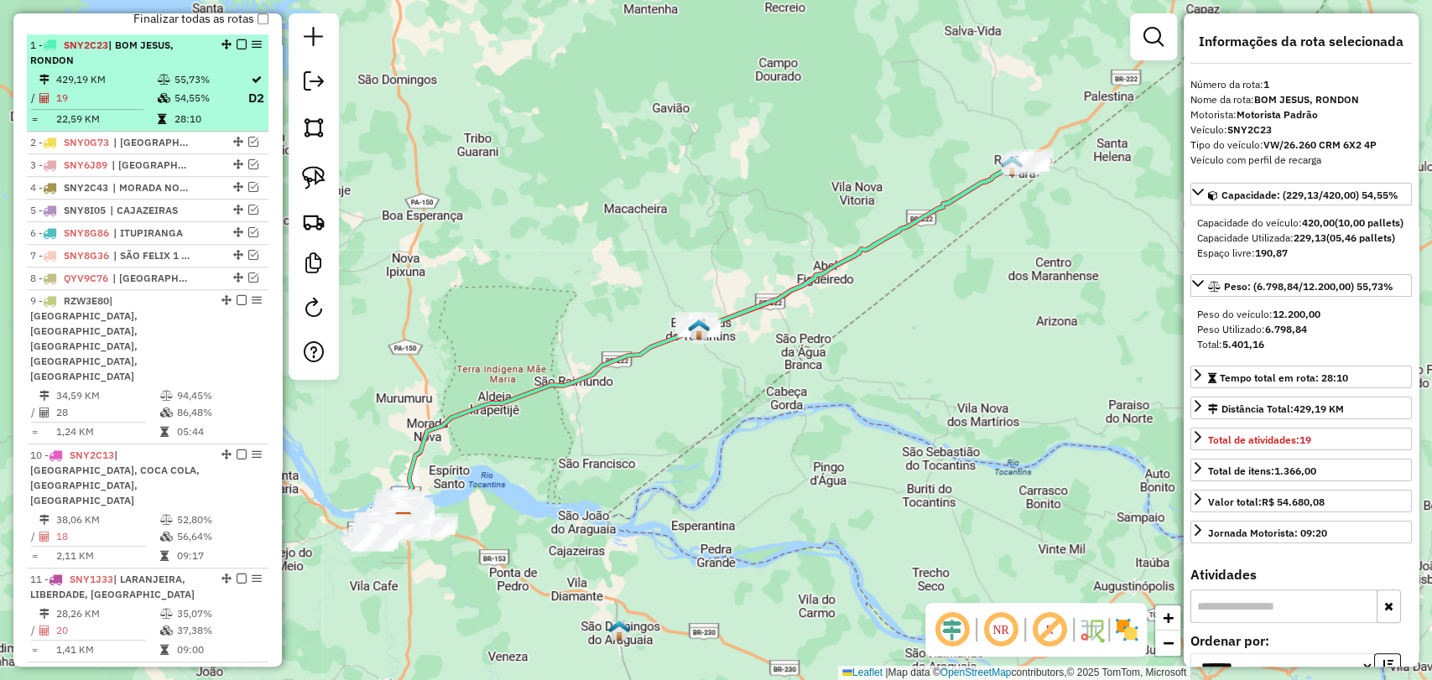
click at [237, 49] on em at bounding box center [242, 44] width 10 height 10
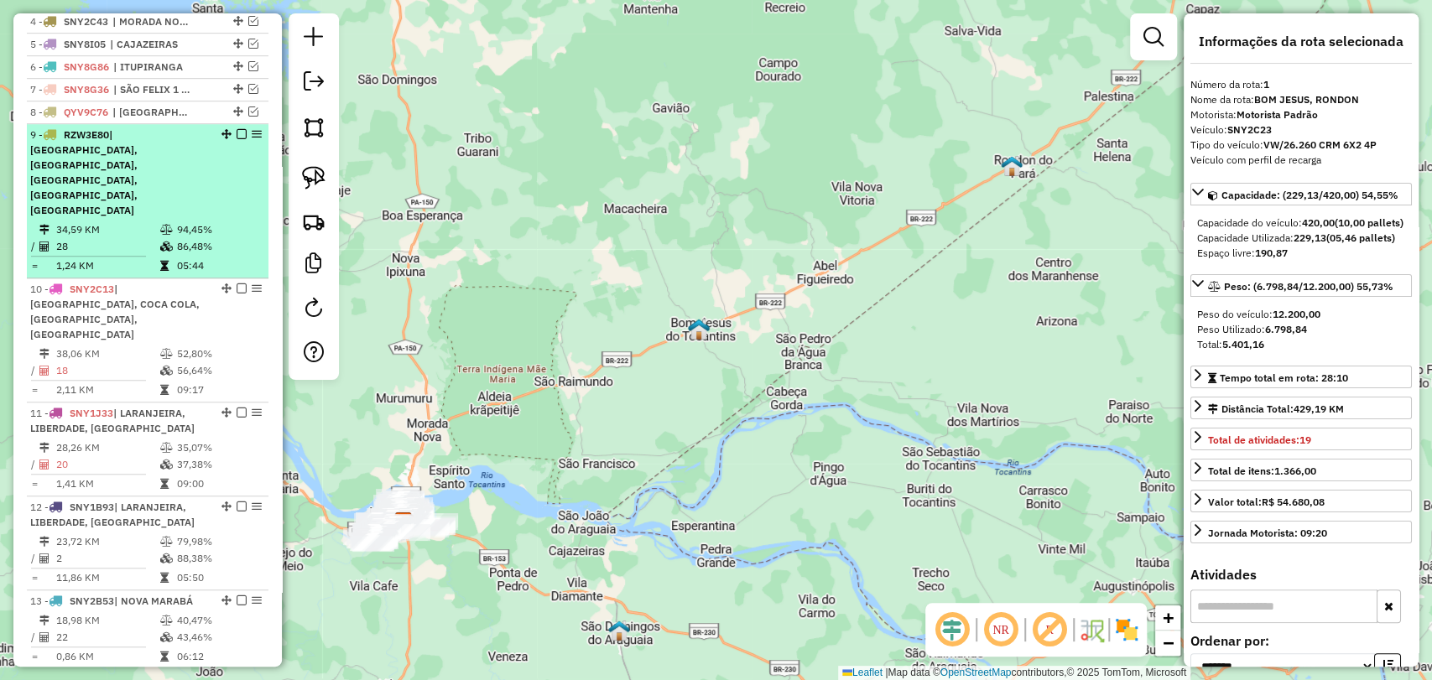
scroll to position [701, 0]
click at [164, 237] on td at bounding box center [167, 245] width 17 height 17
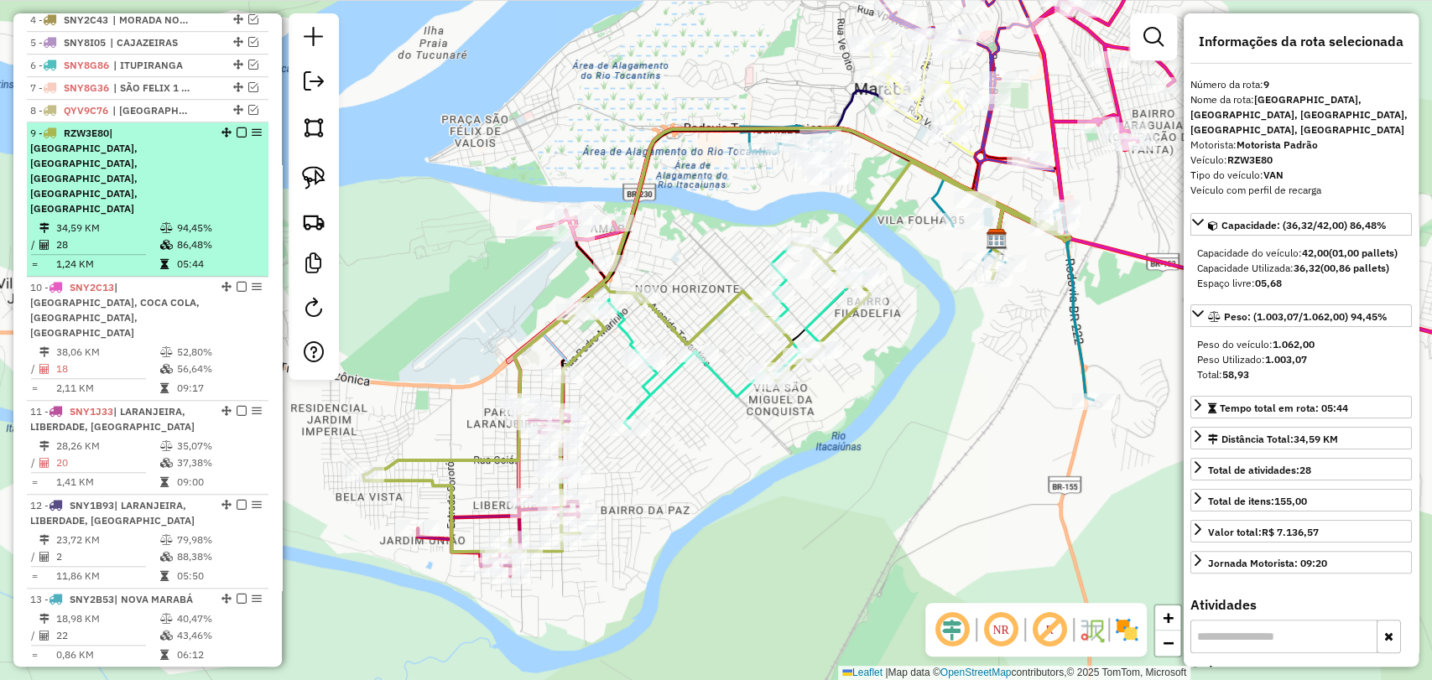
click at [238, 138] on em at bounding box center [242, 133] width 10 height 10
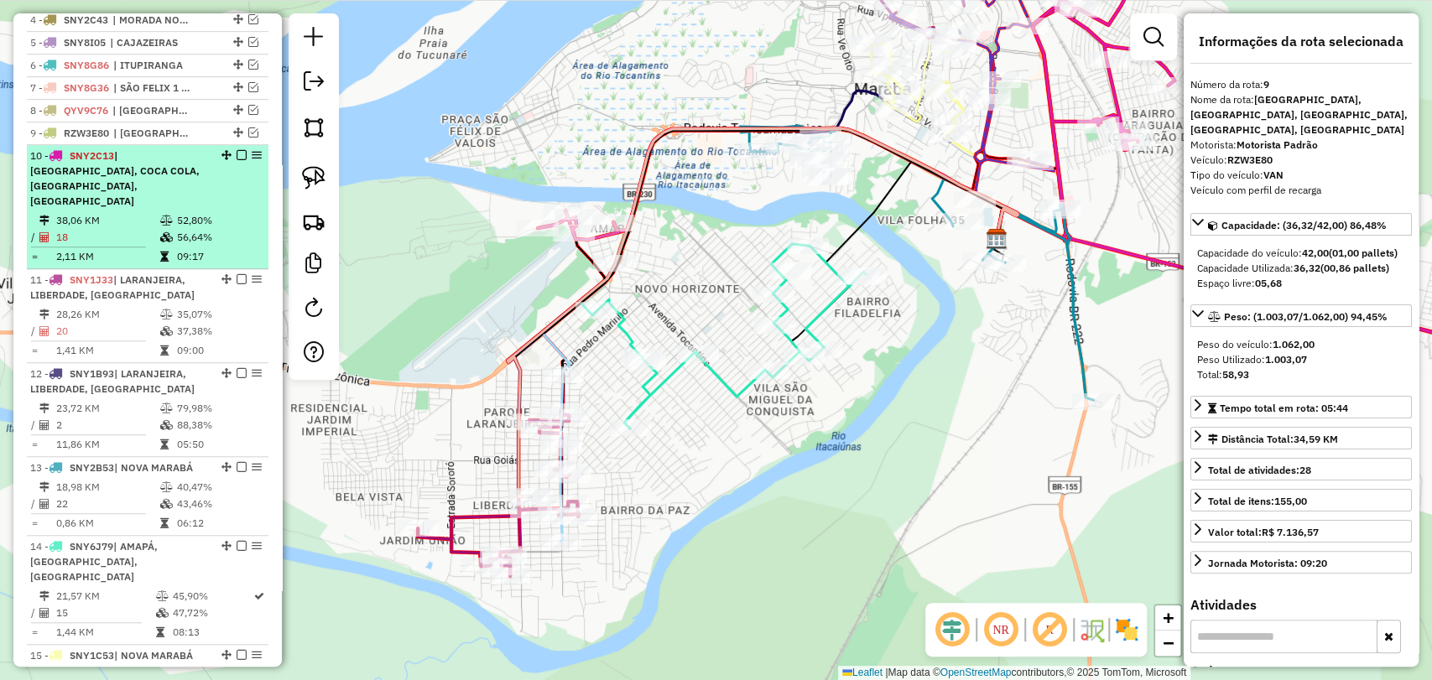
click at [161, 248] on td at bounding box center [167, 256] width 17 height 17
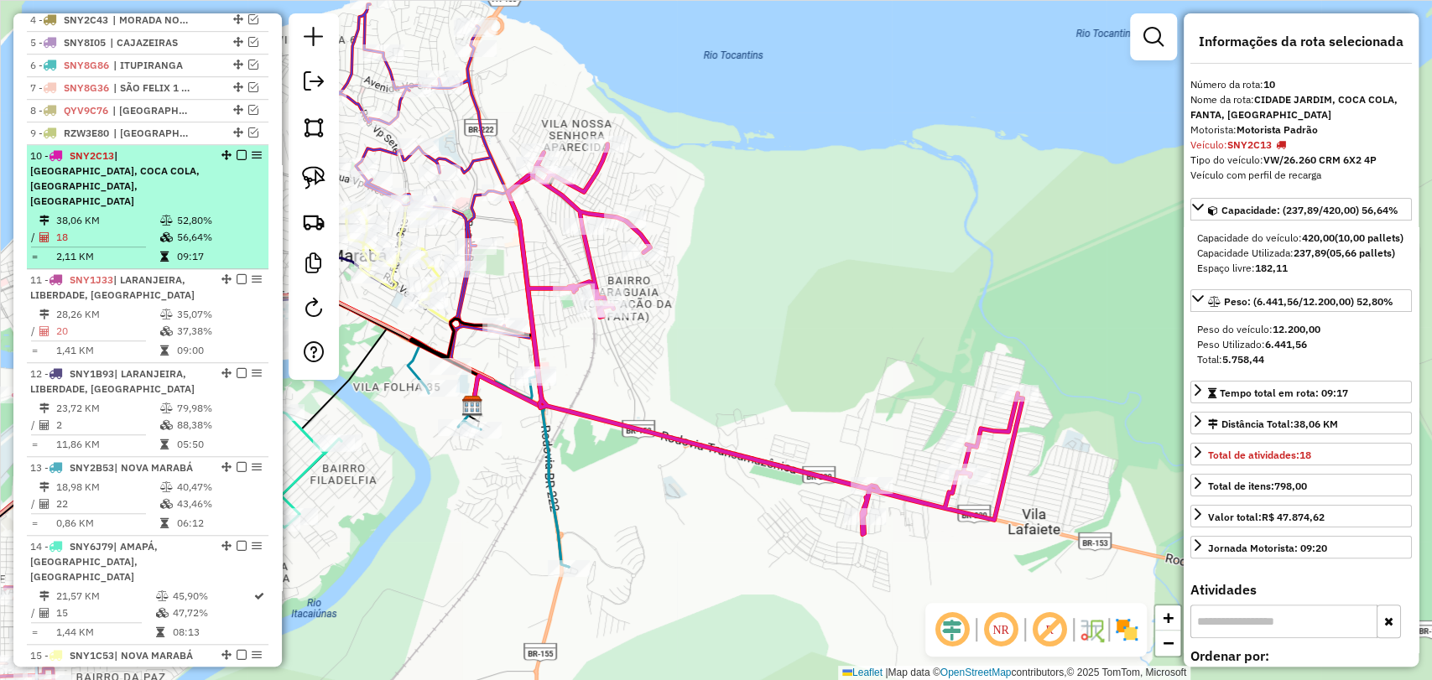
click at [237, 160] on em at bounding box center [242, 155] width 10 height 10
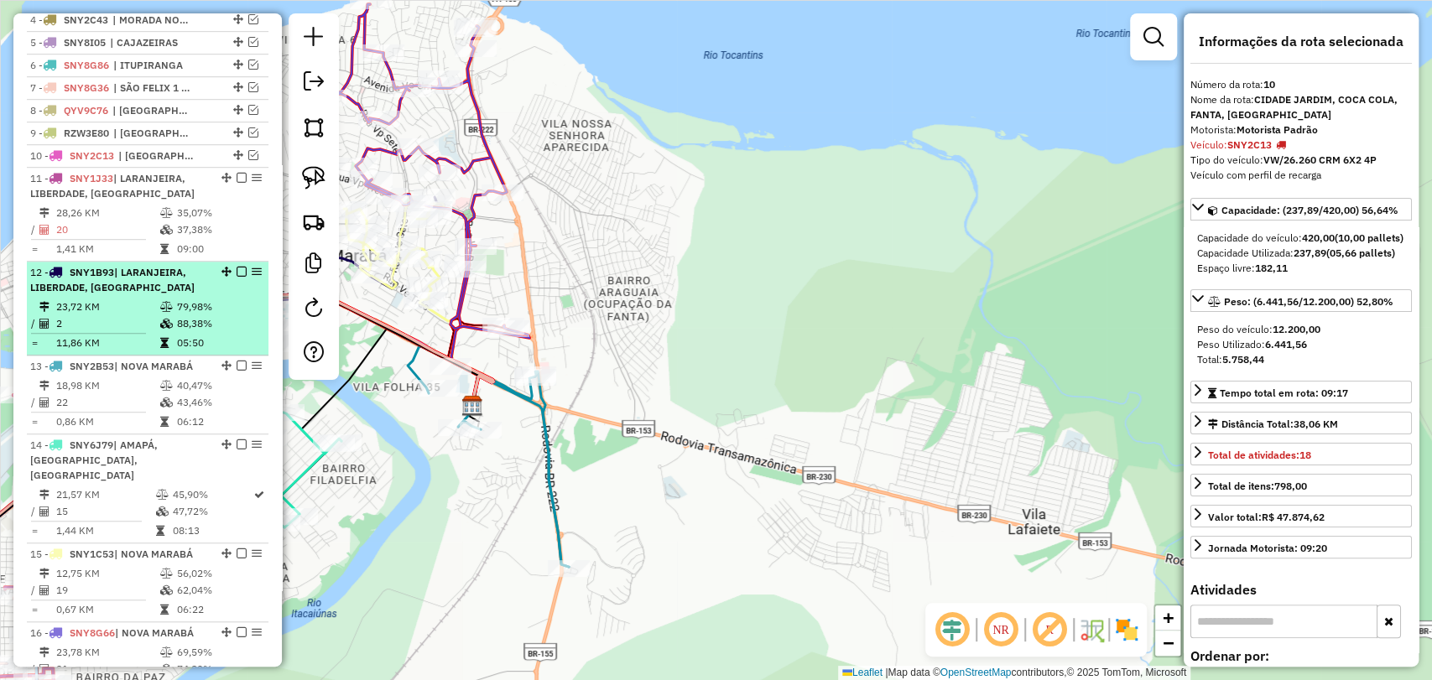
click at [156, 278] on span "| LARANJEIRA, LIBERDADE, [GEOGRAPHIC_DATA]" at bounding box center [112, 280] width 164 height 28
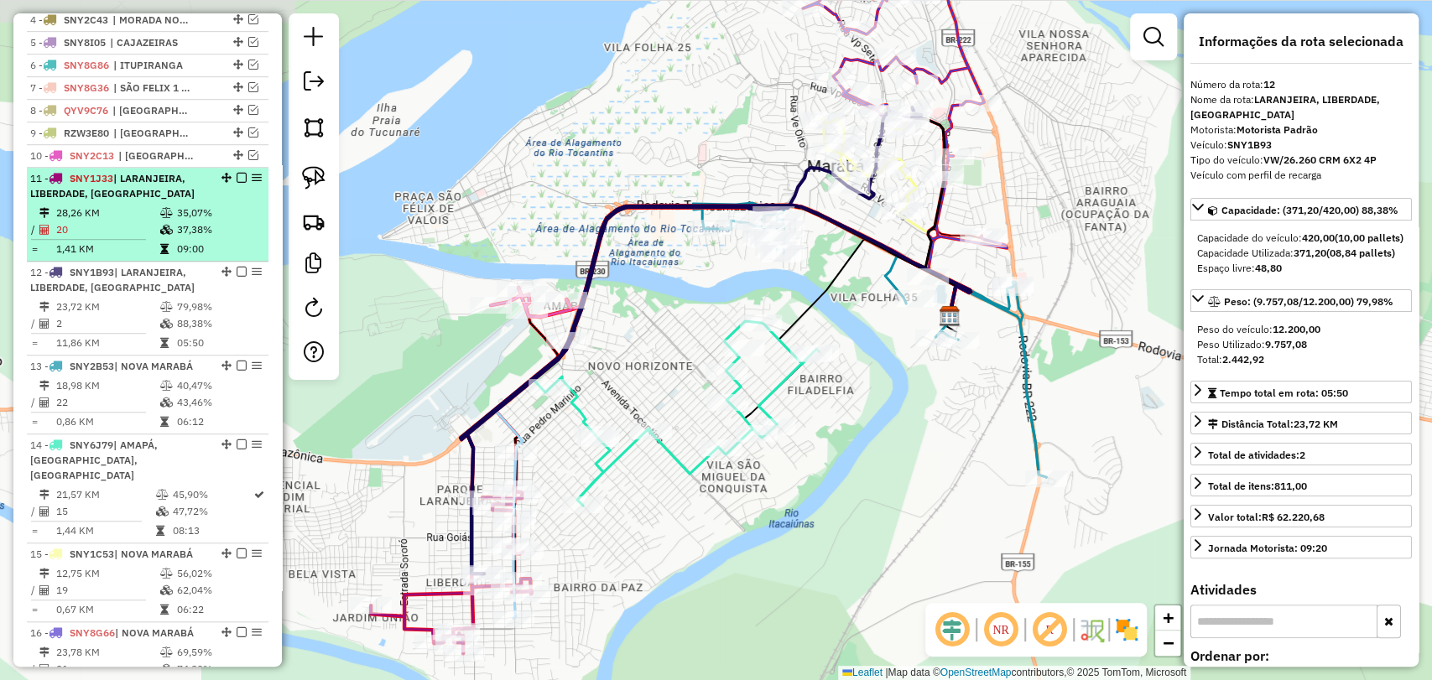
click at [176, 221] on td "35,07%" at bounding box center [218, 213] width 85 height 17
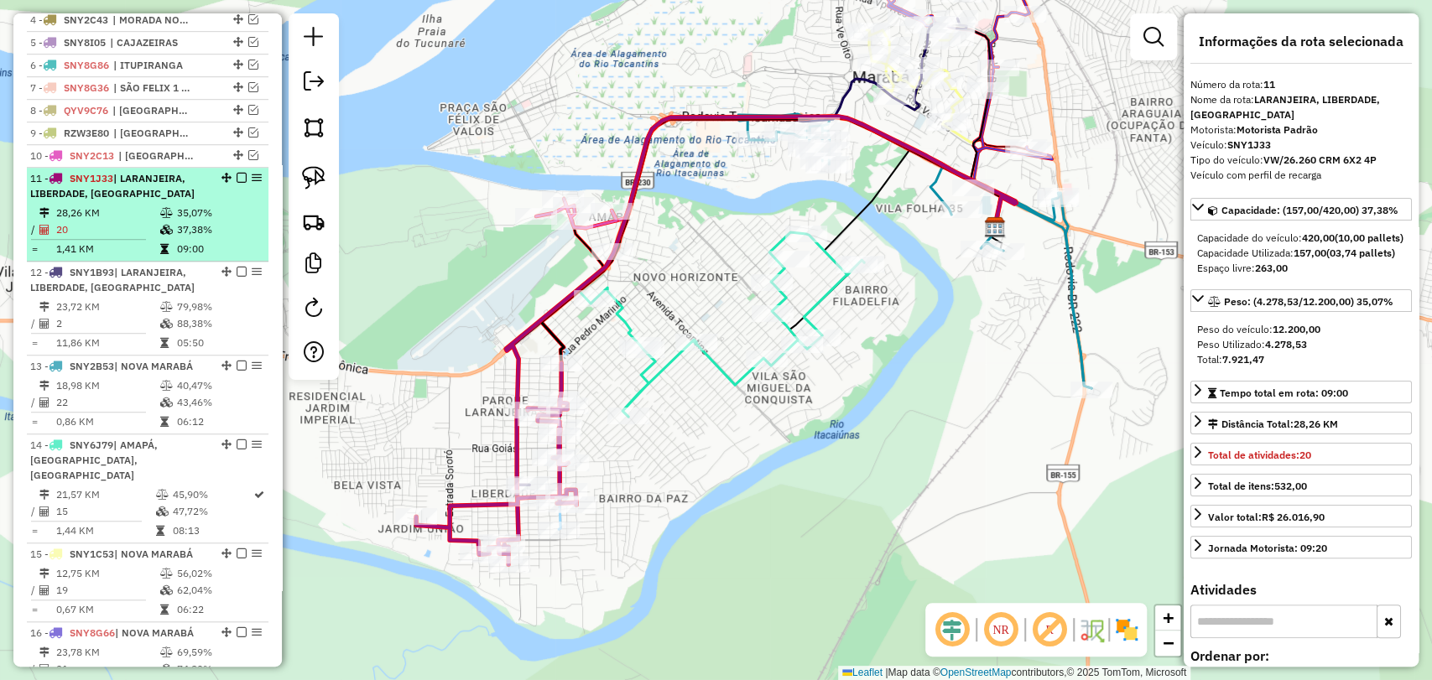
click at [237, 183] on em at bounding box center [242, 178] width 10 height 10
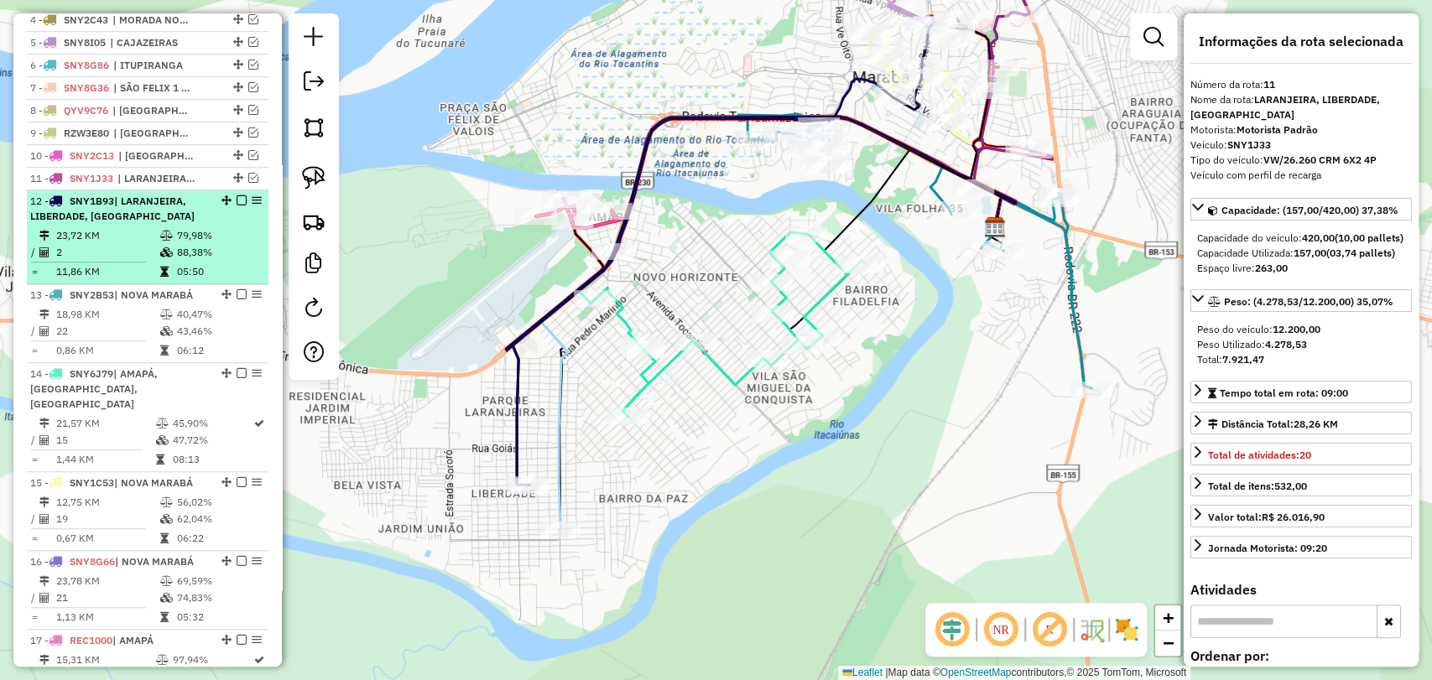
click at [202, 244] on td "79,98%" at bounding box center [218, 235] width 85 height 17
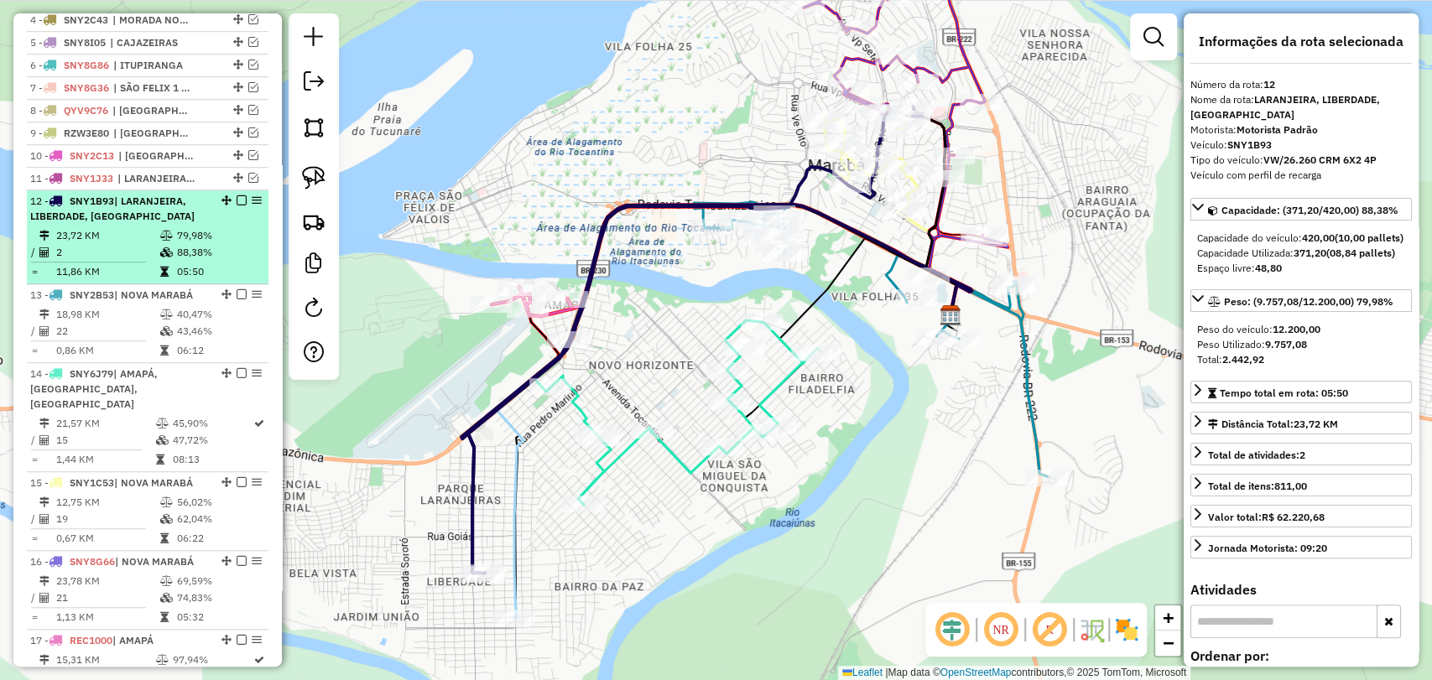
click at [237, 206] on em at bounding box center [242, 200] width 10 height 10
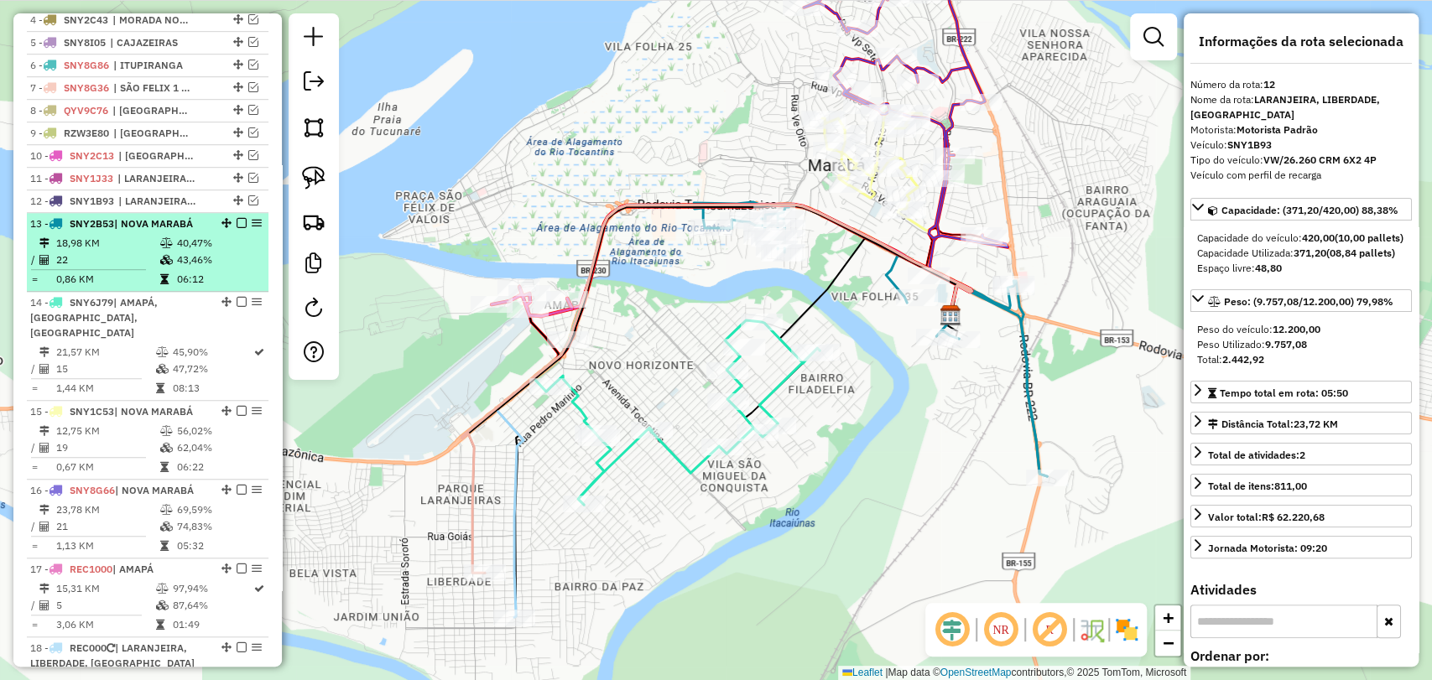
click at [206, 252] on td "40,47%" at bounding box center [218, 243] width 85 height 17
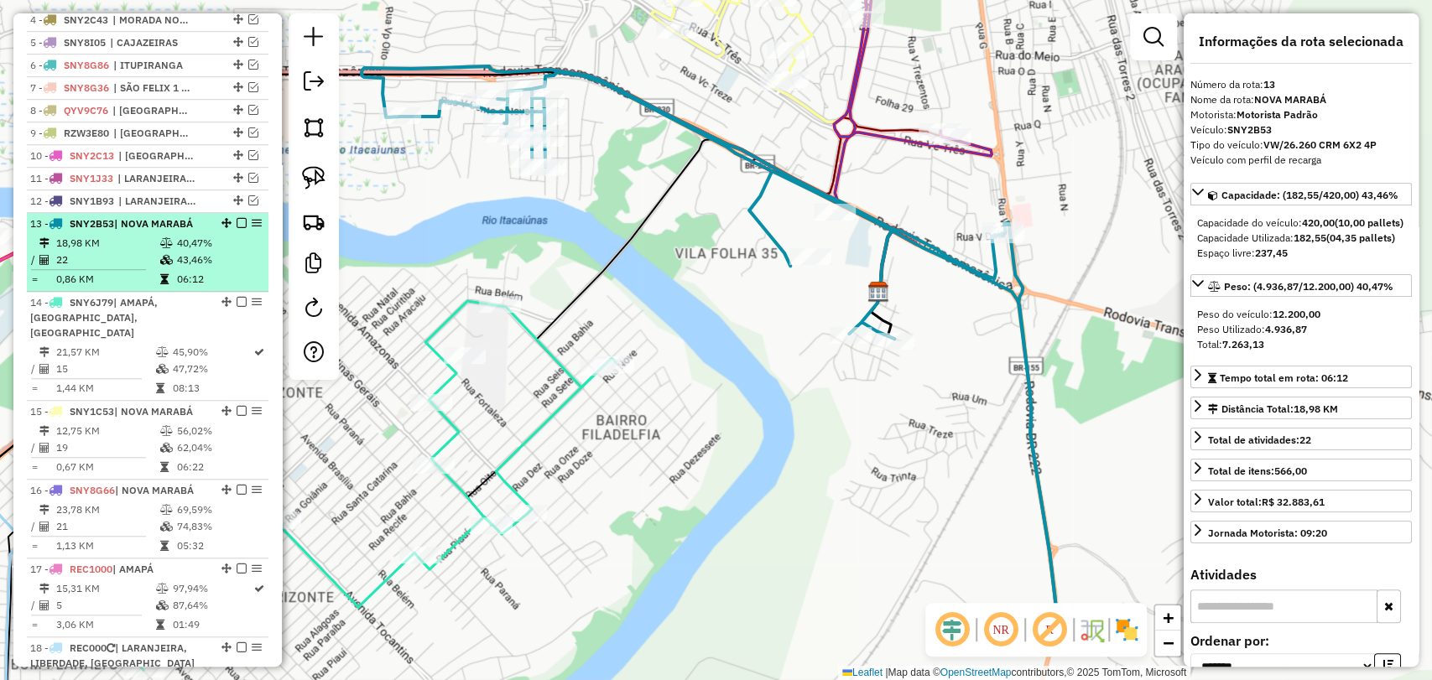
click at [237, 228] on em at bounding box center [242, 223] width 10 height 10
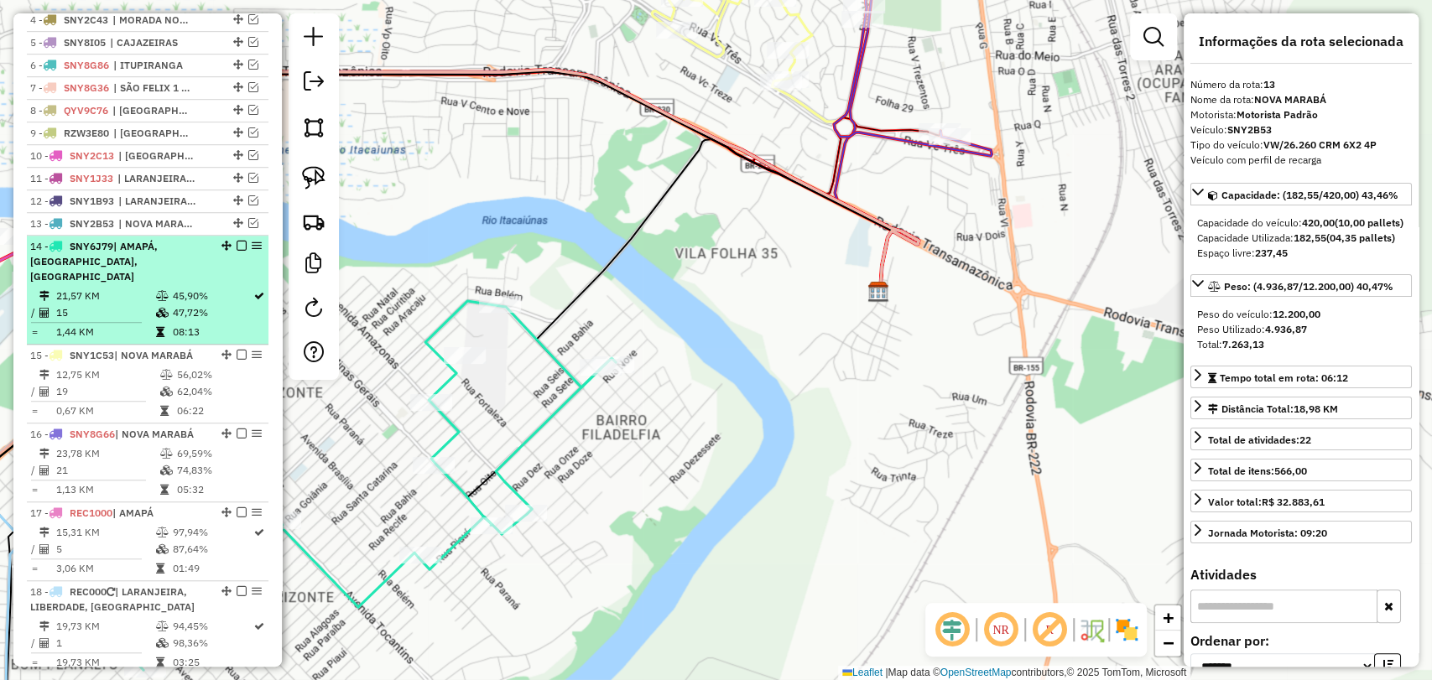
click at [164, 308] on icon at bounding box center [161, 313] width 13 height 10
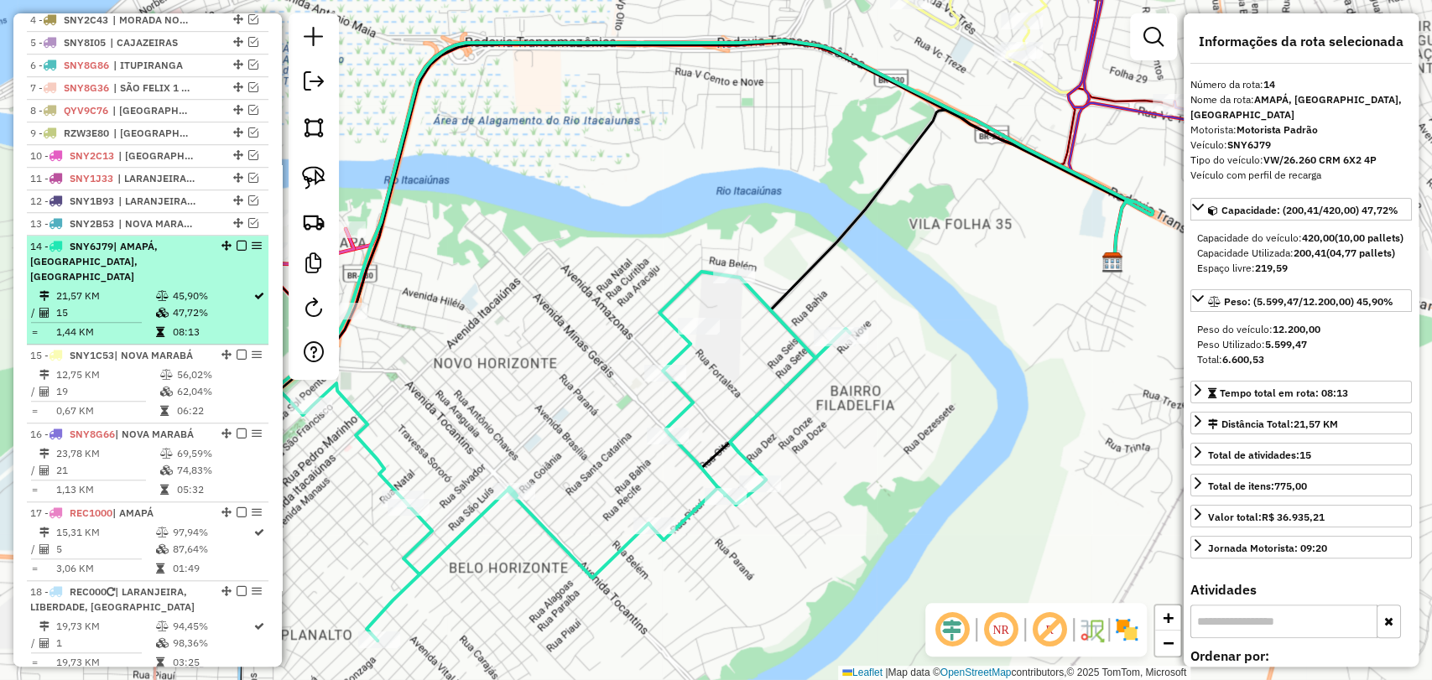
click at [237, 251] on em at bounding box center [242, 246] width 10 height 10
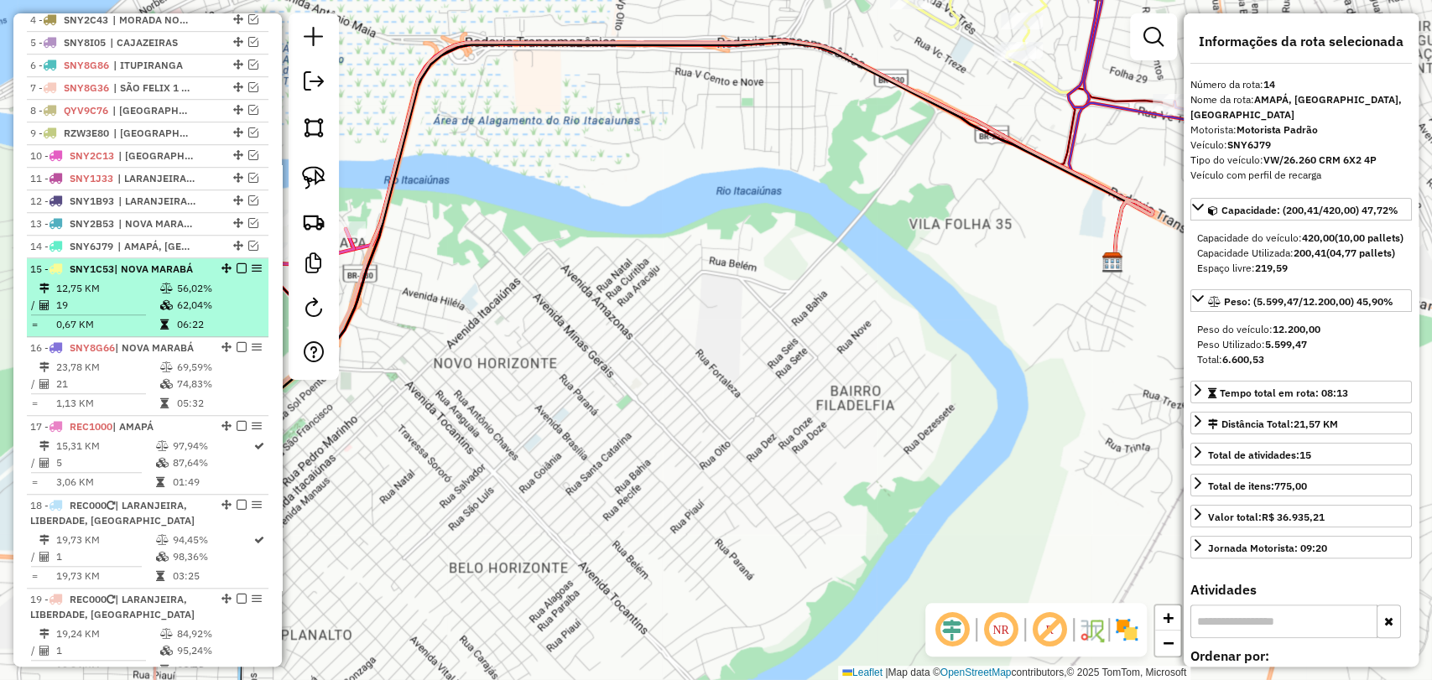
click at [176, 331] on td "06:22" at bounding box center [218, 324] width 85 height 17
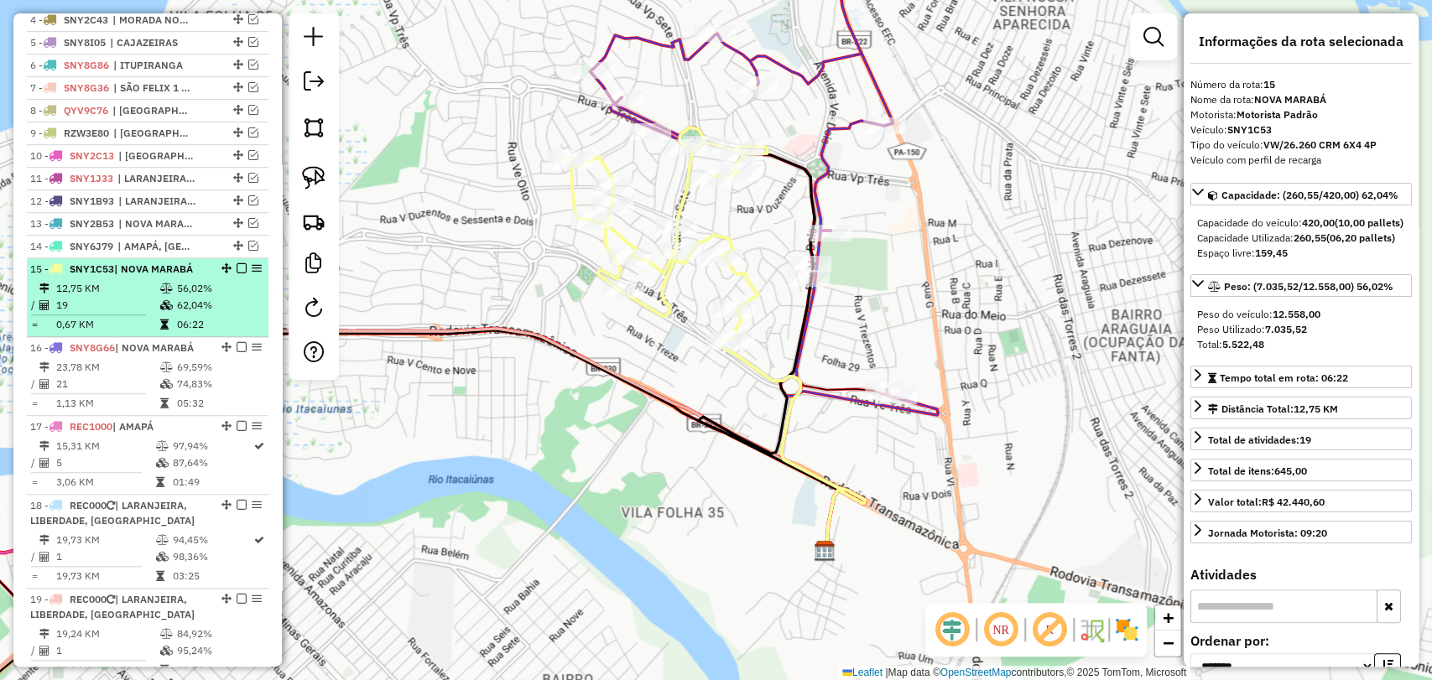
click at [237, 273] on em at bounding box center [242, 268] width 10 height 10
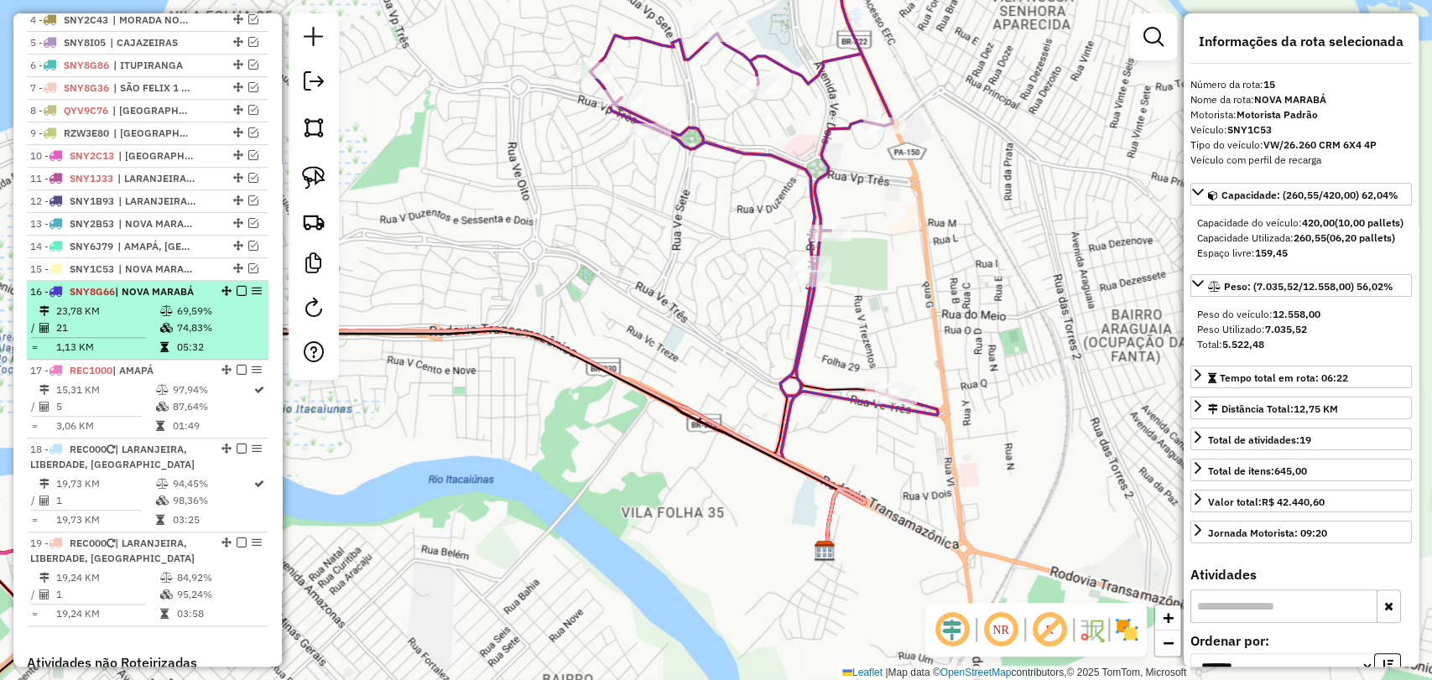
click at [169, 350] on table "23,78 KM 69,59% / 21 74,83% = 1,13 KM 05:32" at bounding box center [147, 329] width 235 height 53
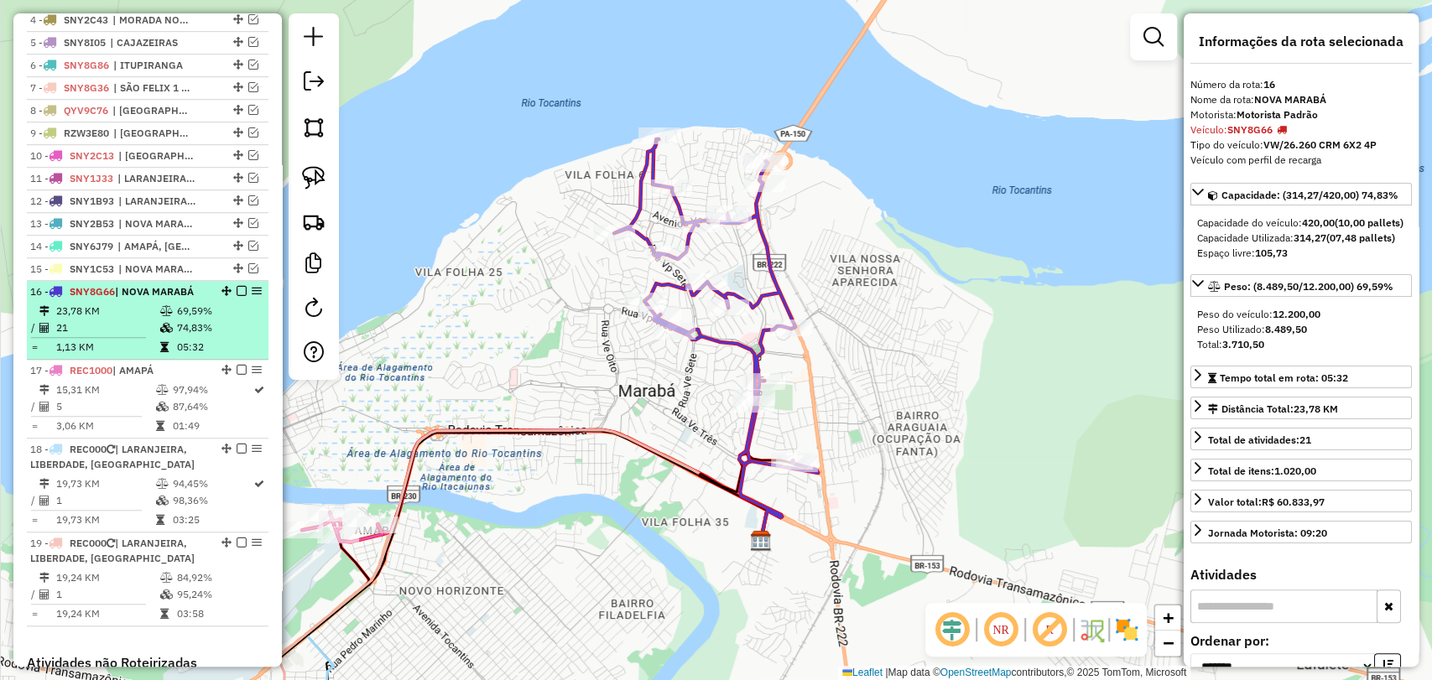
click at [237, 296] on em at bounding box center [242, 291] width 10 height 10
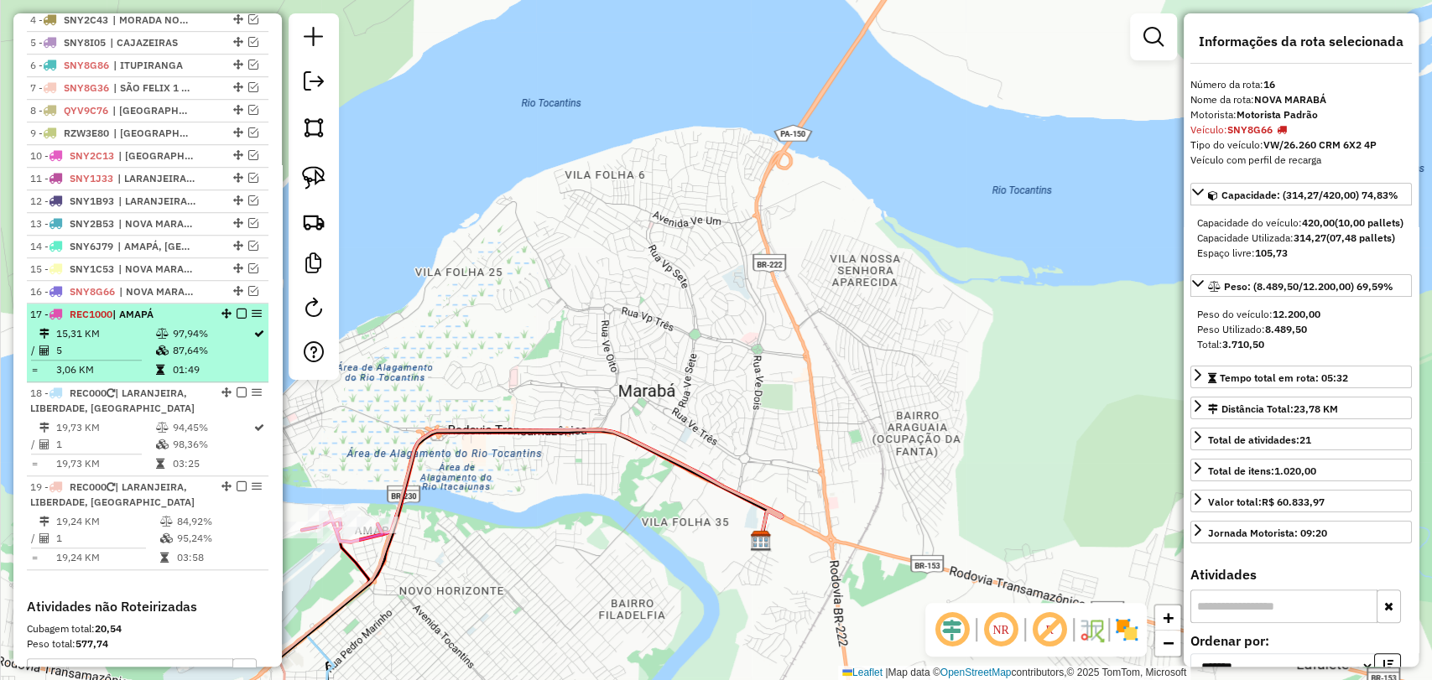
click at [198, 357] on td "87,64%" at bounding box center [211, 350] width 81 height 17
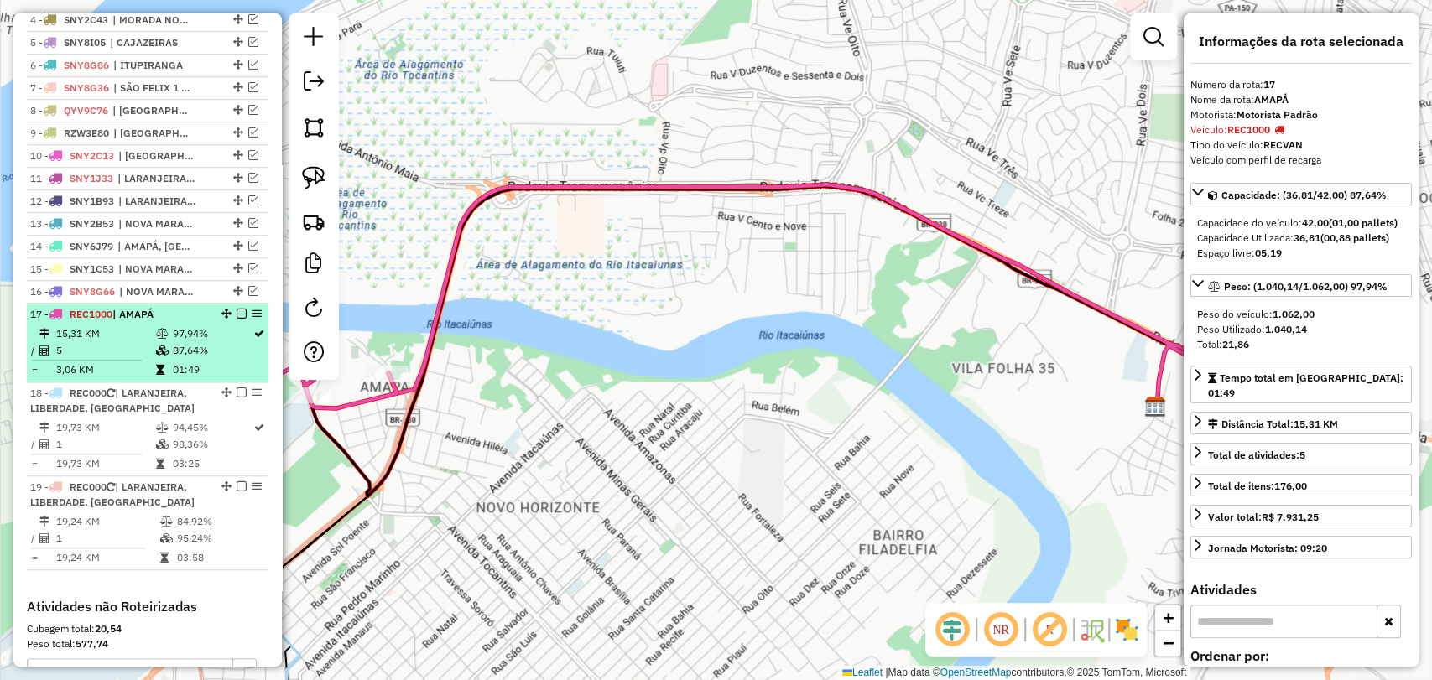
click at [237, 319] on em at bounding box center [242, 314] width 10 height 10
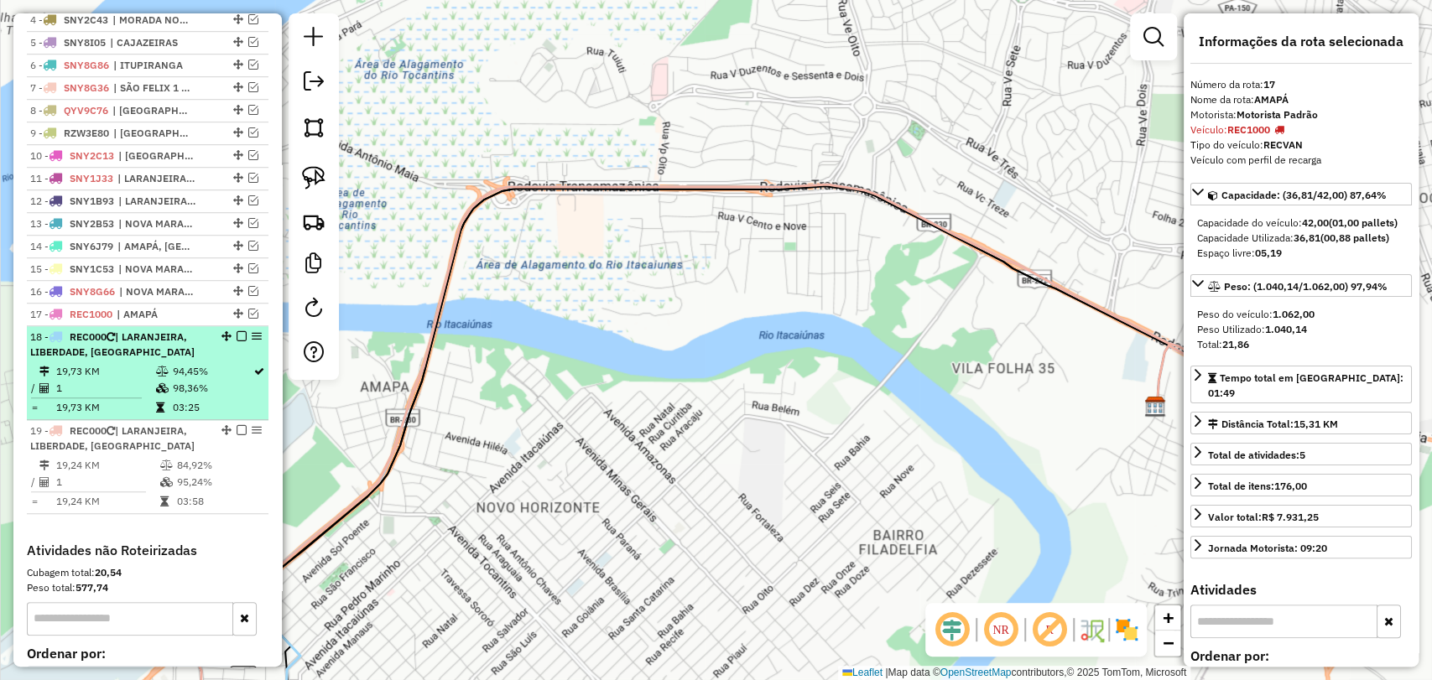
click at [192, 380] on td "94,45%" at bounding box center [211, 371] width 81 height 17
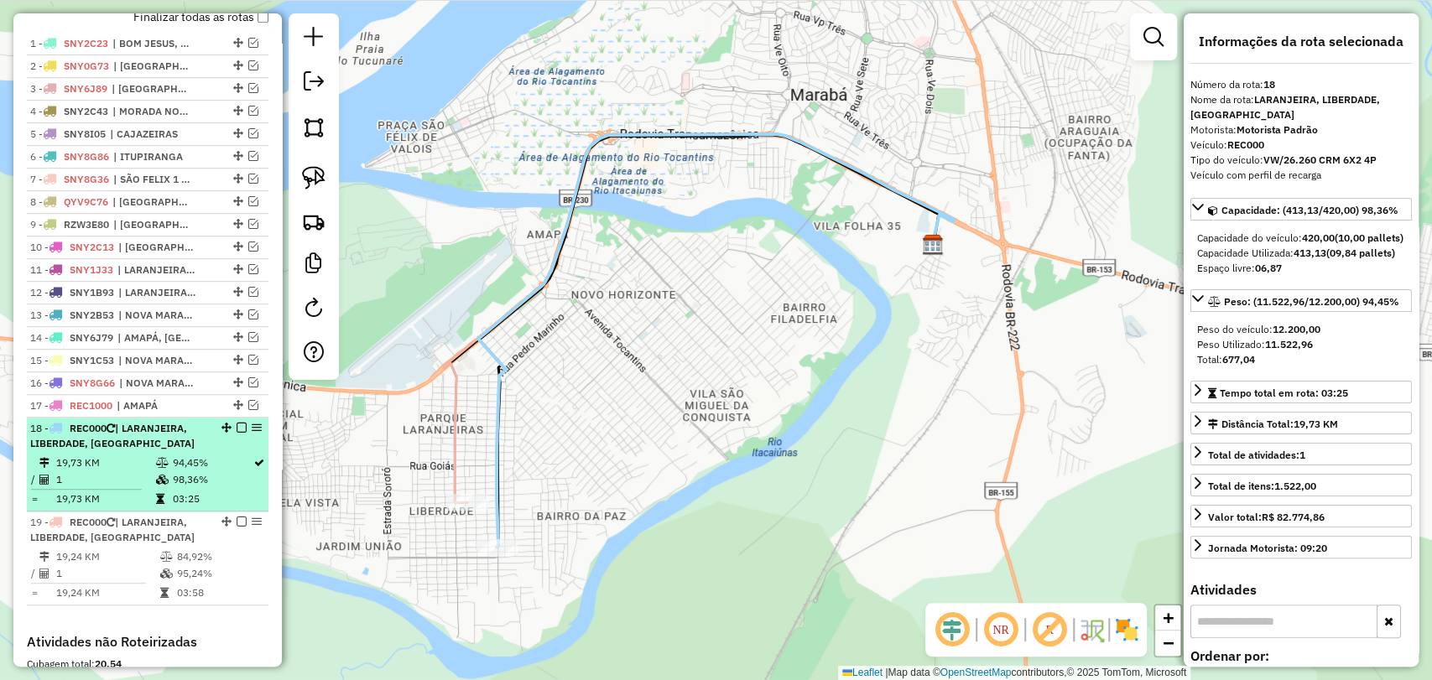
scroll to position [608, 0]
click at [181, 466] on li "18 - REC000 | LARANJEIRA, LIBERDADE, BELA VISTA 19,73 KM 94,45% / 1 98,36% = 19…" at bounding box center [148, 466] width 242 height 94
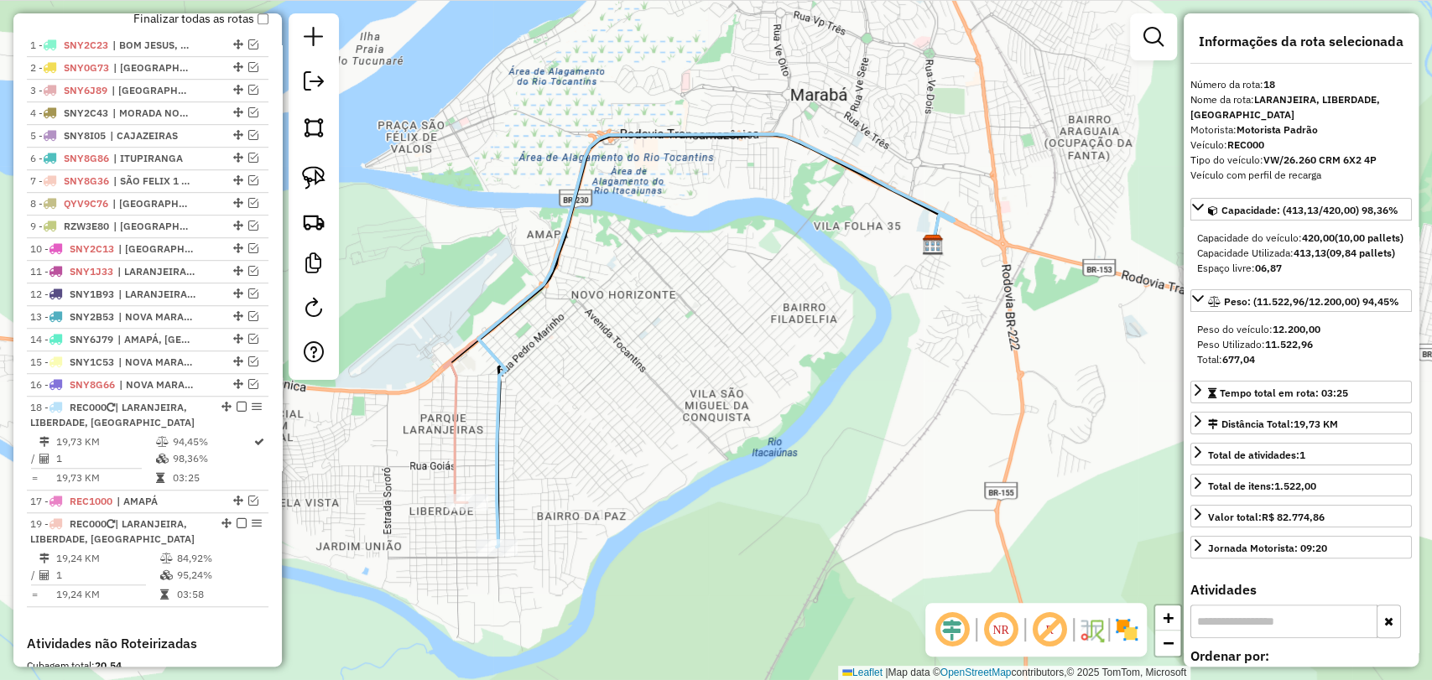
drag, startPoint x: 223, startPoint y: 445, endPoint x: 215, endPoint y: 414, distance: 33.0
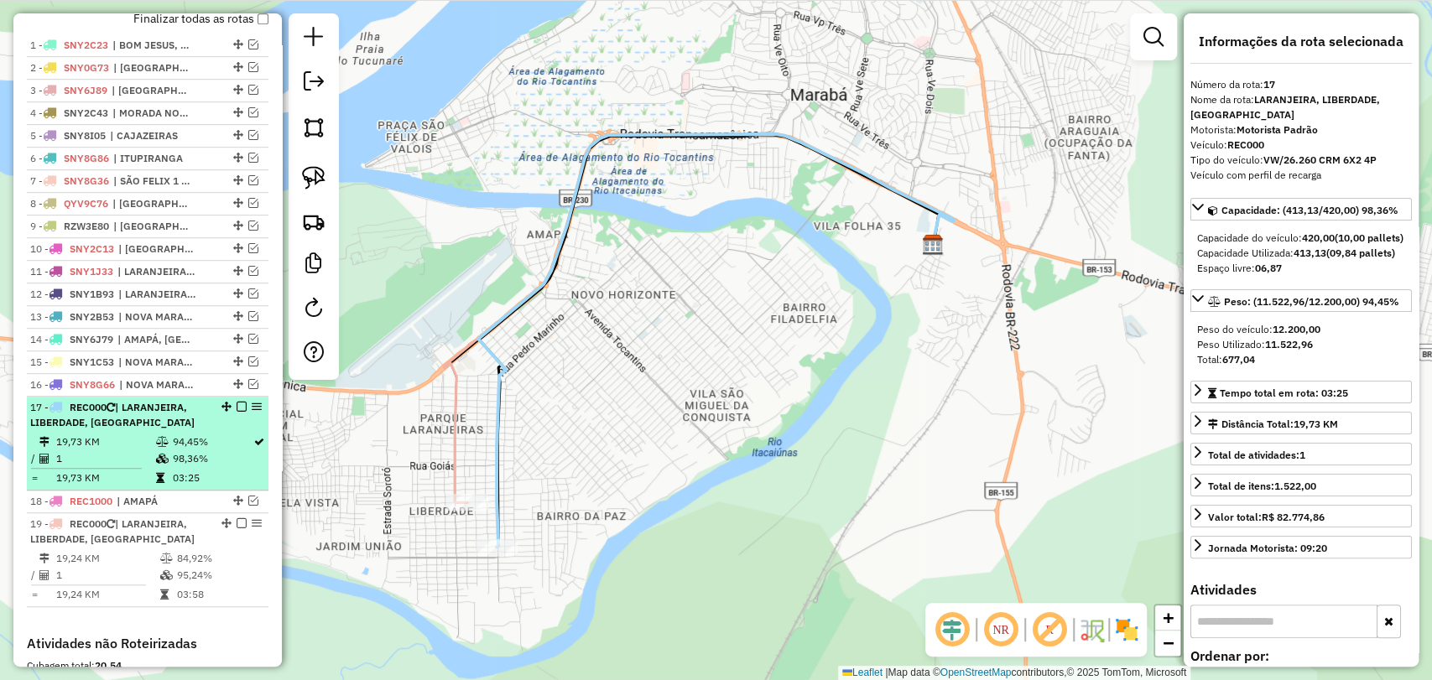
click at [162, 447] on icon at bounding box center [161, 442] width 13 height 10
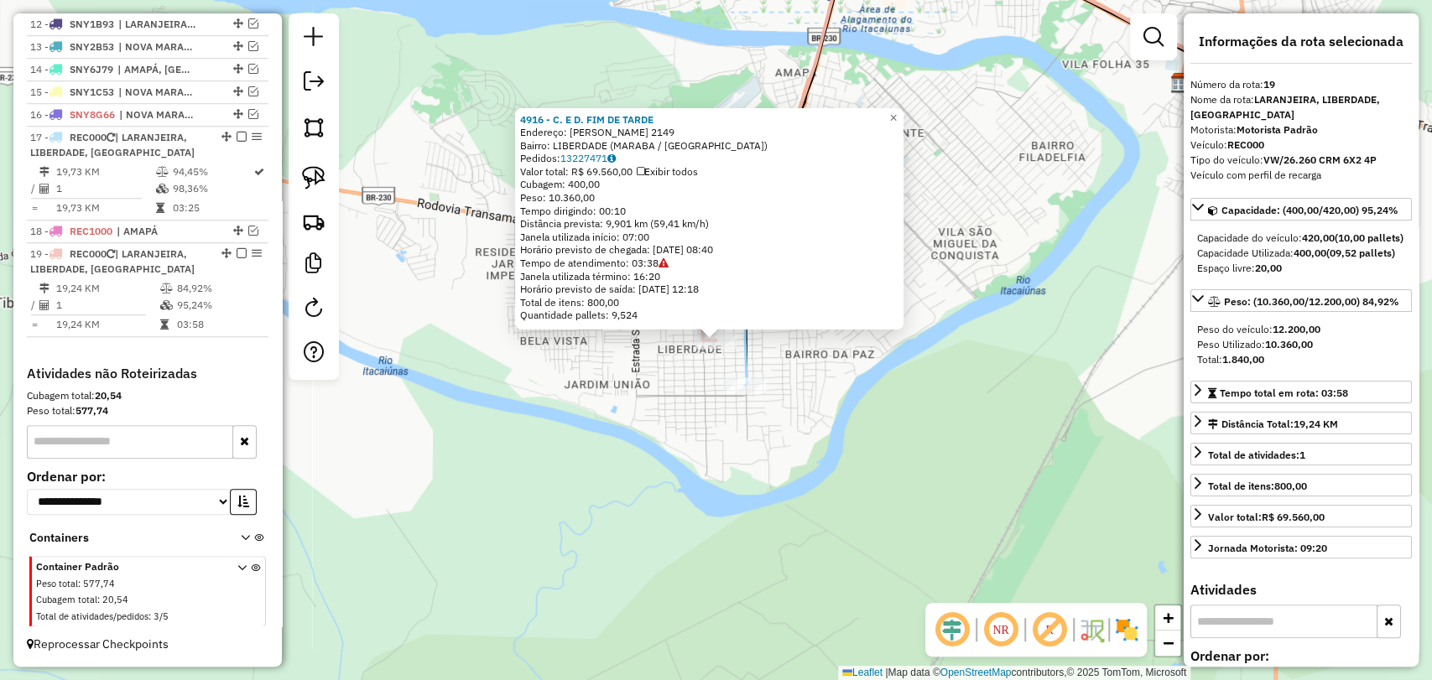
scroll to position [891, 0]
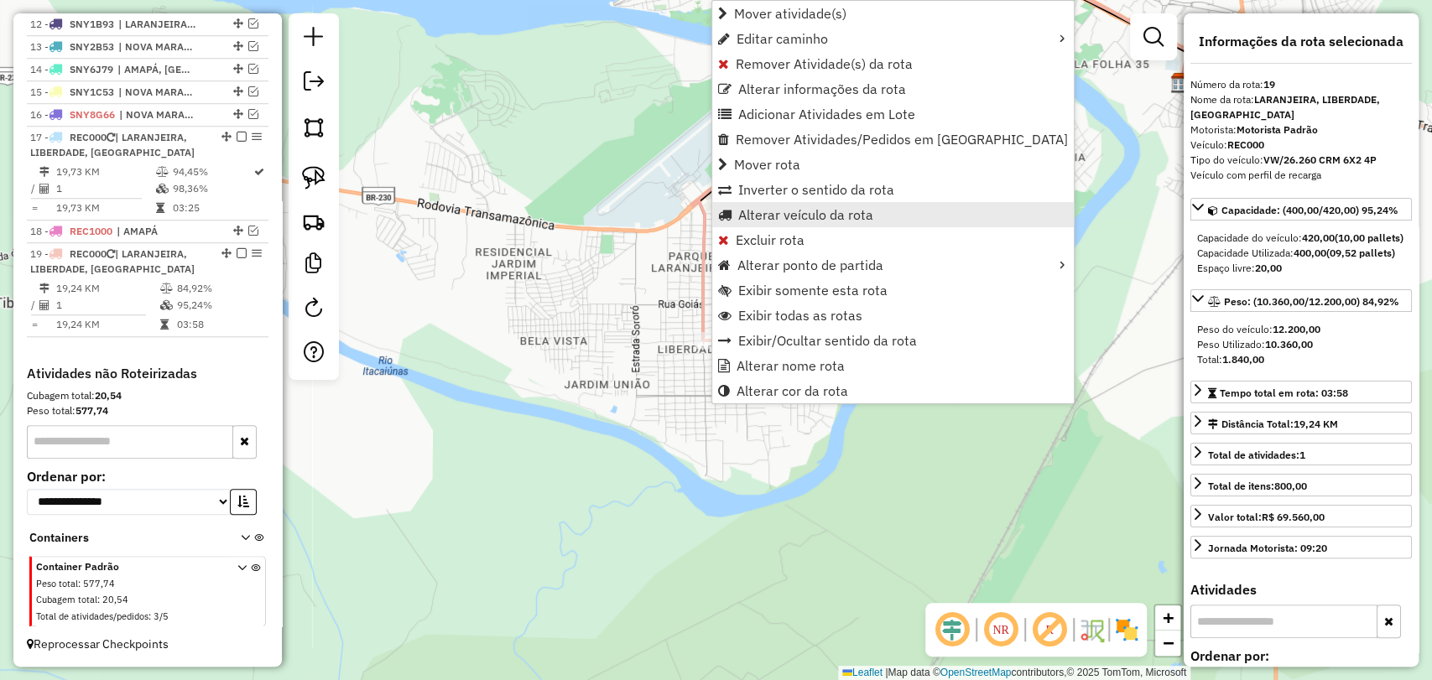
click at [779, 208] on span "Alterar veículo da rota" at bounding box center [805, 214] width 135 height 13
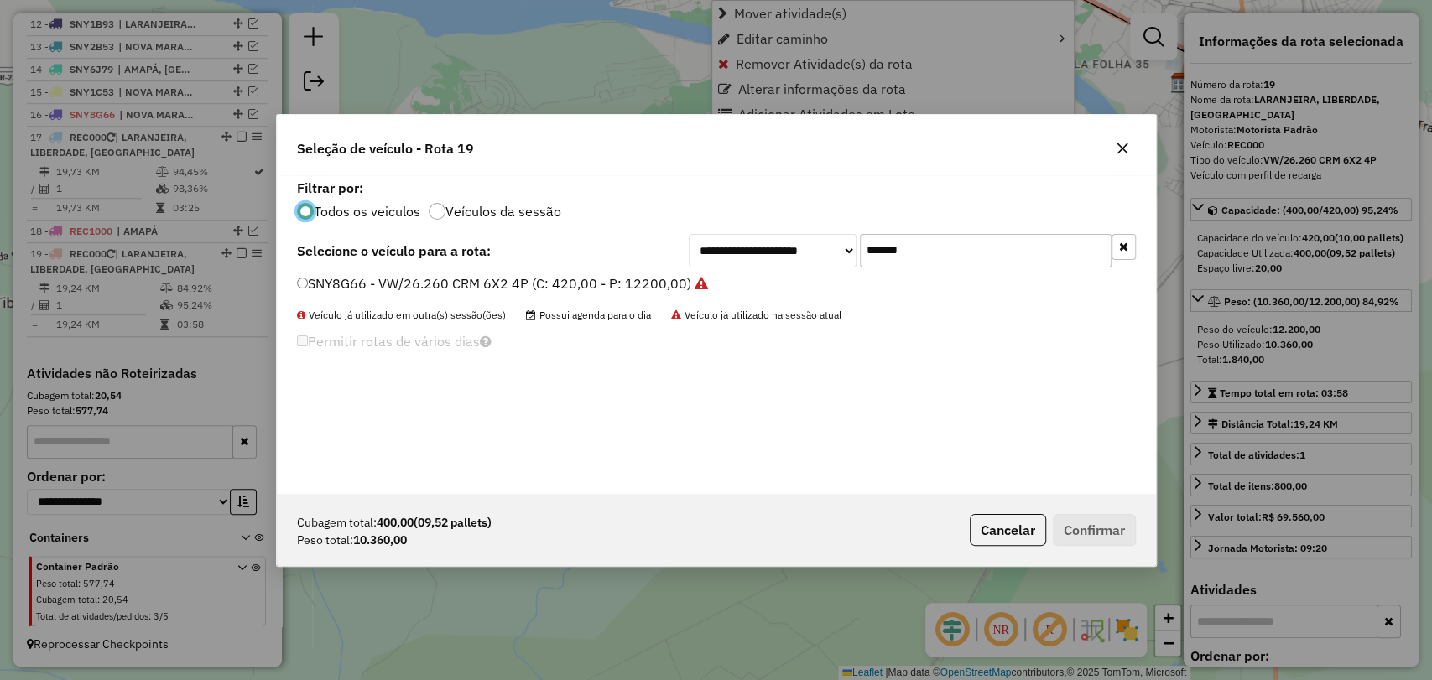
scroll to position [8, 5]
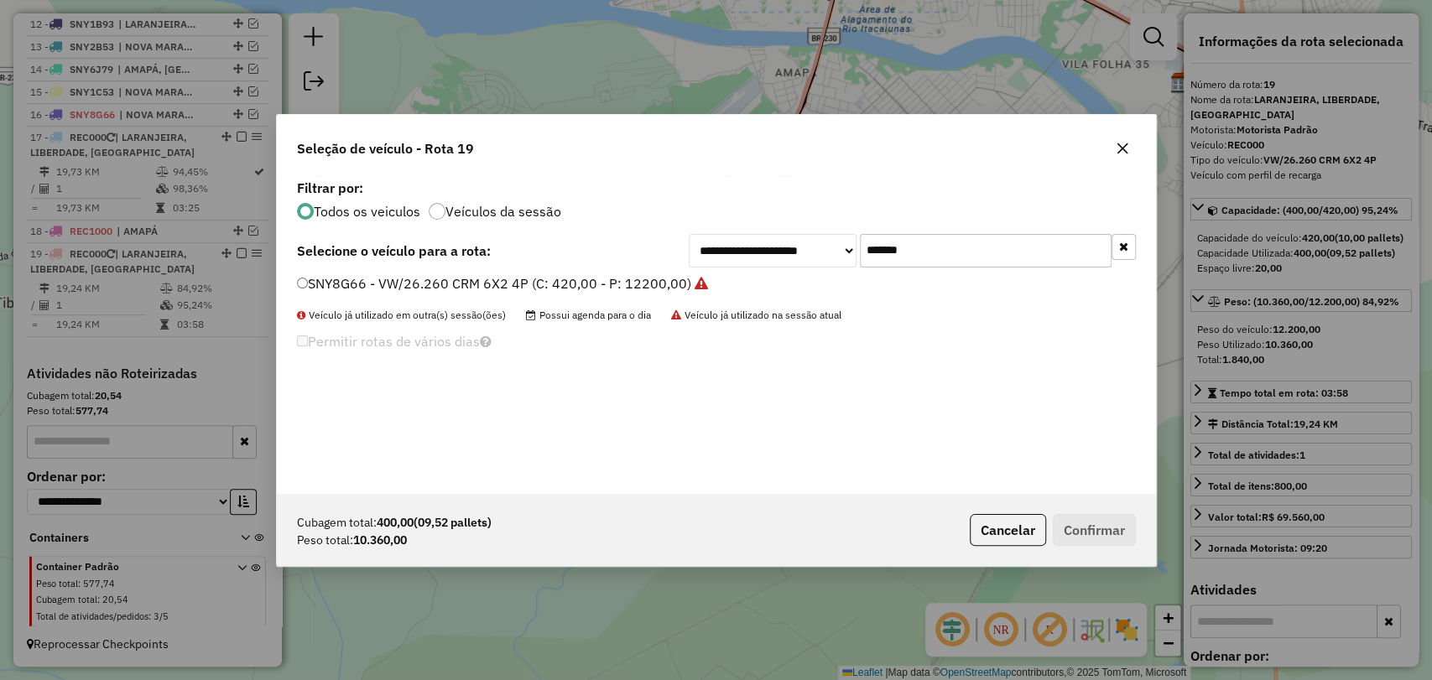
click at [908, 244] on input "*******" at bounding box center [986, 251] width 252 height 34
click at [551, 280] on label "SNY8G66 - VW/26.260 CRM 6X2 4P (C: 420,00 - P: 12200,00)" at bounding box center [502, 283] width 411 height 20
click at [1080, 539] on button "Confirmar" at bounding box center [1094, 530] width 83 height 32
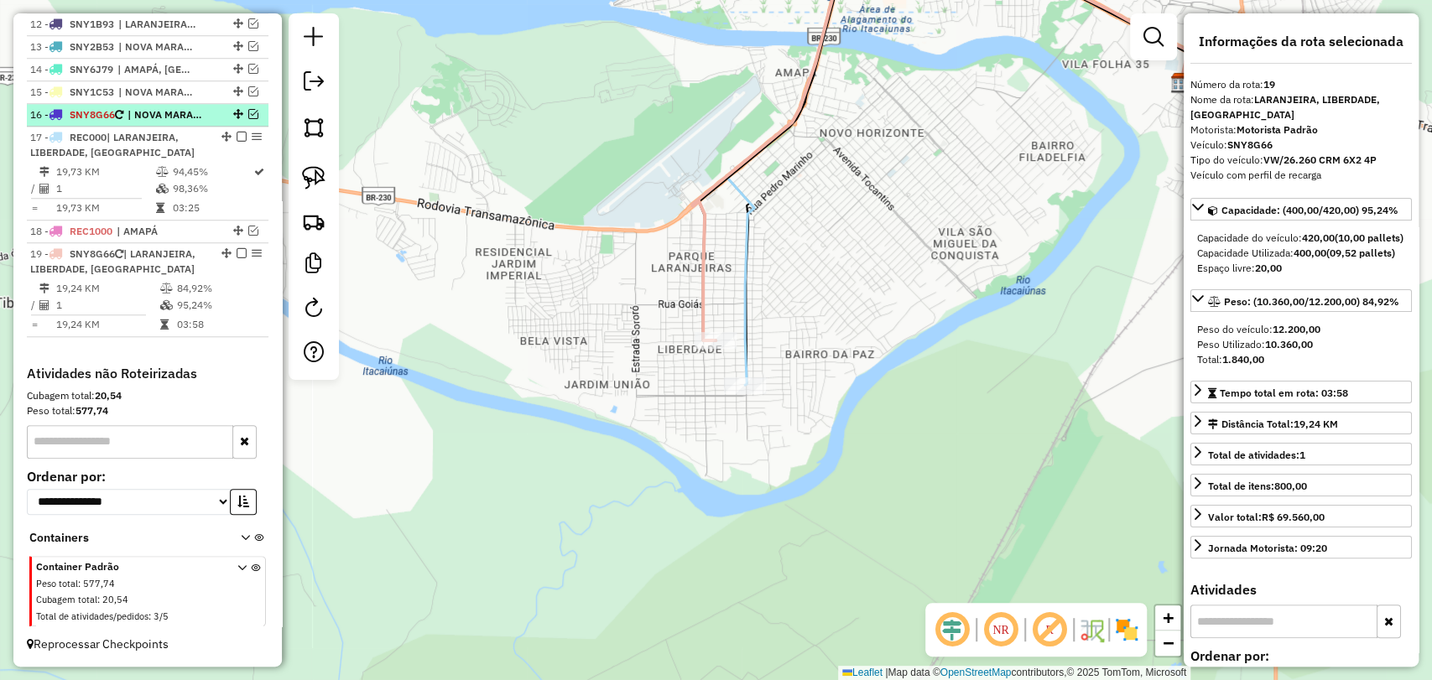
click at [248, 115] on em at bounding box center [253, 114] width 10 height 10
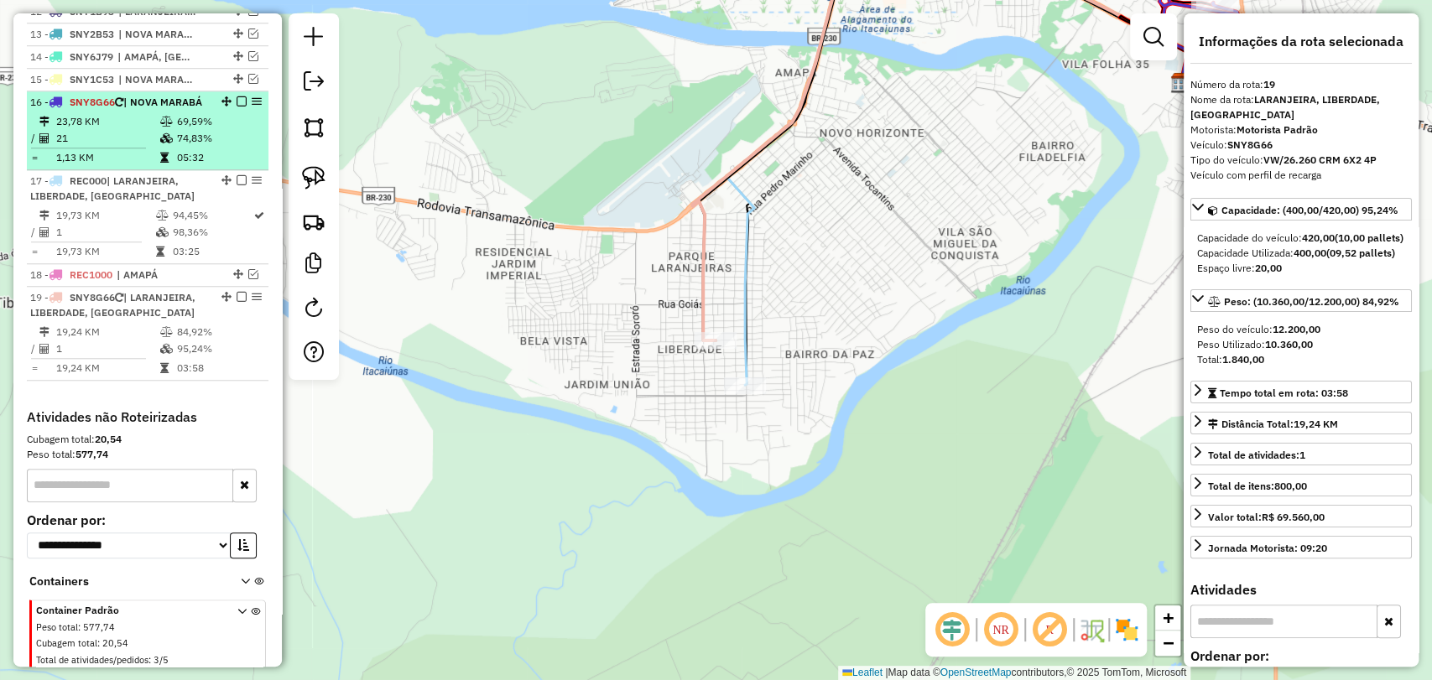
click at [132, 130] on td "23,78 KM" at bounding box center [107, 121] width 104 height 17
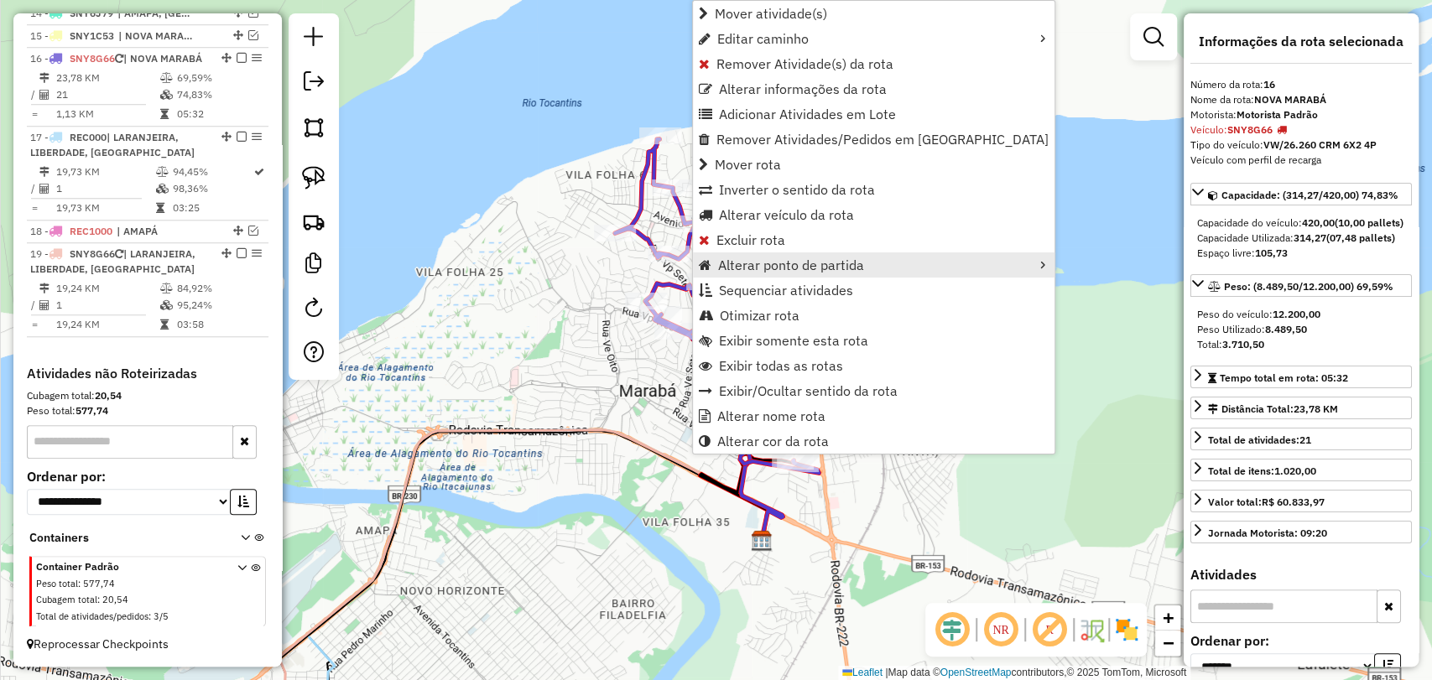
scroll to position [962, 0]
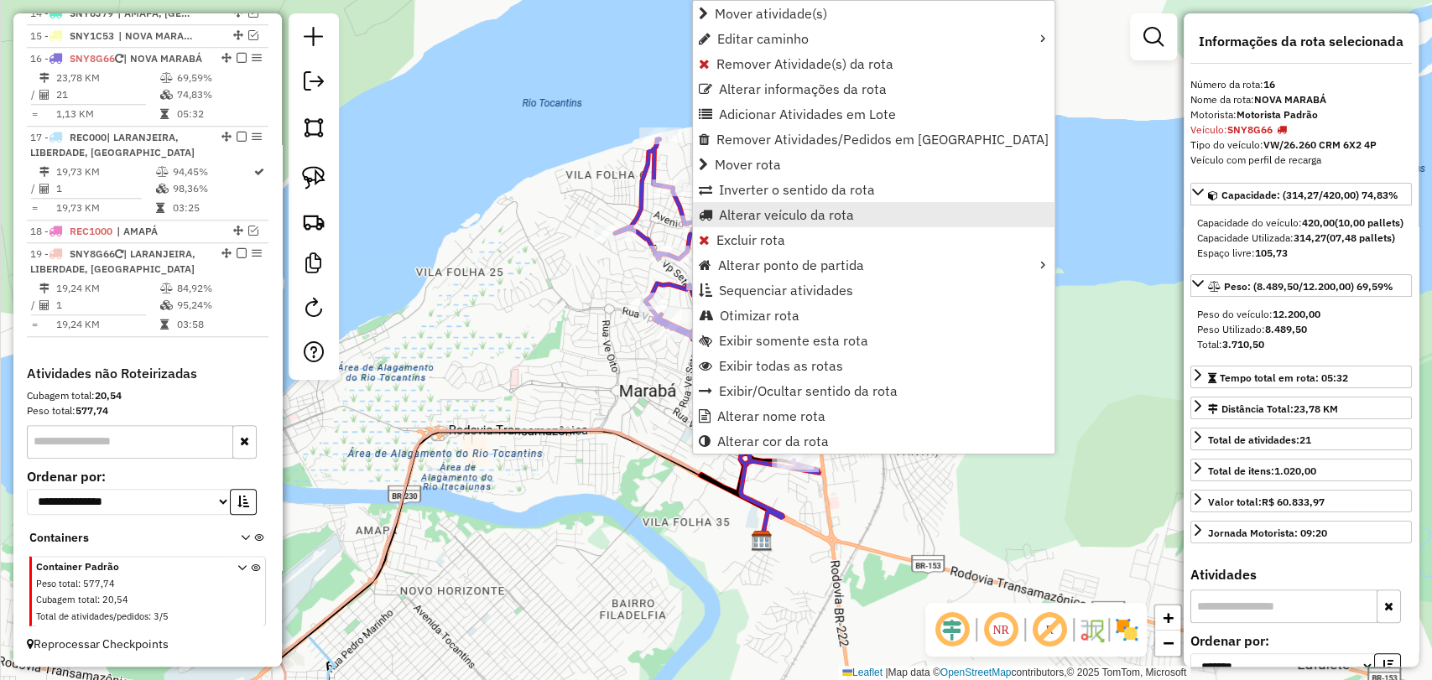
click at [783, 210] on span "Alterar veículo da rota" at bounding box center [786, 214] width 135 height 13
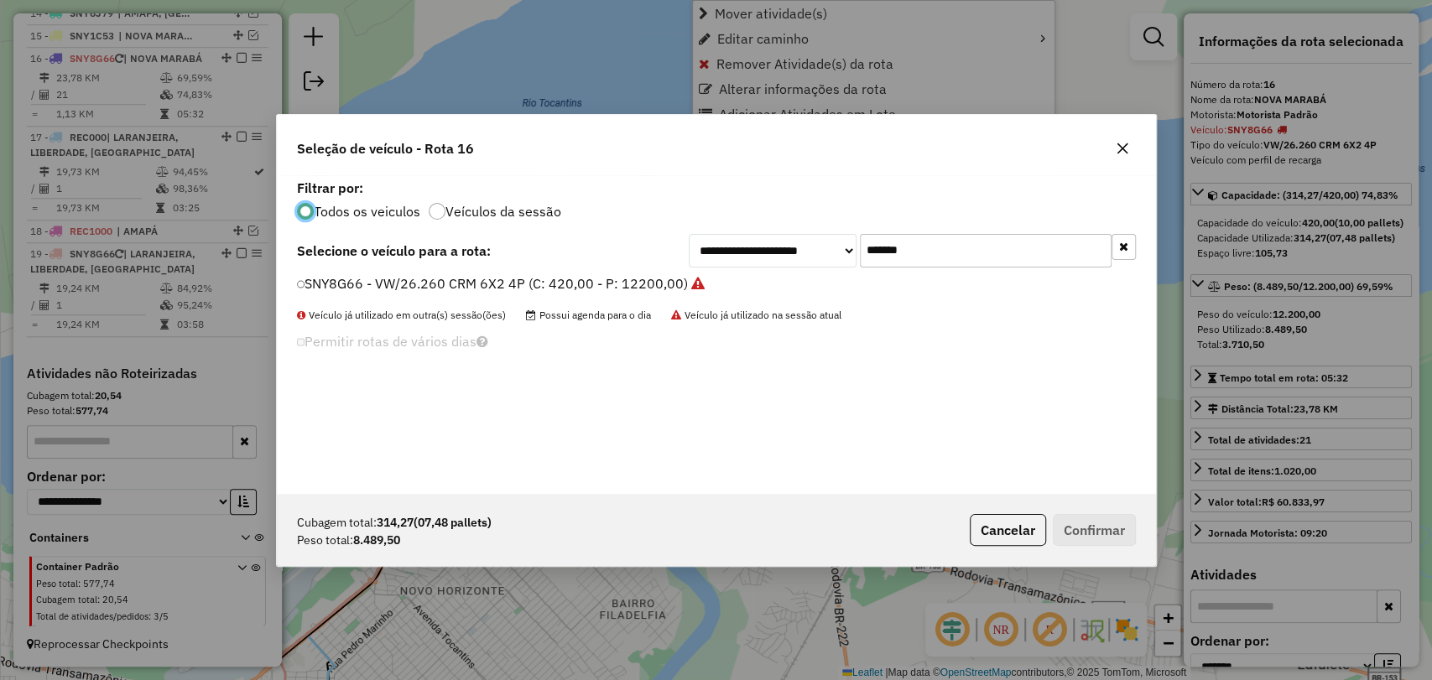
scroll to position [8, 5]
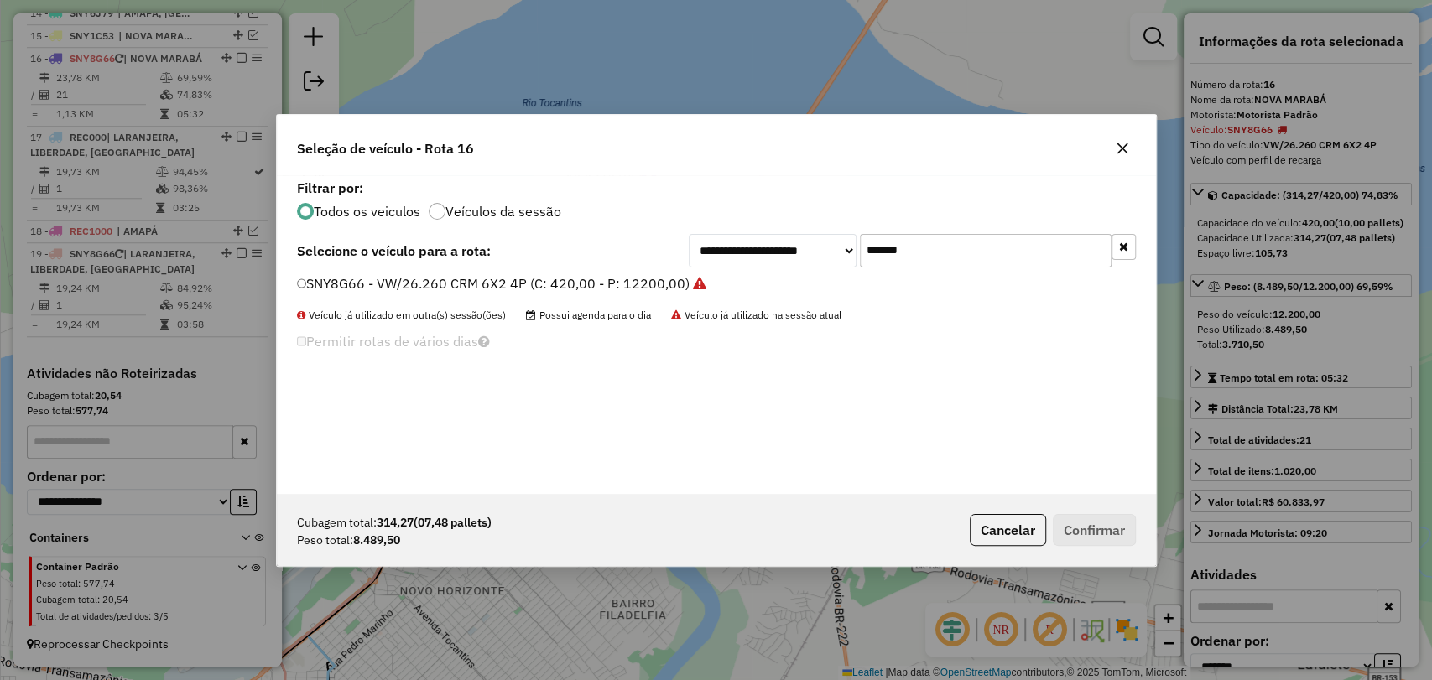
click at [892, 251] on input "*******" at bounding box center [986, 251] width 252 height 34
paste input "text"
type input "*******"
click at [523, 287] on label "SNY2B53 - VW/26.260 CRM 6X2 4P (C: 420,00 - P: 12200,00)" at bounding box center [502, 283] width 410 height 20
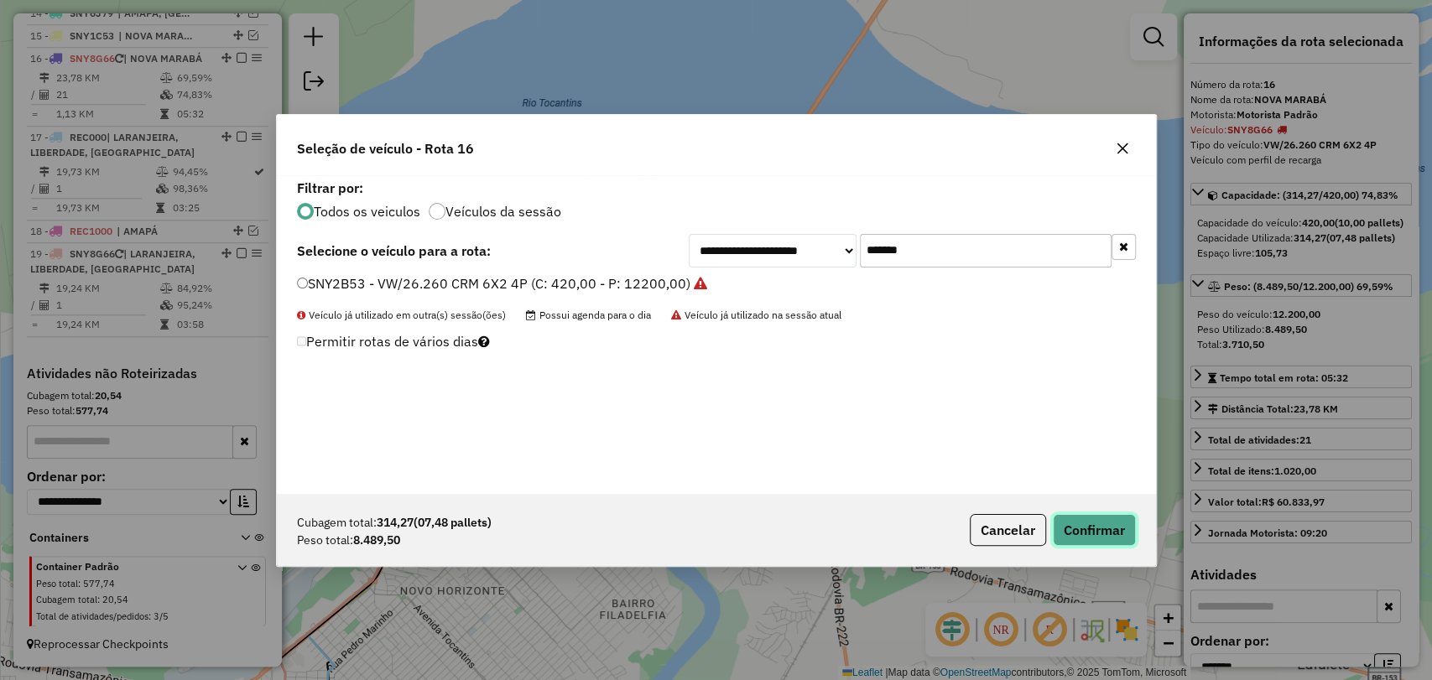
click at [1076, 527] on button "Confirmar" at bounding box center [1094, 530] width 83 height 32
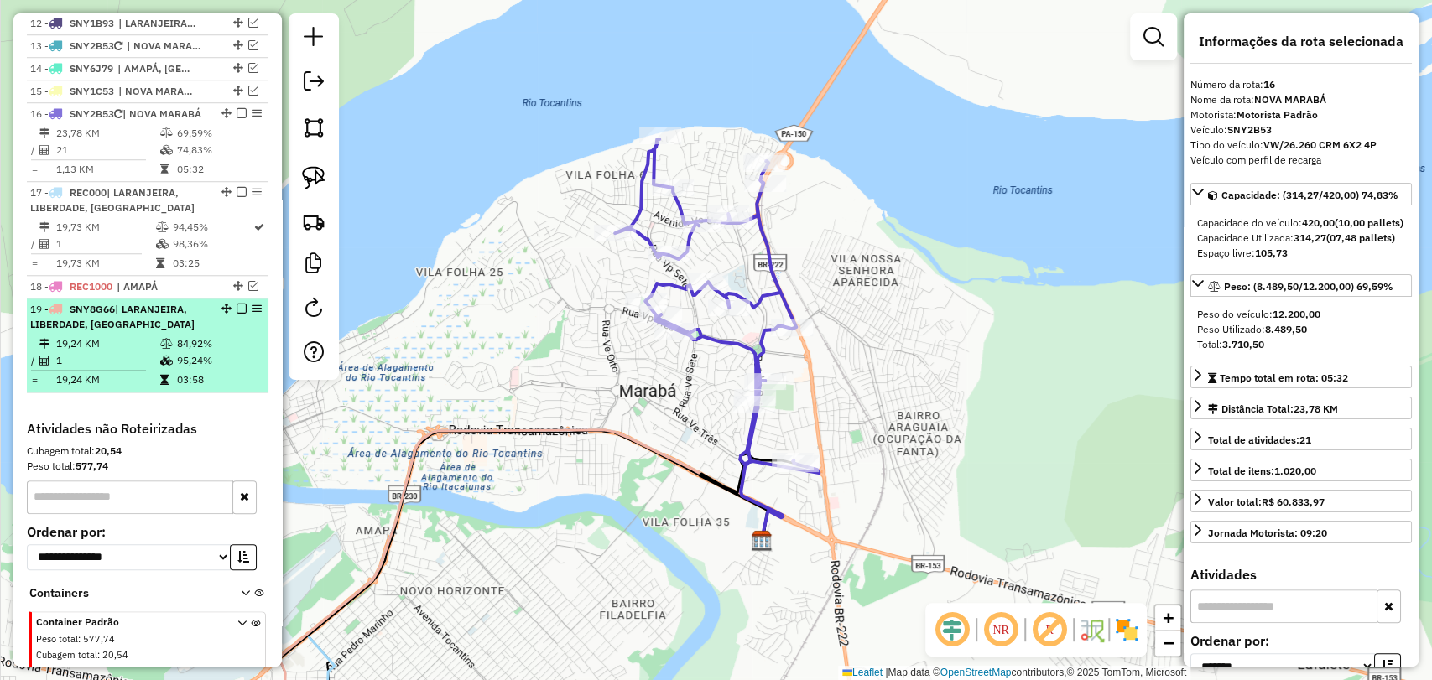
scroll to position [869, 0]
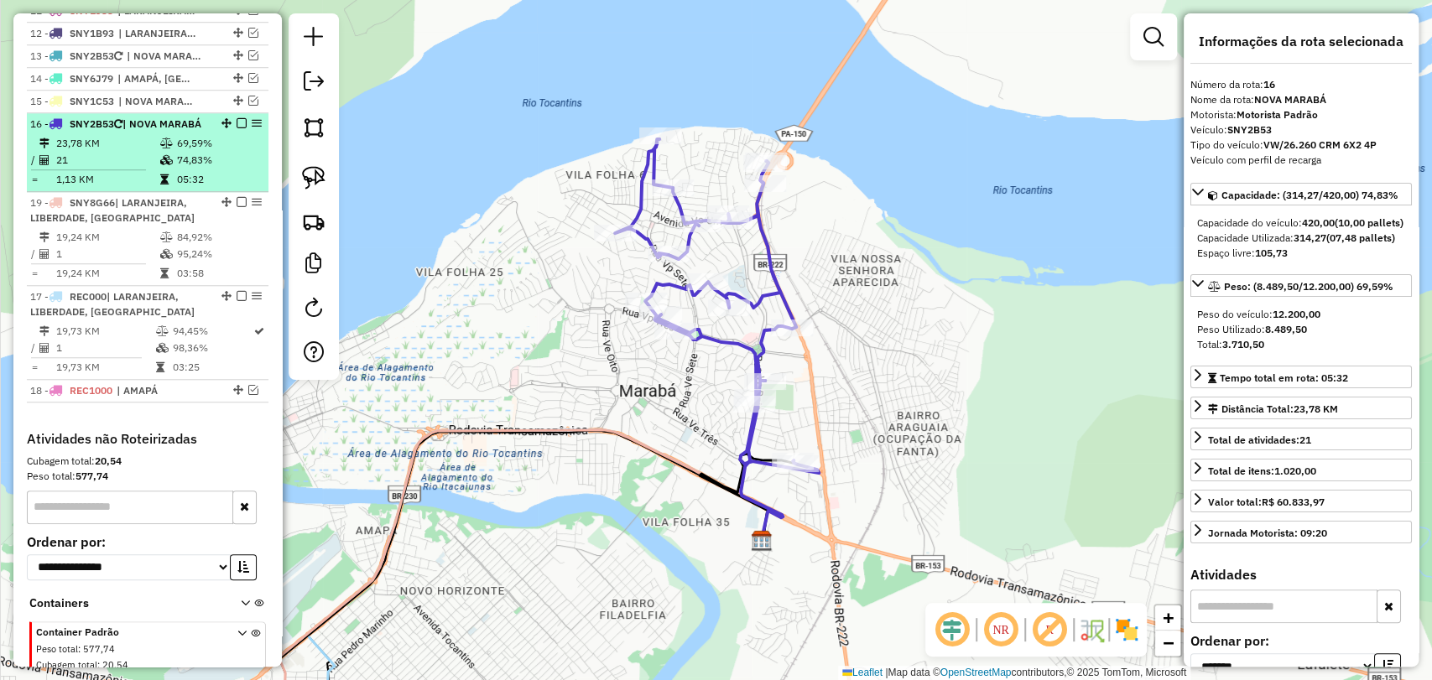
drag, startPoint x: 218, startPoint y: 346, endPoint x: 211, endPoint y: 212, distance: 133.6
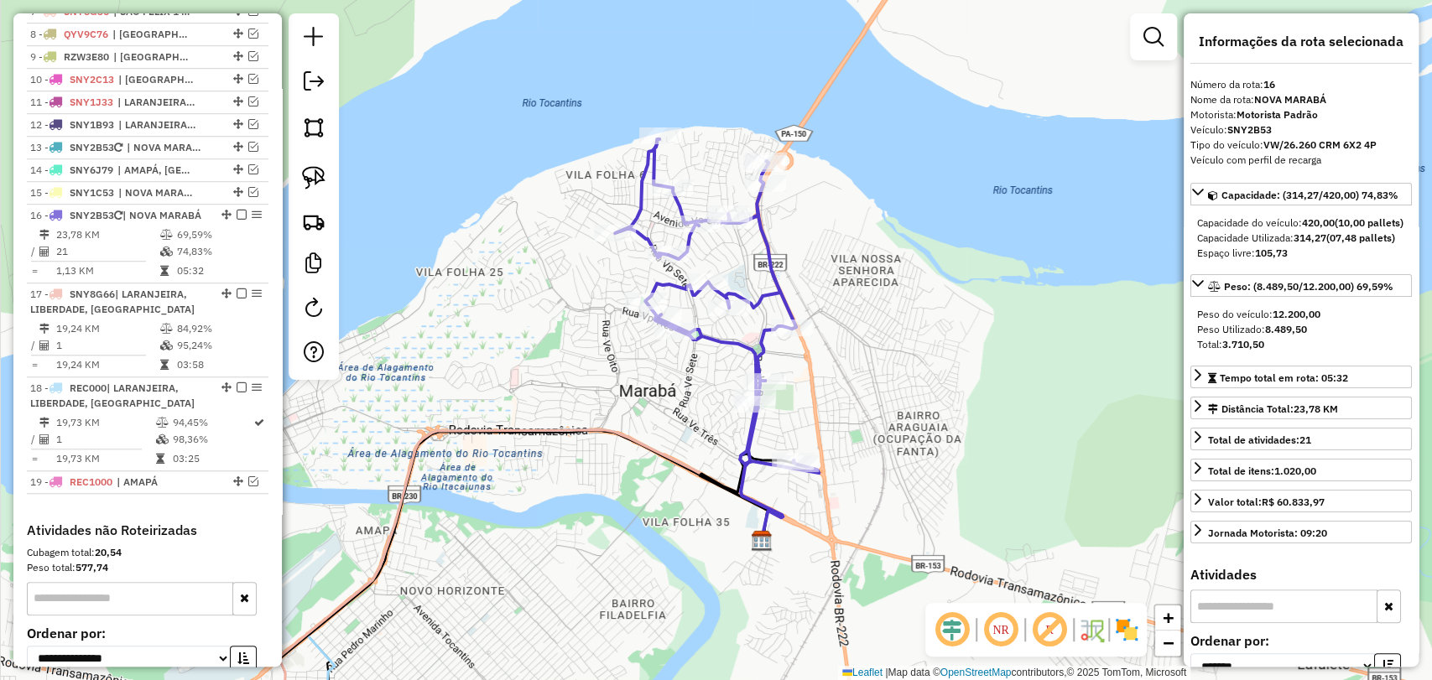
scroll to position [776, 0]
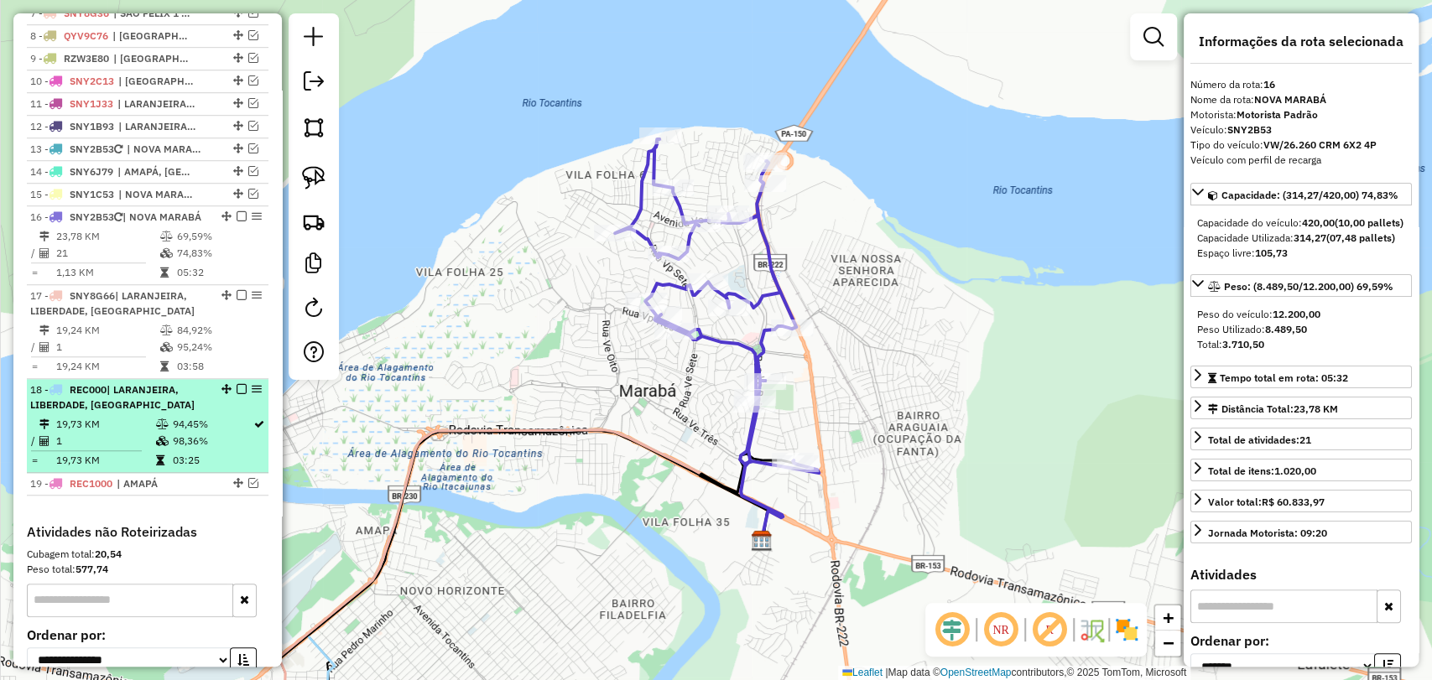
click at [237, 394] on em at bounding box center [242, 389] width 10 height 10
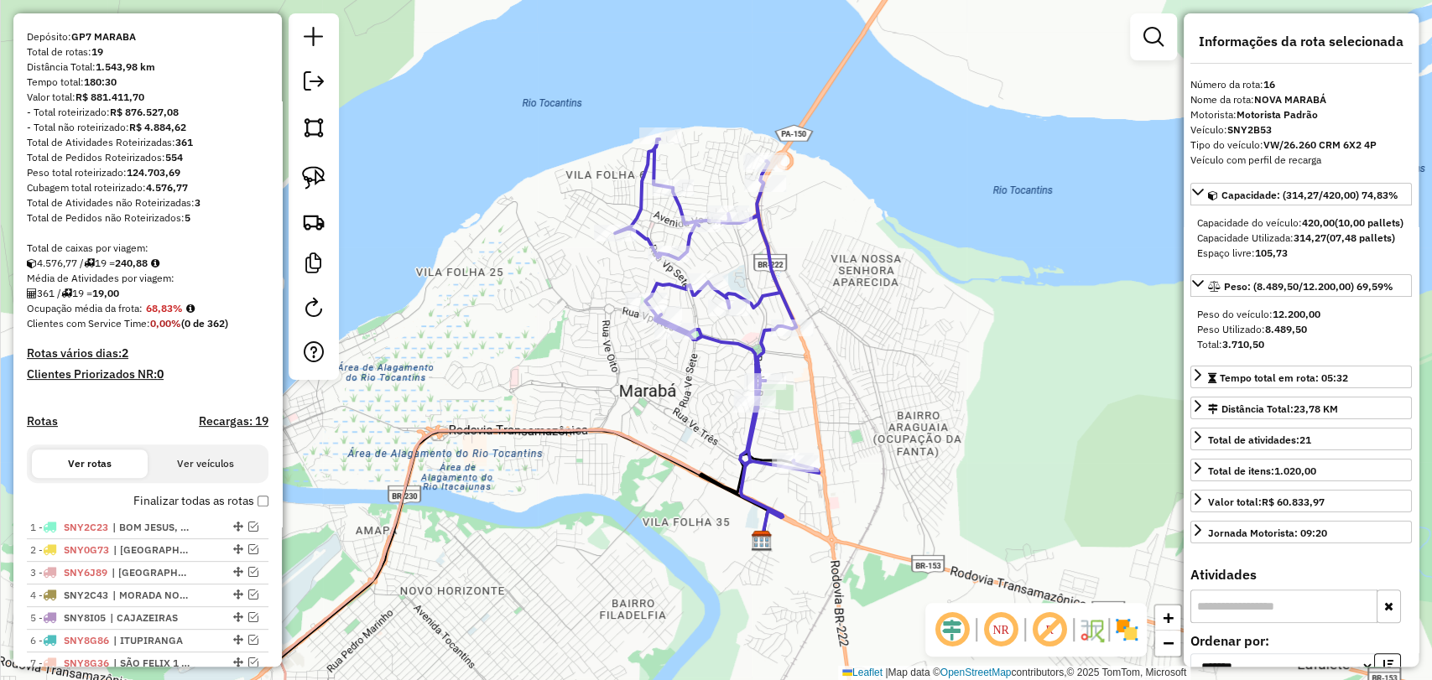
scroll to position [123, 0]
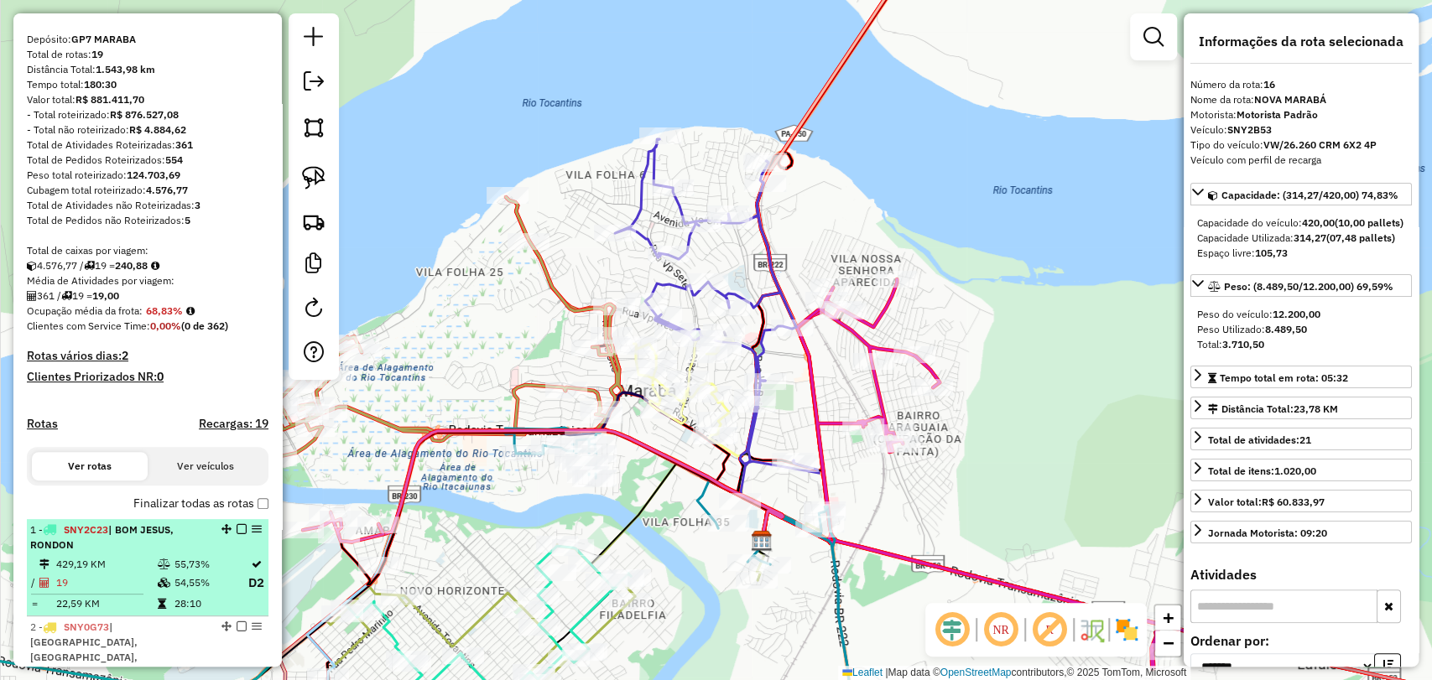
click at [174, 544] on span "| BOM JESUS, RONDON" at bounding box center [101, 537] width 143 height 28
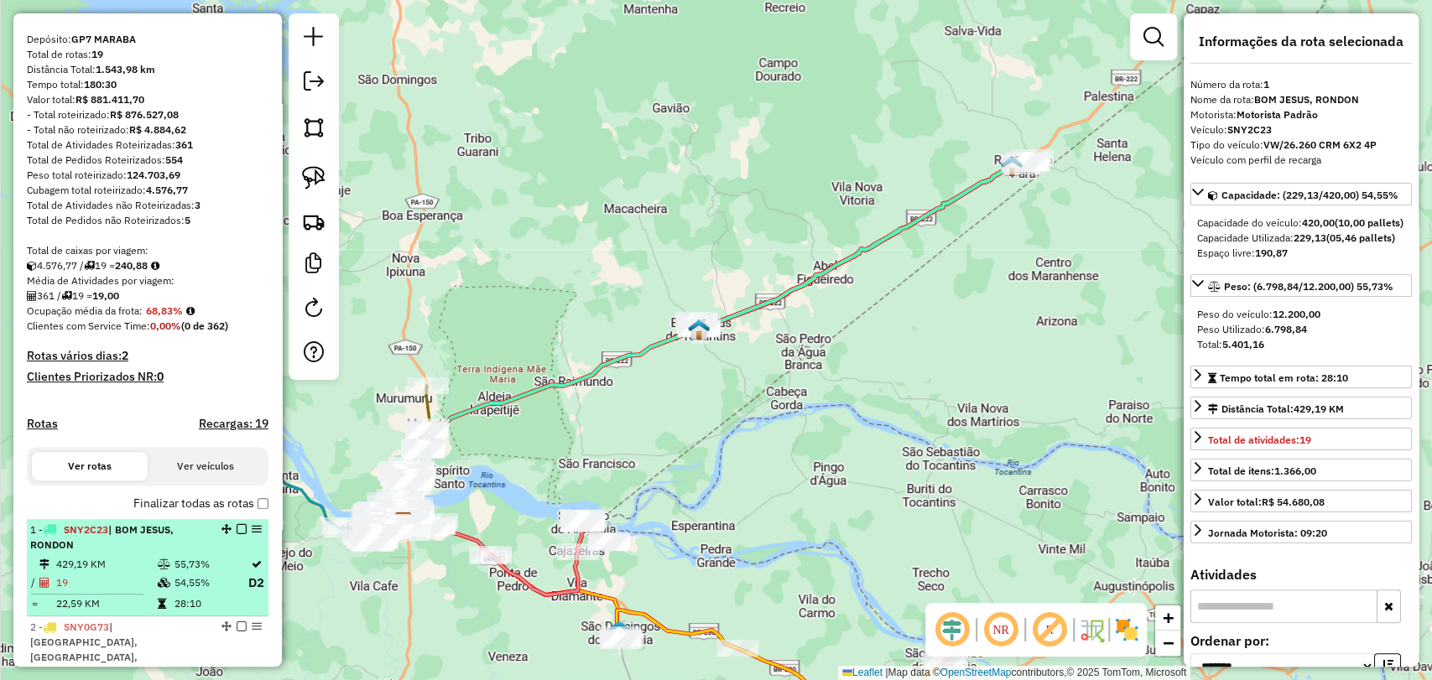
click at [237, 534] on em at bounding box center [242, 529] width 10 height 10
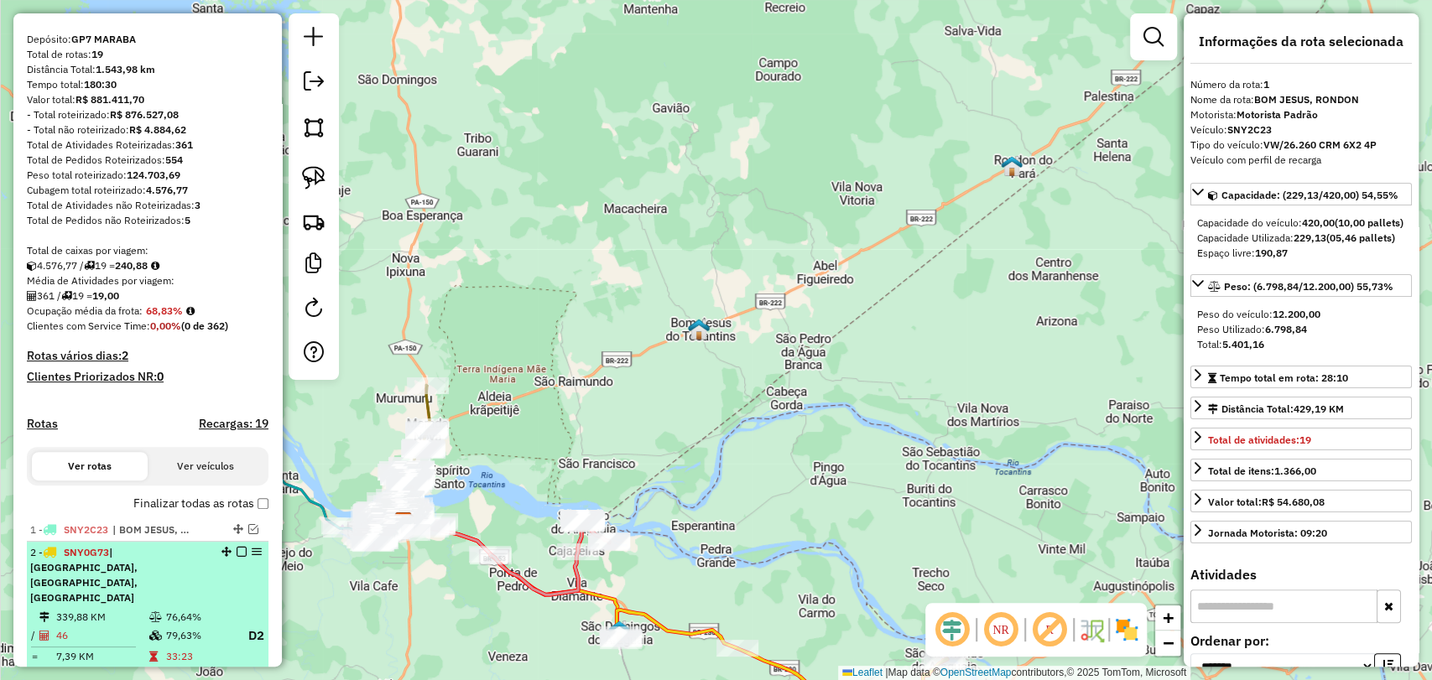
click at [192, 577] on div "2 - SNY0G73 | PALESTINA DO PARÁ, PORTO DE BALSAS, VILA SANTANA" at bounding box center [119, 575] width 178 height 60
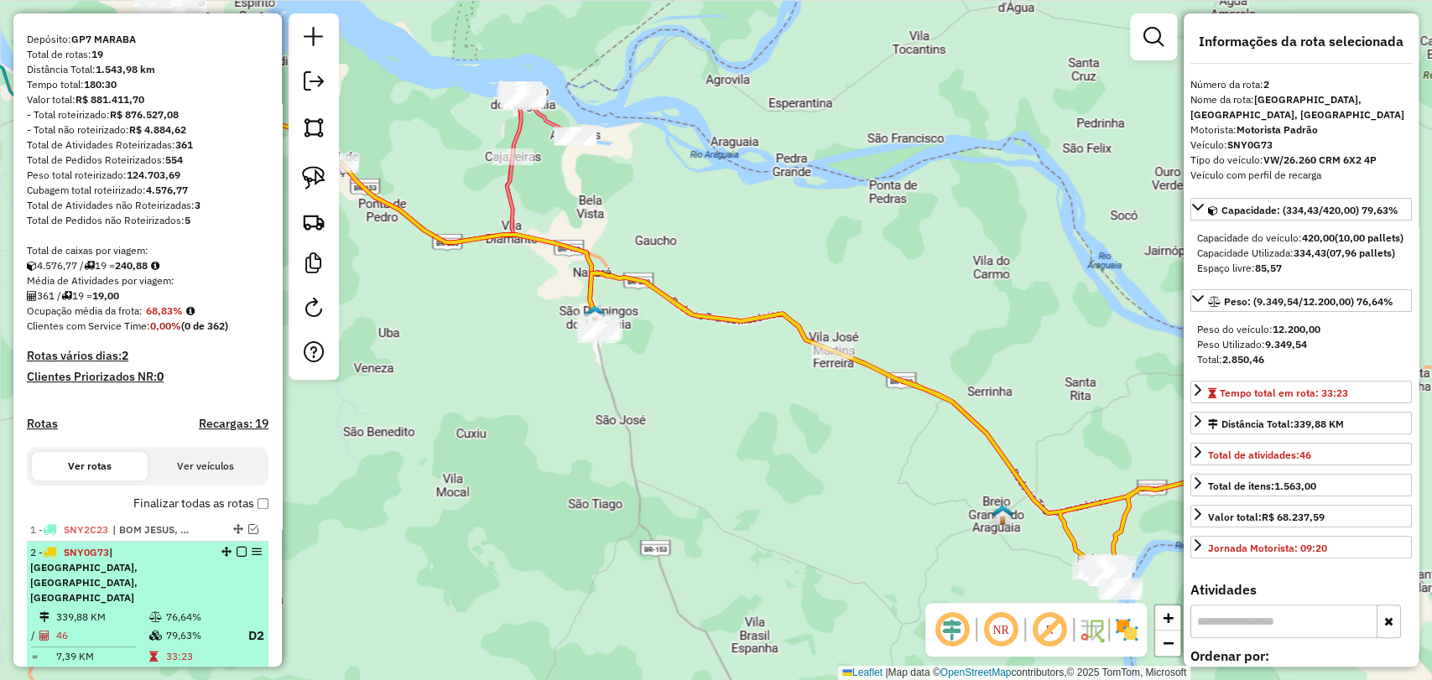
click at [239, 557] on em at bounding box center [242, 552] width 10 height 10
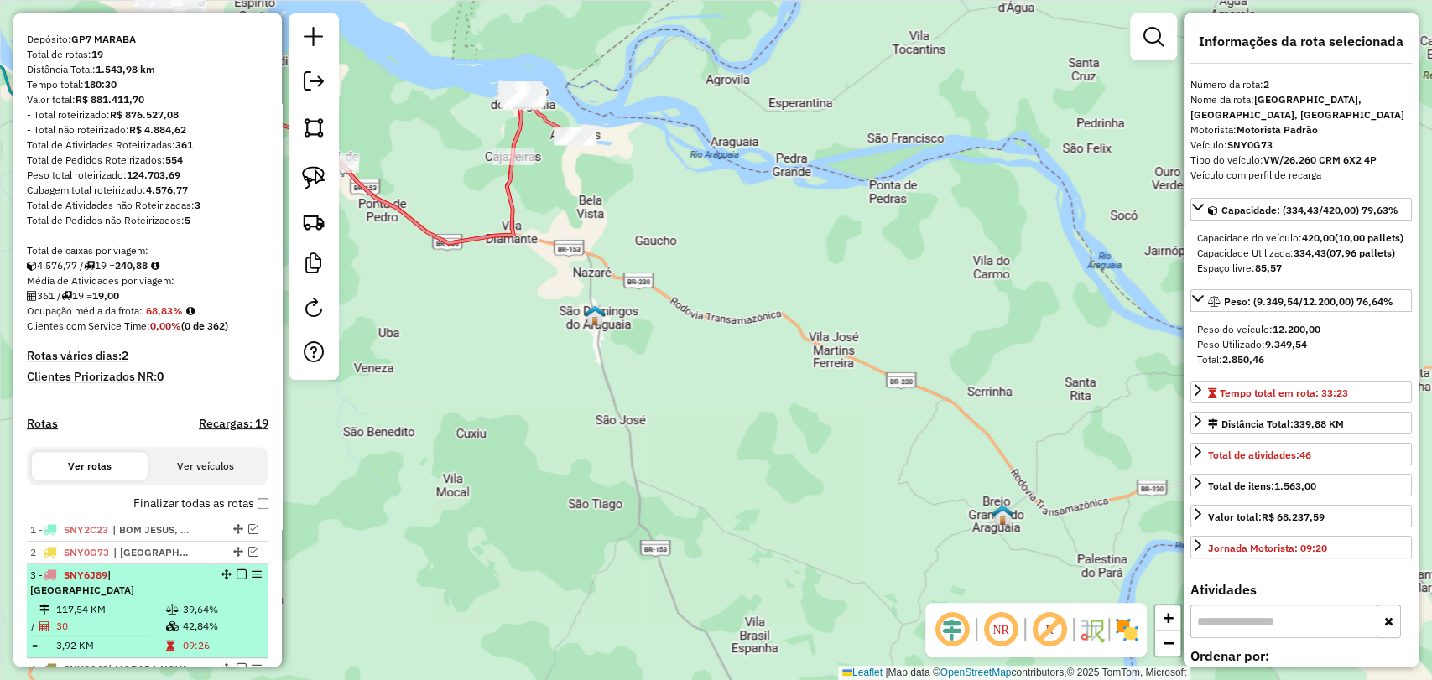
click at [157, 604] on td "117,54 KM" at bounding box center [110, 609] width 110 height 17
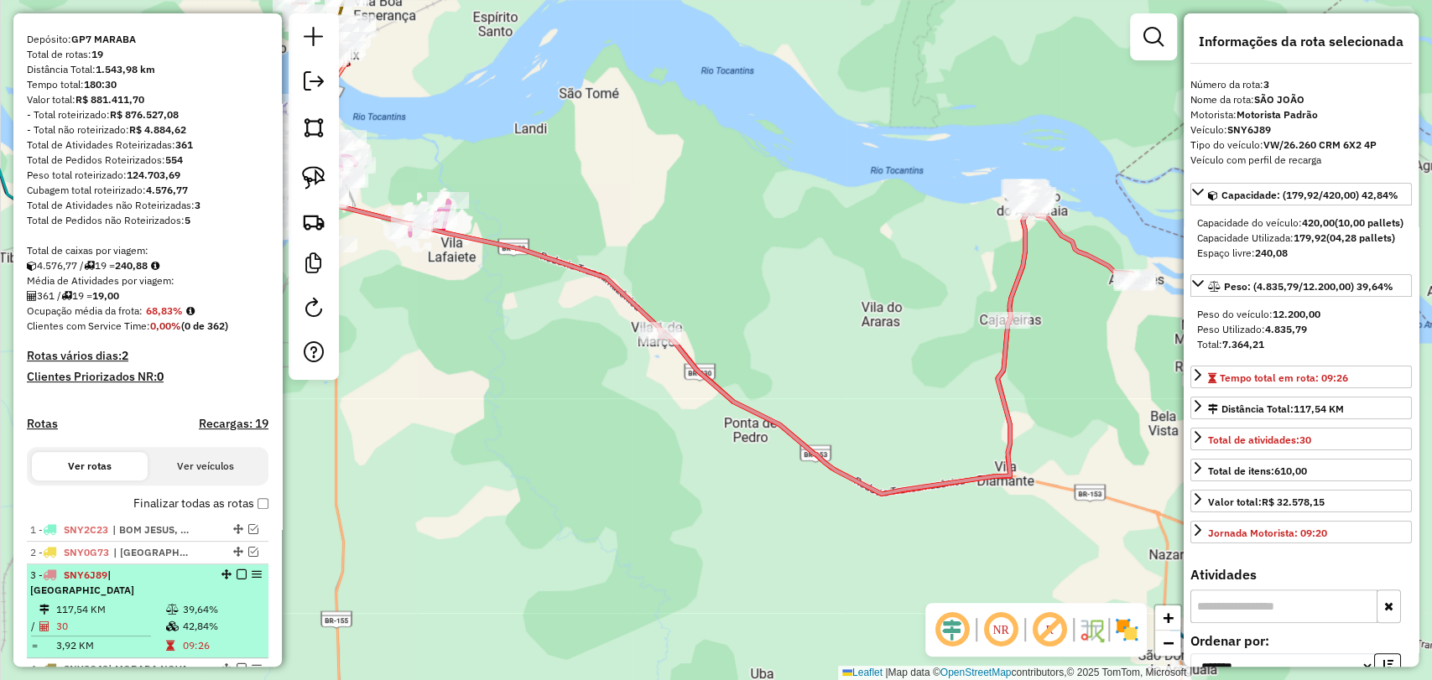
click at [237, 580] on em at bounding box center [242, 575] width 10 height 10
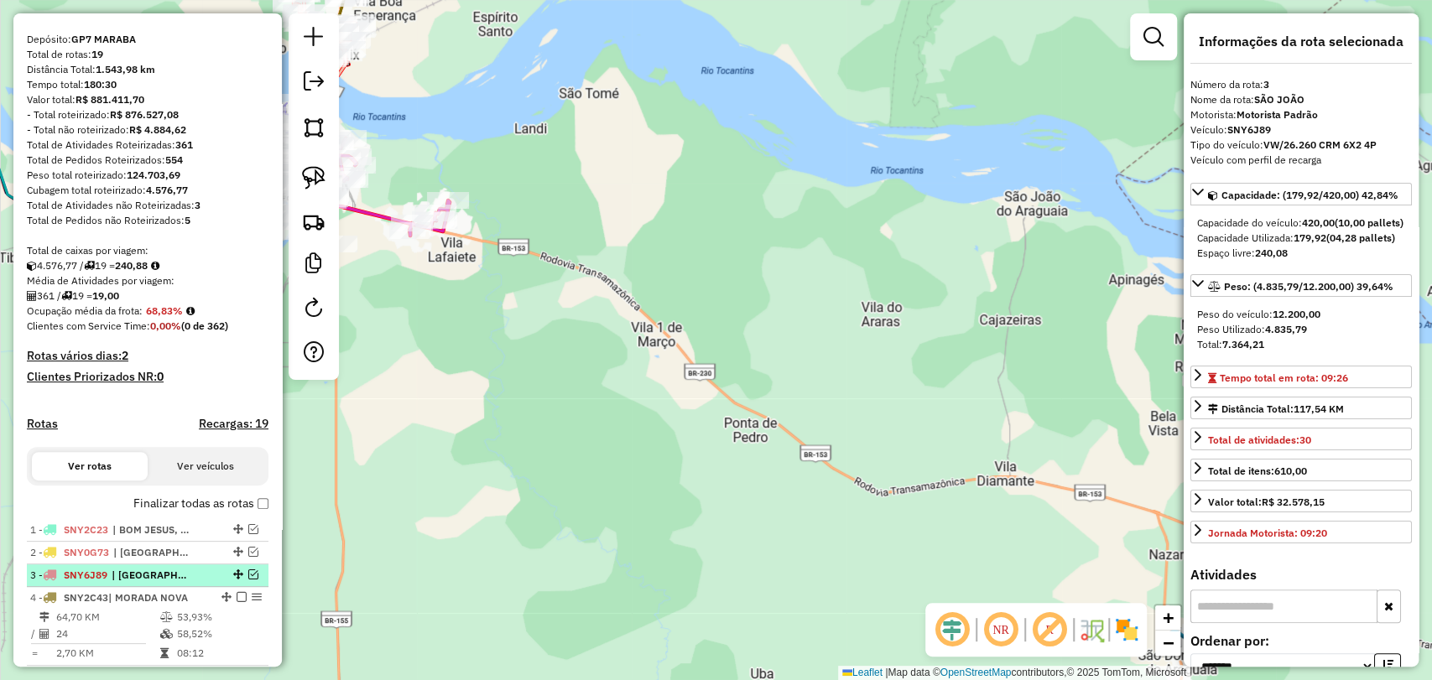
click at [242, 580] on div at bounding box center [236, 575] width 50 height 10
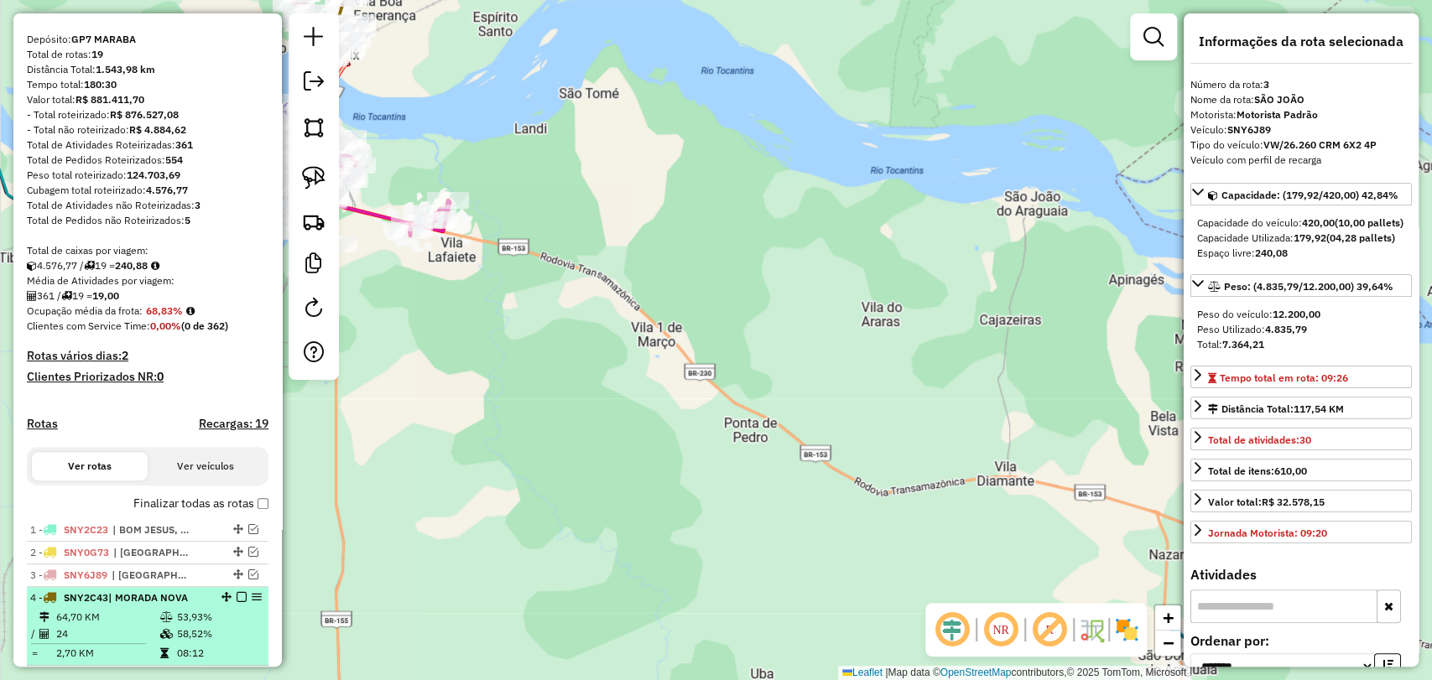
click at [195, 626] on td "53,93%" at bounding box center [218, 617] width 85 height 17
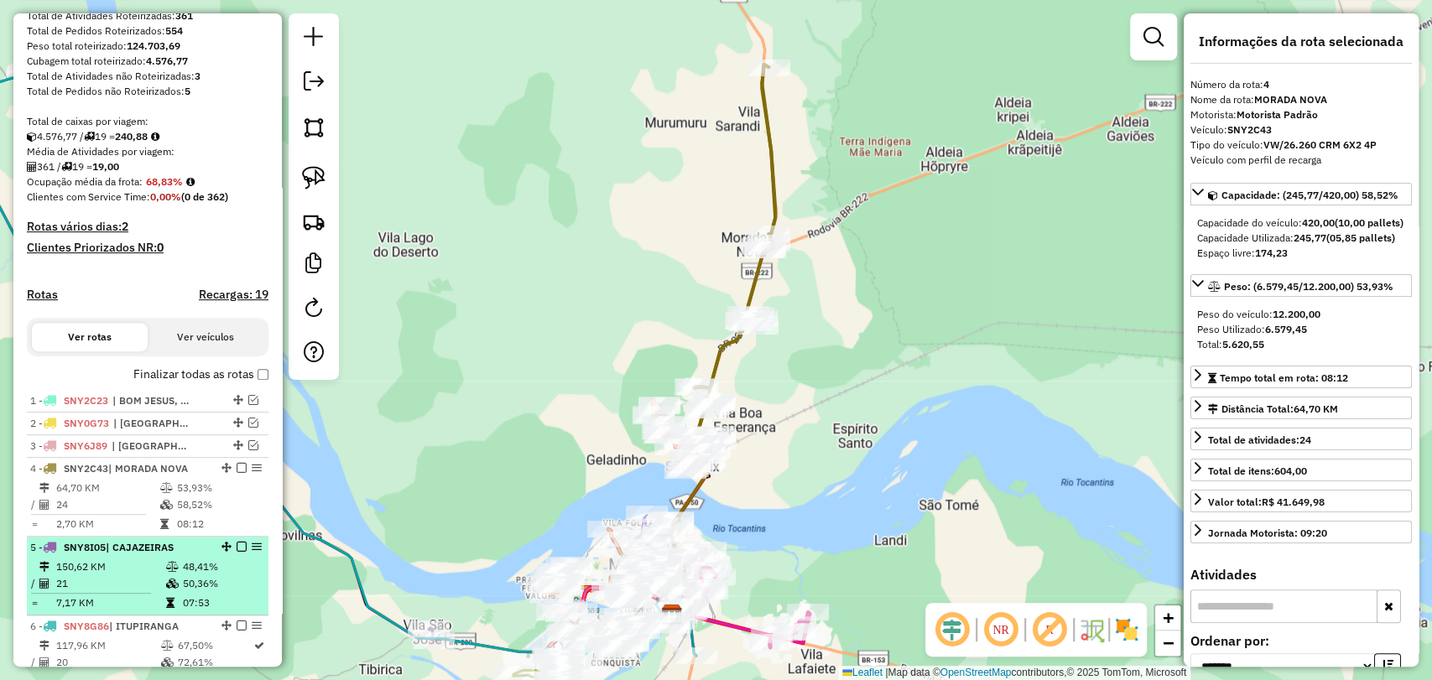
scroll to position [310, 0]
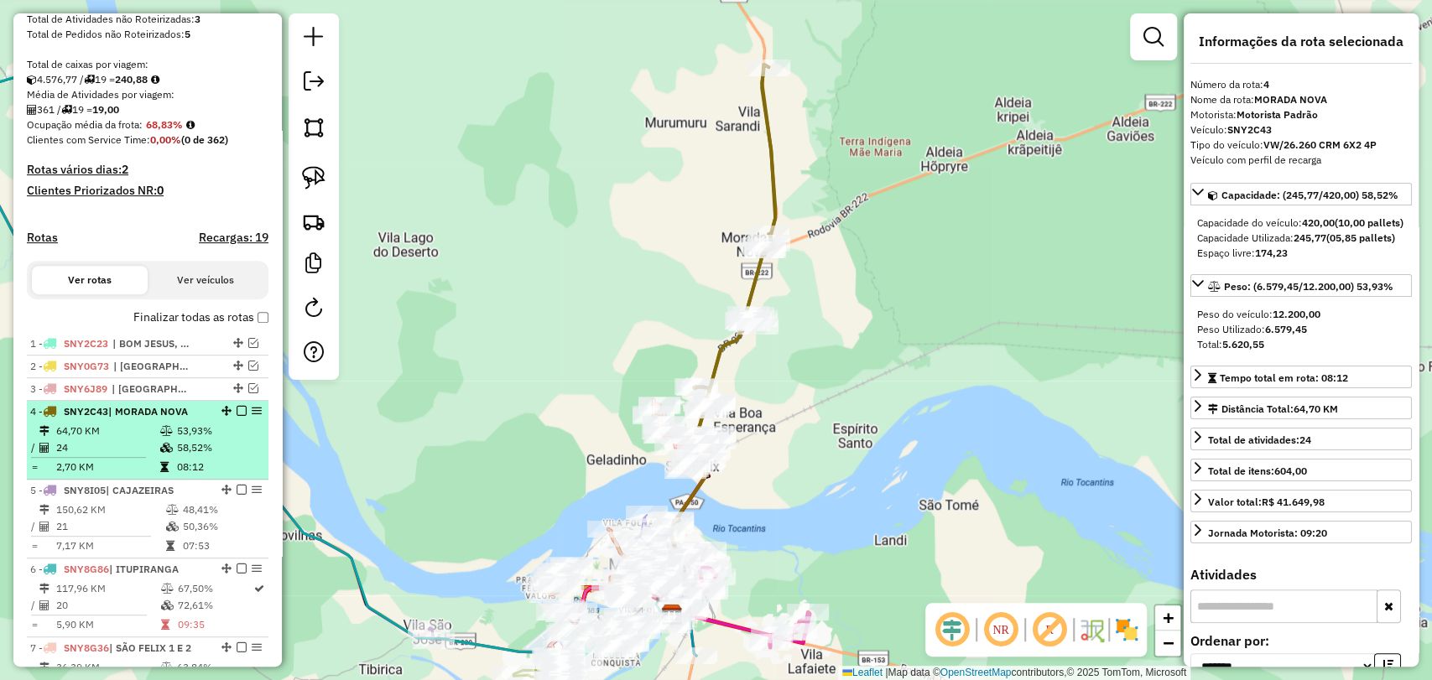
click at [237, 416] on em at bounding box center [242, 411] width 10 height 10
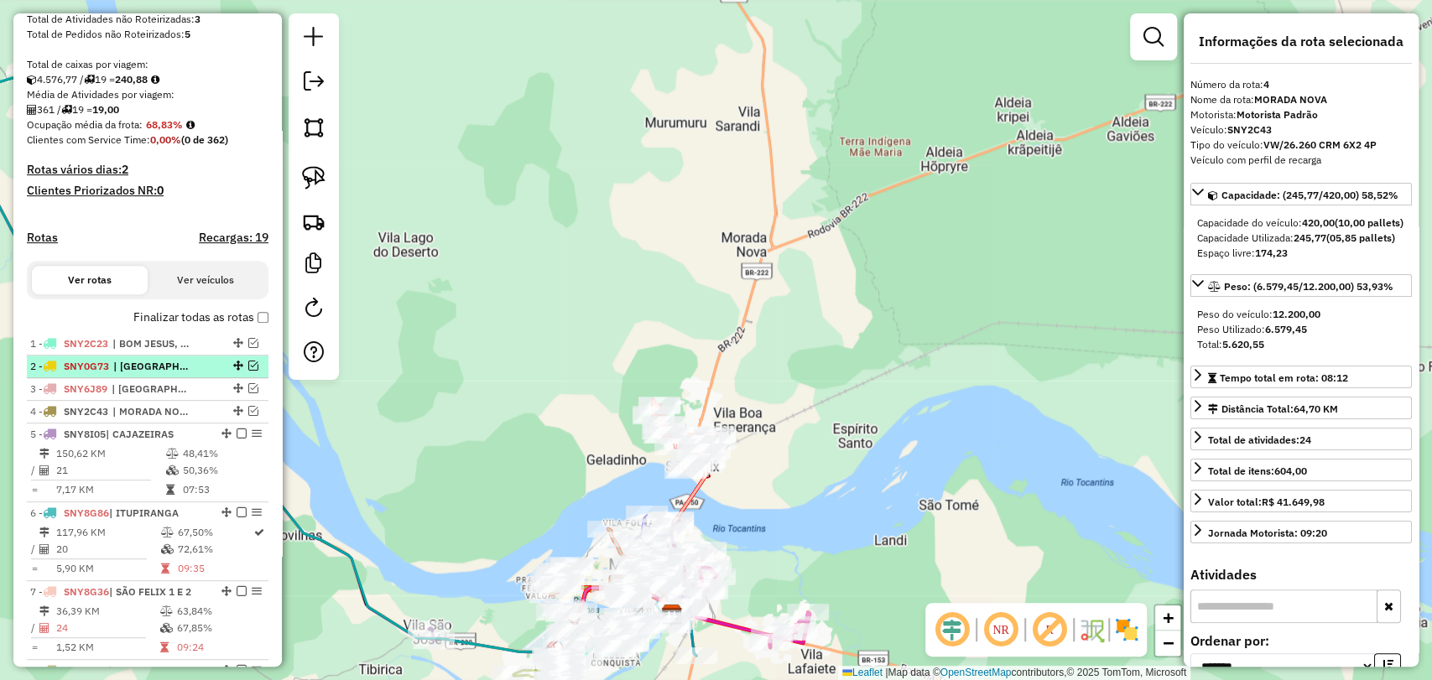
click at [250, 371] on em at bounding box center [253, 366] width 10 height 10
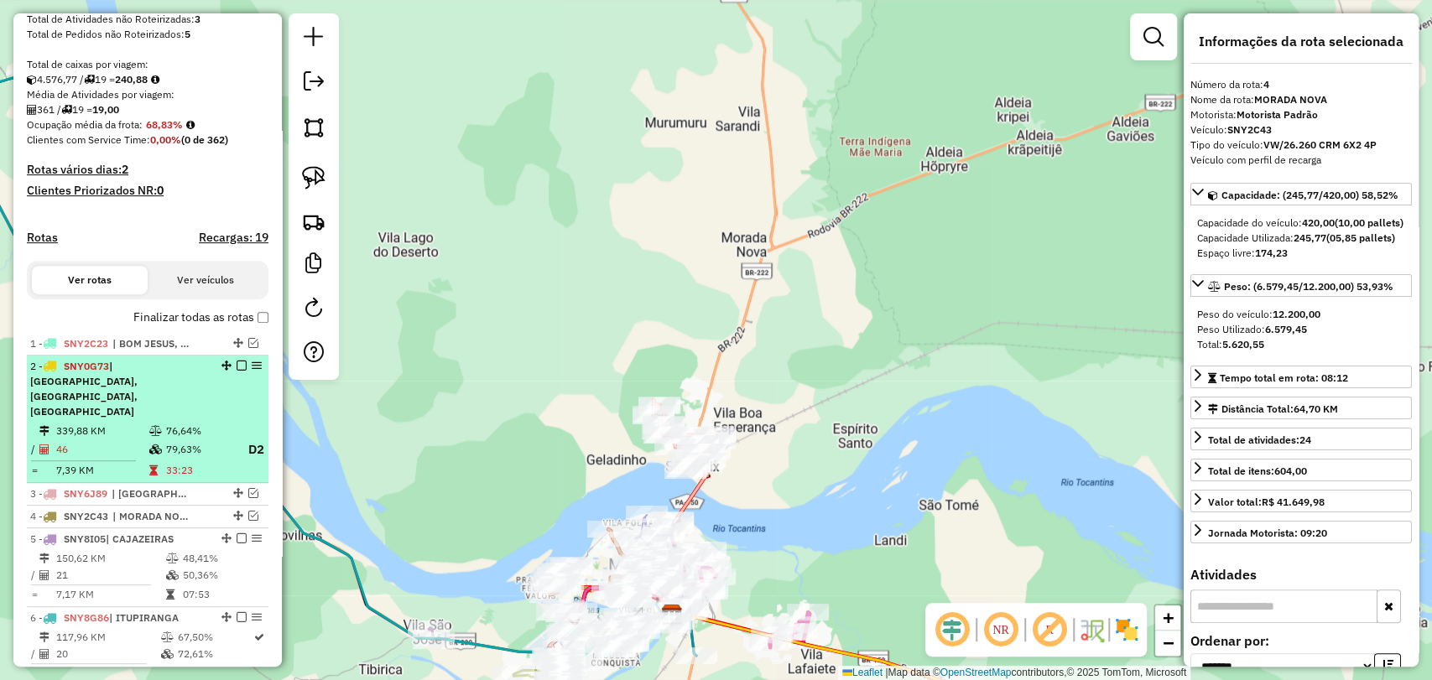
click at [218, 419] on li "2 - SNY0G73 | PALESTINA DO PARÁ, PORTO DE BALSAS, VILA SANTANA 339,88 KM 76,64%…" at bounding box center [148, 420] width 242 height 128
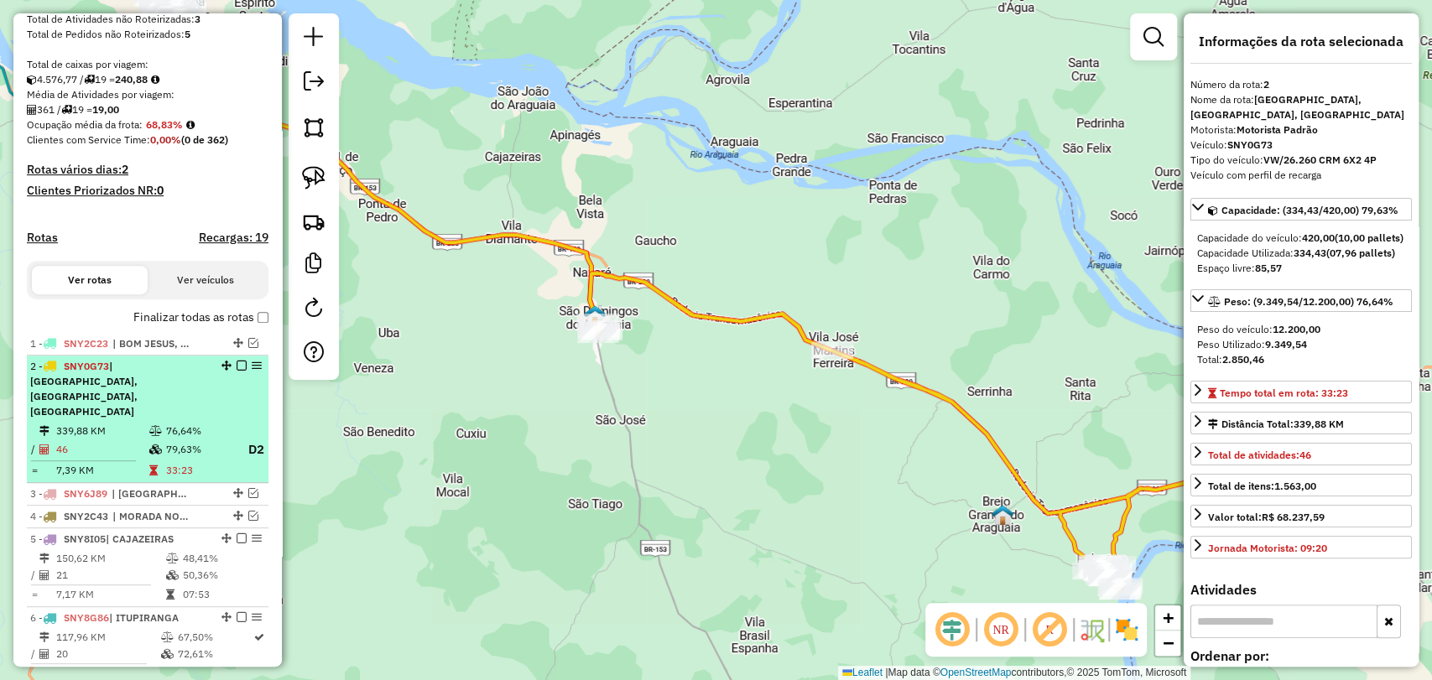
click at [185, 425] on td "76,64%" at bounding box center [198, 431] width 67 height 17
click at [237, 371] on em at bounding box center [242, 366] width 10 height 10
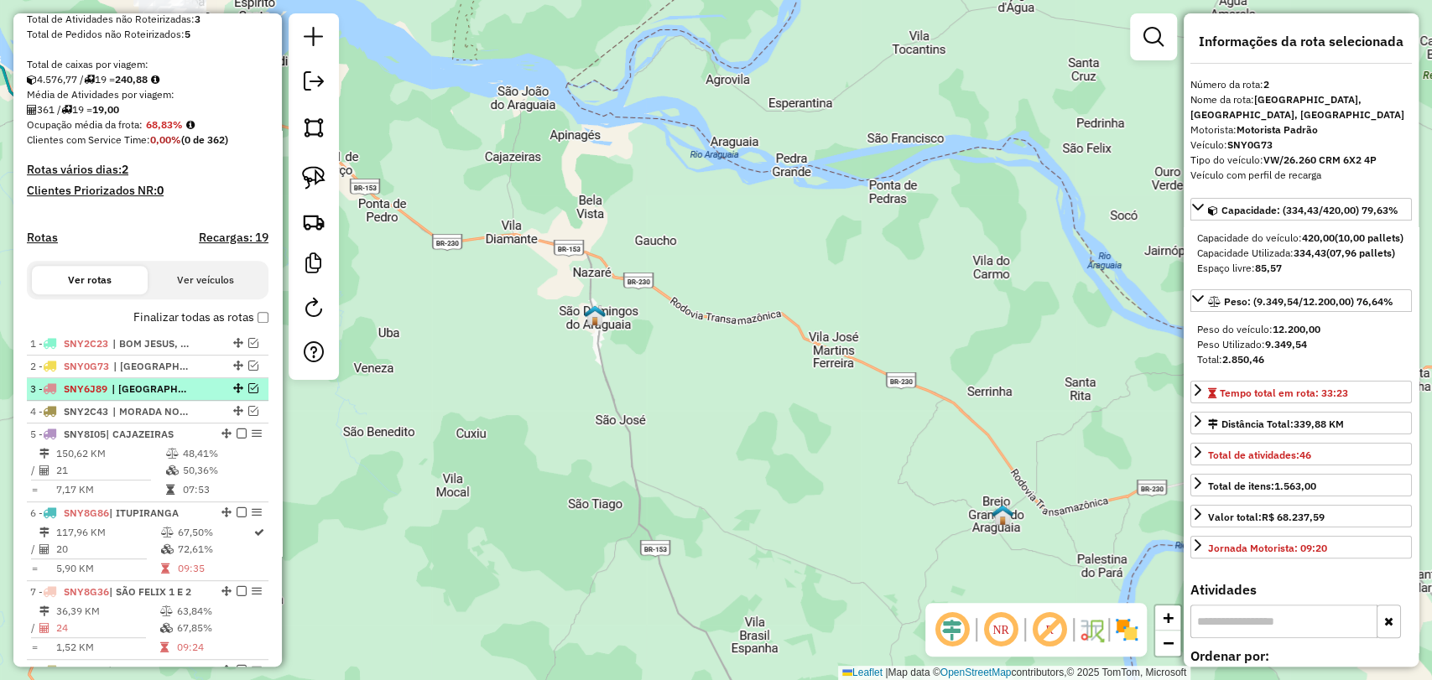
click at [249, 393] on em at bounding box center [253, 388] width 10 height 10
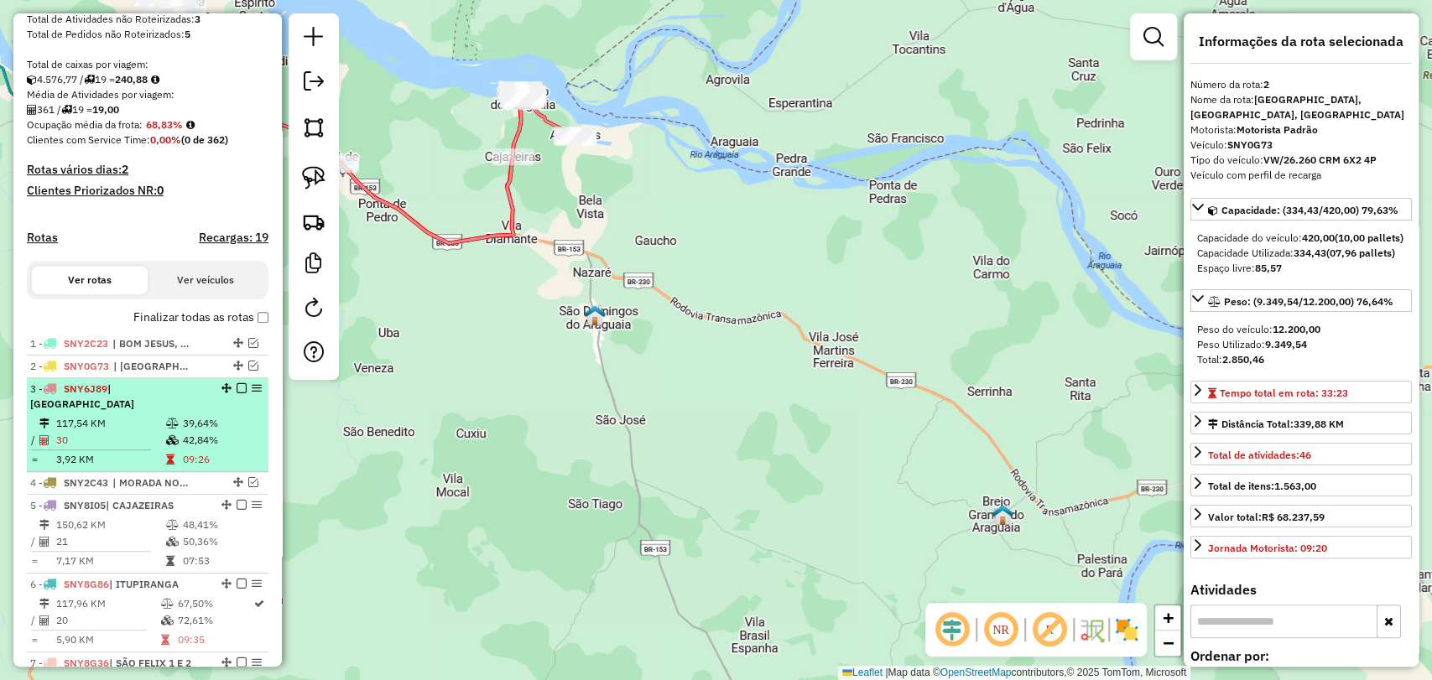
click at [206, 417] on td "39,64%" at bounding box center [222, 423] width 80 height 17
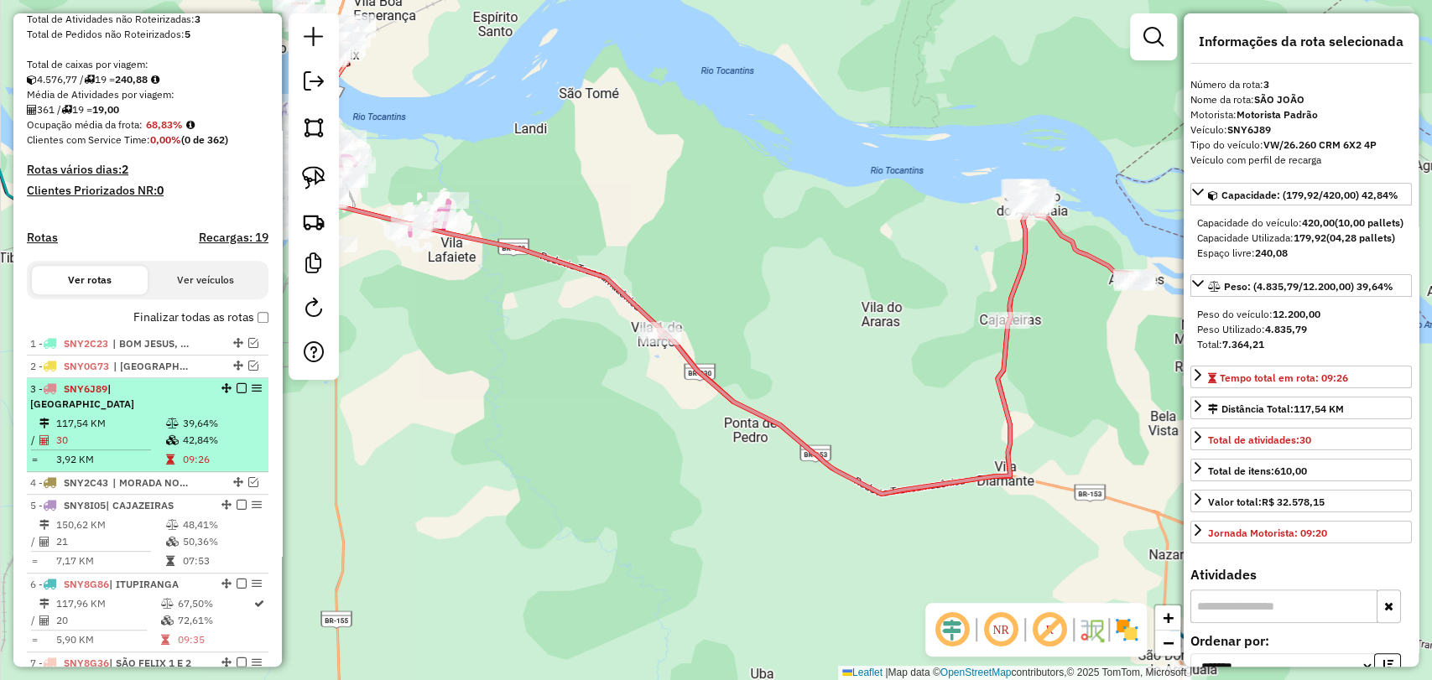
click at [237, 393] on em at bounding box center [242, 388] width 10 height 10
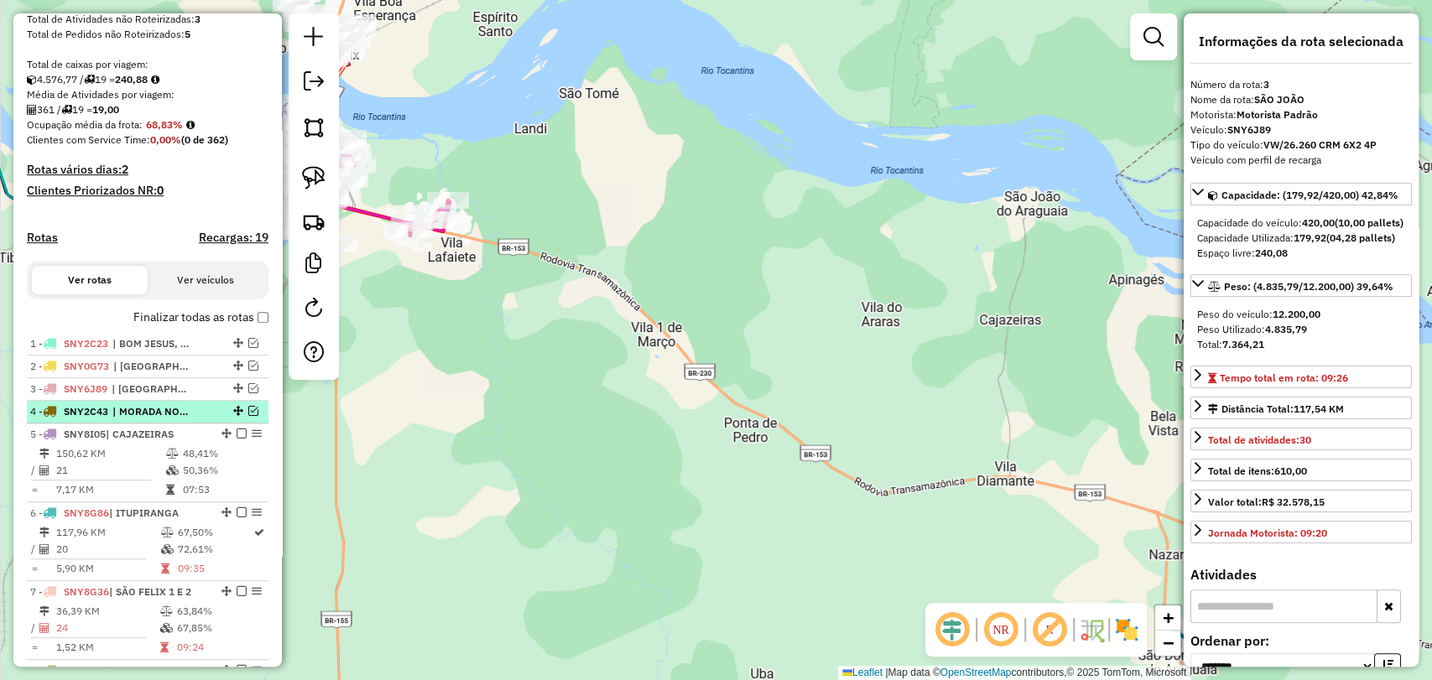
click at [252, 416] on em at bounding box center [253, 411] width 10 height 10
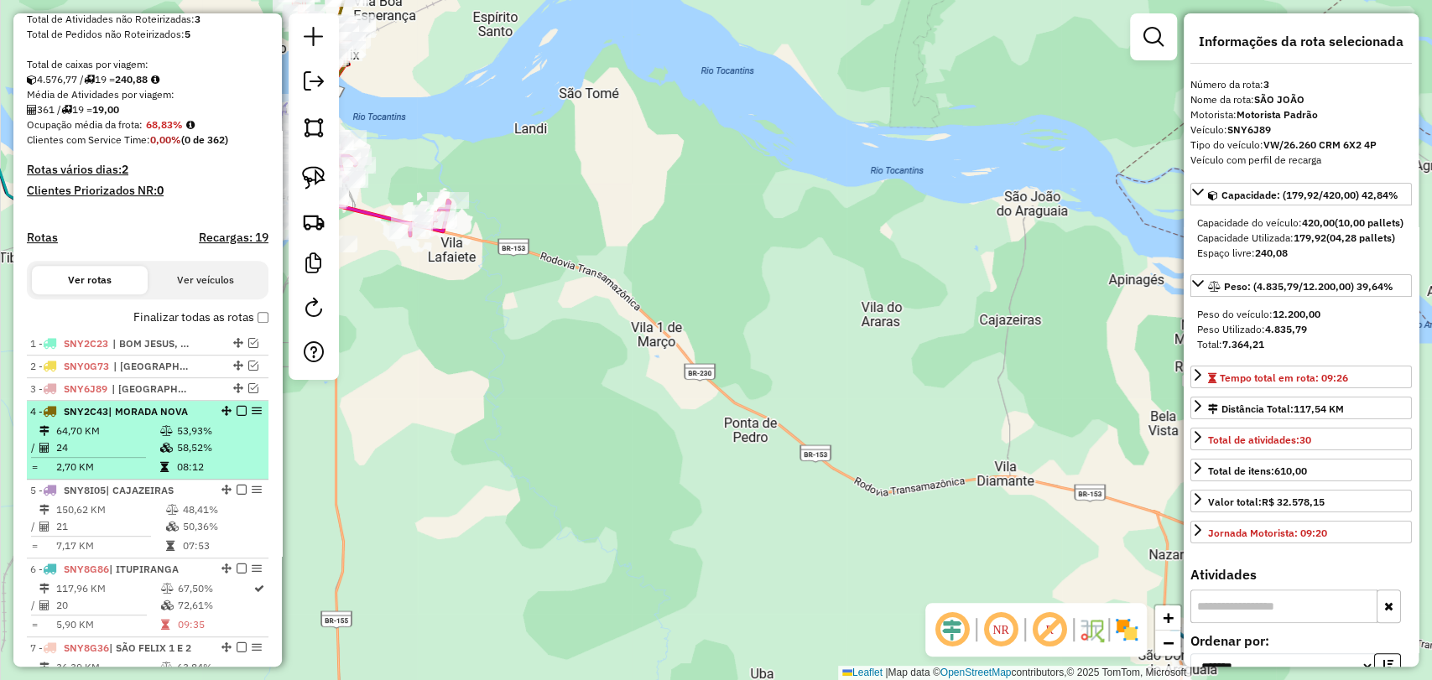
click at [169, 436] on icon at bounding box center [166, 431] width 13 height 10
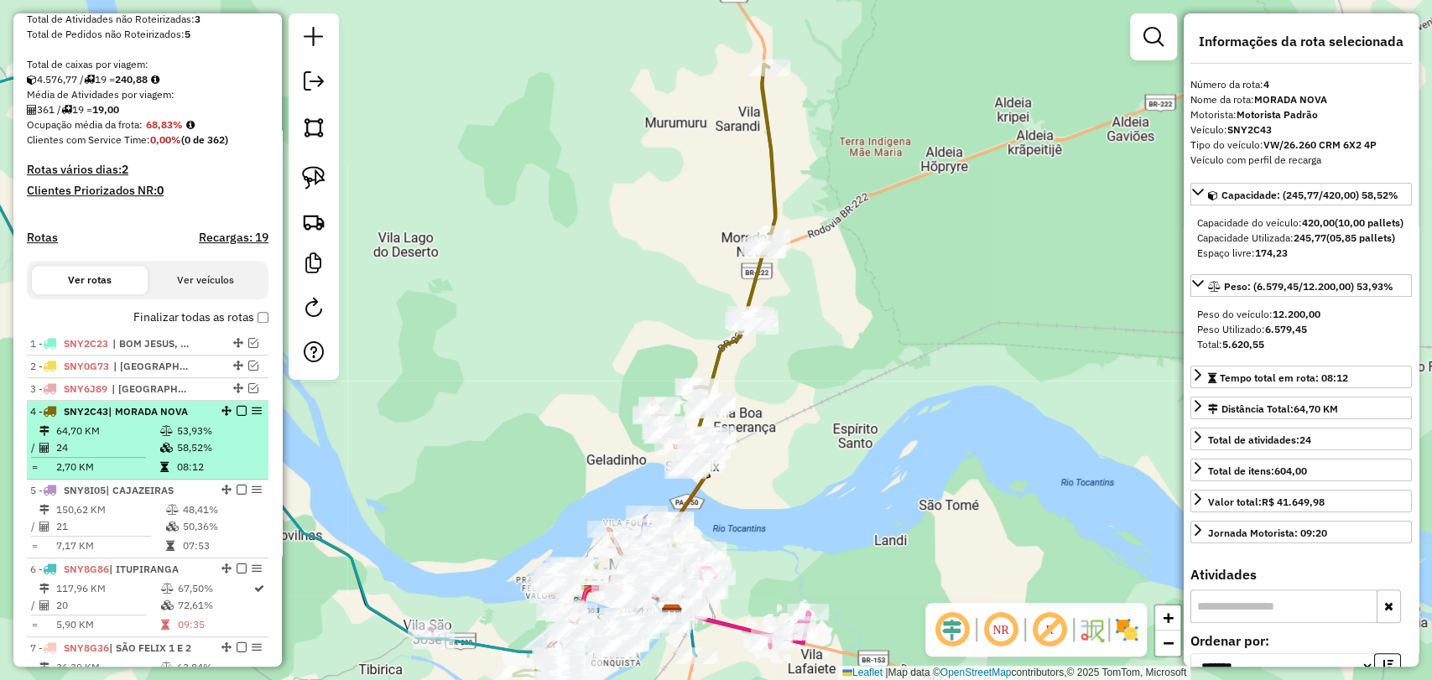
click at [237, 416] on em at bounding box center [242, 411] width 10 height 10
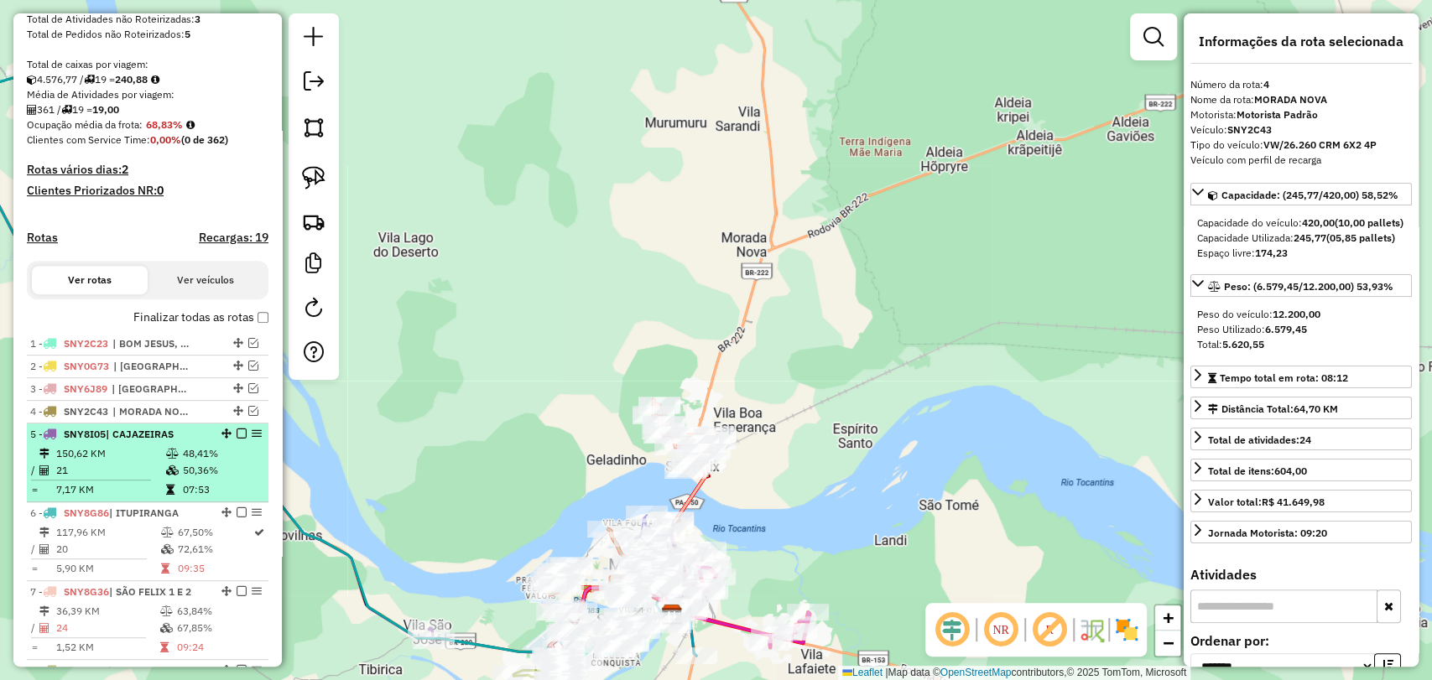
click at [182, 462] on td "48,41%" at bounding box center [222, 453] width 80 height 17
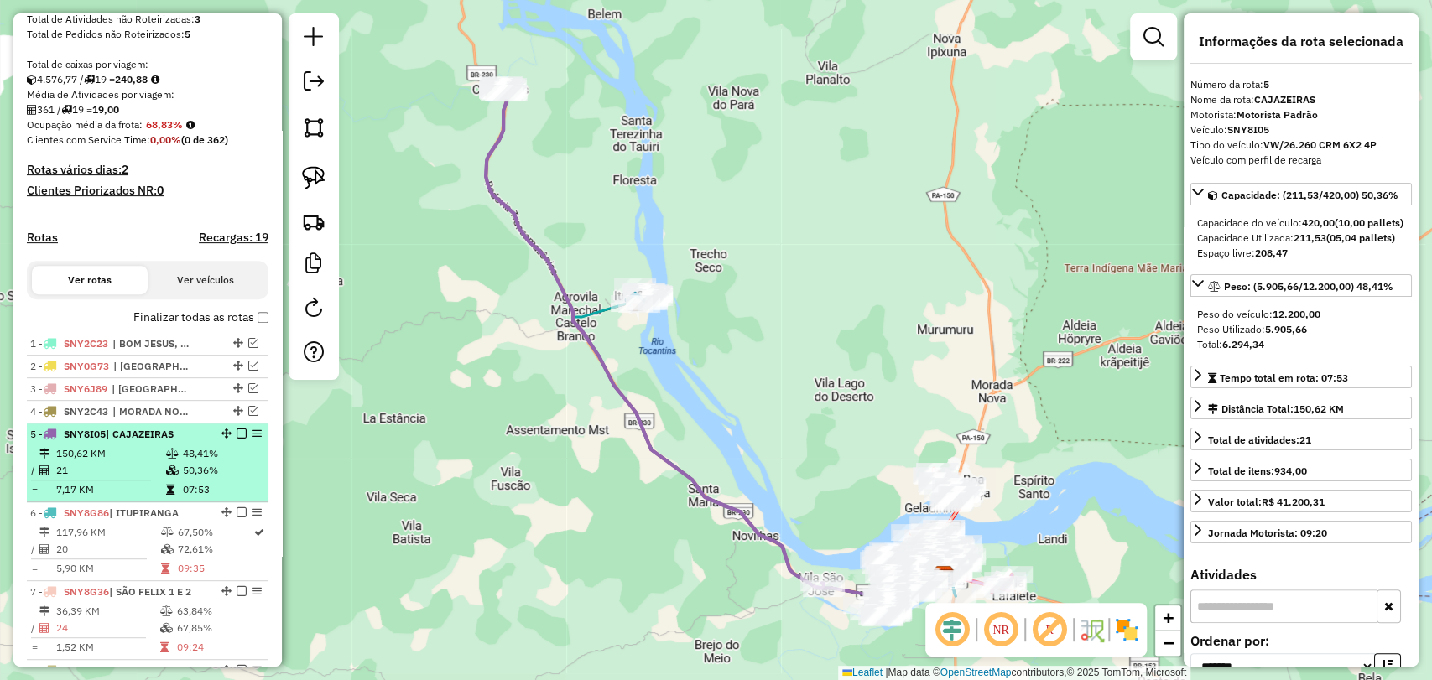
click at [237, 439] on em at bounding box center [242, 434] width 10 height 10
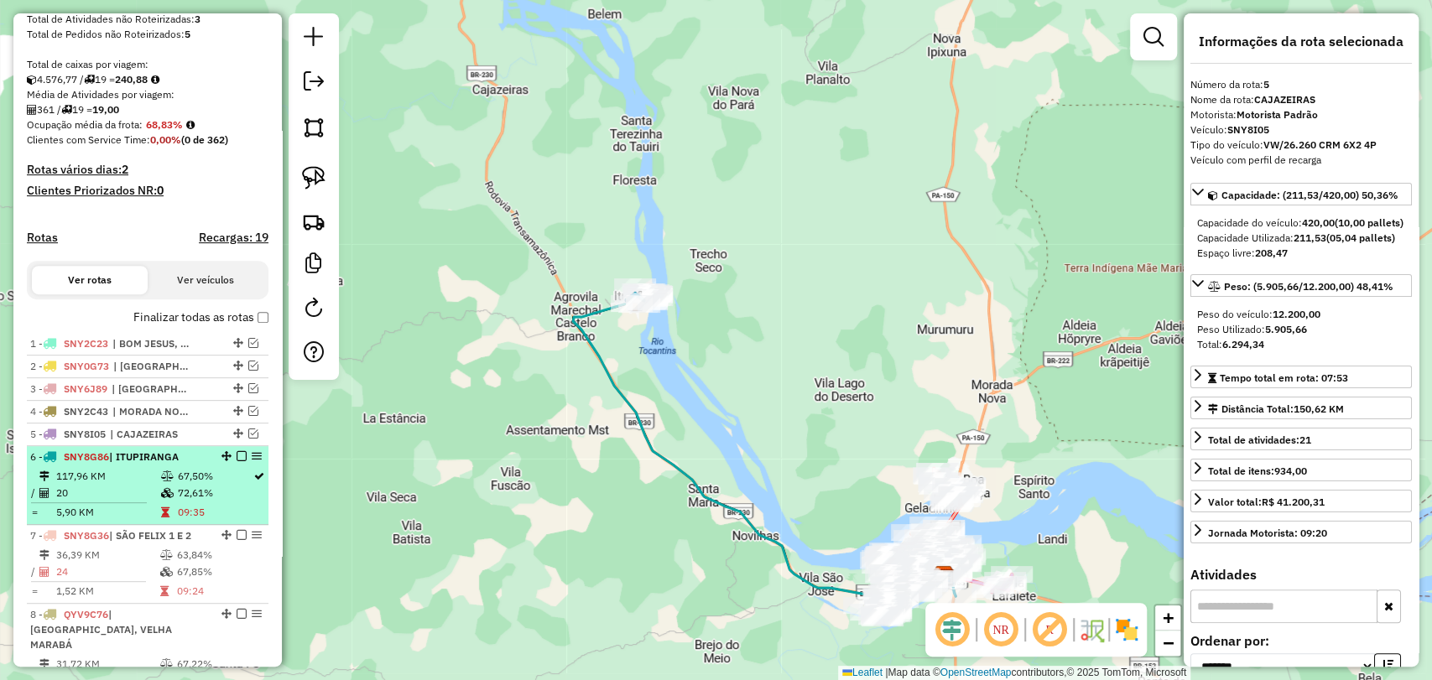
click at [198, 502] on td "72,61%" at bounding box center [214, 493] width 75 height 17
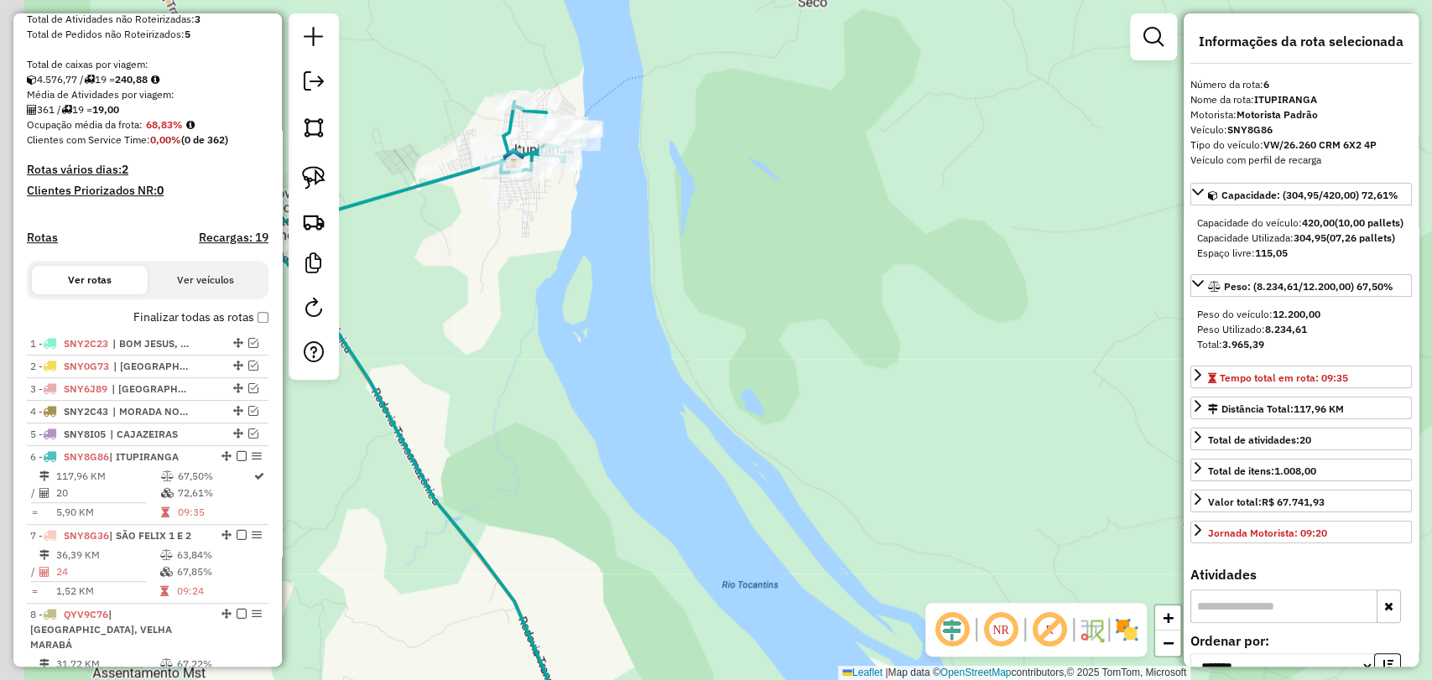
drag, startPoint x: 434, startPoint y: 39, endPoint x: 478, endPoint y: 230, distance: 196.4
click at [476, 229] on div "Janela de atendimento Grade de atendimento Capacidade Transportadoras Veículos …" at bounding box center [716, 340] width 1432 height 680
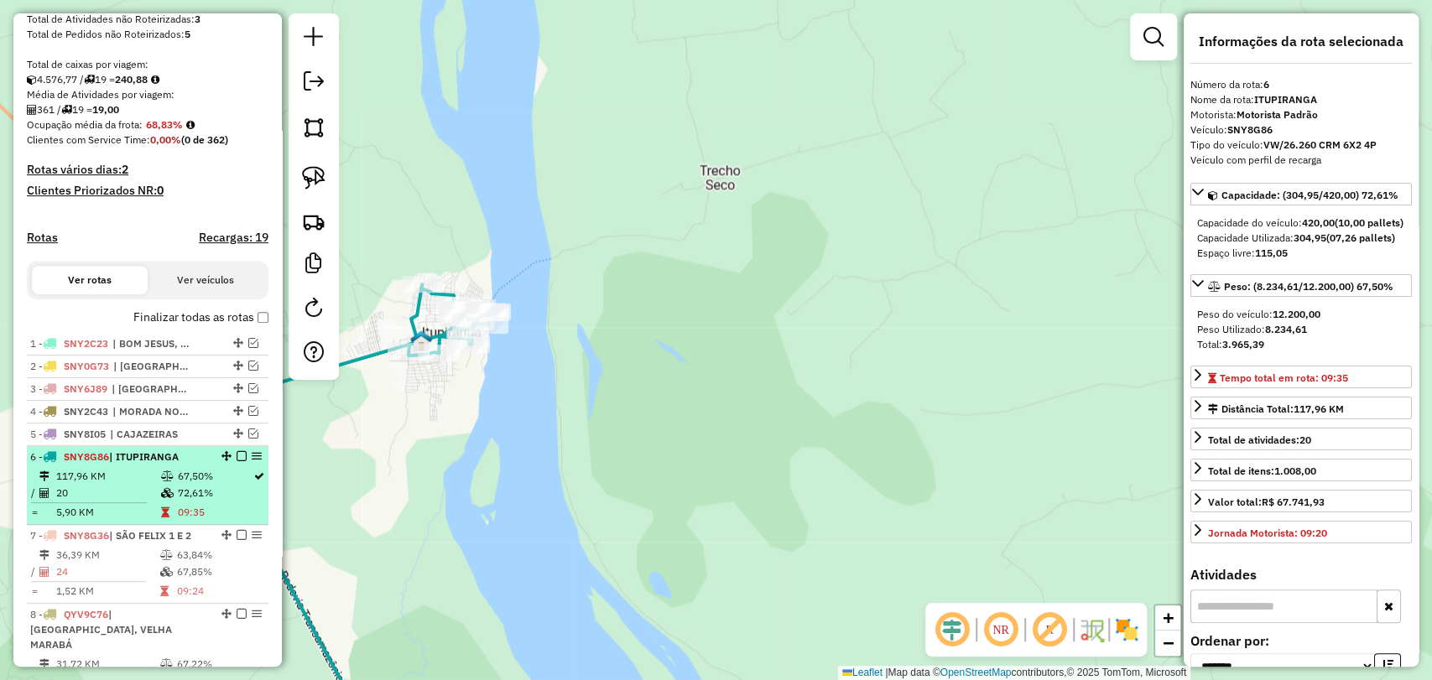
click at [237, 461] on em at bounding box center [242, 456] width 10 height 10
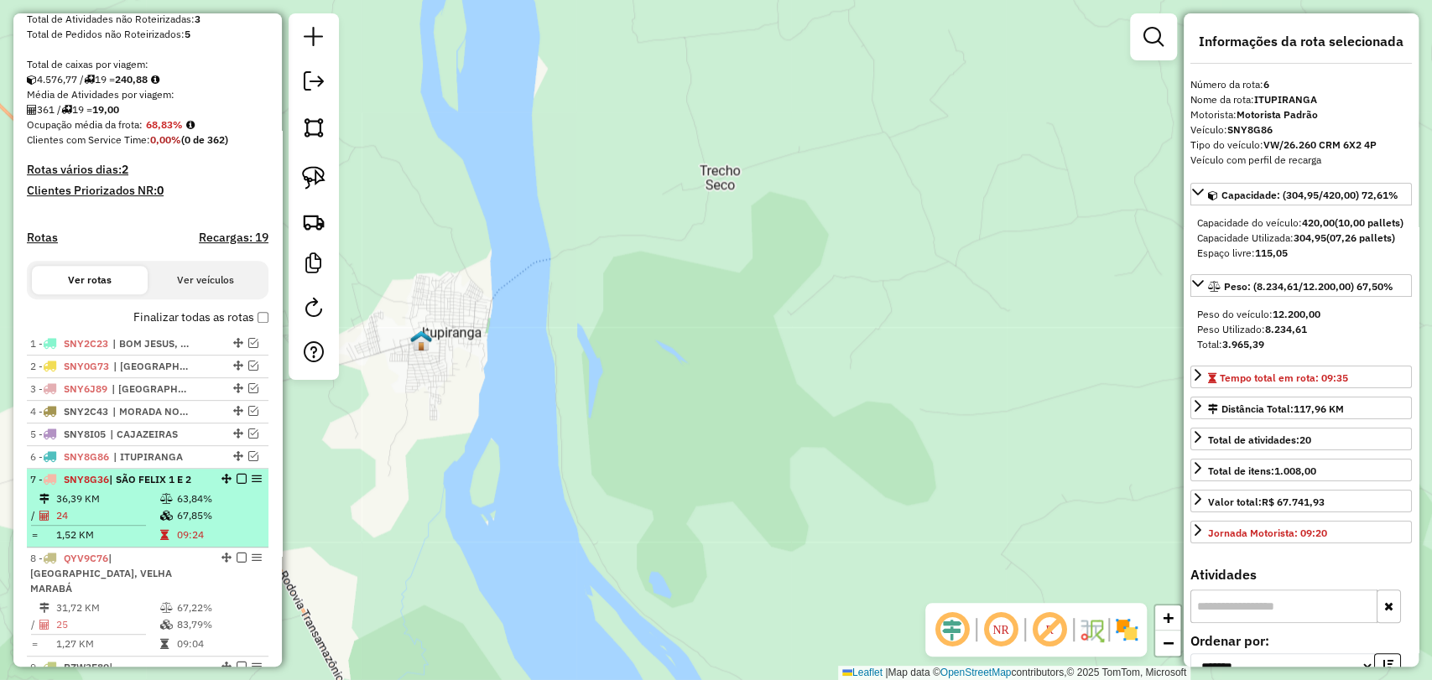
click at [176, 539] on td "09:24" at bounding box center [218, 535] width 85 height 17
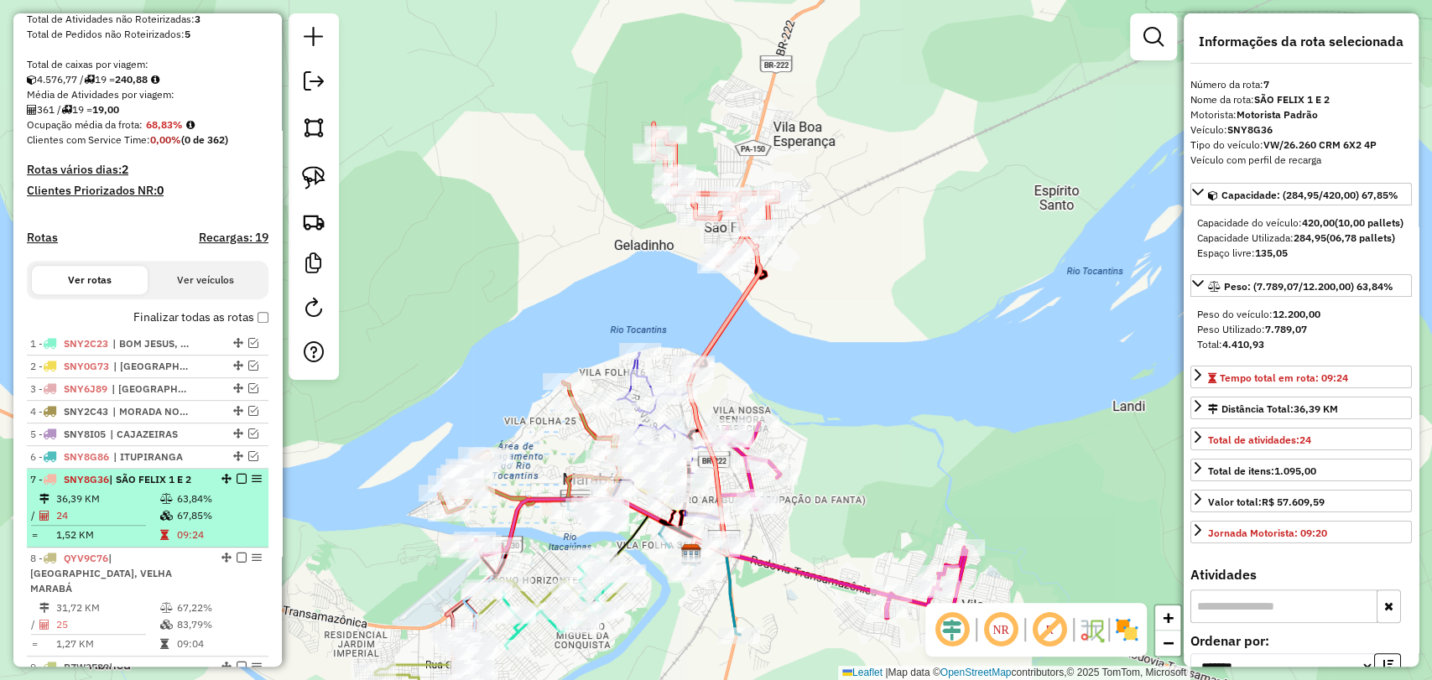
click at [237, 484] on em at bounding box center [242, 479] width 10 height 10
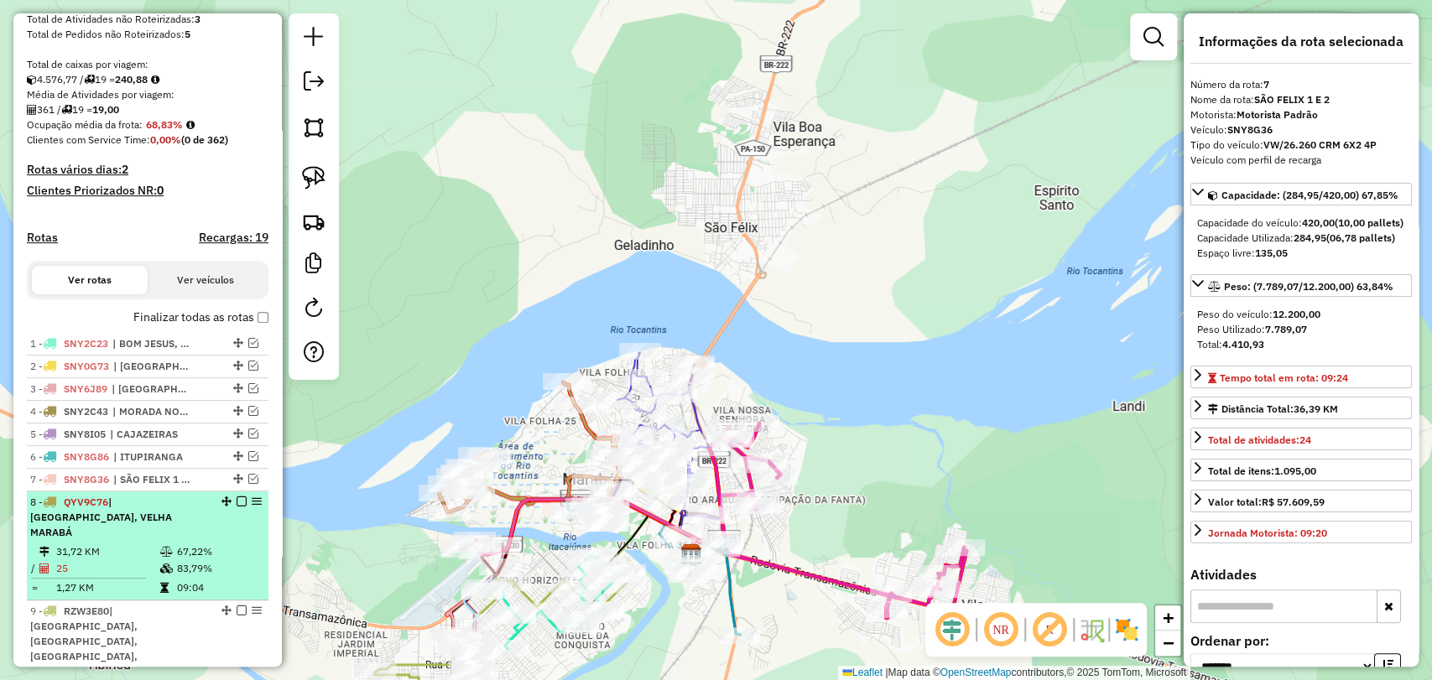
click at [176, 544] on td "67,22%" at bounding box center [218, 552] width 85 height 17
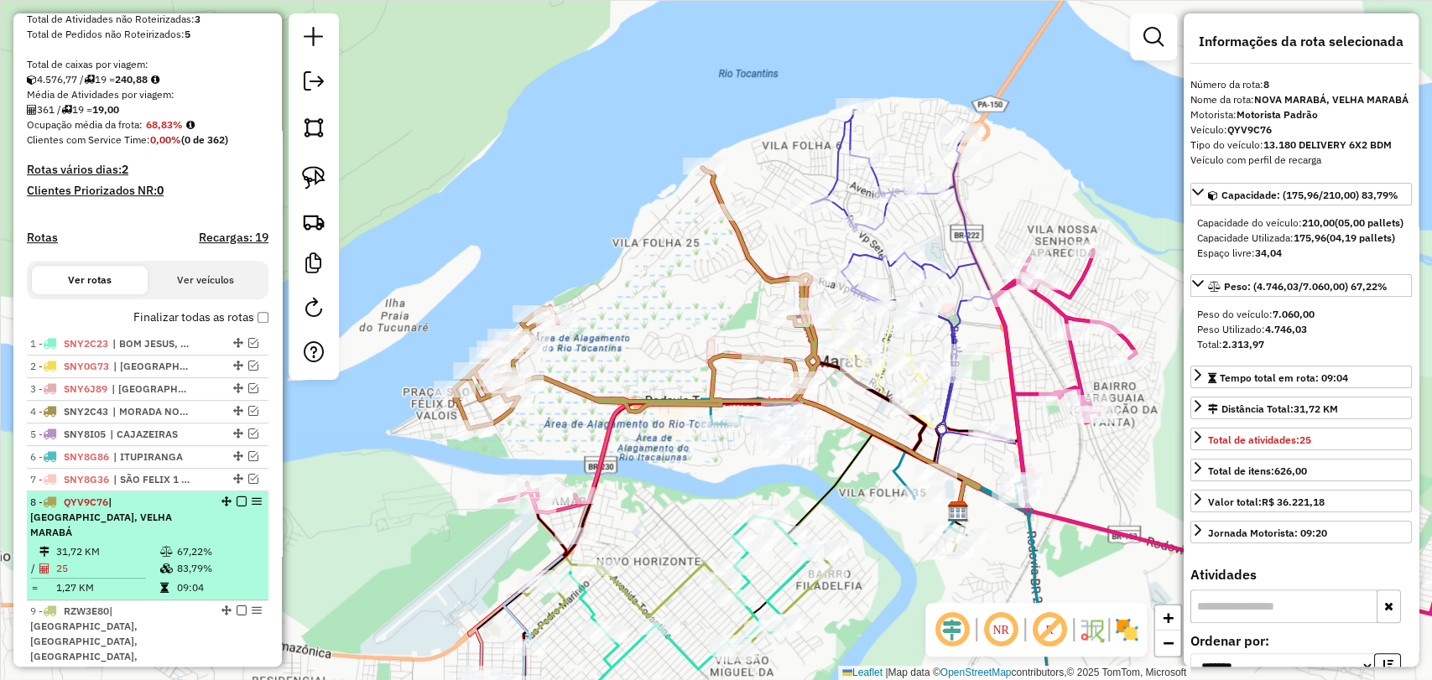
click at [237, 507] on em at bounding box center [242, 502] width 10 height 10
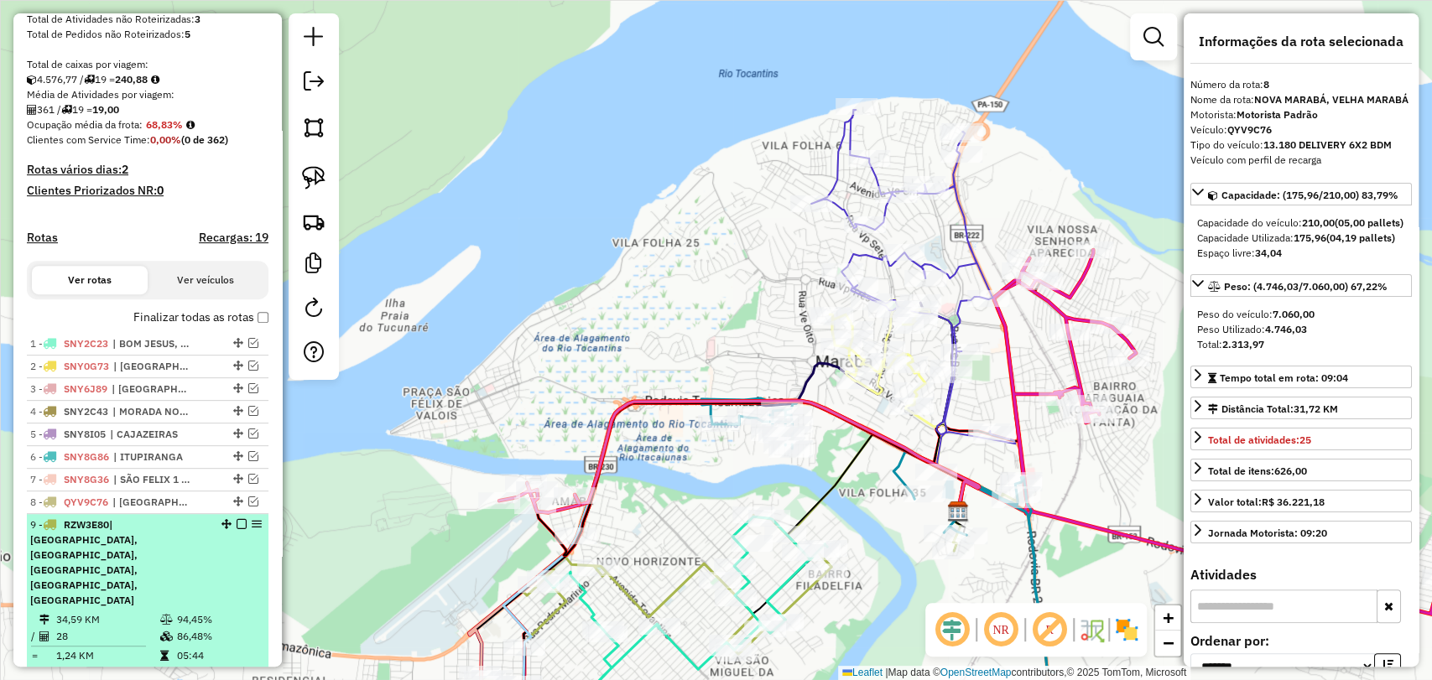
click at [195, 550] on div "9 - RZW3E80 | CIDADE NOVA, LARANJEIRA, LIBERDADE, BELA VISTA, NOVO HORIZONTE" at bounding box center [119, 563] width 178 height 91
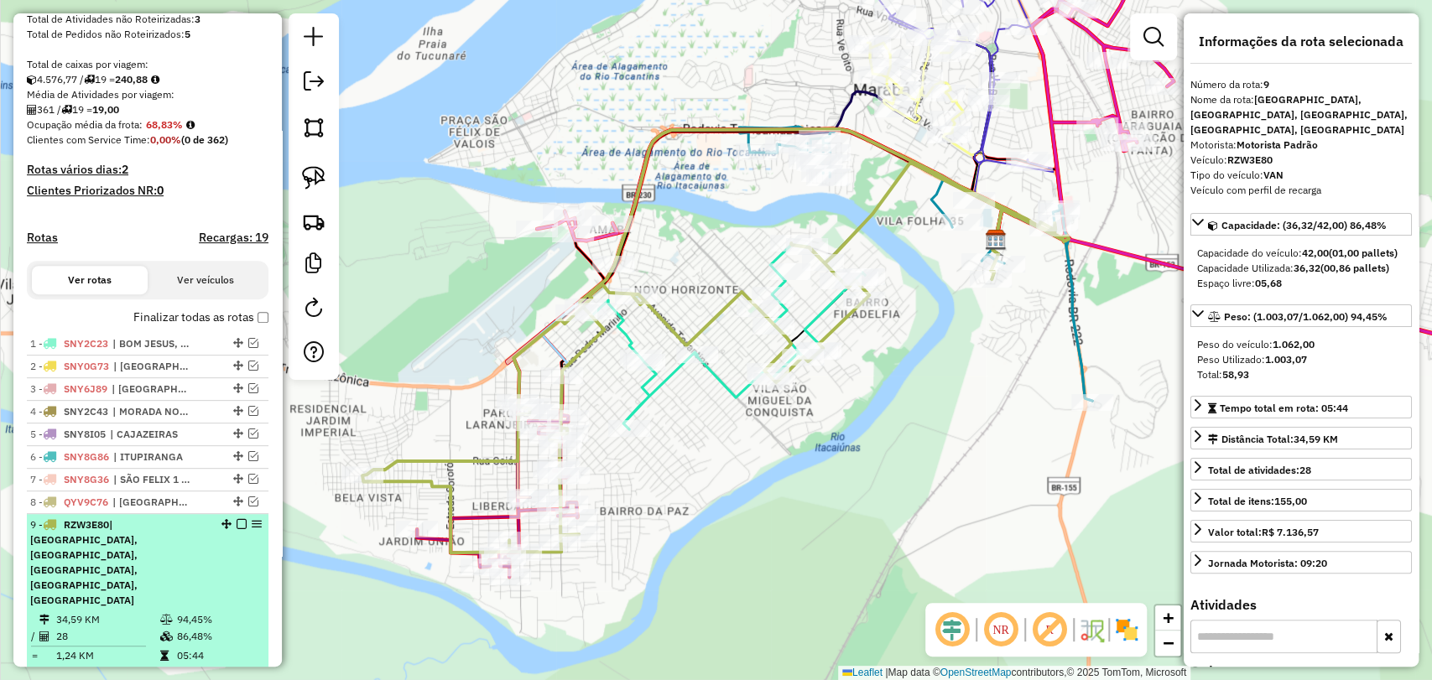
click at [237, 529] on em at bounding box center [242, 524] width 10 height 10
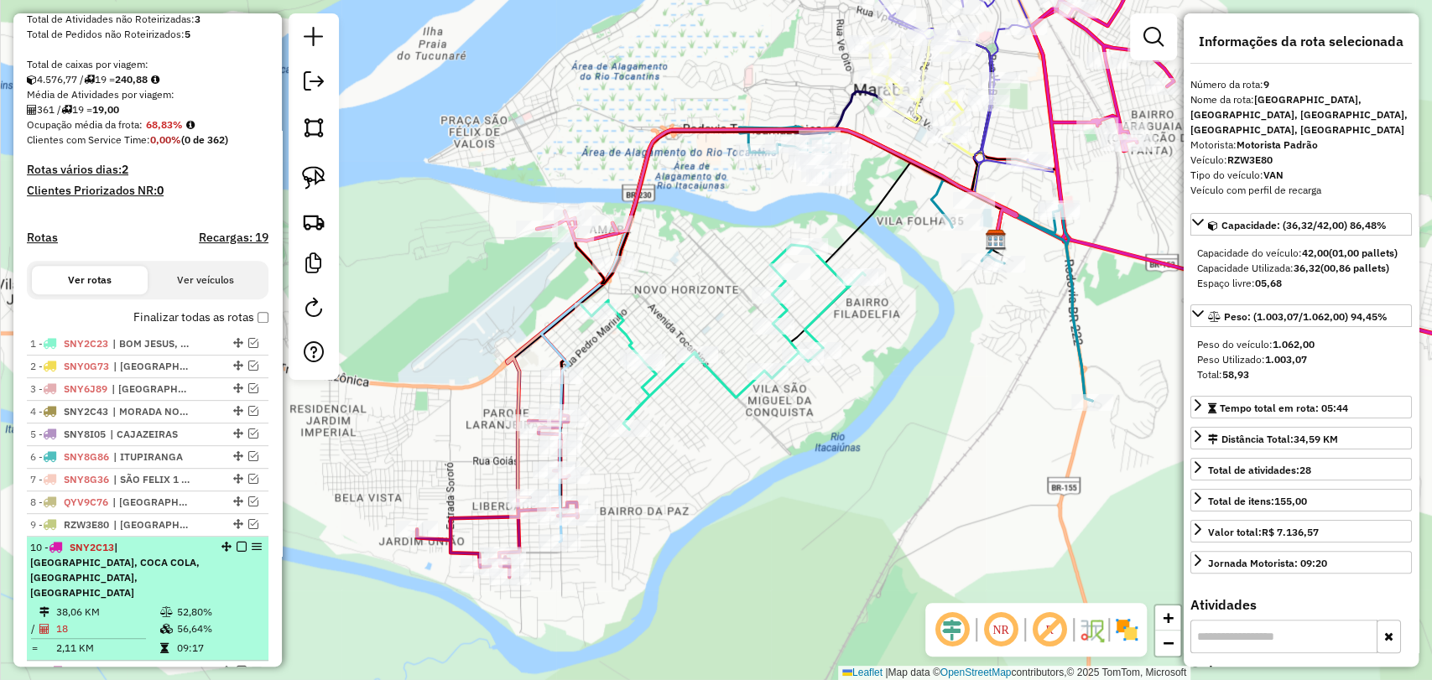
click at [149, 606] on td "38,06 KM" at bounding box center [107, 612] width 104 height 17
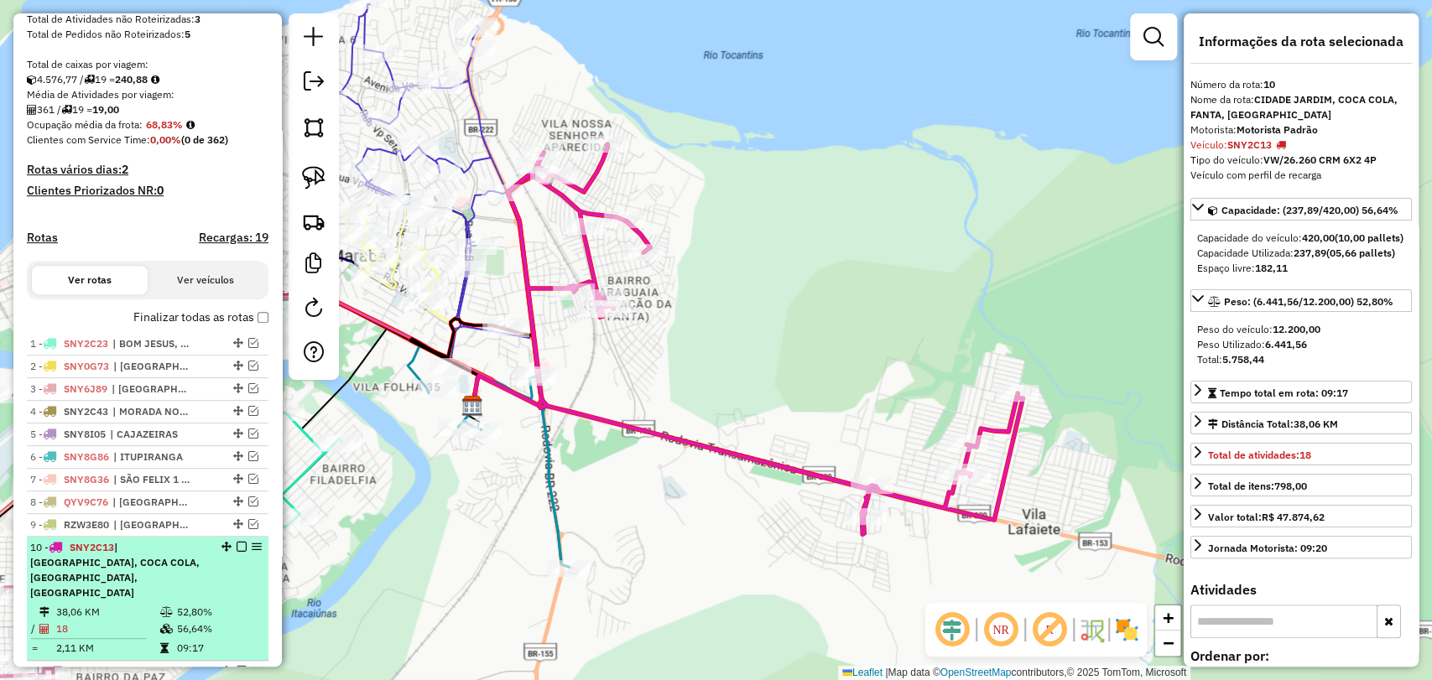
click at [149, 606] on td "38,06 KM" at bounding box center [107, 612] width 104 height 17
click at [237, 552] on em at bounding box center [242, 547] width 10 height 10
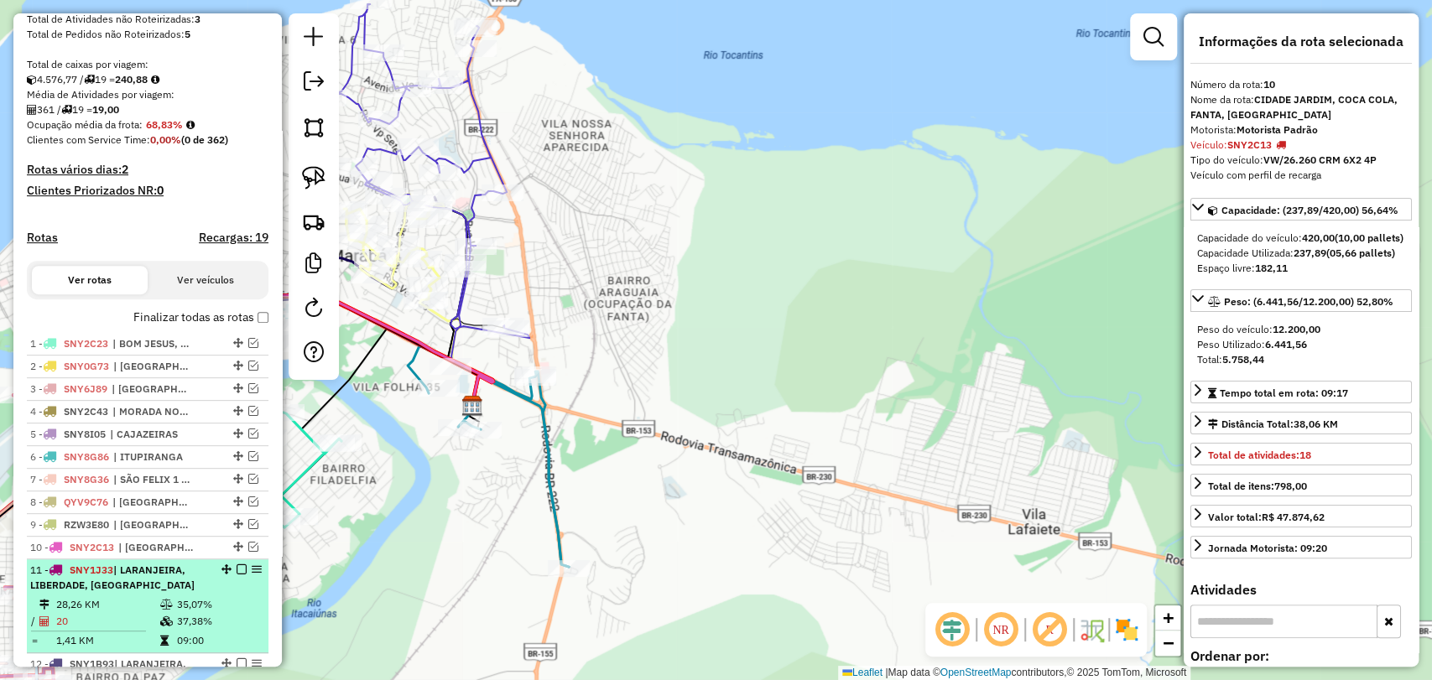
click at [154, 593] on div "11 - SNY1J33 | LARANJEIRA, LIBERDADE, BELA VISTA" at bounding box center [119, 578] width 178 height 30
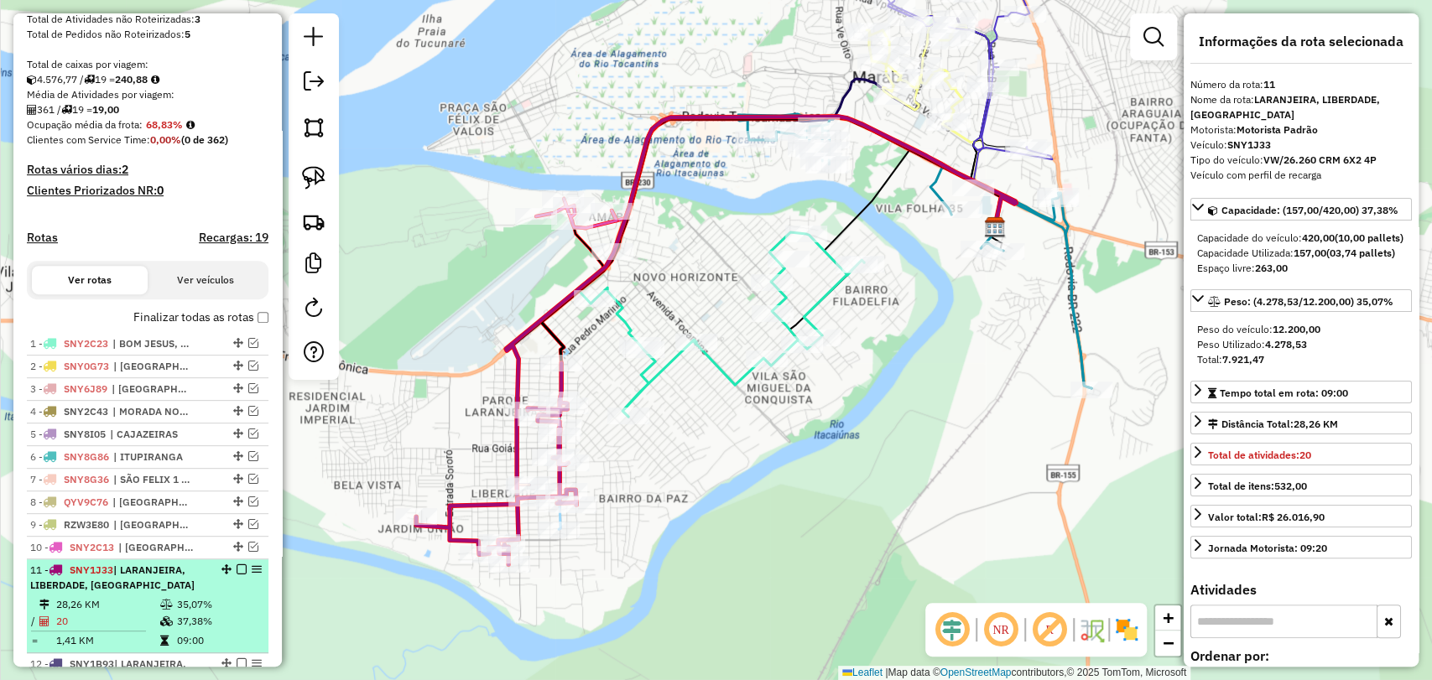
click at [237, 575] on em at bounding box center [242, 570] width 10 height 10
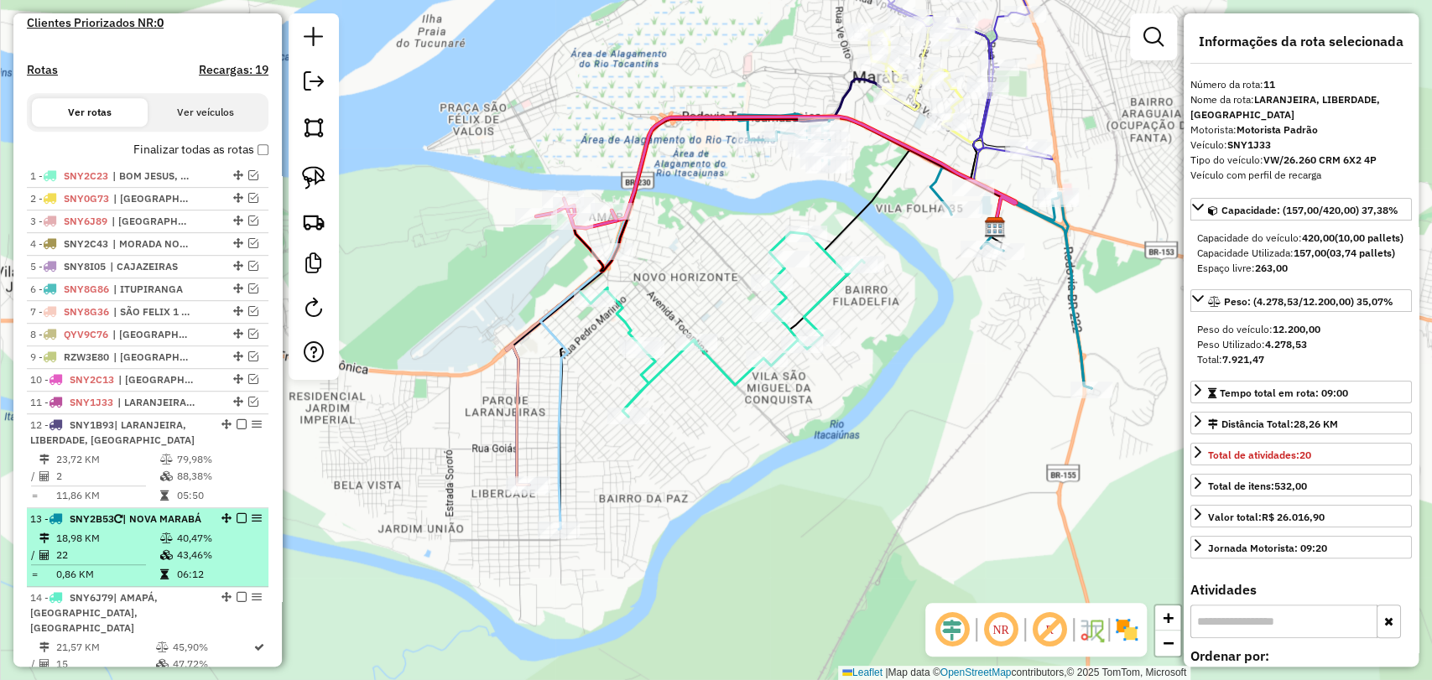
scroll to position [497, 0]
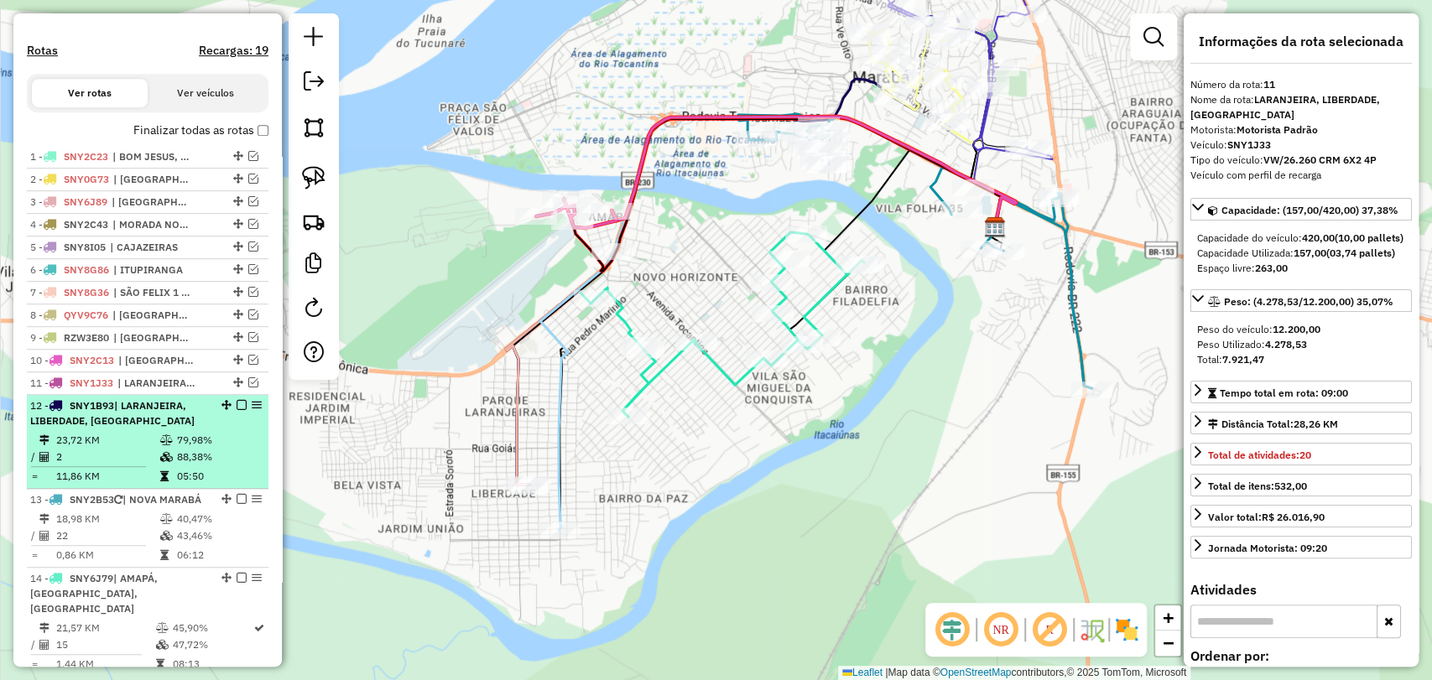
click at [176, 464] on td "88,38%" at bounding box center [218, 457] width 85 height 17
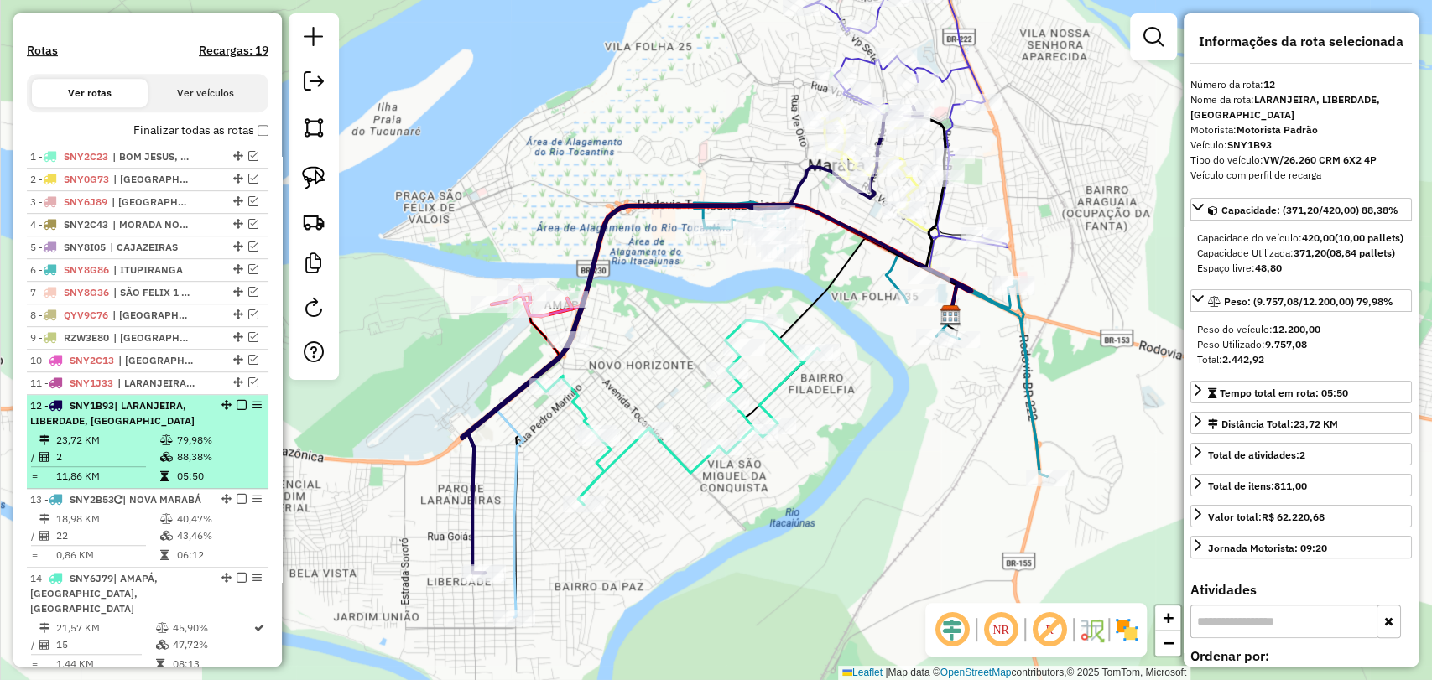
click at [237, 410] on em at bounding box center [242, 405] width 10 height 10
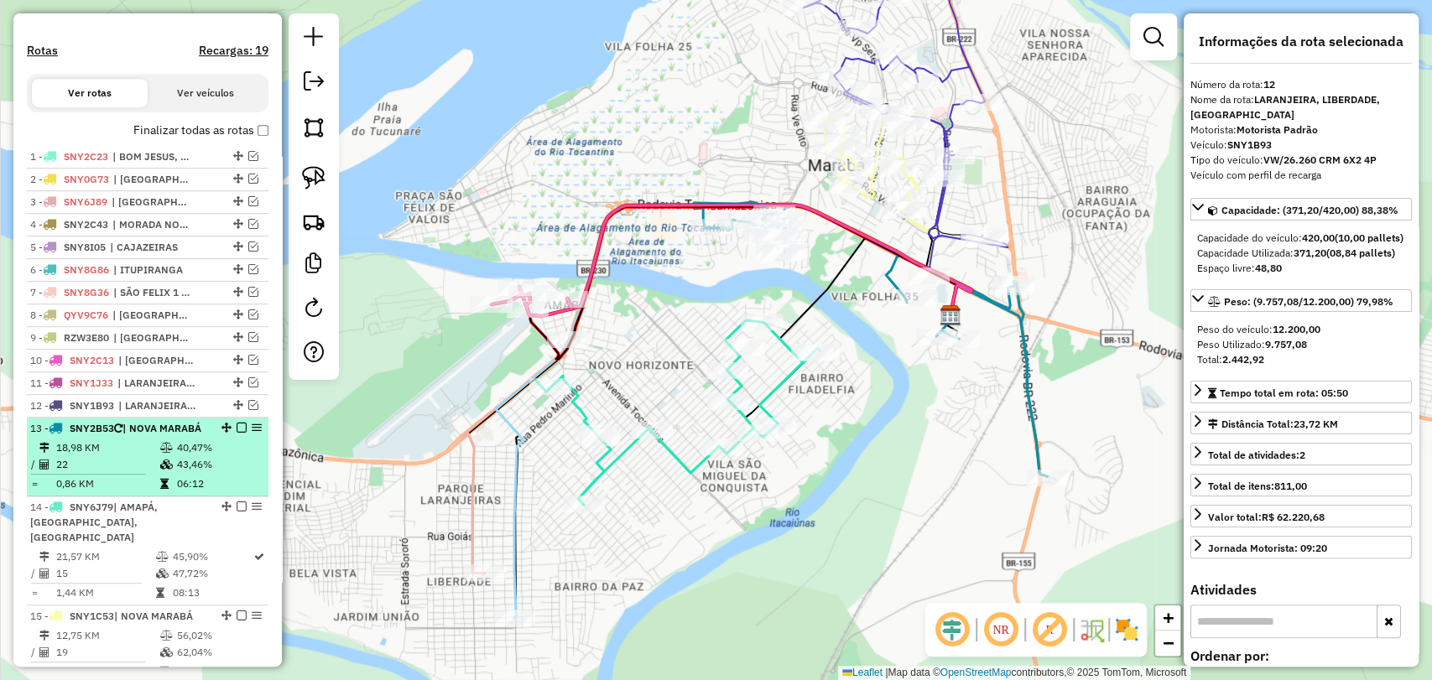
click at [190, 456] on td "40,47%" at bounding box center [218, 448] width 85 height 17
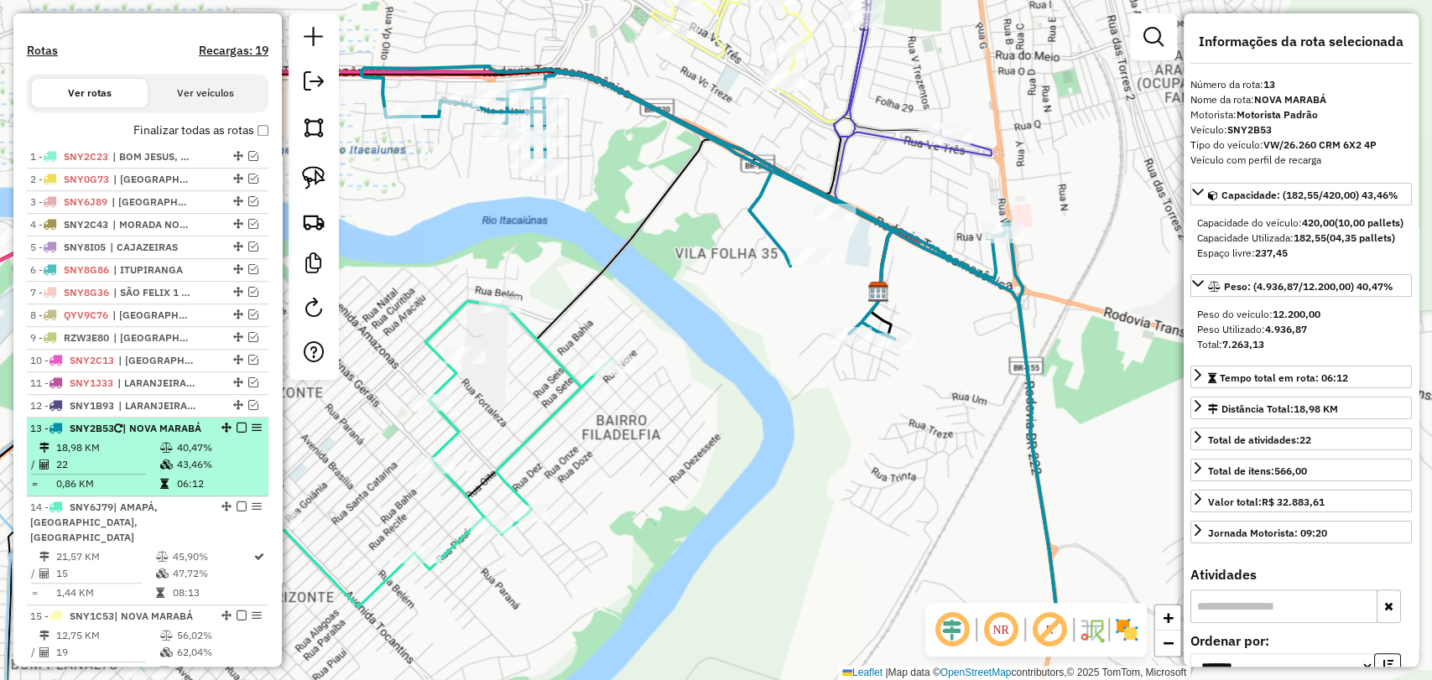
click at [208, 436] on div "13 - SNY2B53 | NOVA MARABÁ" at bounding box center [147, 428] width 235 height 15
click at [237, 433] on em at bounding box center [242, 428] width 10 height 10
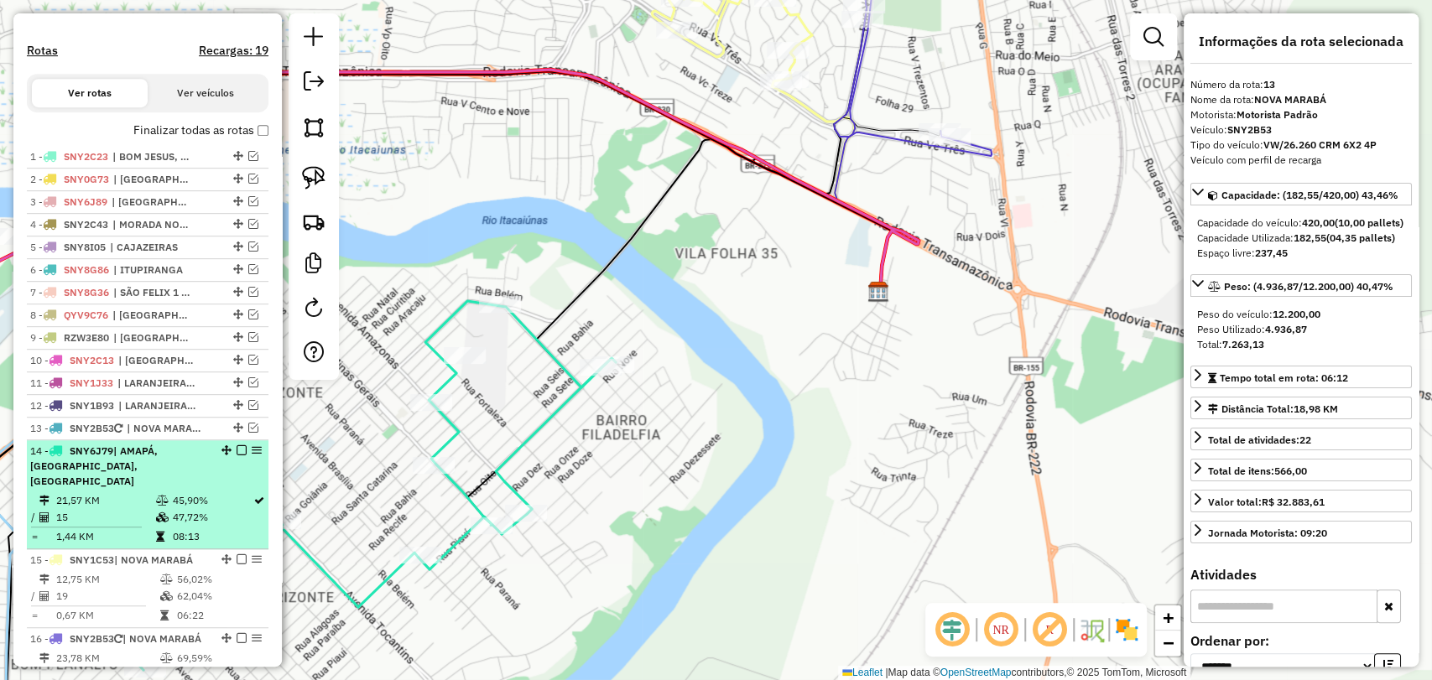
click at [198, 492] on td "45,90%" at bounding box center [211, 500] width 81 height 17
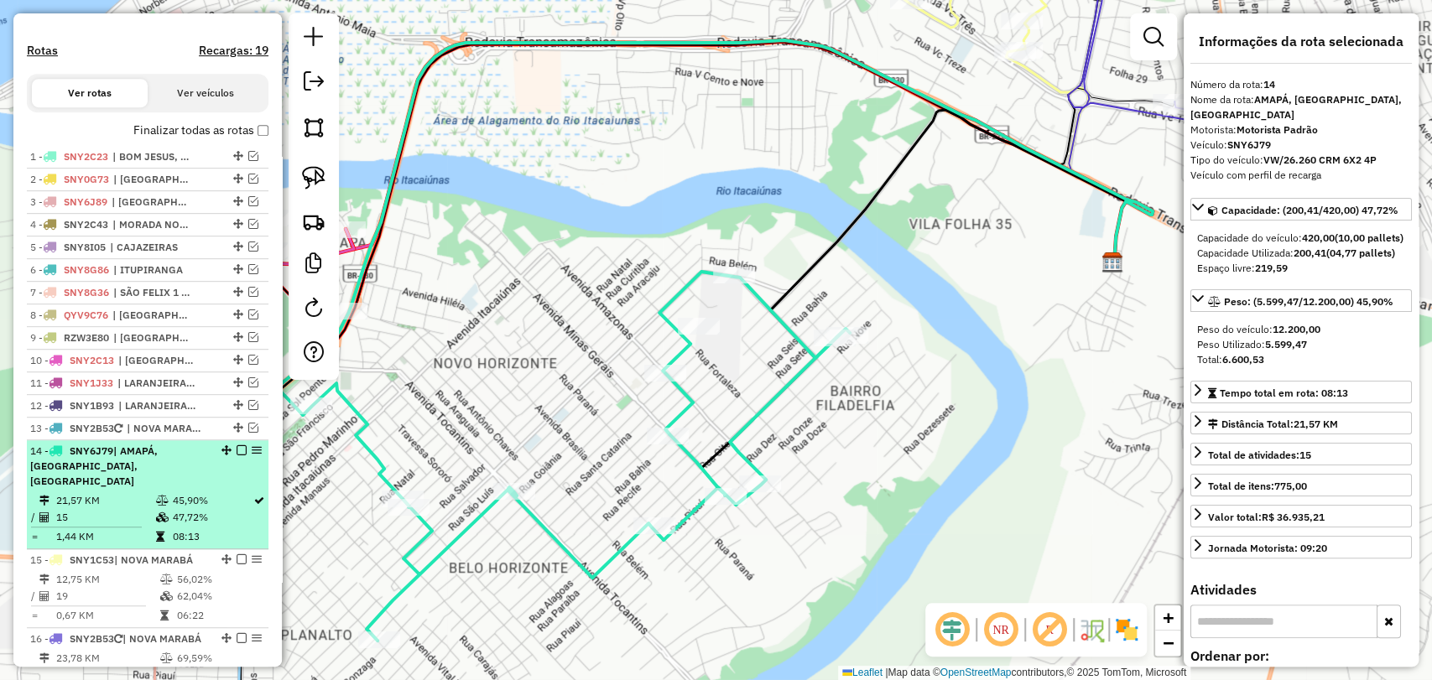
click at [237, 455] on em at bounding box center [242, 450] width 10 height 10
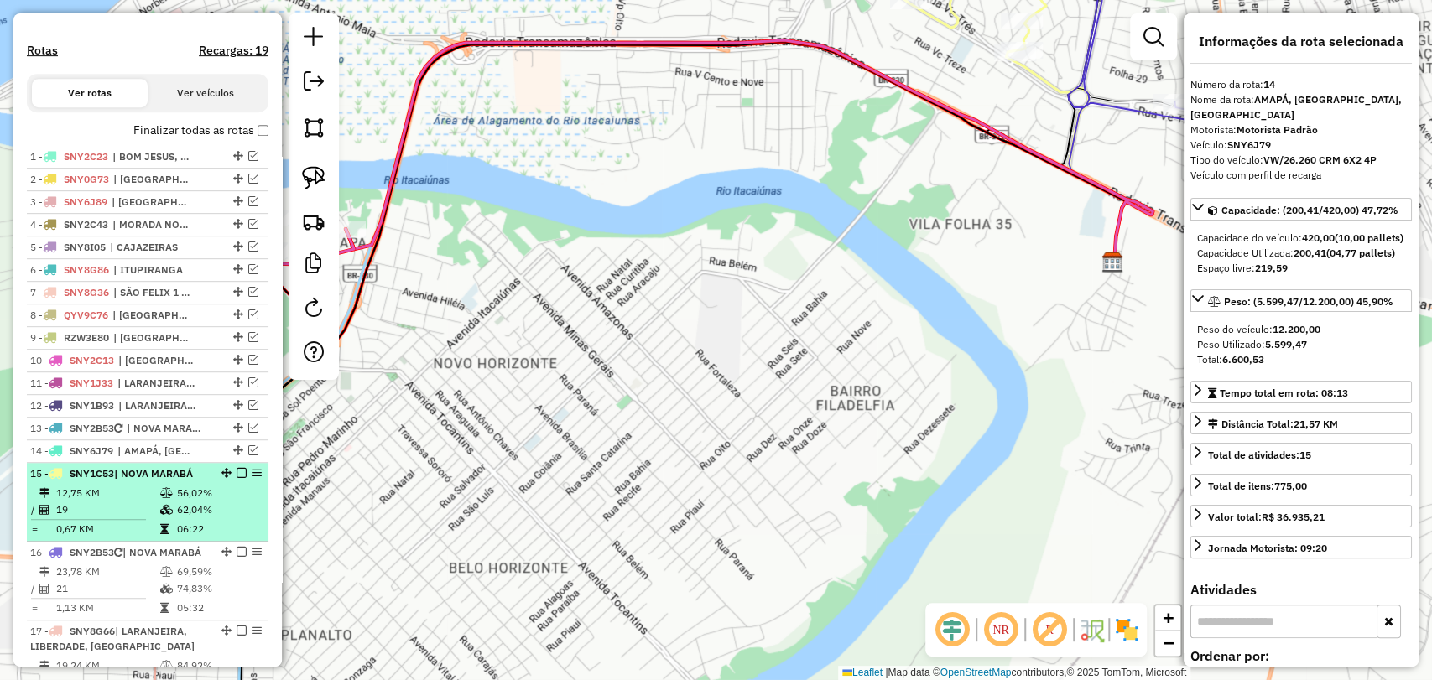
click at [192, 502] on td "56,02%" at bounding box center [218, 493] width 85 height 17
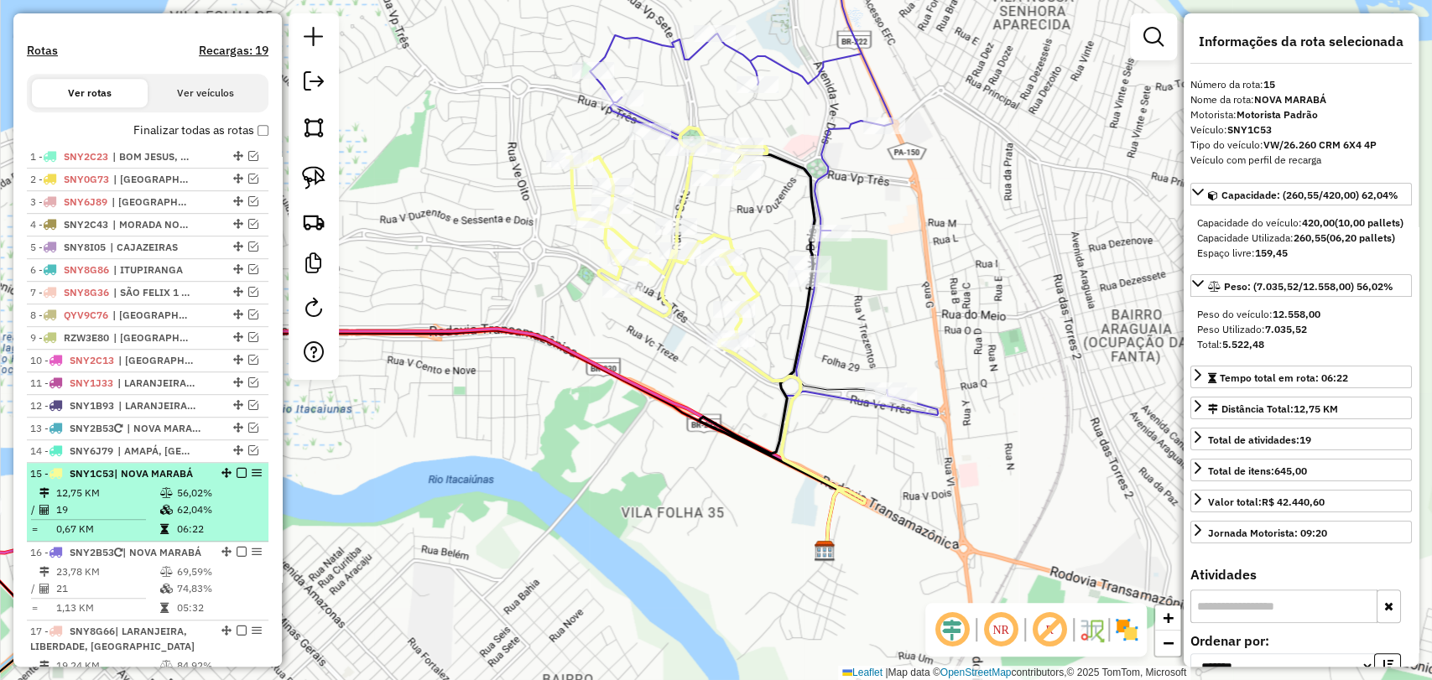
click at [237, 478] on em at bounding box center [242, 473] width 10 height 10
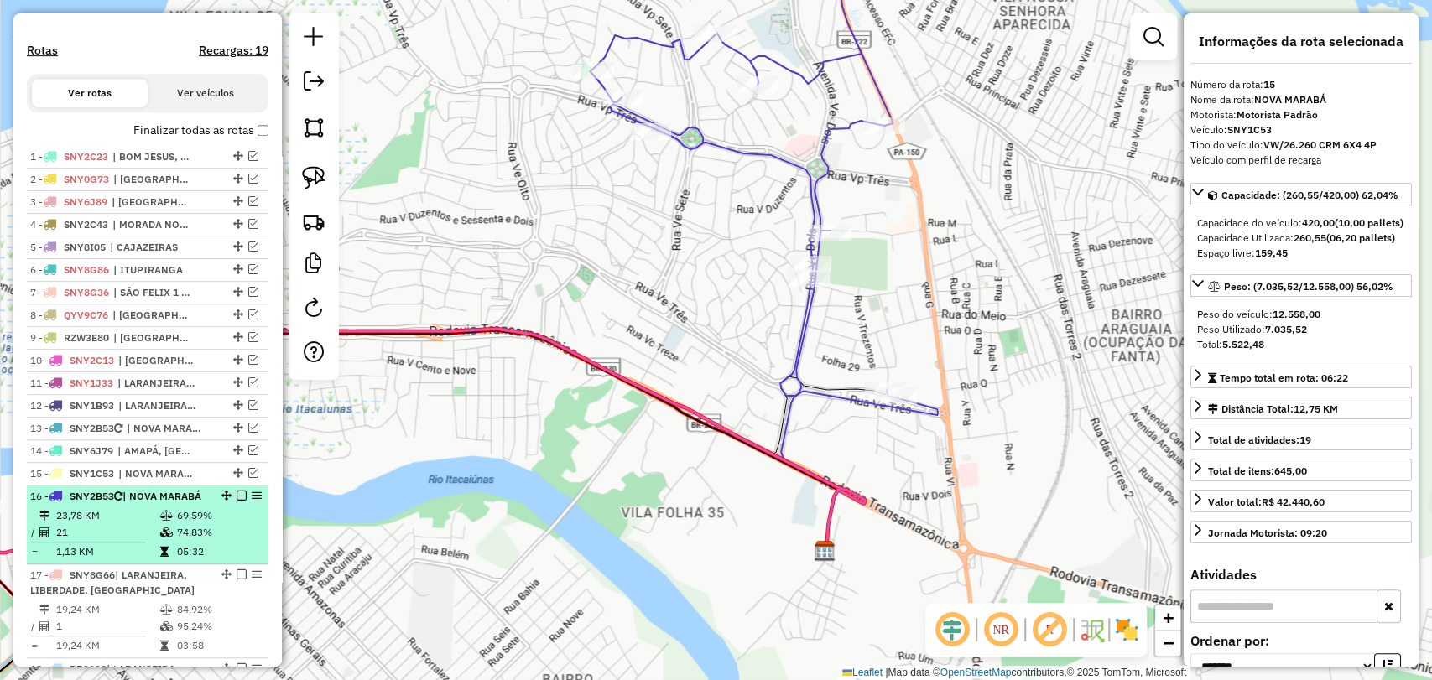
click at [181, 504] on div "16 - SNY2B53 | NOVA MARABÁ" at bounding box center [119, 496] width 178 height 15
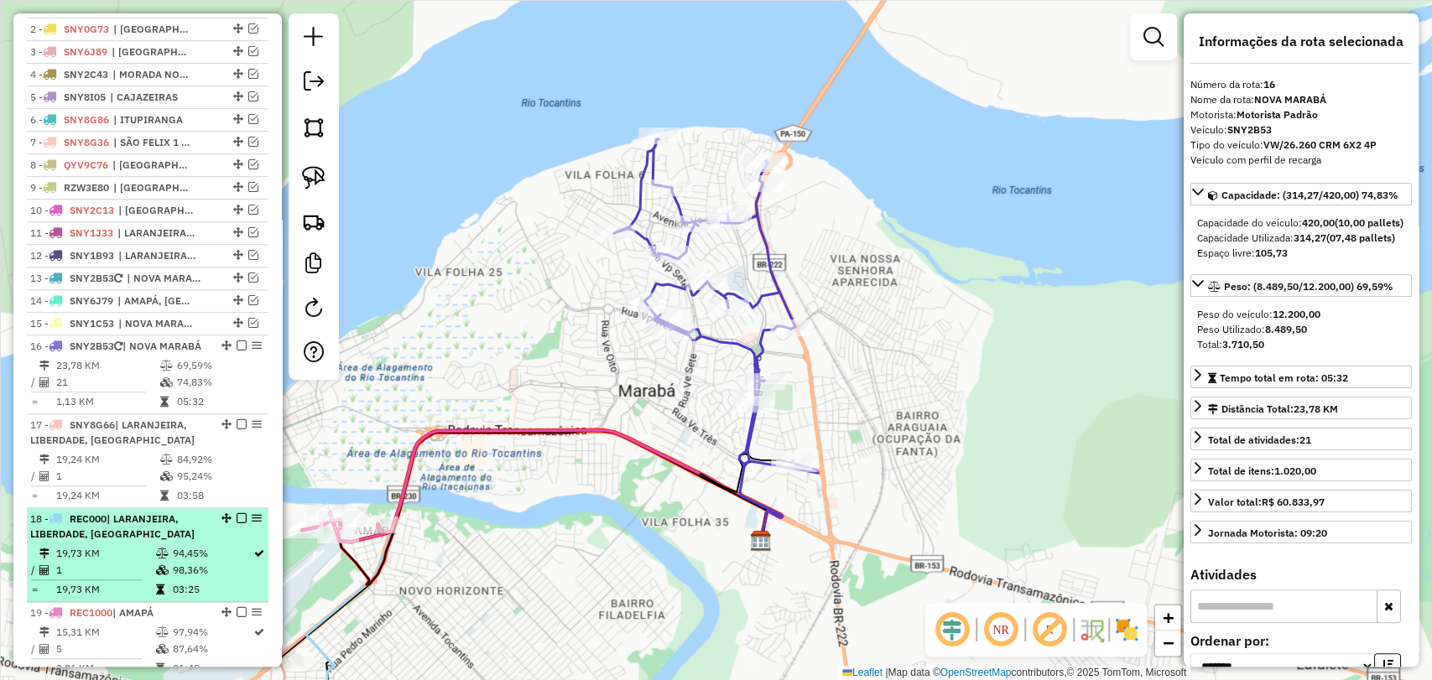
scroll to position [683, 0]
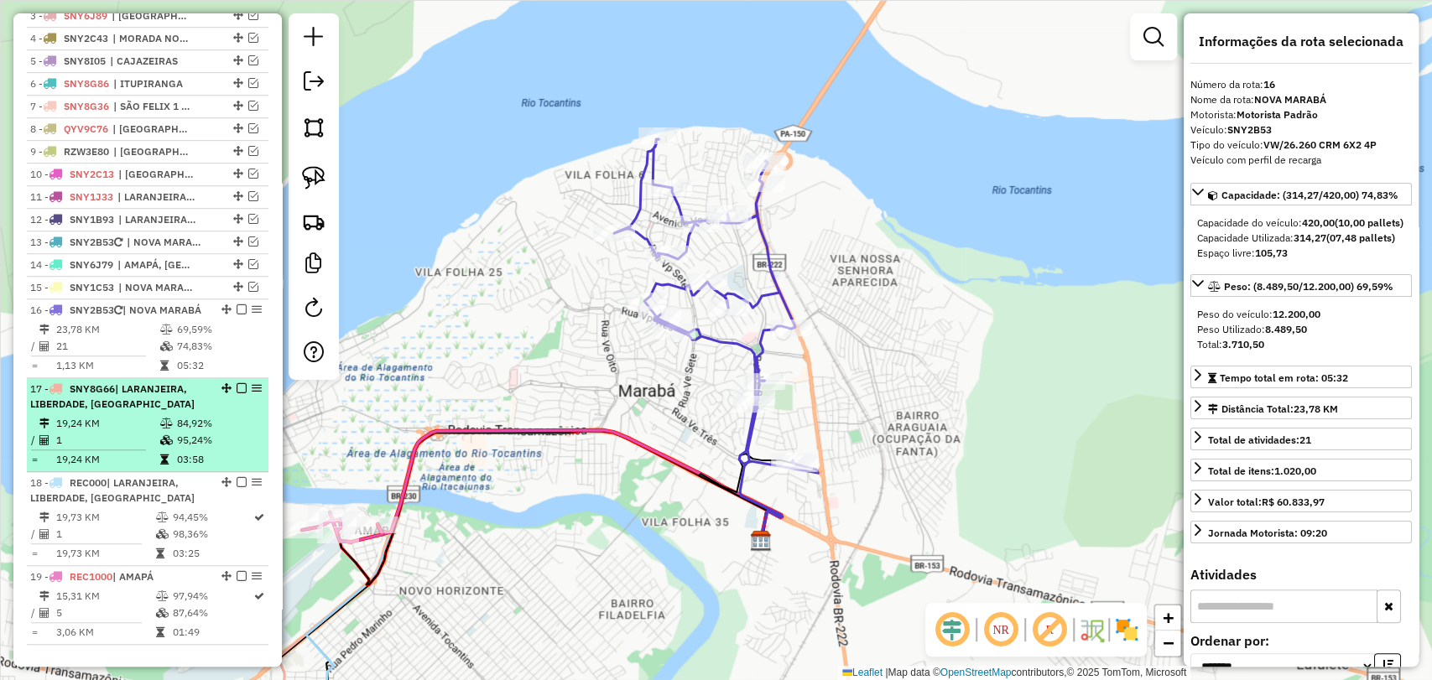
click at [154, 432] on td "19,24 KM" at bounding box center [107, 423] width 104 height 17
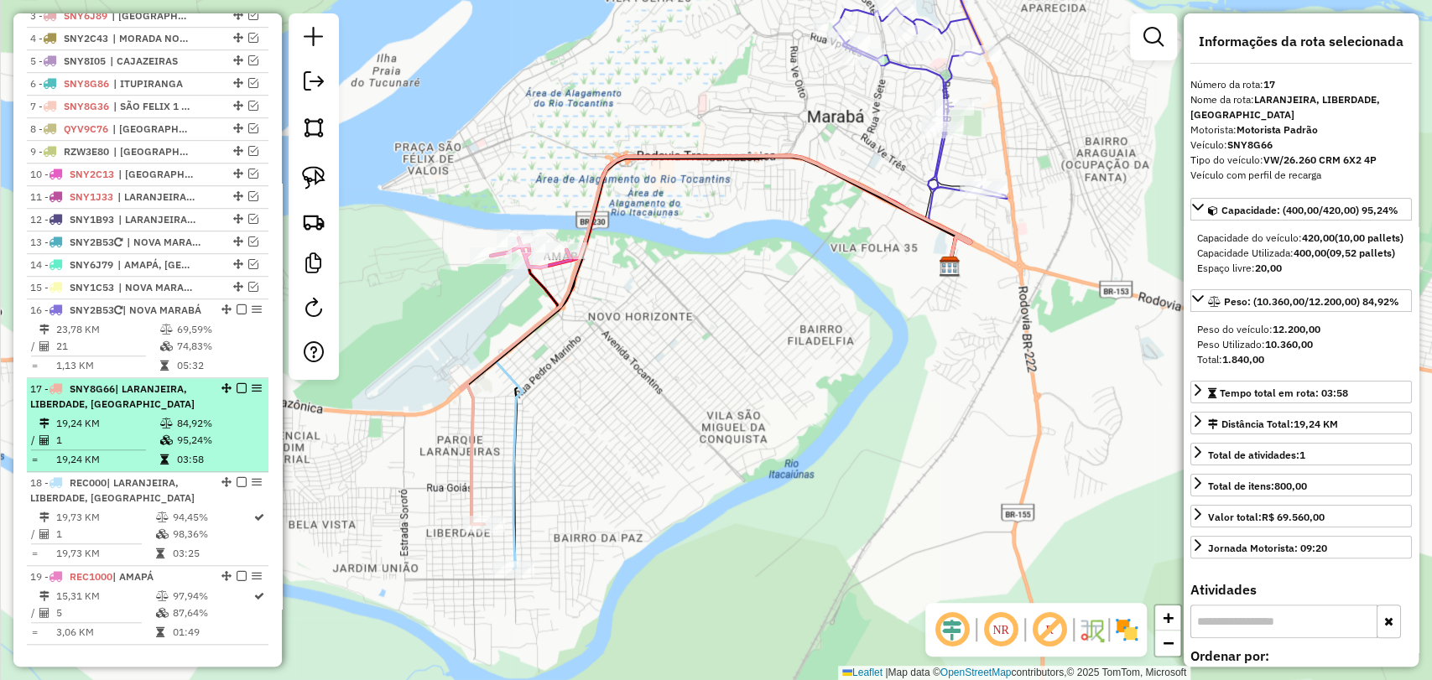
click at [237, 393] on em at bounding box center [242, 388] width 10 height 10
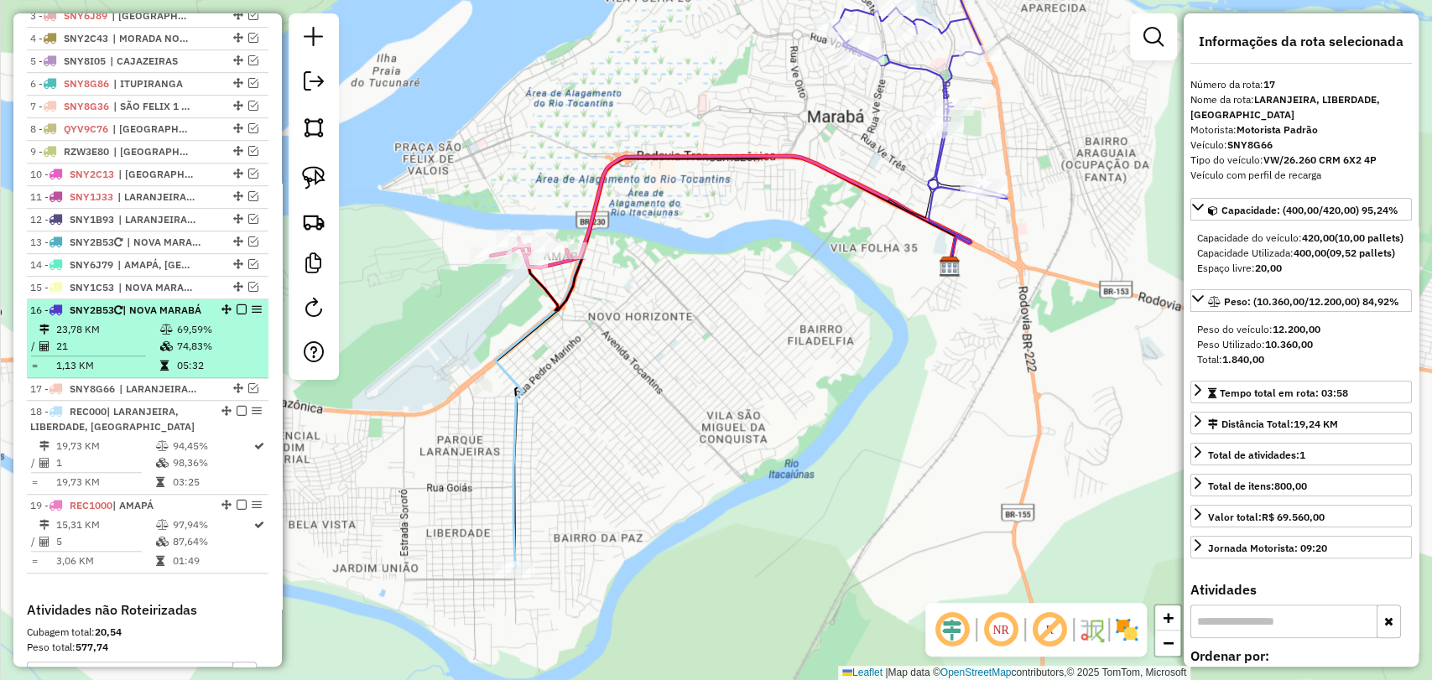
click at [150, 355] on td "21" at bounding box center [107, 346] width 104 height 17
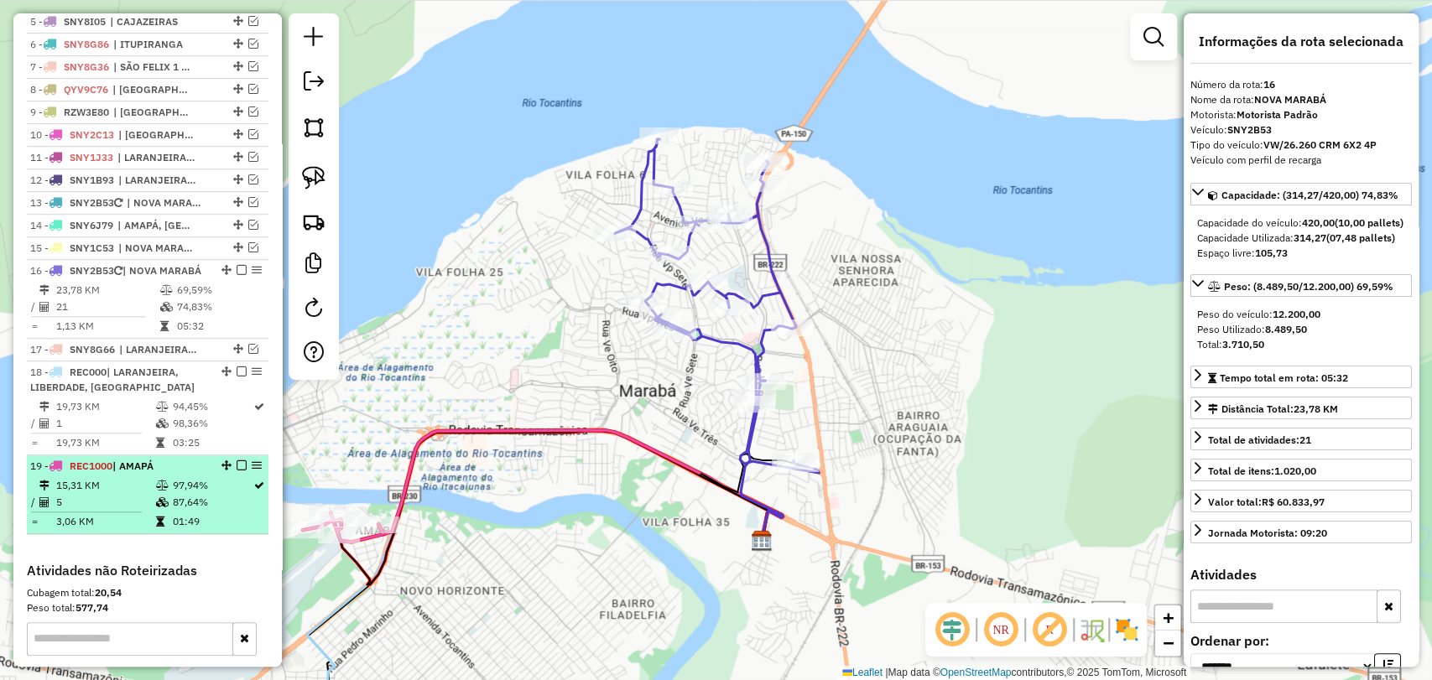
scroll to position [776, 0]
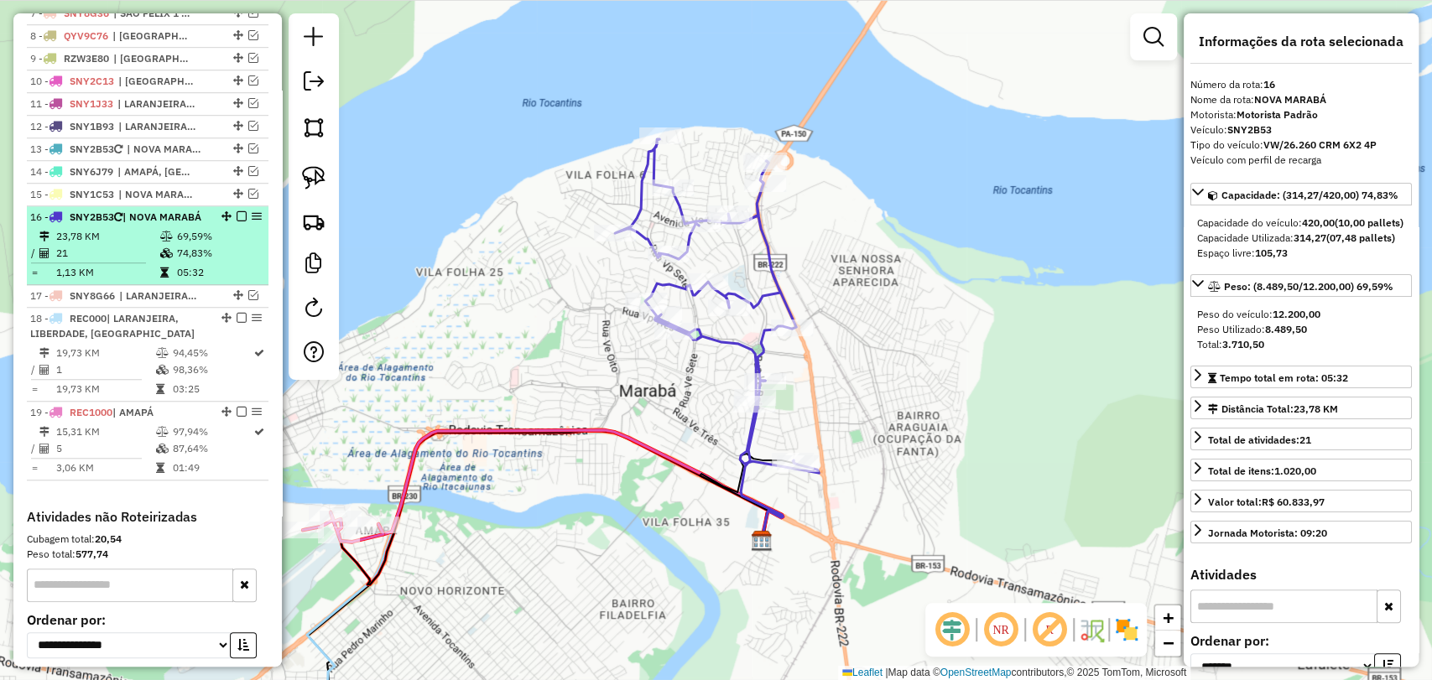
click at [194, 262] on td "74,83%" at bounding box center [218, 253] width 85 height 17
click at [139, 225] on div "16 - SNY2B53 | NOVA MARABÁ" at bounding box center [119, 217] width 178 height 15
click at [204, 281] on table "23,78 KM 69,59% / 21 74,83% = 1,13 KM 05:32" at bounding box center [147, 254] width 235 height 53
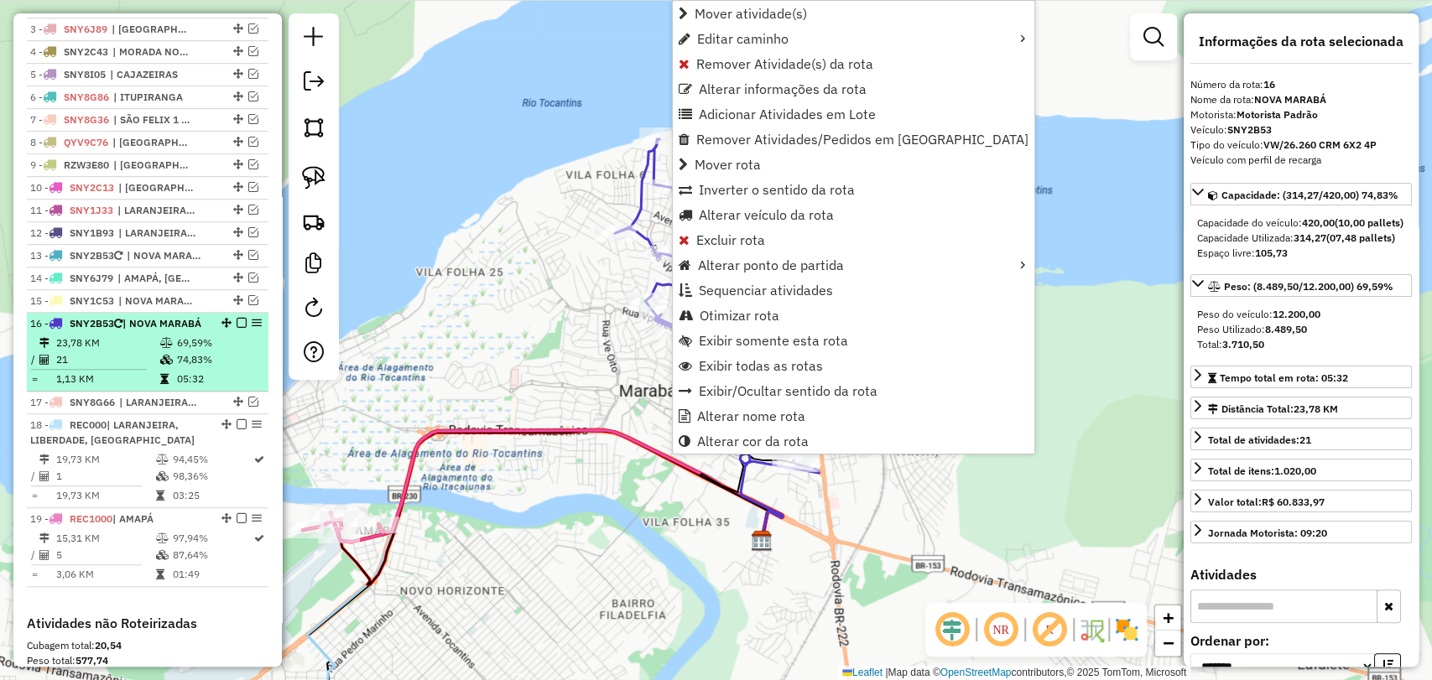
scroll to position [668, 0]
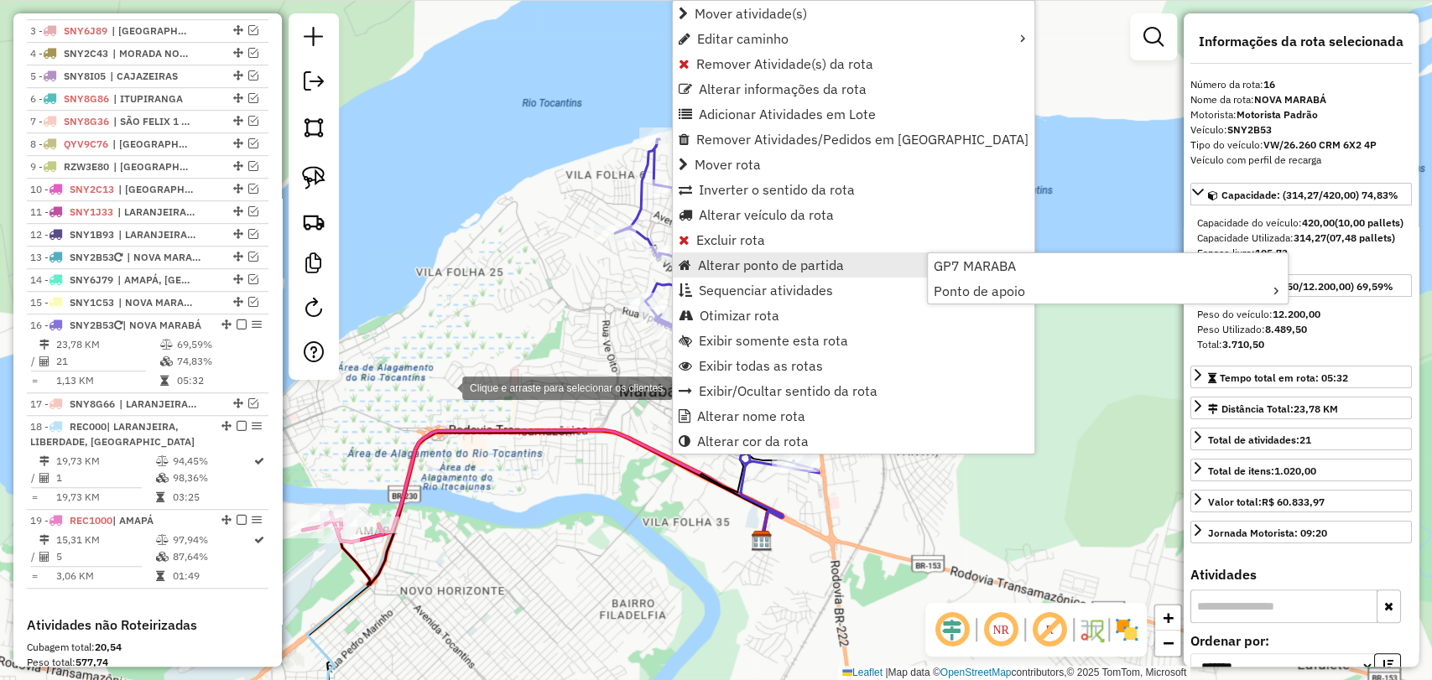
click at [445, 387] on div "Clique e arraste para selecionar os clientes. Janela de atendimento Grade de at…" at bounding box center [716, 340] width 1432 height 680
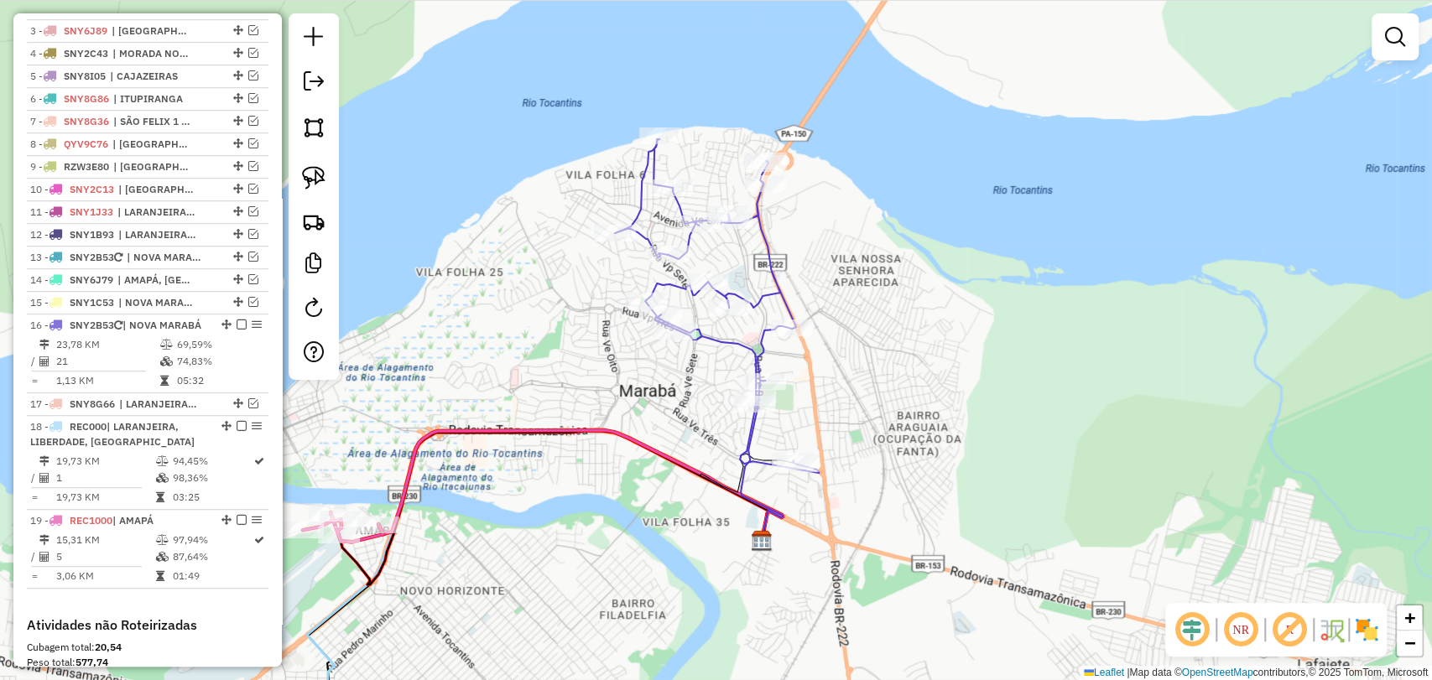
click at [1087, 367] on div "Janela de atendimento Grade de atendimento Capacidade Transportadoras Veículos …" at bounding box center [716, 340] width 1432 height 680
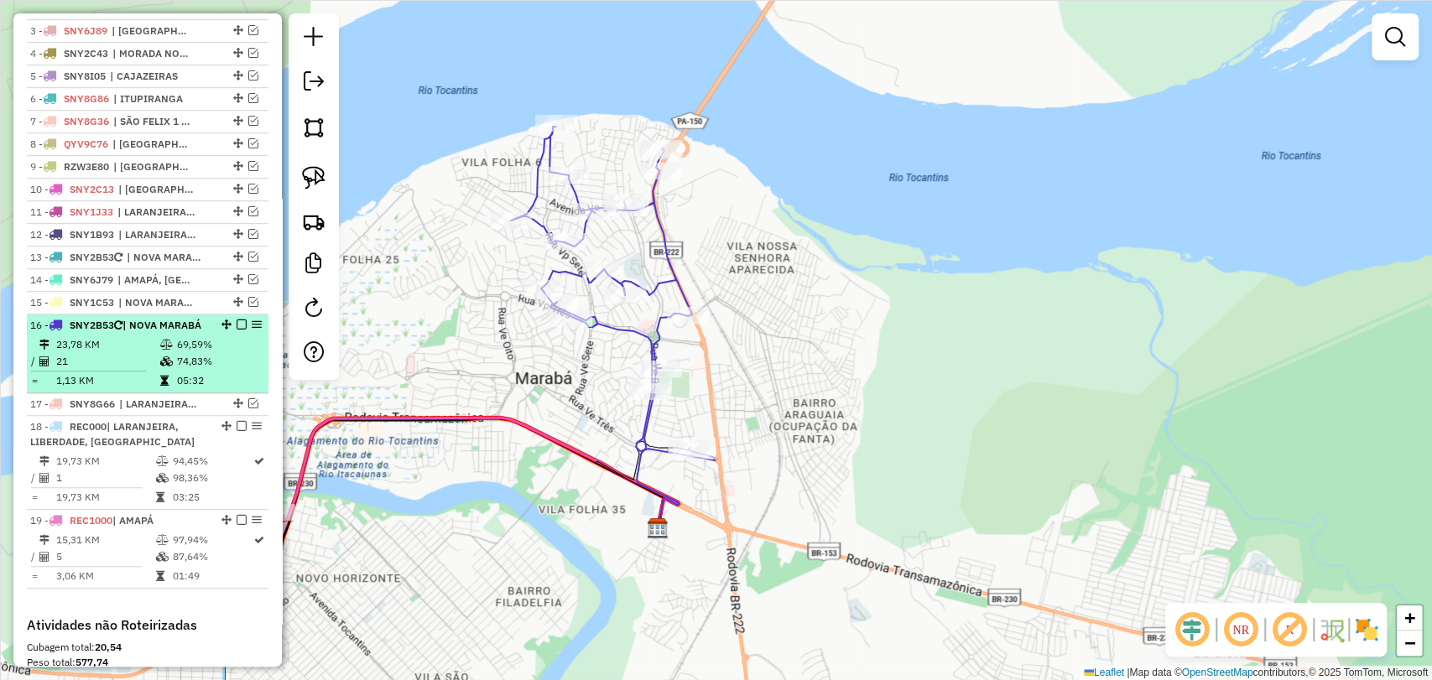
click at [103, 353] on td "23,78 KM" at bounding box center [107, 344] width 104 height 17
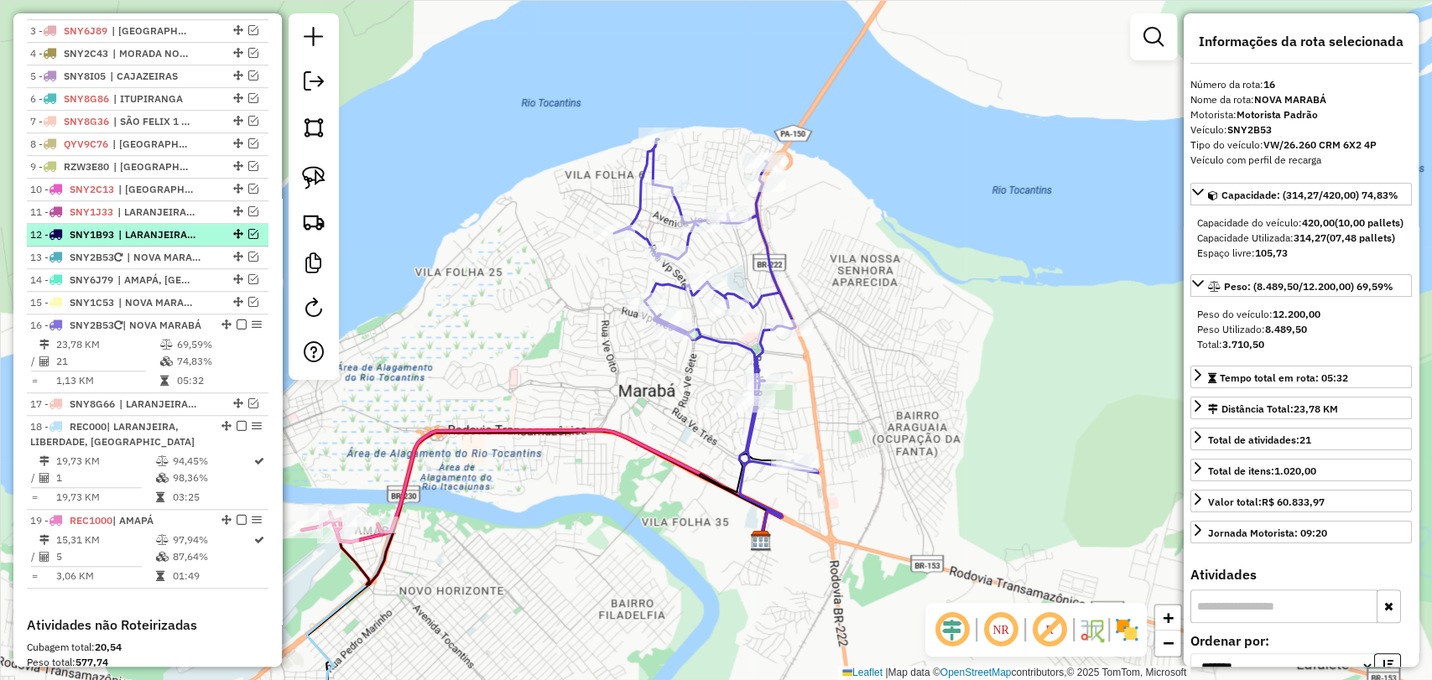
click at [248, 239] on em at bounding box center [253, 234] width 10 height 10
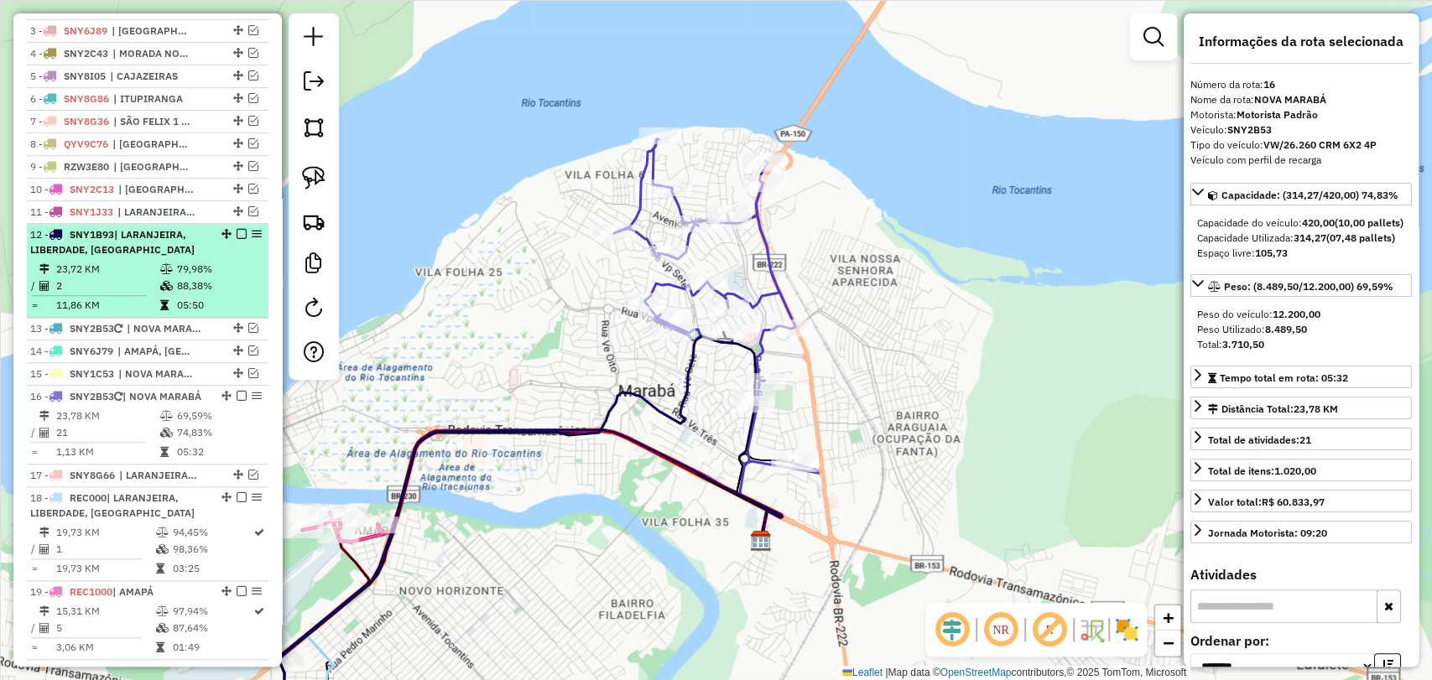
click at [167, 278] on td at bounding box center [167, 269] width 17 height 17
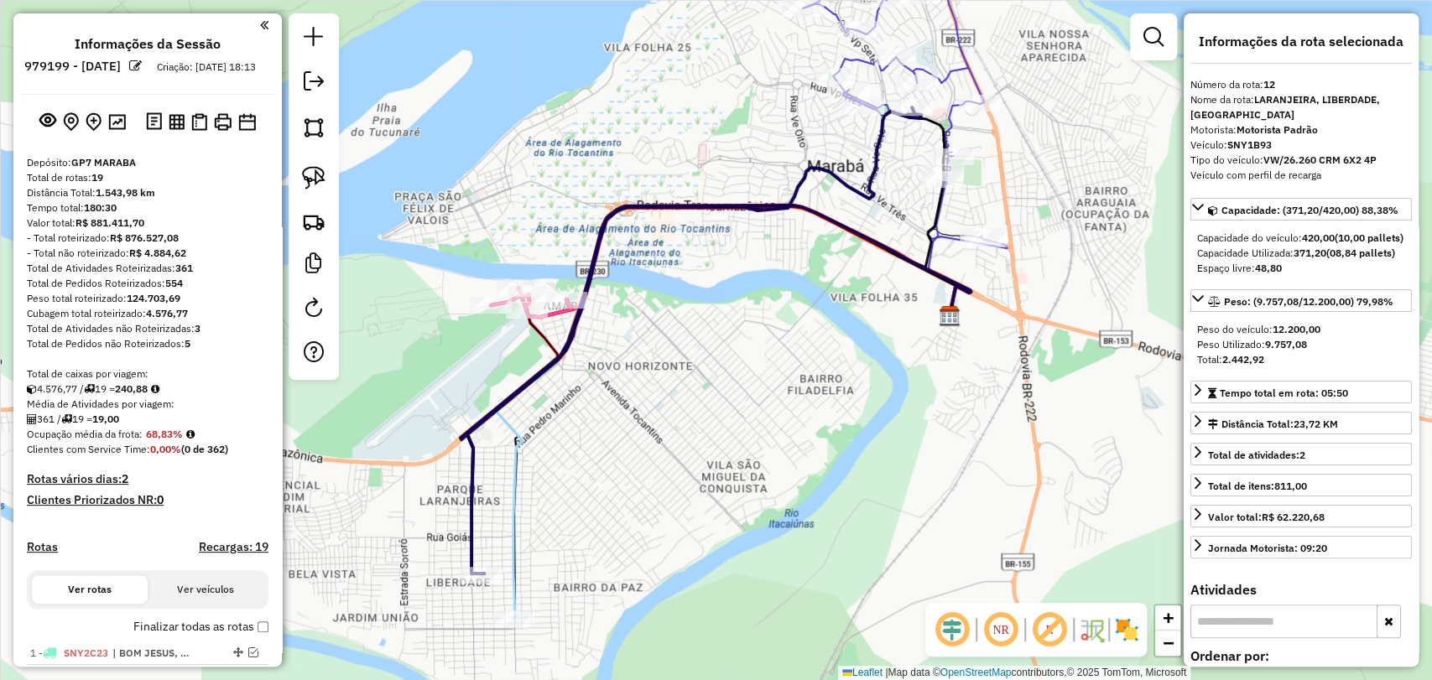
scroll to position [668, 0]
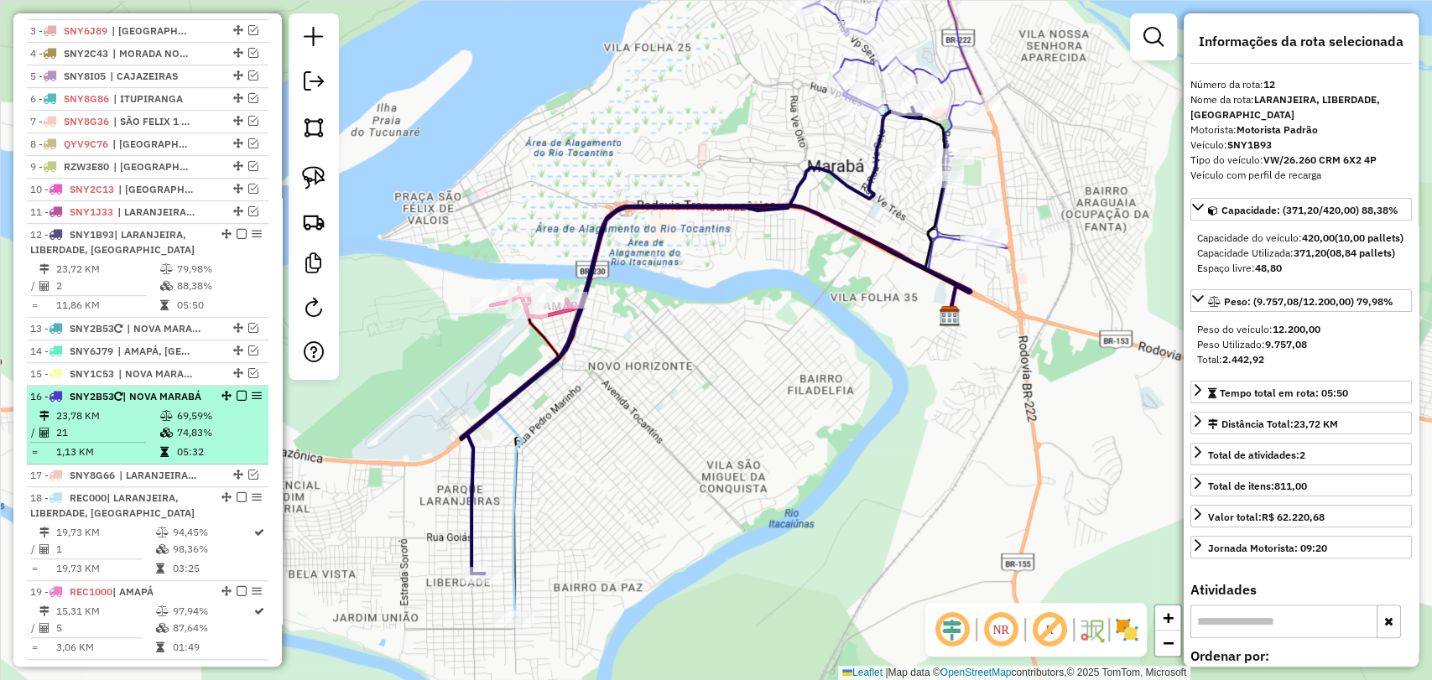
click at [176, 424] on td "69,59%" at bounding box center [218, 416] width 85 height 17
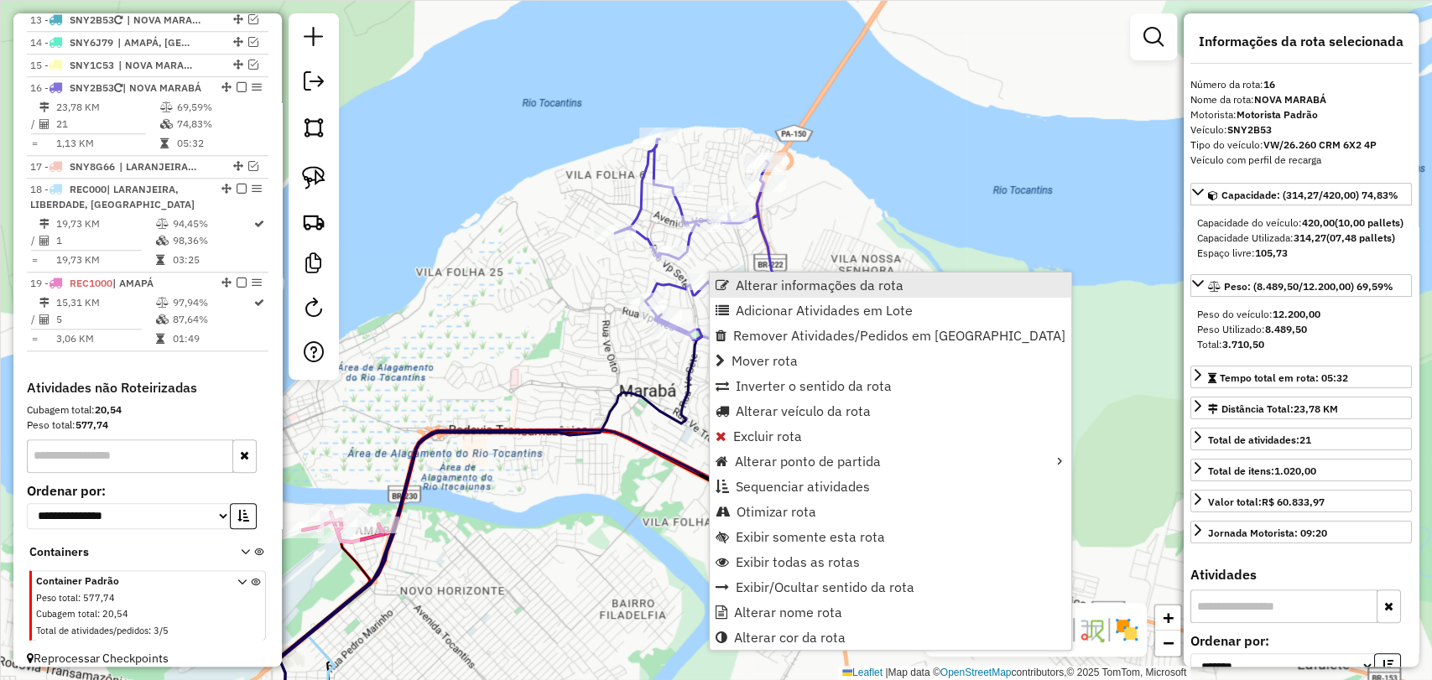
scroll to position [1018, 0]
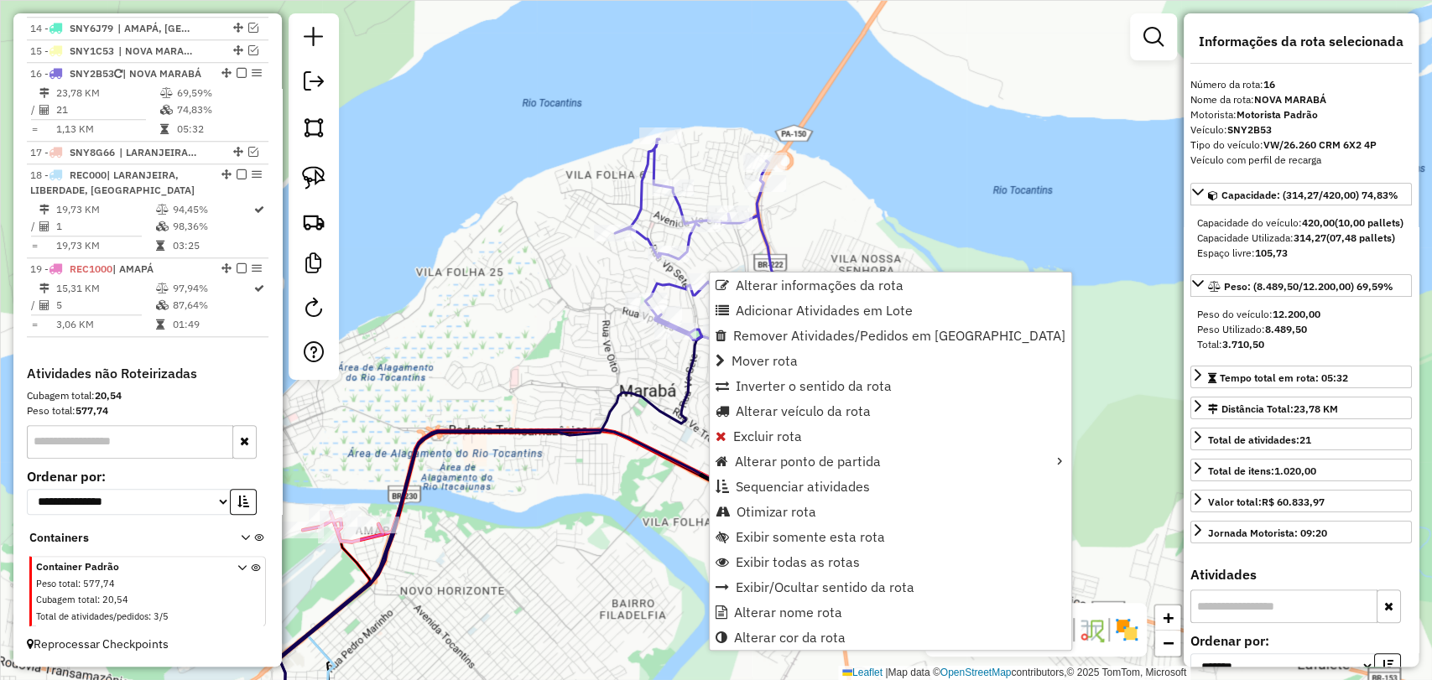
drag, startPoint x: 709, startPoint y: 285, endPoint x: 658, endPoint y: 270, distance: 53.3
click at [658, 270] on div "Janela de atendimento Grade de atendimento Capacidade Transportadoras Veículos …" at bounding box center [716, 340] width 1432 height 680
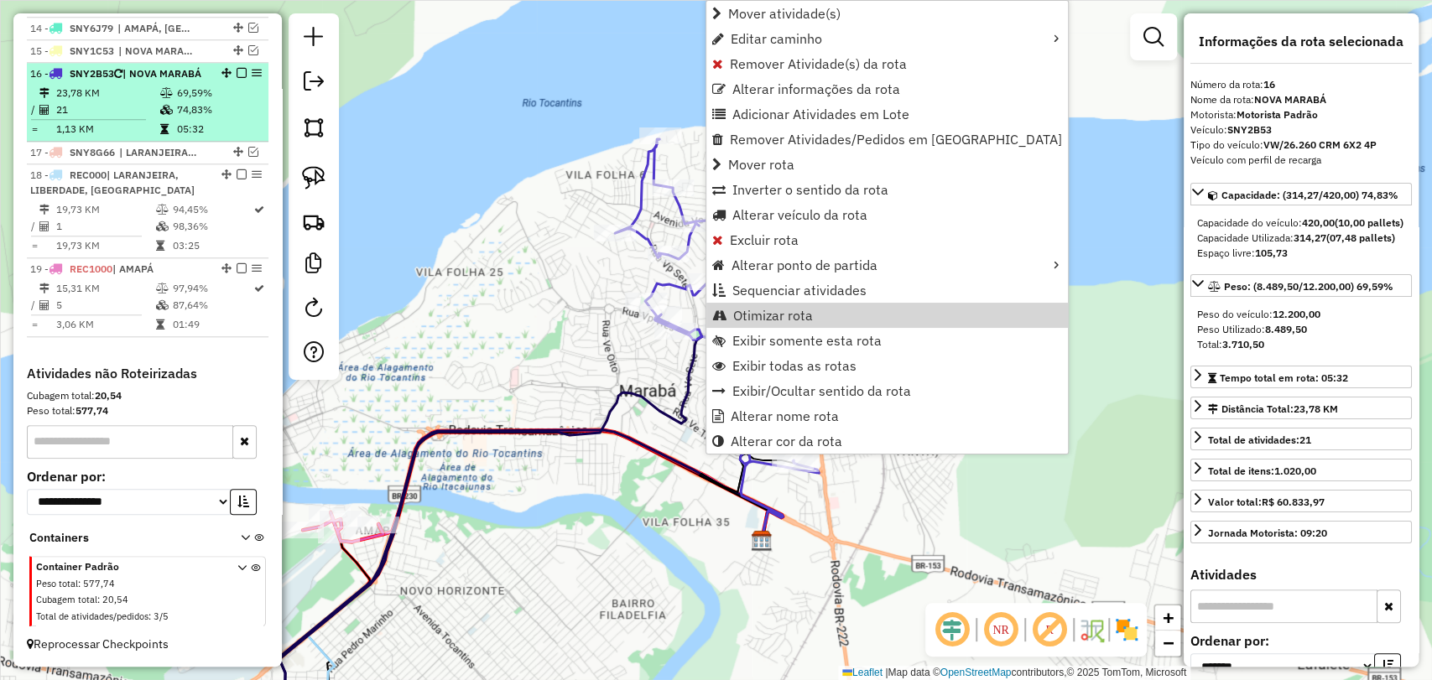
click at [148, 116] on td "21" at bounding box center [107, 109] width 104 height 17
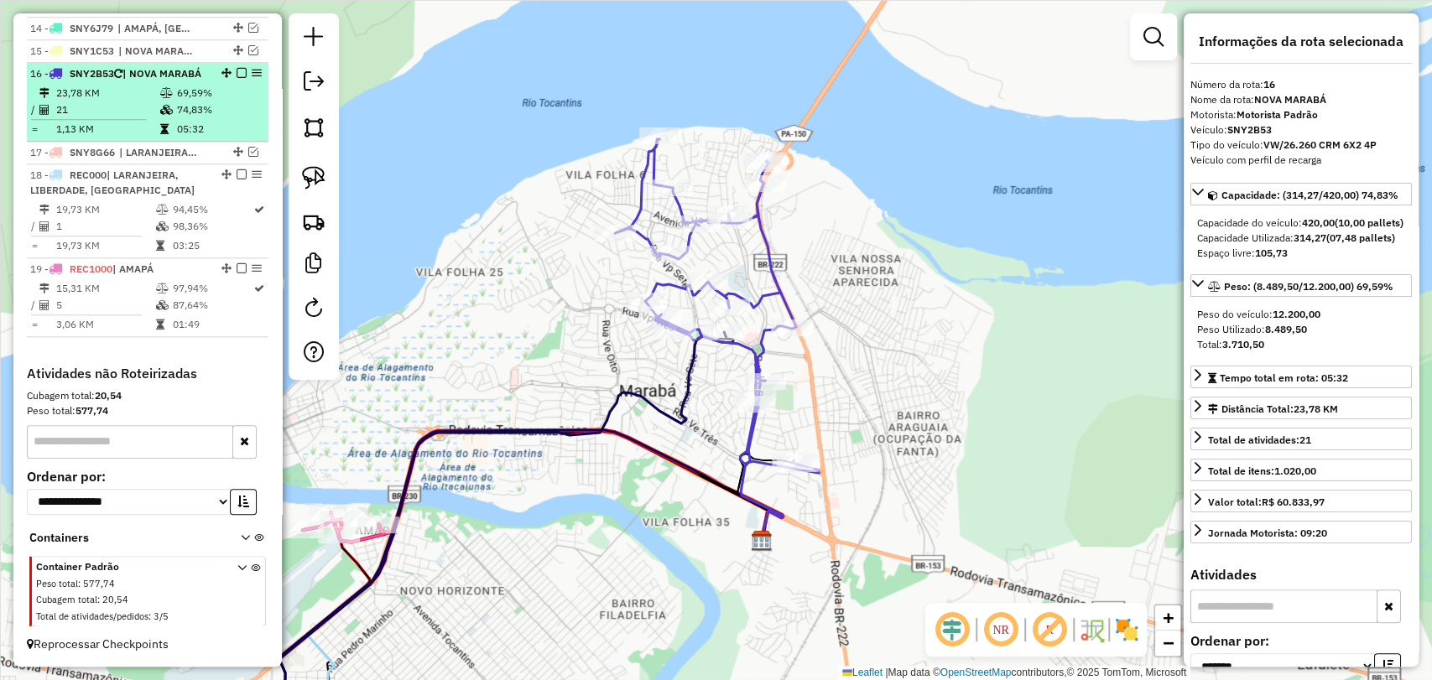
click at [169, 114] on td at bounding box center [167, 109] width 17 height 17
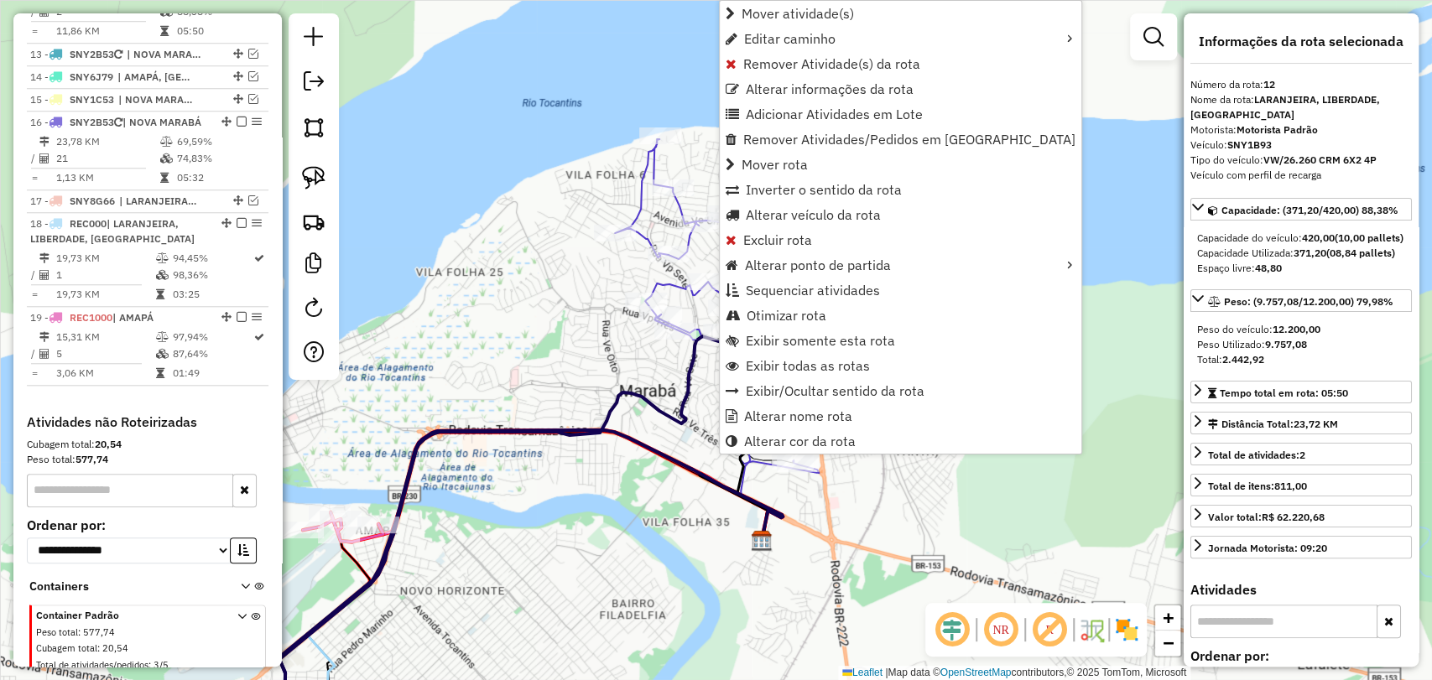
scroll to position [892, 0]
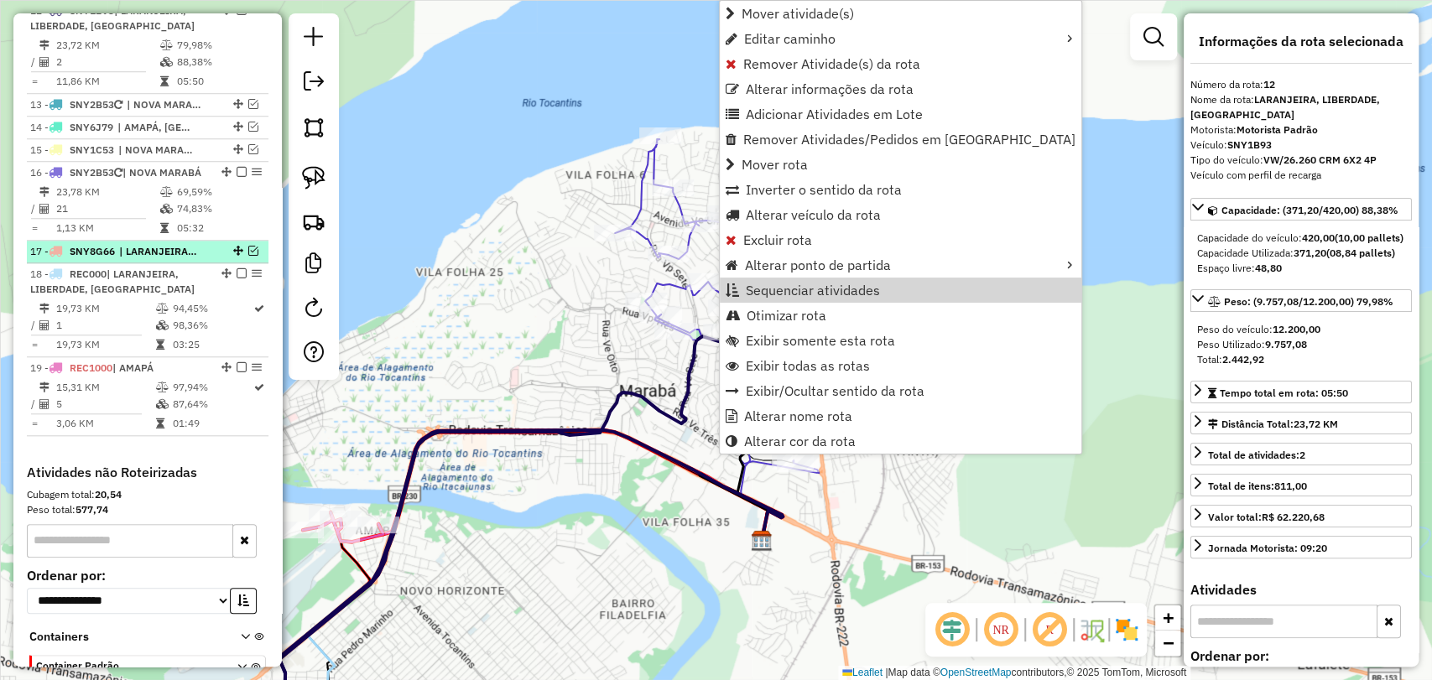
click at [248, 256] on em at bounding box center [253, 251] width 10 height 10
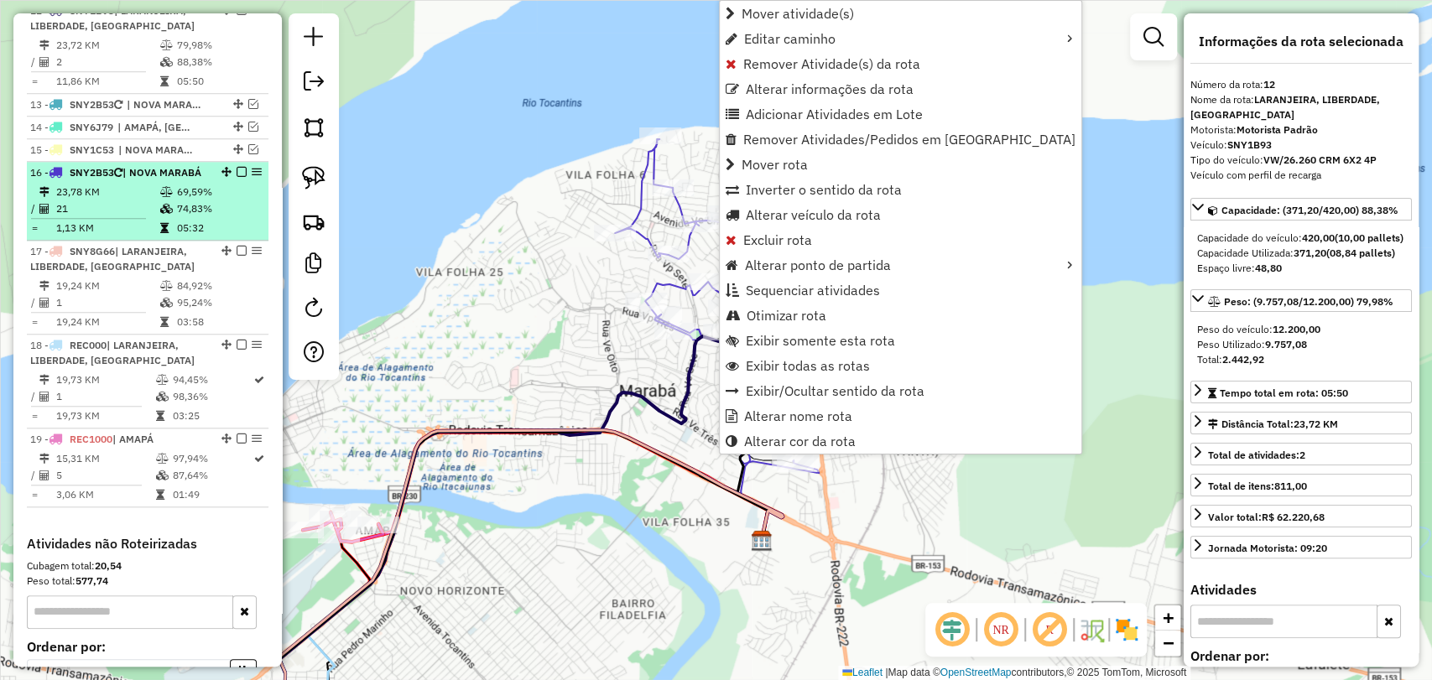
click at [171, 237] on td at bounding box center [167, 228] width 17 height 17
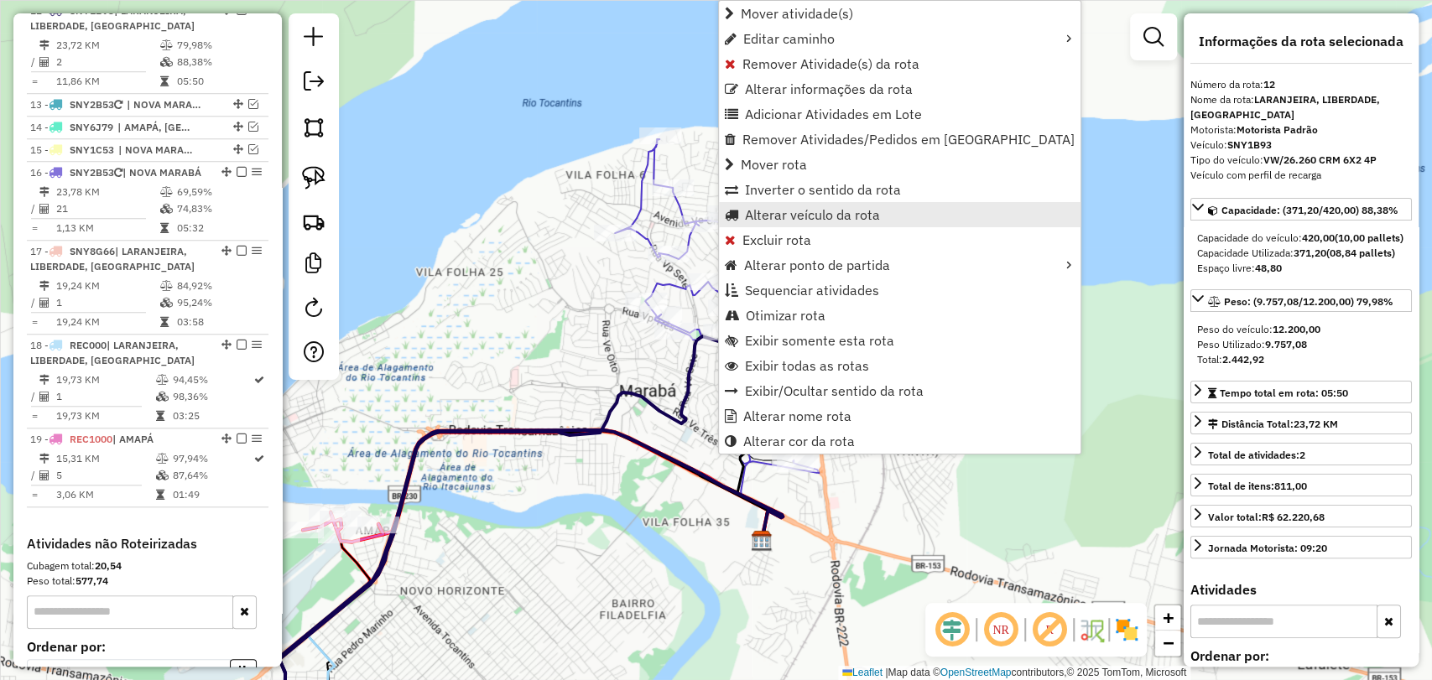
click at [778, 216] on span "Alterar veículo da rota" at bounding box center [812, 214] width 135 height 13
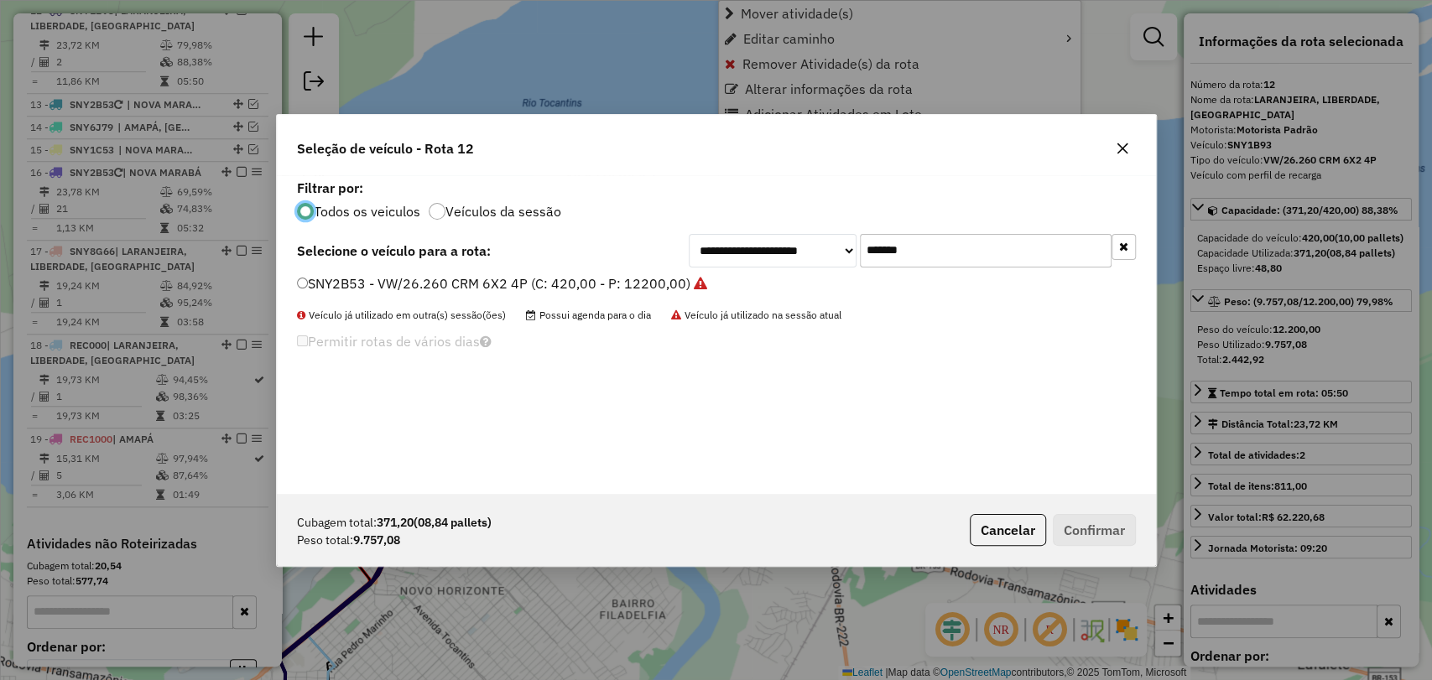
scroll to position [8, 5]
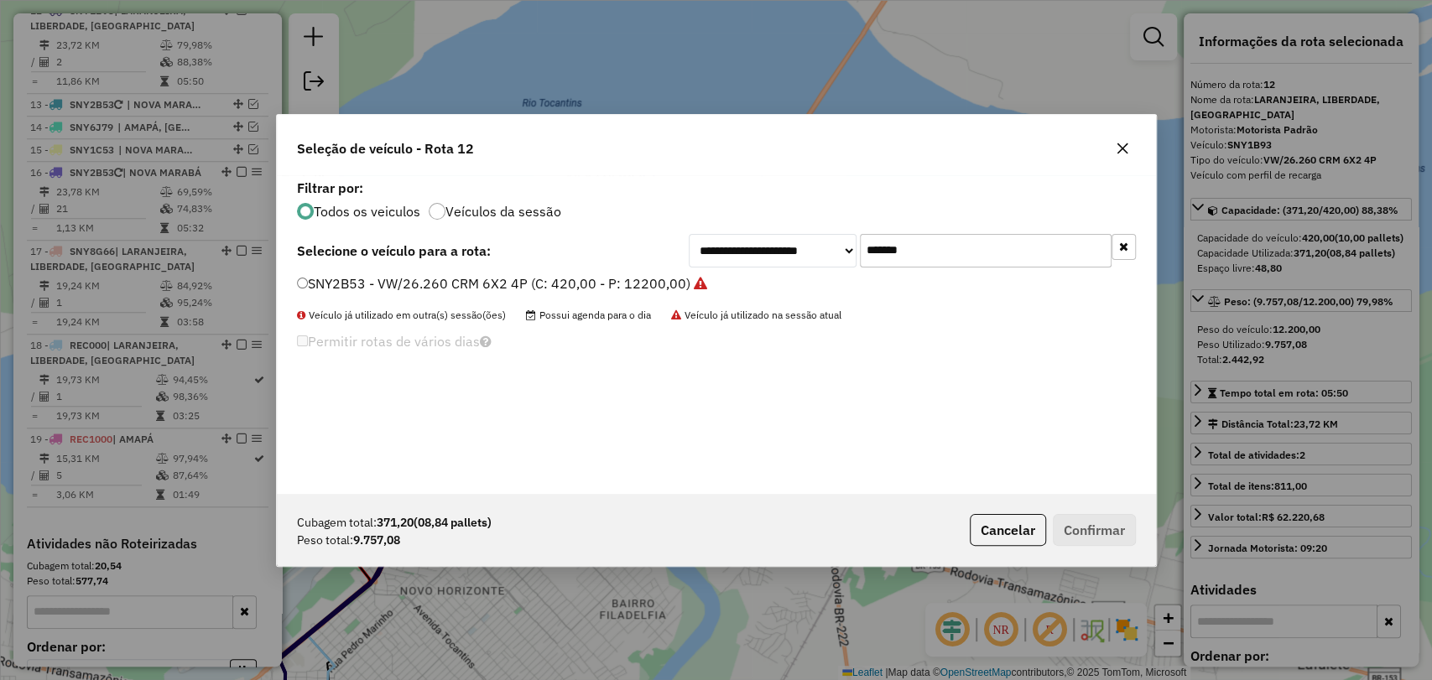
drag, startPoint x: 917, startPoint y: 257, endPoint x: 785, endPoint y: 231, distance: 134.2
click at [785, 231] on div "**********" at bounding box center [716, 334] width 879 height 319
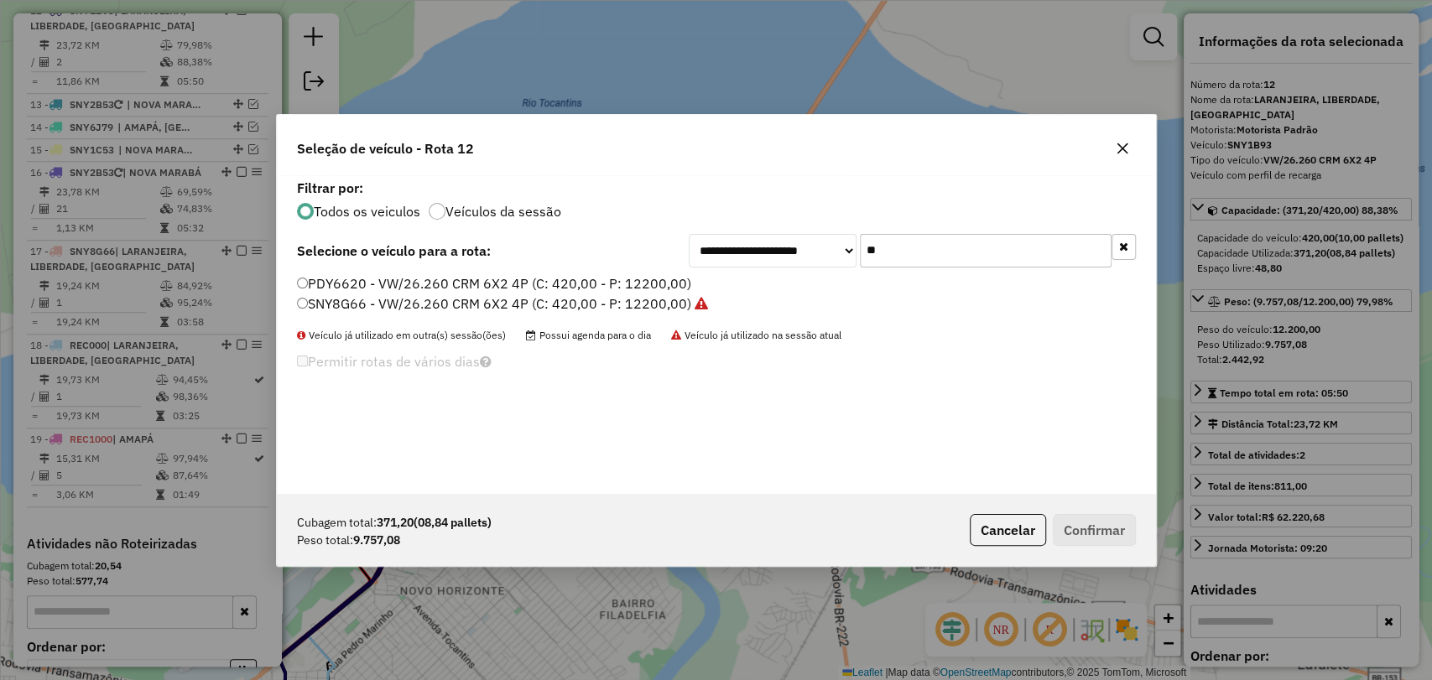
type input "**"
click at [331, 304] on label "SNY8G66 - VW/26.260 CRM 6X2 4P (C: 420,00 - P: 12200,00)" at bounding box center [502, 304] width 411 height 20
click at [1093, 533] on button "Confirmar" at bounding box center [1094, 530] width 83 height 32
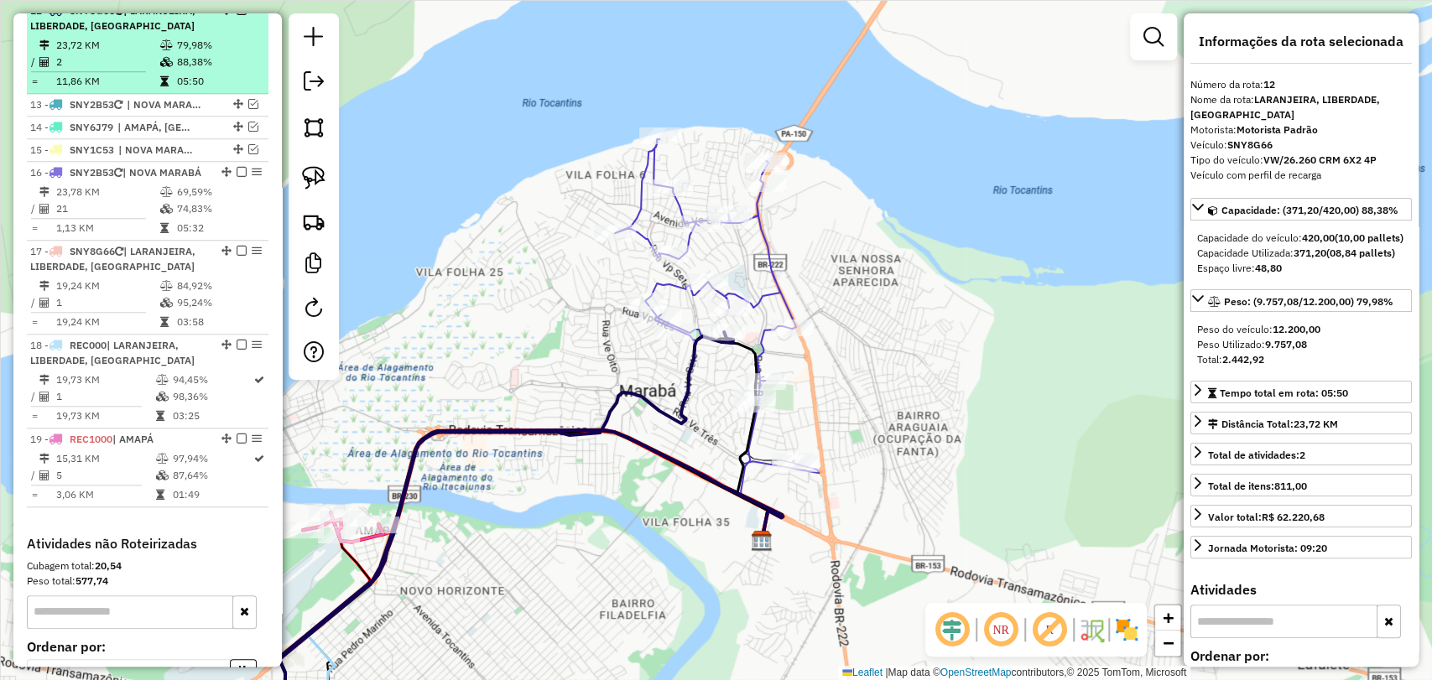
click at [185, 70] on td "88,38%" at bounding box center [218, 62] width 85 height 17
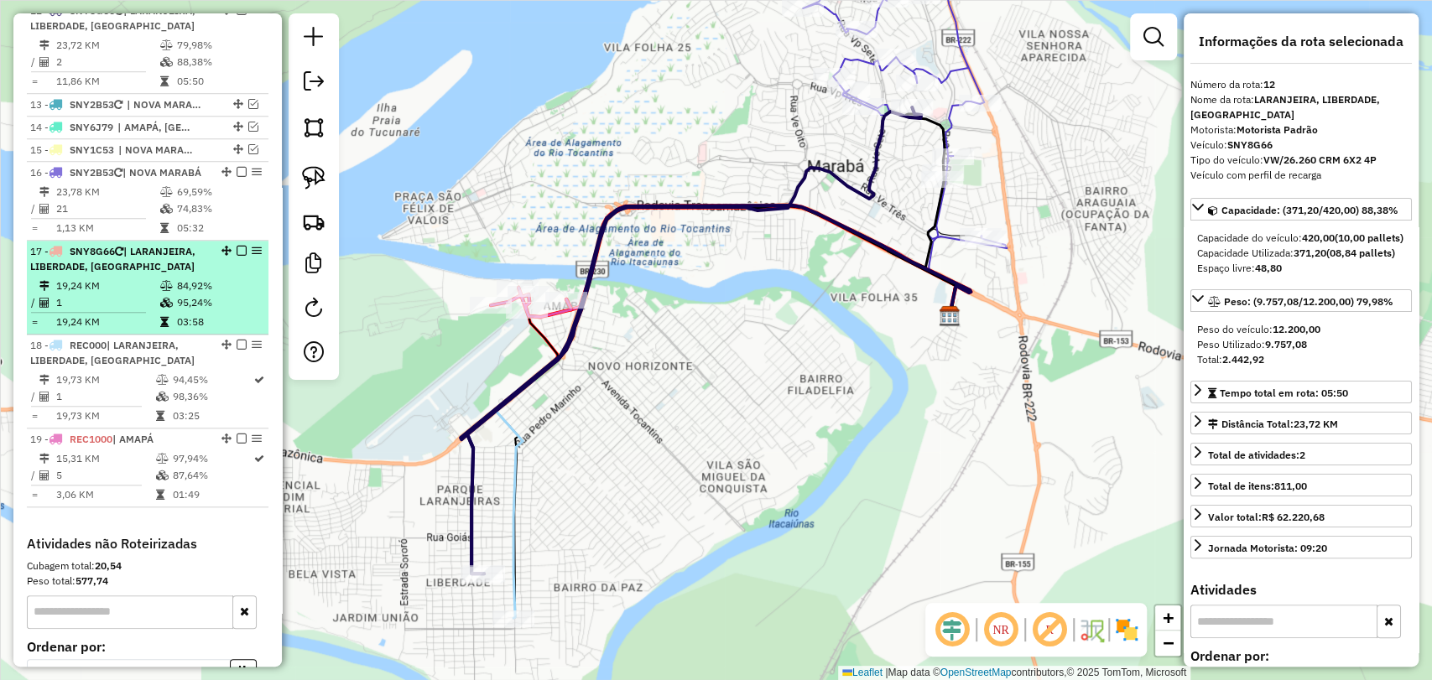
click at [174, 302] on li "17 - SNY8G66 | [GEOGRAPHIC_DATA], LIBERDADE, [GEOGRAPHIC_DATA] 19,24 KM 84,92% …" at bounding box center [148, 288] width 242 height 94
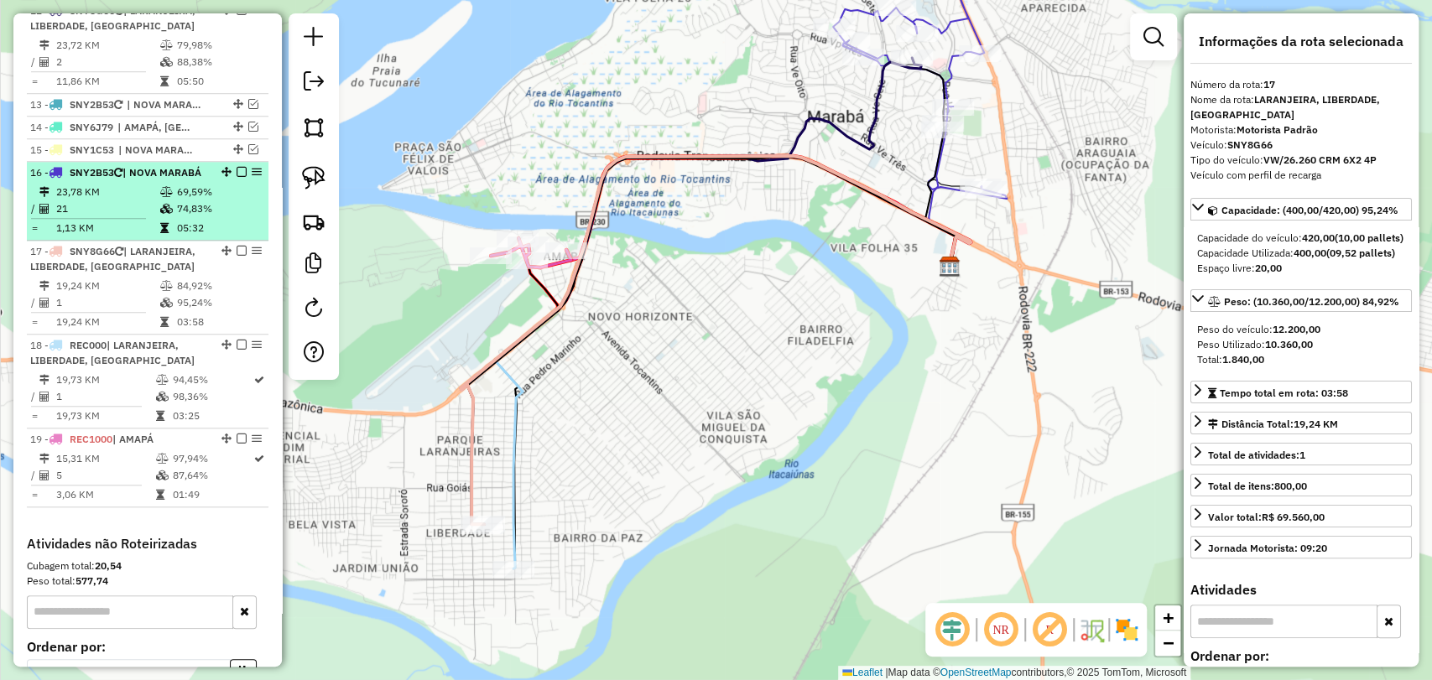
click at [171, 200] on td at bounding box center [167, 192] width 17 height 17
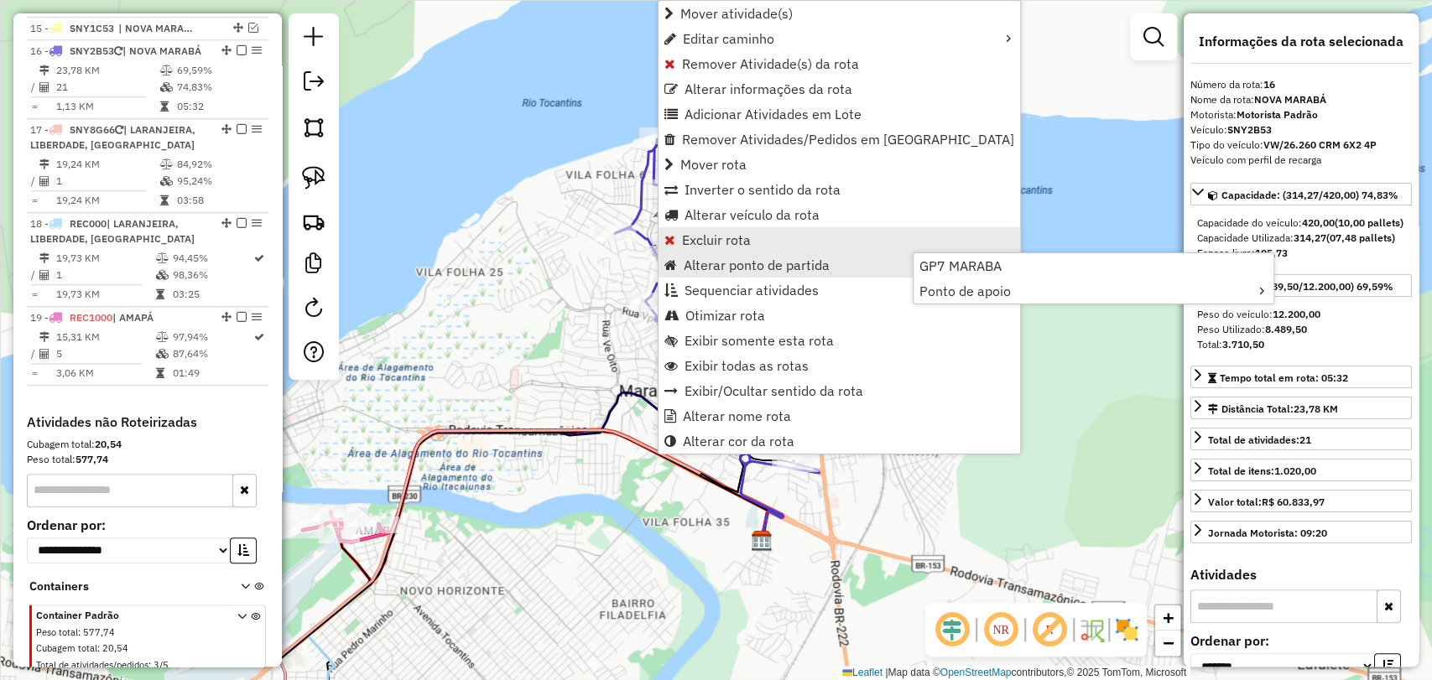
scroll to position [1053, 0]
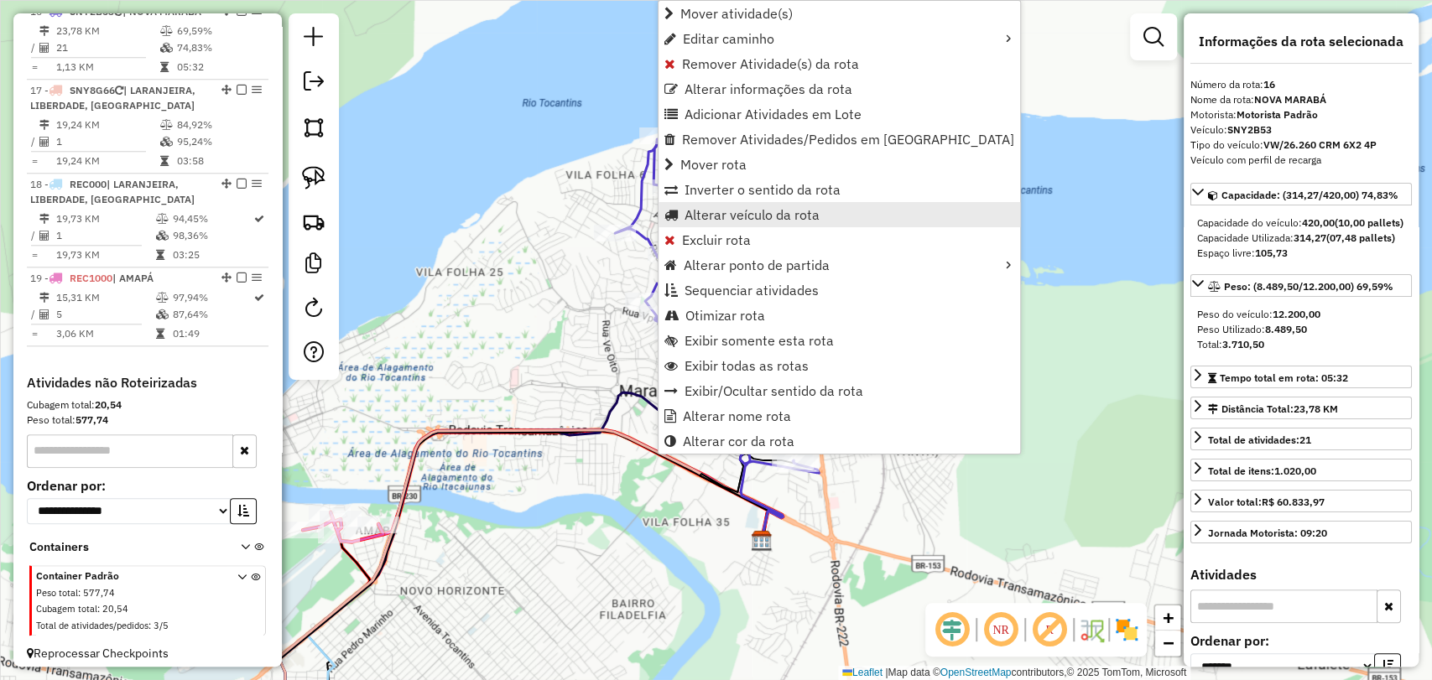
click at [731, 217] on span "Alterar veículo da rota" at bounding box center [751, 214] width 135 height 13
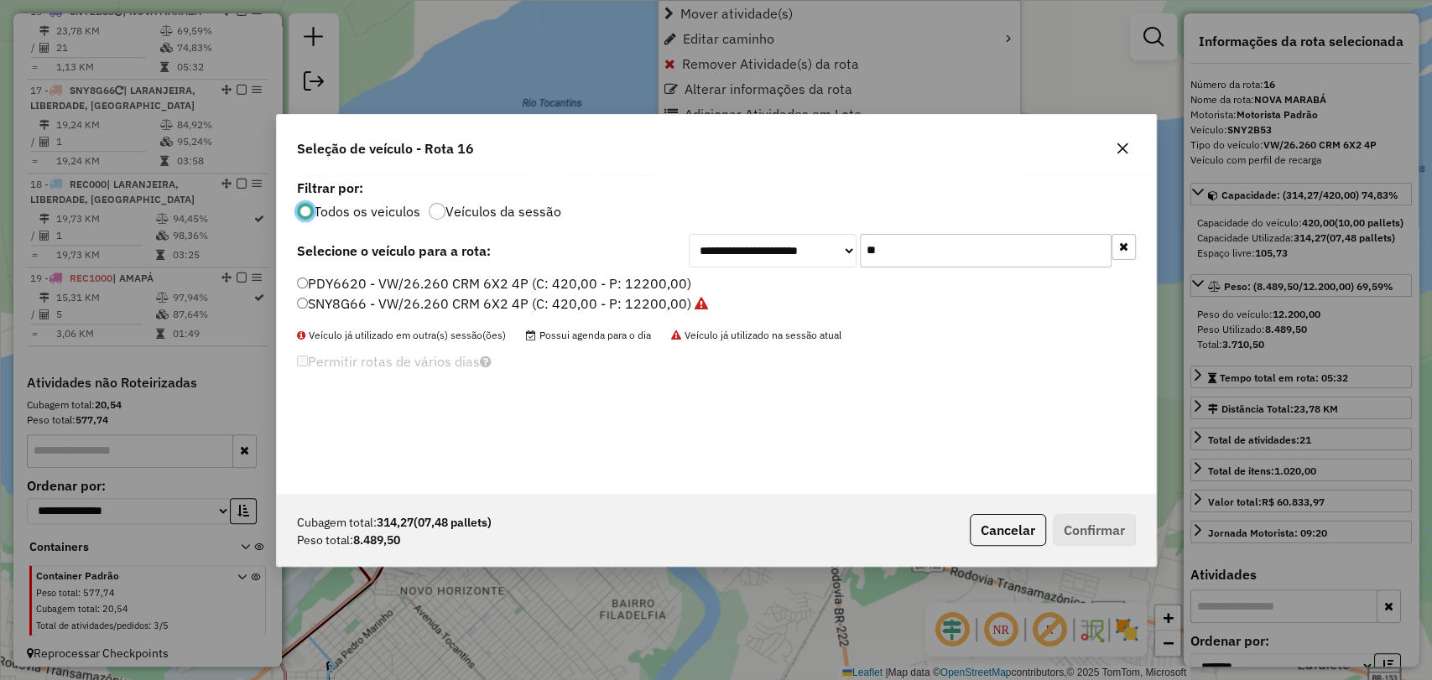
scroll to position [8, 5]
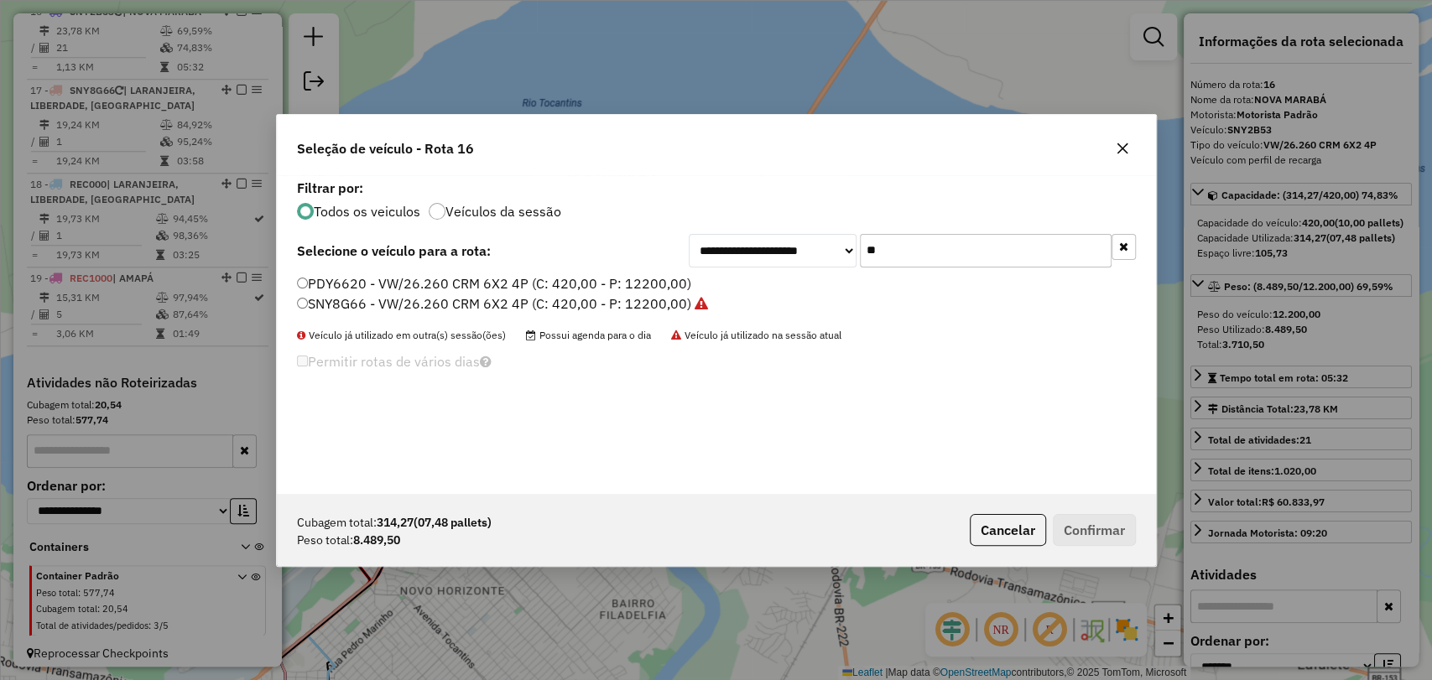
drag, startPoint x: 924, startPoint y: 250, endPoint x: 828, endPoint y: 242, distance: 96.0
click at [832, 244] on div "**********" at bounding box center [912, 251] width 447 height 34
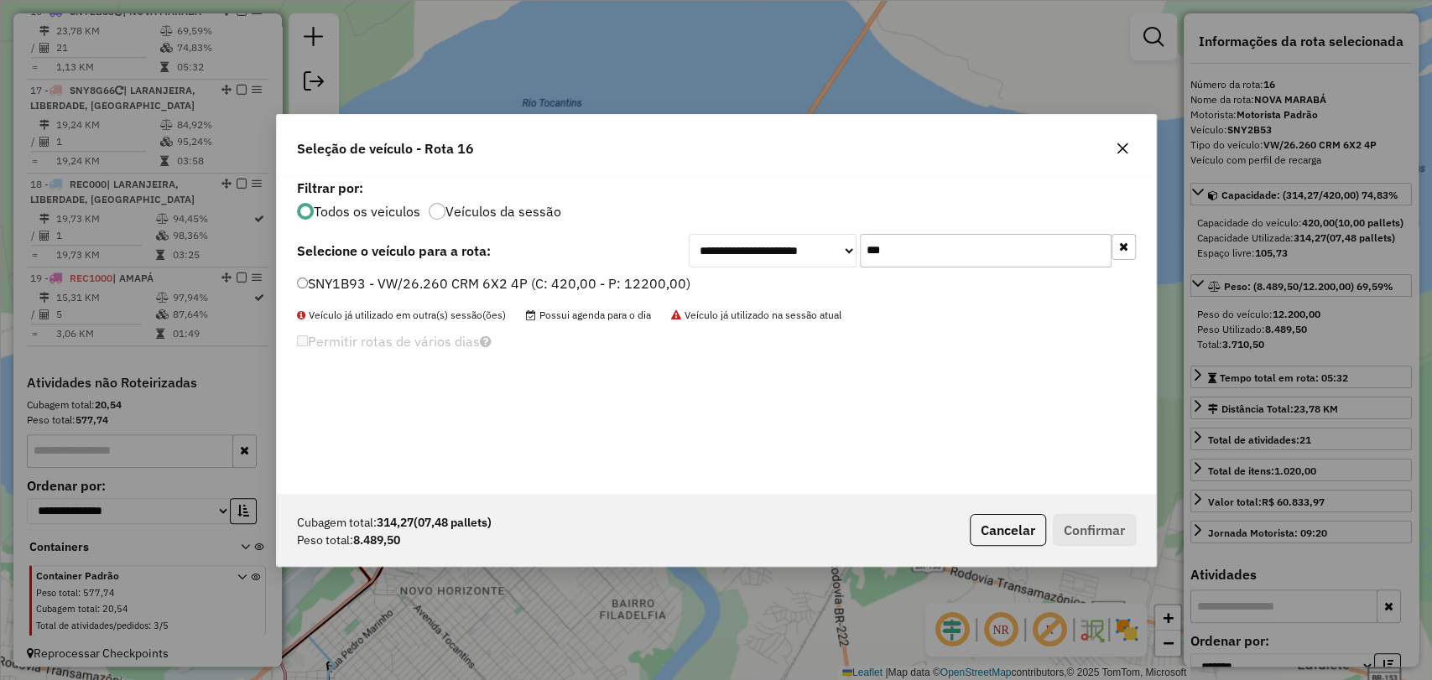
type input "***"
click at [529, 279] on label "SNY1B93 - VW/26.260 CRM 6X2 4P (C: 420,00 - P: 12200,00)" at bounding box center [493, 283] width 393 height 20
click at [1104, 542] on button "Confirmar" at bounding box center [1094, 530] width 83 height 32
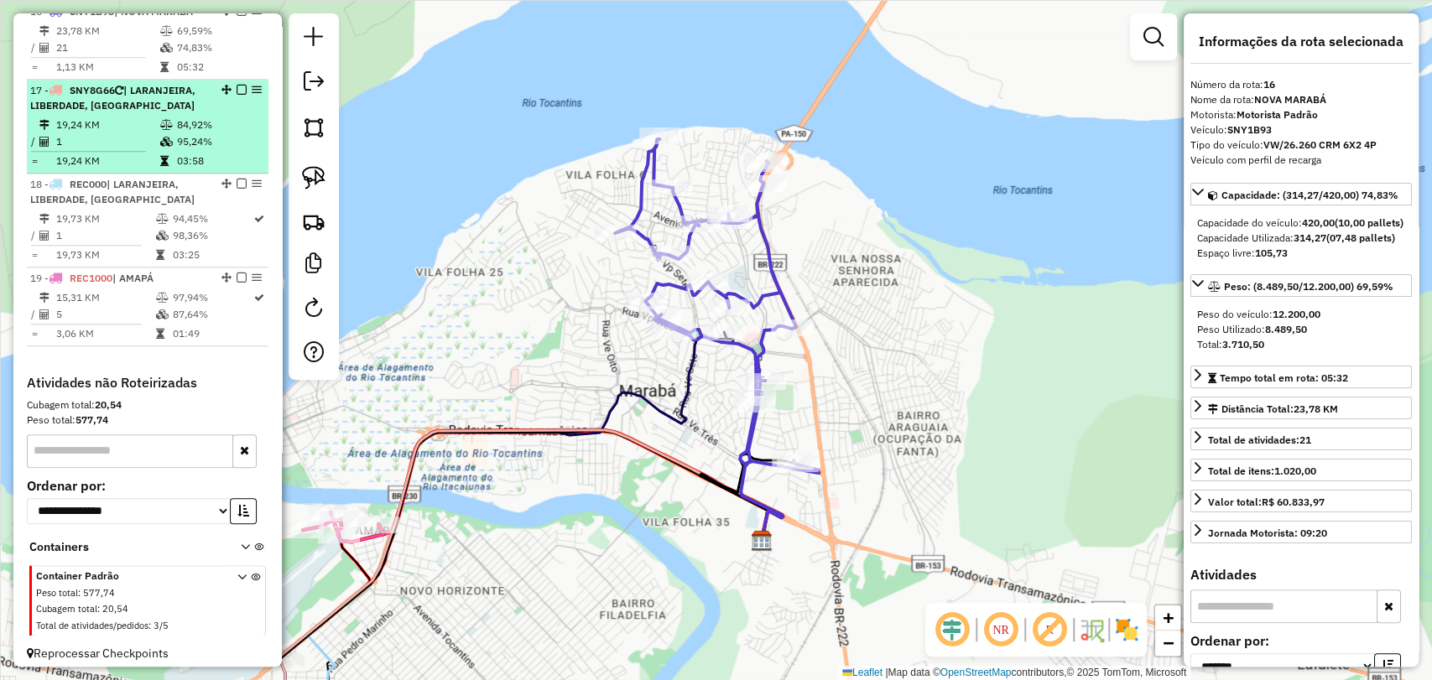
click at [176, 133] on td "84,92%" at bounding box center [218, 125] width 85 height 17
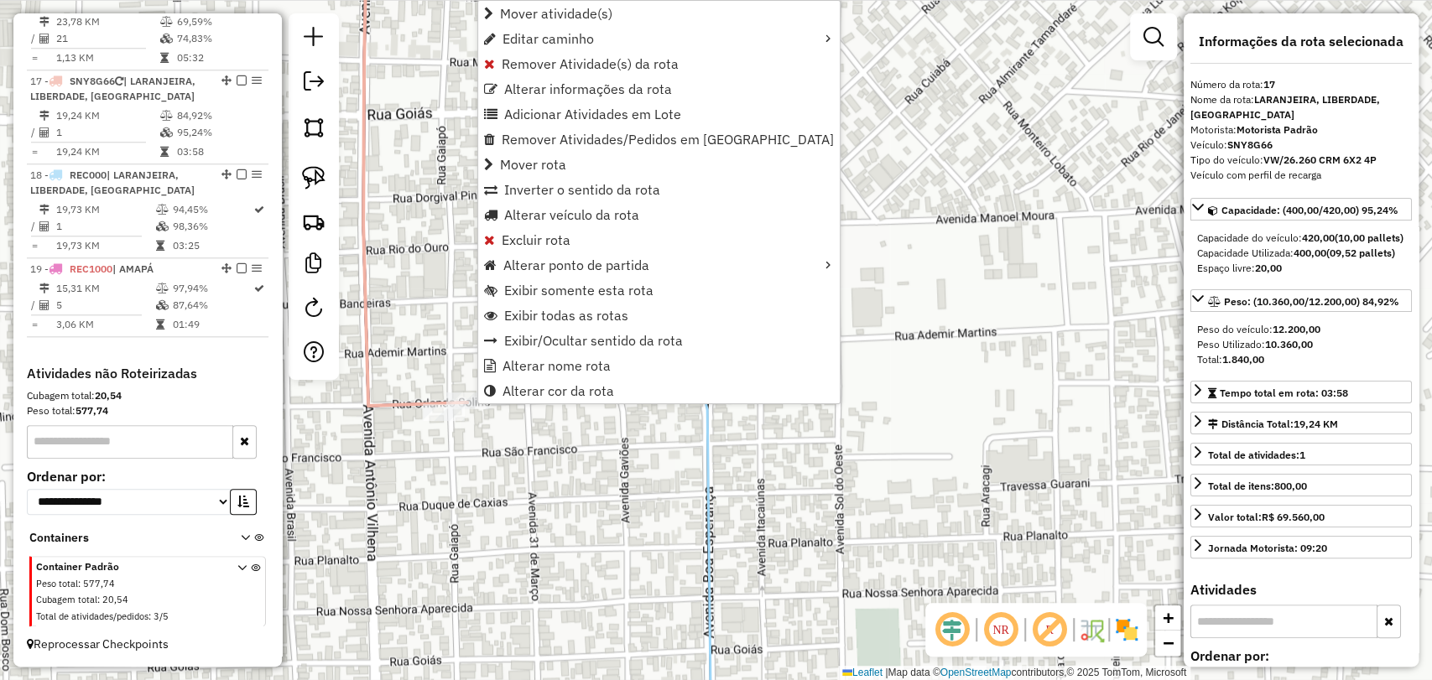
scroll to position [1075, 0]
click at [551, 211] on span "Alterar veículo da rota" at bounding box center [571, 214] width 135 height 13
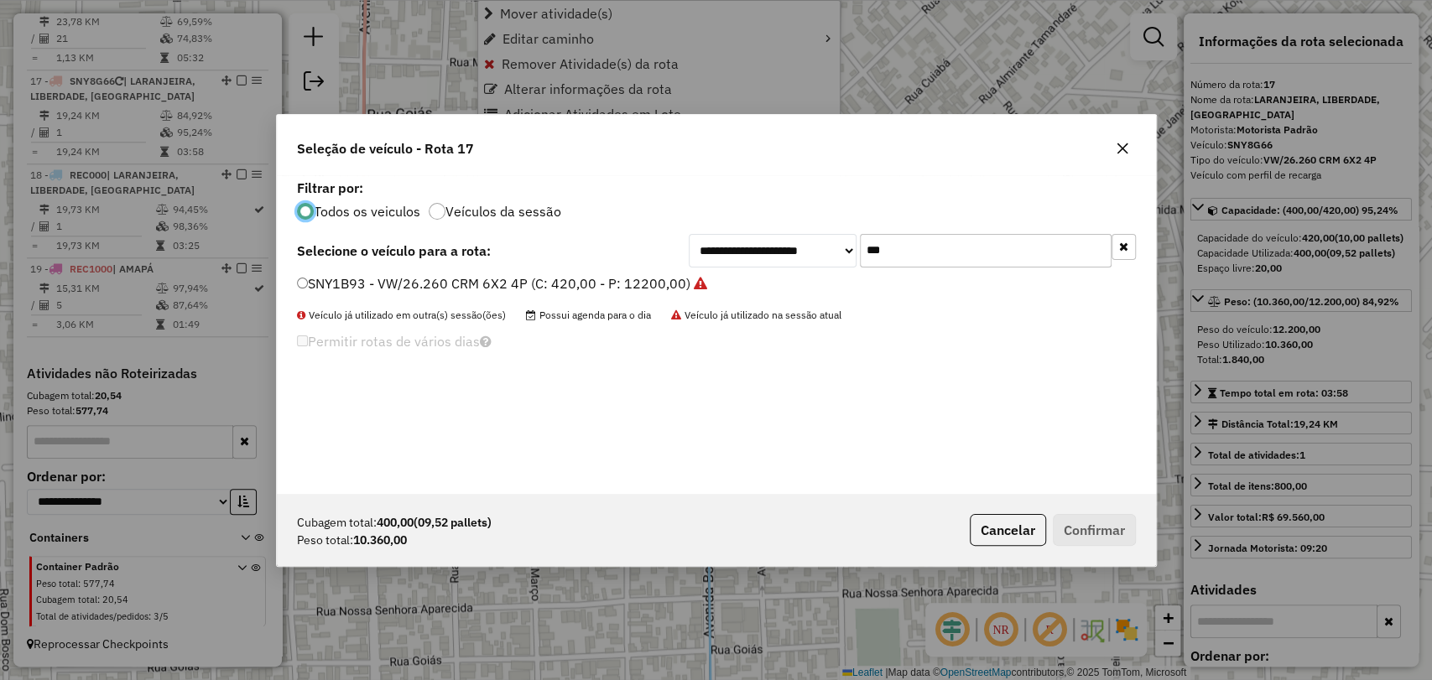
scroll to position [8, 5]
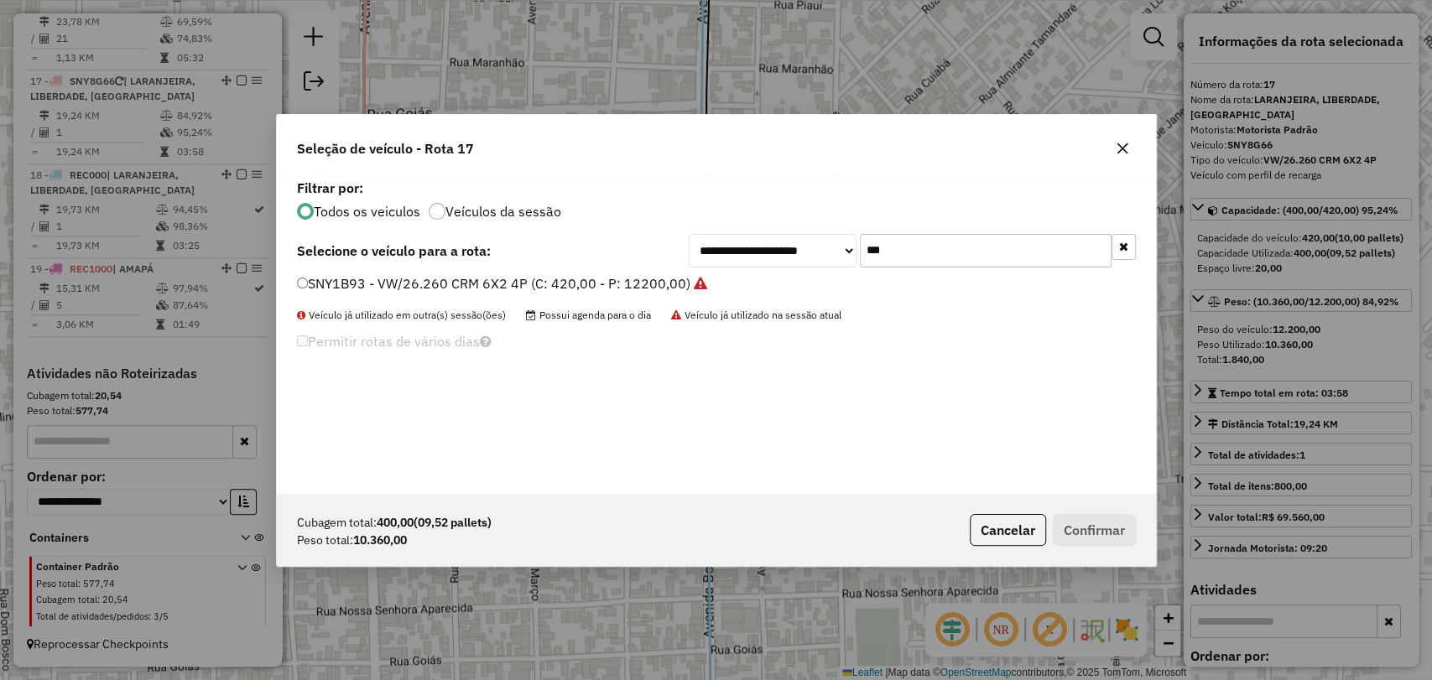
drag, startPoint x: 967, startPoint y: 263, endPoint x: 811, endPoint y: 230, distance: 159.6
click at [811, 230] on div "**********" at bounding box center [716, 334] width 879 height 319
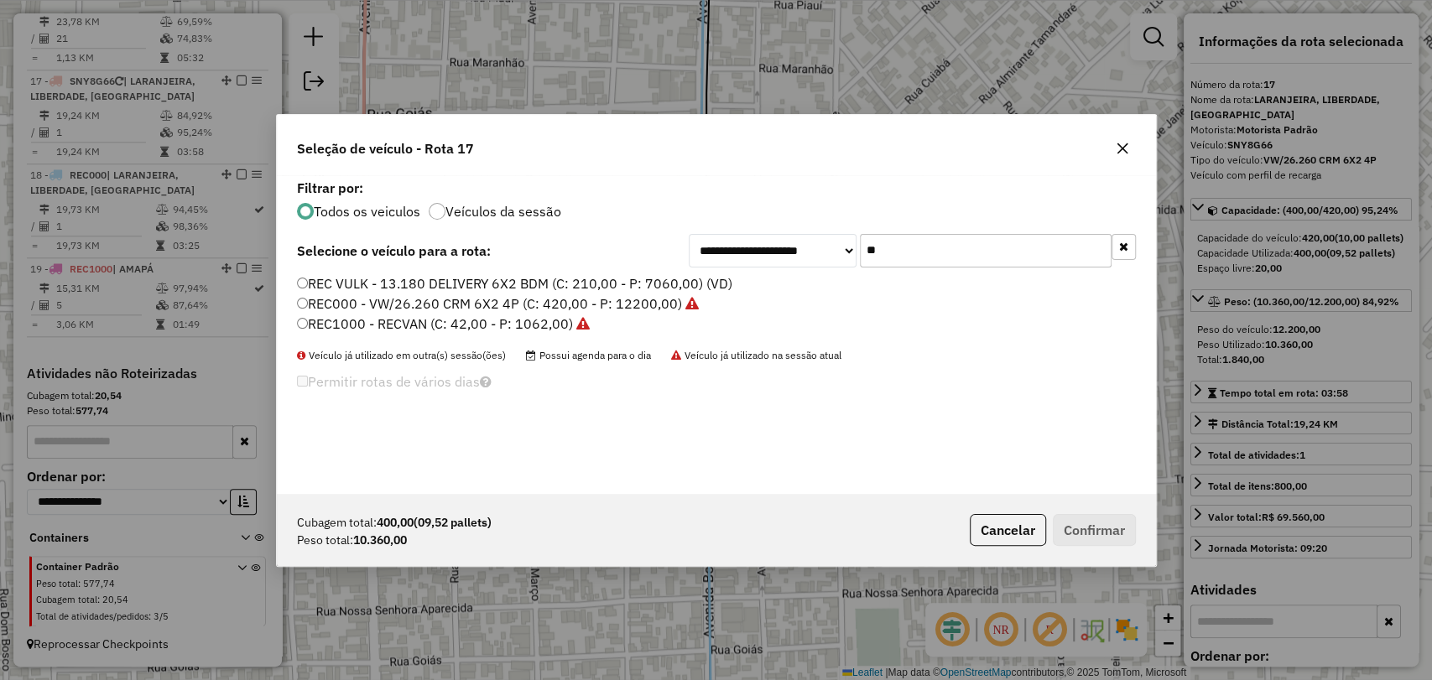
type input "**"
click at [403, 309] on label "REC000 - VW/26.260 CRM 6X2 4P (C: 420,00 - P: 12200,00)" at bounding box center [498, 304] width 402 height 20
click at [1099, 537] on button "Confirmar" at bounding box center [1094, 530] width 83 height 32
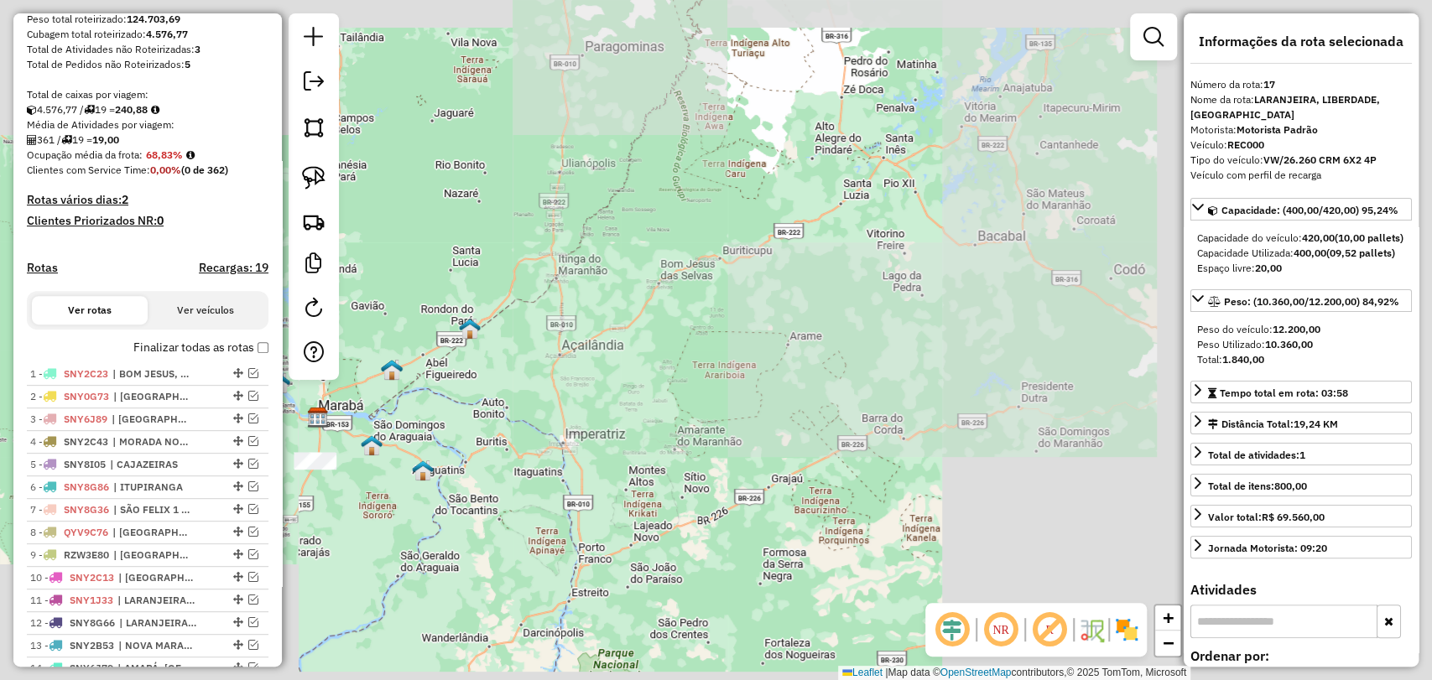
scroll to position [745, 0]
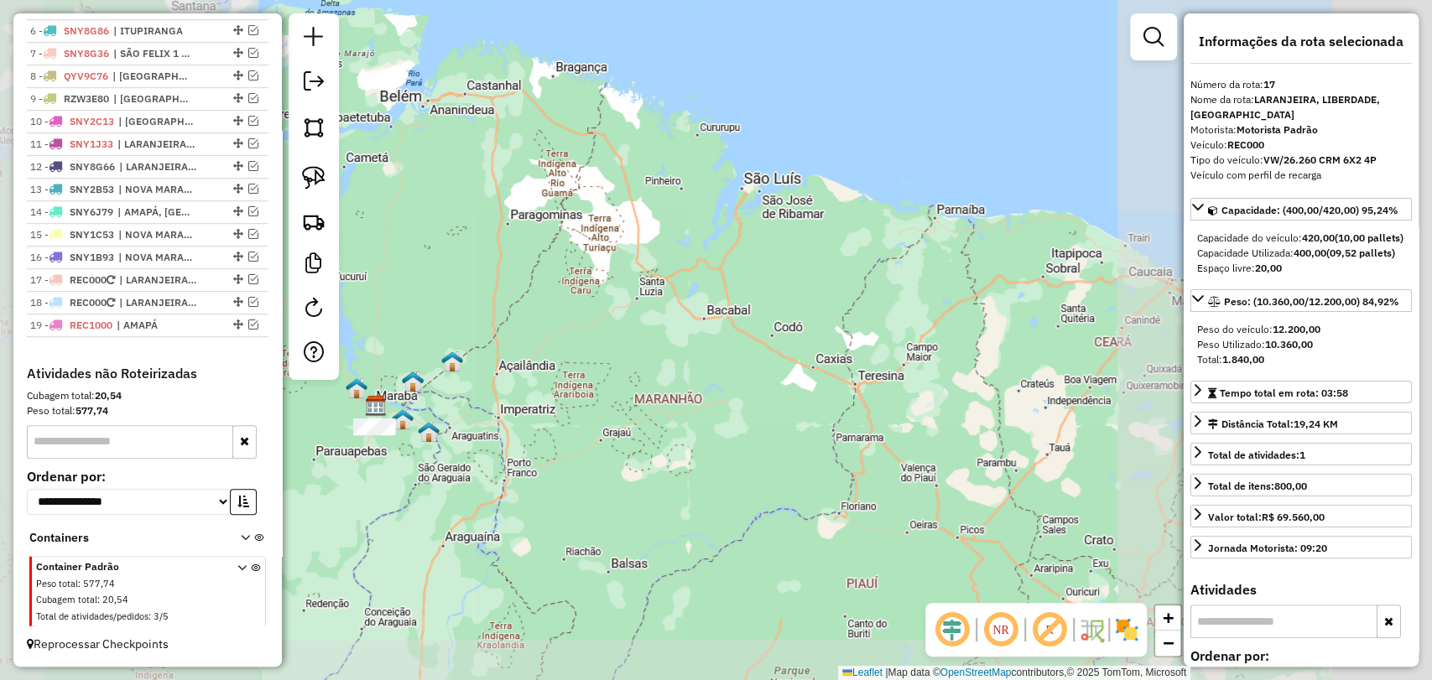
drag, startPoint x: 473, startPoint y: 471, endPoint x: 623, endPoint y: 483, distance: 150.6
click at [623, 483] on div "Janela de atendimento Grade de atendimento Capacidade Transportadoras Veículos …" at bounding box center [716, 340] width 1432 height 680
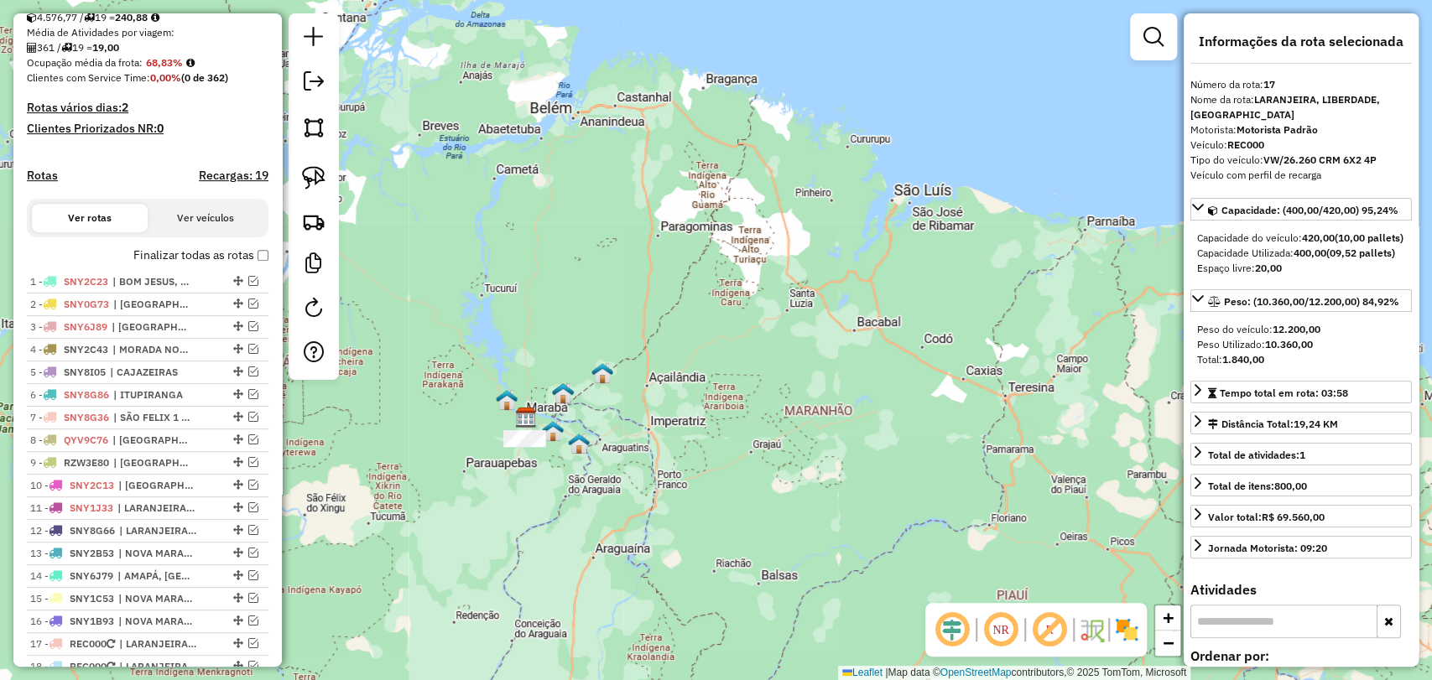
scroll to position [372, 0]
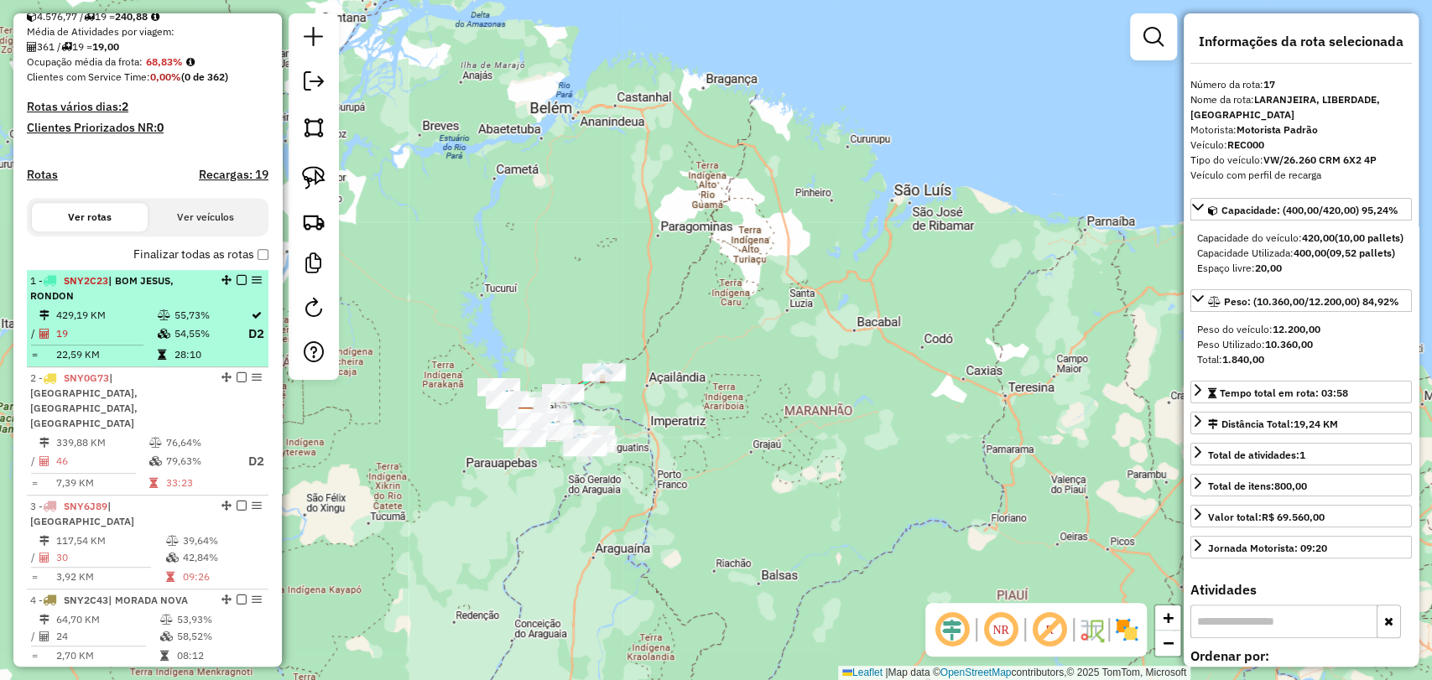
click at [174, 304] on div "1 - SNY2C23 | BOM JESUS, RONDON" at bounding box center [119, 288] width 178 height 30
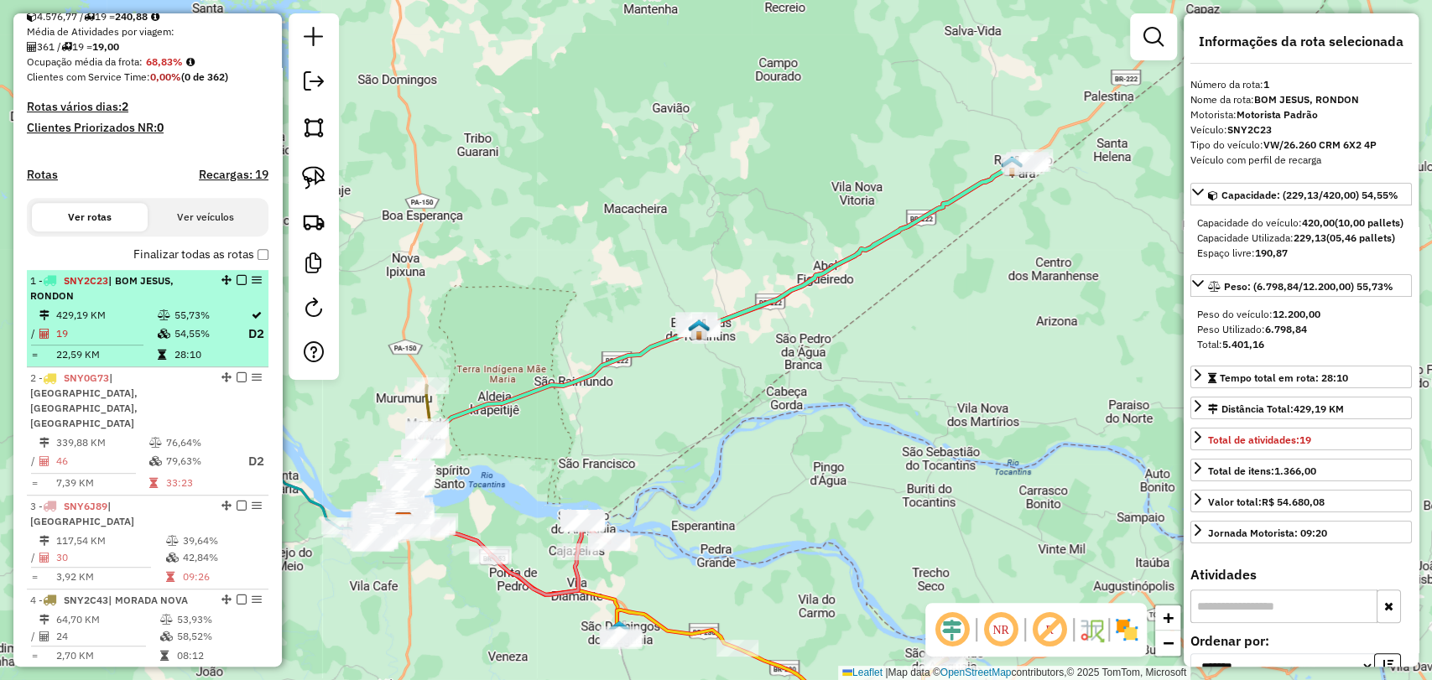
click at [237, 285] on em at bounding box center [242, 280] width 10 height 10
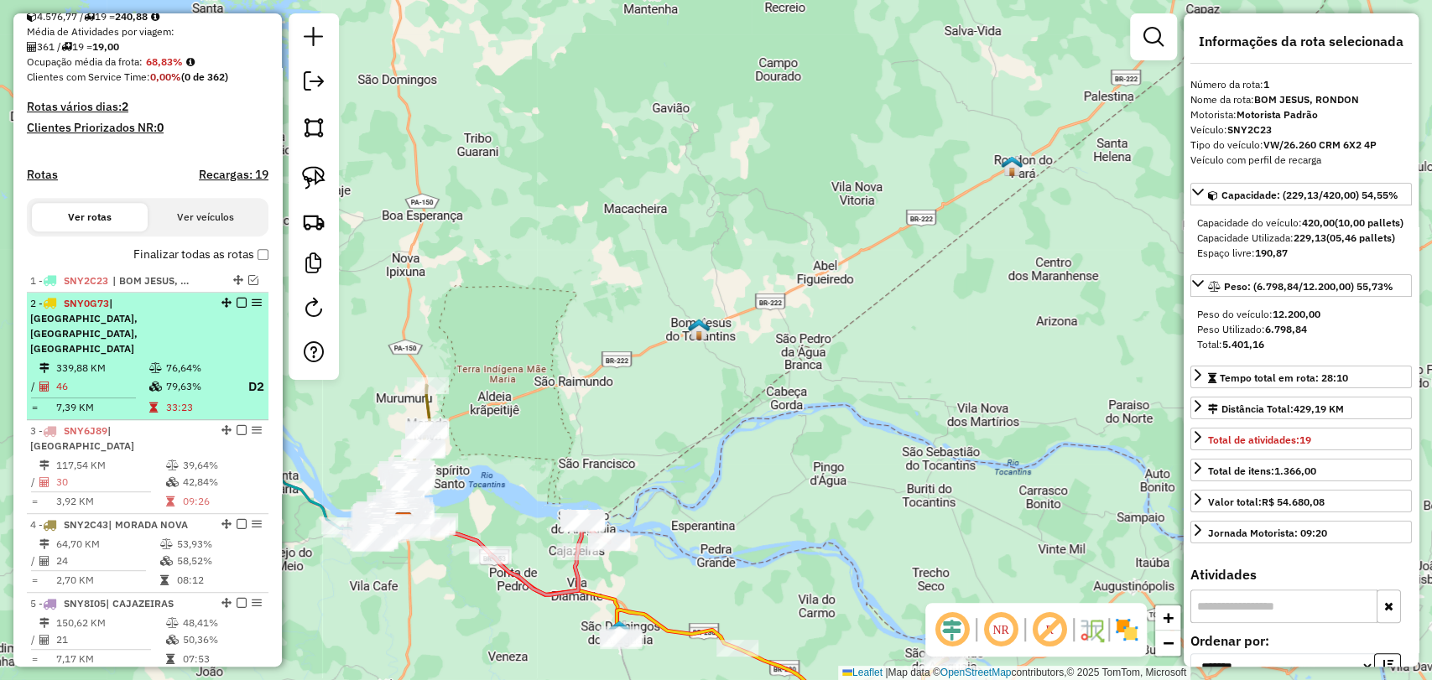
click at [198, 360] on td "76,64%" at bounding box center [198, 368] width 67 height 17
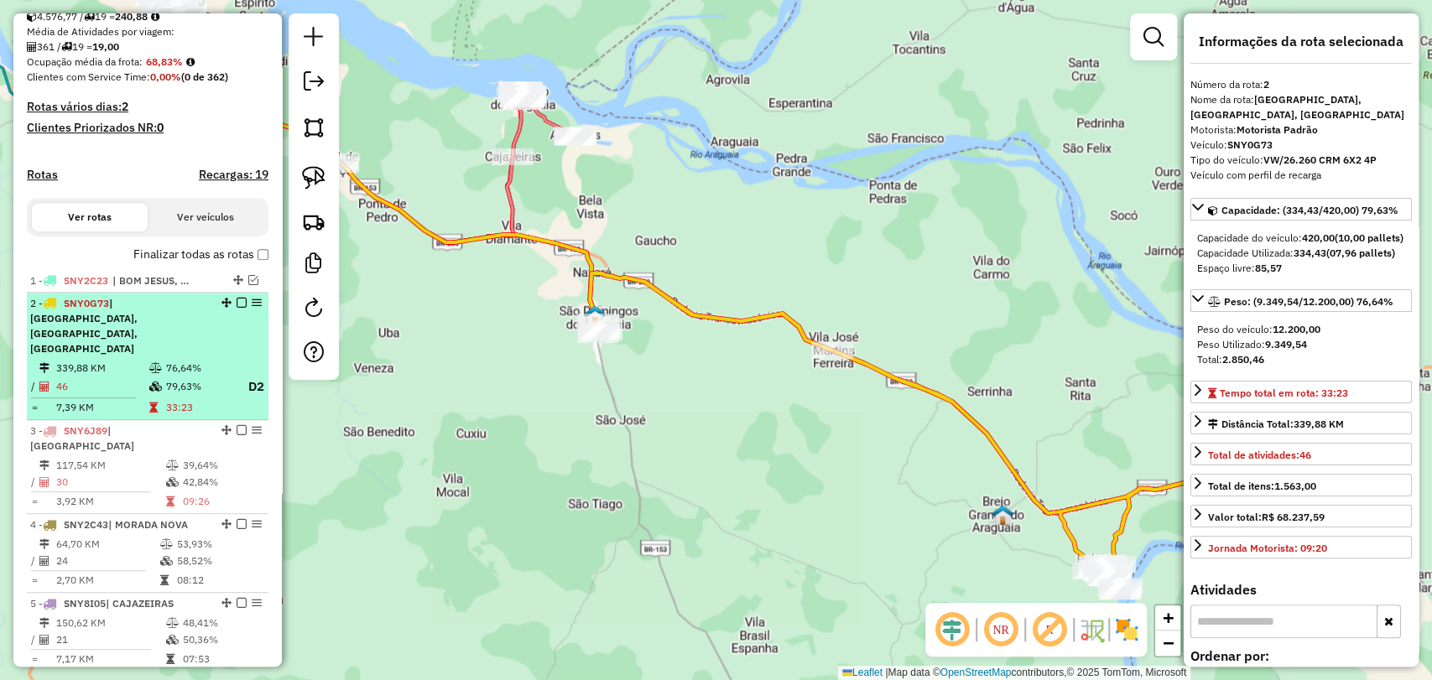
click at [237, 308] on em at bounding box center [242, 303] width 10 height 10
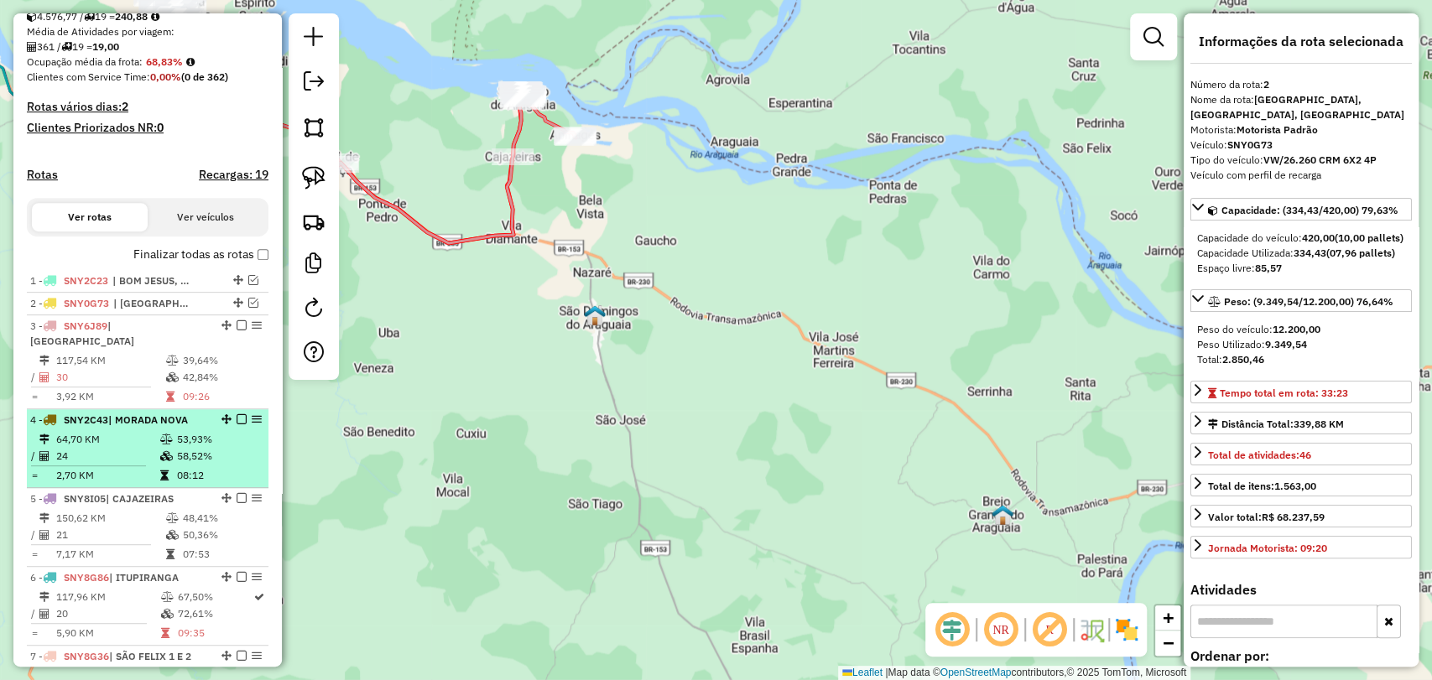
click at [164, 409] on li "4 - SNY2C43 | MORADA NOVA 64,70 KM 53,93% / 24 58,52% = 2,70 KM 08:12" at bounding box center [148, 448] width 242 height 79
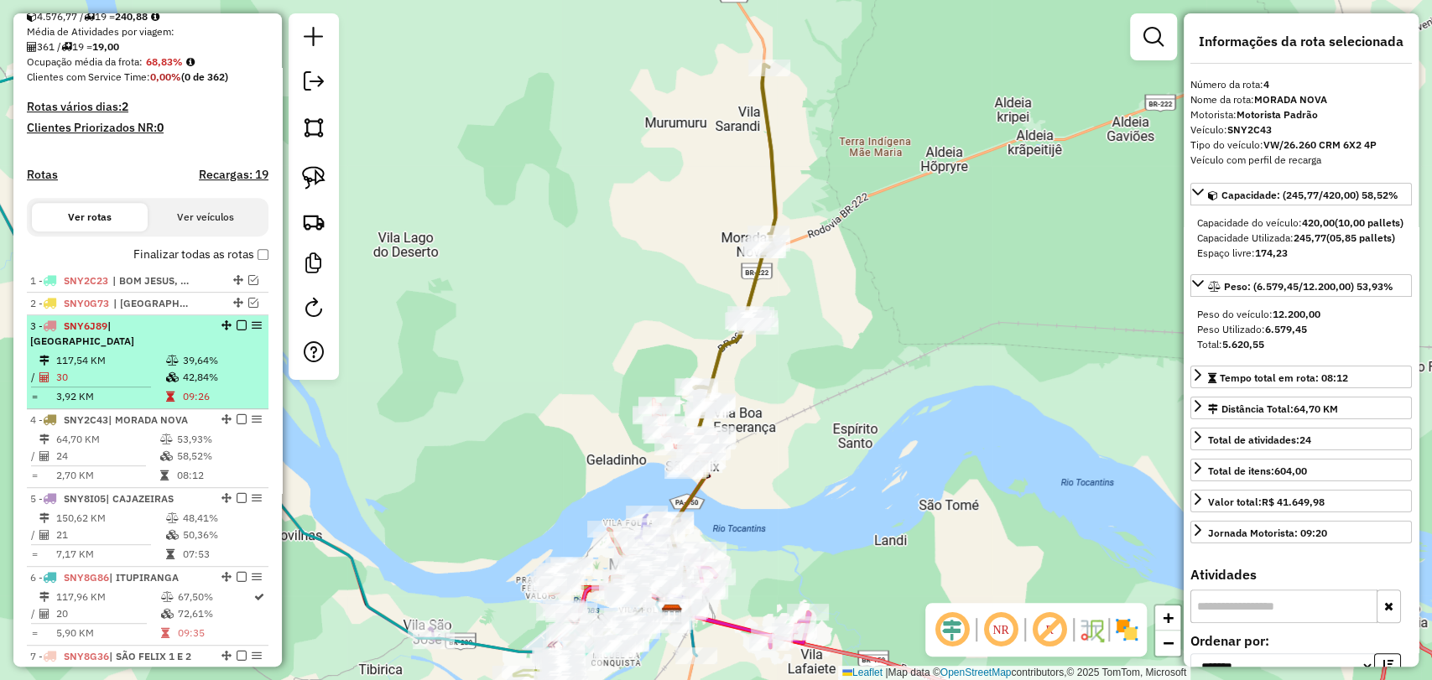
click at [169, 383] on td at bounding box center [173, 377] width 17 height 17
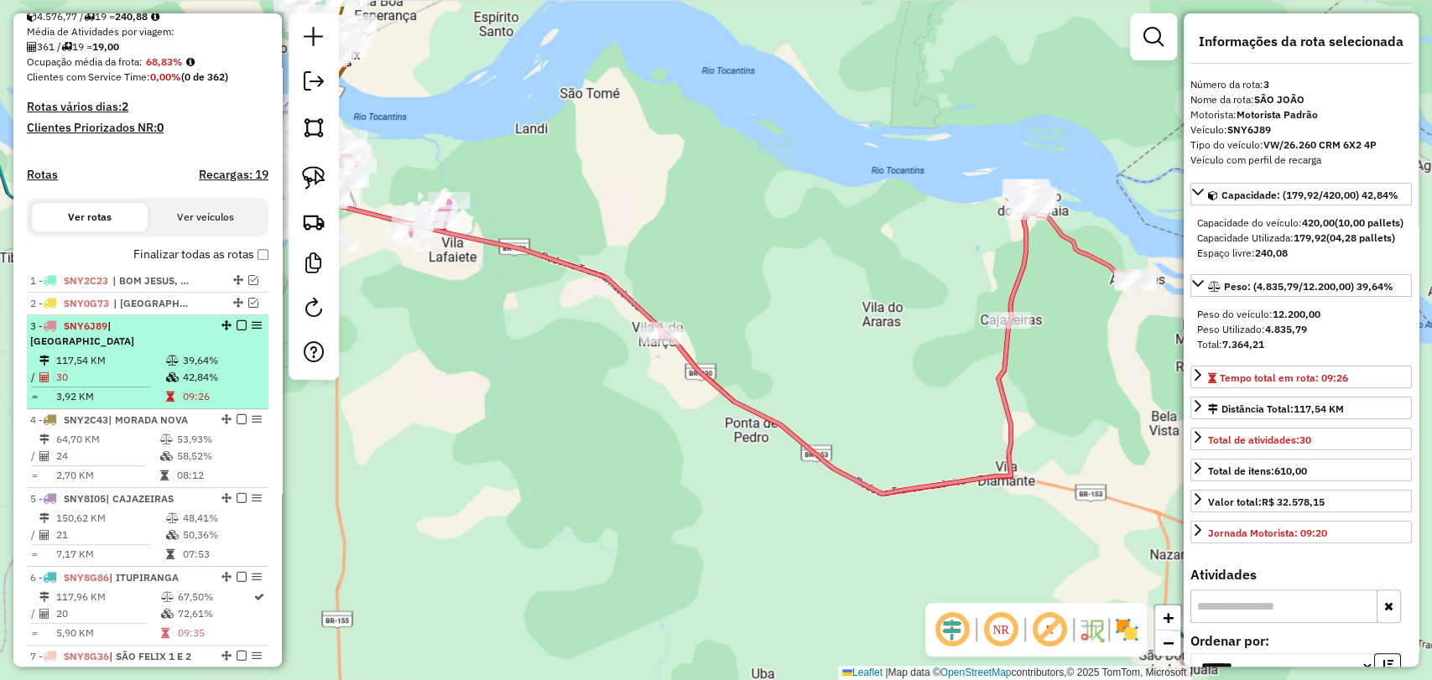
click at [237, 330] on em at bounding box center [242, 325] width 10 height 10
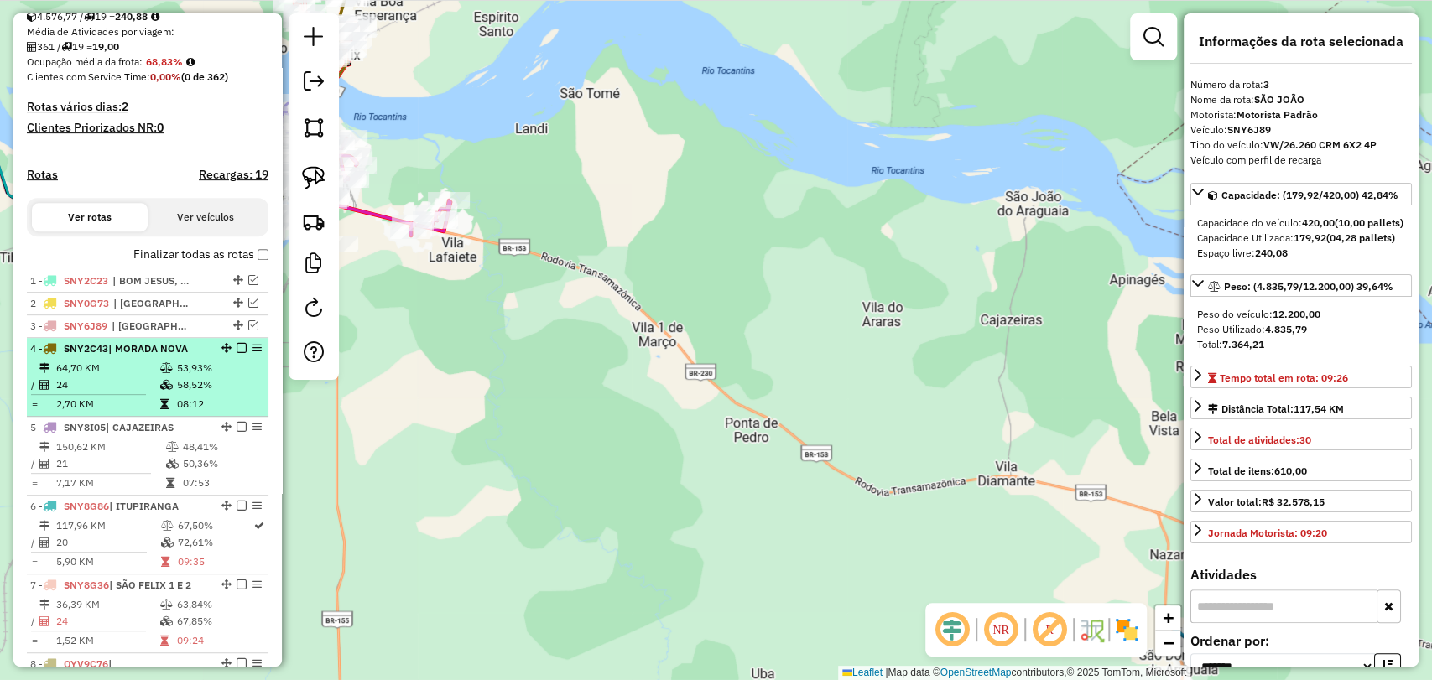
click at [188, 377] on td "53,93%" at bounding box center [218, 368] width 85 height 17
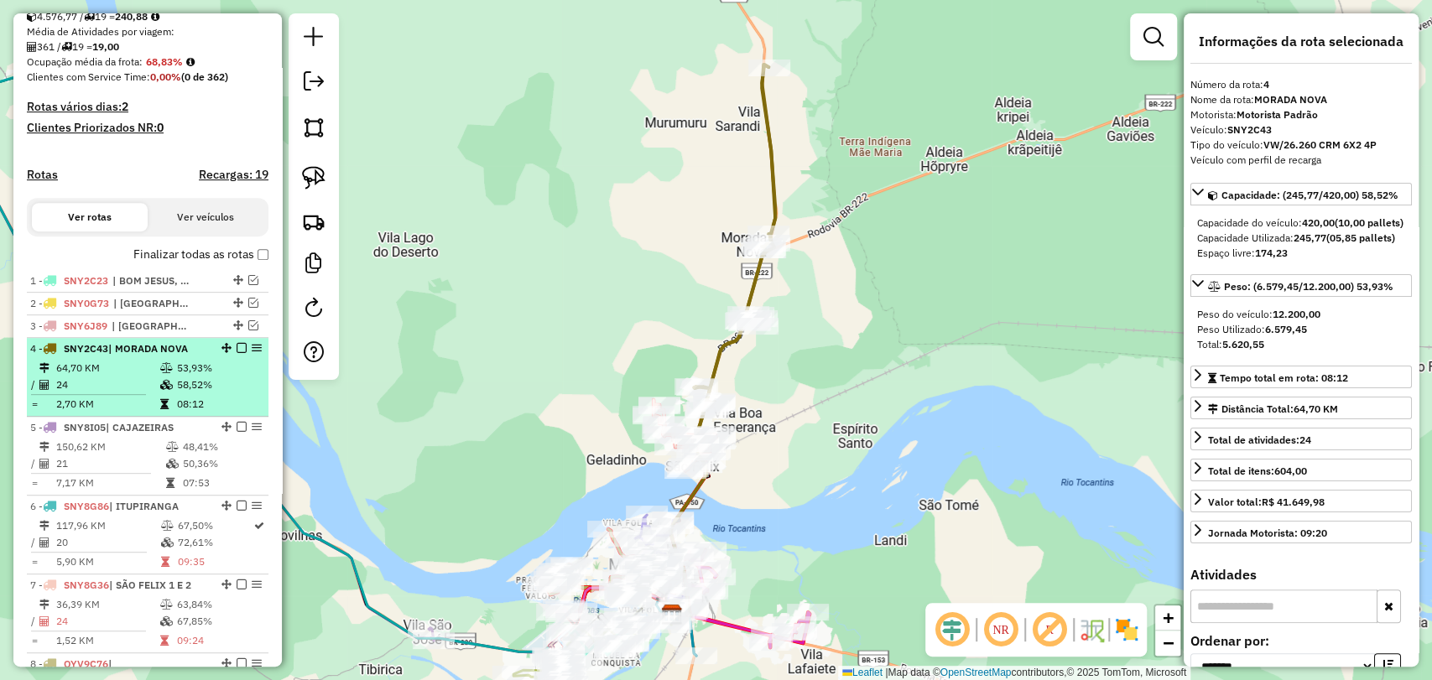
click at [190, 377] on td "53,93%" at bounding box center [218, 368] width 85 height 17
click at [237, 353] on em at bounding box center [242, 348] width 10 height 10
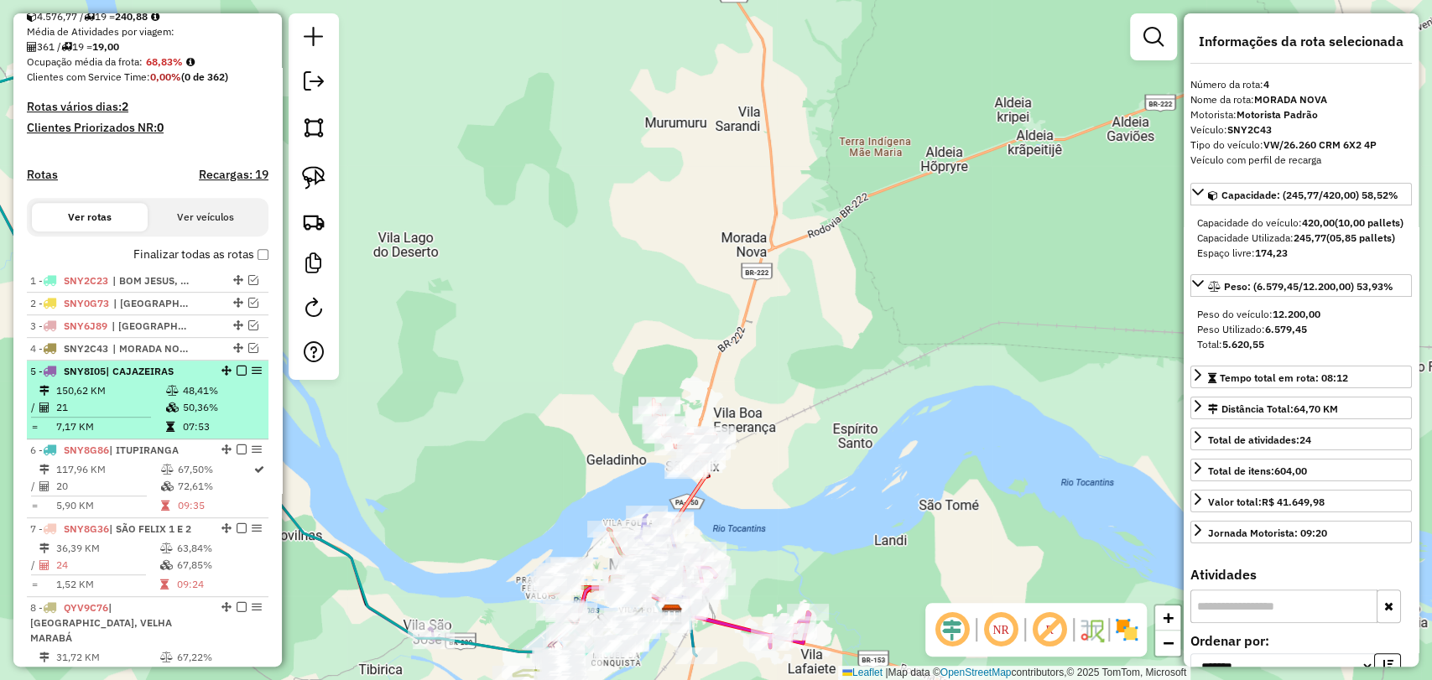
click at [202, 412] on td "50,36%" at bounding box center [222, 407] width 80 height 17
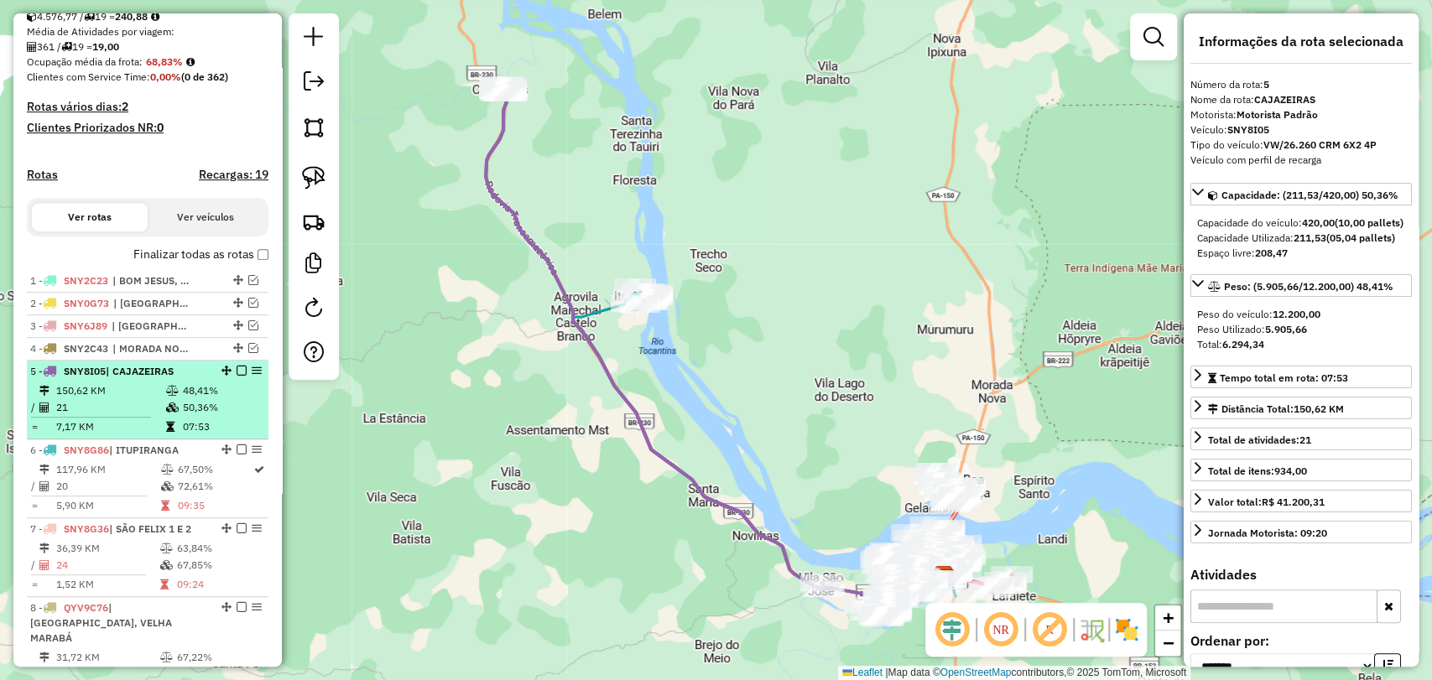
click at [239, 376] on em at bounding box center [242, 371] width 10 height 10
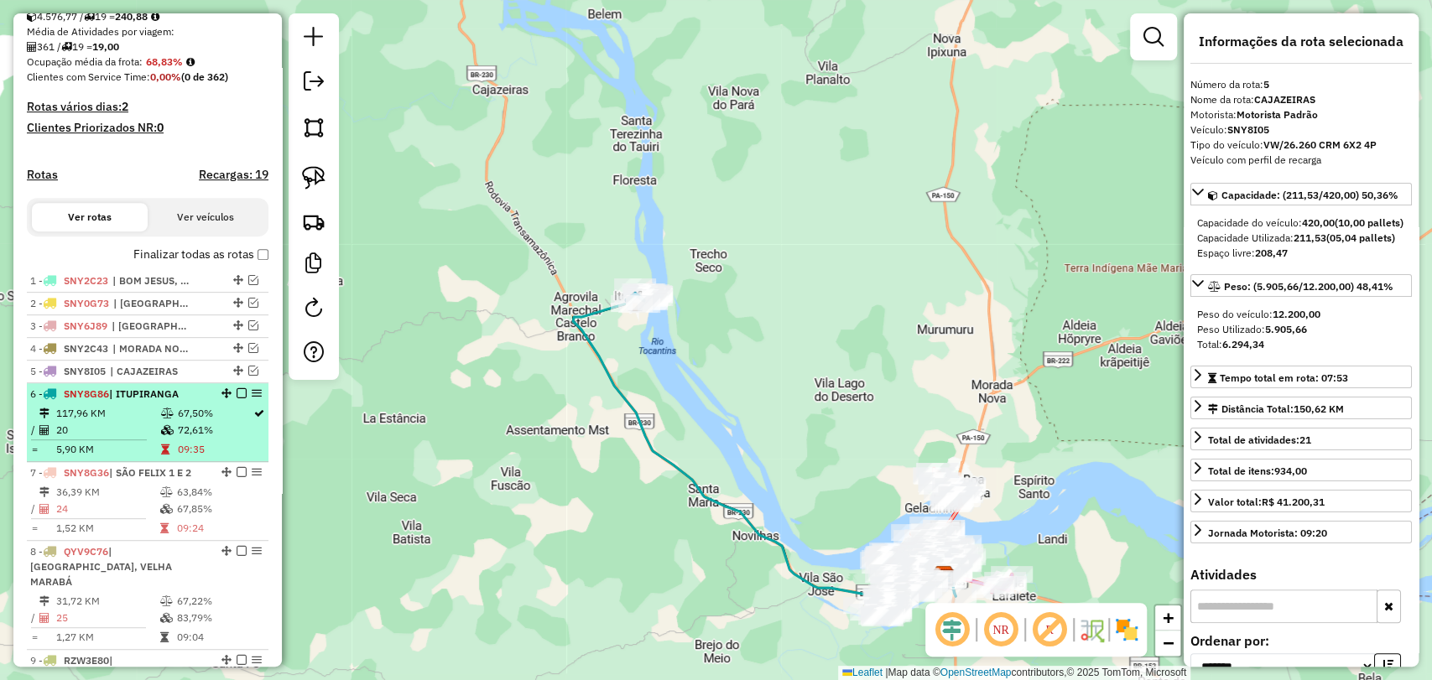
click at [187, 422] on td "67,50%" at bounding box center [214, 413] width 75 height 17
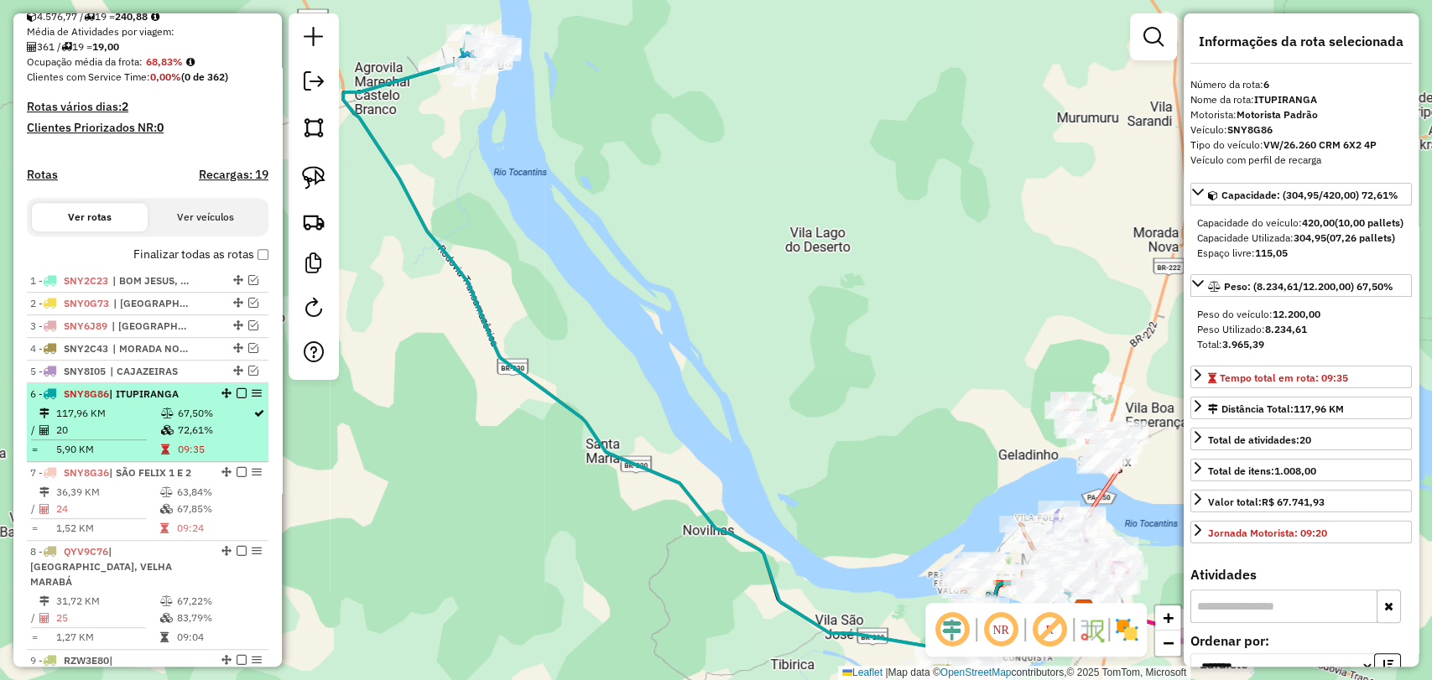
click at [237, 398] on em at bounding box center [242, 393] width 10 height 10
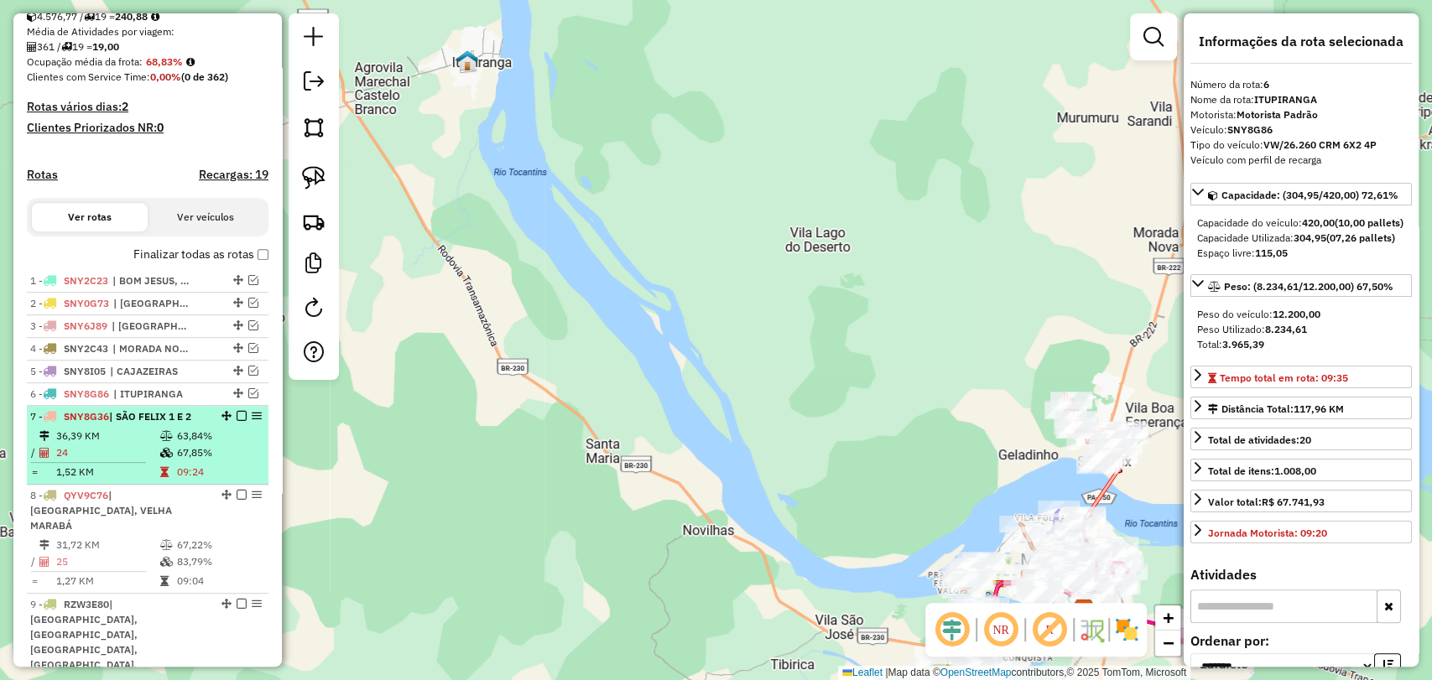
click at [204, 445] on td "63,84%" at bounding box center [218, 436] width 85 height 17
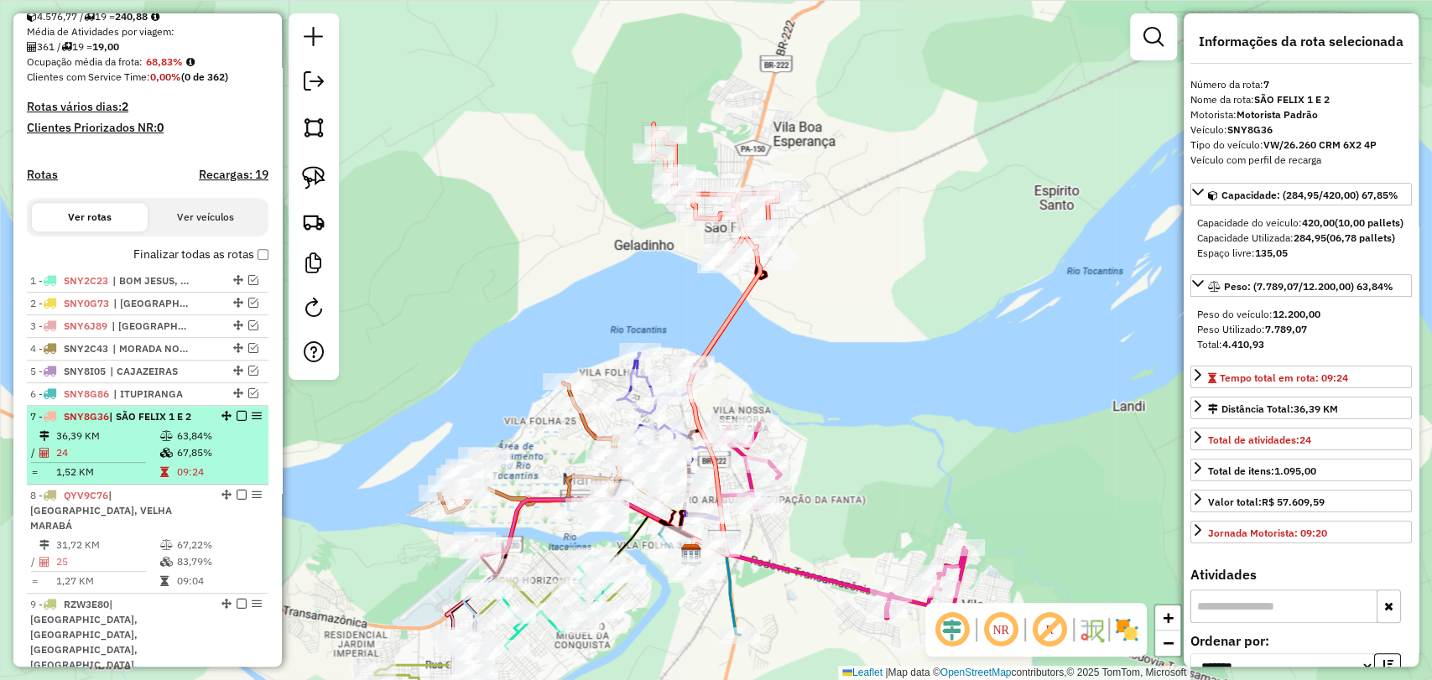
click at [237, 421] on em at bounding box center [242, 416] width 10 height 10
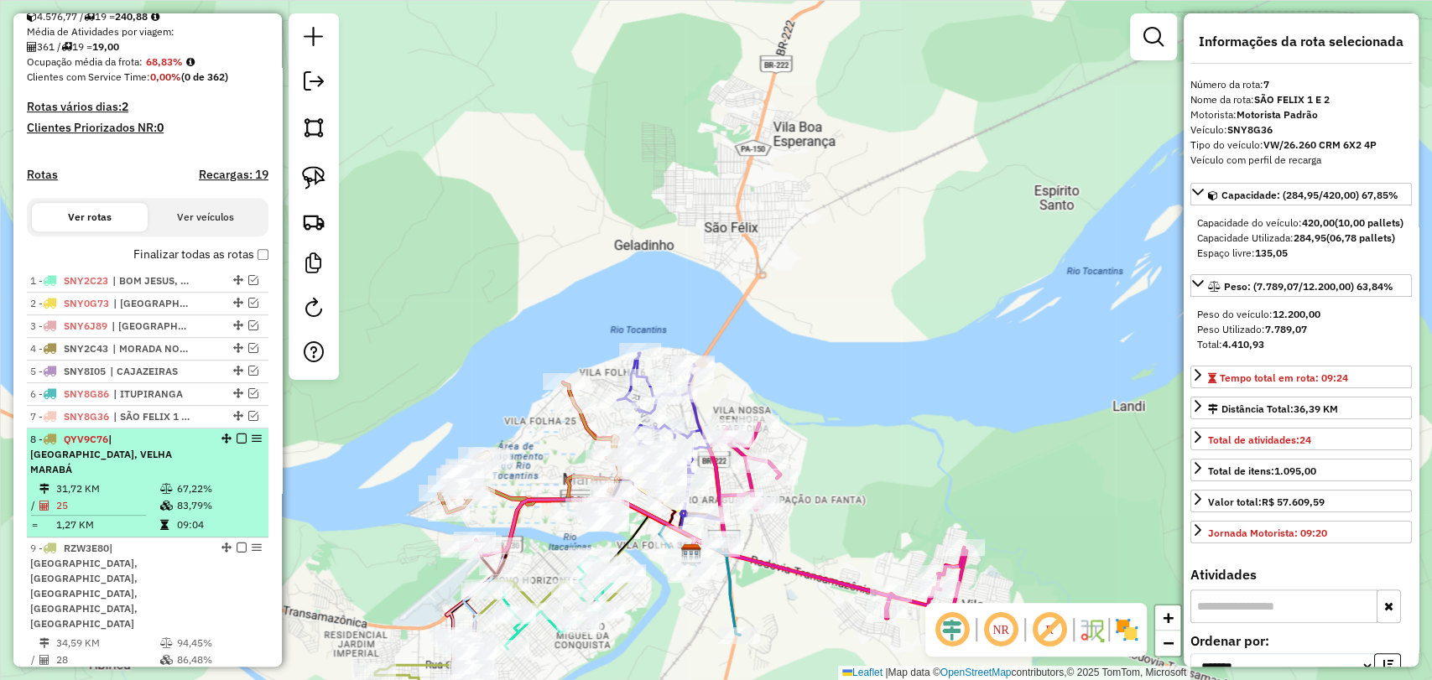
click at [191, 465] on div "8 - QYV9C76 | [GEOGRAPHIC_DATA], VELHA MARABÁ" at bounding box center [119, 454] width 178 height 45
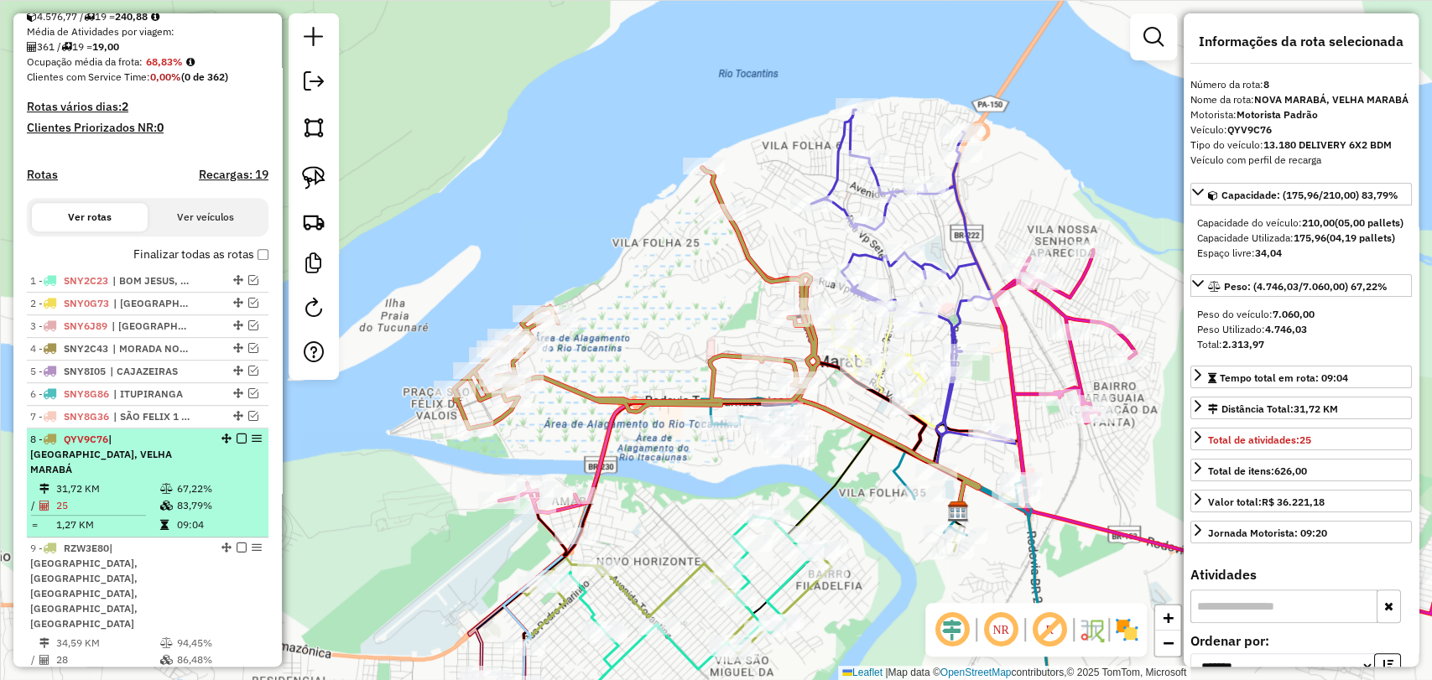
click at [237, 444] on em at bounding box center [242, 439] width 10 height 10
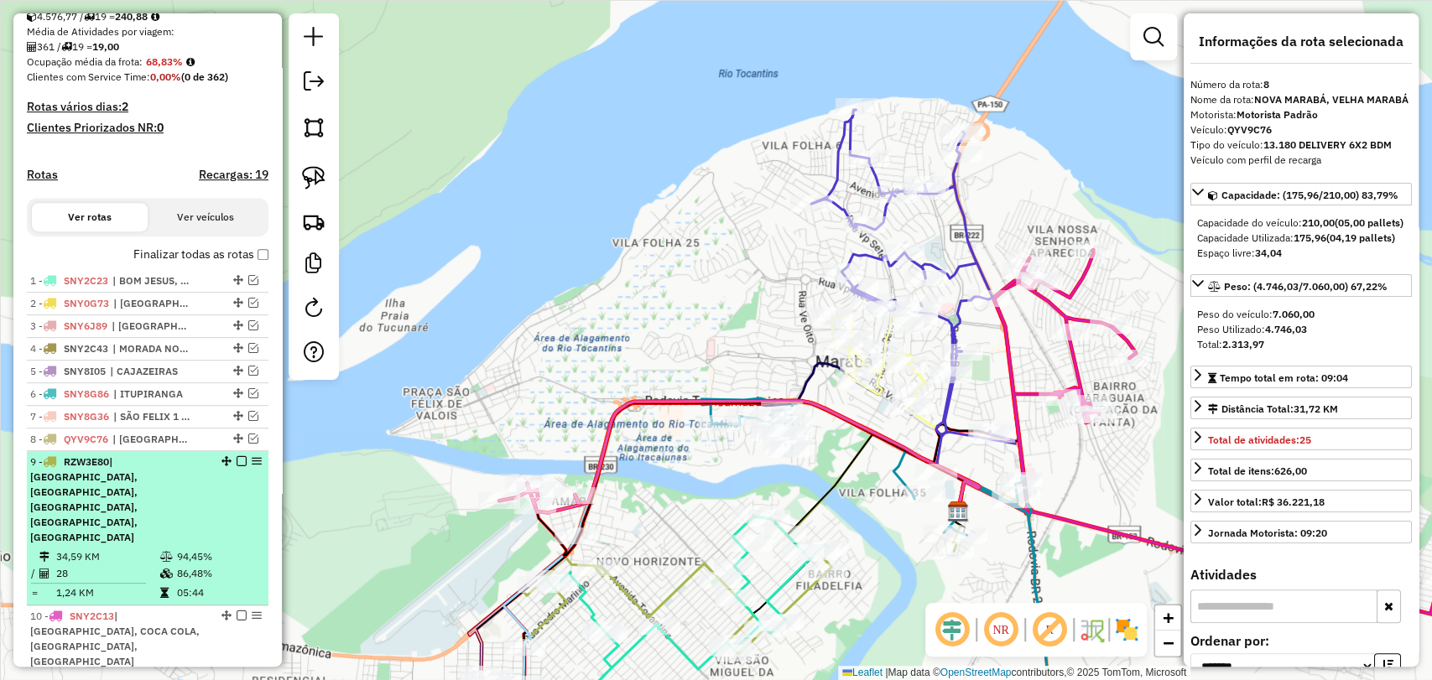
click at [117, 549] on td "34,59 KM" at bounding box center [107, 557] width 104 height 17
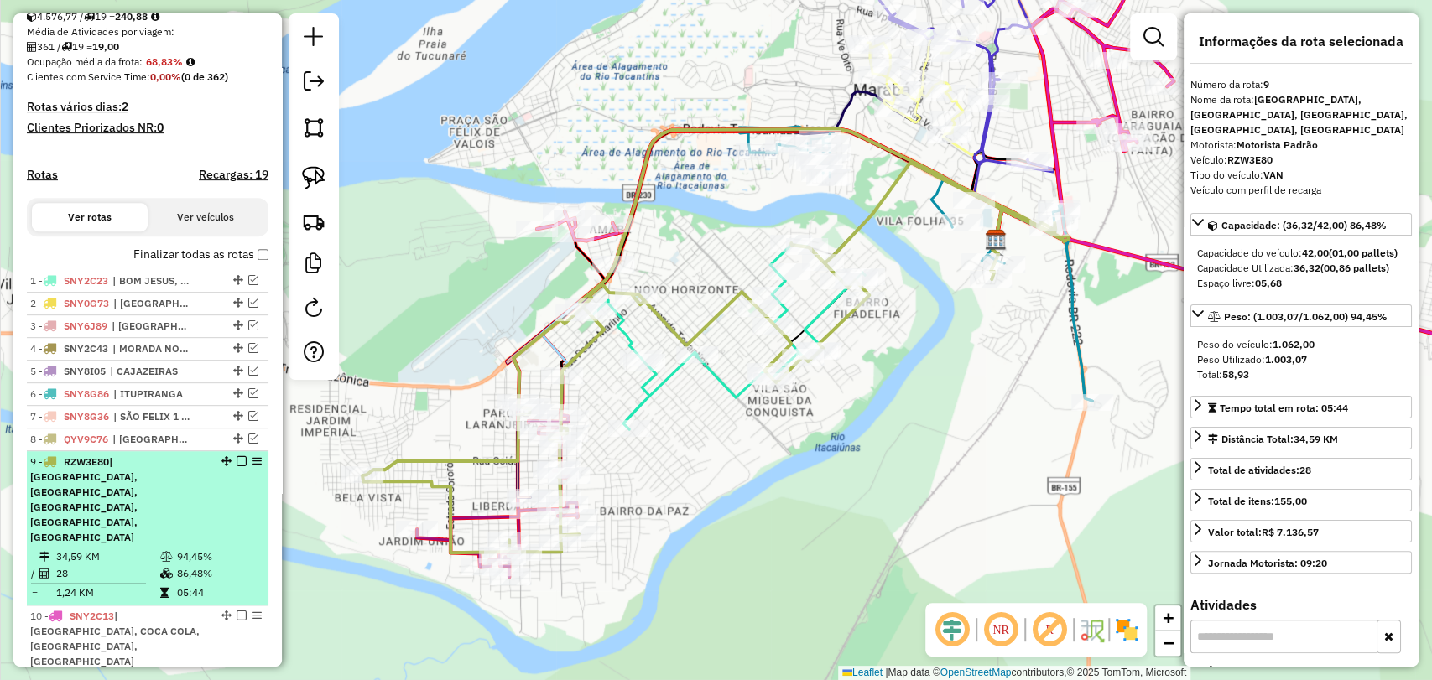
click at [237, 466] on em at bounding box center [242, 461] width 10 height 10
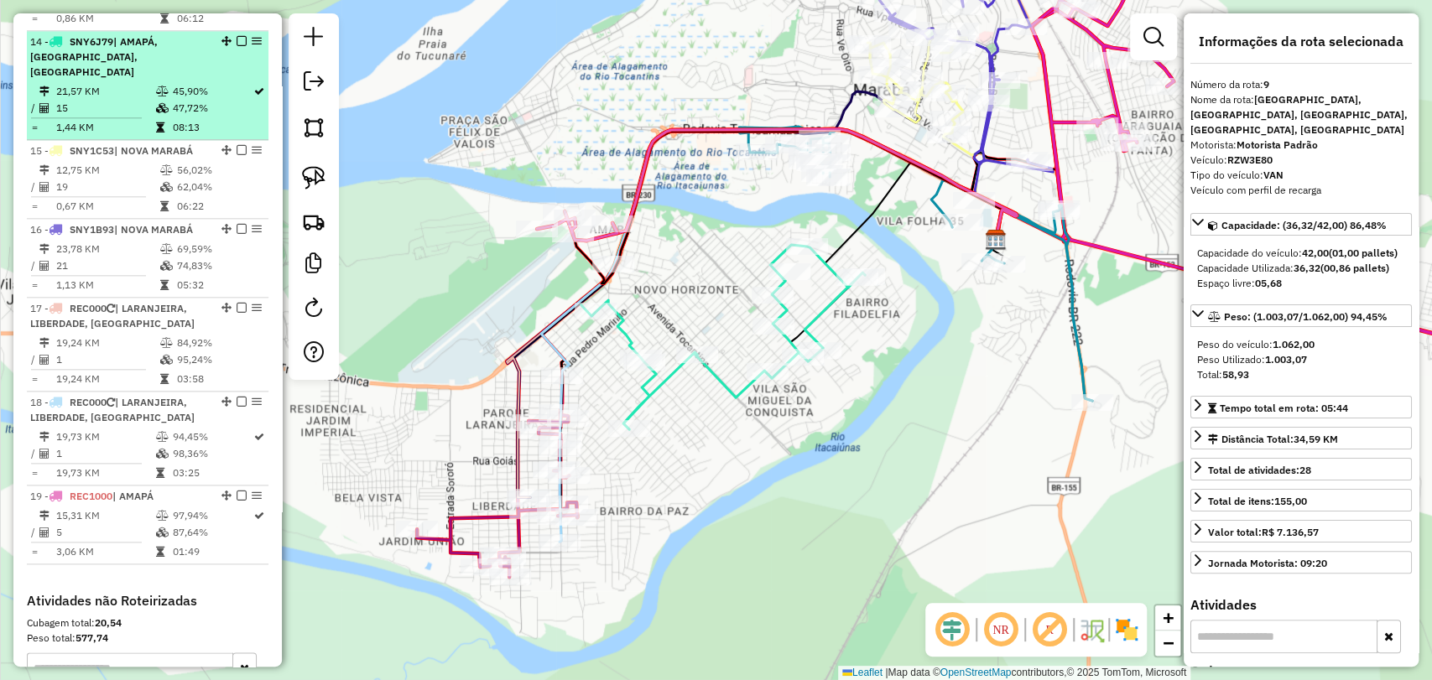
scroll to position [1211, 0]
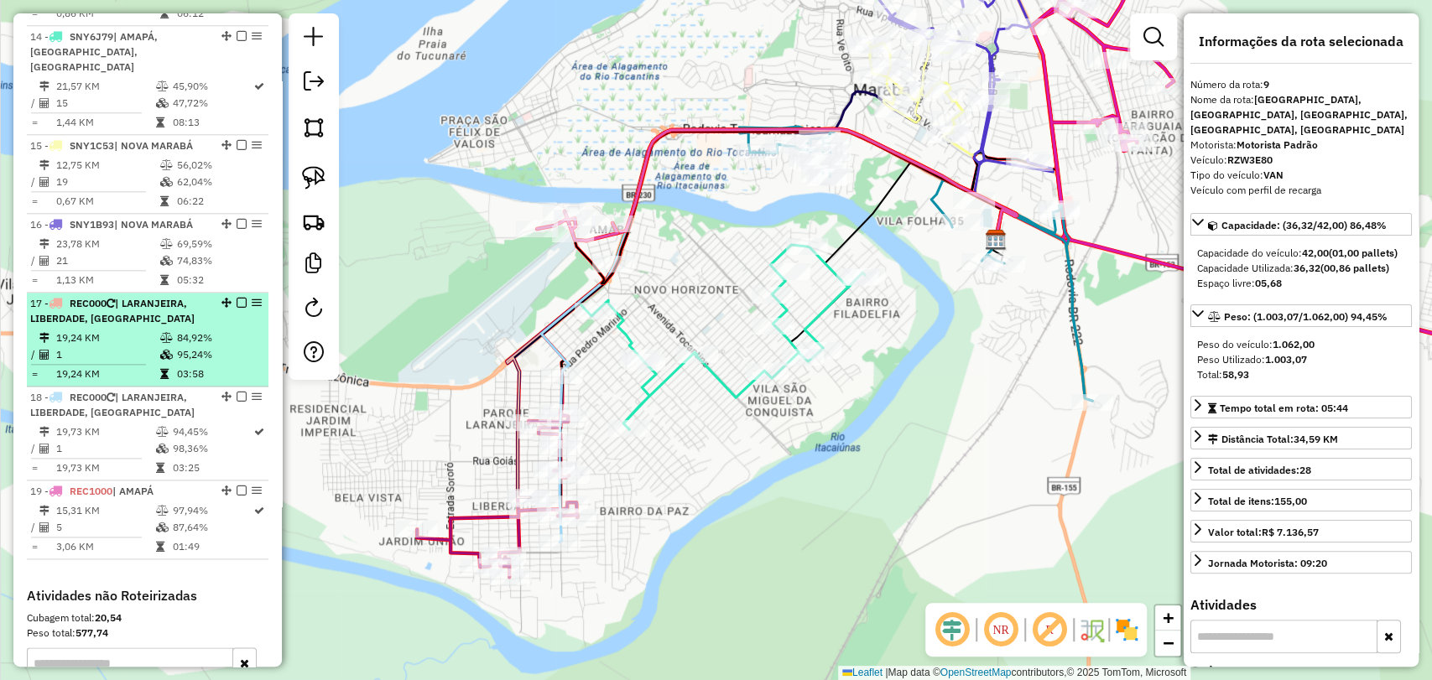
click at [122, 304] on span "| LARANJEIRA, LIBERDADE, [GEOGRAPHIC_DATA]" at bounding box center [112, 311] width 164 height 28
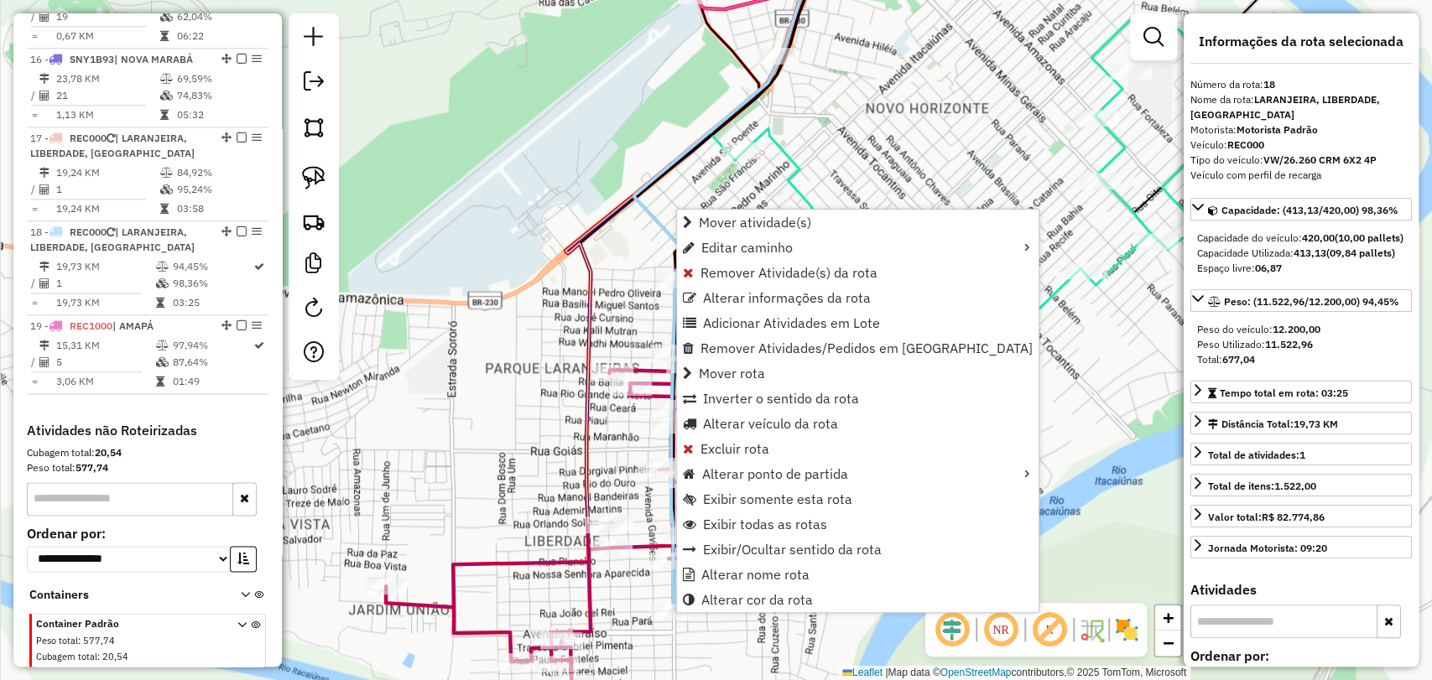
scroll to position [1416, 0]
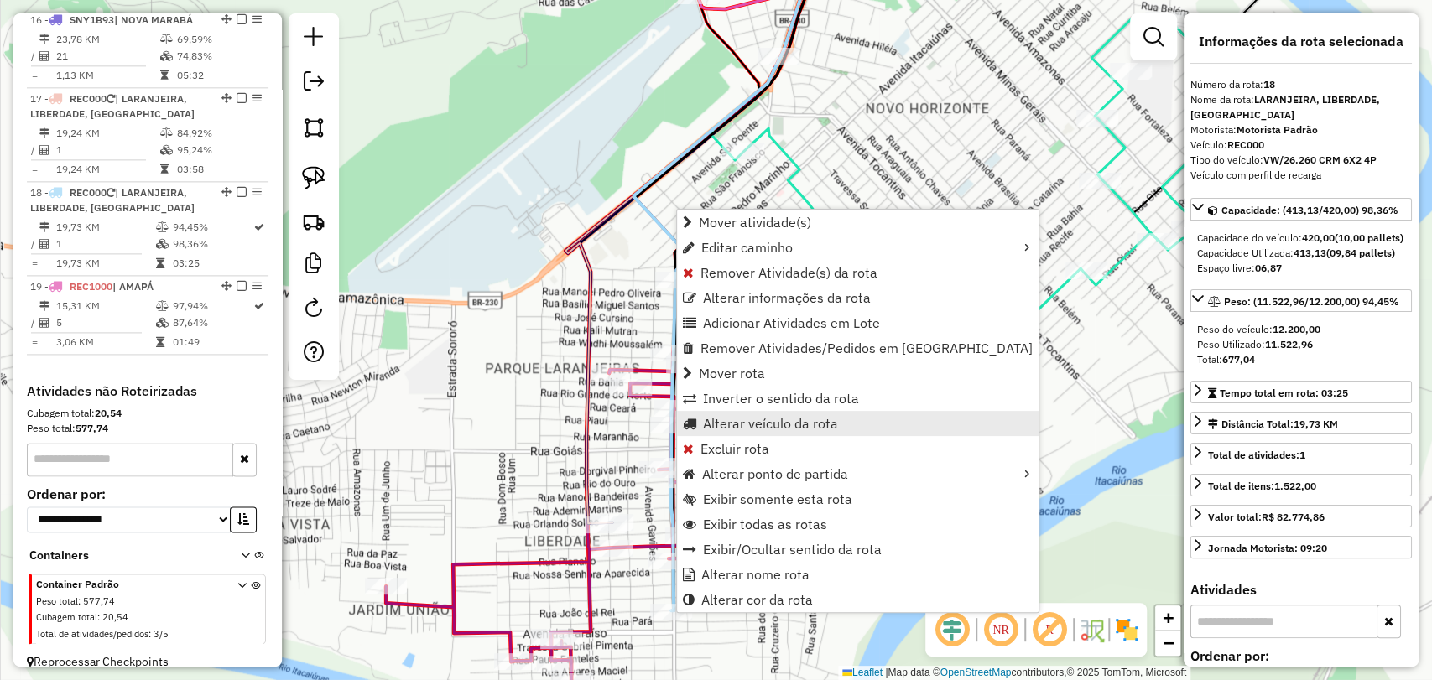
click at [750, 424] on span "Alterar veículo da rota" at bounding box center [770, 423] width 135 height 13
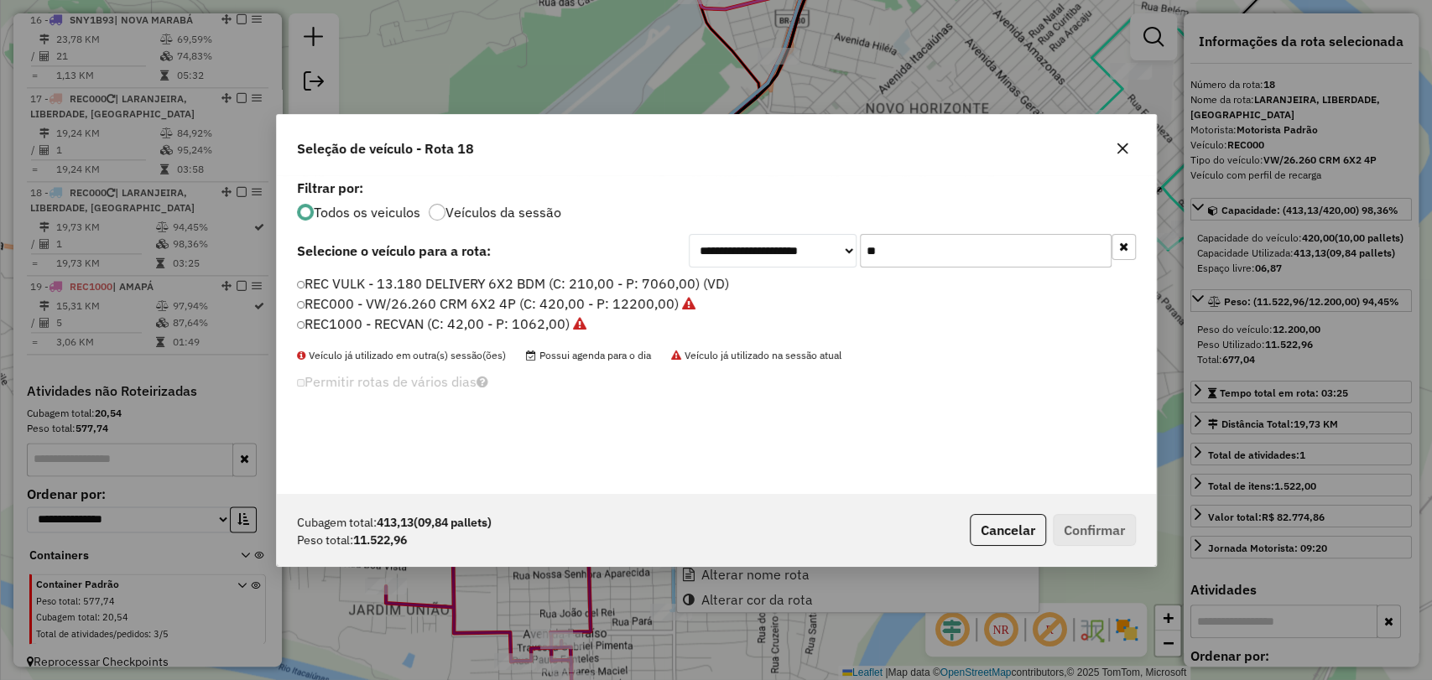
scroll to position [8, 5]
click at [893, 247] on input "**" at bounding box center [986, 251] width 252 height 34
paste input "*****"
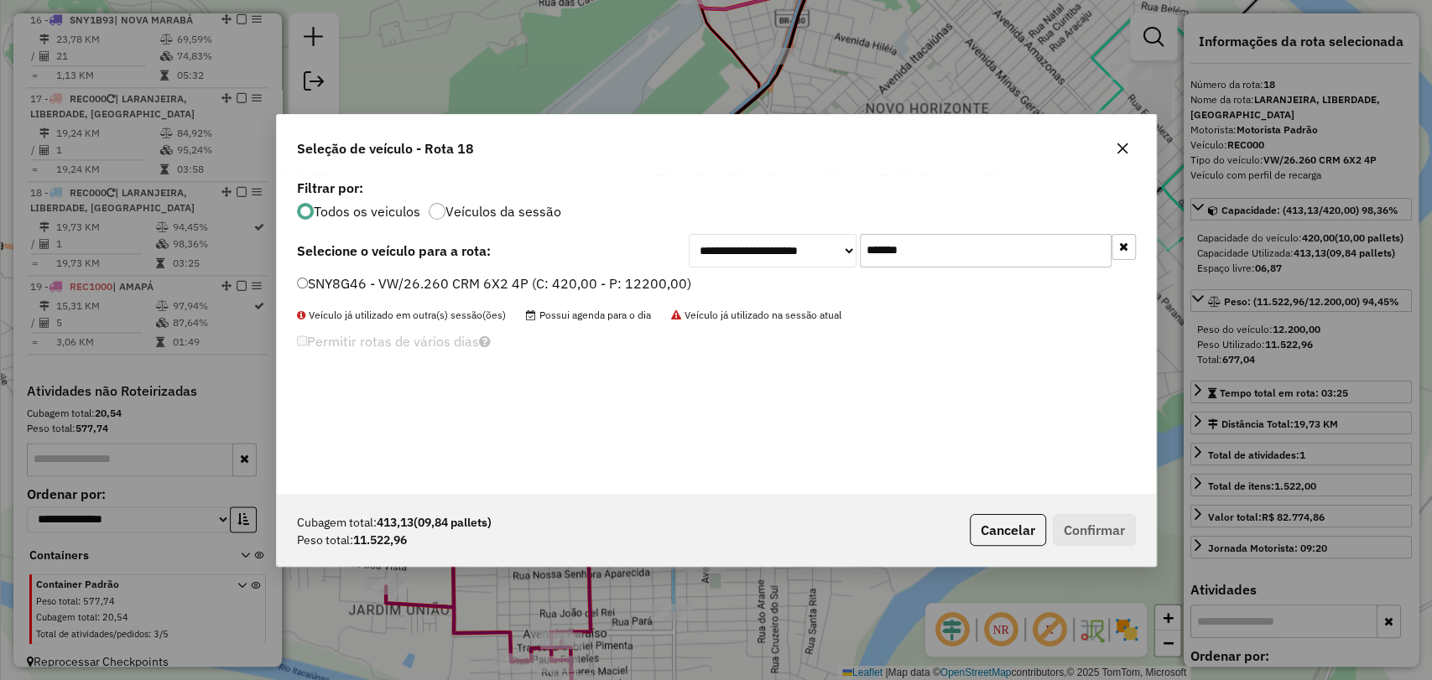
type input "*******"
click at [544, 285] on label "SNY8G46 - VW/26.260 CRM 6X2 4P (C: 420,00 - P: 12200,00)" at bounding box center [494, 283] width 394 height 20
click at [1082, 545] on div "Cubagem total: 413,13 (09,84 pallets) Peso total: 11.522,96 Cancelar Confirmar" at bounding box center [716, 530] width 879 height 72
click at [1067, 523] on button "Confirmar" at bounding box center [1094, 530] width 83 height 32
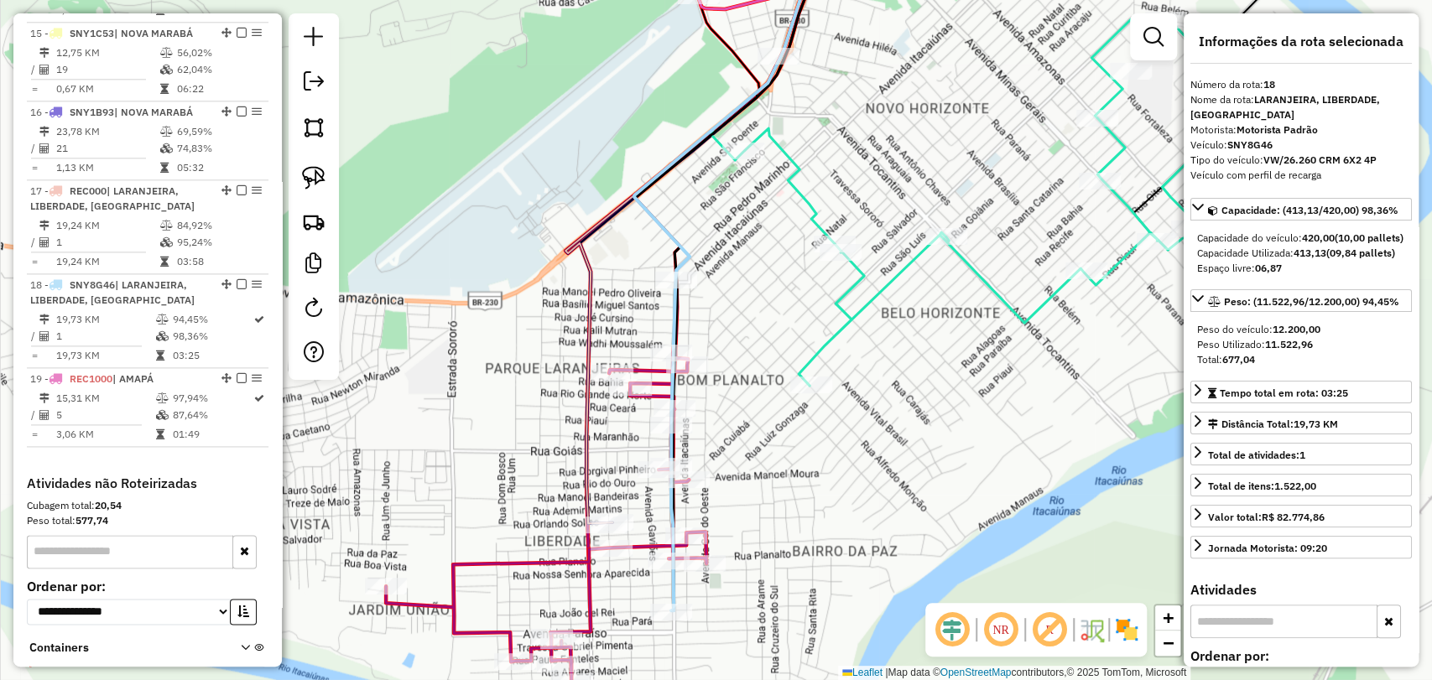
scroll to position [1322, 0]
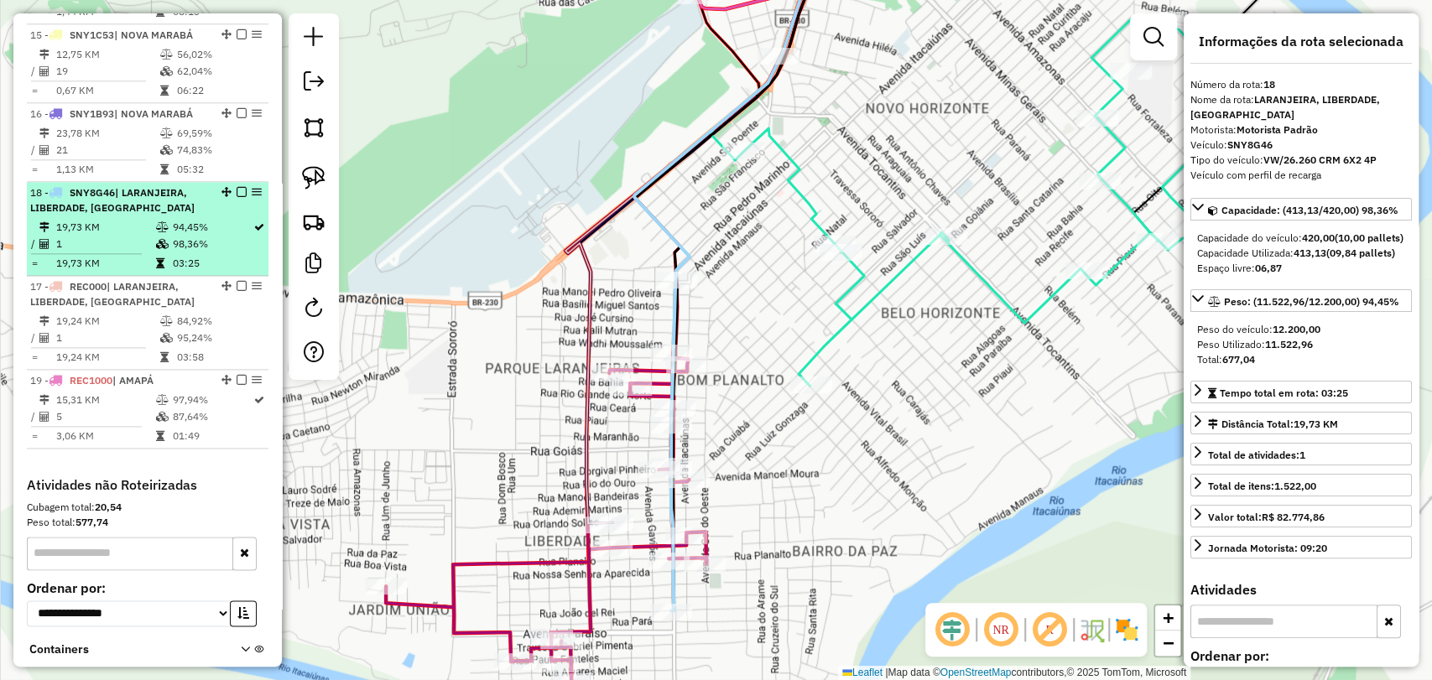
drag, startPoint x: 221, startPoint y: 263, endPoint x: 207, endPoint y: 185, distance: 79.2
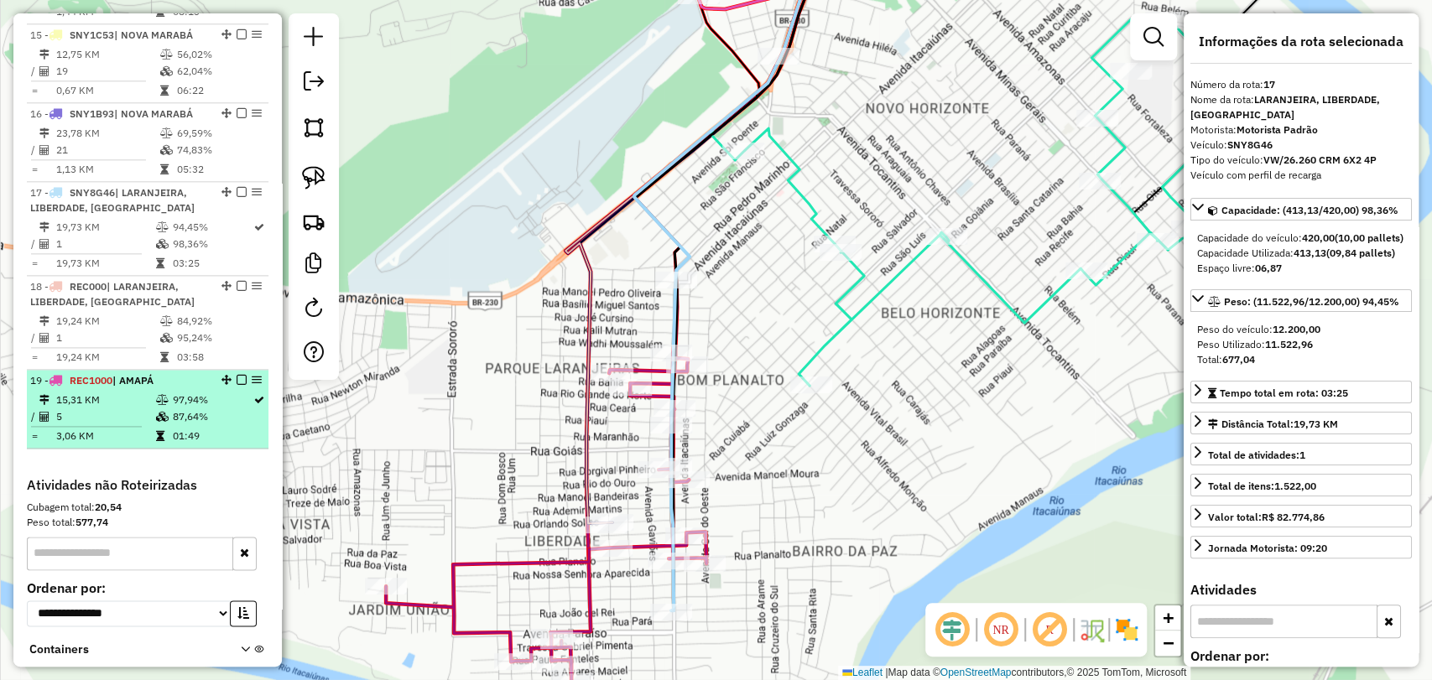
click at [141, 409] on td "5" at bounding box center [104, 417] width 99 height 17
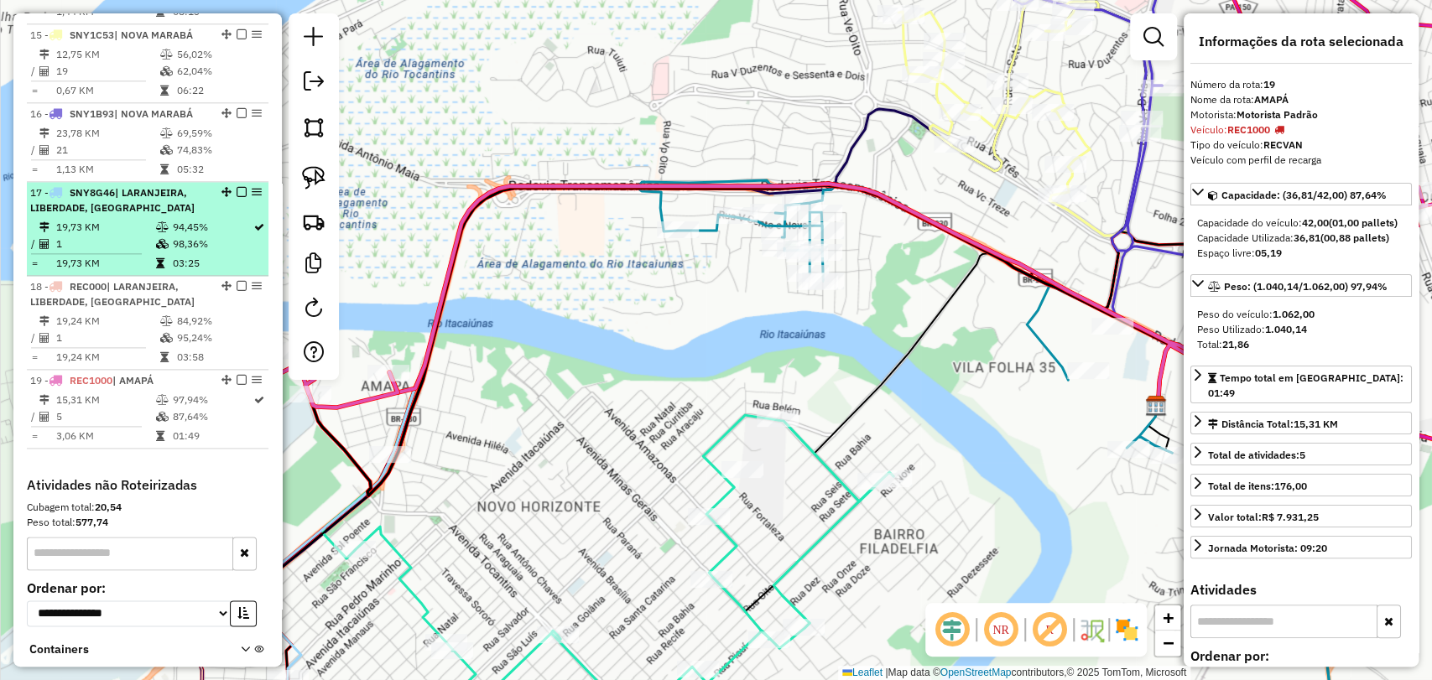
click at [183, 236] on td "98,36%" at bounding box center [211, 244] width 81 height 17
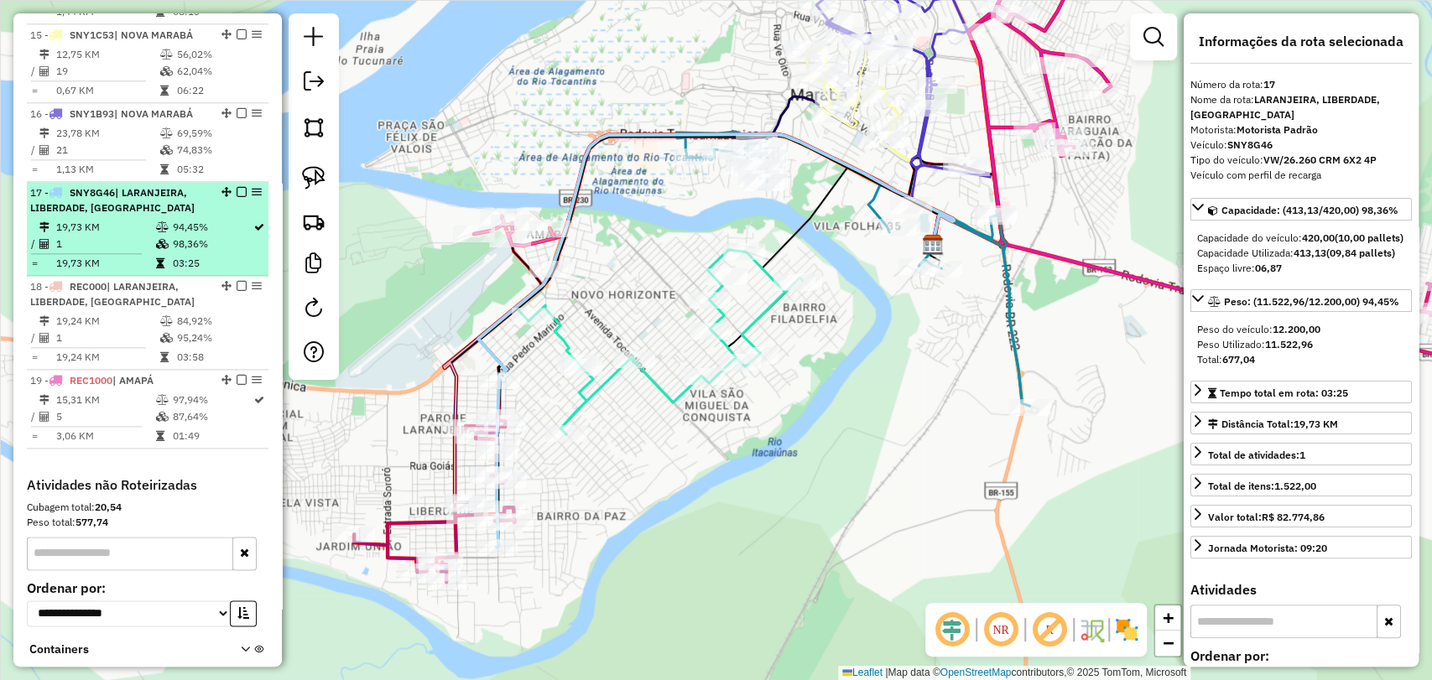
click at [239, 187] on em at bounding box center [242, 192] width 10 height 10
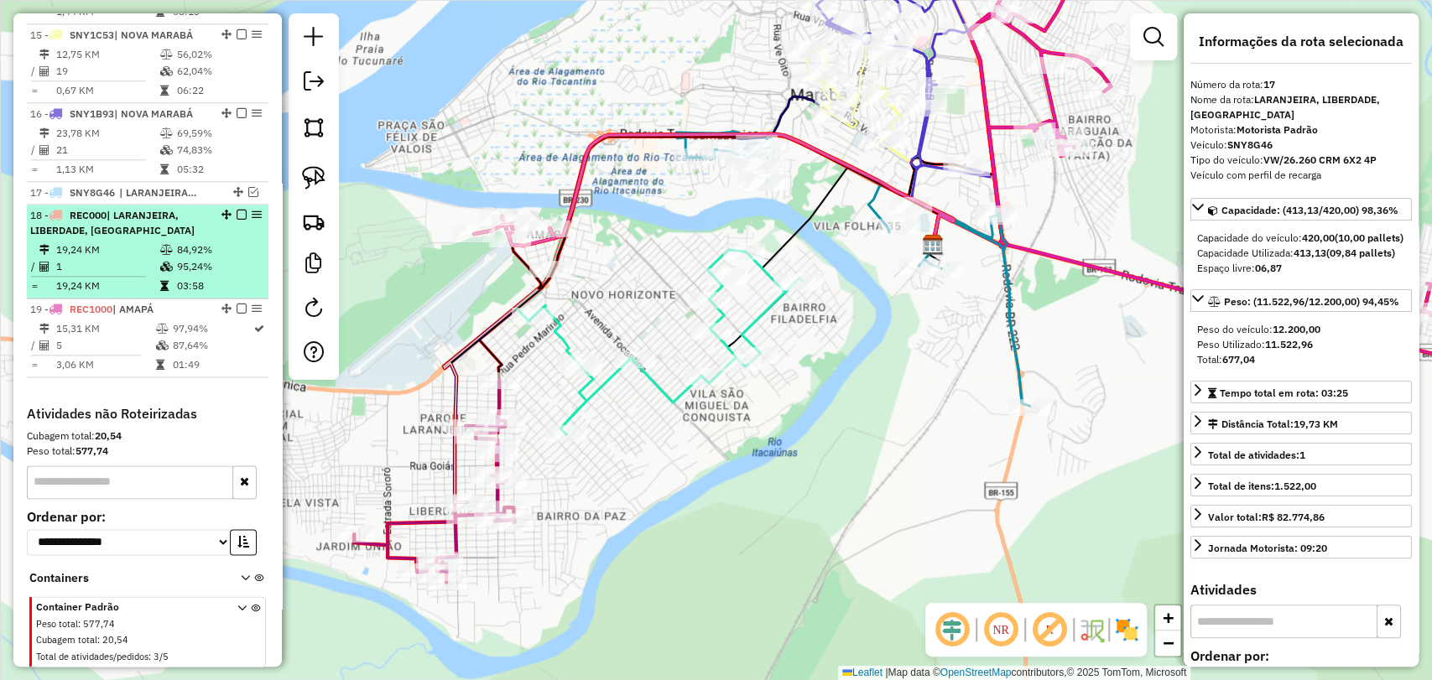
click at [184, 242] on td "84,92%" at bounding box center [218, 250] width 85 height 17
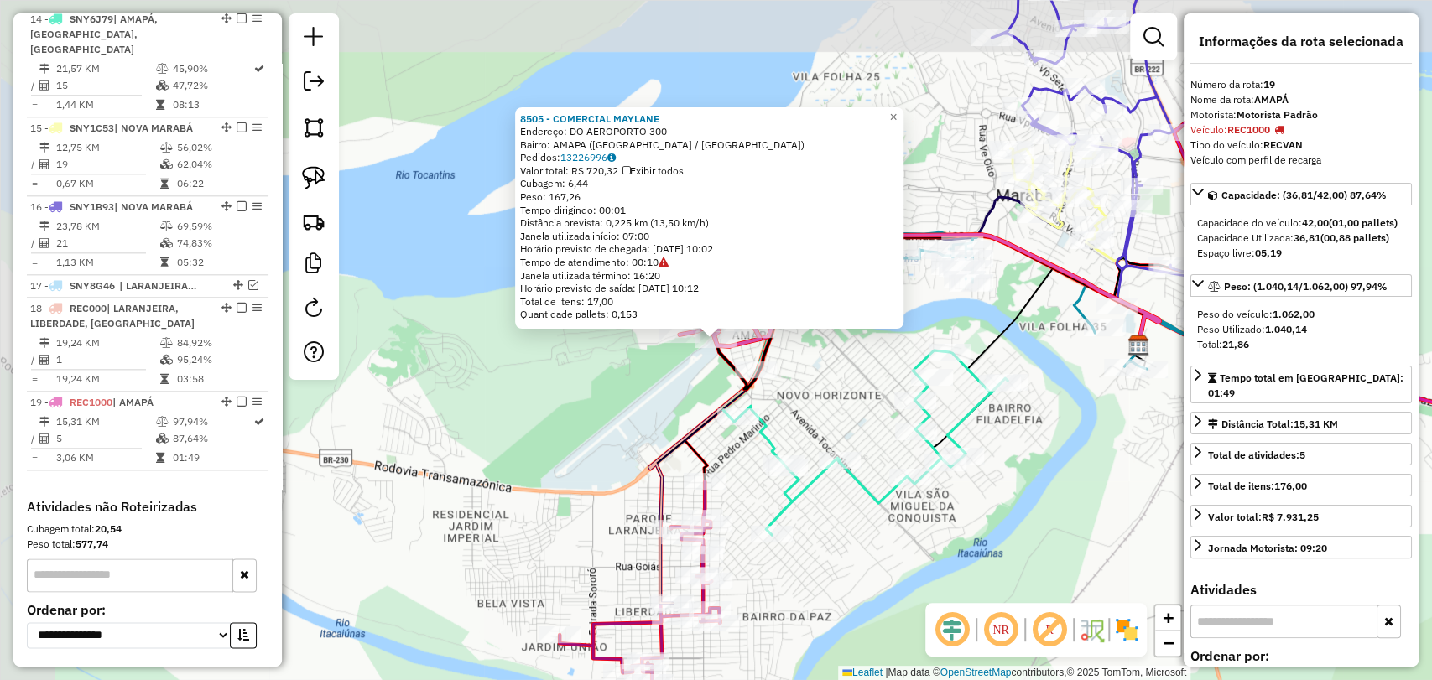
scroll to position [1345, 0]
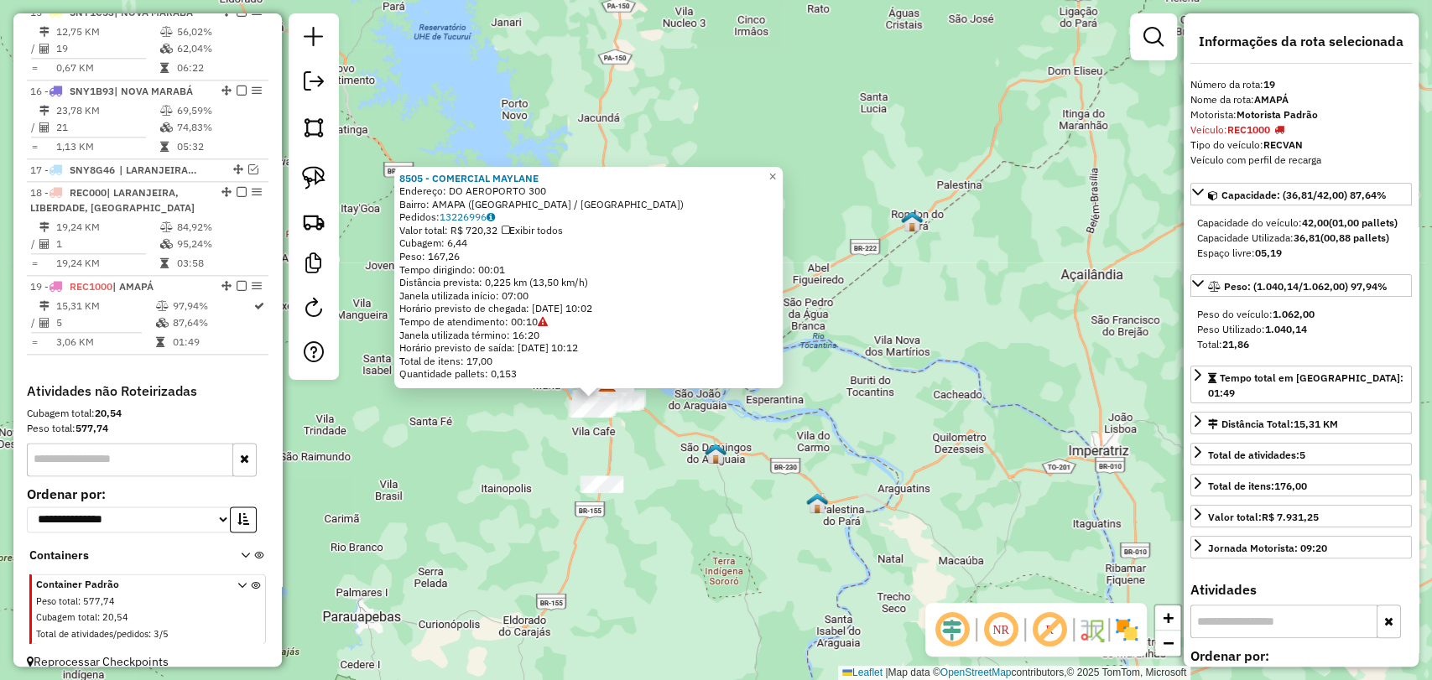
drag, startPoint x: 516, startPoint y: 572, endPoint x: 517, endPoint y: 473, distance: 99.0
click at [517, 473] on div "8505 - COMERCIAL MAYLANE Endereço: DO AEROPORTO 300 Bairro: [GEOGRAPHIC_DATA] (…" at bounding box center [716, 340] width 1432 height 680
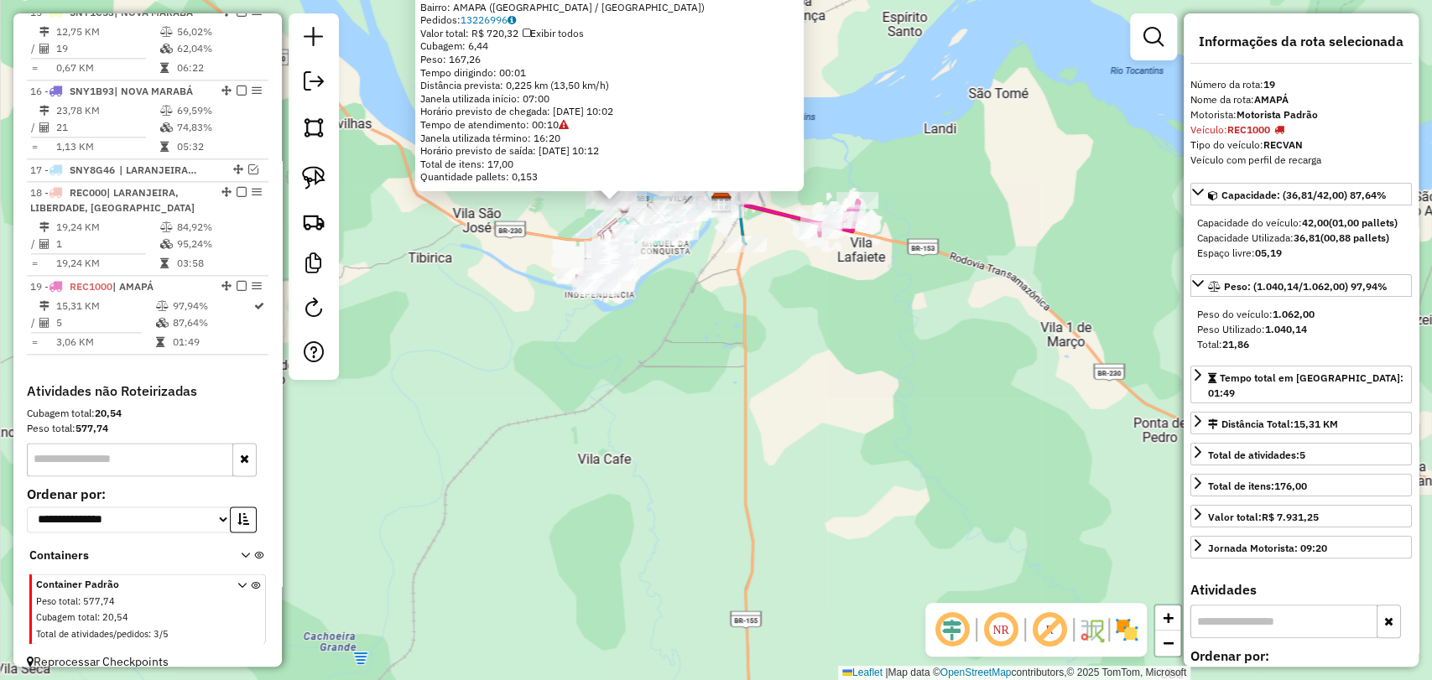
drag, startPoint x: 630, startPoint y: 365, endPoint x: 518, endPoint y: 406, distance: 118.9
click at [524, 406] on div "8505 - COMERCIAL MAYLANE Endereço: DO AEROPORTO 300 Bairro: [GEOGRAPHIC_DATA] (…" at bounding box center [716, 340] width 1432 height 680
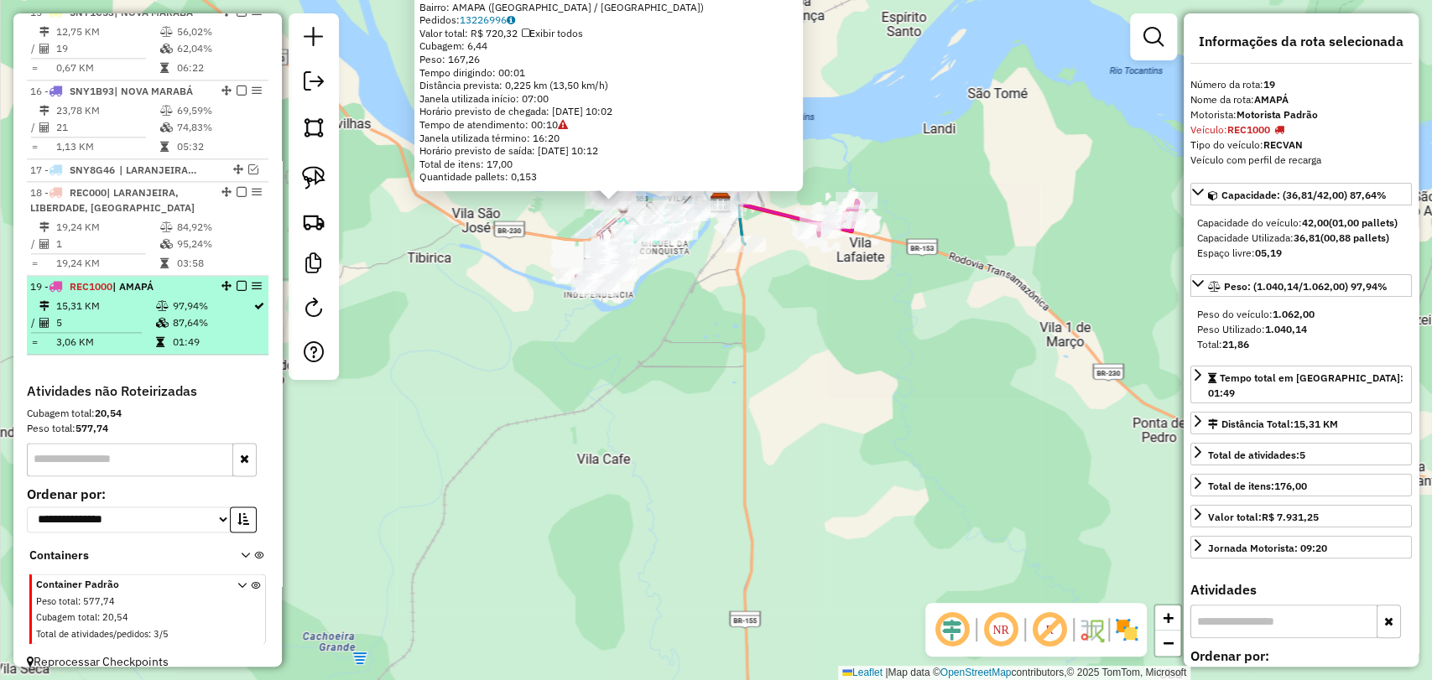
click at [164, 314] on table "15,31 KM 97,94% / 5 87,64% = 3,06 KM 01:49" at bounding box center [147, 324] width 235 height 53
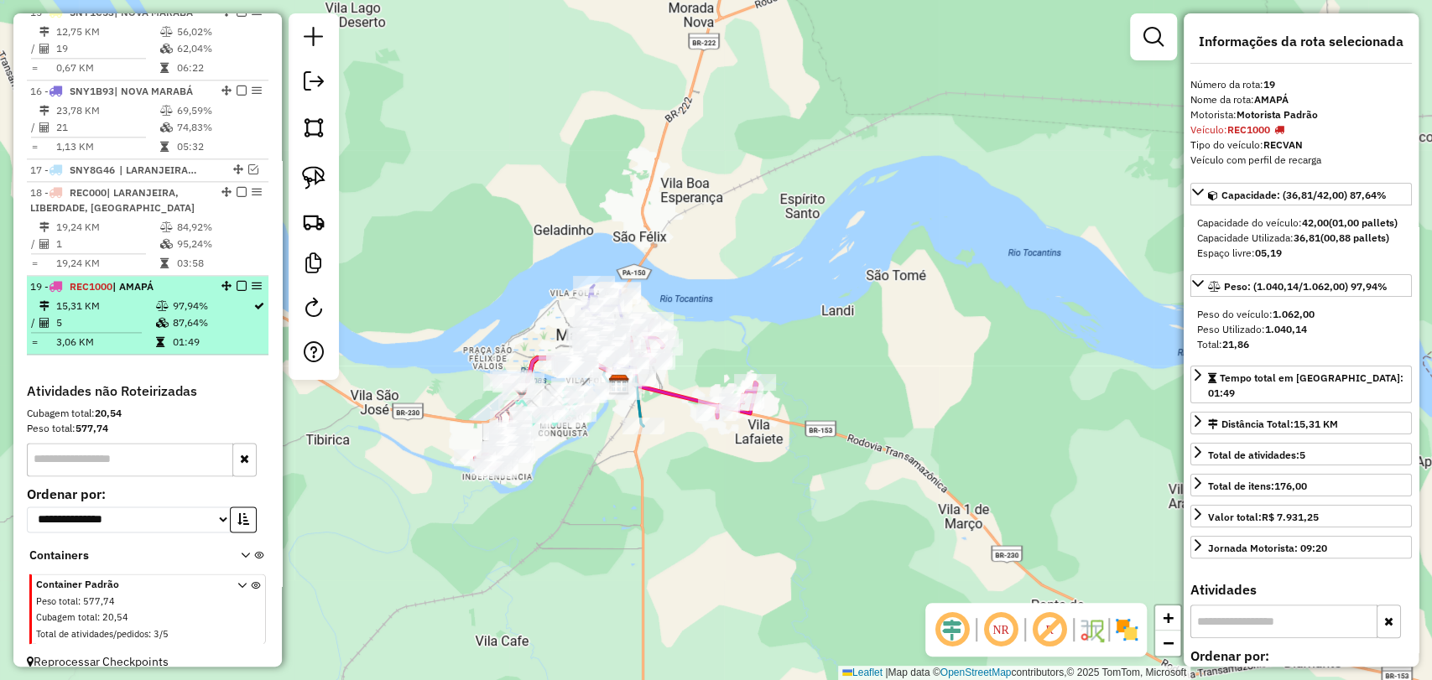
click at [128, 315] on td "5" at bounding box center [104, 323] width 99 height 17
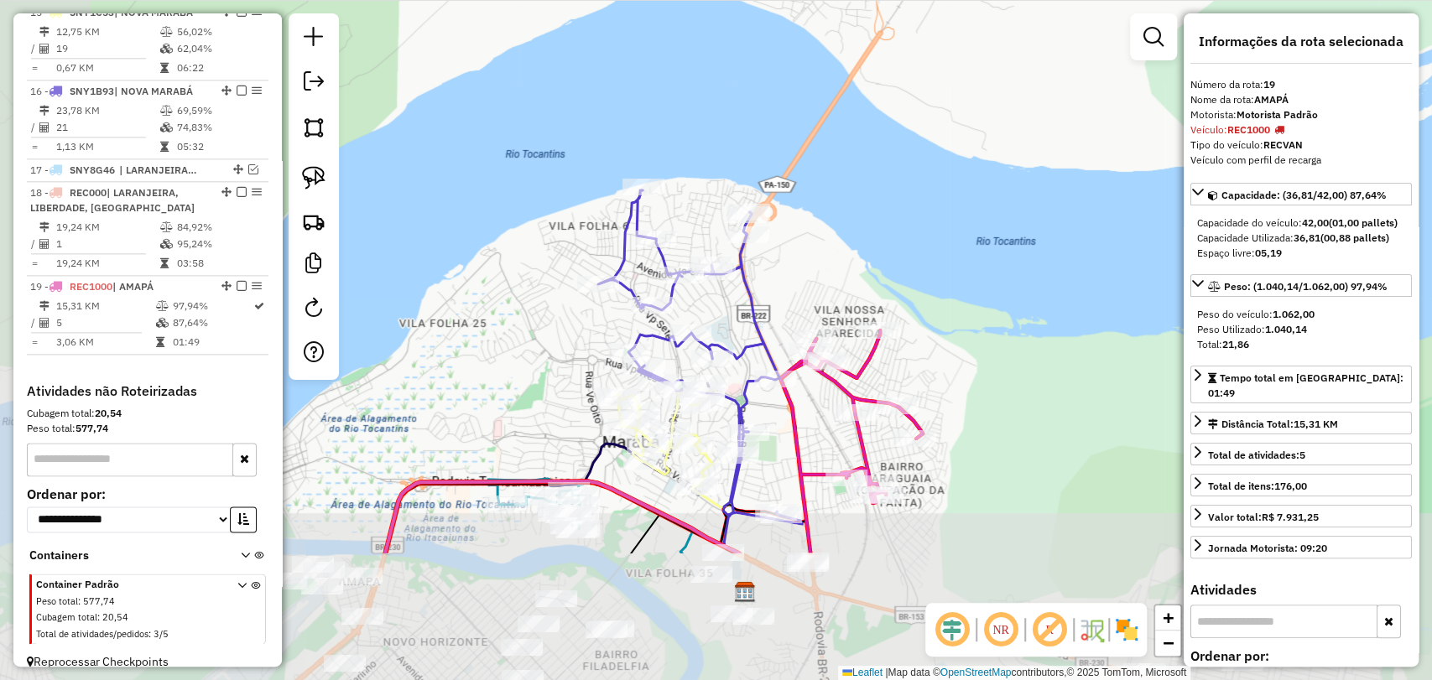
drag, startPoint x: 338, startPoint y: 465, endPoint x: 476, endPoint y: 268, distance: 240.2
click at [476, 268] on div "Janela de atendimento Grade de atendimento Capacidade Transportadoras Veículos …" at bounding box center [716, 340] width 1432 height 680
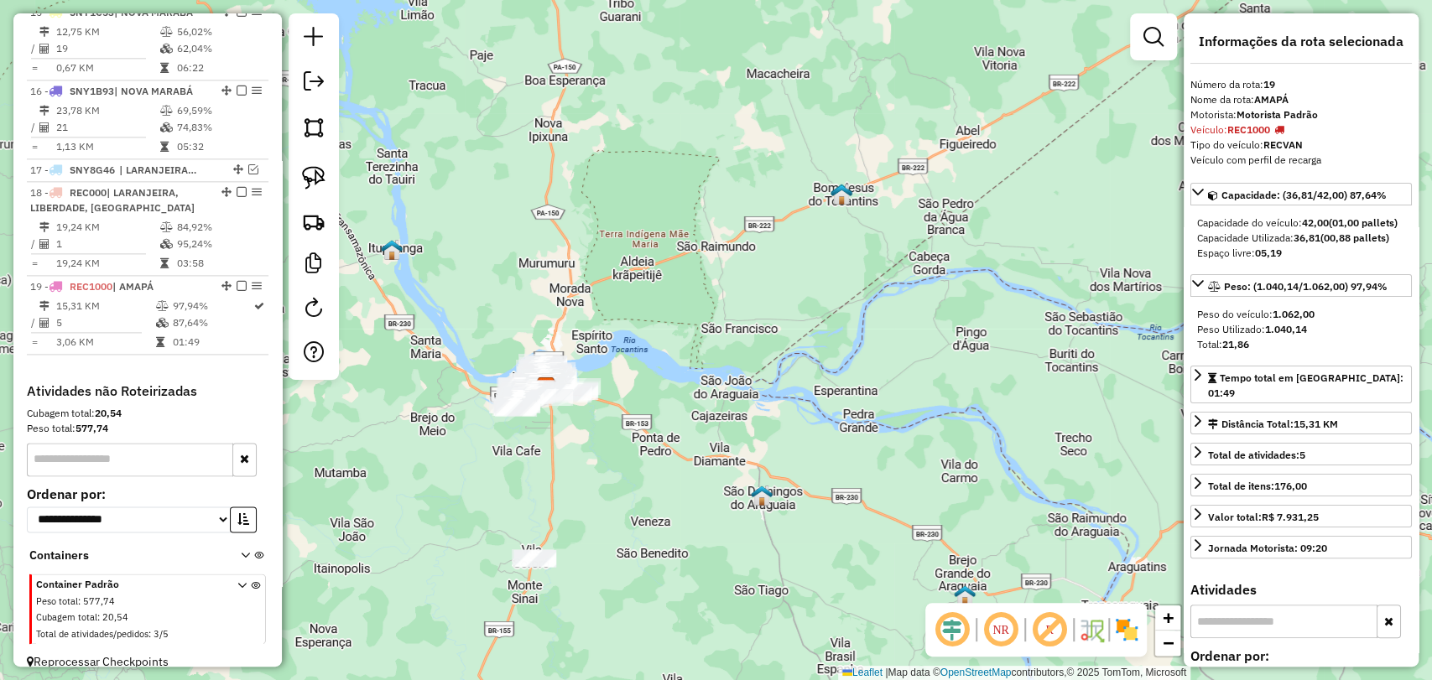
drag, startPoint x: 514, startPoint y: 504, endPoint x: 522, endPoint y: 467, distance: 37.7
click at [521, 469] on div "Janela de atendimento Grade de atendimento Capacidade Transportadoras Veículos …" at bounding box center [716, 340] width 1432 height 680
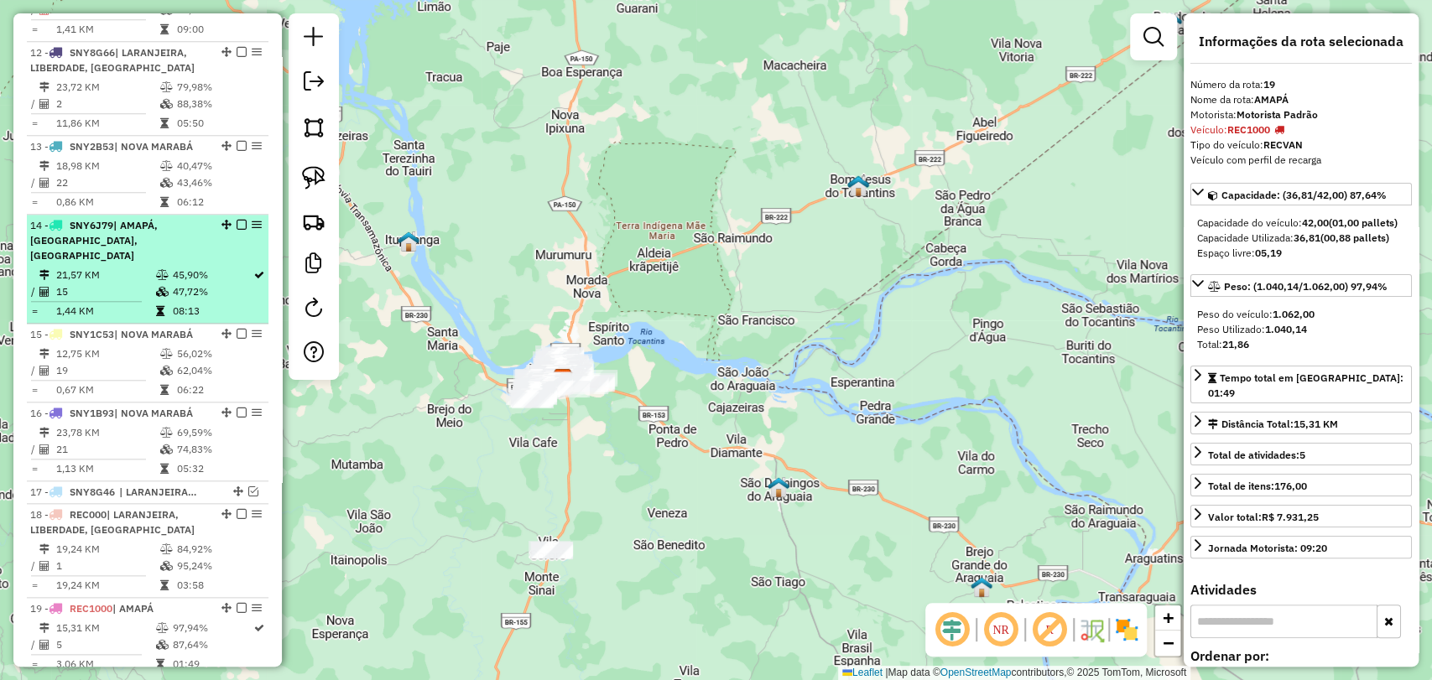
scroll to position [972, 0]
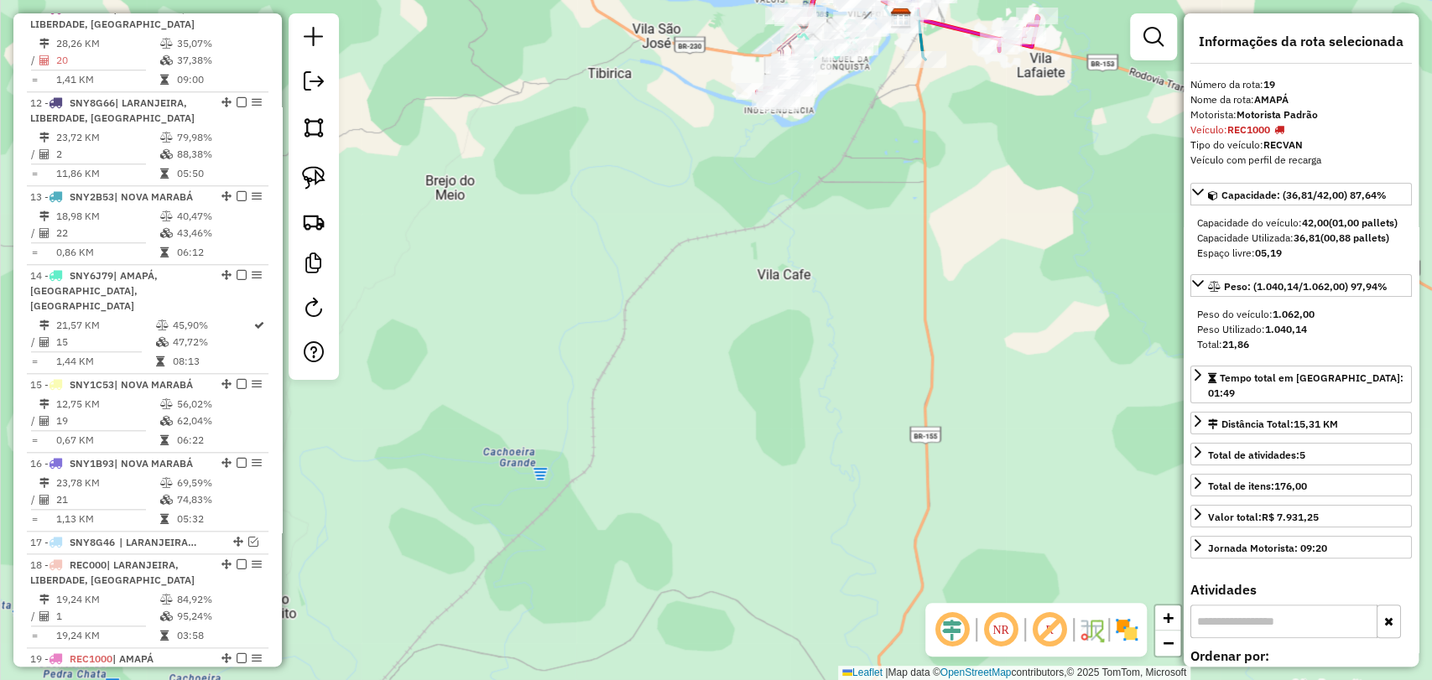
drag, startPoint x: 624, startPoint y: 627, endPoint x: 487, endPoint y: 500, distance: 187.0
click at [450, 494] on div "Janela de atendimento Grade de atendimento Capacidade Transportadoras Veículos …" at bounding box center [716, 340] width 1432 height 680
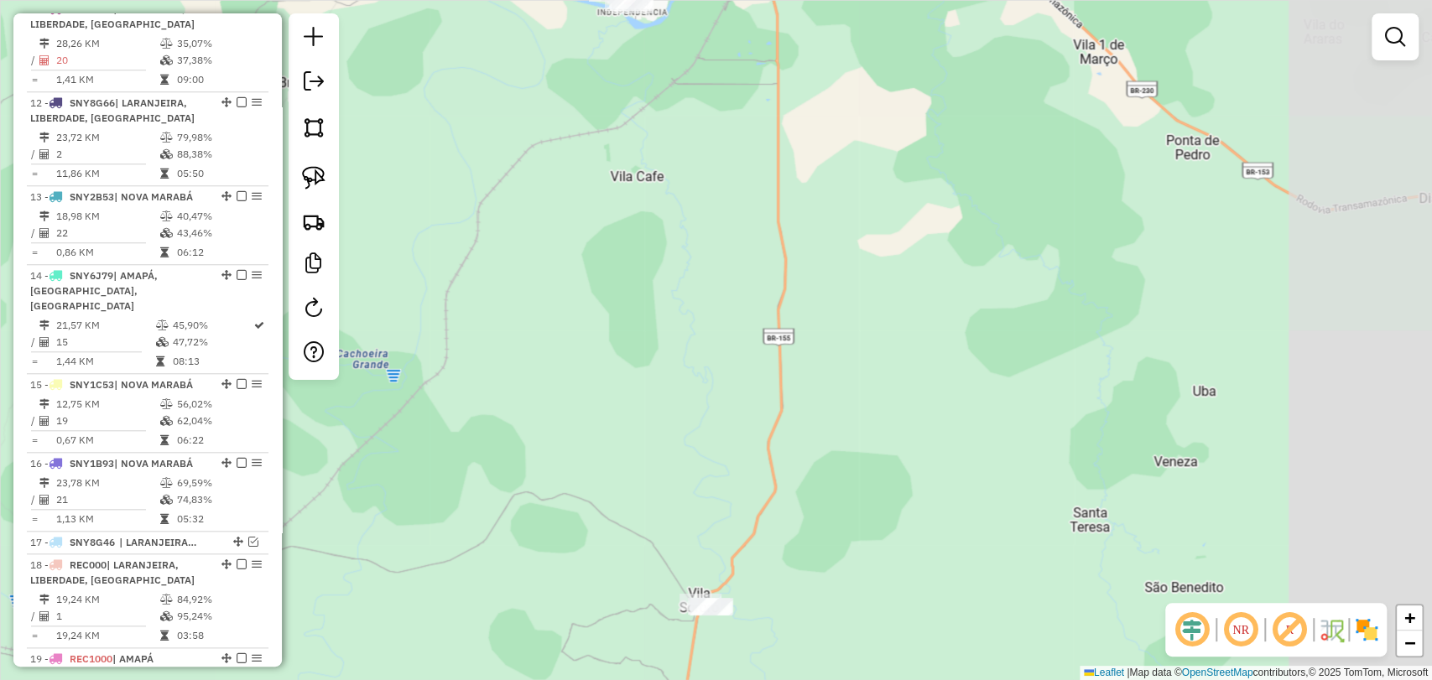
drag, startPoint x: 670, startPoint y: 558, endPoint x: 434, endPoint y: 383, distance: 293.9
click at [447, 401] on div "Janela de atendimento Grade de atendimento Capacidade Transportadoras Veículos …" at bounding box center [716, 340] width 1432 height 680
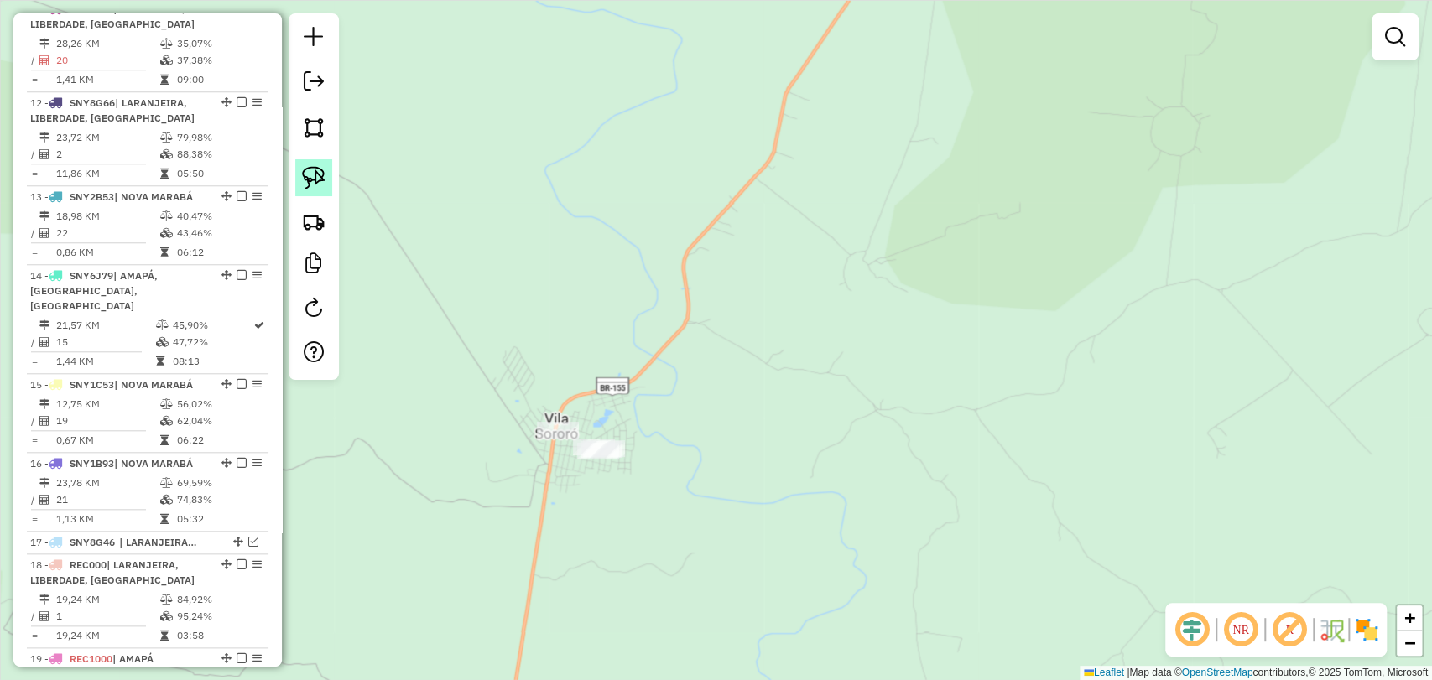
click at [306, 172] on img at bounding box center [313, 177] width 23 height 23
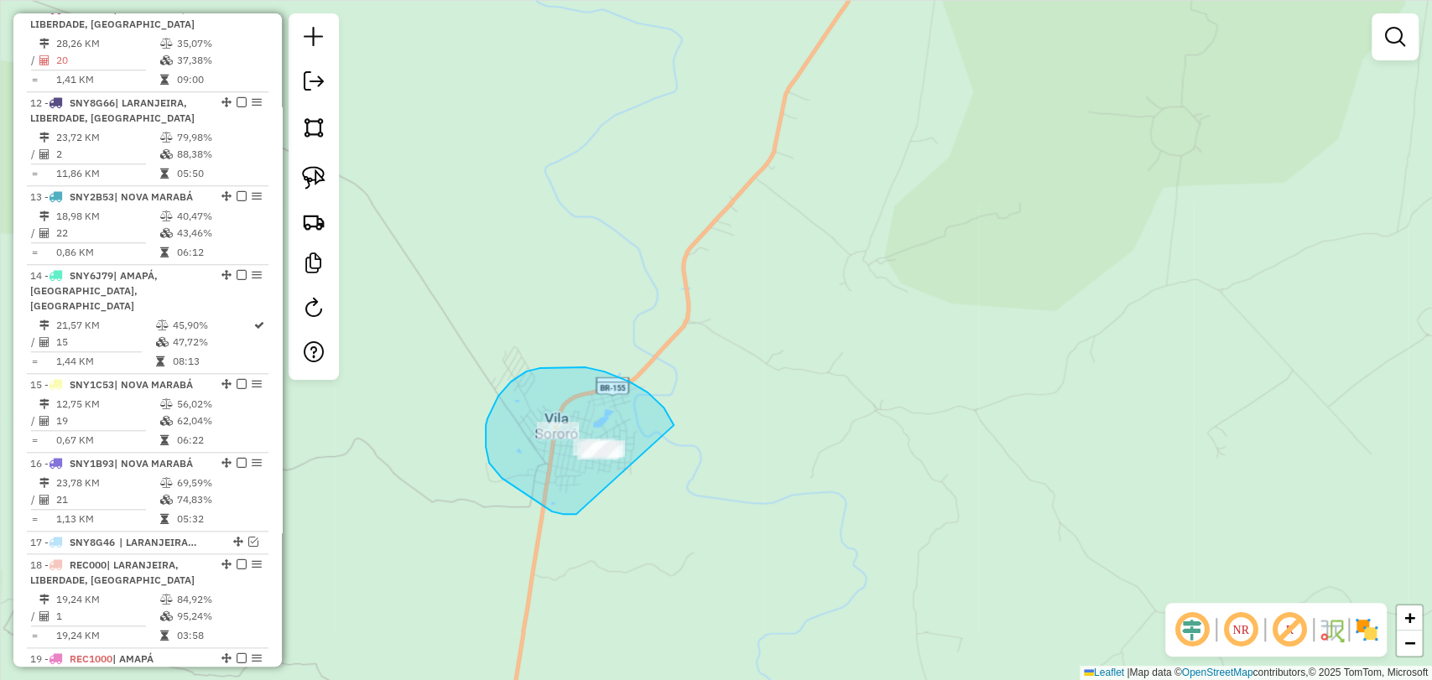
drag, startPoint x: 578, startPoint y: 513, endPoint x: 664, endPoint y: 467, distance: 97.6
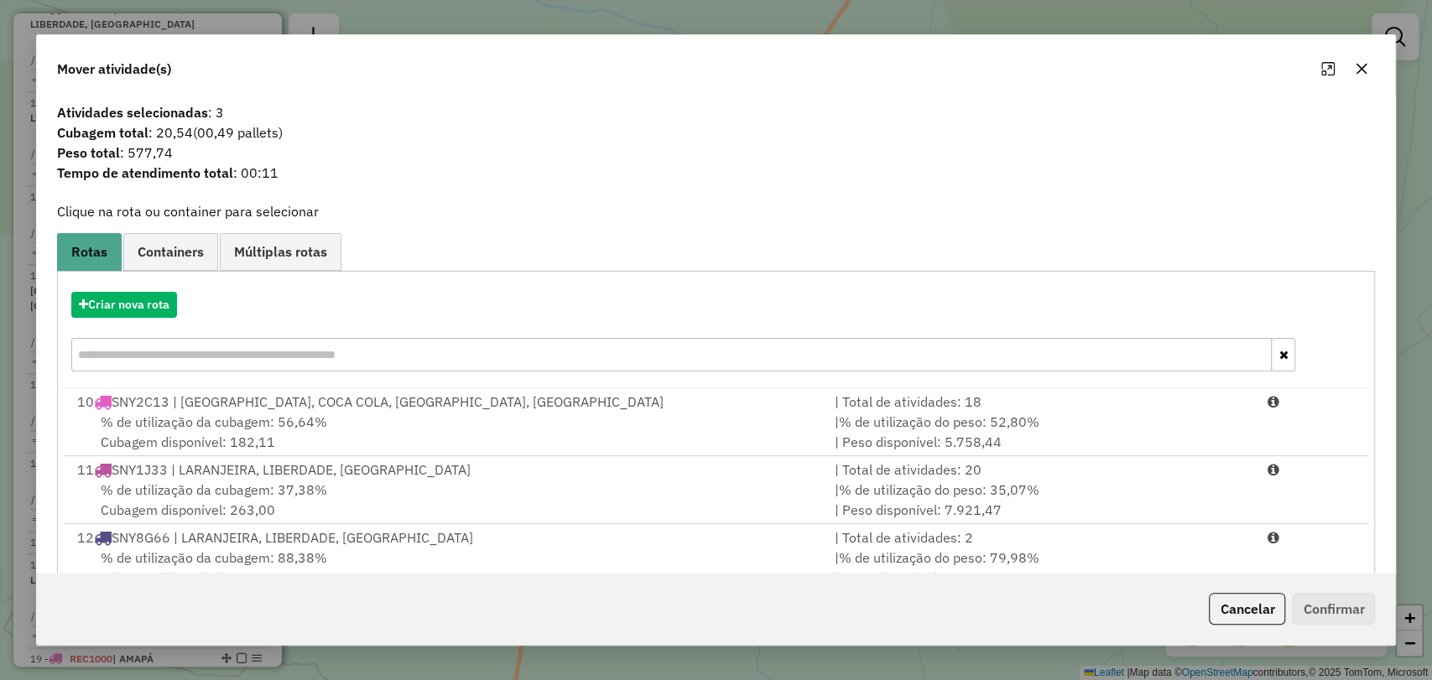
click at [1357, 67] on icon "button" at bounding box center [1361, 68] width 13 height 13
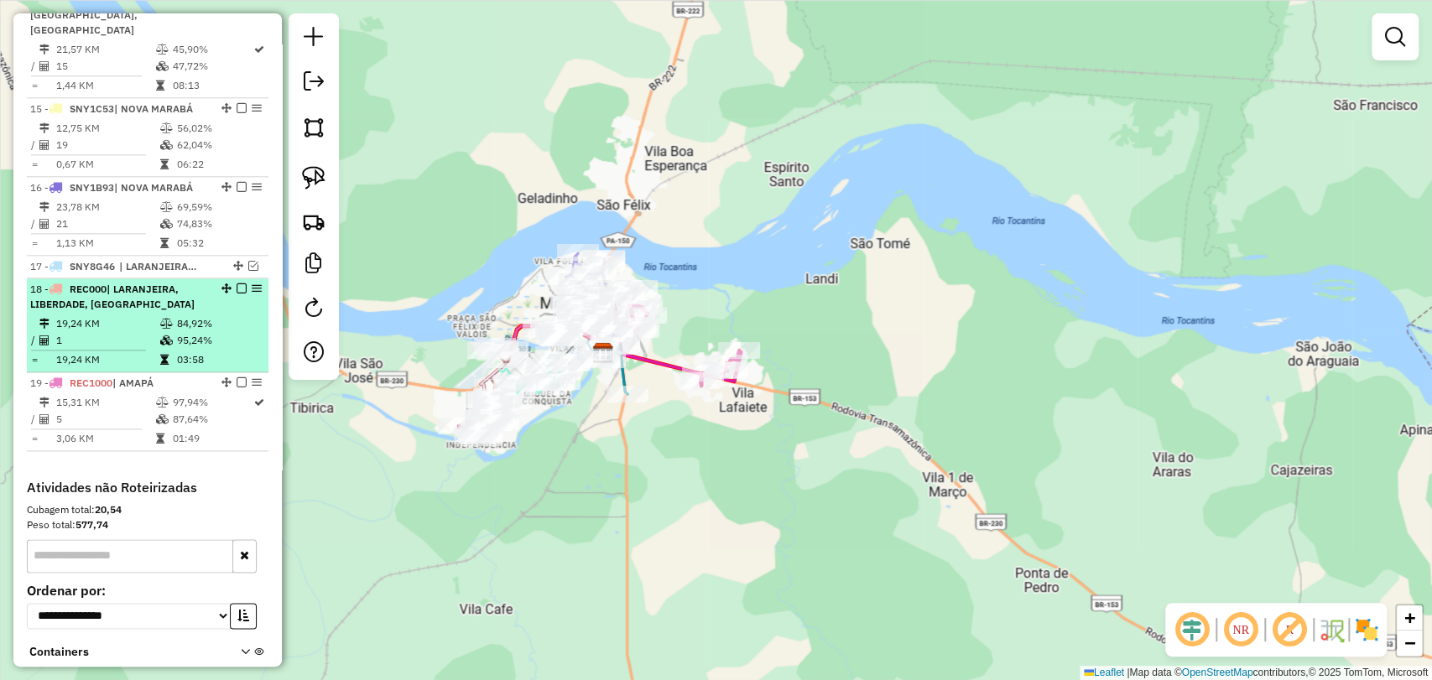
scroll to position [1345, 0]
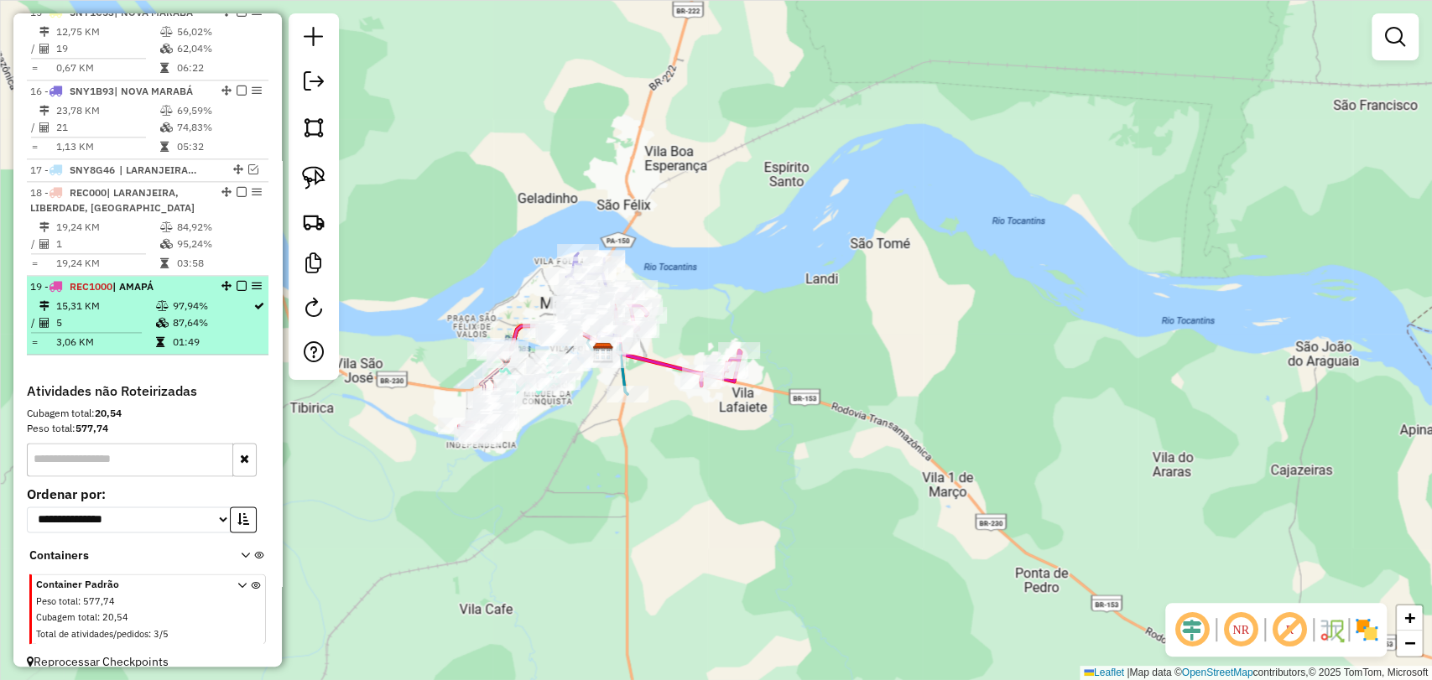
click at [117, 280] on span "| AMAPÁ" at bounding box center [132, 286] width 41 height 13
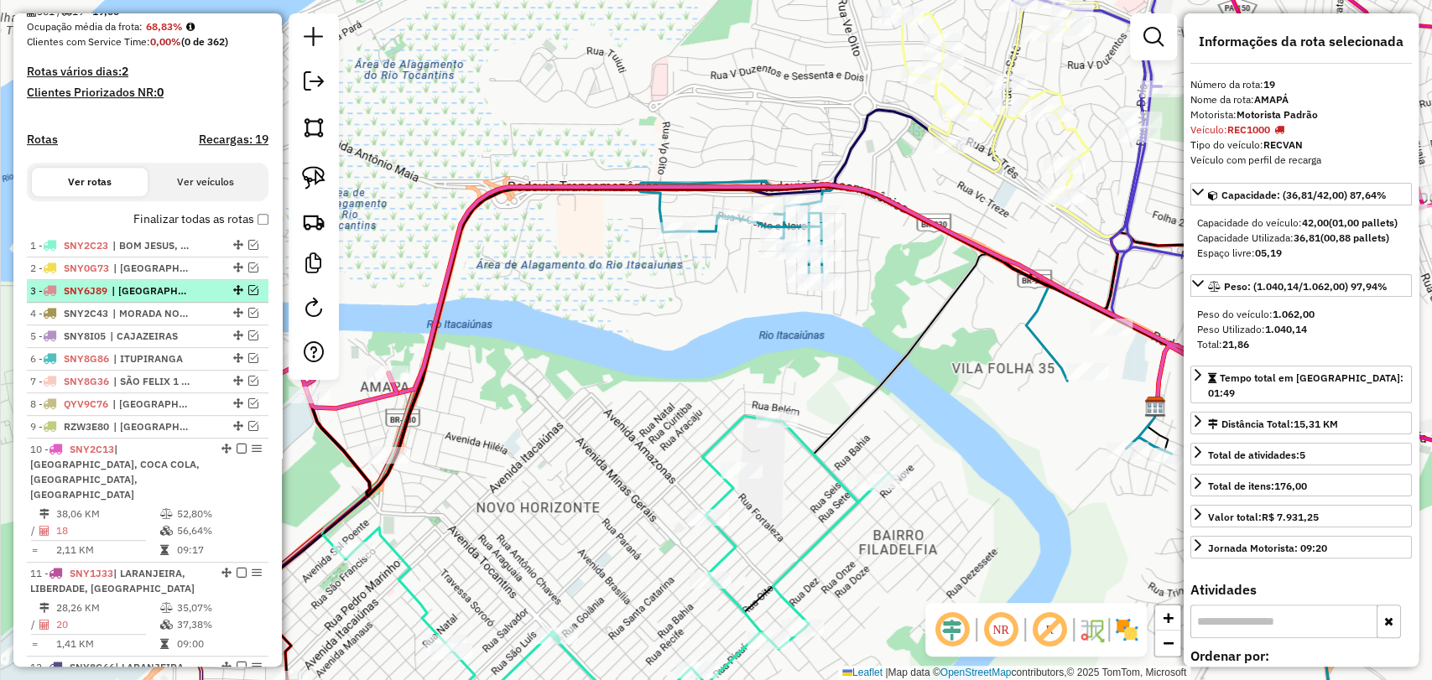
scroll to position [599, 0]
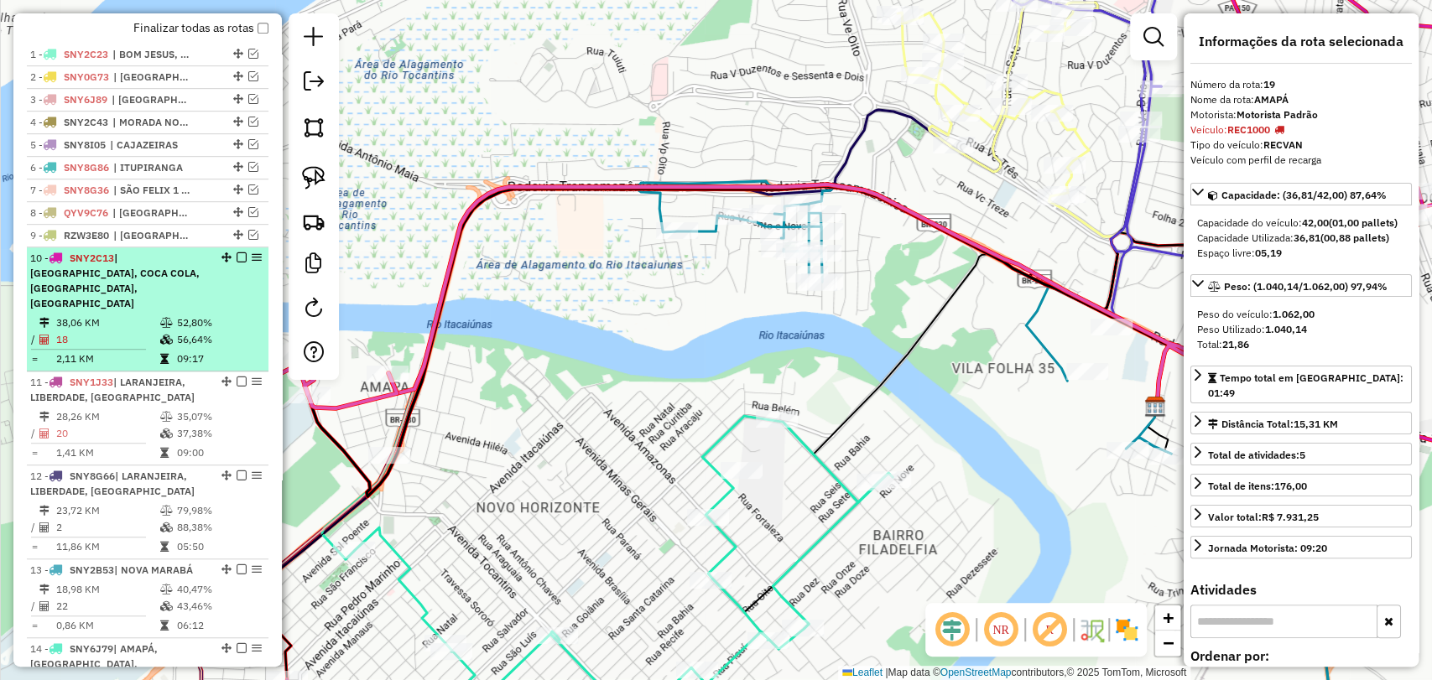
click at [122, 304] on div "10 - SNY2C13 | [GEOGRAPHIC_DATA], COCA COLA, [GEOGRAPHIC_DATA], [GEOGRAPHIC_DAT…" at bounding box center [119, 281] width 178 height 60
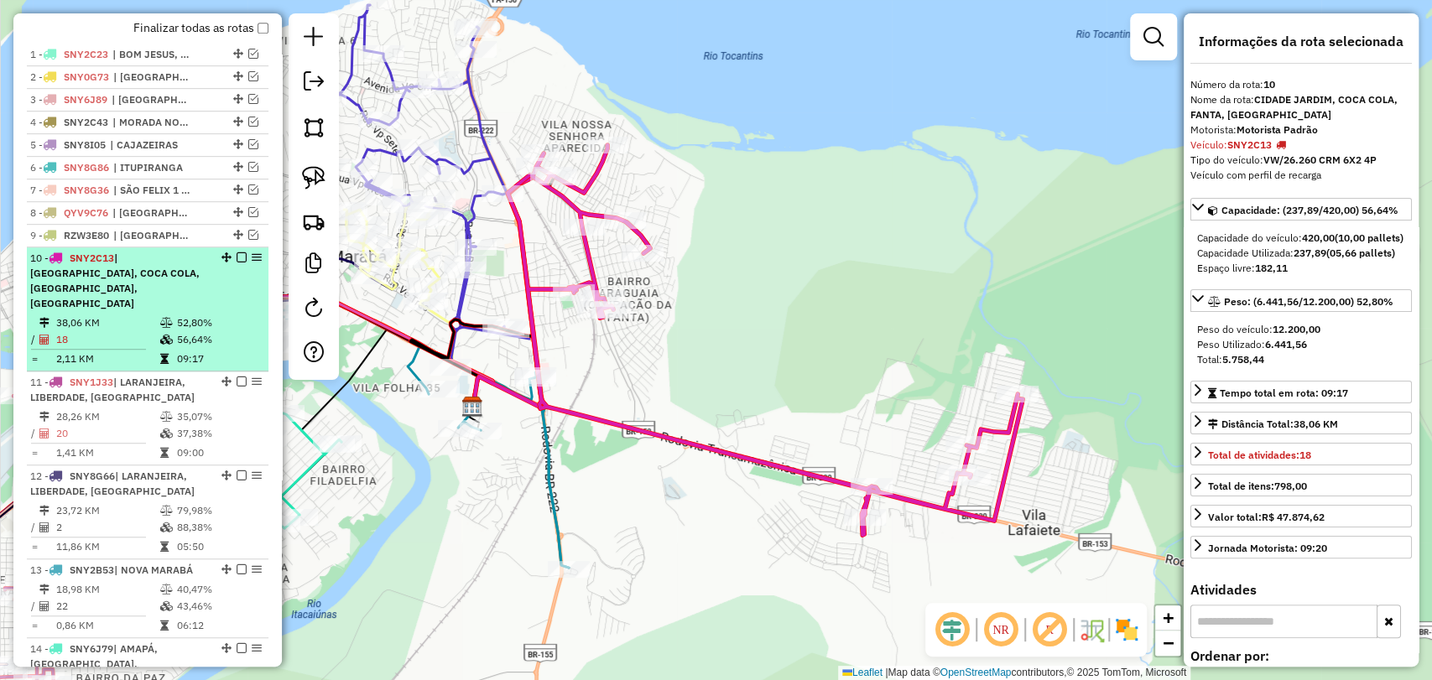
click at [237, 263] on em at bounding box center [242, 257] width 10 height 10
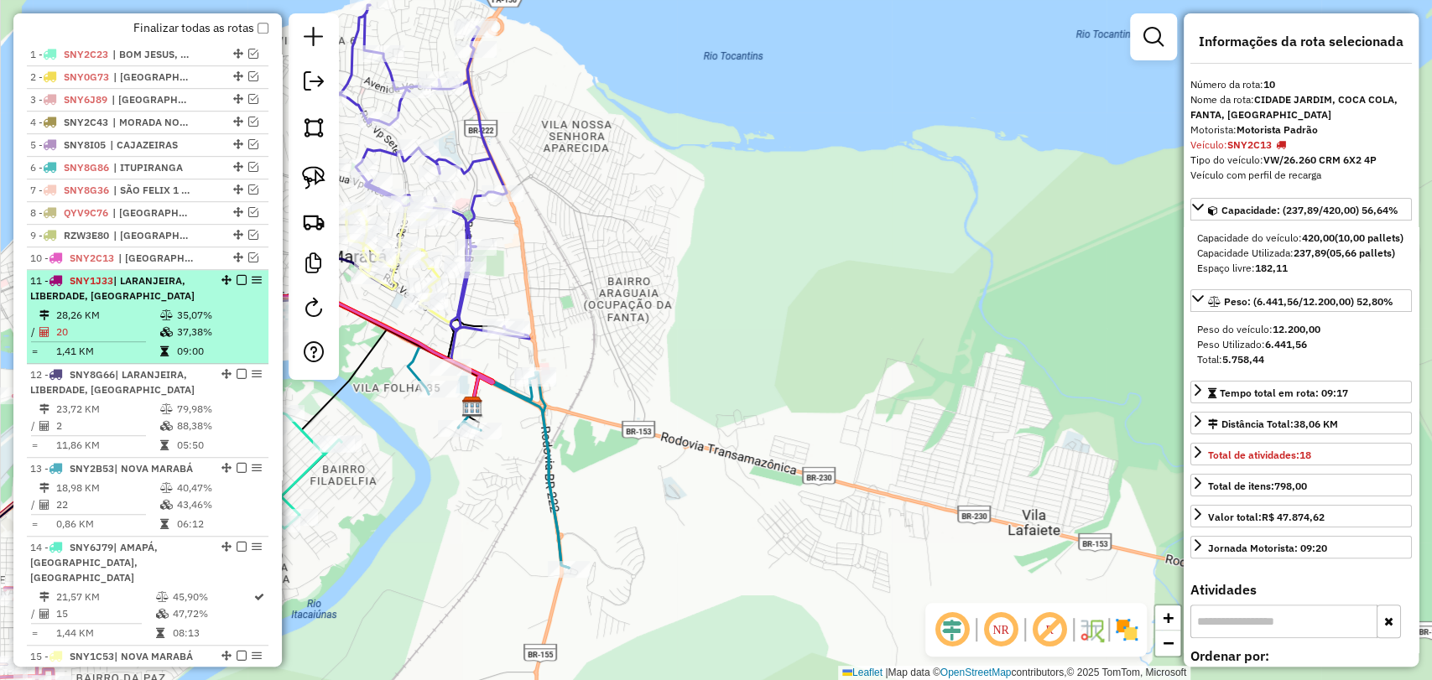
click at [141, 341] on td "20" at bounding box center [107, 332] width 104 height 17
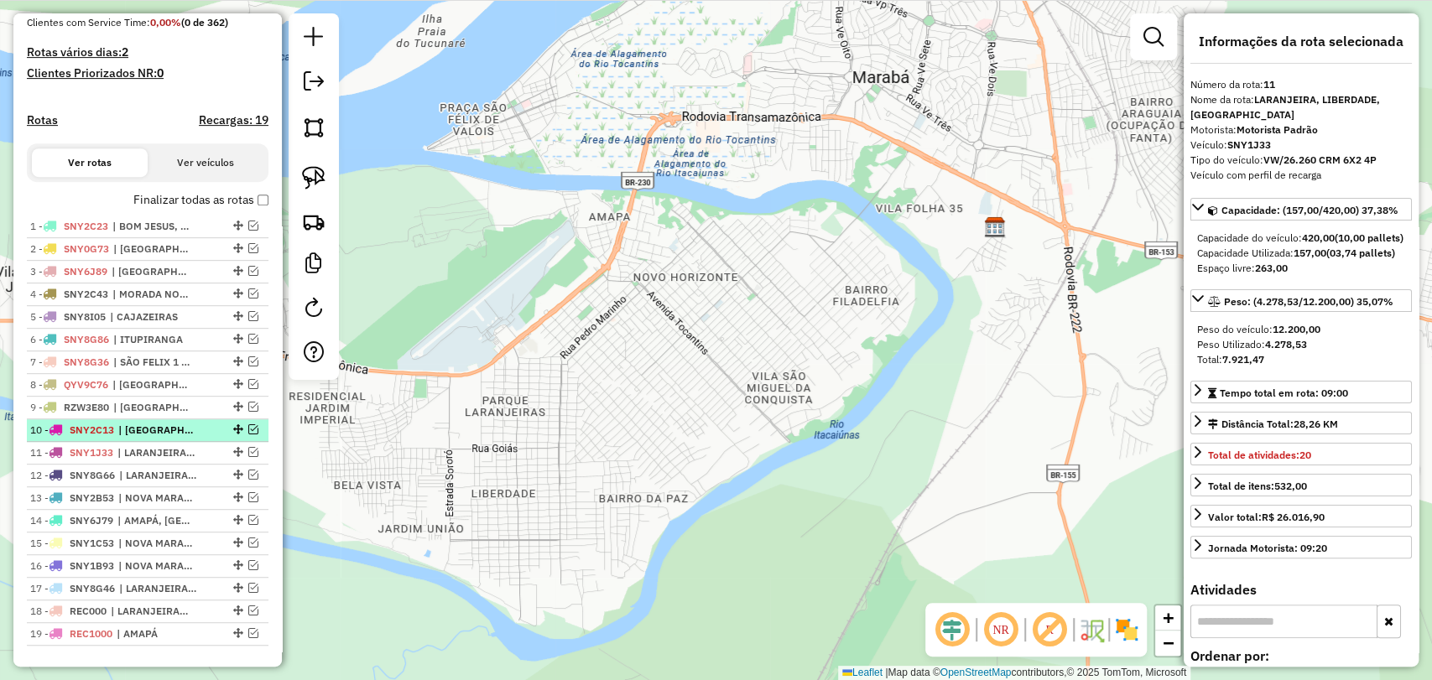
scroll to position [413, 0]
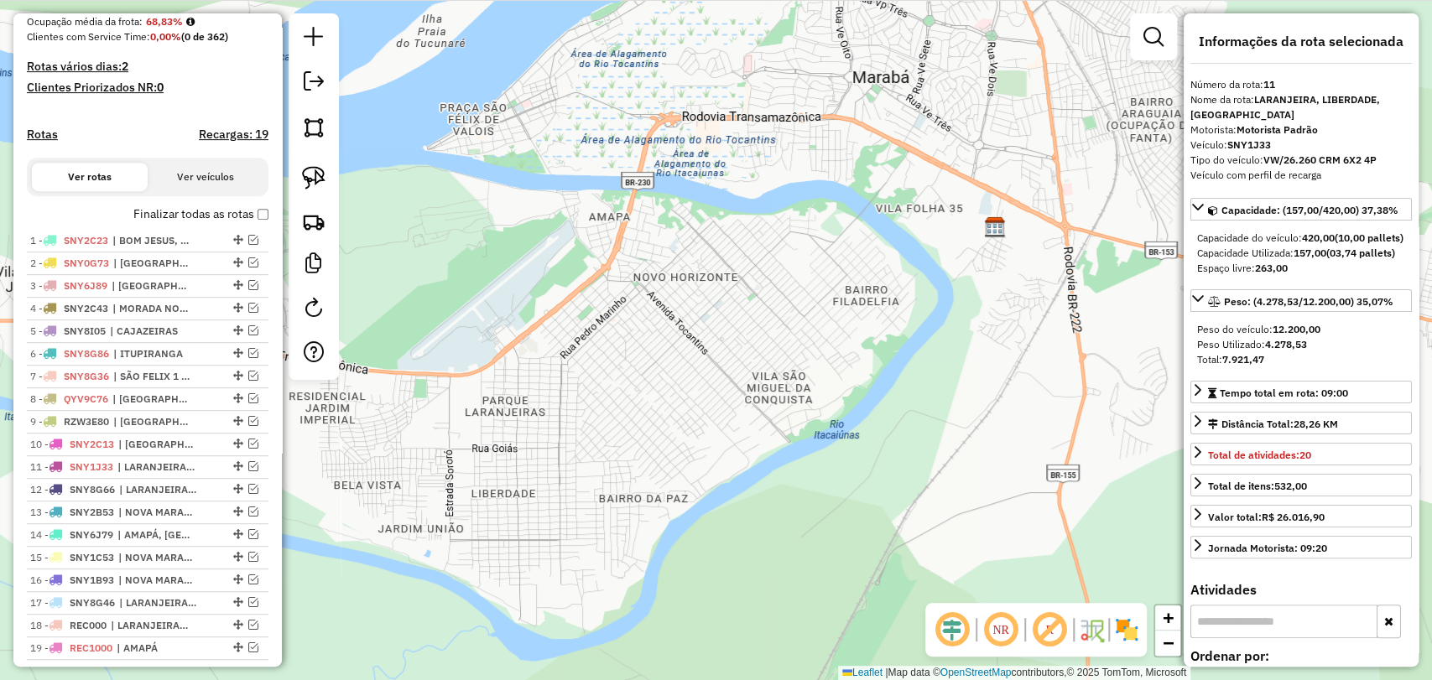
click at [258, 221] on label "Finalizar todas as rotas" at bounding box center [200, 215] width 135 height 18
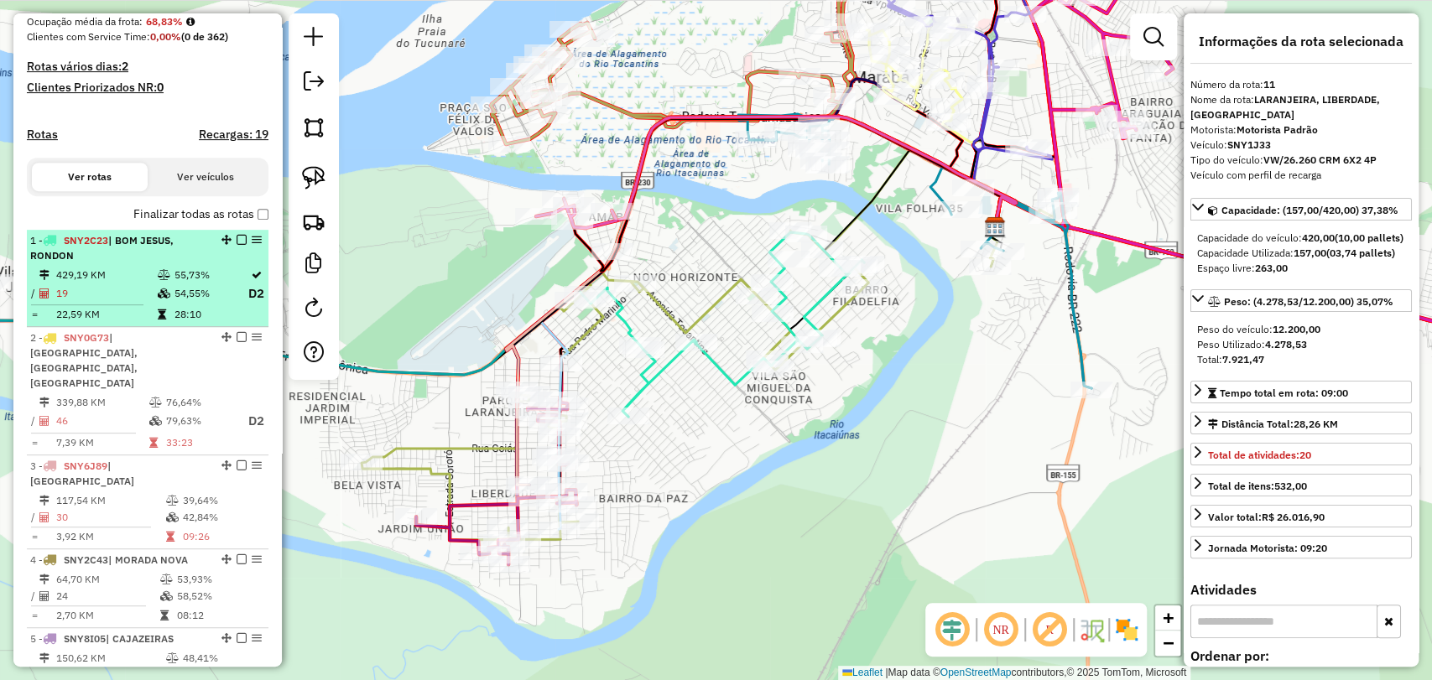
click at [174, 277] on li "1 - SNY2C23 | BOM JESUS, RONDON 429,19 KM 55,73% / 19 54,55% D2 = 22,59 KM 28:10" at bounding box center [148, 279] width 242 height 98
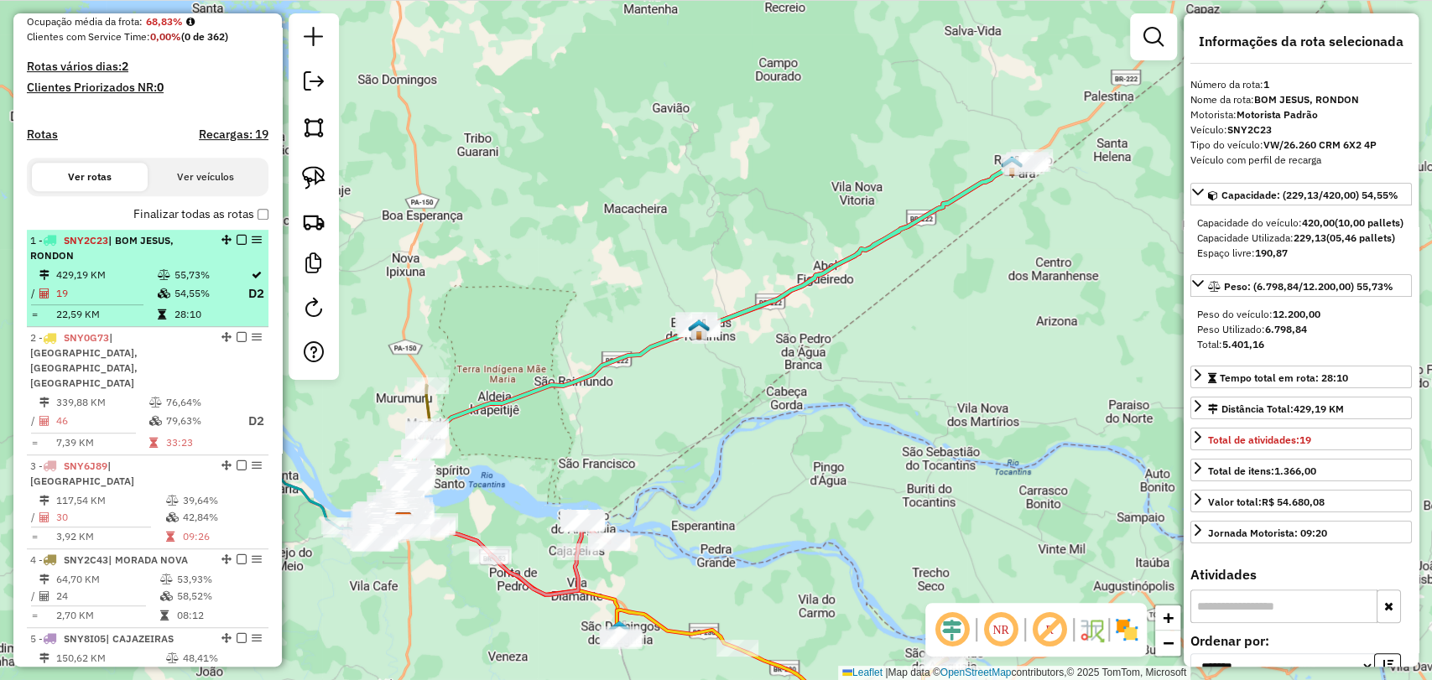
click at [237, 245] on em at bounding box center [242, 240] width 10 height 10
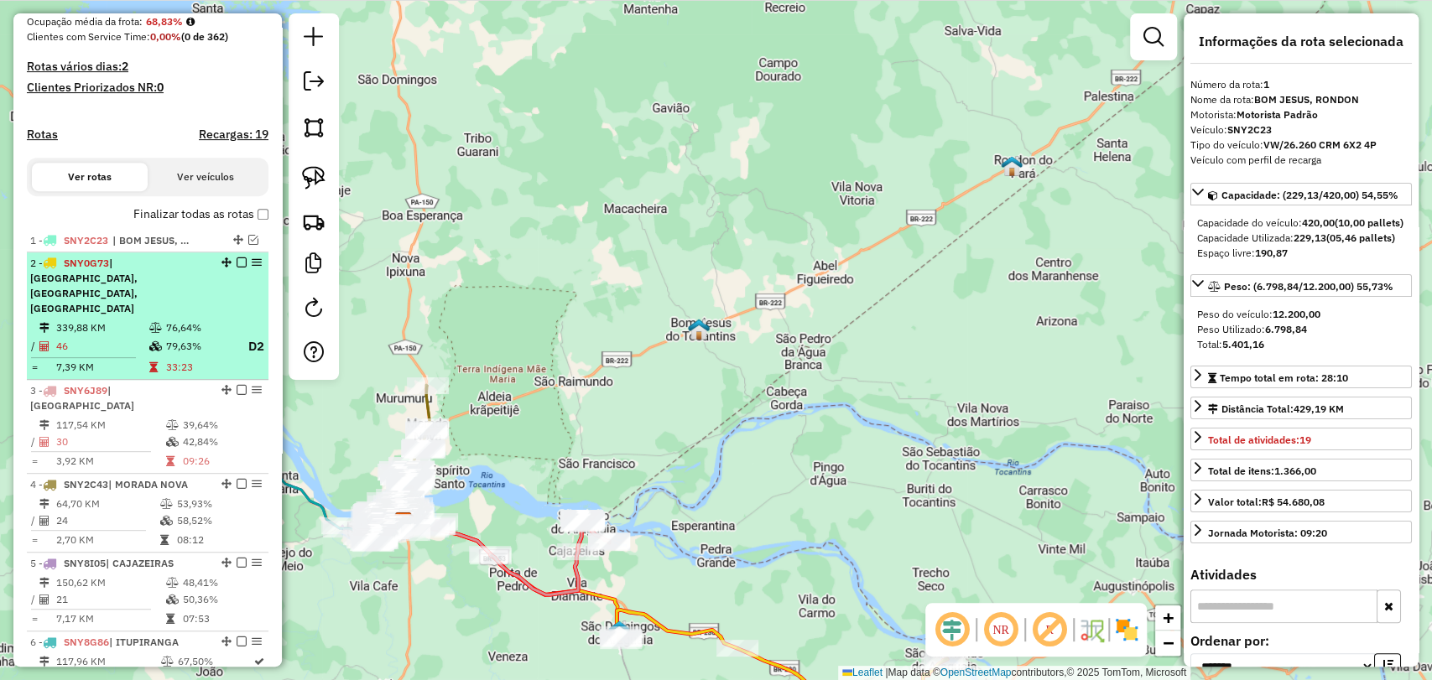
click at [142, 351] on td "46" at bounding box center [101, 346] width 93 height 21
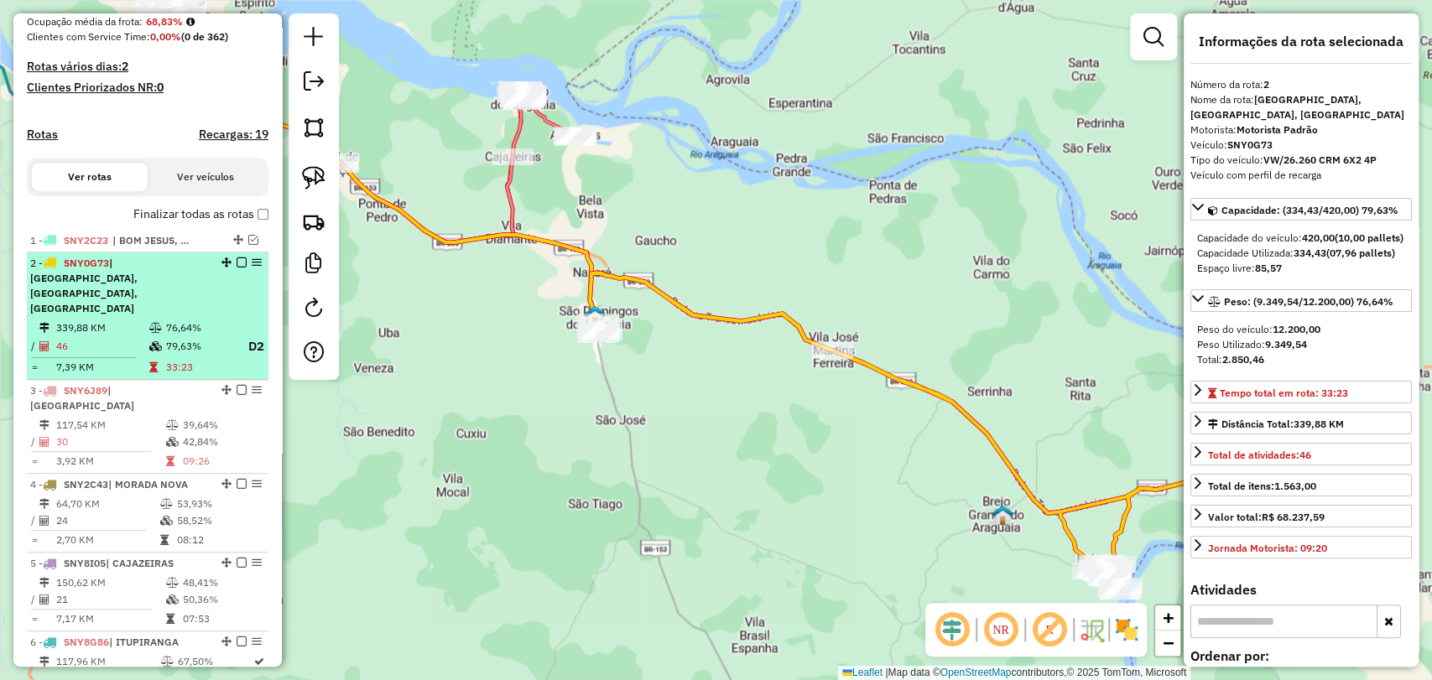
click at [237, 268] on em at bounding box center [242, 263] width 10 height 10
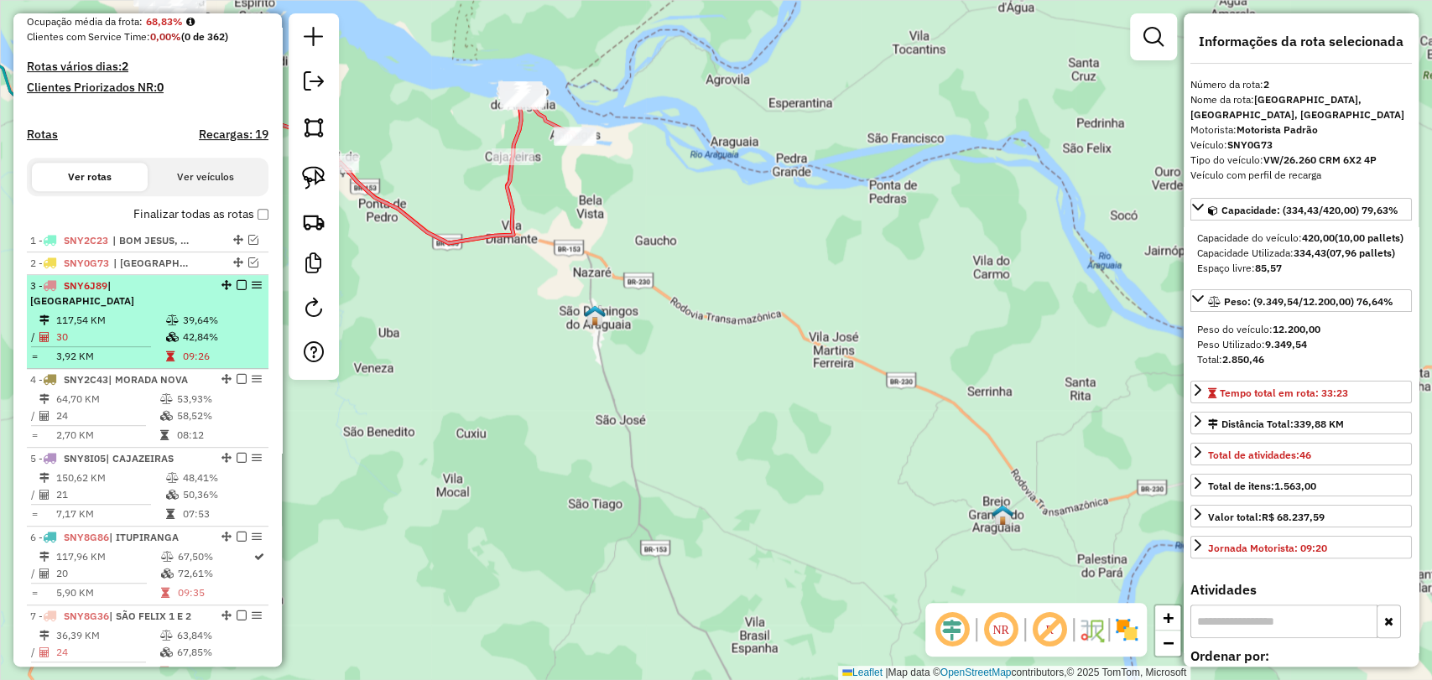
click at [182, 337] on td "42,84%" at bounding box center [222, 337] width 80 height 17
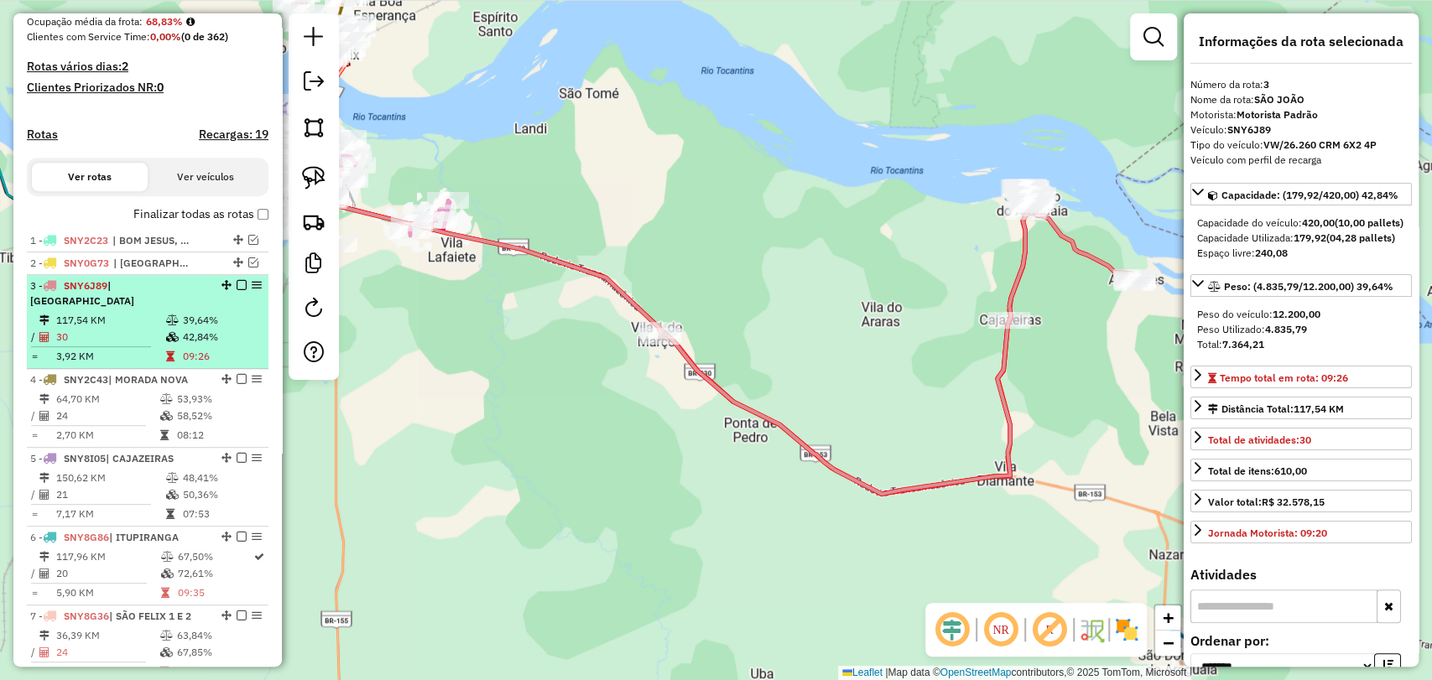
click at [137, 331] on td "30" at bounding box center [110, 337] width 110 height 17
click at [156, 337] on td "30" at bounding box center [110, 337] width 110 height 17
click at [237, 290] on em at bounding box center [242, 285] width 10 height 10
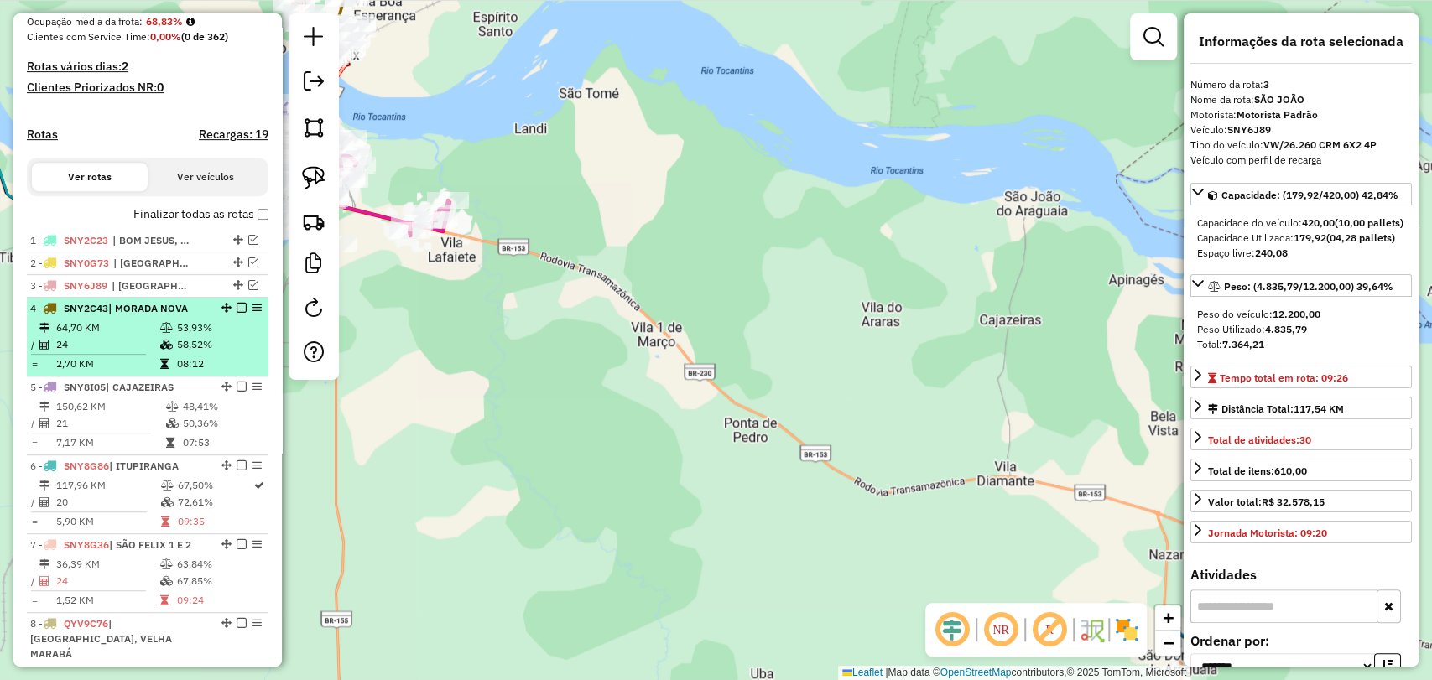
click at [107, 353] on td "24" at bounding box center [107, 344] width 104 height 17
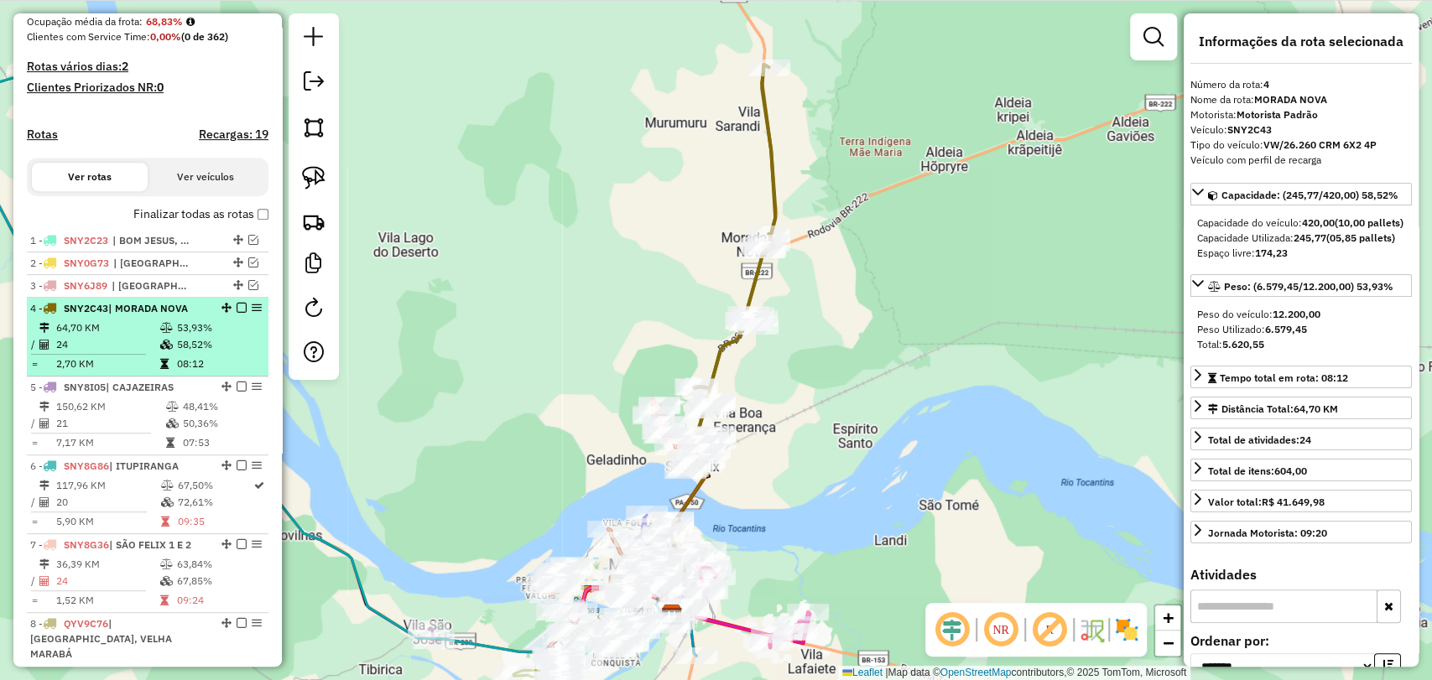
click at [241, 313] on em at bounding box center [242, 308] width 10 height 10
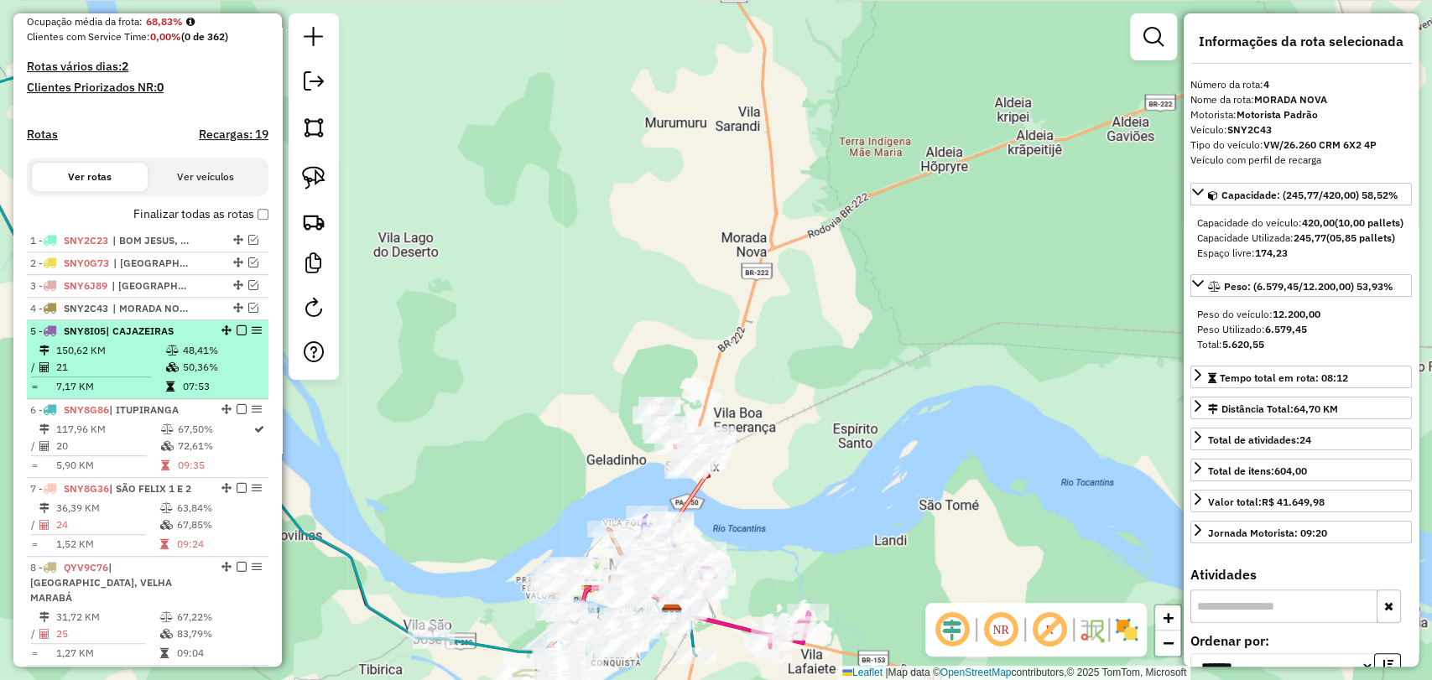
click at [190, 356] on td "48,41%" at bounding box center [222, 350] width 80 height 17
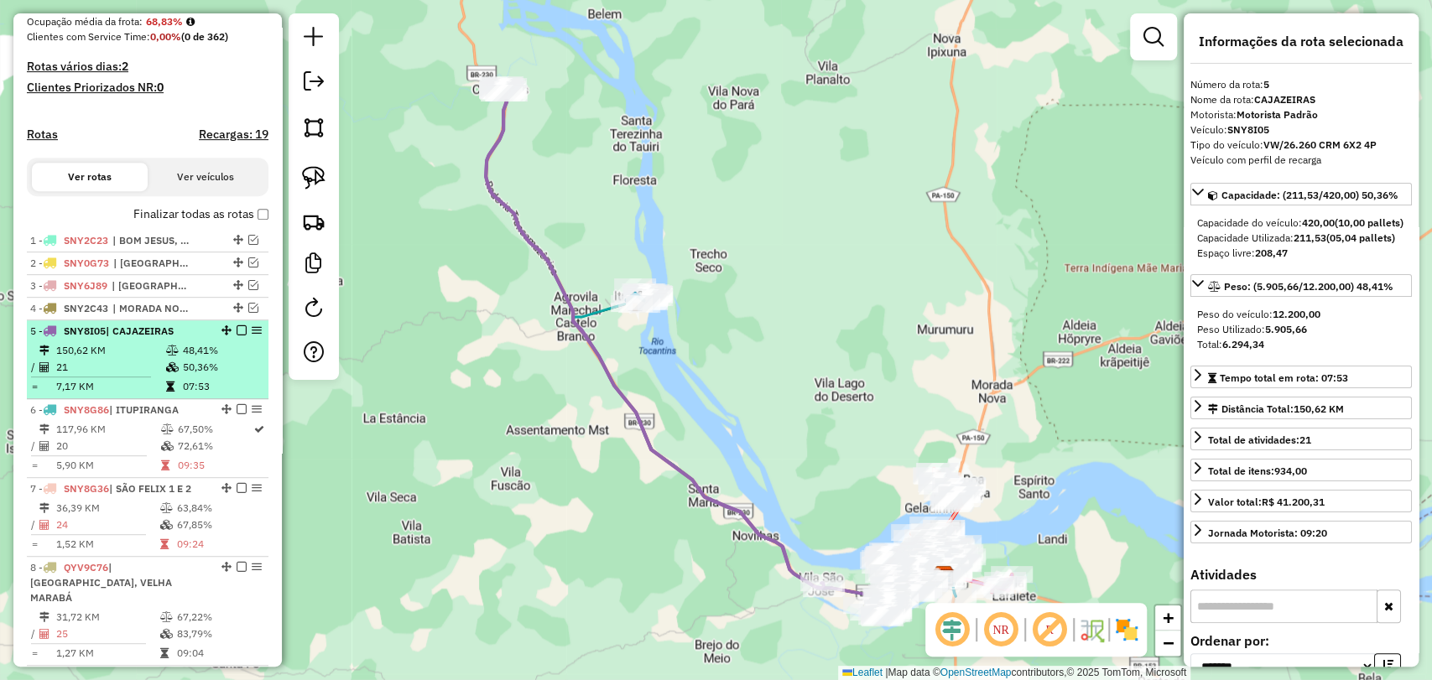
click at [237, 336] on em at bounding box center [242, 330] width 10 height 10
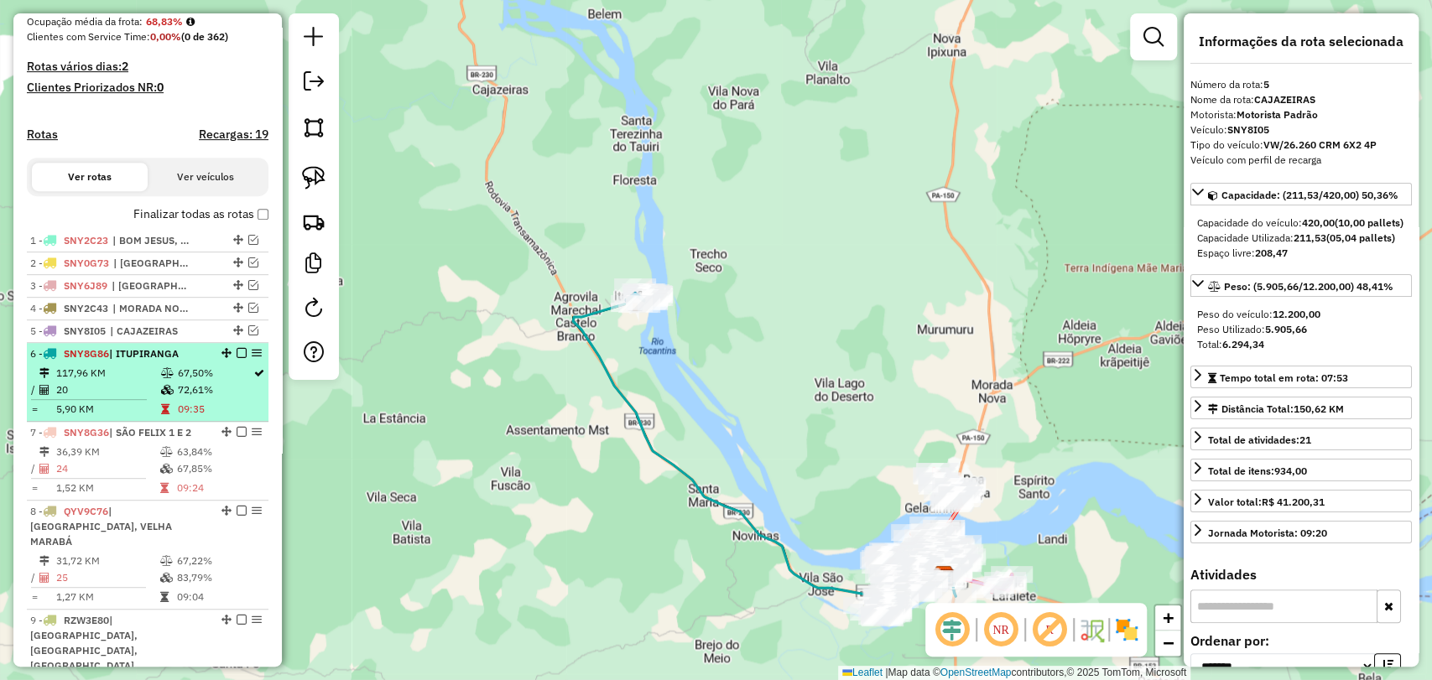
click at [164, 395] on icon at bounding box center [167, 390] width 13 height 10
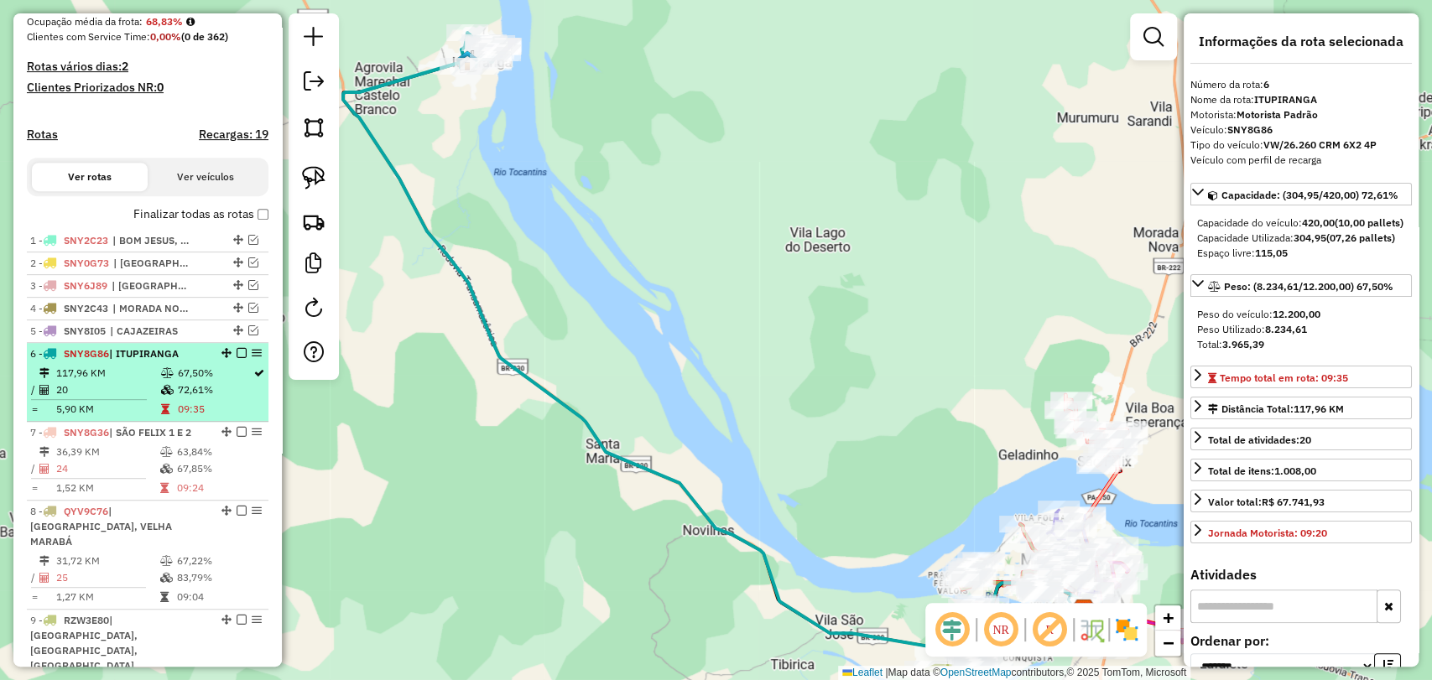
click at [237, 358] on em at bounding box center [242, 353] width 10 height 10
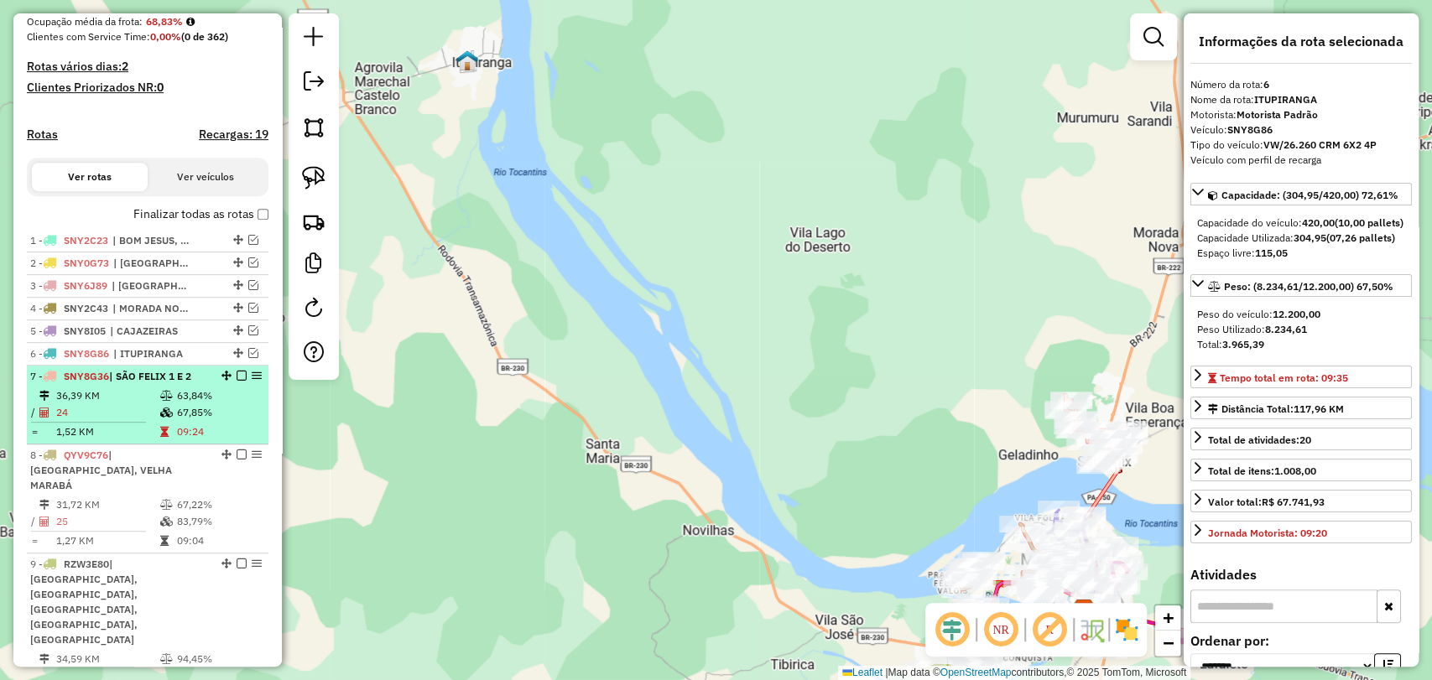
click at [191, 419] on td "67,85%" at bounding box center [218, 412] width 85 height 17
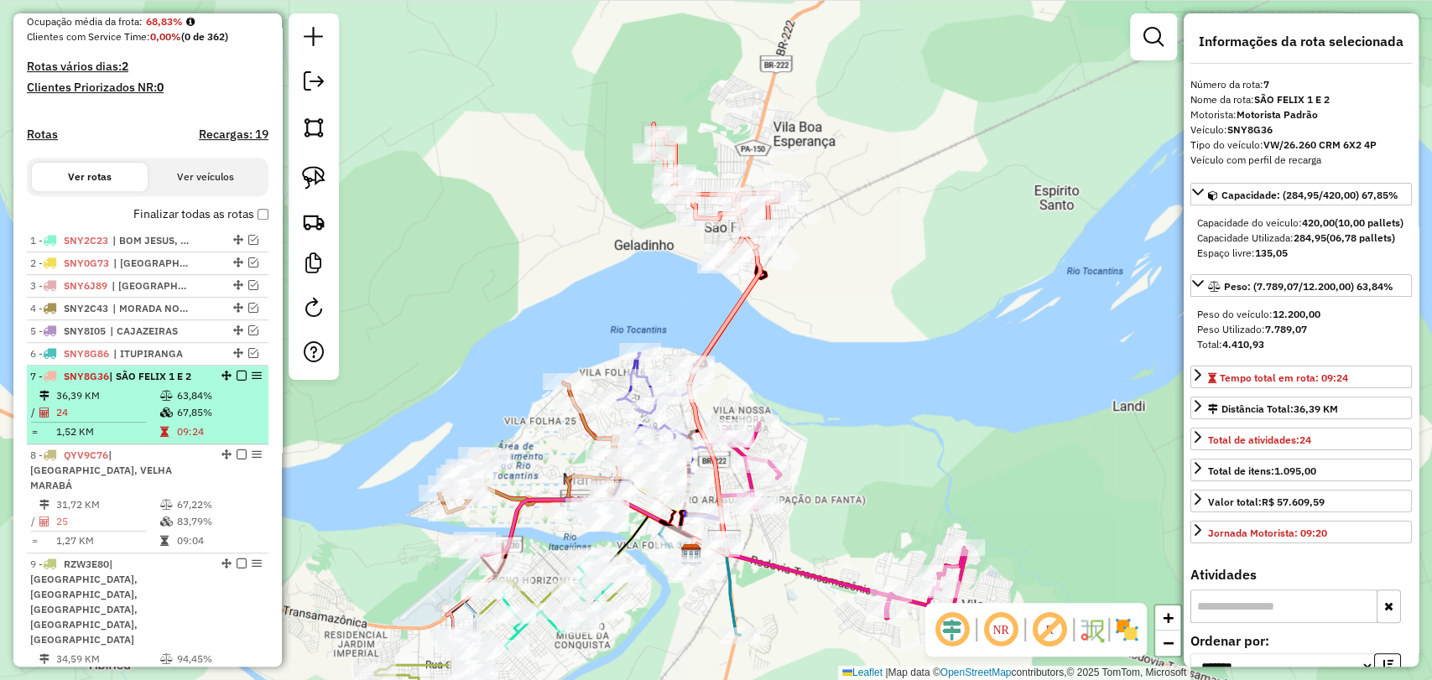
click at [238, 381] on em at bounding box center [242, 376] width 10 height 10
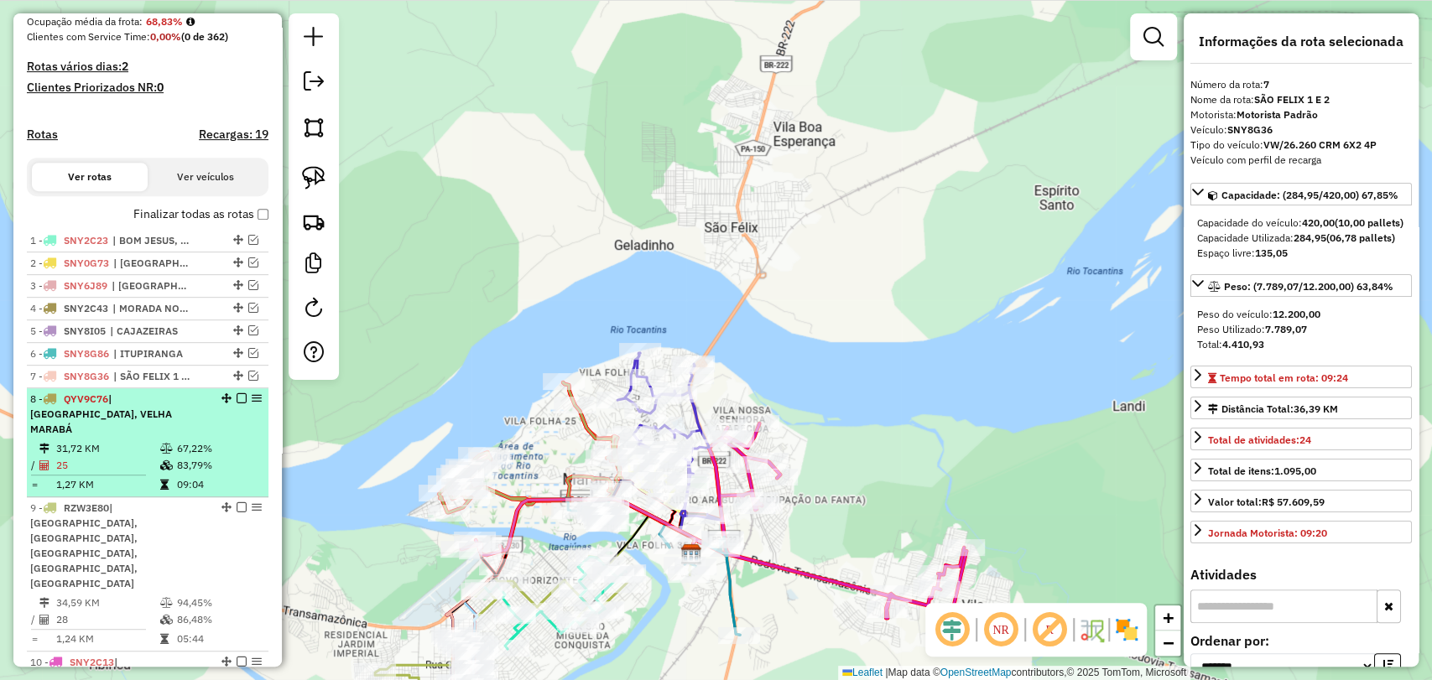
click at [177, 441] on td "67,22%" at bounding box center [218, 448] width 85 height 17
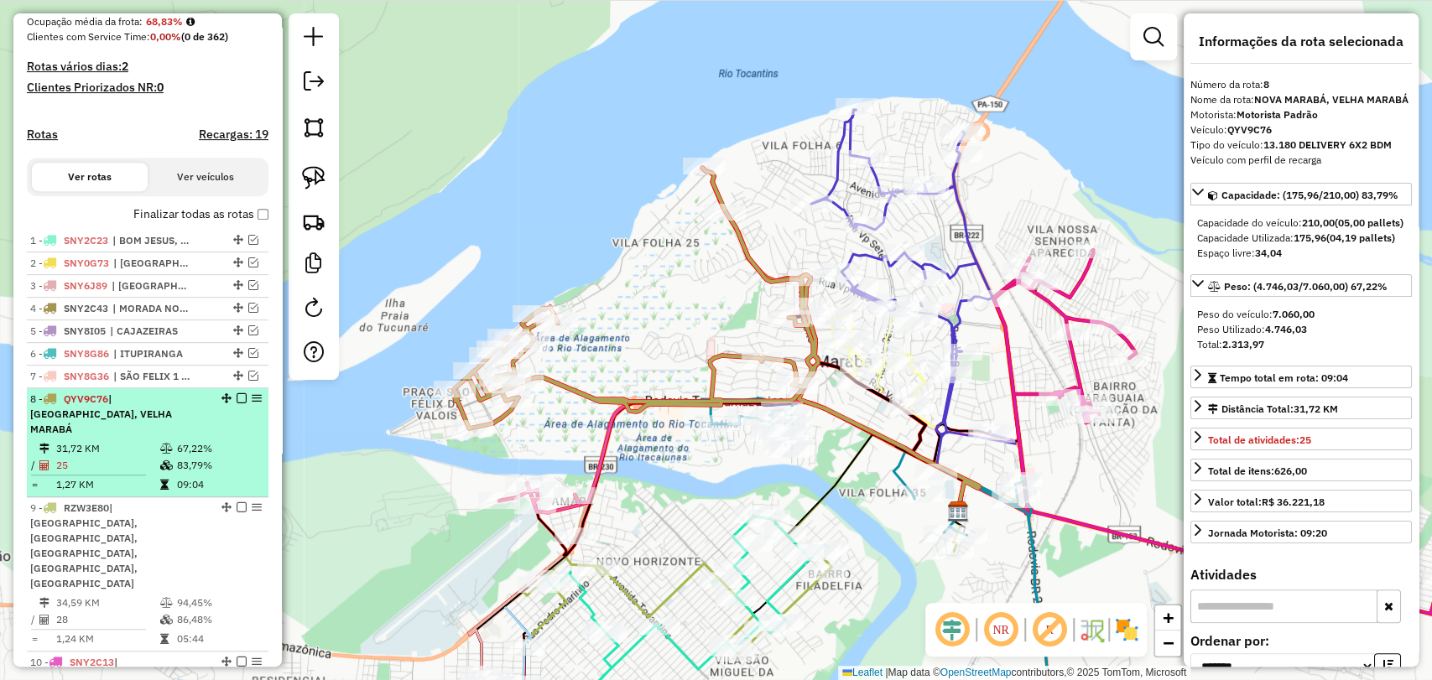
click at [229, 403] on div at bounding box center [236, 398] width 50 height 10
click at [237, 403] on em at bounding box center [242, 398] width 10 height 10
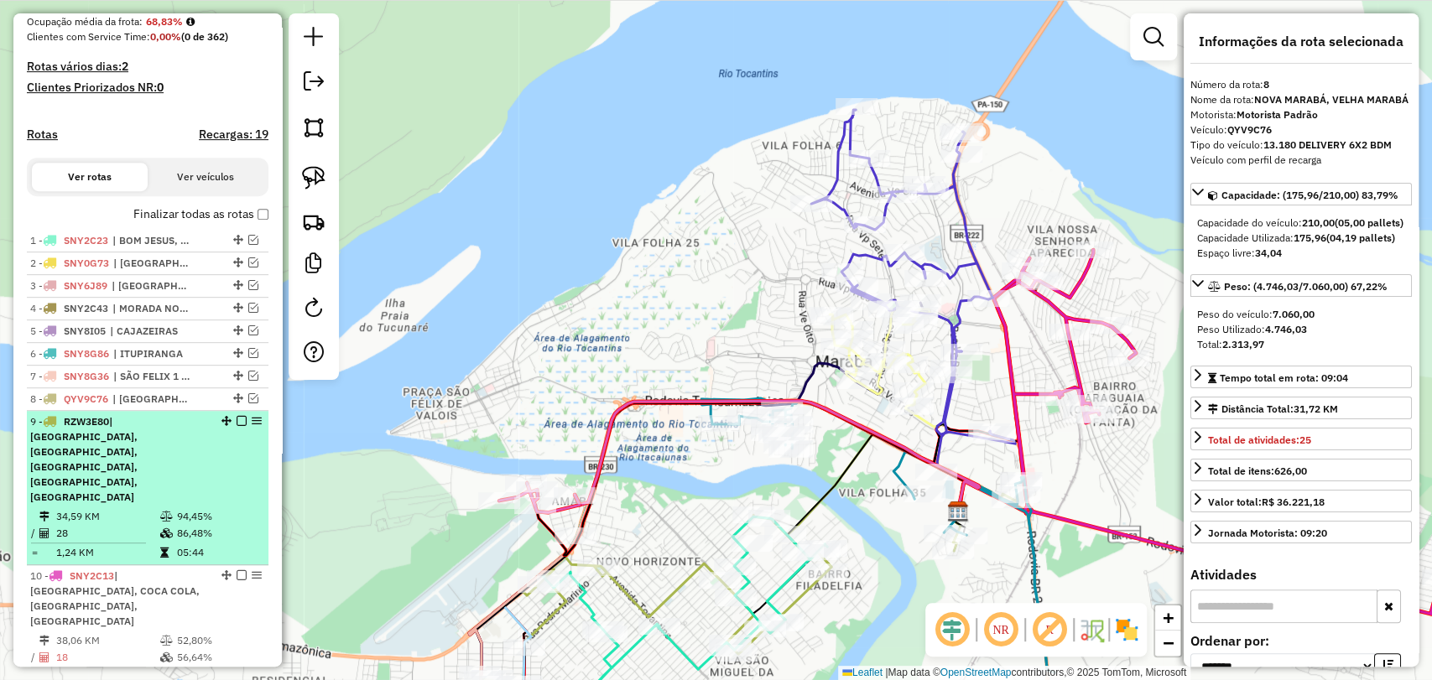
click at [198, 467] on div "9 - RZW3E80 | [GEOGRAPHIC_DATA], [GEOGRAPHIC_DATA], [GEOGRAPHIC_DATA], [GEOGRAP…" at bounding box center [119, 459] width 178 height 91
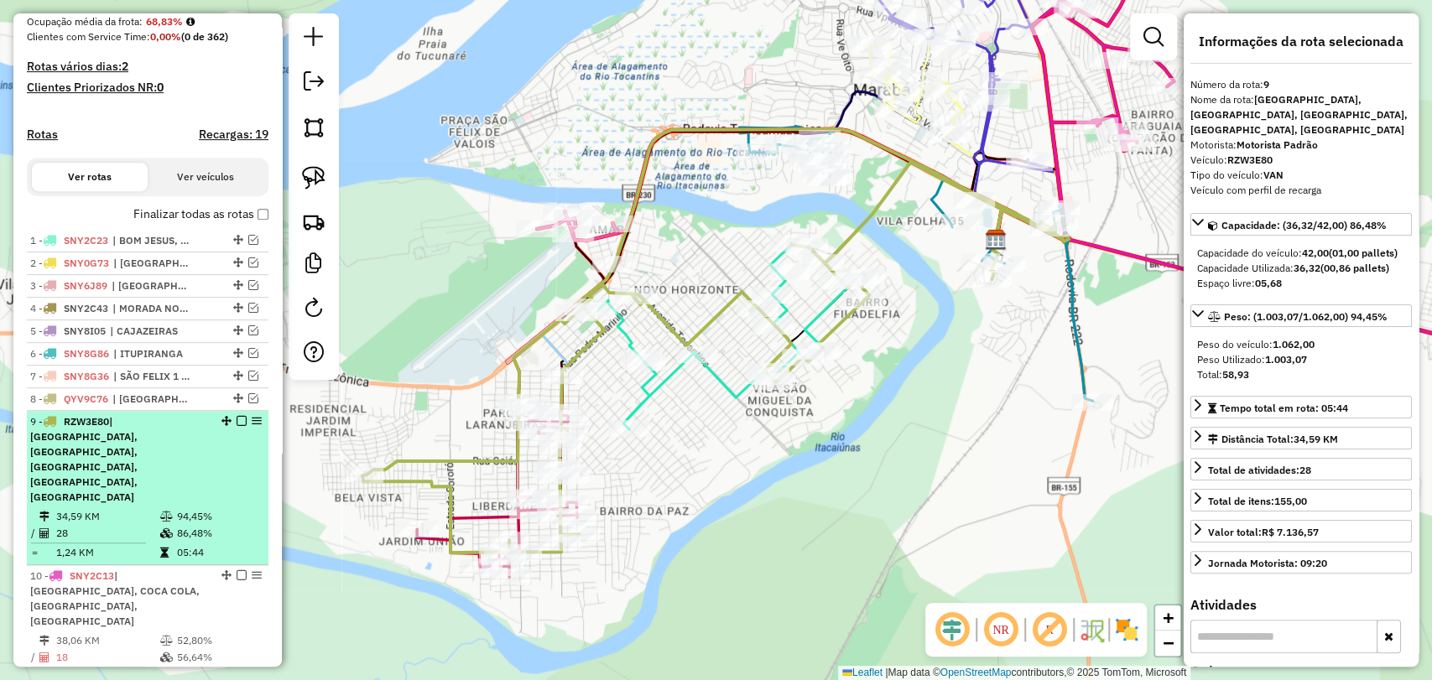
click at [237, 426] on em at bounding box center [242, 421] width 10 height 10
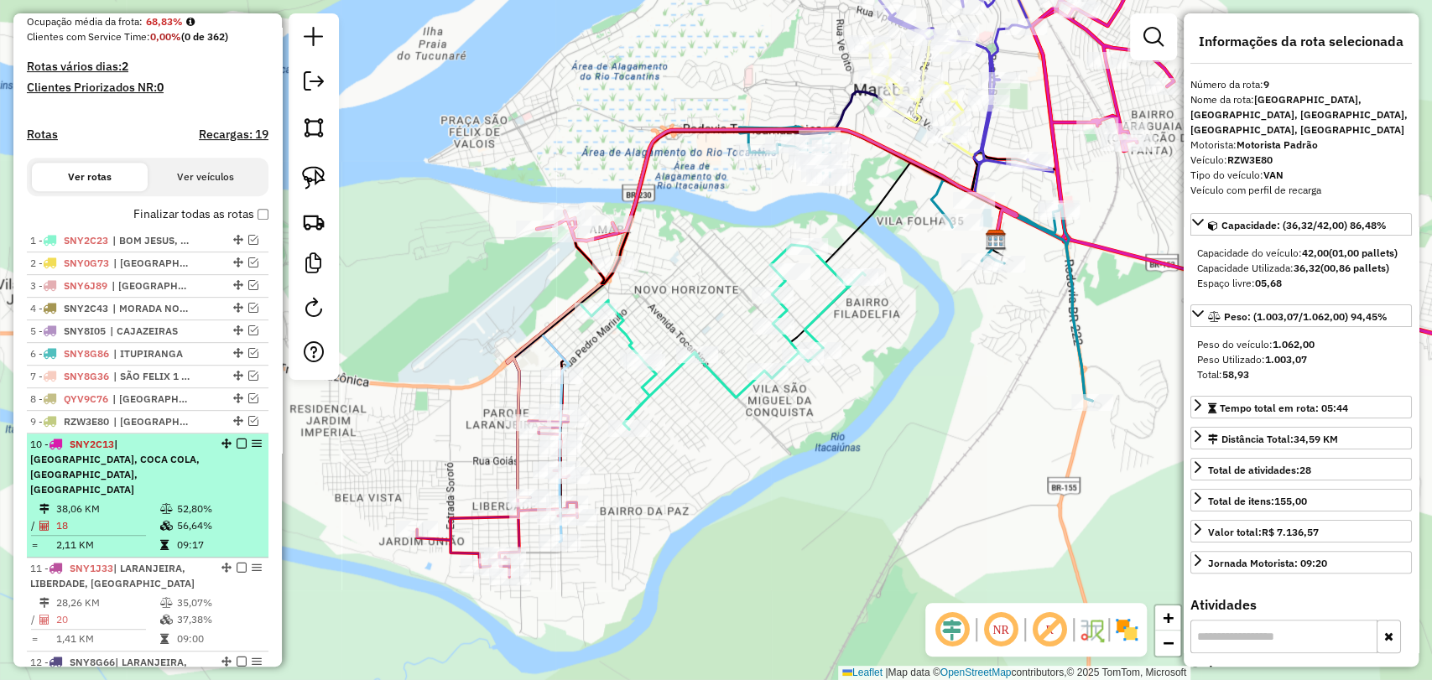
click at [171, 503] on td at bounding box center [167, 509] width 17 height 17
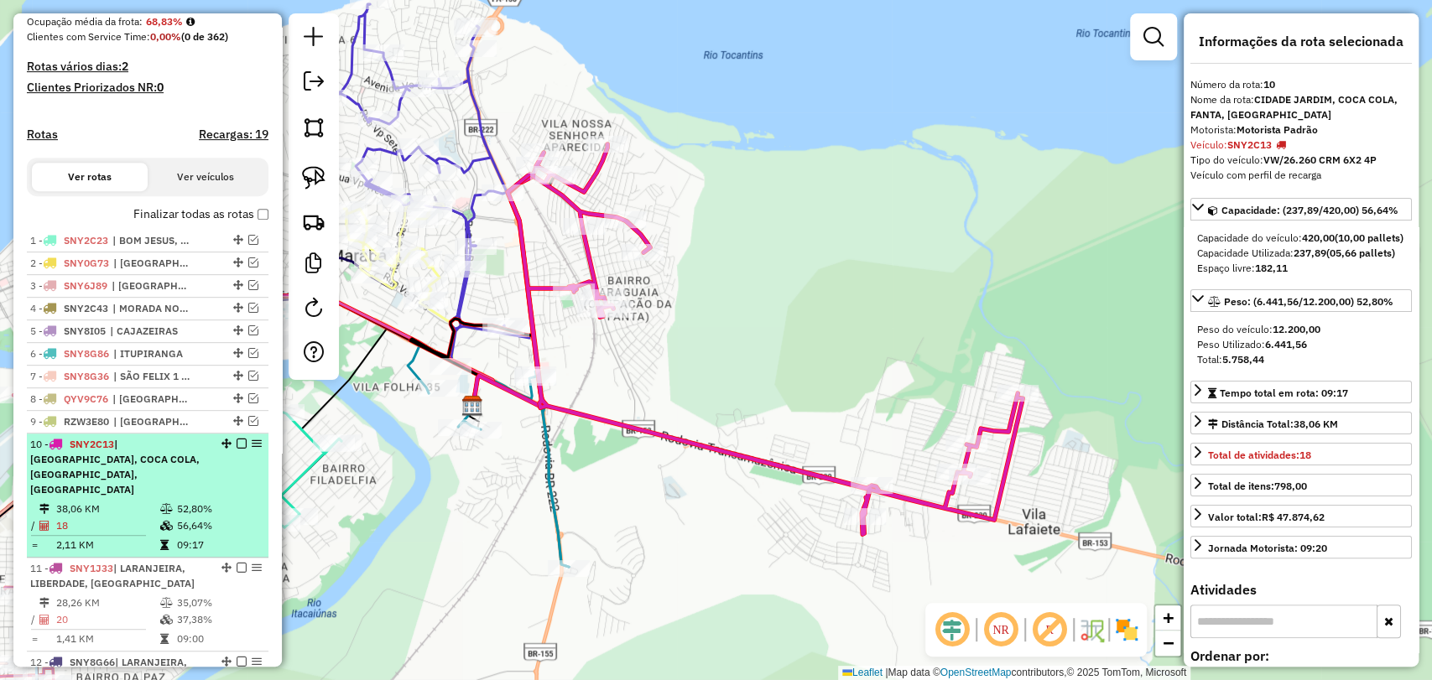
click at [237, 449] on em at bounding box center [242, 444] width 10 height 10
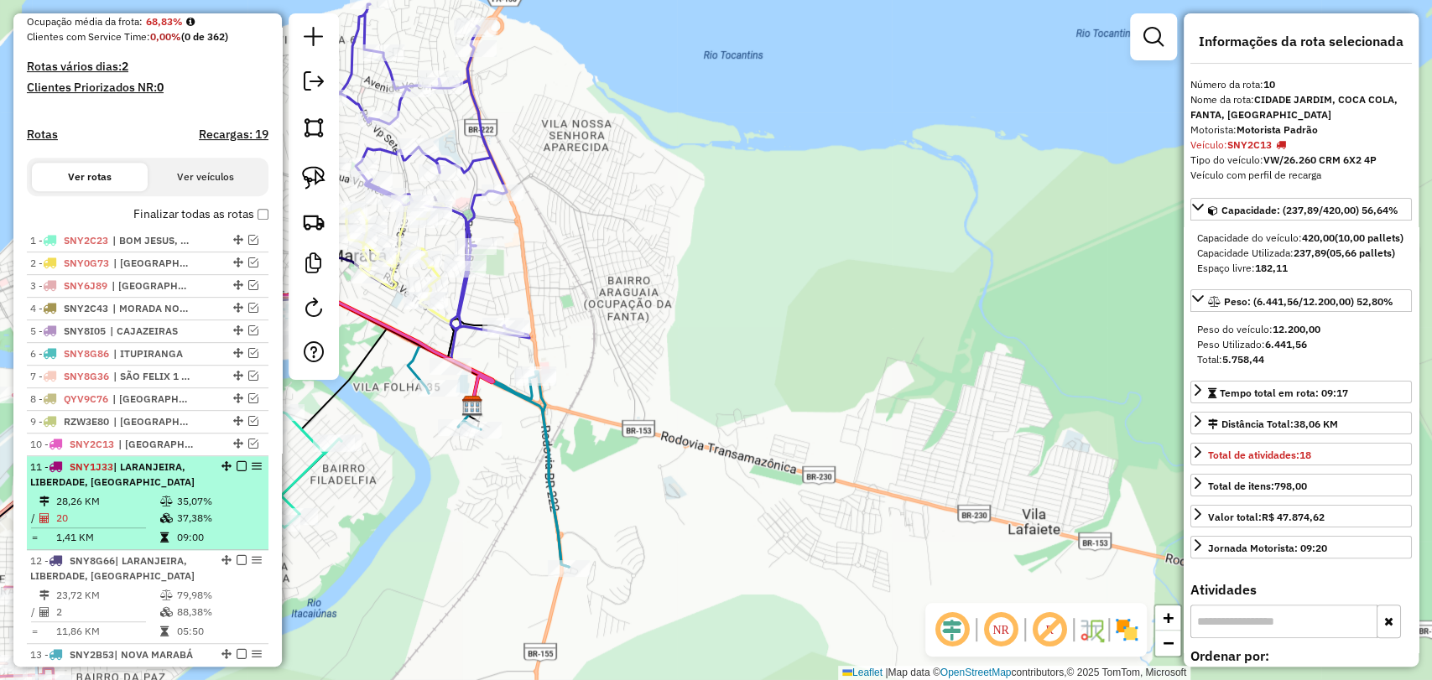
click at [164, 527] on td at bounding box center [167, 518] width 17 height 17
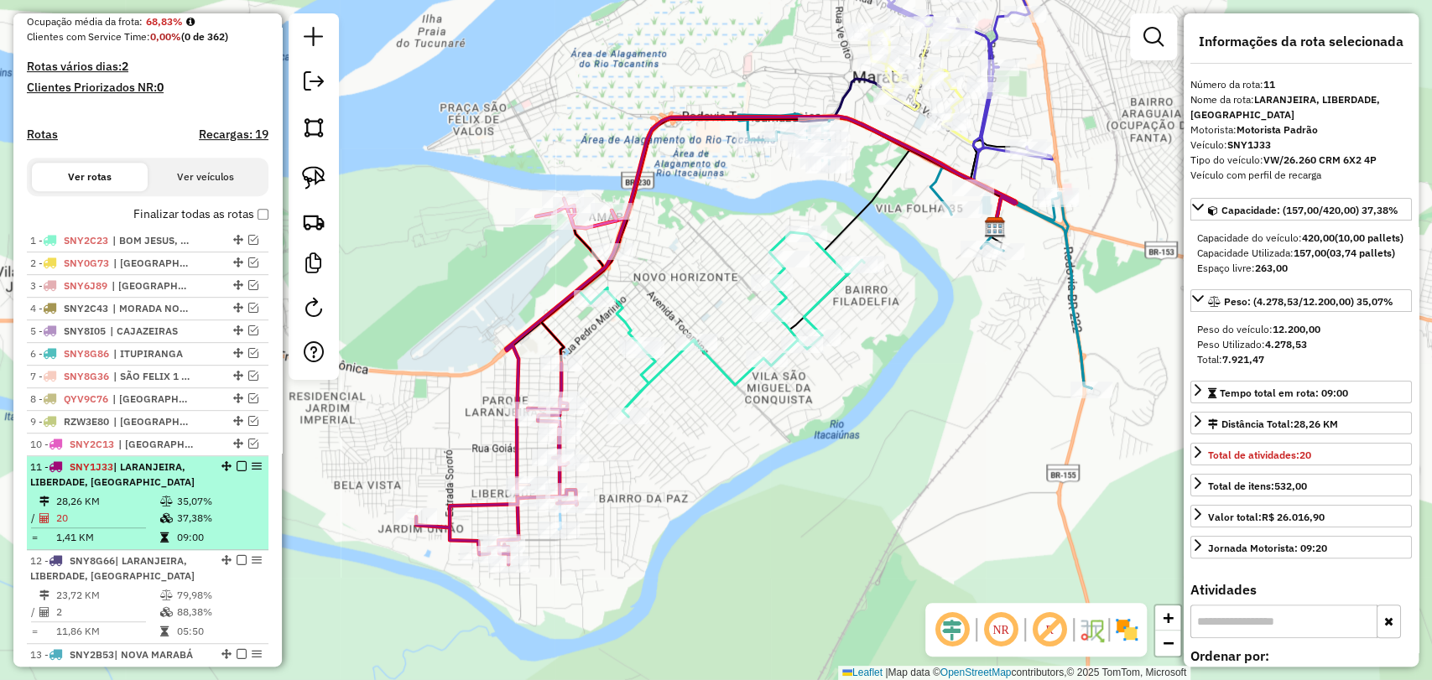
click at [237, 471] on em at bounding box center [242, 466] width 10 height 10
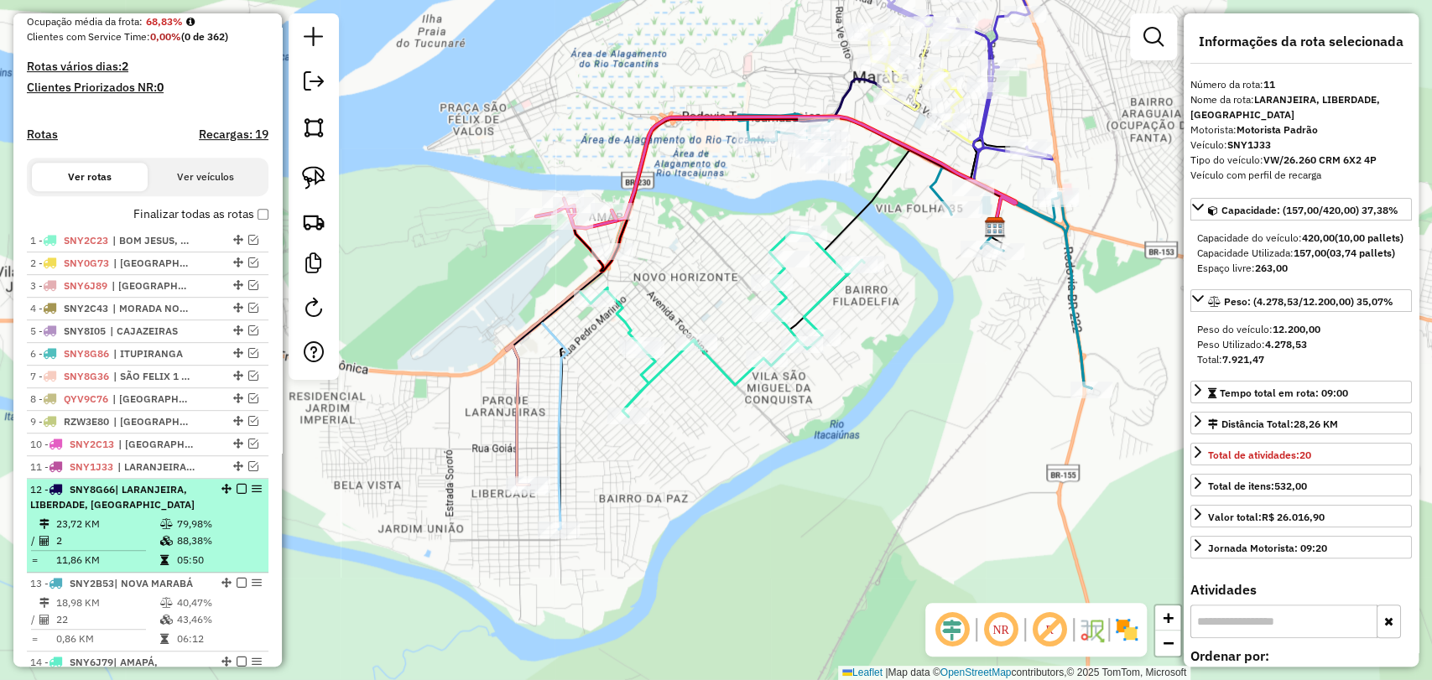
click at [192, 531] on td "79,98%" at bounding box center [218, 524] width 85 height 17
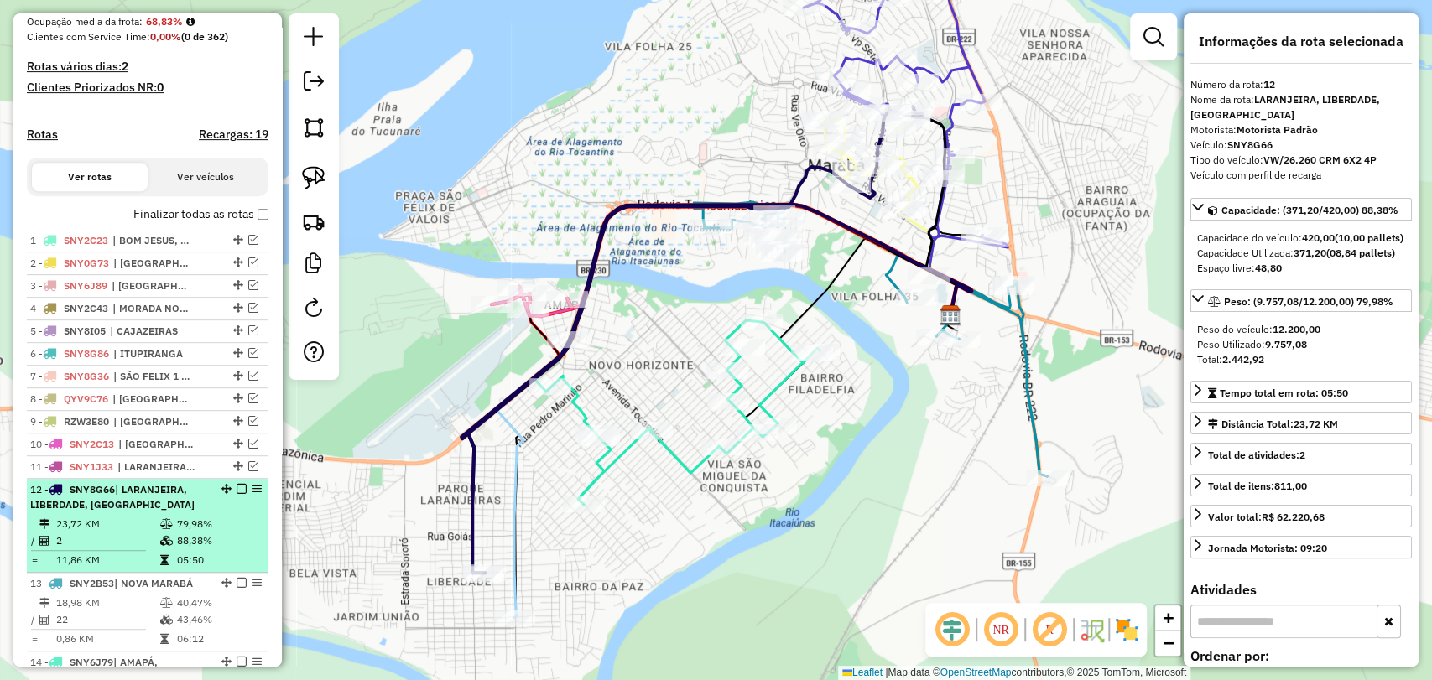
click at [237, 494] on em at bounding box center [242, 489] width 10 height 10
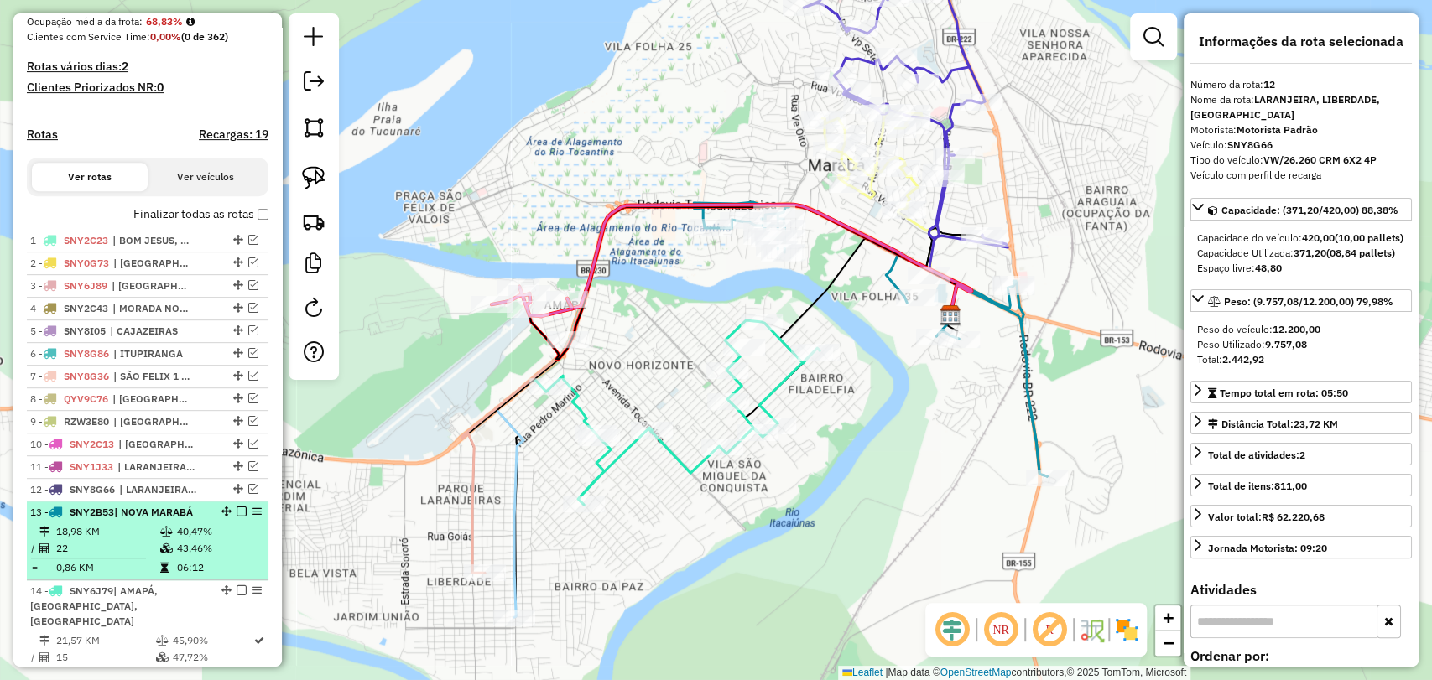
click at [199, 557] on td "43,46%" at bounding box center [218, 548] width 85 height 17
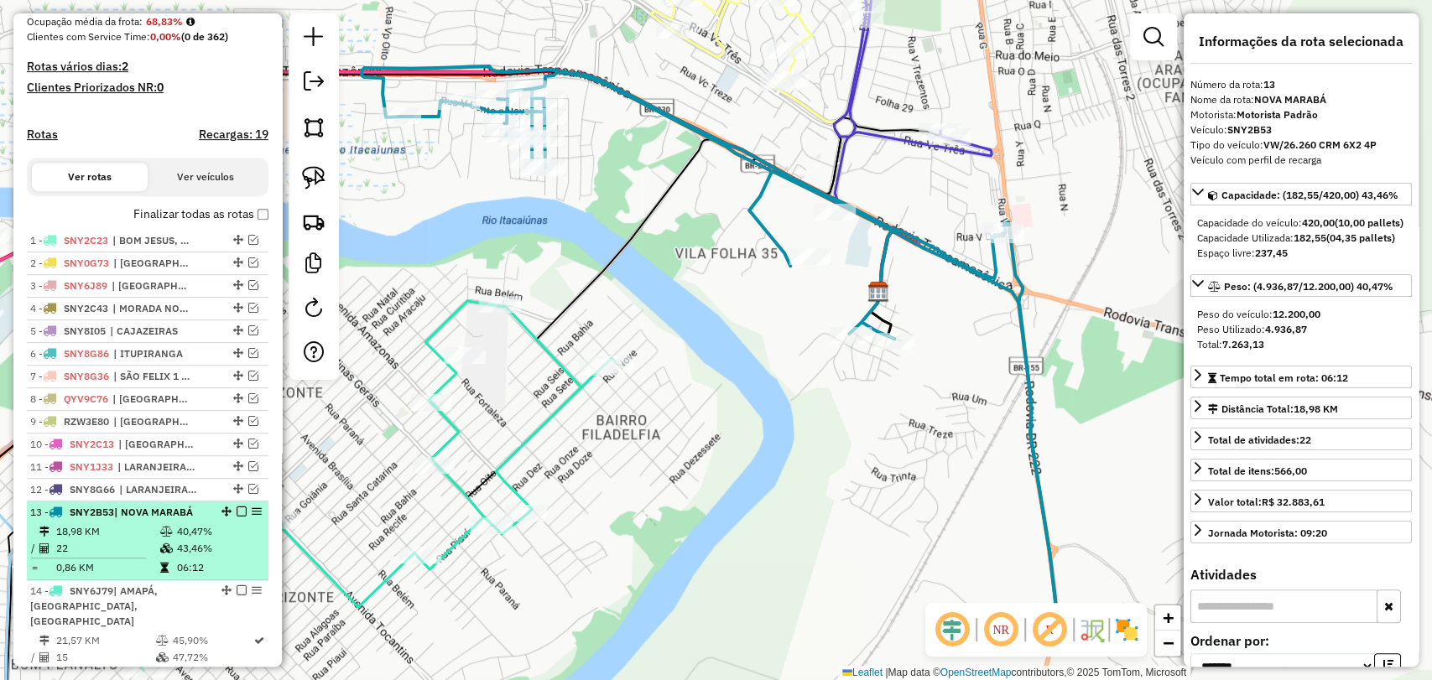
click at [237, 517] on em at bounding box center [242, 512] width 10 height 10
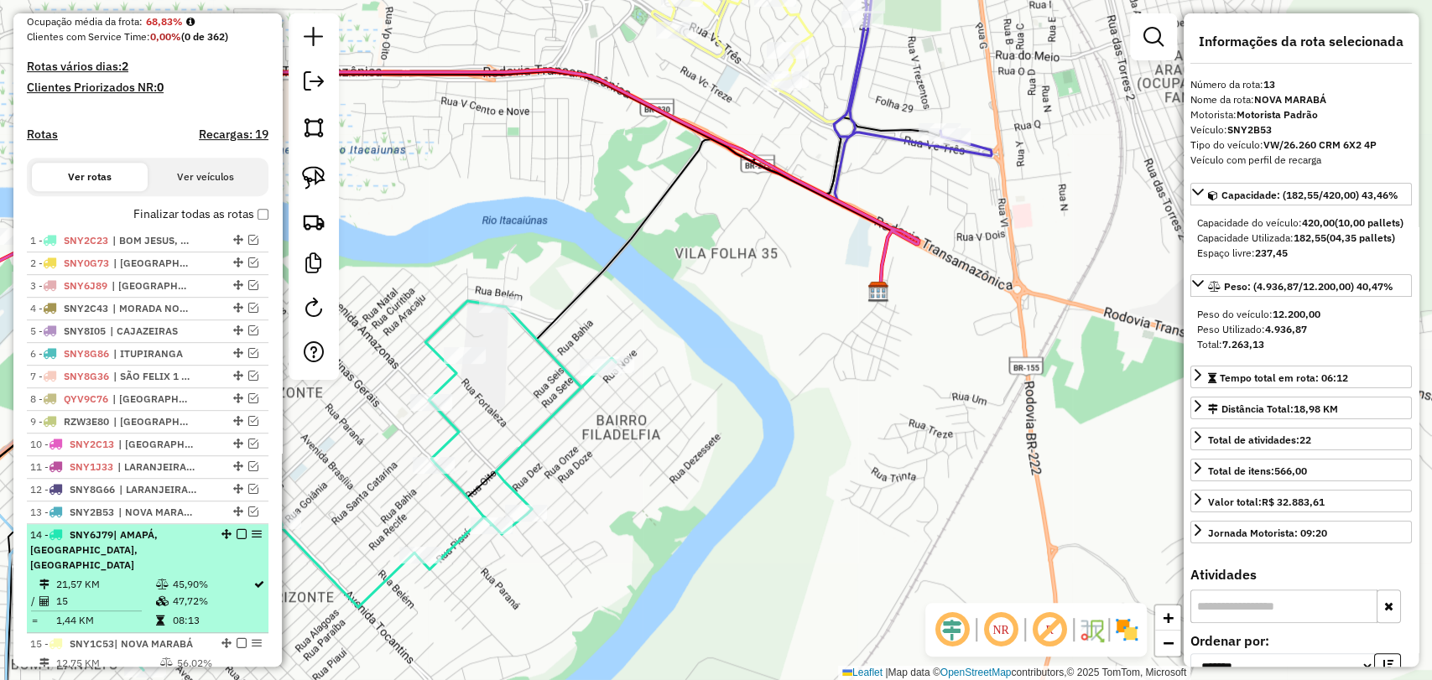
click at [148, 577] on td "21,57 KM" at bounding box center [104, 584] width 99 height 17
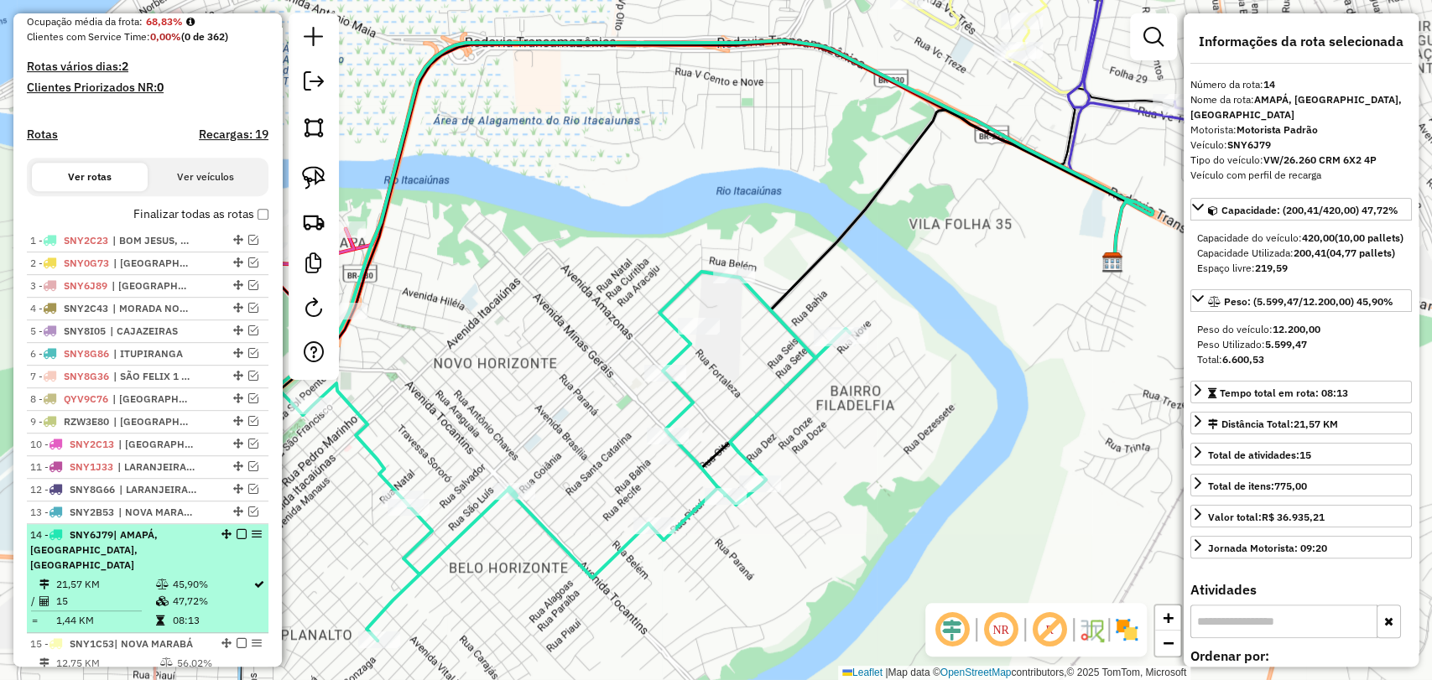
click at [237, 539] on em at bounding box center [242, 534] width 10 height 10
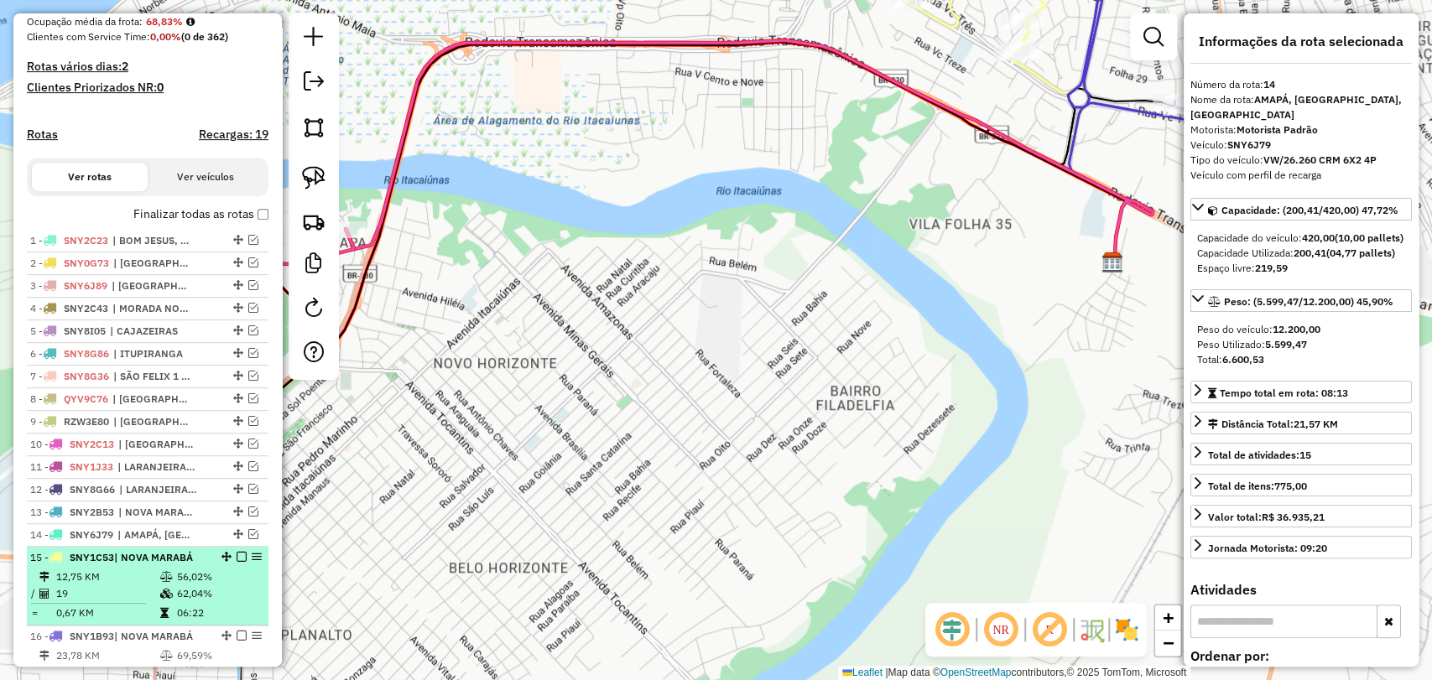
click at [122, 564] on span "| NOVA MARABÁ" at bounding box center [153, 557] width 79 height 13
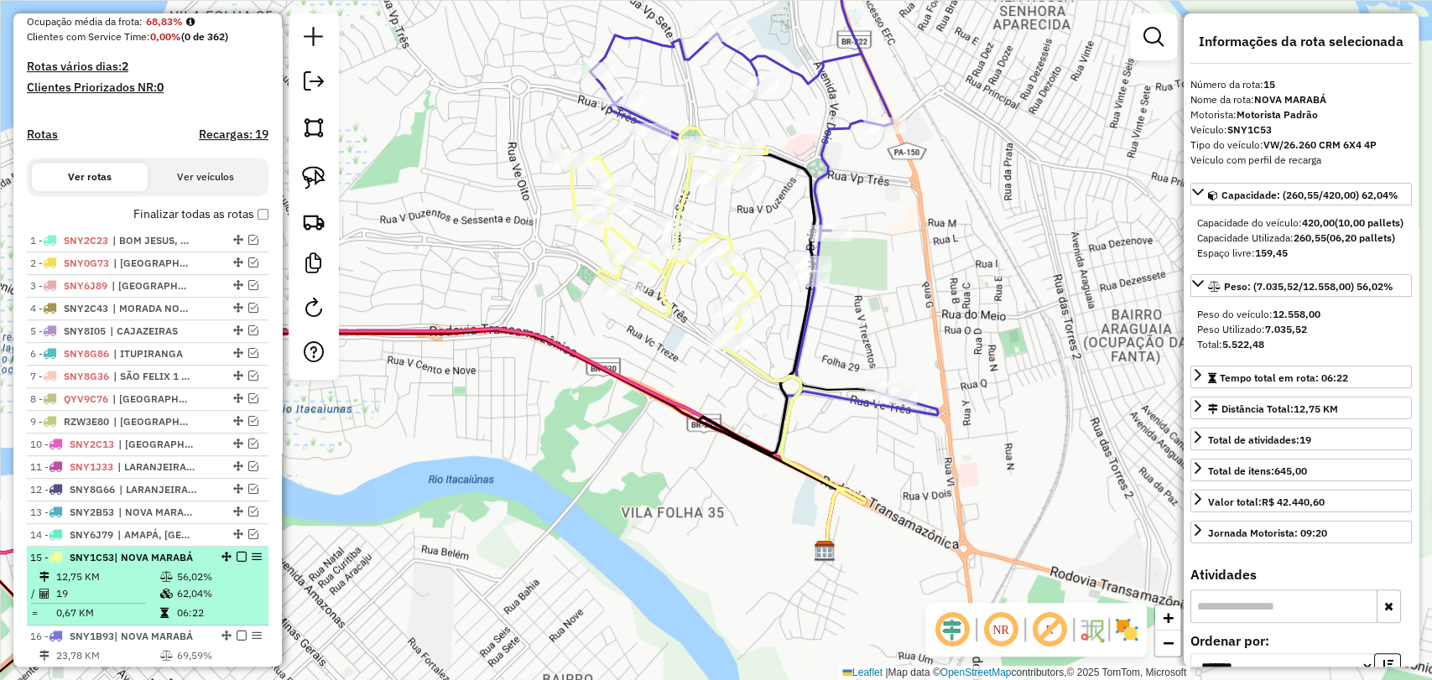
click at [239, 562] on em at bounding box center [242, 557] width 10 height 10
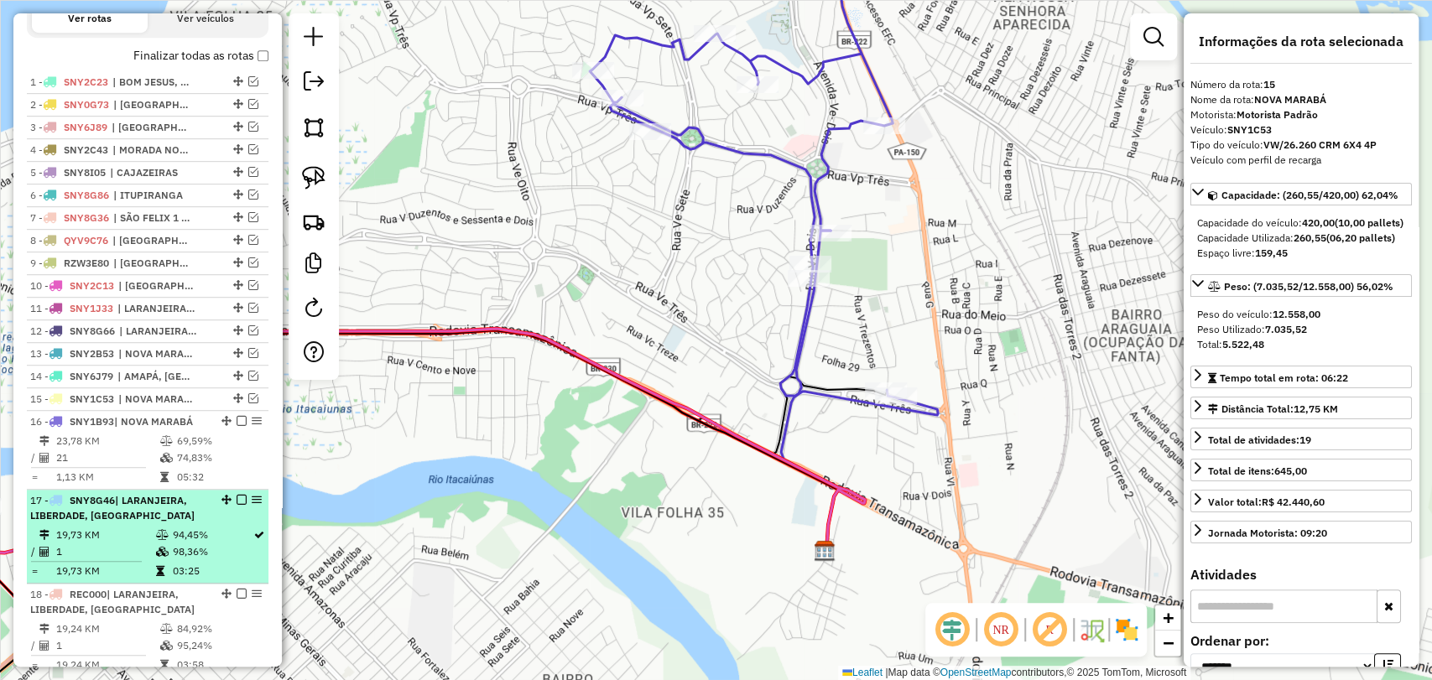
scroll to position [599, 0]
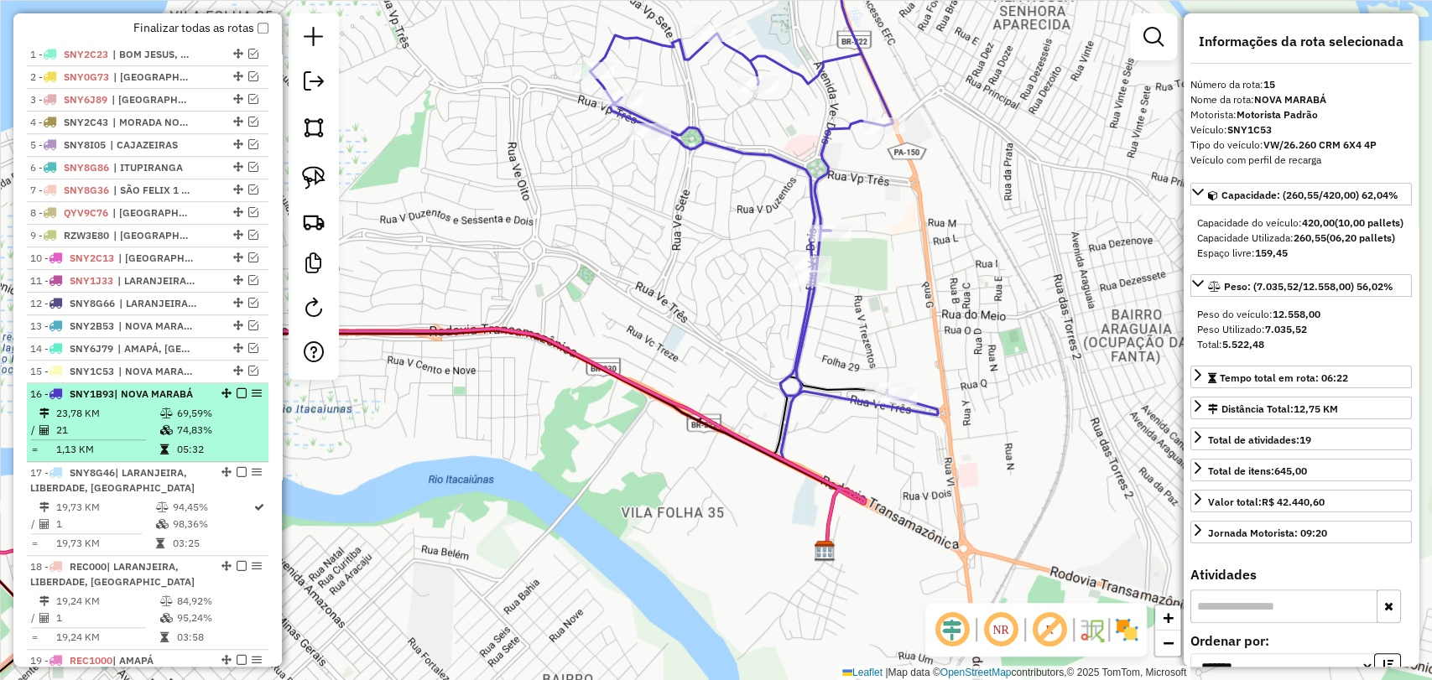
click at [159, 422] on td at bounding box center [167, 413] width 17 height 17
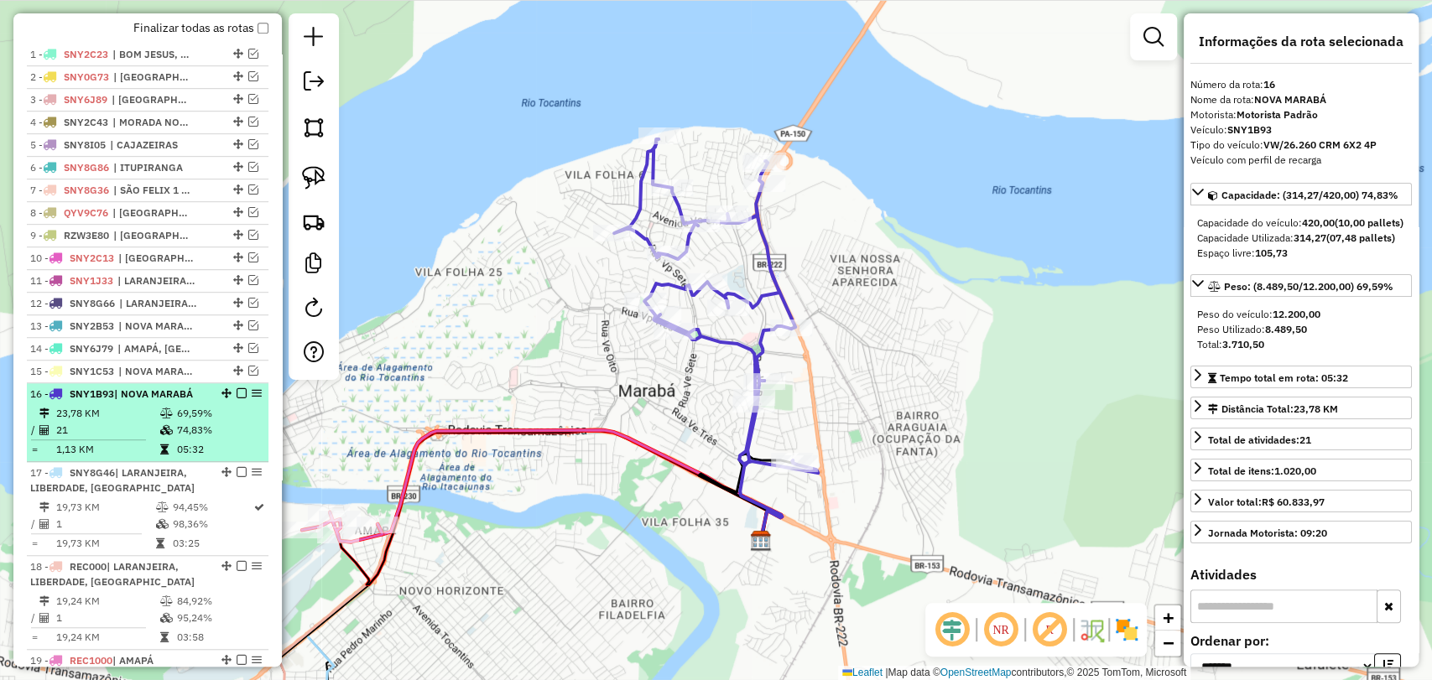
click at [165, 435] on icon at bounding box center [166, 430] width 13 height 10
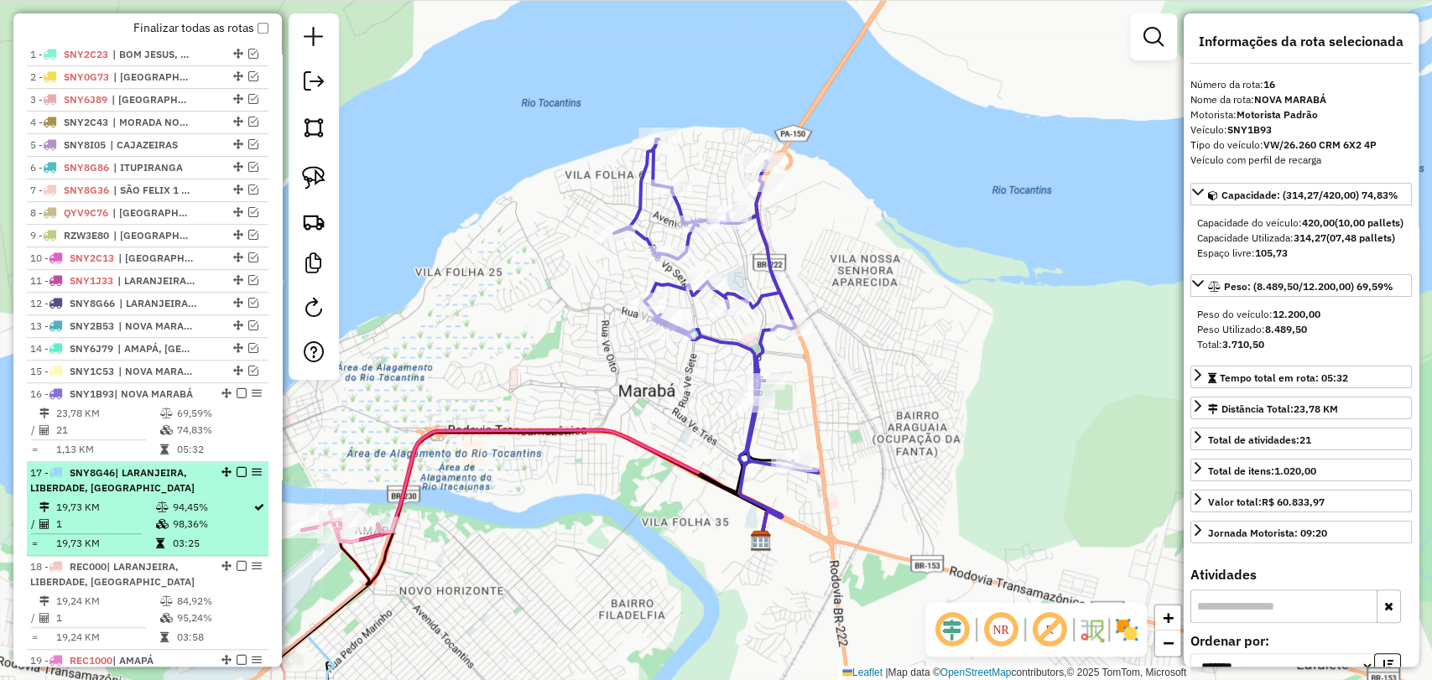
click at [168, 496] on div "17 - SNY8G46 | LARANJEIRA, LIBERDADE, [GEOGRAPHIC_DATA]" at bounding box center [119, 481] width 178 height 30
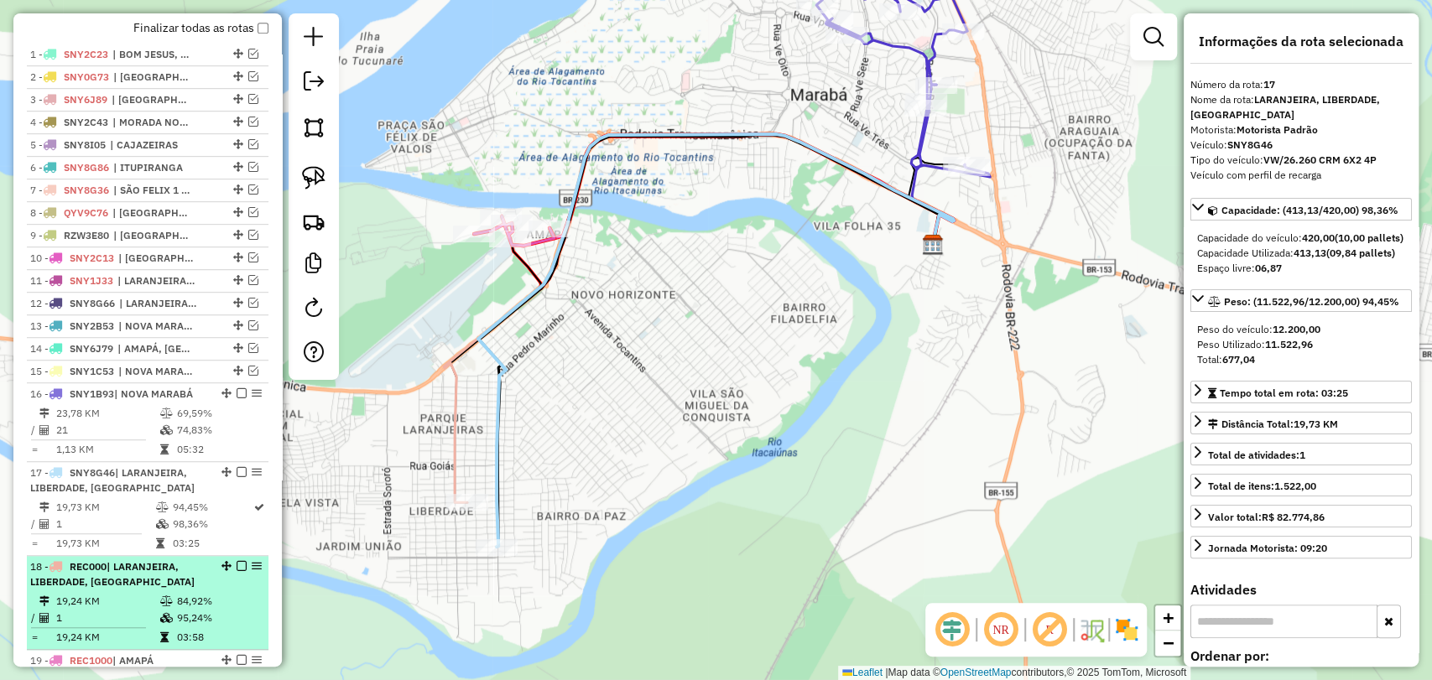
click at [159, 575] on span "| LARANJEIRA, LIBERDADE, [GEOGRAPHIC_DATA]" at bounding box center [112, 574] width 164 height 28
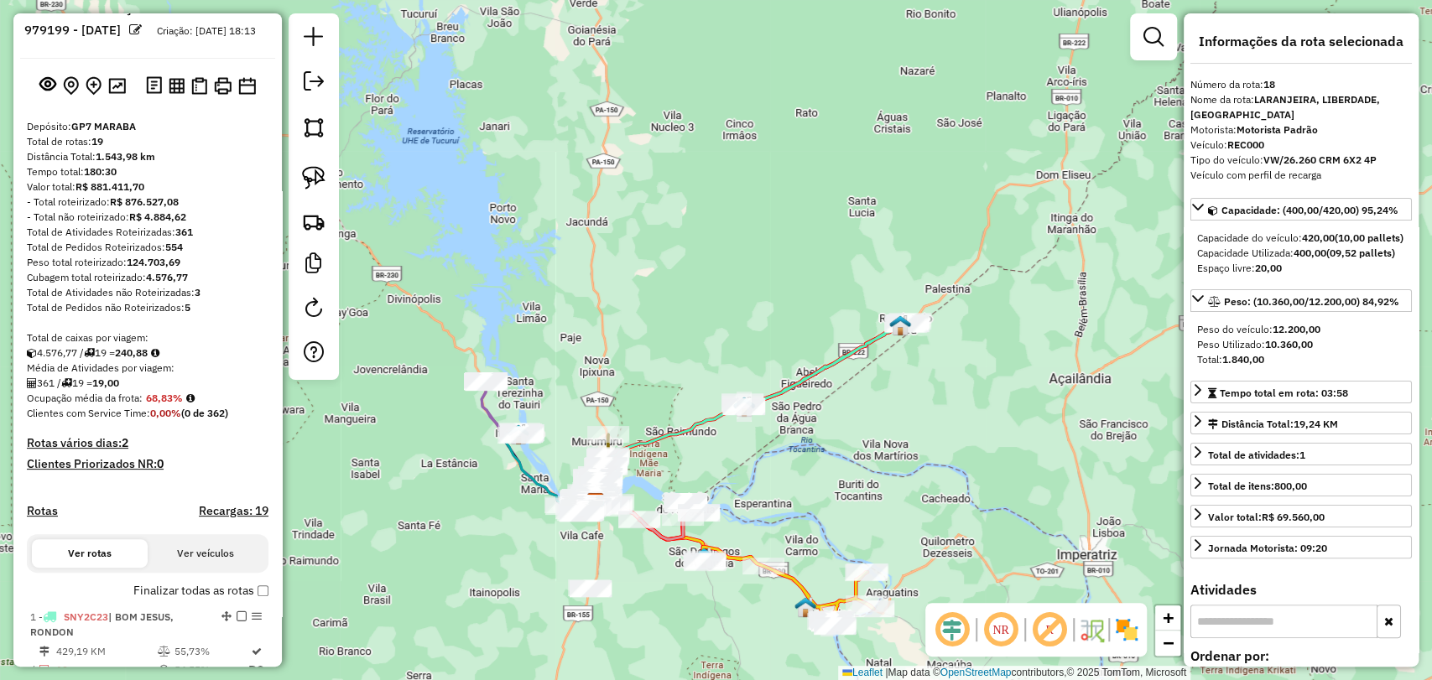
scroll to position [0, 0]
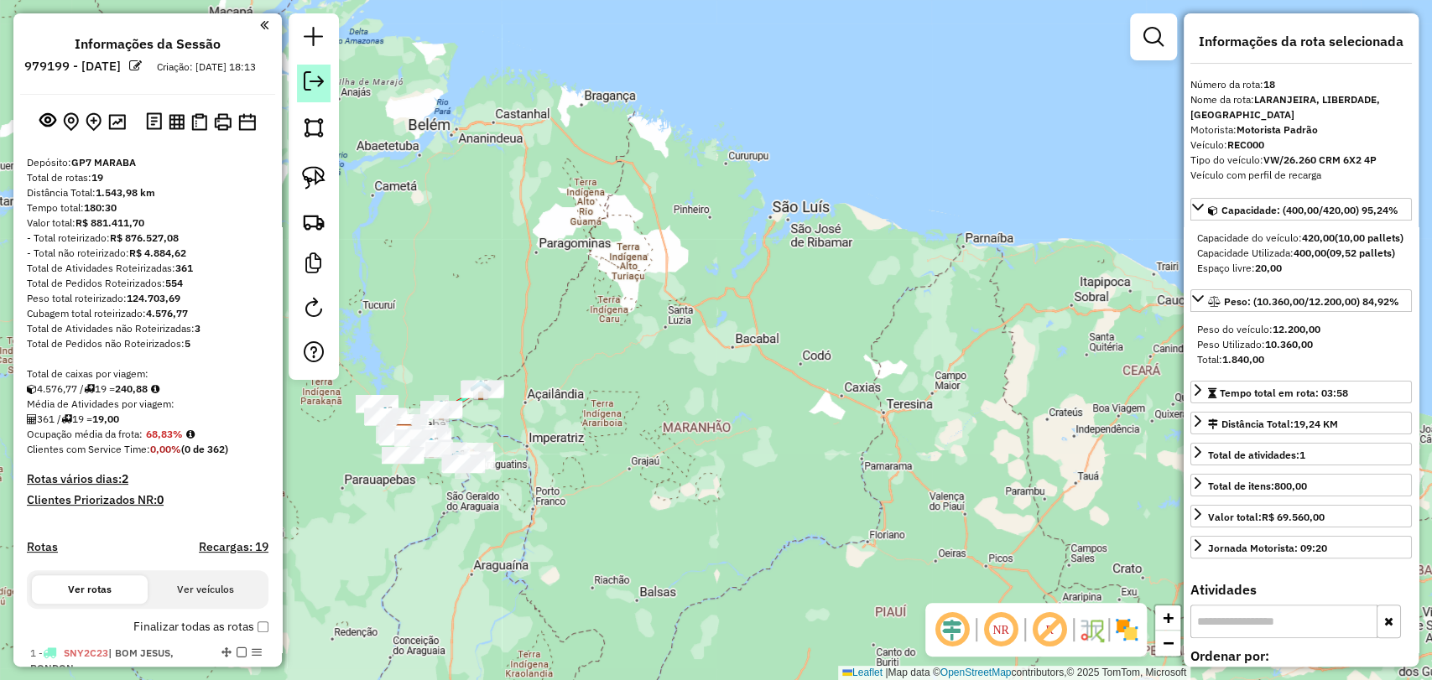
click at [297, 82] on link at bounding box center [314, 84] width 34 height 38
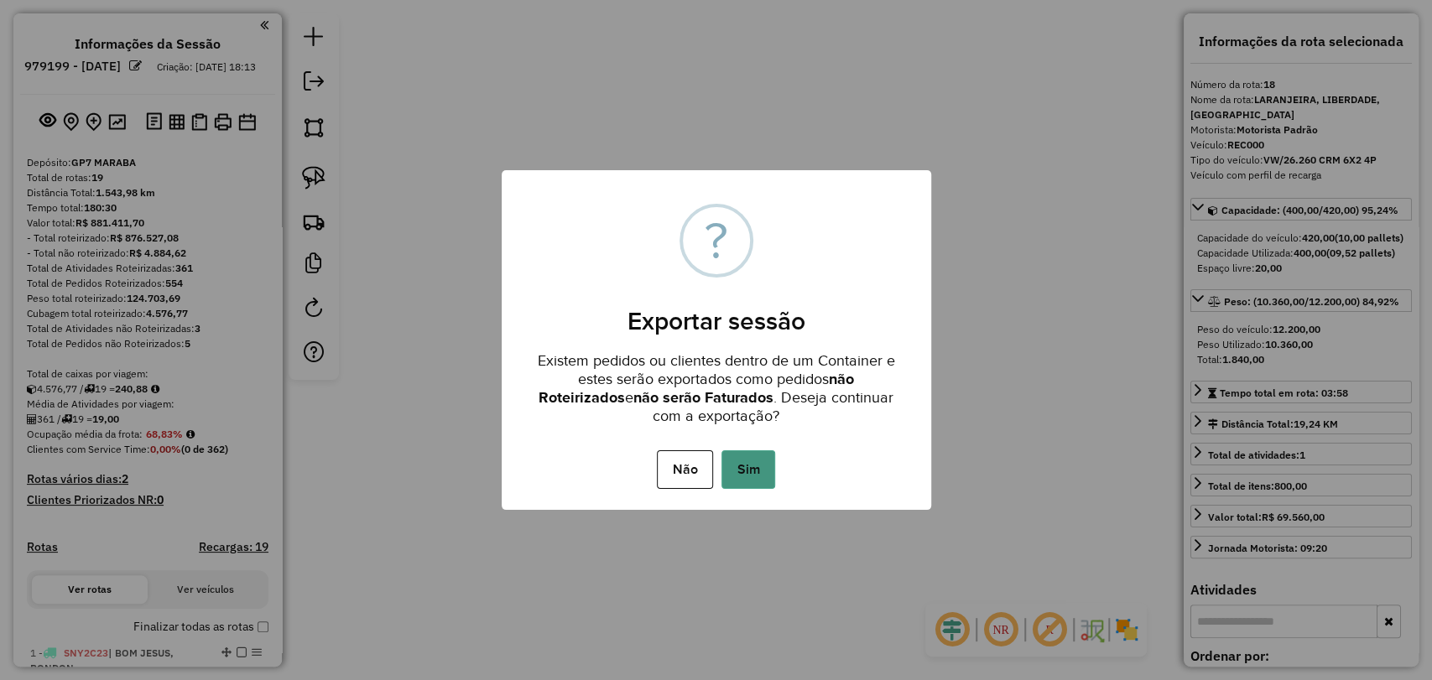
click at [732, 481] on button "Sim" at bounding box center [748, 469] width 54 height 39
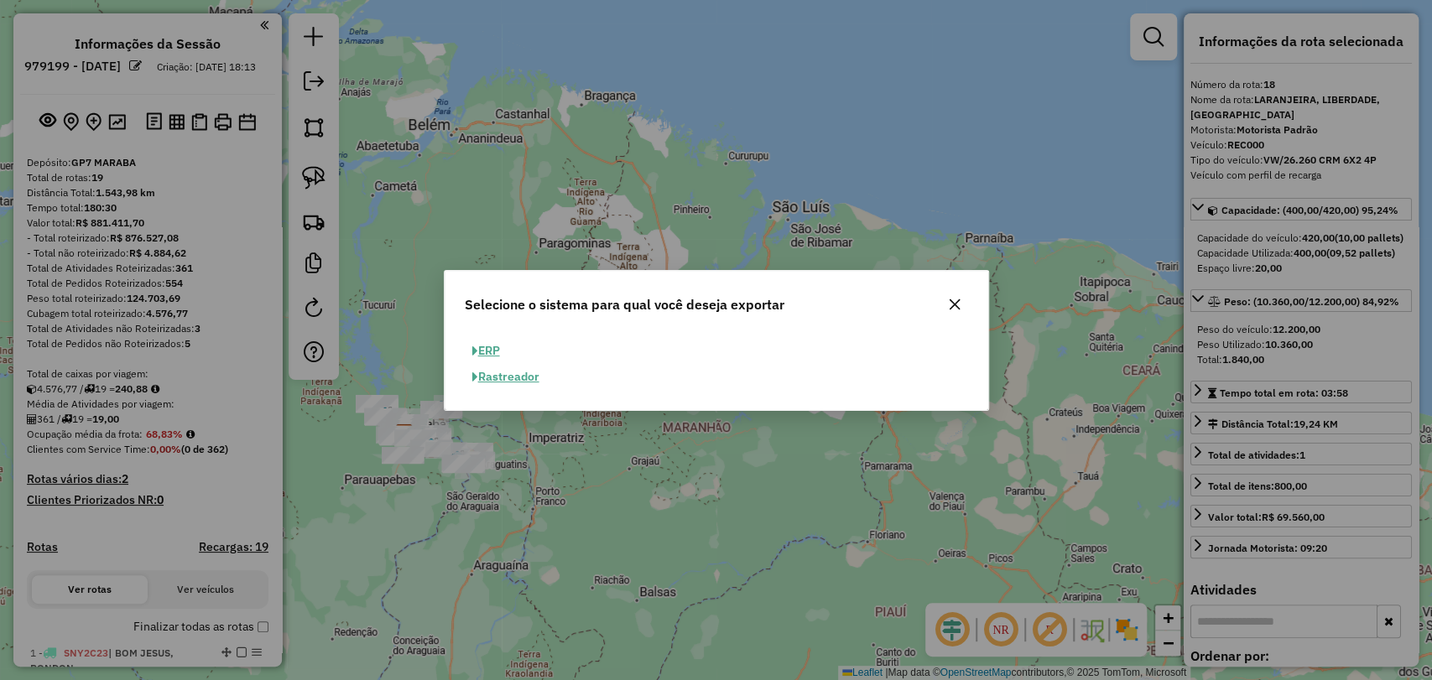
click at [492, 351] on button "ERP" at bounding box center [486, 351] width 43 height 26
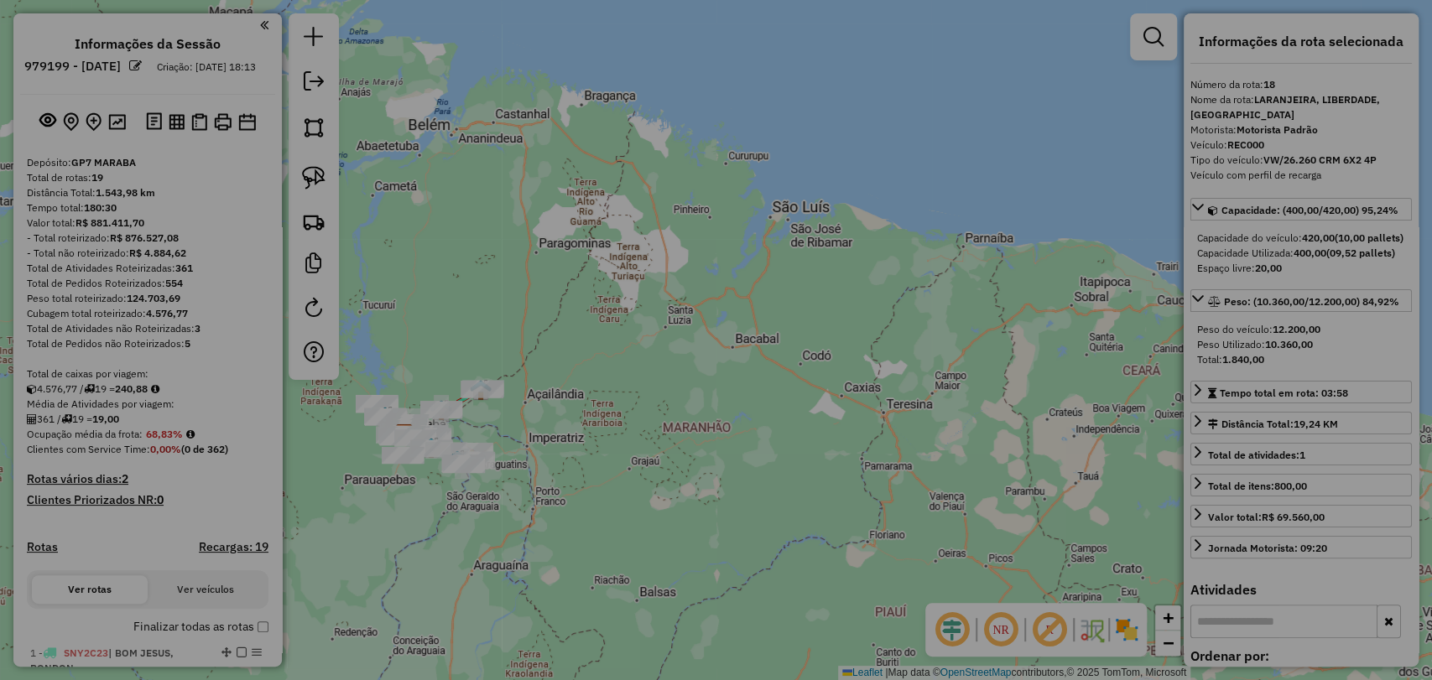
select select "**"
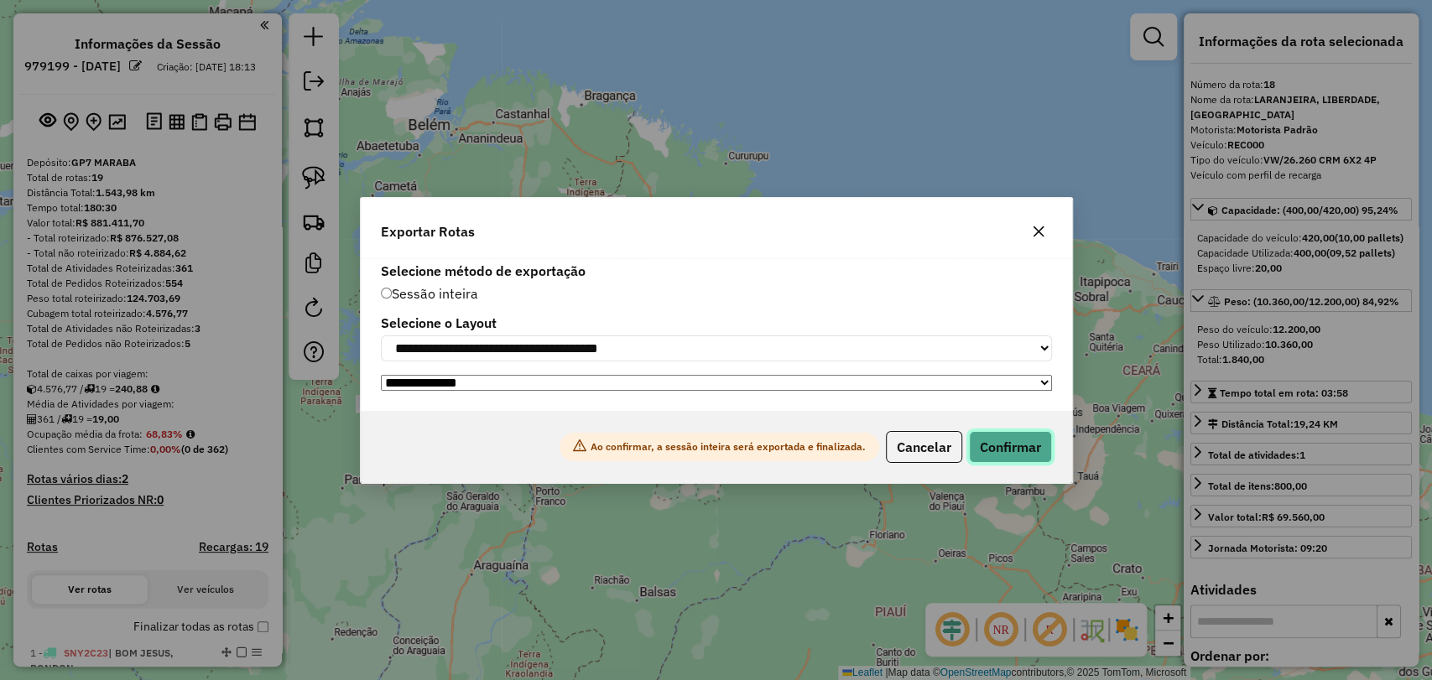
click at [1005, 449] on button "Confirmar" at bounding box center [1010, 447] width 83 height 32
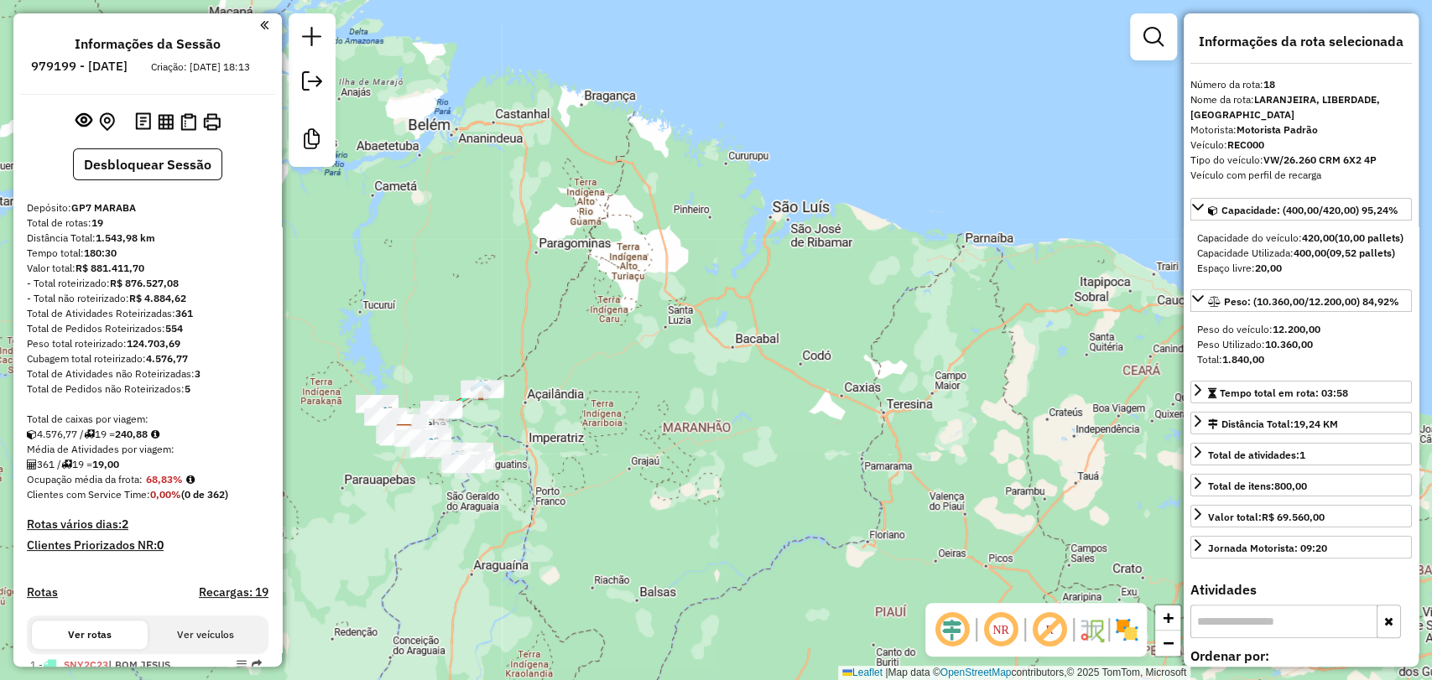
scroll to position [1993, 0]
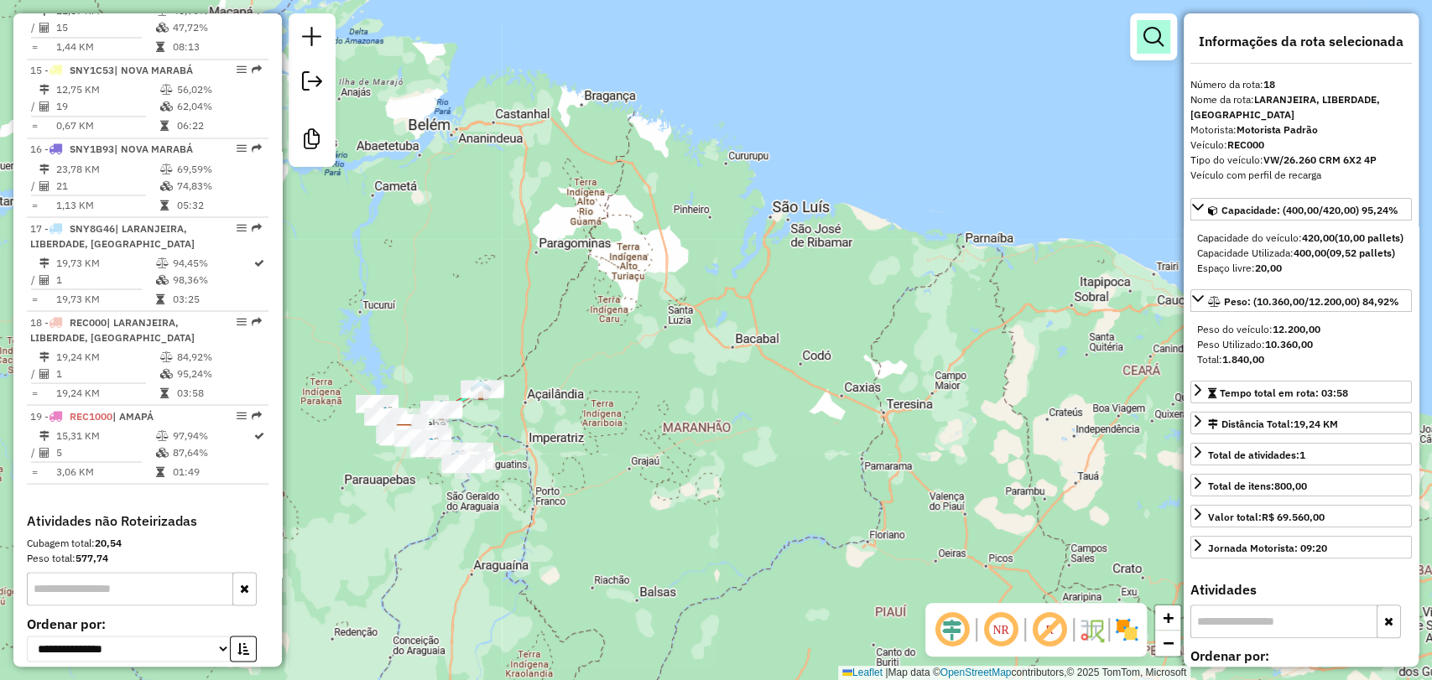
click at [1148, 47] on link at bounding box center [1154, 37] width 34 height 34
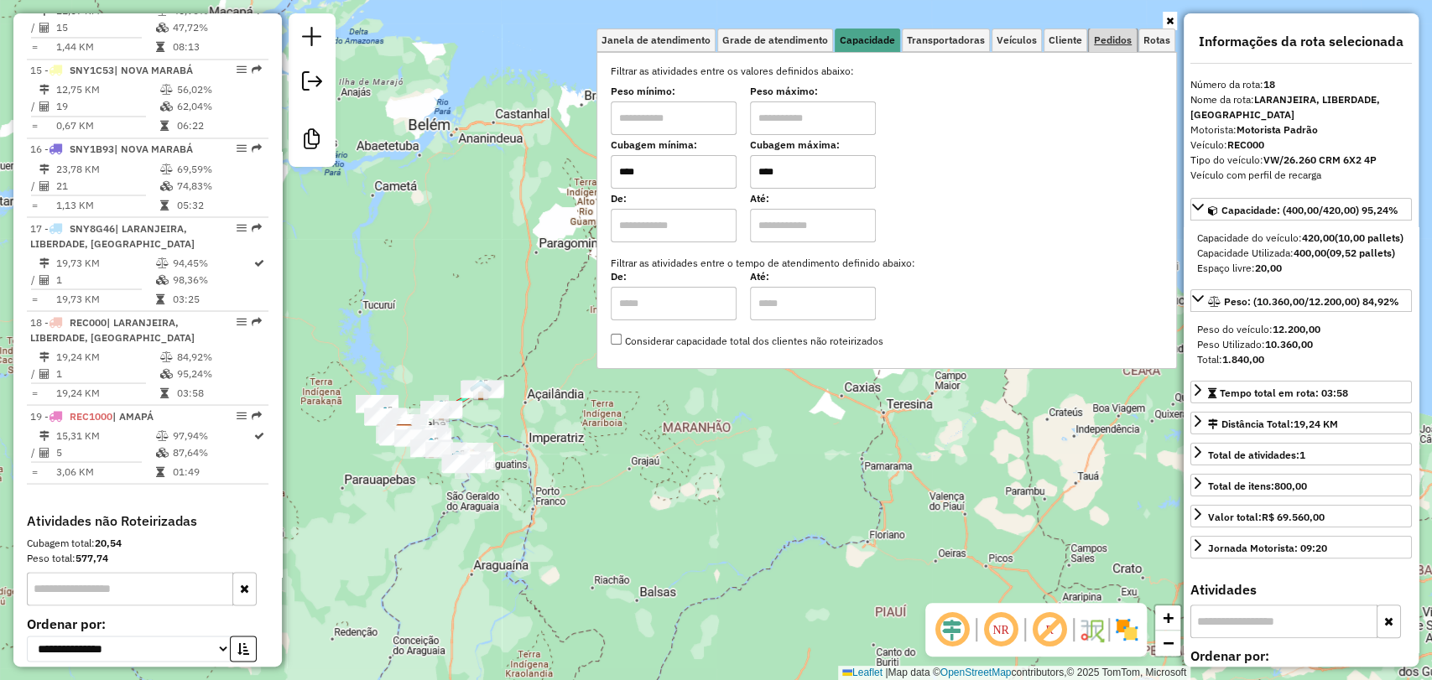
click at [1108, 37] on span "Pedidos" at bounding box center [1113, 40] width 38 height 10
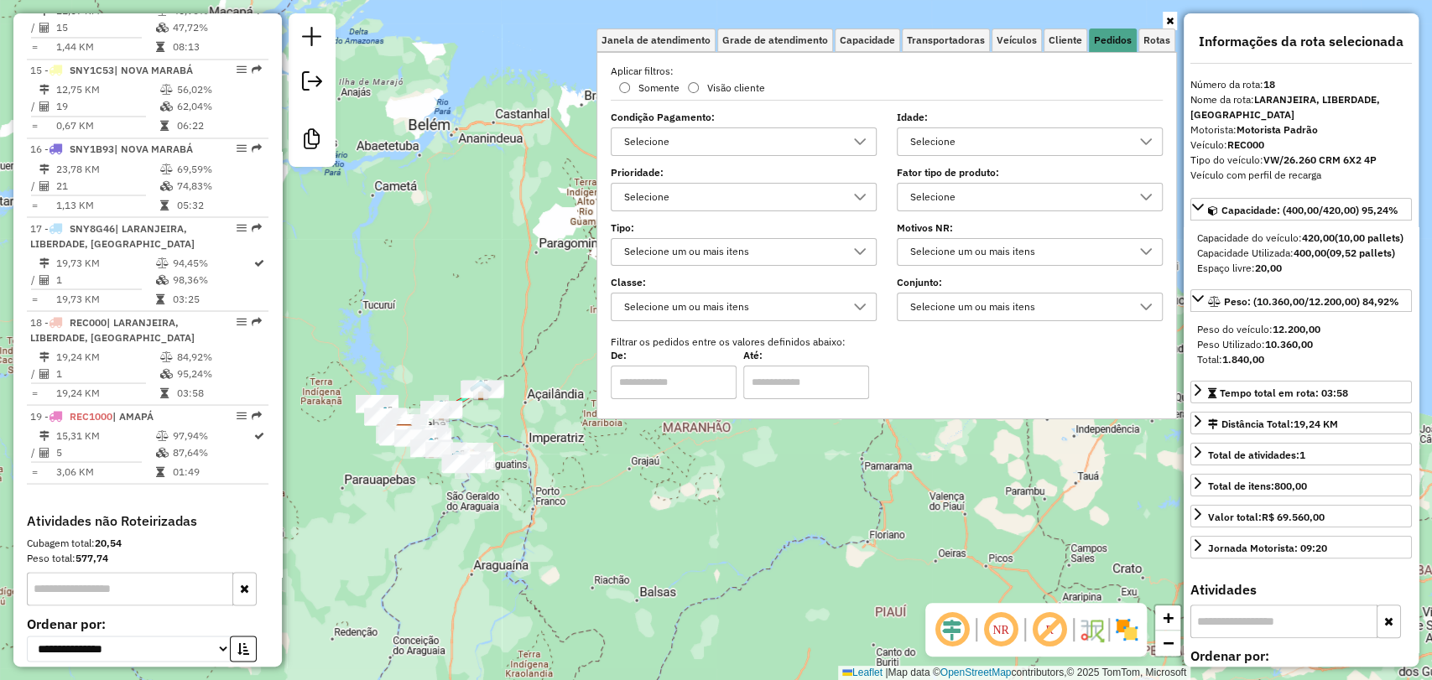
click at [739, 142] on div "Selecione" at bounding box center [731, 141] width 226 height 27
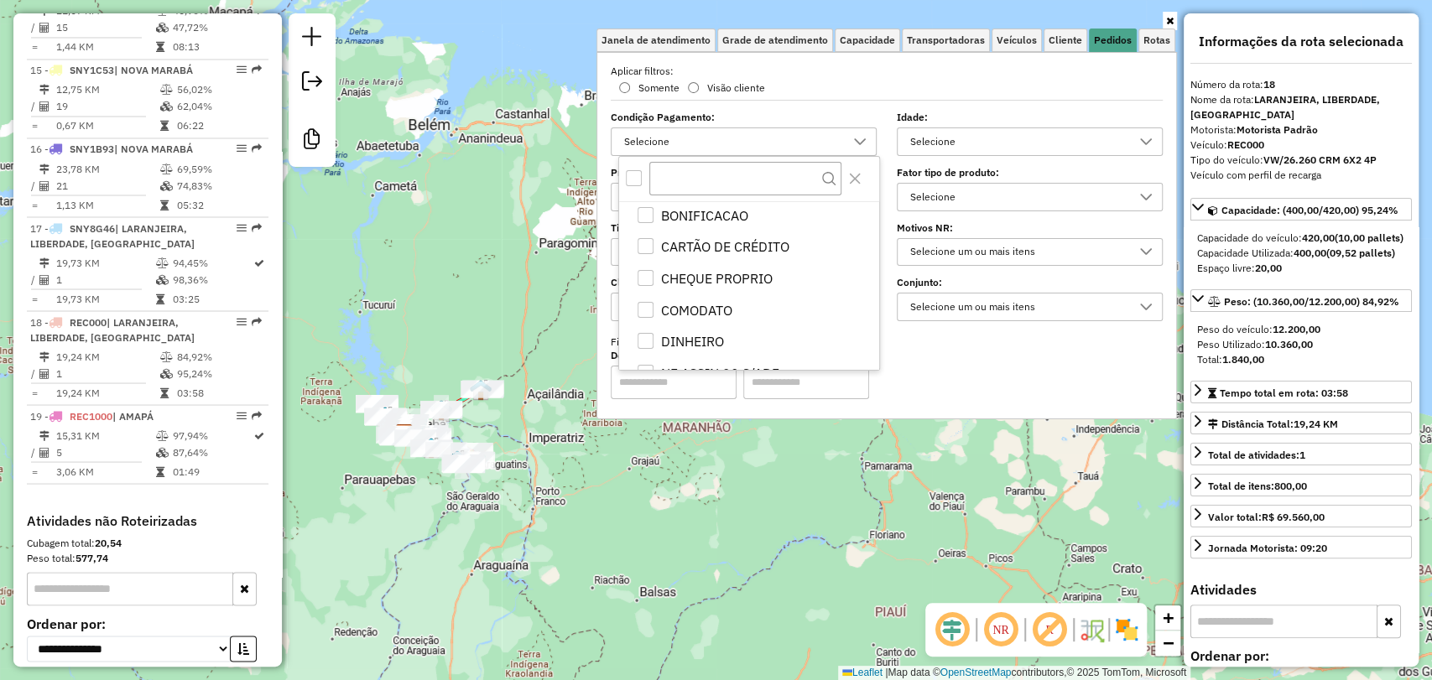
scroll to position [1019, 0]
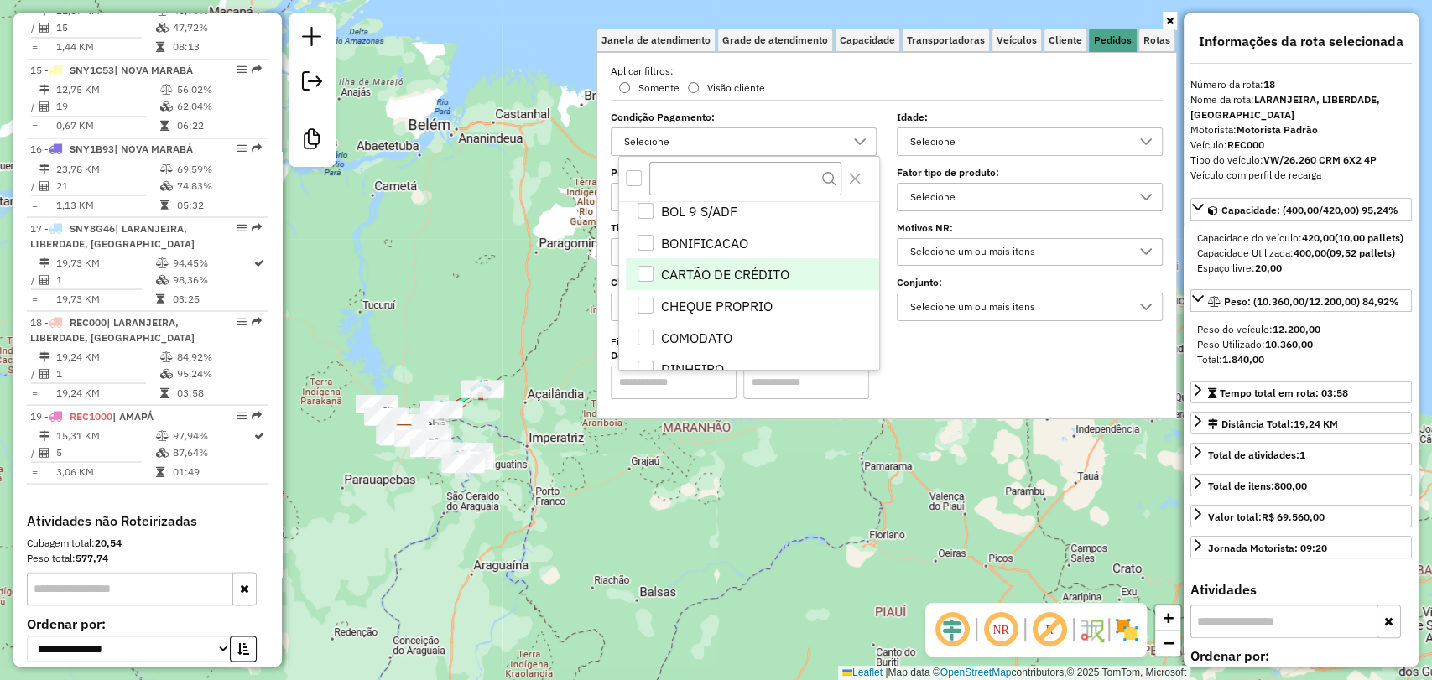
click at [654, 270] on li "CARTÃO DE CRÉDITO" at bounding box center [752, 274] width 253 height 32
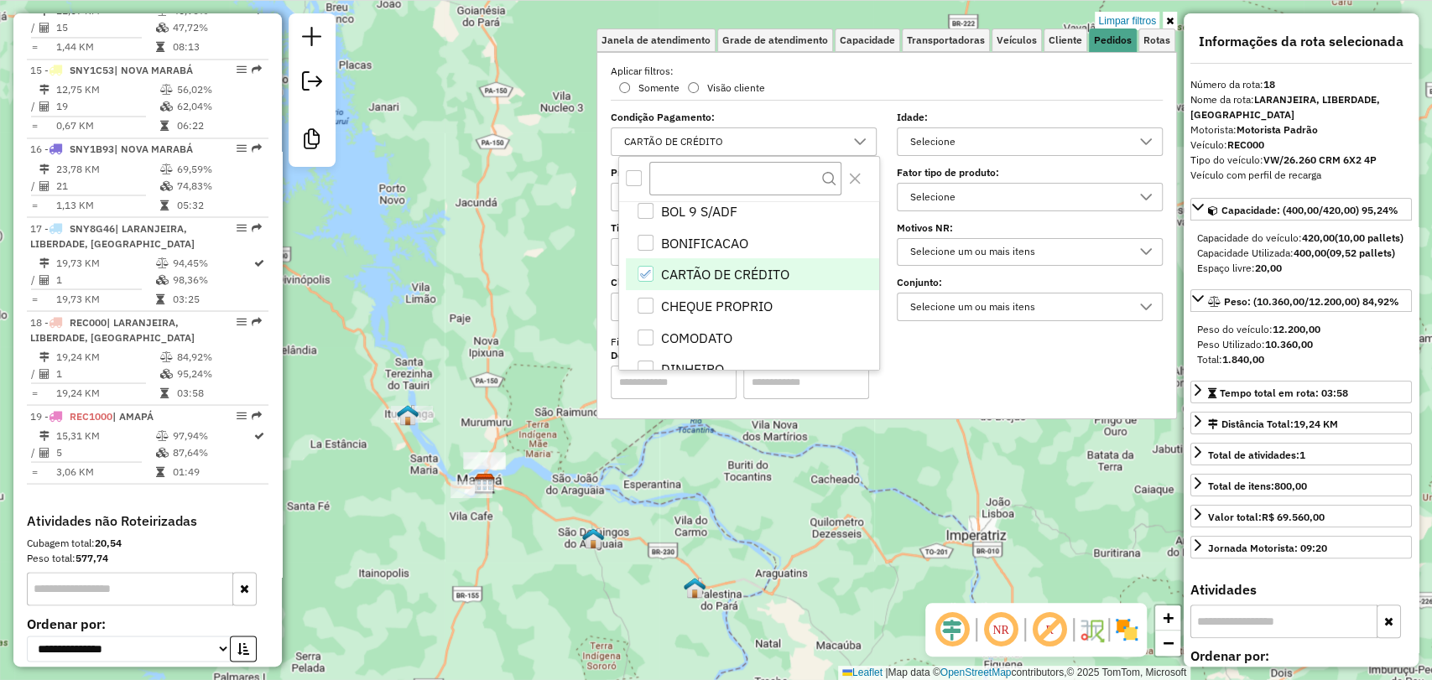
click at [403, 446] on div "Limpar filtros Janela de atendimento Grade de atendimento Capacidade Transporta…" at bounding box center [716, 340] width 1432 height 680
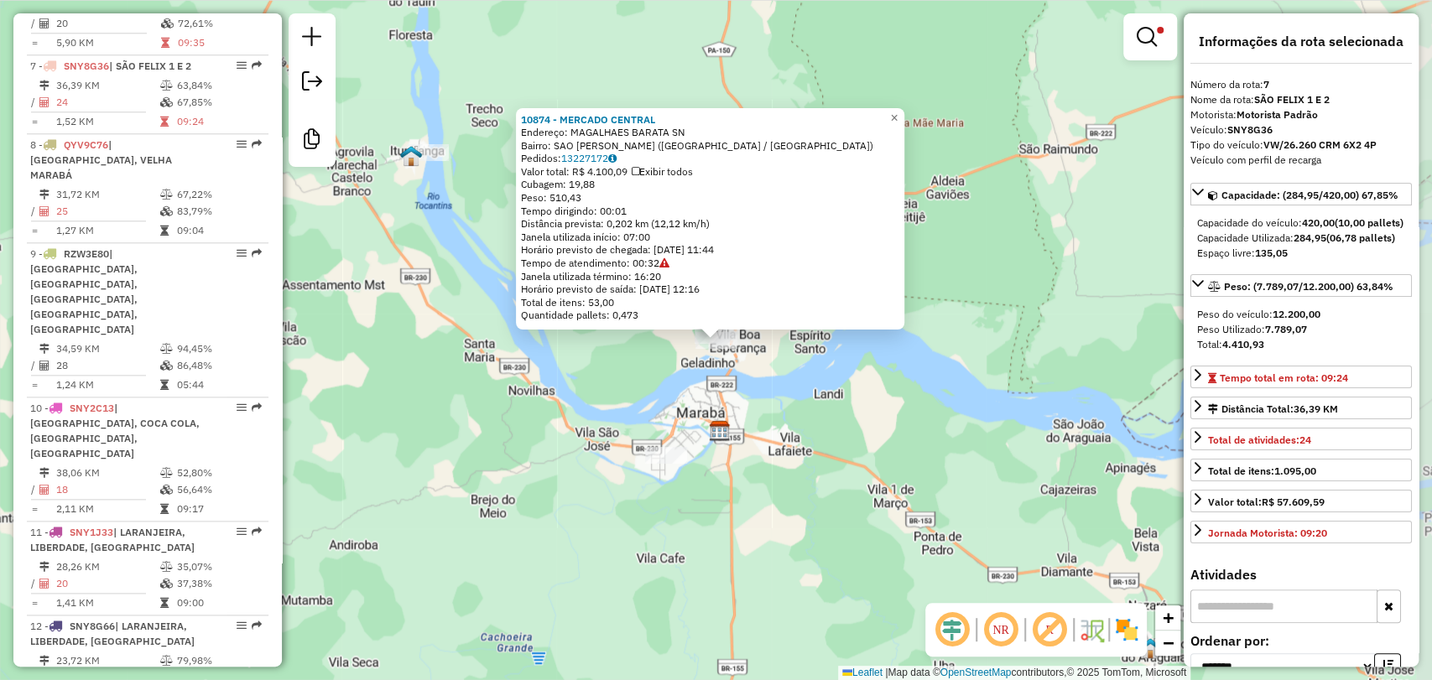
scroll to position [1180, 0]
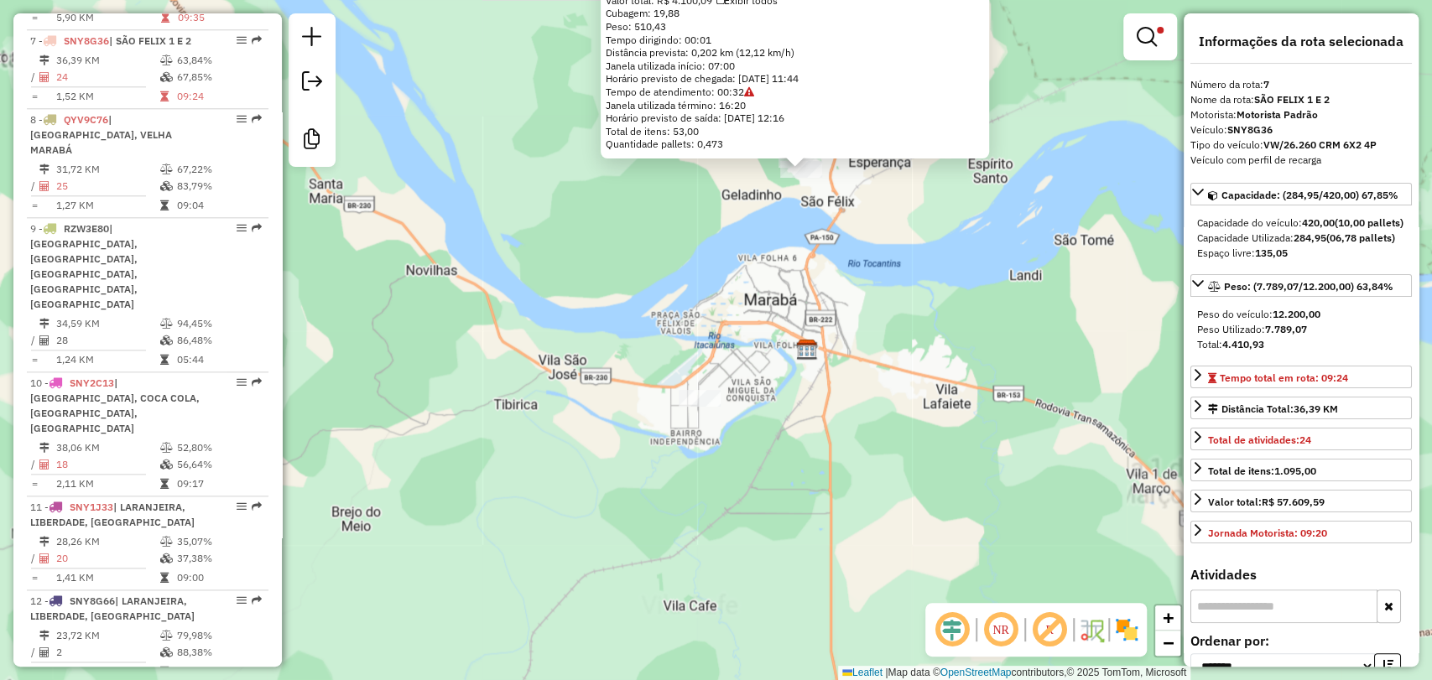
click at [676, 458] on div "10874 - MERCADO CENTRAL Endereço: [GEOGRAPHIC_DATA] BARATA SN Bairro: SAO FELIX…" at bounding box center [716, 340] width 1432 height 680
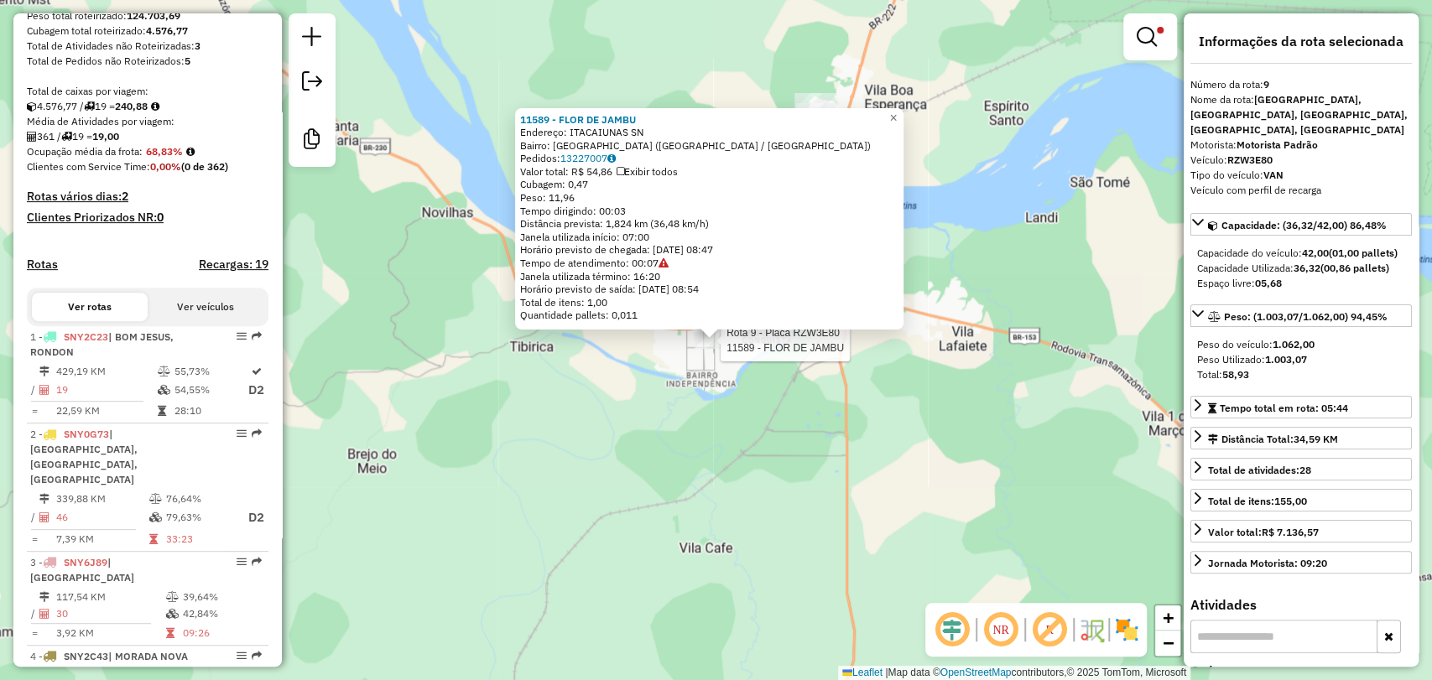
scroll to position [0, 0]
